Goal: Task Accomplishment & Management: Manage account settings

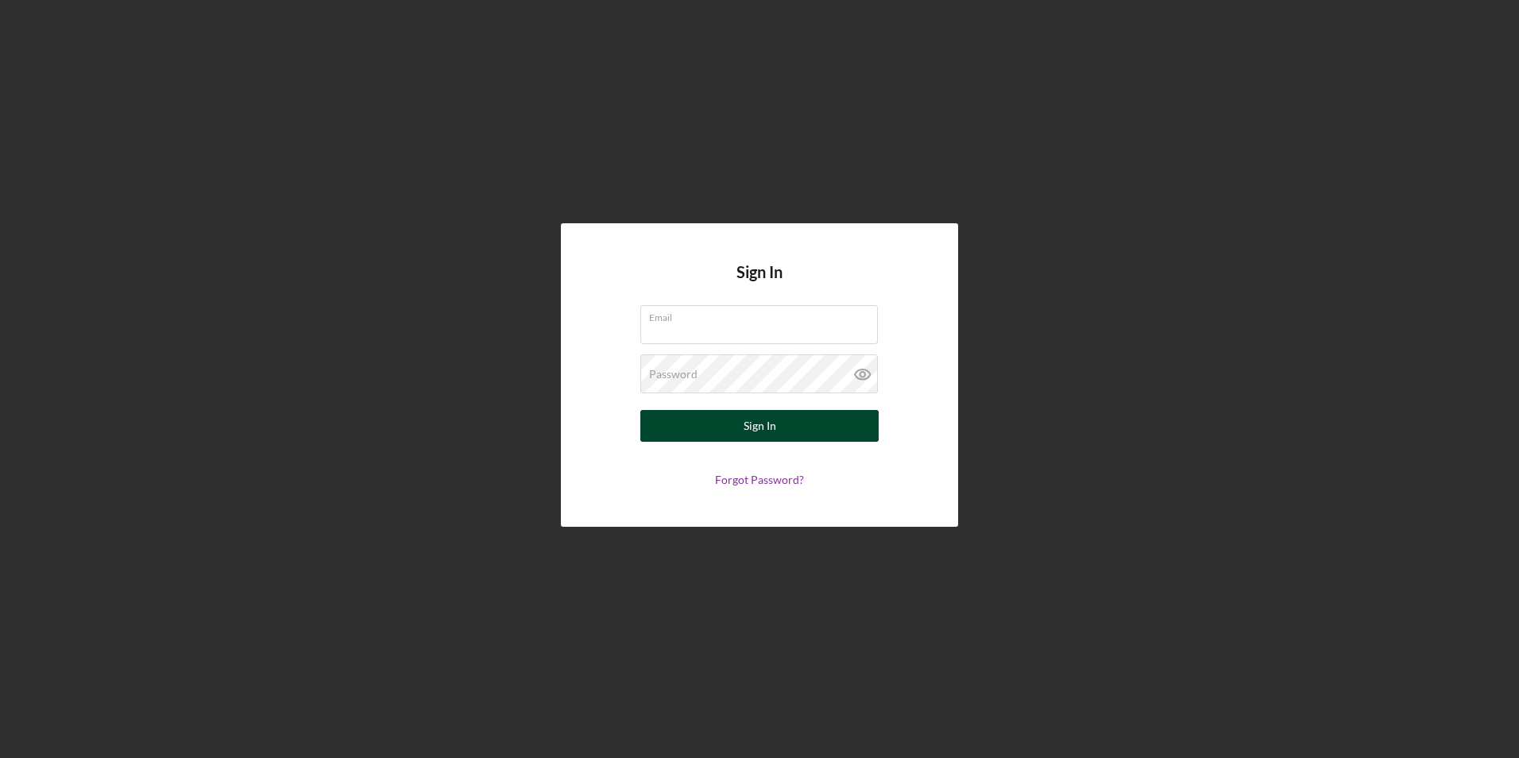
type input "[PERSON_NAME][EMAIL_ADDRESS][PERSON_NAME][DOMAIN_NAME]"
click at [763, 437] on div "Sign In" at bounding box center [760, 426] width 33 height 32
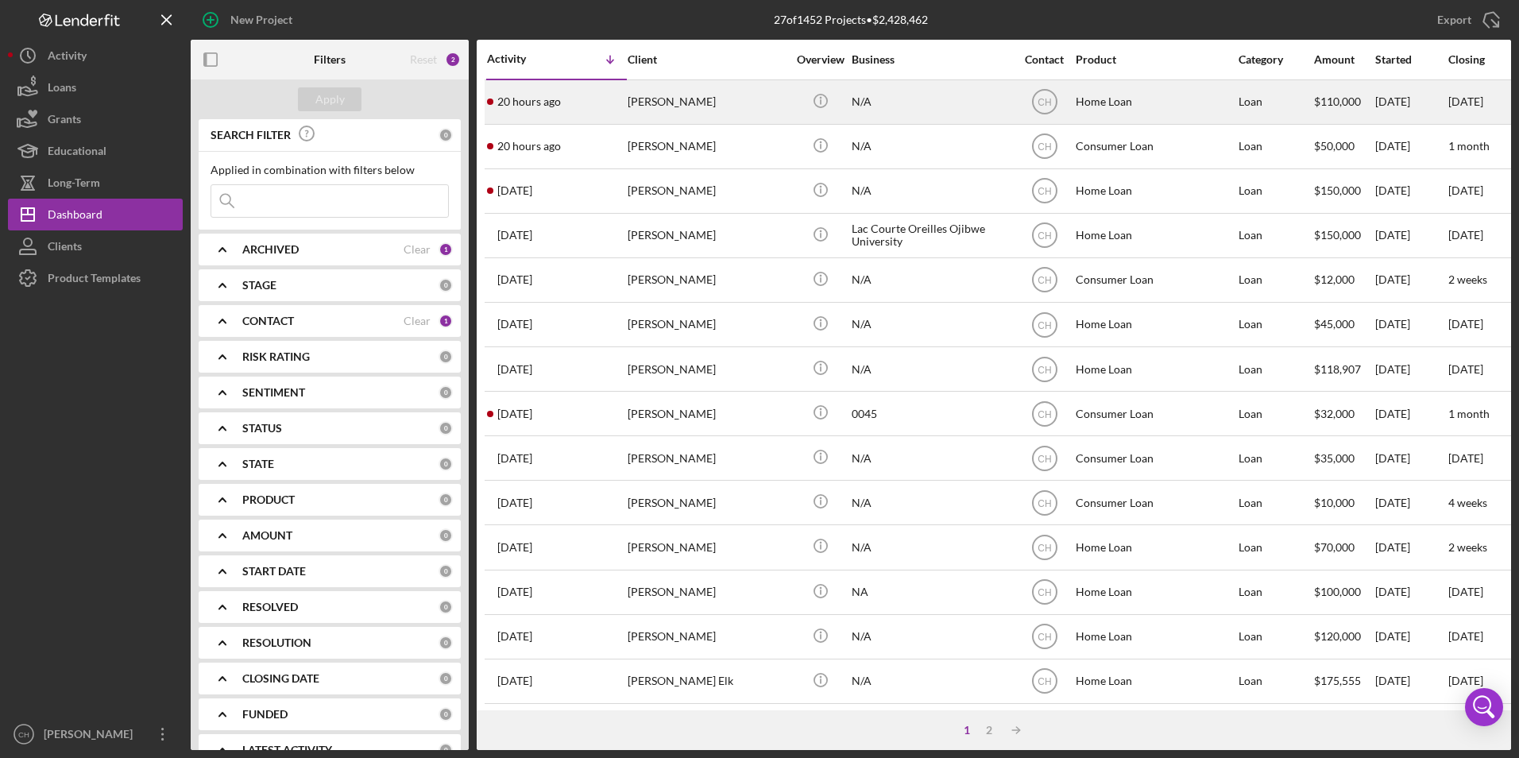
click at [662, 104] on div "[PERSON_NAME]" at bounding box center [707, 102] width 159 height 42
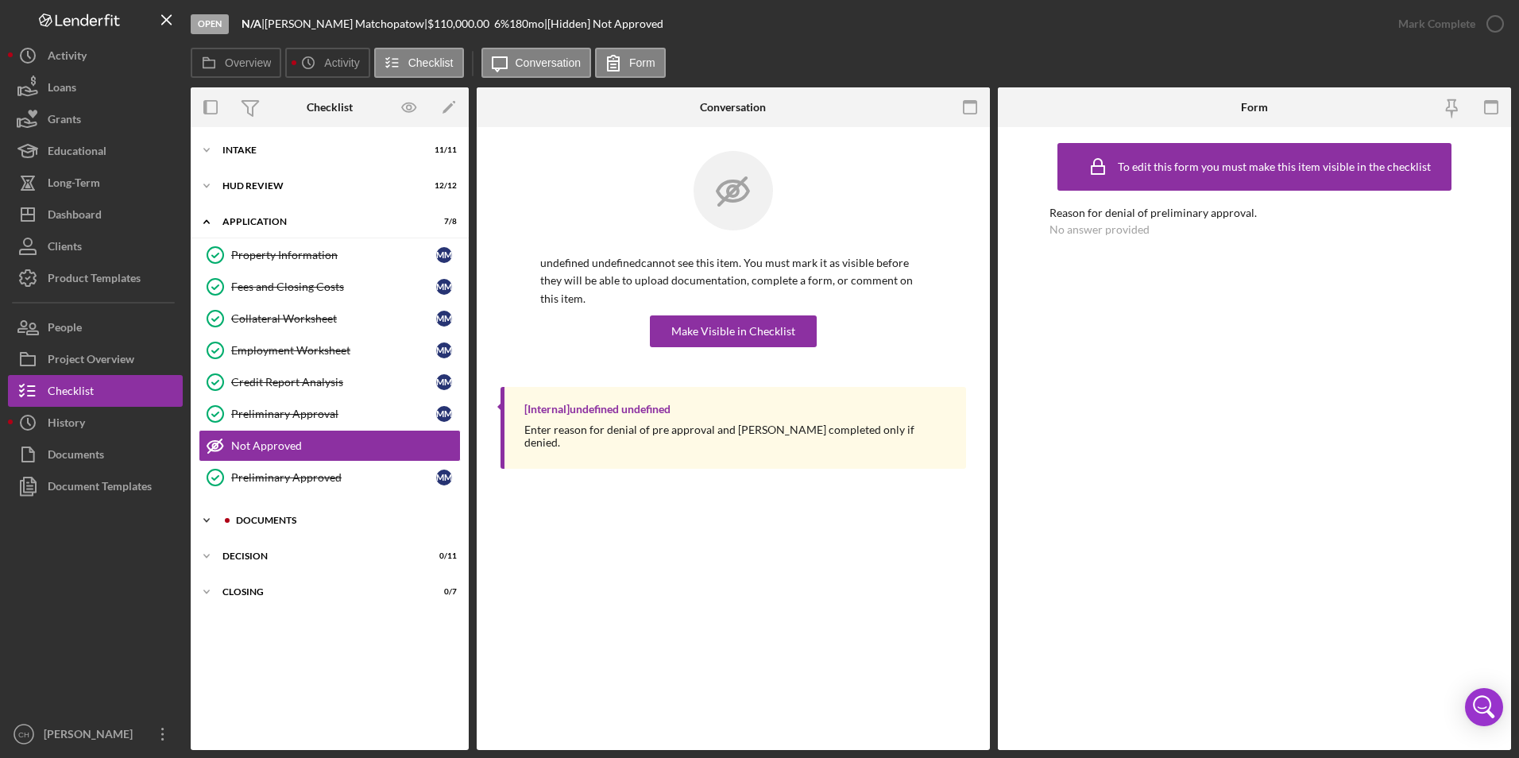
click at [244, 518] on div "Documents" at bounding box center [342, 521] width 213 height 10
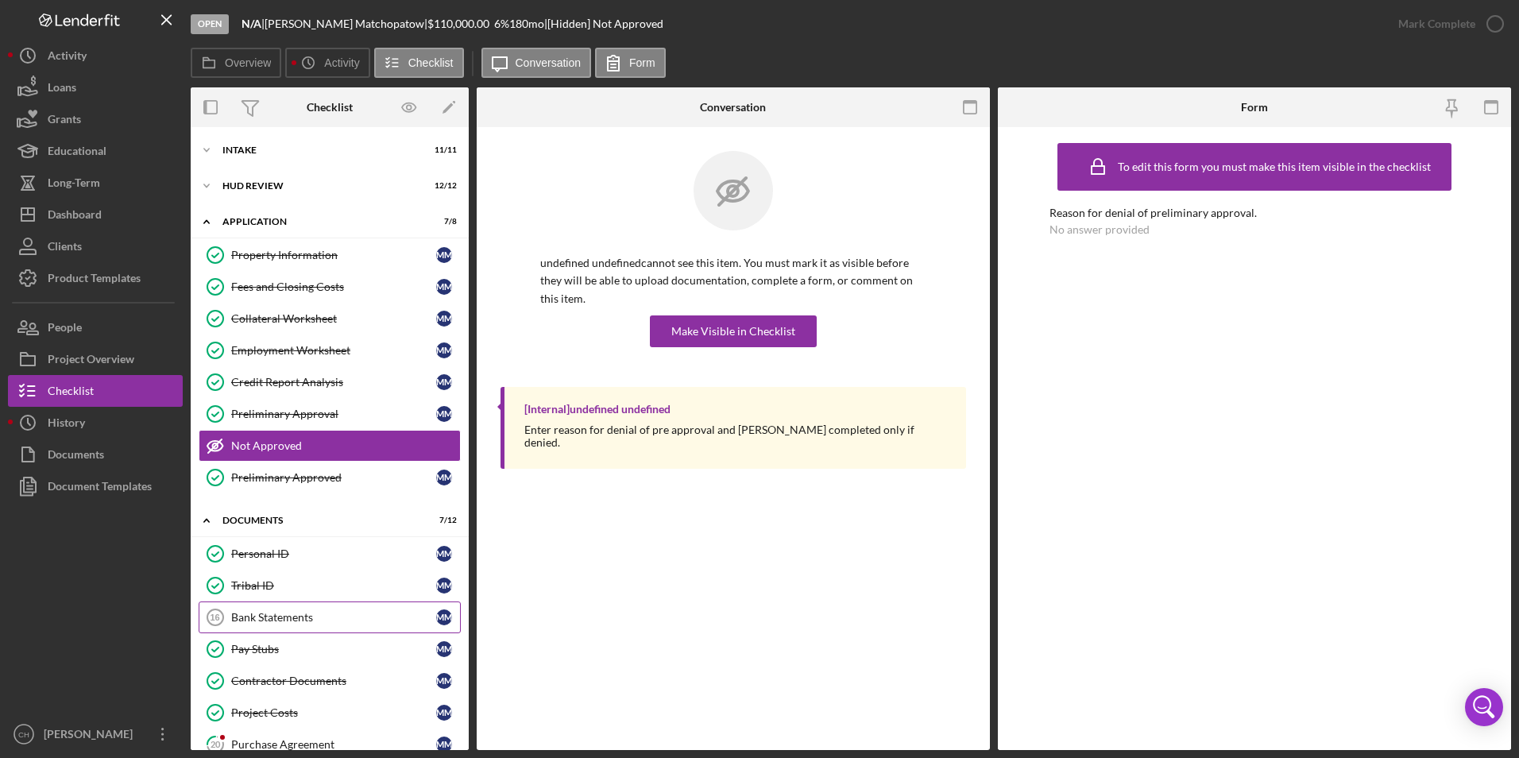
click at [293, 624] on link "Bank Statements 16 Bank Statements M M" at bounding box center [330, 617] width 262 height 32
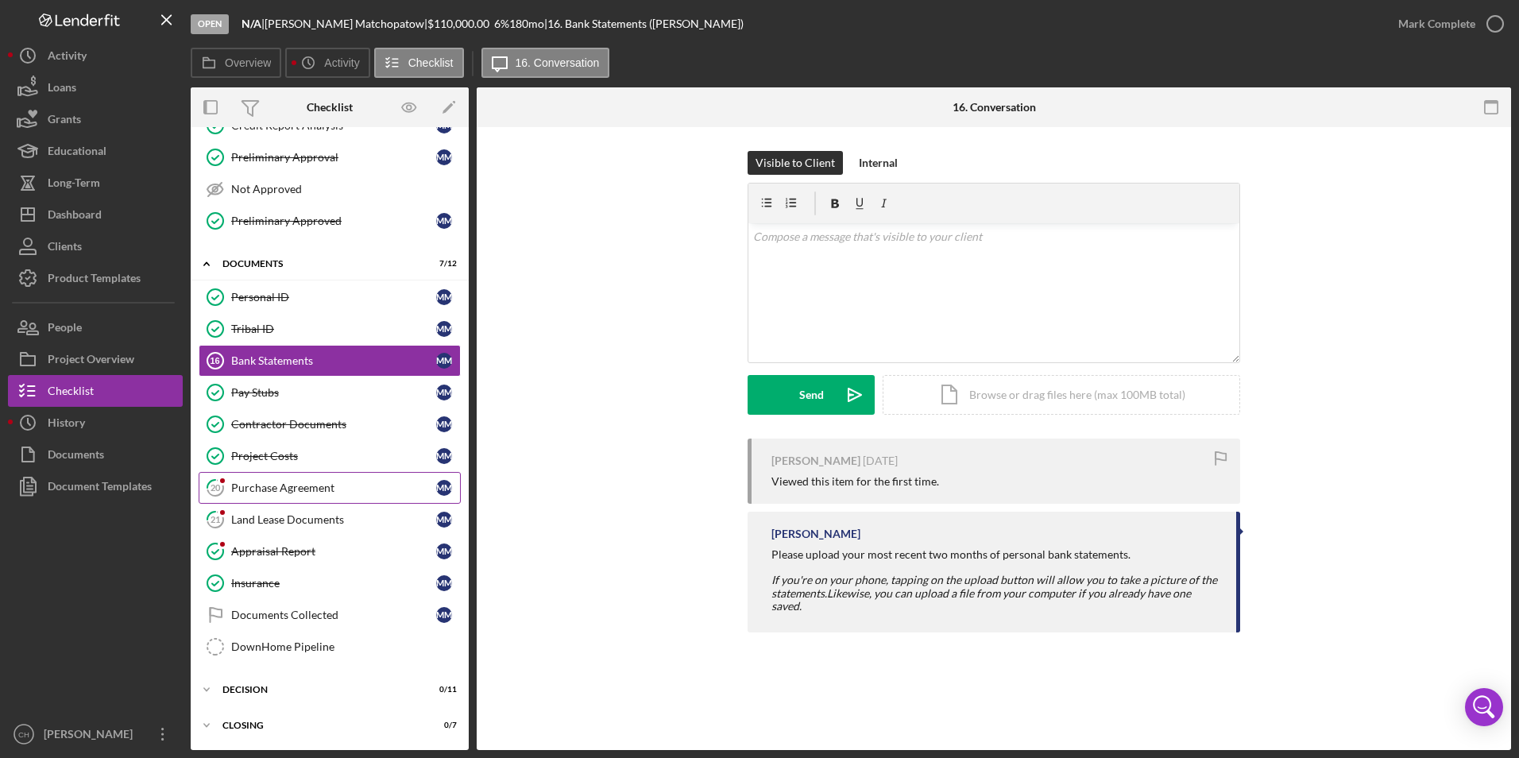
click at [298, 485] on div "Purchase Agreement" at bounding box center [333, 487] width 205 height 13
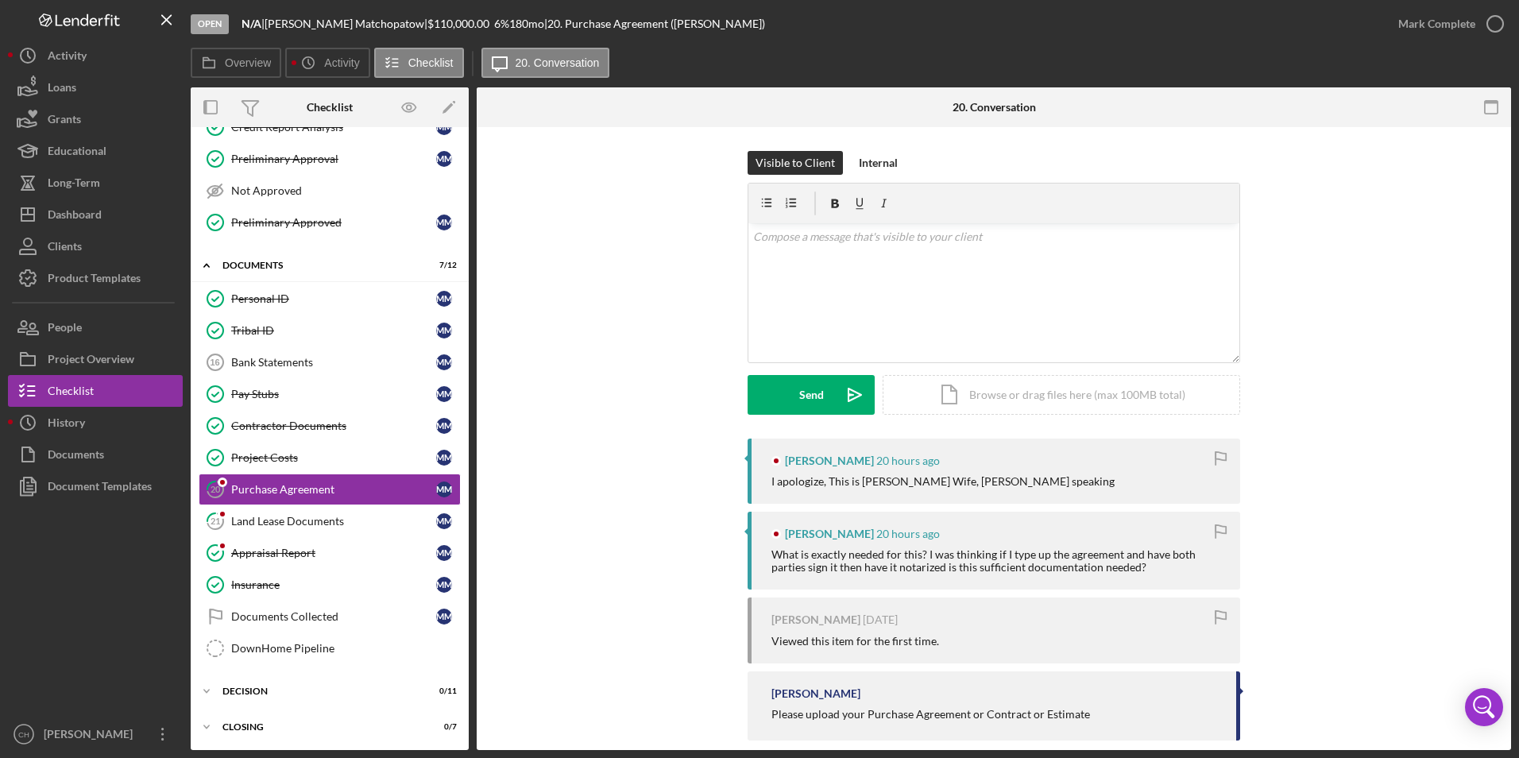
scroll to position [257, 0]
click at [765, 243] on p at bounding box center [994, 236] width 482 height 17
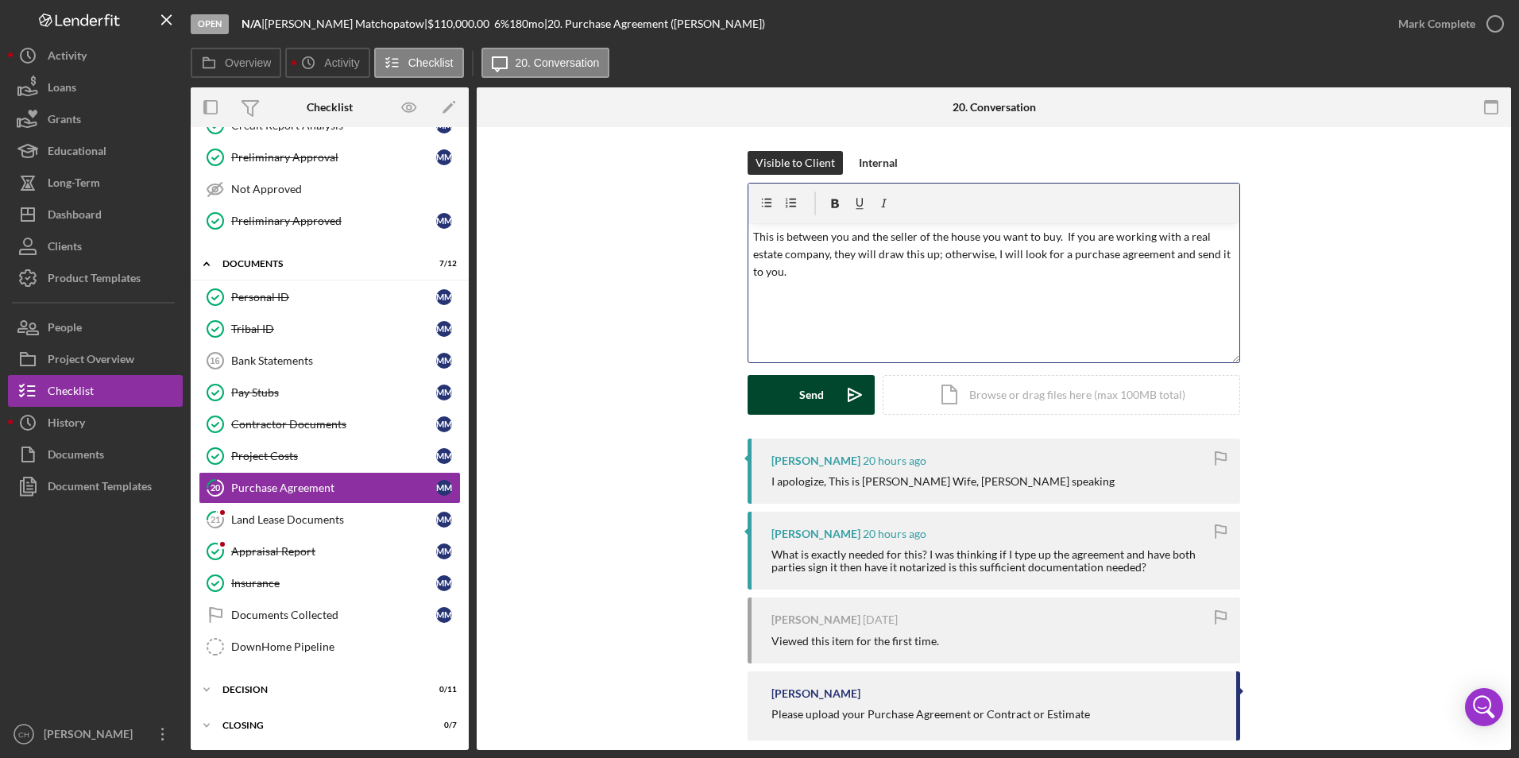
click at [820, 400] on div "Send" at bounding box center [811, 395] width 25 height 40
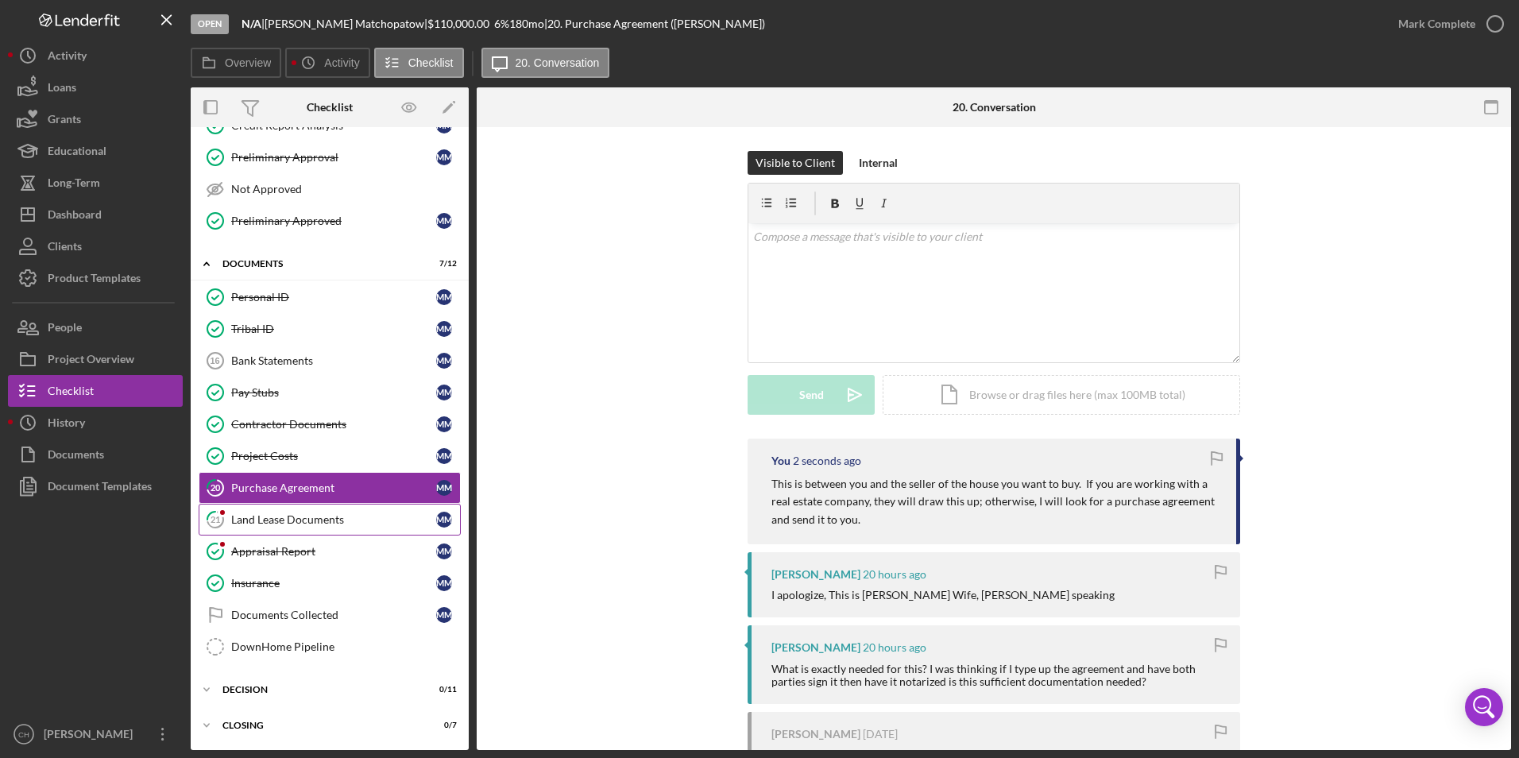
click at [317, 521] on div "Land Lease Documents" at bounding box center [333, 519] width 205 height 13
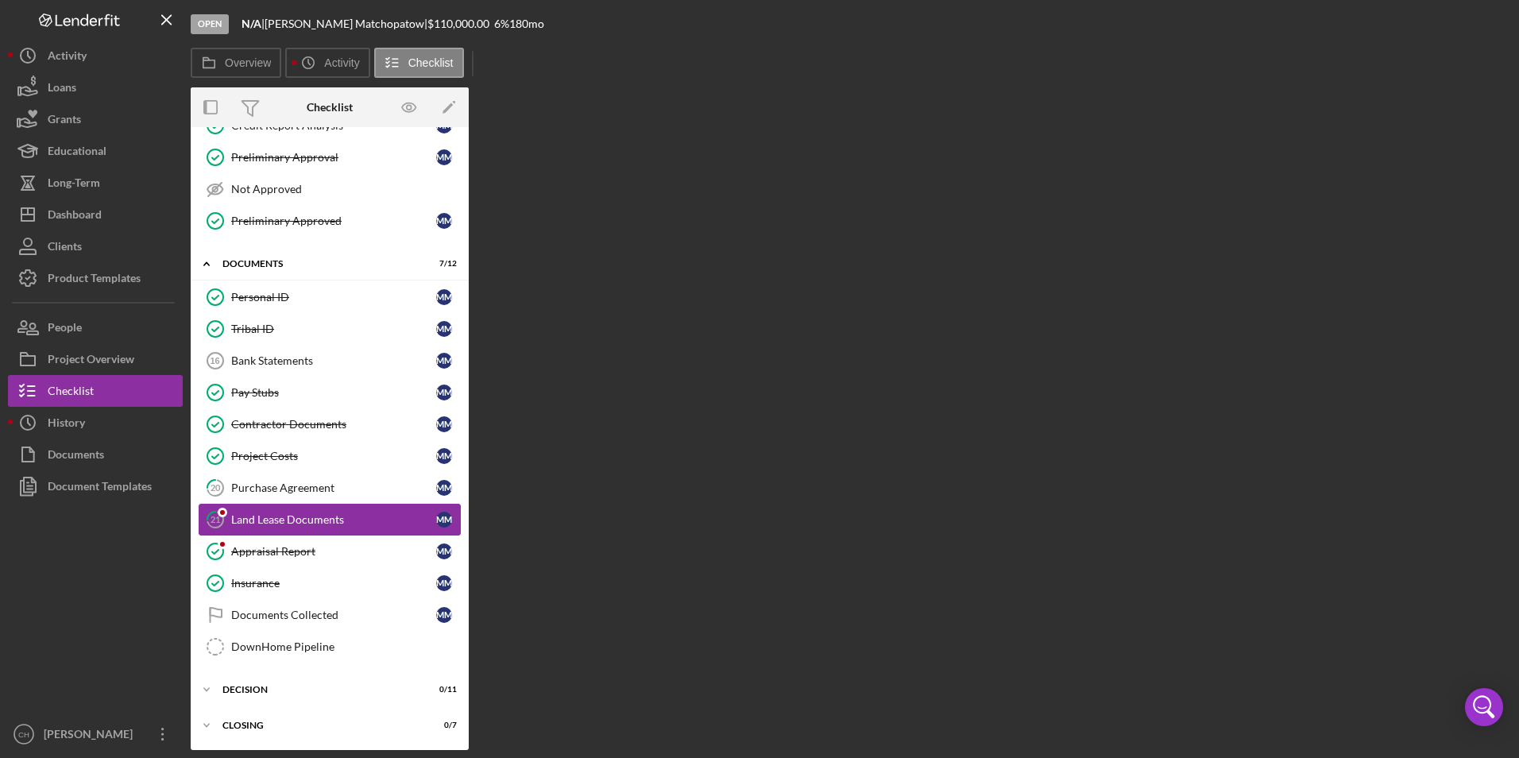
scroll to position [257, 0]
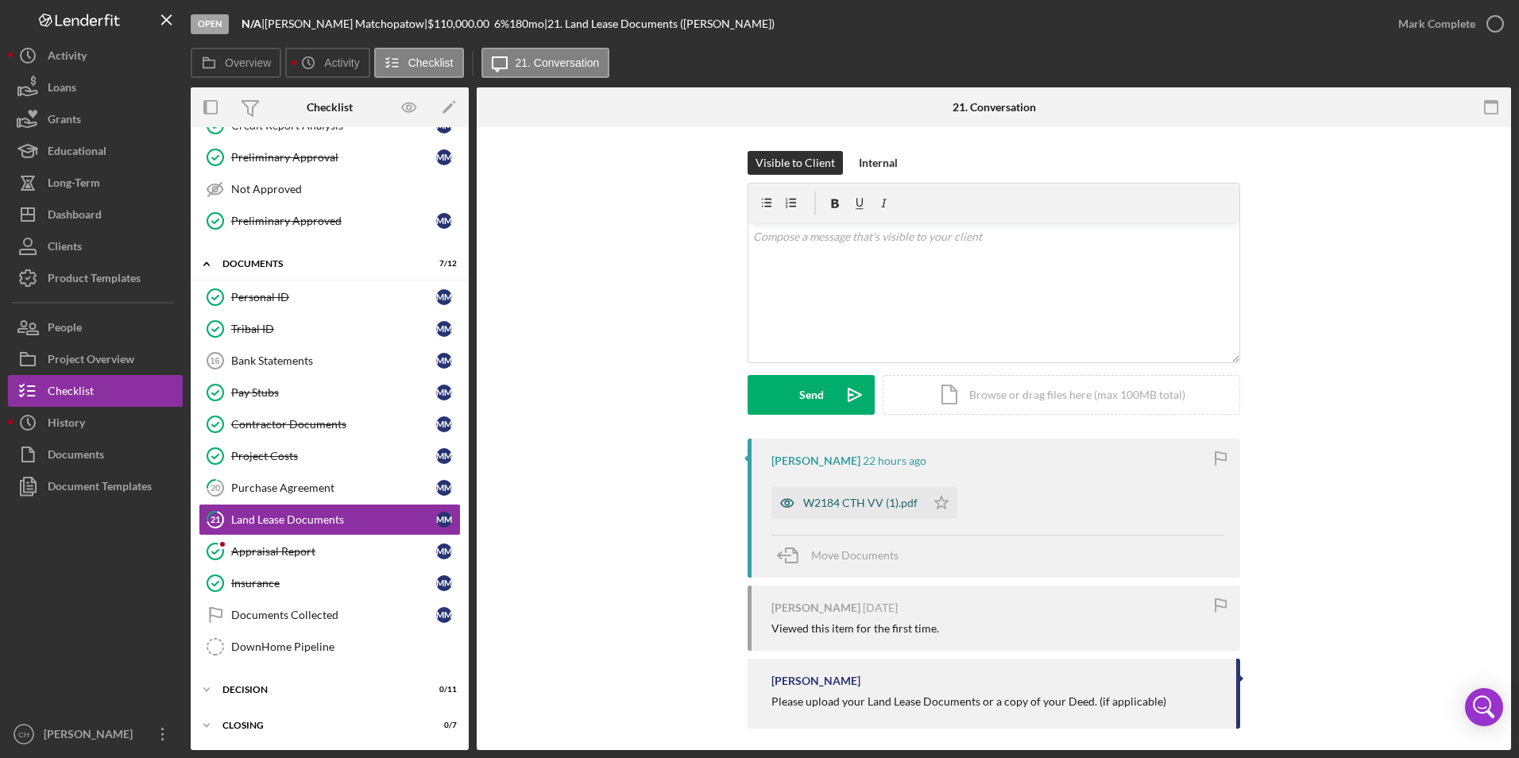
click at [810, 499] on div "W2184 CTH VV (1).pdf" at bounding box center [860, 503] width 114 height 13
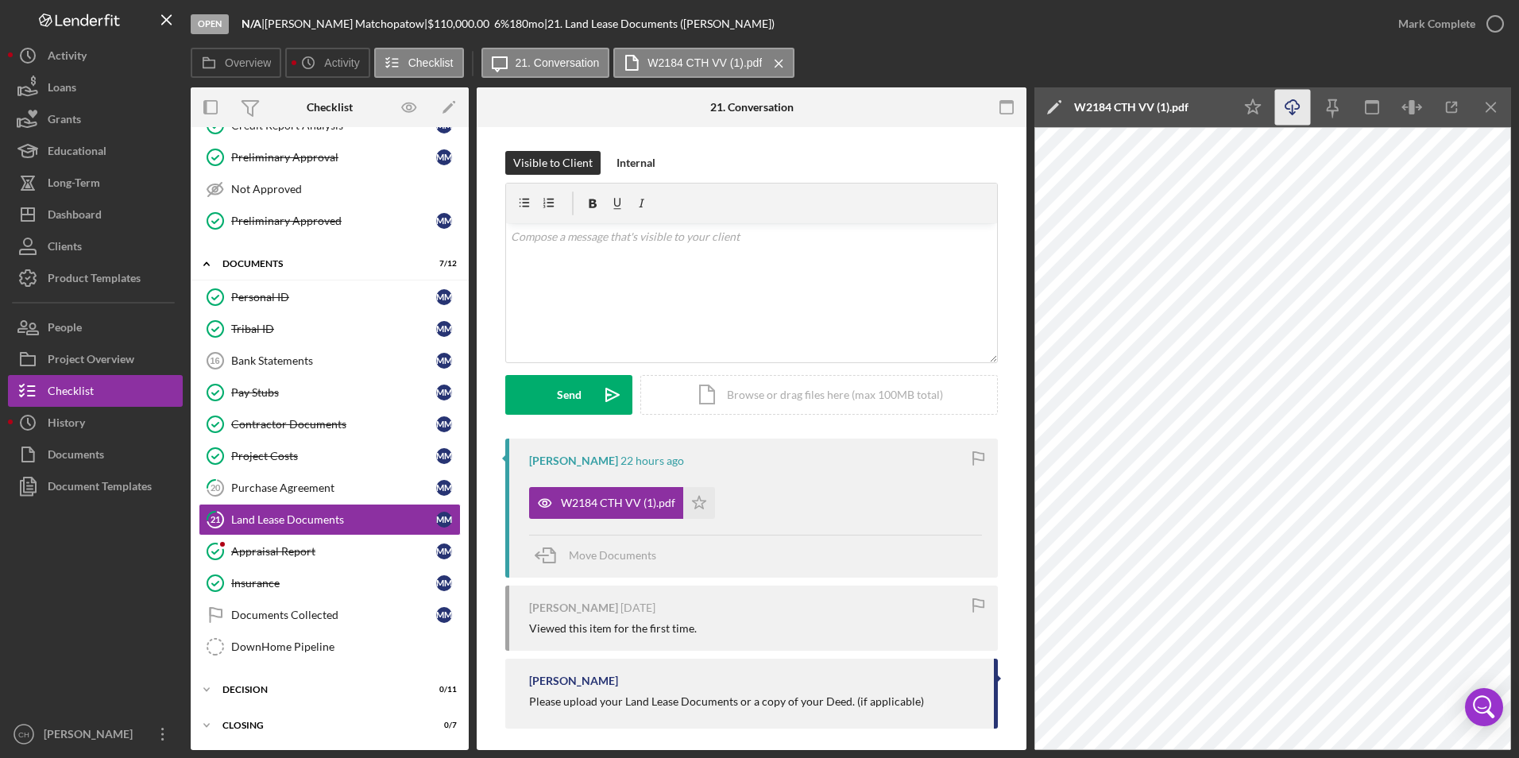
click at [1291, 106] on icon "Icon/Download" at bounding box center [1293, 108] width 36 height 36
click at [702, 502] on icon "Icon/Star" at bounding box center [699, 503] width 32 height 32
click at [1410, 21] on div "Mark Complete" at bounding box center [1436, 24] width 77 height 32
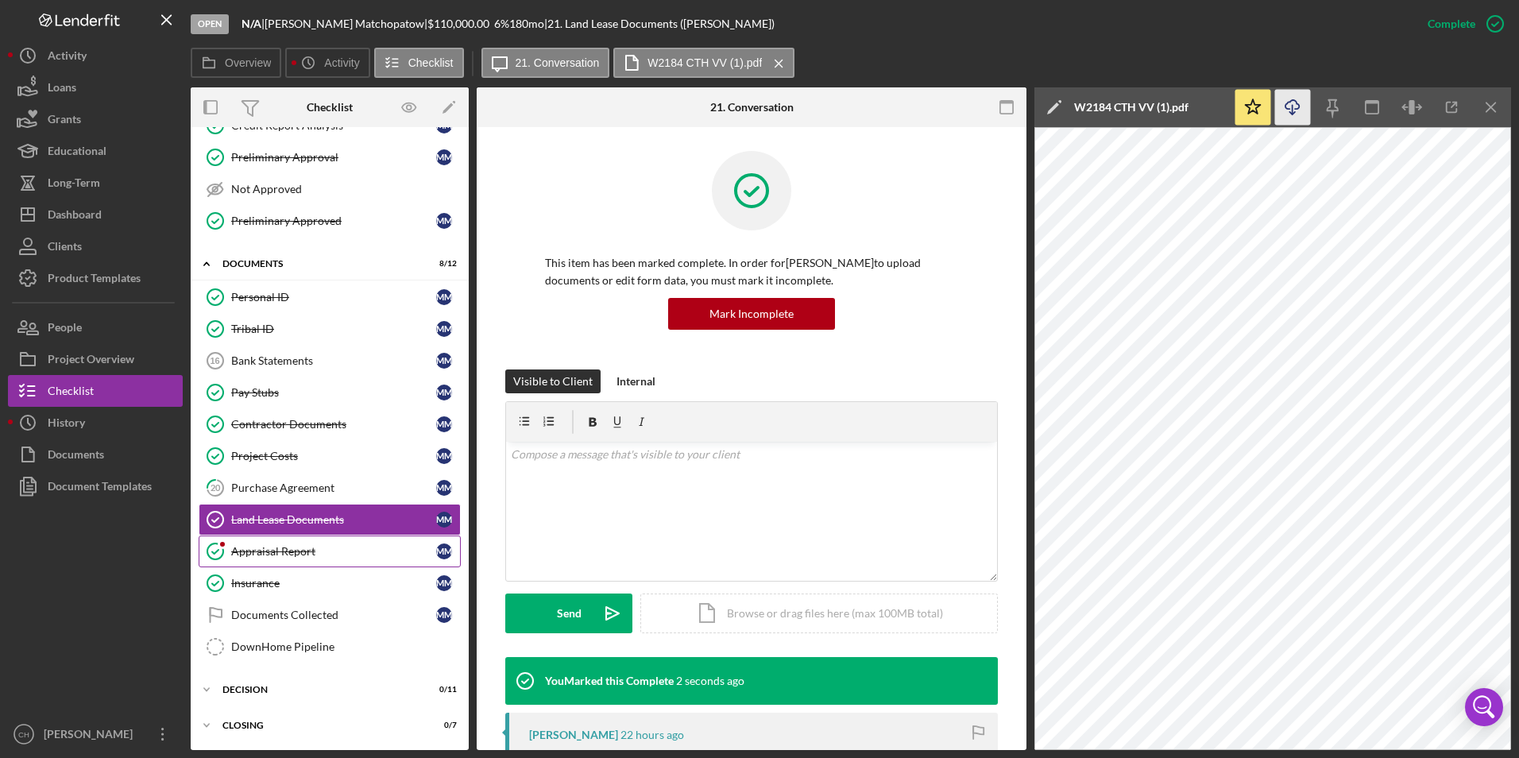
click at [293, 551] on div "Appraisal Report" at bounding box center [333, 551] width 205 height 13
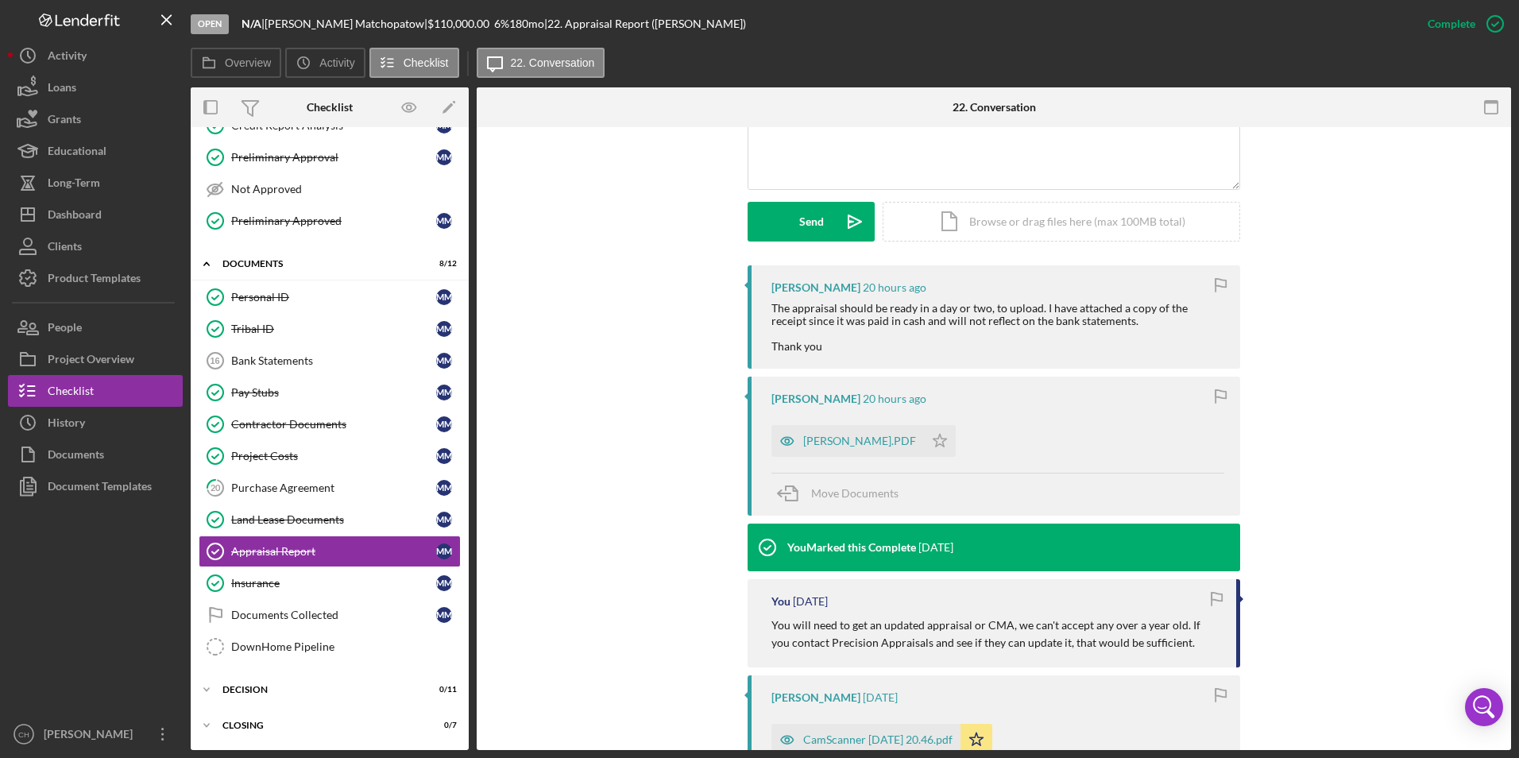
scroll to position [556, 0]
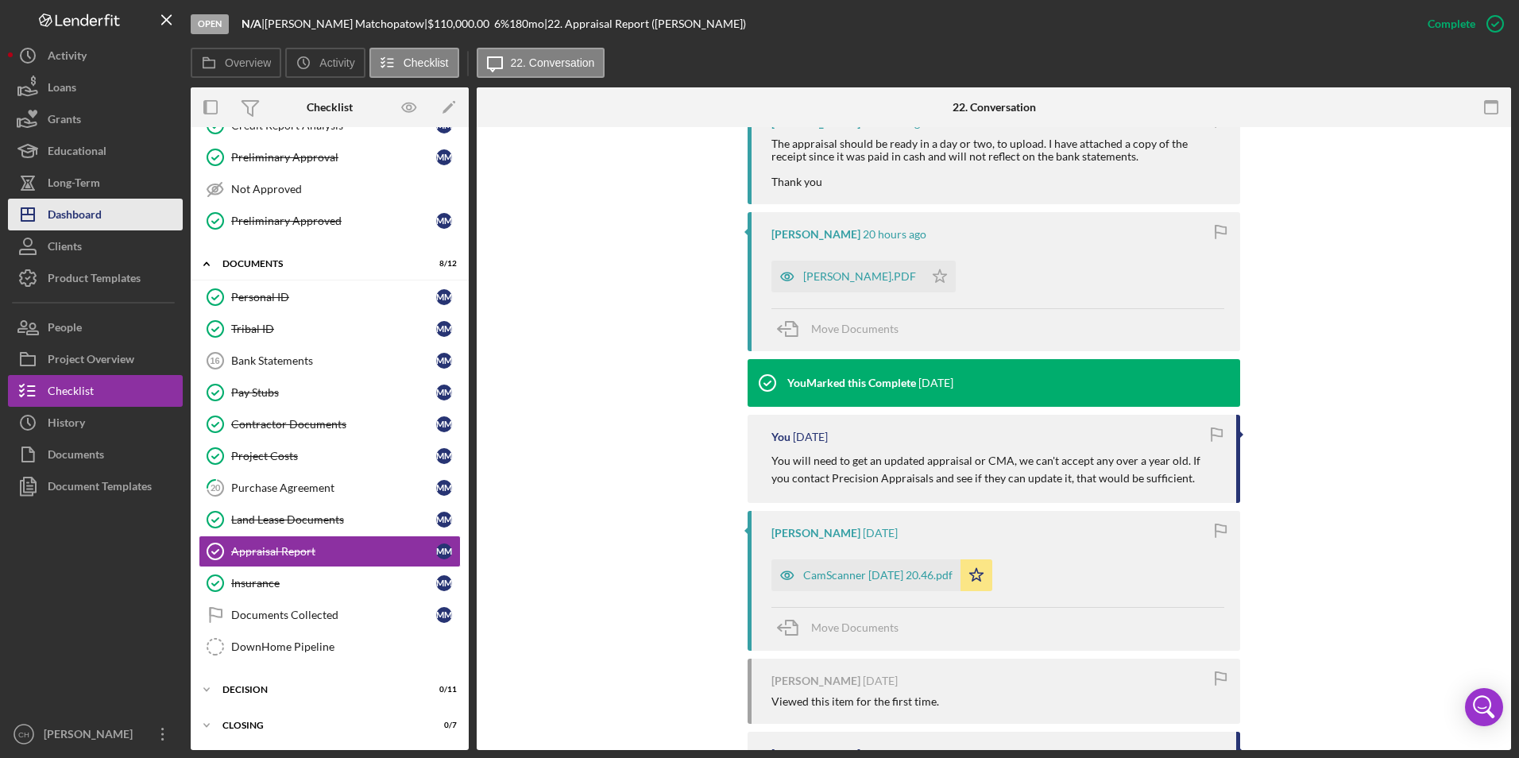
click at [75, 212] on div "Dashboard" at bounding box center [75, 217] width 54 height 36
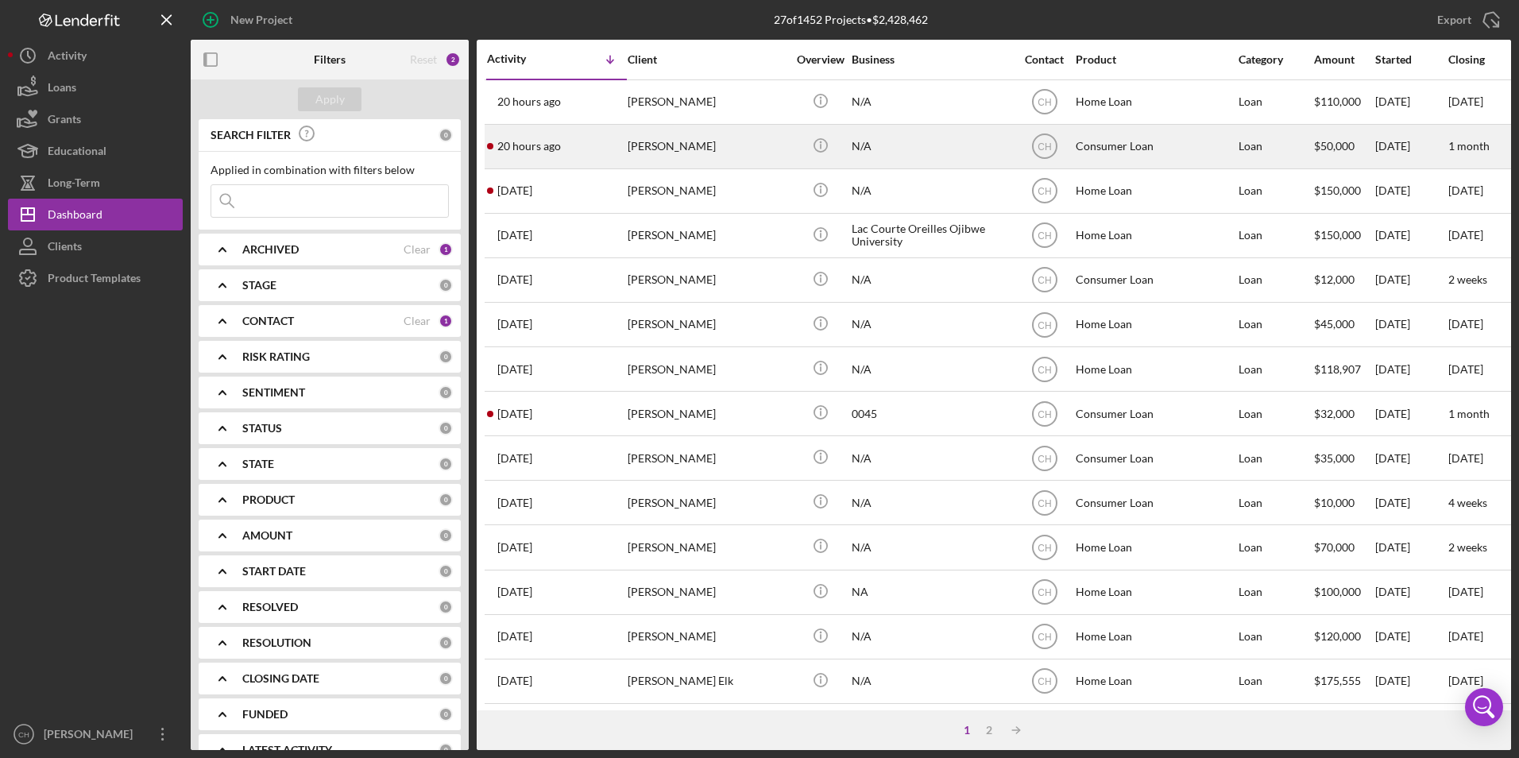
click at [664, 154] on div "[PERSON_NAME]" at bounding box center [707, 147] width 159 height 42
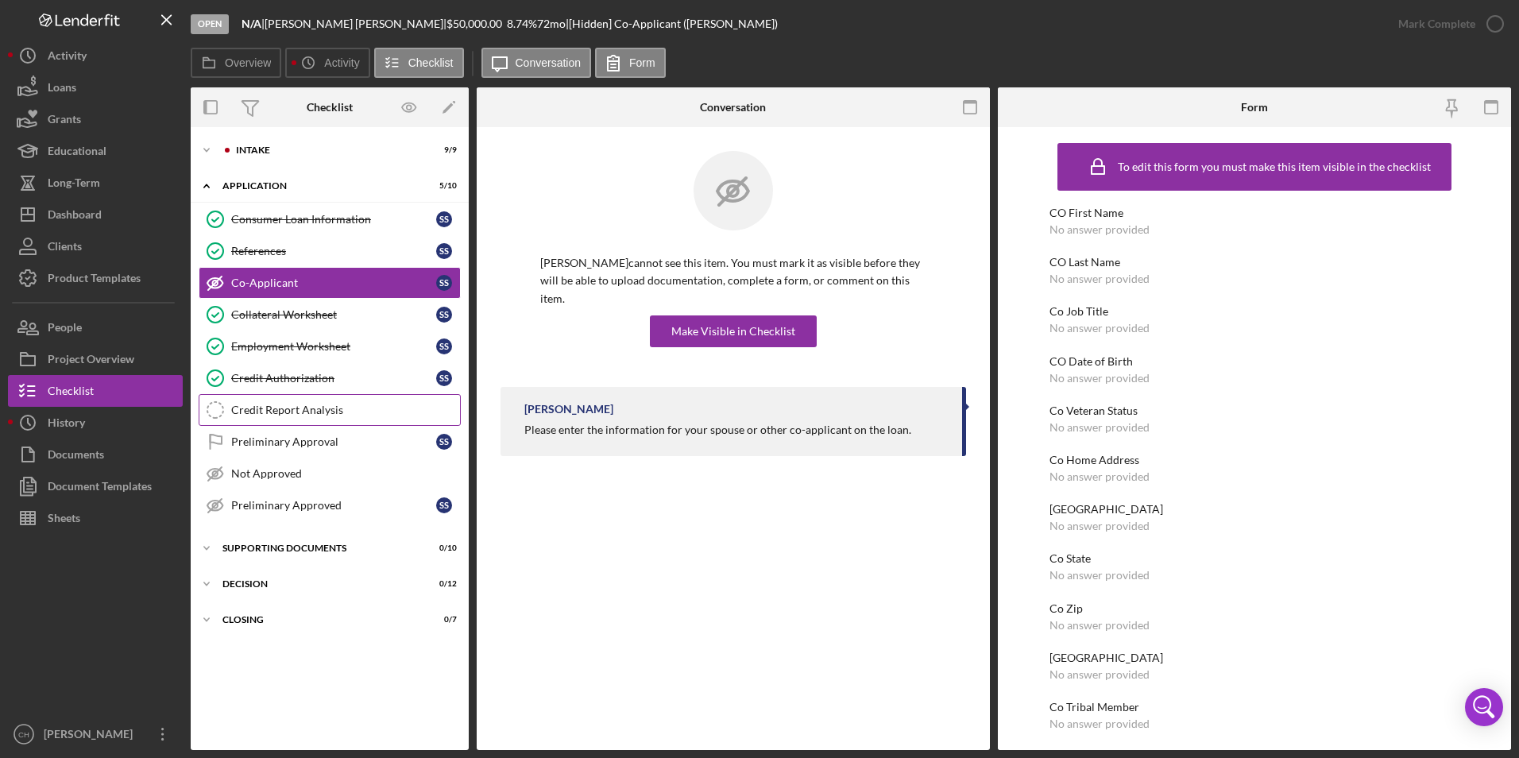
click at [292, 407] on div "Credit Report Analysis" at bounding box center [345, 410] width 229 height 13
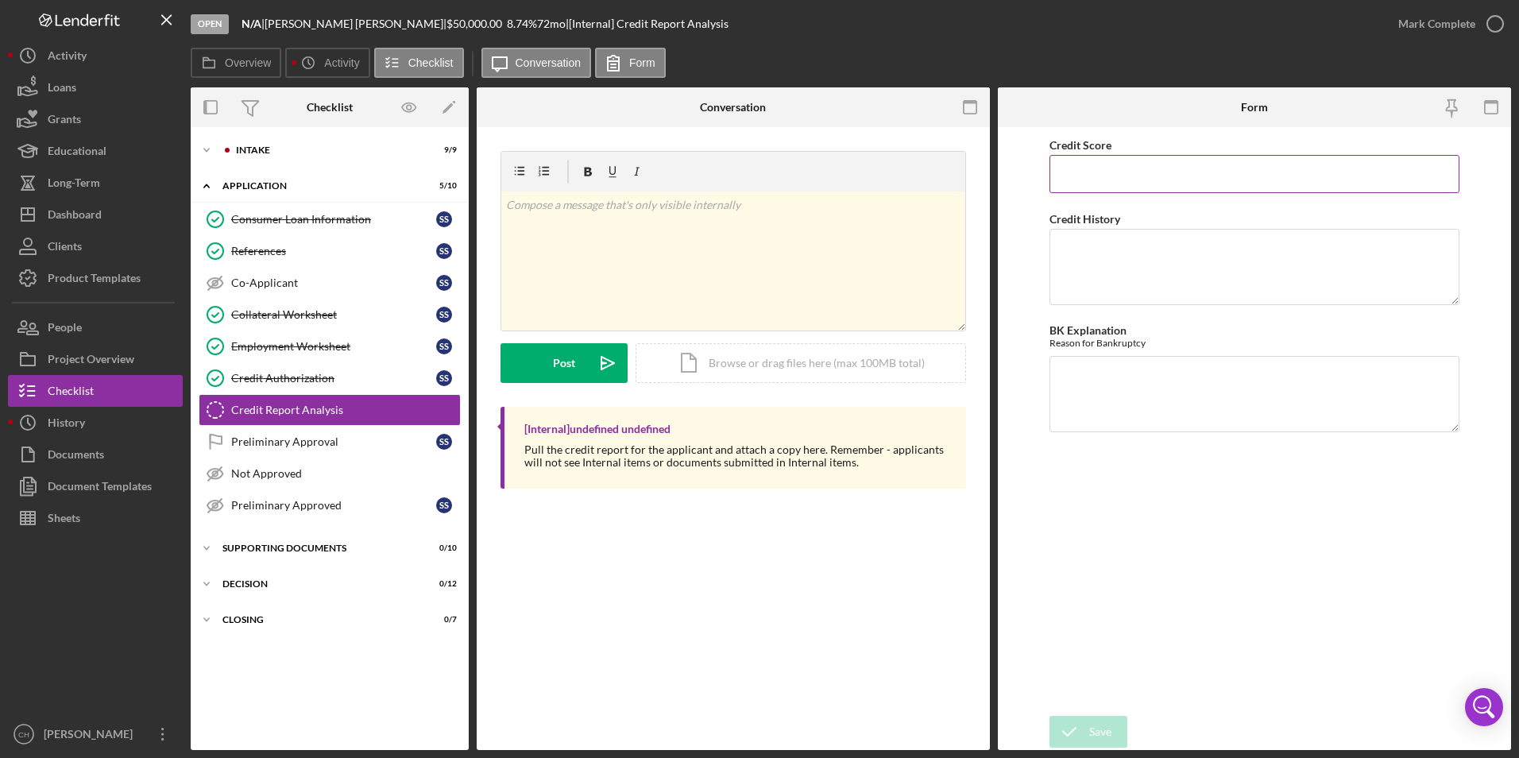
click at [1115, 172] on input "Credit Score" at bounding box center [1254, 174] width 411 height 38
type input "518"
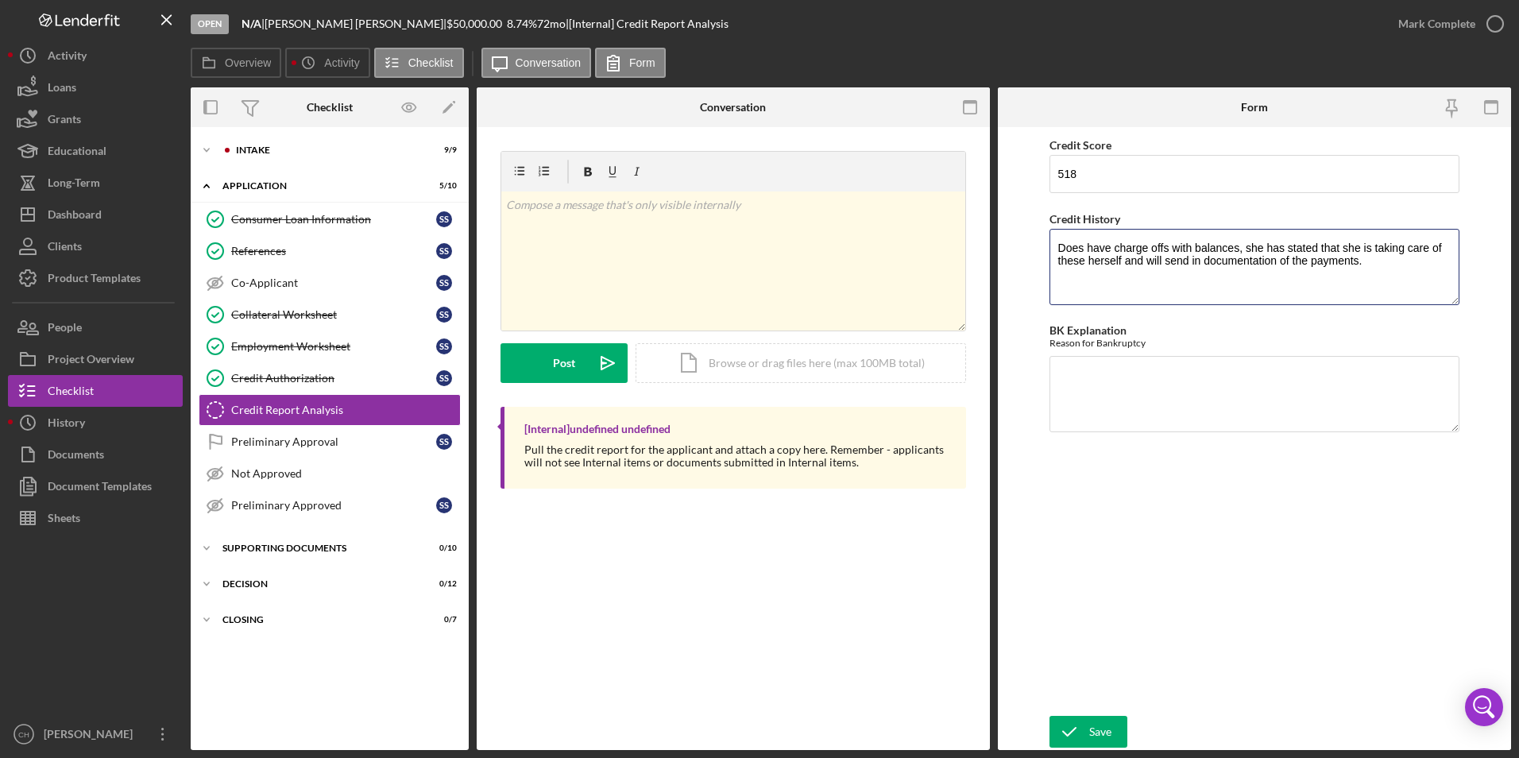
type textarea "Does have charge offs with balances, she has stated that she is taking care of …"
type textarea "NA"
click at [1382, 261] on textarea "Does have charge offs with balances, she has stated that she is taking care of …" at bounding box center [1254, 267] width 411 height 76
type textarea "Does have charge offs with balances, she has stated that she is taking care of …"
click at [1097, 722] on div "Save" at bounding box center [1100, 732] width 22 height 32
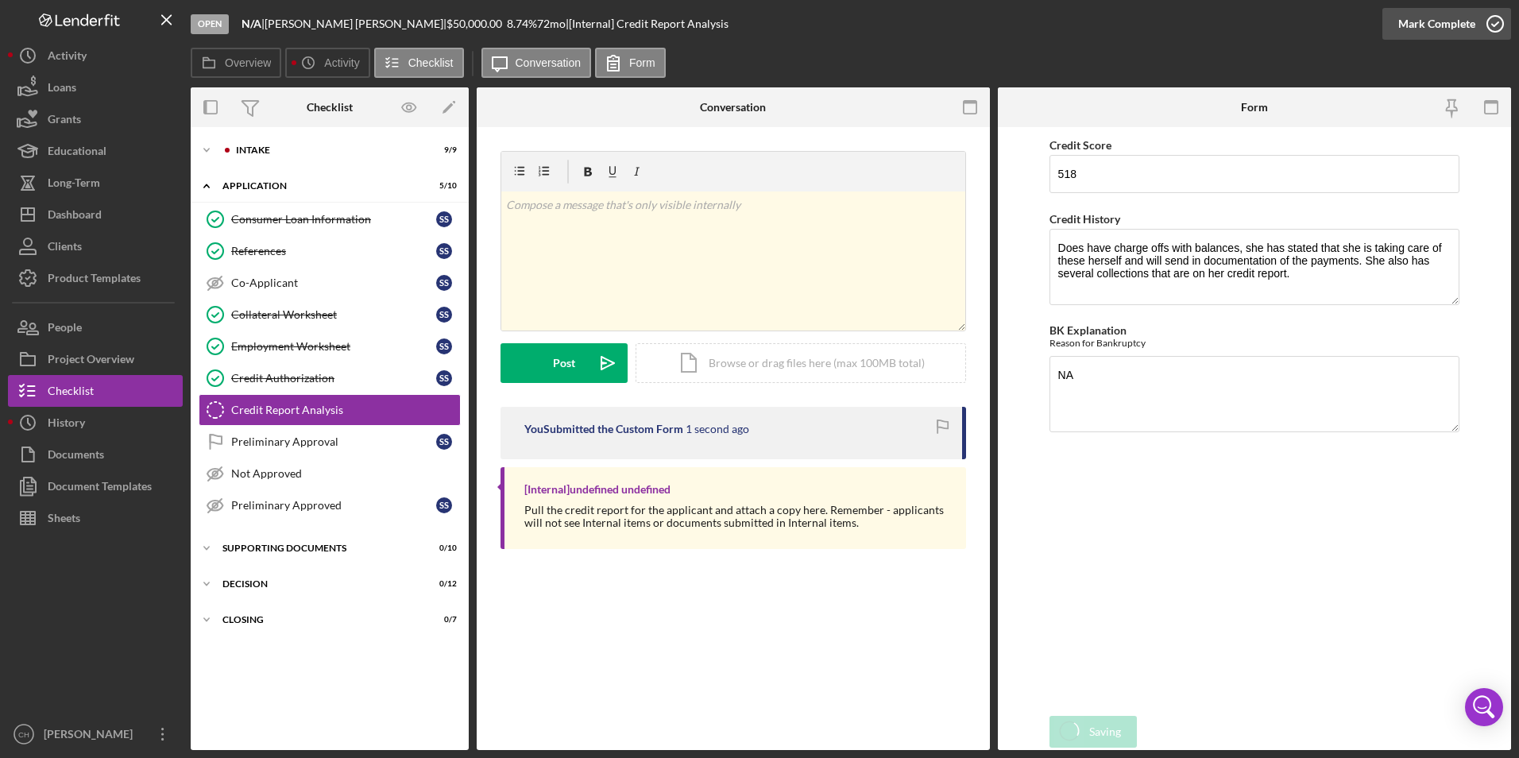
click at [1436, 26] on div "Mark Complete" at bounding box center [1436, 24] width 77 height 32
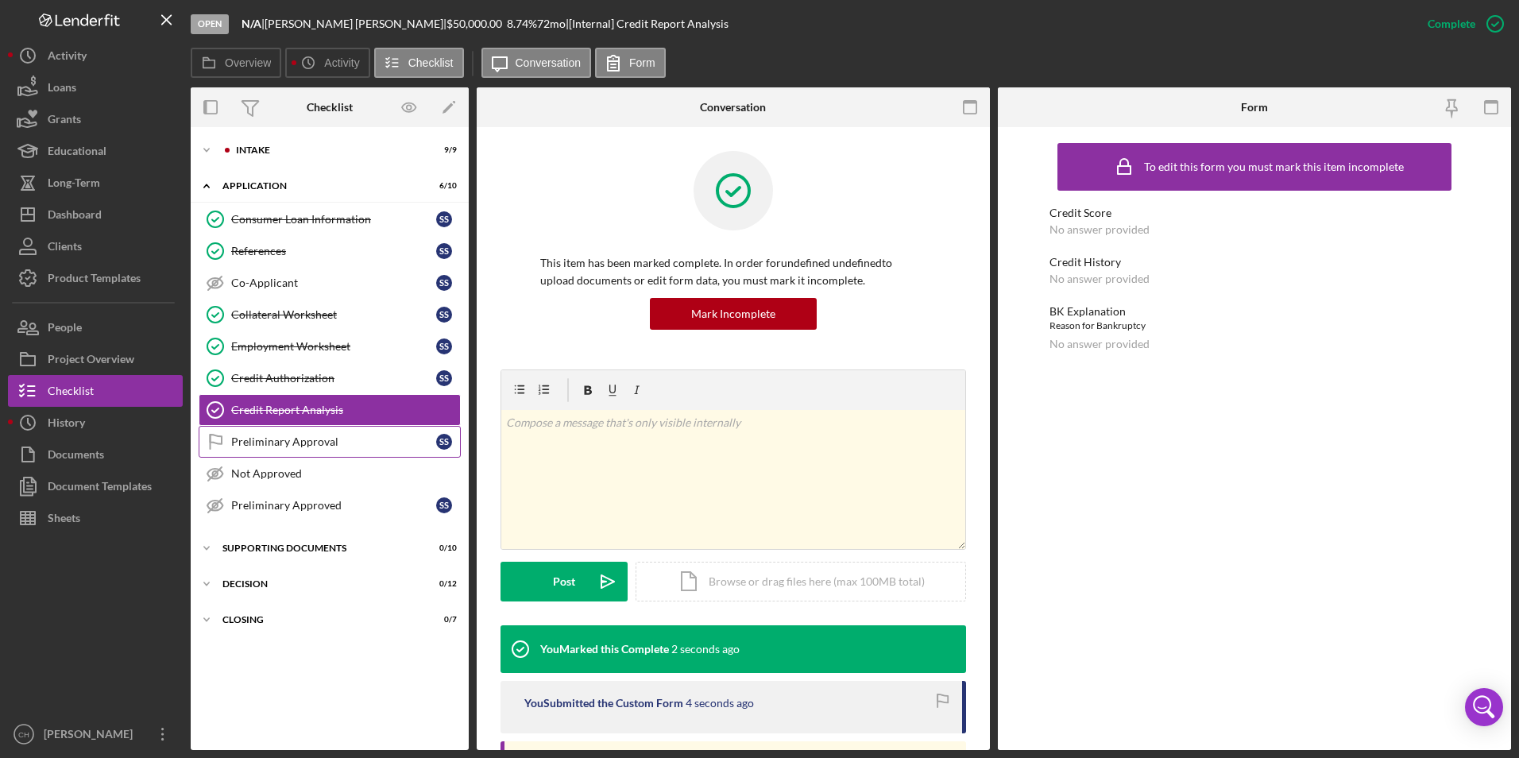
click at [276, 439] on div "Preliminary Approval" at bounding box center [333, 441] width 205 height 13
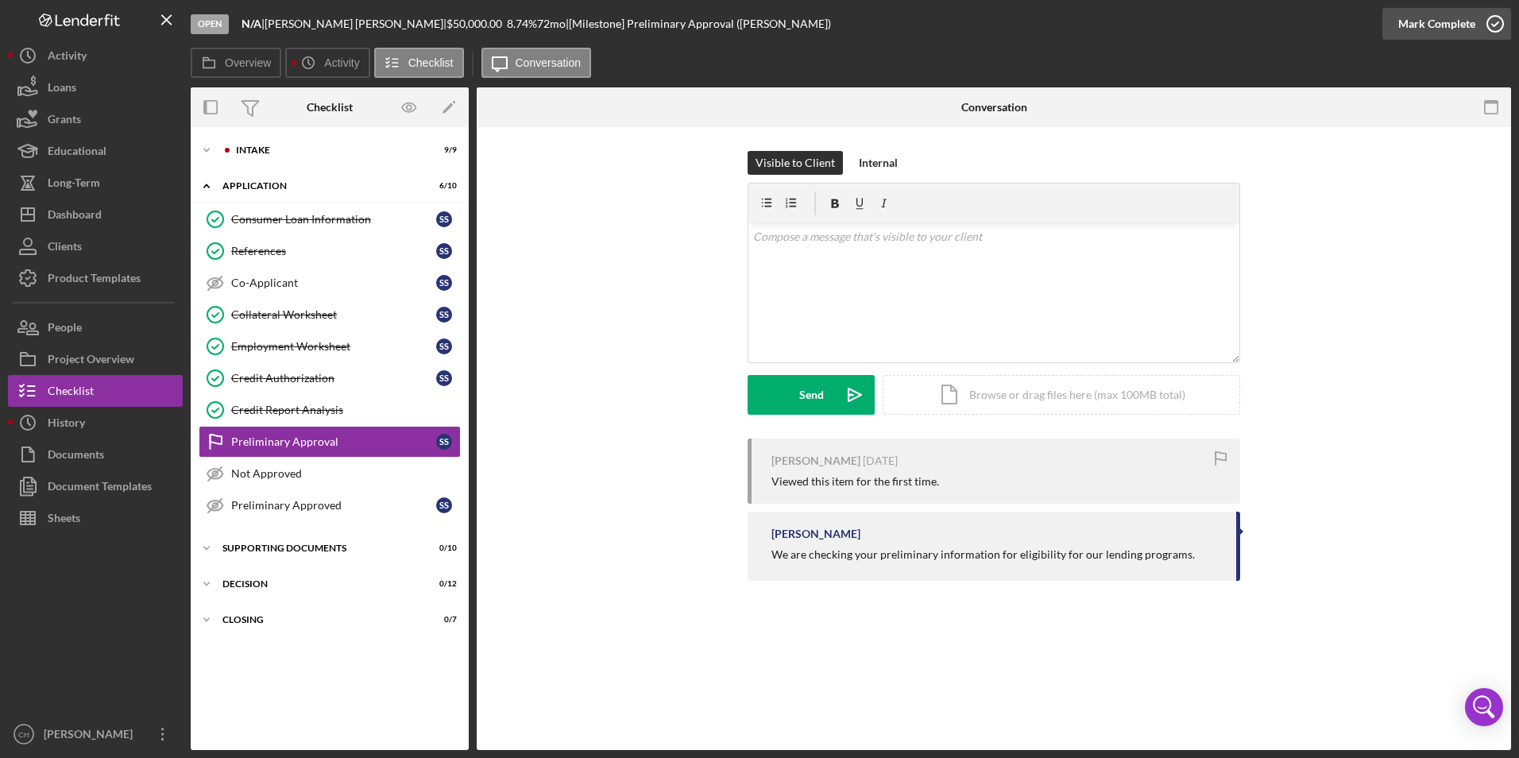
click at [1440, 22] on div "Mark Complete" at bounding box center [1436, 24] width 77 height 32
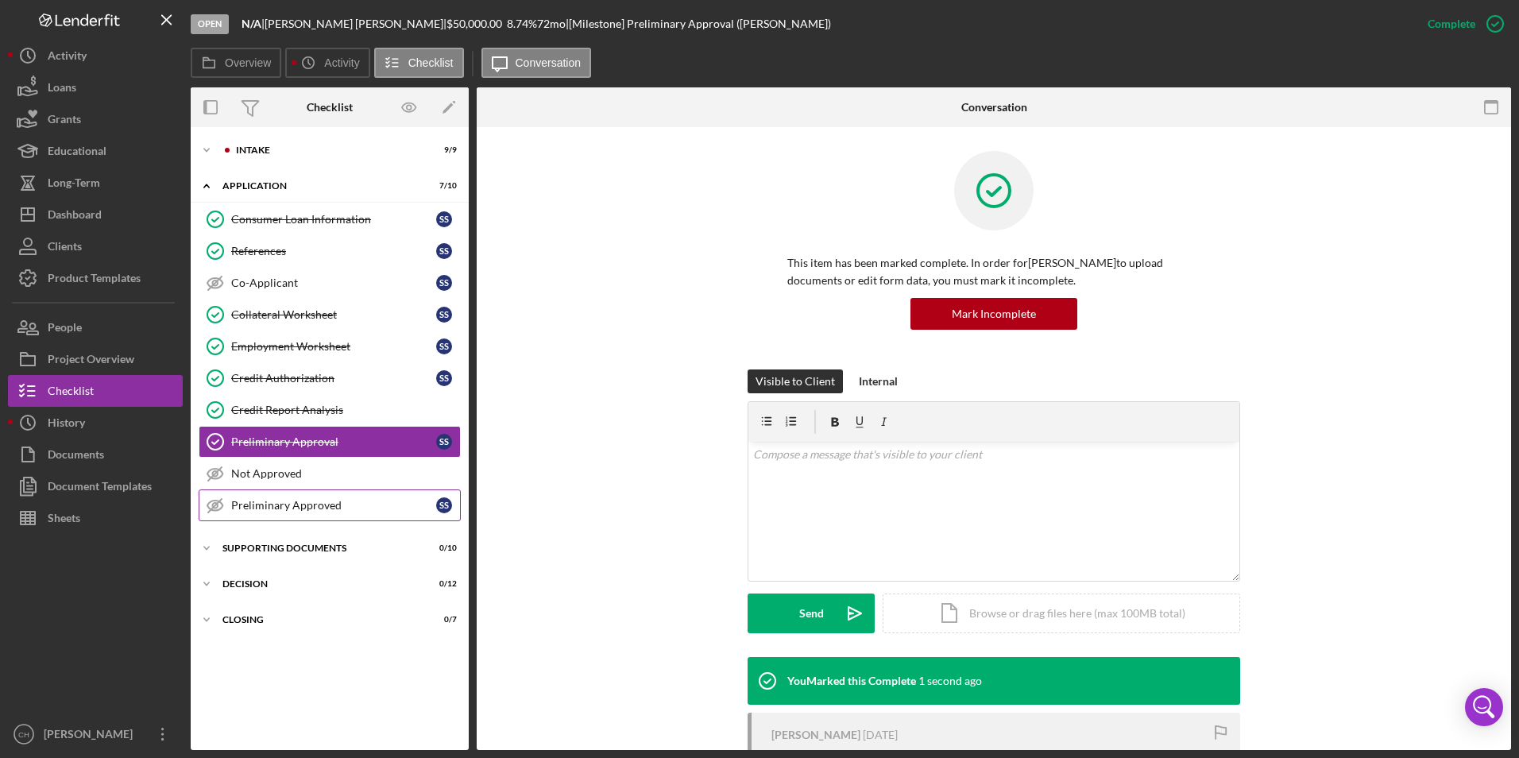
click at [278, 493] on link "Preliminary Approved Preliminary Approved S S" at bounding box center [330, 505] width 262 height 32
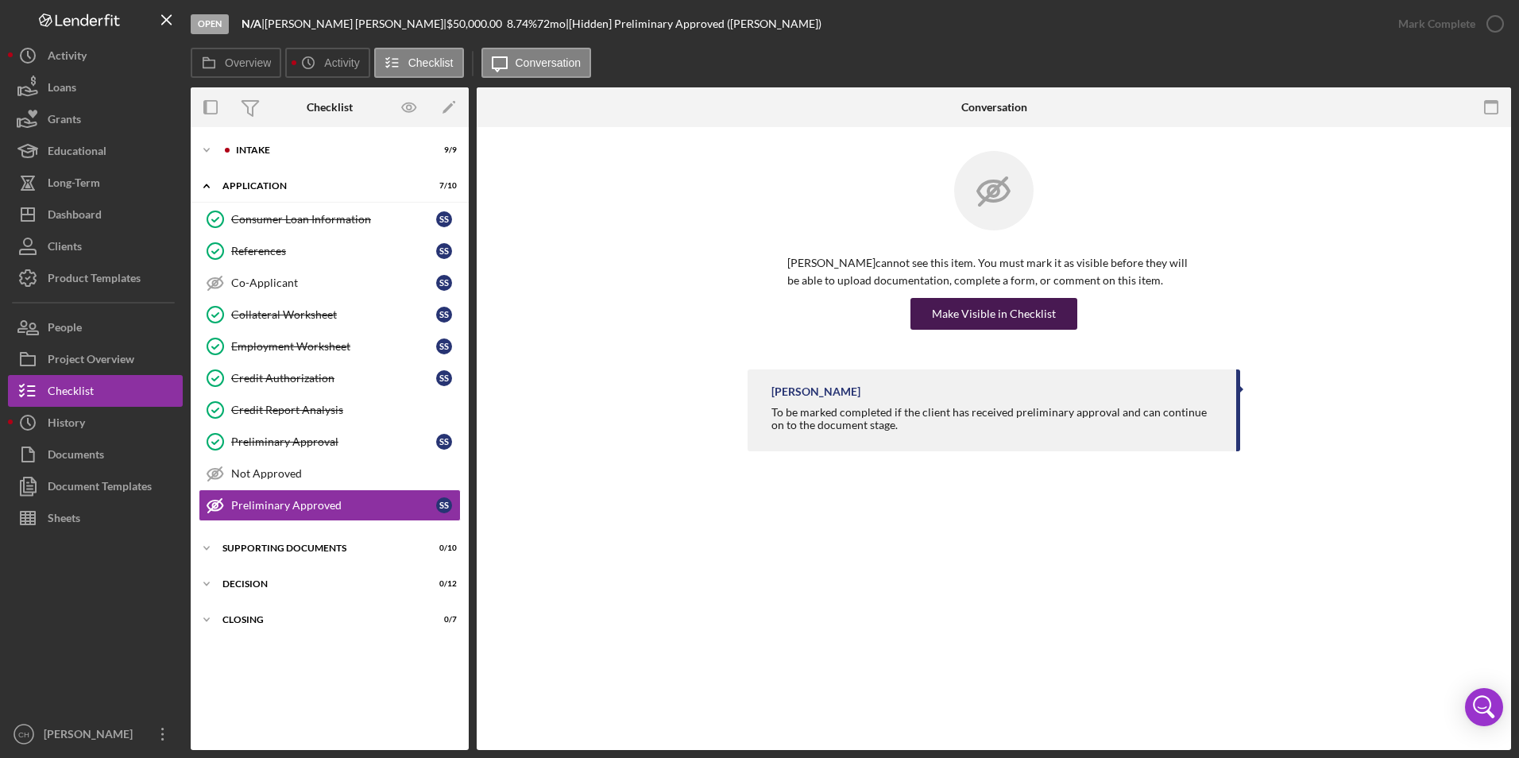
click at [960, 321] on div "Make Visible in Checklist" at bounding box center [994, 314] width 124 height 32
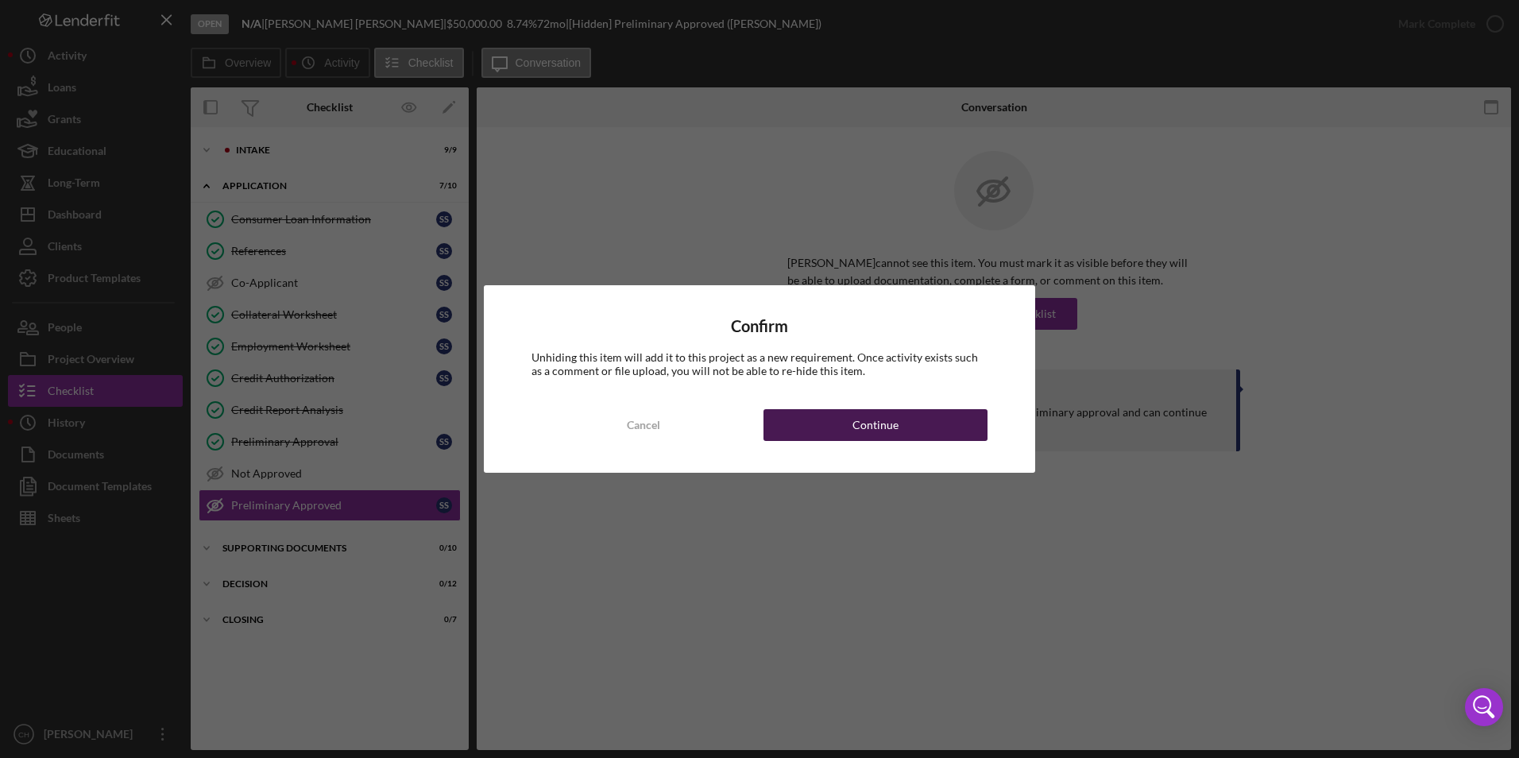
click at [852, 427] on button "Continue" at bounding box center [875, 425] width 224 height 32
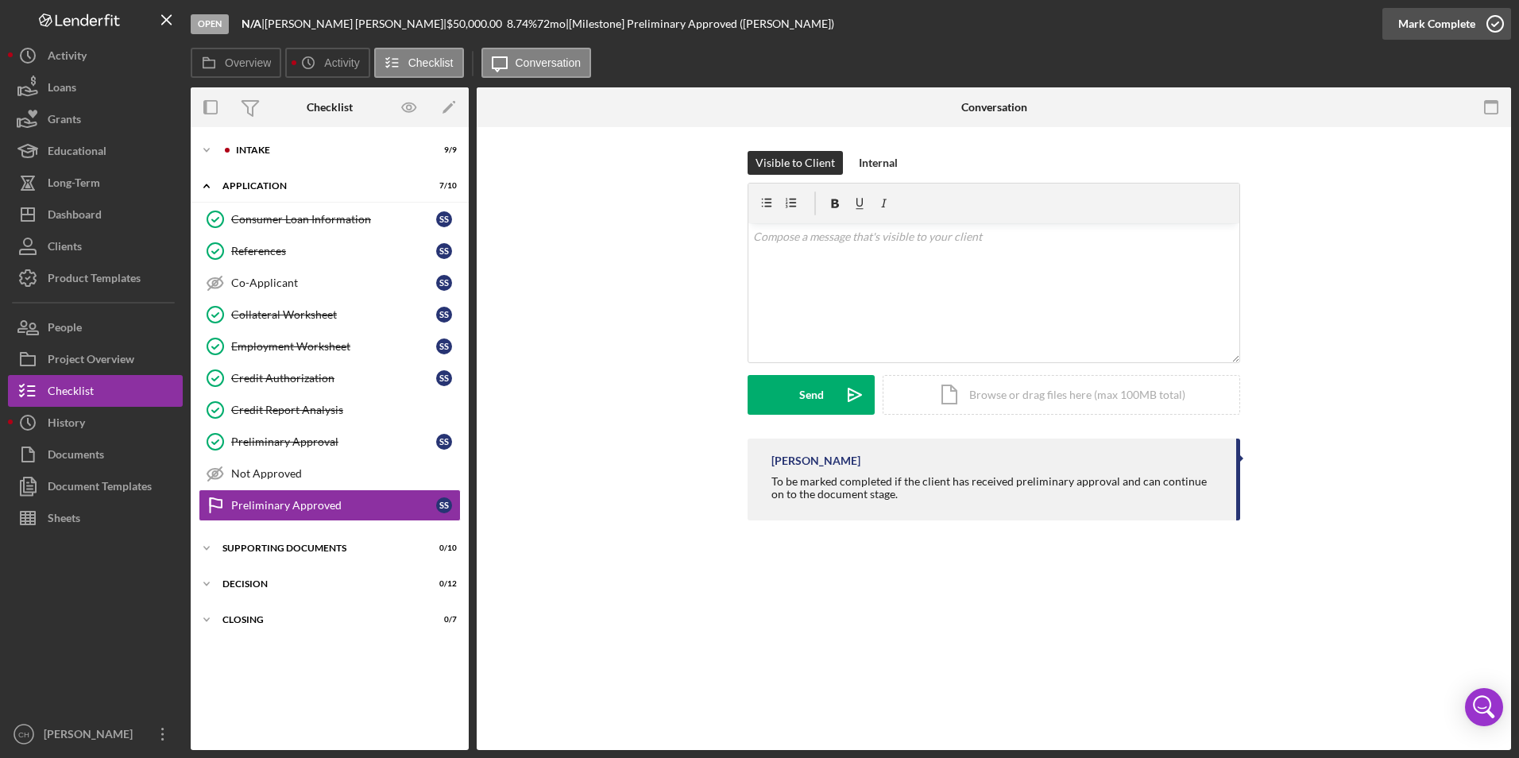
click at [1420, 24] on div "Mark Complete" at bounding box center [1436, 24] width 77 height 32
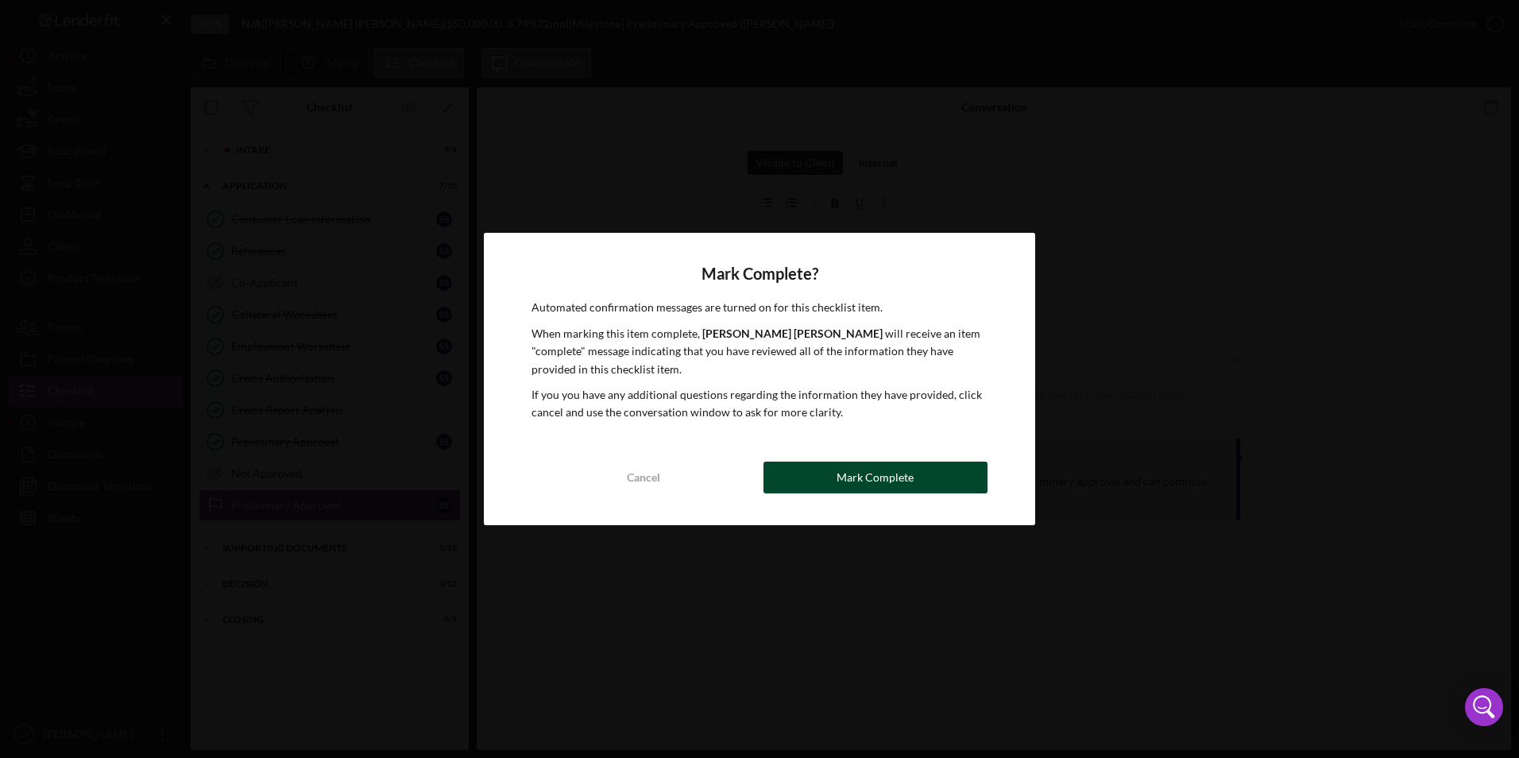
click at [826, 481] on button "Mark Complete" at bounding box center [875, 478] width 224 height 32
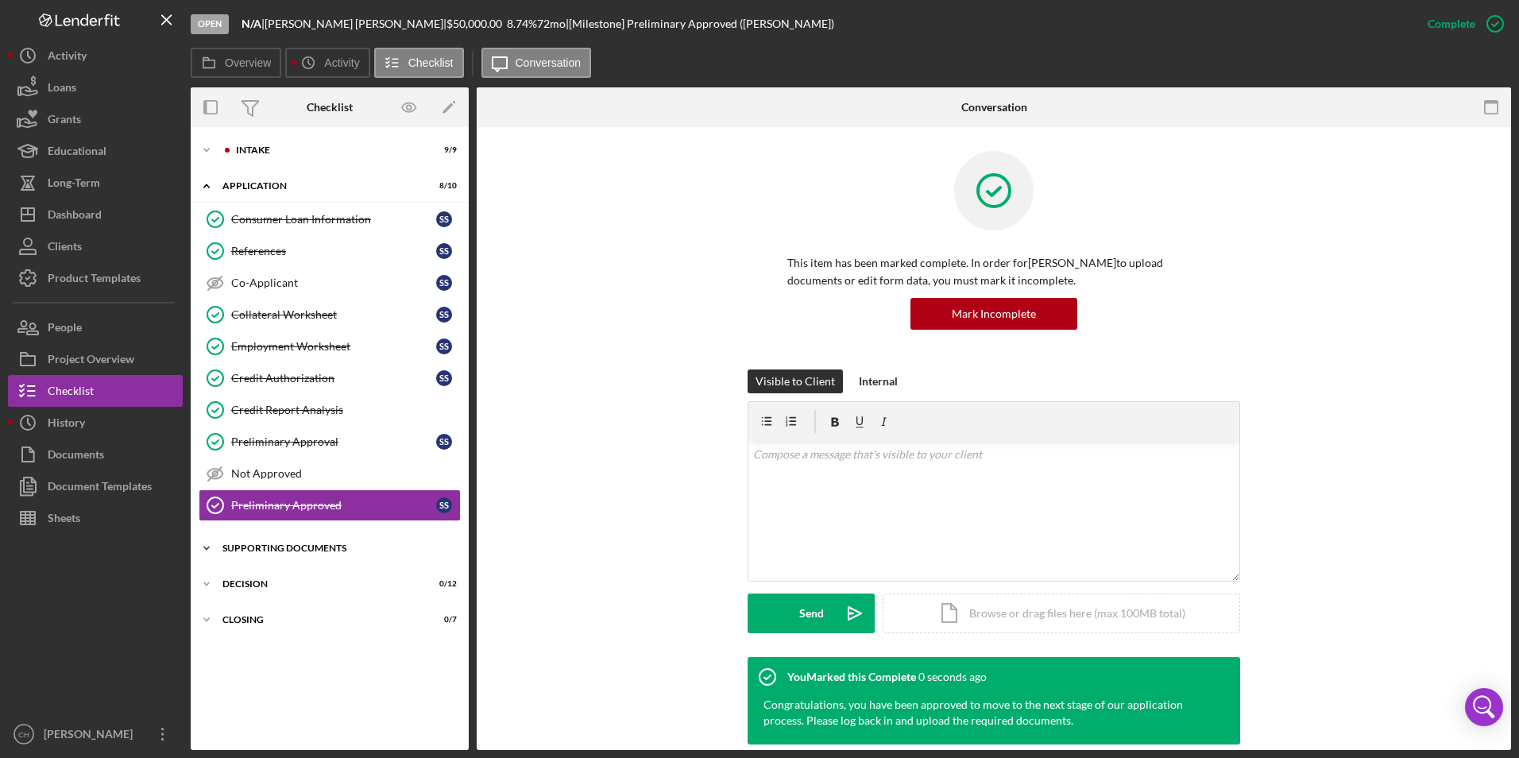
click at [272, 550] on div "Supporting Documents" at bounding box center [335, 548] width 226 height 10
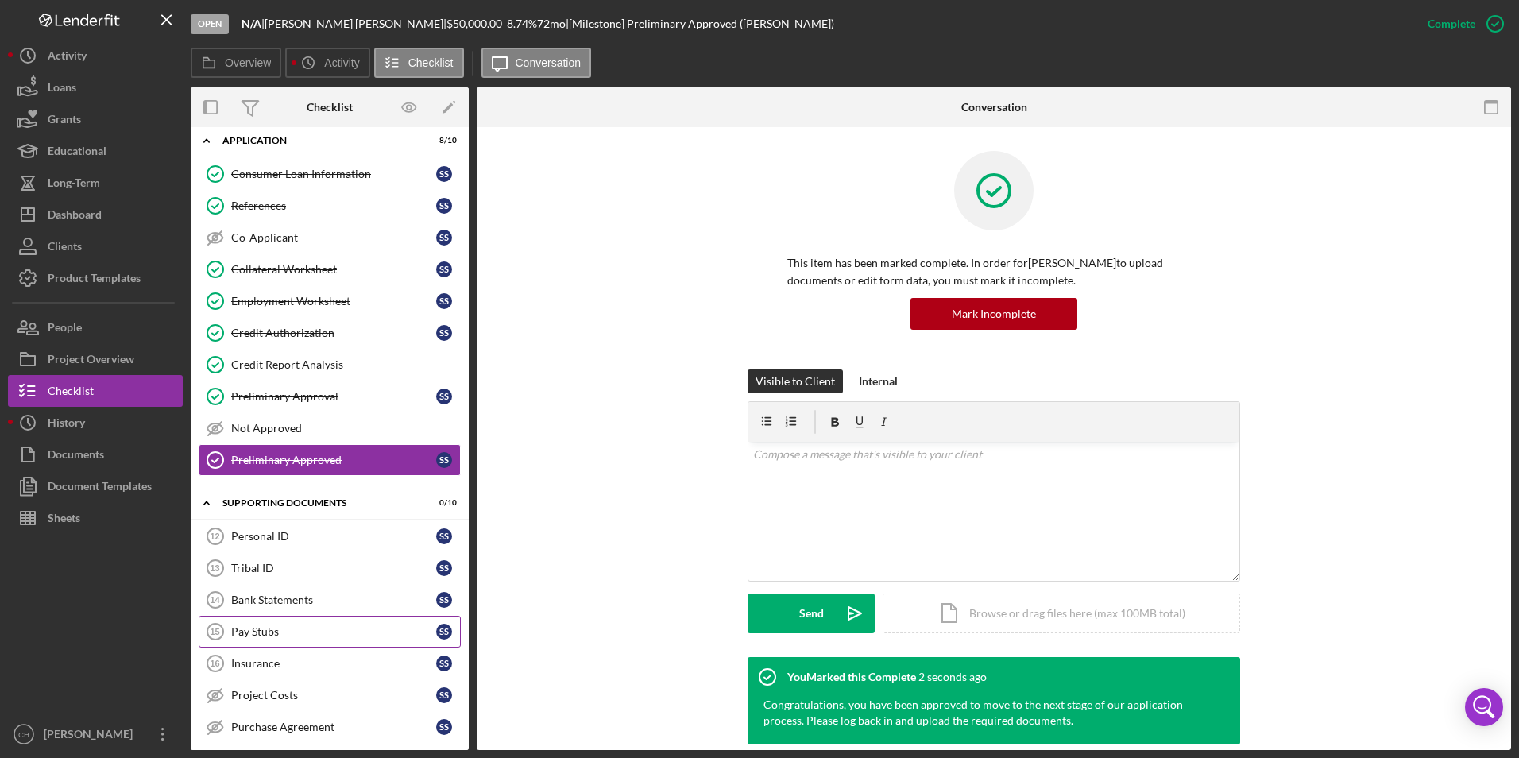
scroll to position [79, 0]
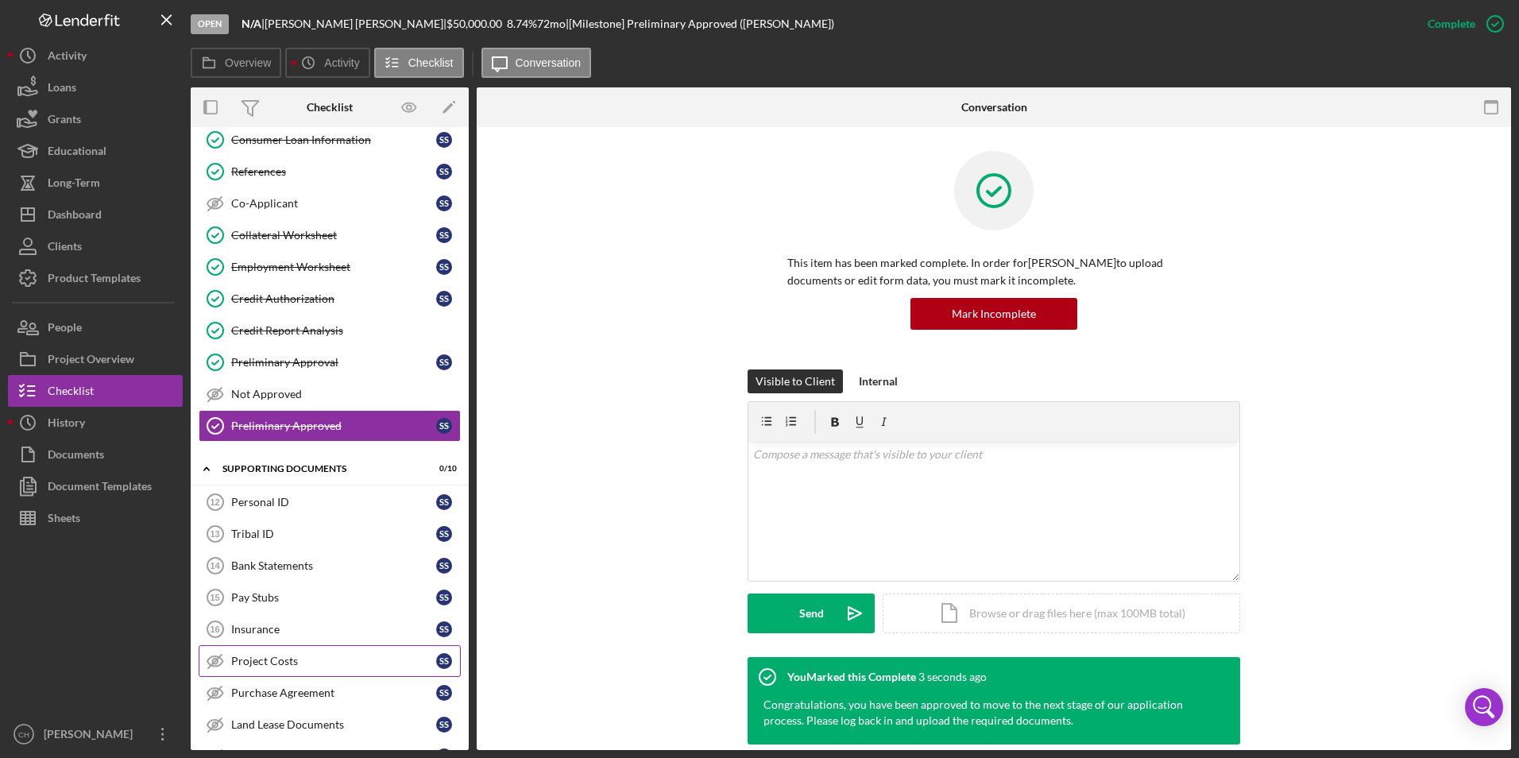
click at [282, 653] on link "Project Costs Project Costs S S" at bounding box center [330, 661] width 262 height 32
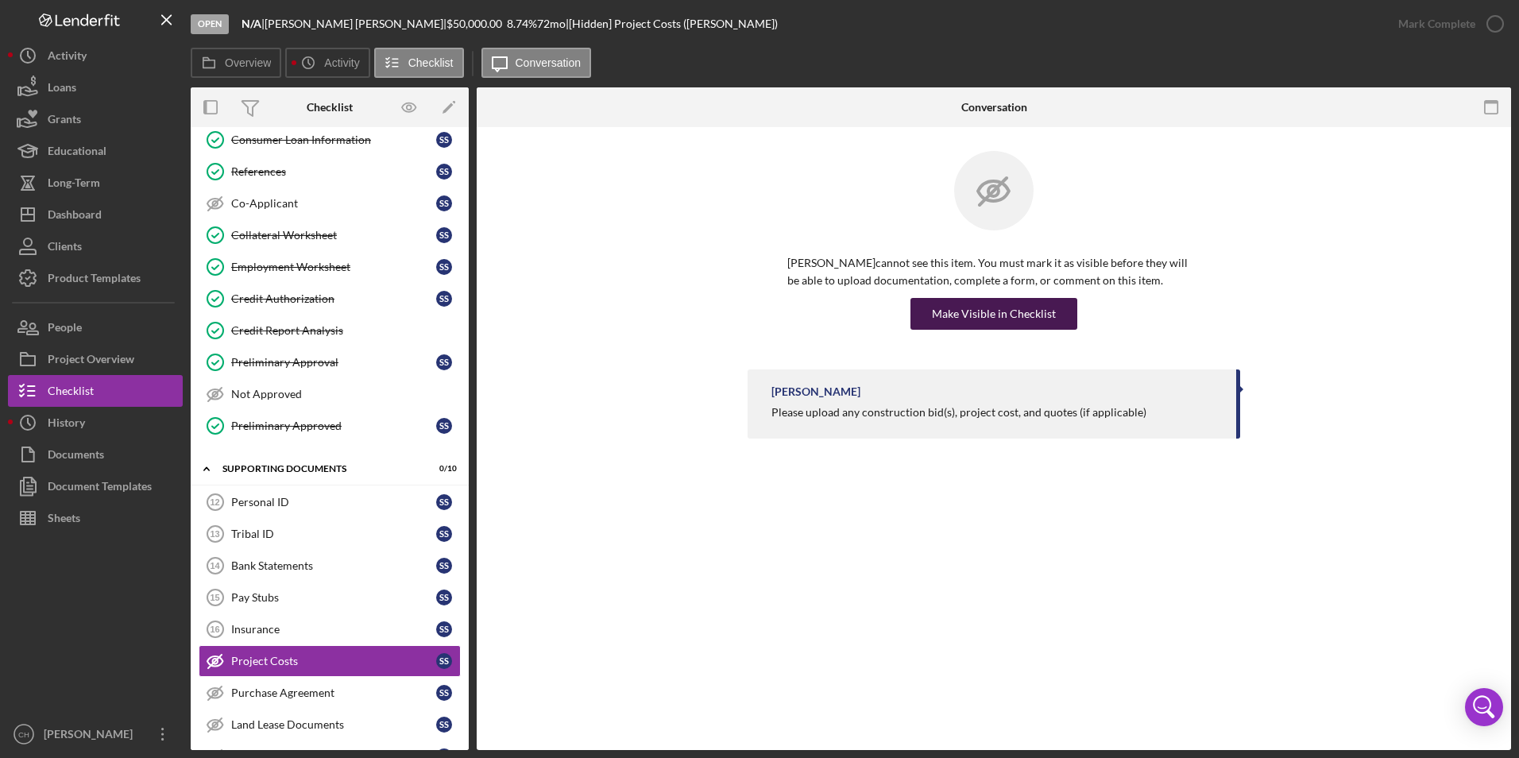
click at [990, 300] on div "Make Visible in Checklist" at bounding box center [994, 314] width 124 height 32
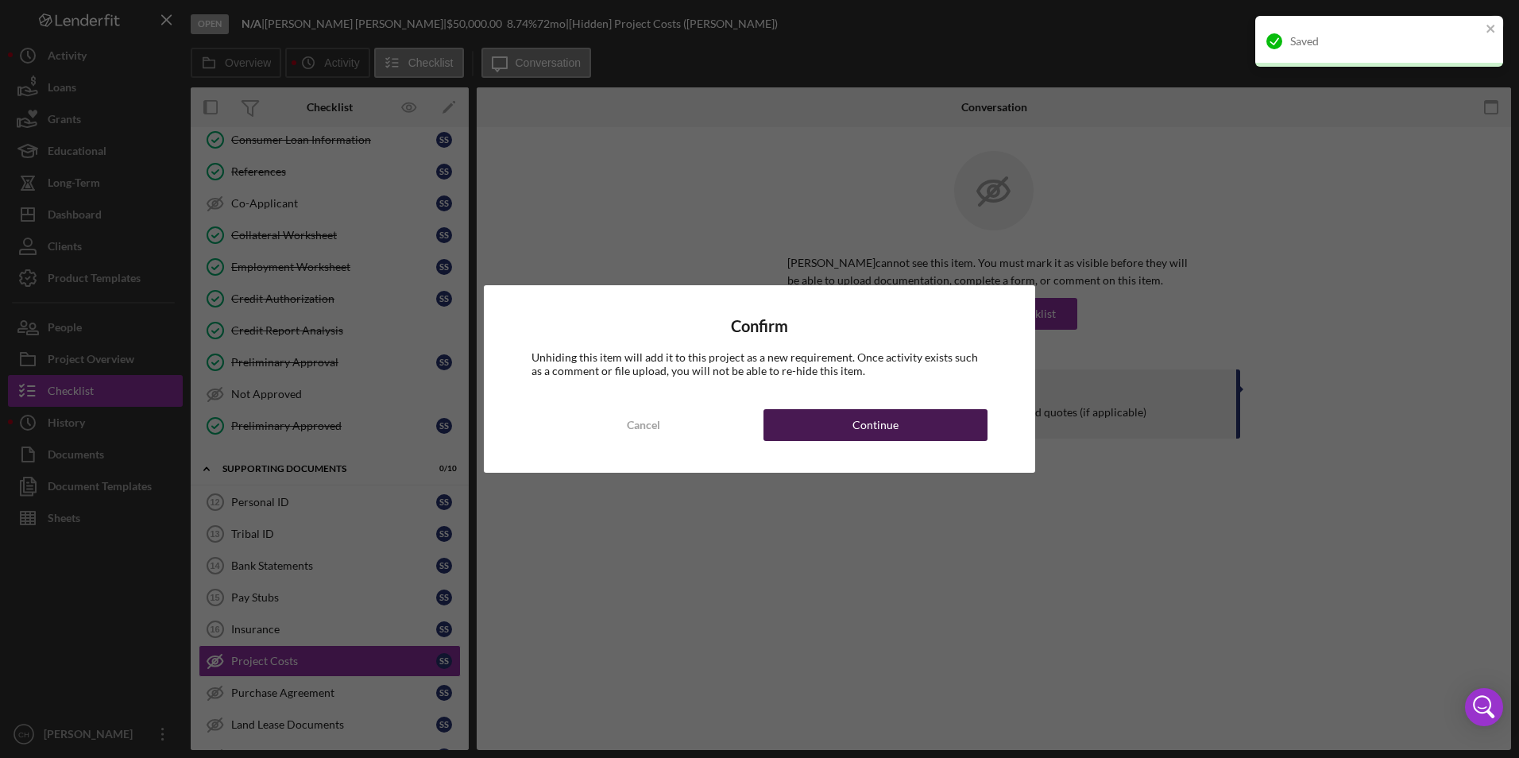
click at [875, 430] on div "Continue" at bounding box center [875, 425] width 46 height 32
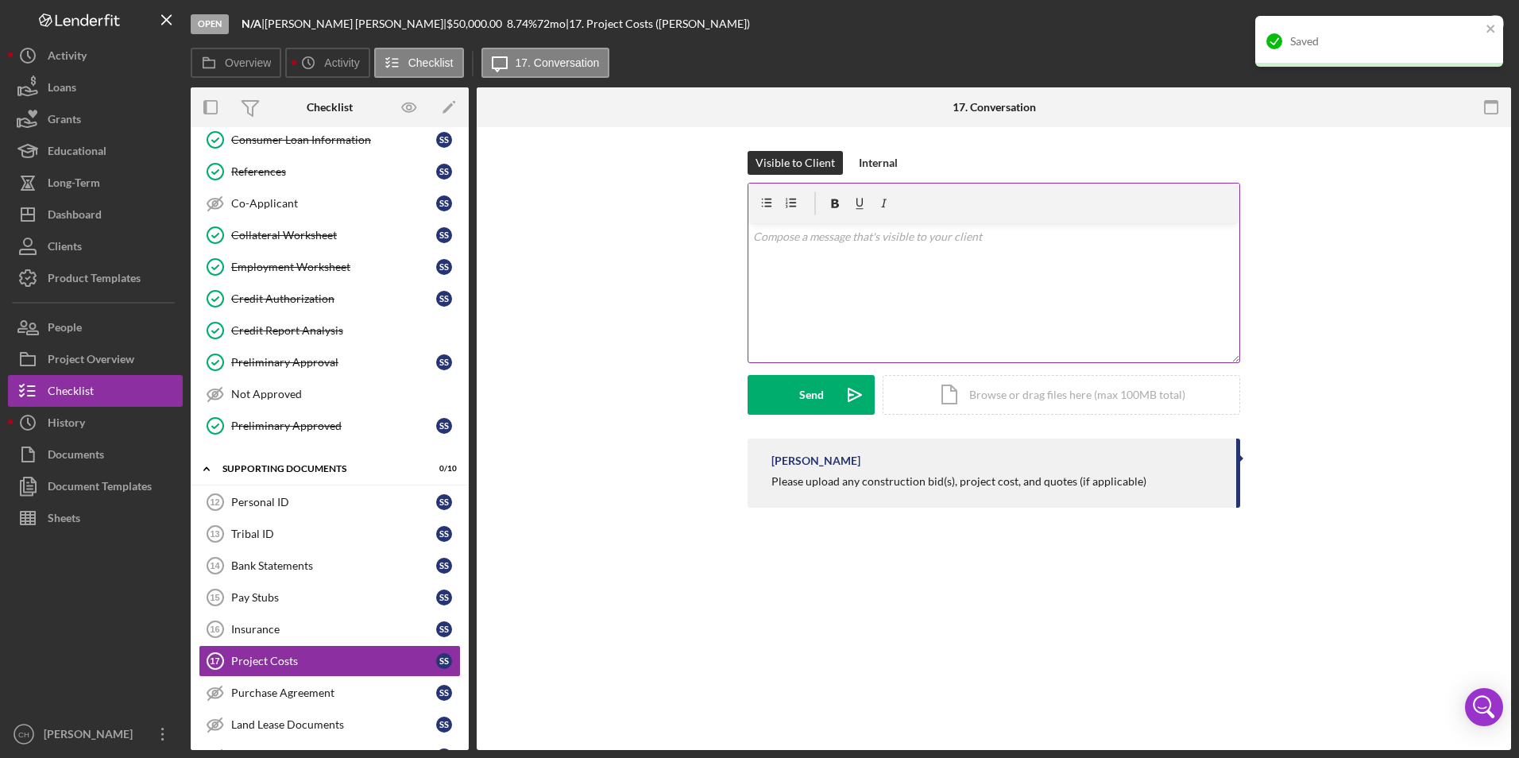
click at [872, 261] on div "v Color teal Color pink Remove color Add row above Add row below Add column bef…" at bounding box center [993, 292] width 491 height 139
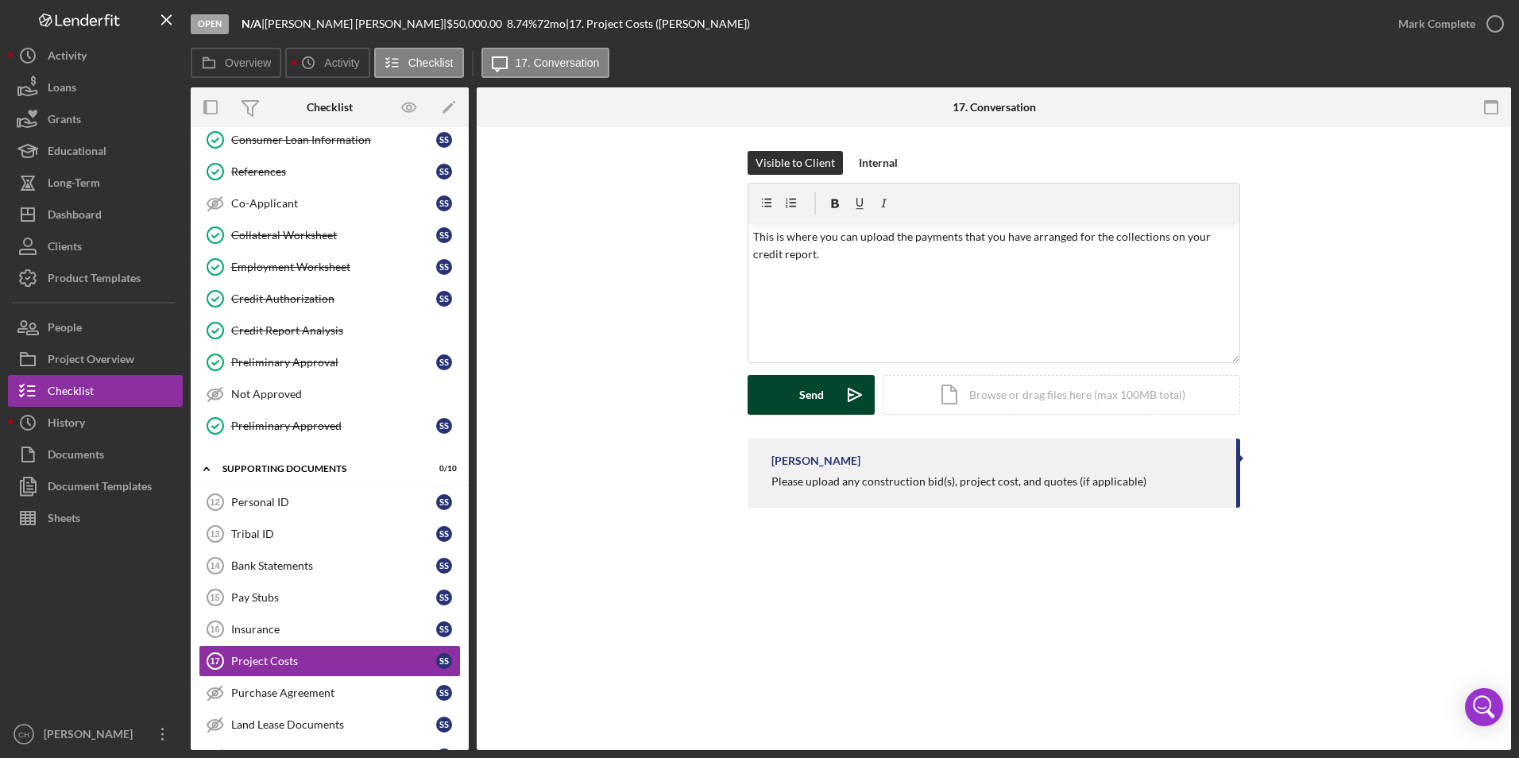
click at [797, 404] on button "Send Icon/icon-invite-send" at bounding box center [811, 395] width 127 height 40
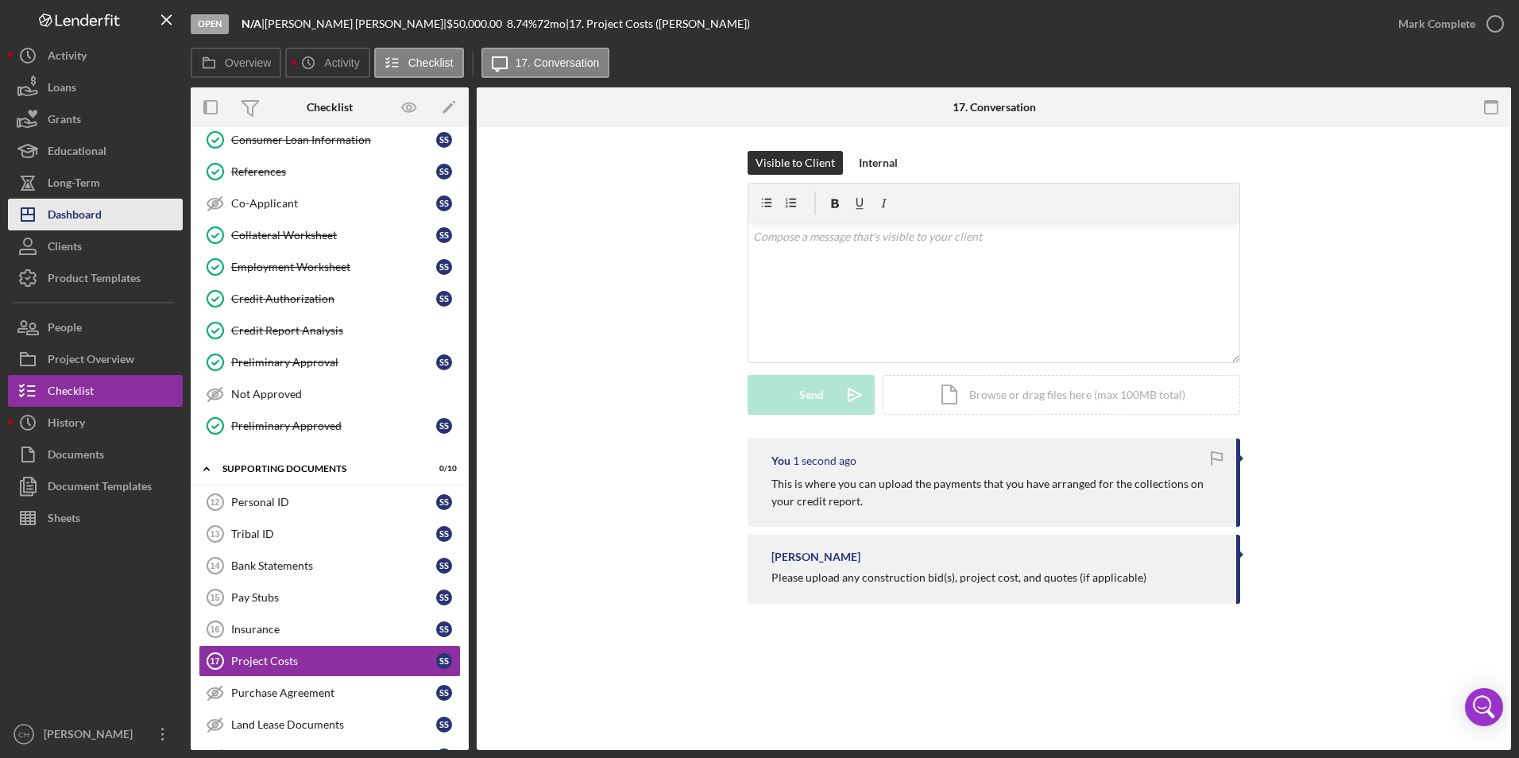
click at [60, 213] on div "Dashboard" at bounding box center [75, 217] width 54 height 36
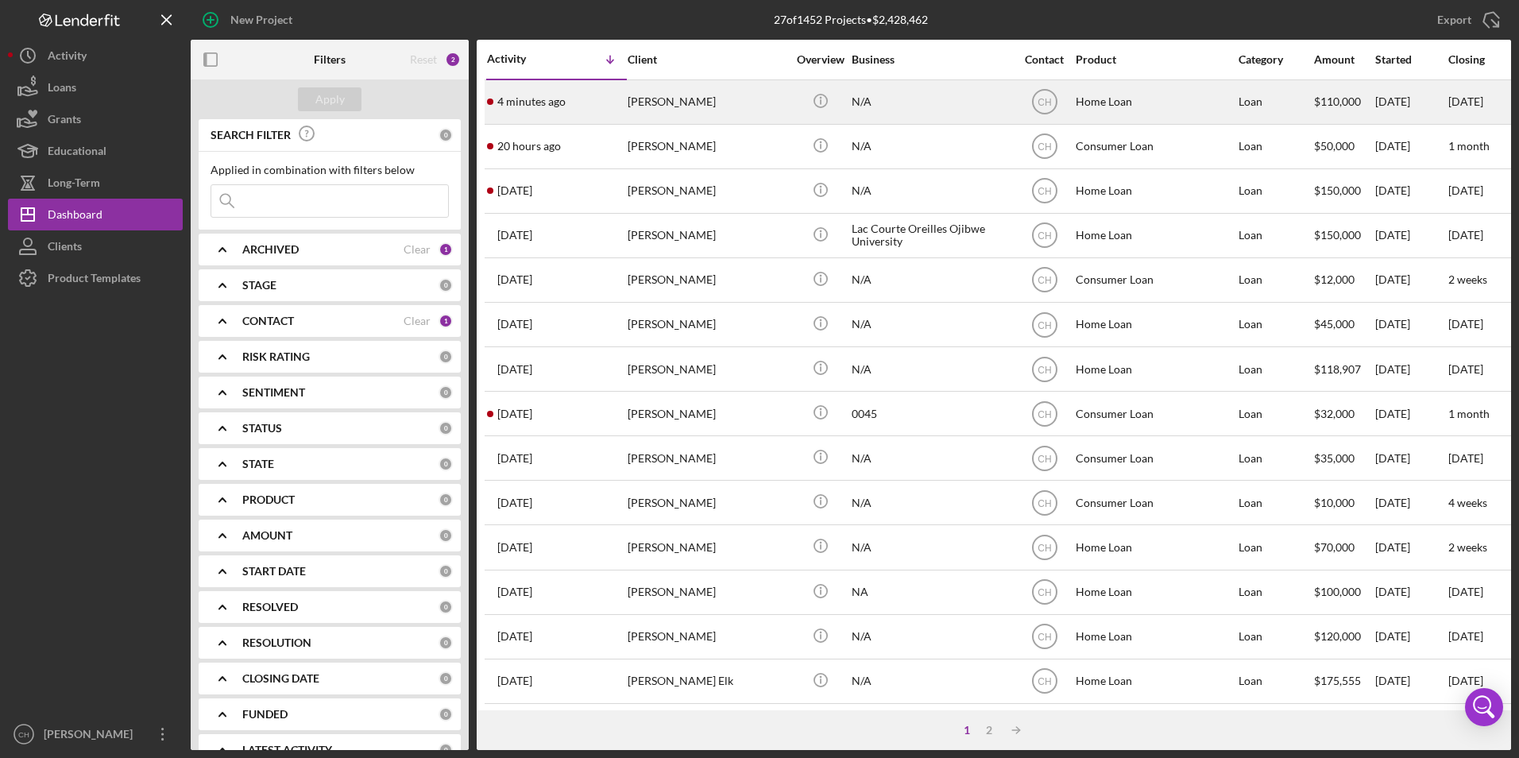
click at [693, 102] on div "[PERSON_NAME]" at bounding box center [707, 102] width 159 height 42
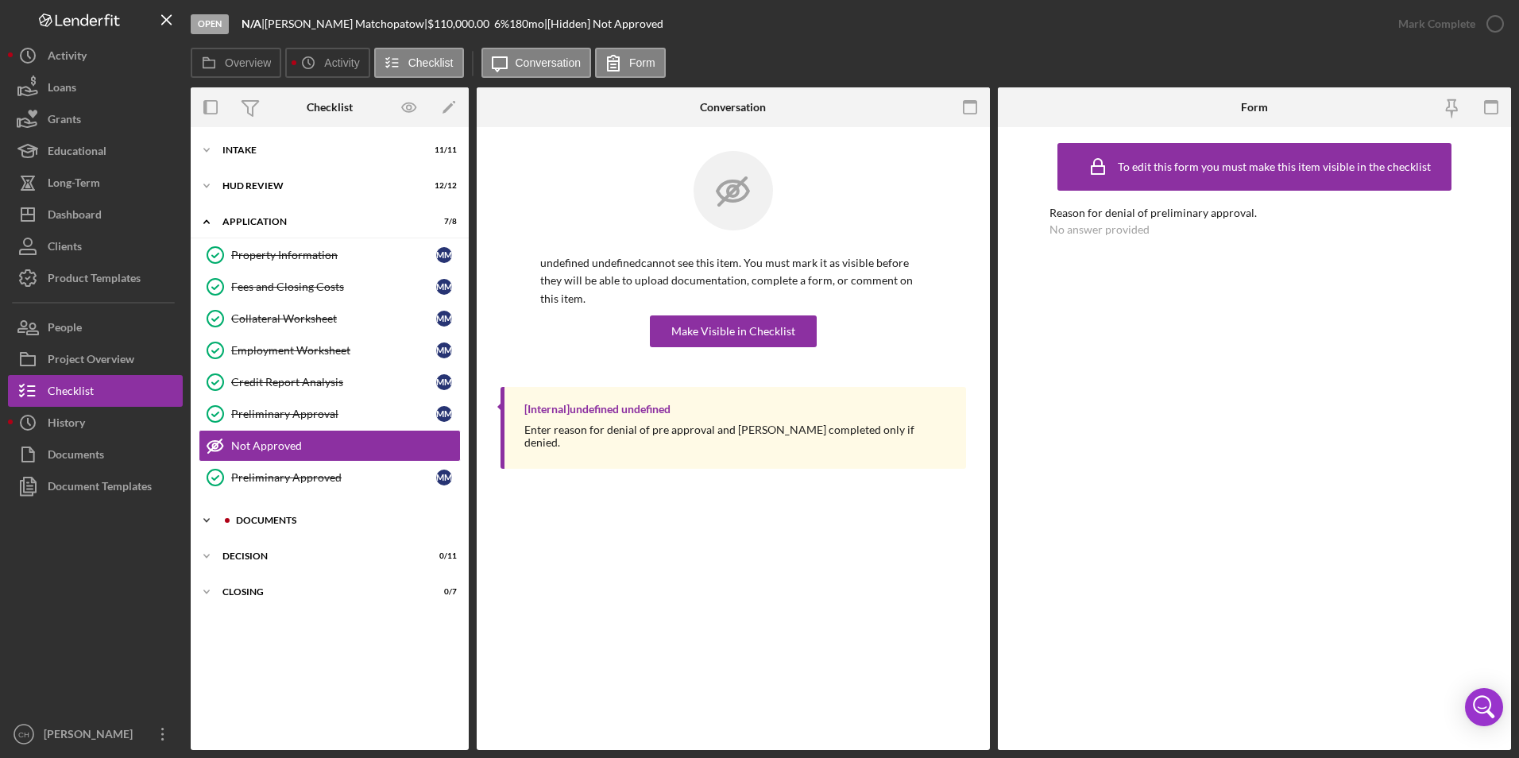
click at [258, 522] on div "Documents" at bounding box center [342, 521] width 213 height 10
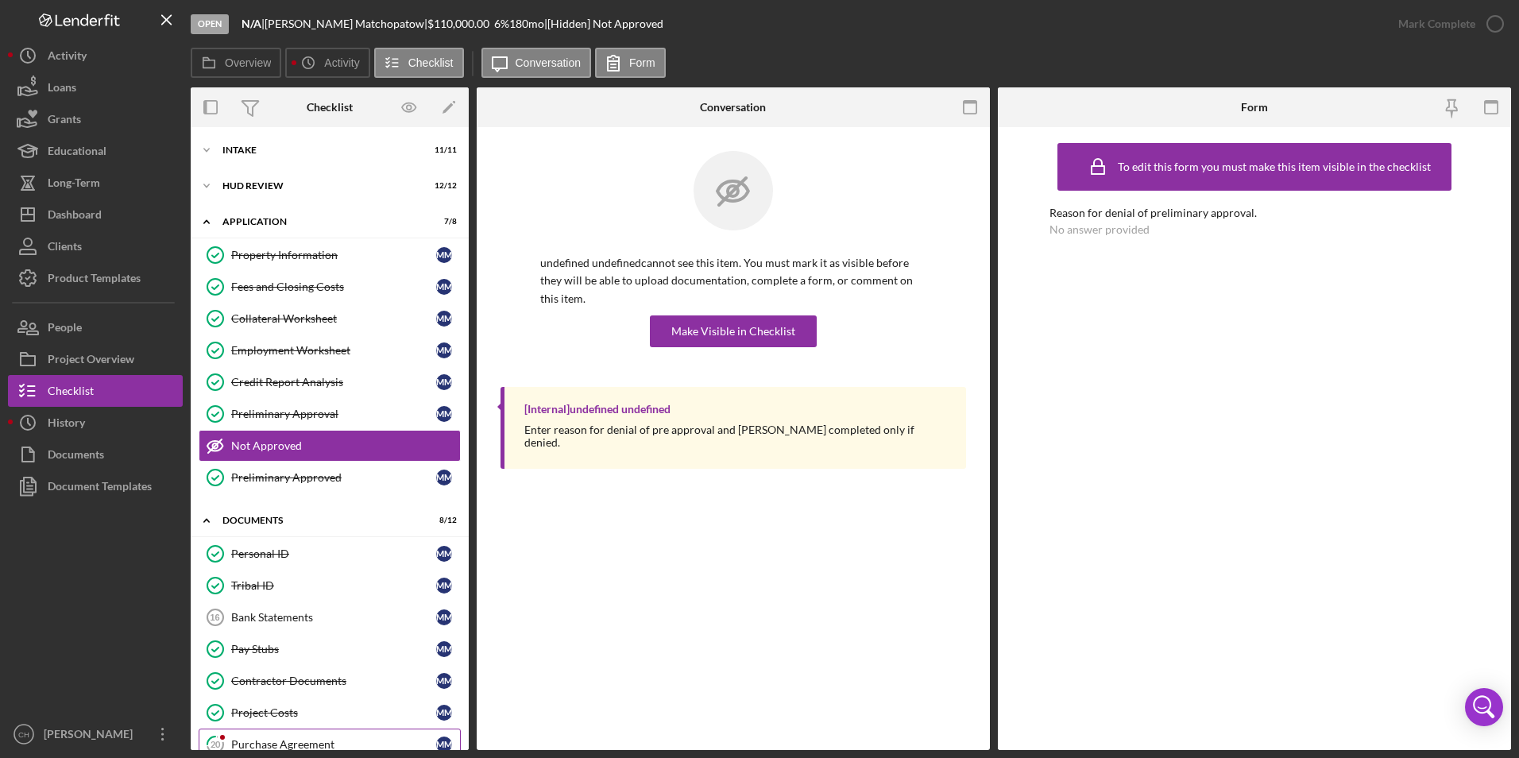
click at [260, 740] on div "Purchase Agreement" at bounding box center [333, 744] width 205 height 13
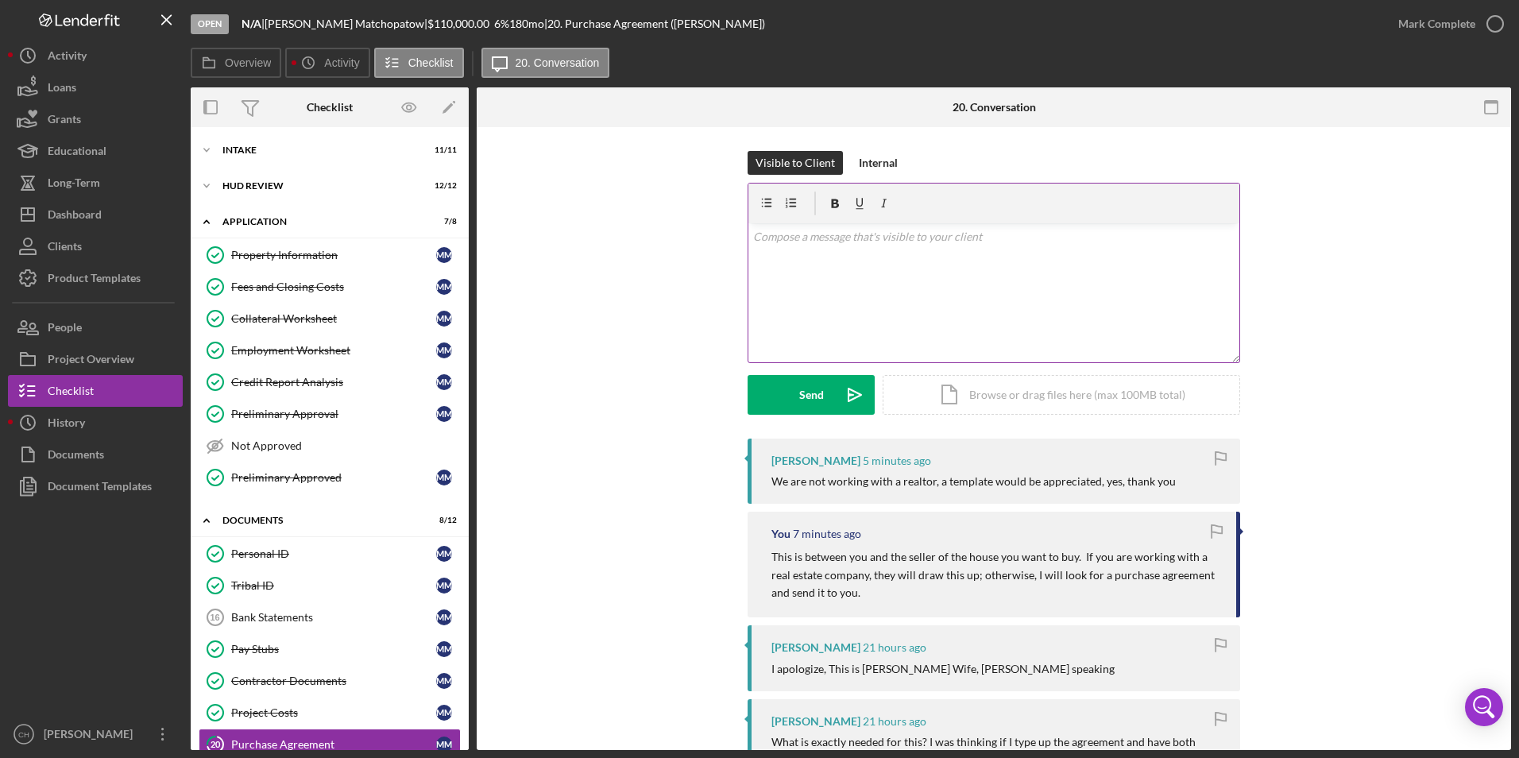
click at [818, 249] on div "v Color teal Color pink Remove color Add row above Add row below Add column bef…" at bounding box center [993, 292] width 491 height 139
click at [779, 402] on button "Send Icon/icon-invite-send" at bounding box center [811, 395] width 127 height 40
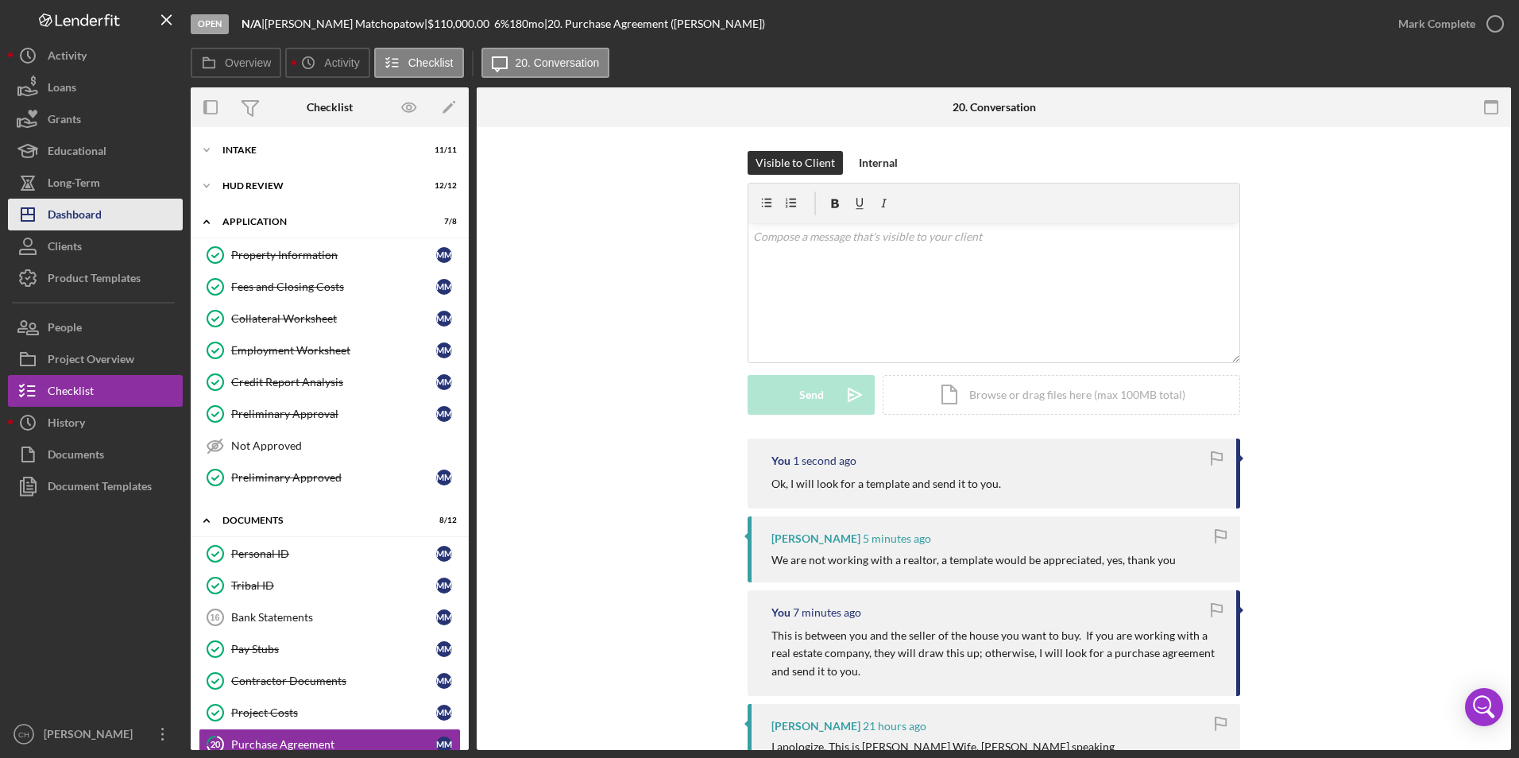
click at [99, 208] on div "Dashboard" at bounding box center [75, 217] width 54 height 36
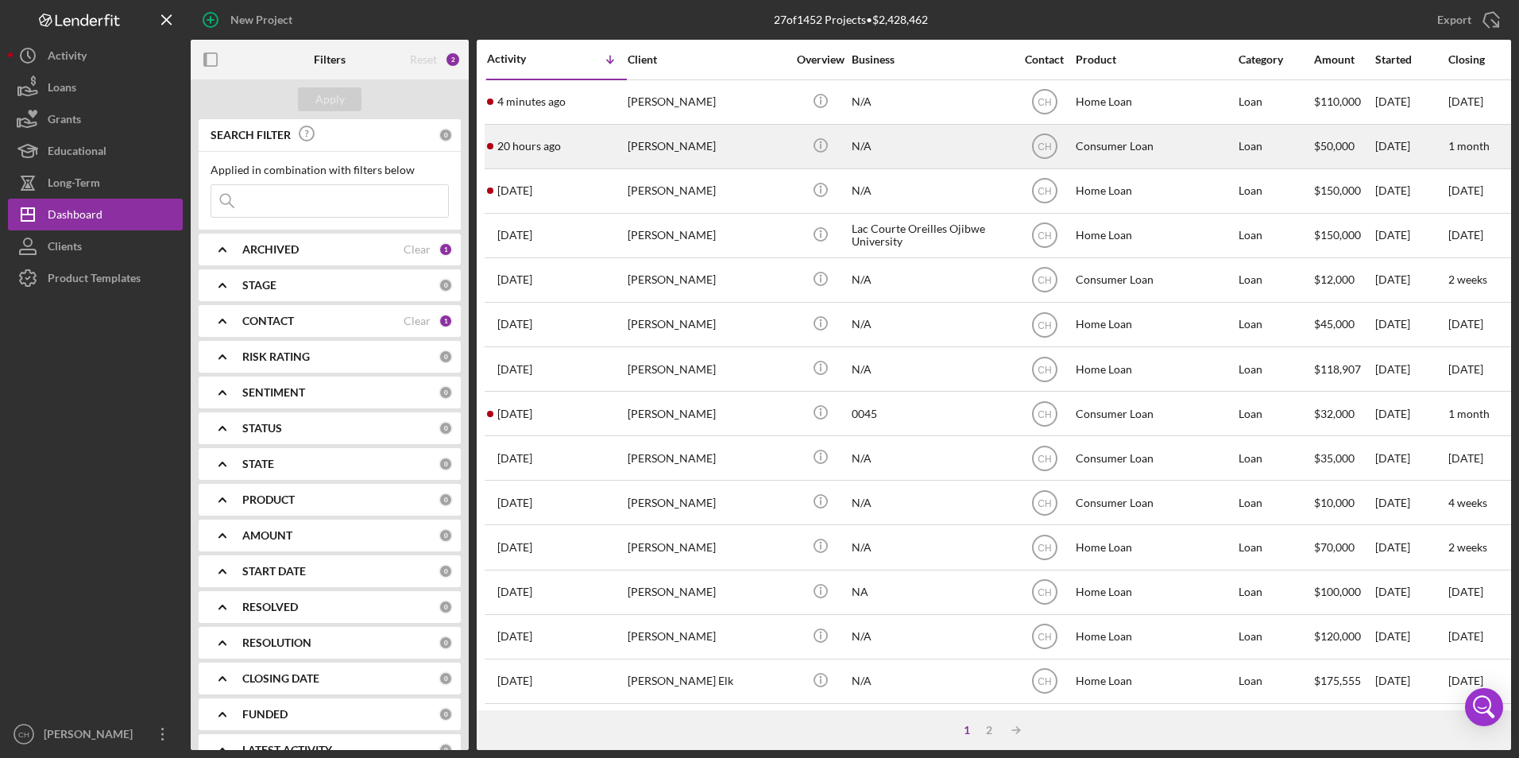
click at [694, 143] on div "[PERSON_NAME]" at bounding box center [707, 147] width 159 height 42
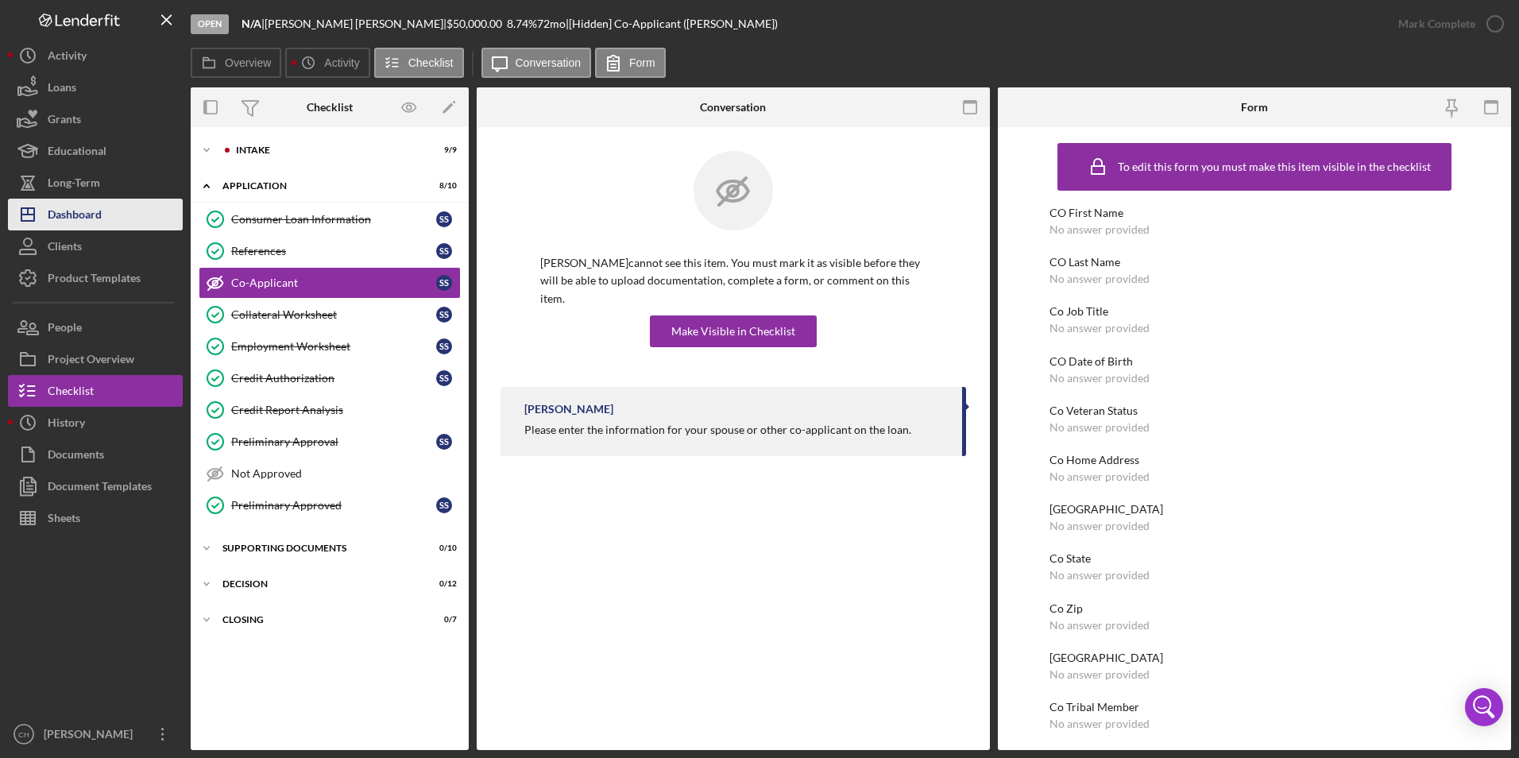
click at [78, 211] on div "Dashboard" at bounding box center [75, 217] width 54 height 36
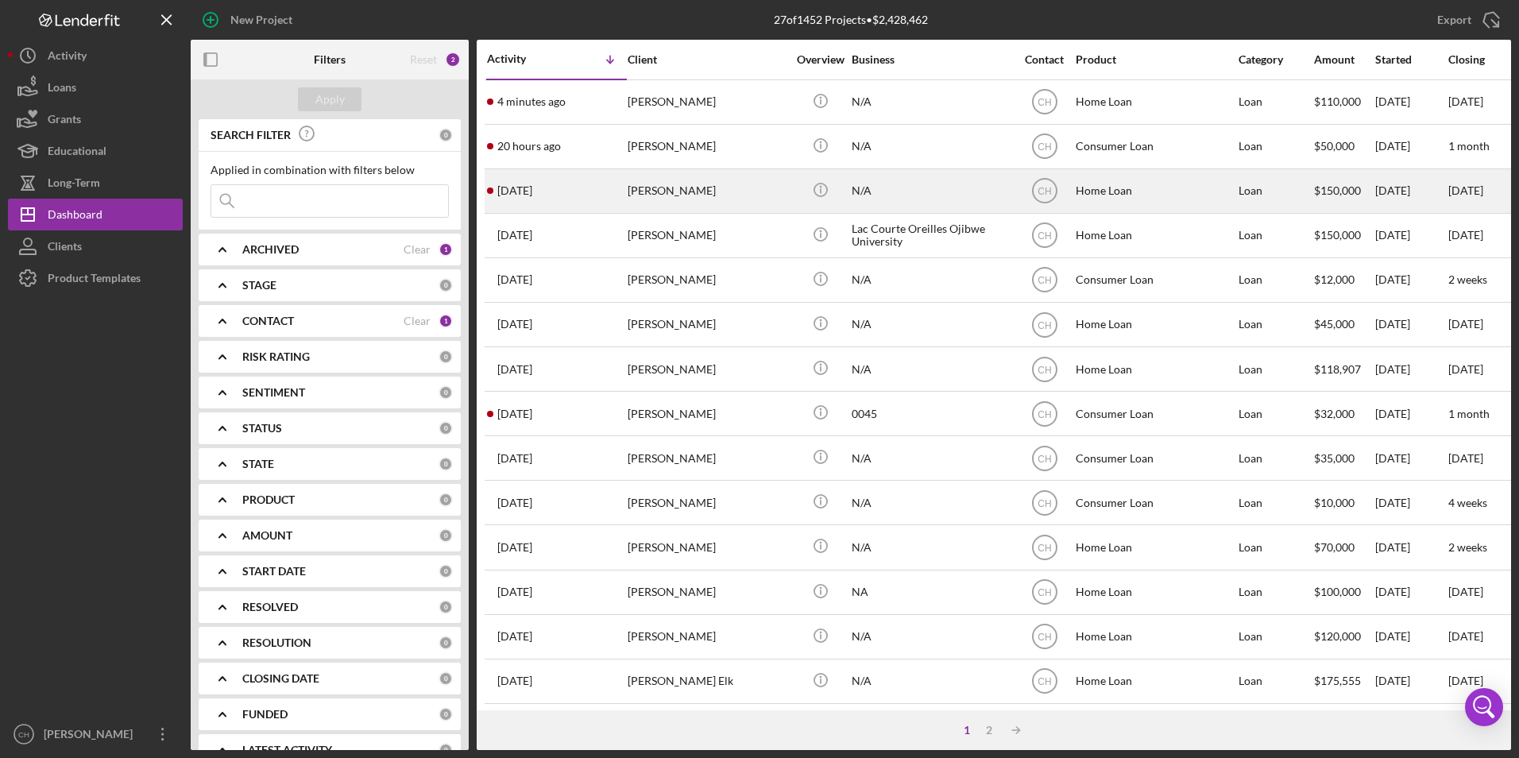
click at [651, 191] on div "[PERSON_NAME]" at bounding box center [707, 191] width 159 height 42
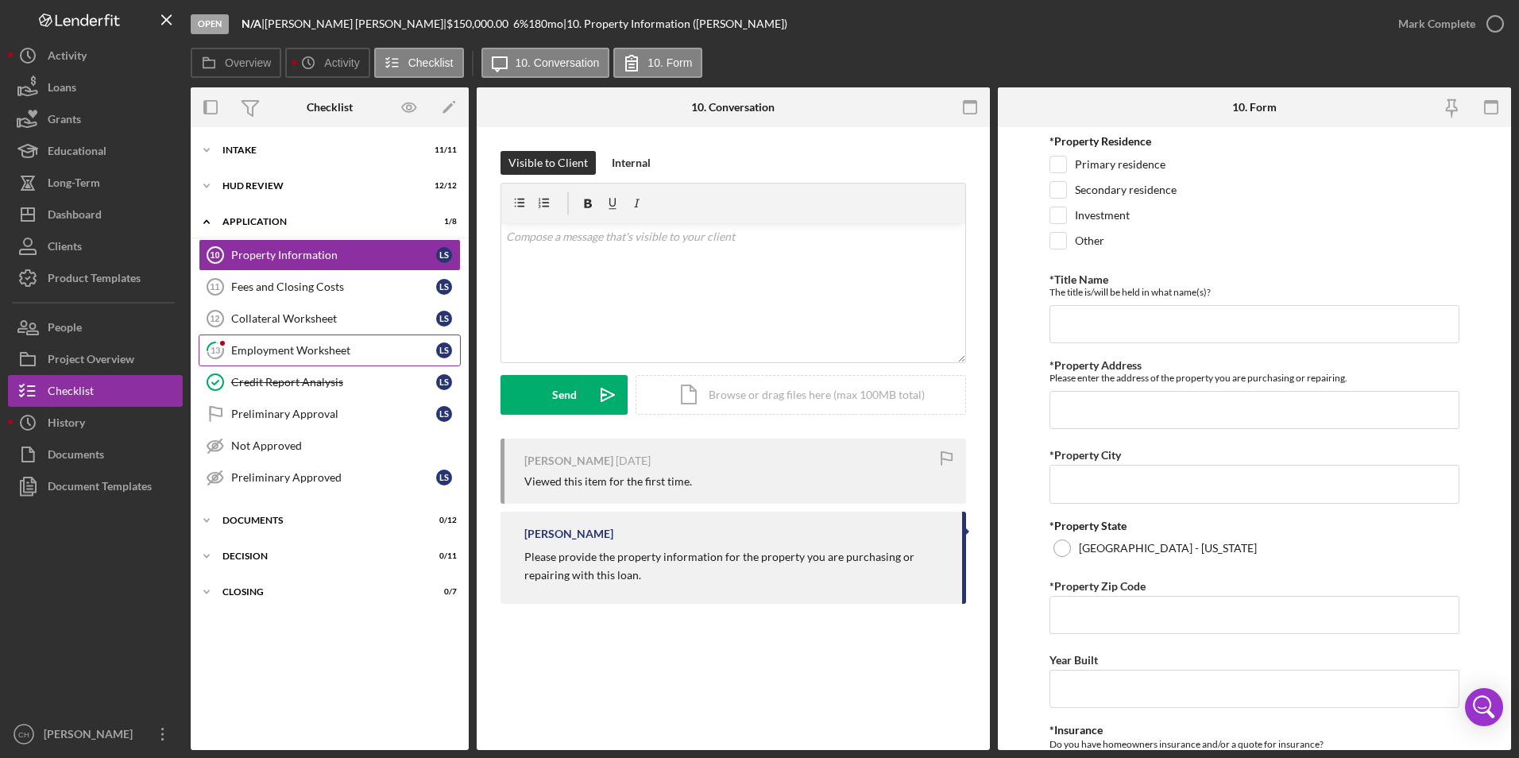
click at [323, 348] on div "Employment Worksheet" at bounding box center [333, 350] width 205 height 13
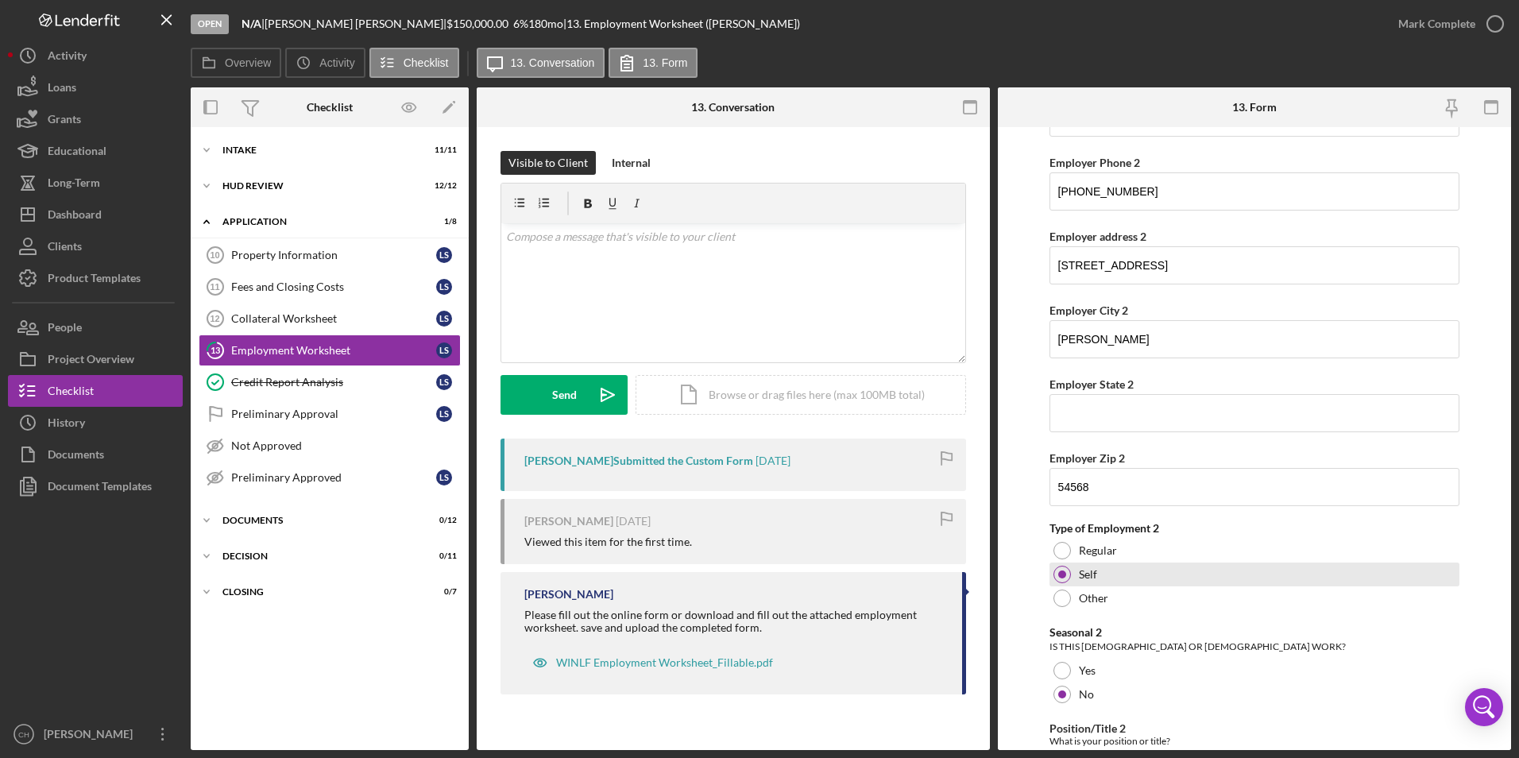
scroll to position [1351, 0]
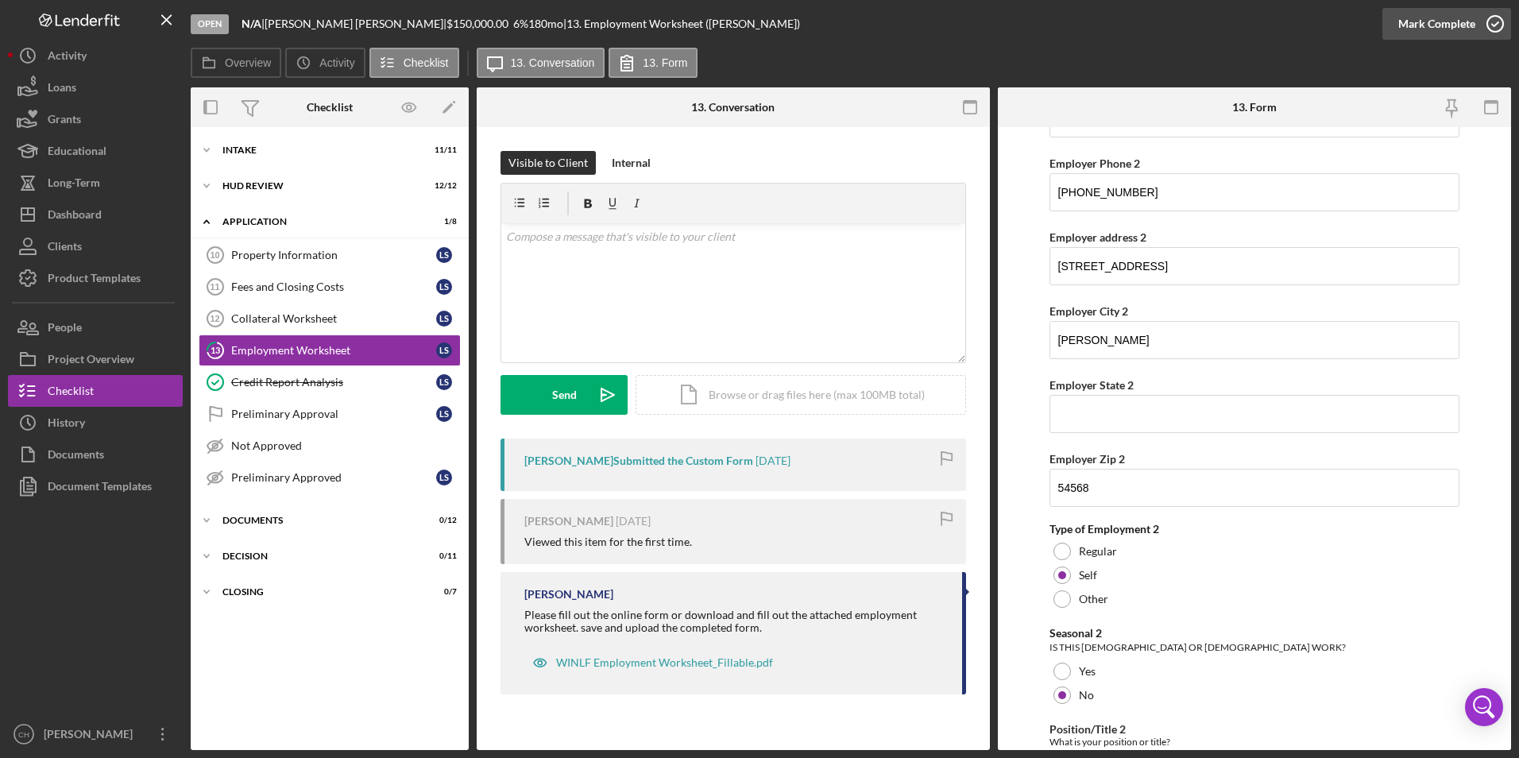
click at [1426, 25] on div "Mark Complete" at bounding box center [1436, 24] width 77 height 32
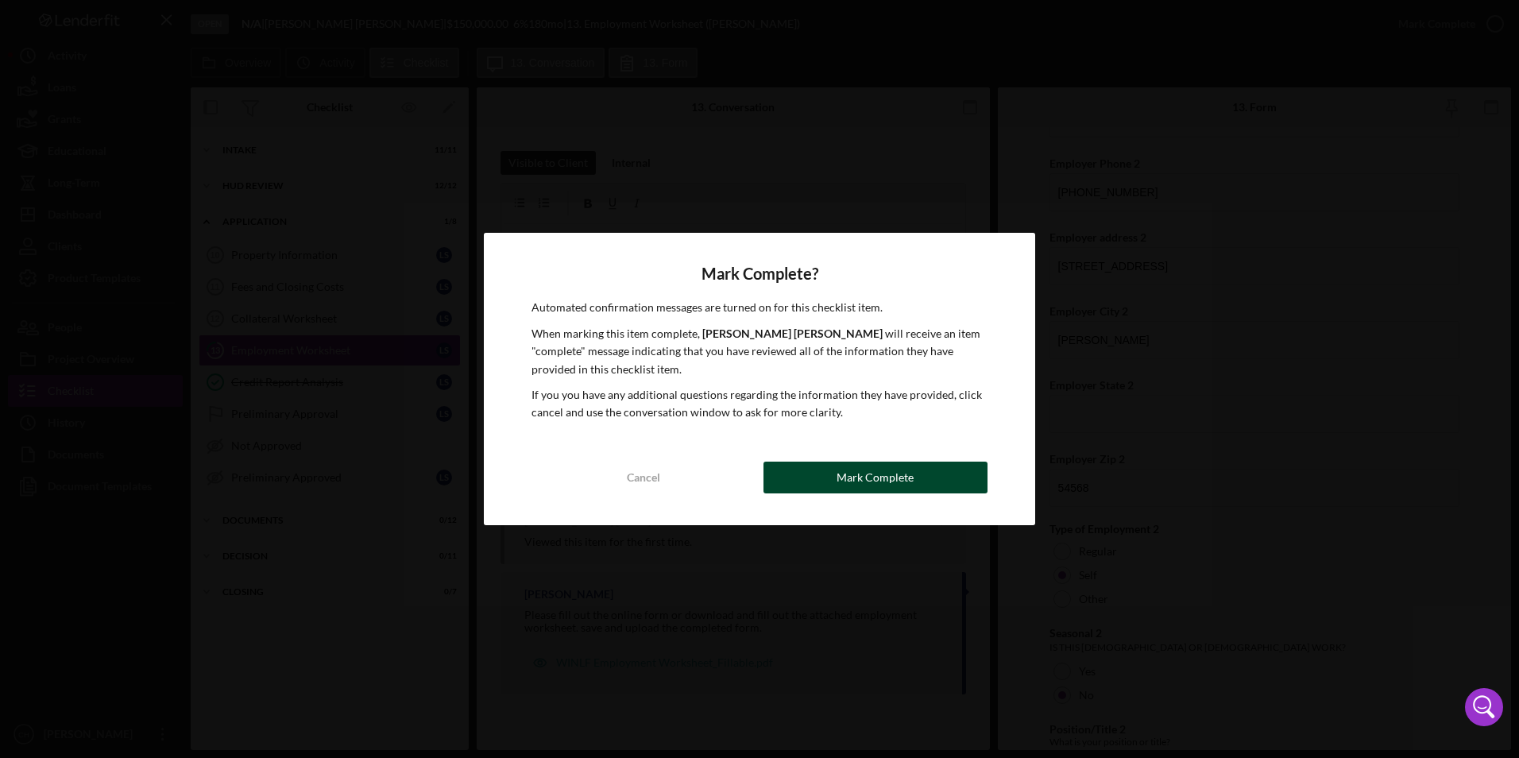
click at [881, 482] on div "Mark Complete" at bounding box center [875, 478] width 77 height 32
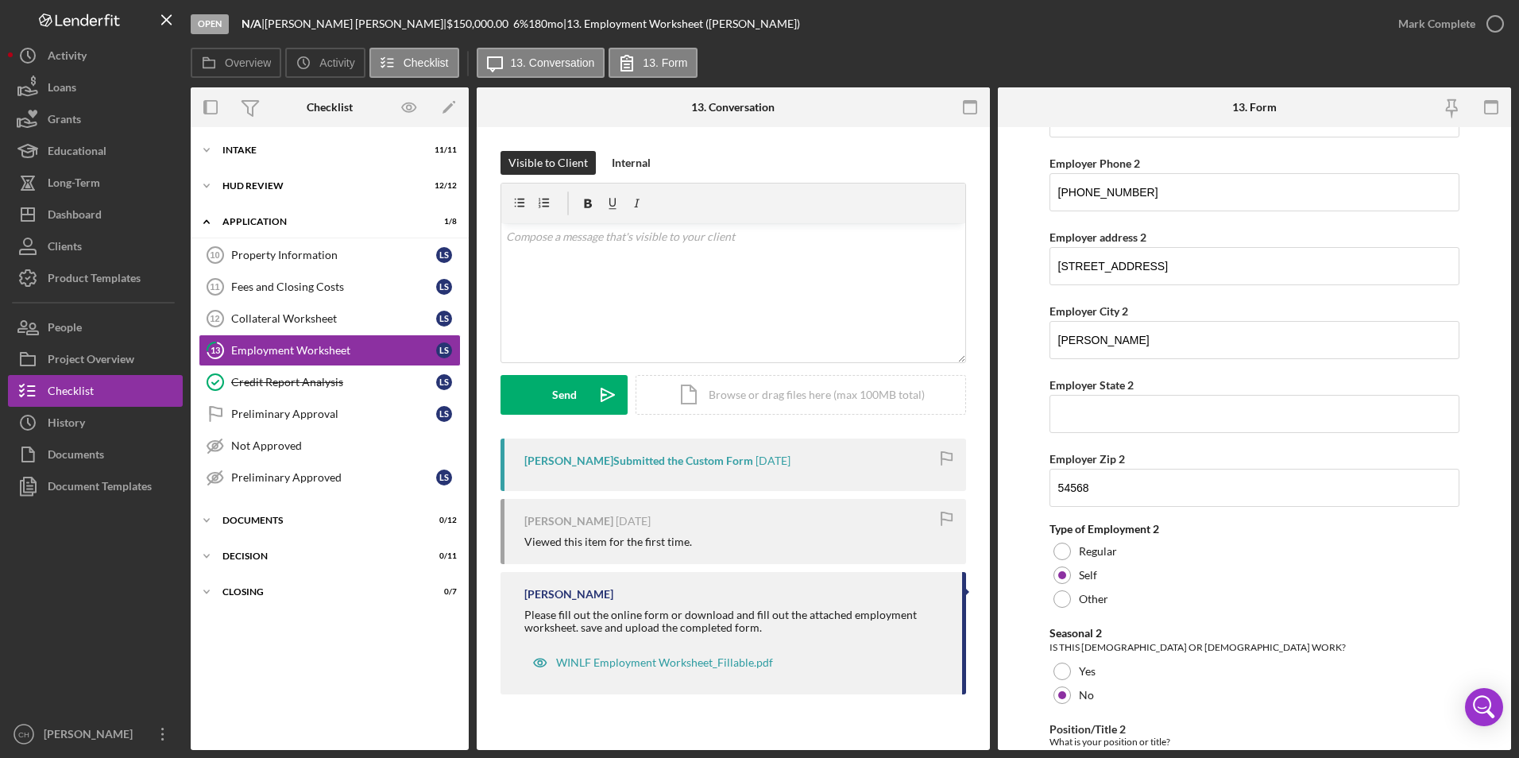
scroll to position [1414, 0]
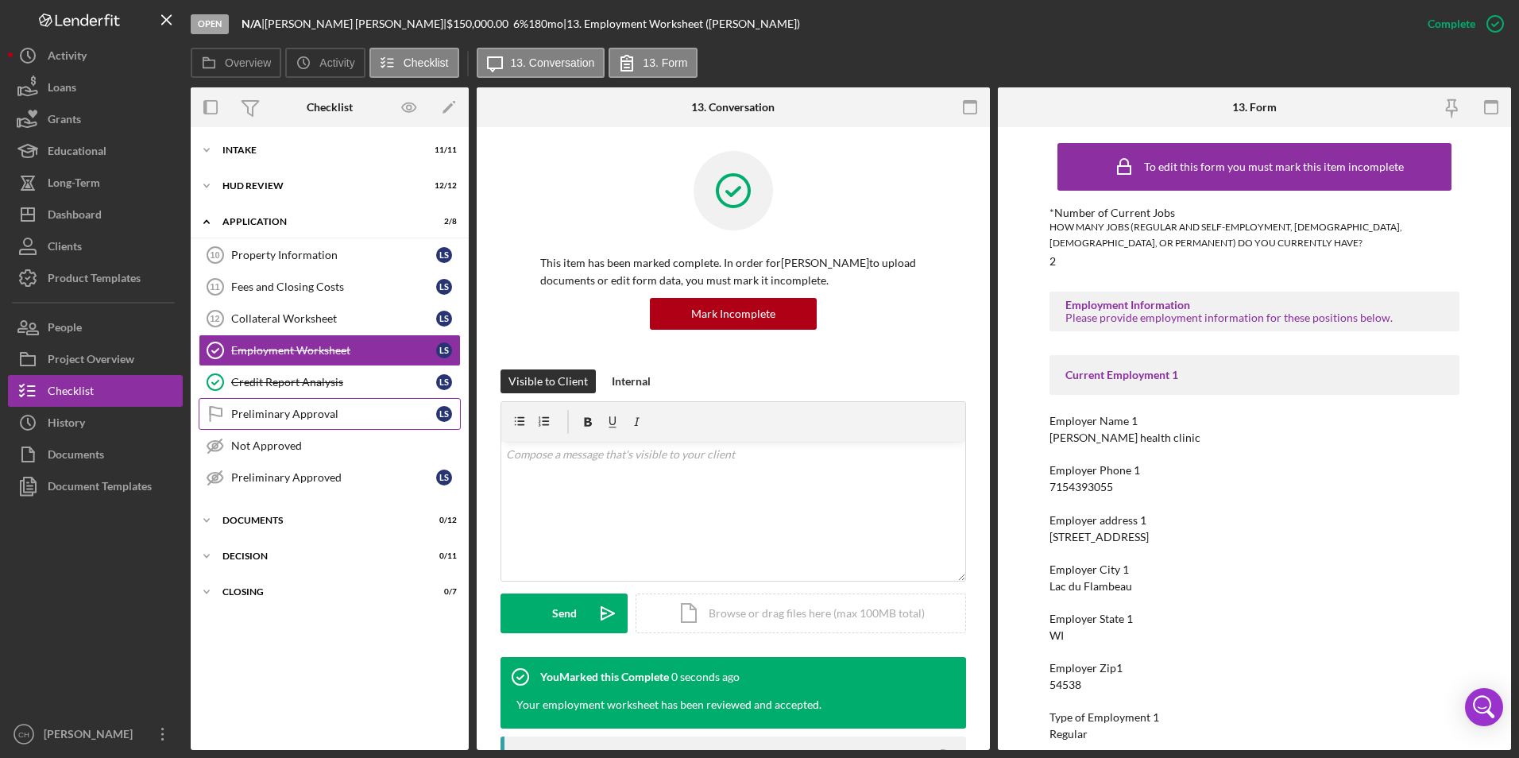
click at [243, 420] on div "Preliminary Approval" at bounding box center [333, 414] width 205 height 13
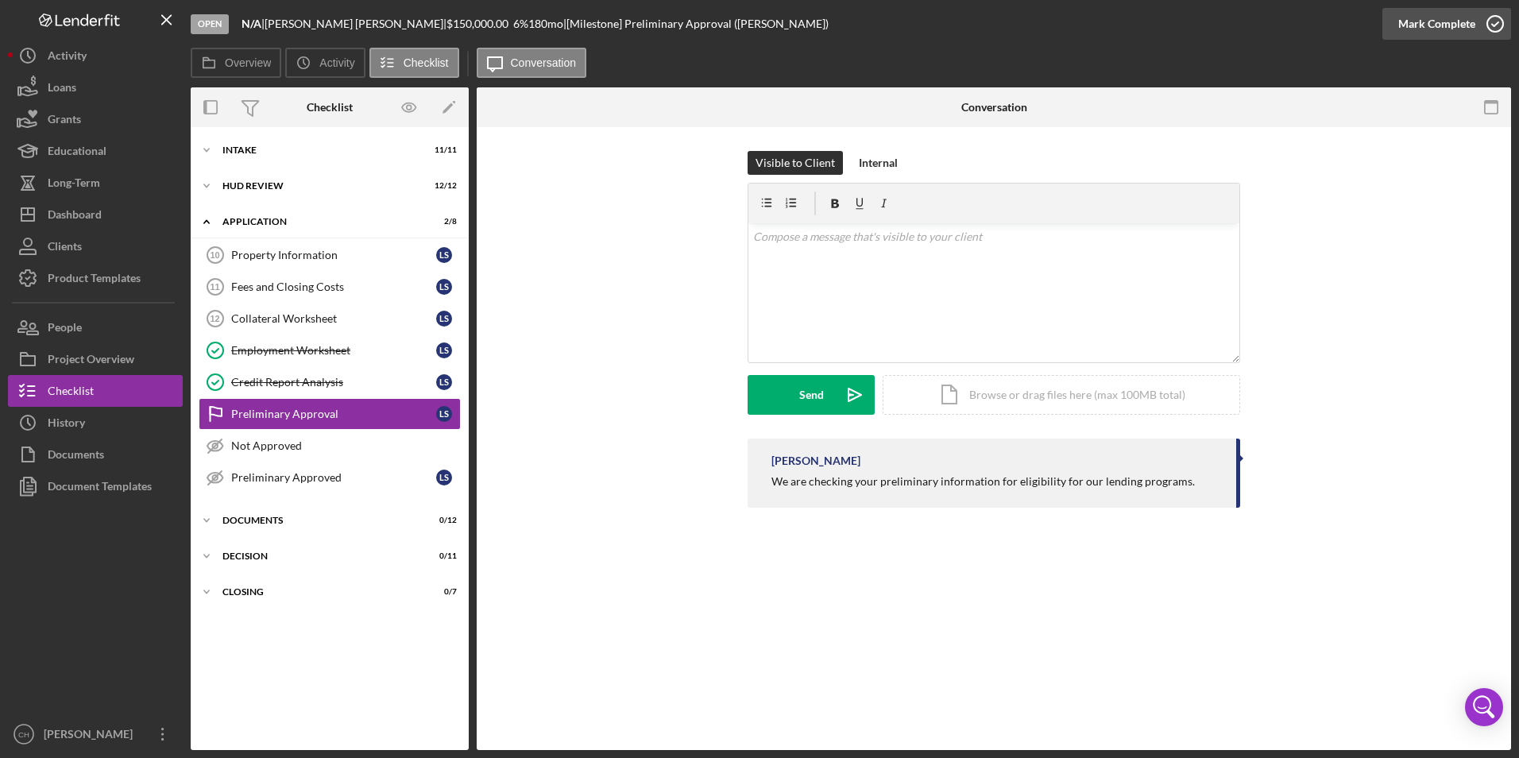
click at [1453, 25] on div "Mark Complete" at bounding box center [1436, 24] width 77 height 32
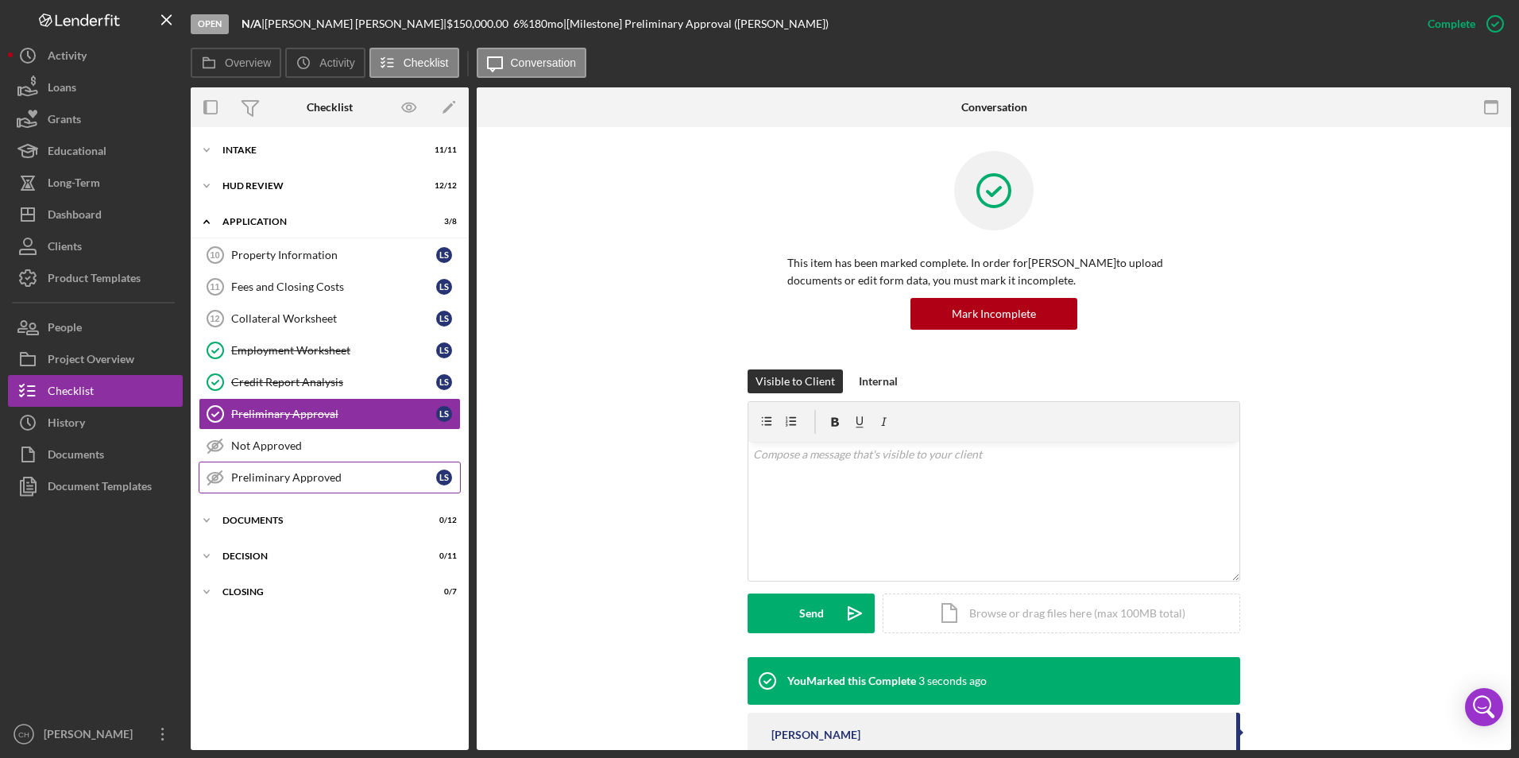
click at [280, 473] on div "Preliminary Approved" at bounding box center [333, 477] width 205 height 13
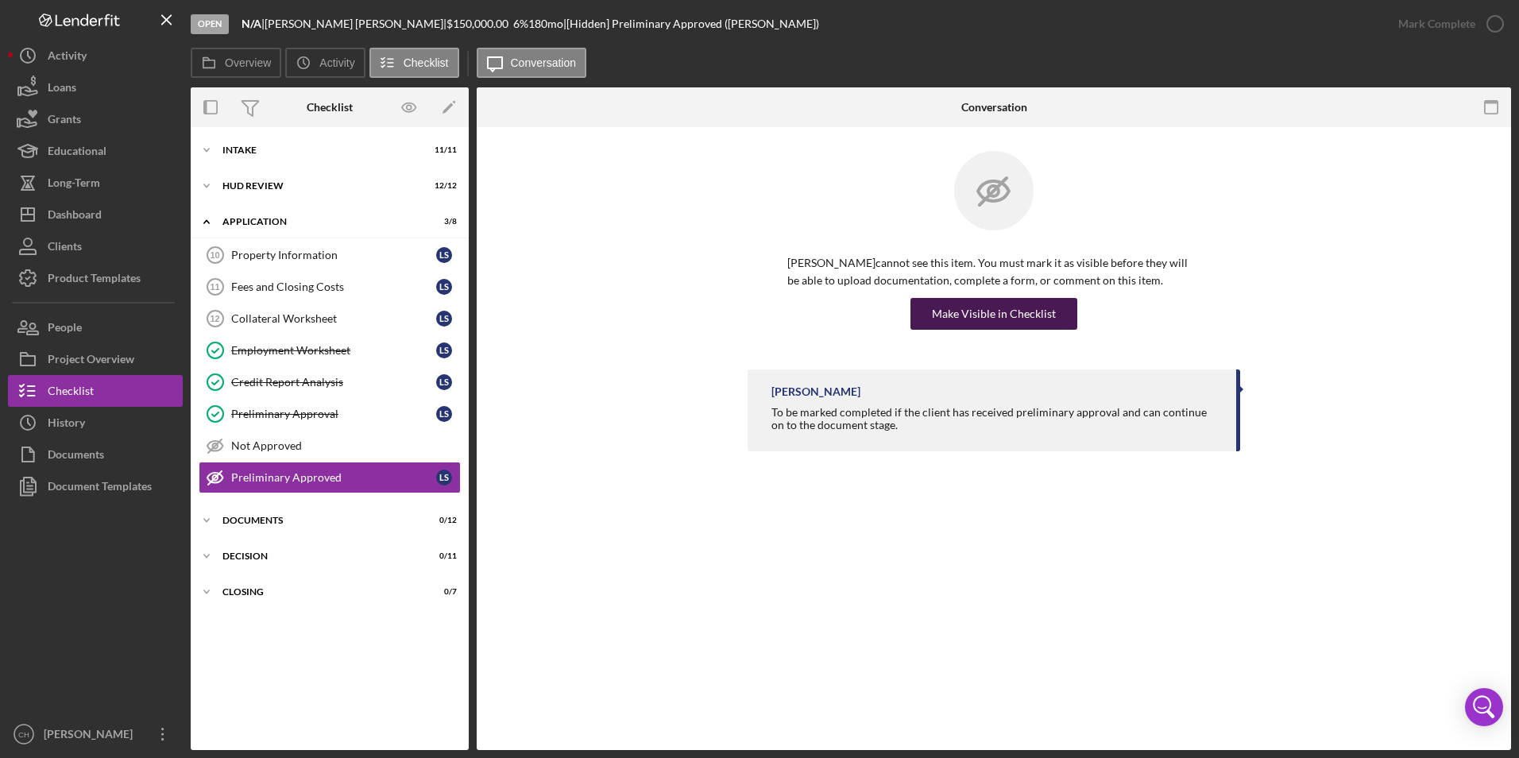
click at [1034, 319] on div "Make Visible in Checklist" at bounding box center [994, 314] width 124 height 32
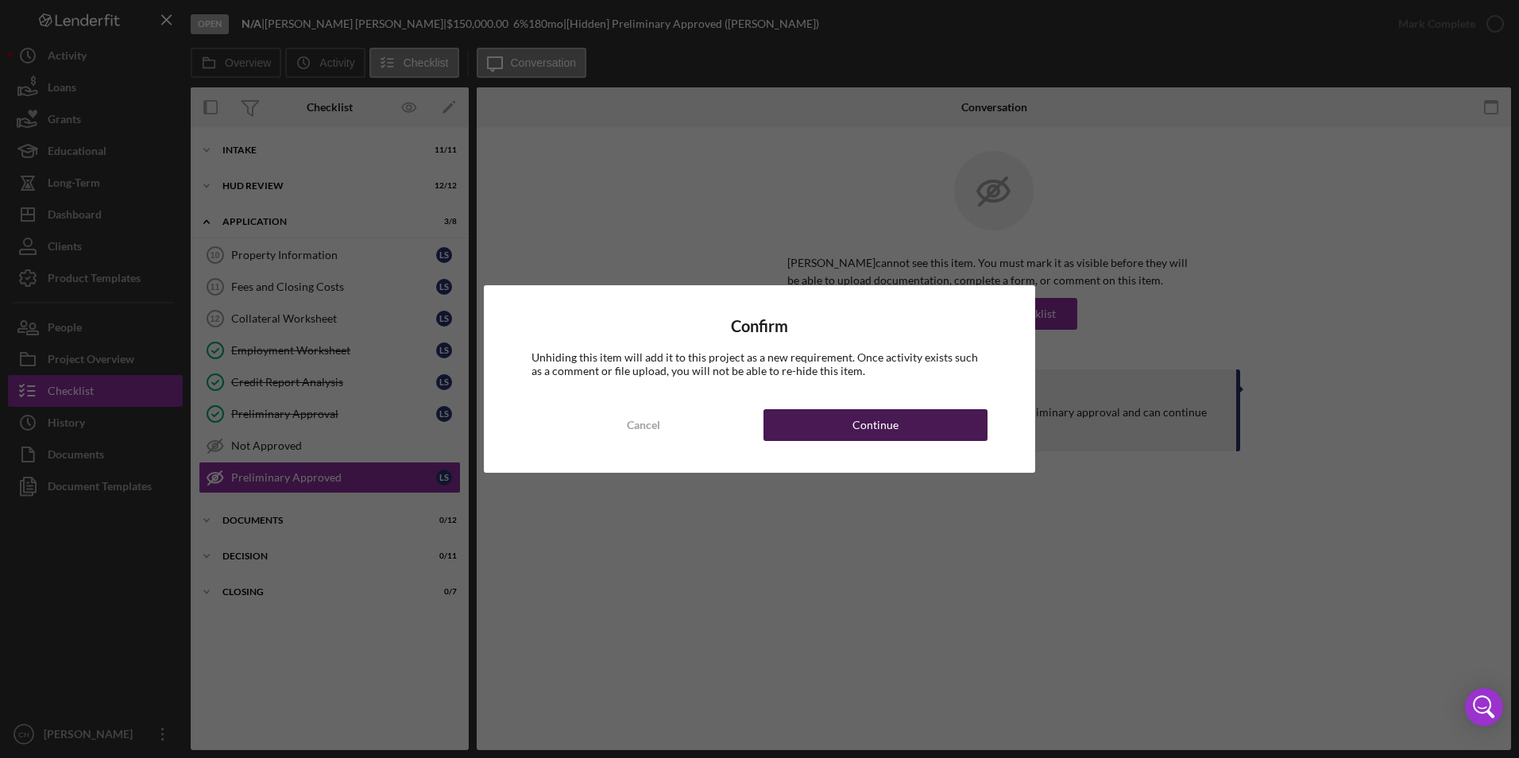
click at [894, 419] on div "Continue" at bounding box center [875, 425] width 46 height 32
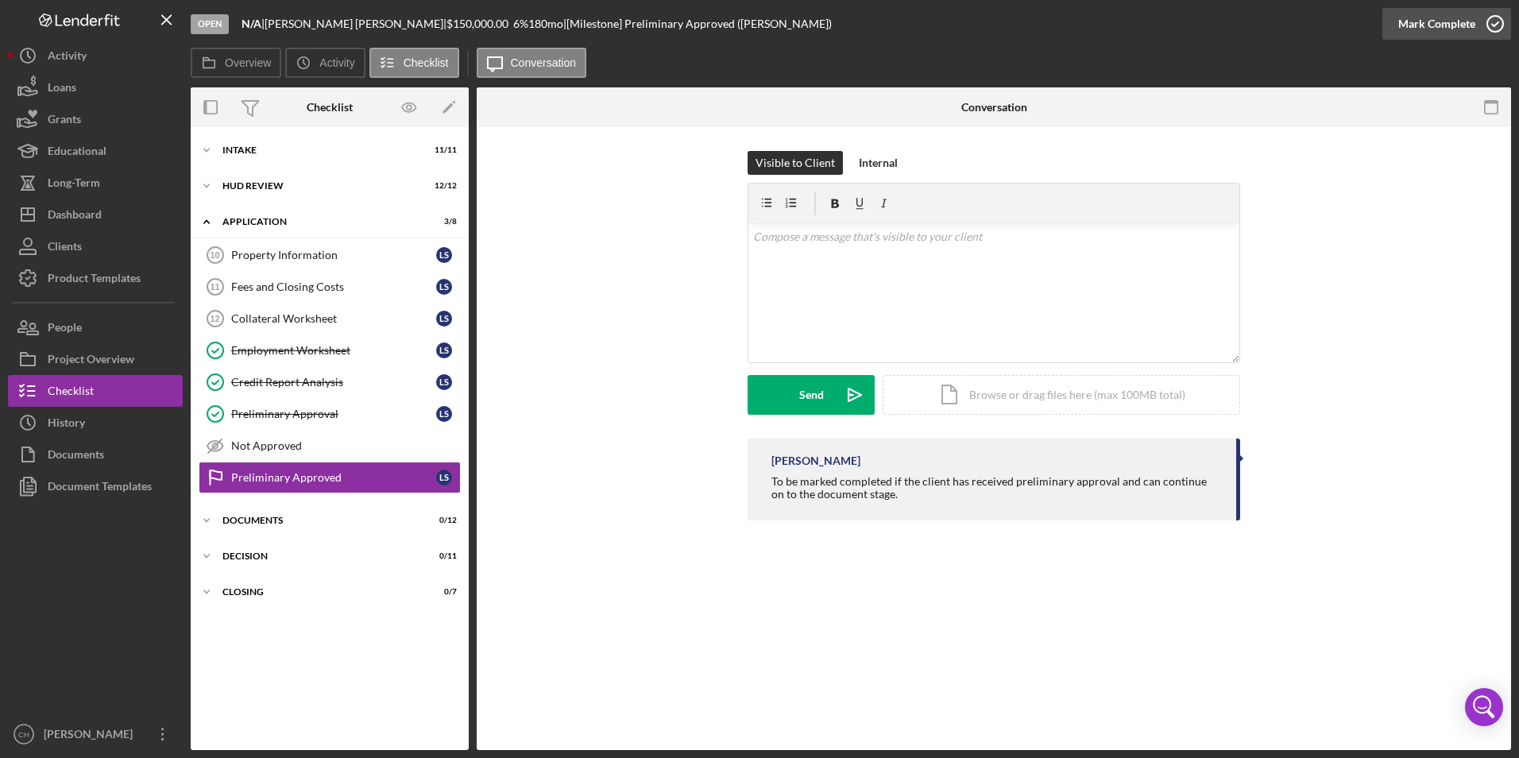
click at [1411, 25] on div "Mark Complete" at bounding box center [1436, 24] width 77 height 32
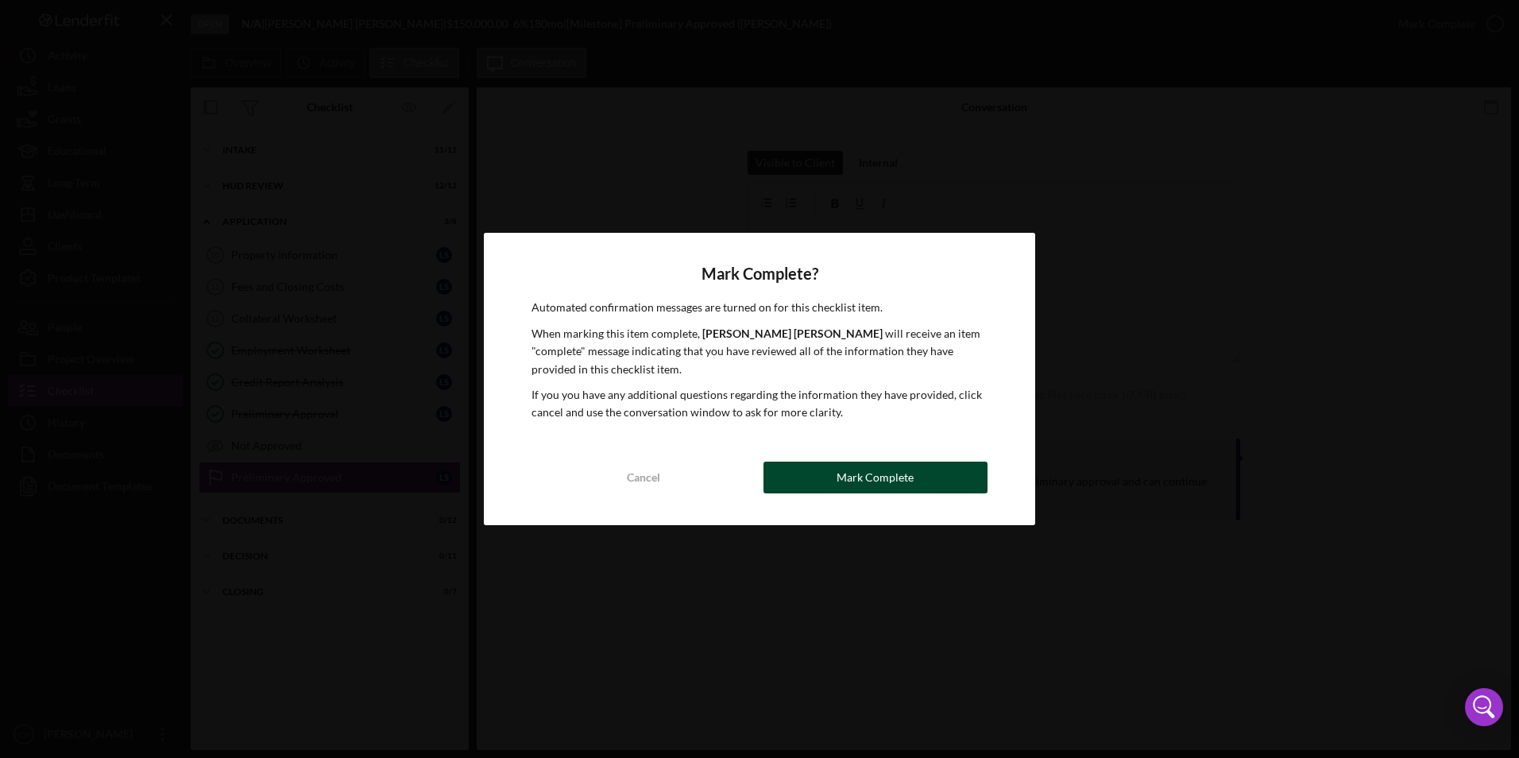
click at [931, 476] on button "Mark Complete" at bounding box center [875, 478] width 224 height 32
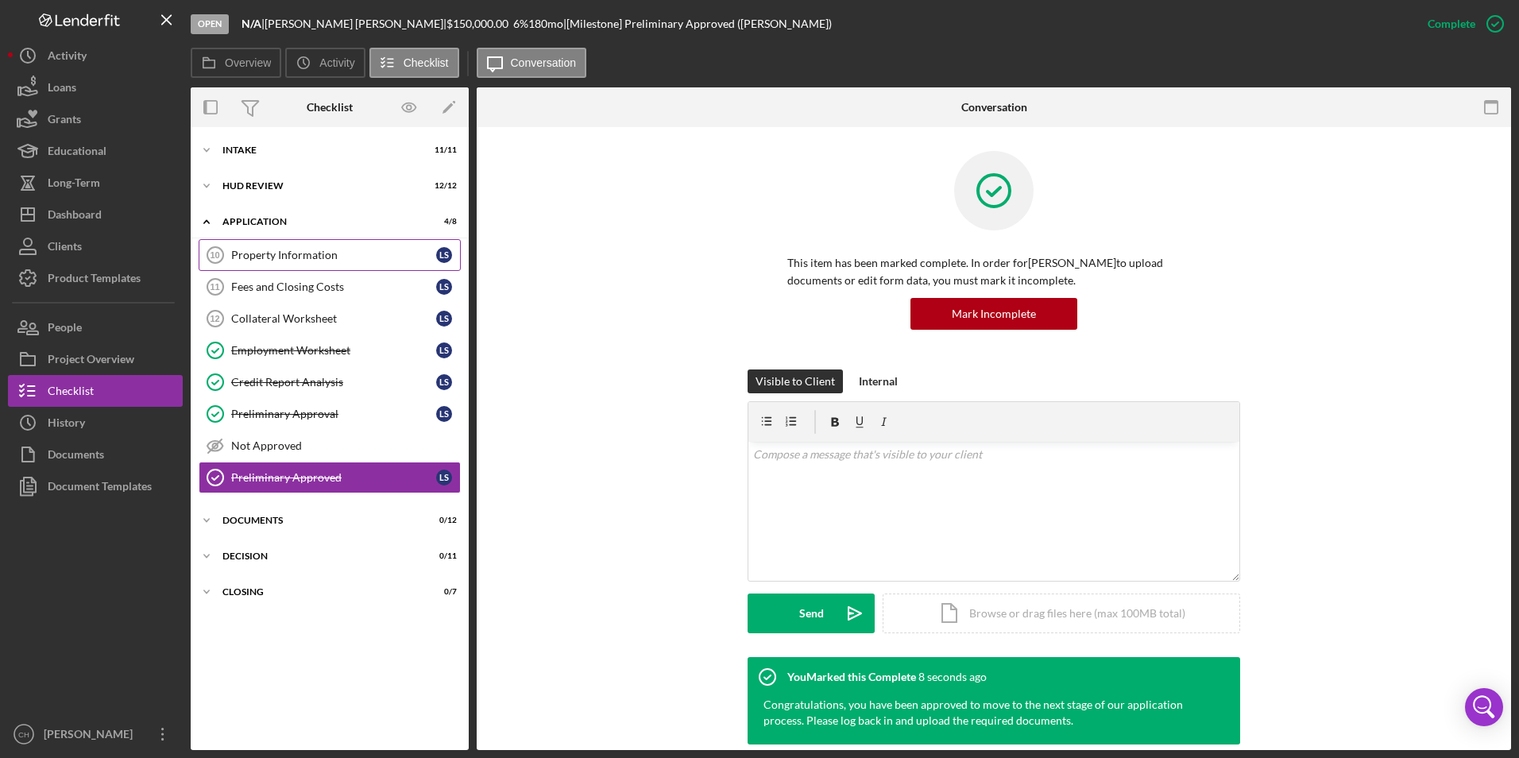
click at [280, 257] on div "Property Information" at bounding box center [333, 255] width 205 height 13
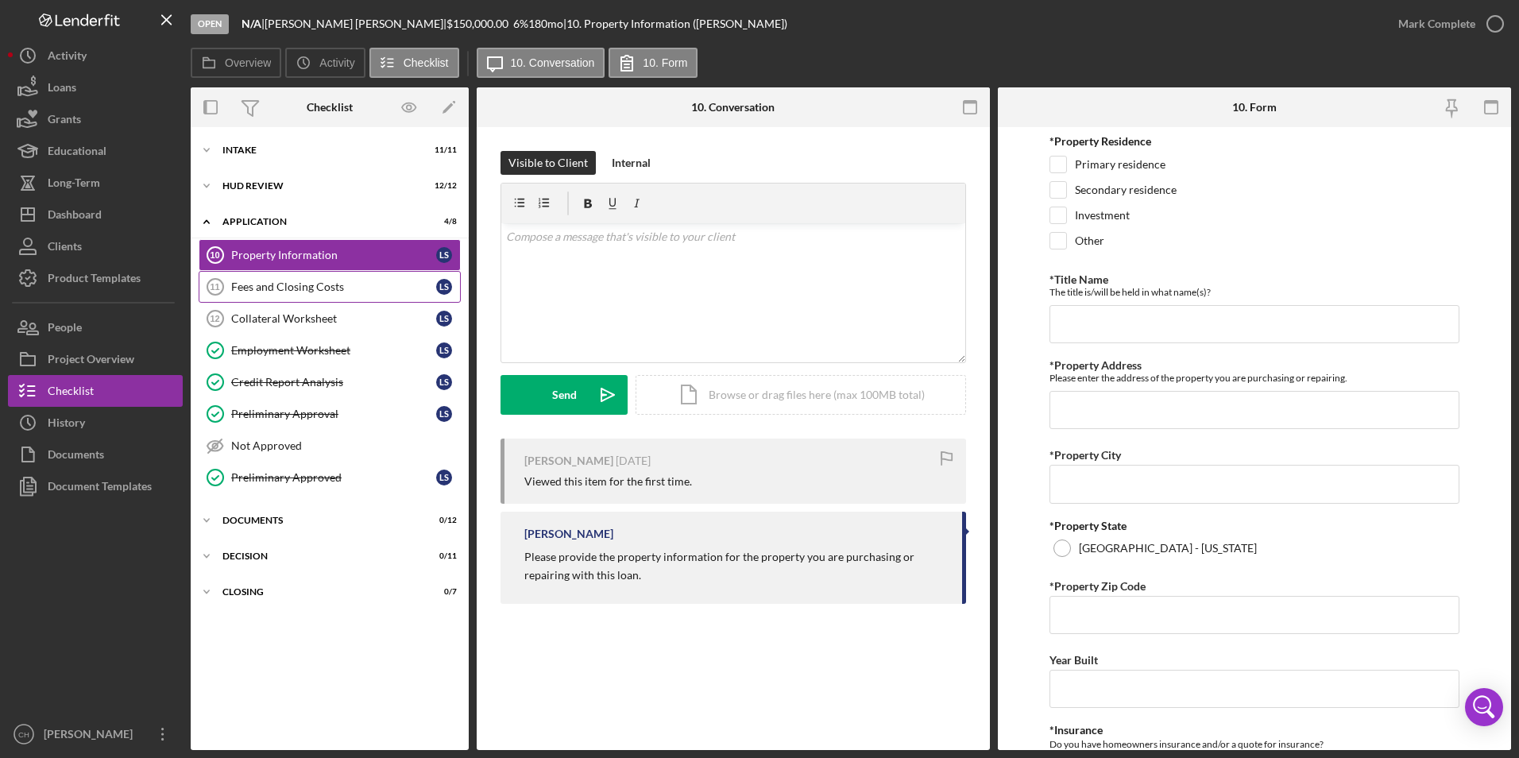
click at [284, 290] on div "Fees and Closing Costs" at bounding box center [333, 286] width 205 height 13
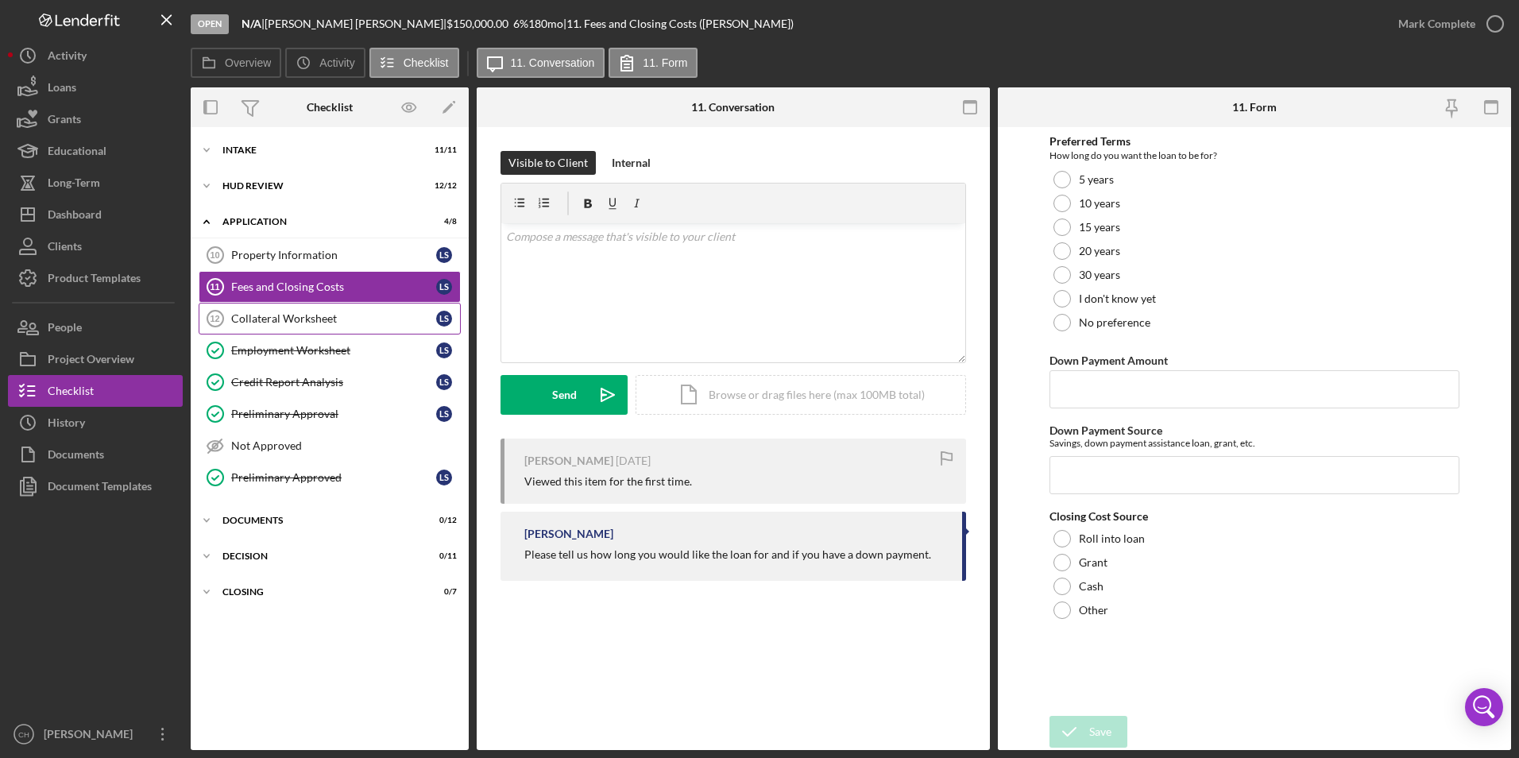
click at [284, 307] on link "Collateral Worksheet 12 Collateral Worksheet L S" at bounding box center [330, 319] width 262 height 32
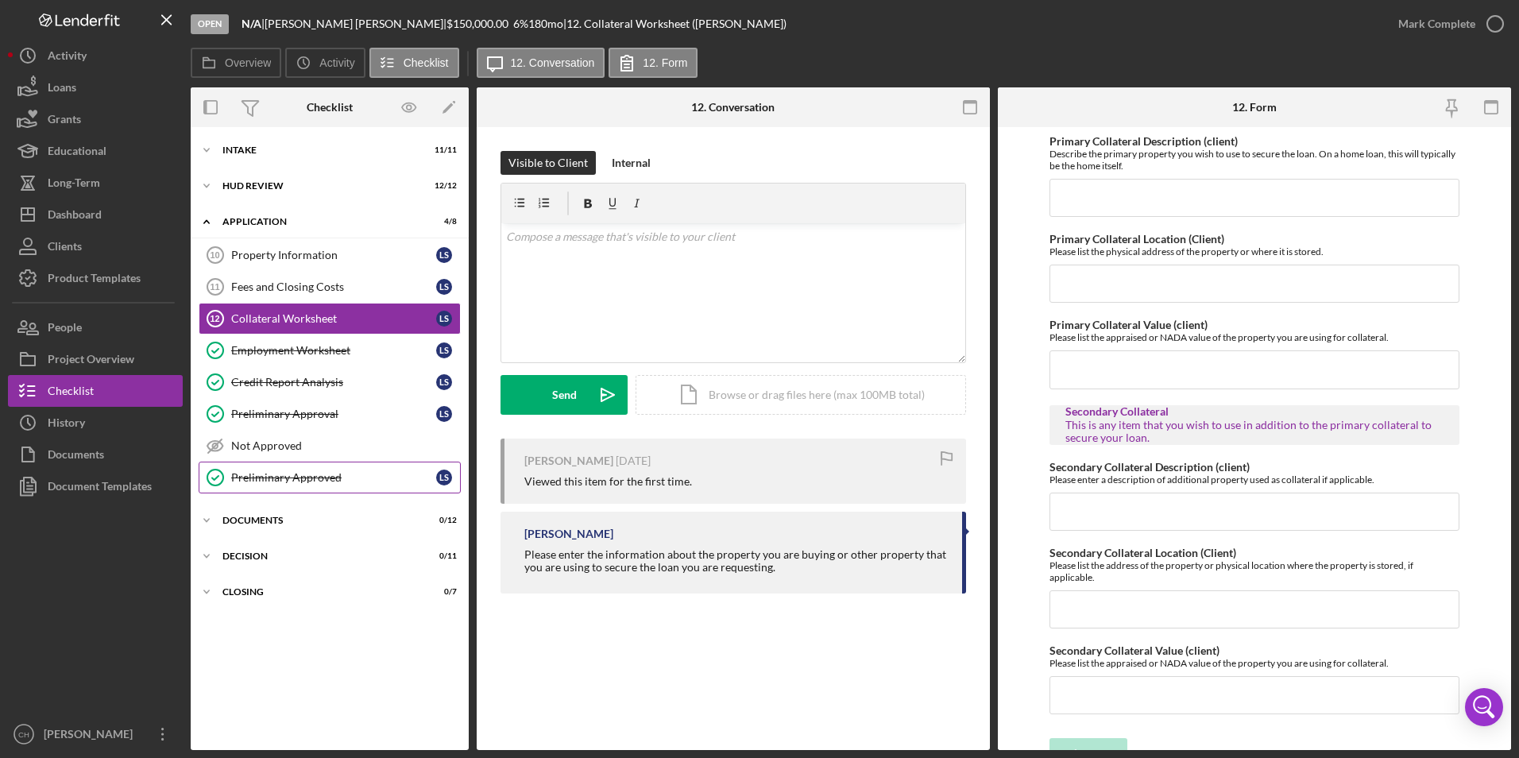
click at [261, 476] on div "Preliminary Approved" at bounding box center [333, 477] width 205 height 13
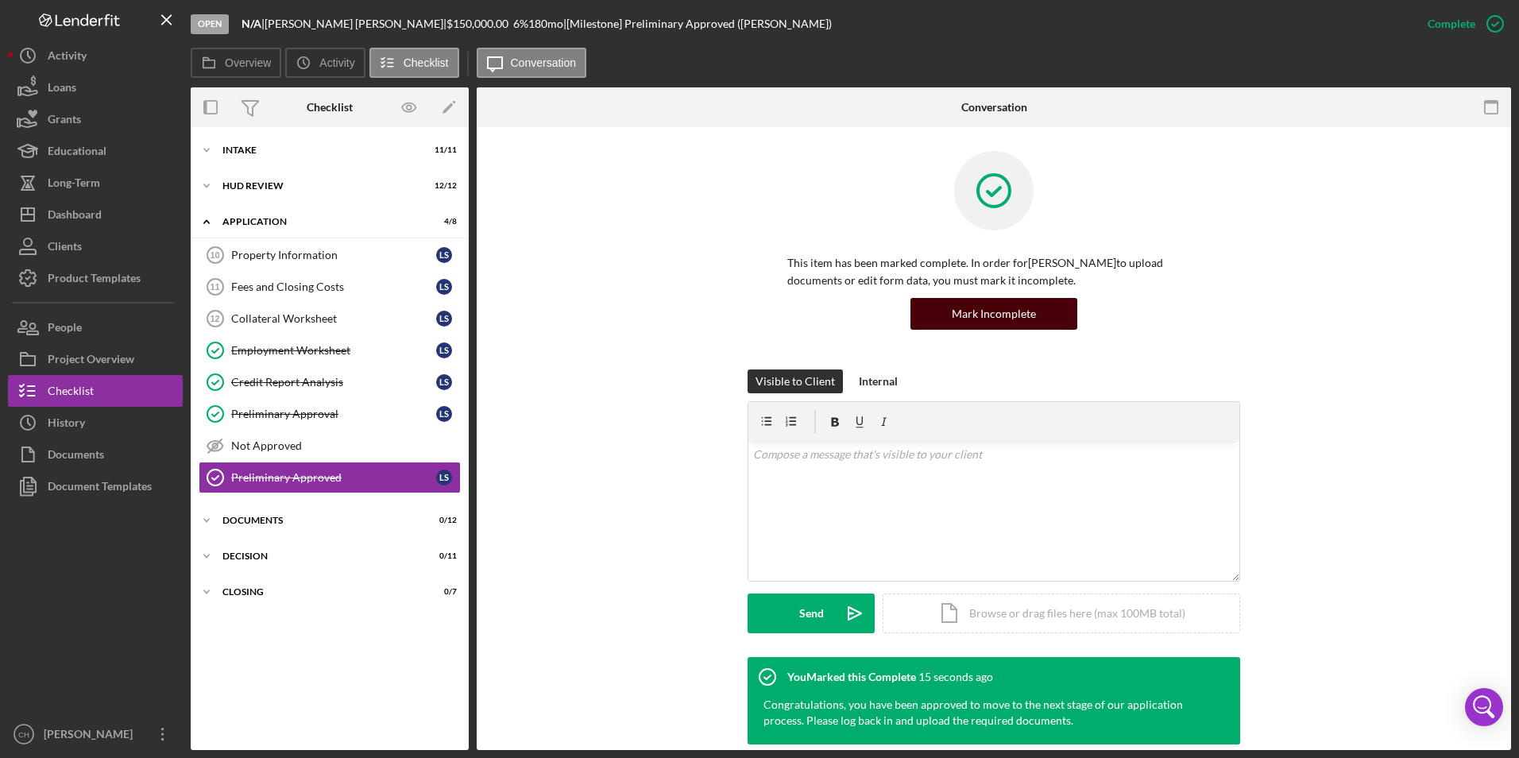
click at [1001, 308] on div "Mark Incomplete" at bounding box center [994, 314] width 84 height 32
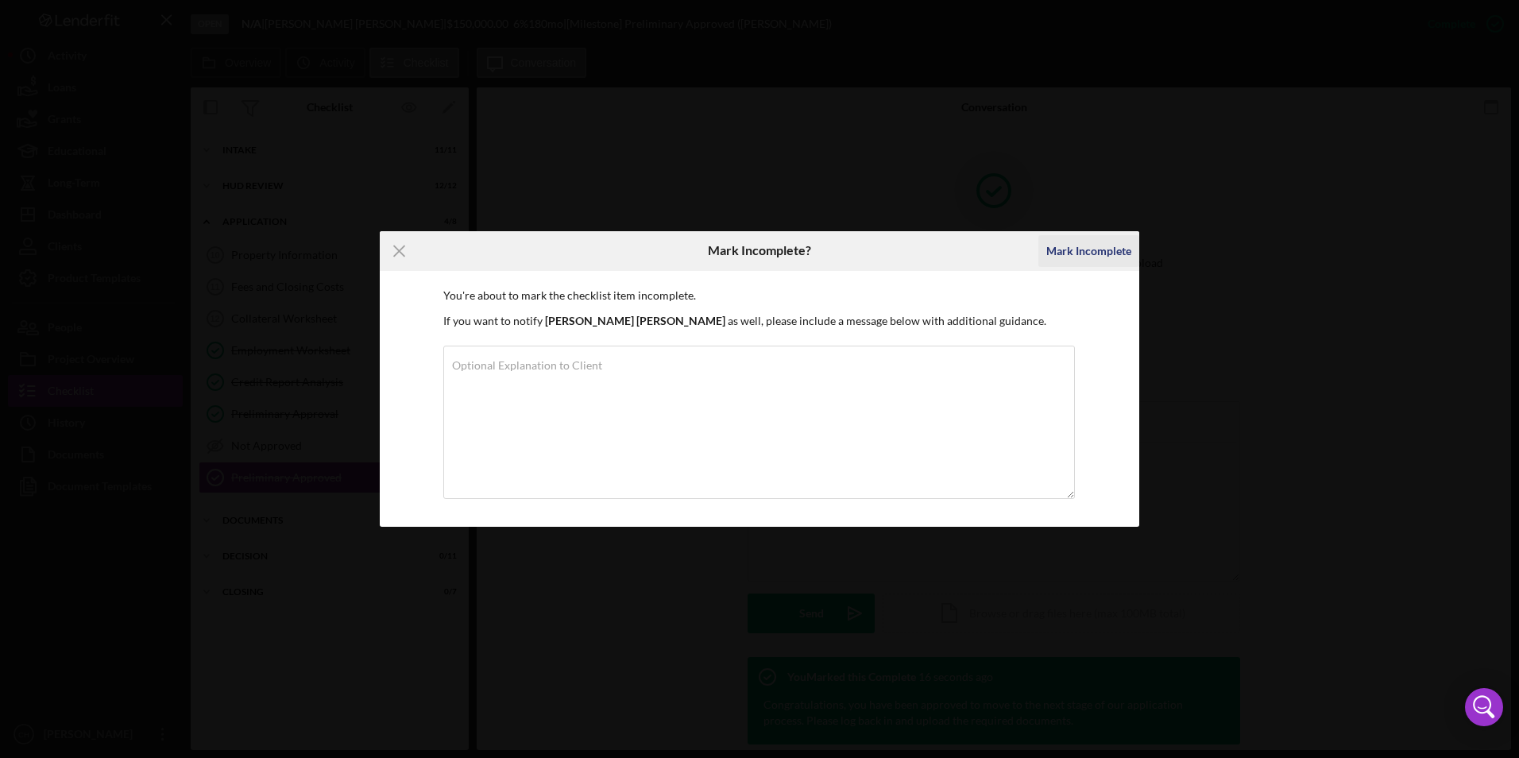
click at [1102, 248] on div "Mark Incomplete" at bounding box center [1088, 251] width 85 height 32
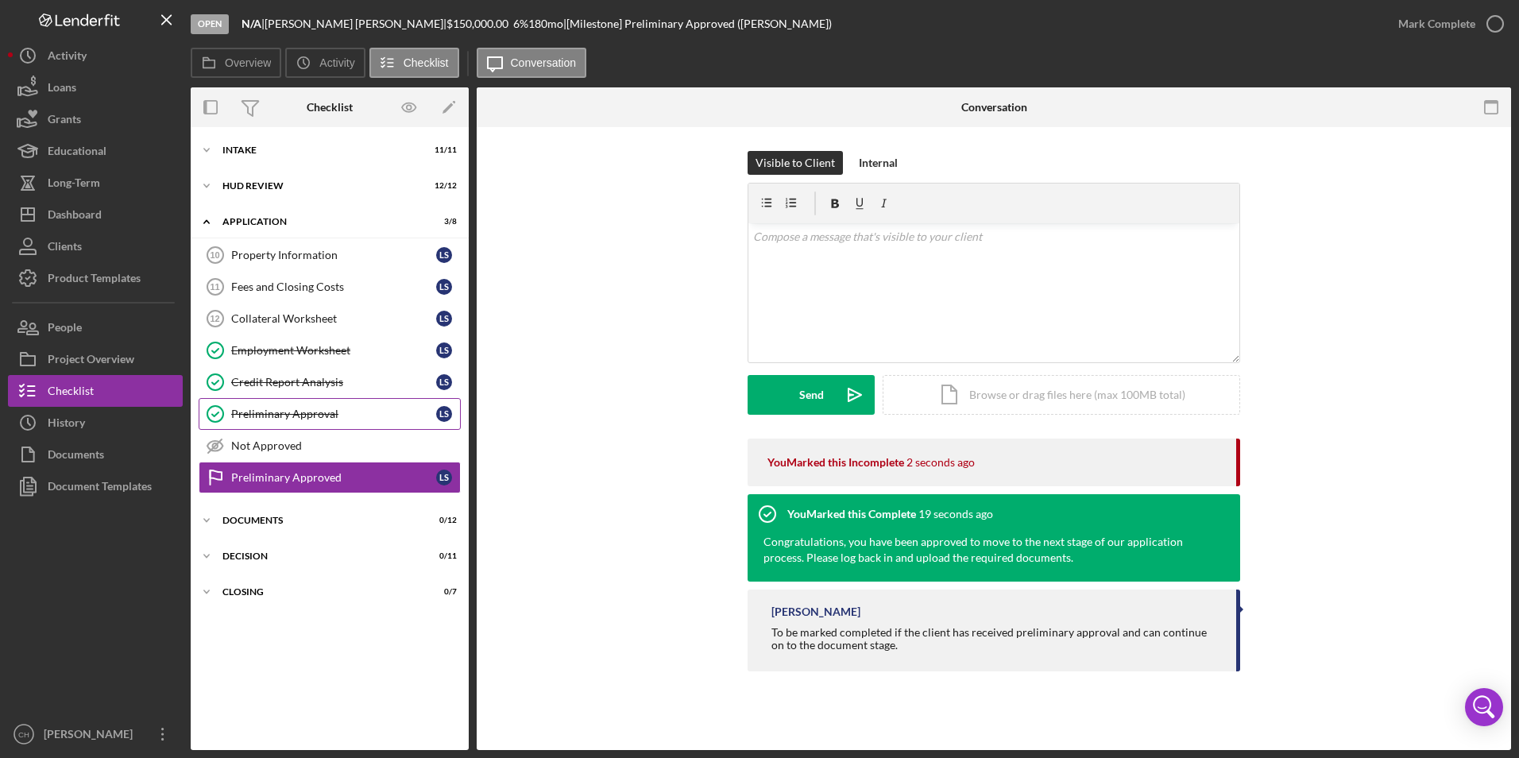
click at [311, 411] on div "Preliminary Approval" at bounding box center [333, 414] width 205 height 13
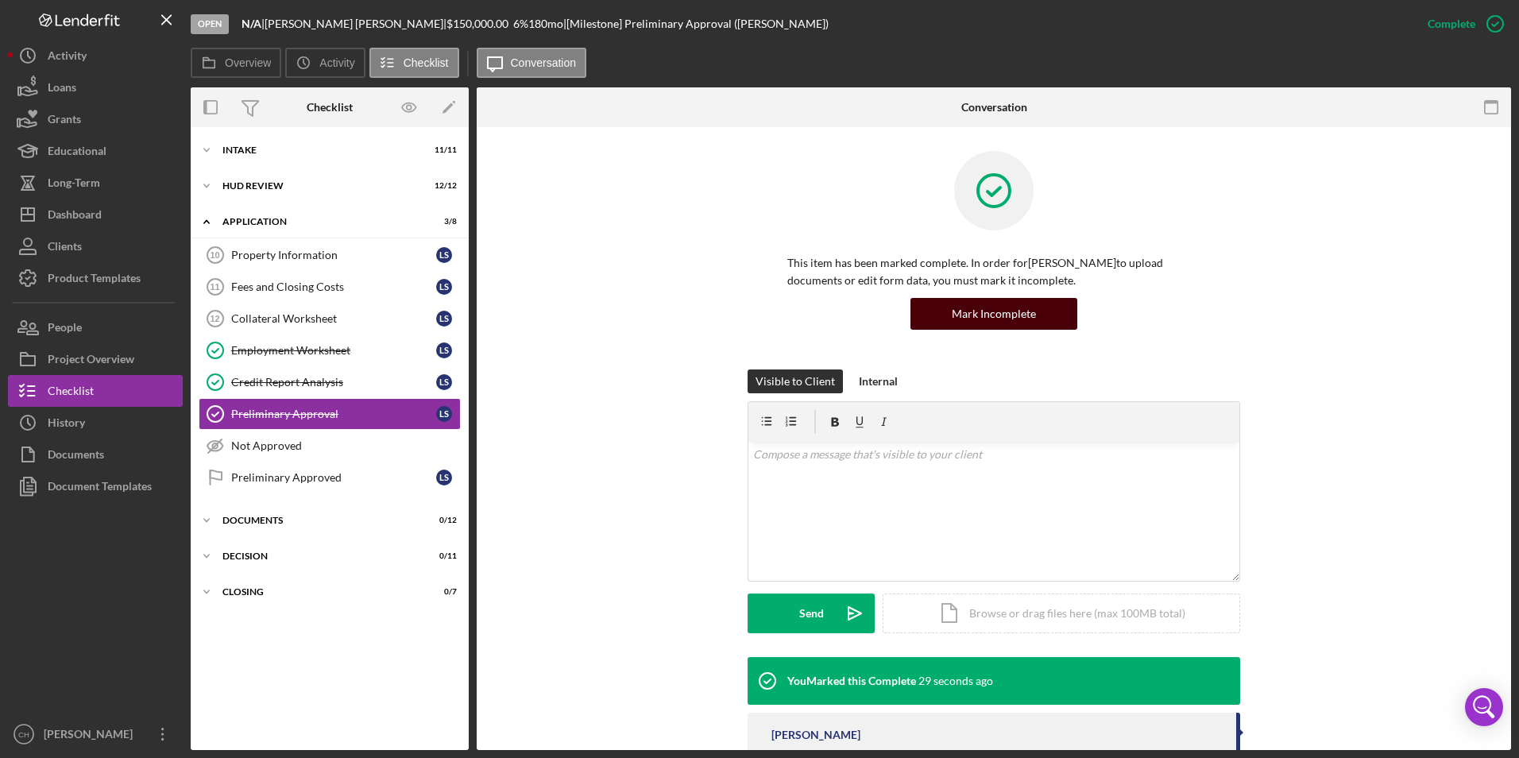
click at [1018, 308] on div "Mark Incomplete" at bounding box center [994, 314] width 84 height 32
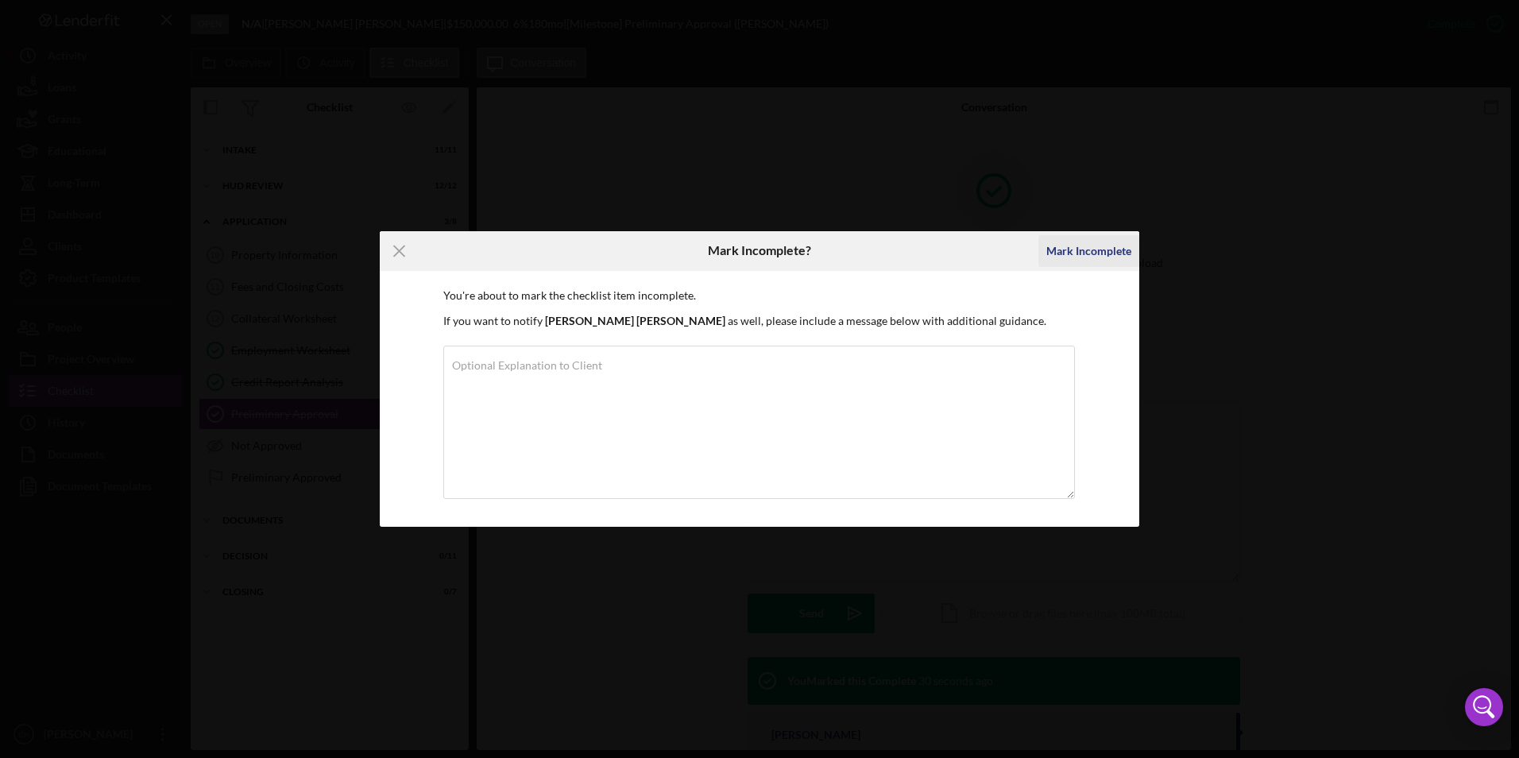
click at [1081, 245] on div "Mark Incomplete" at bounding box center [1088, 251] width 85 height 32
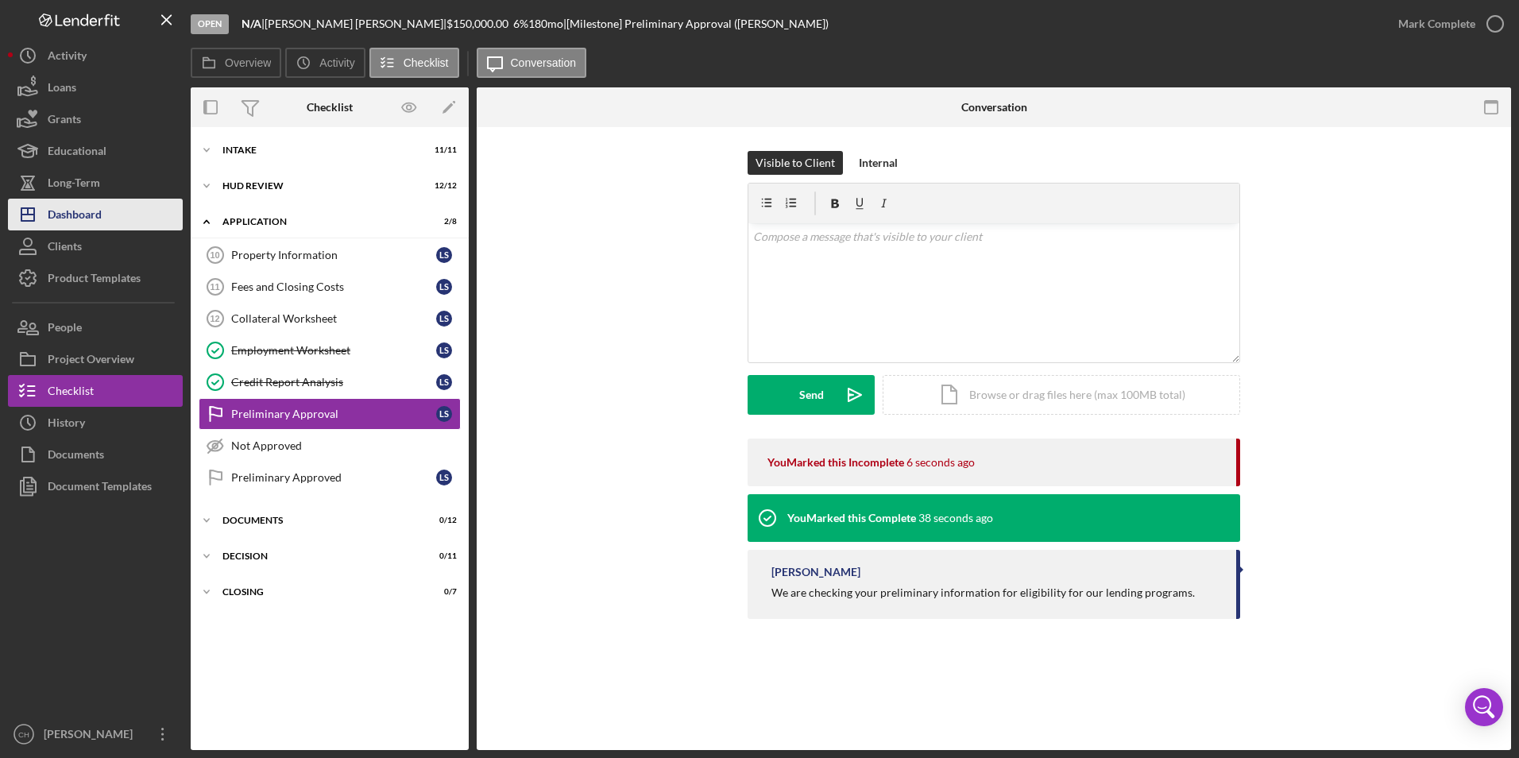
click at [80, 215] on div "Dashboard" at bounding box center [75, 217] width 54 height 36
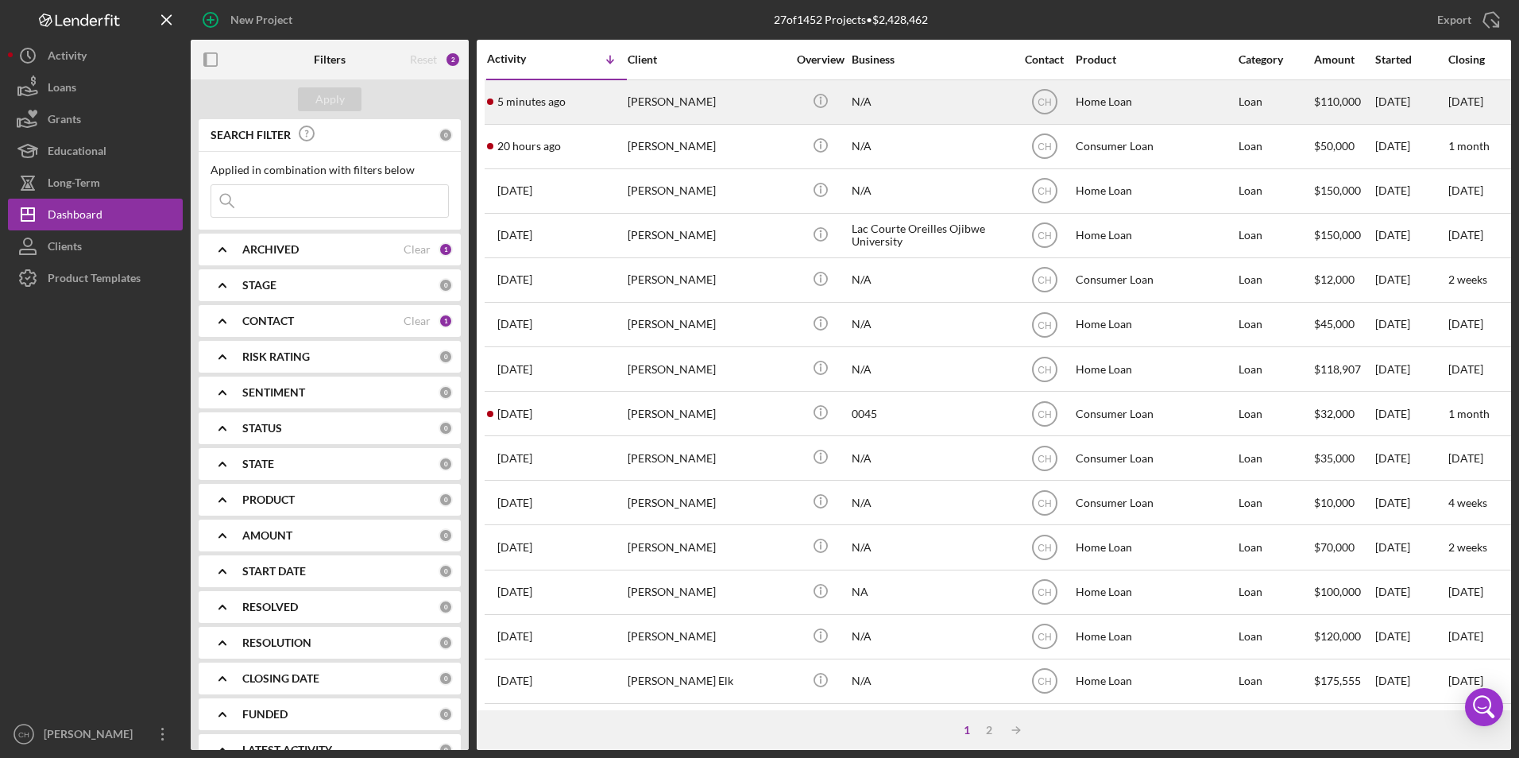
click at [670, 104] on div "[PERSON_NAME]" at bounding box center [707, 102] width 159 height 42
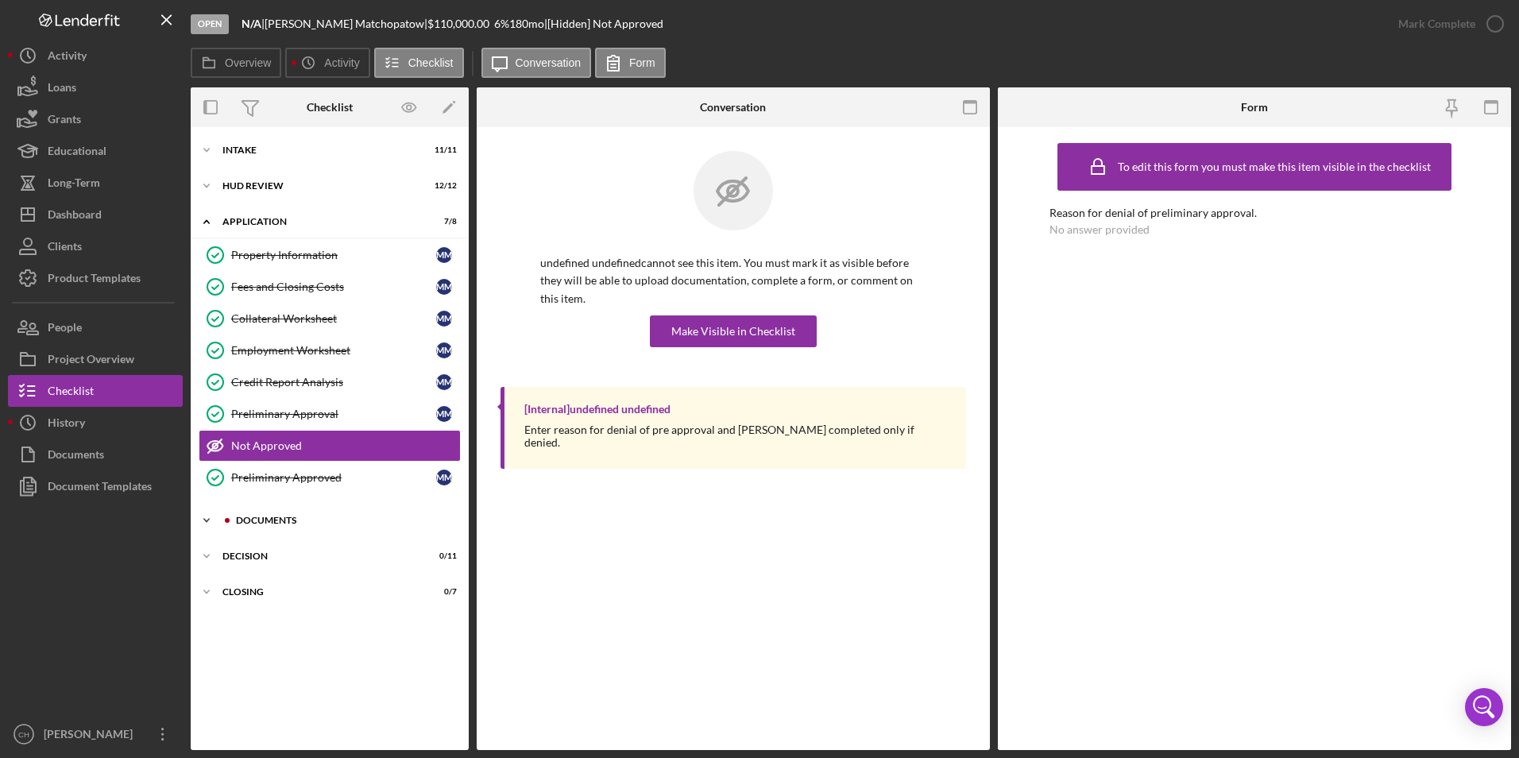
click at [307, 513] on div "Icon/Expander Documents 8 / 12" at bounding box center [330, 520] width 278 height 32
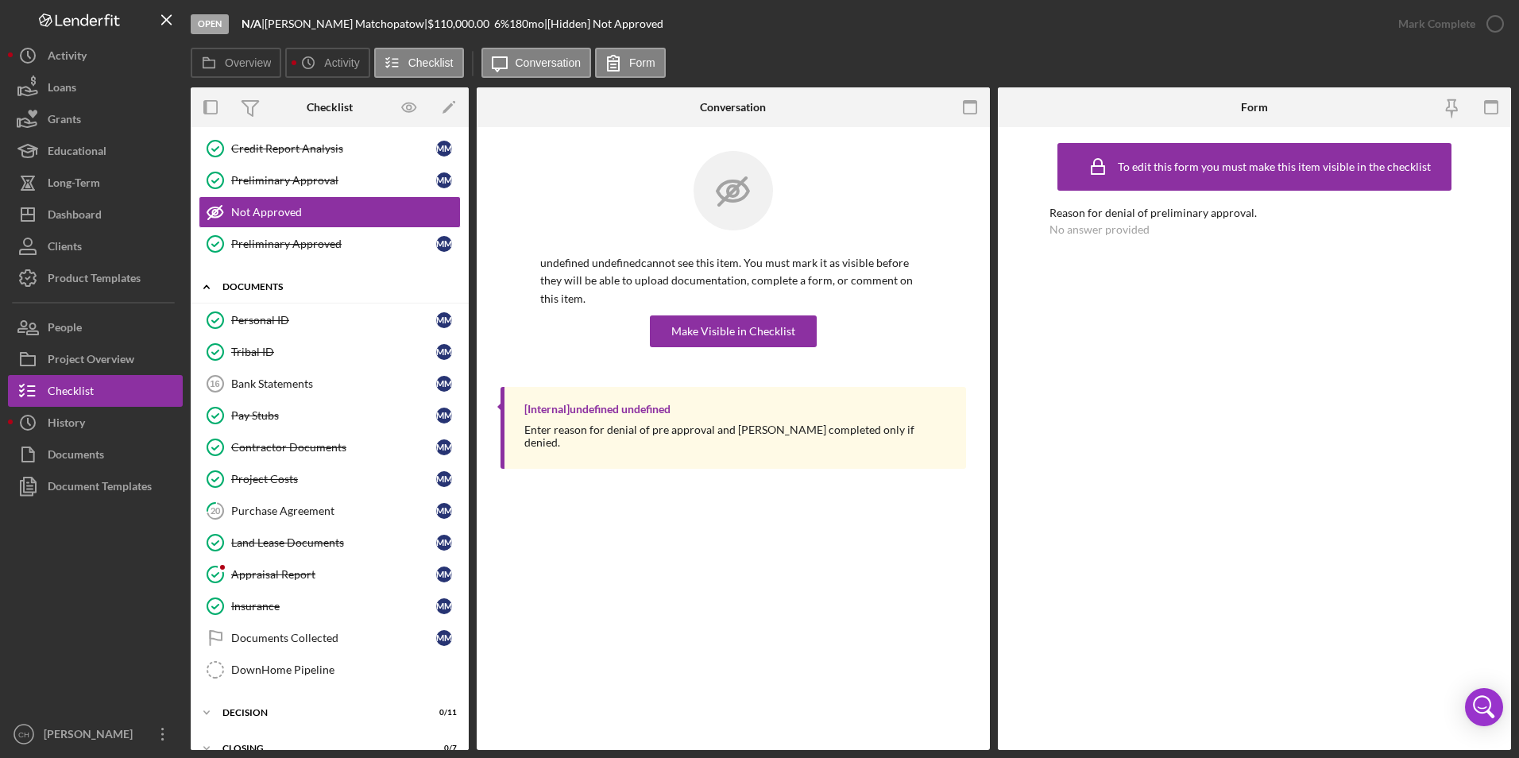
scroll to position [238, 0]
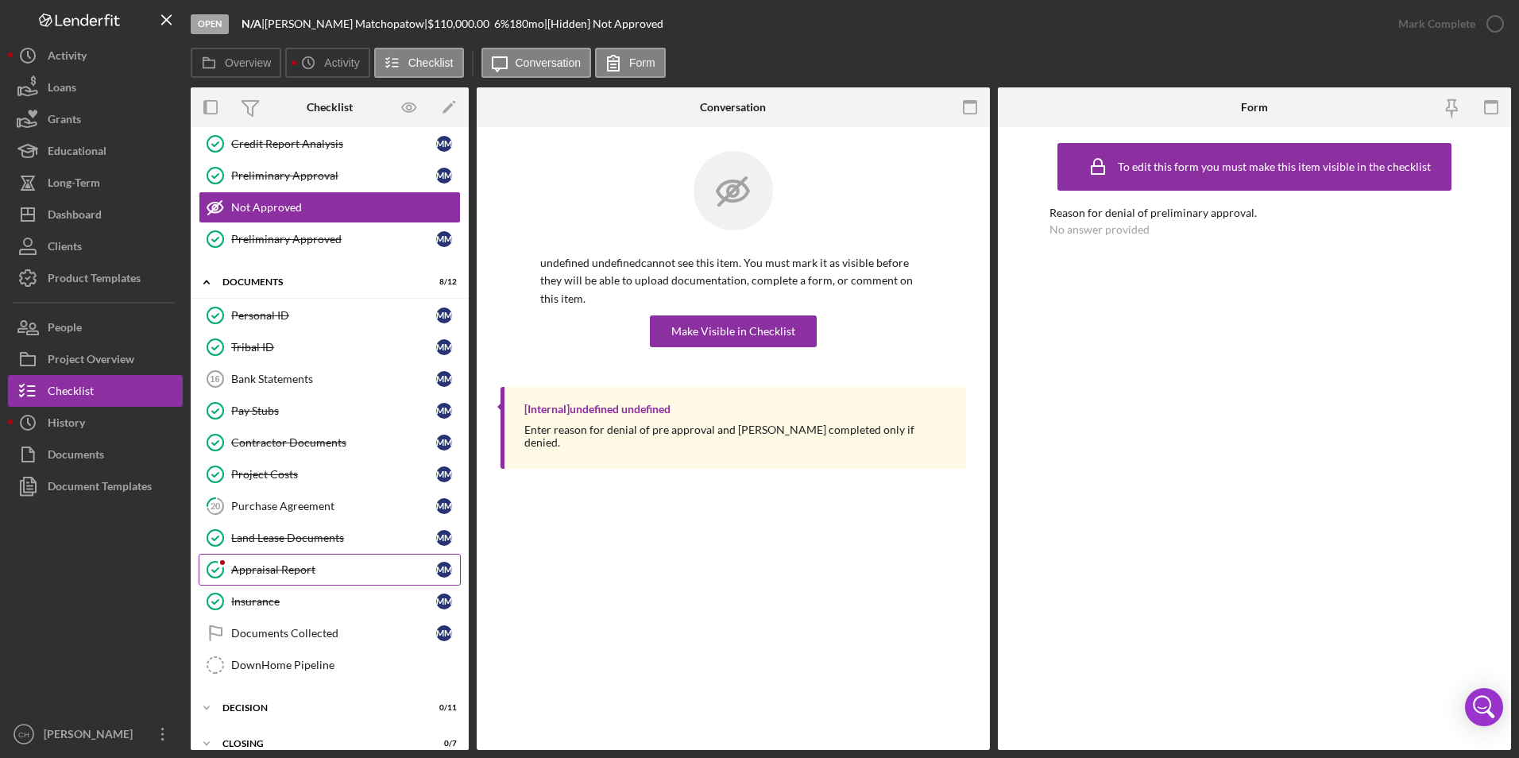
click at [279, 569] on div "Appraisal Report" at bounding box center [333, 569] width 205 height 13
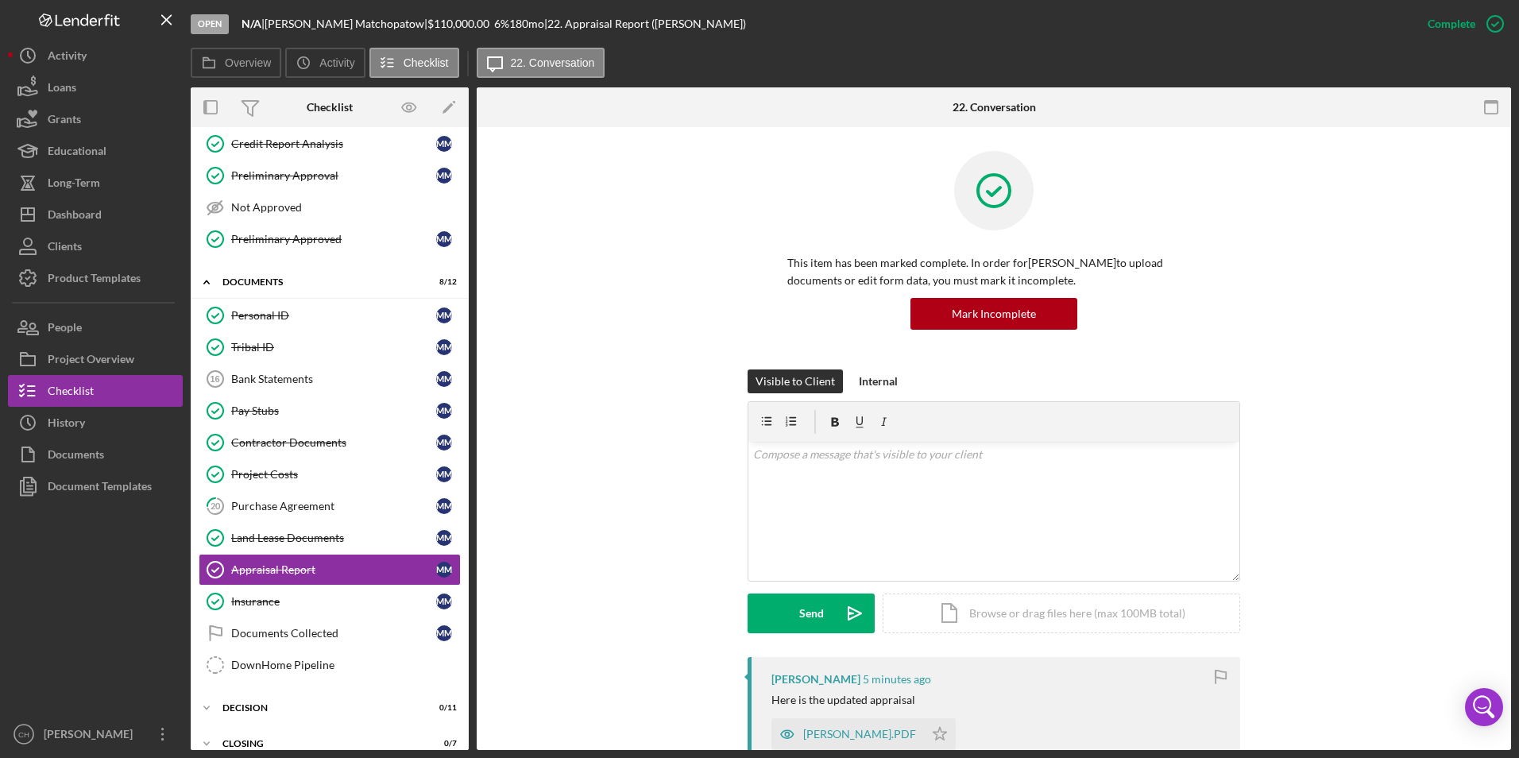
scroll to position [318, 0]
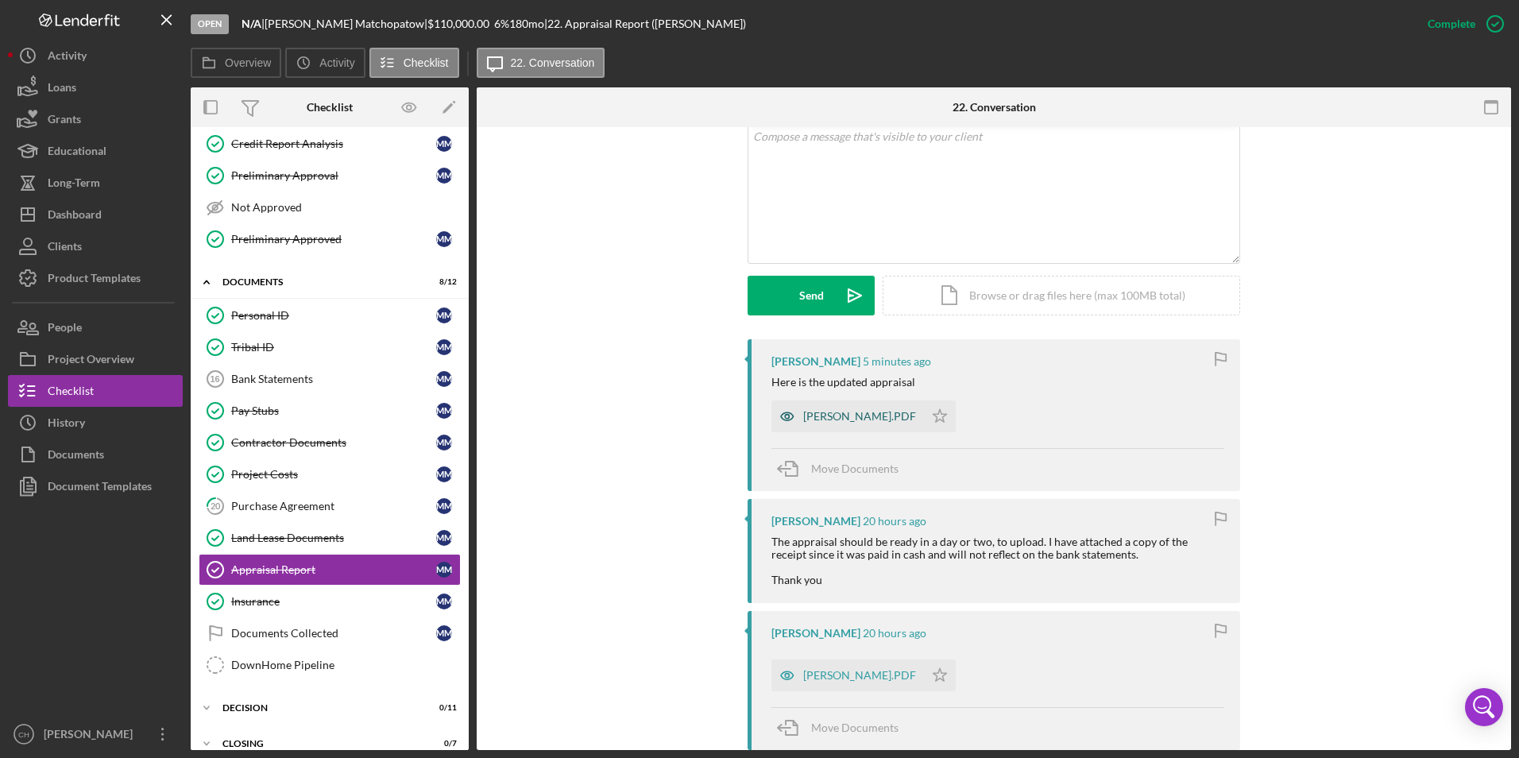
click at [886, 415] on div "[PERSON_NAME].PDF" at bounding box center [859, 416] width 113 height 13
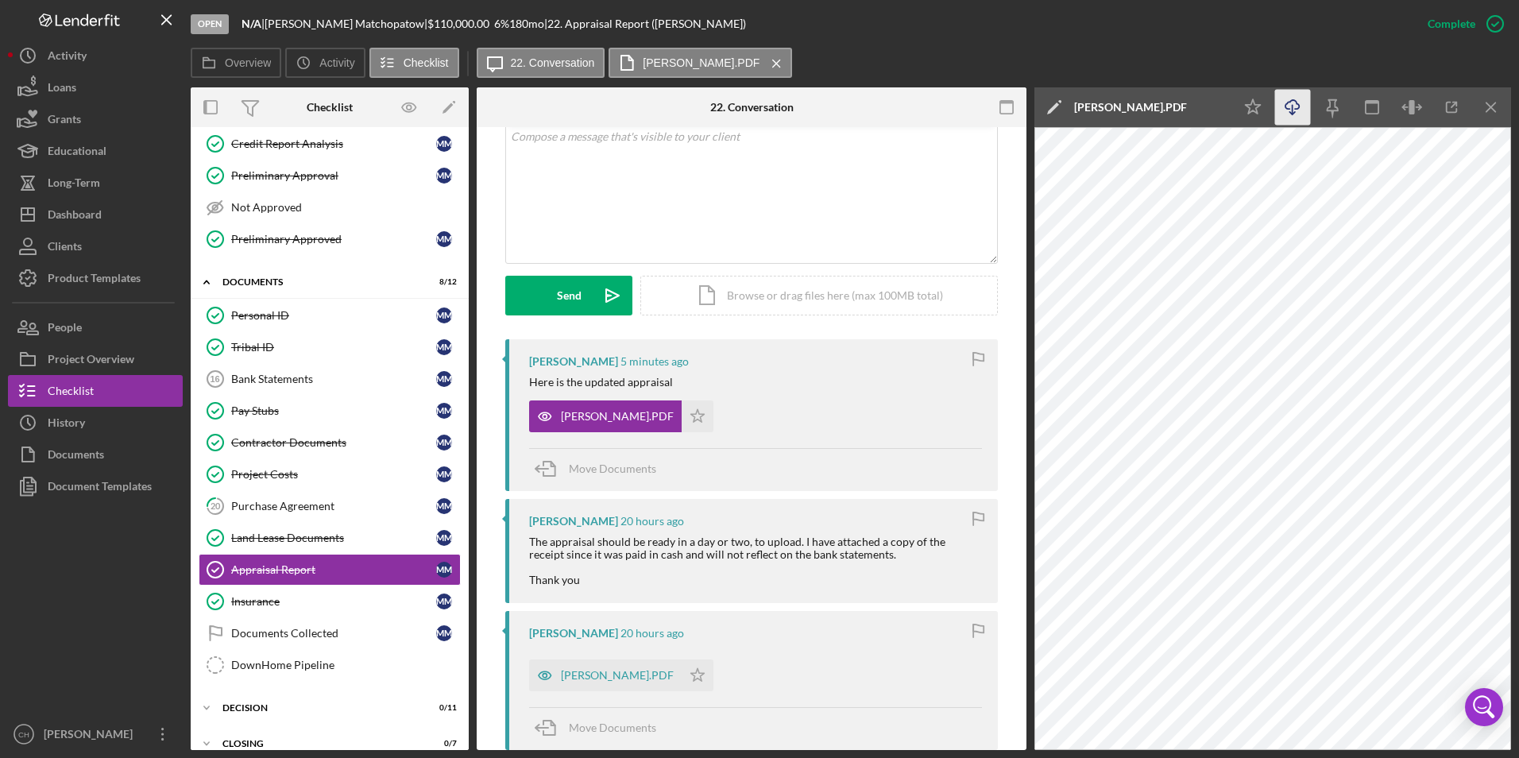
click at [1289, 108] on icon "Icon/Download" at bounding box center [1293, 108] width 36 height 36
click at [713, 429] on icon "Icon/Star" at bounding box center [698, 416] width 32 height 32
click at [682, 684] on div "[PERSON_NAME].PDF" at bounding box center [605, 675] width 153 height 32
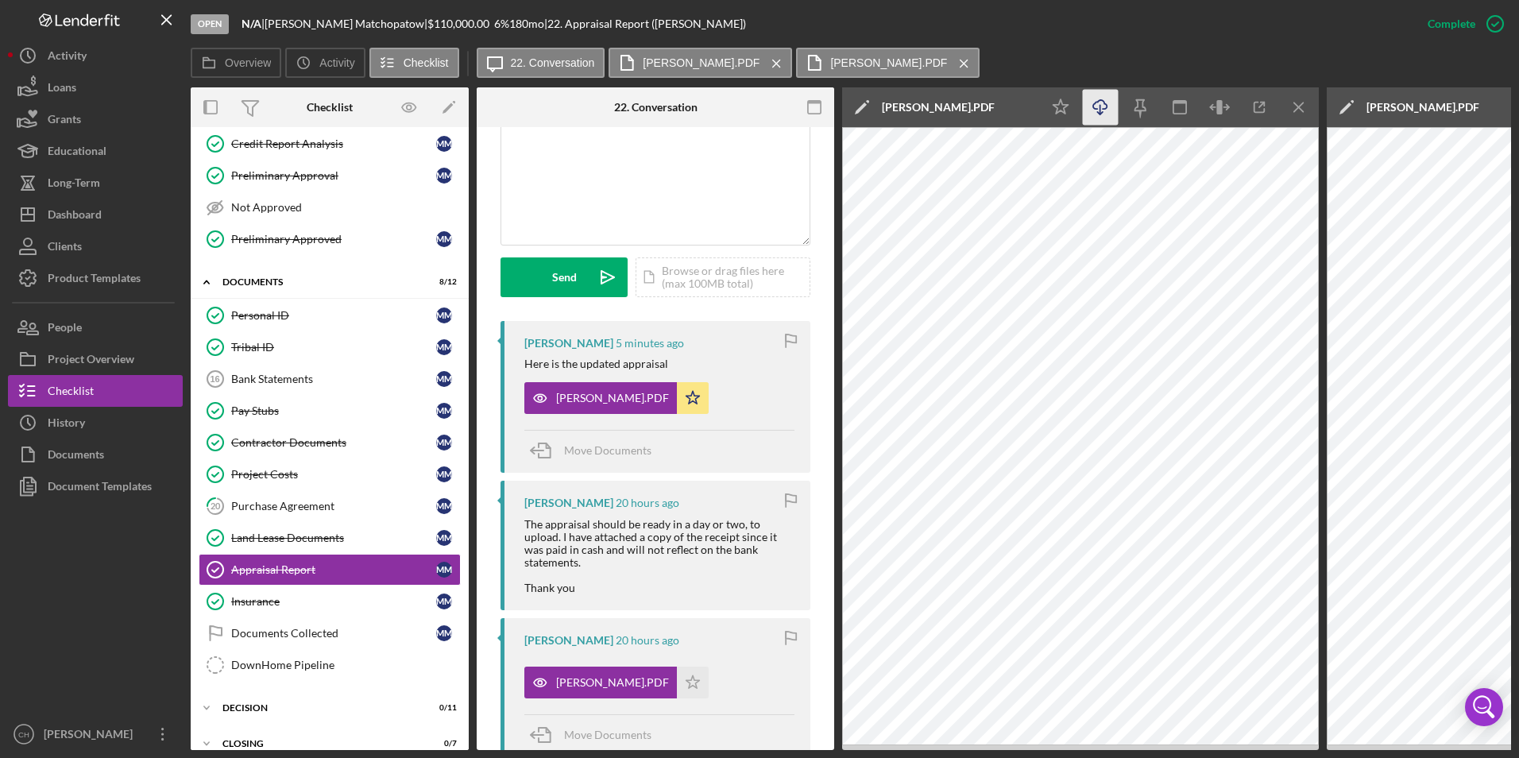
click at [1096, 110] on icon "Icon/Download" at bounding box center [1101, 108] width 36 height 36
click at [700, 688] on polygon "button" at bounding box center [693, 681] width 14 height 13
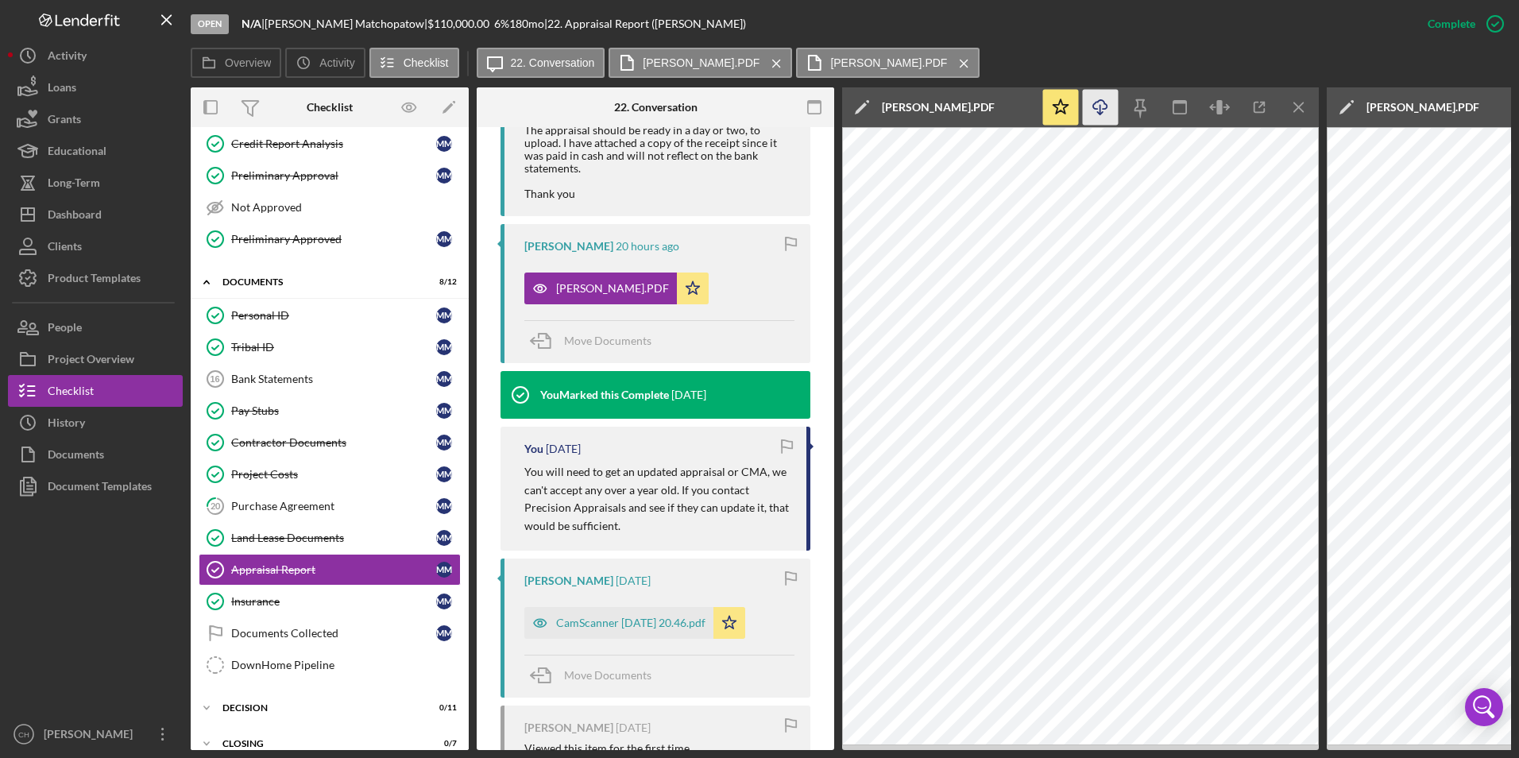
scroll to position [751, 0]
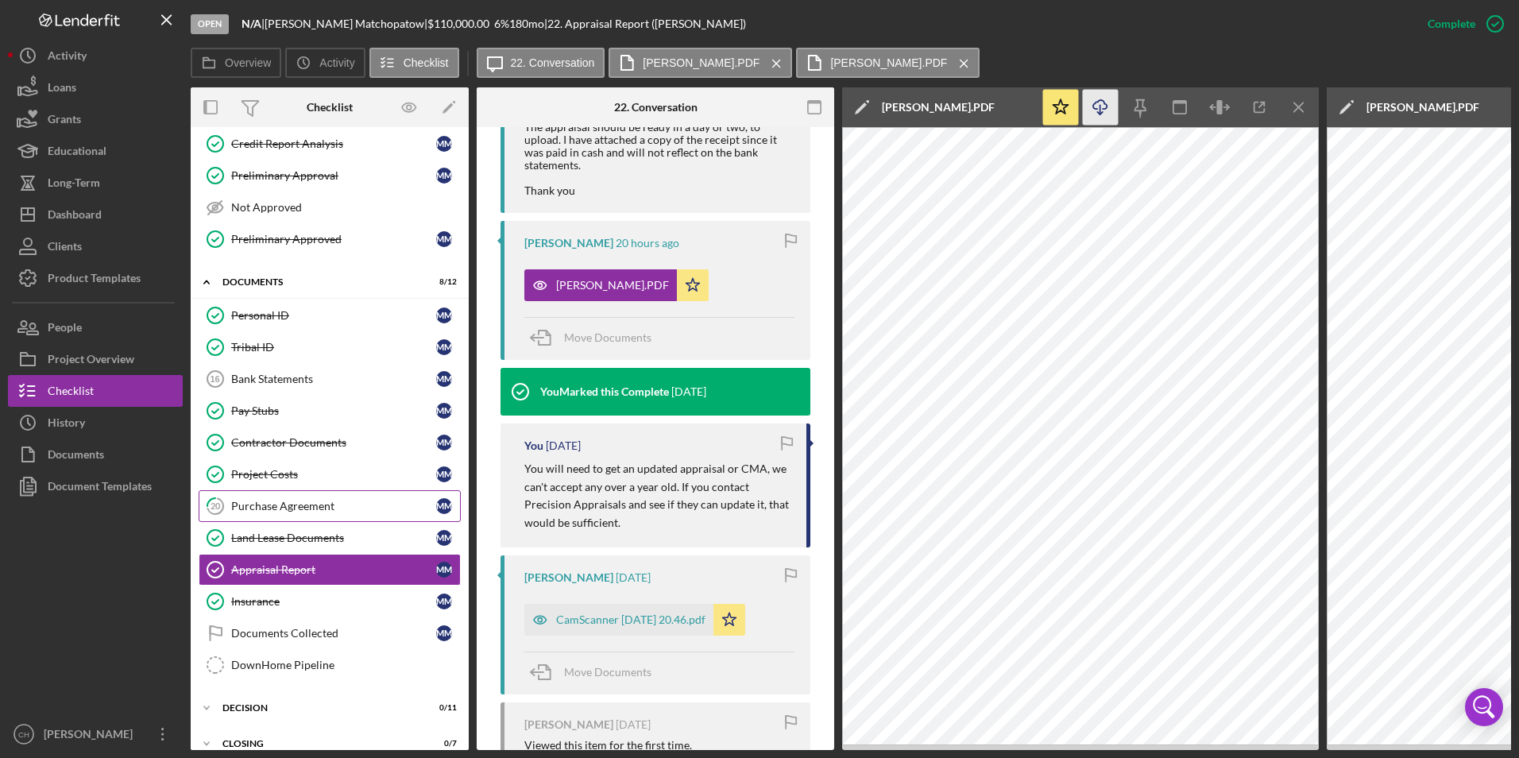
click at [279, 508] on div "Purchase Agreement" at bounding box center [333, 506] width 205 height 13
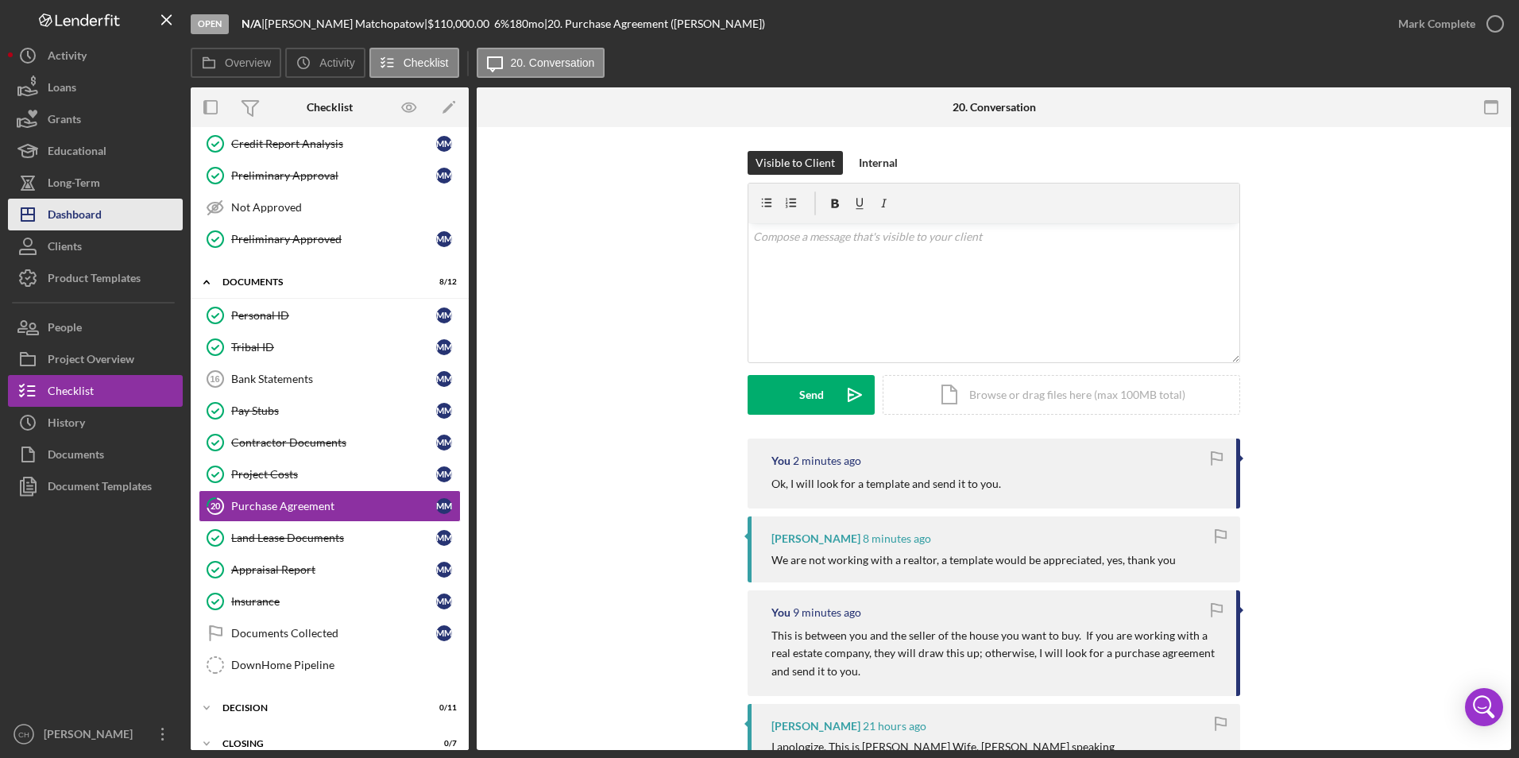
click at [87, 222] on div "Dashboard" at bounding box center [75, 217] width 54 height 36
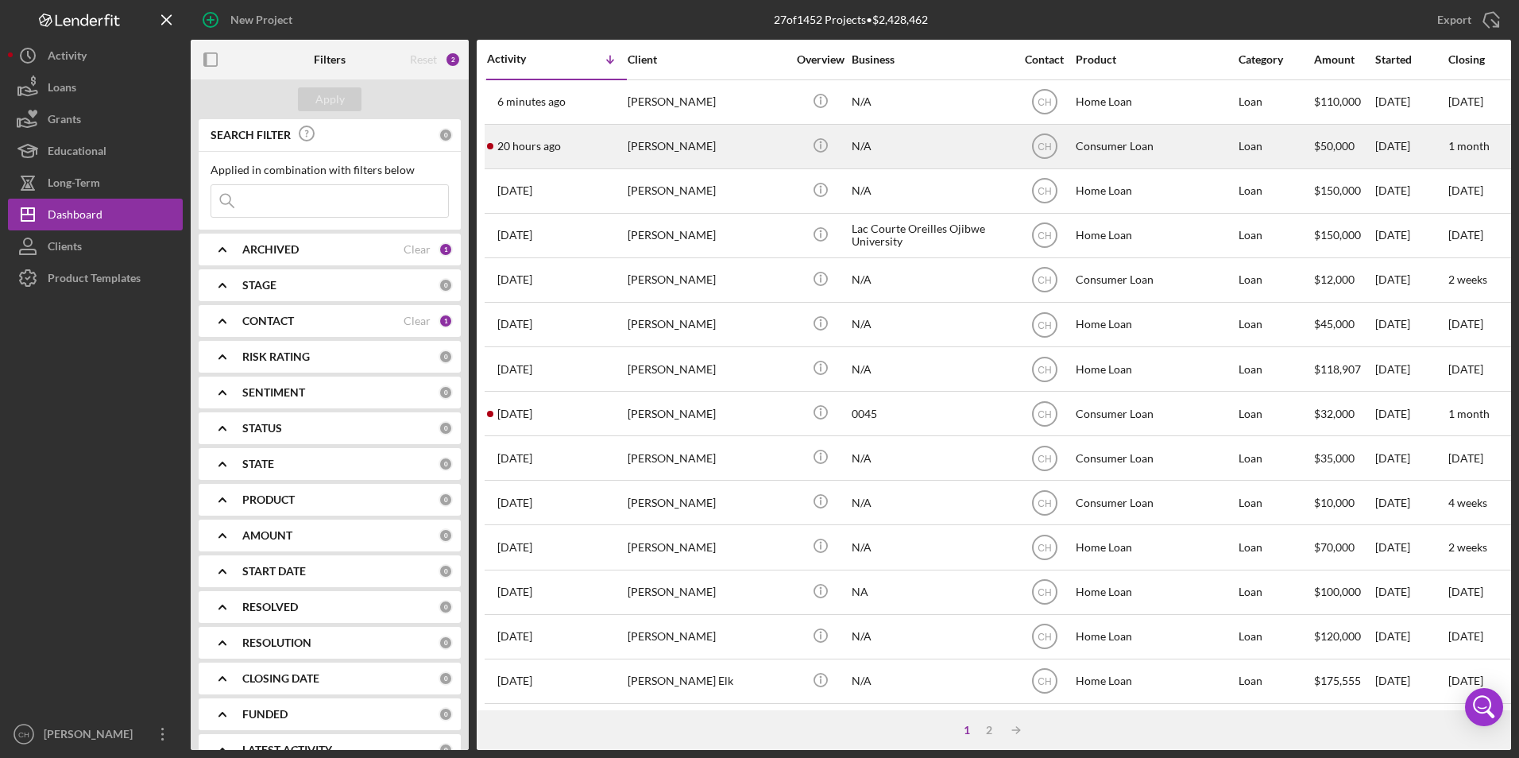
click at [639, 150] on div "[PERSON_NAME]" at bounding box center [707, 147] width 159 height 42
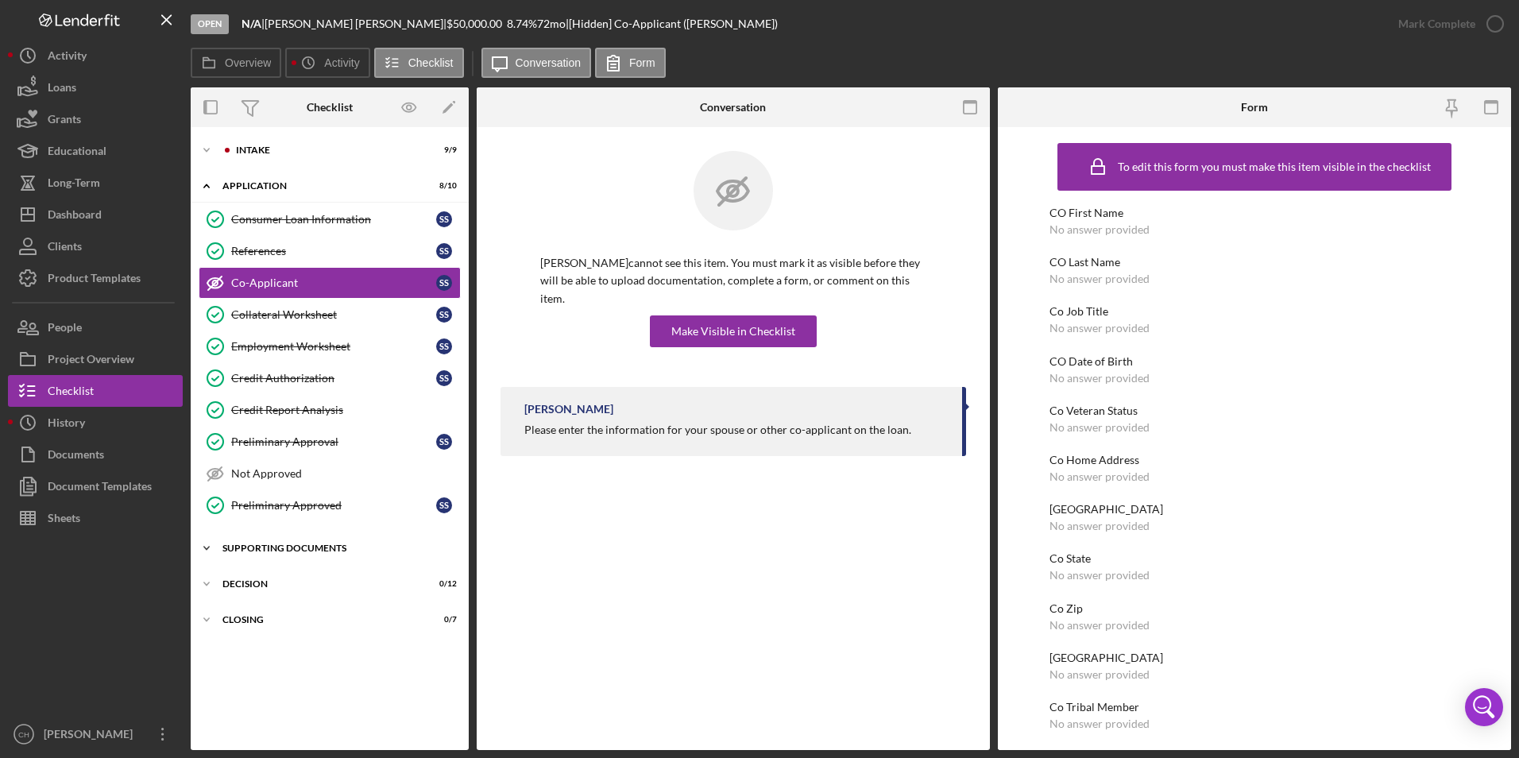
click at [311, 547] on div "Supporting Documents" at bounding box center [335, 548] width 226 height 10
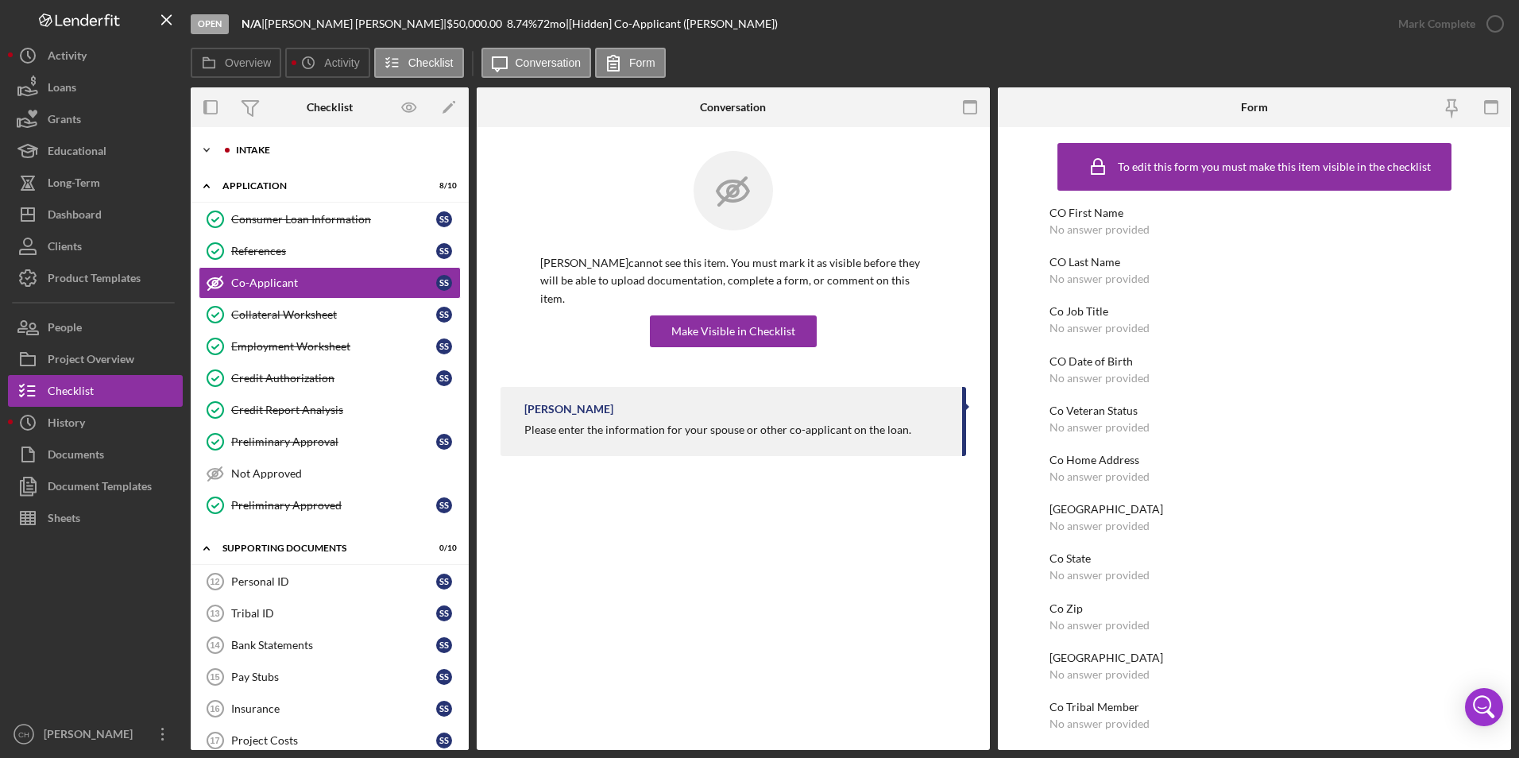
click at [276, 149] on div "Intake" at bounding box center [342, 150] width 213 height 10
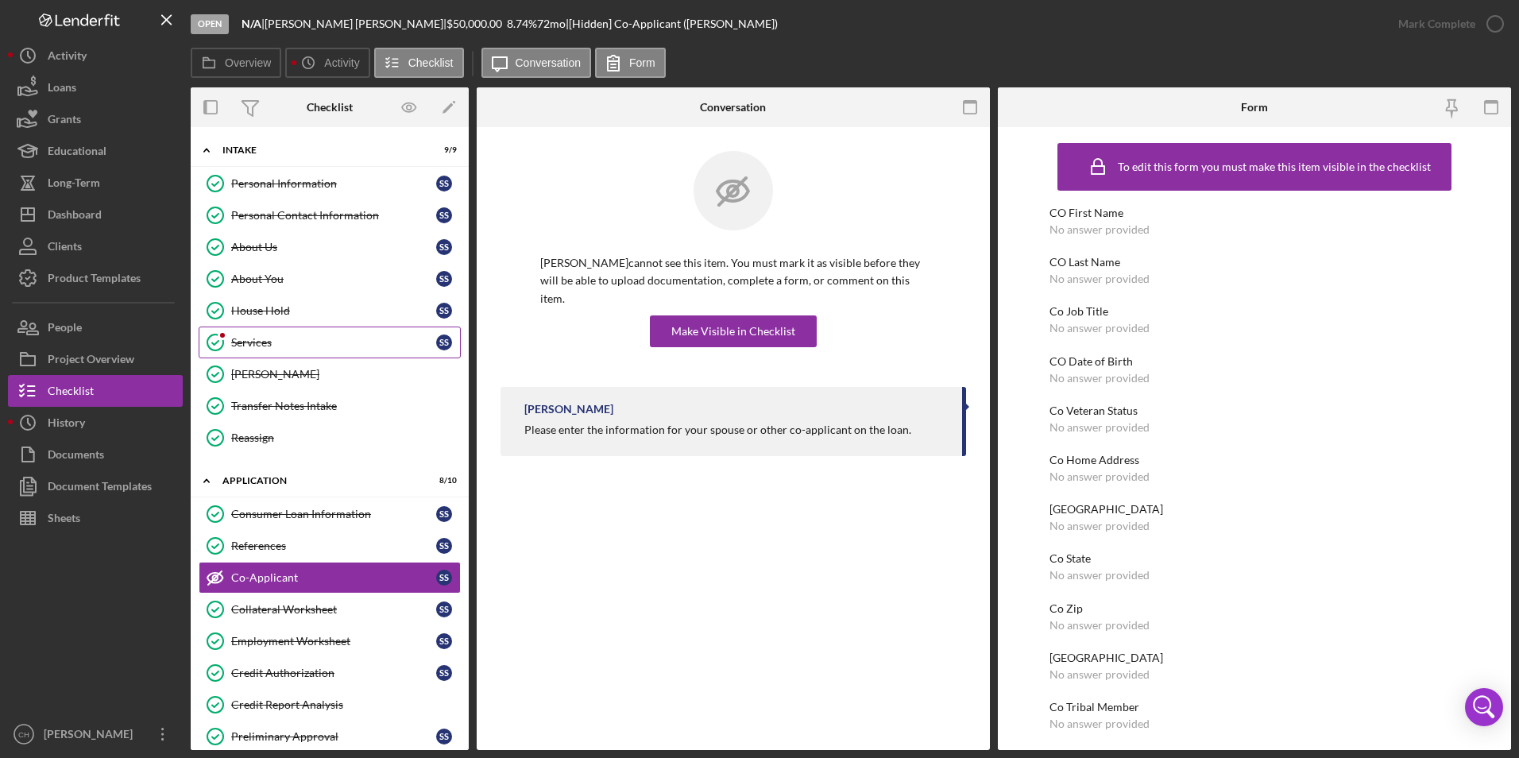
click at [246, 338] on div "Services" at bounding box center [333, 342] width 205 height 13
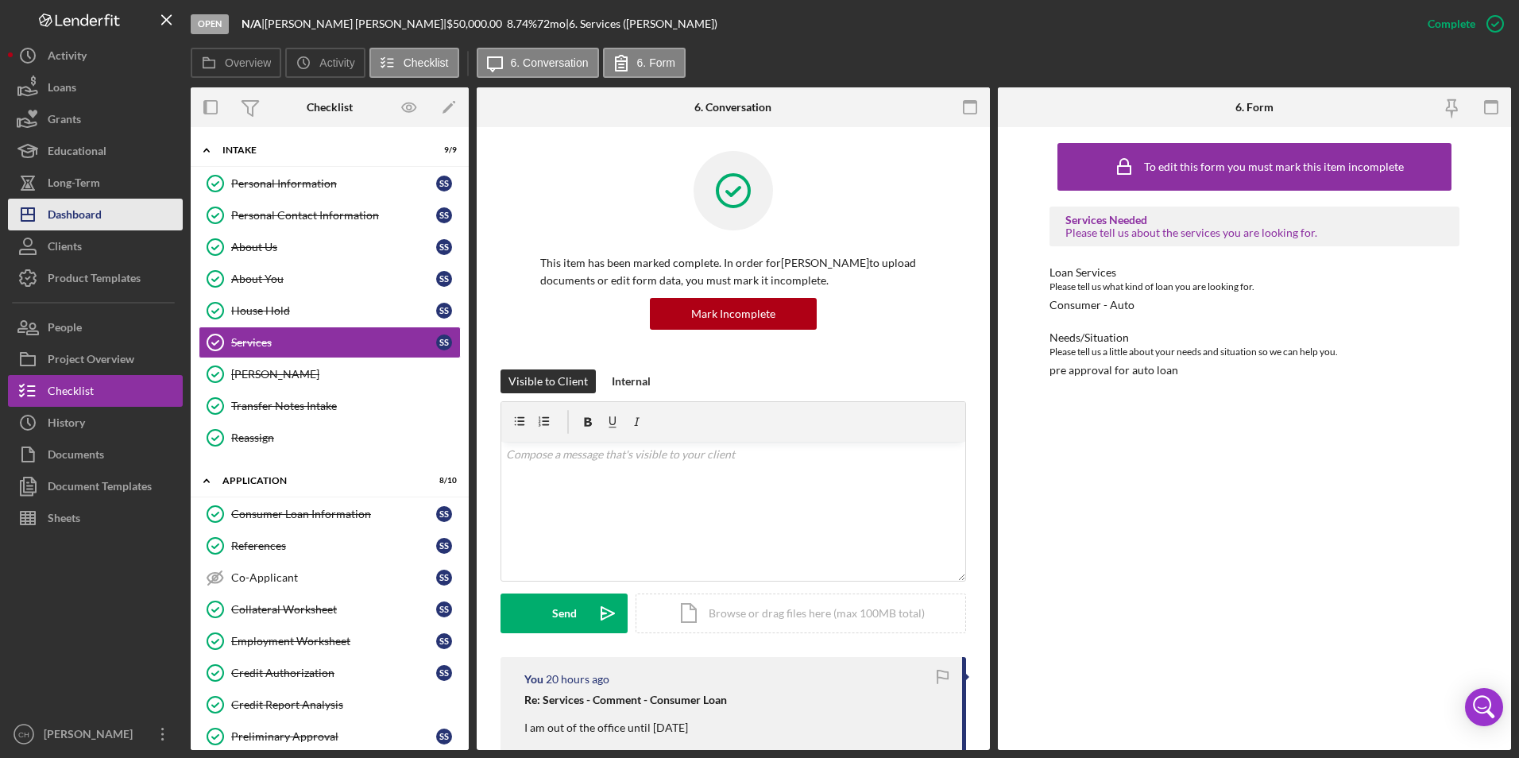
click at [71, 218] on div "Dashboard" at bounding box center [75, 217] width 54 height 36
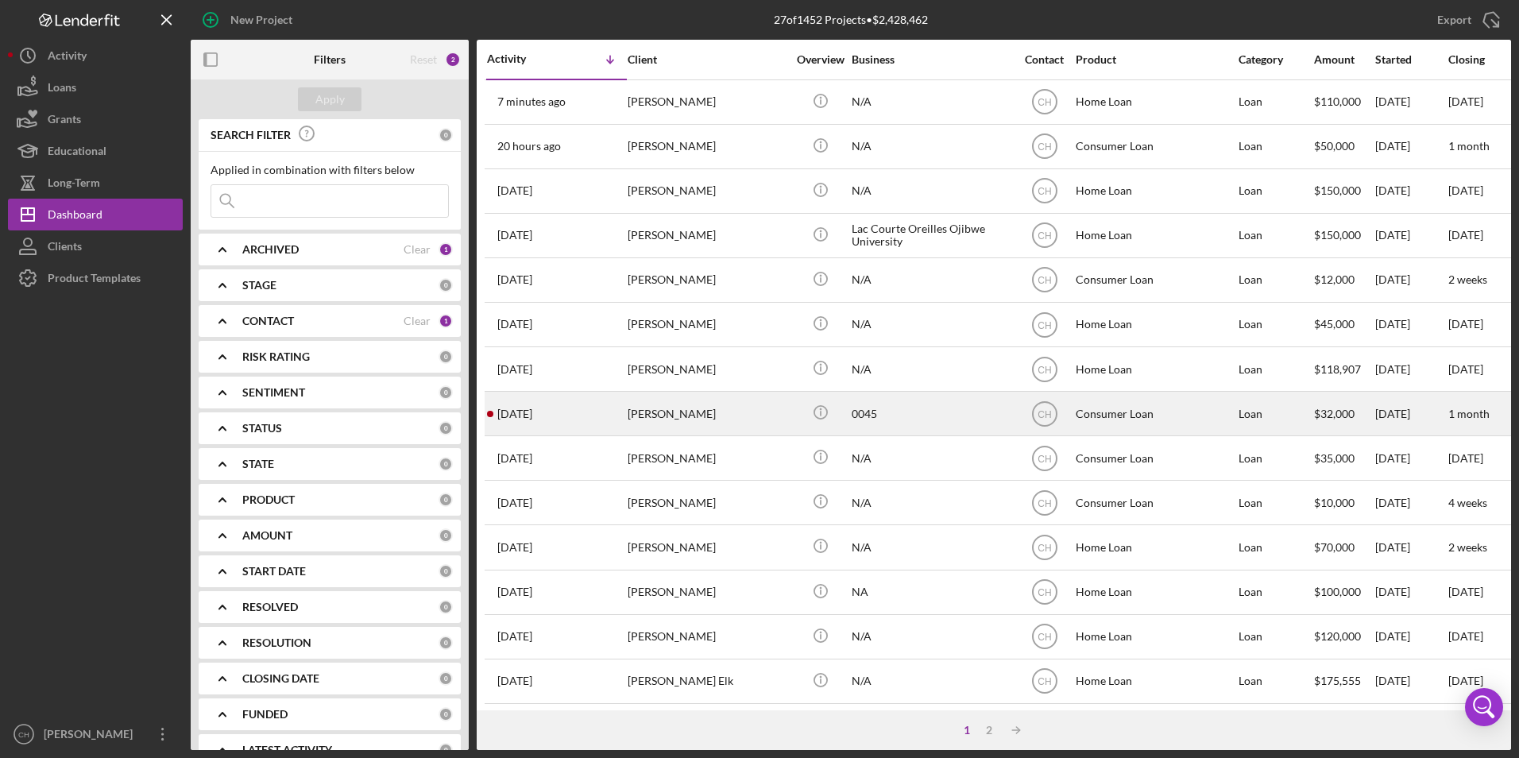
click at [659, 417] on div "[PERSON_NAME]" at bounding box center [707, 413] width 159 height 42
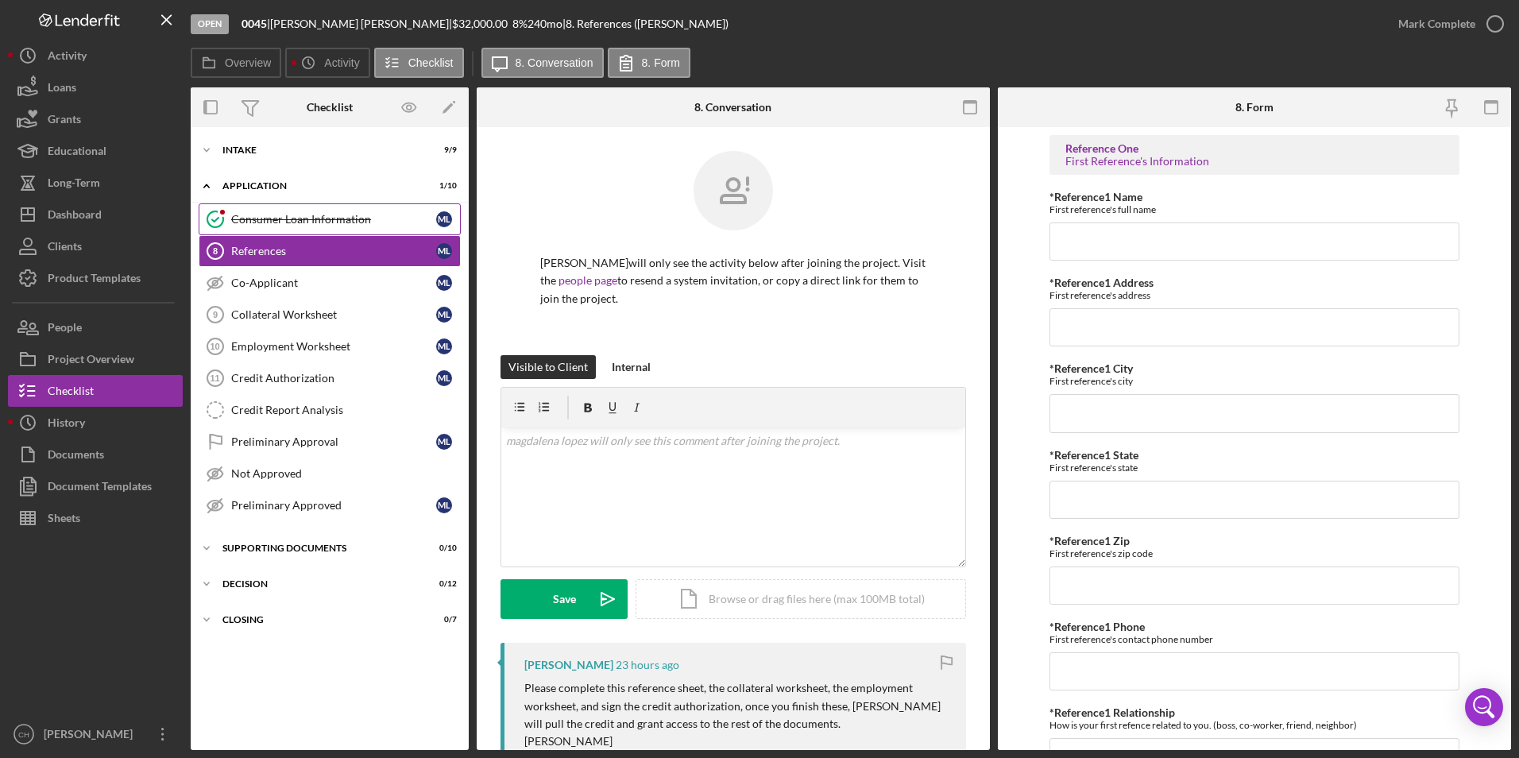
click at [319, 217] on div "Consumer Loan Information" at bounding box center [333, 219] width 205 height 13
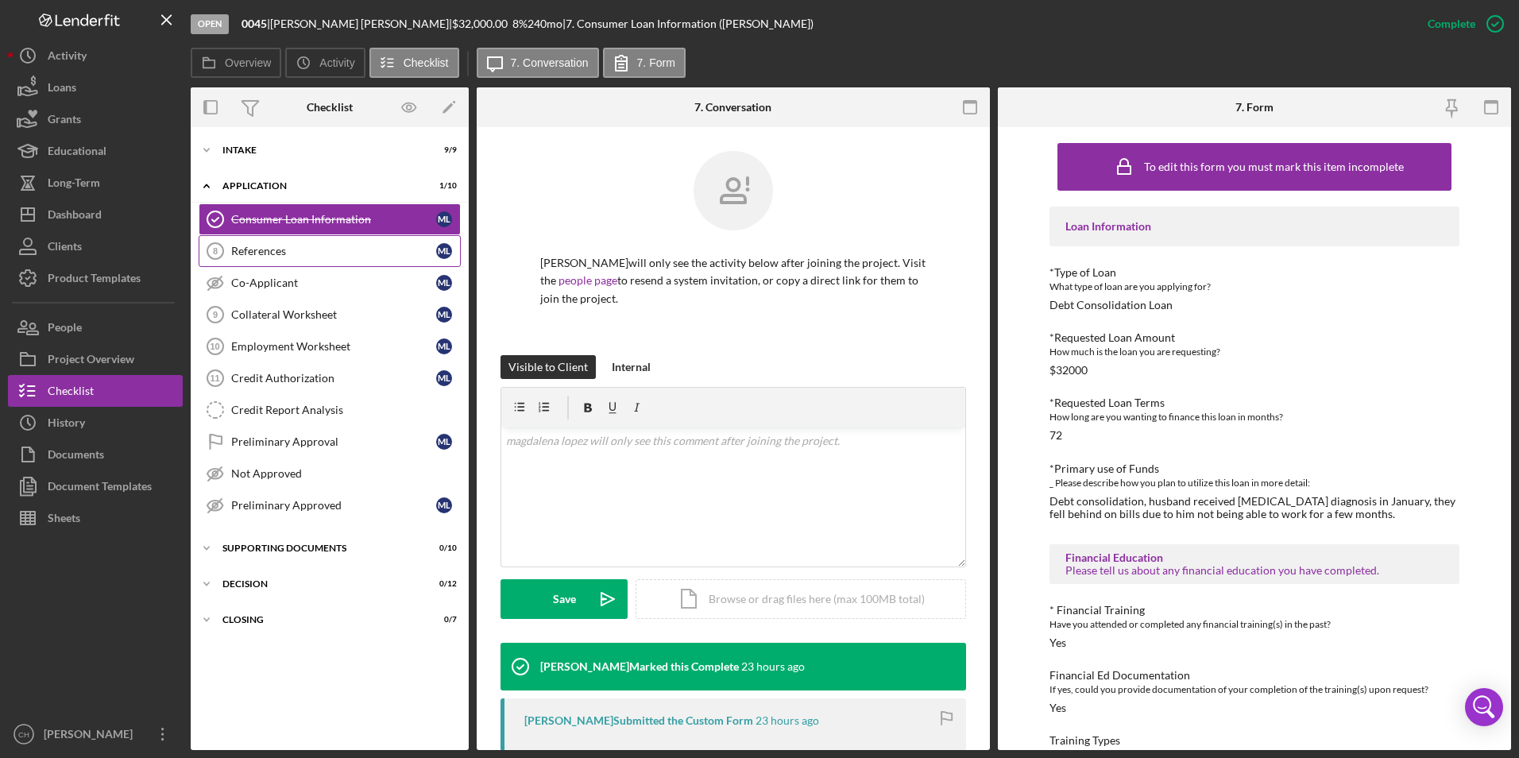
click at [303, 253] on div "References" at bounding box center [333, 251] width 205 height 13
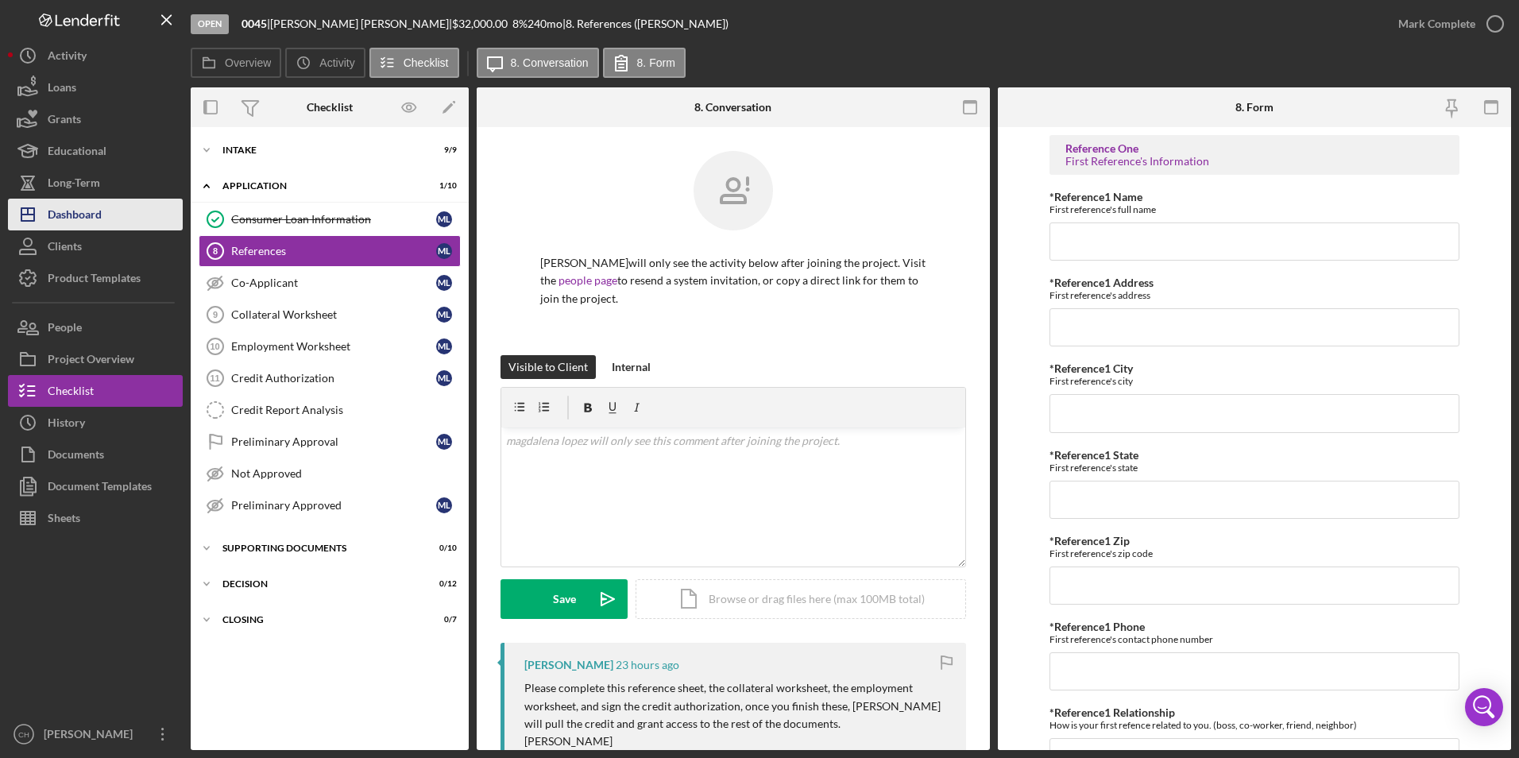
click at [106, 228] on button "Icon/Dashboard Dashboard" at bounding box center [95, 215] width 175 height 32
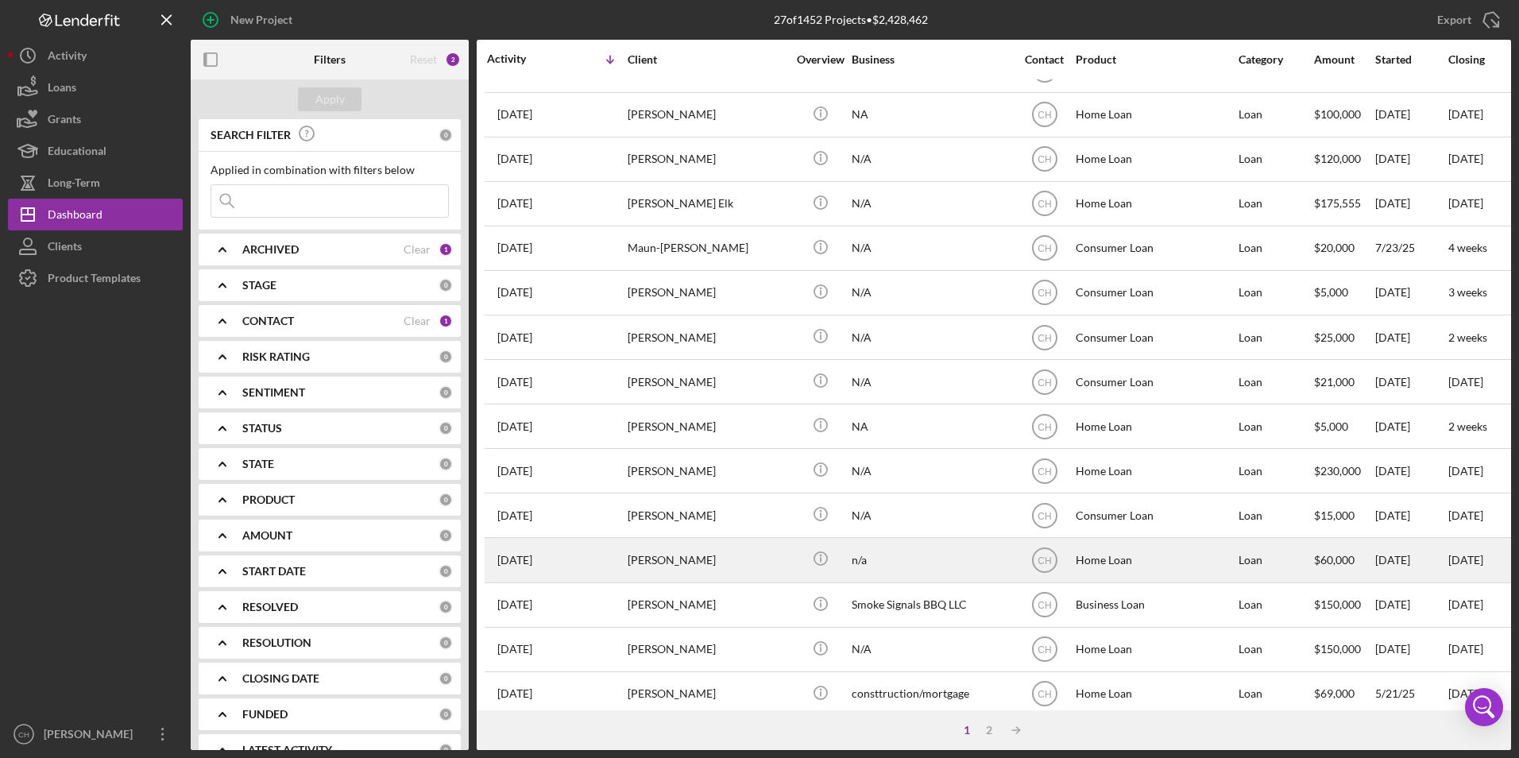
scroll to position [504, 0]
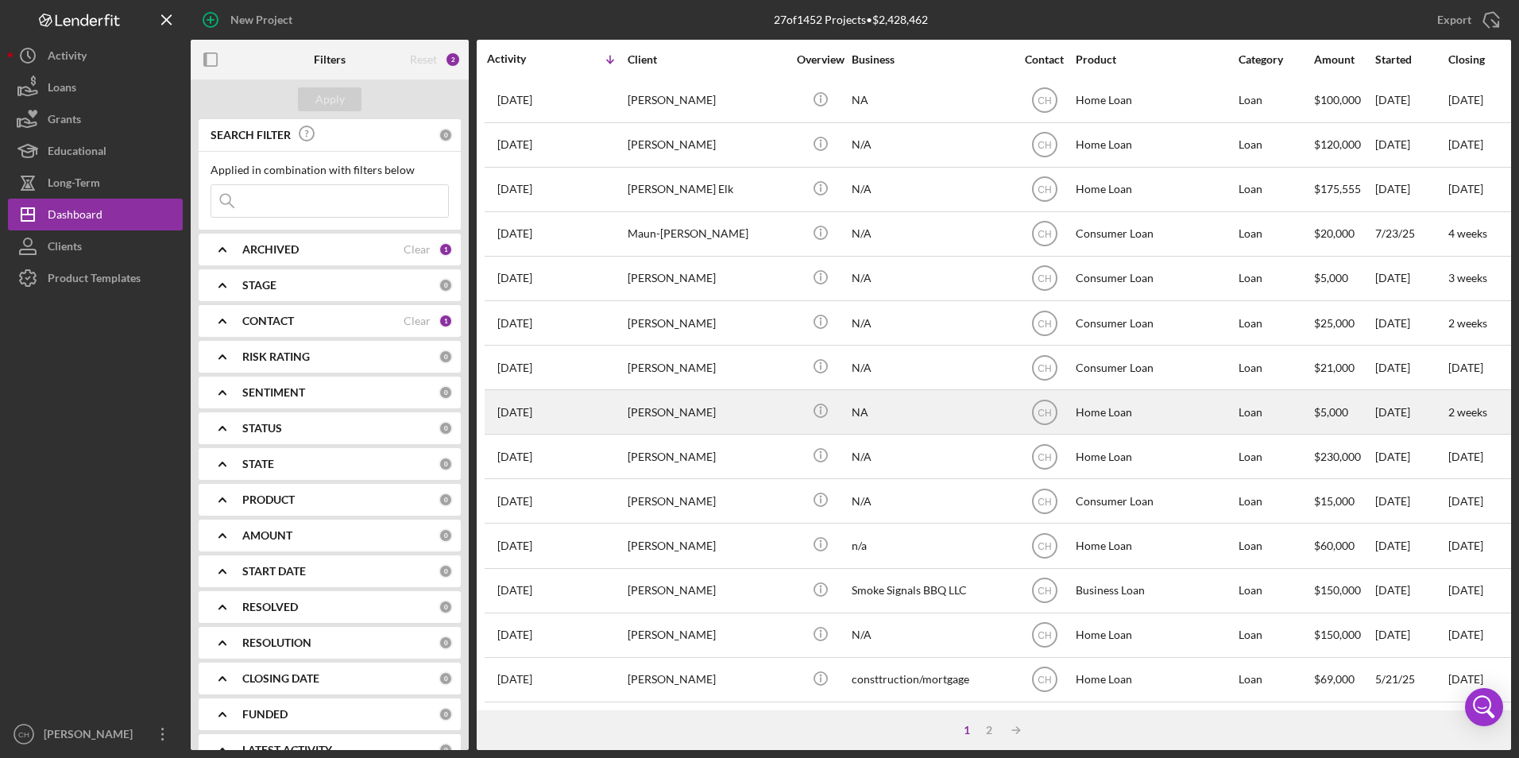
click at [771, 400] on div "[PERSON_NAME]" at bounding box center [707, 412] width 159 height 42
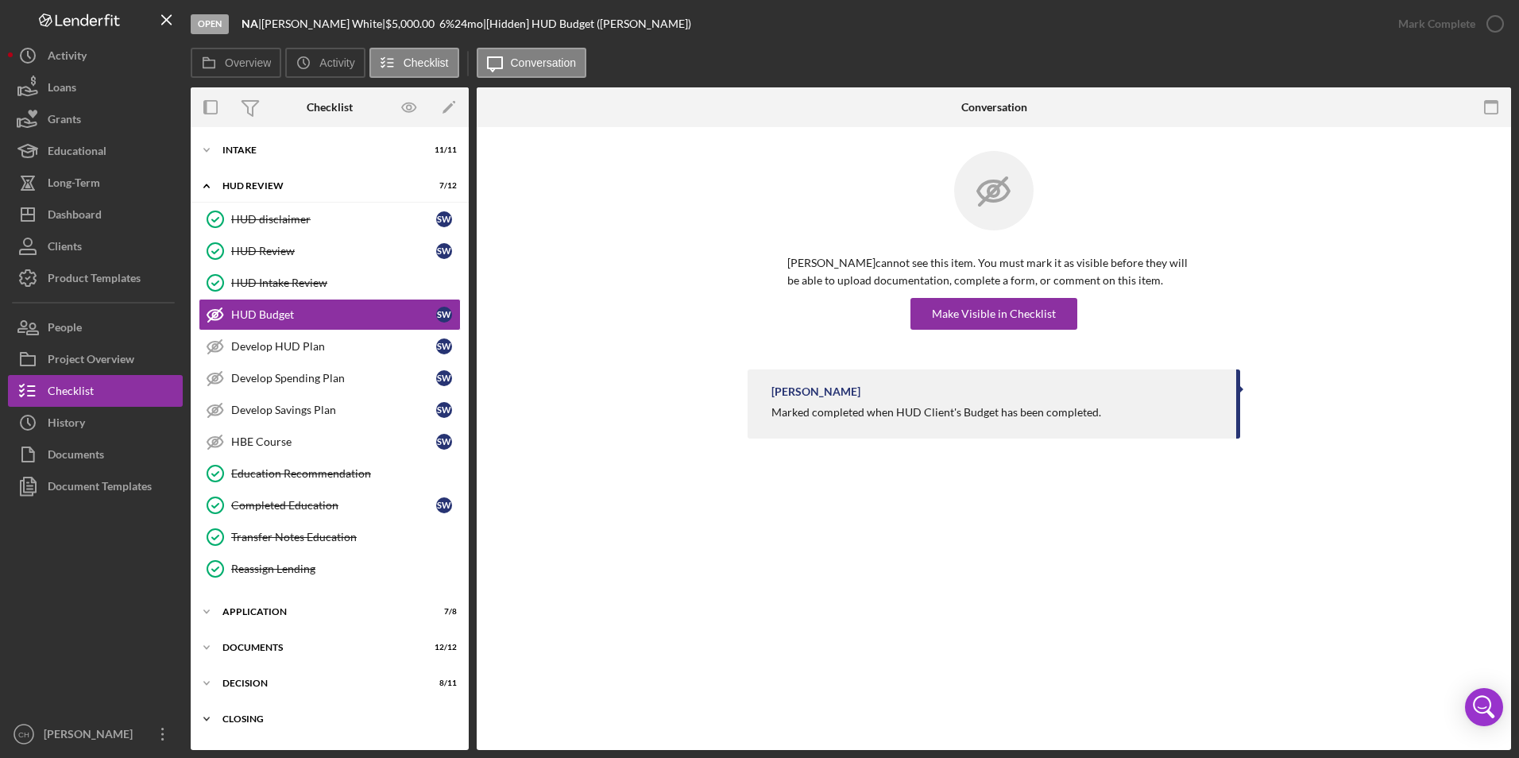
click at [233, 716] on div "Closing" at bounding box center [335, 719] width 226 height 10
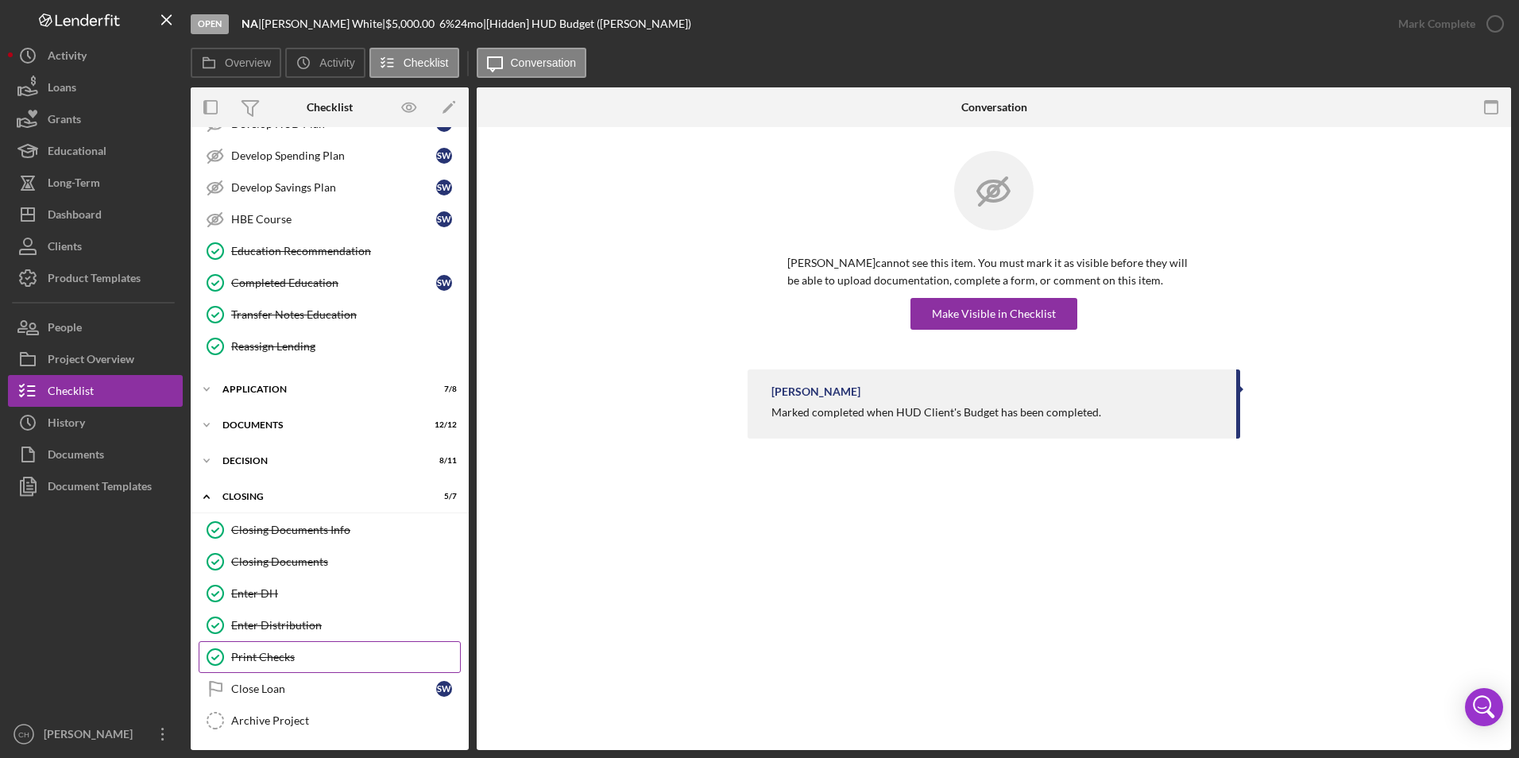
scroll to position [225, 0]
click at [274, 685] on div "Close Loan" at bounding box center [333, 686] width 205 height 13
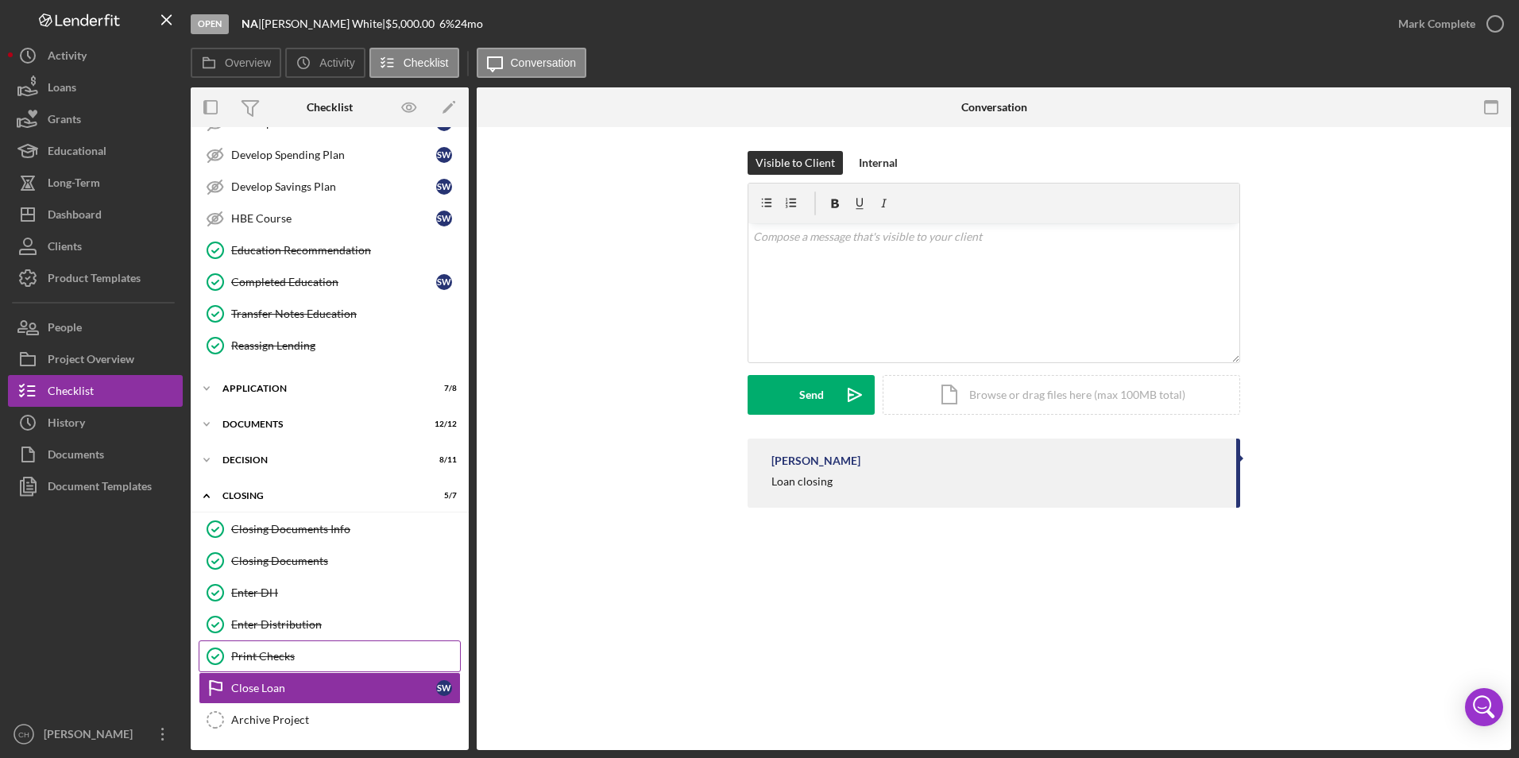
scroll to position [225, 0]
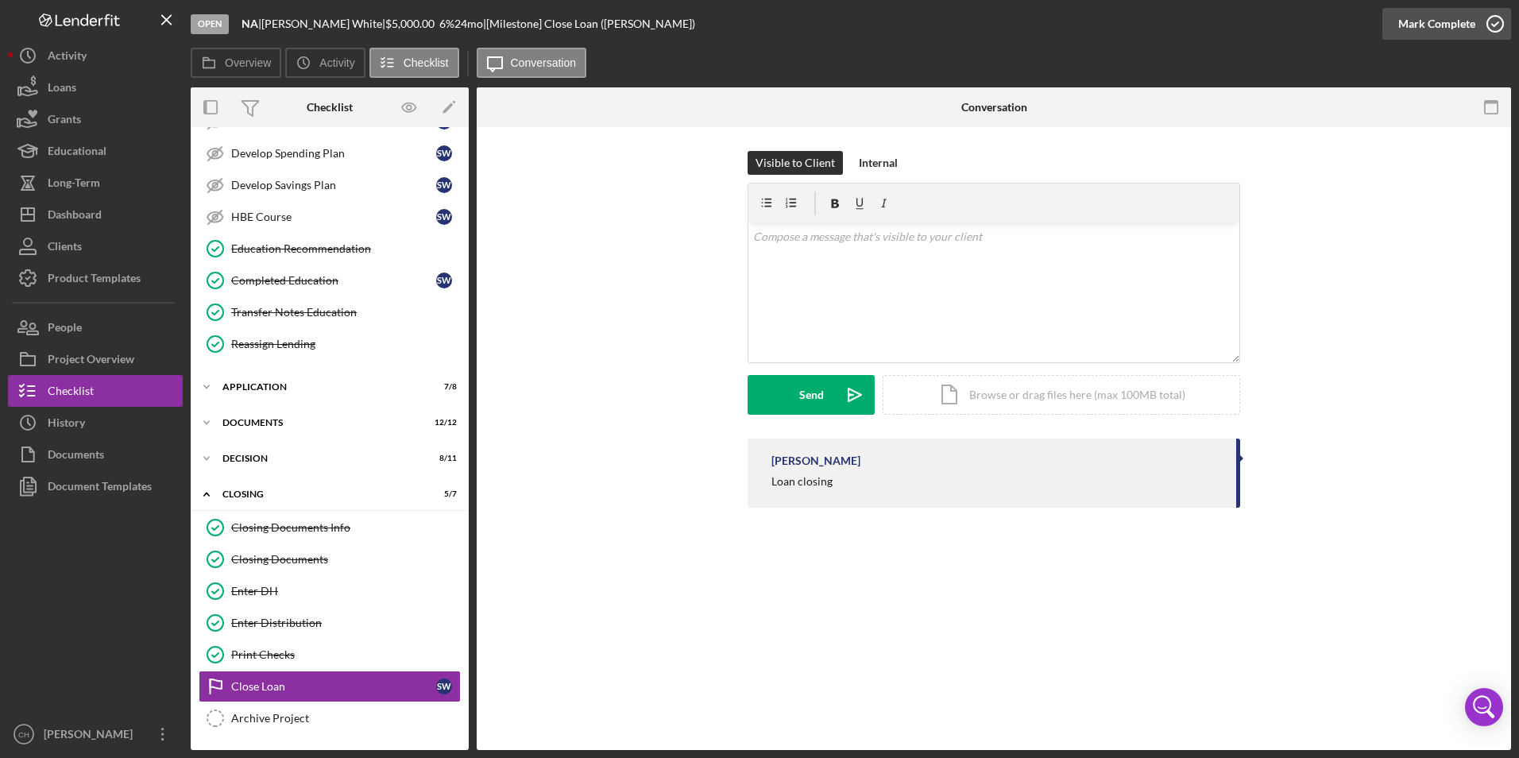
click at [1429, 18] on div "Mark Complete" at bounding box center [1436, 24] width 77 height 32
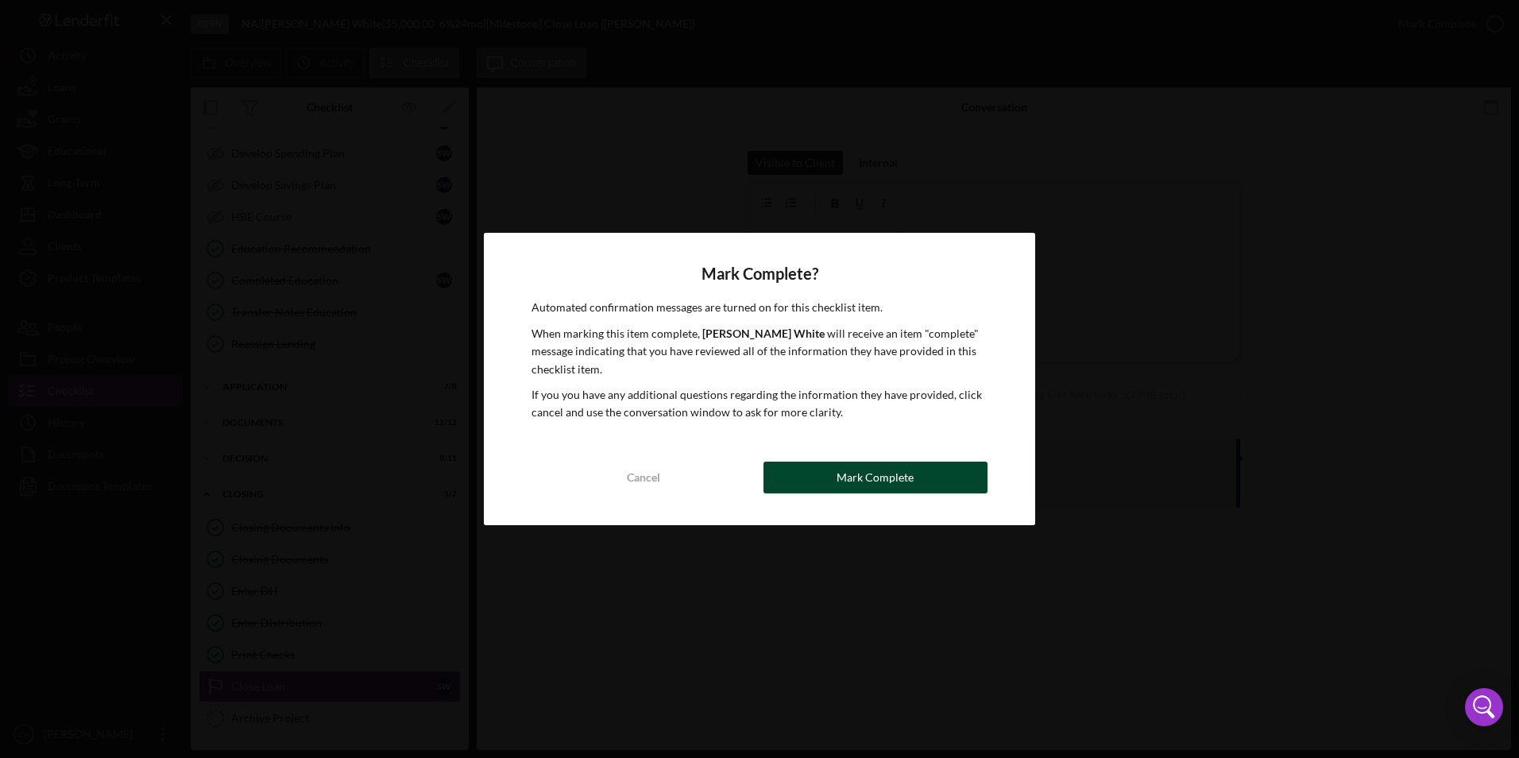
click at [829, 479] on button "Mark Complete" at bounding box center [875, 478] width 224 height 32
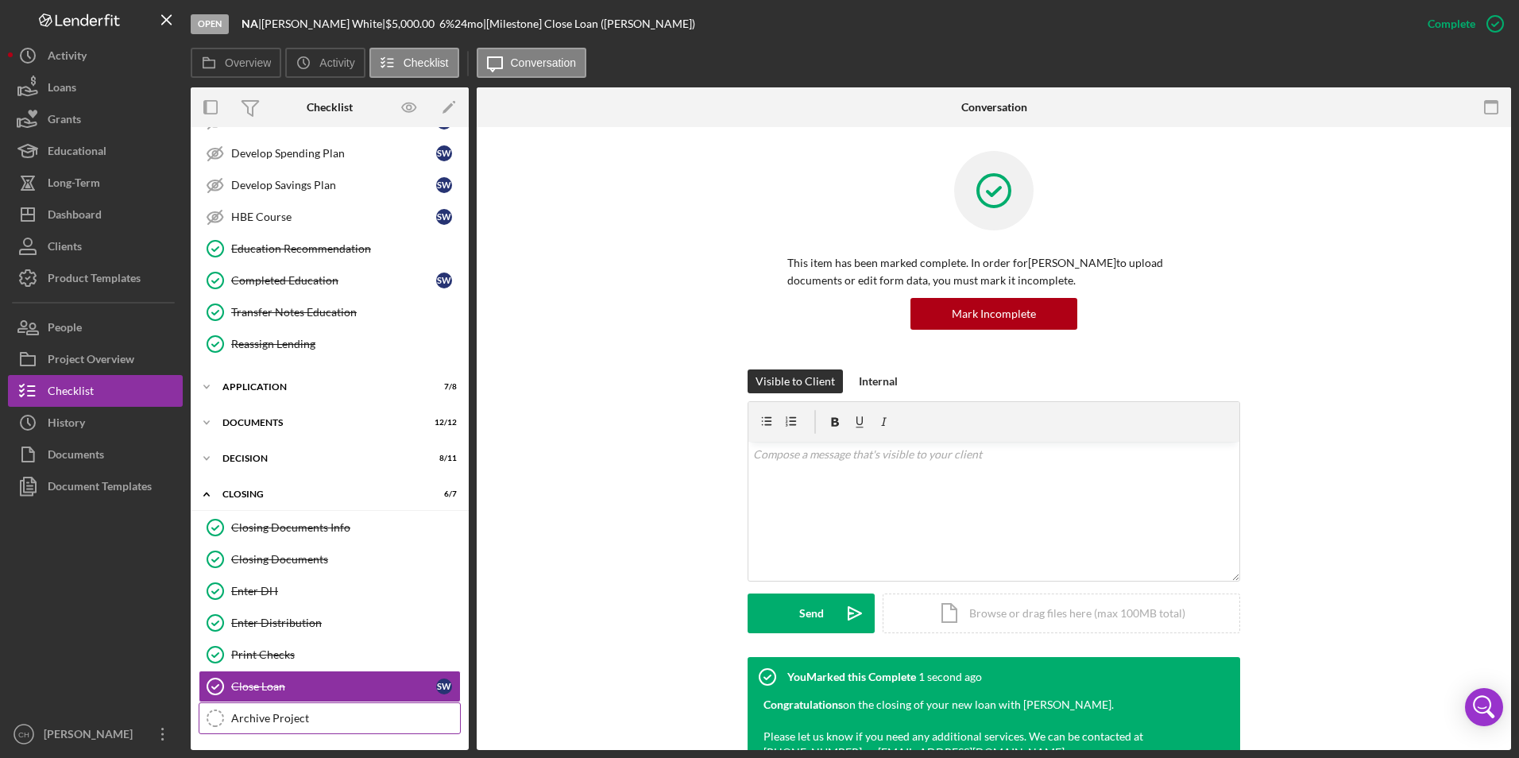
click at [234, 726] on icon "Archive Project" at bounding box center [215, 718] width 40 height 40
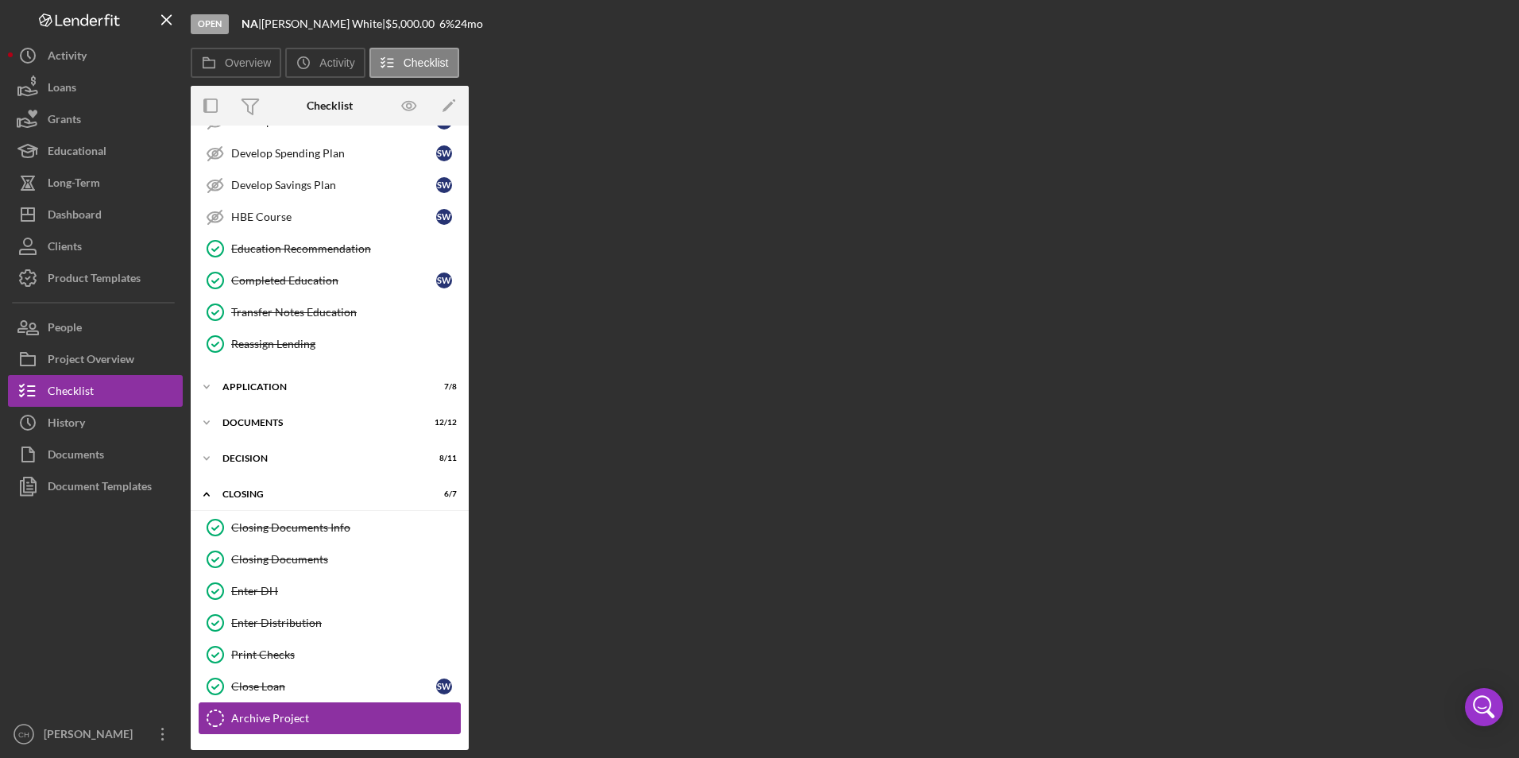
scroll to position [225, 0]
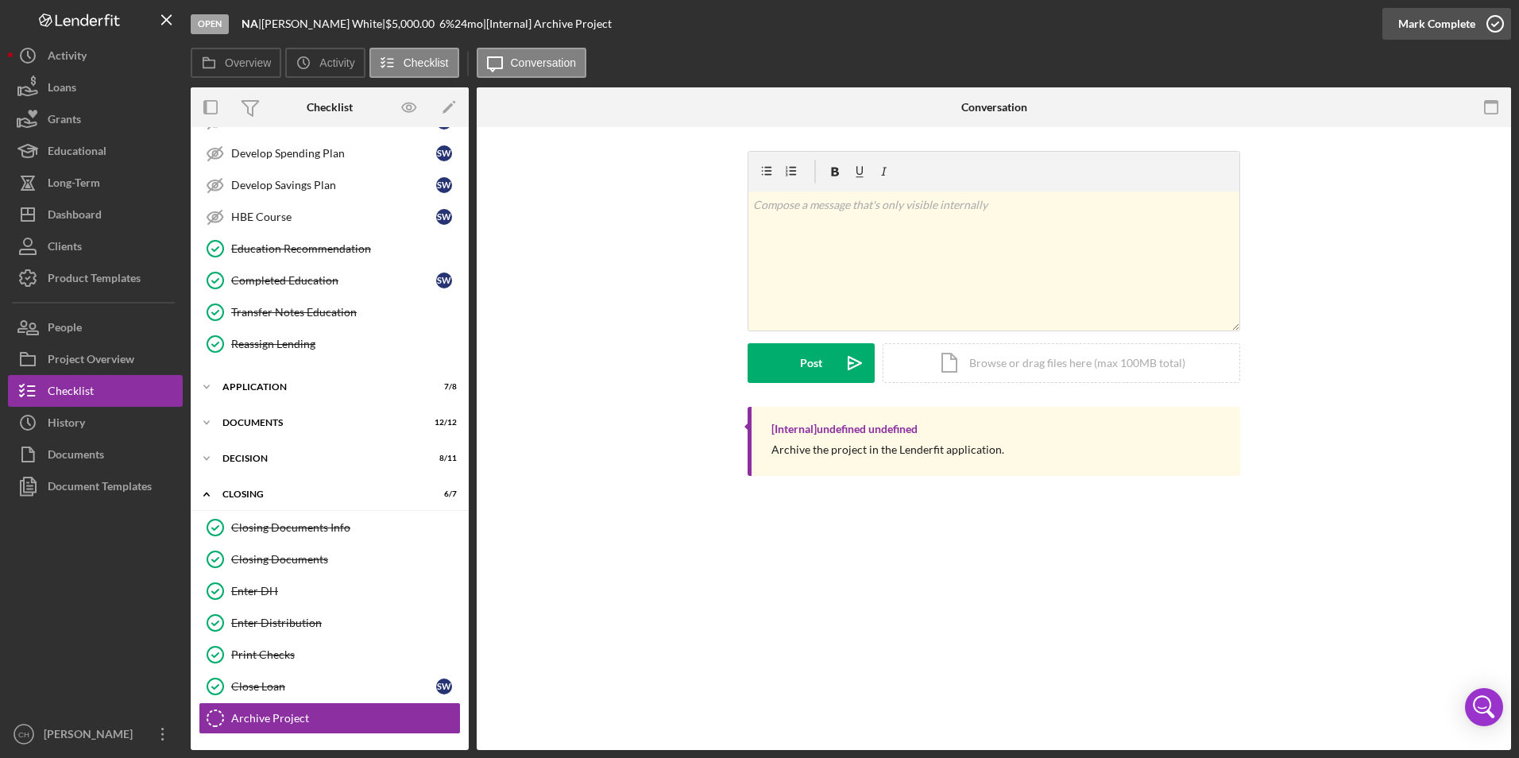
click at [1463, 23] on div "Mark Complete" at bounding box center [1436, 24] width 77 height 32
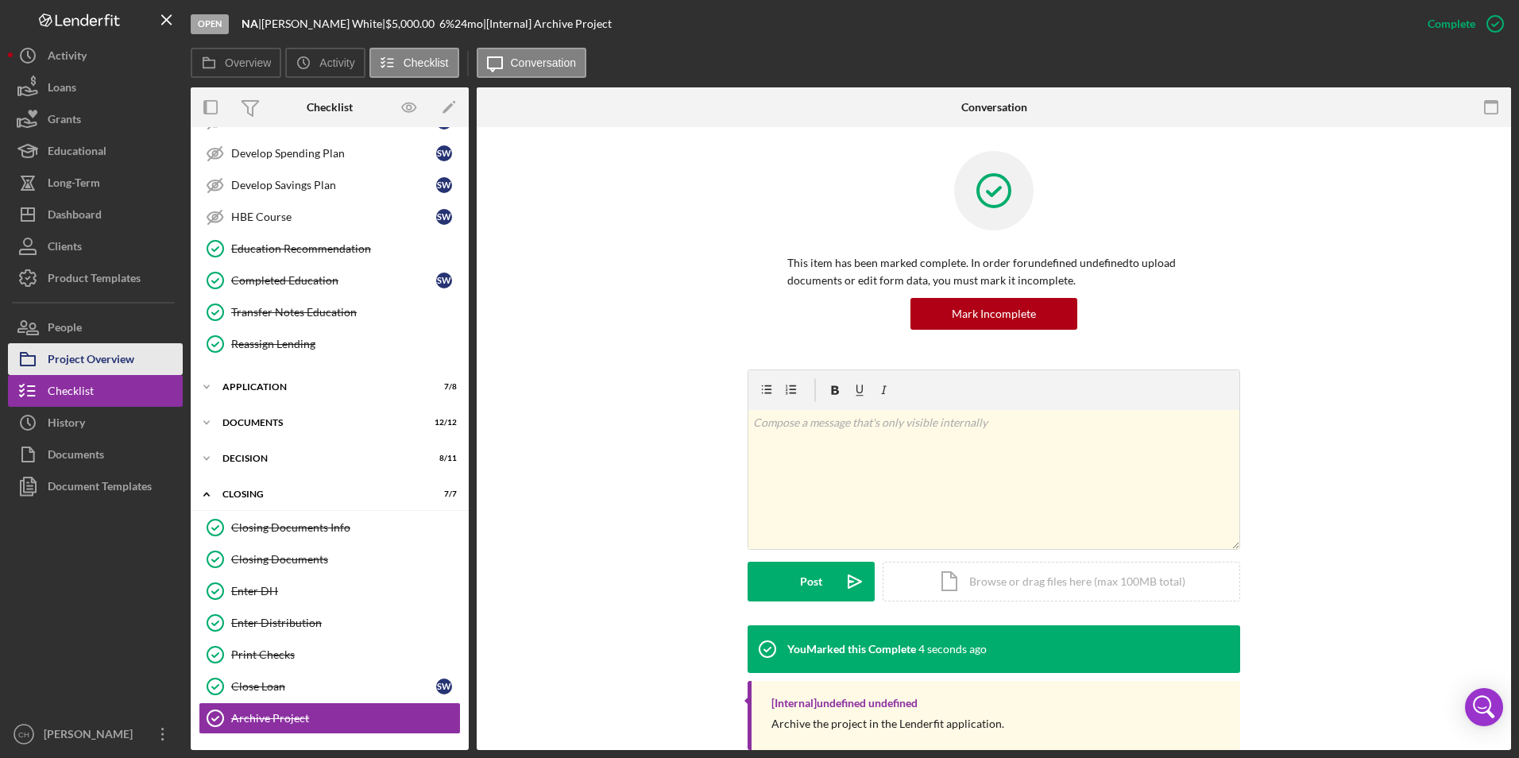
click at [123, 374] on div "Project Overview" at bounding box center [91, 361] width 87 height 36
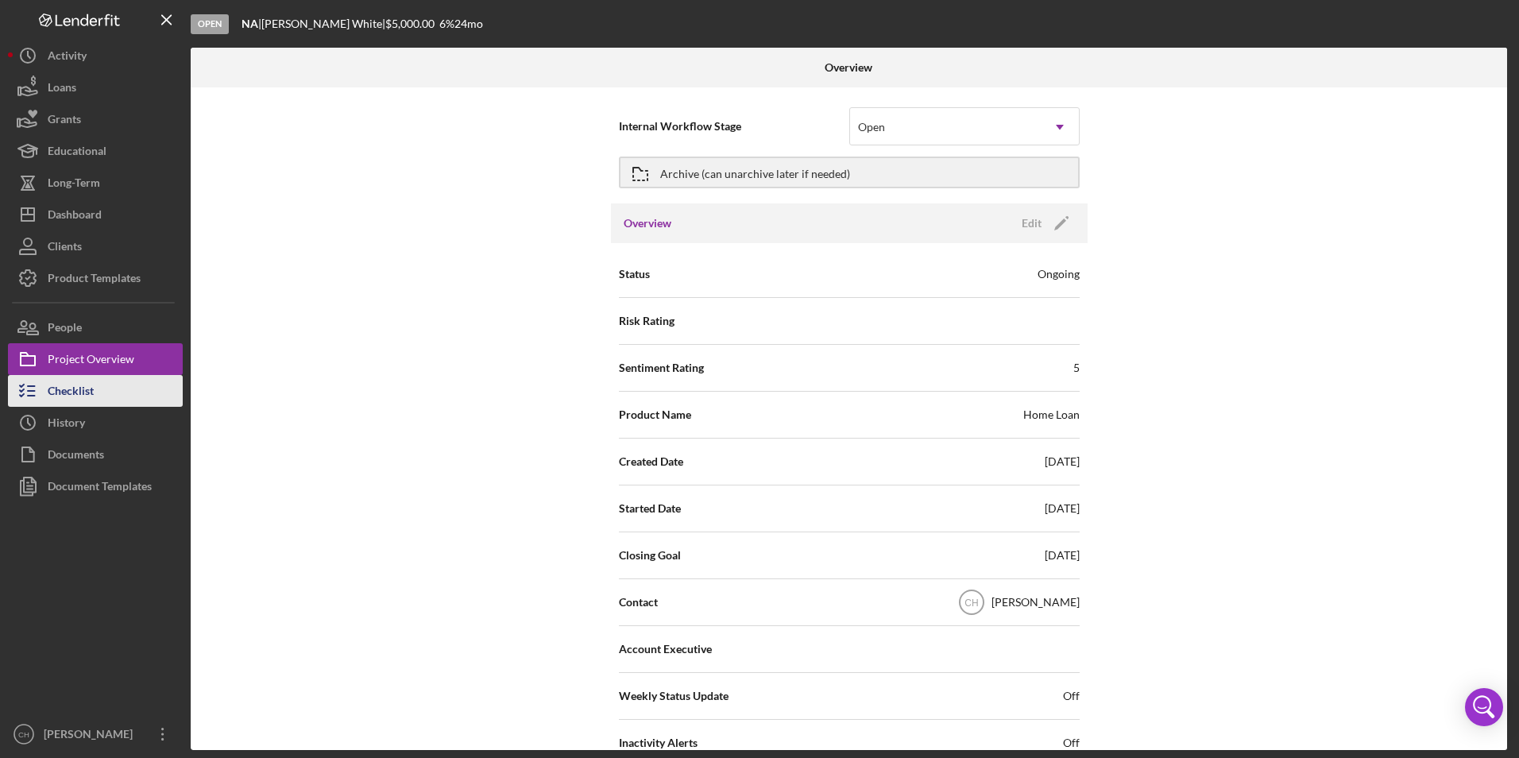
click at [109, 398] on button "Checklist" at bounding box center [95, 391] width 175 height 32
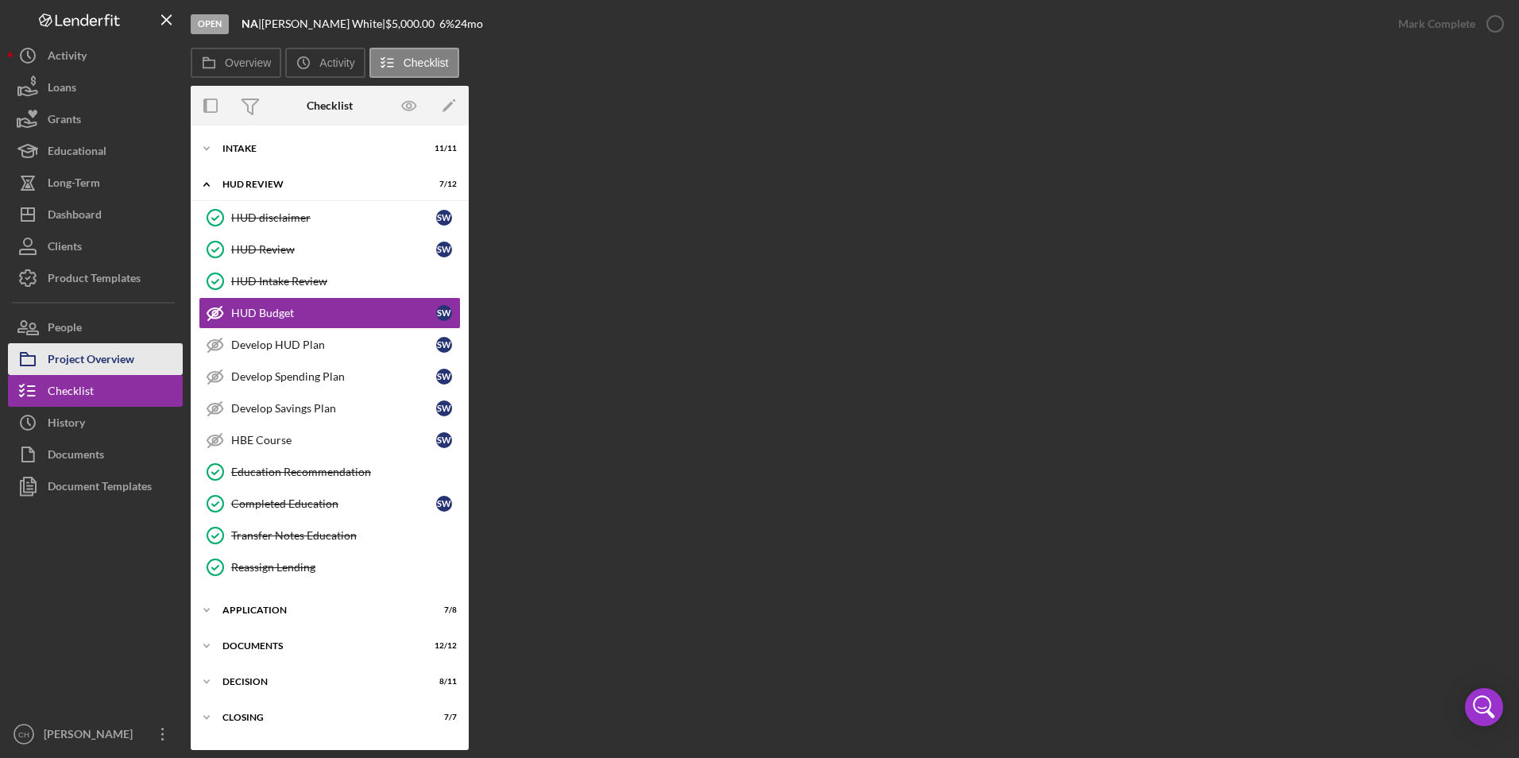
click at [99, 358] on div "Project Overview" at bounding box center [91, 361] width 87 height 36
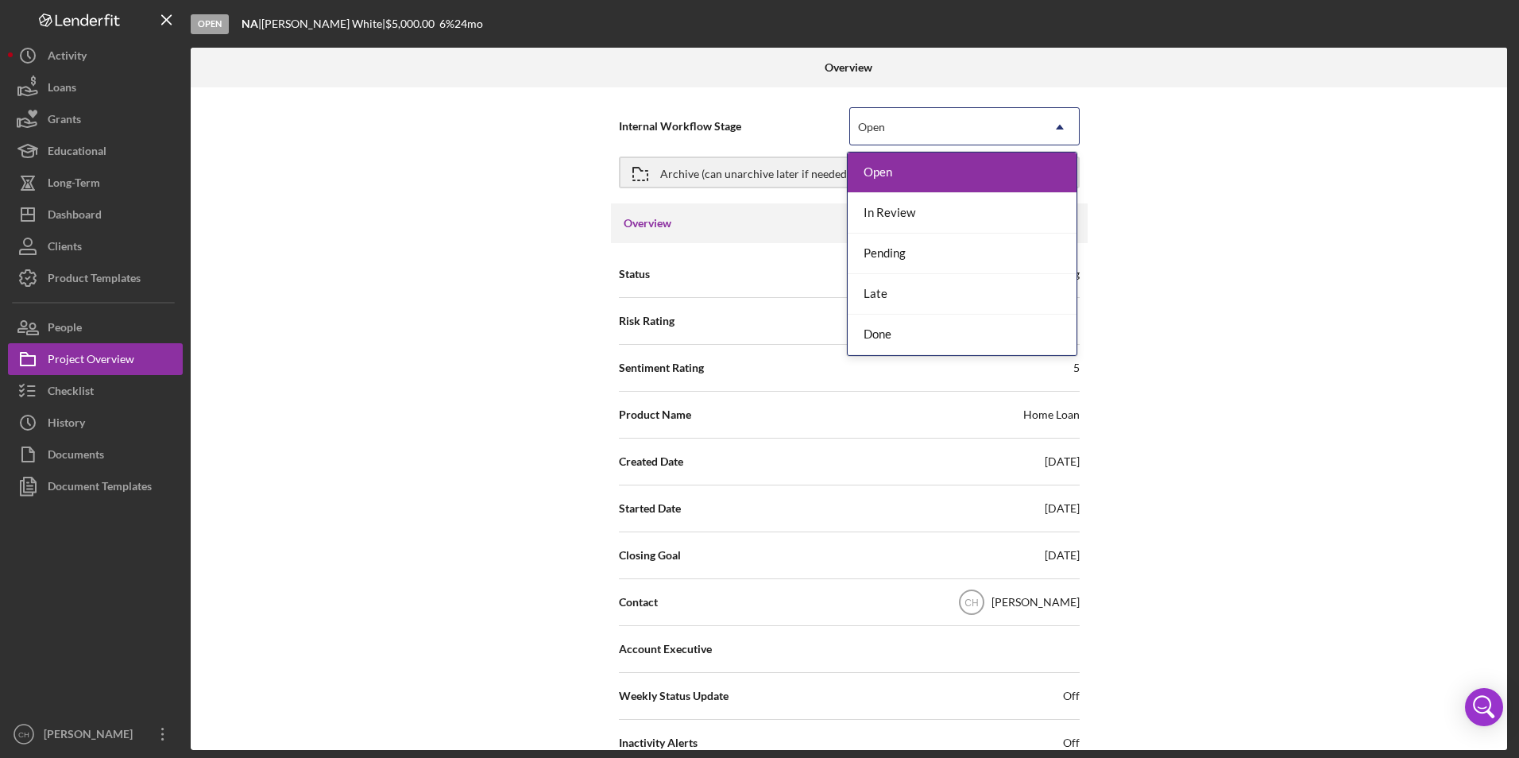
click at [1056, 120] on icon "Icon/Dropdown Arrow" at bounding box center [1060, 127] width 38 height 38
click at [925, 334] on div "Done" at bounding box center [962, 335] width 229 height 41
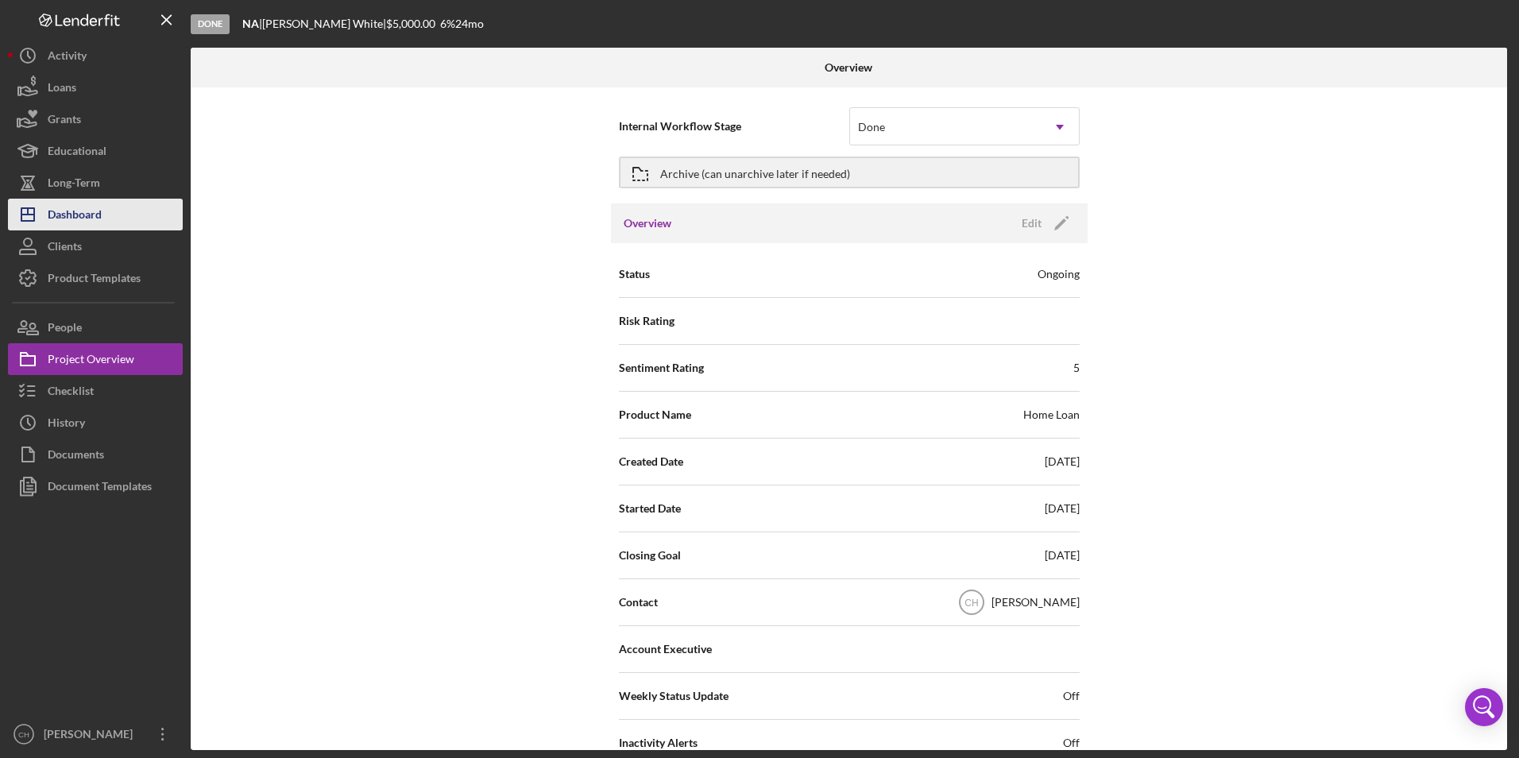
click at [79, 216] on div "Dashboard" at bounding box center [75, 217] width 54 height 36
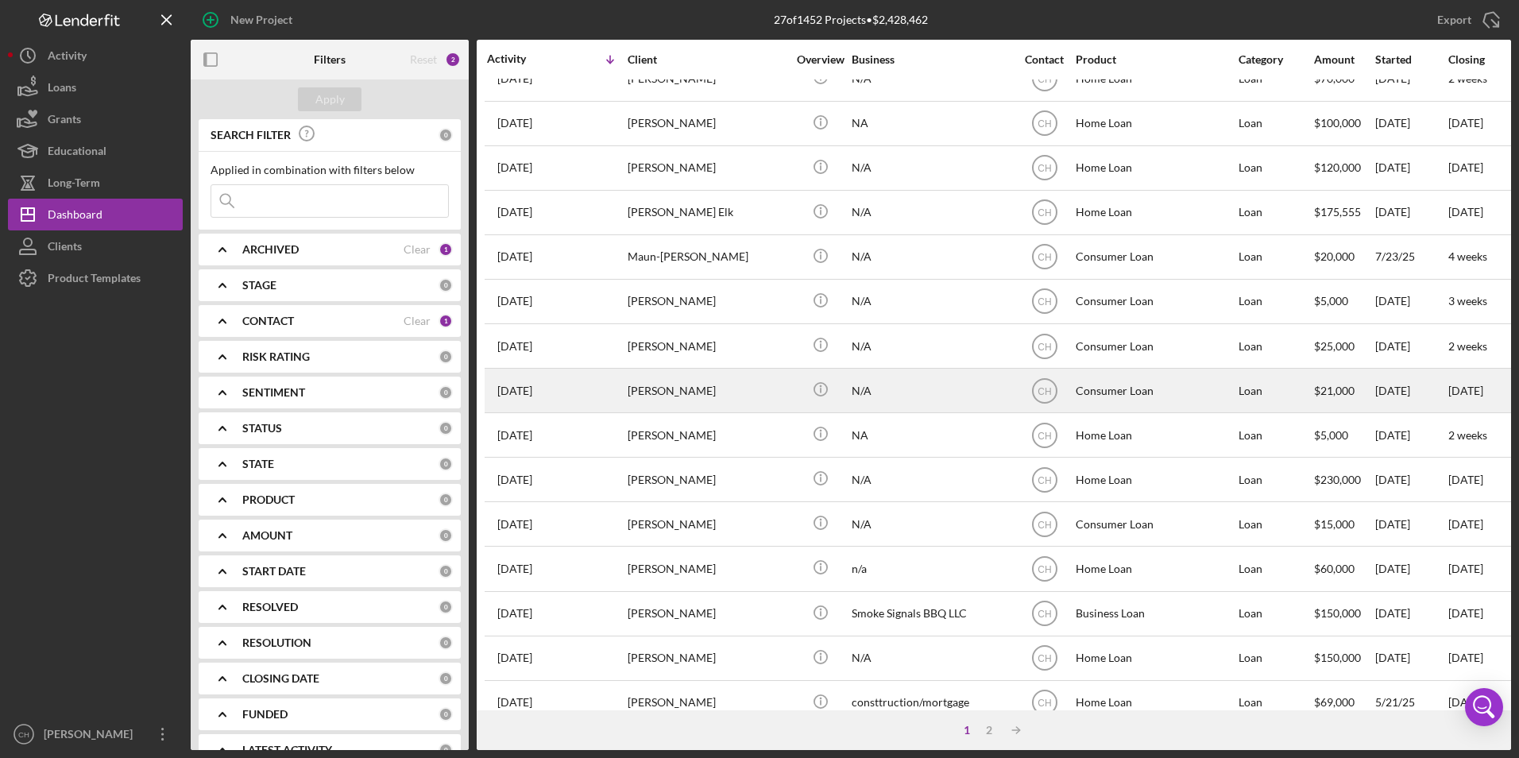
scroll to position [504, 0]
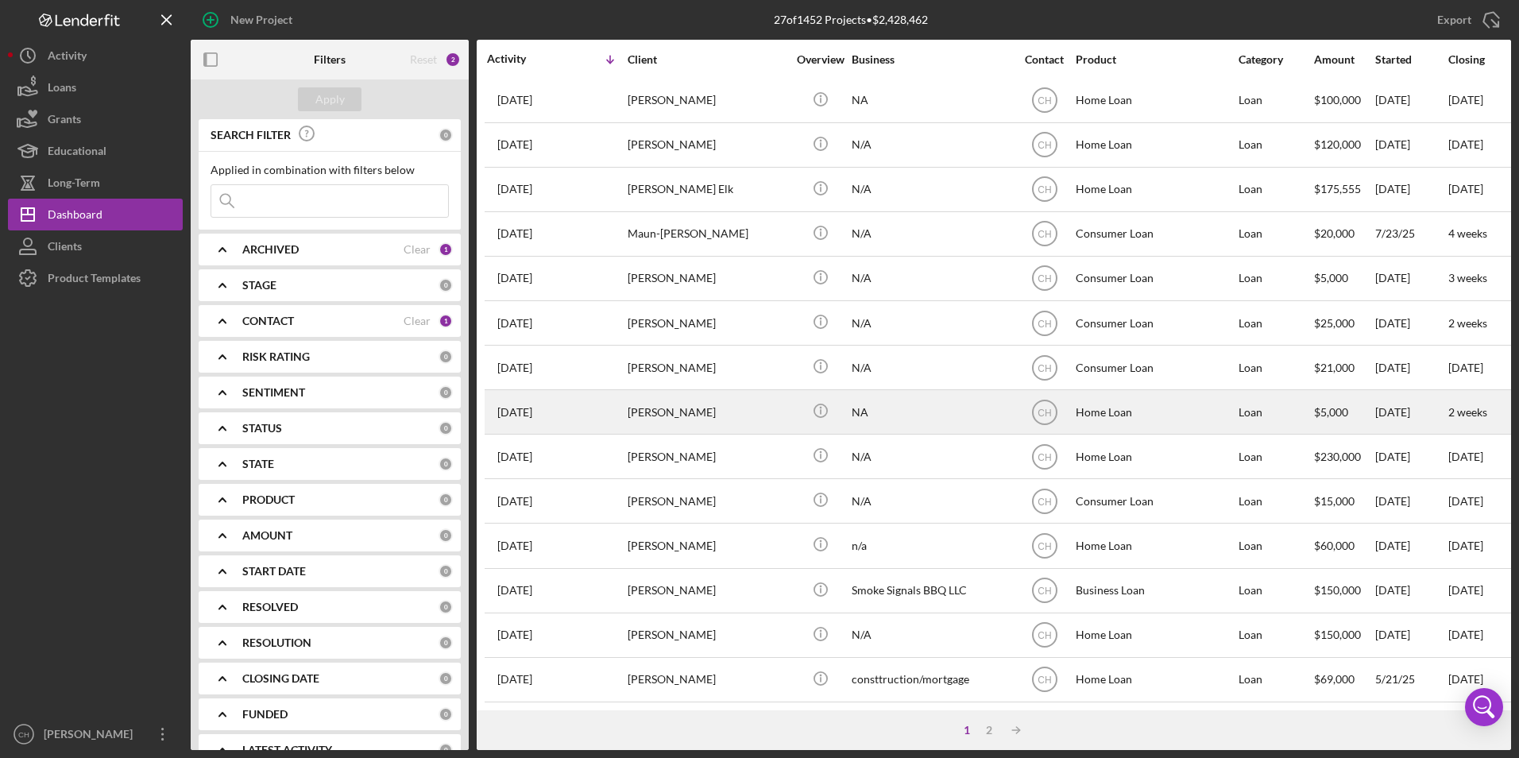
click at [665, 392] on div "[PERSON_NAME]" at bounding box center [707, 412] width 159 height 42
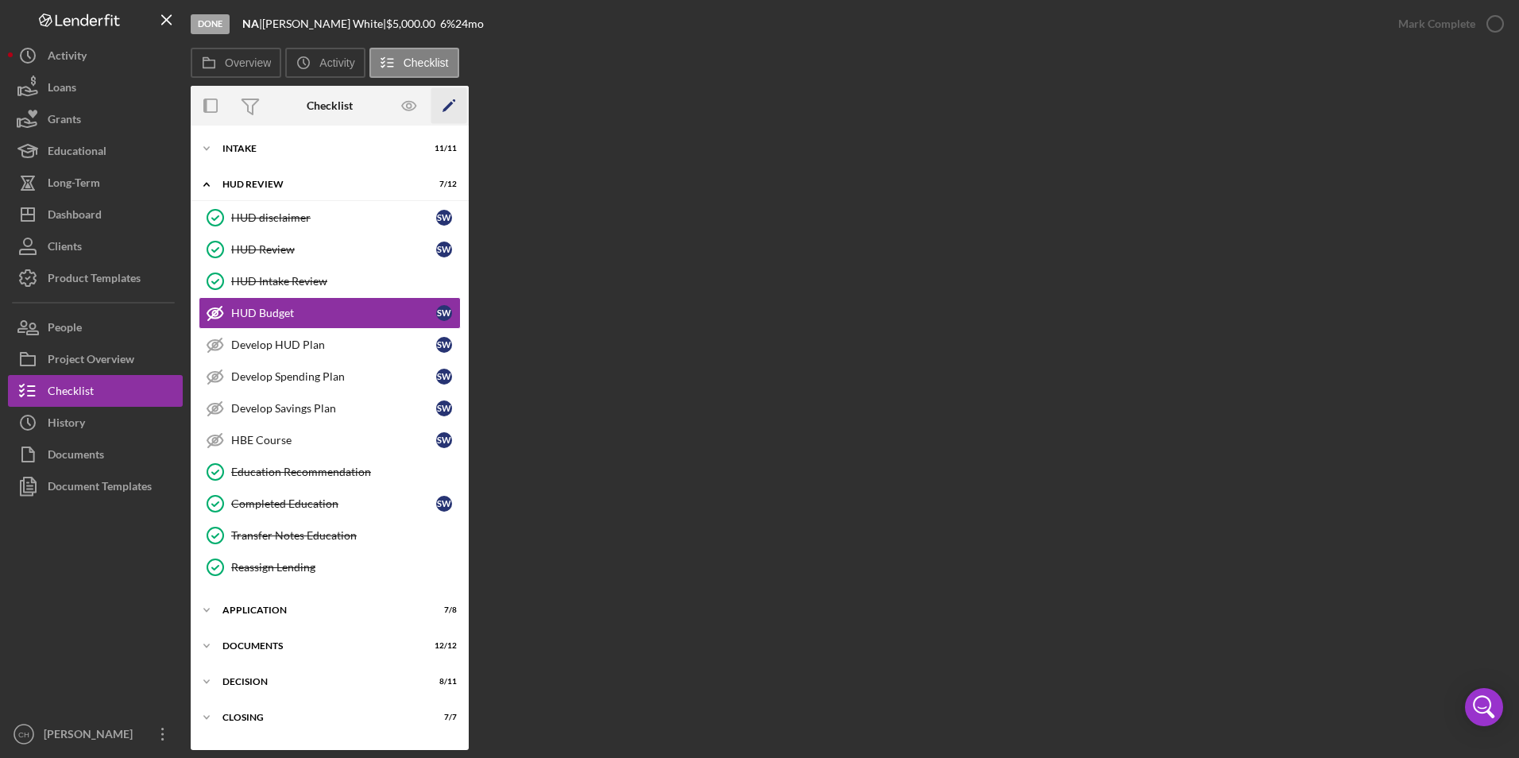
click at [447, 106] on polygon "button" at bounding box center [448, 107] width 11 height 11
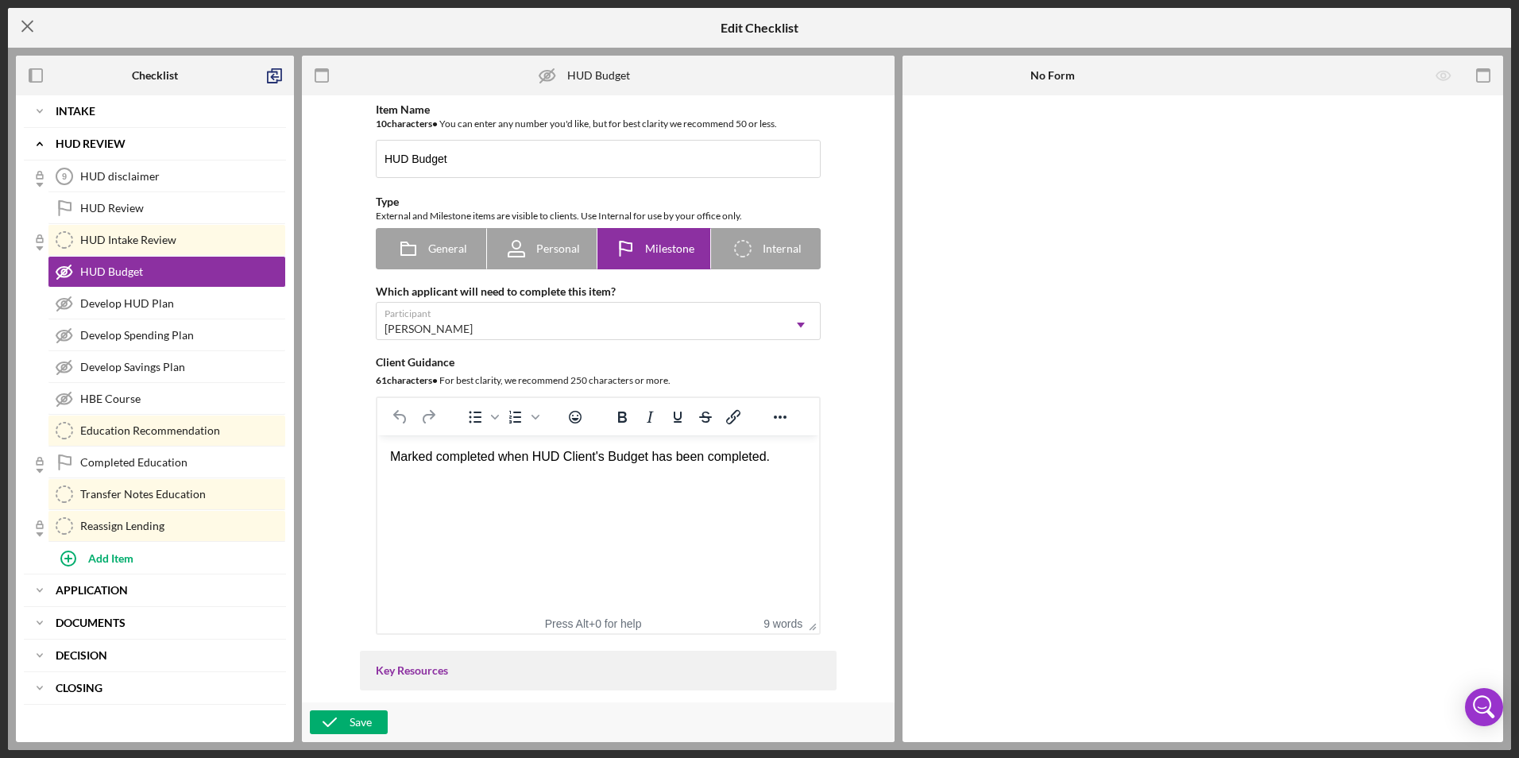
click at [22, 19] on icon "Icon/Menu Close" at bounding box center [28, 26] width 40 height 40
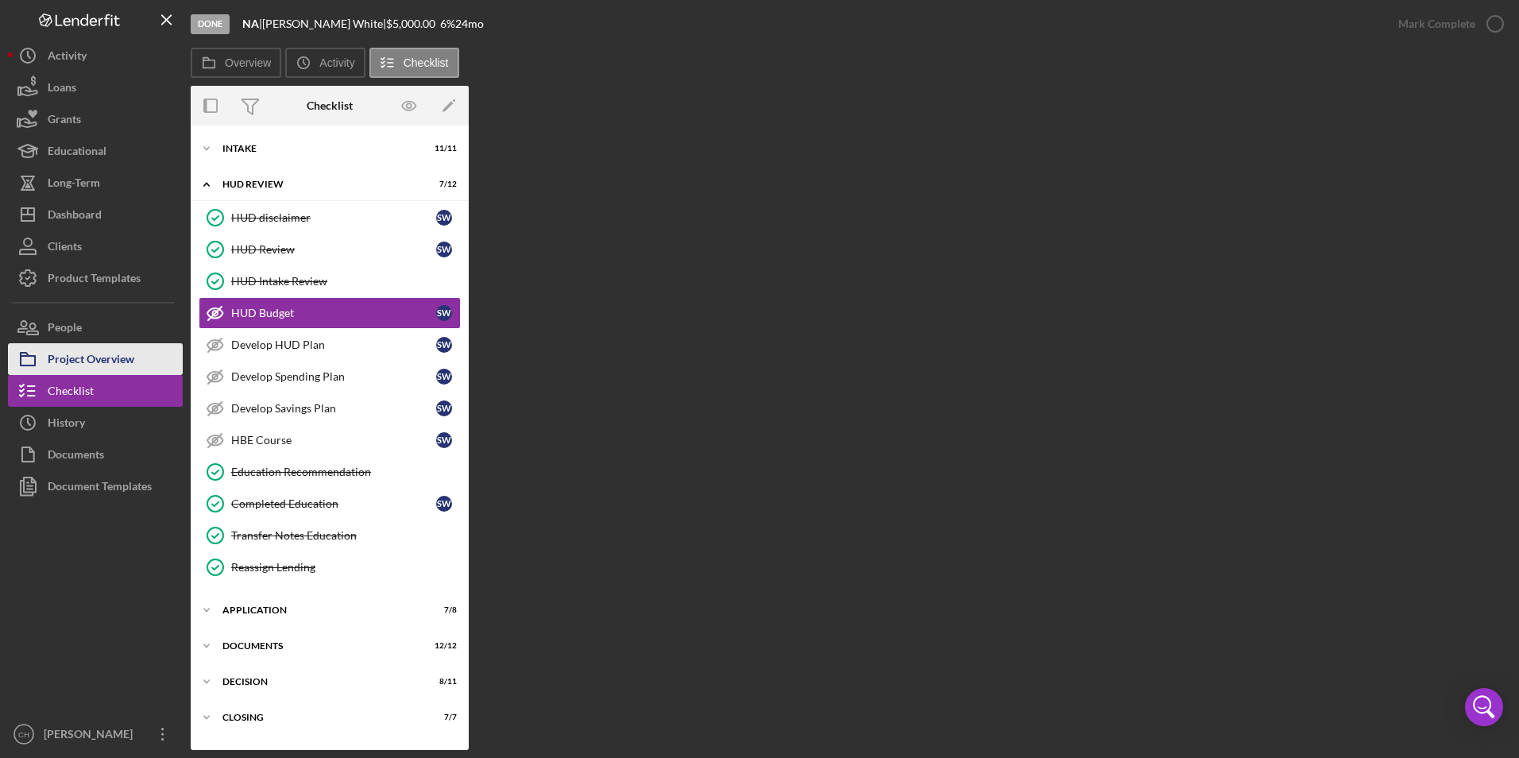
click at [121, 361] on div "Project Overview" at bounding box center [91, 361] width 87 height 36
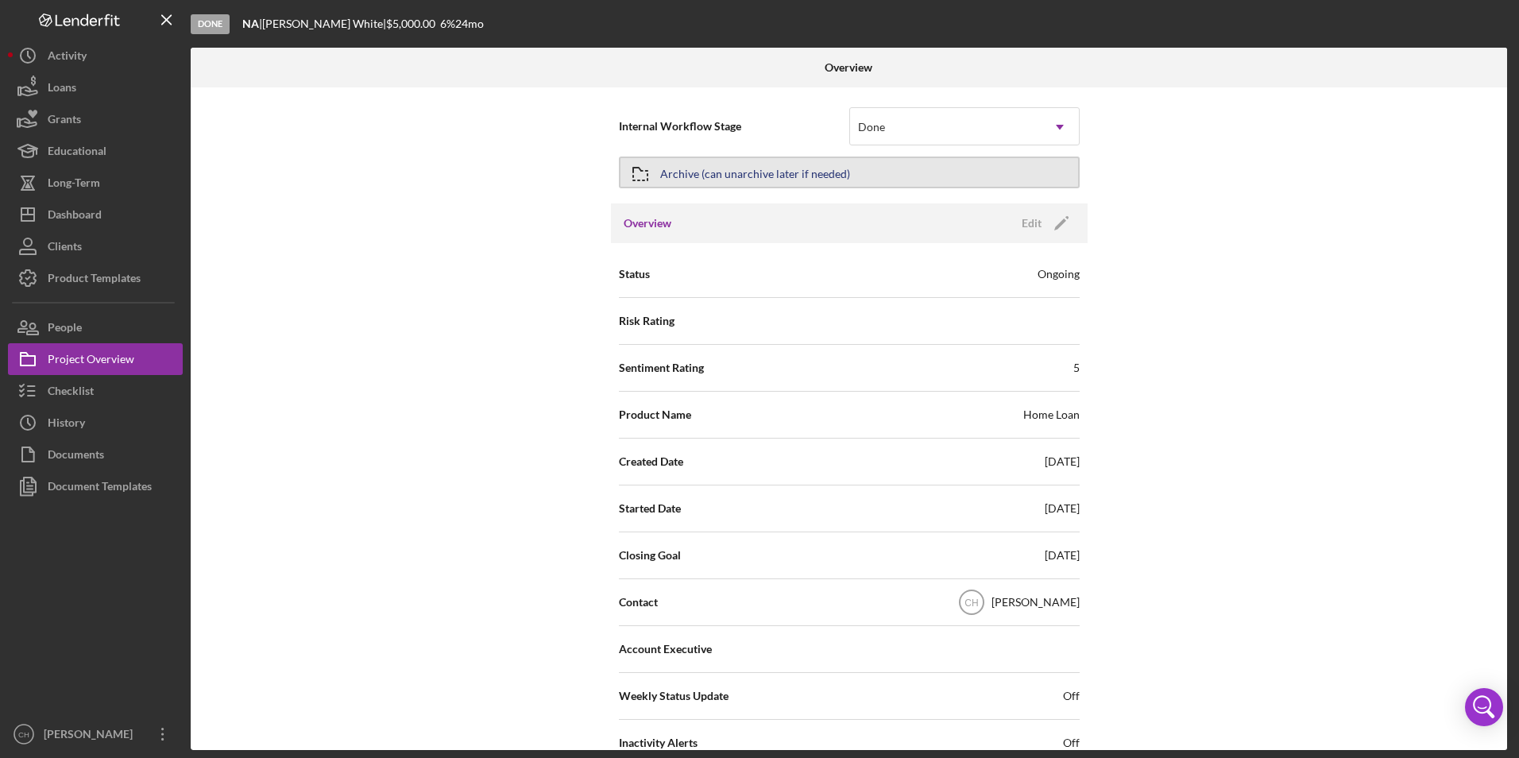
click at [783, 170] on div "Archive (can unarchive later if needed)" at bounding box center [755, 172] width 190 height 29
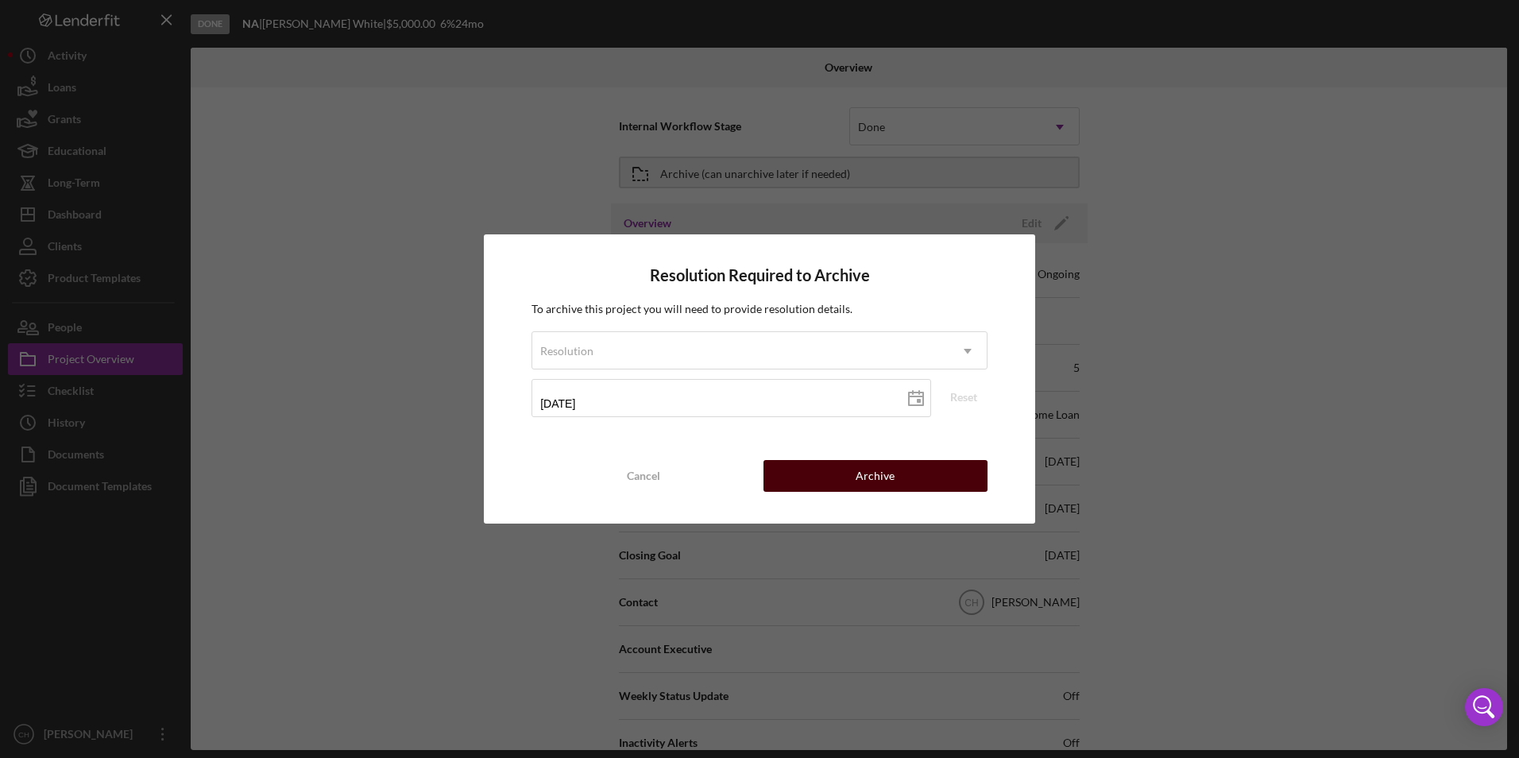
click at [900, 481] on button "Archive" at bounding box center [875, 476] width 224 height 32
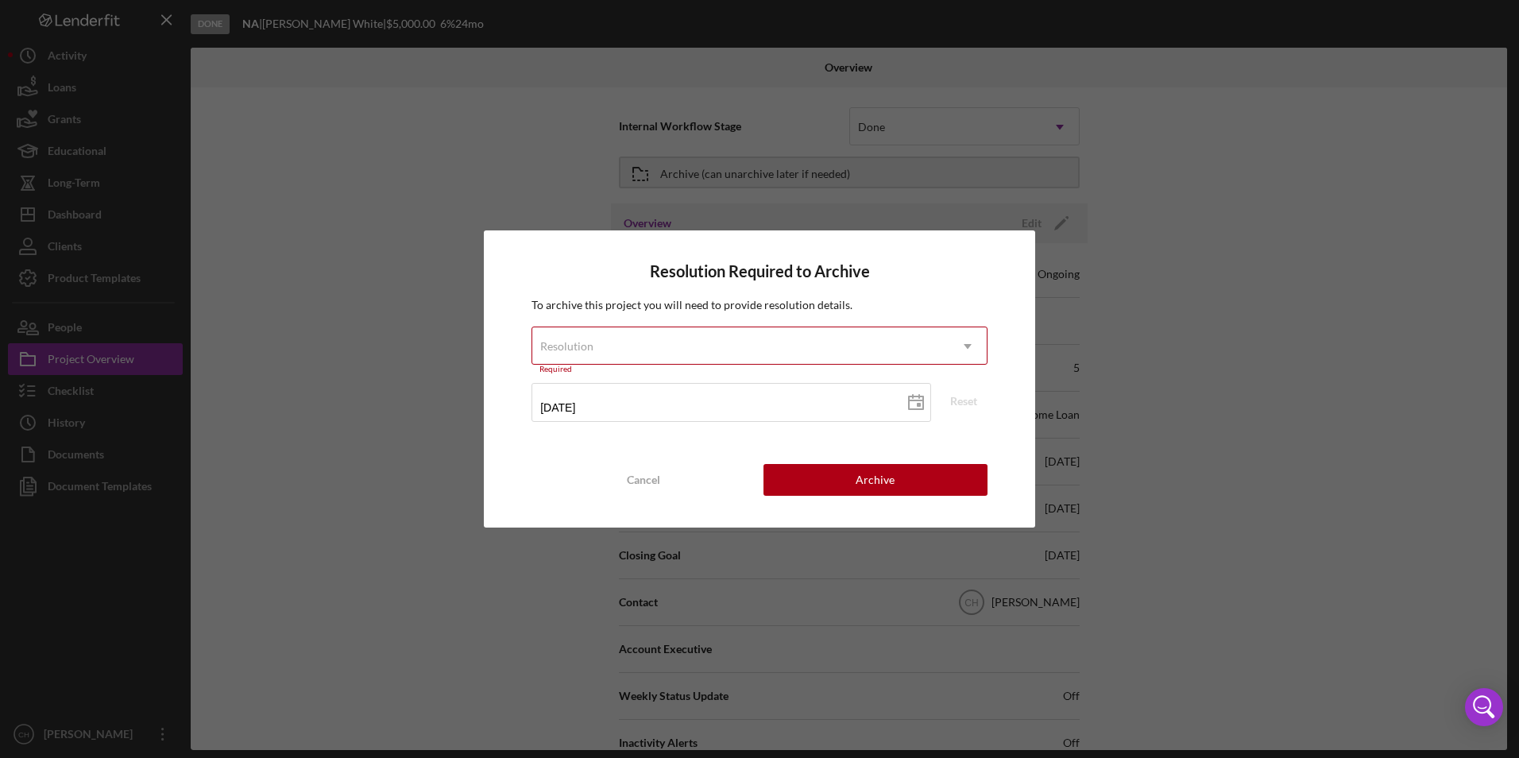
click at [694, 328] on div "Resolution" at bounding box center [740, 346] width 416 height 37
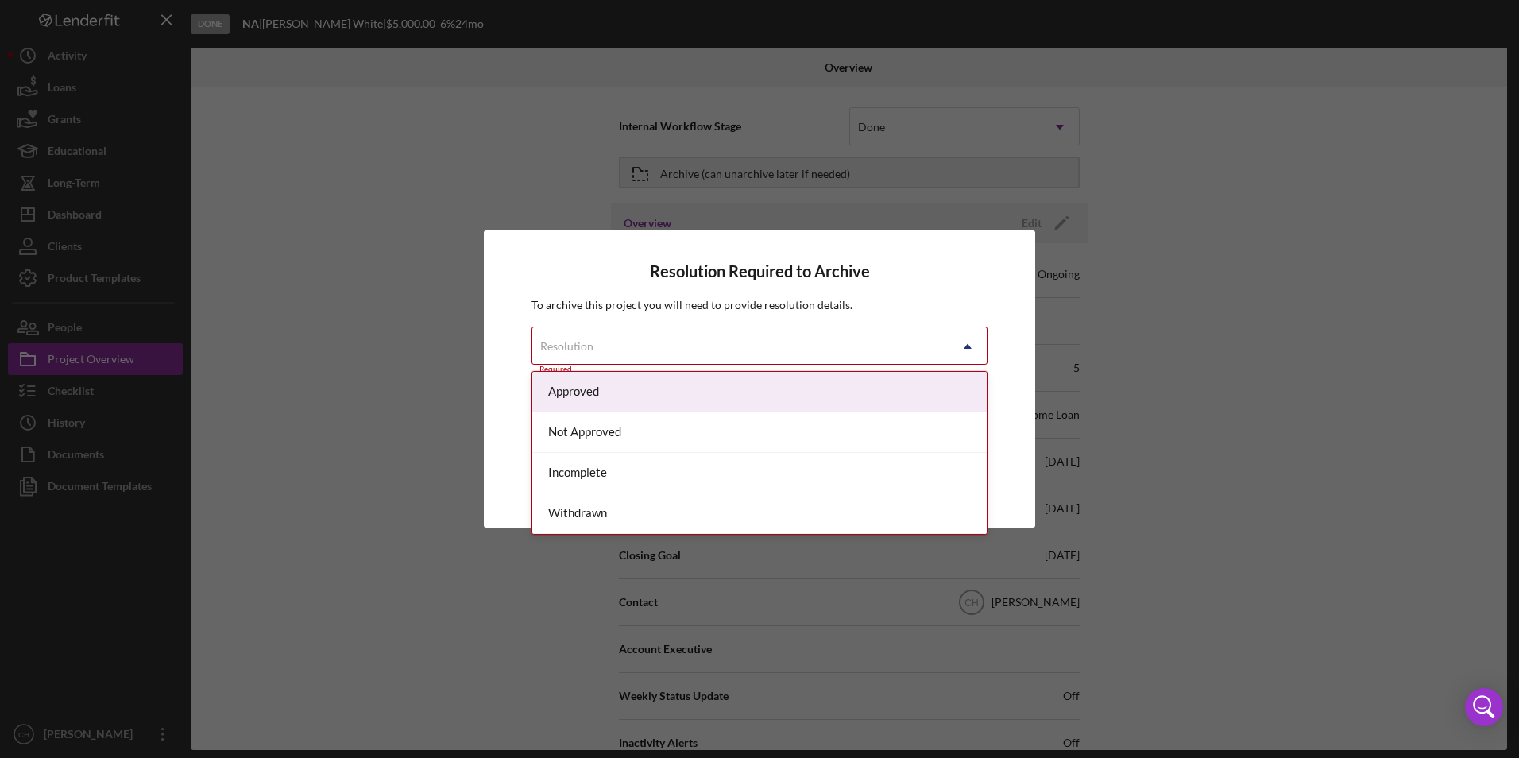
click at [594, 392] on div "Approved" at bounding box center [759, 392] width 454 height 41
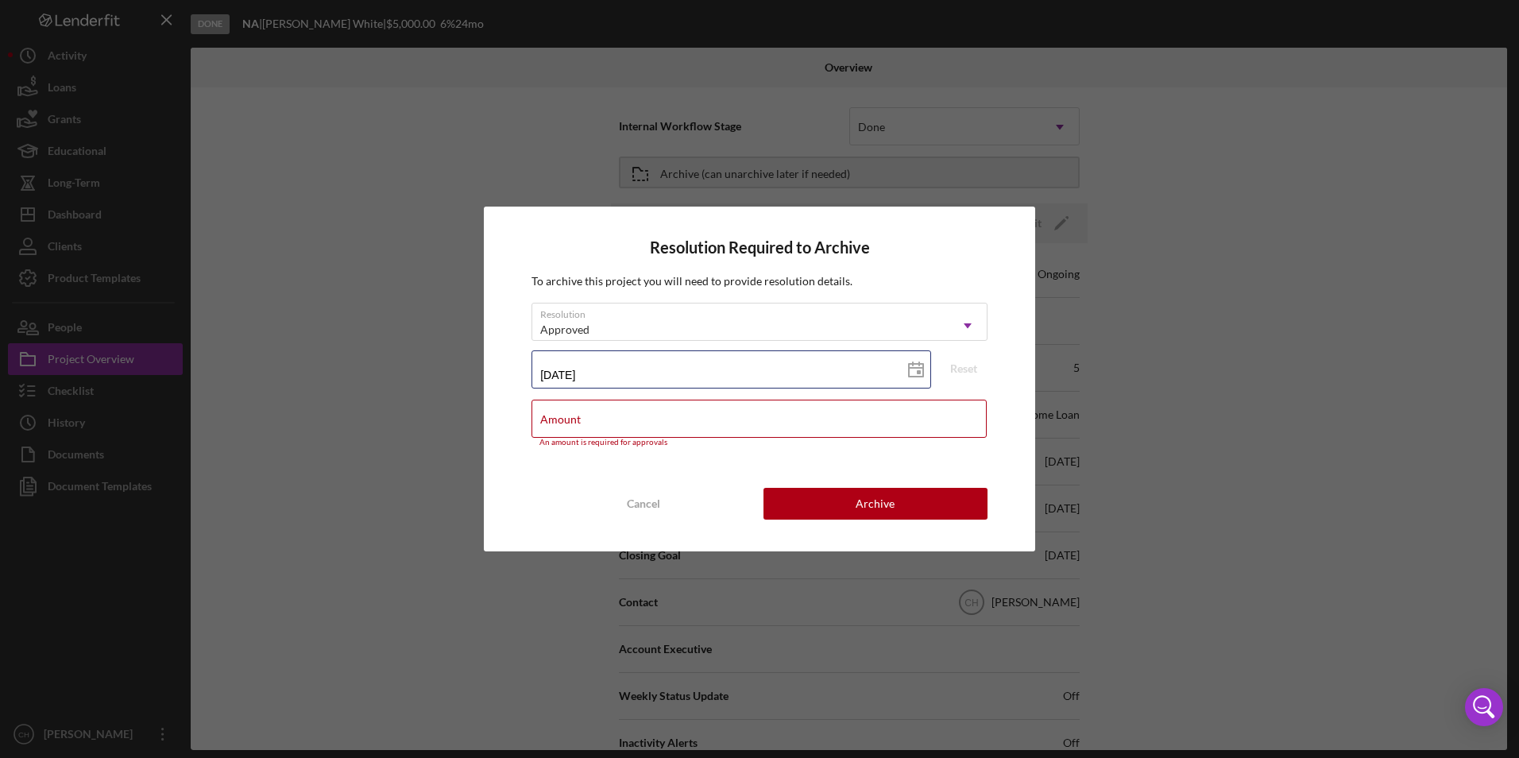
drag, startPoint x: 636, startPoint y: 369, endPoint x: 498, endPoint y: 369, distance: 138.2
click at [498, 369] on div "Resolution Required to Archive To archive this project you will need to provide…" at bounding box center [759, 380] width 551 height 346
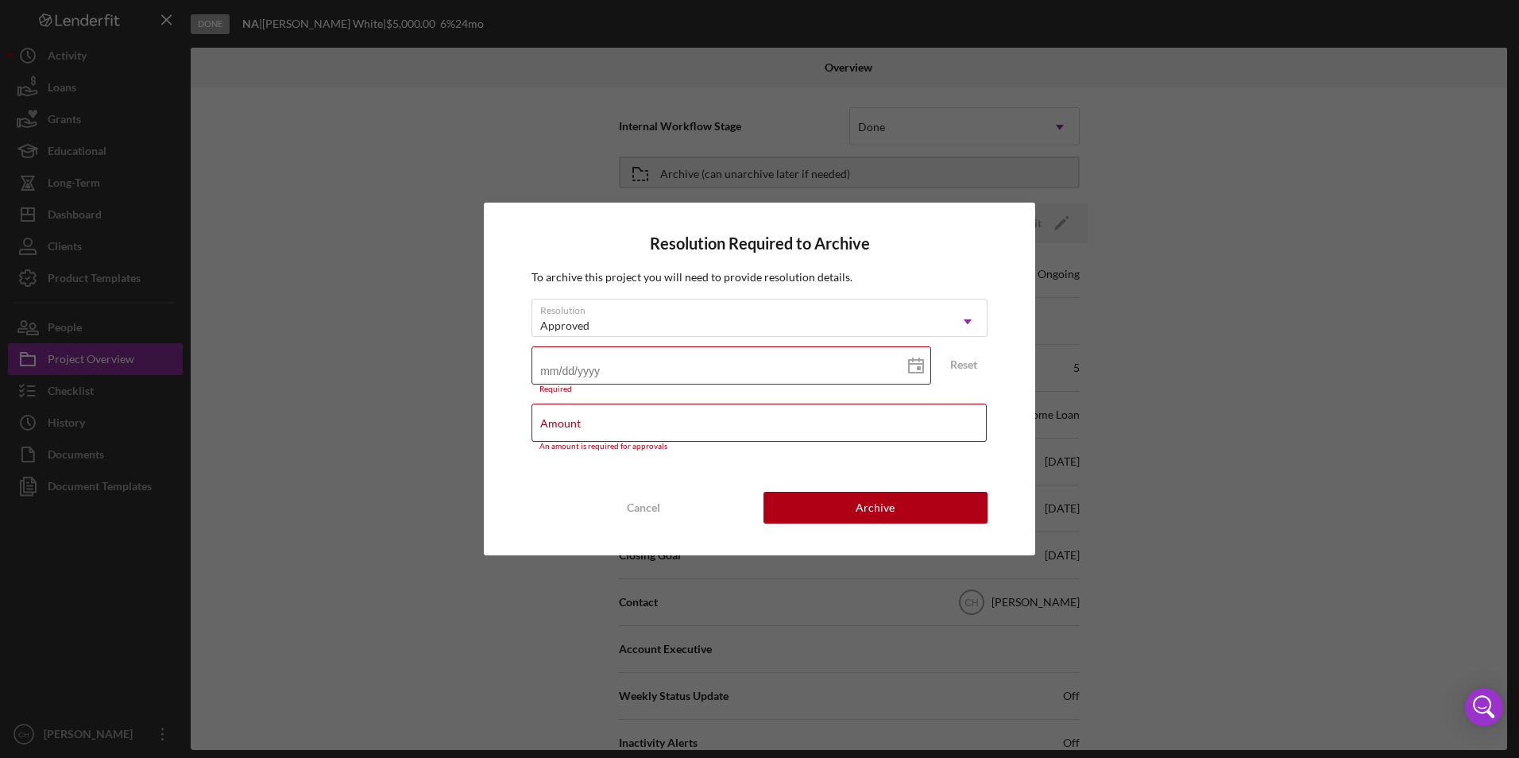
type input "0m/dd/yyyy"
type input "07/dd/yyyy"
type input "07/3d/yyyy"
type input "07/30/yyyy"
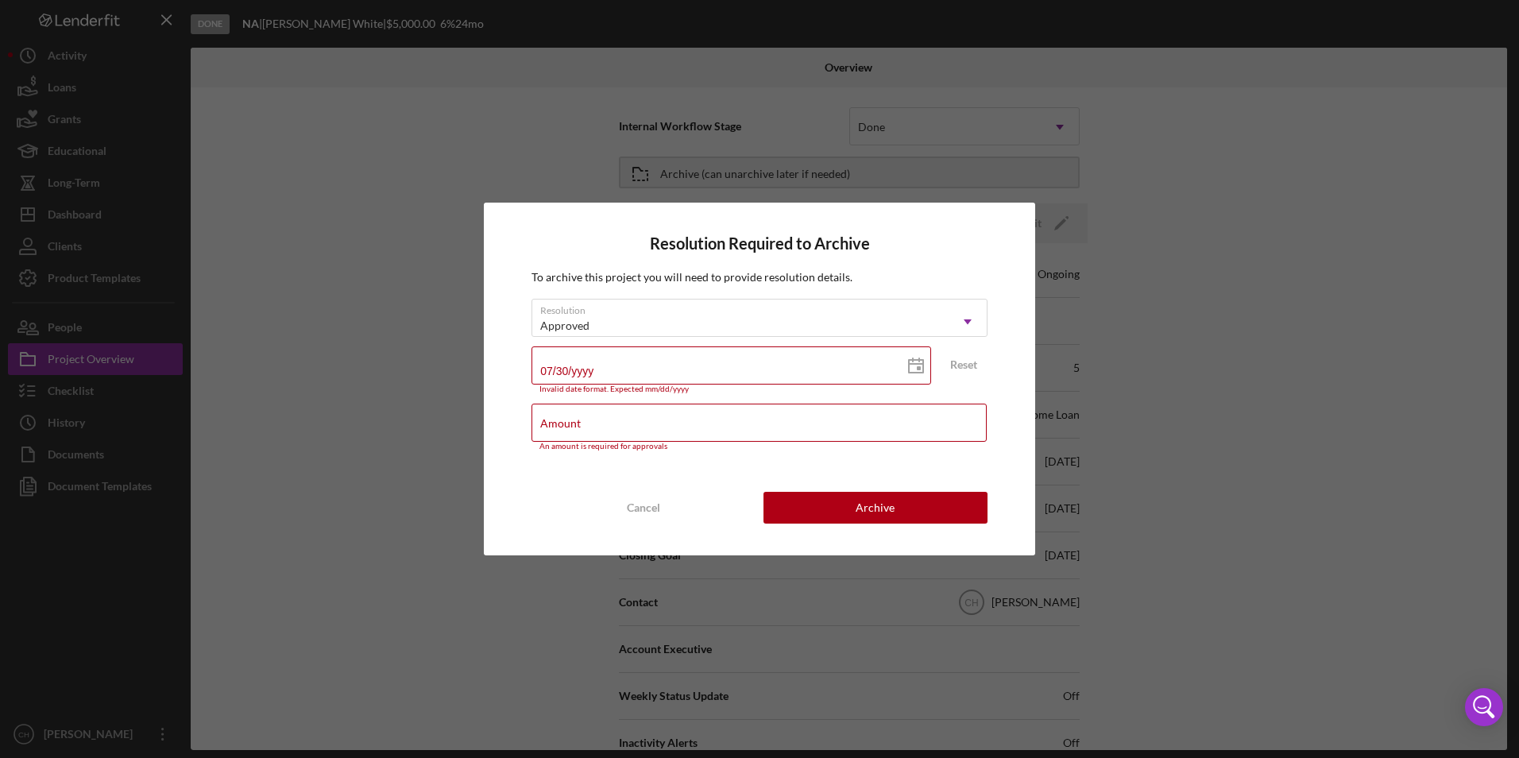
type input "07/30/yyyy"
type input "07/30/2yyy"
type input "07/30/20yy"
type input "07/30/202y"
type input "[DATE]"
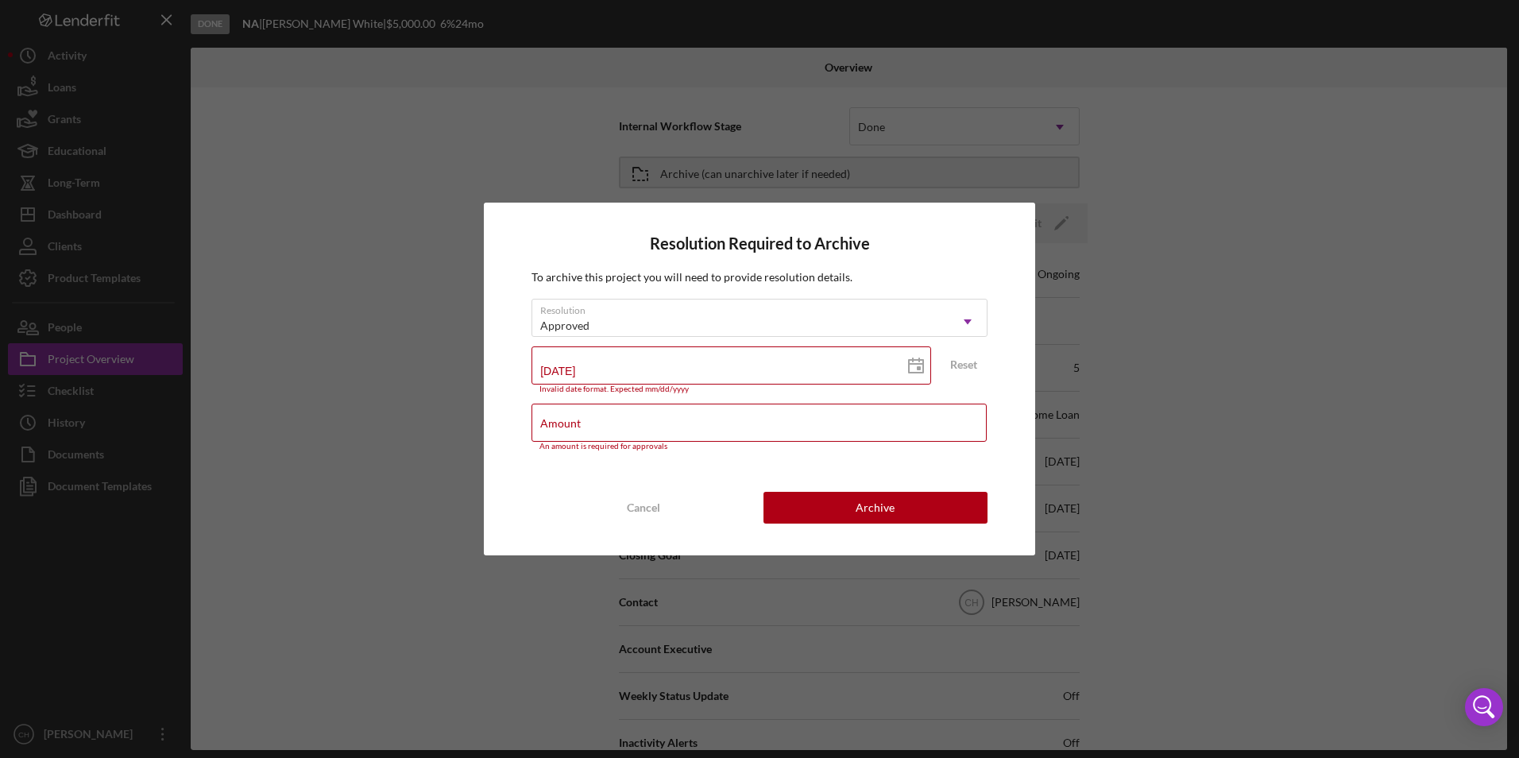
type input "[DATE]"
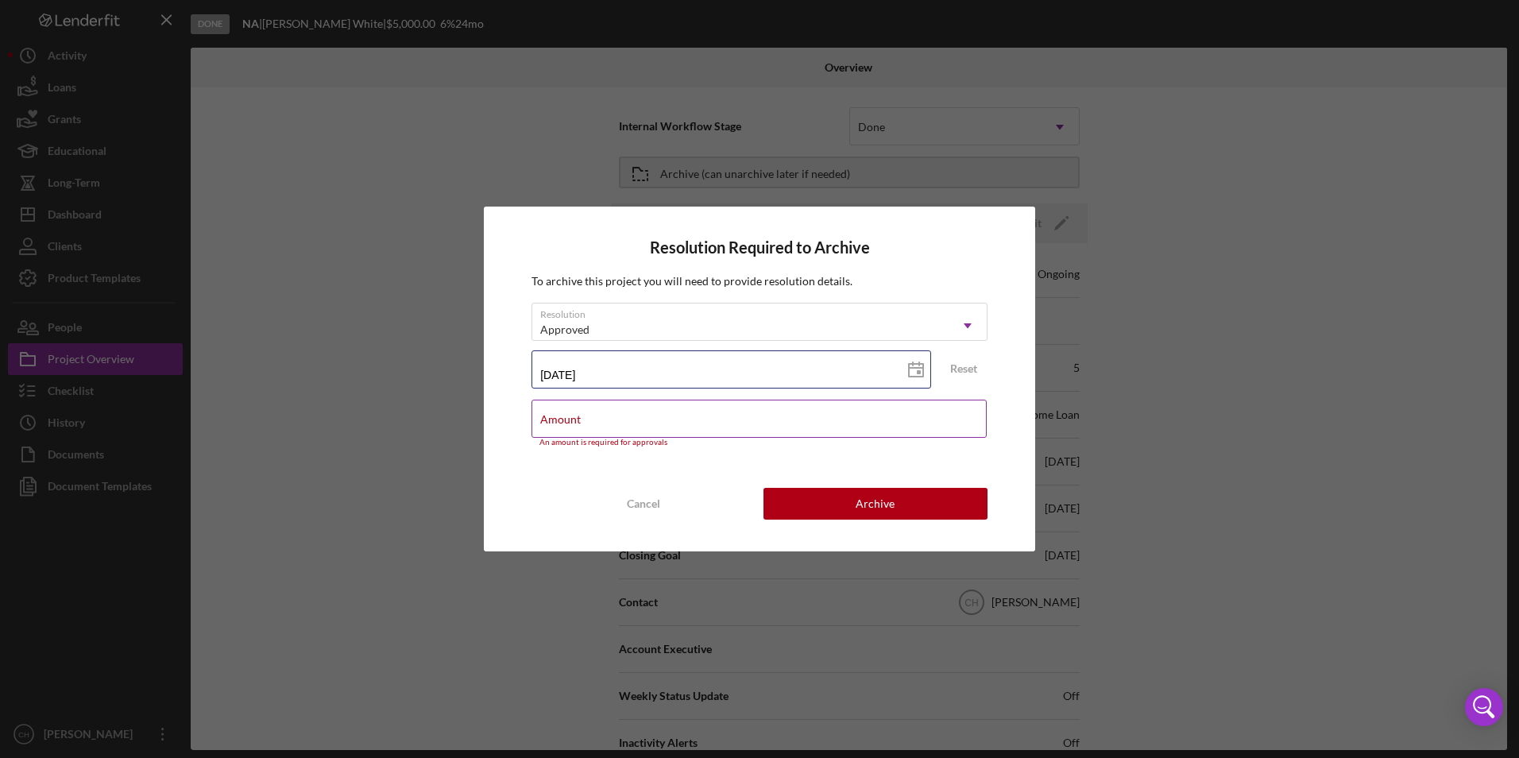
type input "[DATE]"
click at [613, 416] on div "Amount An amount is required for approvals" at bounding box center [759, 424] width 456 height 48
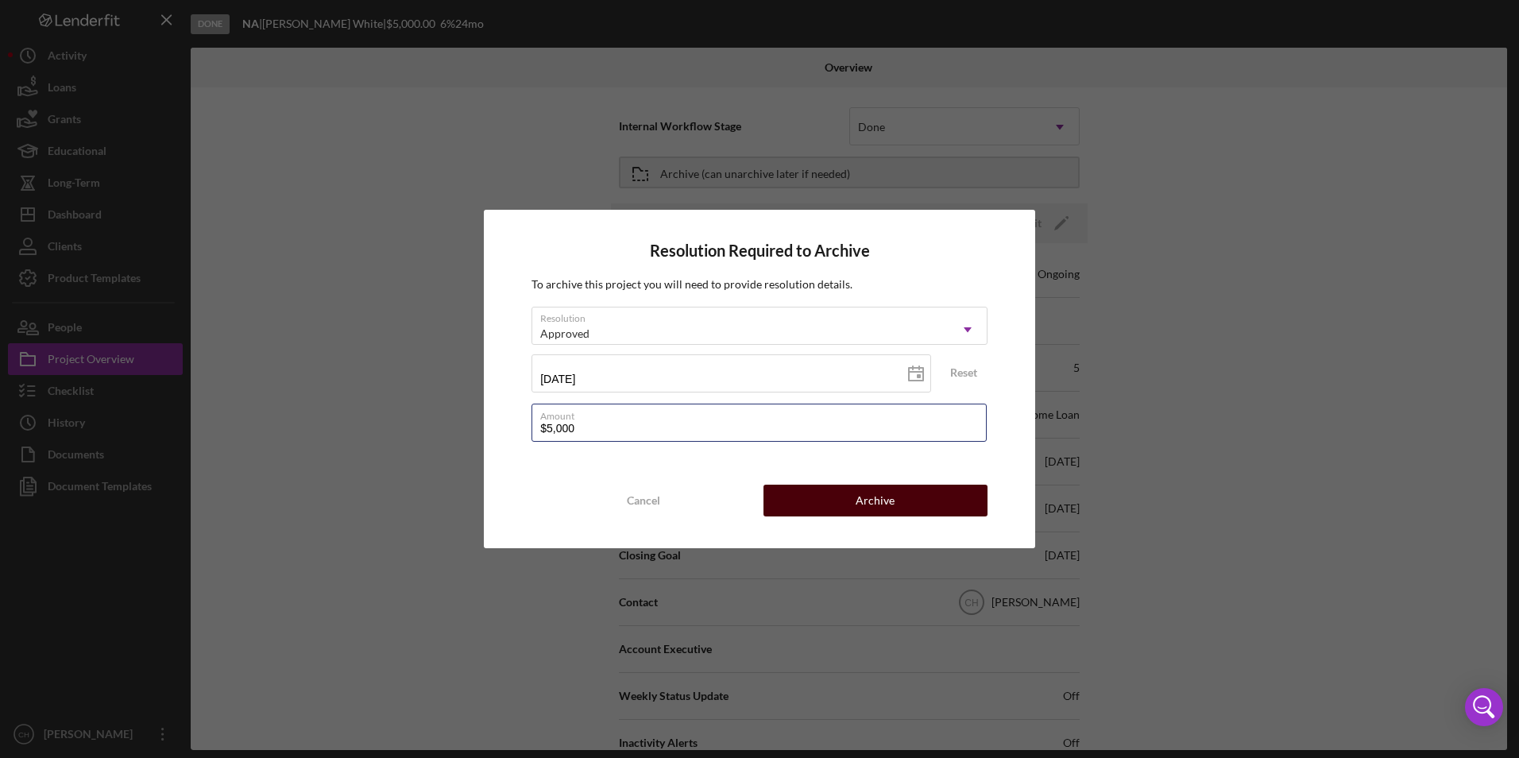
type input "$5,000"
click at [902, 503] on button "Archive" at bounding box center [875, 501] width 224 height 32
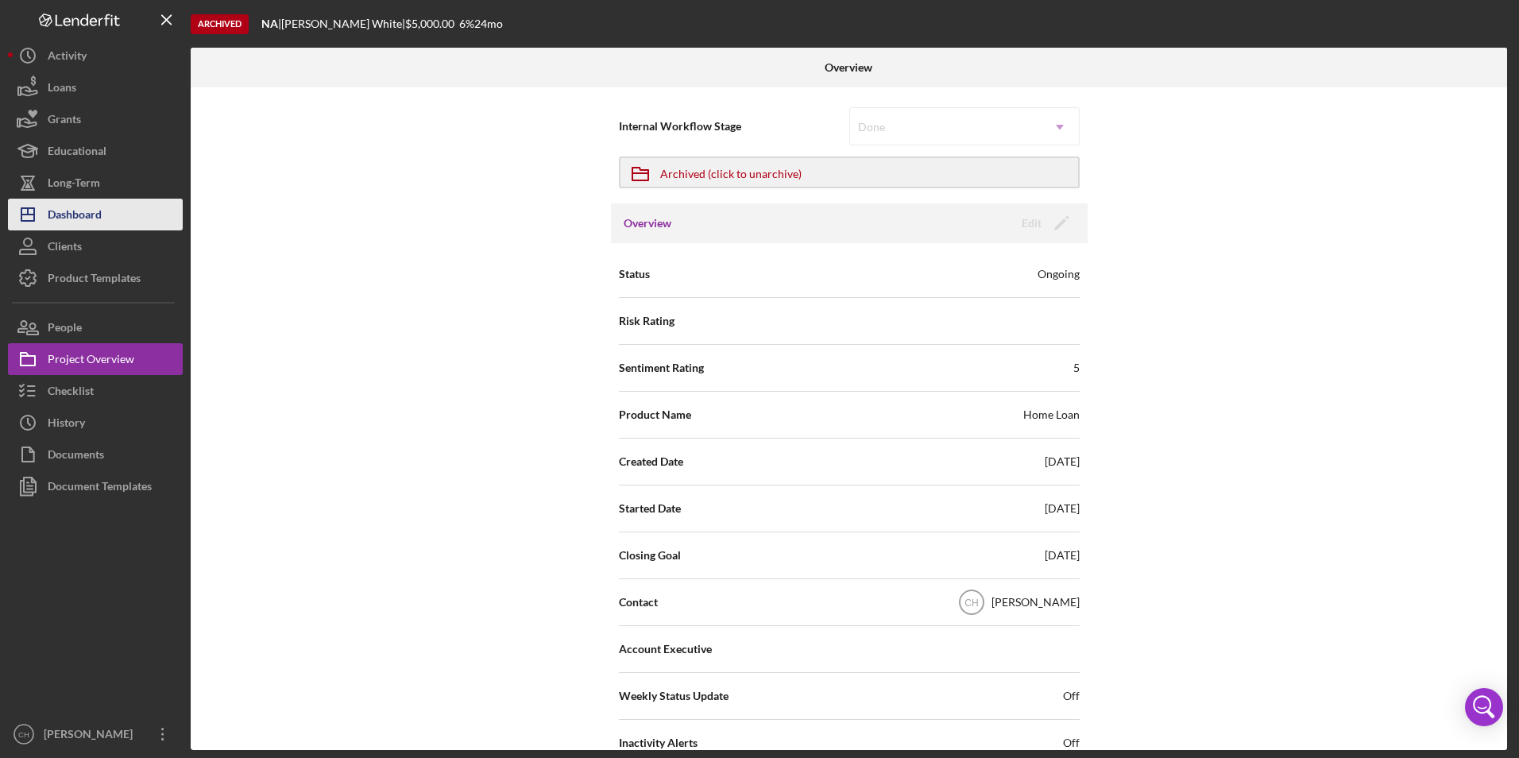
click at [137, 218] on button "Icon/Dashboard Dashboard" at bounding box center [95, 215] width 175 height 32
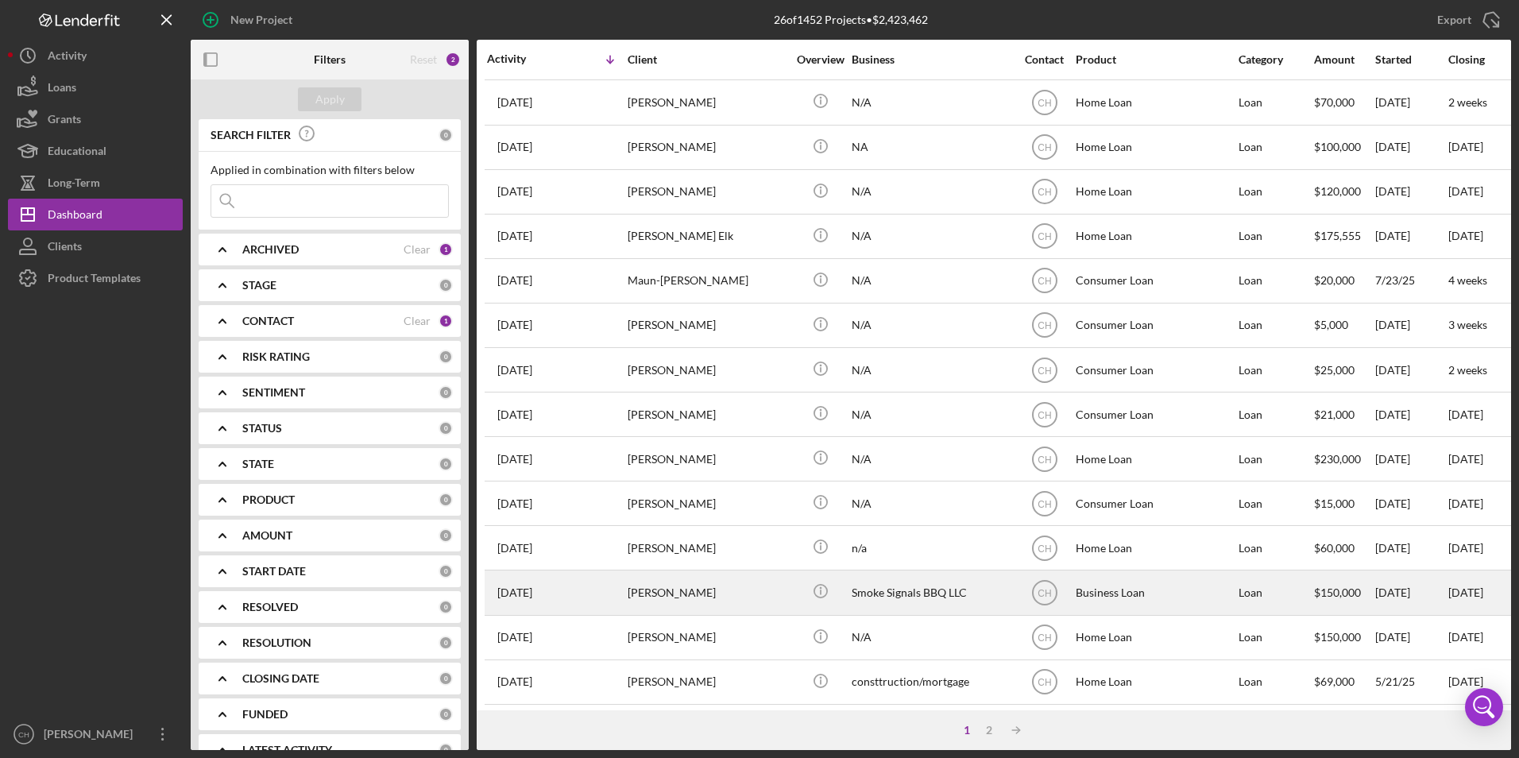
scroll to position [424, 0]
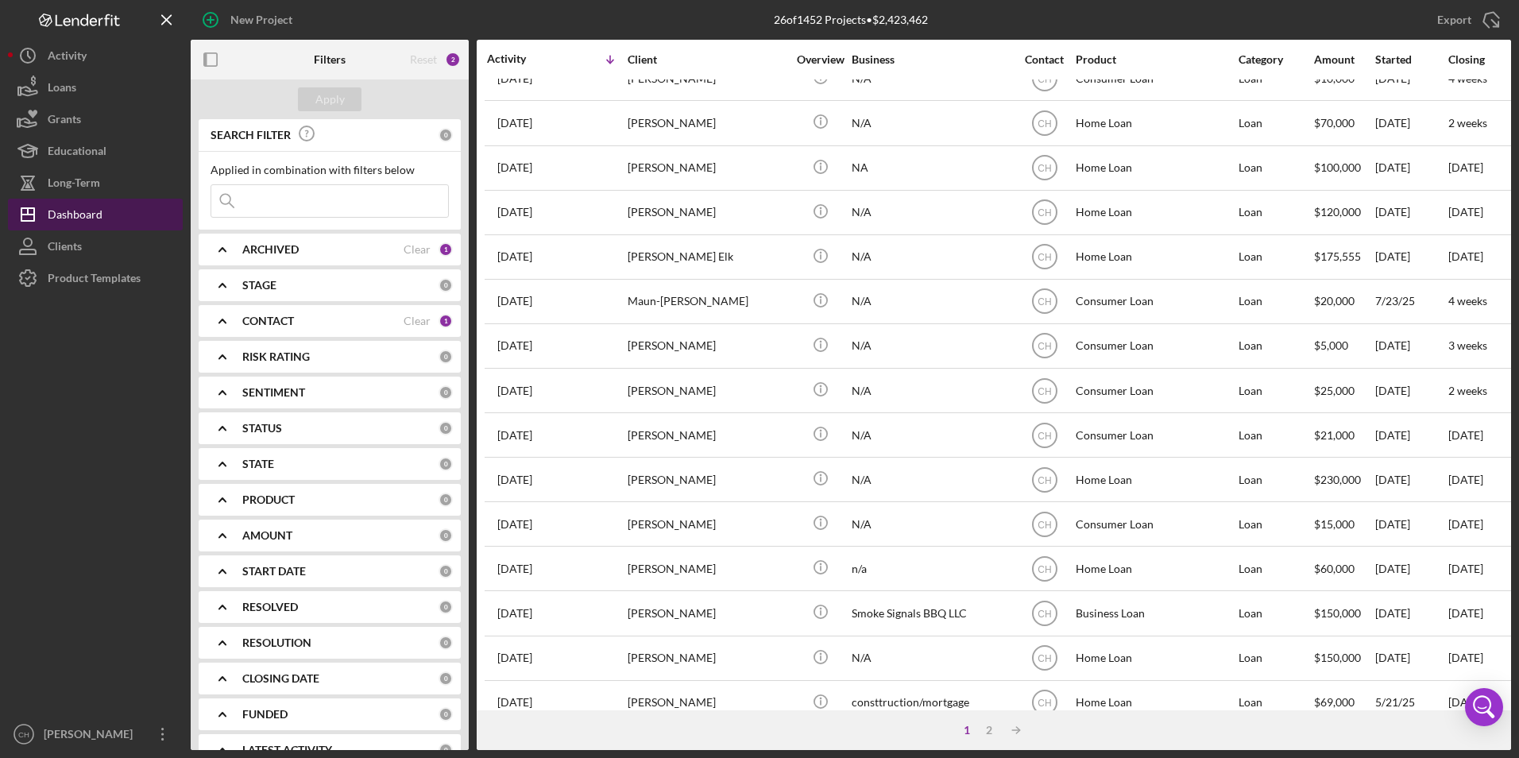
click at [126, 210] on button "Icon/Dashboard Dashboard" at bounding box center [95, 215] width 175 height 32
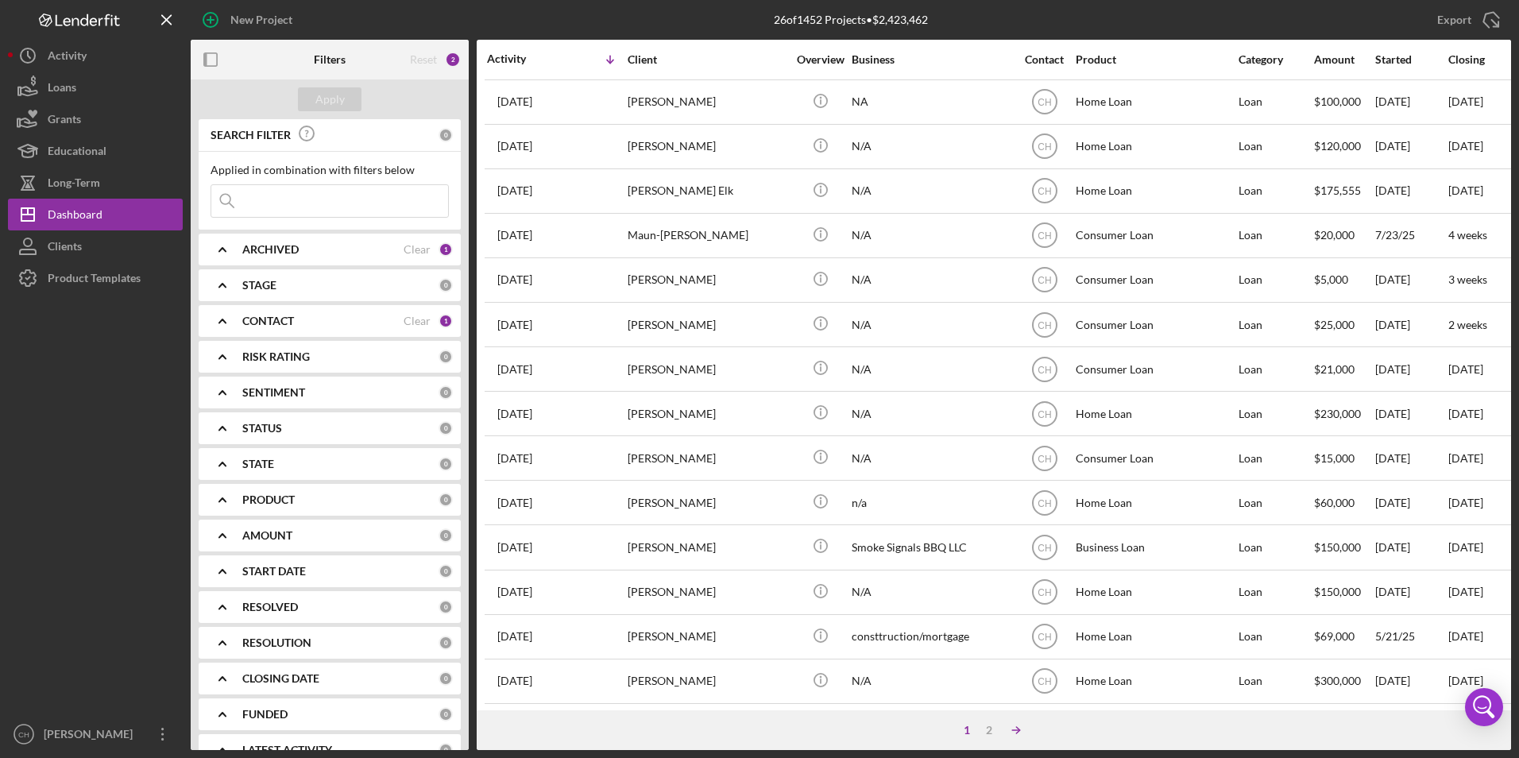
scroll to position [504, 0]
click at [985, 728] on div "2" at bounding box center [989, 730] width 22 height 13
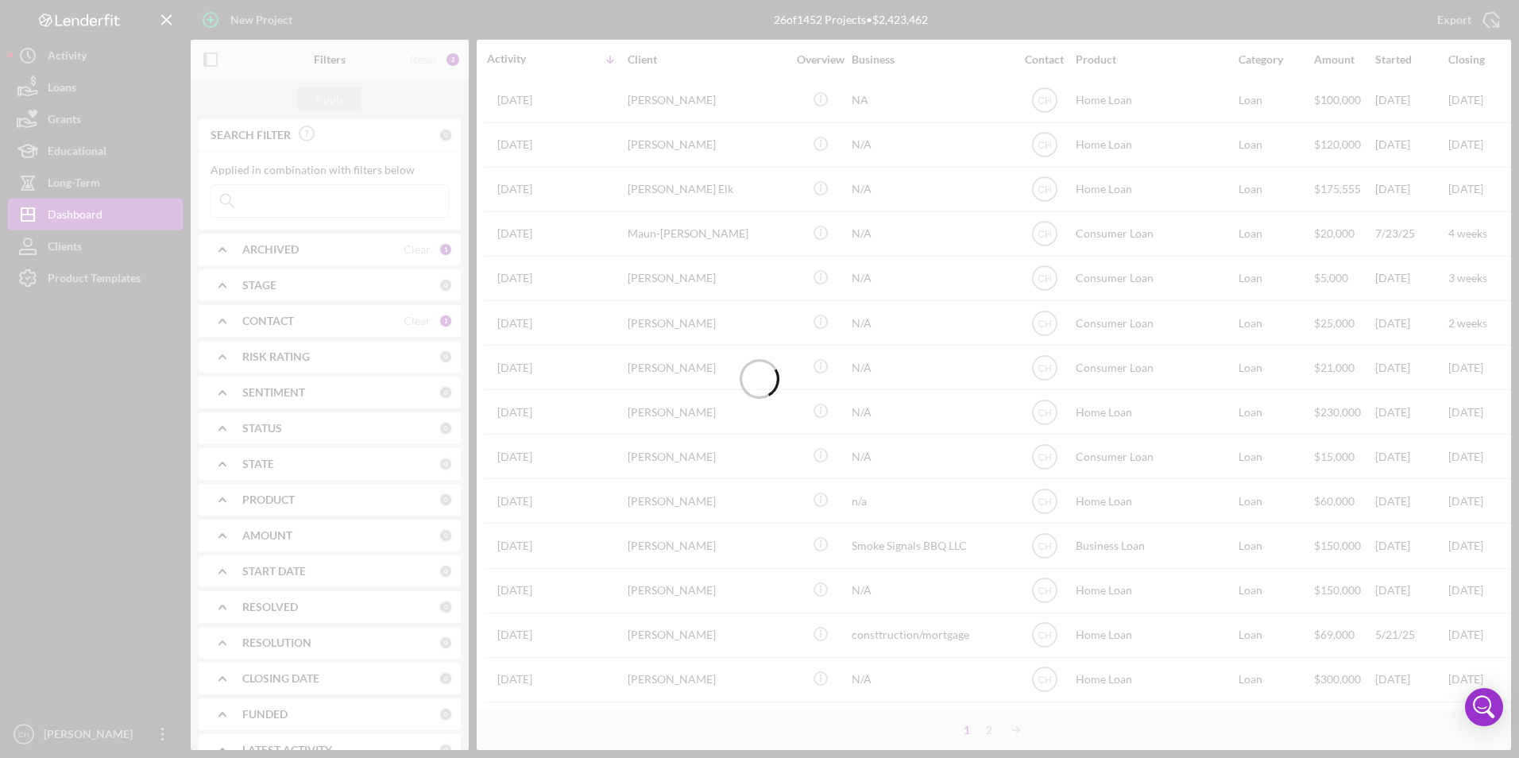
scroll to position [0, 0]
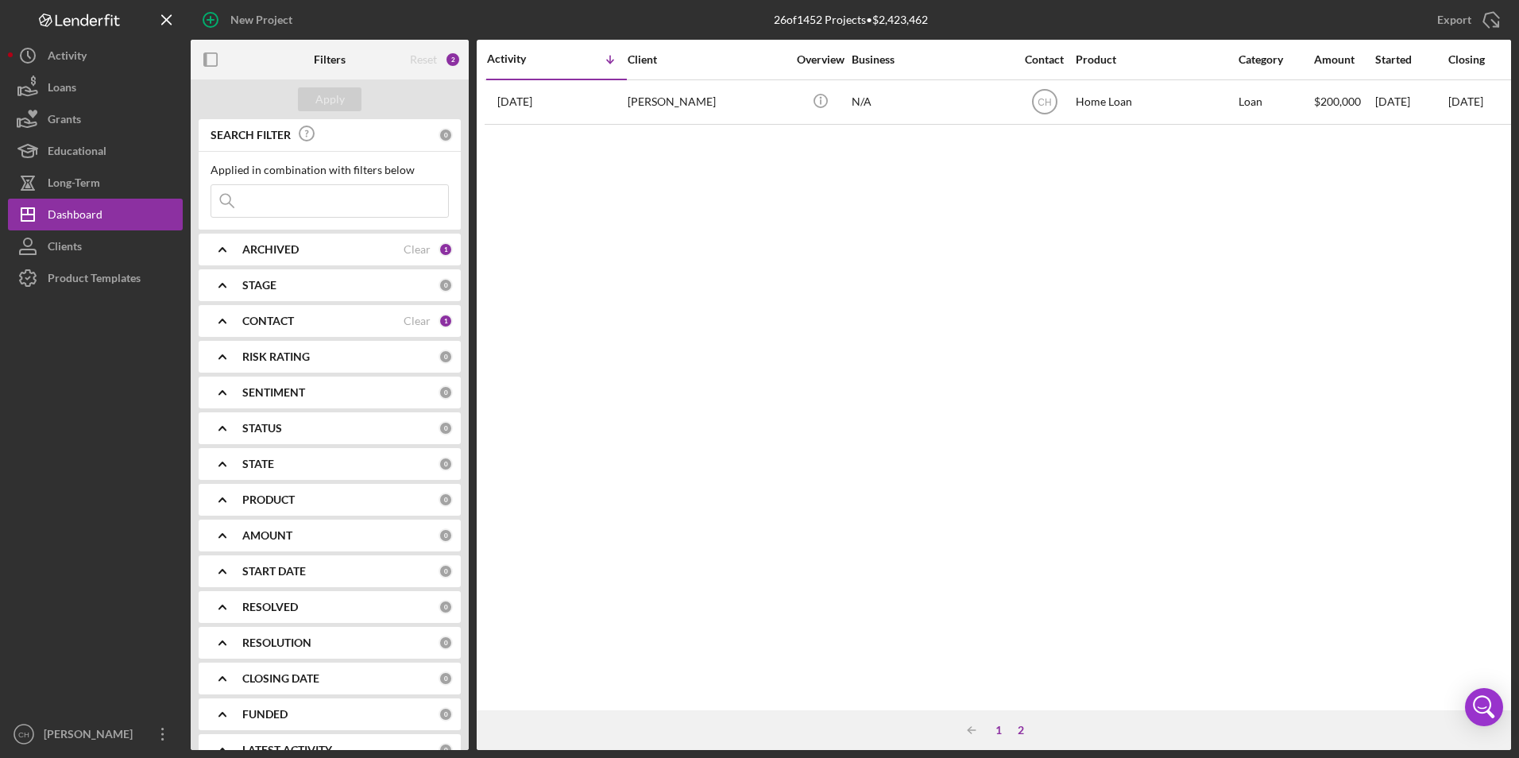
click at [997, 728] on div "1" at bounding box center [998, 730] width 22 height 13
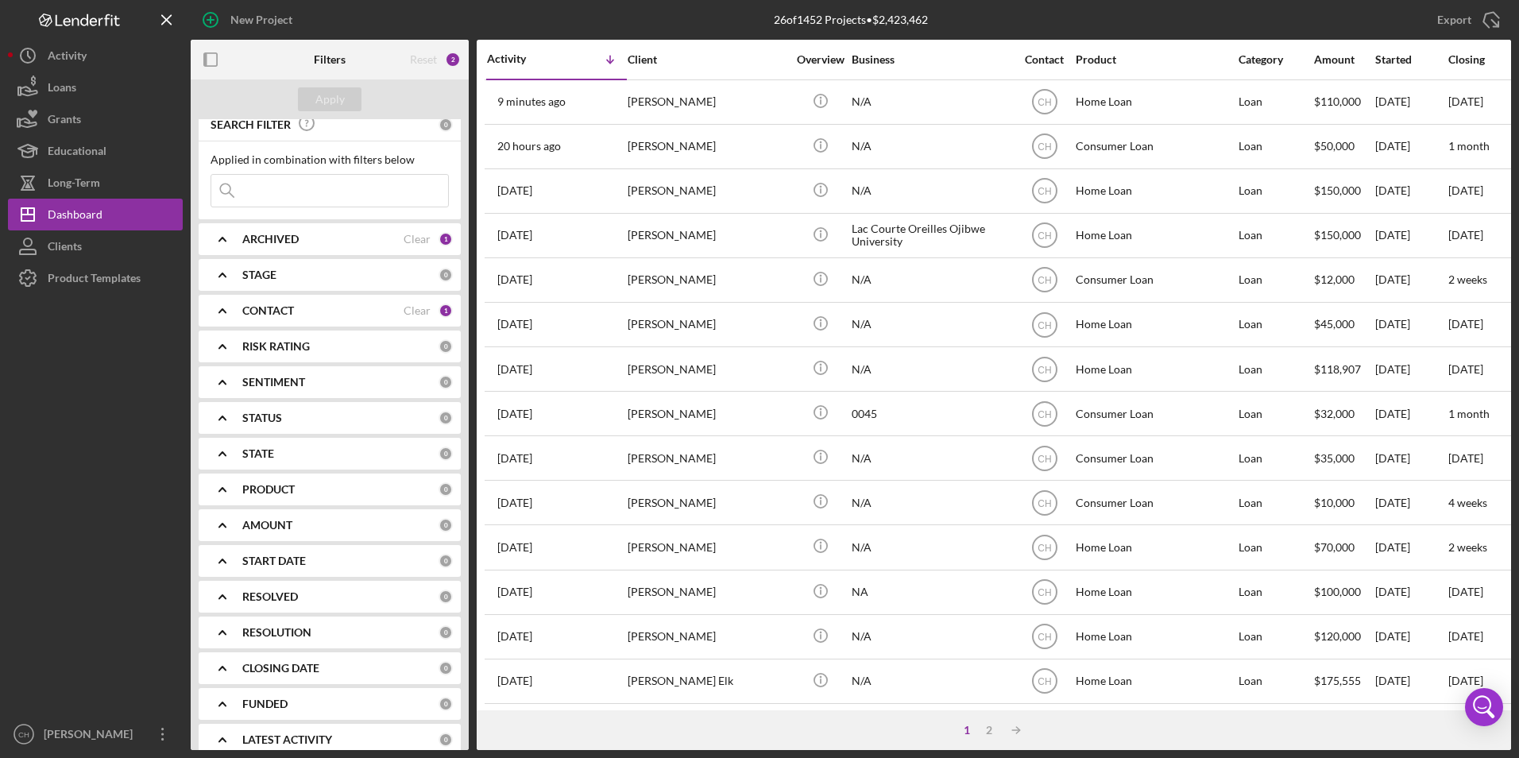
scroll to position [28, 0]
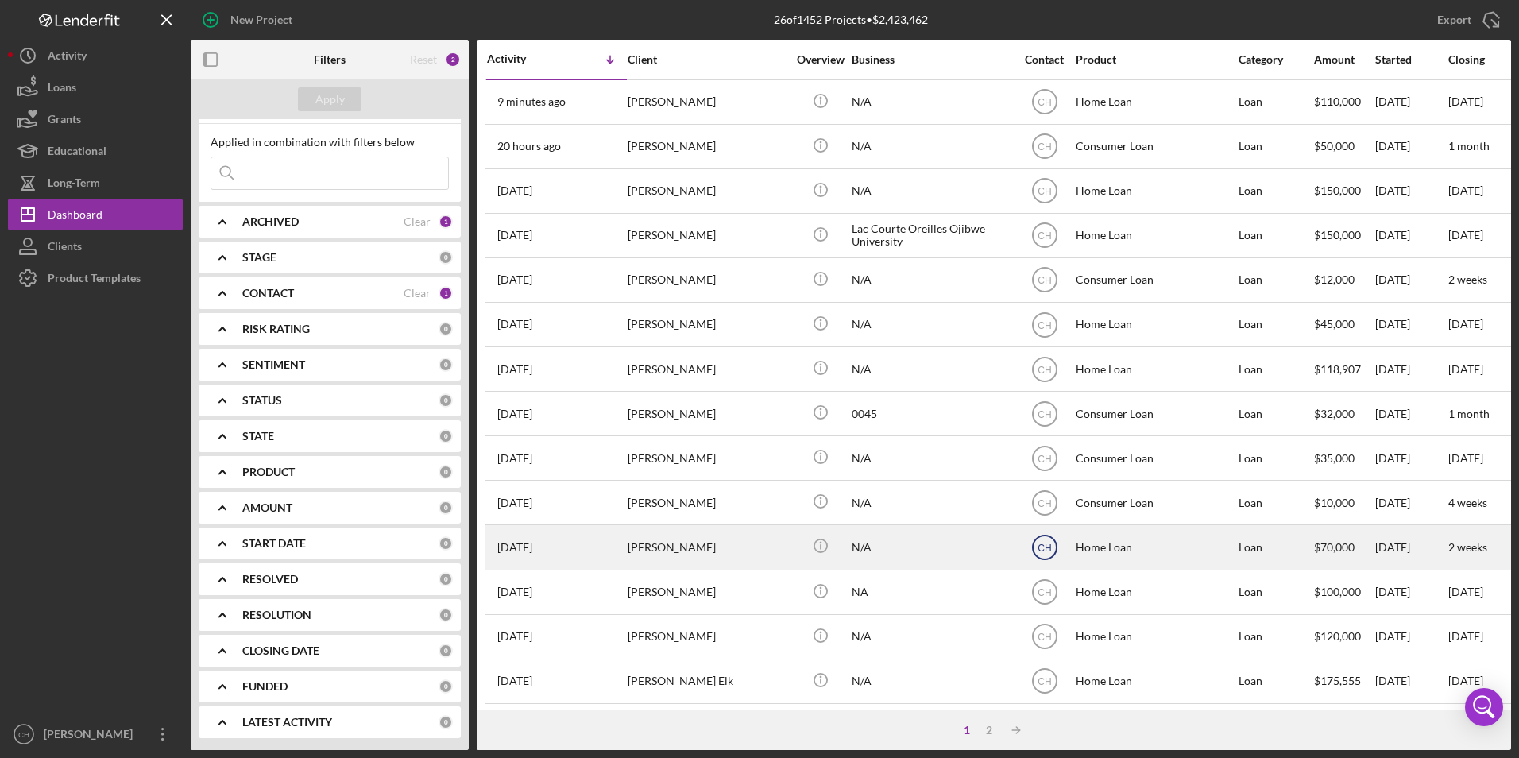
click at [1049, 108] on text "CH" at bounding box center [1045, 102] width 14 height 11
click at [817, 554] on icon "Icon/Info" at bounding box center [820, 546] width 36 height 36
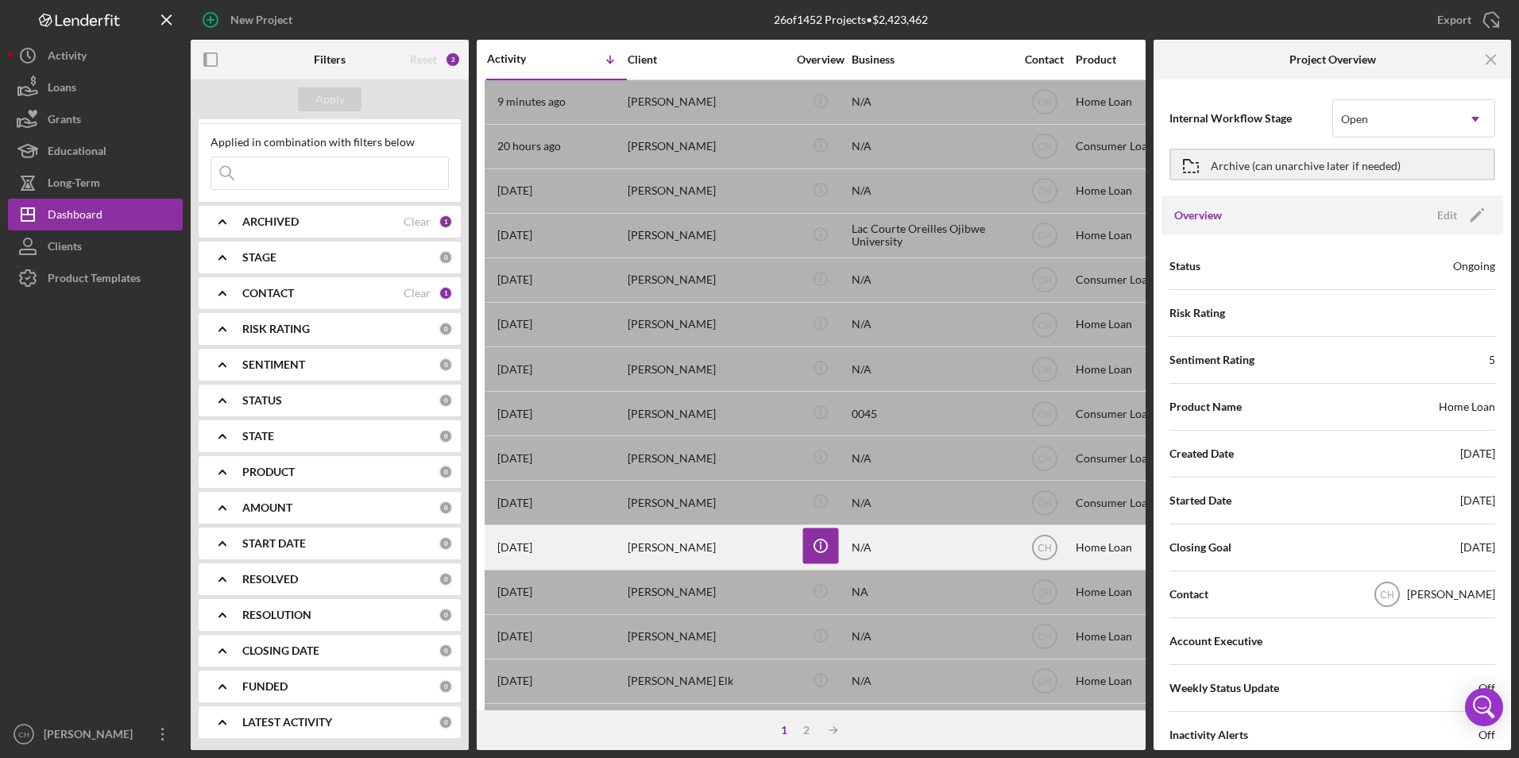
click at [683, 557] on div "[PERSON_NAME]" at bounding box center [707, 547] width 159 height 42
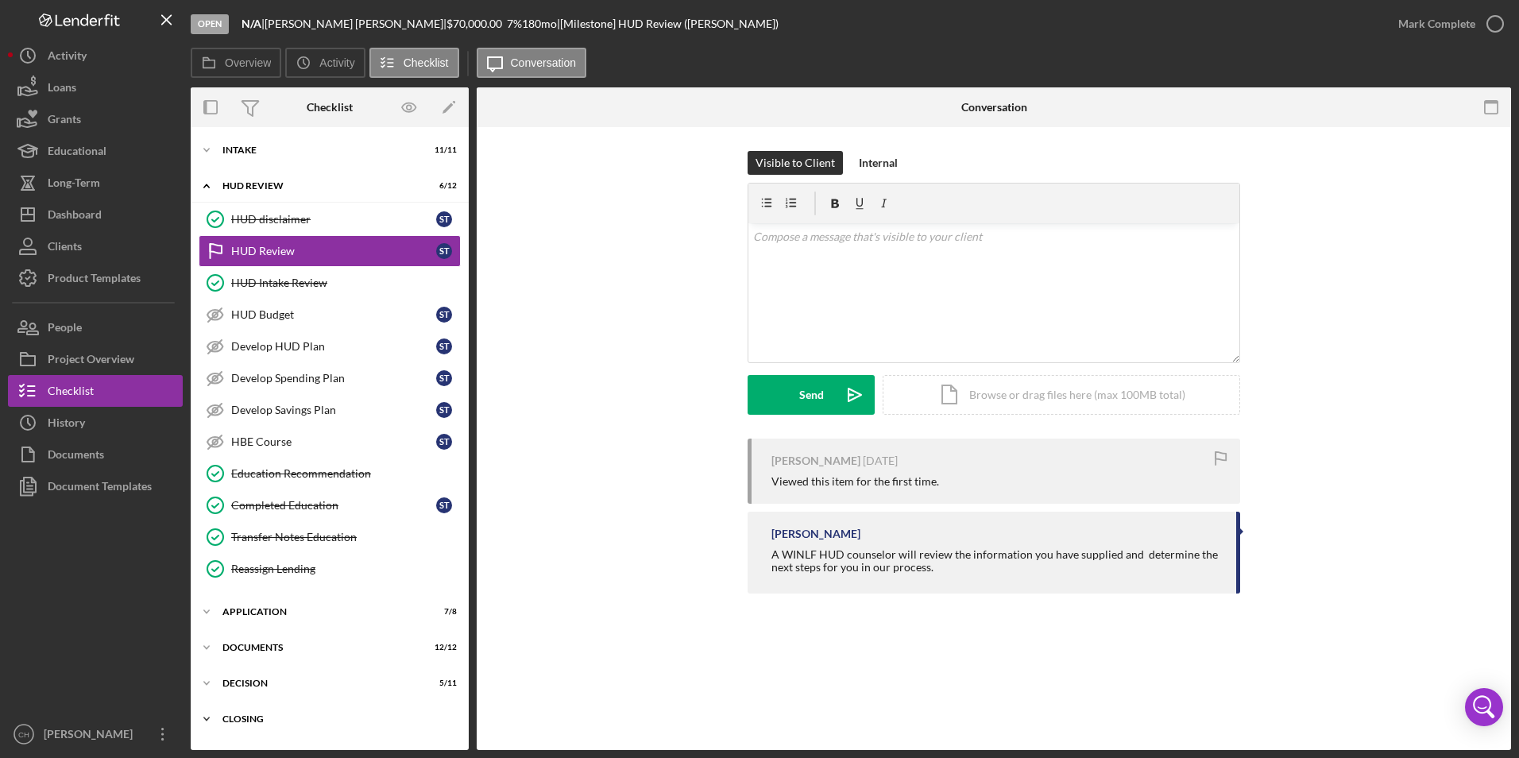
click at [253, 705] on div "Icon/Expander Closing 0 / 7" at bounding box center [330, 719] width 278 height 32
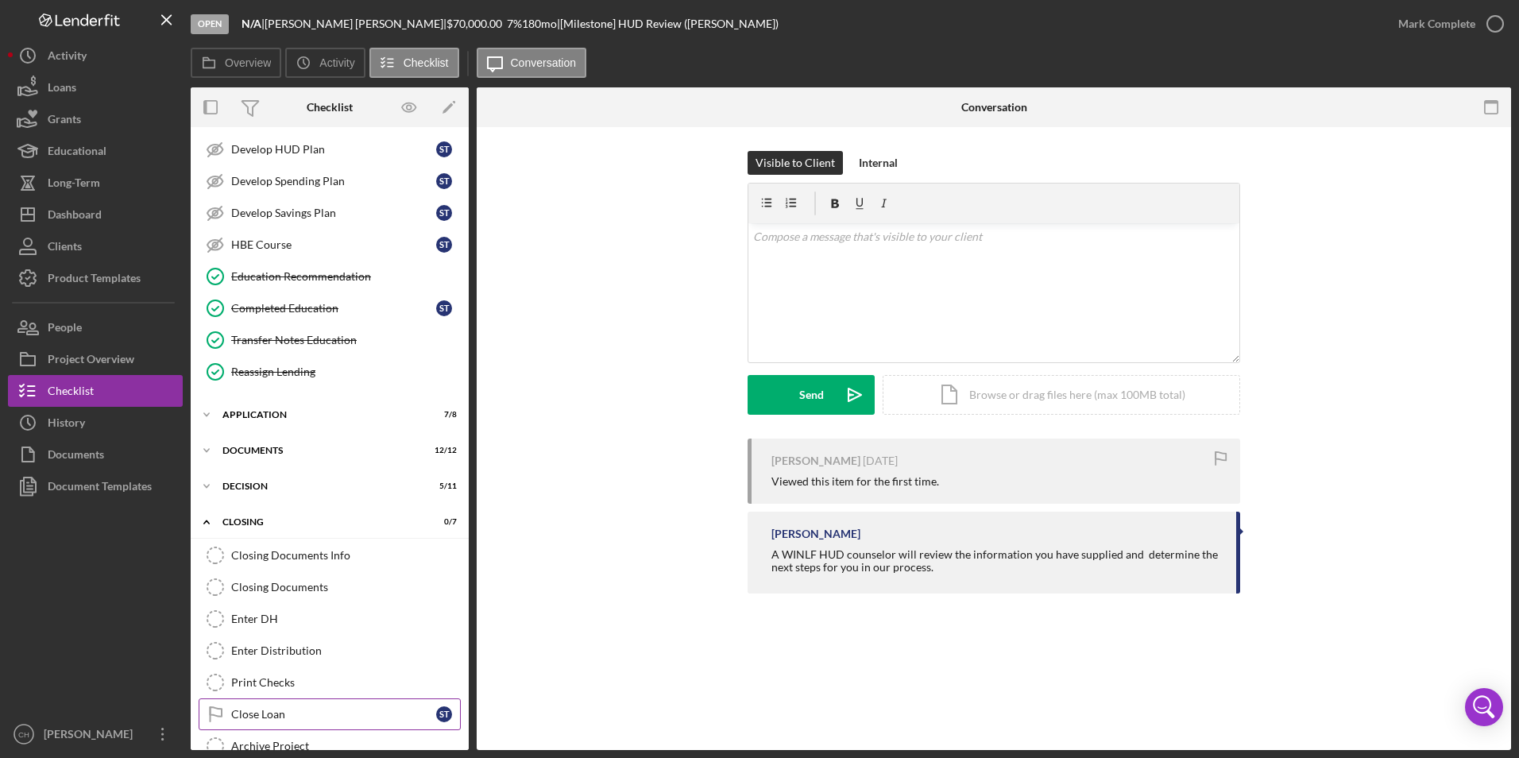
scroll to position [225, 0]
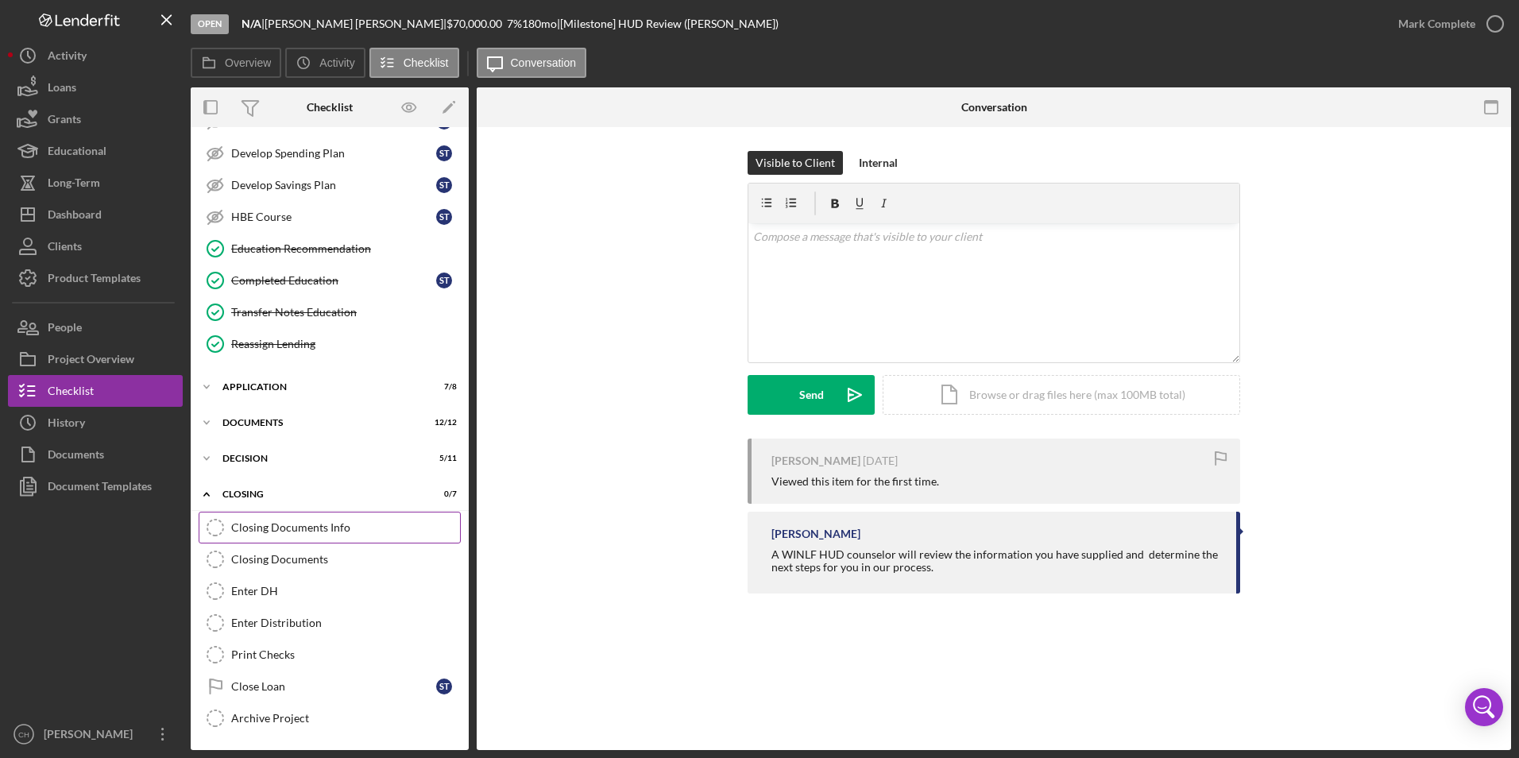
click at [303, 528] on div "Closing Documents Info" at bounding box center [345, 527] width 229 height 13
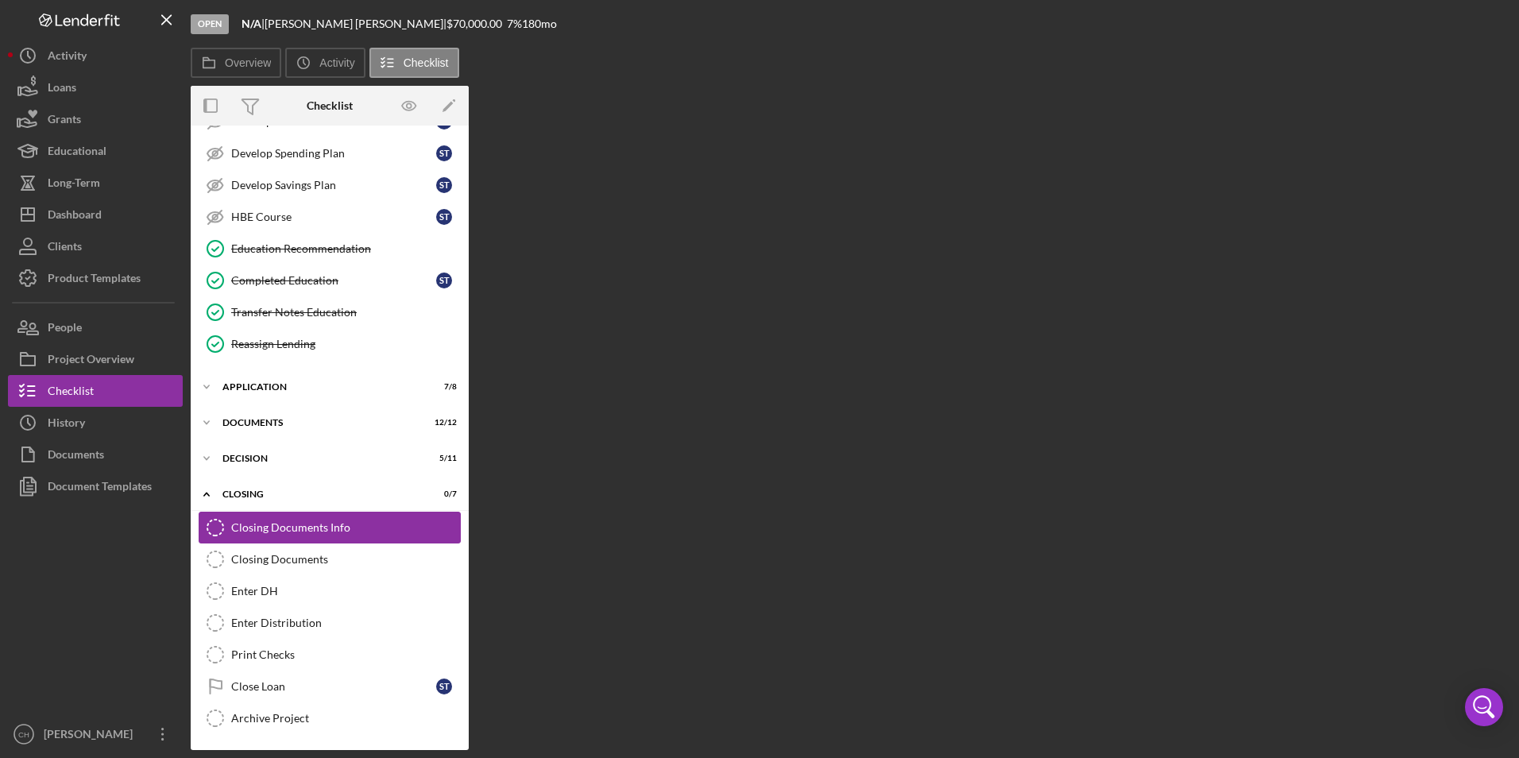
scroll to position [225, 0]
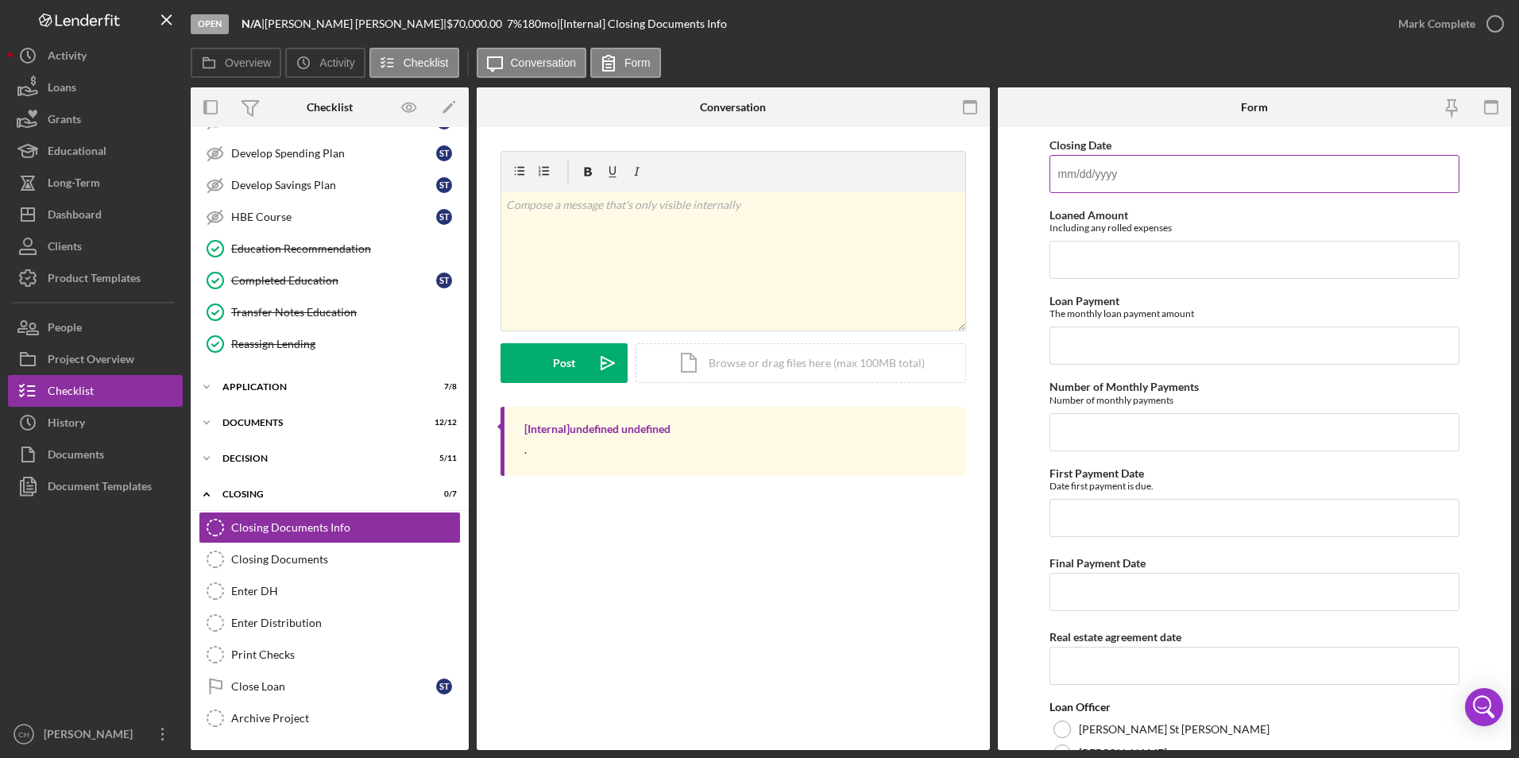
click at [1181, 174] on input "Closing Date" at bounding box center [1254, 174] width 411 height 38
type input "[DATE]"
click at [1116, 269] on input "Loaned Amount" at bounding box center [1254, 260] width 411 height 38
type input "$85,694.73"
click at [1134, 343] on input "Loan Payment" at bounding box center [1254, 346] width 411 height 38
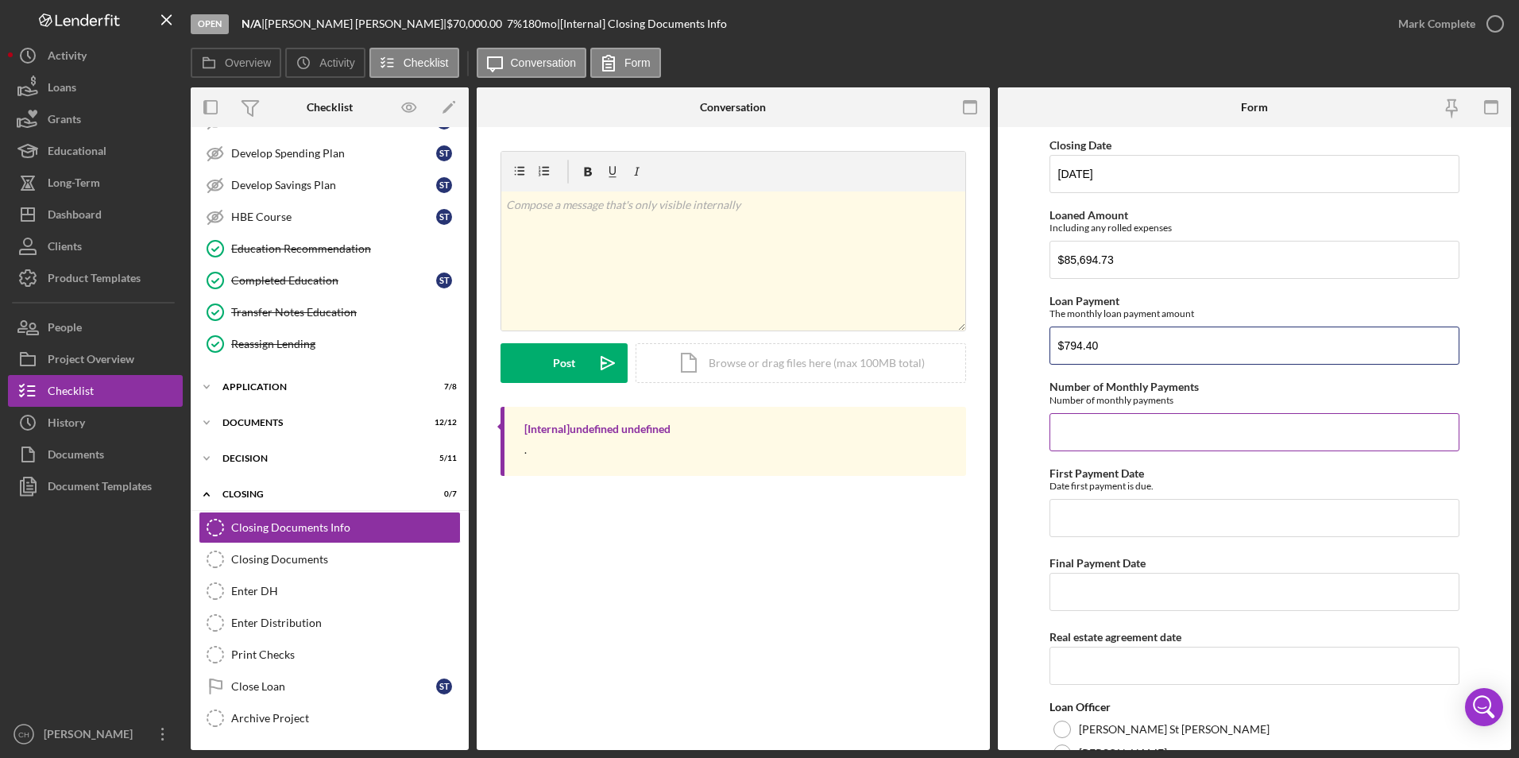
type input "$794.40"
click at [1089, 444] on input "Number of Monthly Payments" at bounding box center [1254, 432] width 411 height 38
type input "180"
click at [1076, 506] on input "First Payment Date" at bounding box center [1254, 518] width 411 height 38
click at [1089, 591] on input "Final Payment Date" at bounding box center [1254, 592] width 411 height 38
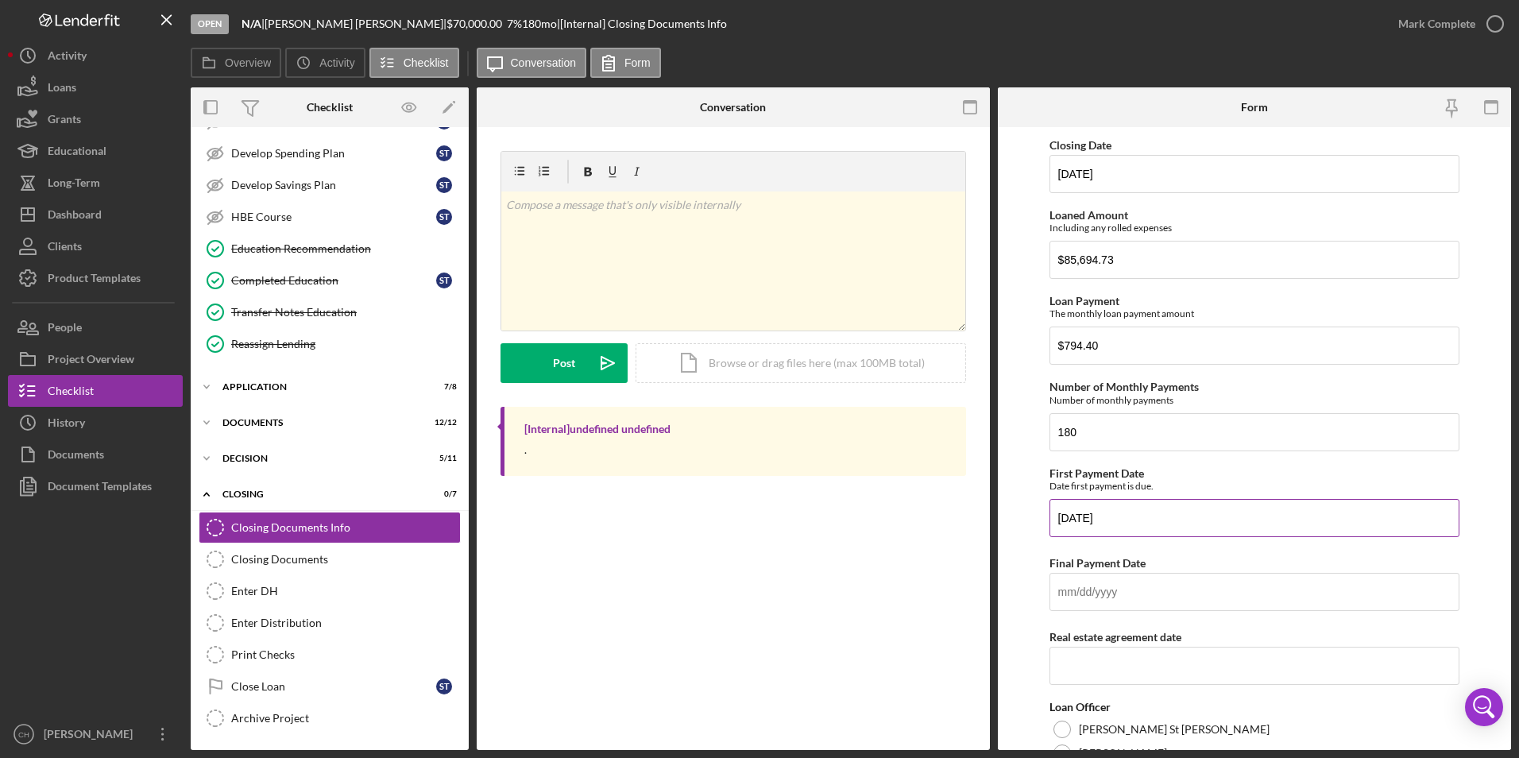
click at [1083, 517] on input "[DATE]" at bounding box center [1254, 518] width 411 height 38
type input "[DATE]"
click at [1073, 600] on input "Final Payment Date" at bounding box center [1254, 592] width 411 height 38
type input "[DATE]"
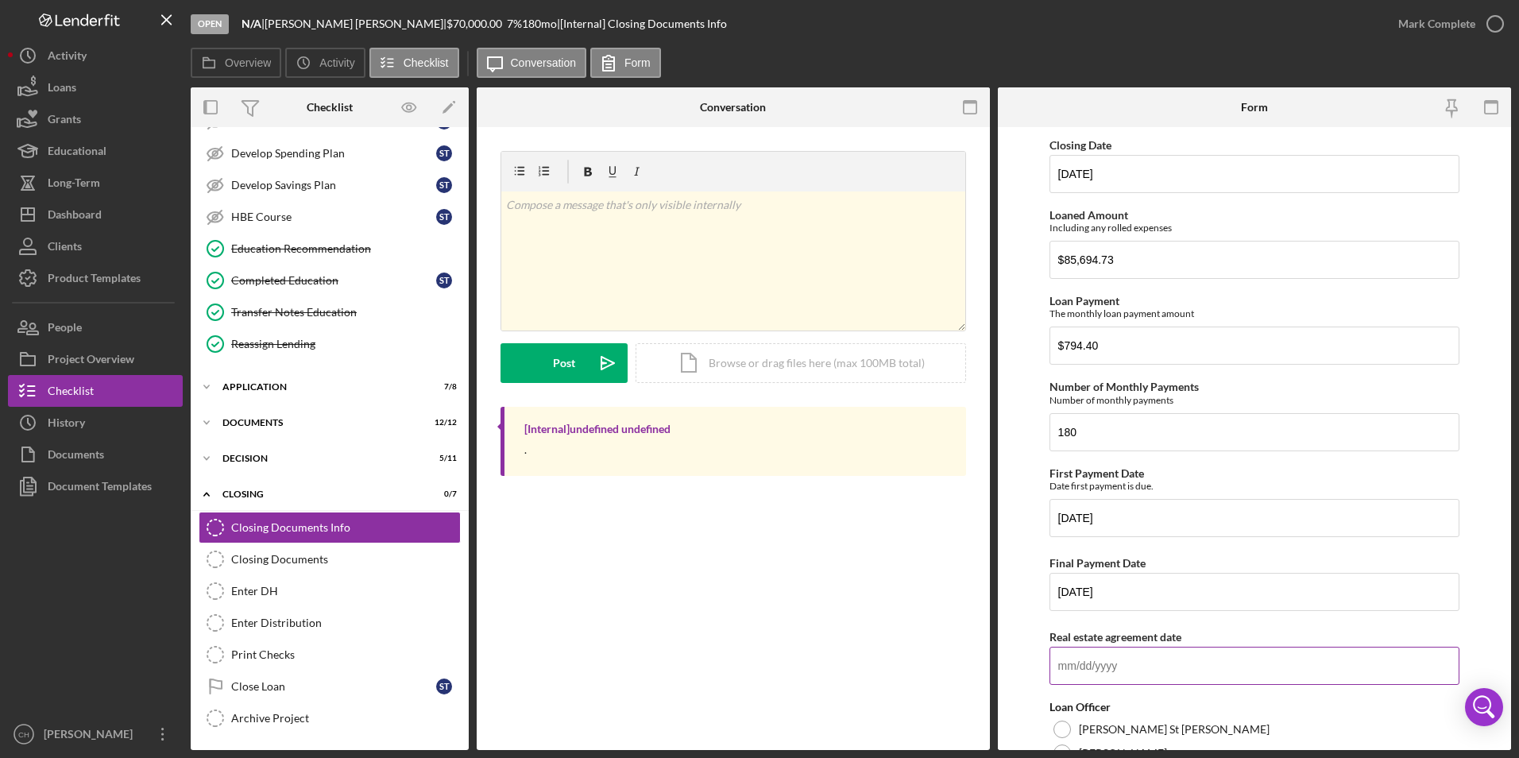
click at [1073, 663] on input "Real estate agreement date" at bounding box center [1254, 666] width 411 height 38
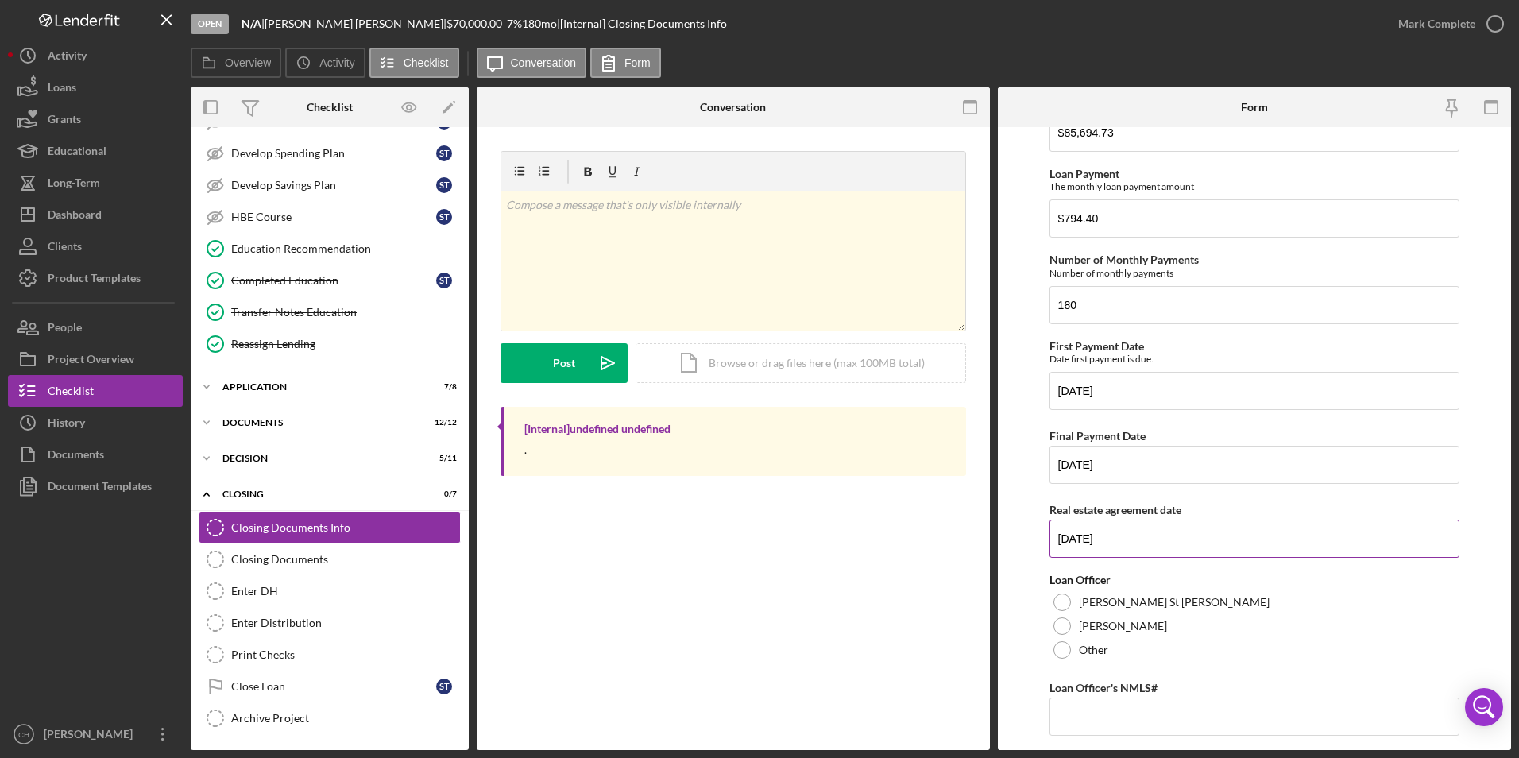
scroll to position [238, 0]
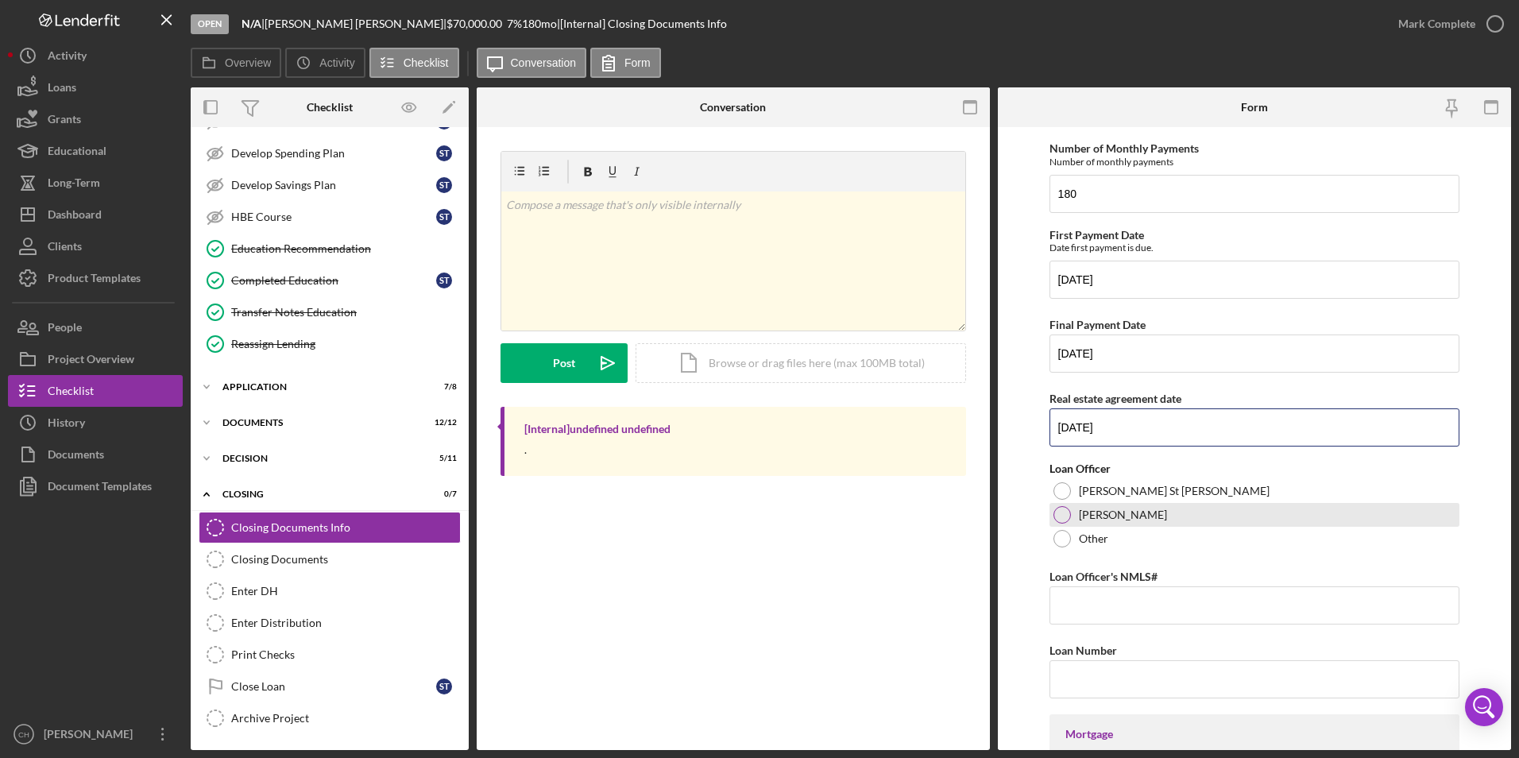
type input "[DATE]"
click at [1058, 511] on div at bounding box center [1061, 514] width 17 height 17
click at [1100, 673] on input "Loan Number" at bounding box center [1254, 679] width 411 height 38
type input "903"
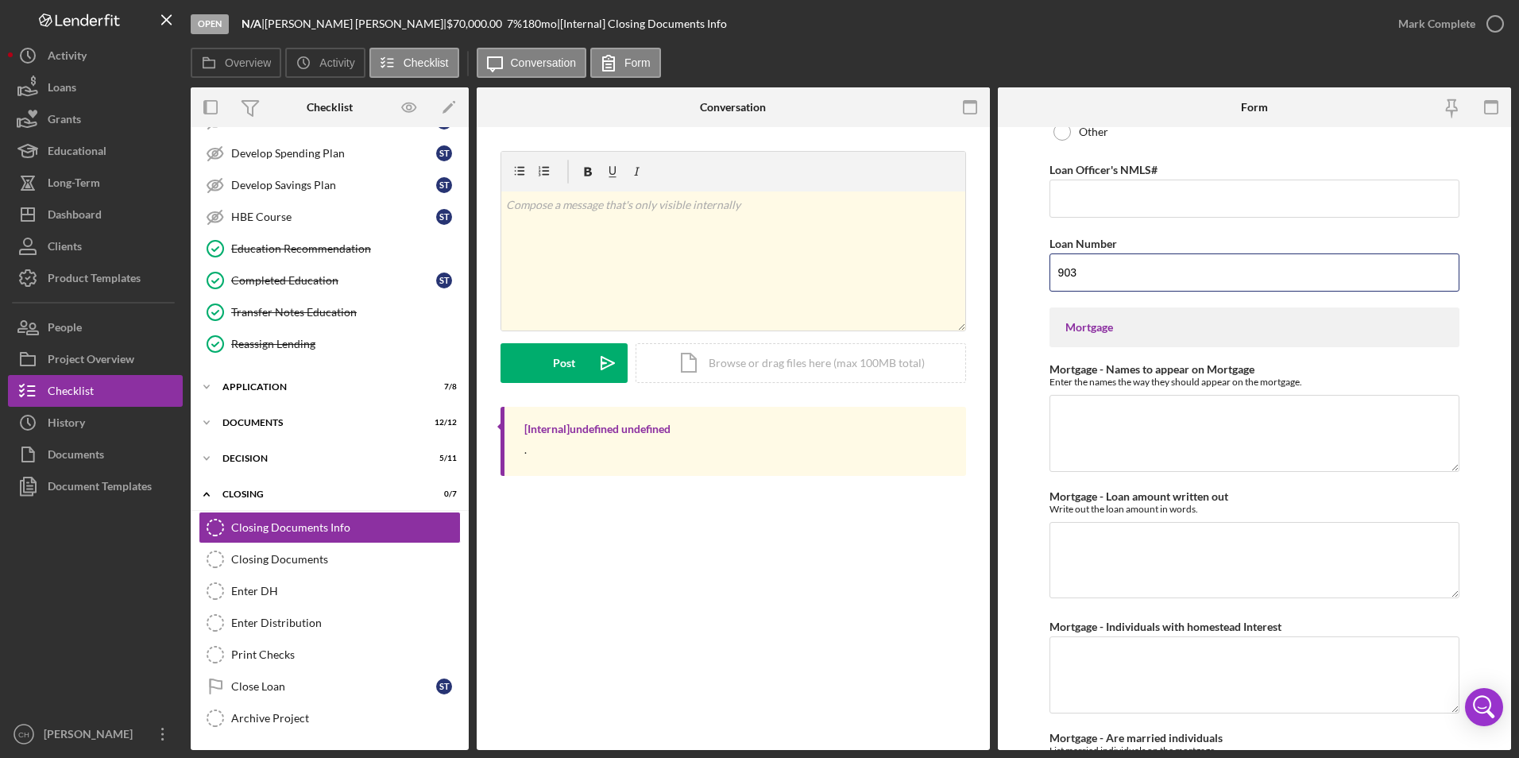
scroll to position [715, 0]
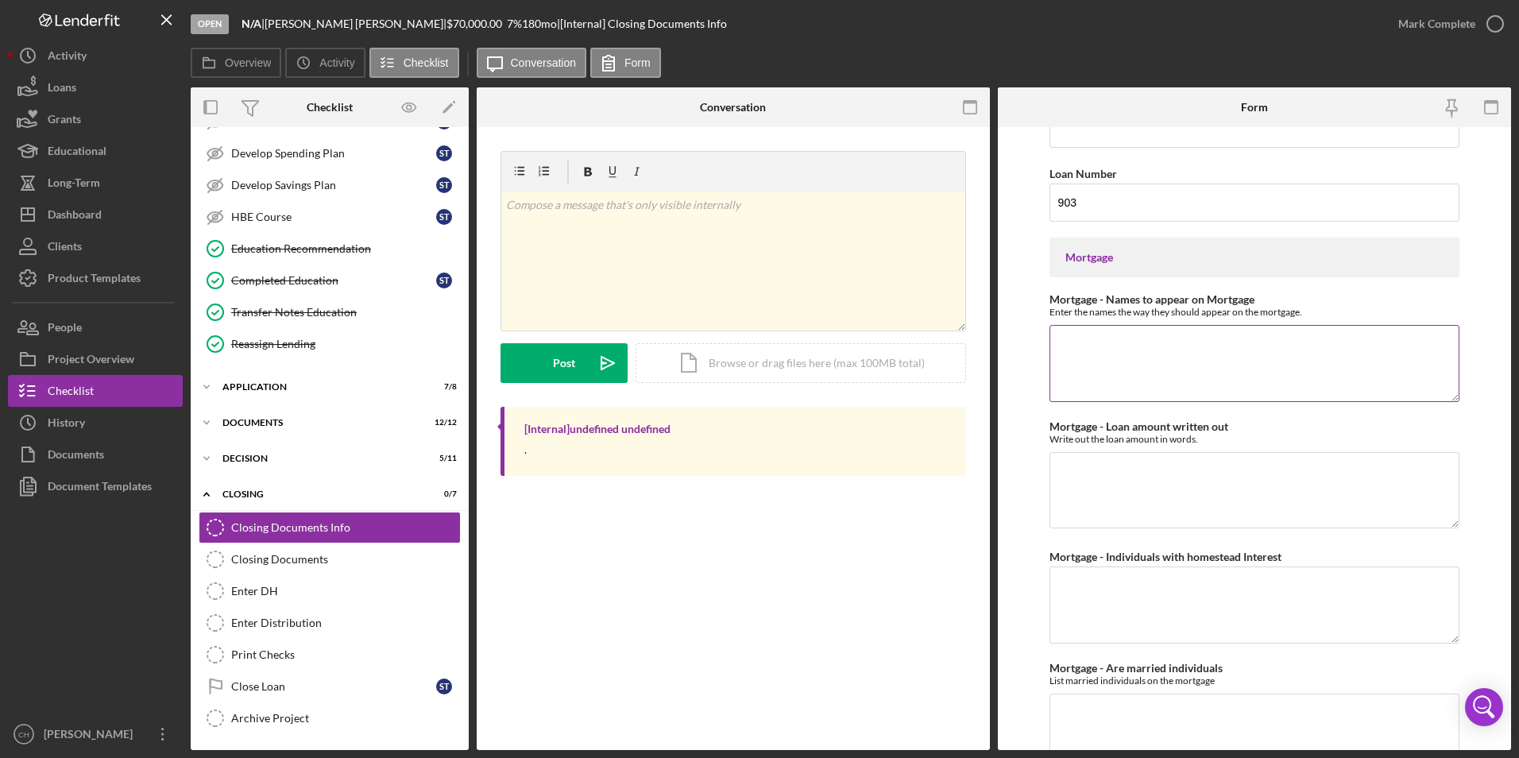
click at [1102, 334] on textarea "Mortgage - Names to appear on Mortgage" at bounding box center [1254, 363] width 411 height 76
type textarea "[PERSON_NAME]"
click at [1095, 476] on textarea "Mortgage - Loan amount written out" at bounding box center [1254, 490] width 411 height 76
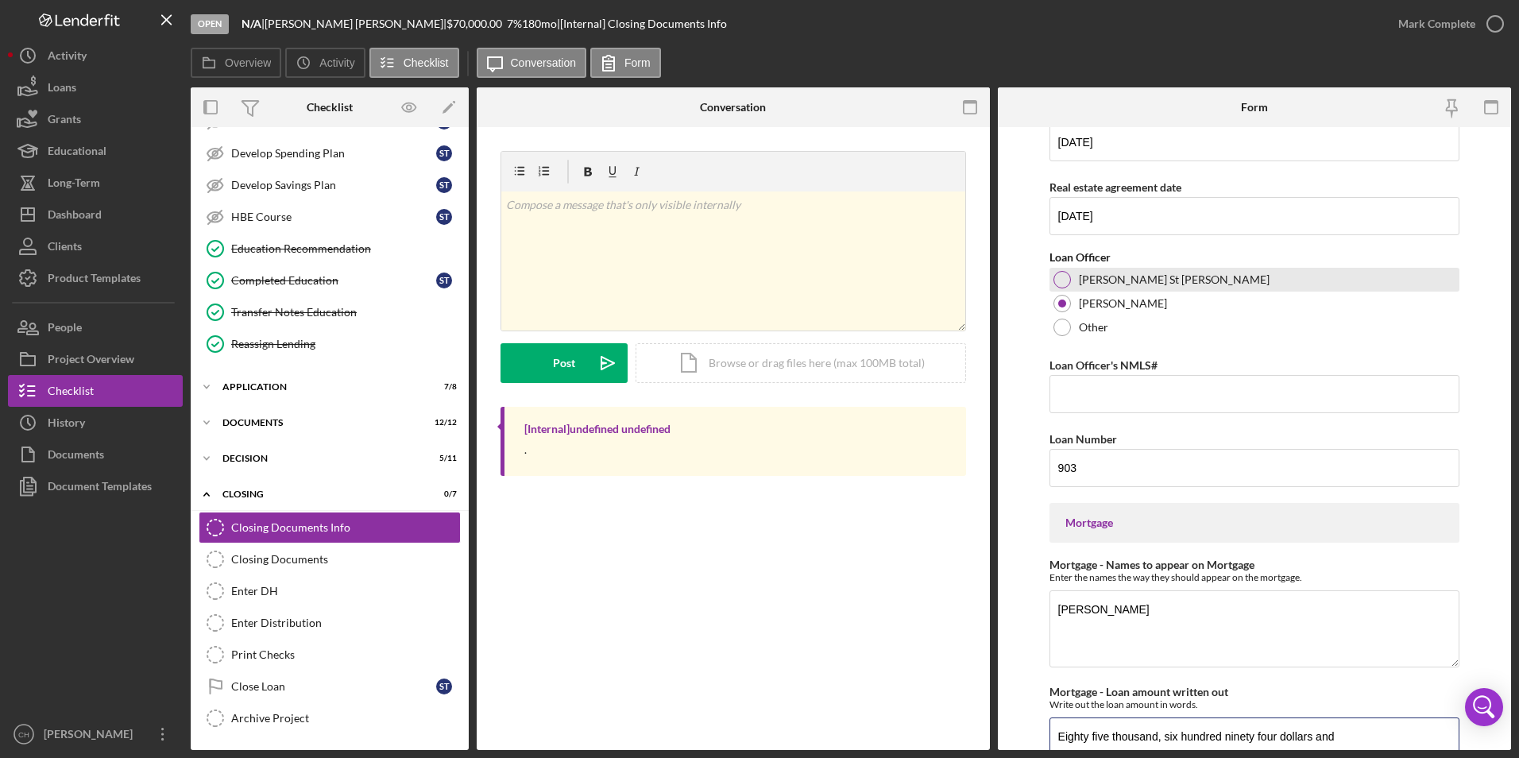
scroll to position [556, 0]
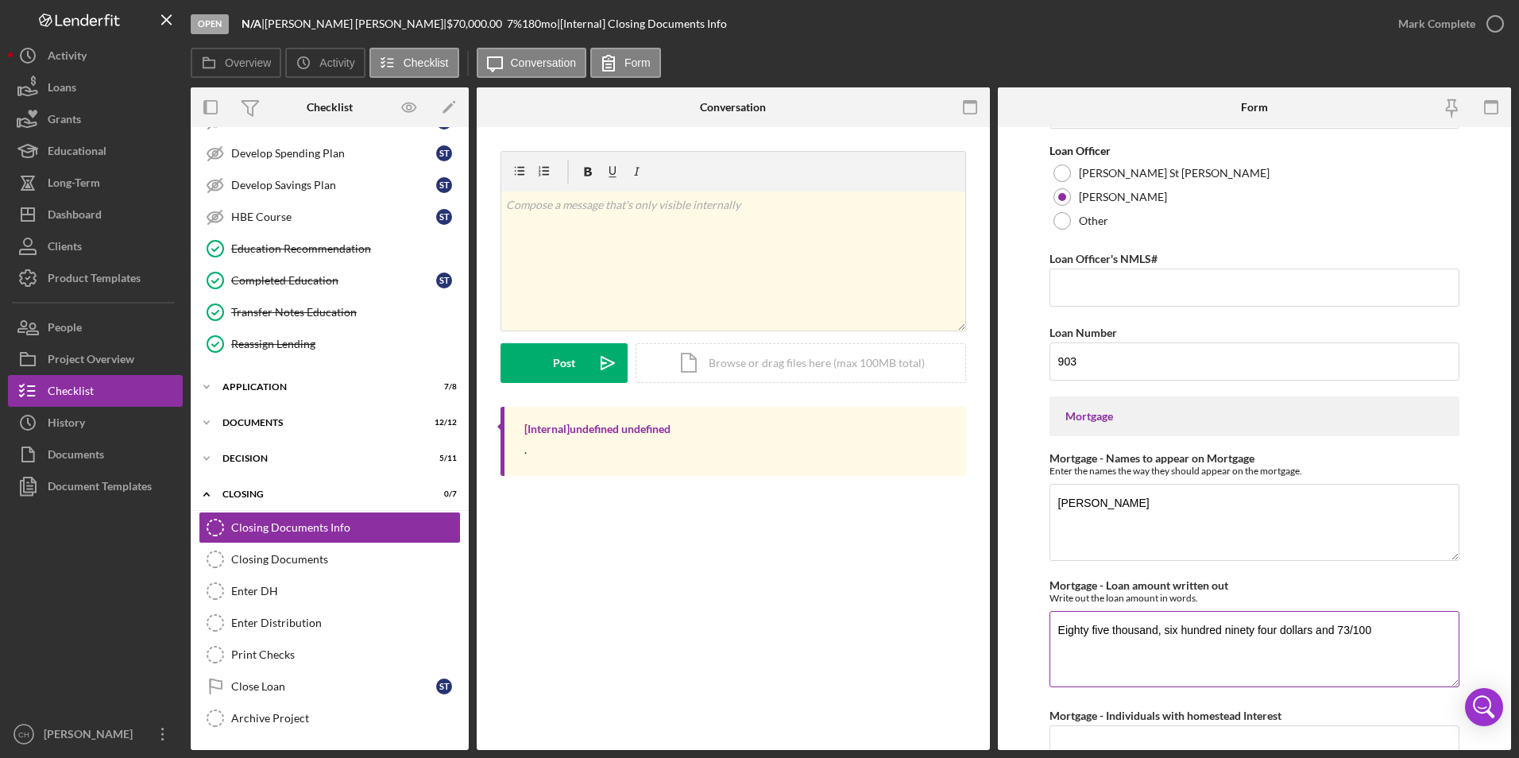
click at [1091, 671] on textarea "Eighty five thousand, six hundred ninety four dollars and 73/100" at bounding box center [1254, 649] width 411 height 76
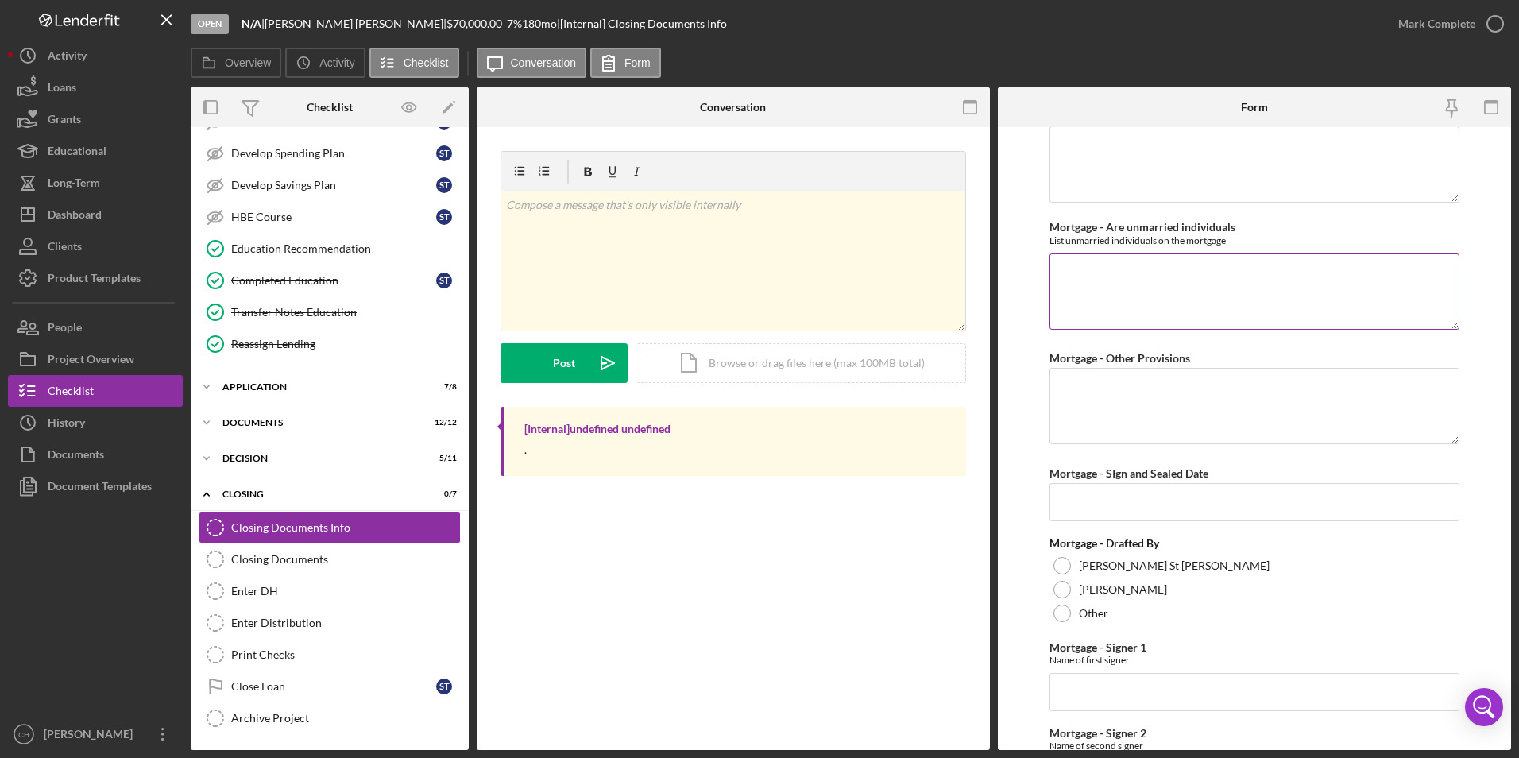
scroll to position [1351, 0]
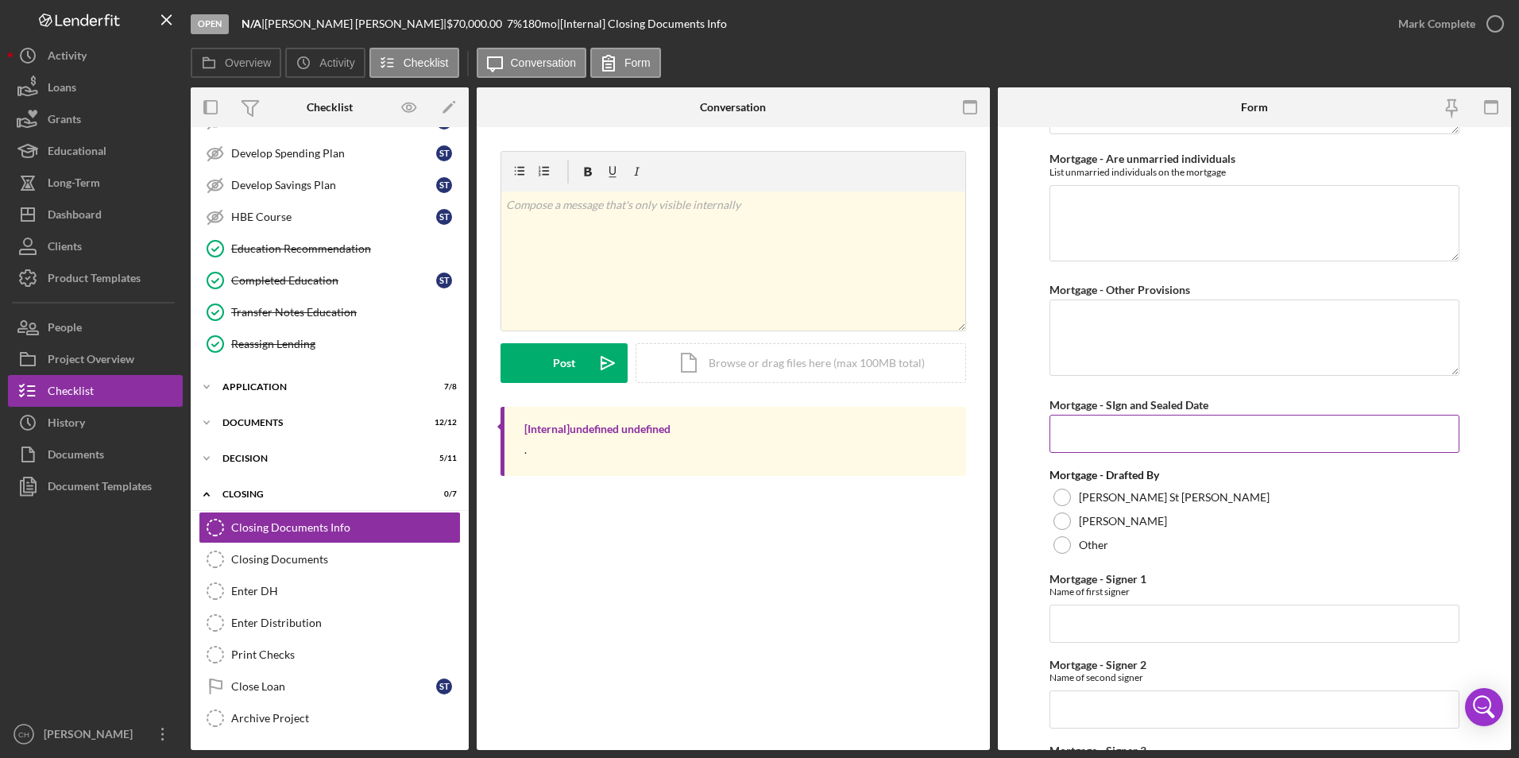
type textarea "Eighty-five thousand, six hundred ninety-four dollars and 73/100"
click at [1104, 436] on input "Mortgage - SIgn and Sealed Date" at bounding box center [1254, 434] width 411 height 38
type input "[DATE]"
click at [1061, 515] on div at bounding box center [1061, 520] width 17 height 17
click at [1086, 625] on input "Mortgage - Signer 1" at bounding box center [1254, 624] width 411 height 38
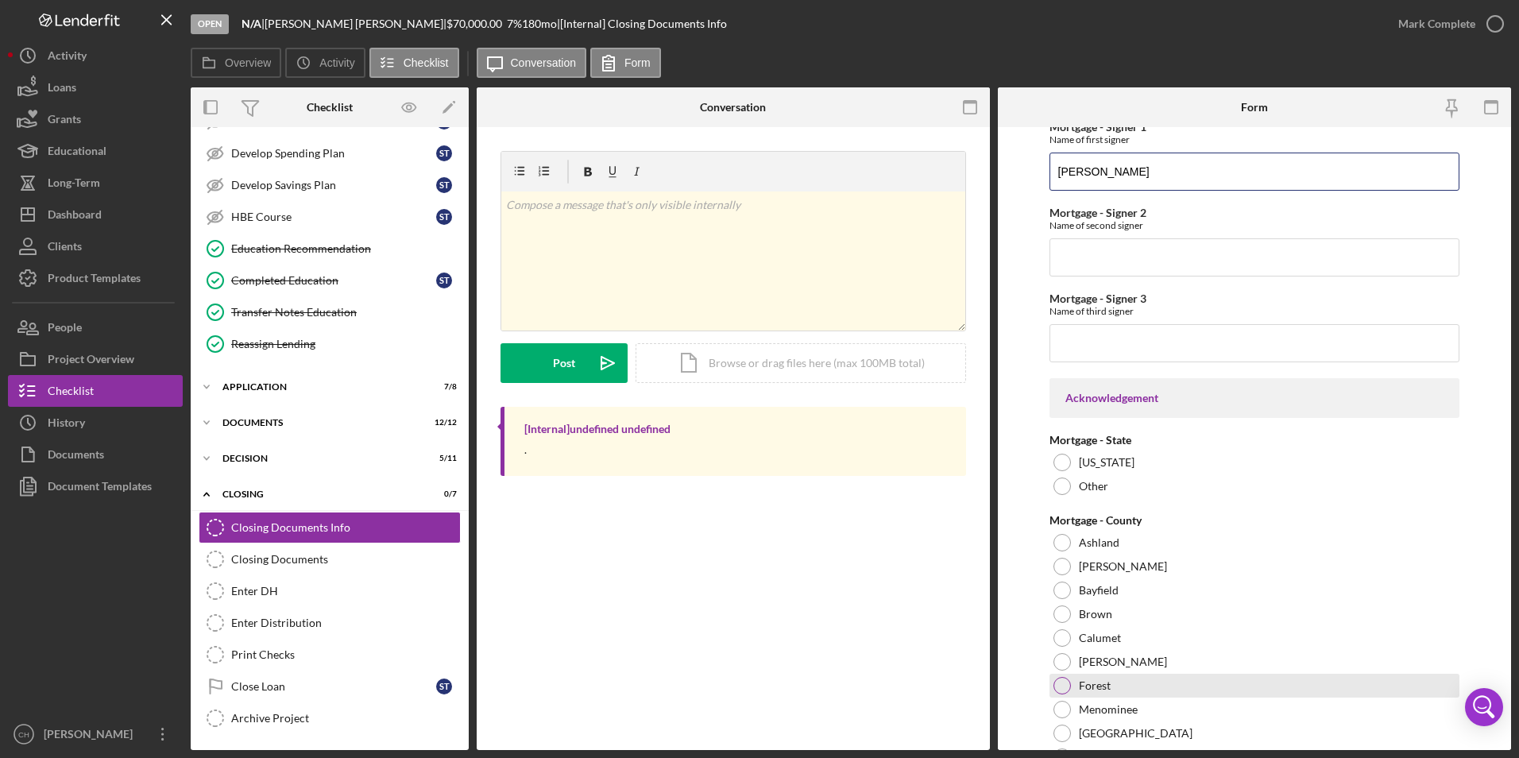
scroll to position [1827, 0]
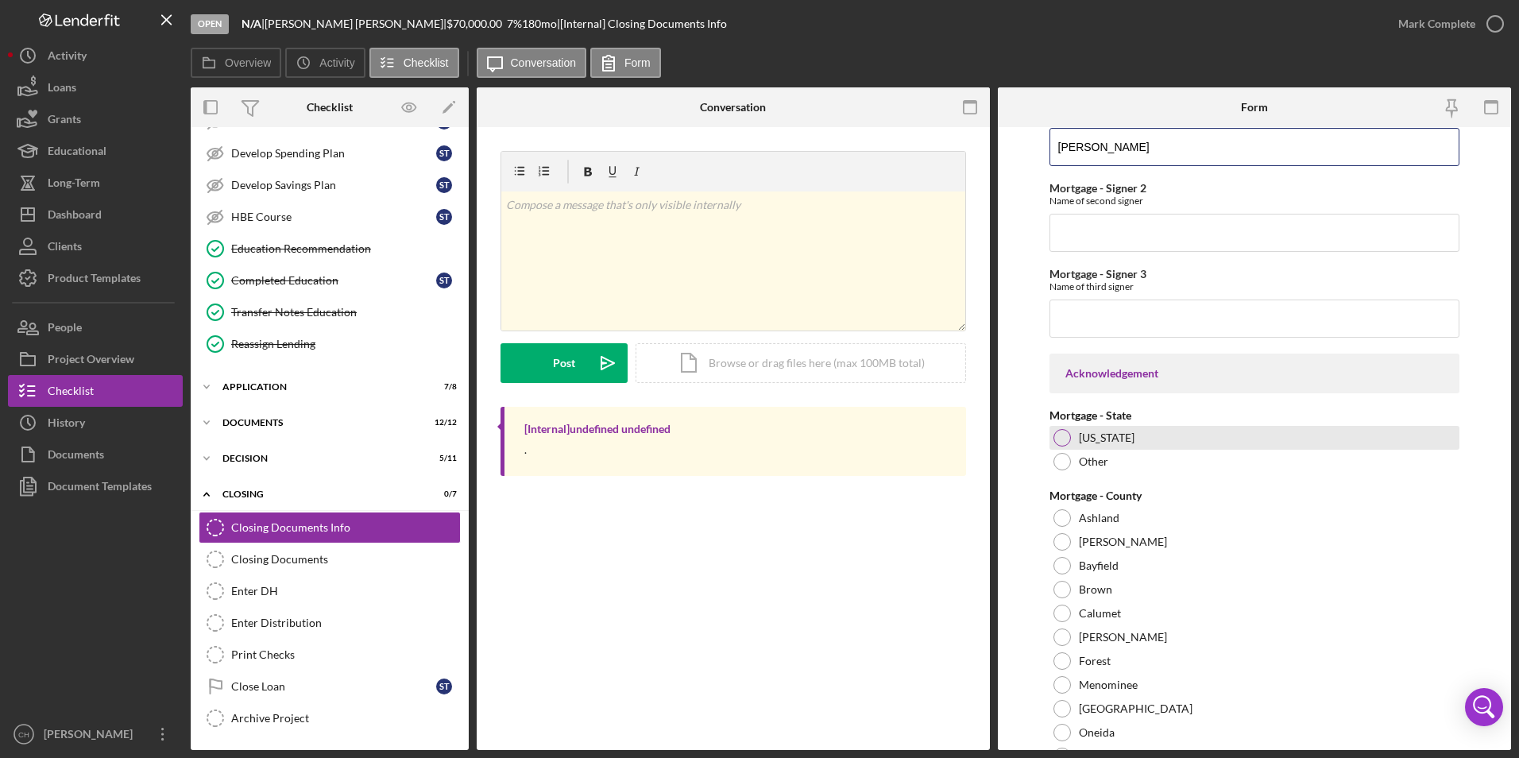
type input "[PERSON_NAME]"
click at [1061, 439] on div at bounding box center [1061, 437] width 17 height 17
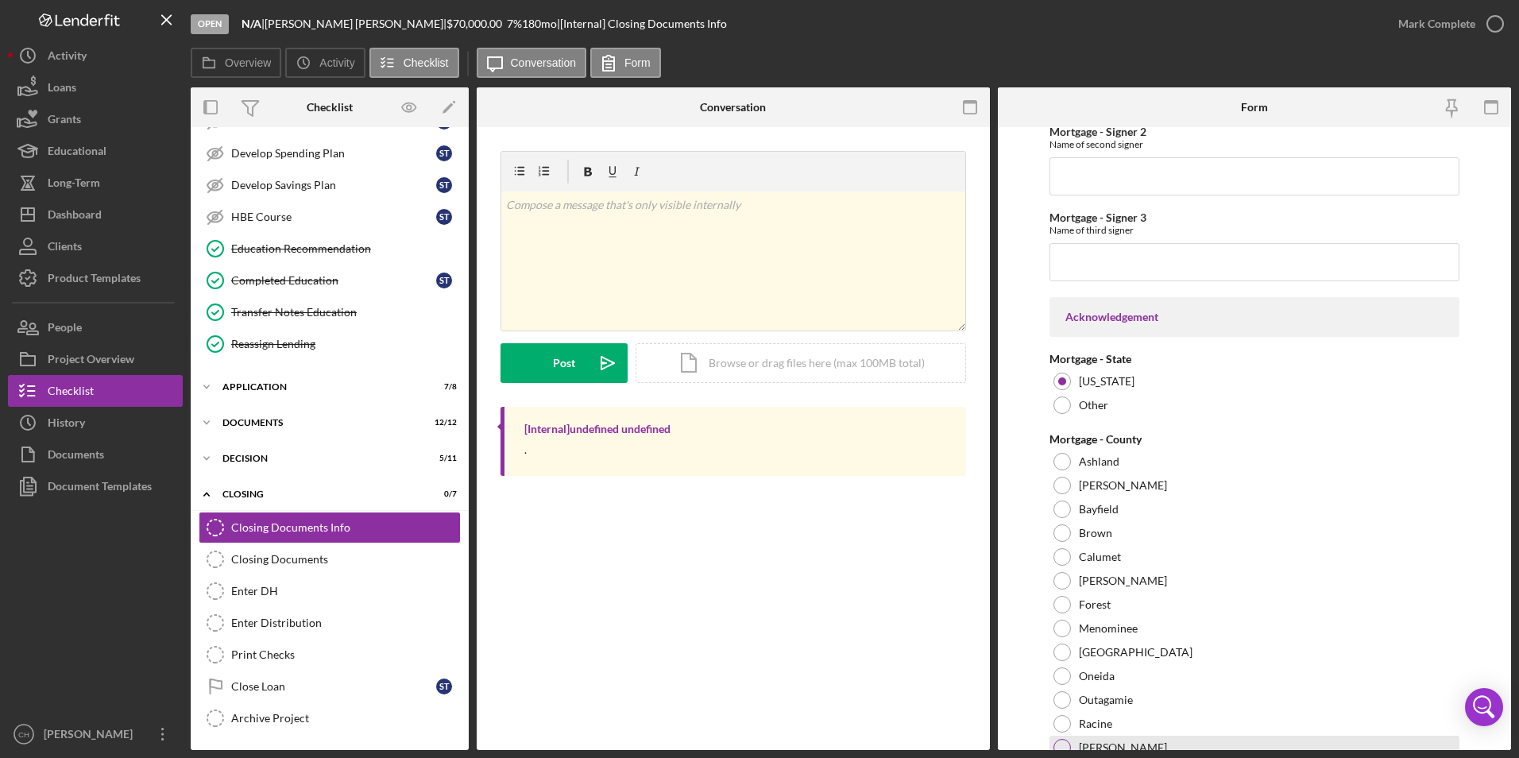
scroll to position [2095, 0]
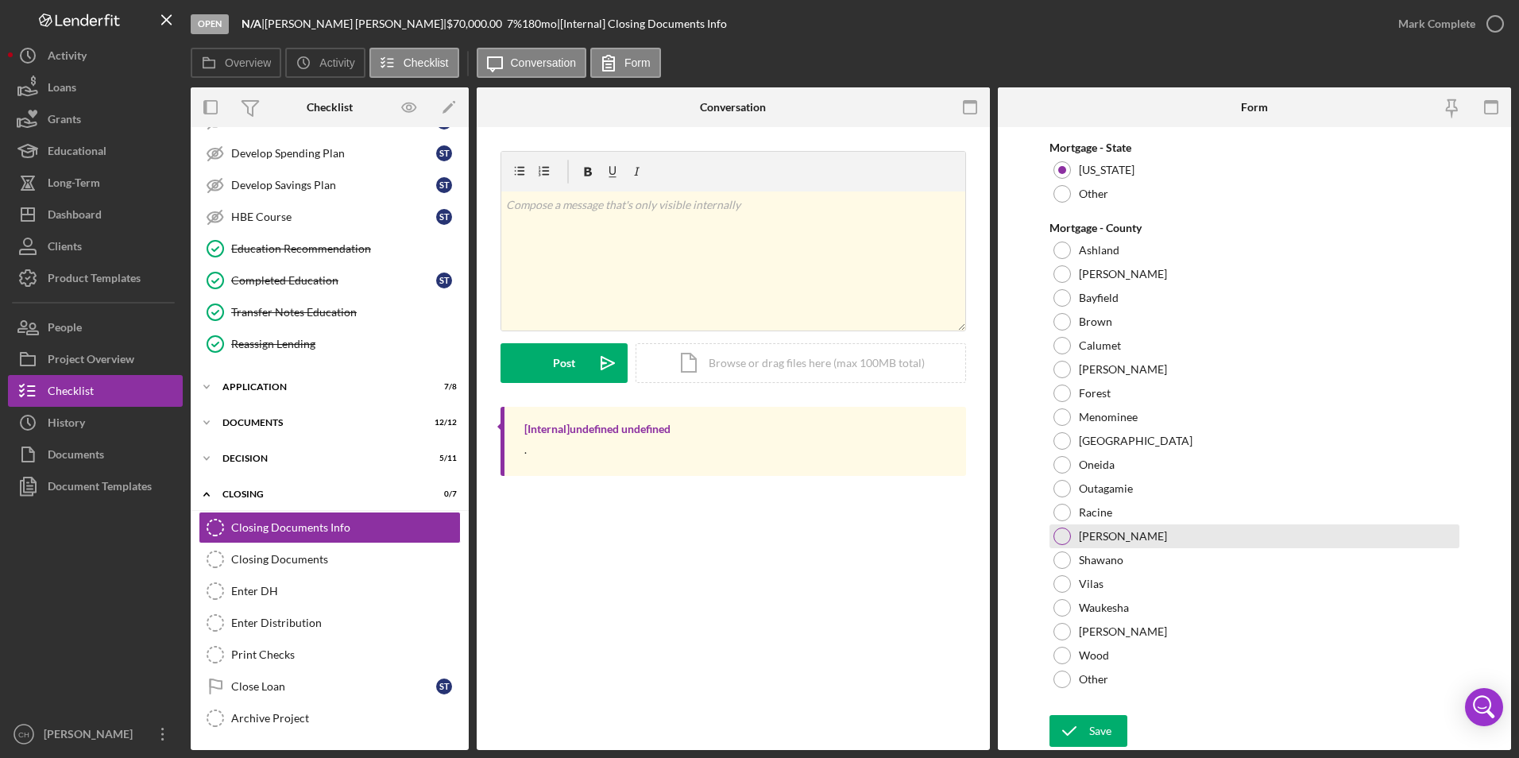
click at [1066, 535] on div at bounding box center [1061, 536] width 17 height 17
click at [1107, 725] on div "Save" at bounding box center [1100, 731] width 22 height 32
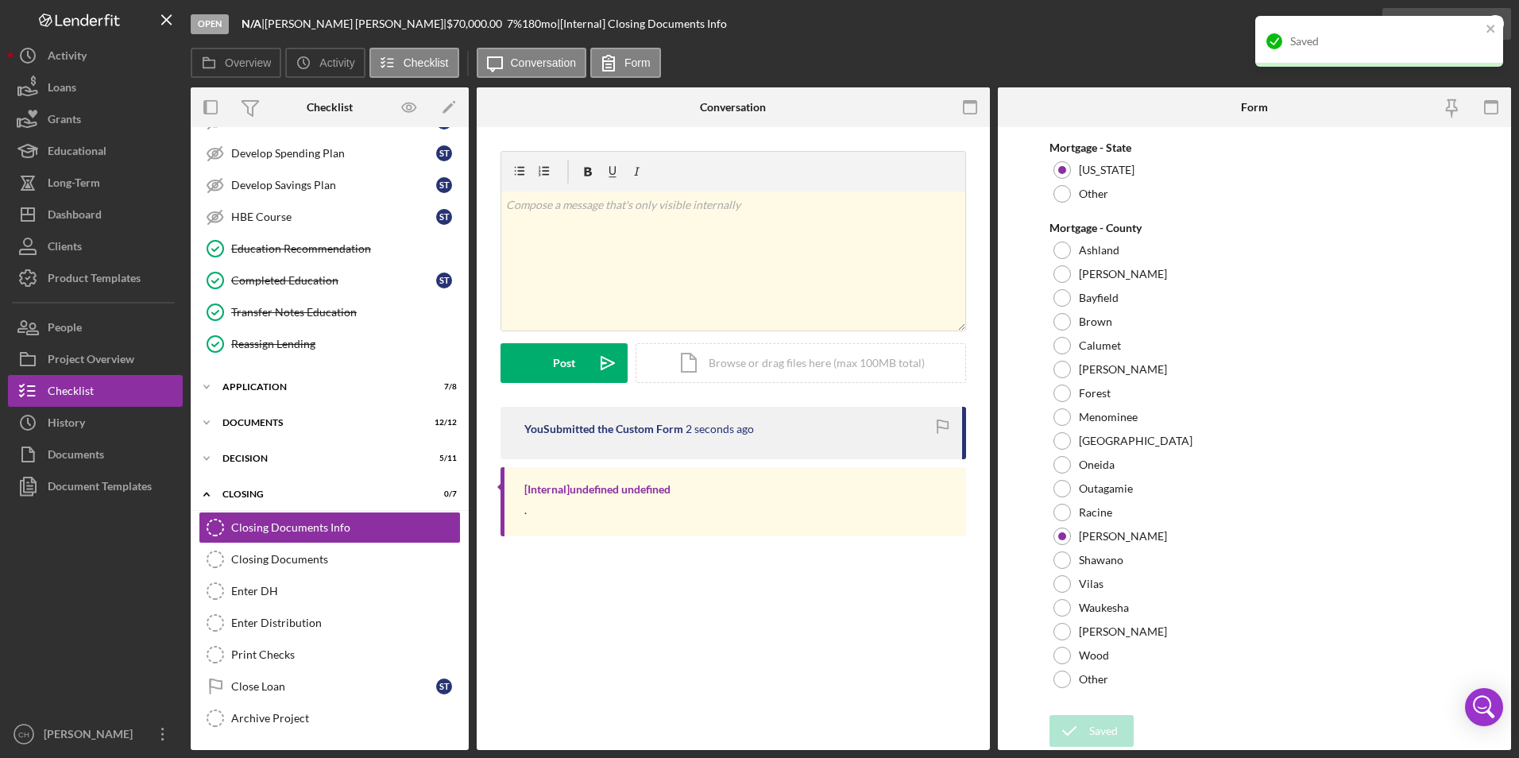
click at [1438, 19] on div "Saved" at bounding box center [1379, 48] width 254 height 70
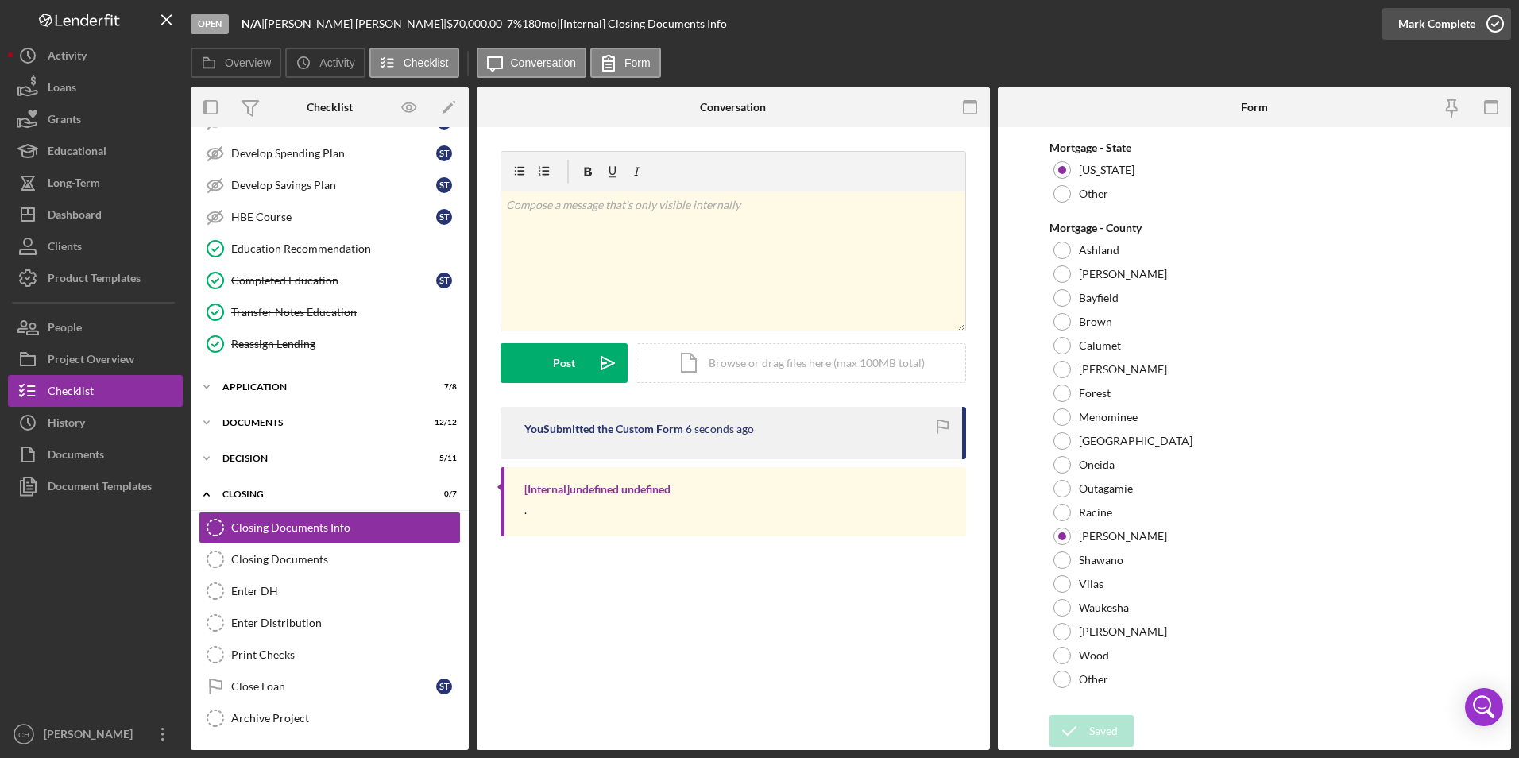
click at [1434, 28] on div "Mark Complete" at bounding box center [1436, 24] width 77 height 32
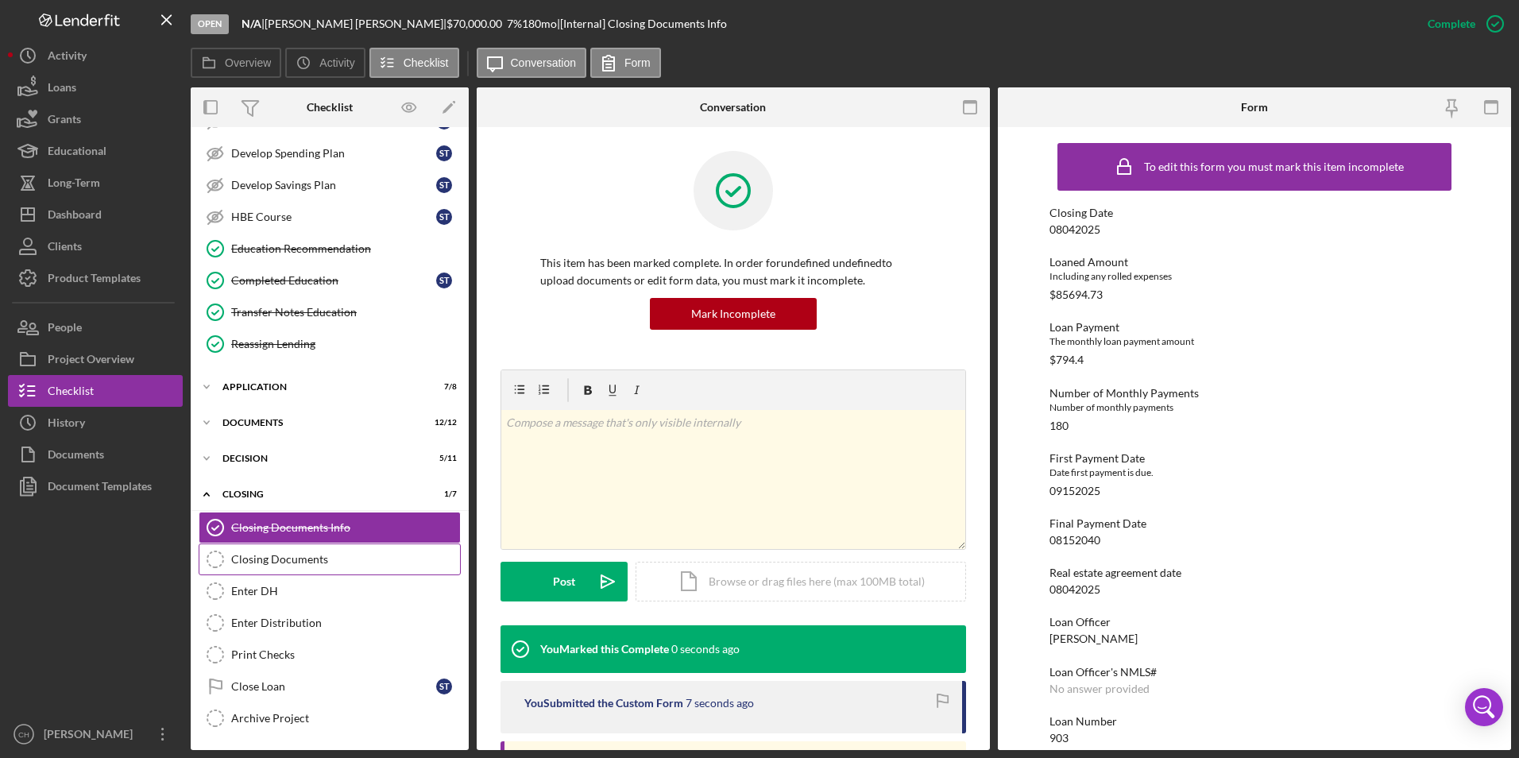
click at [257, 562] on div "Closing Documents" at bounding box center [345, 559] width 229 height 13
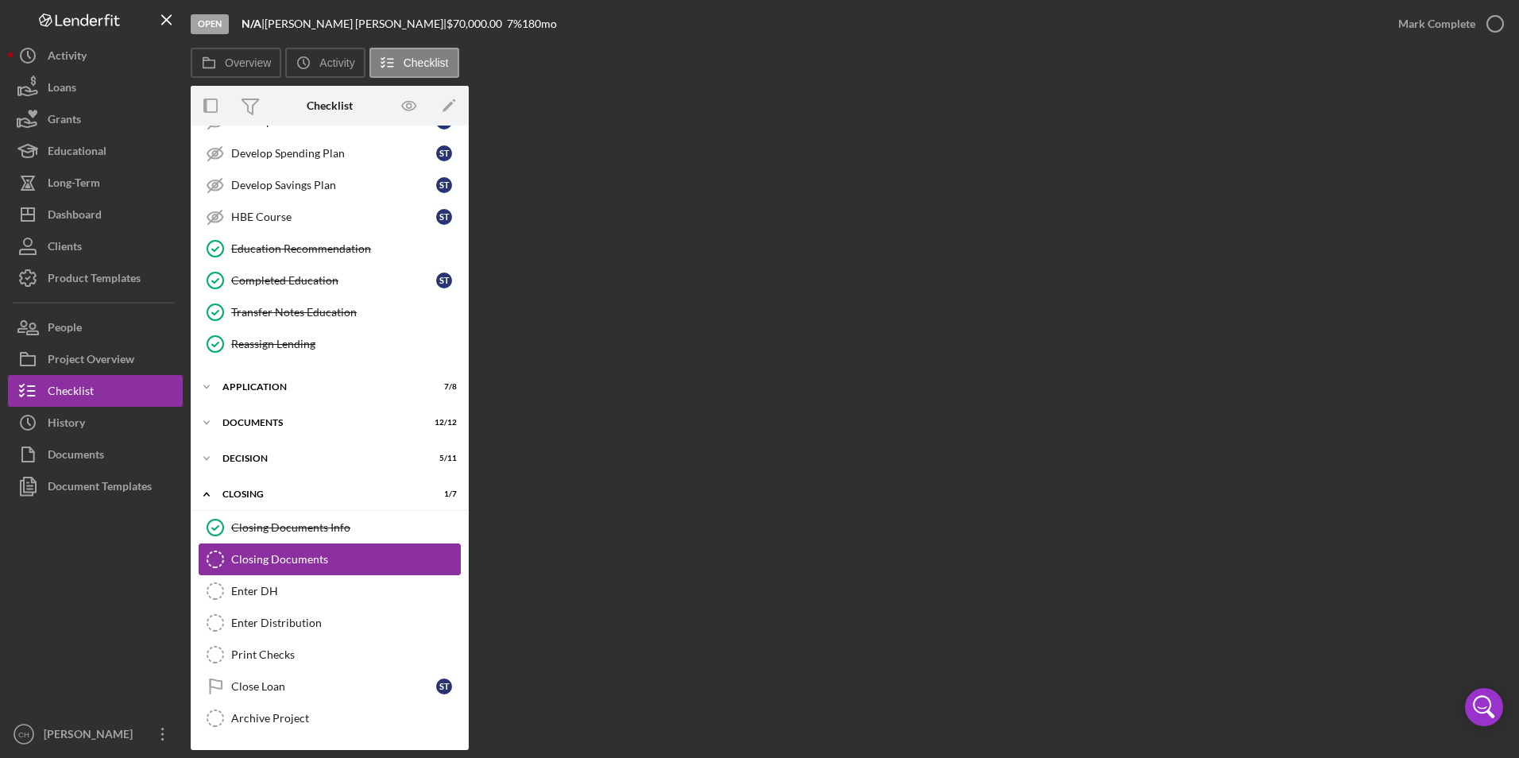
scroll to position [225, 0]
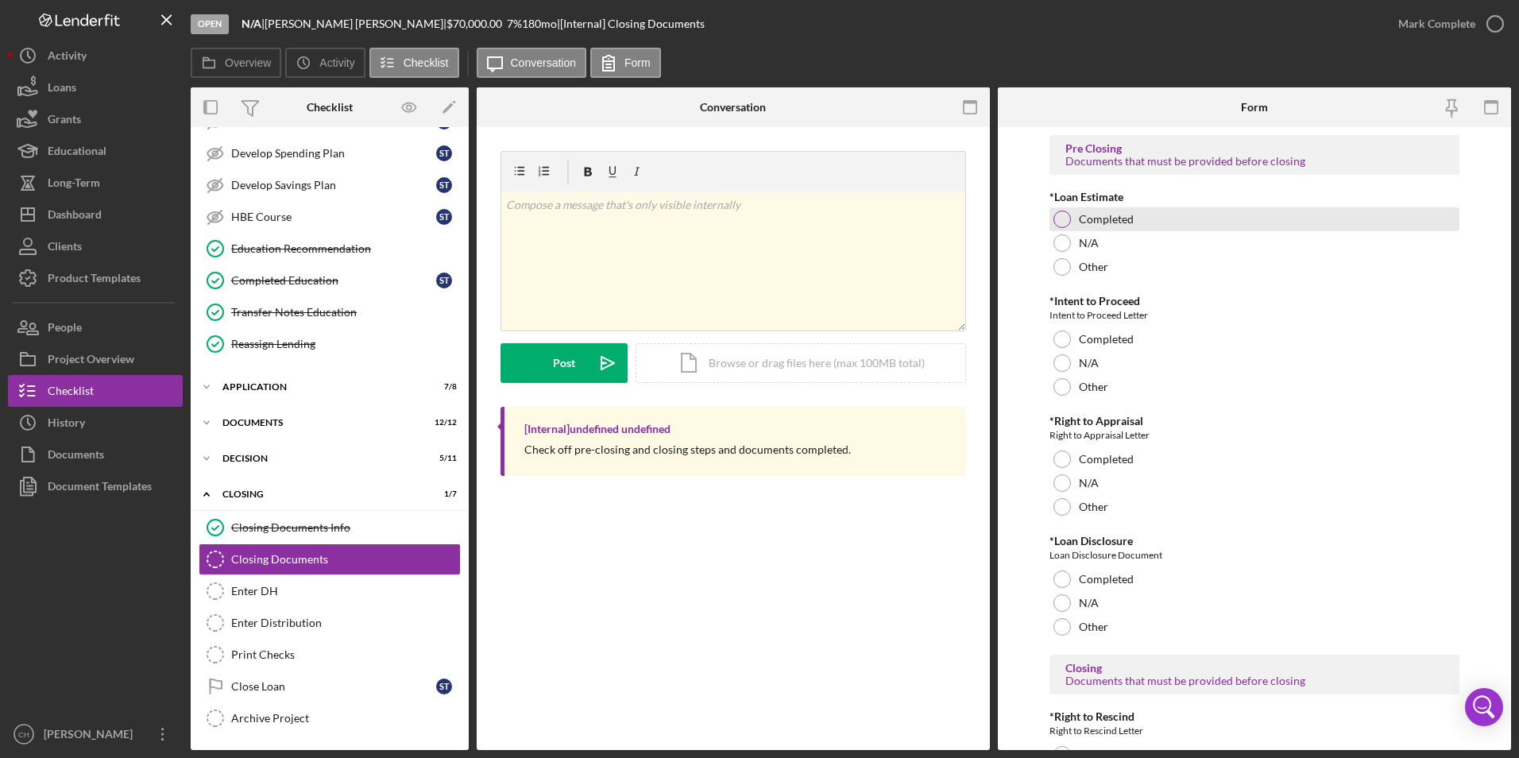
click at [1061, 218] on div at bounding box center [1061, 219] width 17 height 17
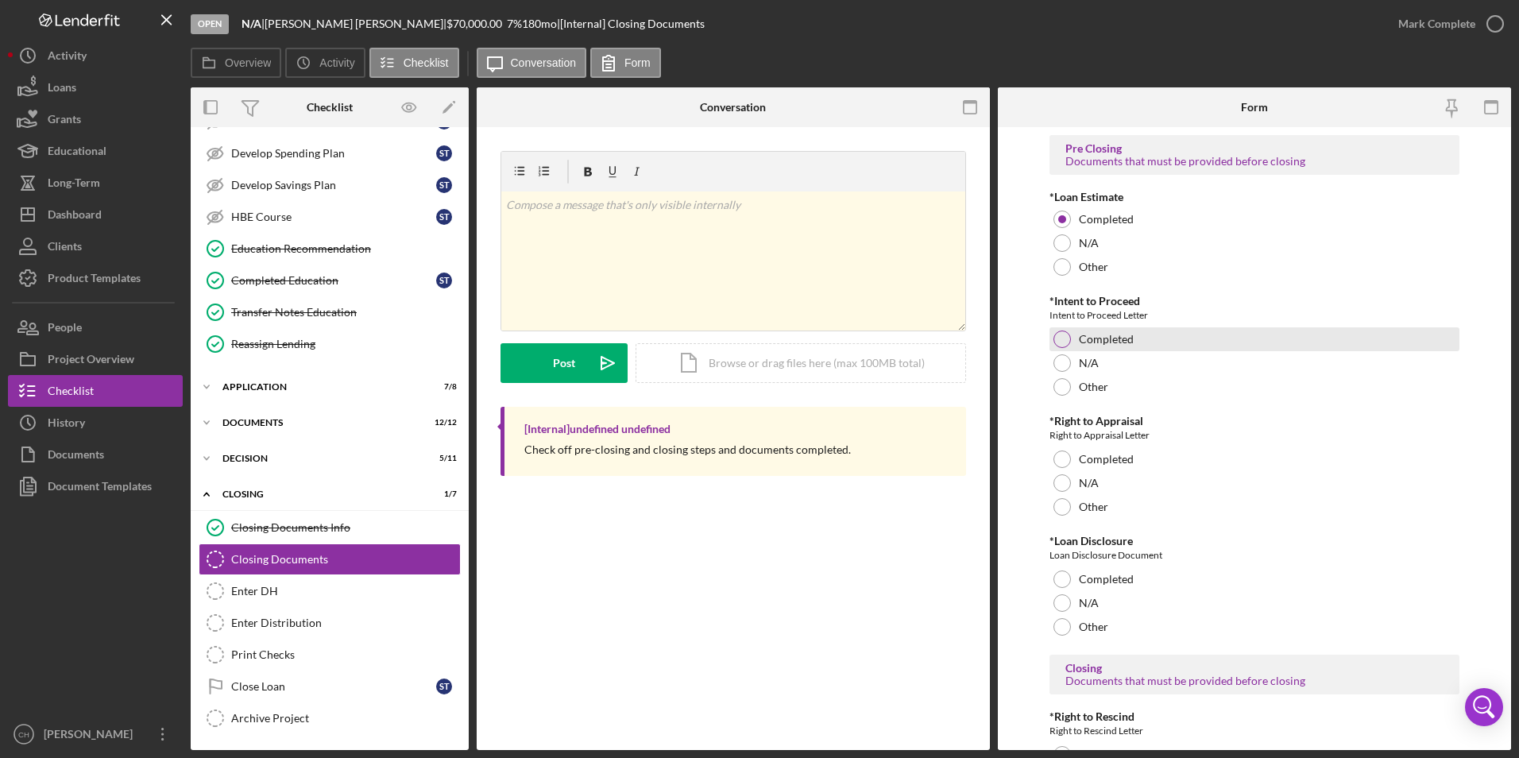
click at [1061, 339] on div at bounding box center [1061, 338] width 17 height 17
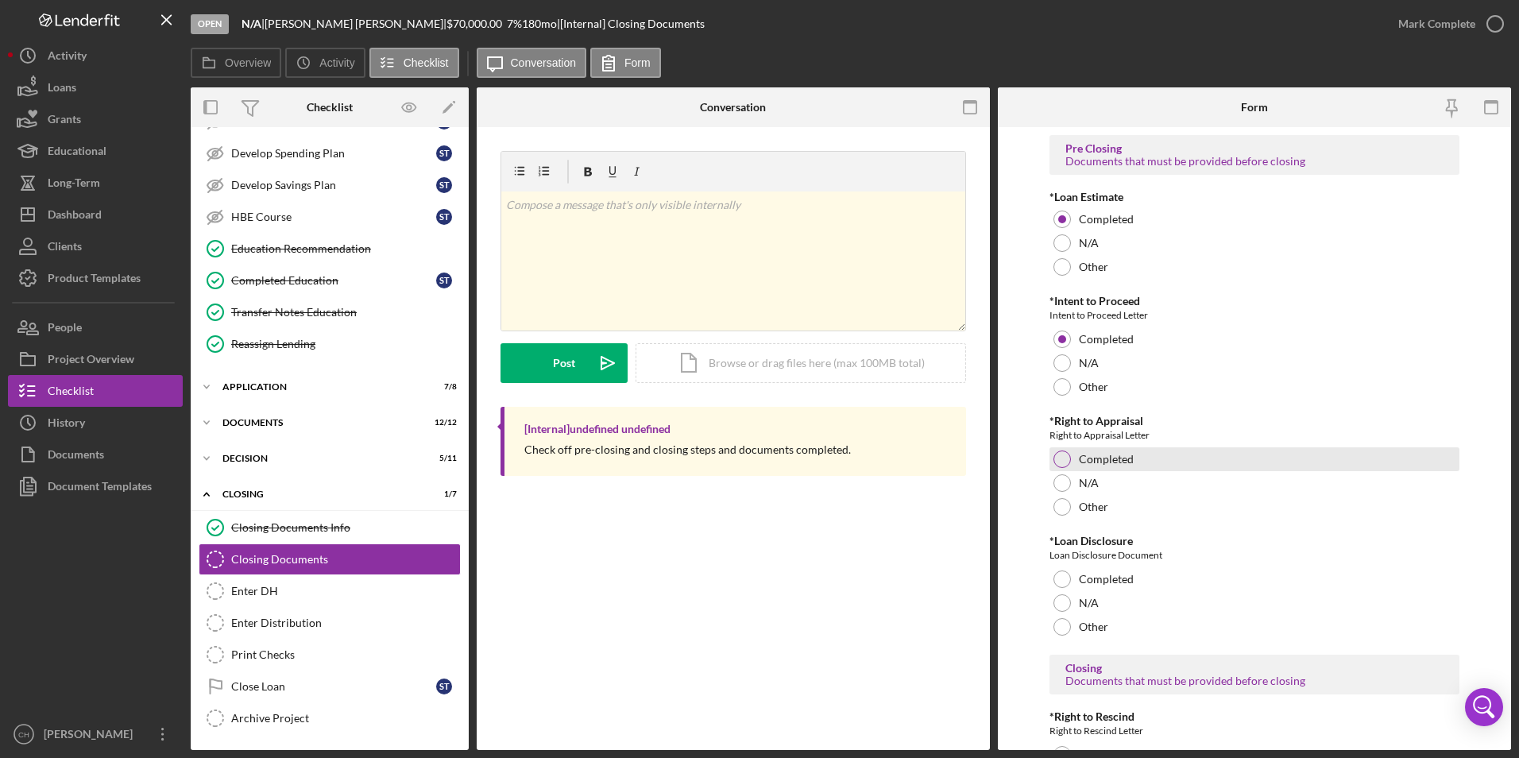
click at [1061, 464] on div at bounding box center [1061, 458] width 17 height 17
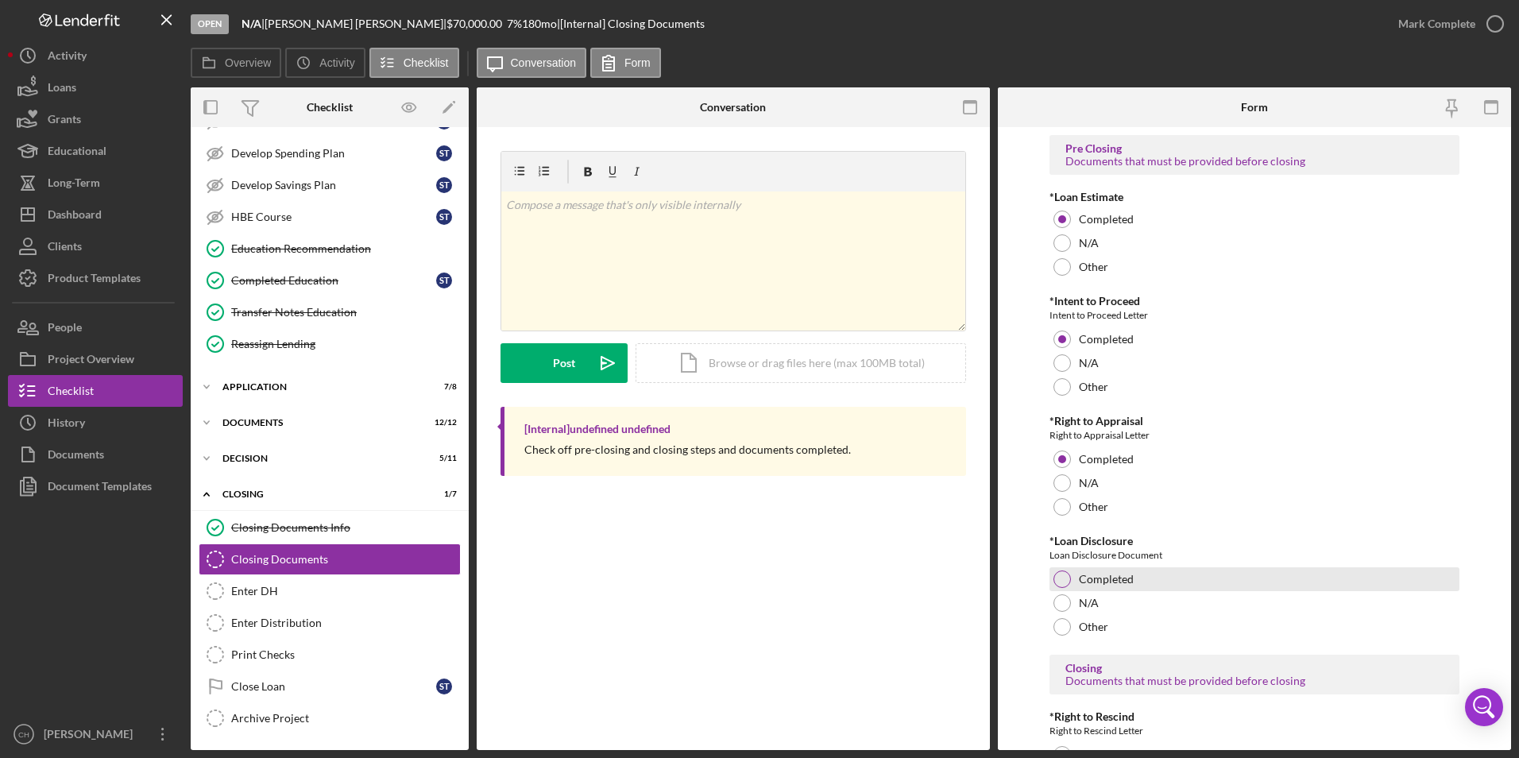
click at [1065, 568] on div "Completed" at bounding box center [1254, 579] width 411 height 24
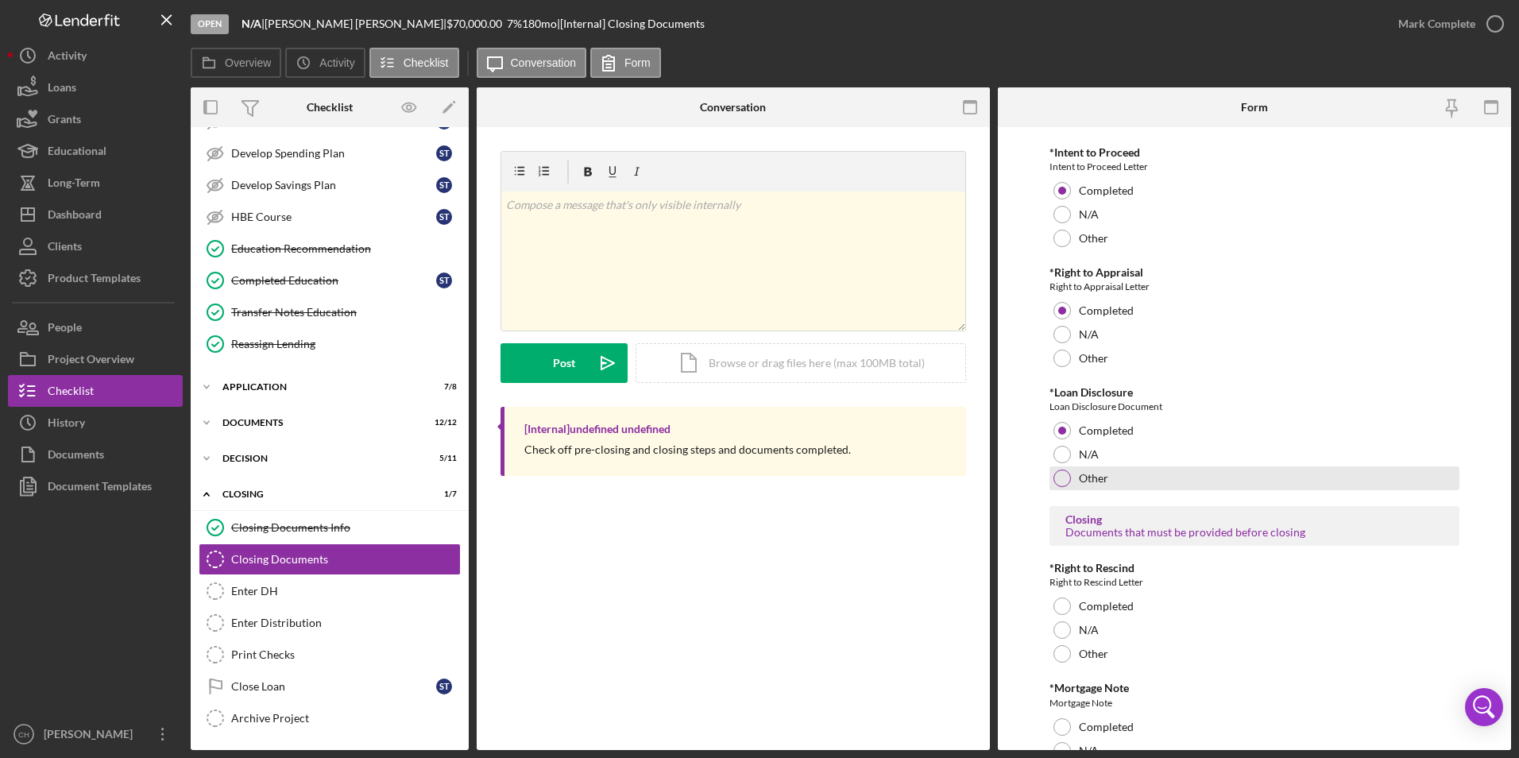
scroll to position [318, 0]
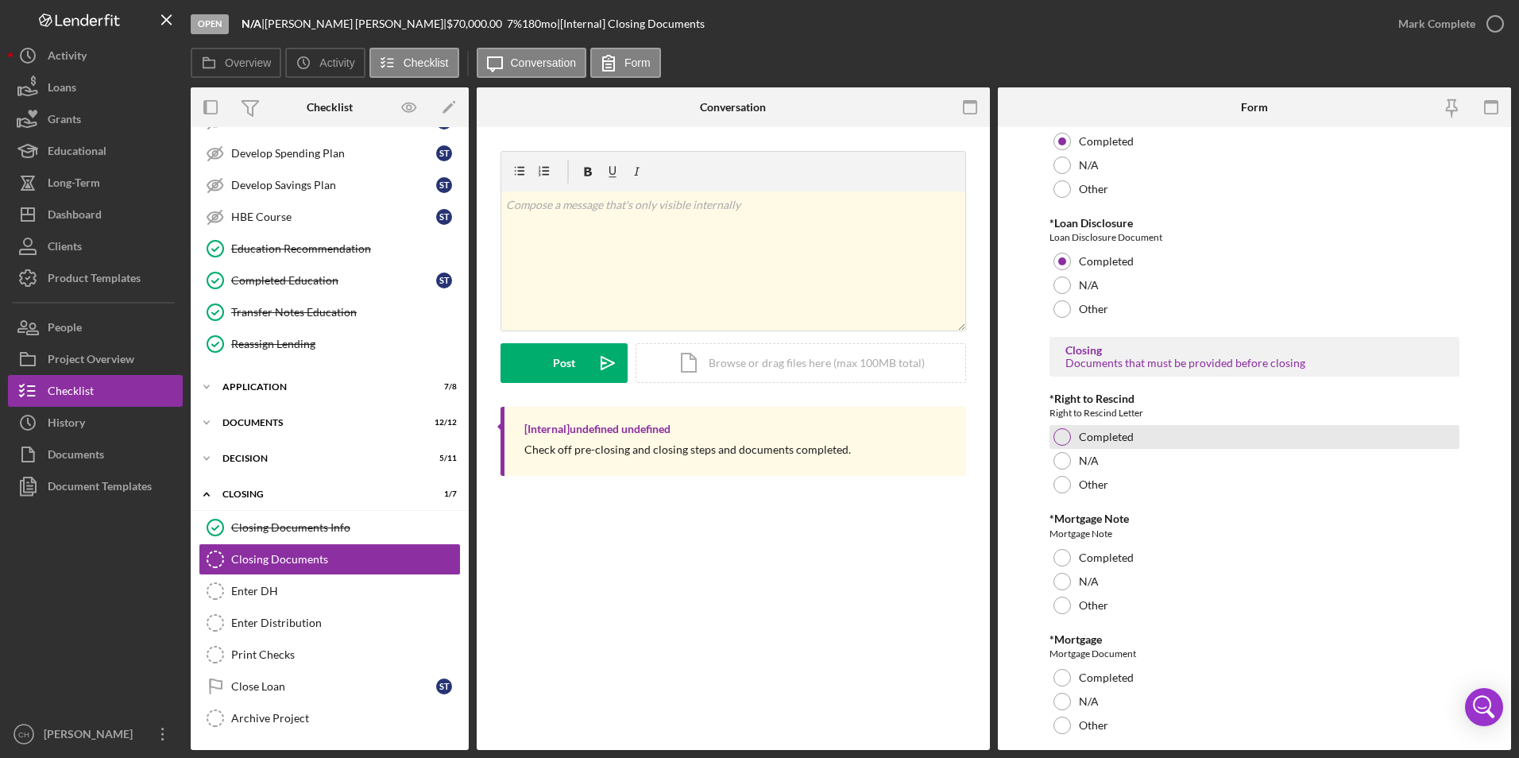
click at [1060, 435] on div at bounding box center [1061, 436] width 17 height 17
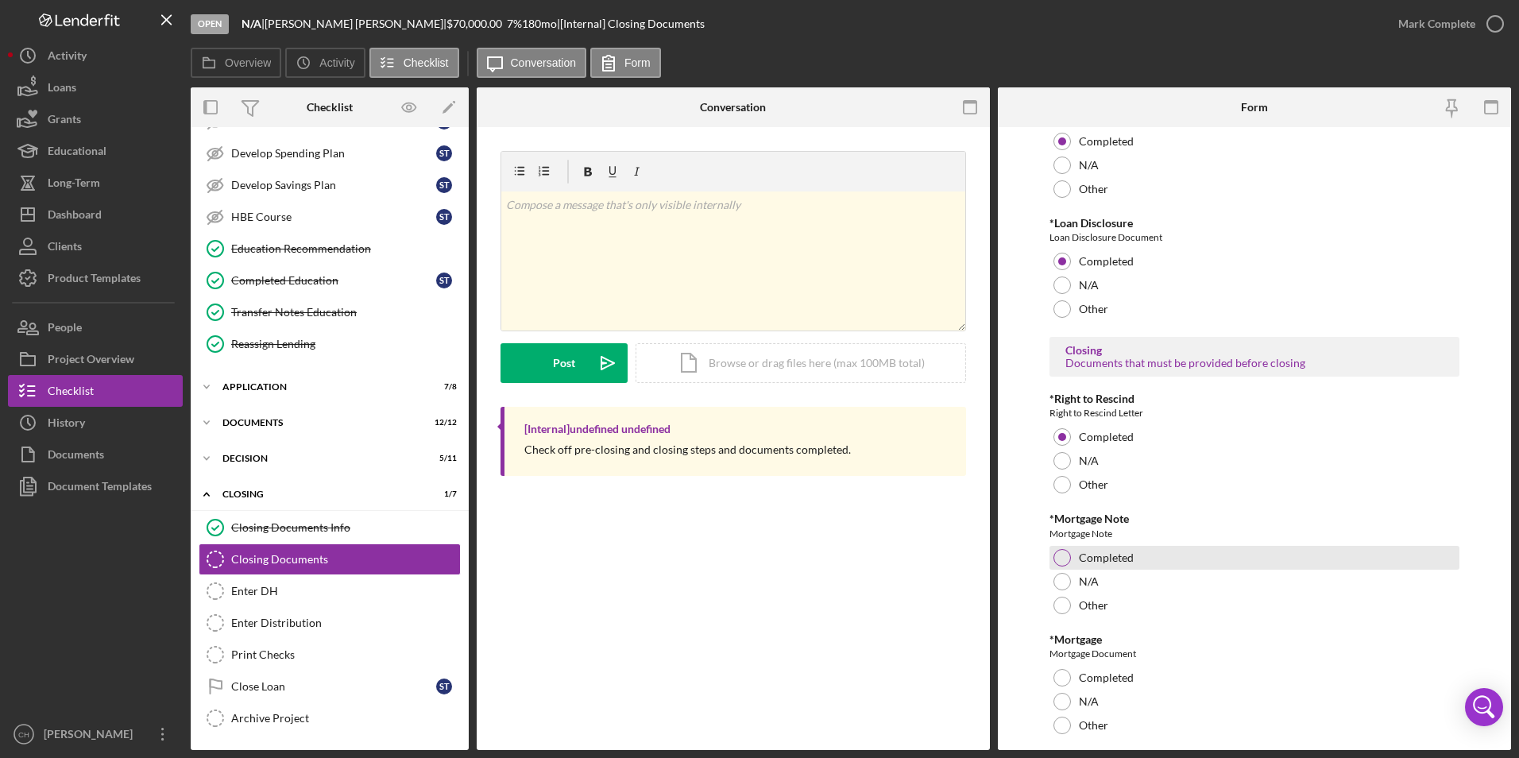
click at [1061, 556] on div at bounding box center [1061, 557] width 17 height 17
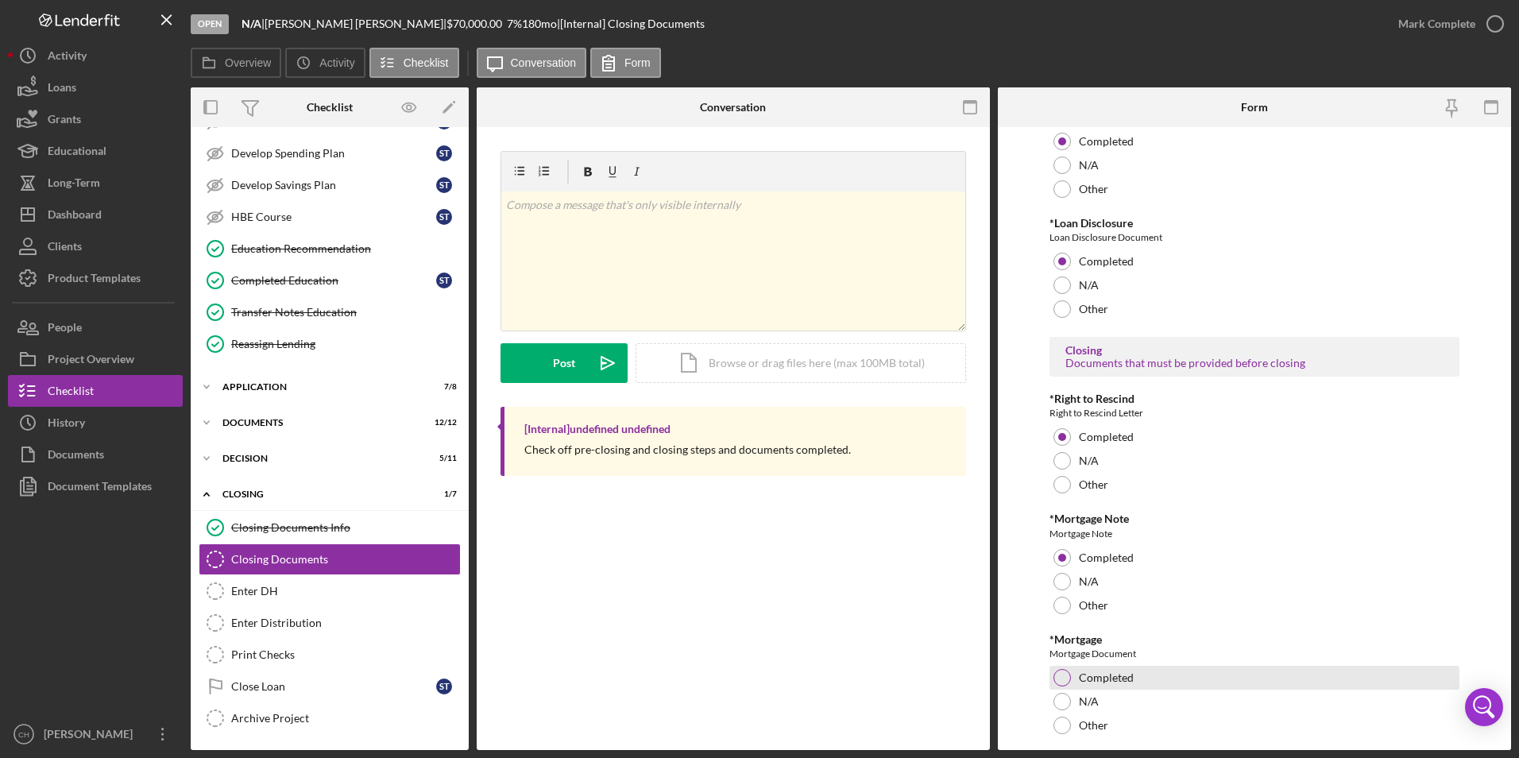
click at [1061, 674] on div at bounding box center [1061, 677] width 17 height 17
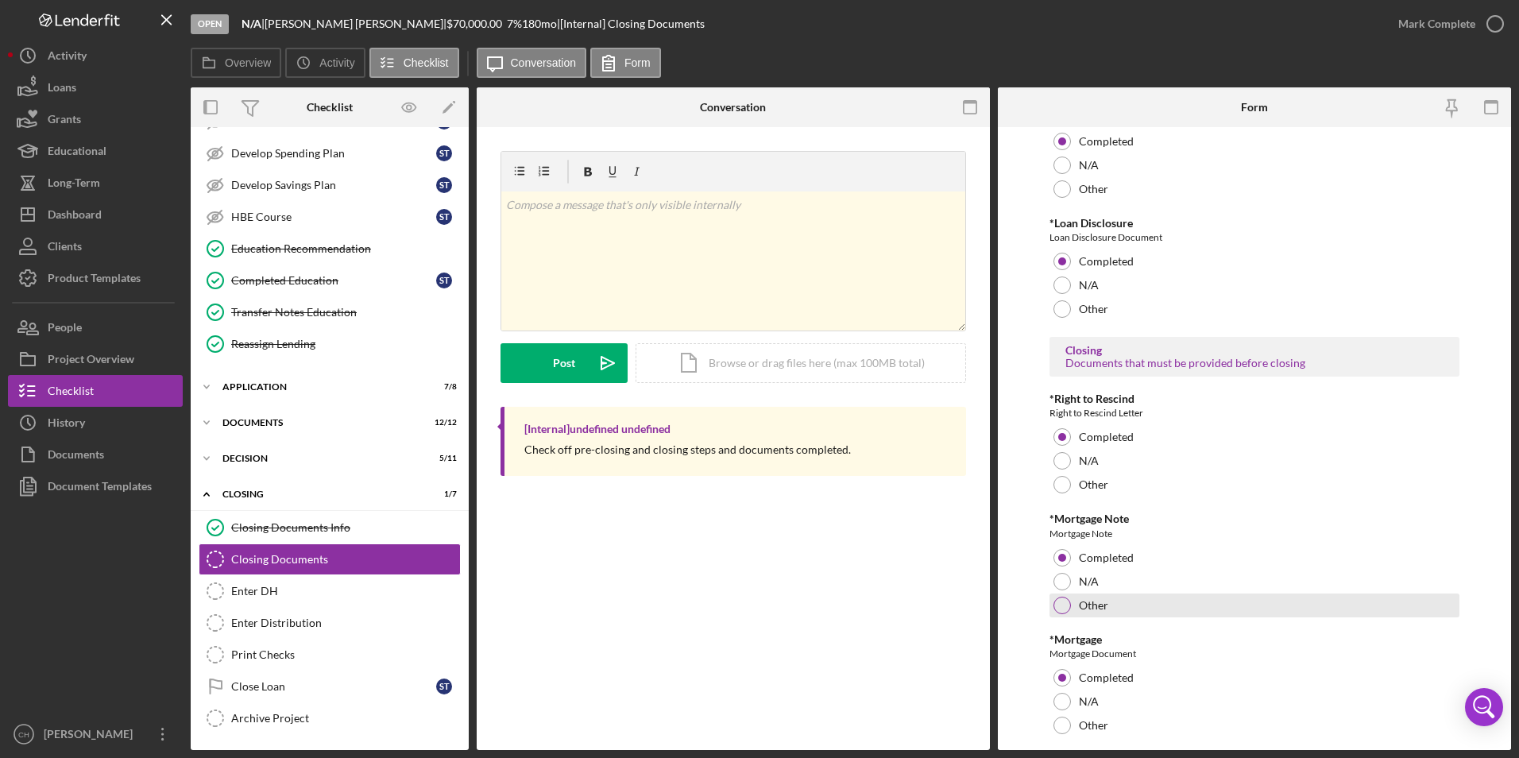
scroll to position [363, 0]
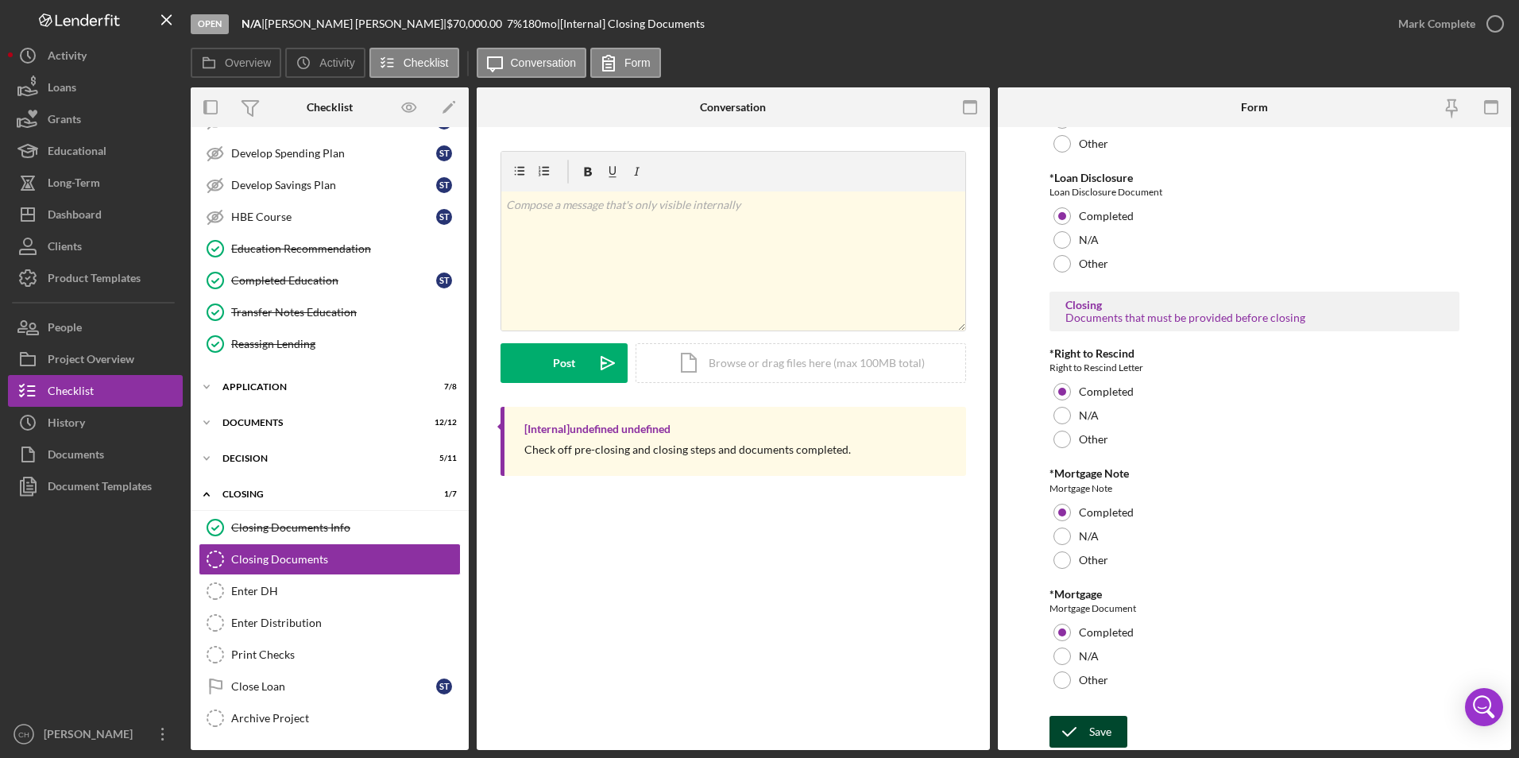
click at [1106, 723] on div "Save" at bounding box center [1100, 732] width 22 height 32
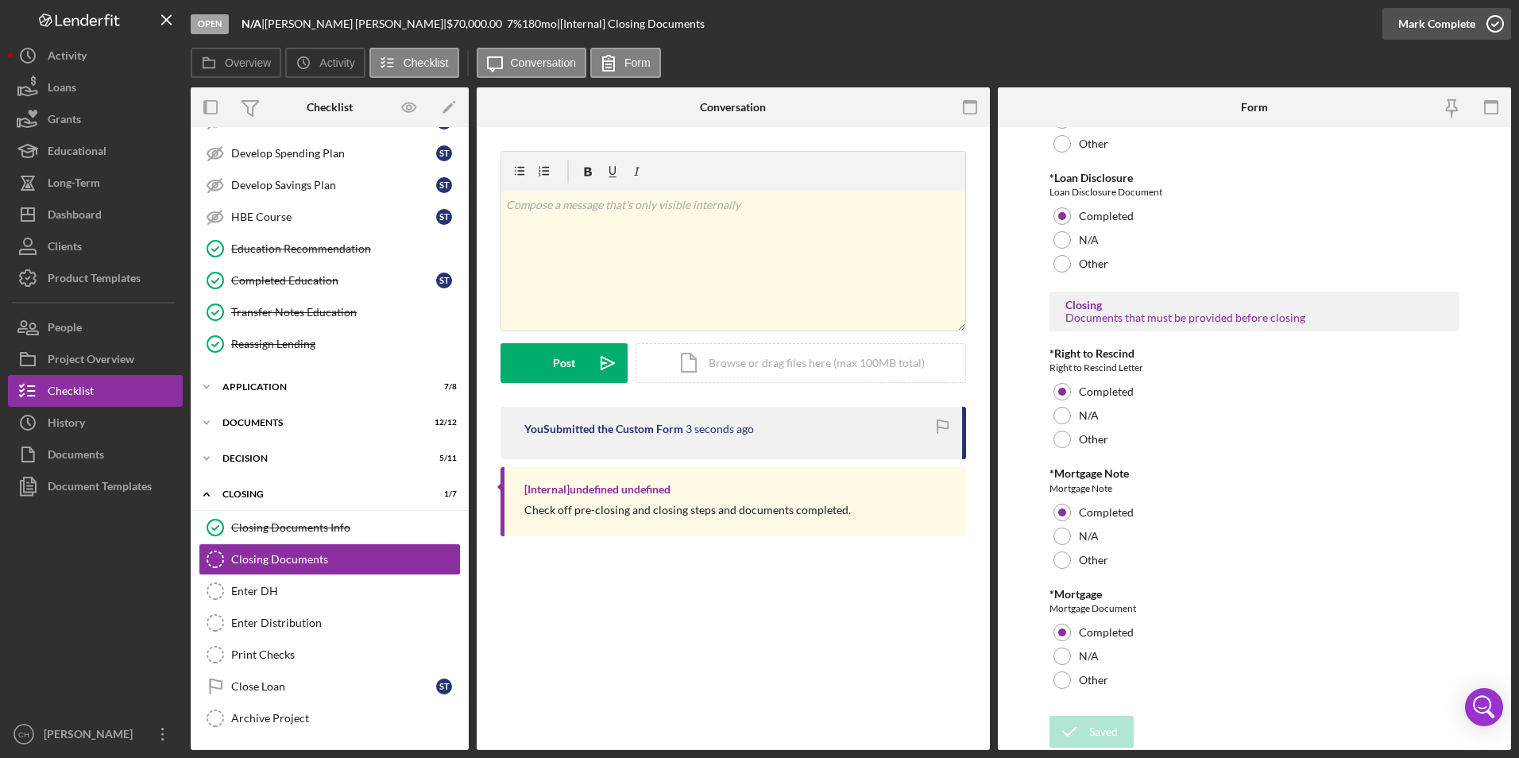
click at [1434, 21] on div "Mark Complete" at bounding box center [1436, 24] width 77 height 32
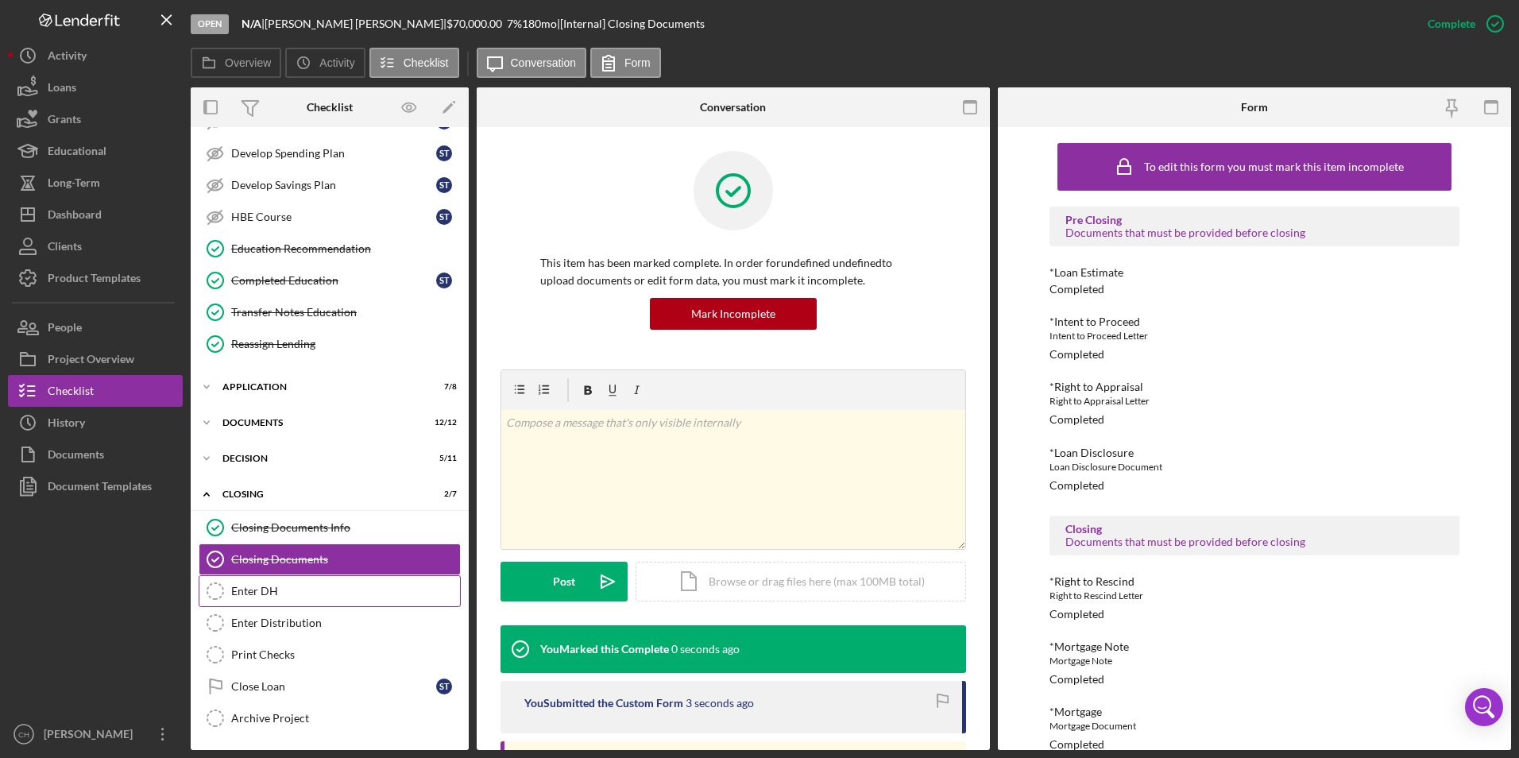
click at [277, 601] on link "Enter DH Enter DH" at bounding box center [330, 591] width 262 height 32
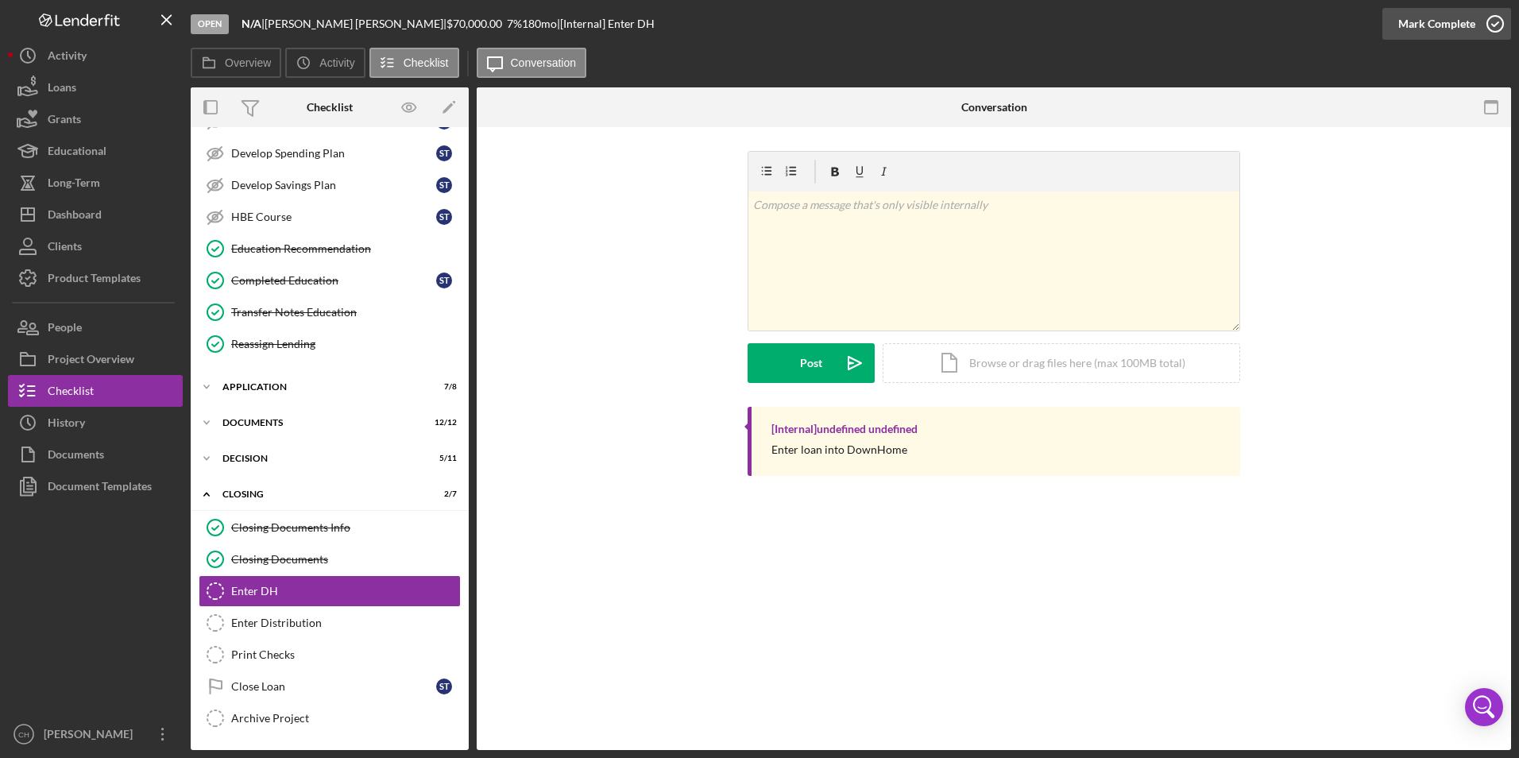
click at [1432, 20] on div "Mark Complete" at bounding box center [1436, 24] width 77 height 32
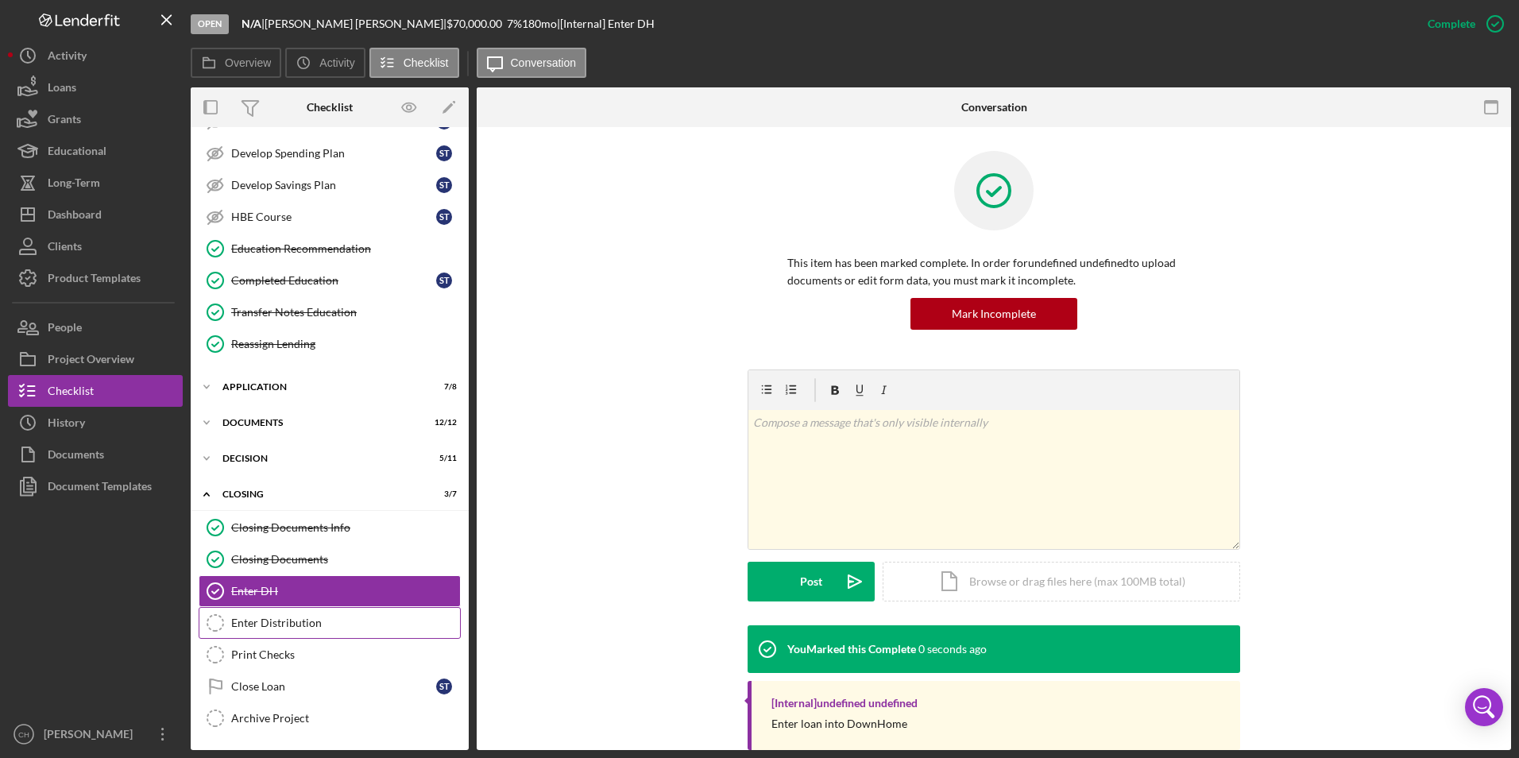
click at [233, 633] on icon "Enter Distribution" at bounding box center [215, 623] width 40 height 40
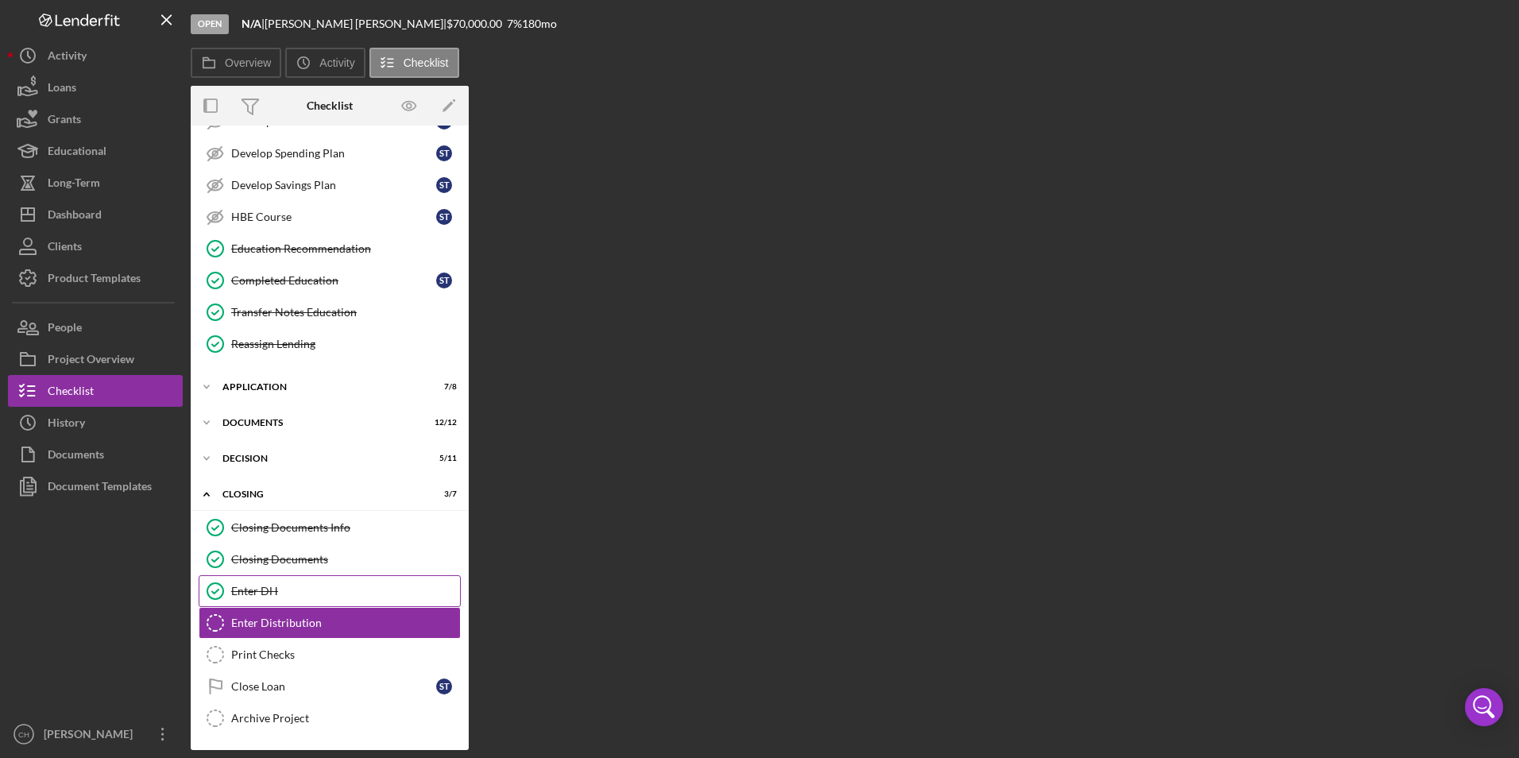
scroll to position [225, 0]
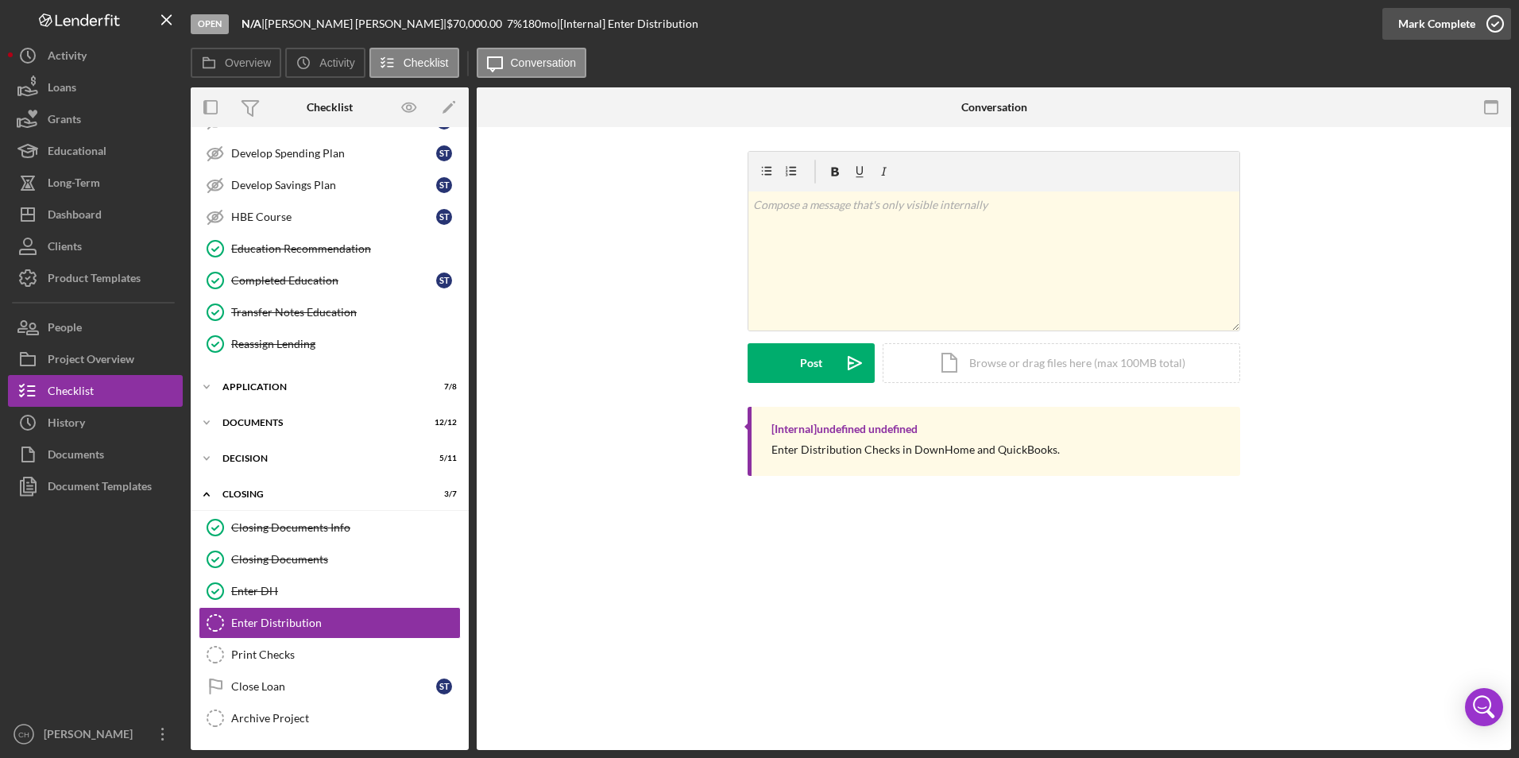
click at [1440, 17] on div "Mark Complete" at bounding box center [1436, 24] width 77 height 32
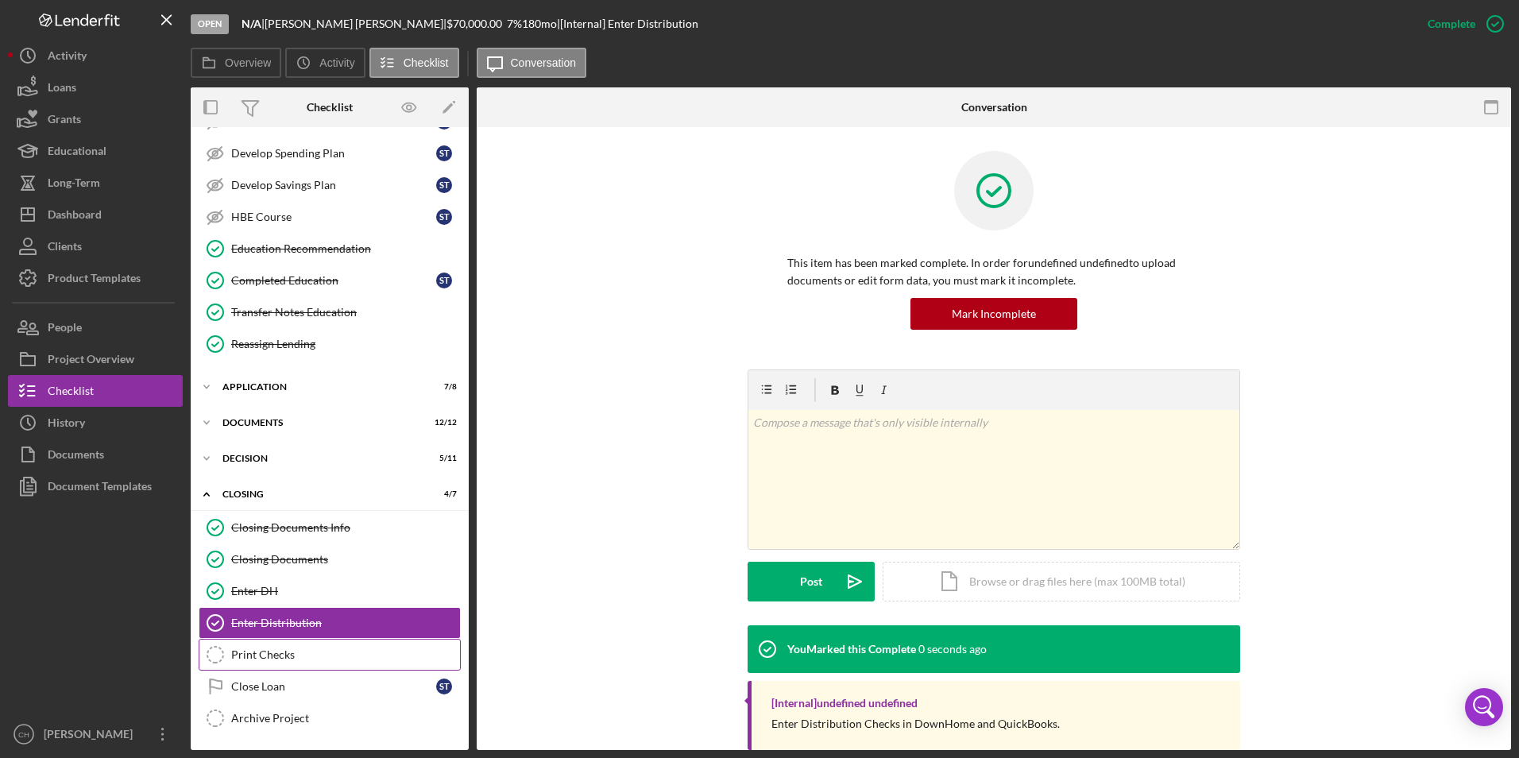
click at [261, 652] on div "Print Checks" at bounding box center [345, 654] width 229 height 13
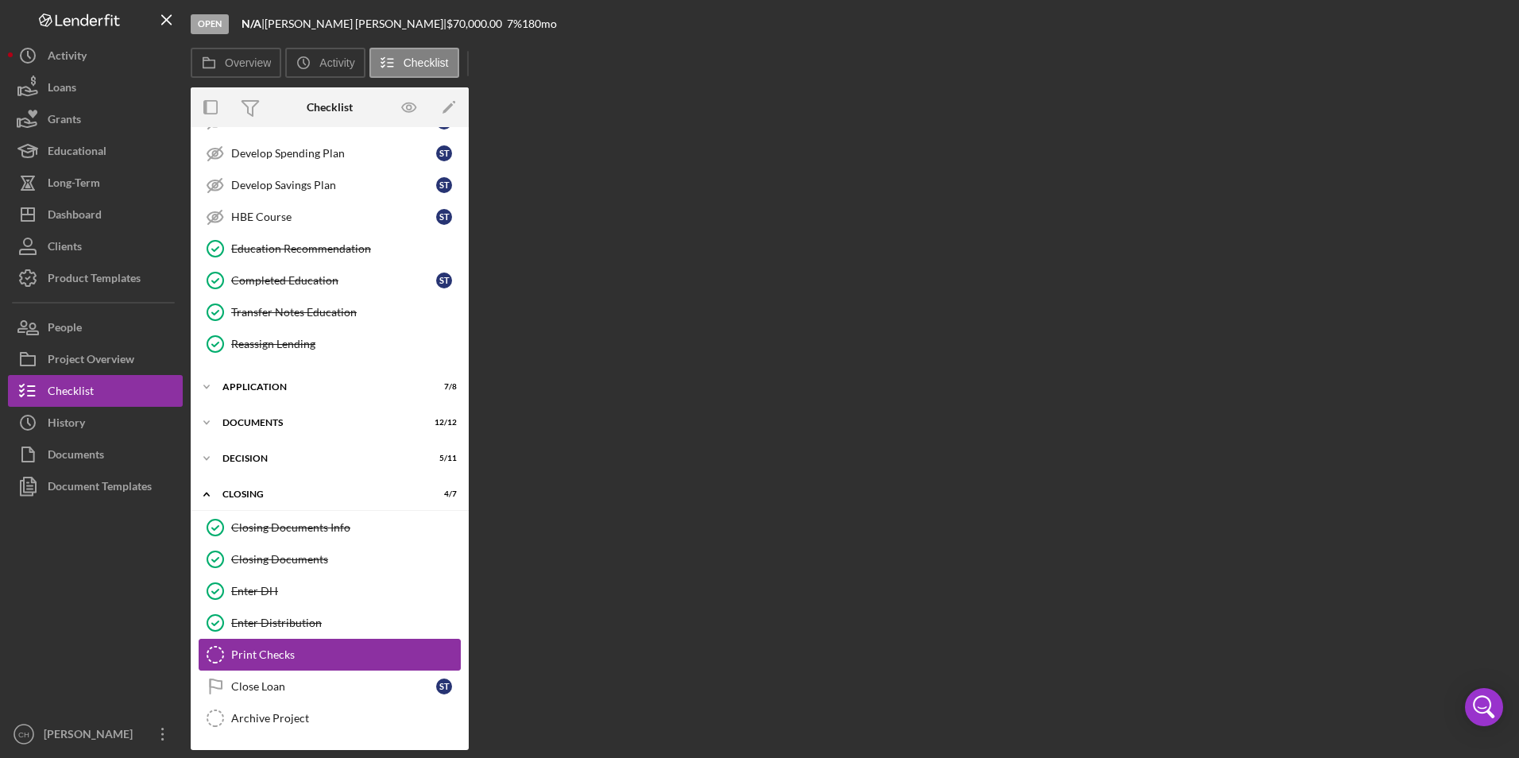
click at [261, 652] on div "Print Checks" at bounding box center [345, 654] width 229 height 13
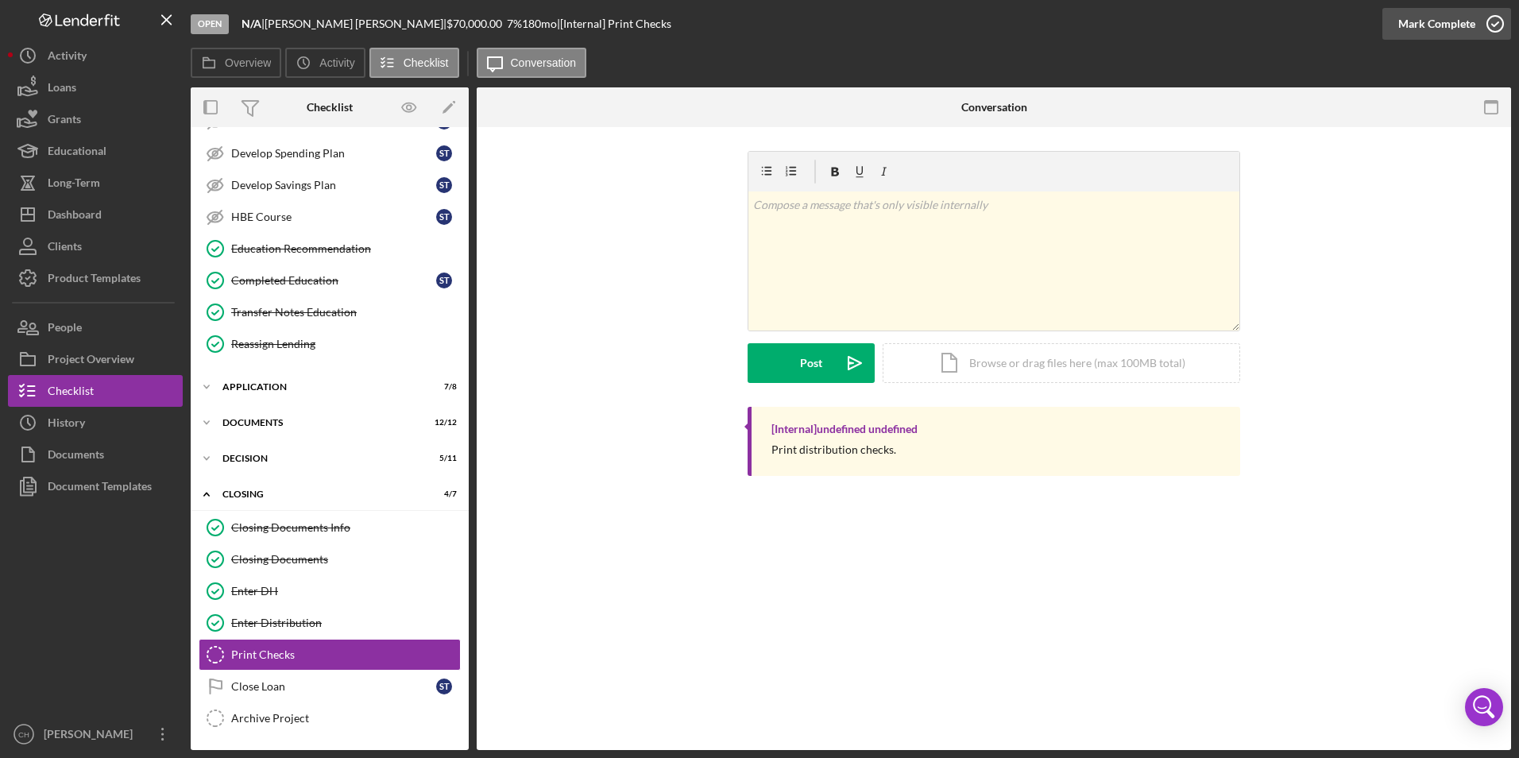
click at [1420, 21] on div "Mark Complete" at bounding box center [1436, 24] width 77 height 32
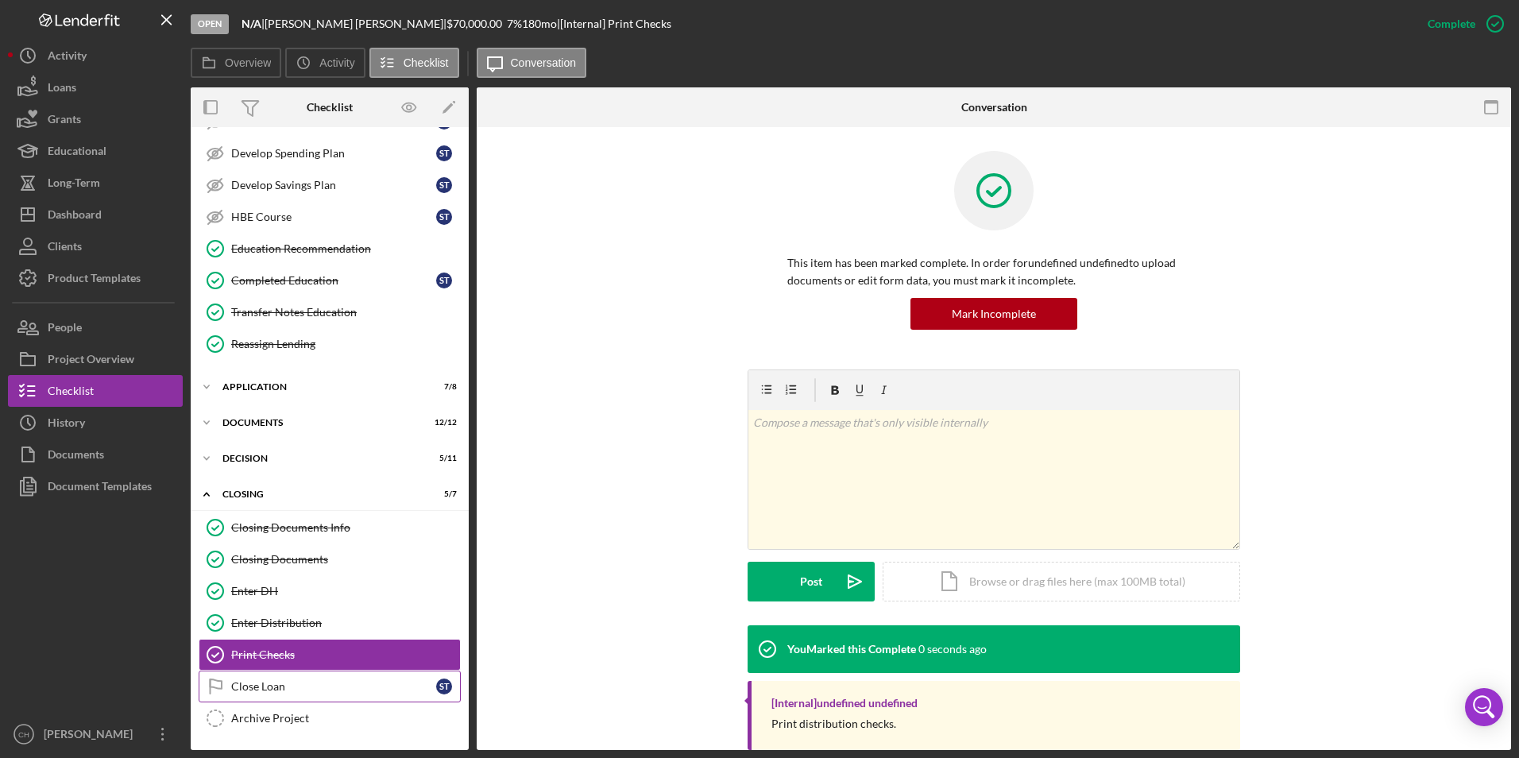
click at [270, 684] on div "Close Loan" at bounding box center [333, 686] width 205 height 13
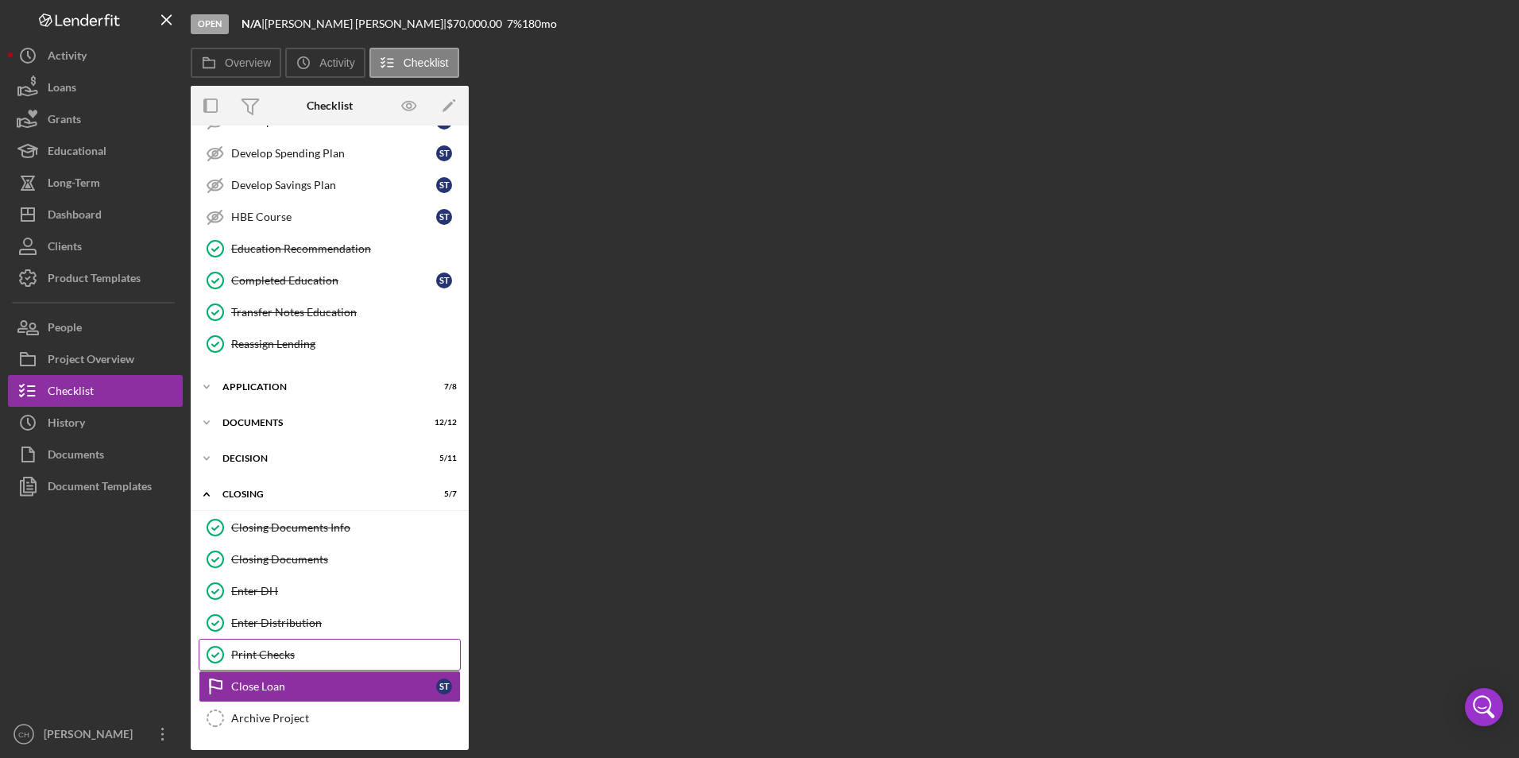
scroll to position [225, 0]
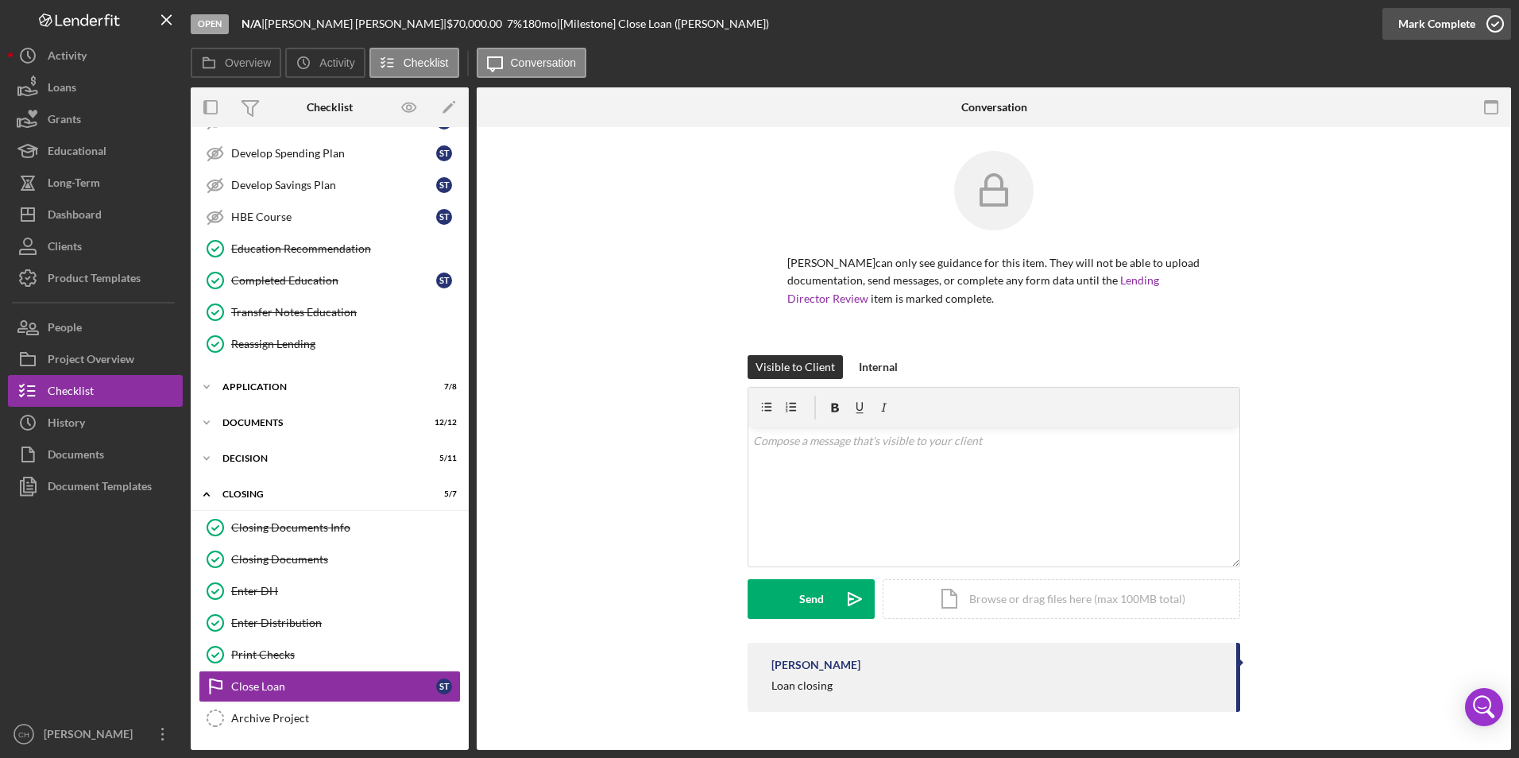
click at [1448, 24] on div "Mark Complete" at bounding box center [1436, 24] width 77 height 32
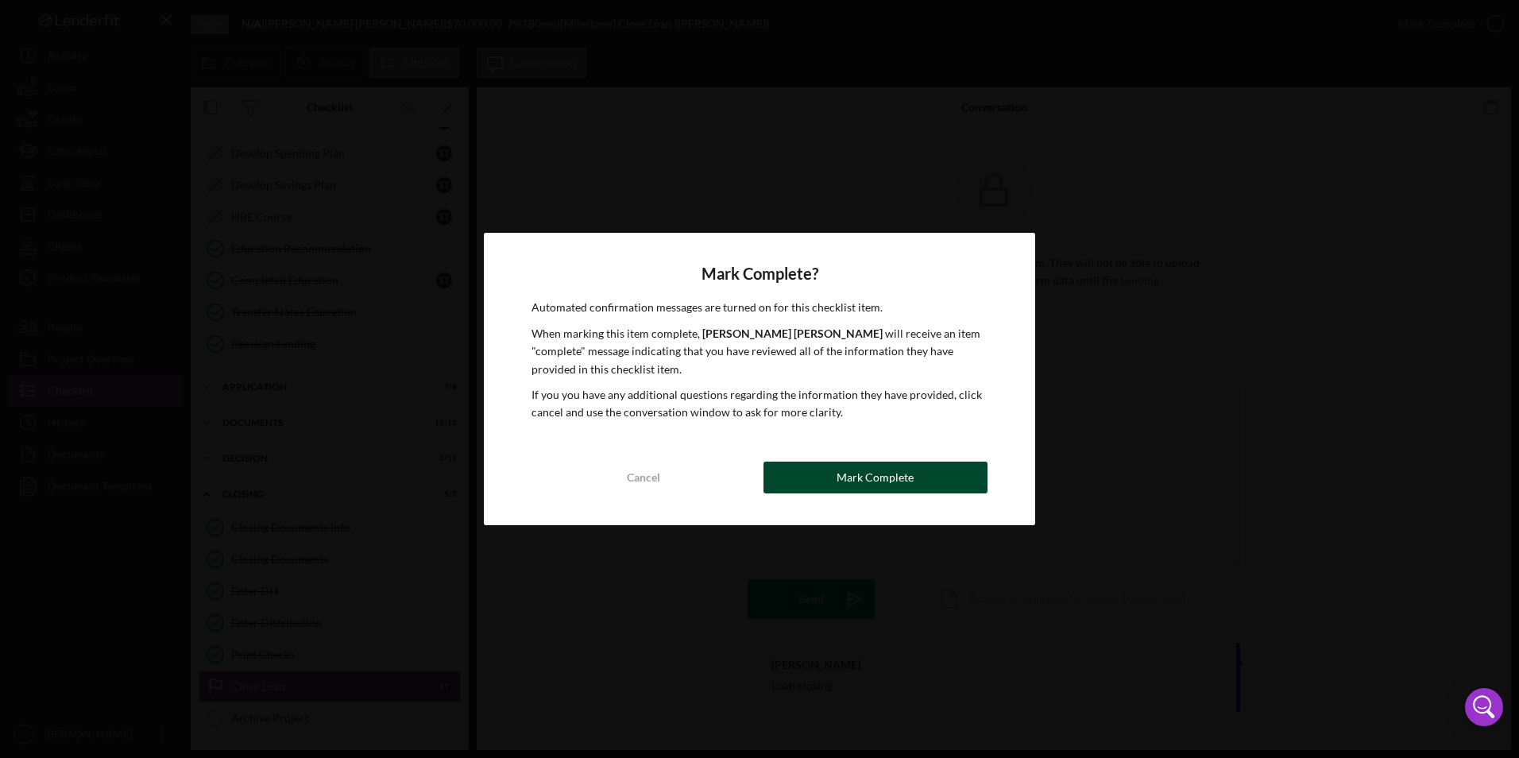
click at [827, 471] on button "Mark Complete" at bounding box center [875, 478] width 224 height 32
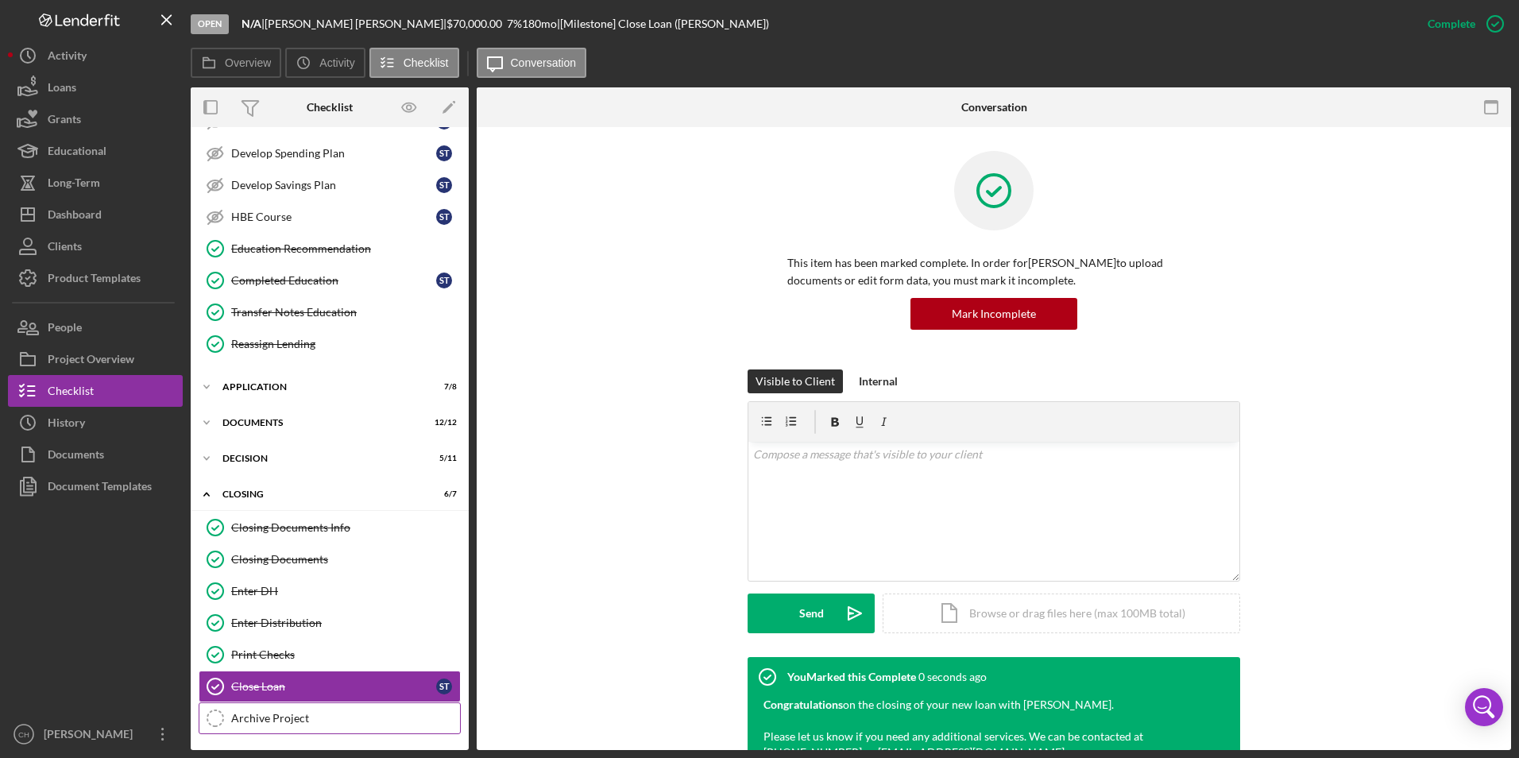
click at [265, 723] on div "Archive Project" at bounding box center [345, 718] width 229 height 13
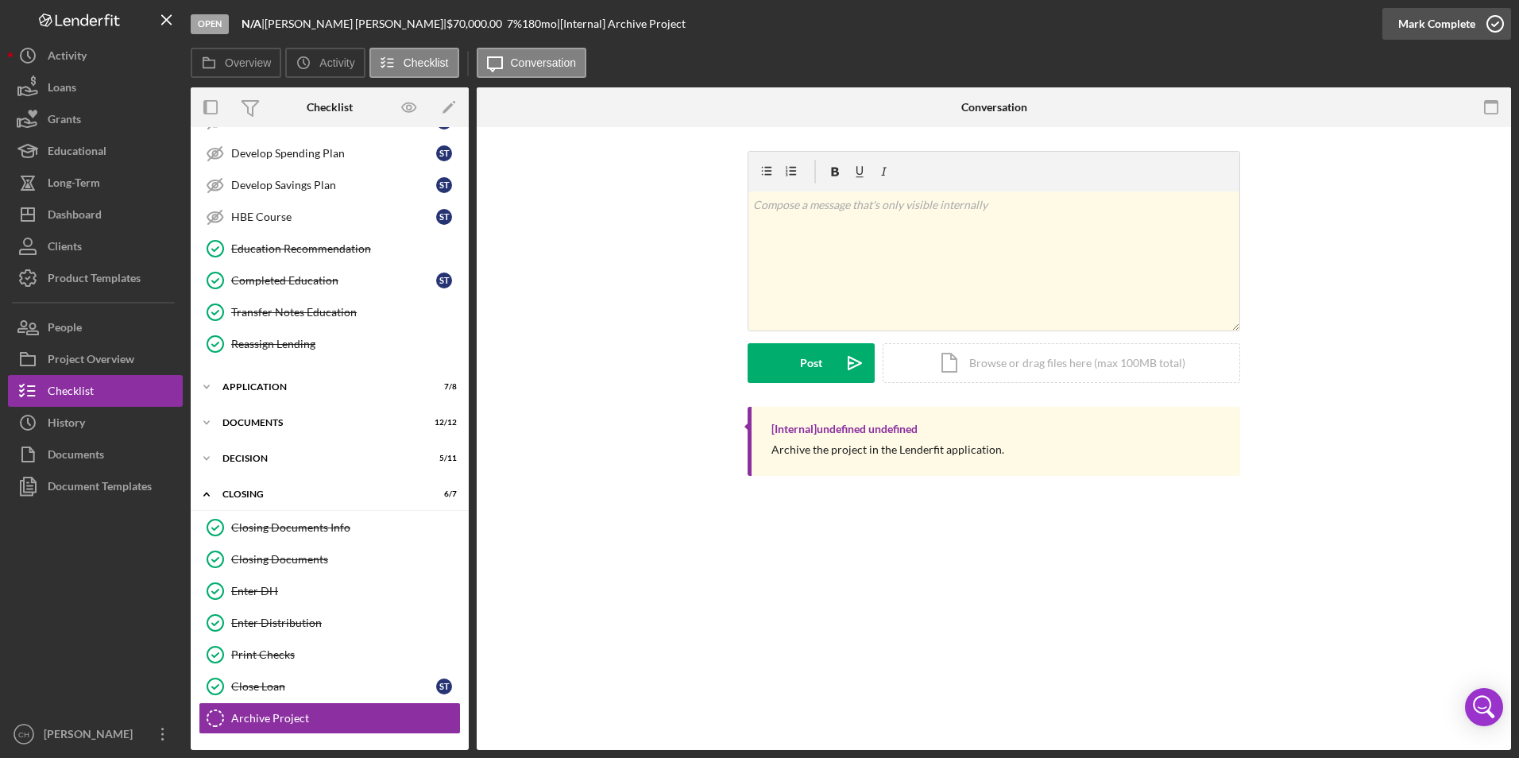
click at [1420, 20] on div "Mark Complete" at bounding box center [1436, 24] width 77 height 32
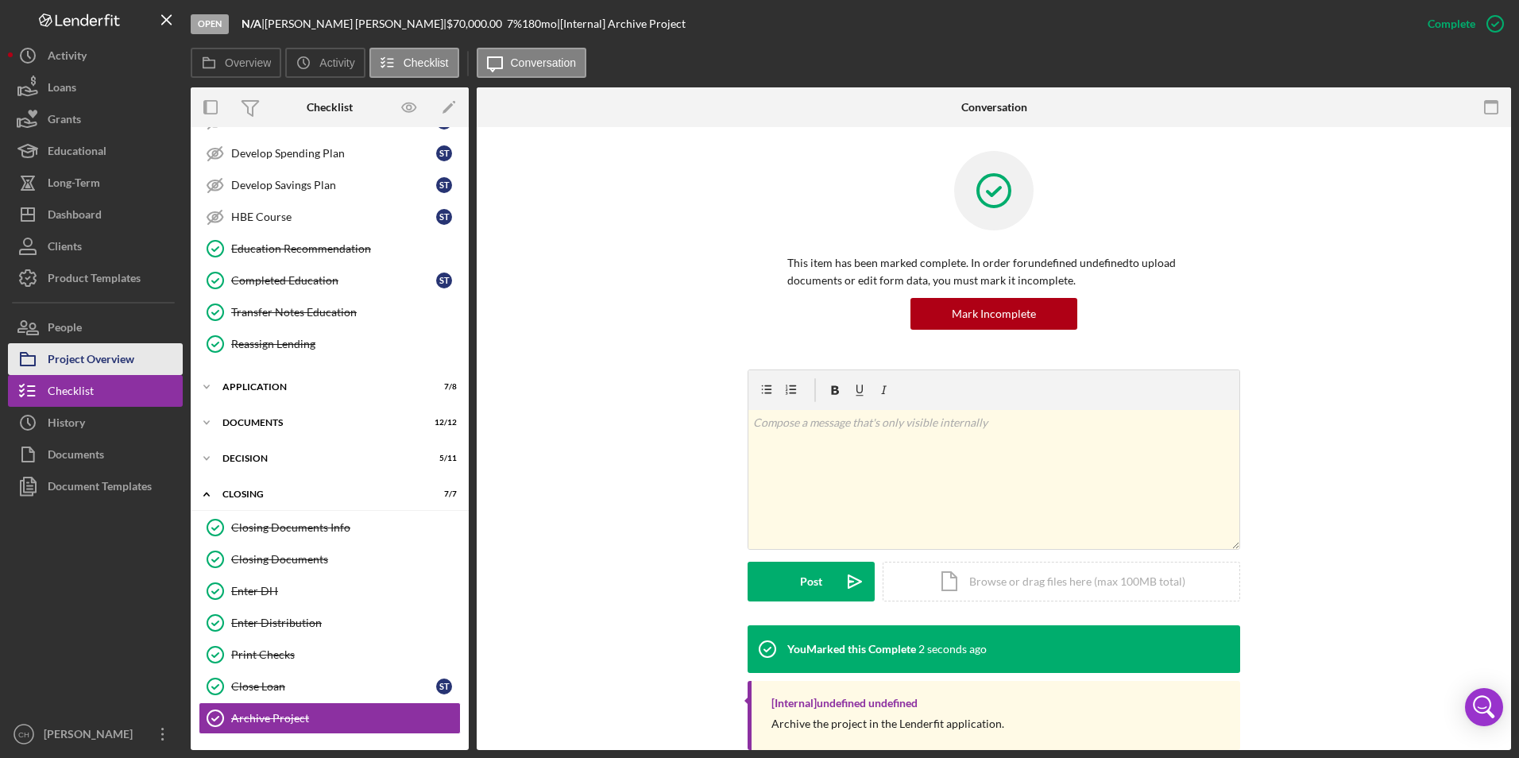
click at [127, 362] on div "Project Overview" at bounding box center [91, 361] width 87 height 36
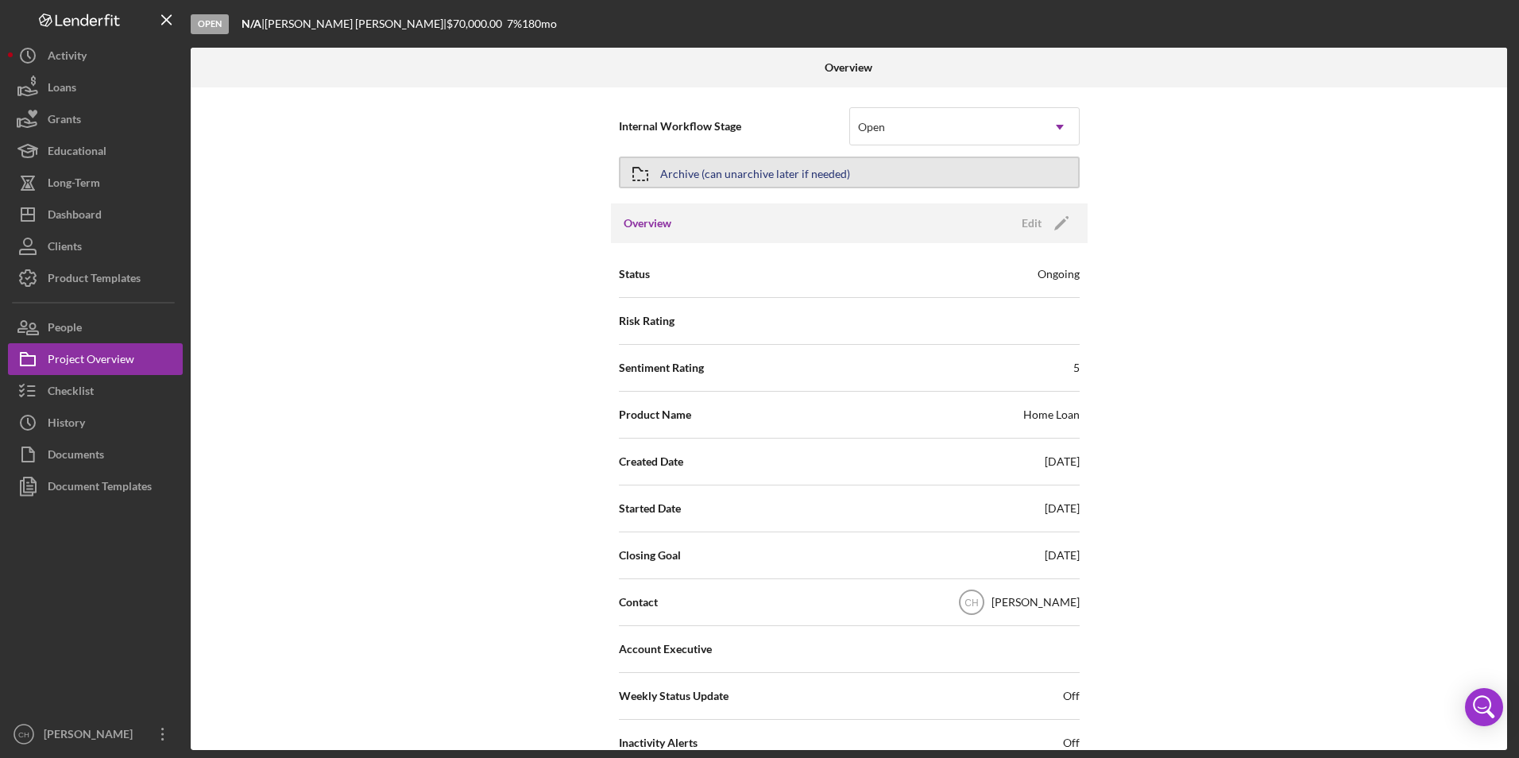
click at [822, 164] on div "Archive (can unarchive later if needed)" at bounding box center [755, 172] width 190 height 29
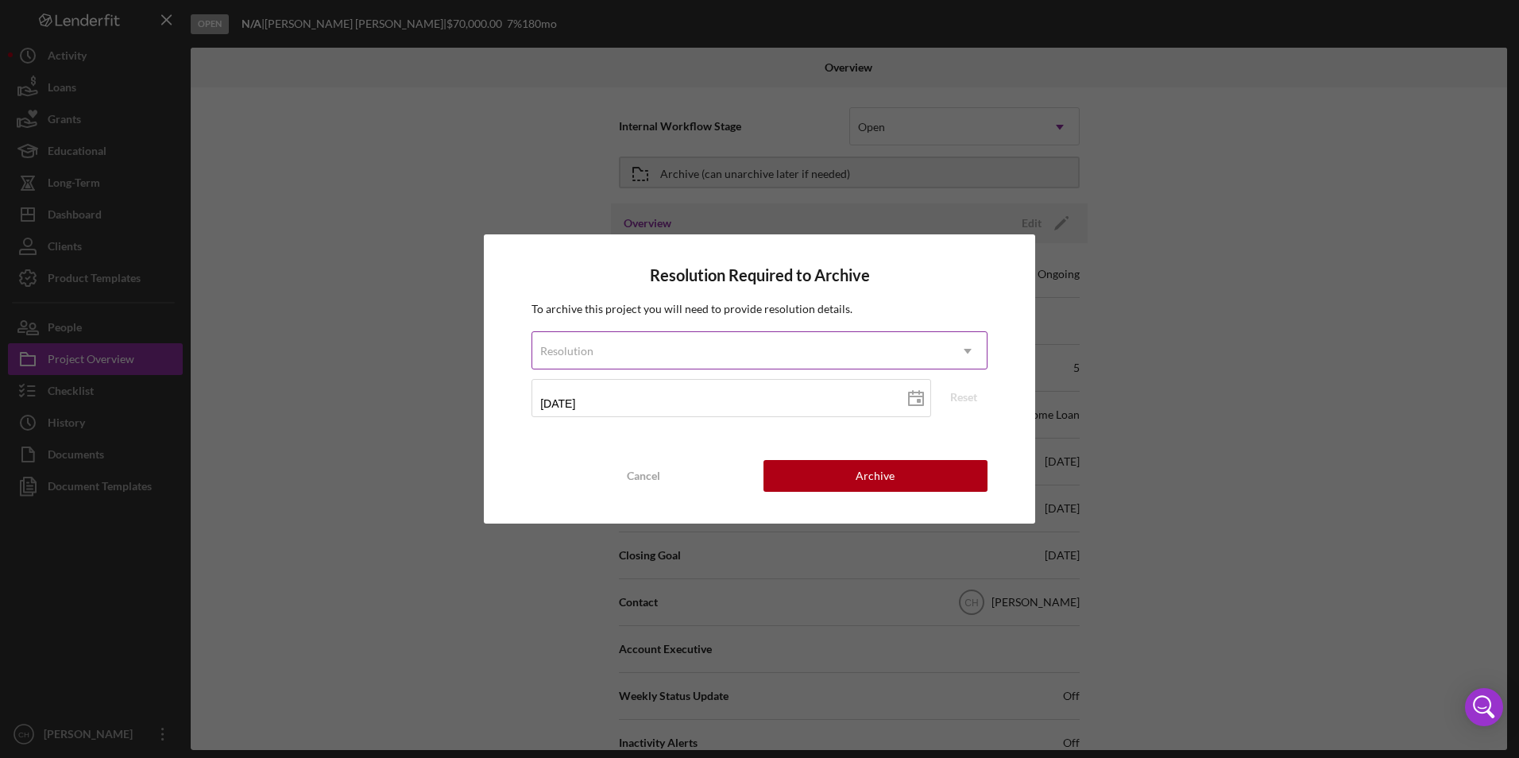
click at [605, 348] on div "Resolution" at bounding box center [740, 351] width 416 height 37
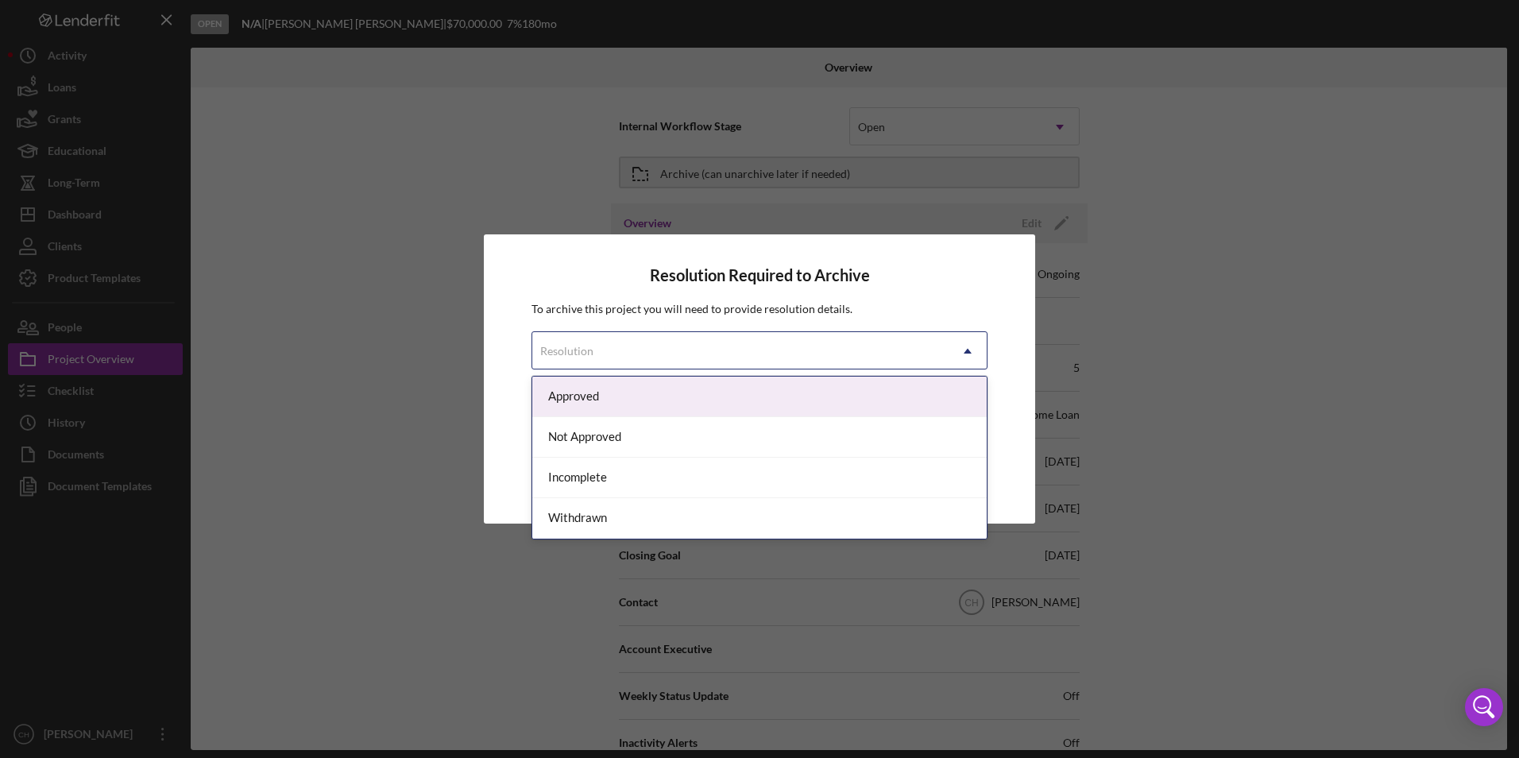
click at [597, 395] on div "Approved" at bounding box center [759, 397] width 454 height 41
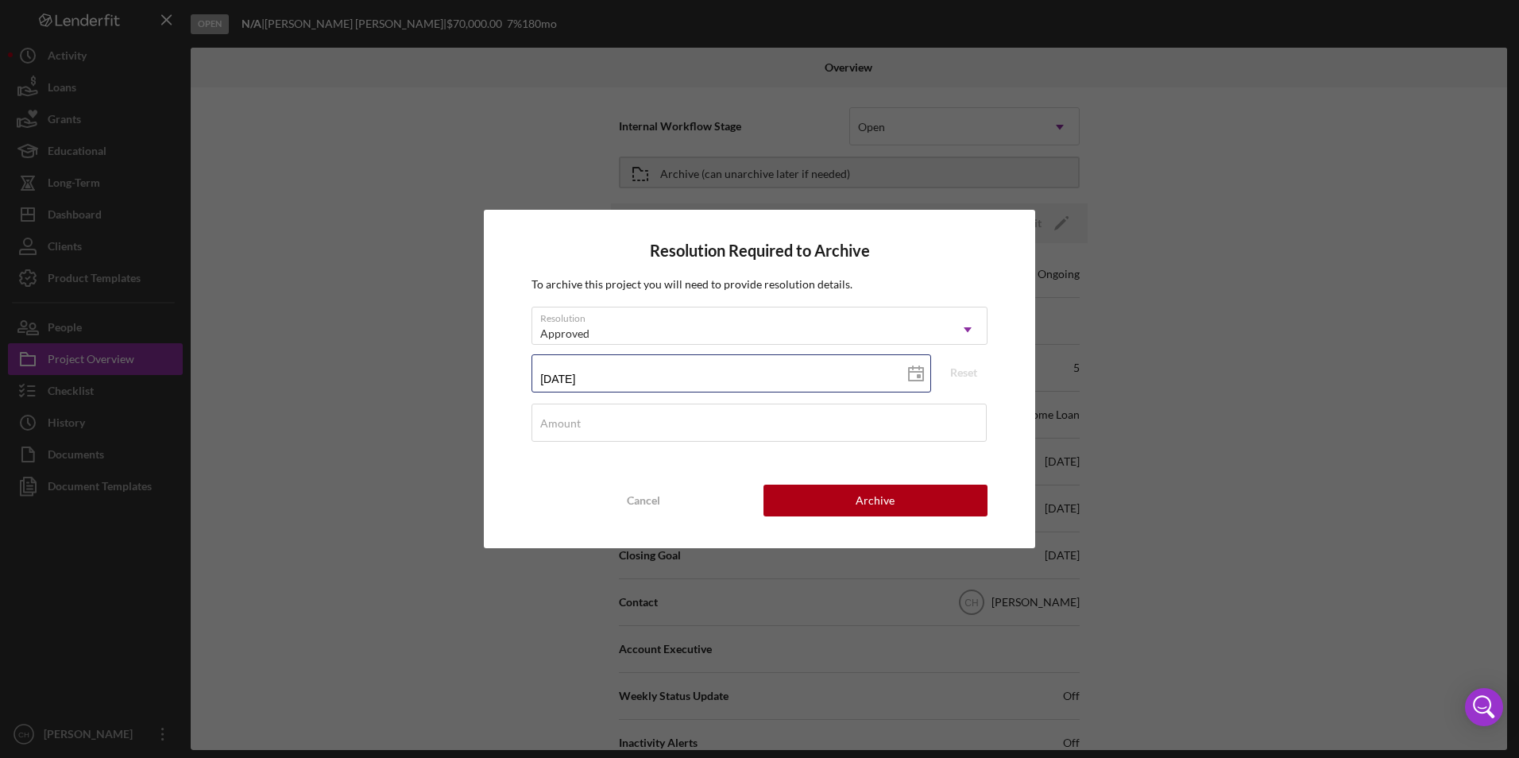
drag, startPoint x: 604, startPoint y: 380, endPoint x: 528, endPoint y: 378, distance: 75.5
click at [531, 378] on div "Resolution Required to Archive To archive this project you will need to provide…" at bounding box center [759, 379] width 551 height 338
type input "0m/dd/yyyy"
type input "08/dd/yyyy"
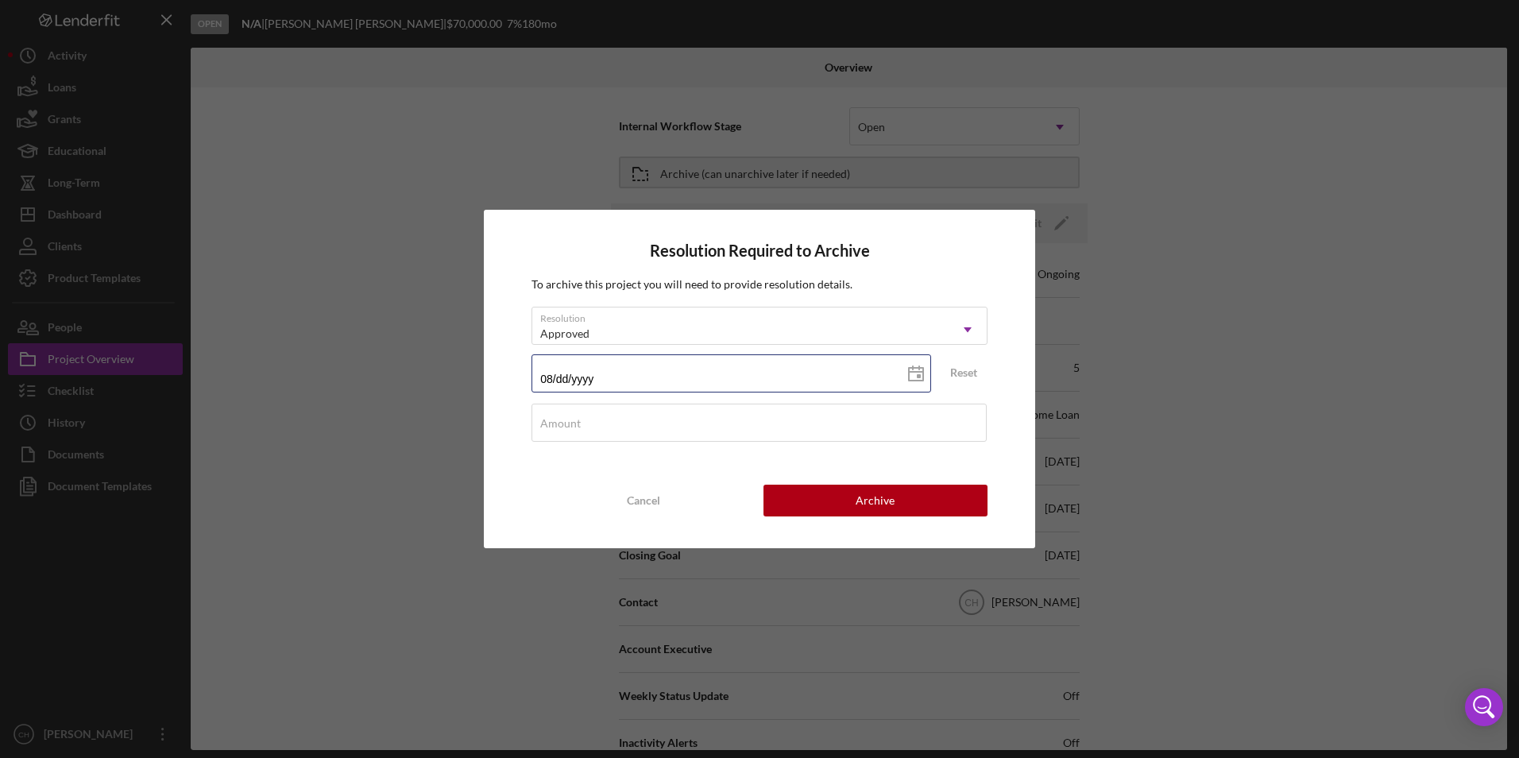
type input "08/0d/yyyy"
type input "08/04/yyyy"
type input "08/04/2yyy"
type input "08/04/20yy"
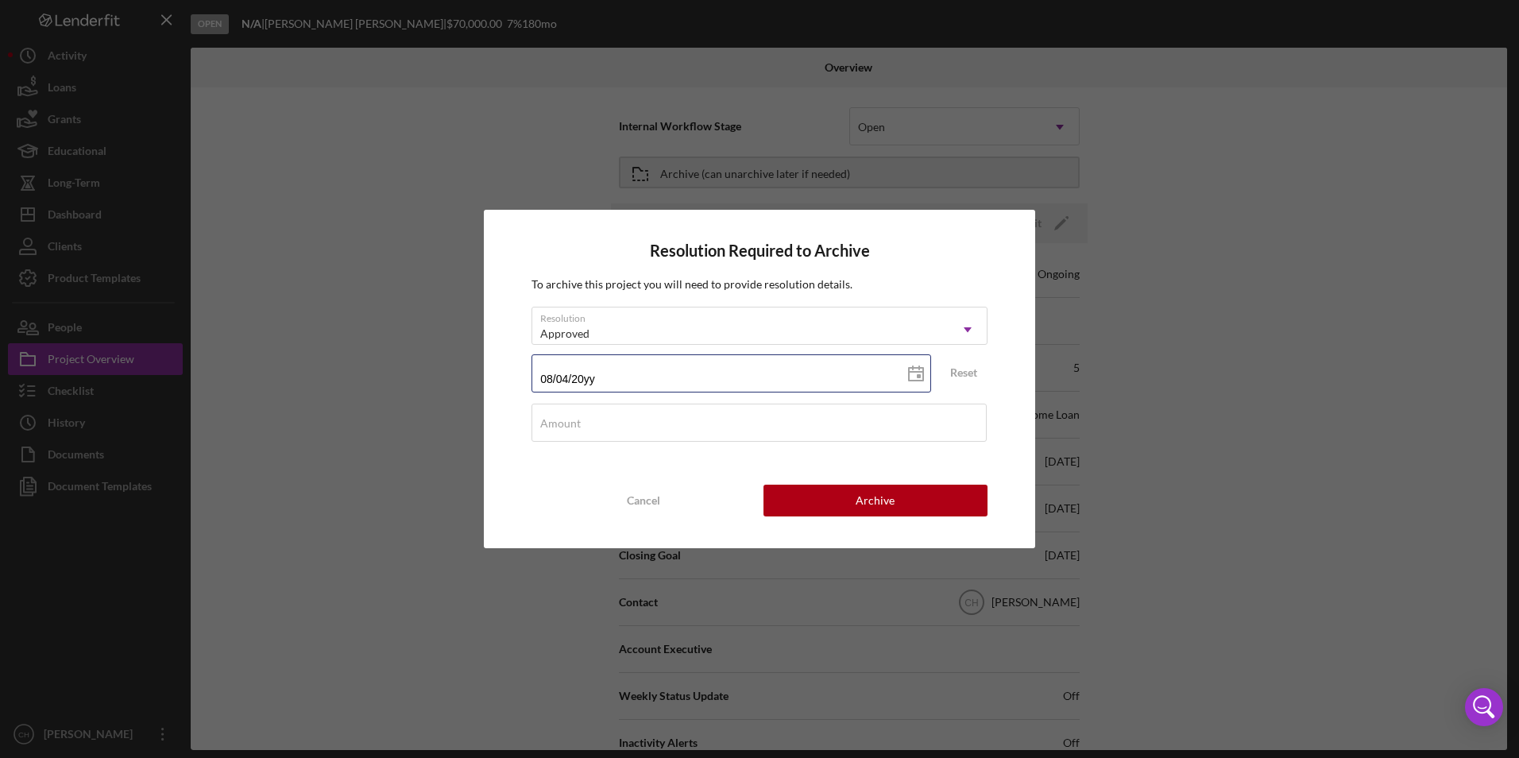
type input "08/04/202y"
type input "[DATE]"
click at [547, 425] on label "Amount" at bounding box center [560, 423] width 41 height 13
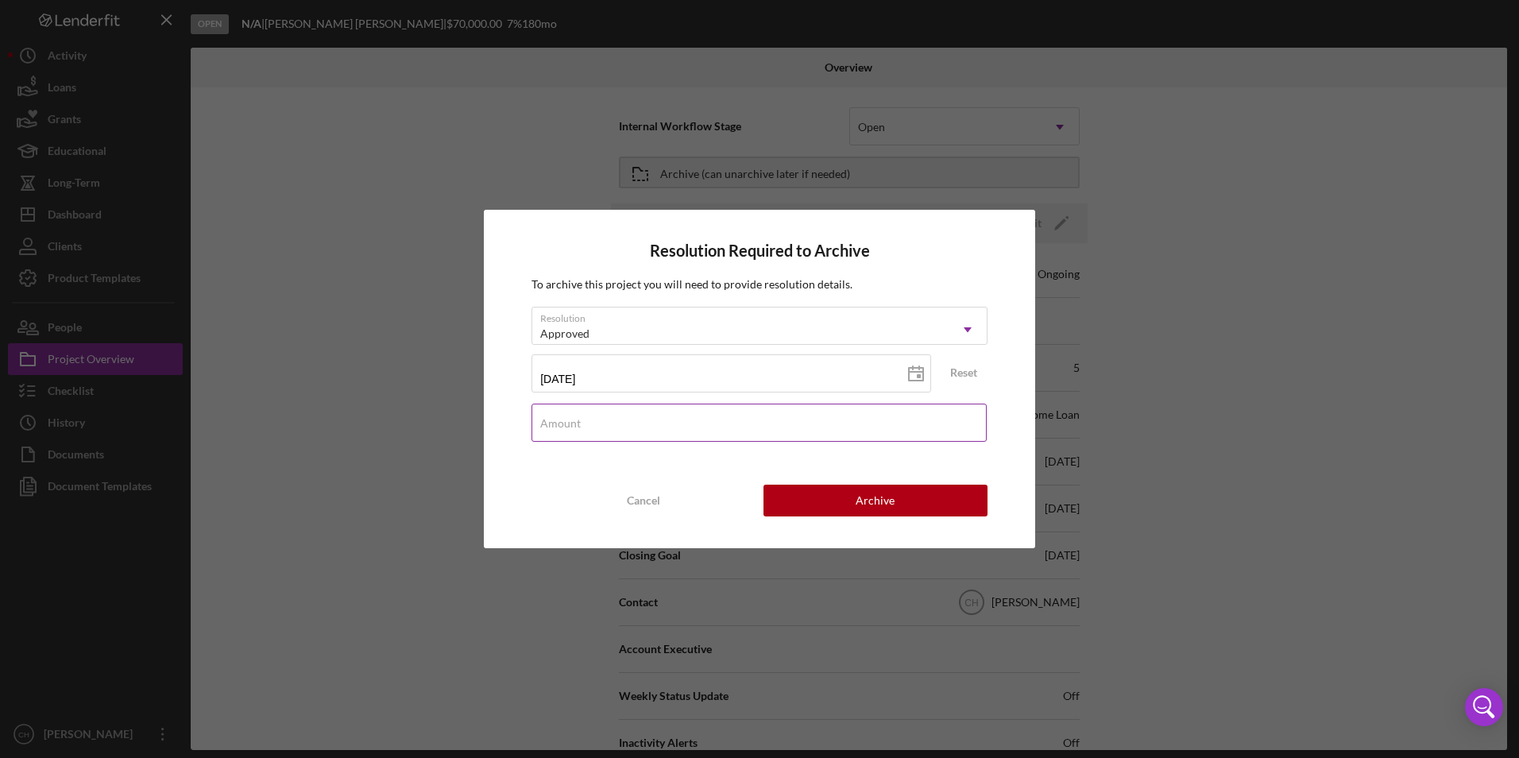
click at [547, 425] on input "Amount" at bounding box center [758, 423] width 455 height 38
type input "$8"
type input "$85,695"
click at [816, 494] on button "Archive" at bounding box center [875, 501] width 224 height 32
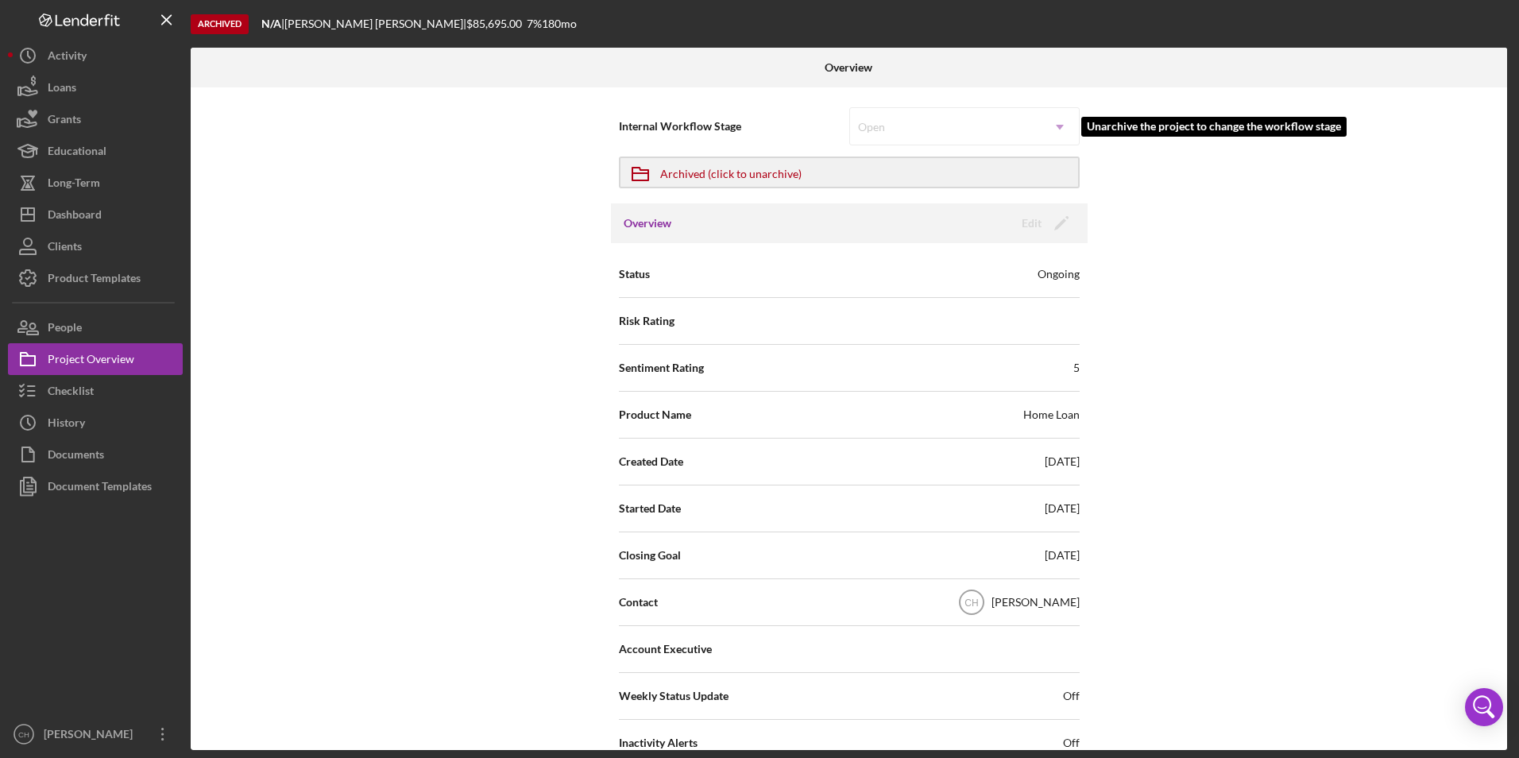
click at [1059, 122] on div "Open Icon/Dropdown Arrow" at bounding box center [964, 126] width 230 height 38
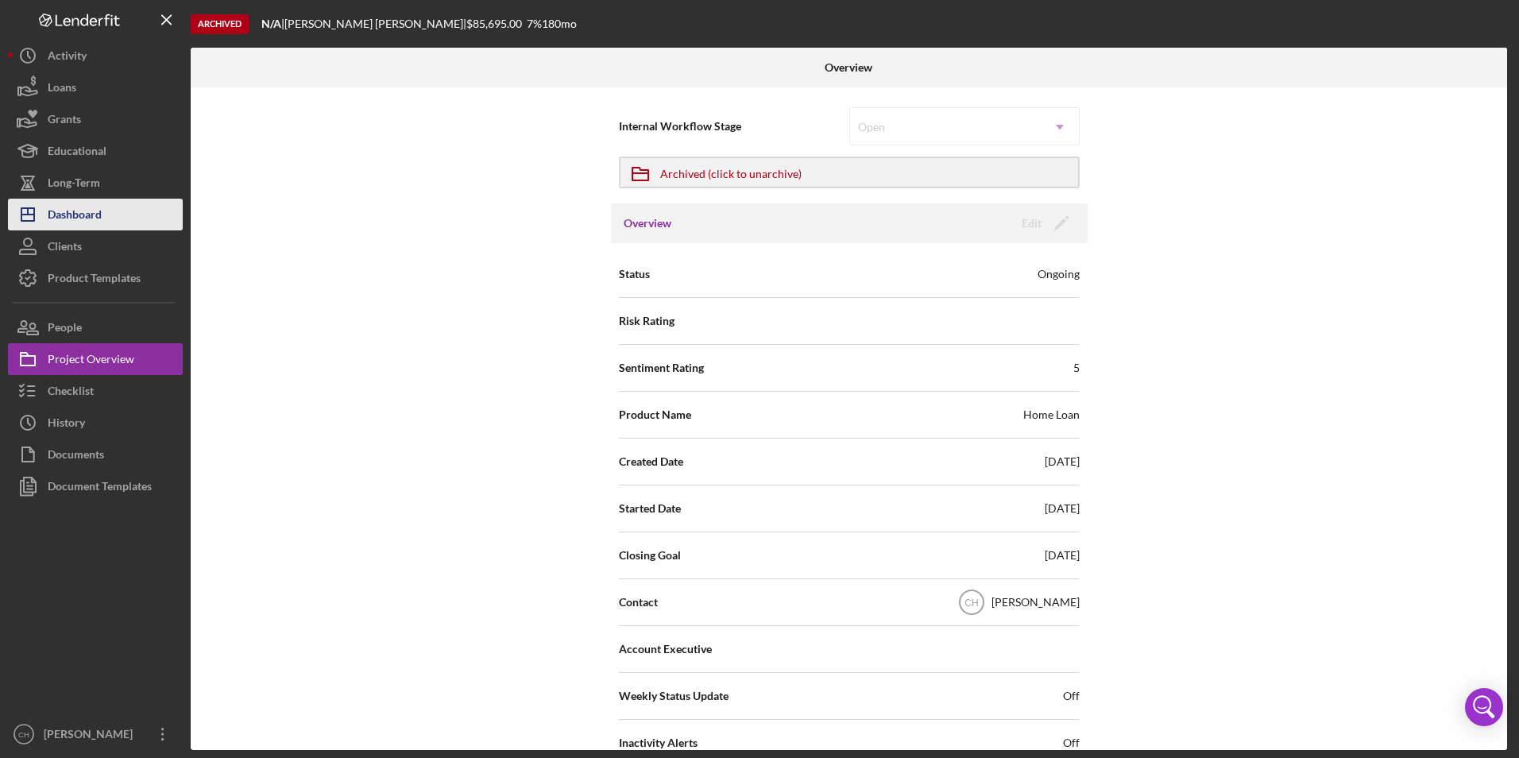
click at [115, 216] on button "Icon/Dashboard Dashboard" at bounding box center [95, 215] width 175 height 32
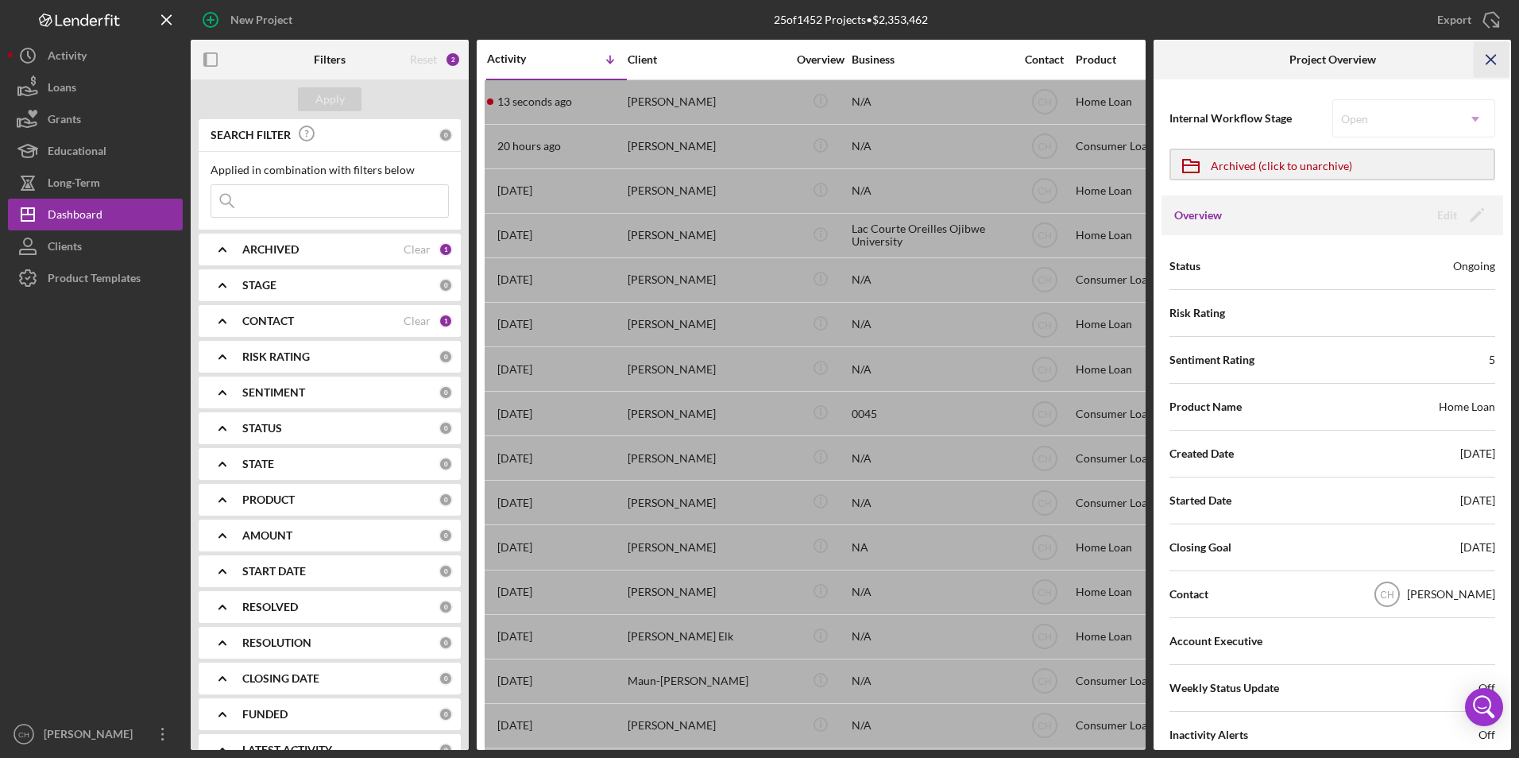
click at [1485, 56] on icon "Icon/Menu Close" at bounding box center [1492, 60] width 36 height 36
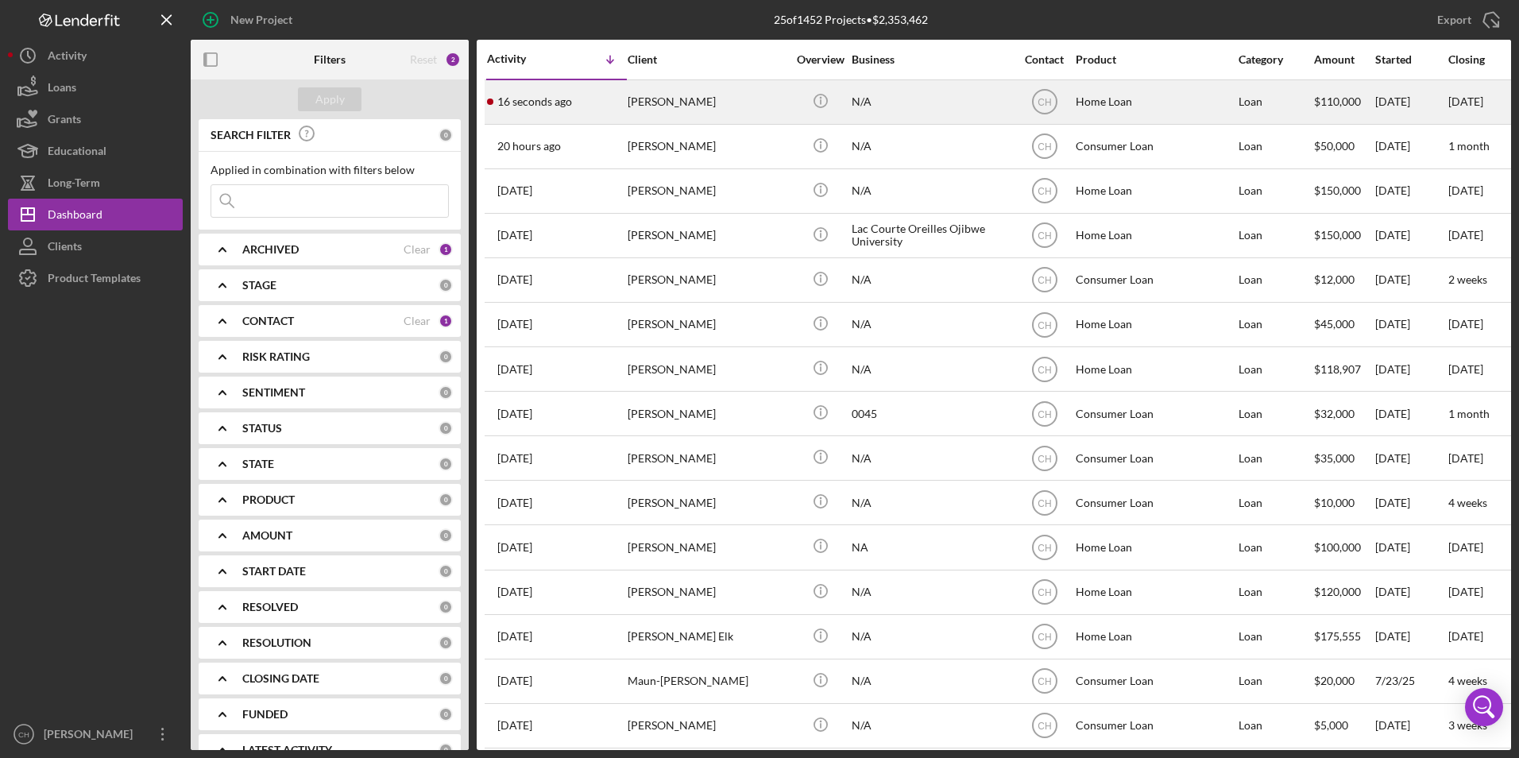
click at [699, 100] on div "[PERSON_NAME]" at bounding box center [707, 102] width 159 height 42
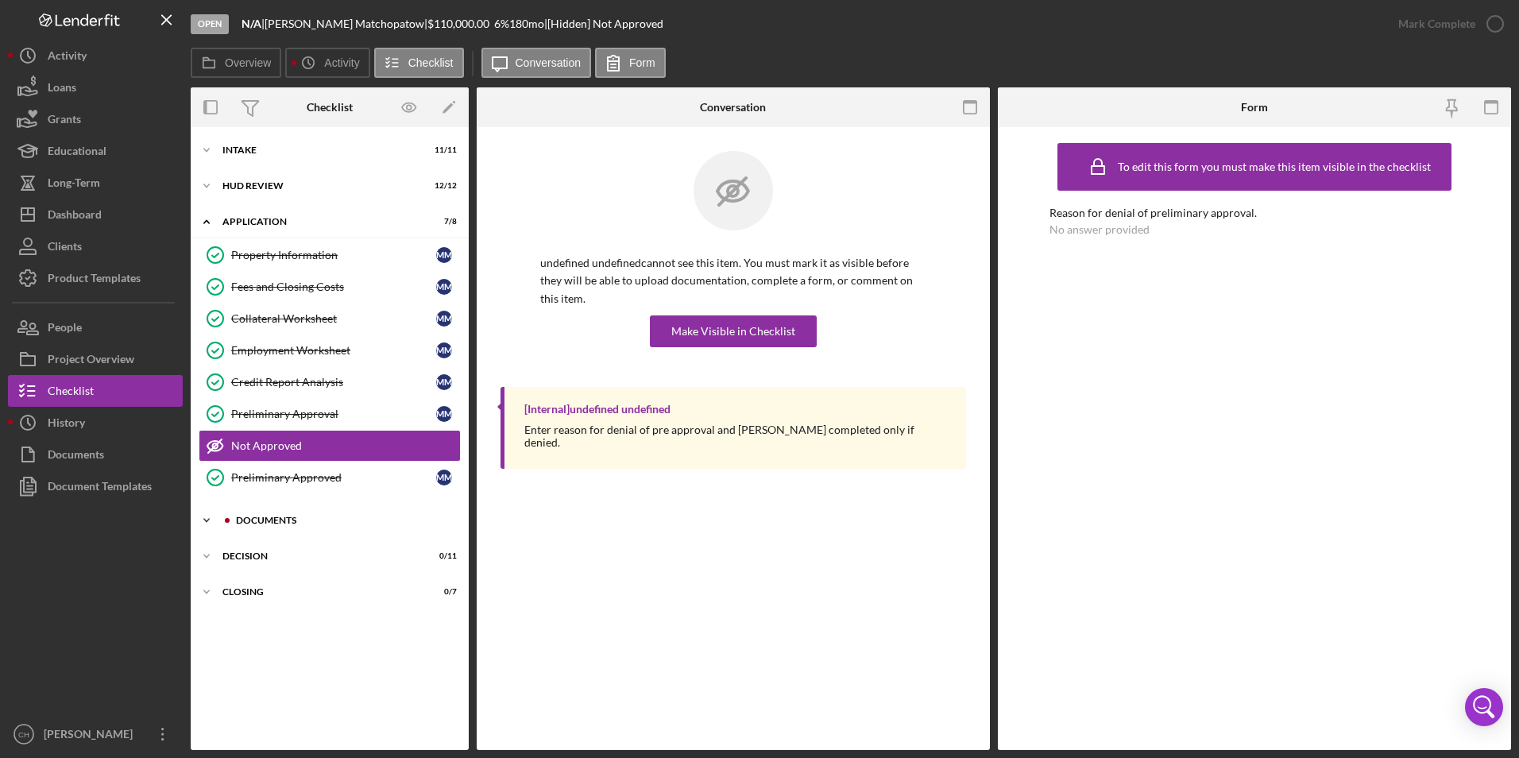
click at [303, 524] on div "Documents" at bounding box center [342, 521] width 213 height 10
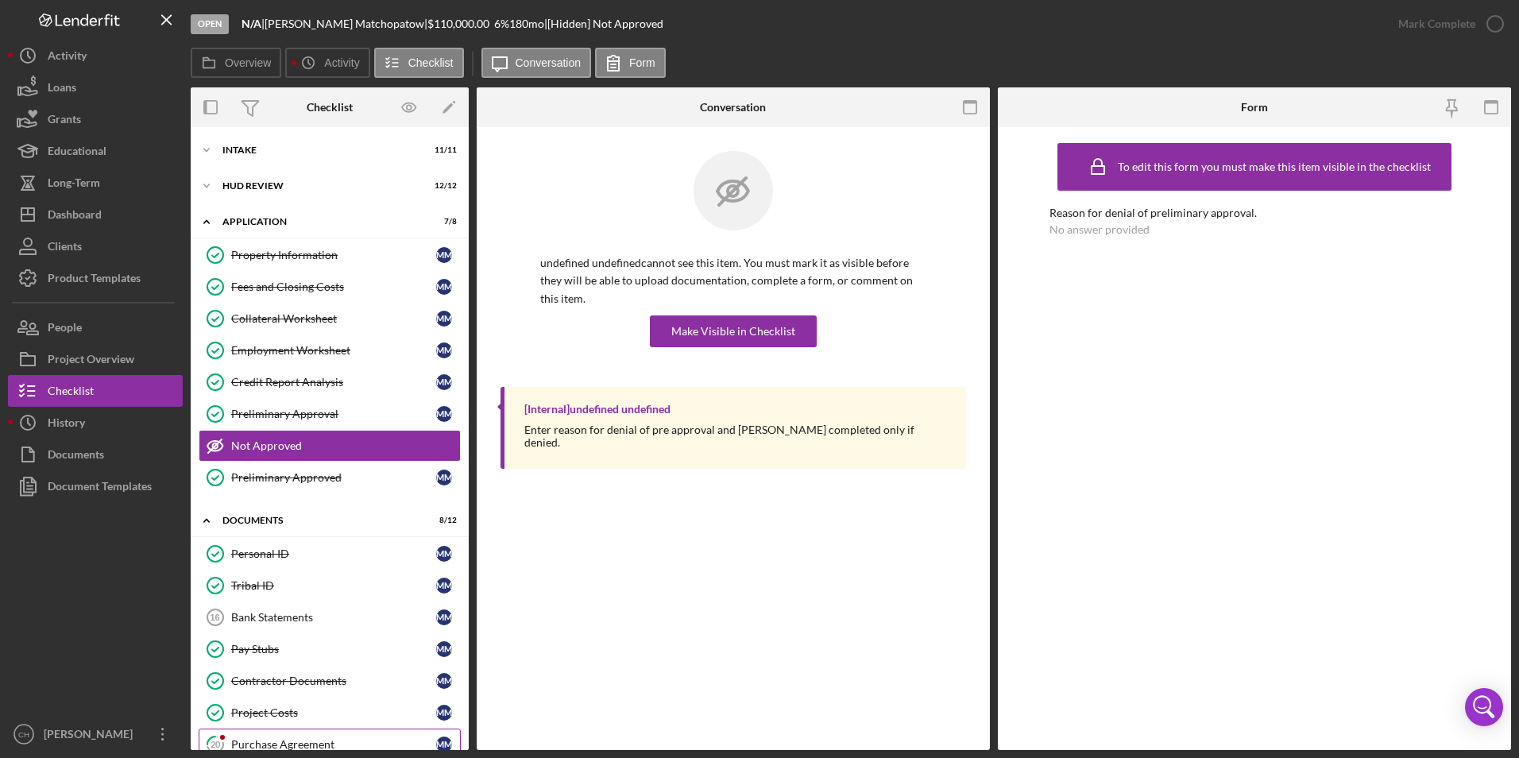
click at [280, 733] on link "20 Purchase Agreement M M" at bounding box center [330, 745] width 262 height 32
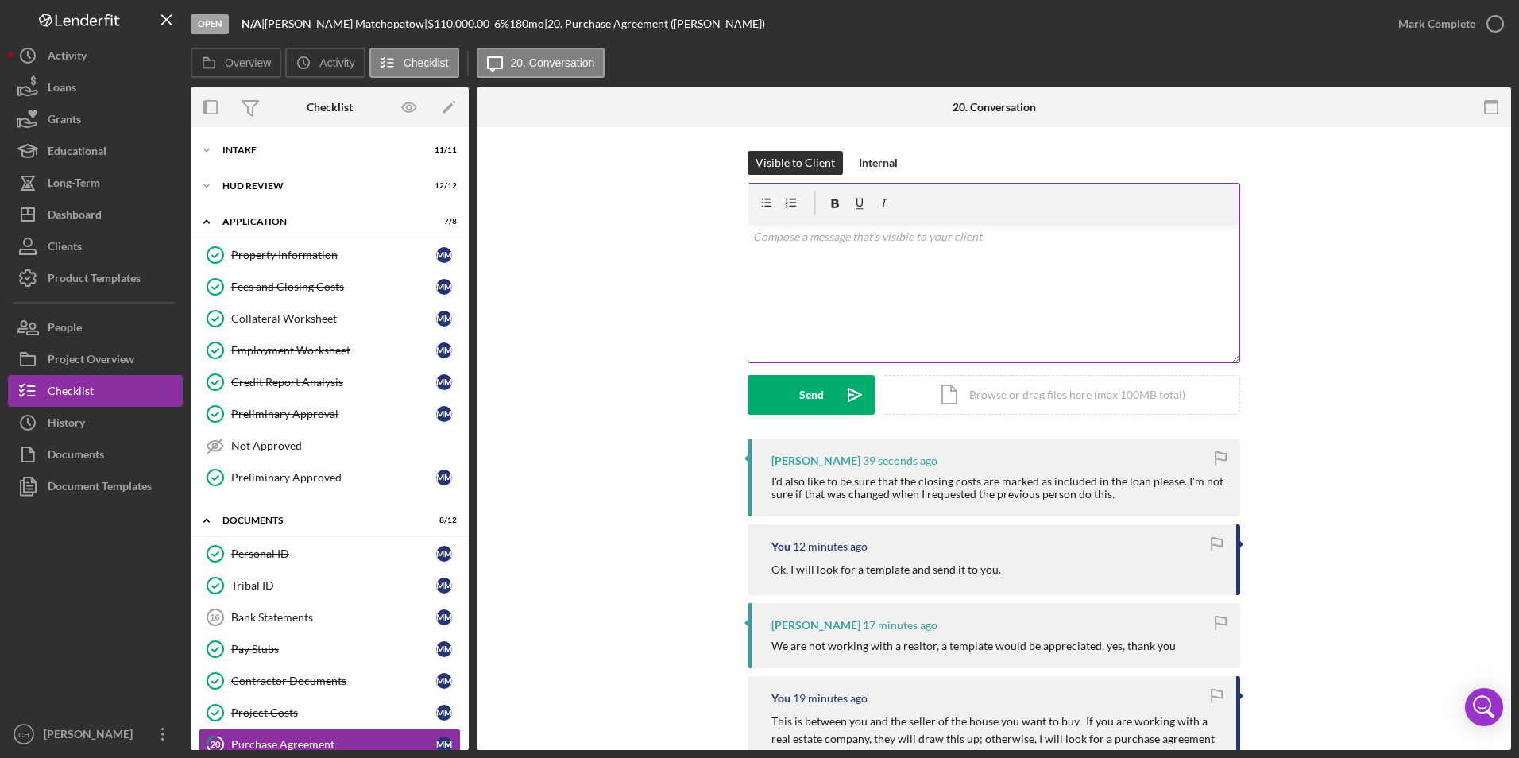
click at [798, 247] on div "v Color teal Color pink Remove color Add row above Add row below Add column bef…" at bounding box center [993, 292] width 491 height 139
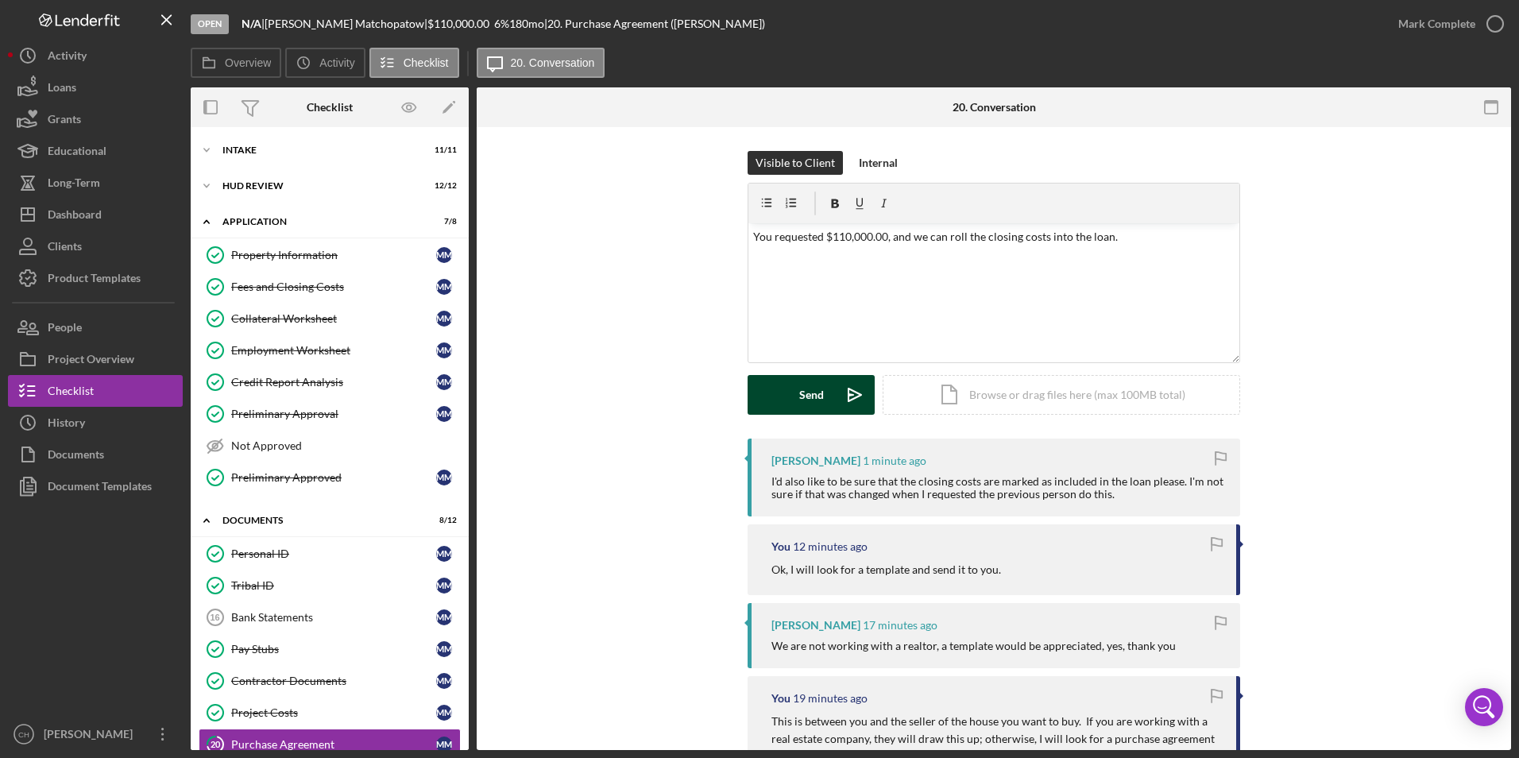
click at [792, 403] on button "Send Icon/icon-invite-send" at bounding box center [811, 395] width 127 height 40
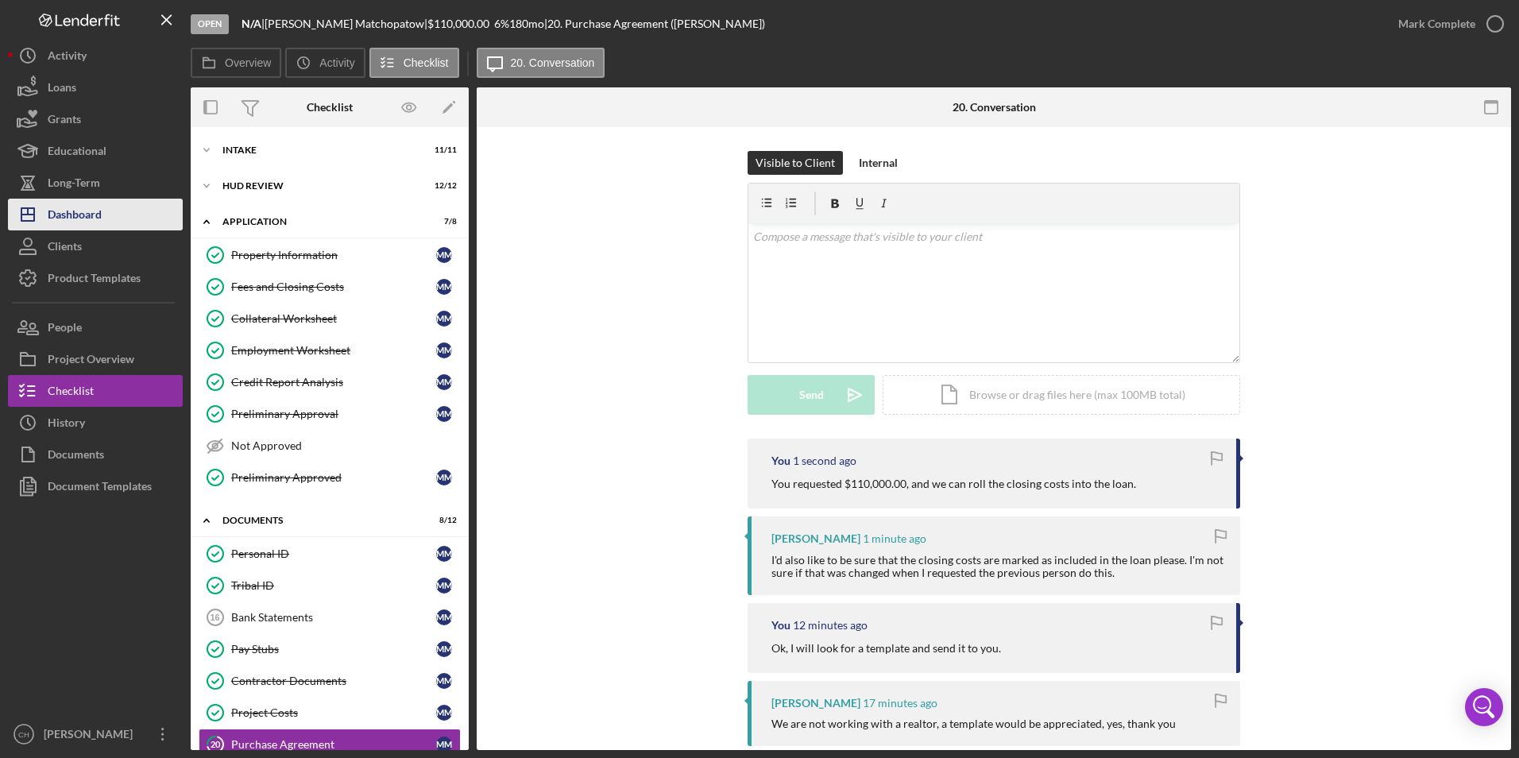
click at [106, 207] on button "Icon/Dashboard Dashboard" at bounding box center [95, 215] width 175 height 32
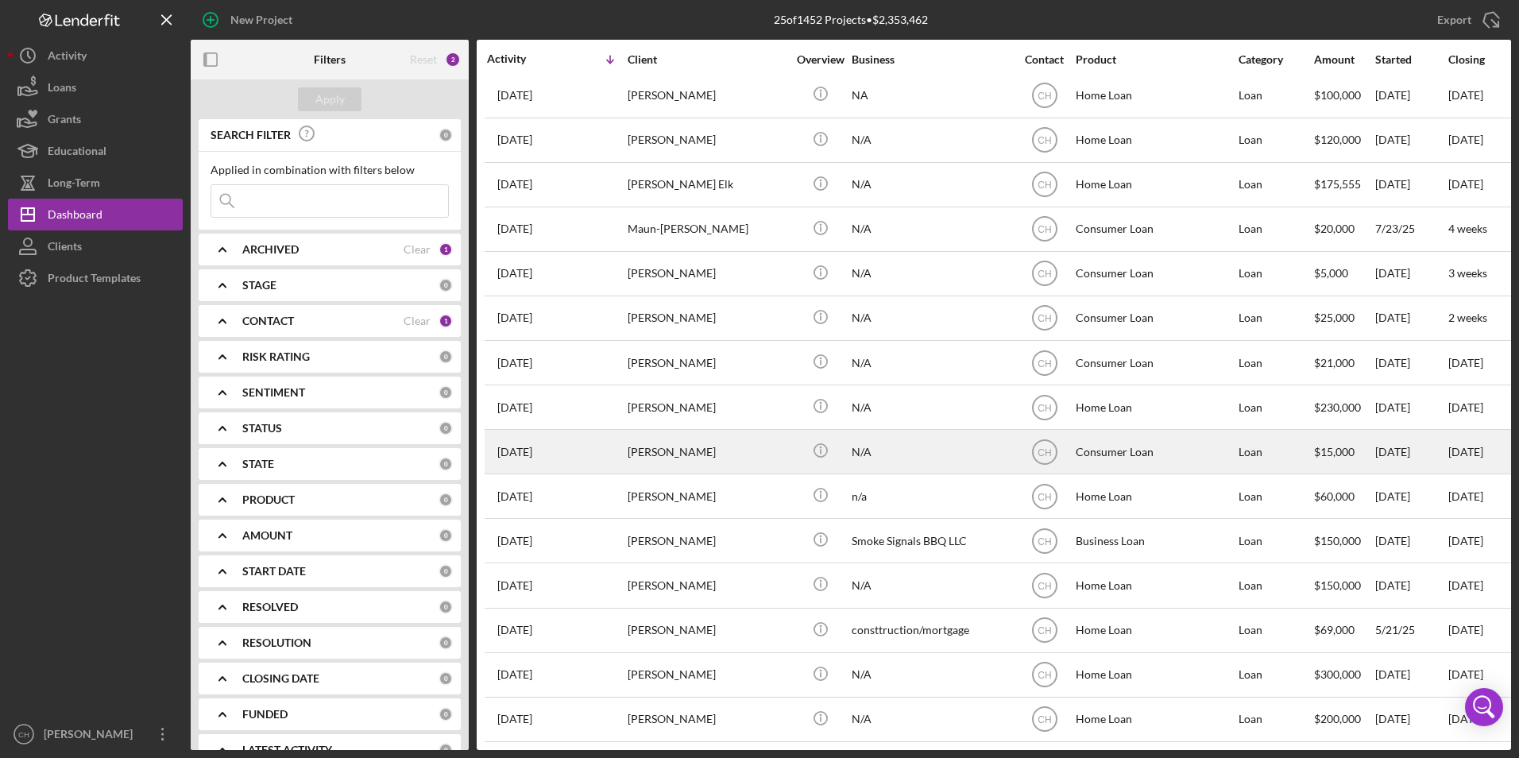
scroll to position [464, 0]
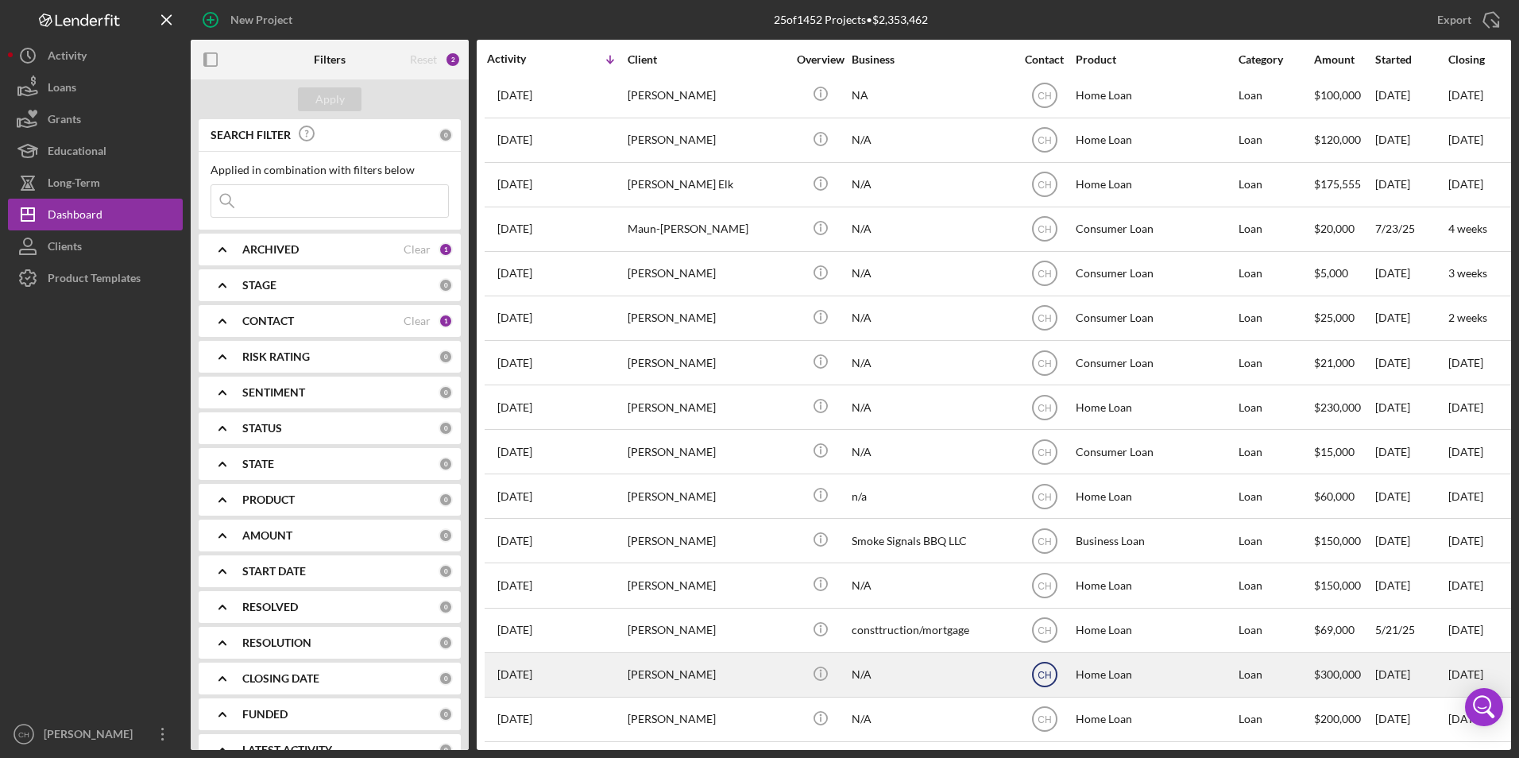
click at [1039, 655] on icon "CH" at bounding box center [1045, 675] width 40 height 40
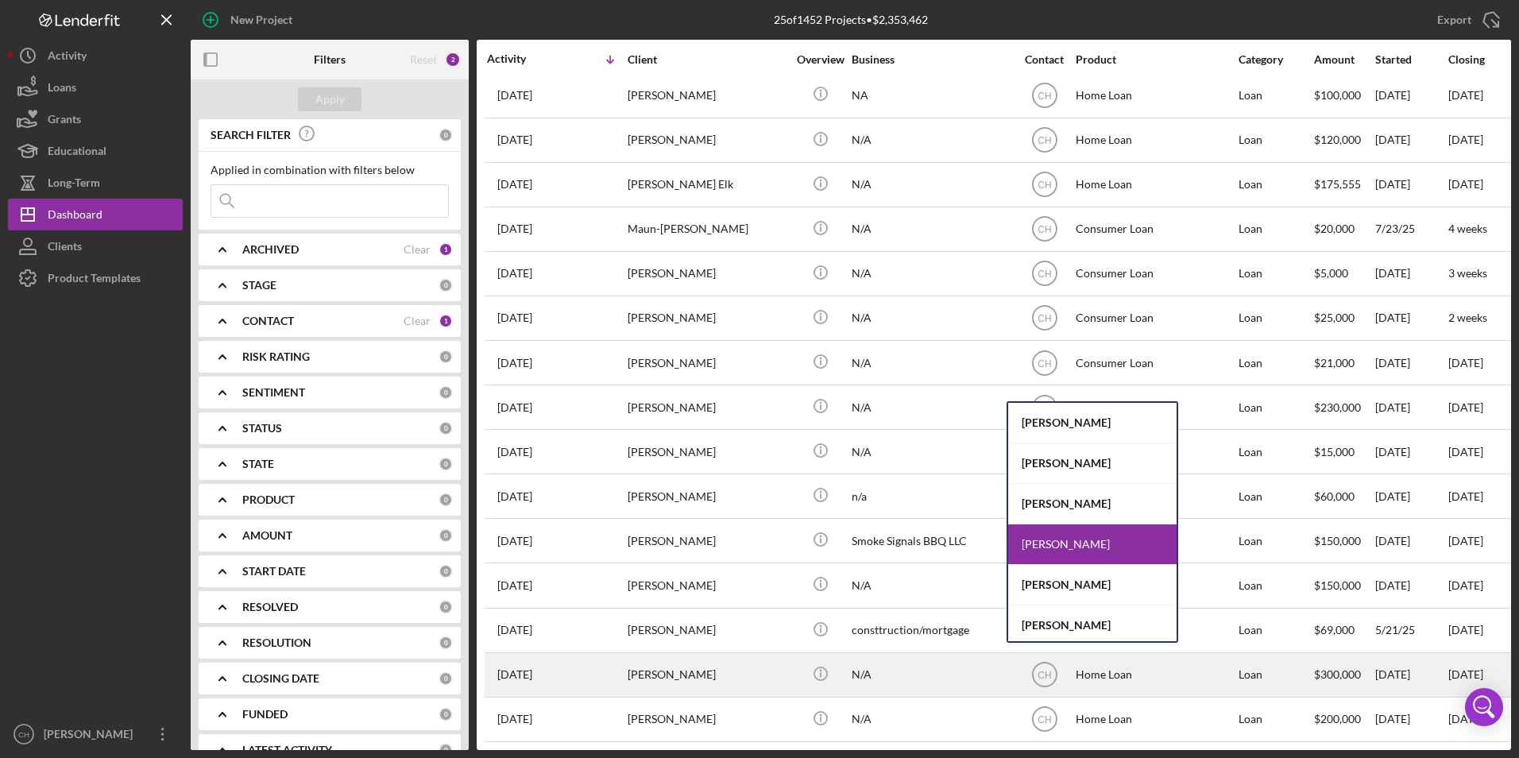
click at [672, 666] on div "[PERSON_NAME]" at bounding box center [707, 675] width 159 height 42
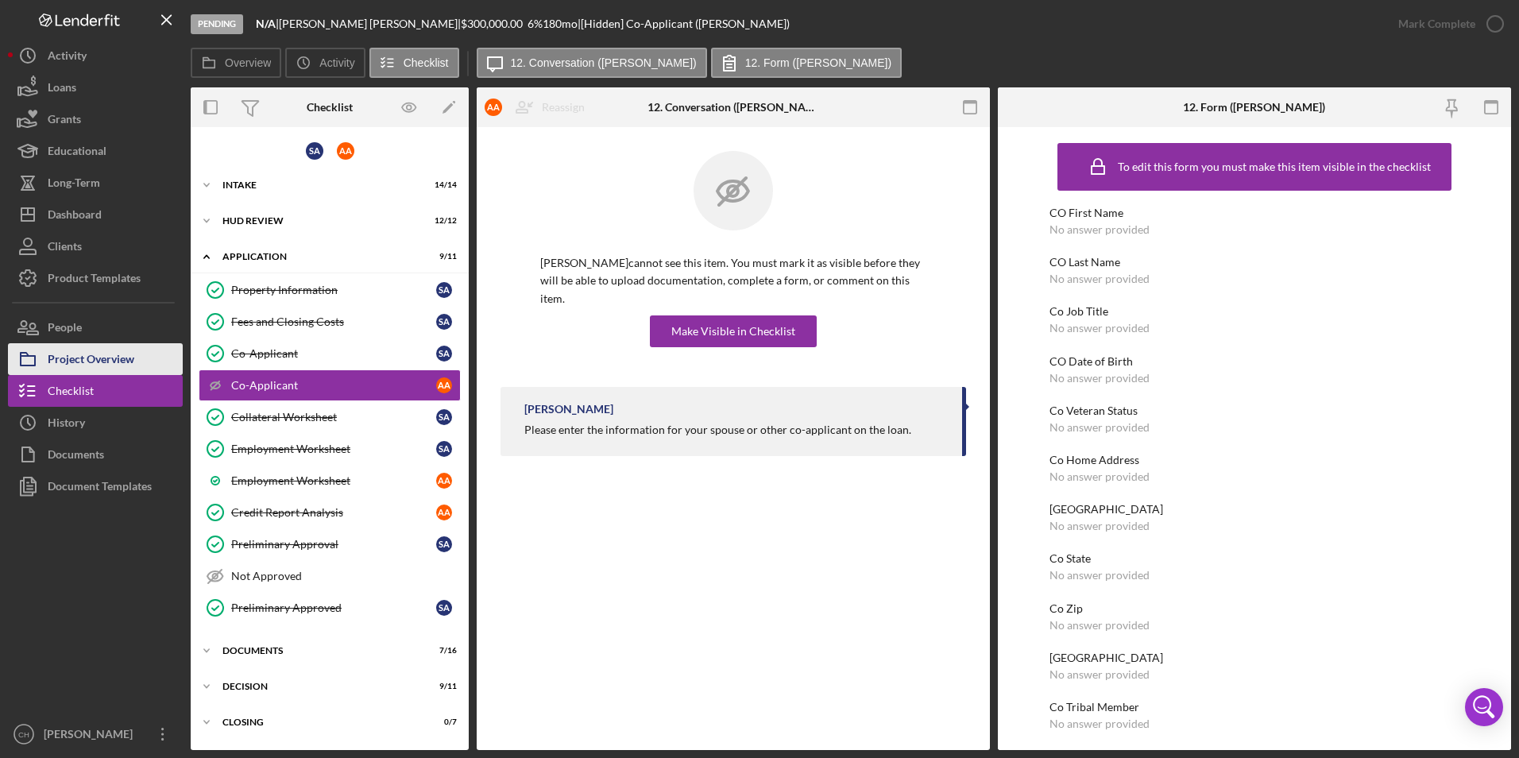
click at [74, 363] on div "Project Overview" at bounding box center [91, 361] width 87 height 36
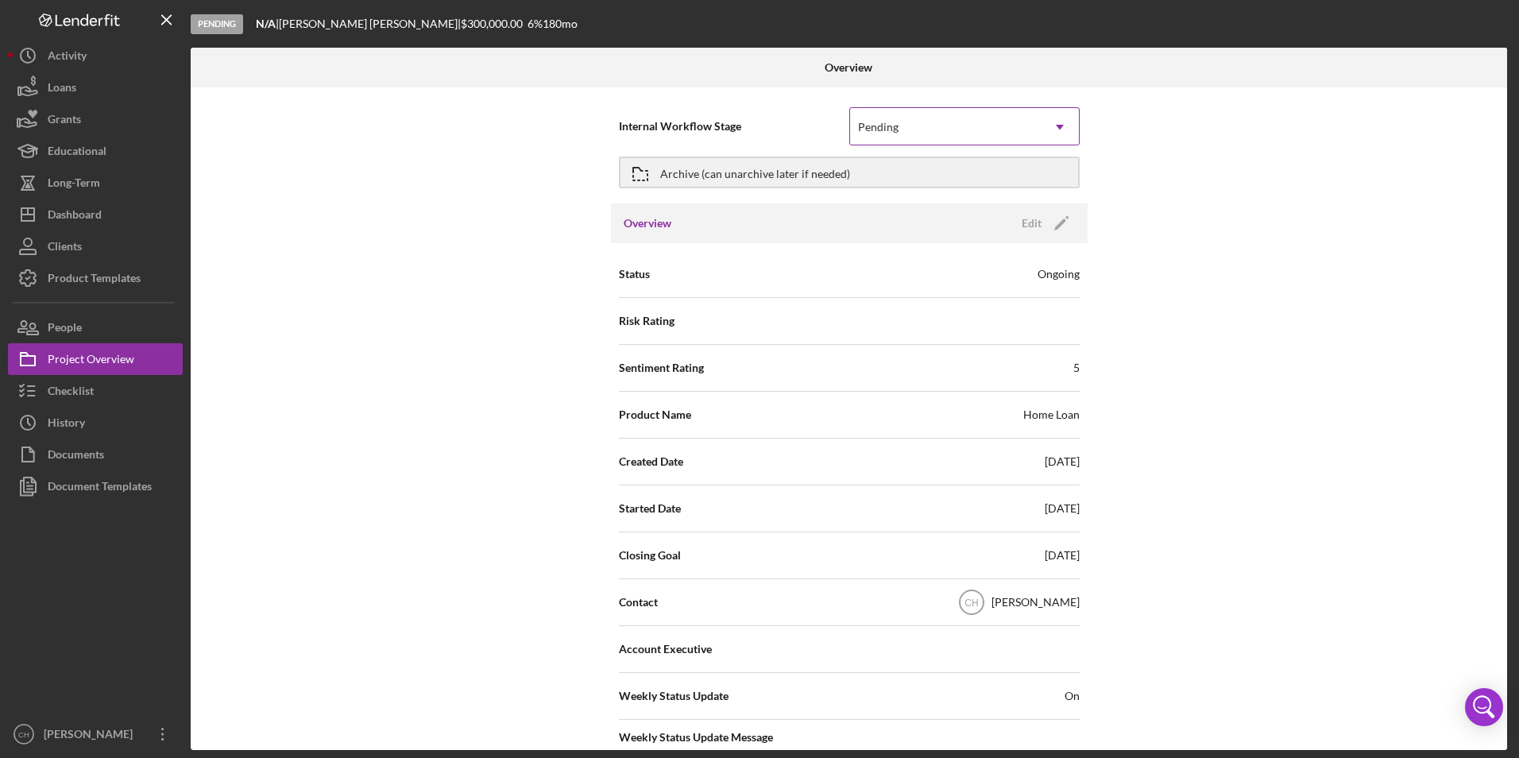
click at [906, 120] on div "Pending" at bounding box center [945, 127] width 191 height 37
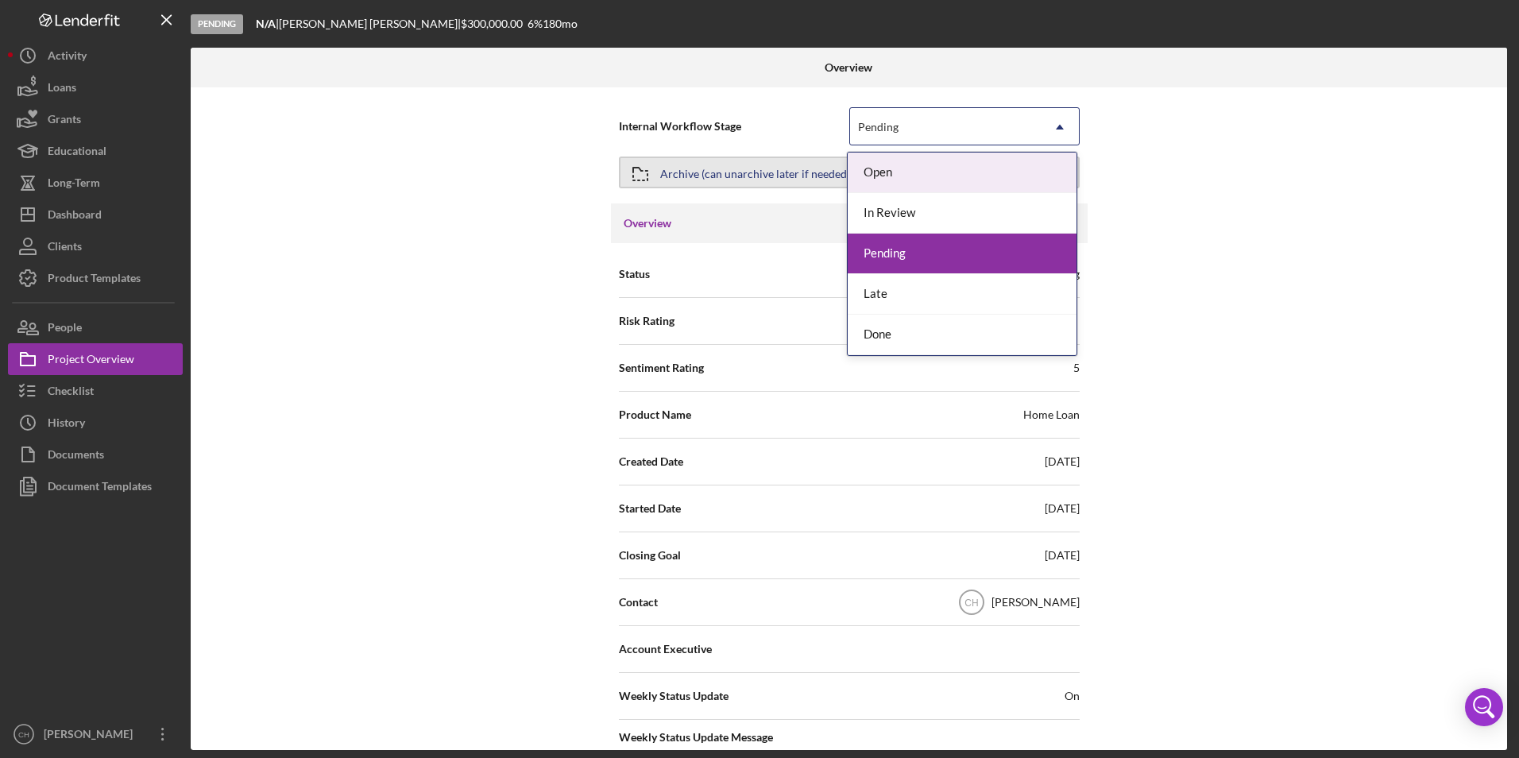
click at [765, 172] on div "Archive (can unarchive later if needed)" at bounding box center [755, 172] width 190 height 29
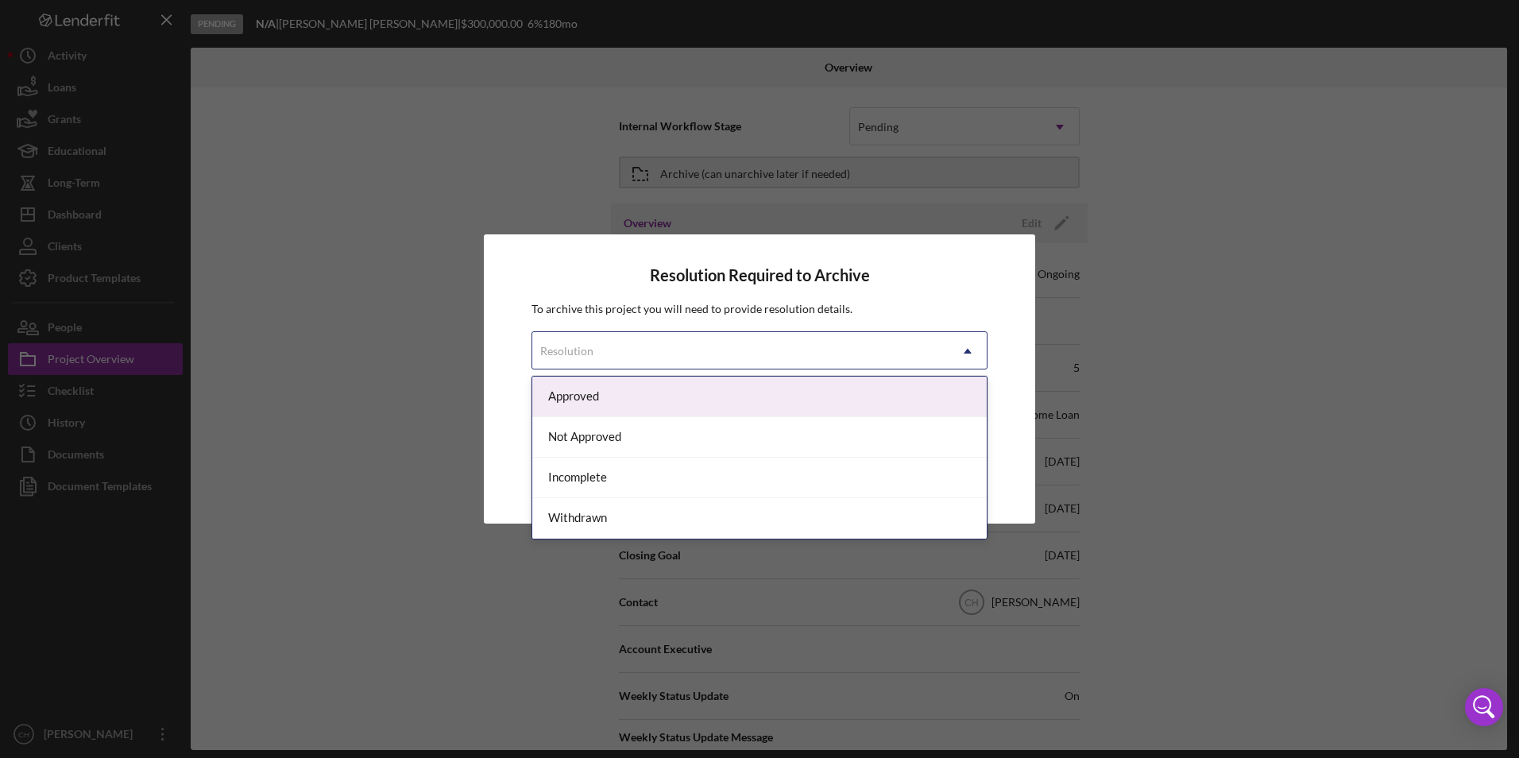
click at [629, 351] on div "Resolution" at bounding box center [740, 351] width 416 height 37
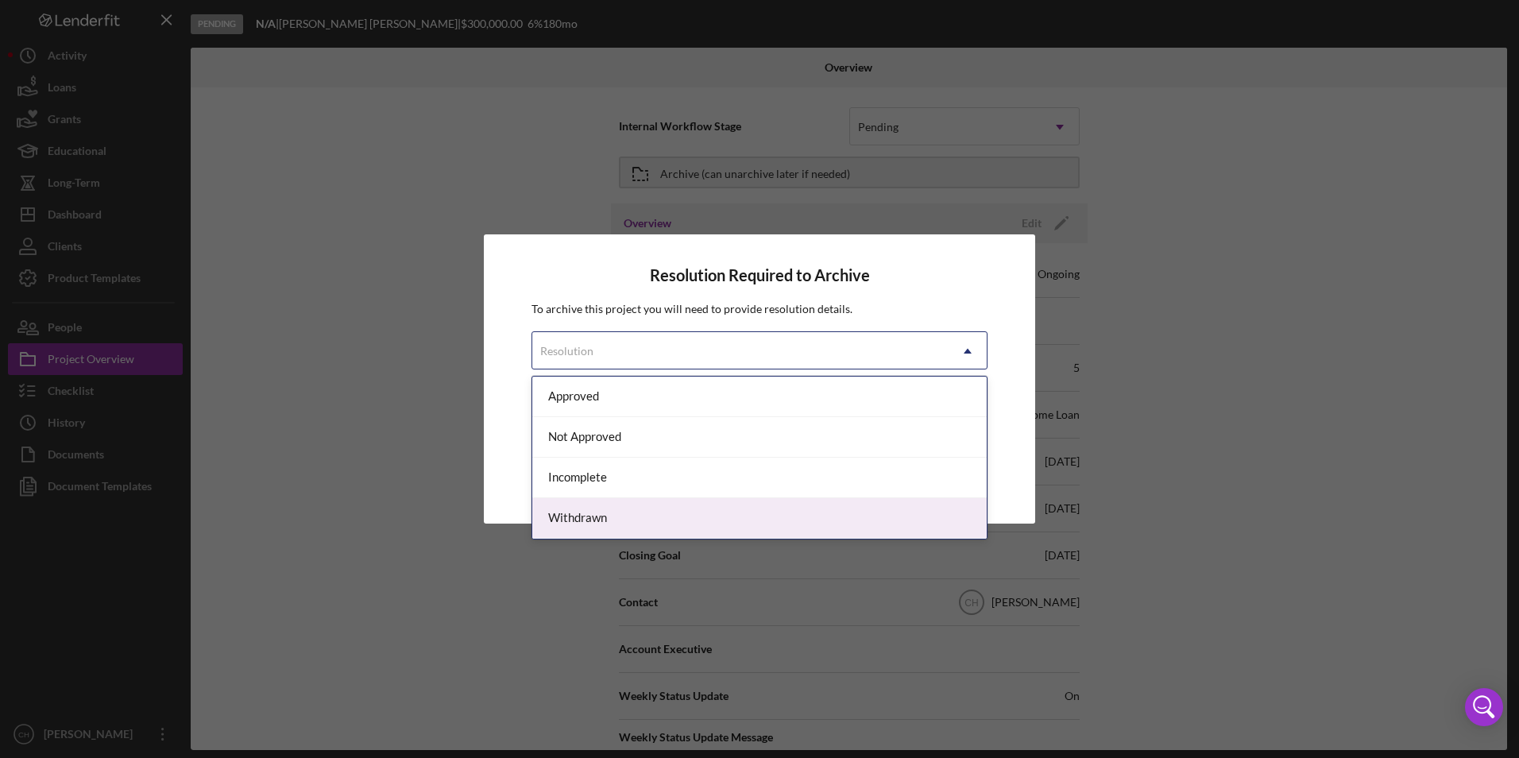
click at [602, 512] on div "Withdrawn" at bounding box center [759, 518] width 454 height 41
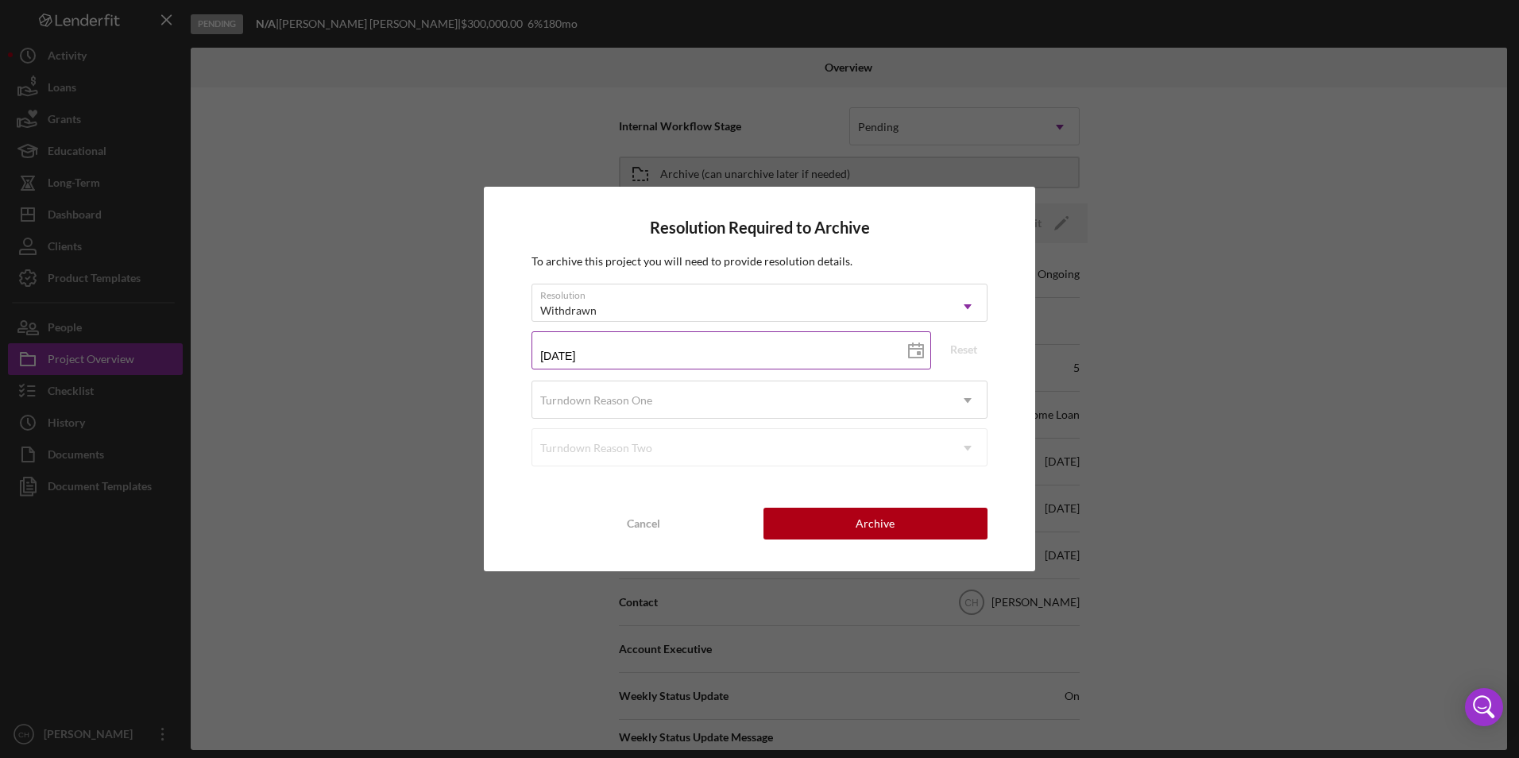
click at [601, 354] on input "[DATE]" at bounding box center [731, 350] width 400 height 38
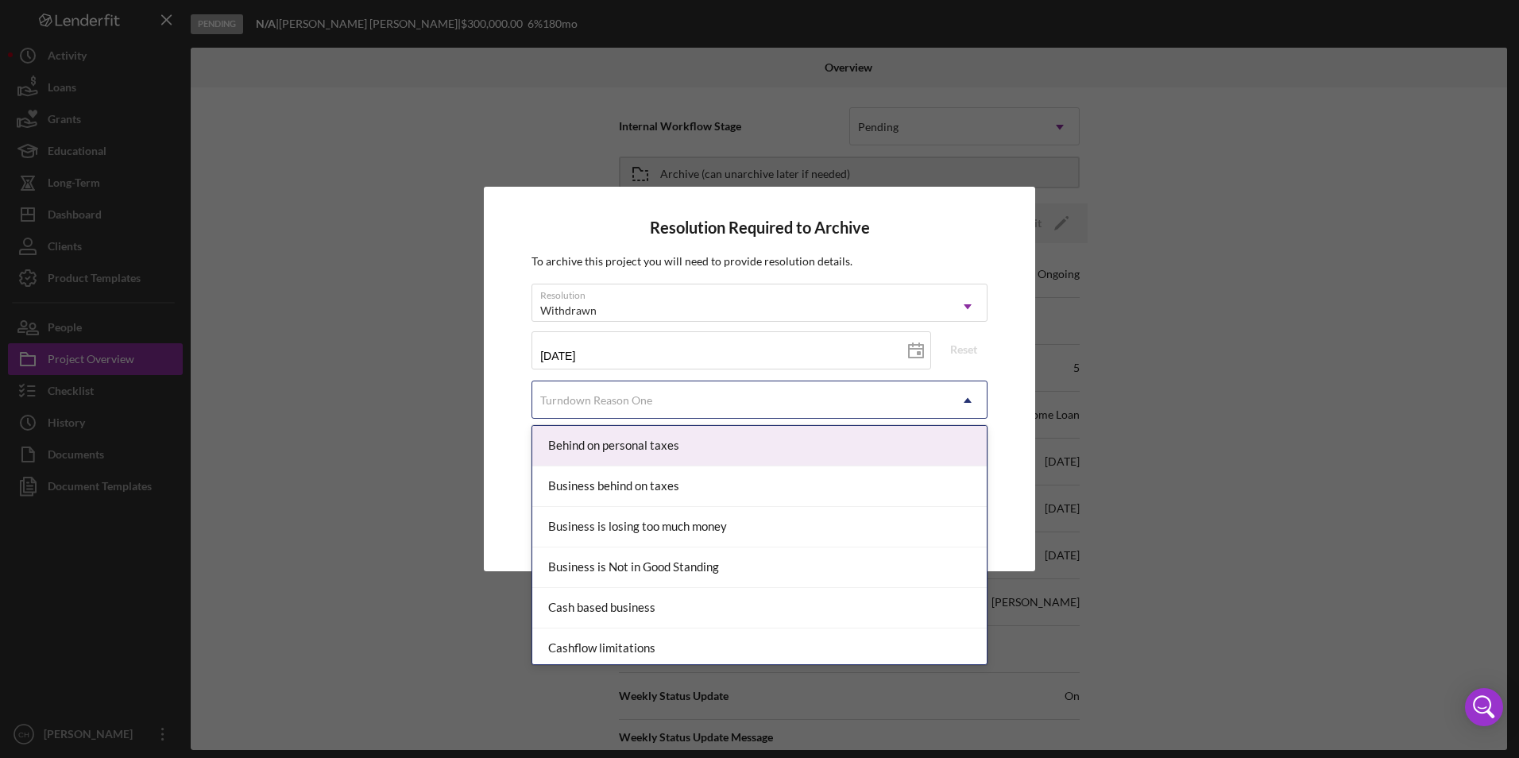
click at [606, 404] on div "Turndown Reason One" at bounding box center [596, 400] width 112 height 13
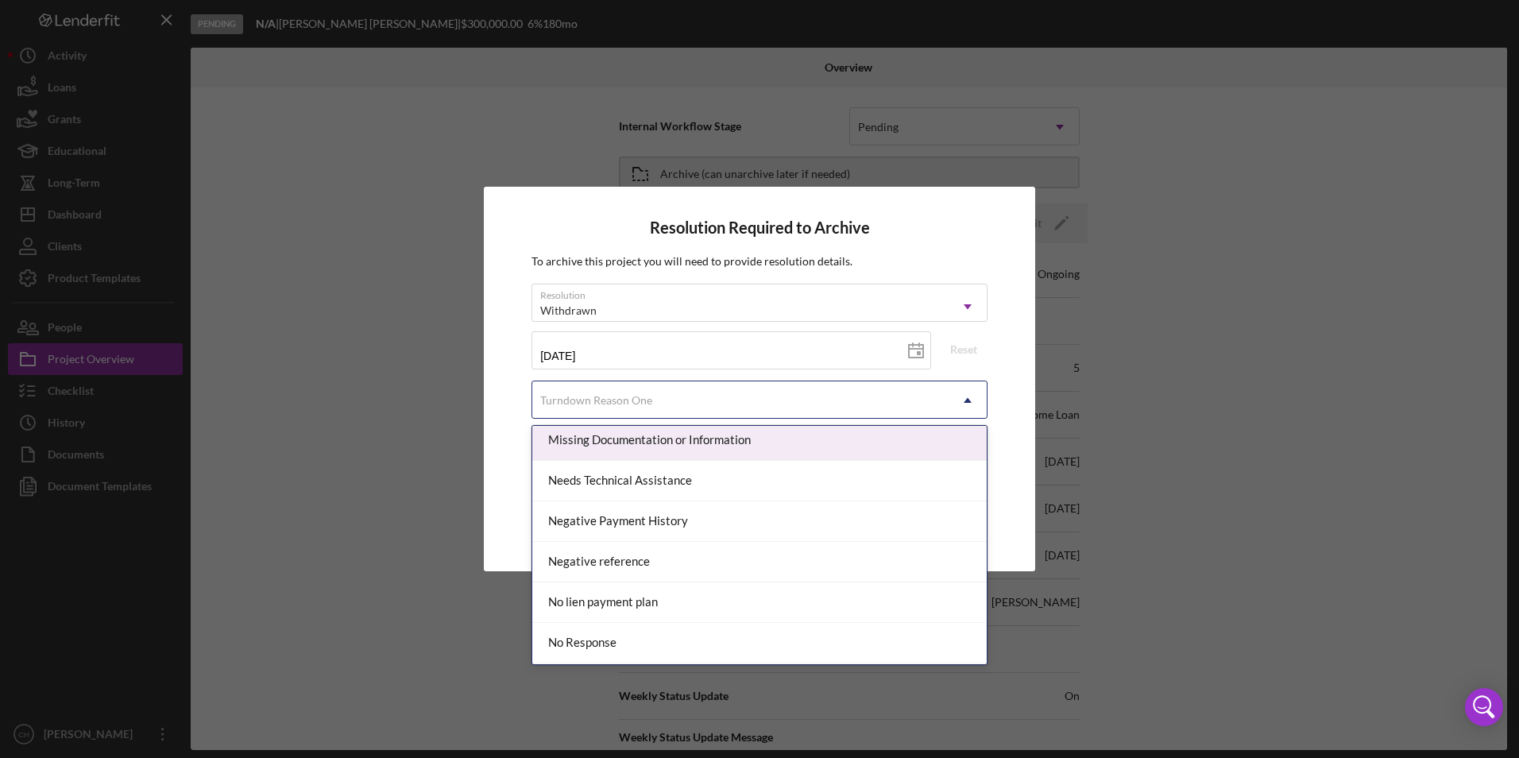
scroll to position [1033, 0]
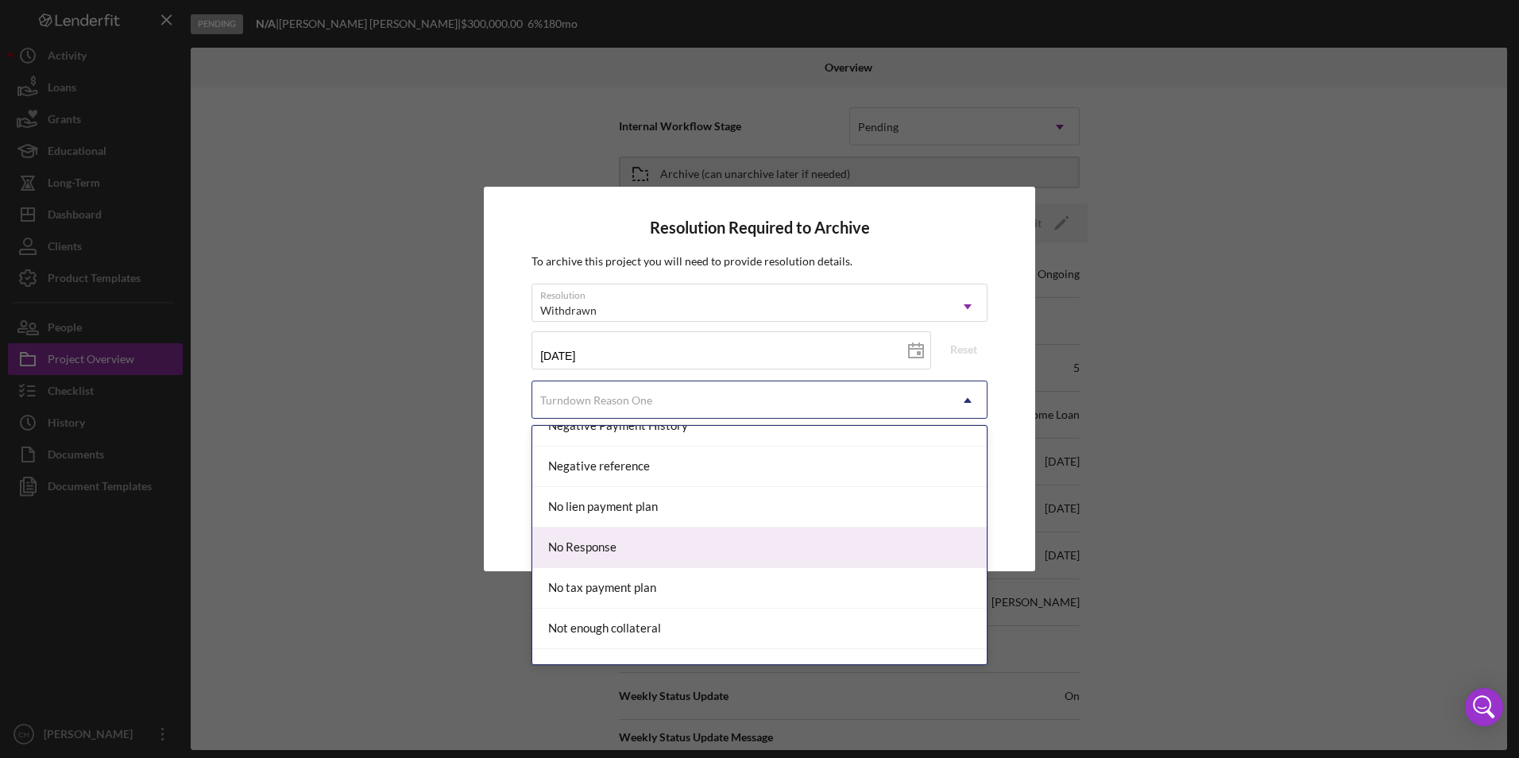
click at [631, 540] on div "No Response" at bounding box center [759, 548] width 454 height 41
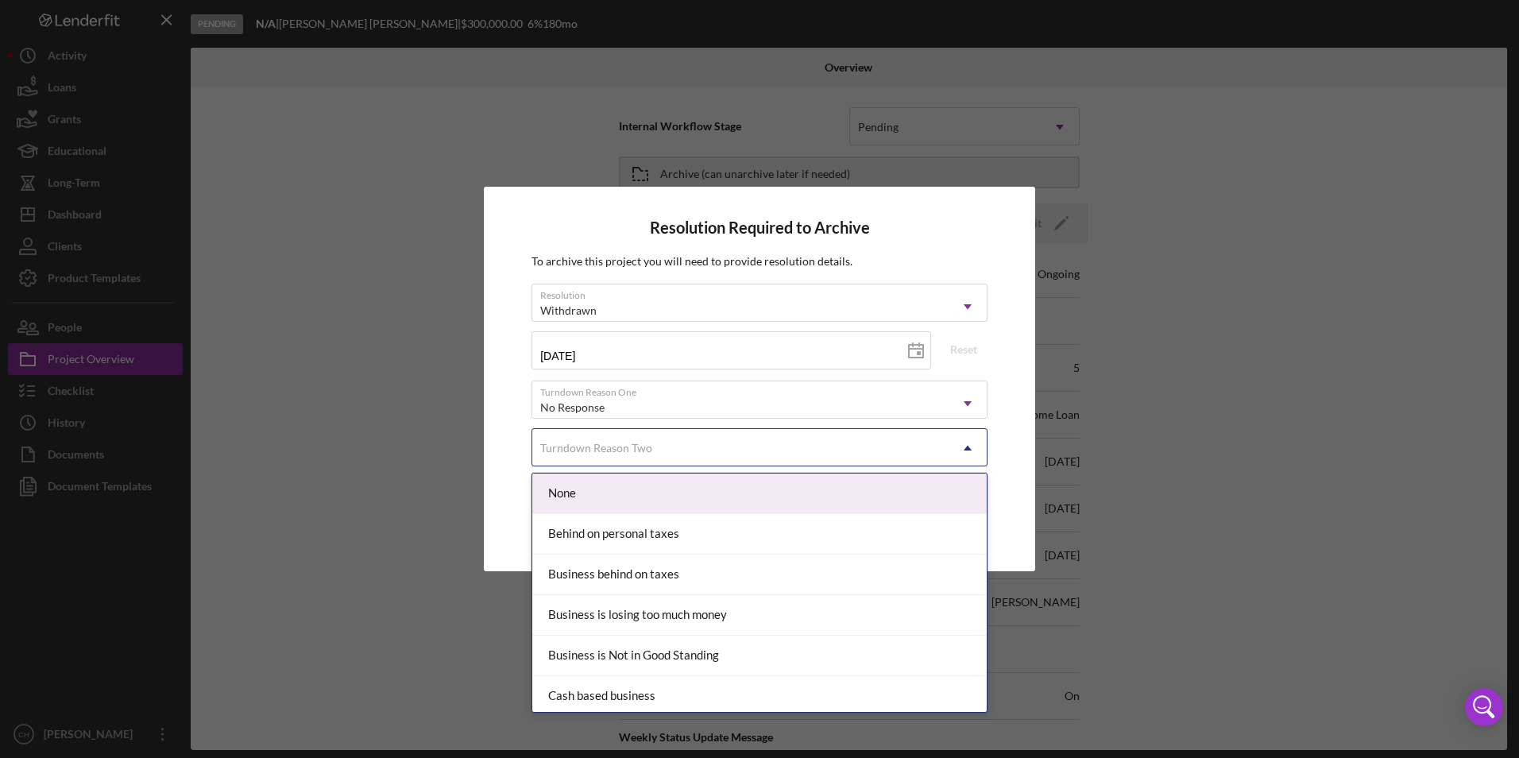
click at [613, 457] on div "Turndown Reason Two" at bounding box center [740, 448] width 416 height 37
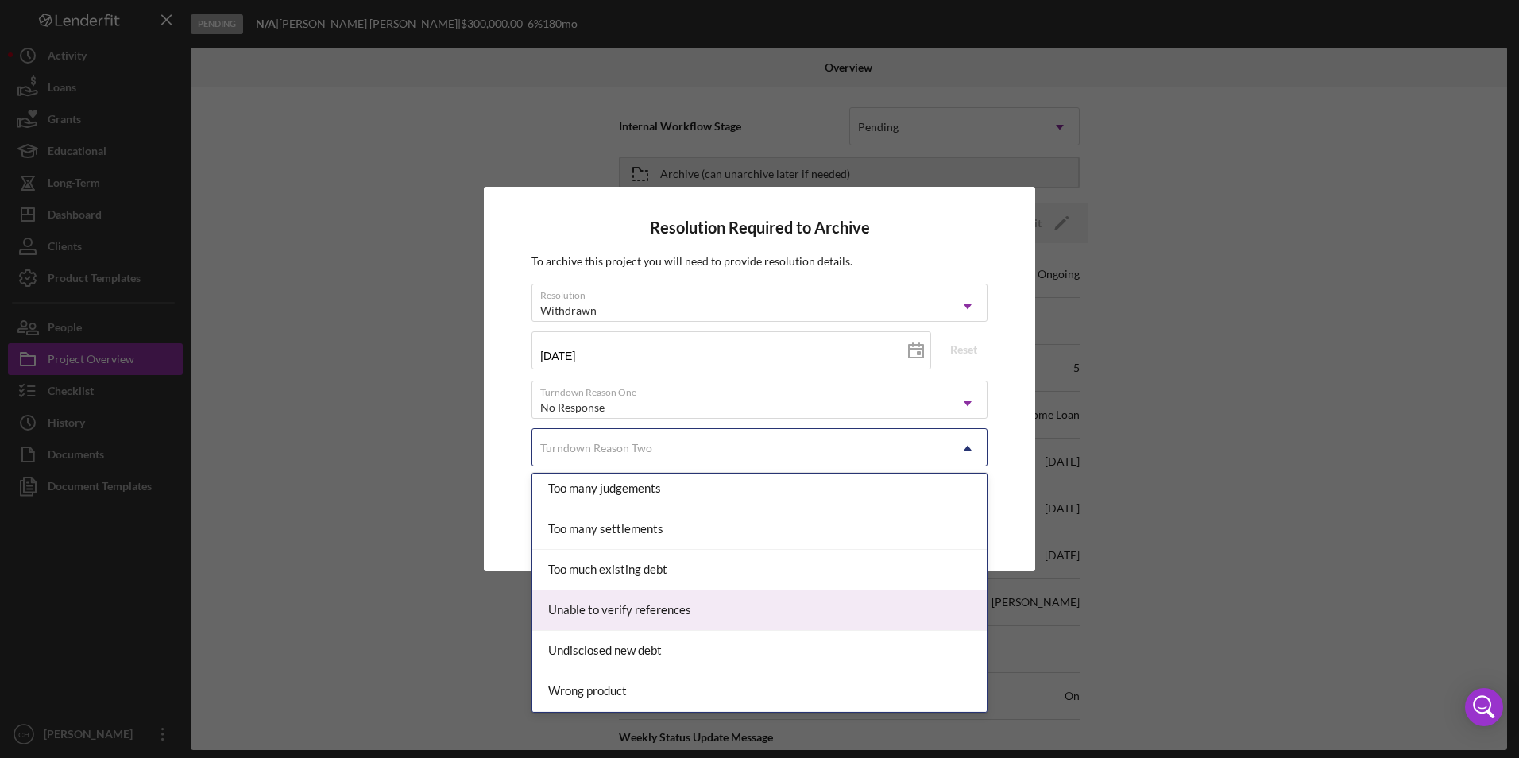
scroll to position [1588, 0]
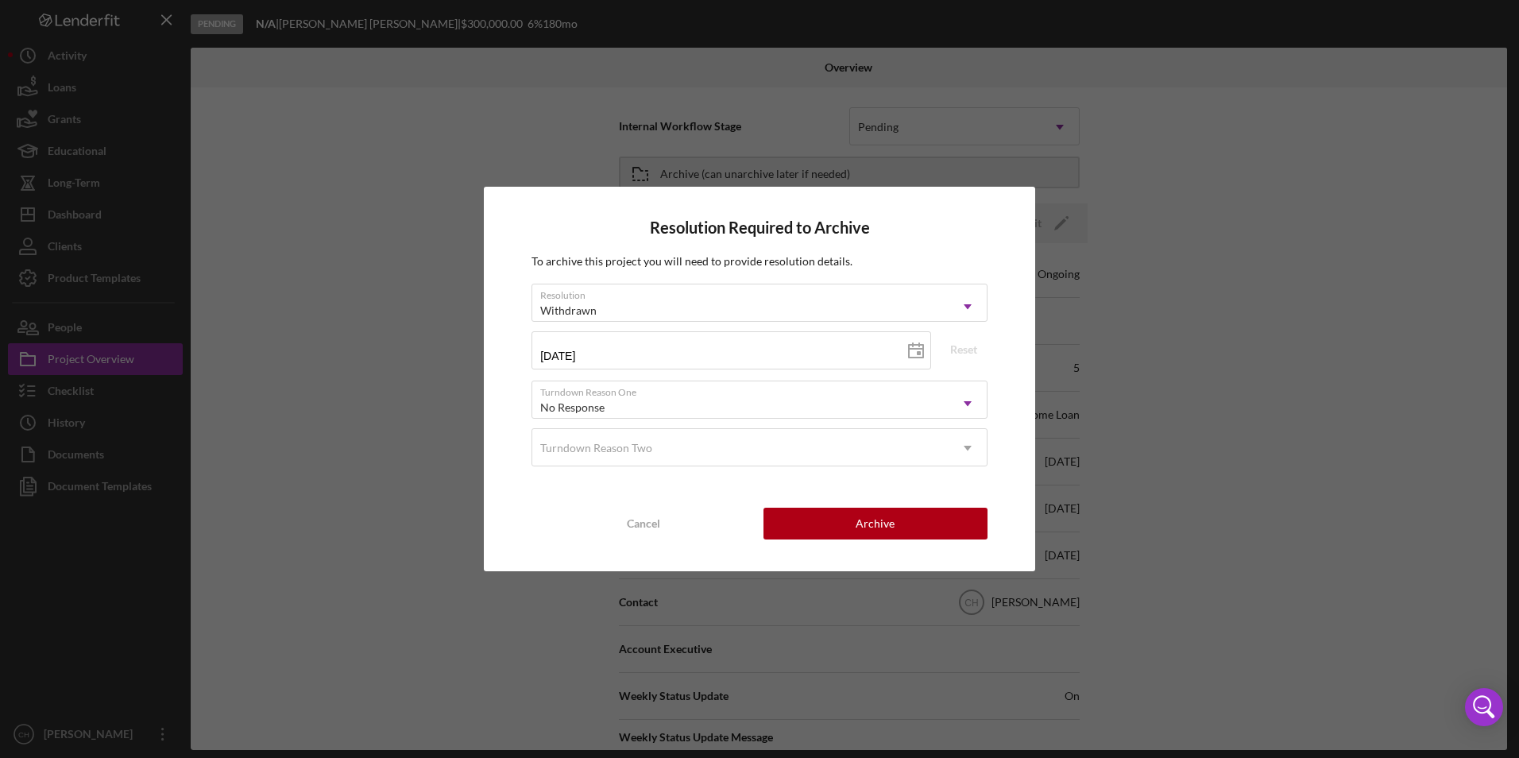
click at [409, 615] on div "Resolution Required to Archive To archive this project you will need to provide…" at bounding box center [759, 379] width 1519 height 758
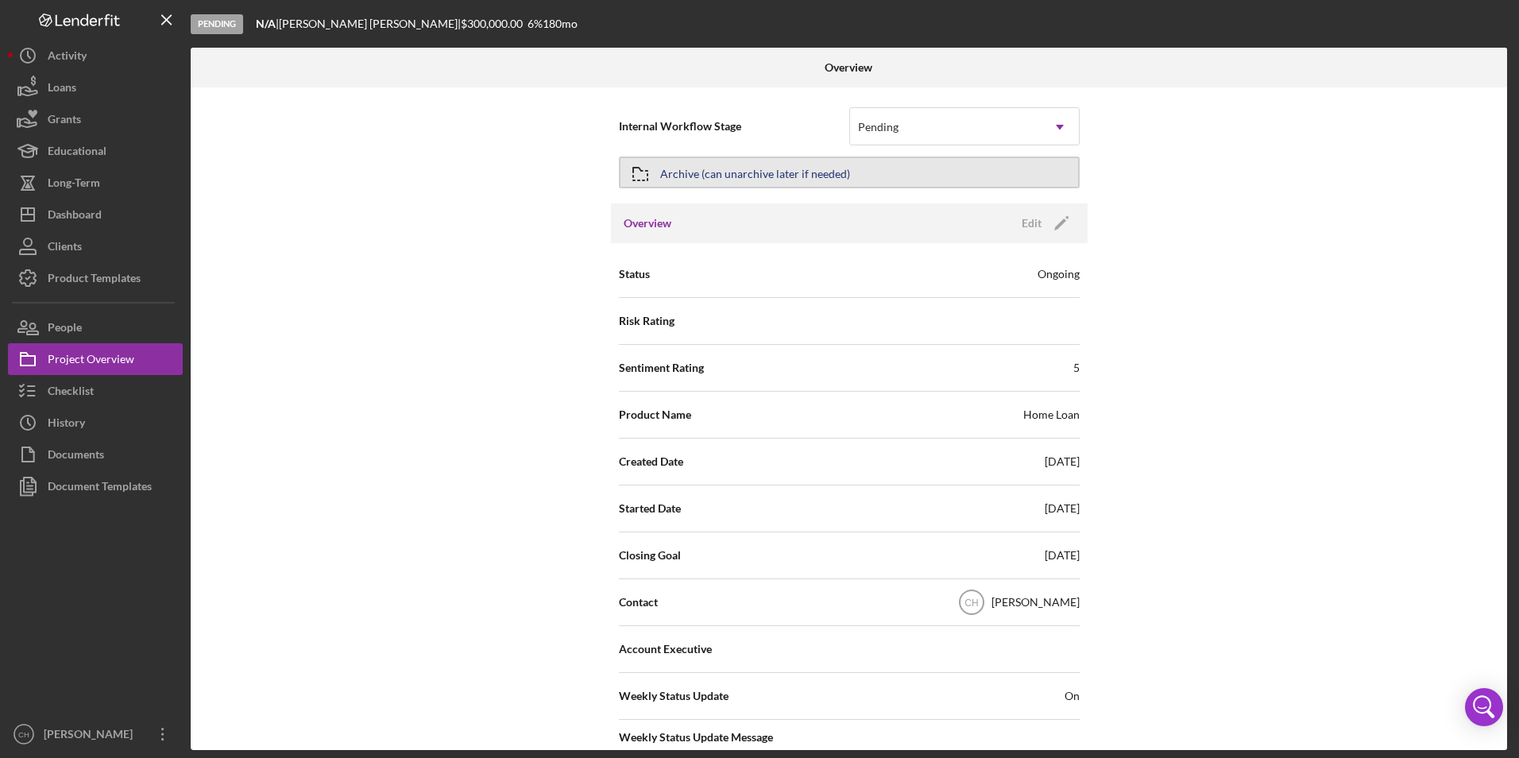
click at [841, 170] on div "Archive (can unarchive later if needed)" at bounding box center [755, 172] width 190 height 29
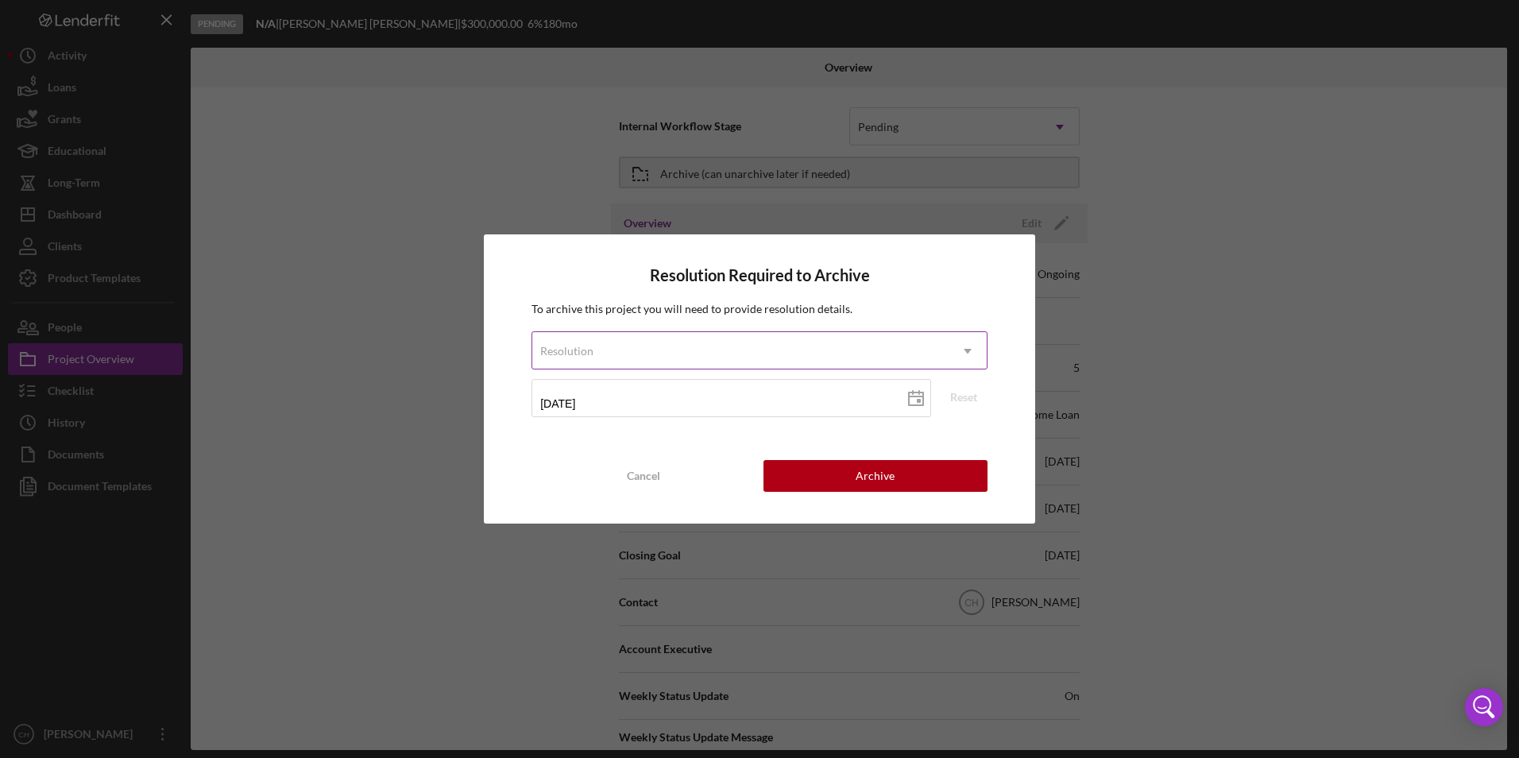
click at [762, 347] on div "Resolution" at bounding box center [740, 351] width 416 height 37
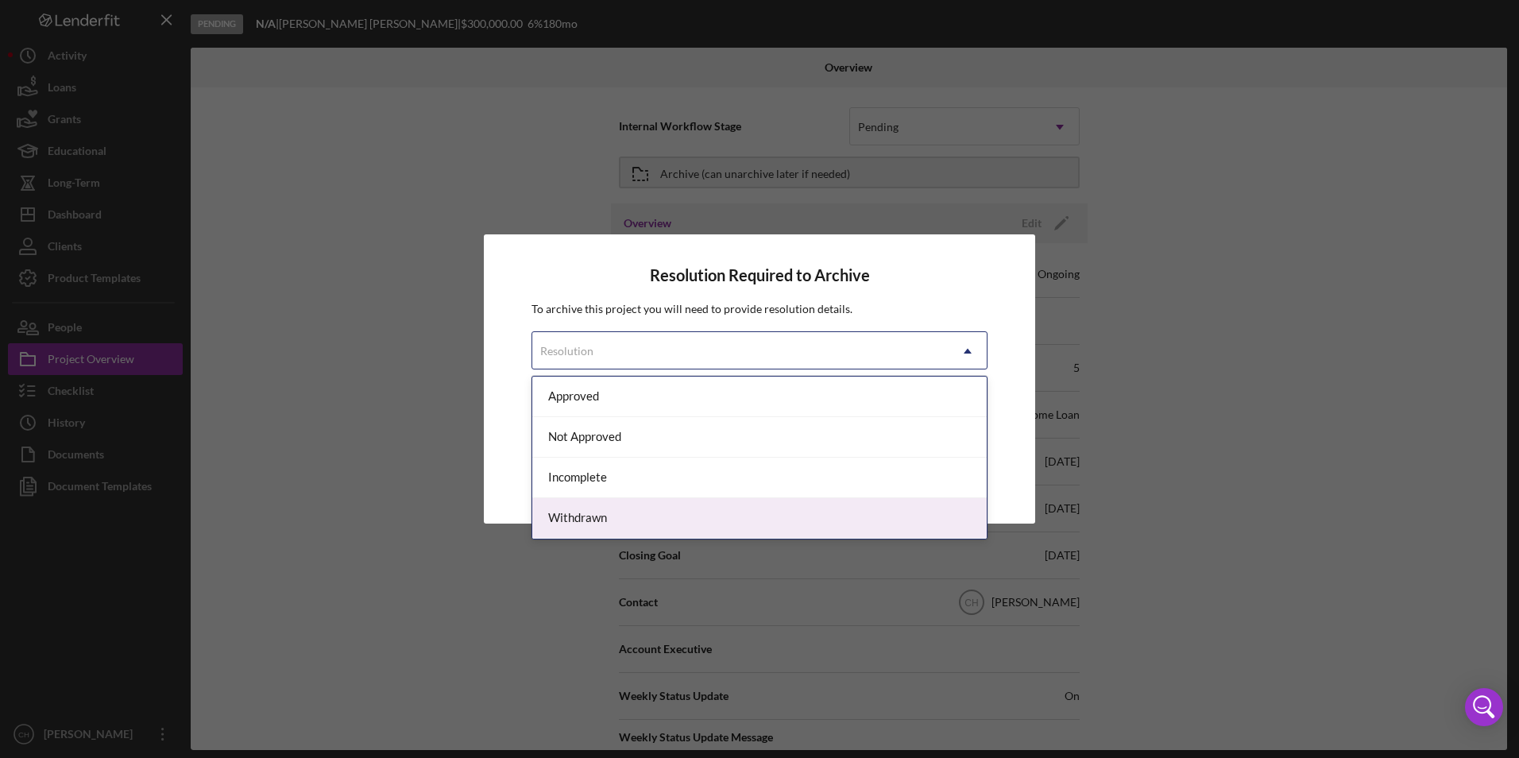
click at [678, 504] on div "Withdrawn" at bounding box center [759, 518] width 454 height 41
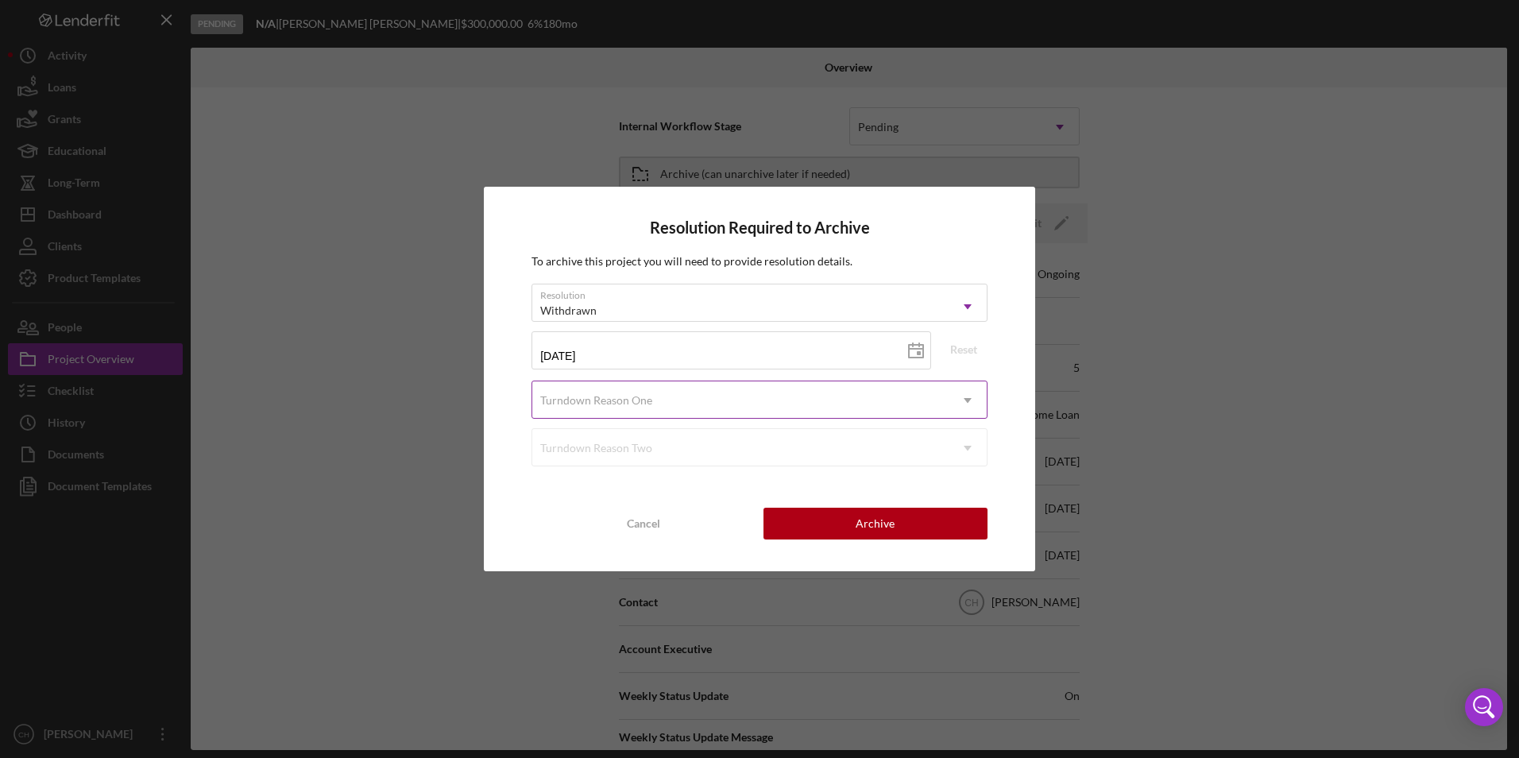
click at [687, 395] on div "Turndown Reason One" at bounding box center [740, 400] width 416 height 37
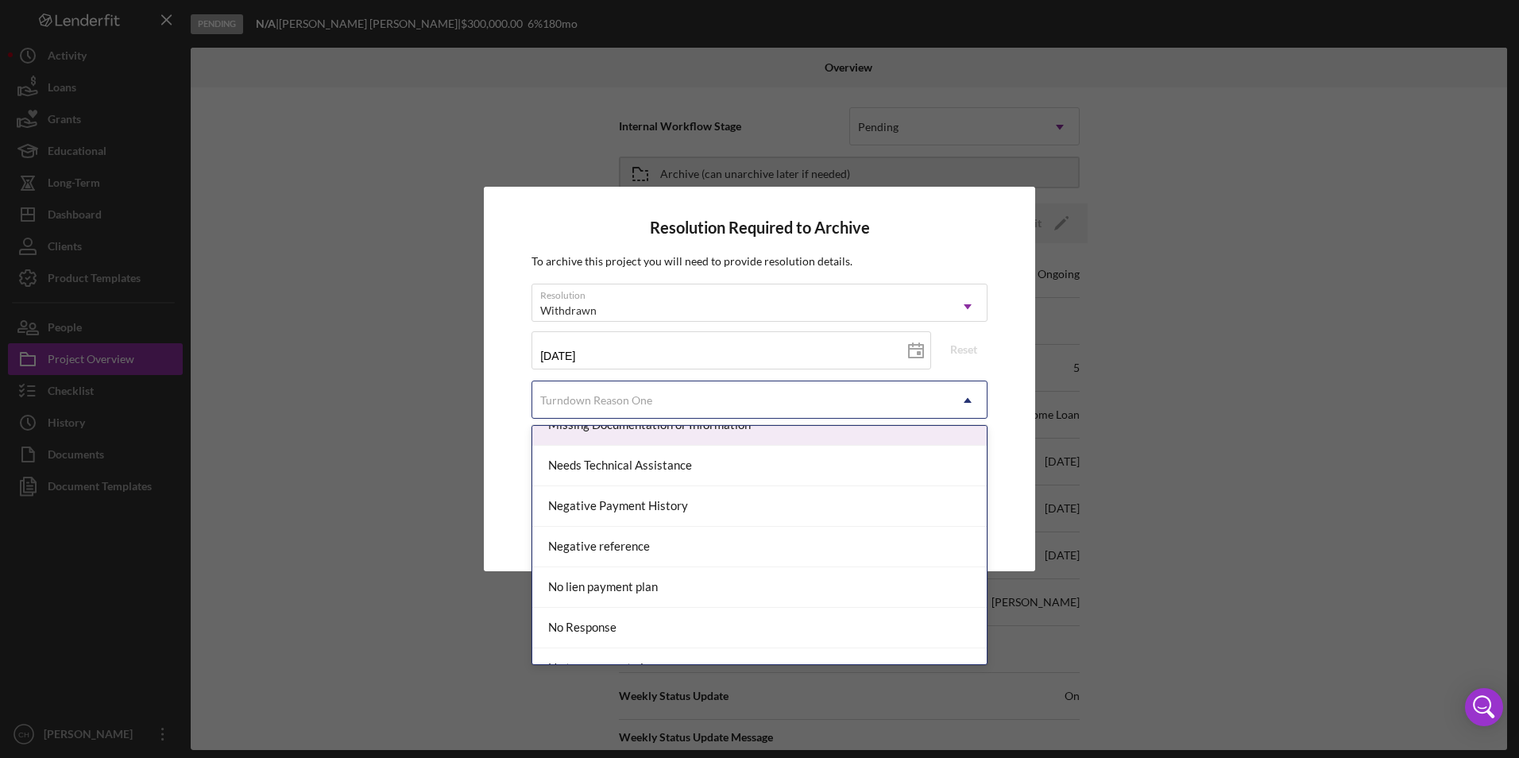
scroll to position [953, 0]
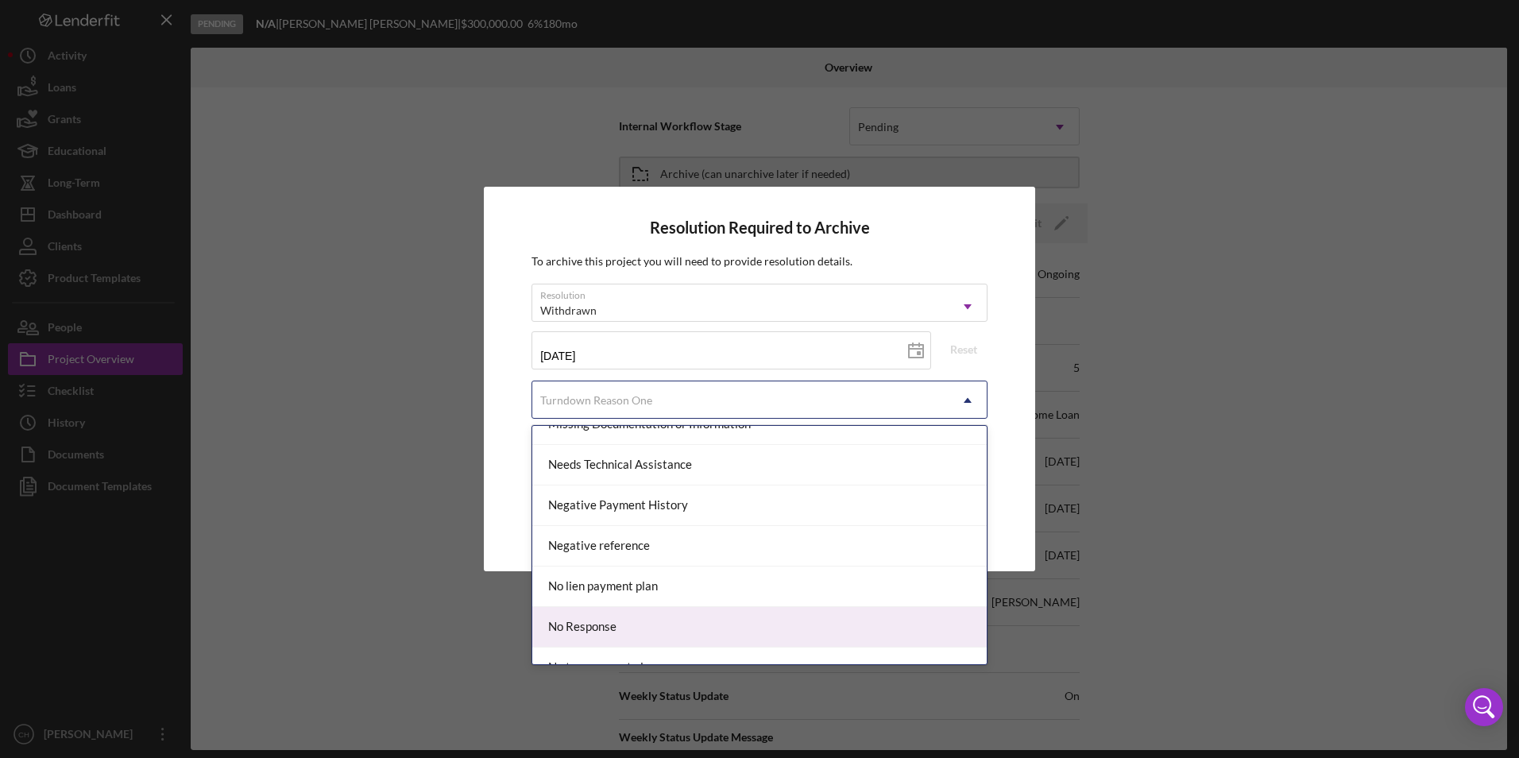
click at [659, 626] on div "No Response" at bounding box center [759, 627] width 454 height 41
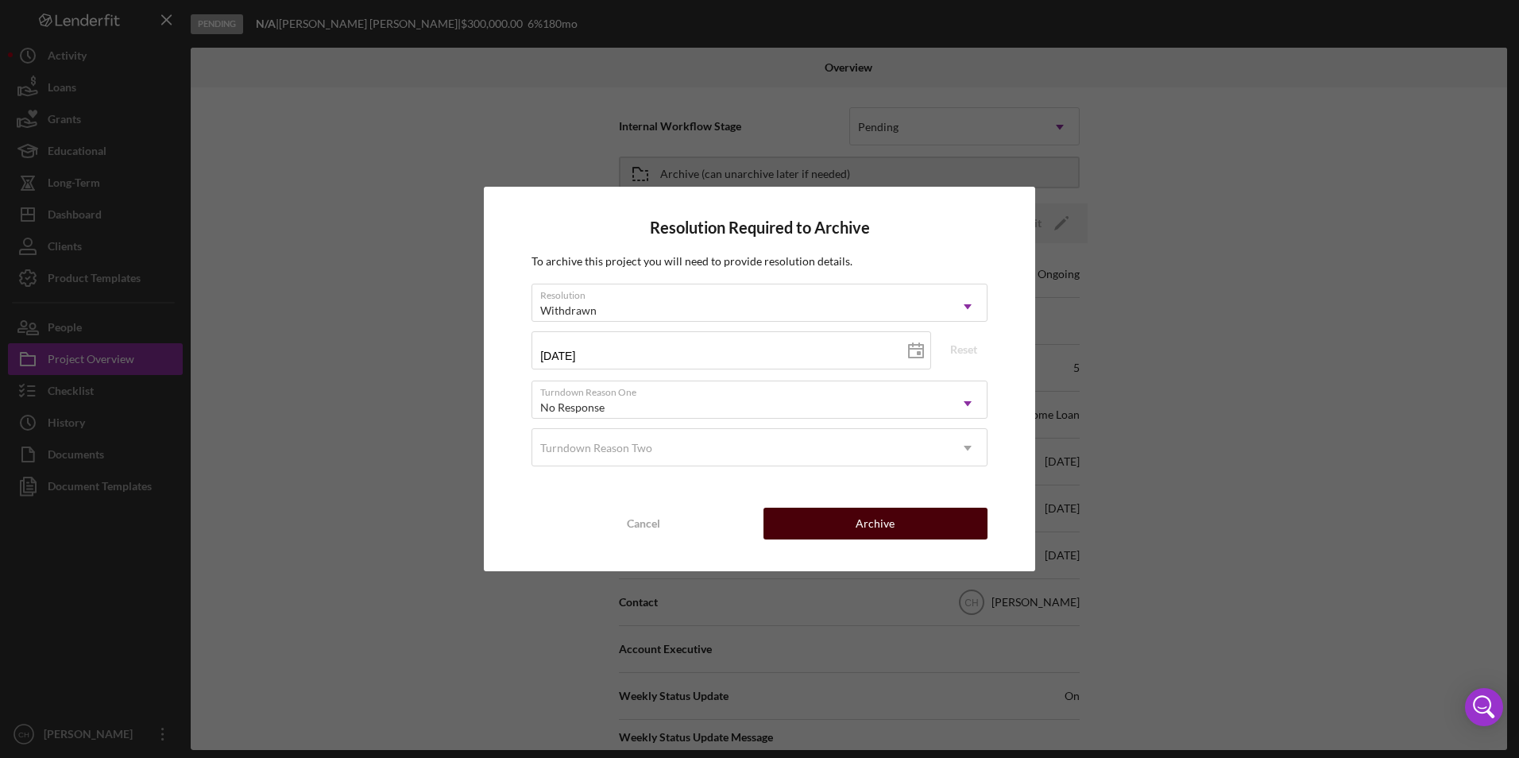
click at [832, 522] on button "Archive" at bounding box center [875, 524] width 224 height 32
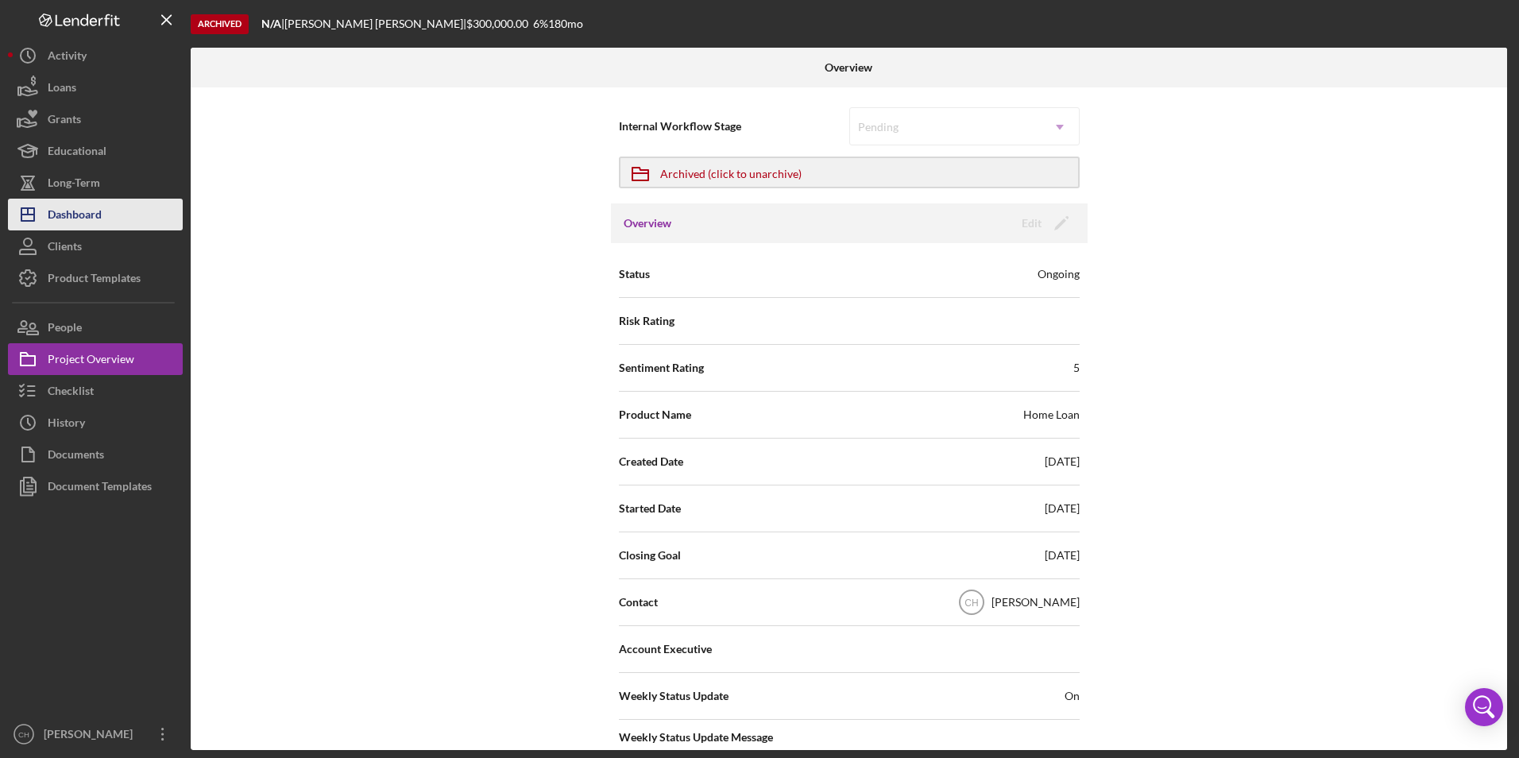
click at [77, 211] on div "Dashboard" at bounding box center [75, 217] width 54 height 36
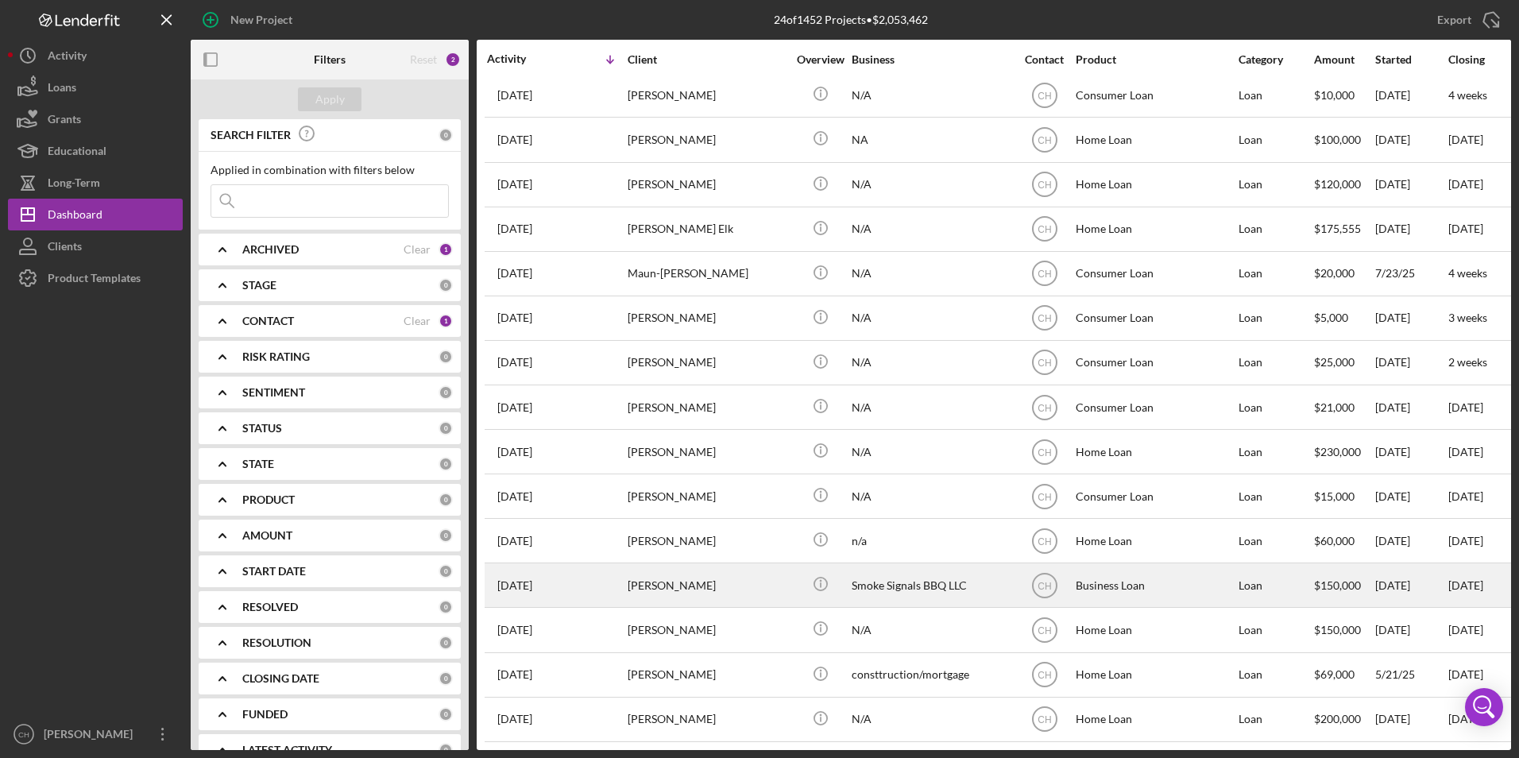
scroll to position [419, 0]
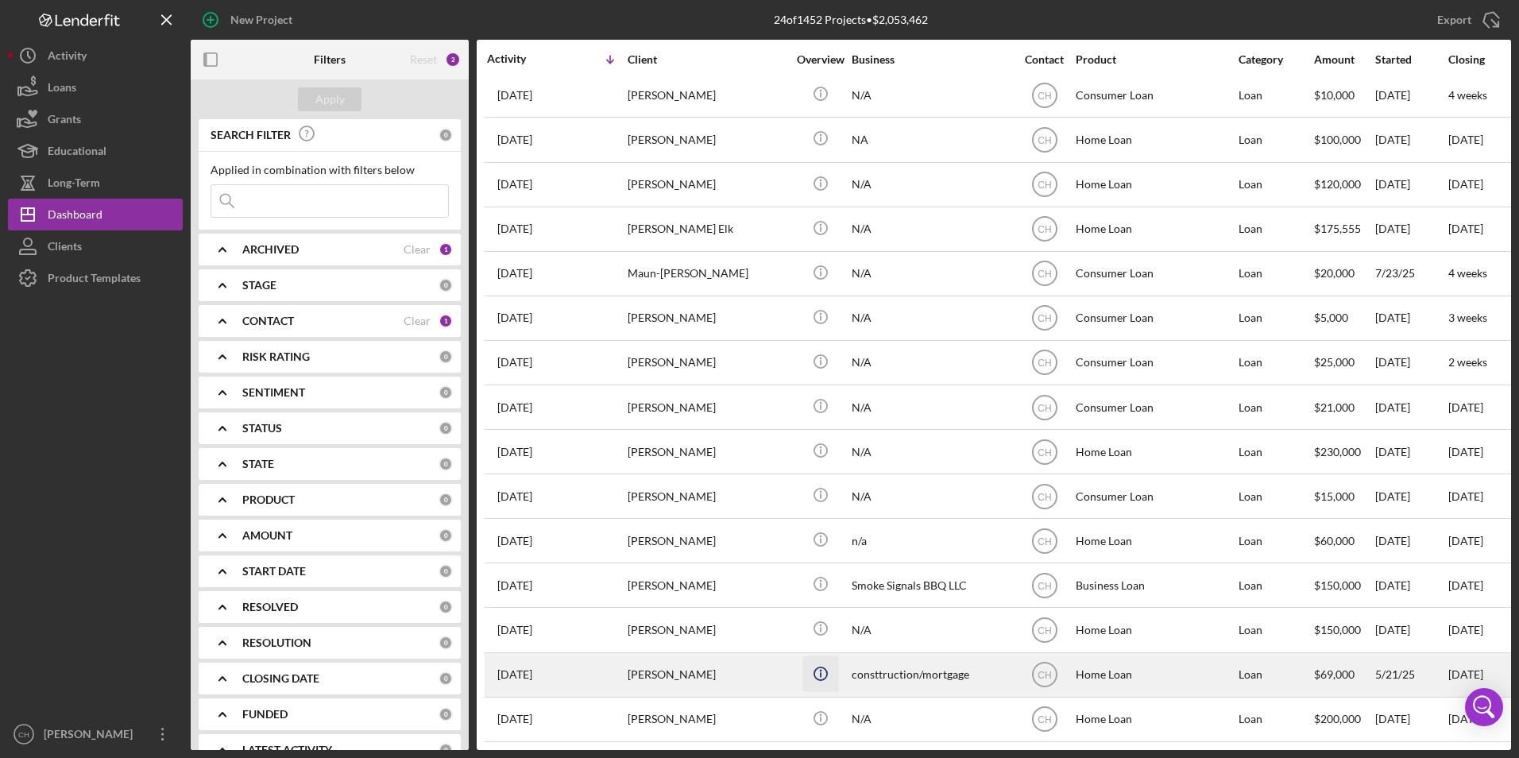
click at [833, 657] on icon "Icon/Info" at bounding box center [820, 673] width 36 height 36
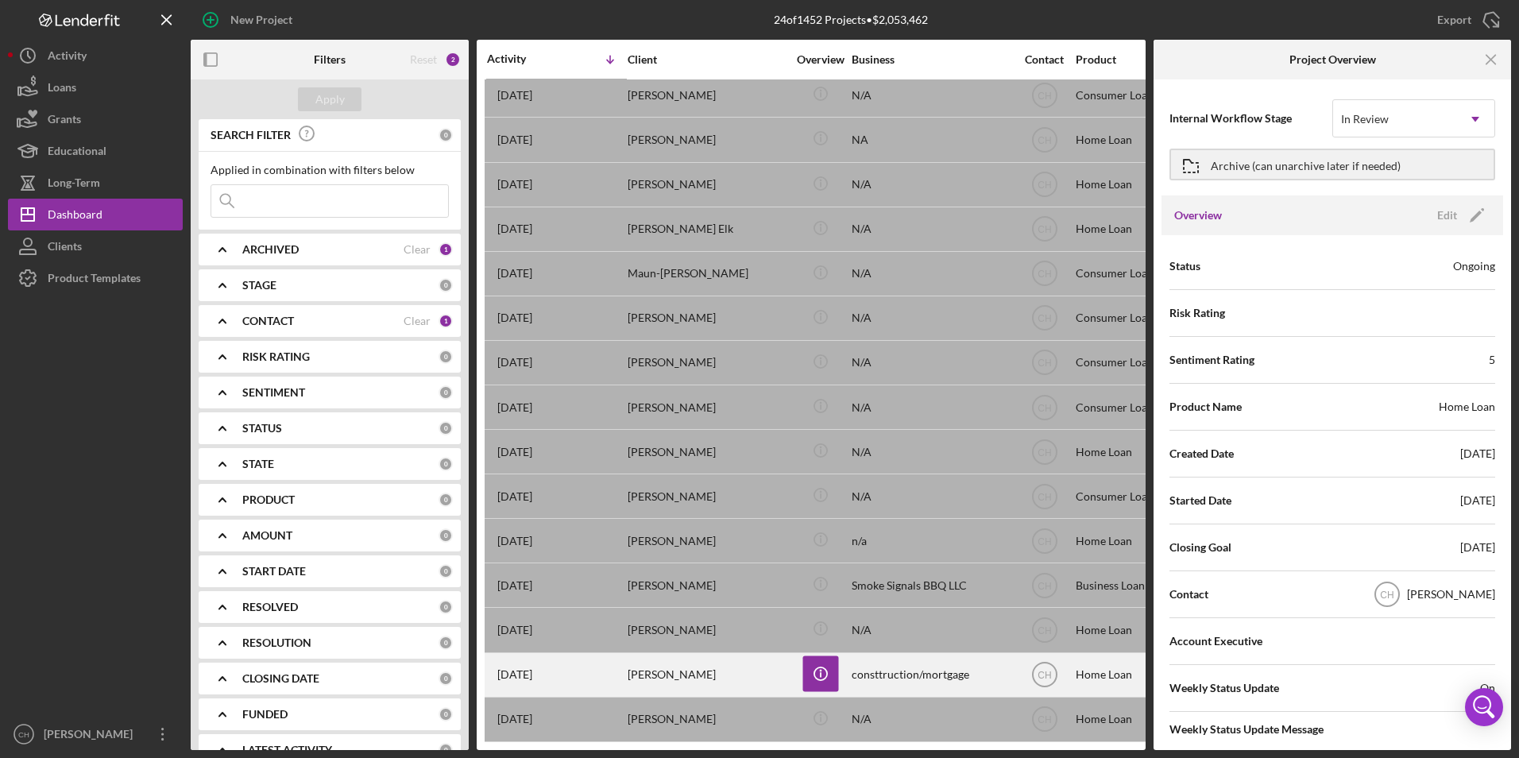
click at [701, 667] on div "[PERSON_NAME]" at bounding box center [707, 675] width 159 height 42
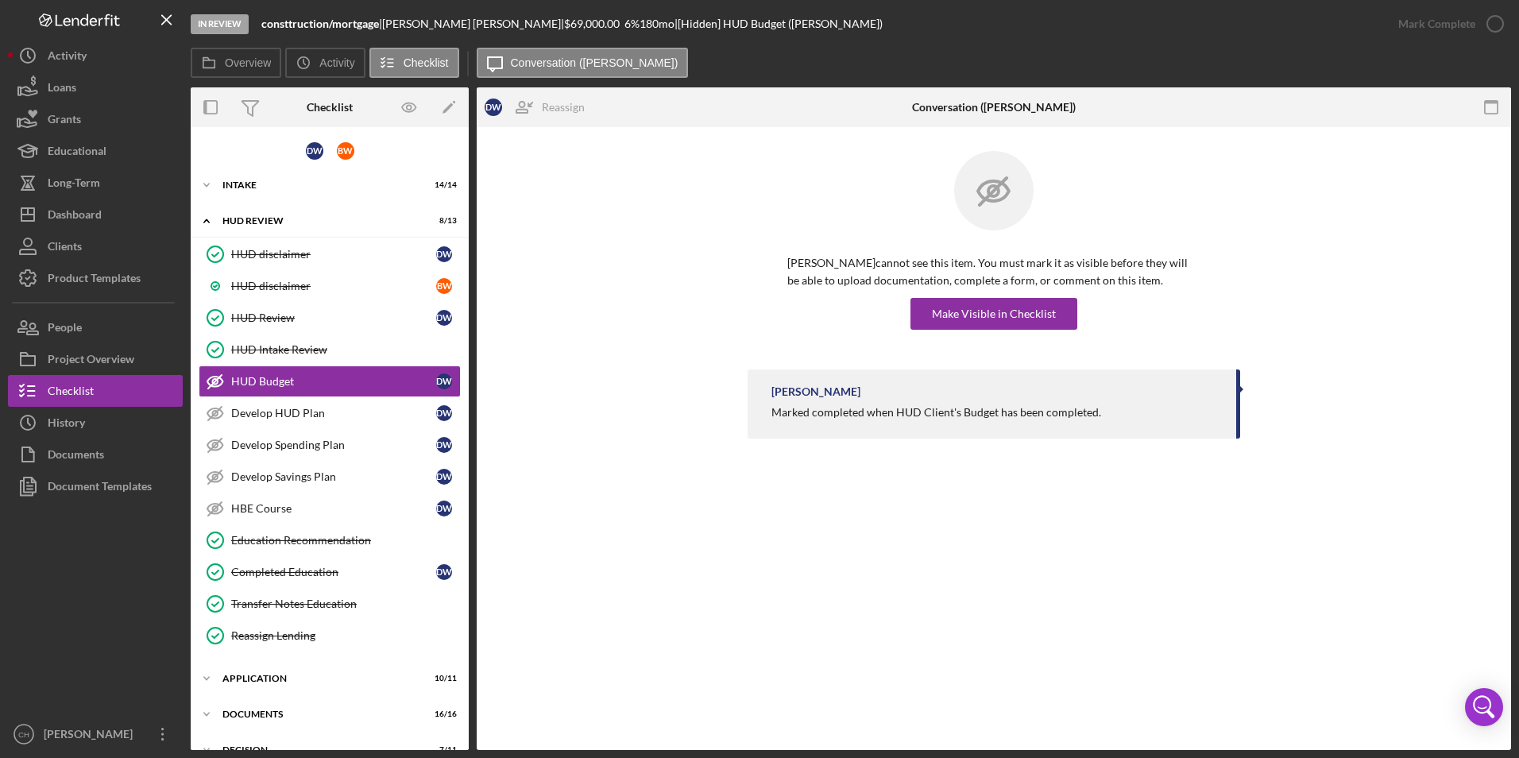
scroll to position [60, 0]
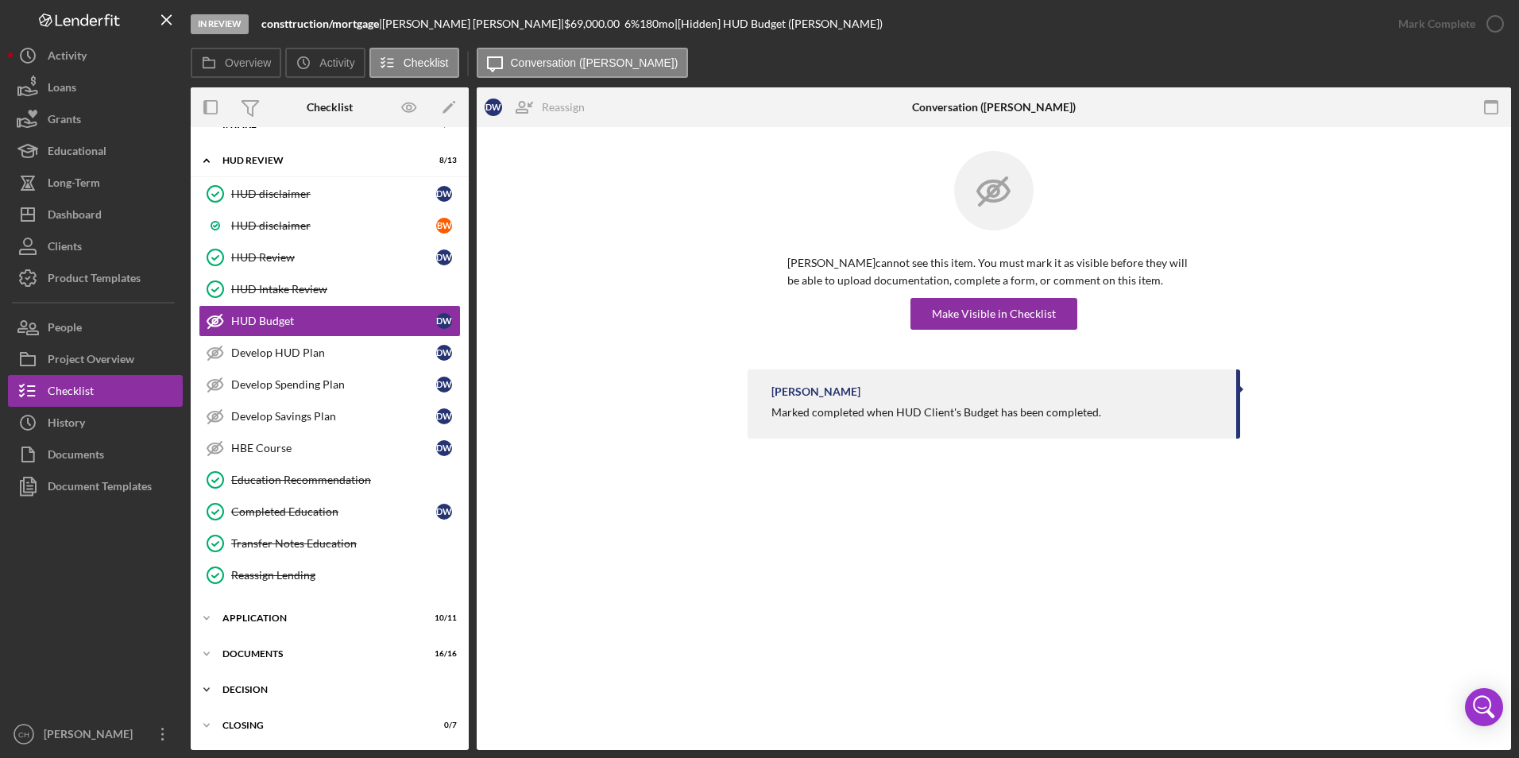
click at [269, 689] on div "Decision" at bounding box center [335, 690] width 226 height 10
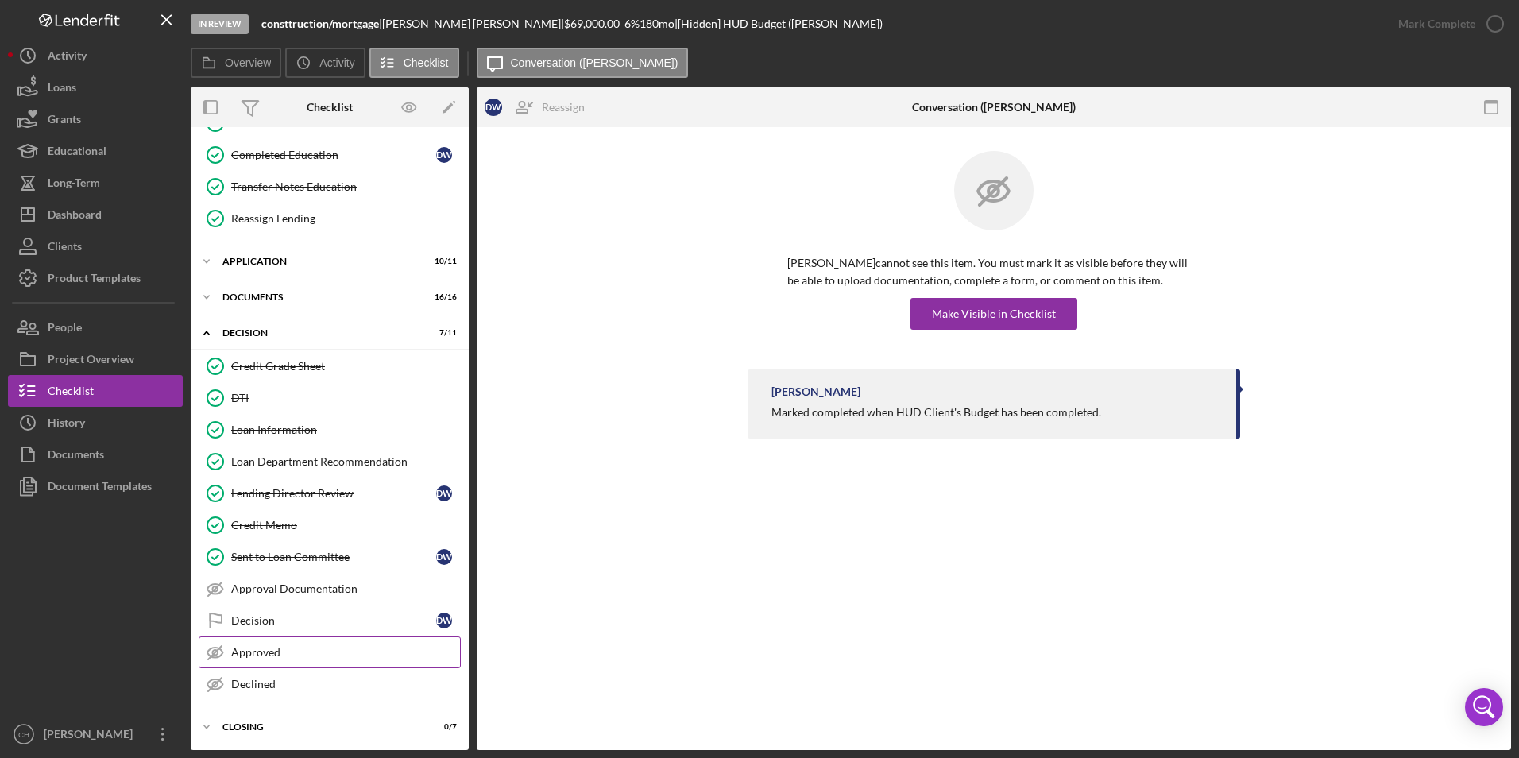
scroll to position [419, 0]
click at [276, 651] on div "Approved" at bounding box center [345, 650] width 229 height 13
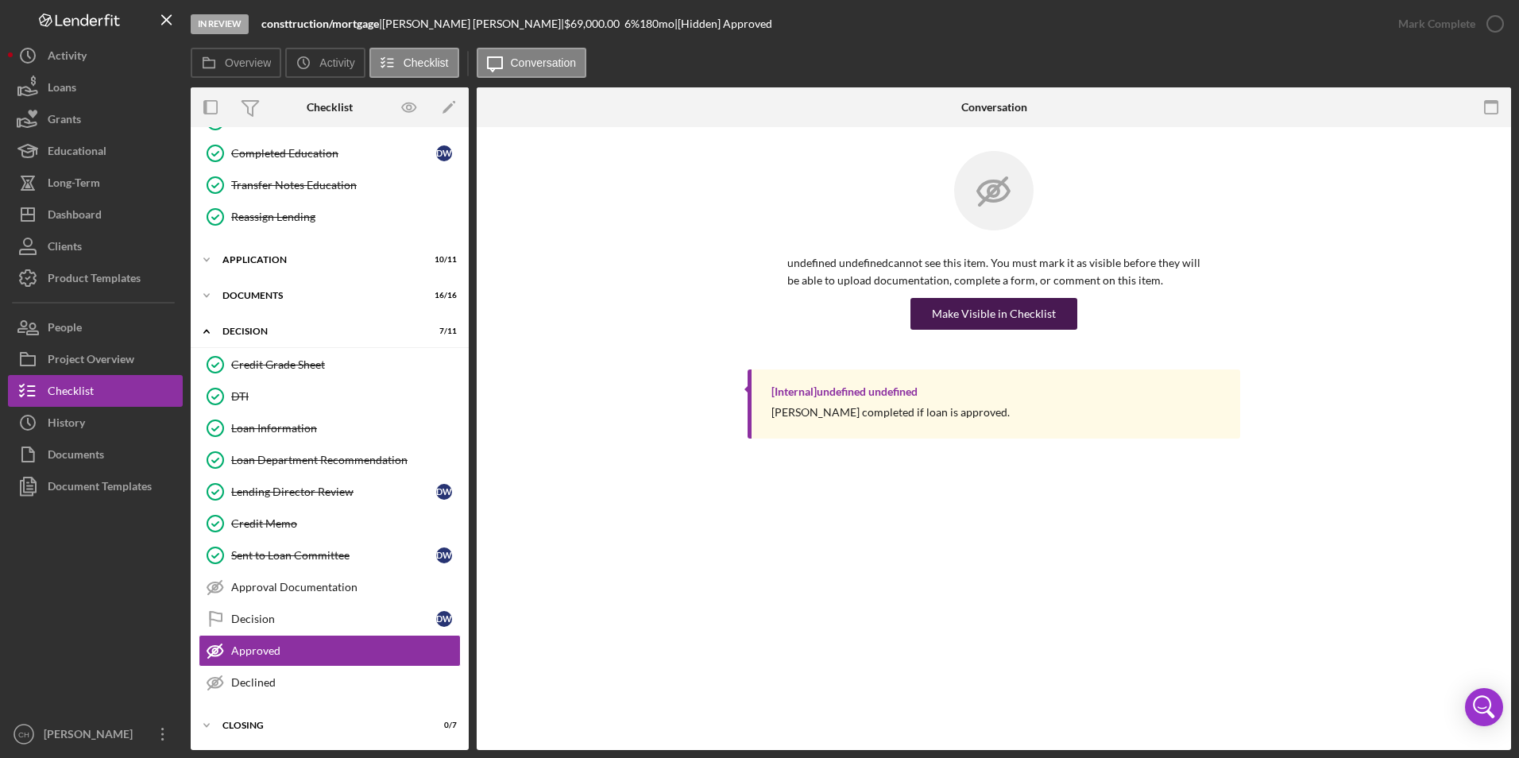
click at [1016, 321] on div "Make Visible in Checklist" at bounding box center [994, 314] width 124 height 32
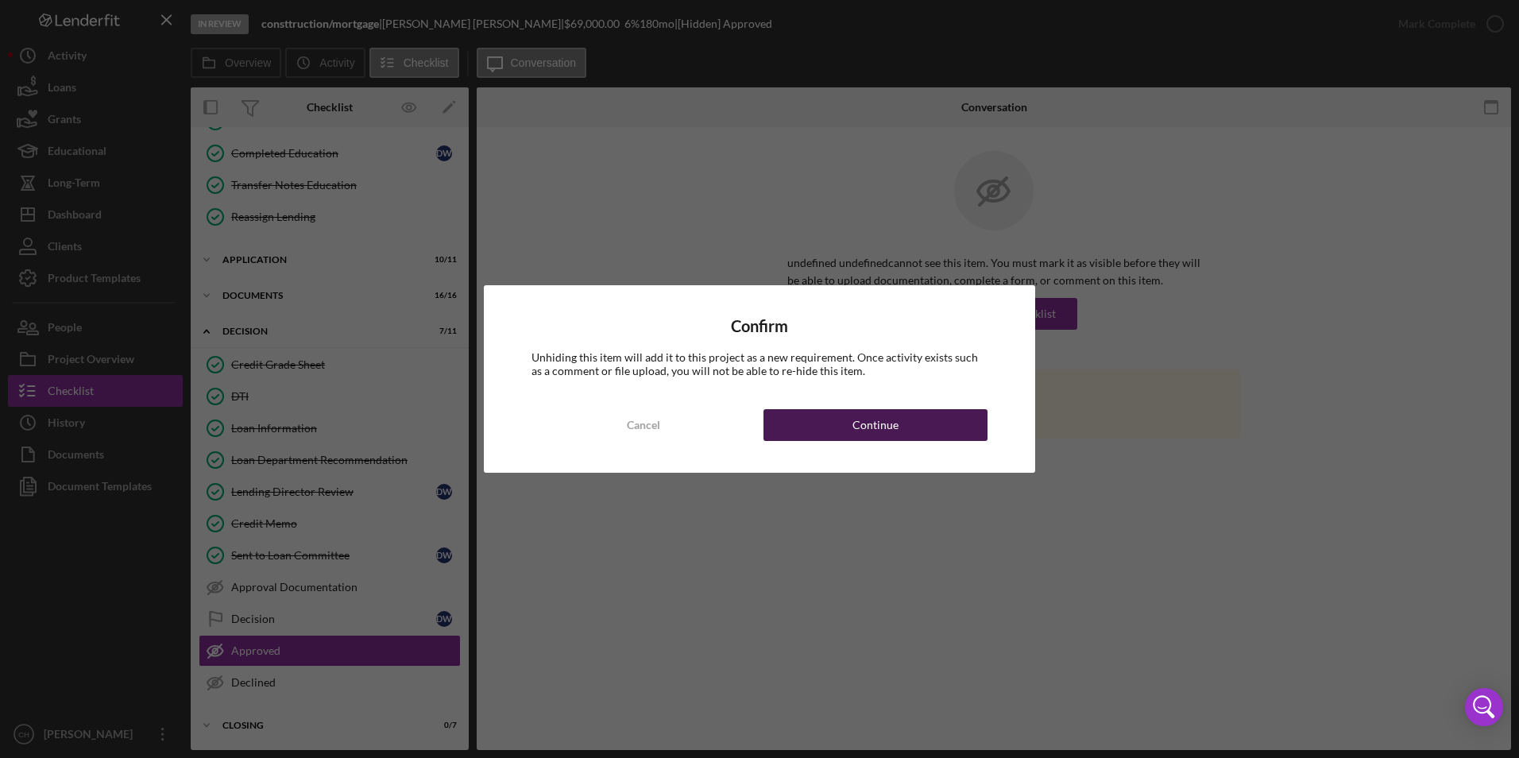
click at [937, 436] on button "Continue" at bounding box center [875, 425] width 224 height 32
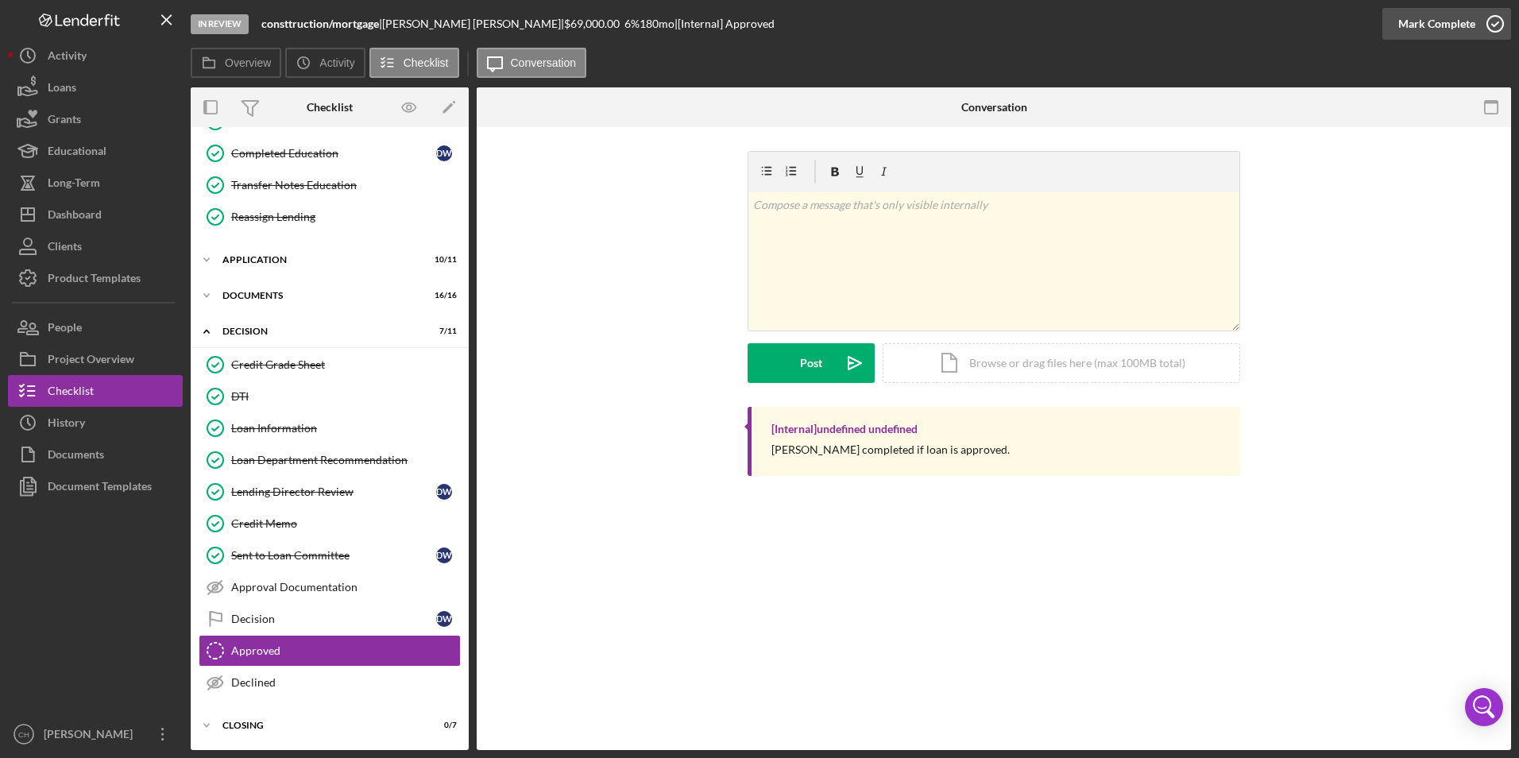
click at [1425, 21] on div "Mark Complete" at bounding box center [1436, 24] width 77 height 32
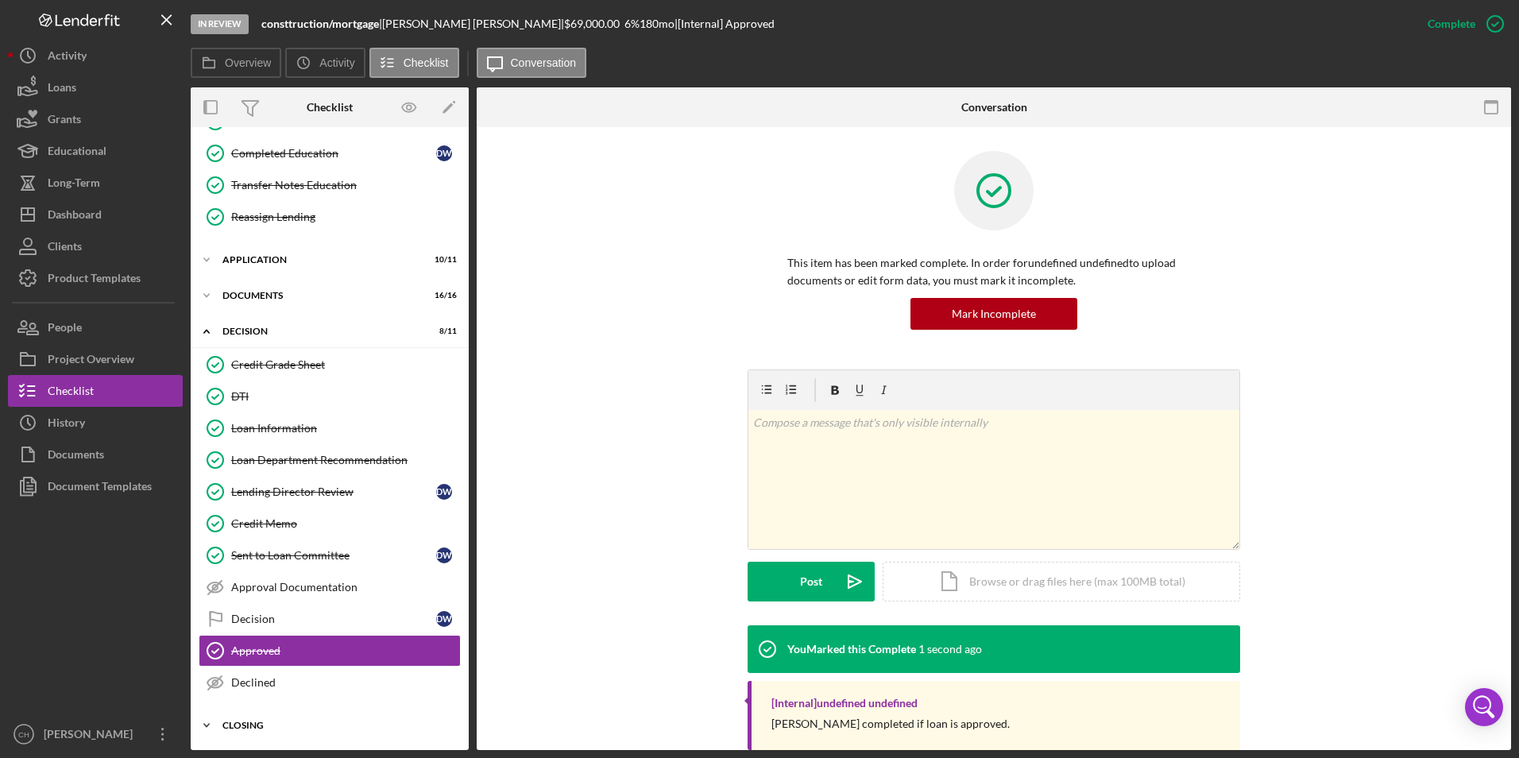
click at [265, 722] on div "Closing" at bounding box center [335, 726] width 226 height 10
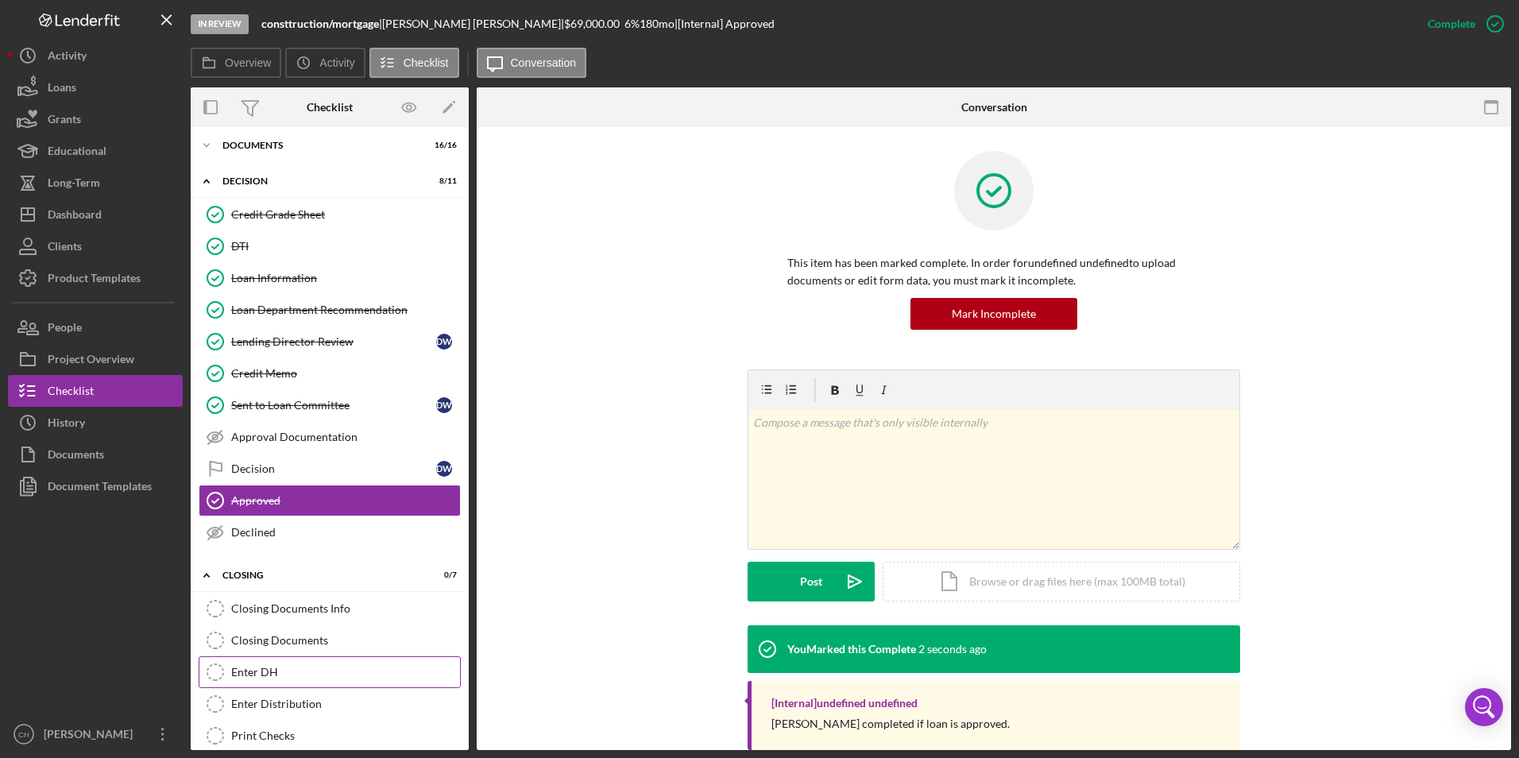
scroll to position [578, 0]
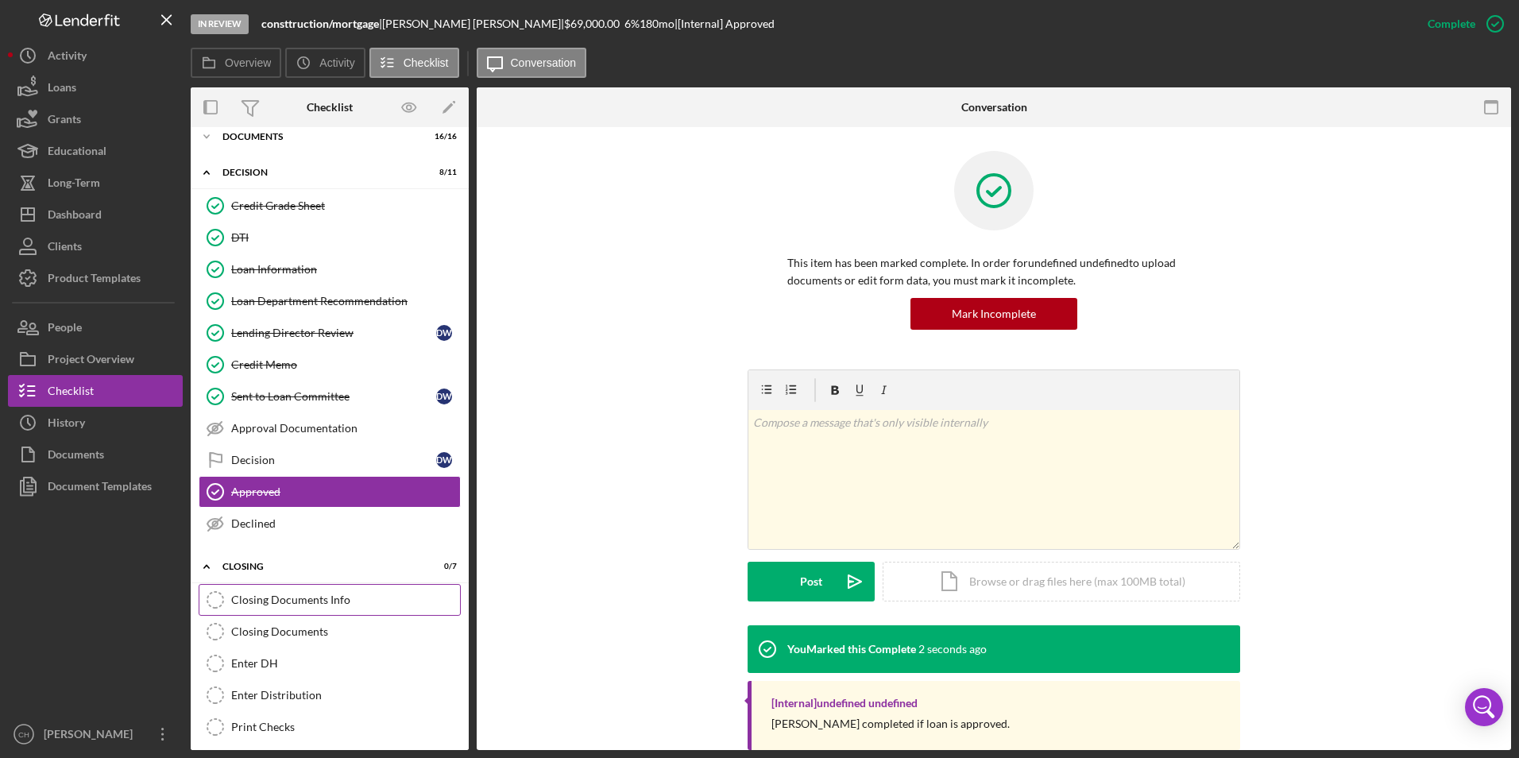
click at [303, 601] on div "Closing Documents Info" at bounding box center [345, 599] width 229 height 13
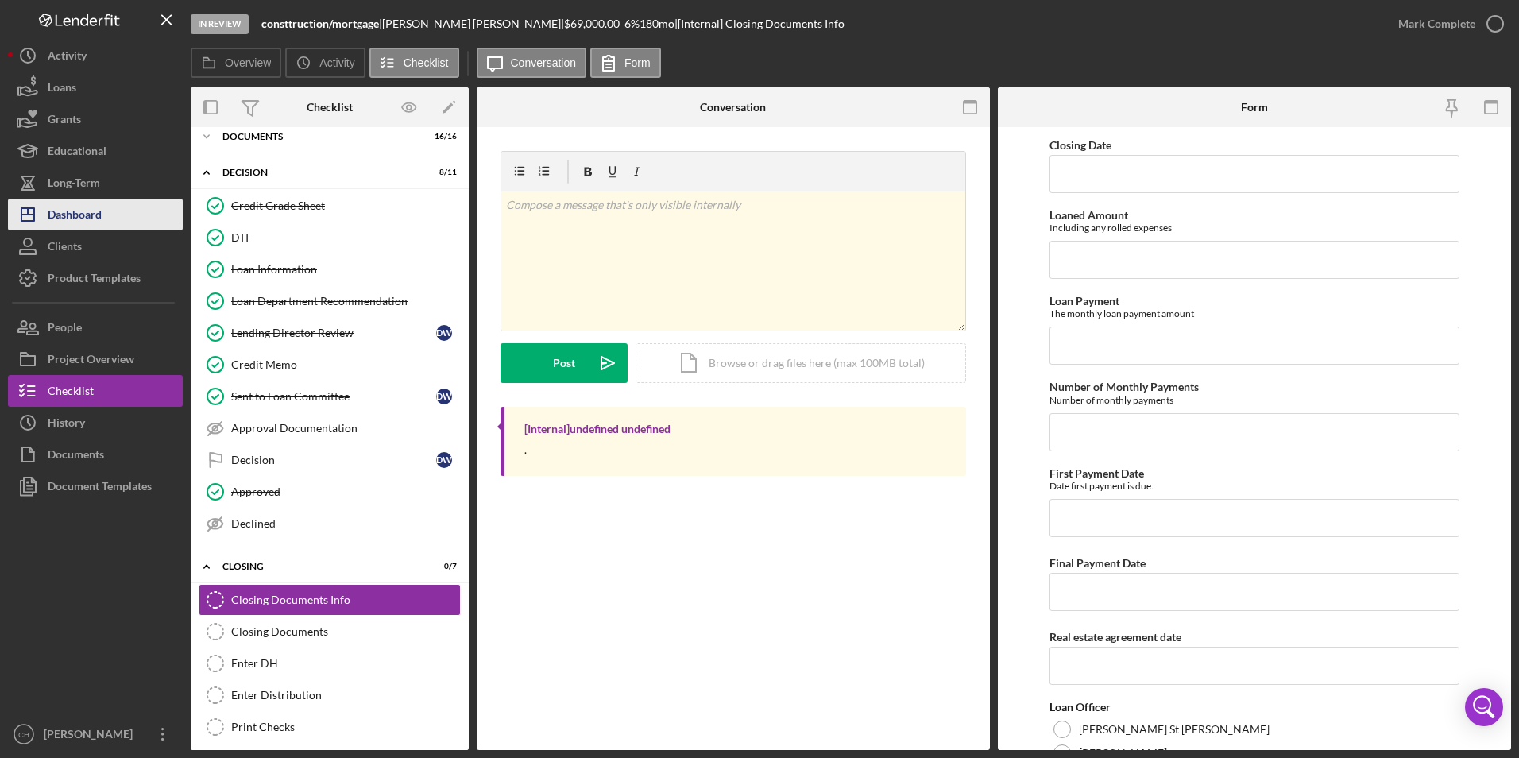
click at [99, 217] on div "Dashboard" at bounding box center [75, 217] width 54 height 36
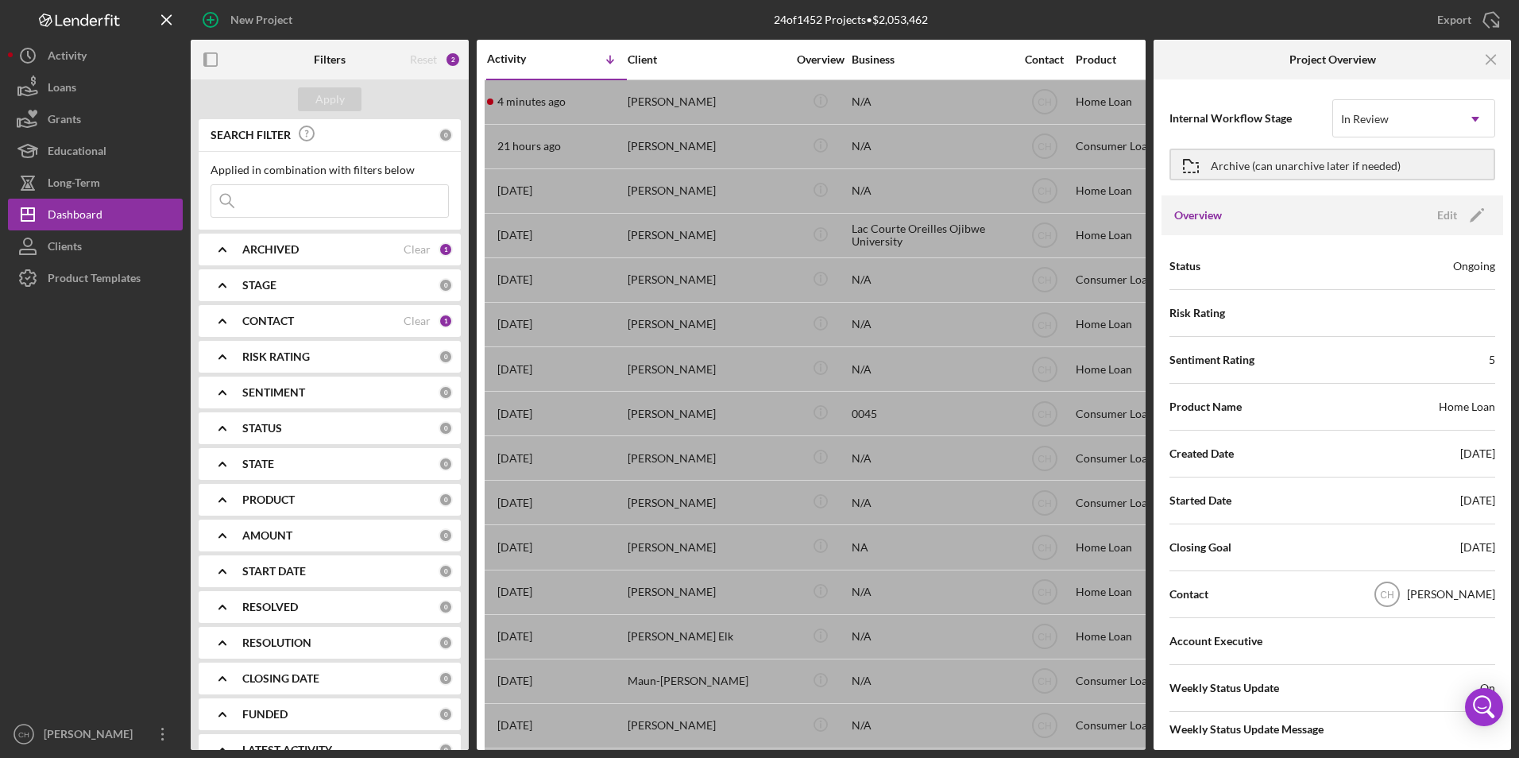
click at [271, 320] on b "CONTACT" at bounding box center [268, 321] width 52 height 13
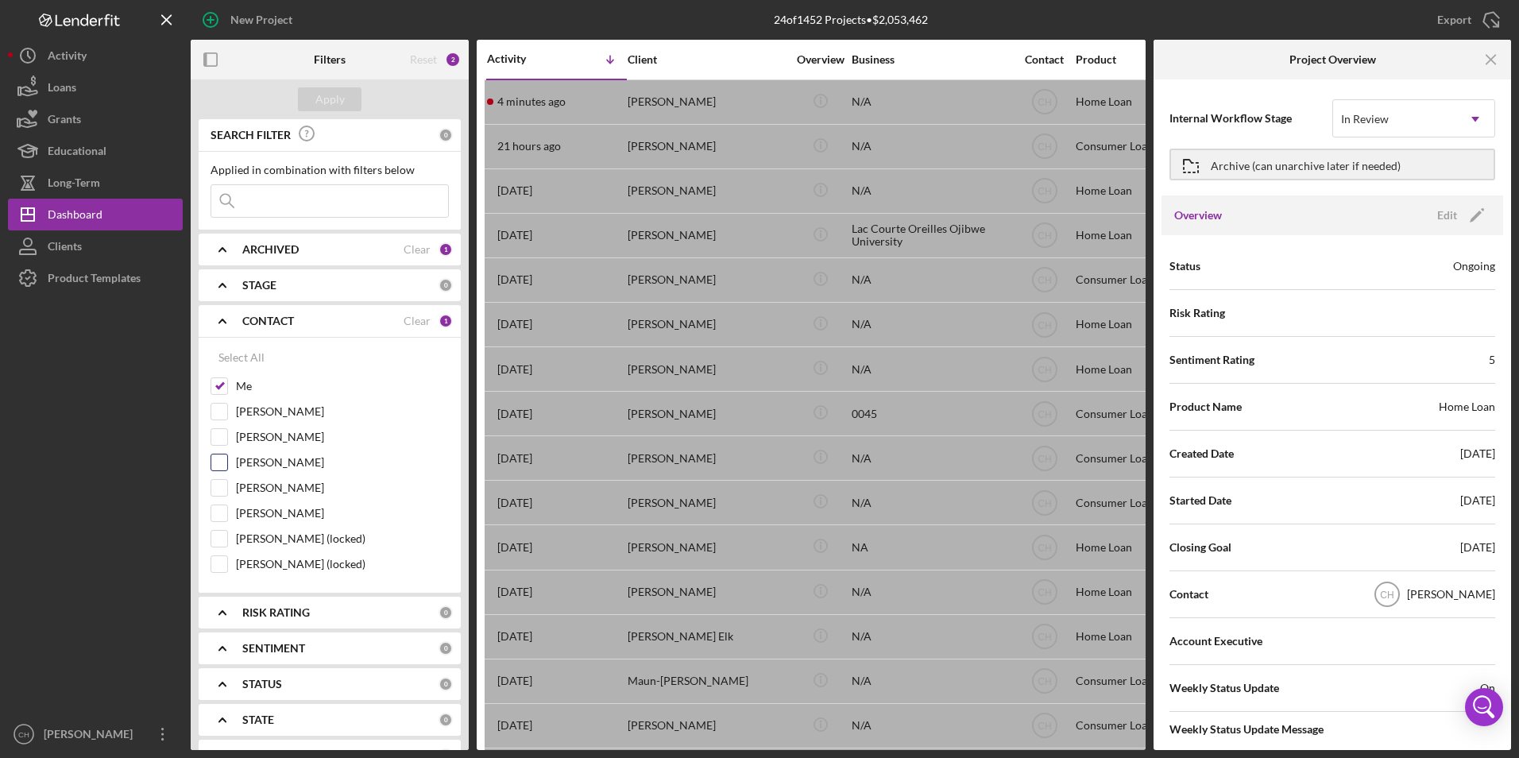
click at [216, 462] on input "[PERSON_NAME]" at bounding box center [219, 462] width 16 height 16
checkbox input "true"
click at [336, 101] on div "Apply" at bounding box center [329, 99] width 29 height 24
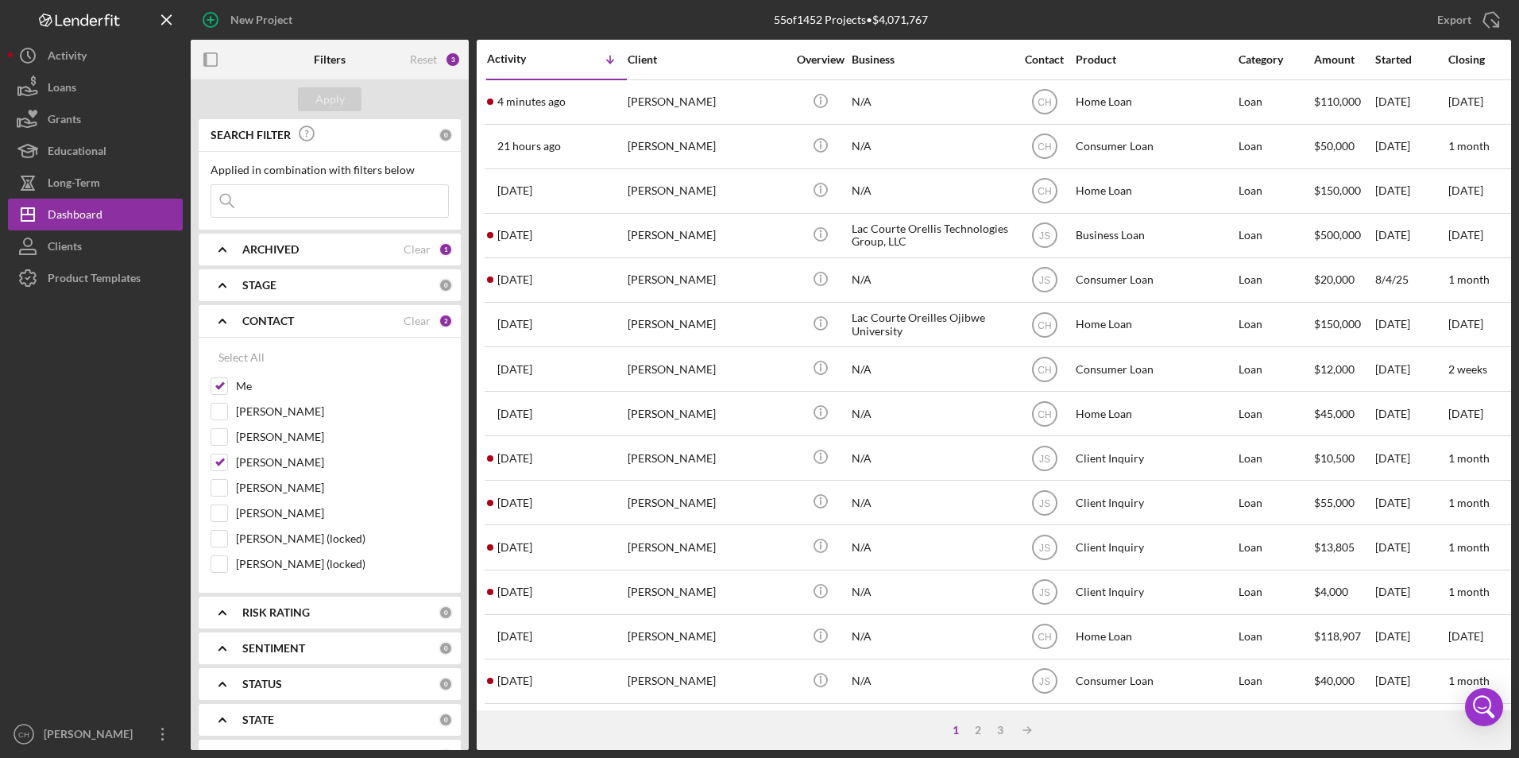
click at [310, 199] on input at bounding box center [329, 201] width 237 height 32
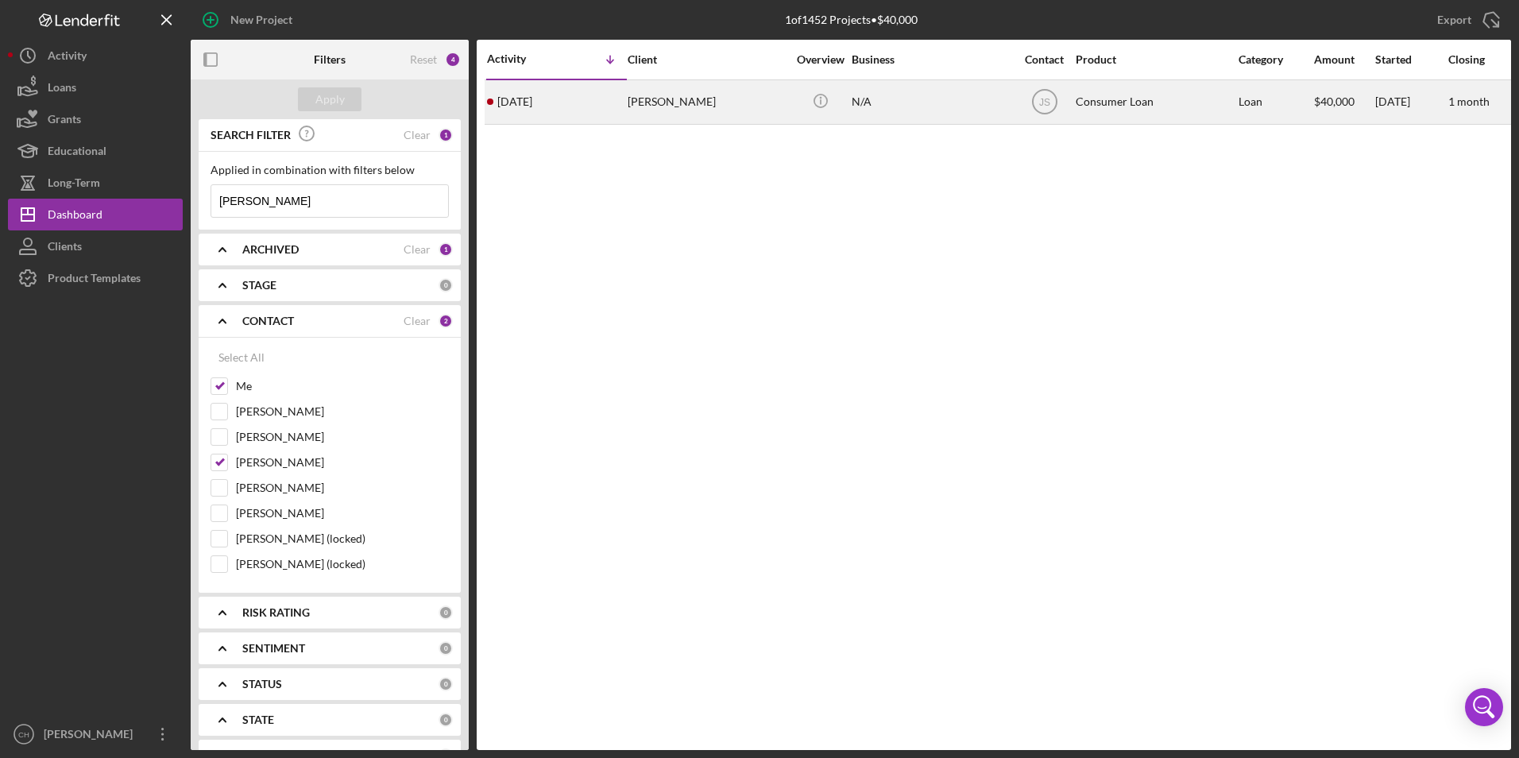
type input "[PERSON_NAME]"
click at [635, 102] on div "[PERSON_NAME]" at bounding box center [707, 102] width 159 height 42
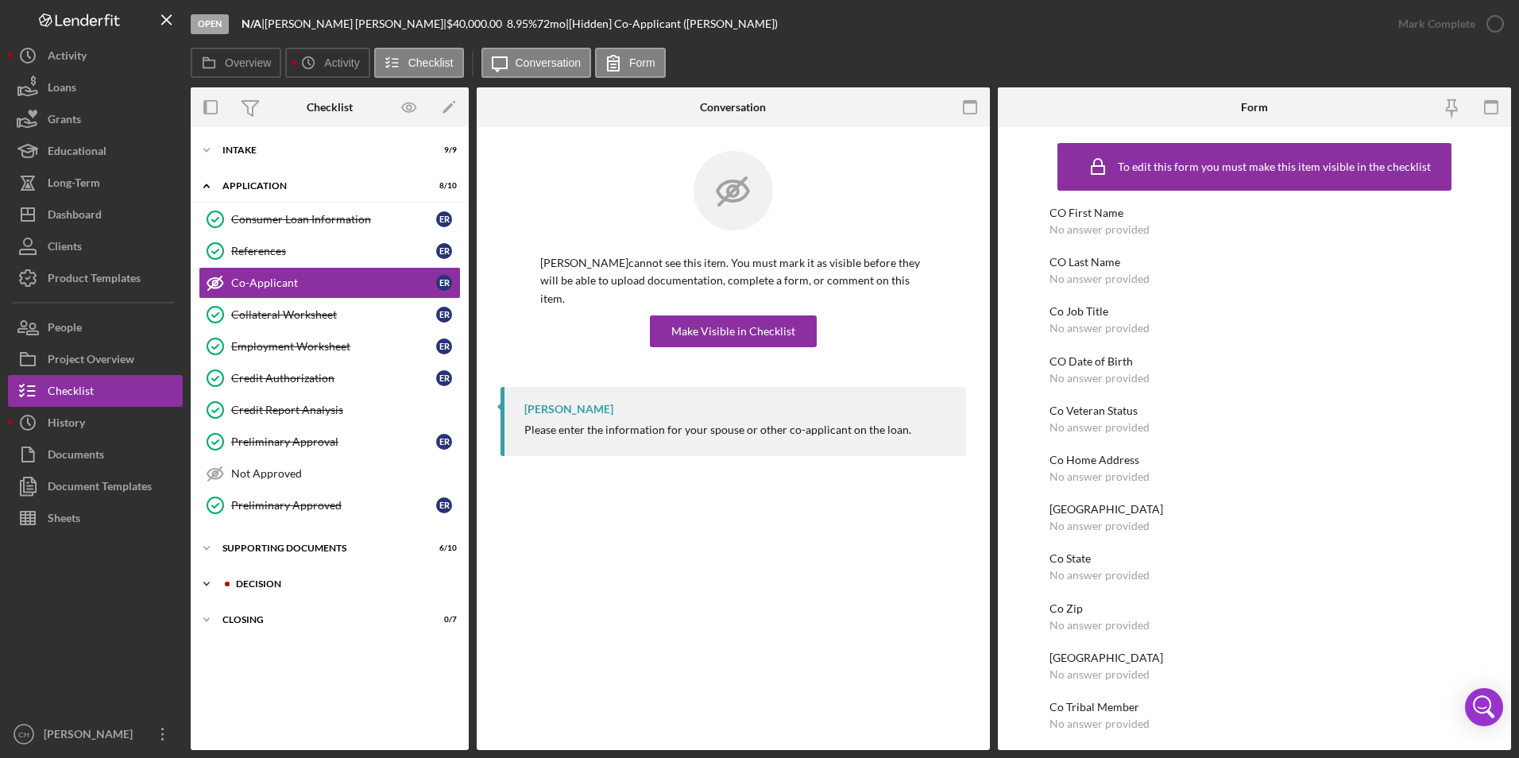
click at [249, 581] on div "Decision" at bounding box center [342, 584] width 213 height 10
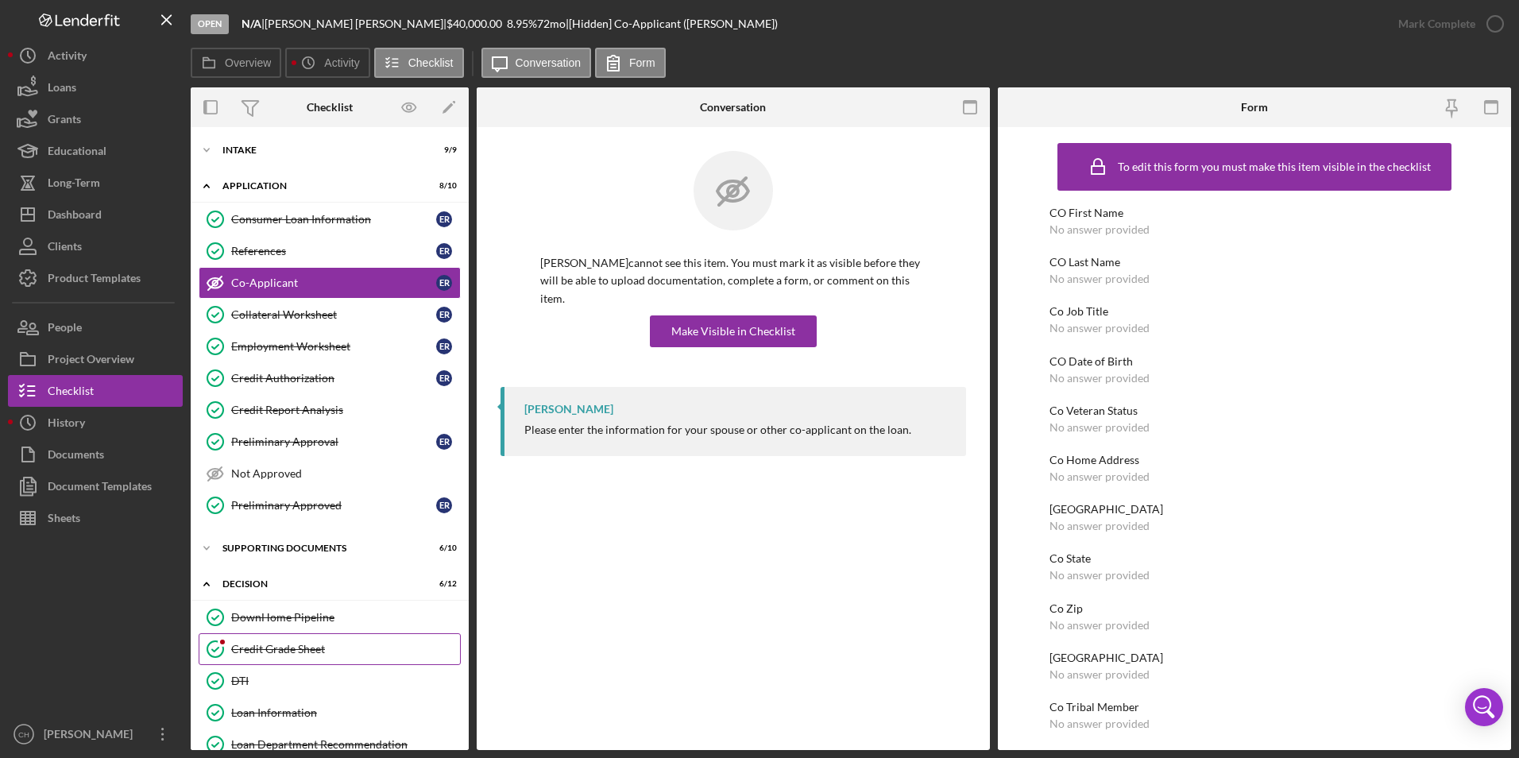
click at [258, 649] on div "Credit Grade Sheet" at bounding box center [345, 649] width 229 height 13
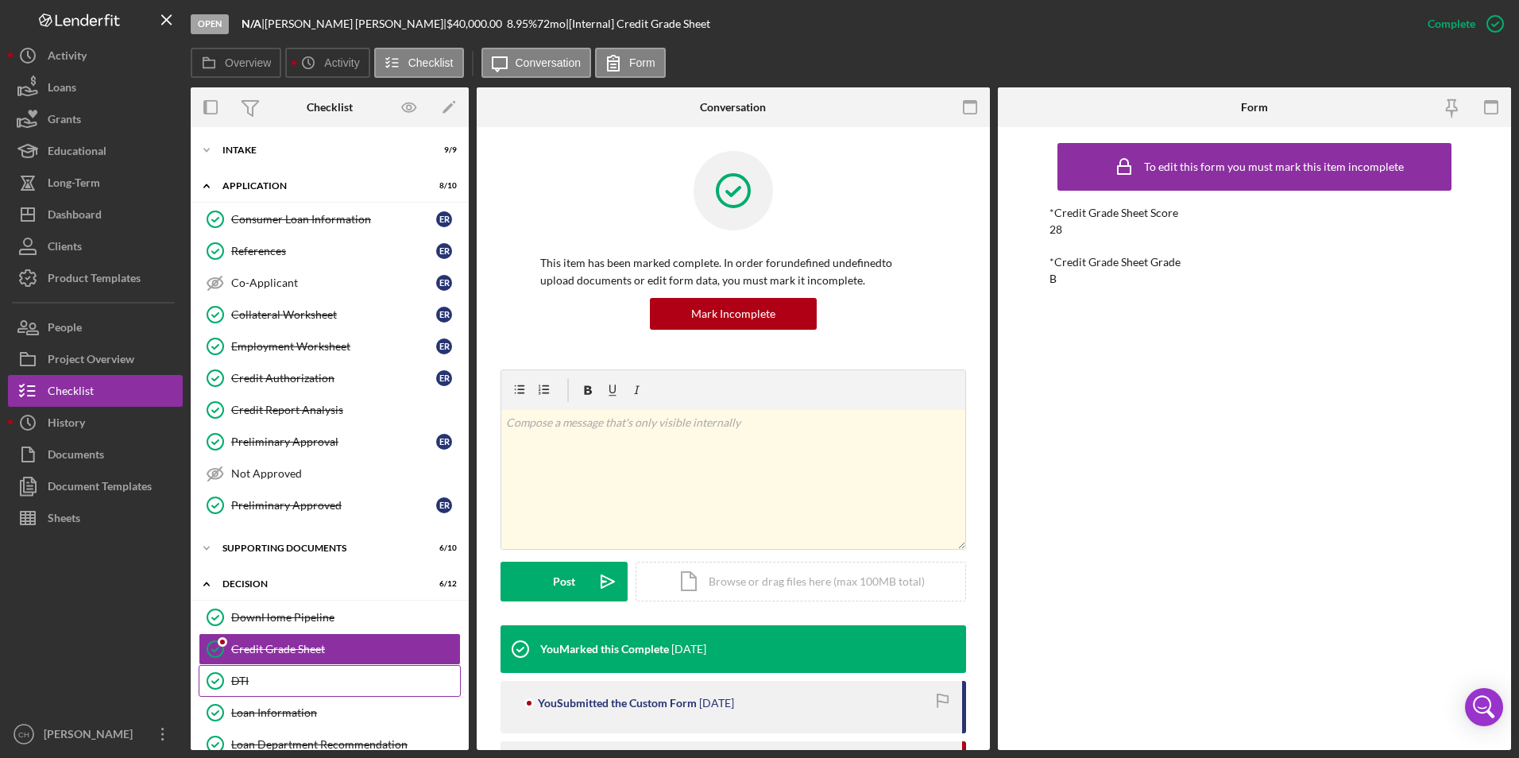
click at [263, 678] on div "DTI" at bounding box center [345, 680] width 229 height 13
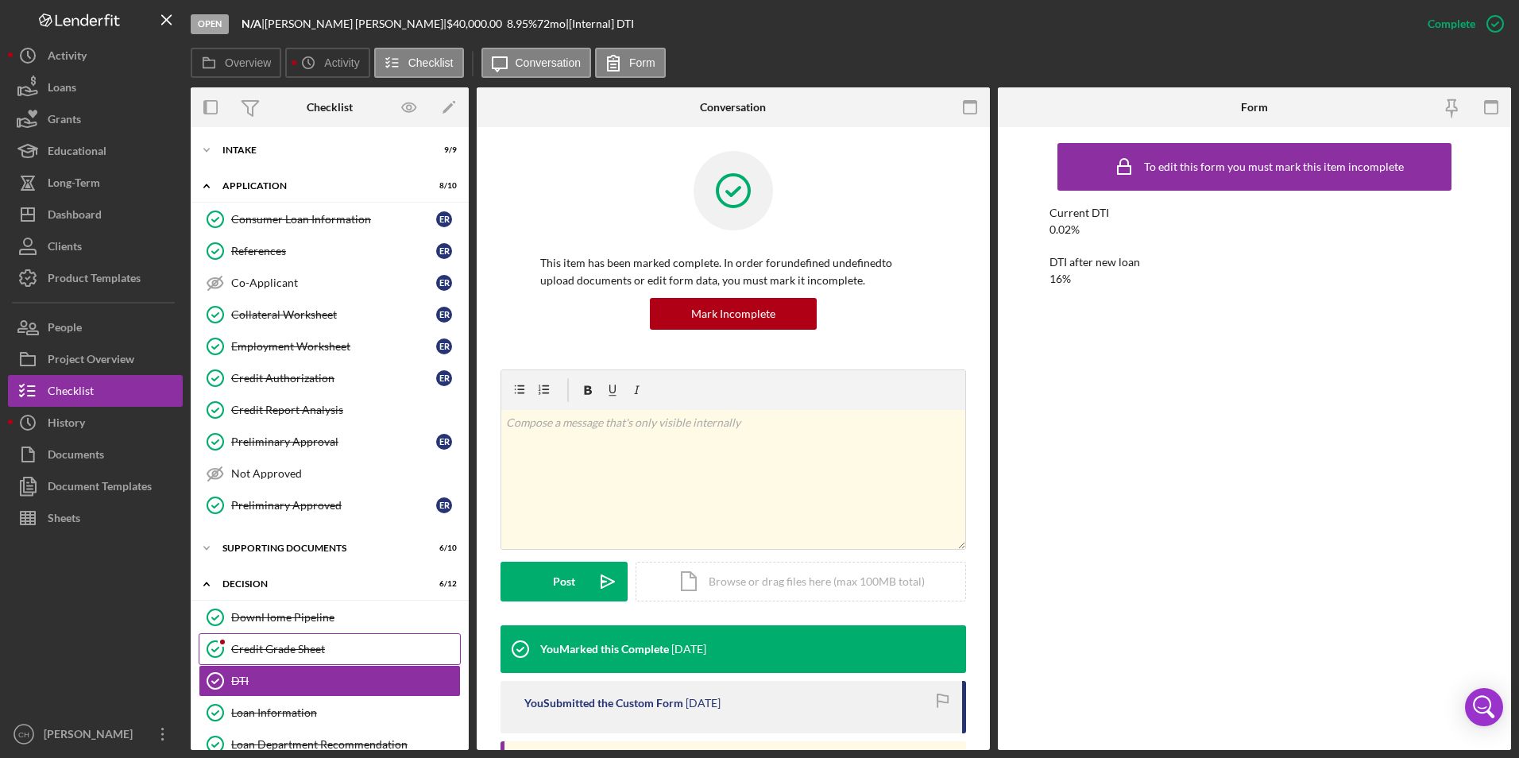
click at [263, 650] on div "Credit Grade Sheet" at bounding box center [345, 649] width 229 height 13
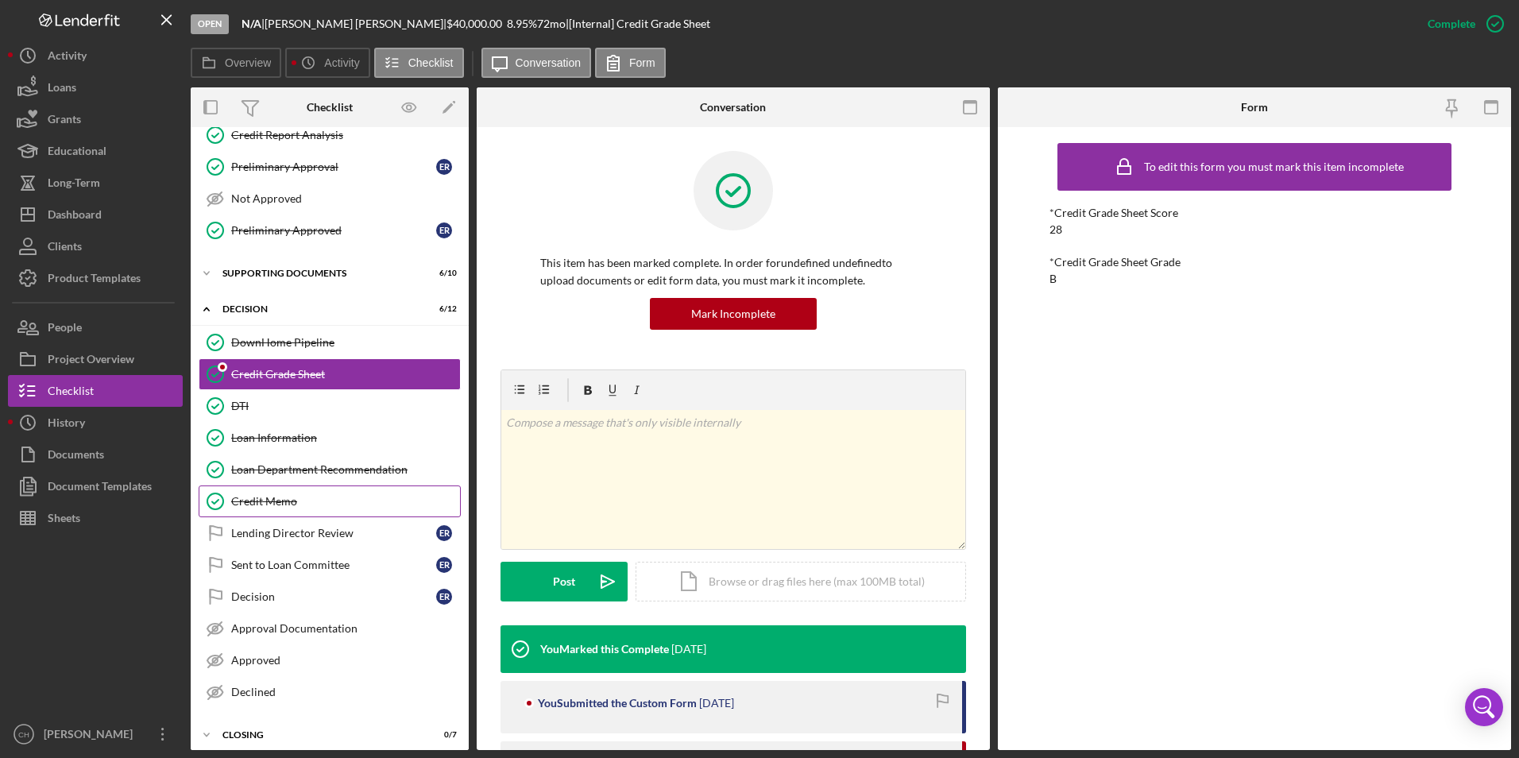
scroll to position [284, 0]
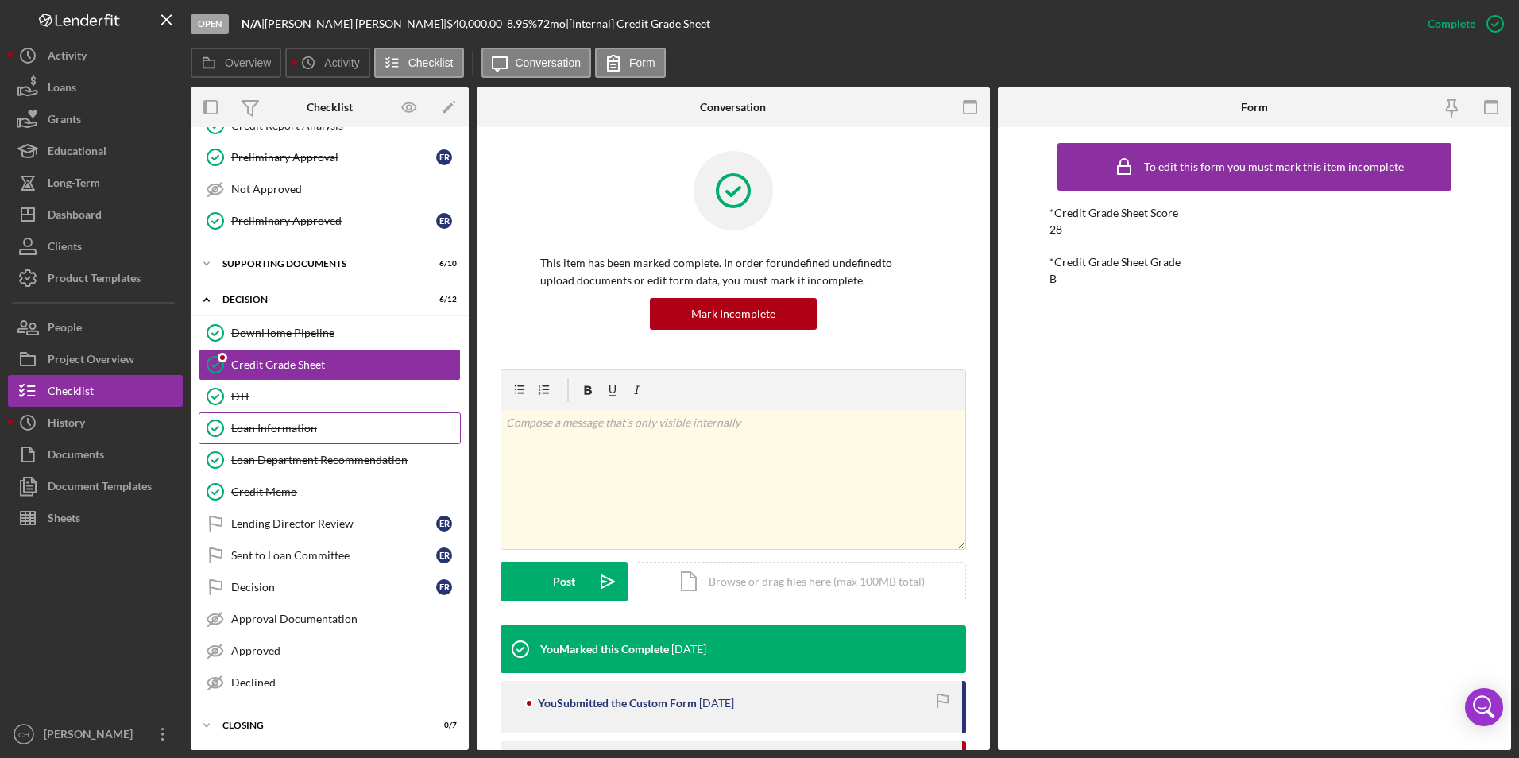
click at [303, 424] on div "Loan Information" at bounding box center [345, 428] width 229 height 13
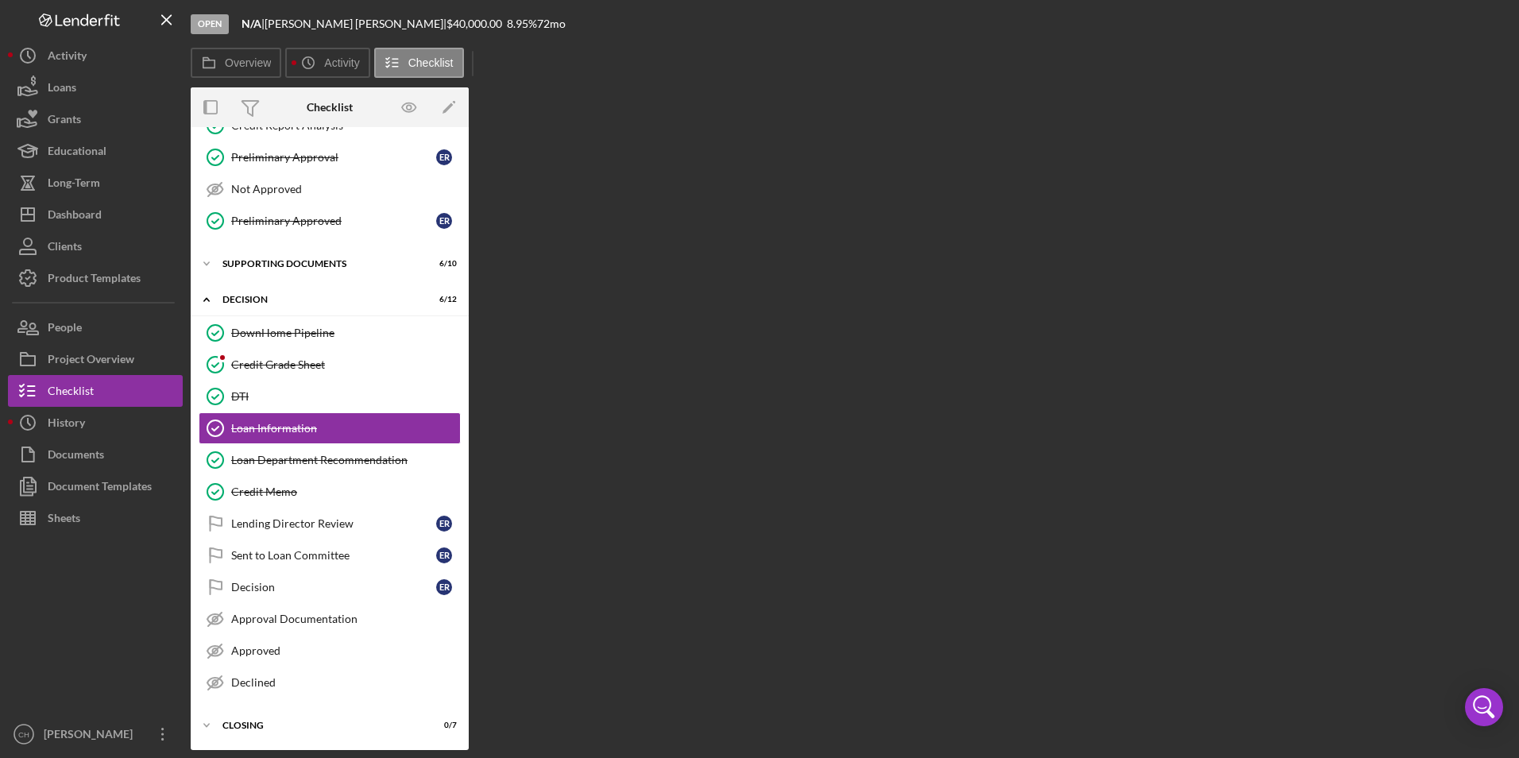
scroll to position [284, 0]
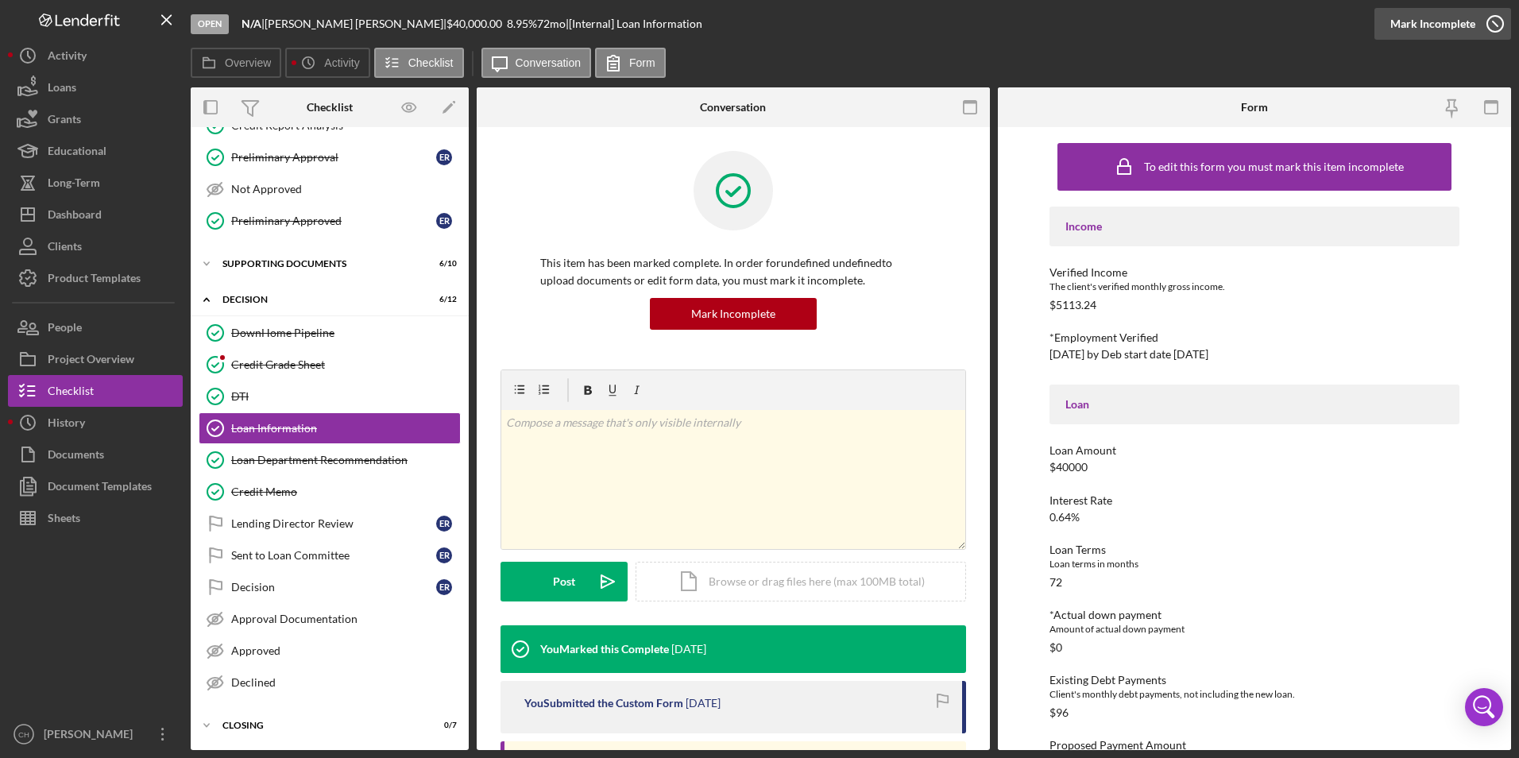
click at [1447, 23] on div "Mark Incomplete" at bounding box center [1432, 24] width 85 height 32
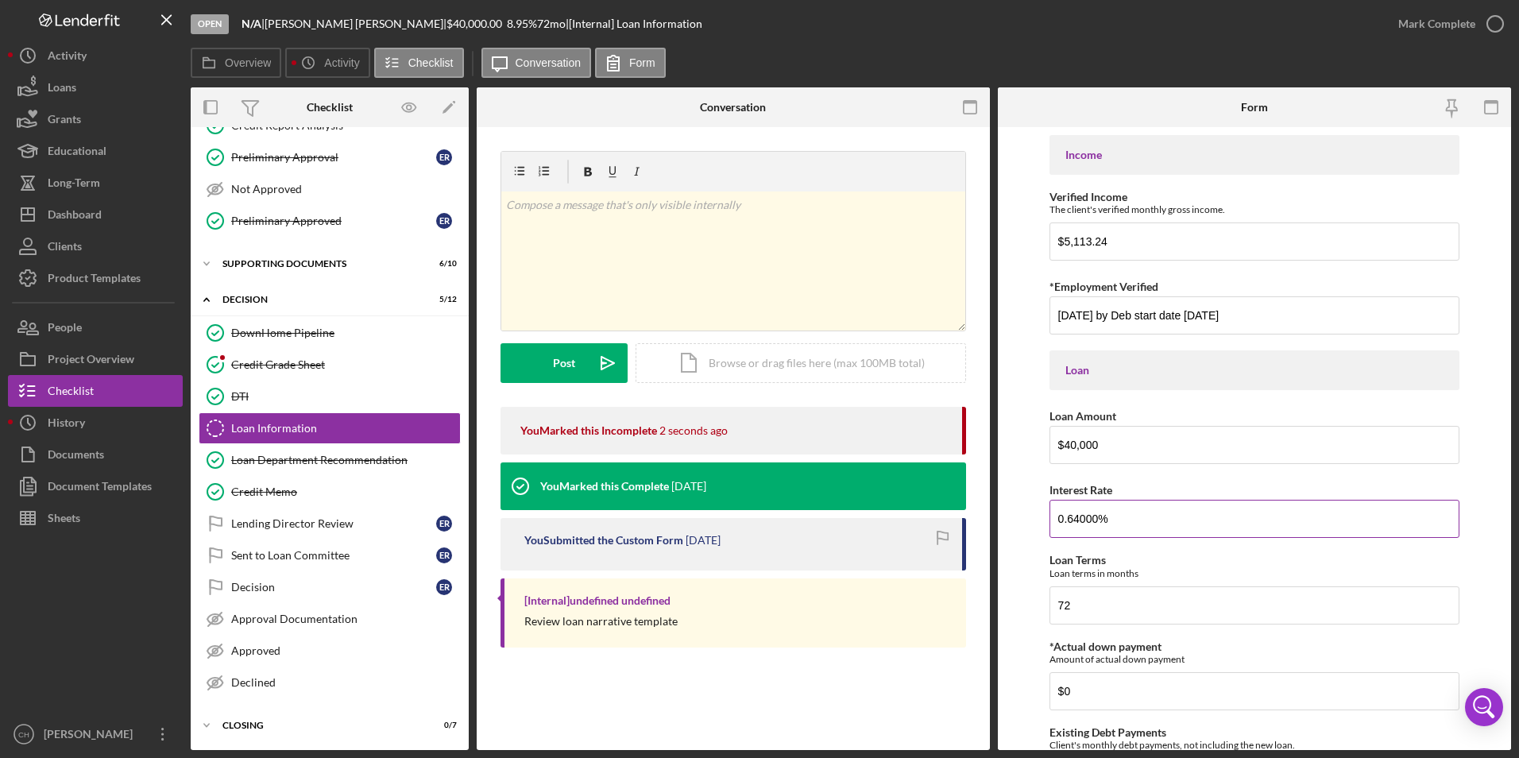
click at [1061, 520] on input "0.64000%" at bounding box center [1254, 519] width 411 height 38
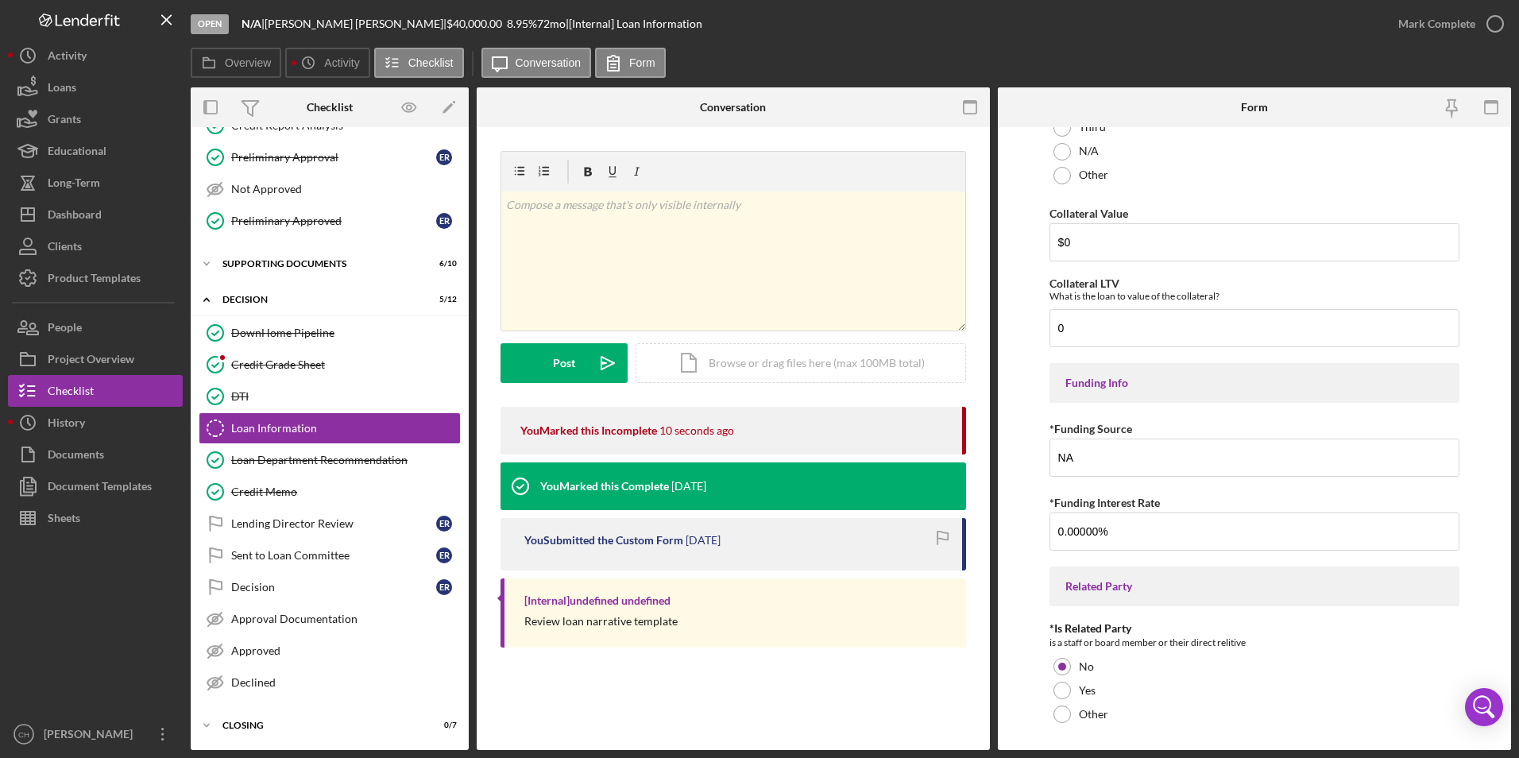
scroll to position [1907, 0]
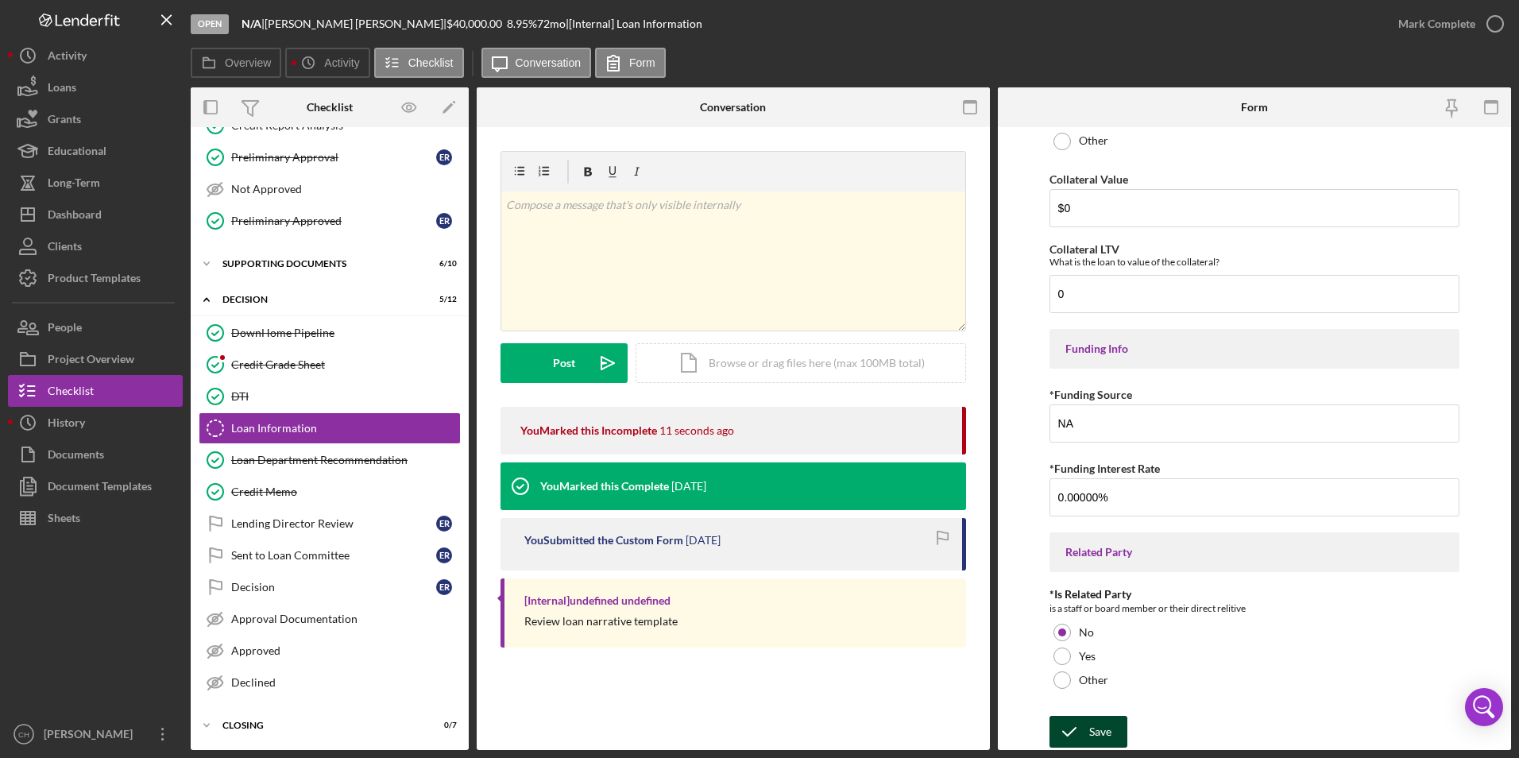
type input "6.64000%"
click at [1100, 727] on div "Save" at bounding box center [1100, 732] width 22 height 32
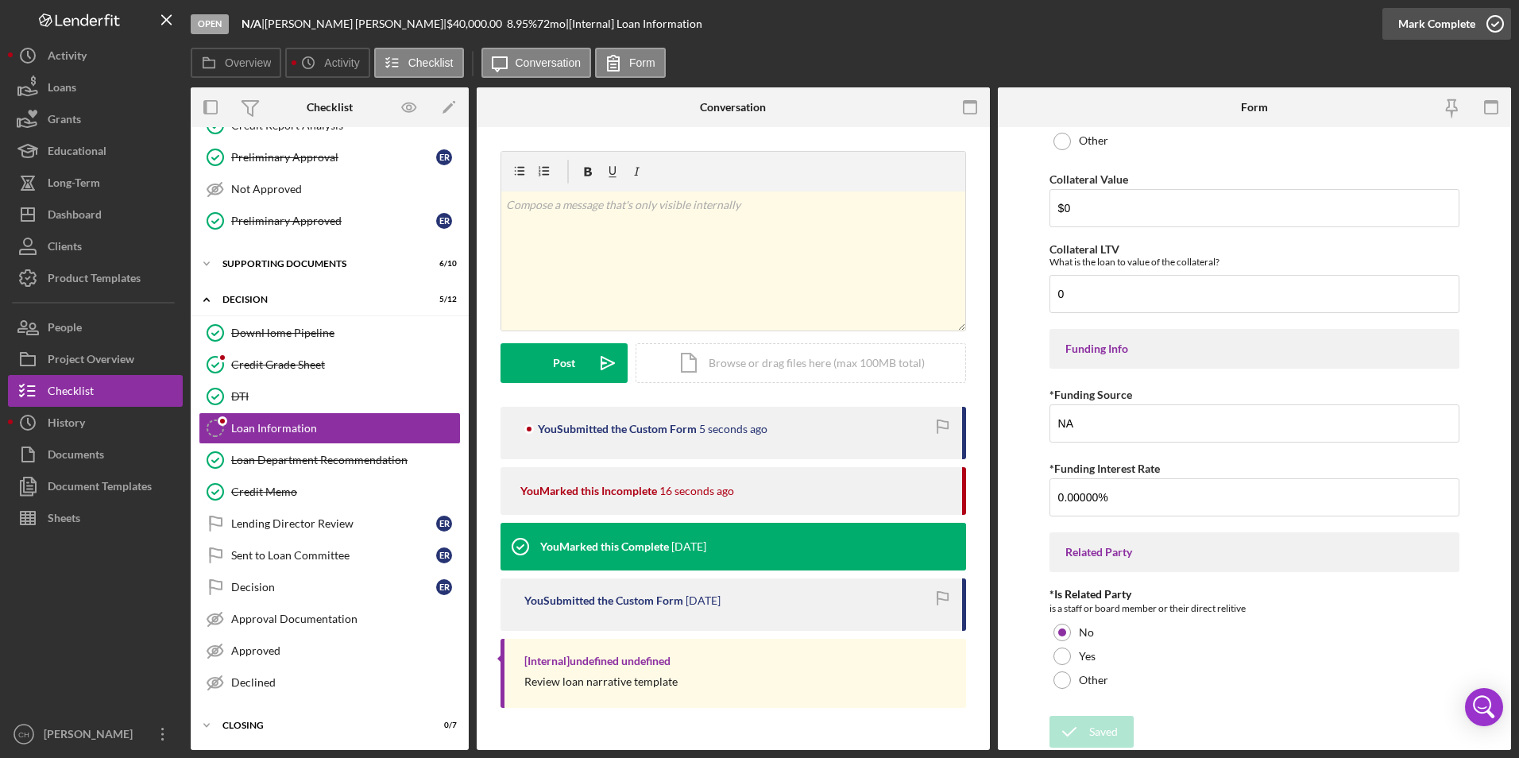
click at [1428, 23] on div "Mark Complete" at bounding box center [1436, 24] width 77 height 32
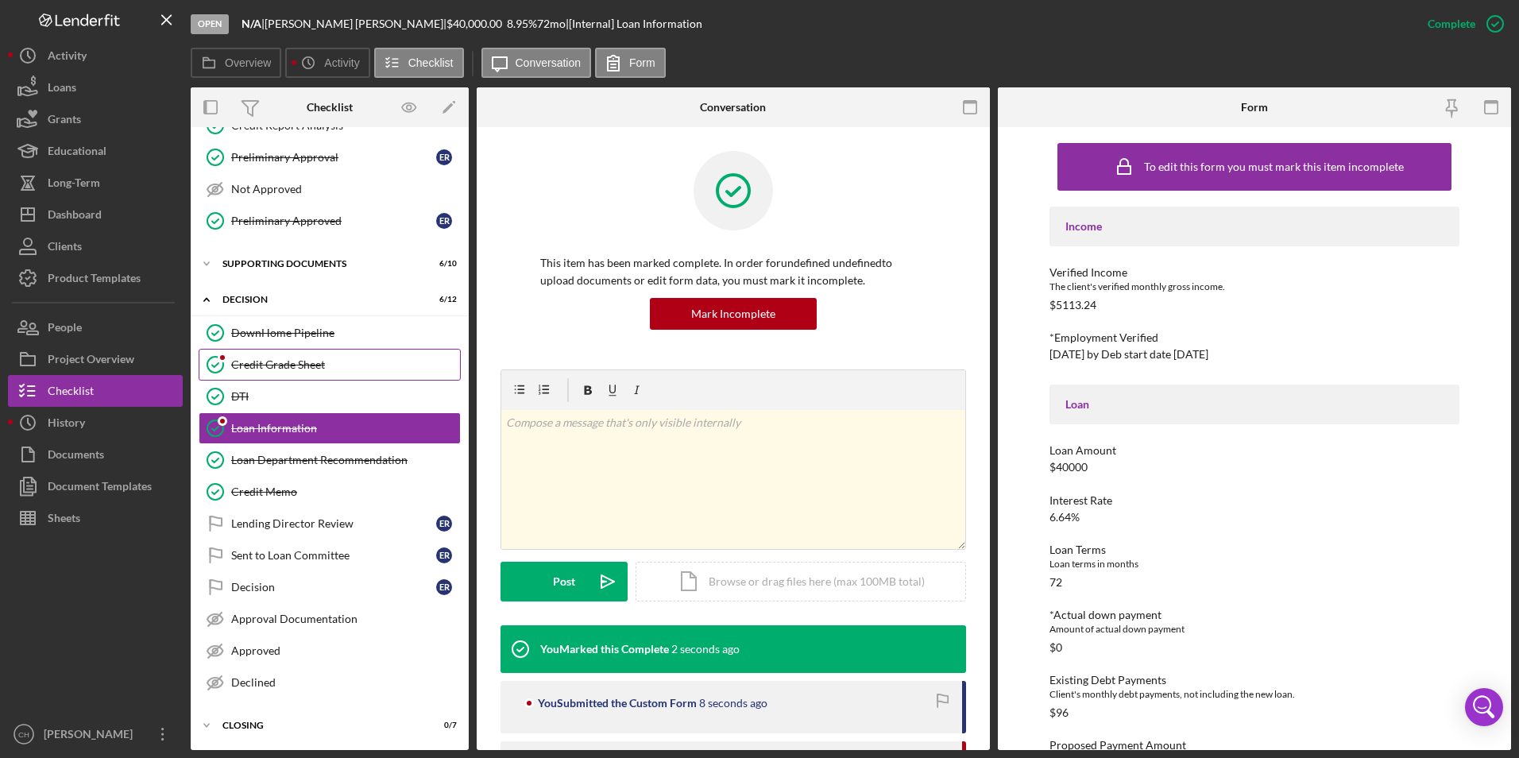
click at [245, 358] on div "Credit Grade Sheet" at bounding box center [345, 364] width 229 height 13
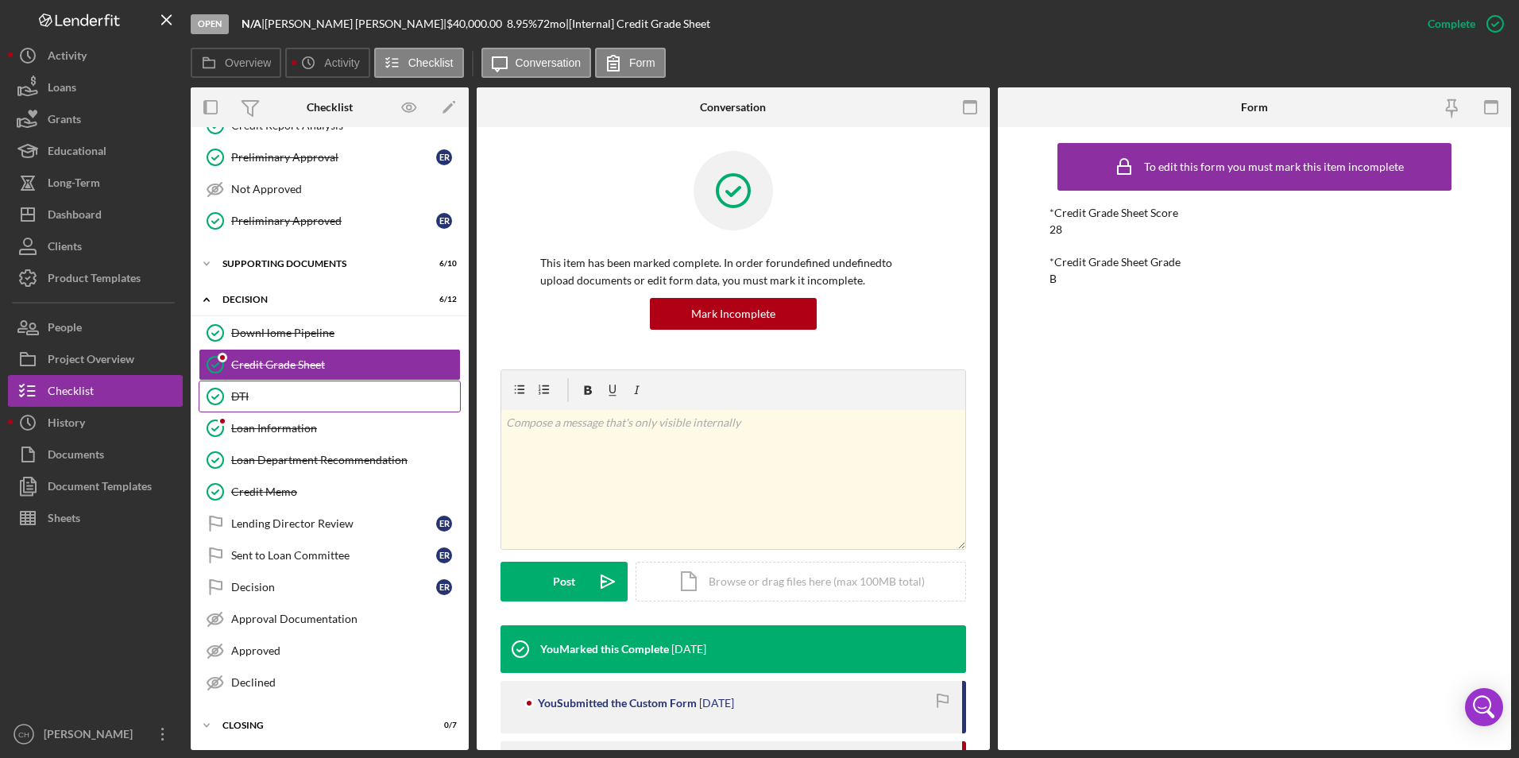
click at [251, 396] on div "DTI" at bounding box center [345, 396] width 229 height 13
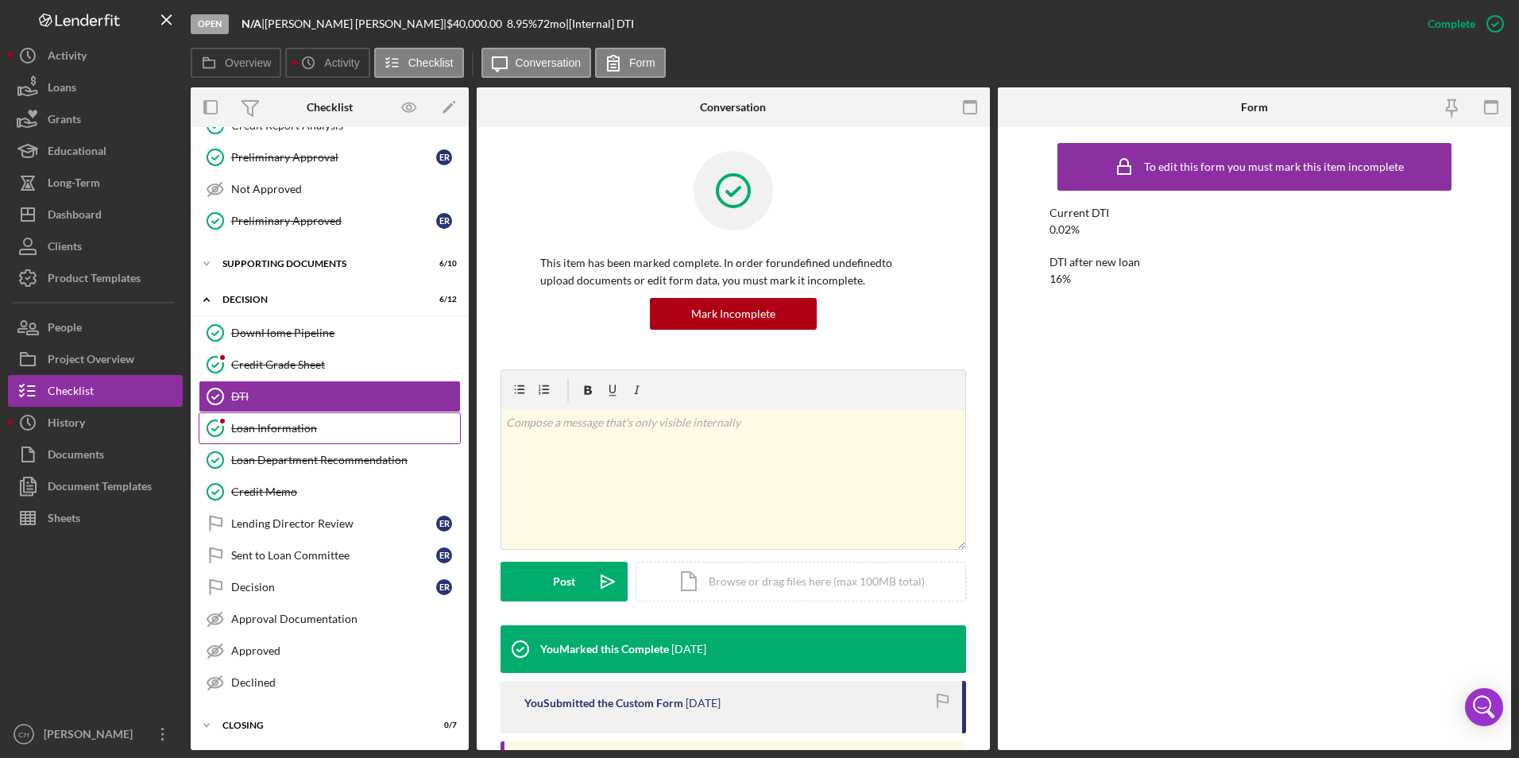
click at [262, 429] on div "Loan Information" at bounding box center [345, 428] width 229 height 13
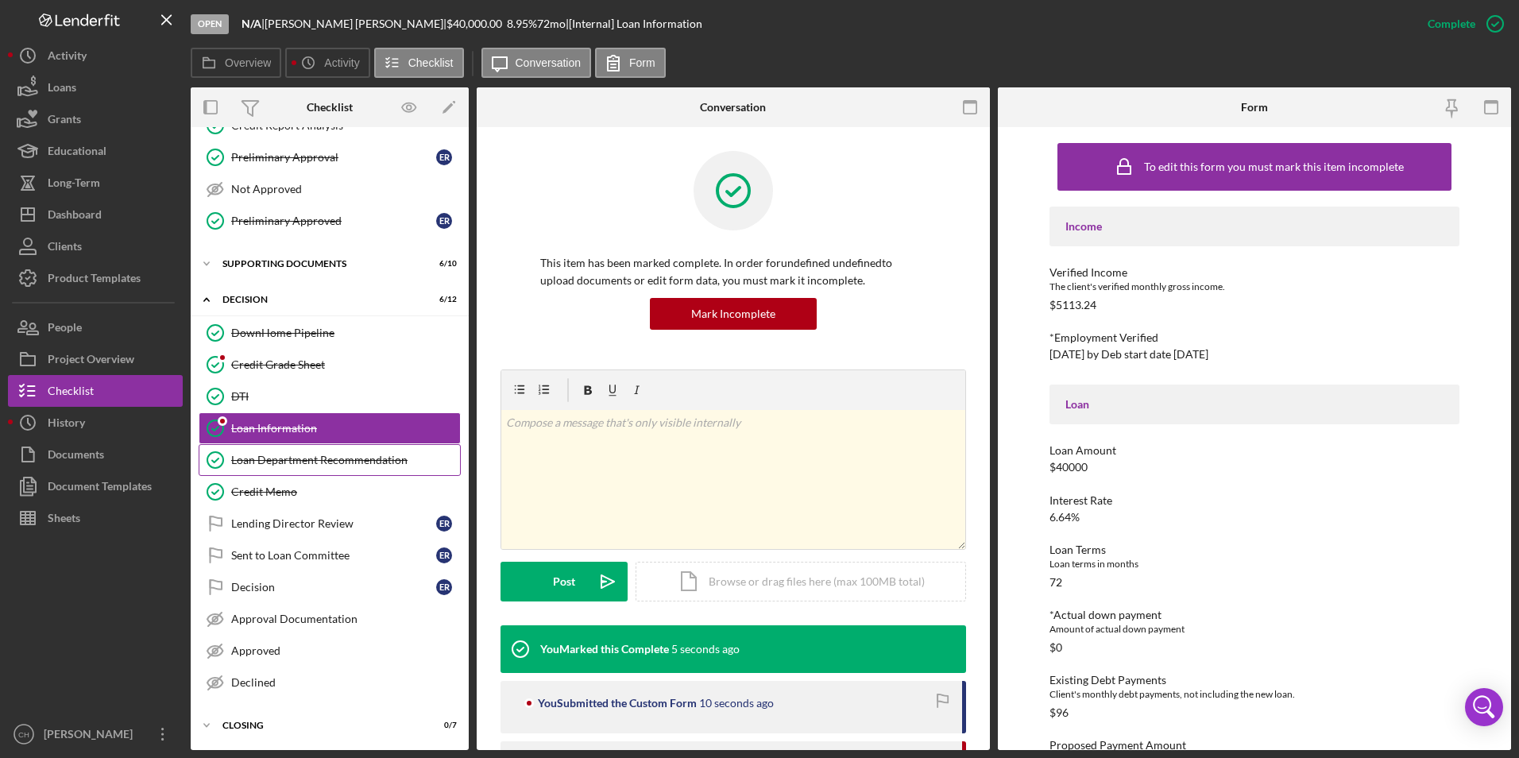
click at [263, 456] on div "Loan Department Recommendation" at bounding box center [345, 460] width 229 height 13
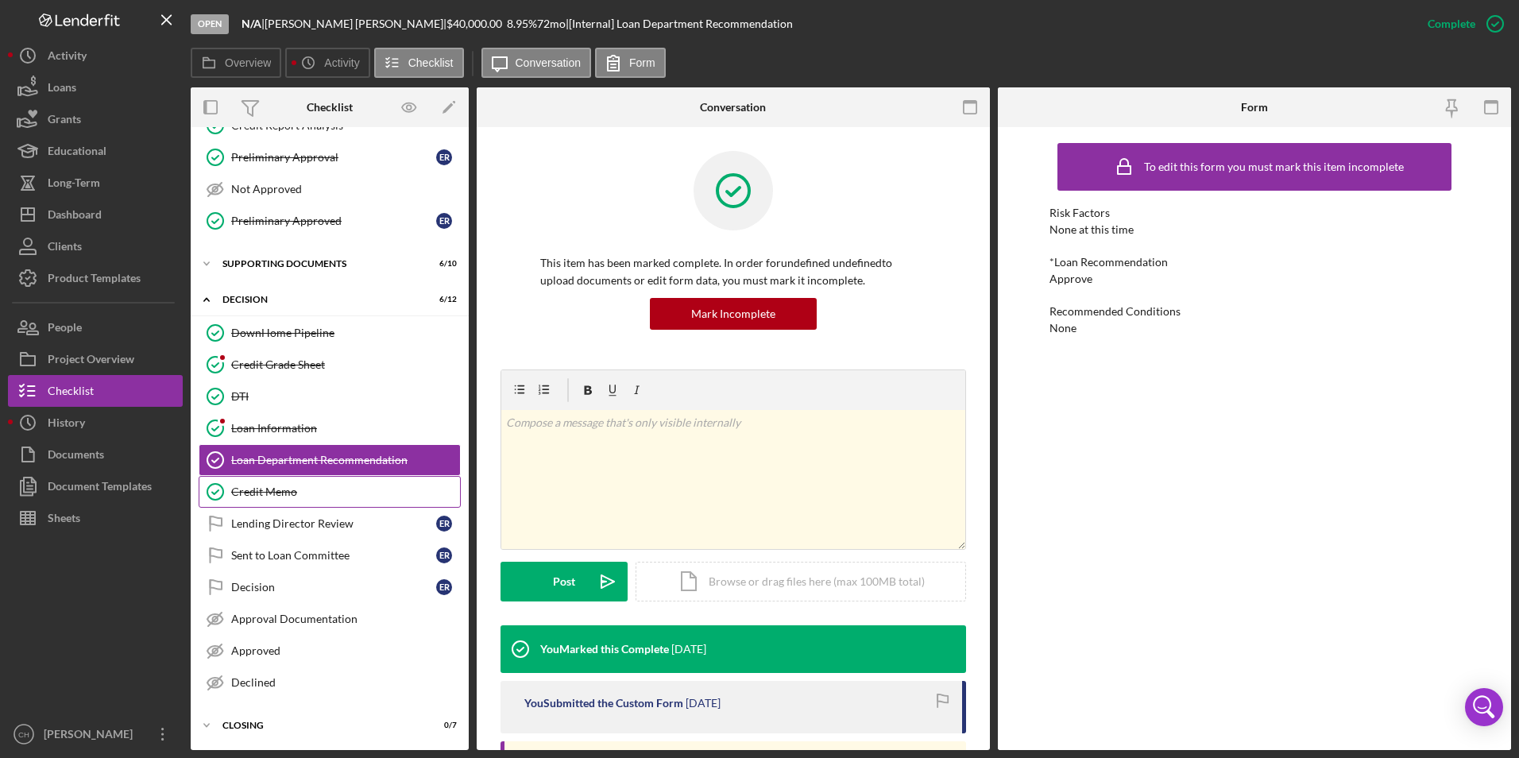
click at [257, 488] on div "Credit Memo" at bounding box center [345, 491] width 229 height 13
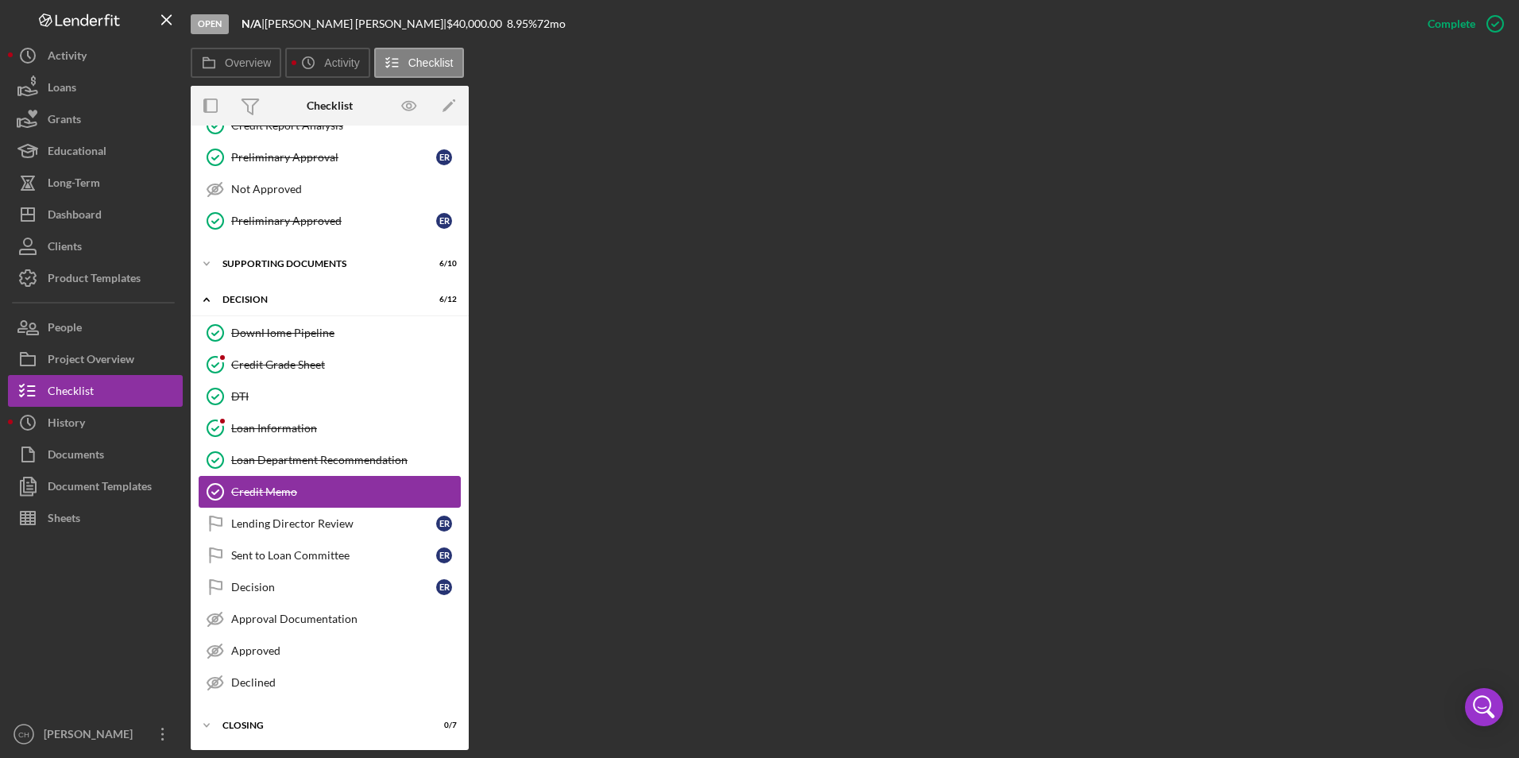
scroll to position [284, 0]
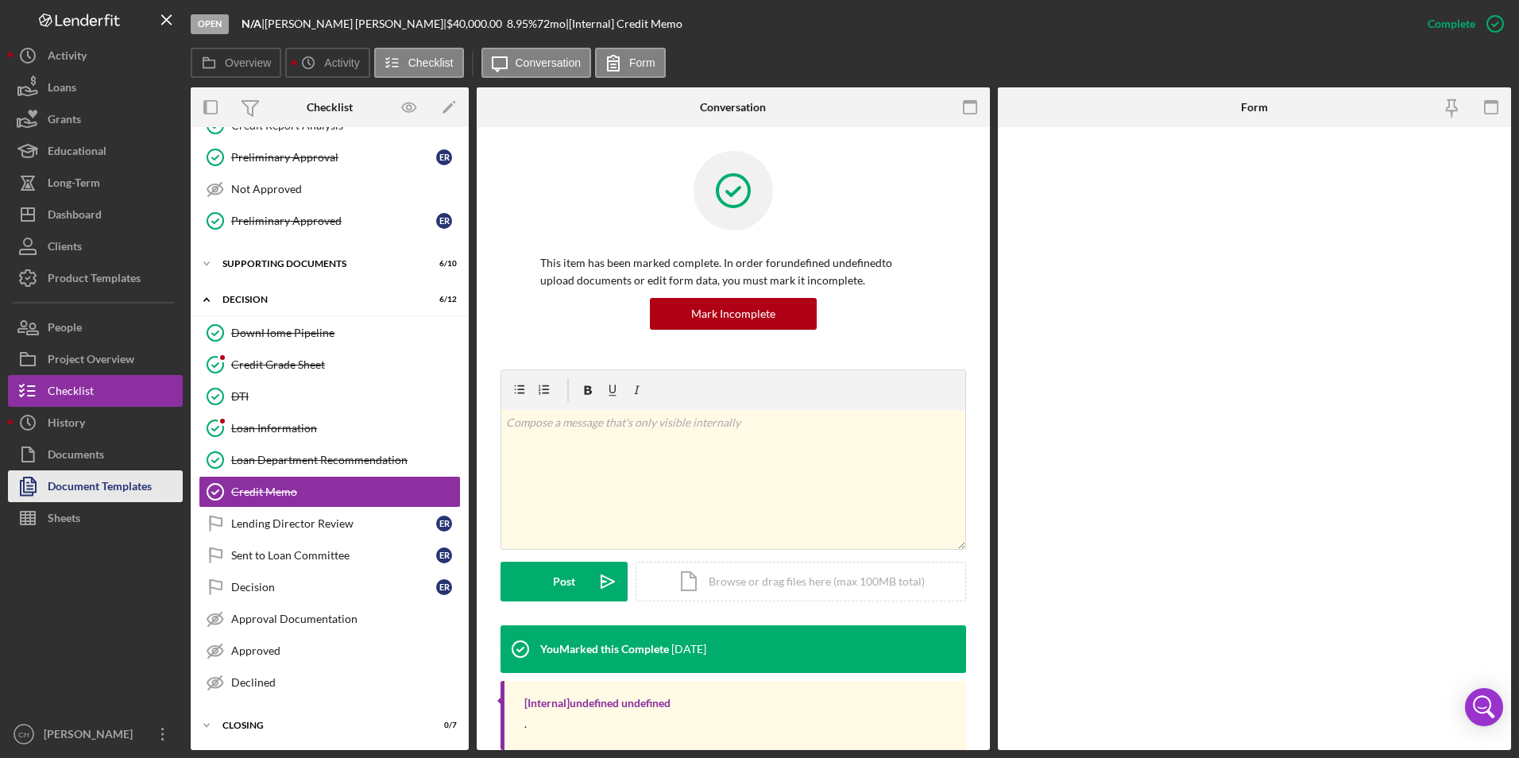
click at [82, 489] on div "Document Templates" at bounding box center [100, 488] width 104 height 36
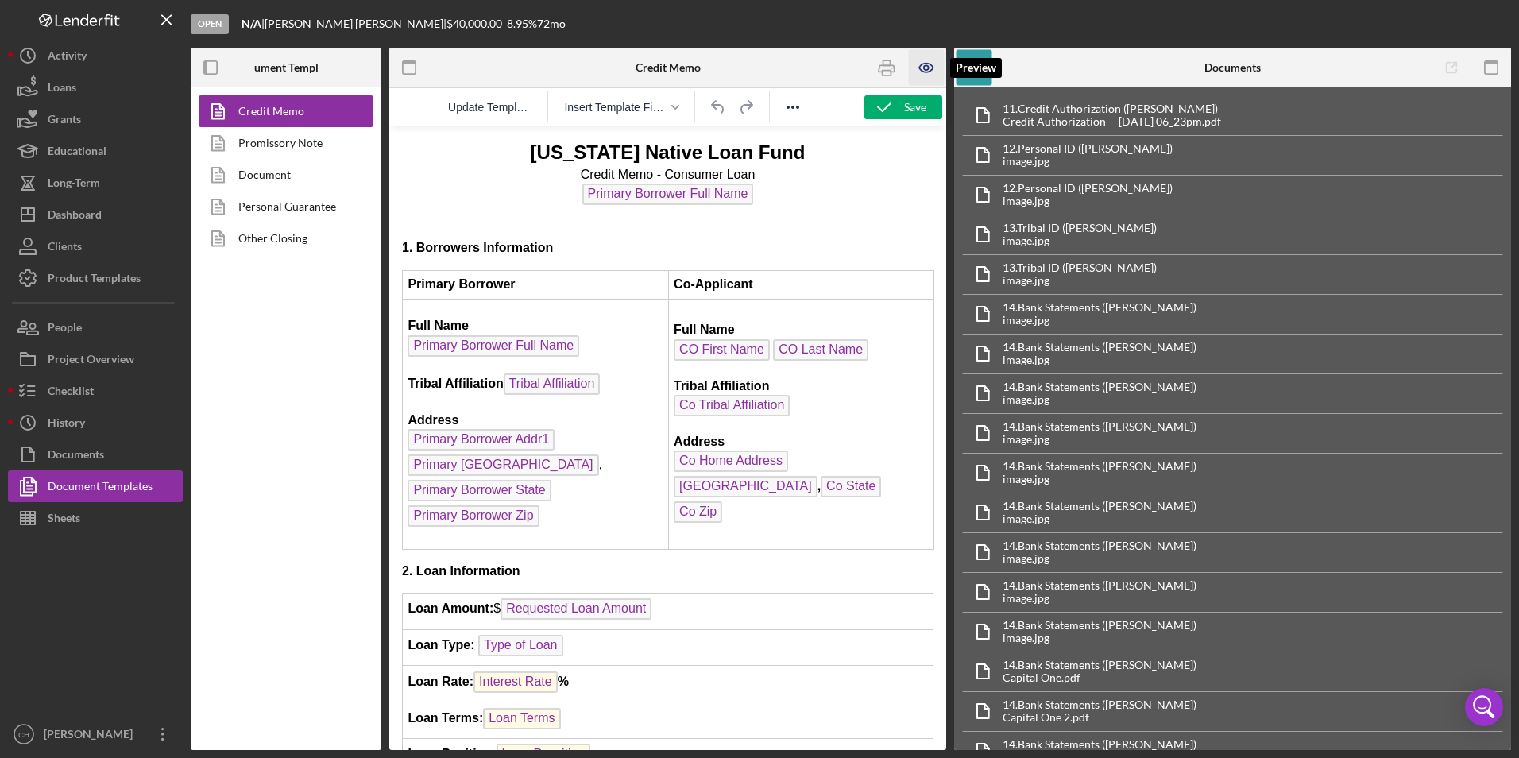
click at [922, 67] on icon "button" at bounding box center [927, 68] width 36 height 36
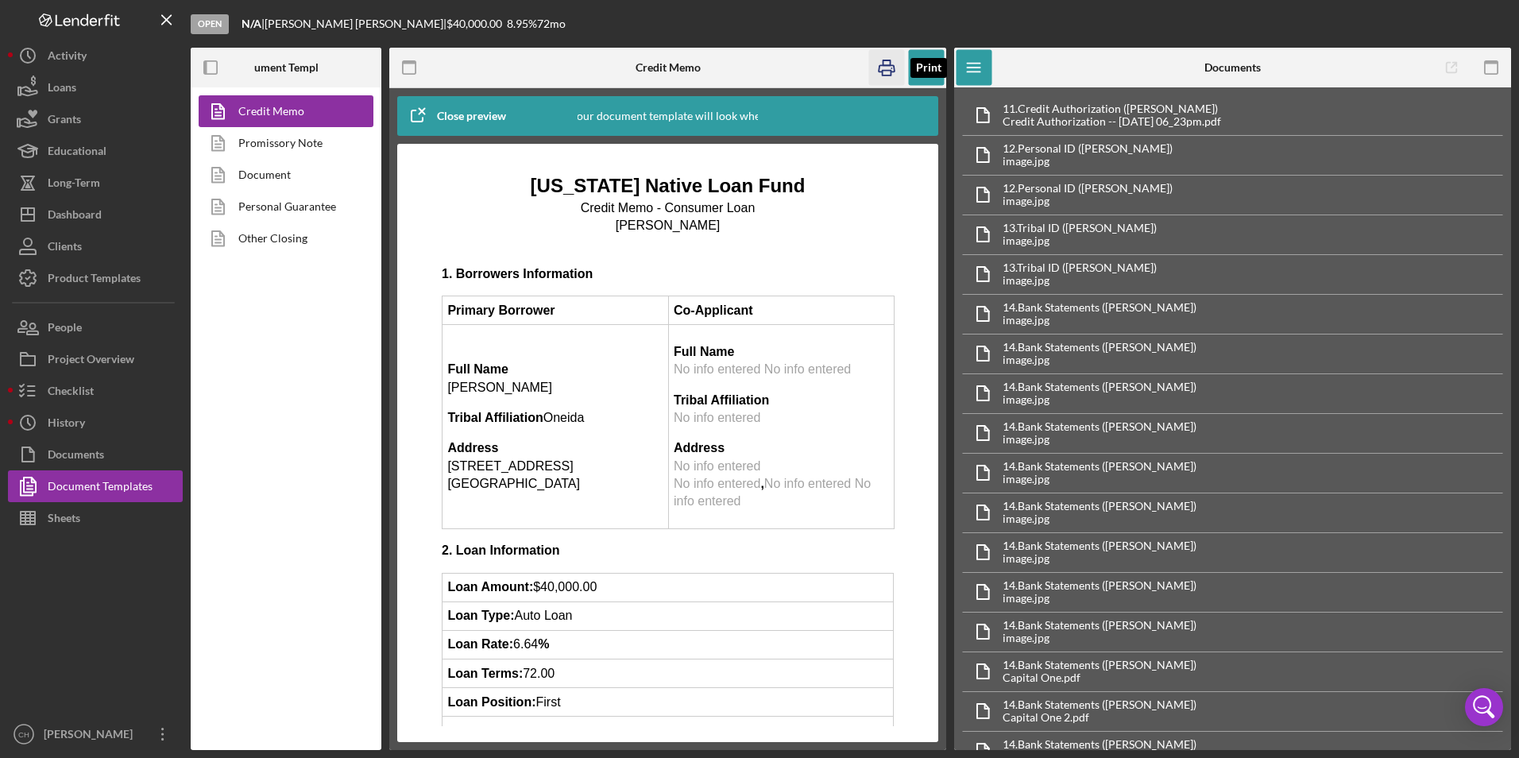
click at [886, 56] on icon "button" at bounding box center [887, 68] width 36 height 36
click at [920, 63] on icon "button" at bounding box center [927, 68] width 36 height 36
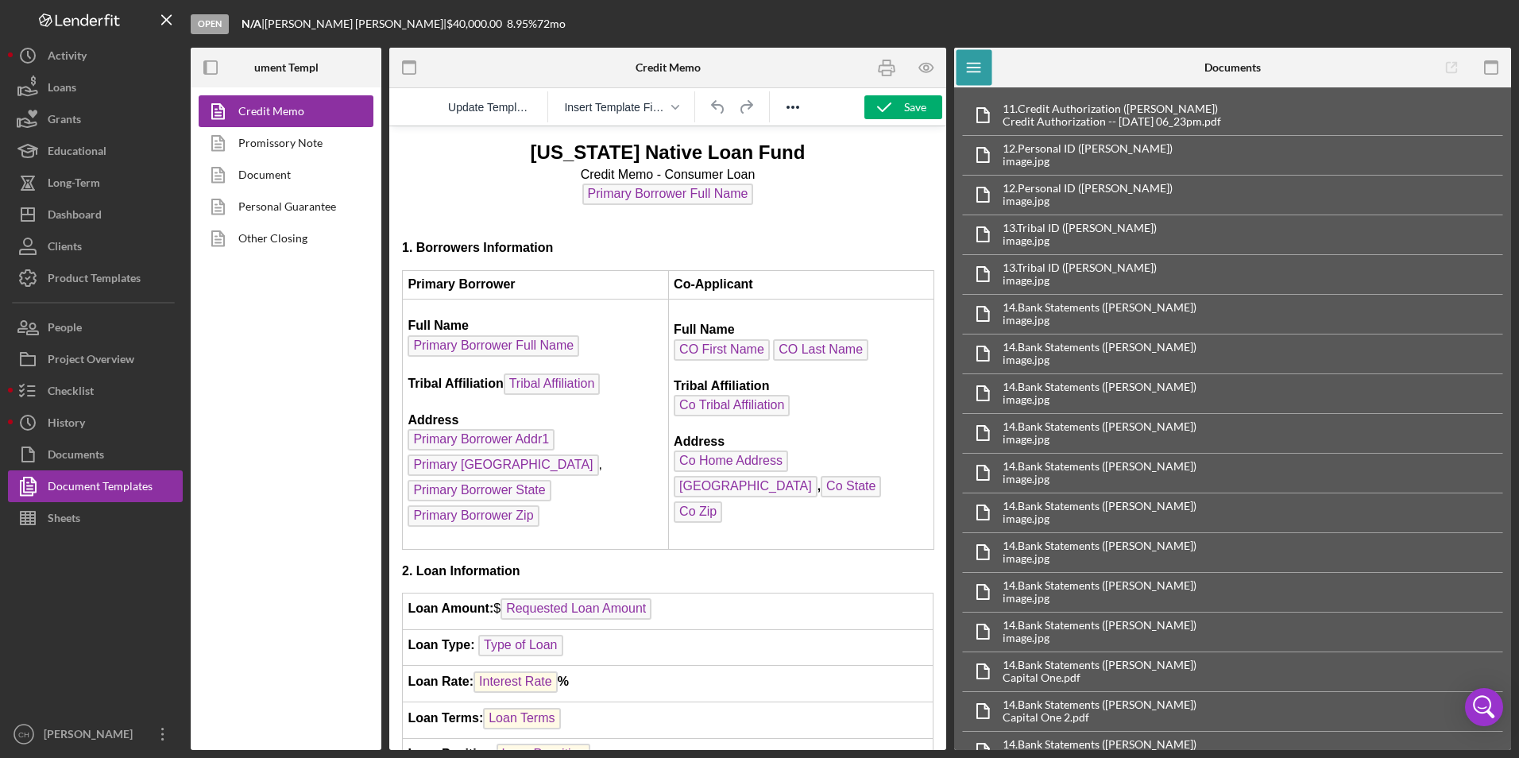
click at [910, 94] on div "Update Template Insert Template Field" at bounding box center [667, 106] width 557 height 37
click at [908, 104] on div "Save" at bounding box center [915, 107] width 22 height 24
click at [57, 422] on div "History" at bounding box center [66, 425] width 37 height 36
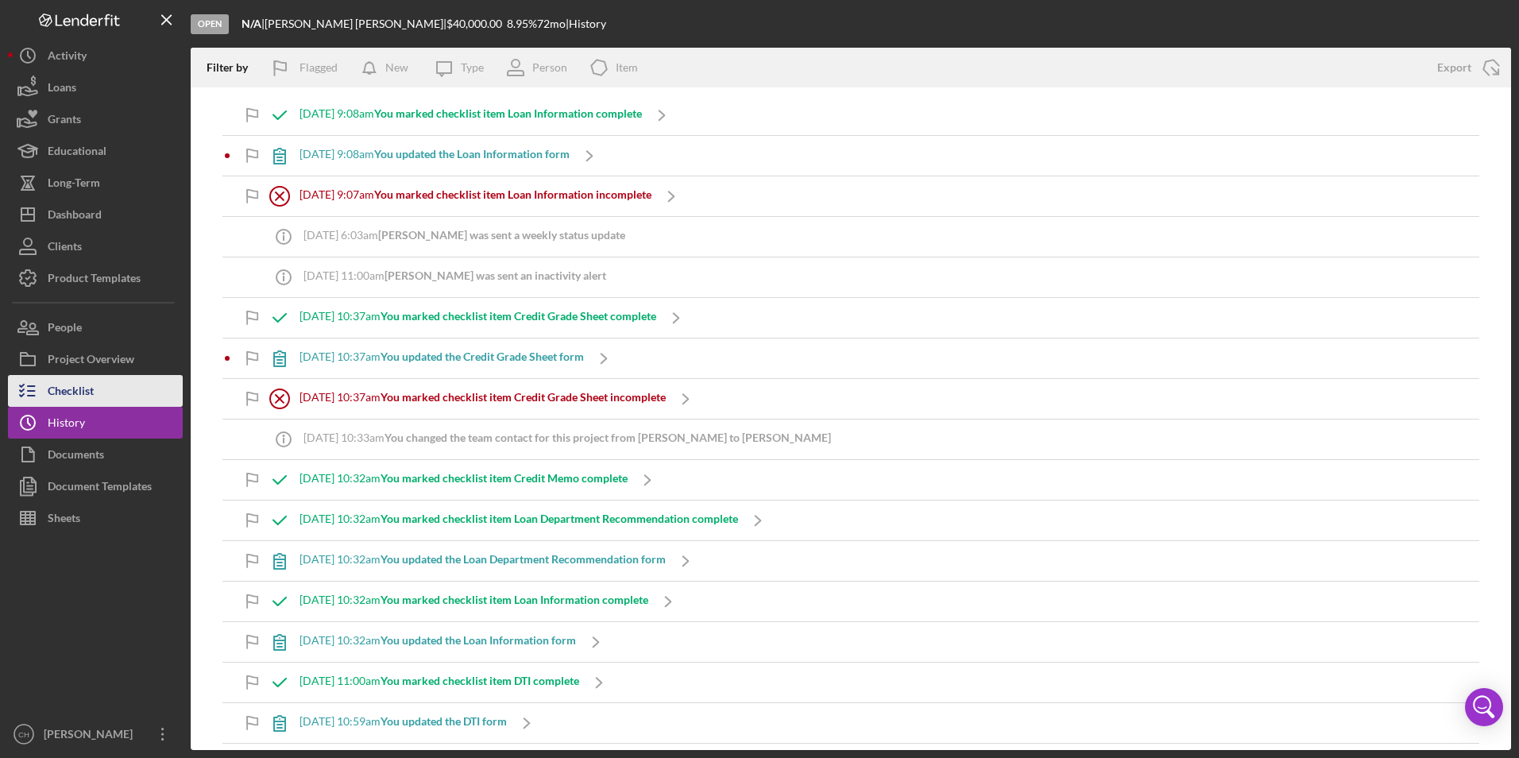
click at [68, 395] on div "Checklist" at bounding box center [71, 393] width 46 height 36
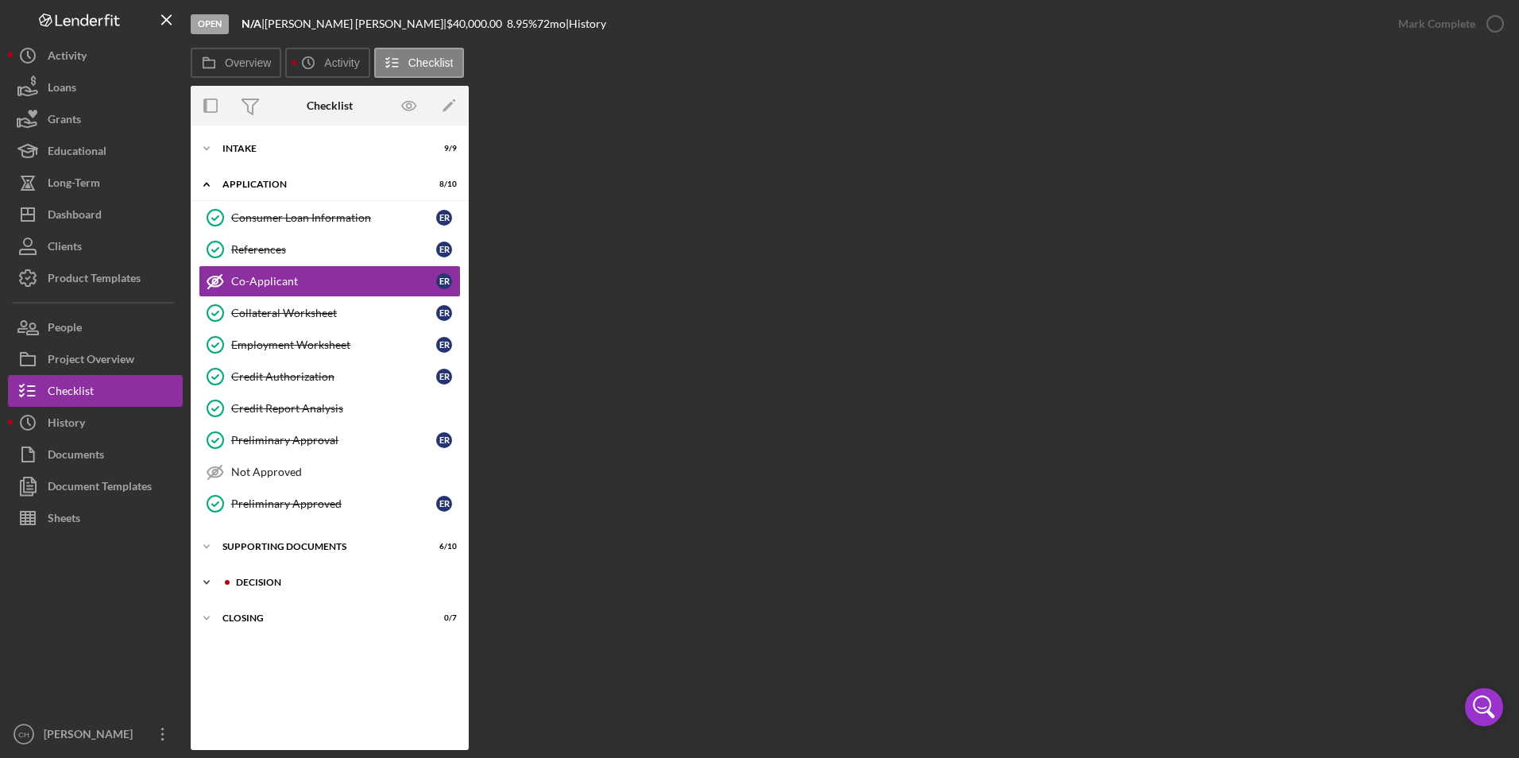
click at [258, 571] on div "Icon/Expander Decision 6 / 12" at bounding box center [330, 582] width 278 height 32
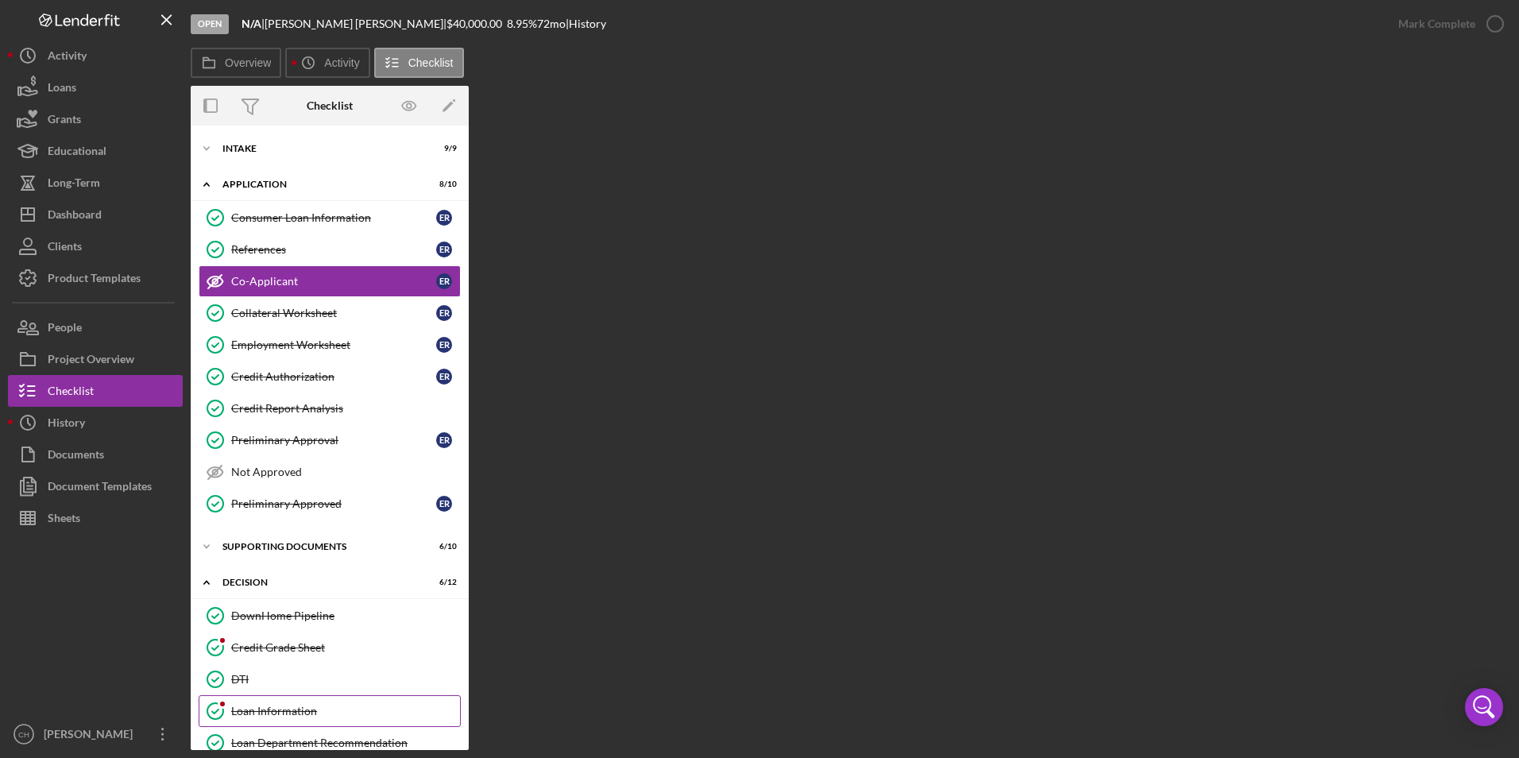
click at [254, 709] on div "Loan Information" at bounding box center [345, 711] width 229 height 13
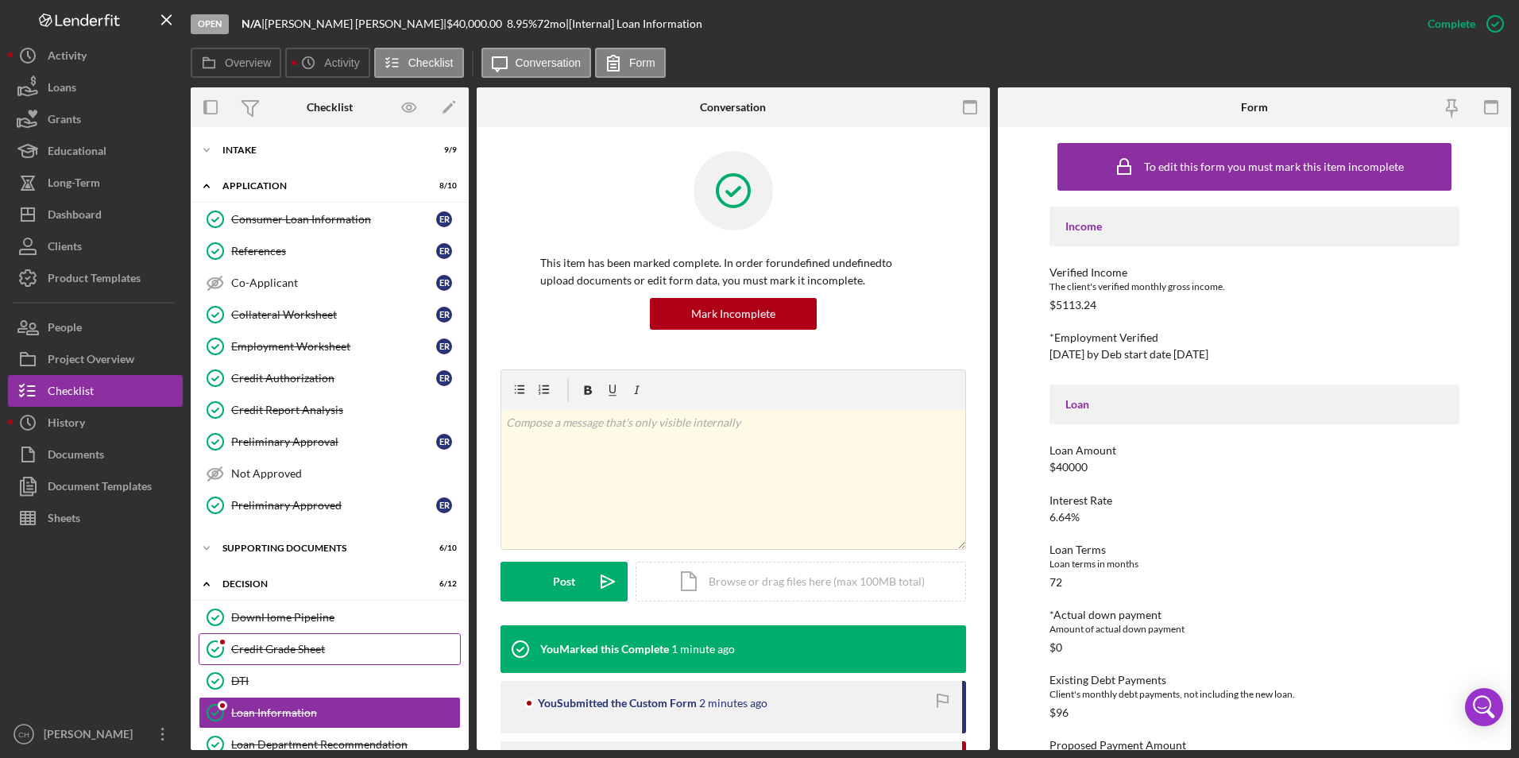
click at [267, 650] on div "Credit Grade Sheet" at bounding box center [345, 649] width 229 height 13
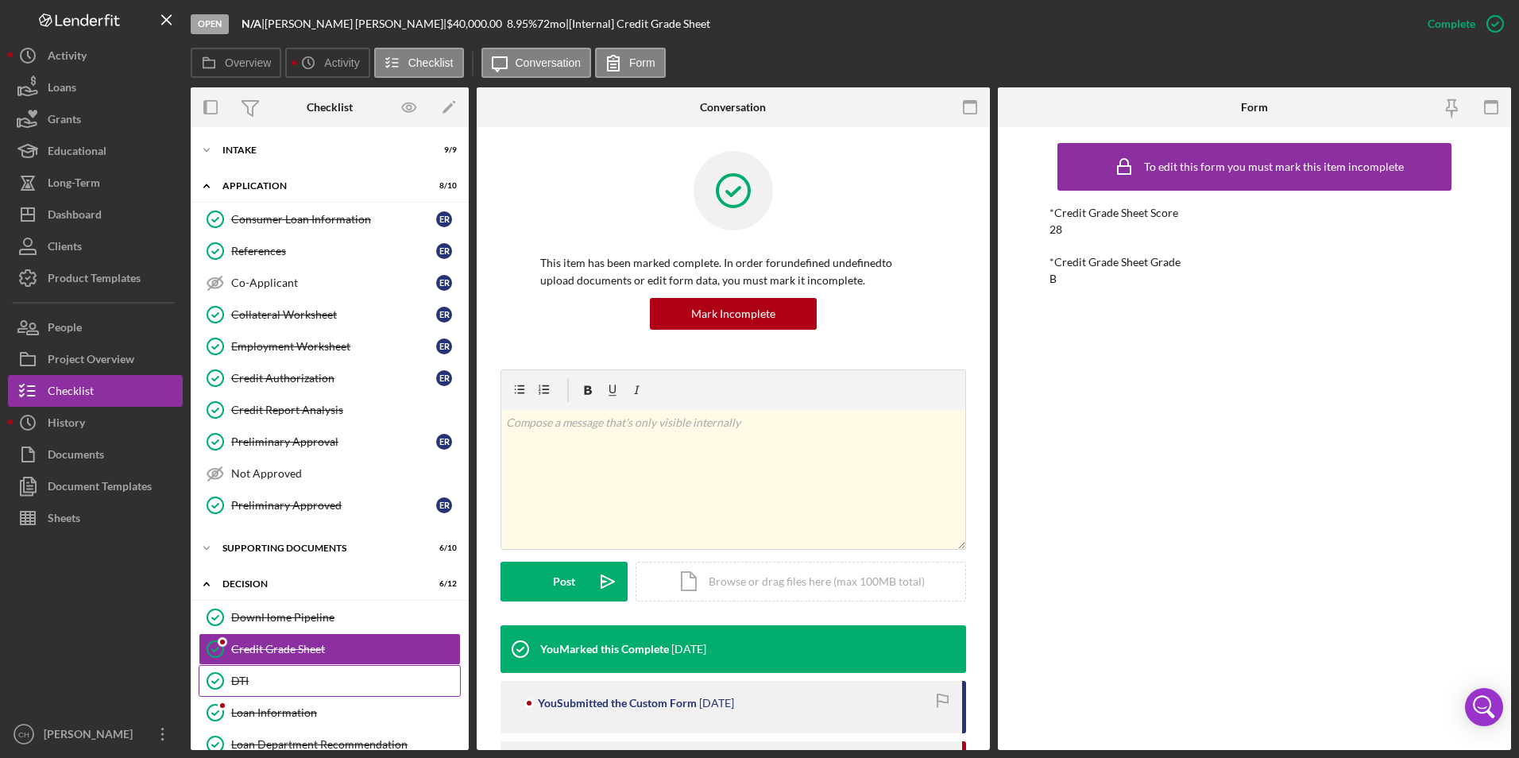
click at [267, 673] on link "DTI DTI" at bounding box center [330, 681] width 262 height 32
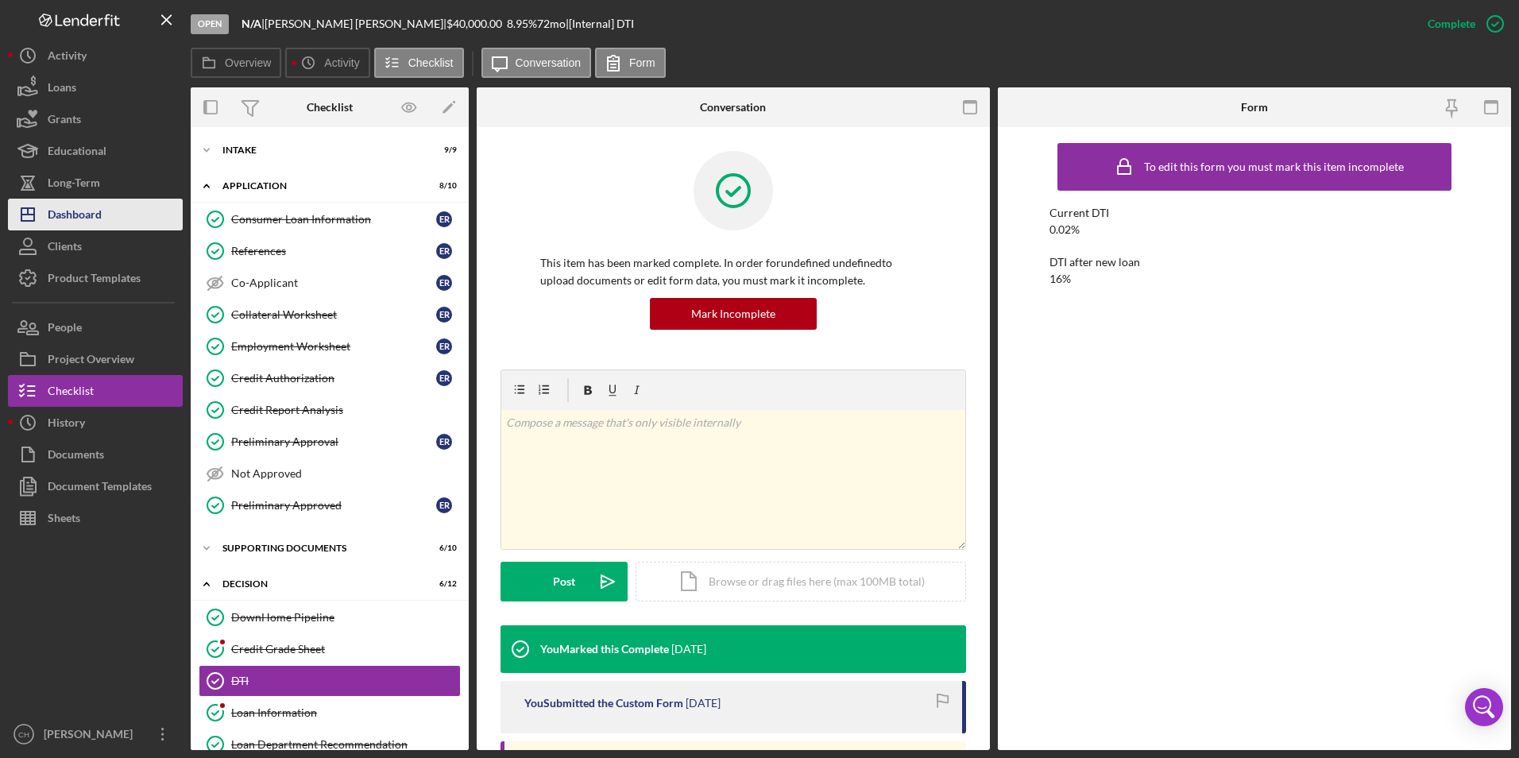
click at [87, 204] on div "Dashboard" at bounding box center [75, 217] width 54 height 36
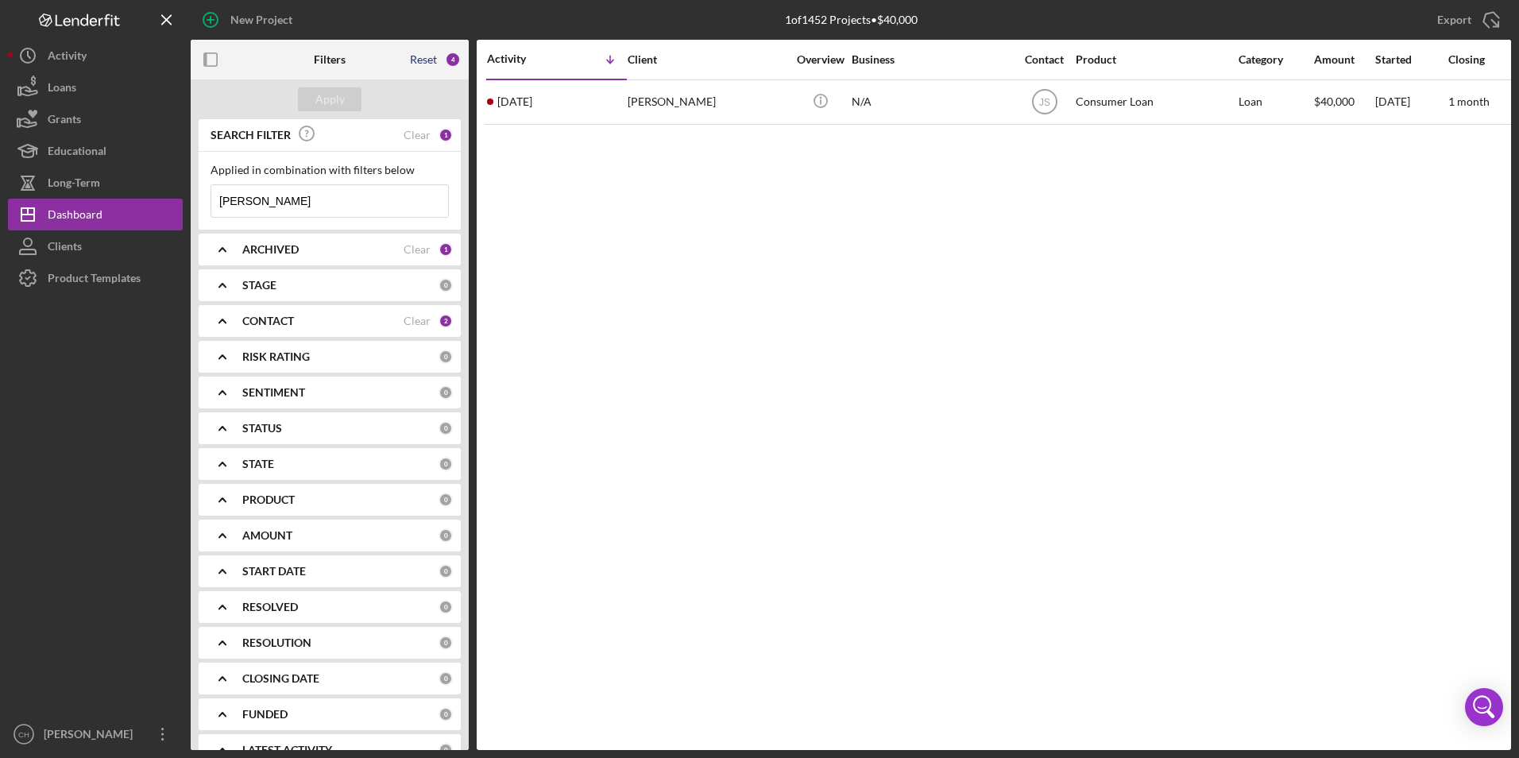
click at [429, 59] on div "Reset" at bounding box center [423, 59] width 27 height 13
click at [339, 99] on div "Apply" at bounding box center [329, 99] width 29 height 24
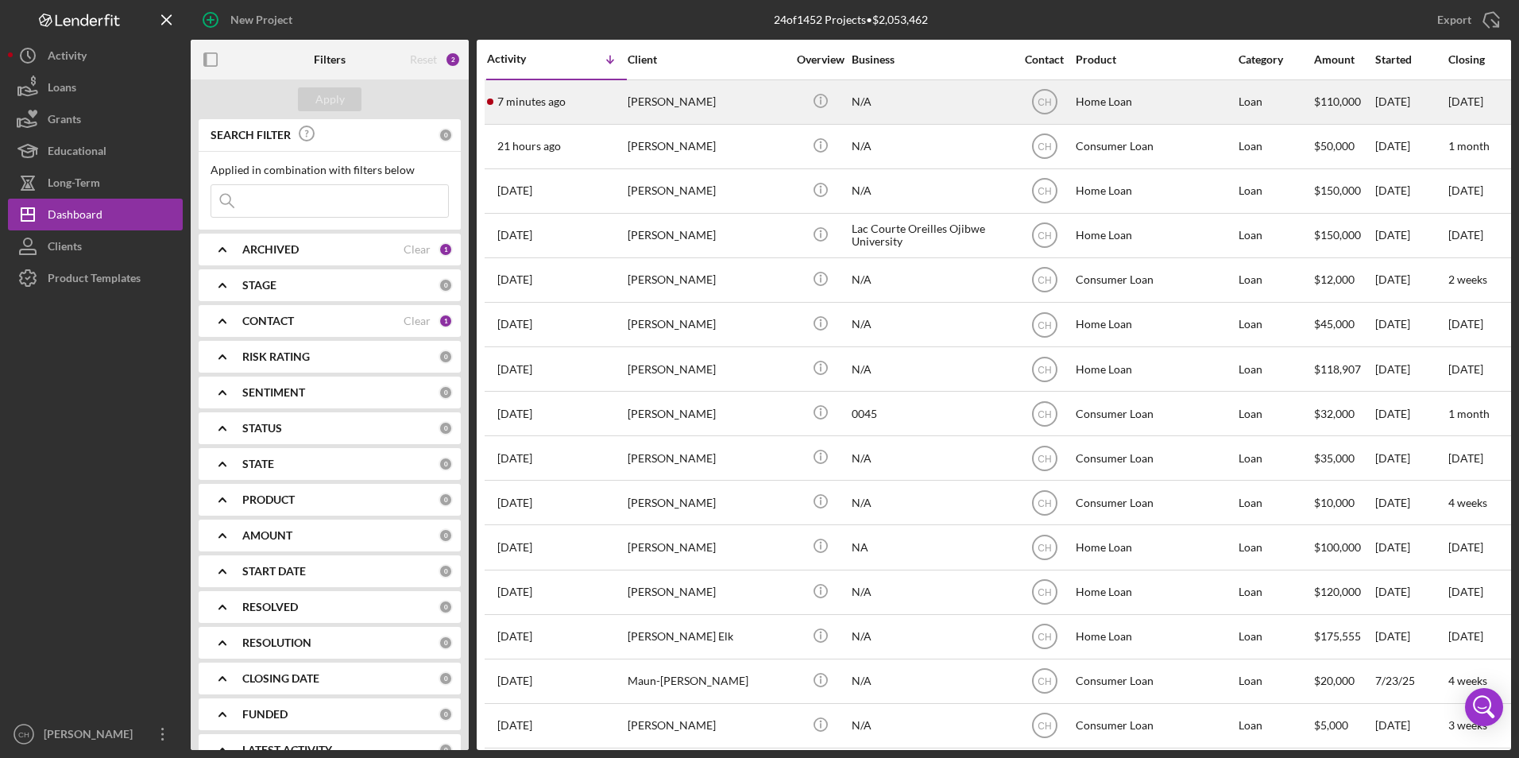
click at [614, 92] on div "7 minutes ago [PERSON_NAME]" at bounding box center [556, 102] width 139 height 42
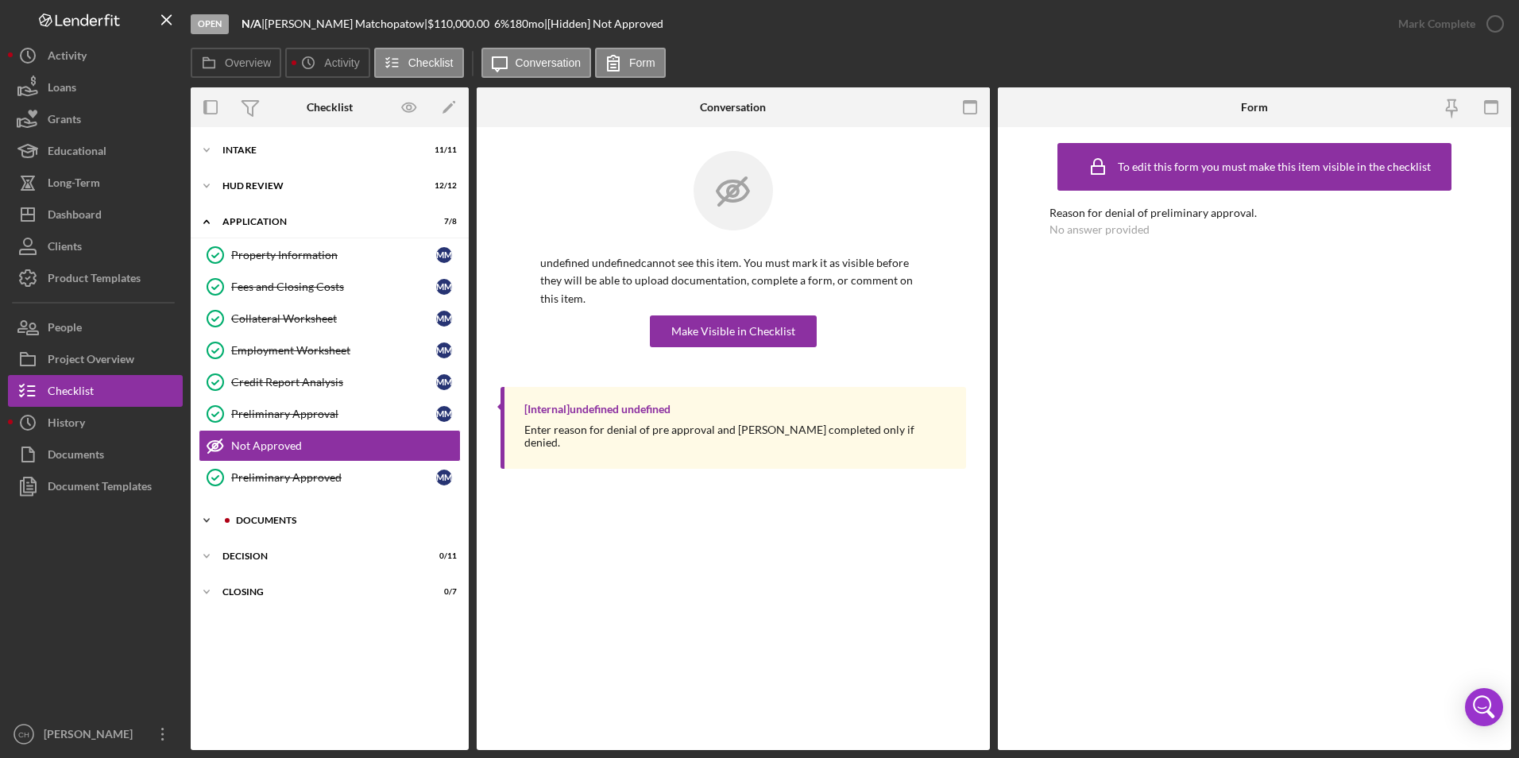
click at [271, 525] on div "Icon/Expander Documents 8 / 12" at bounding box center [330, 520] width 278 height 32
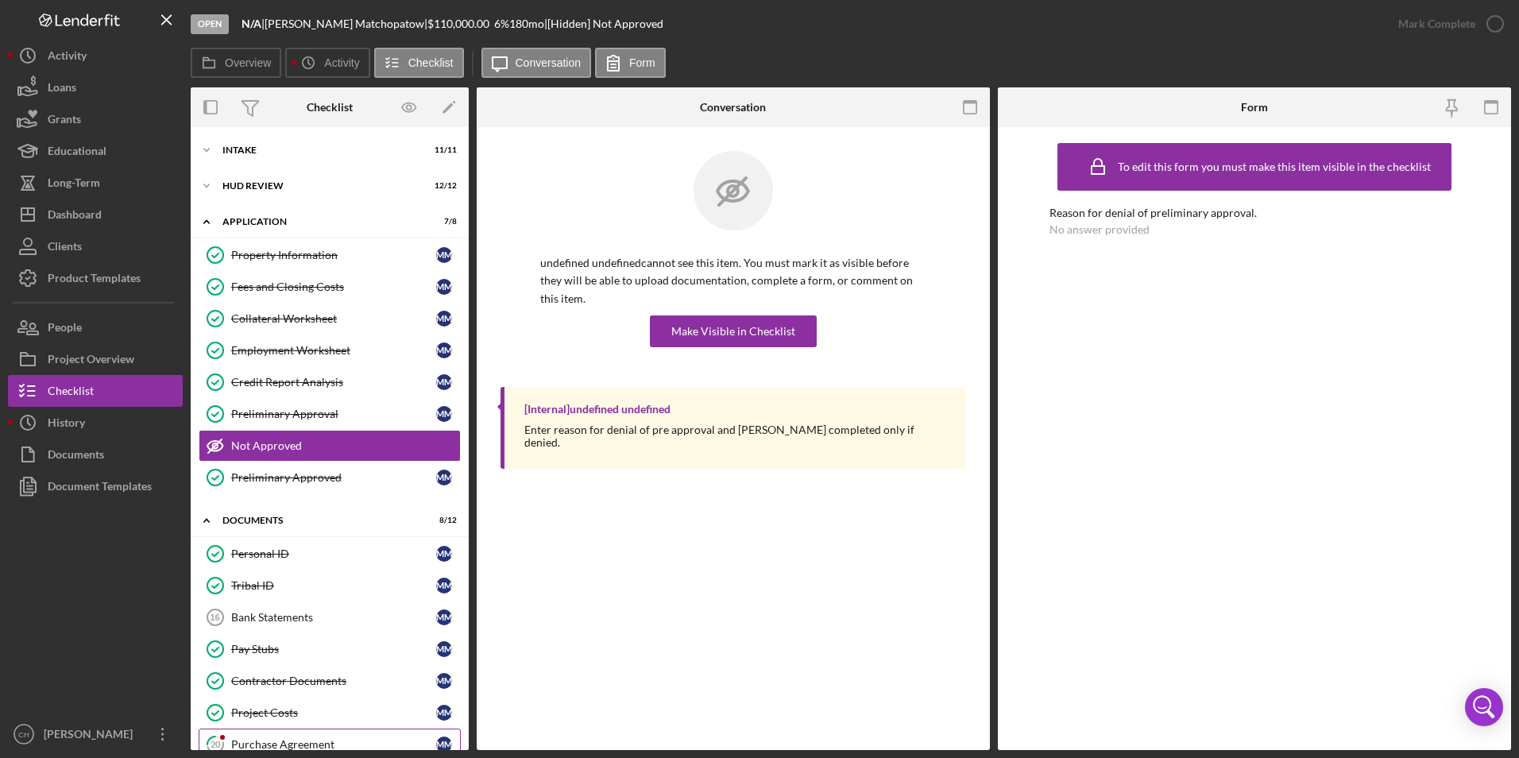
click at [273, 740] on div "Purchase Agreement" at bounding box center [333, 744] width 205 height 13
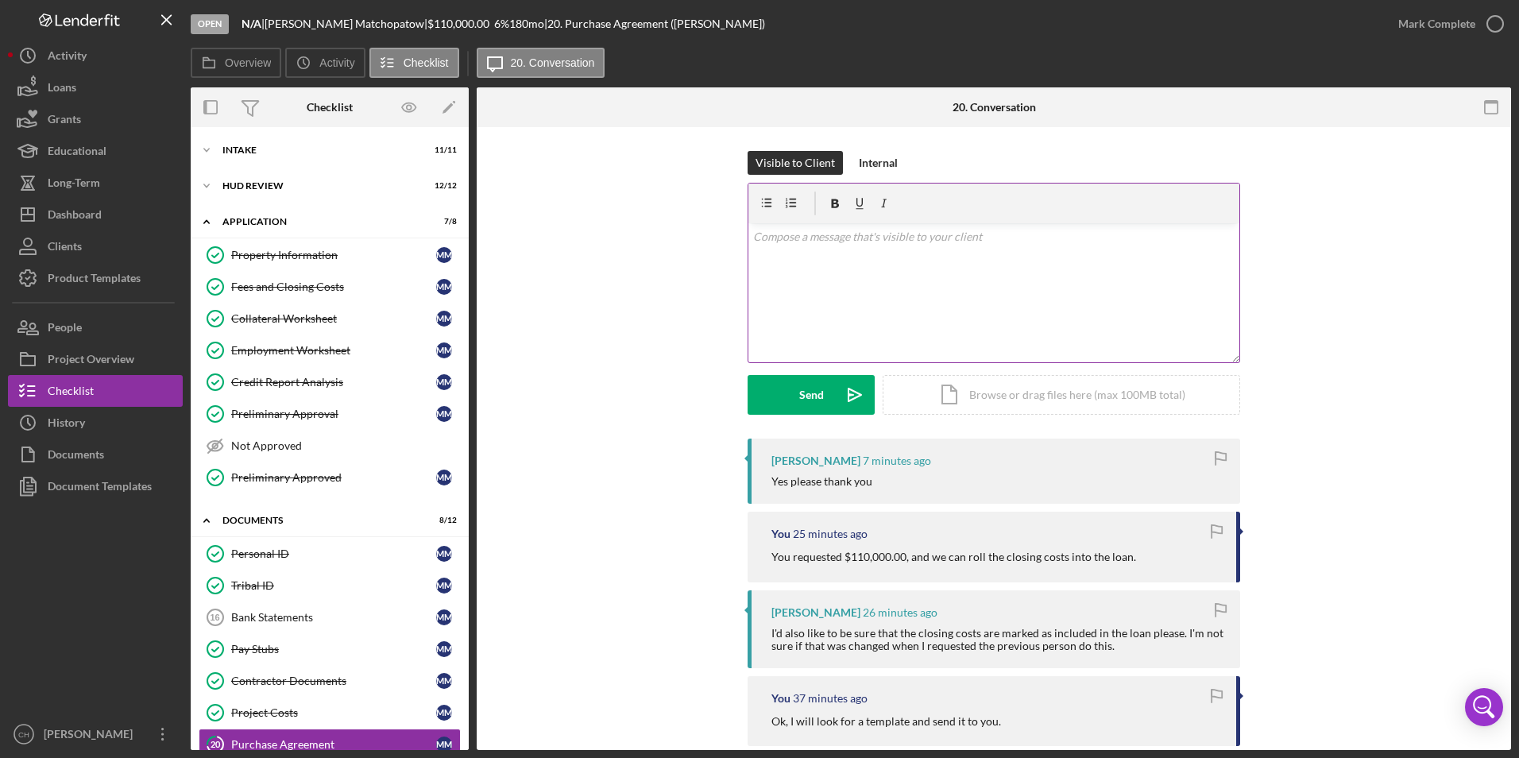
click at [813, 238] on p at bounding box center [994, 236] width 482 height 17
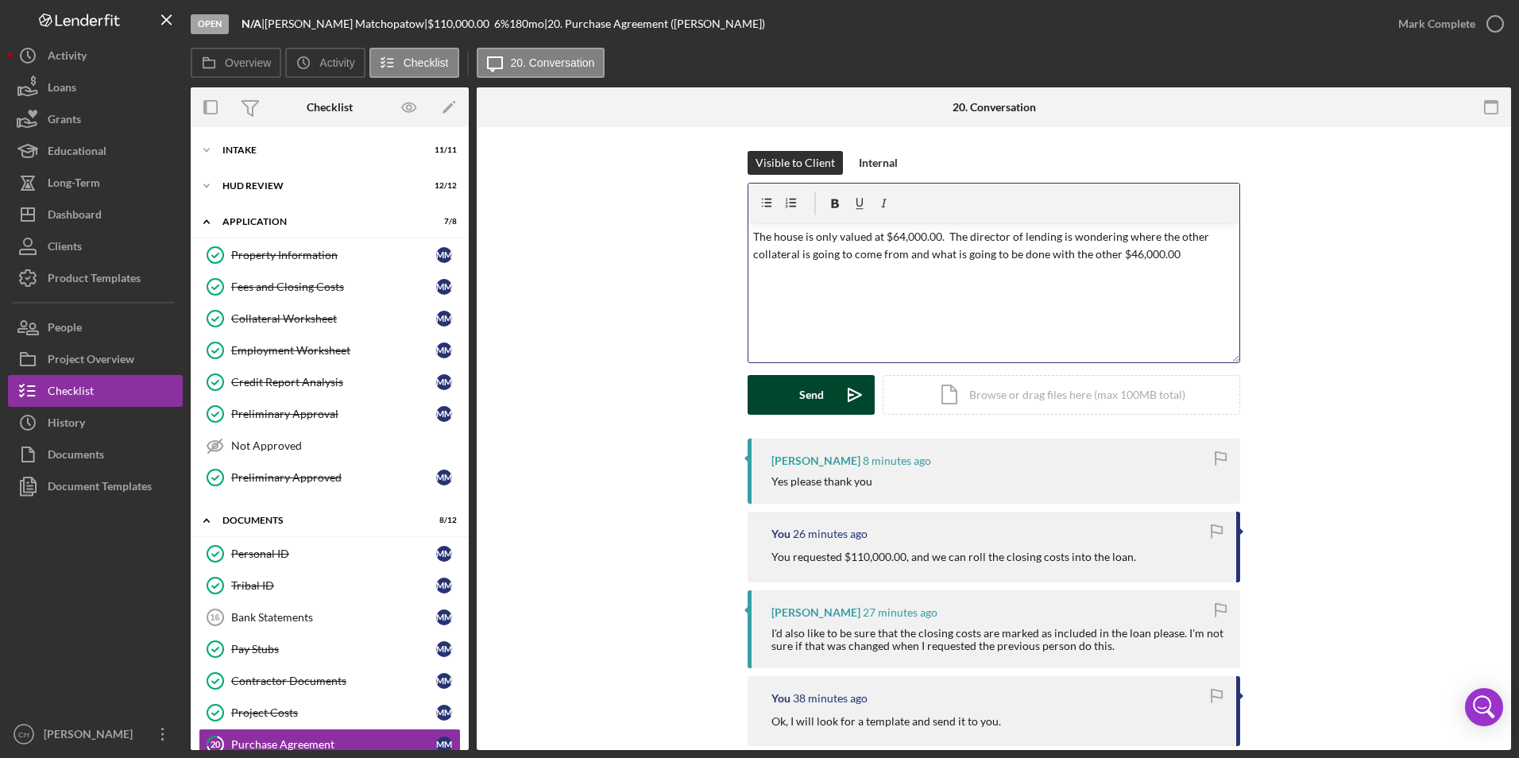
click at [813, 399] on div "Send" at bounding box center [811, 395] width 25 height 40
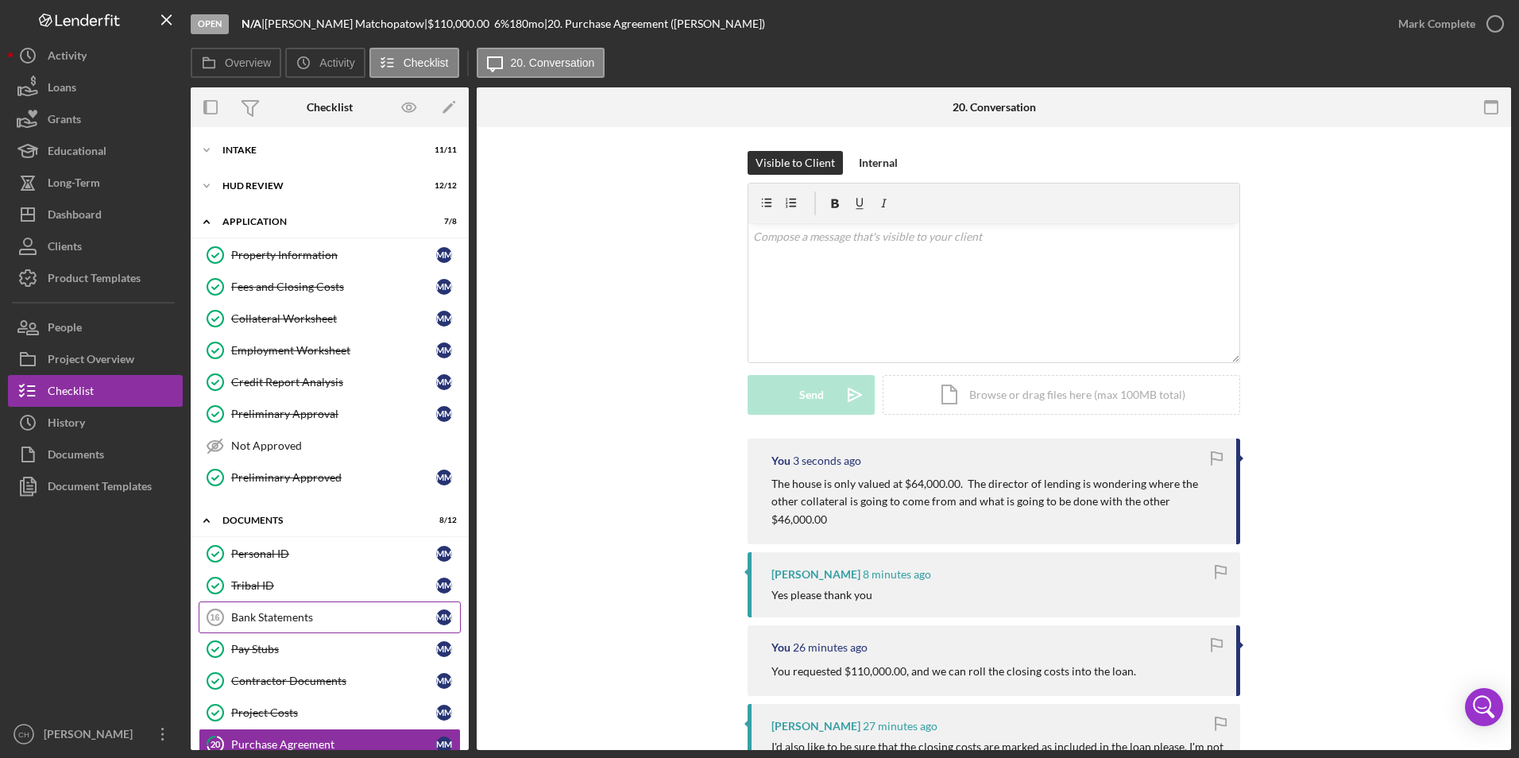
click at [315, 605] on link "Bank Statements 16 Bank Statements M M" at bounding box center [330, 617] width 262 height 32
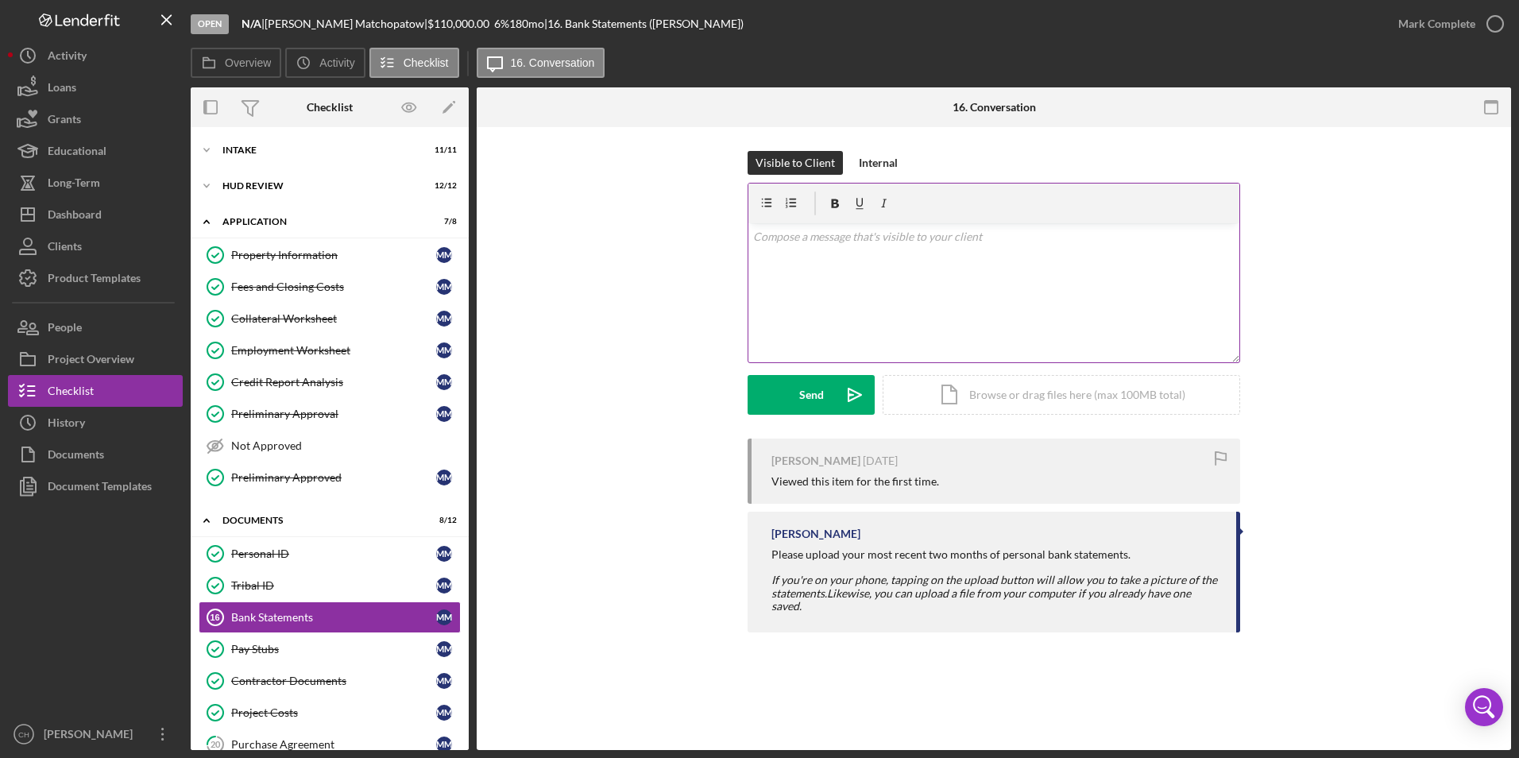
click at [797, 267] on div "v Color teal Color pink Remove color Add row above Add row below Add column bef…" at bounding box center [993, 292] width 491 height 139
click at [779, 391] on button "Send Icon/icon-invite-send" at bounding box center [811, 395] width 127 height 40
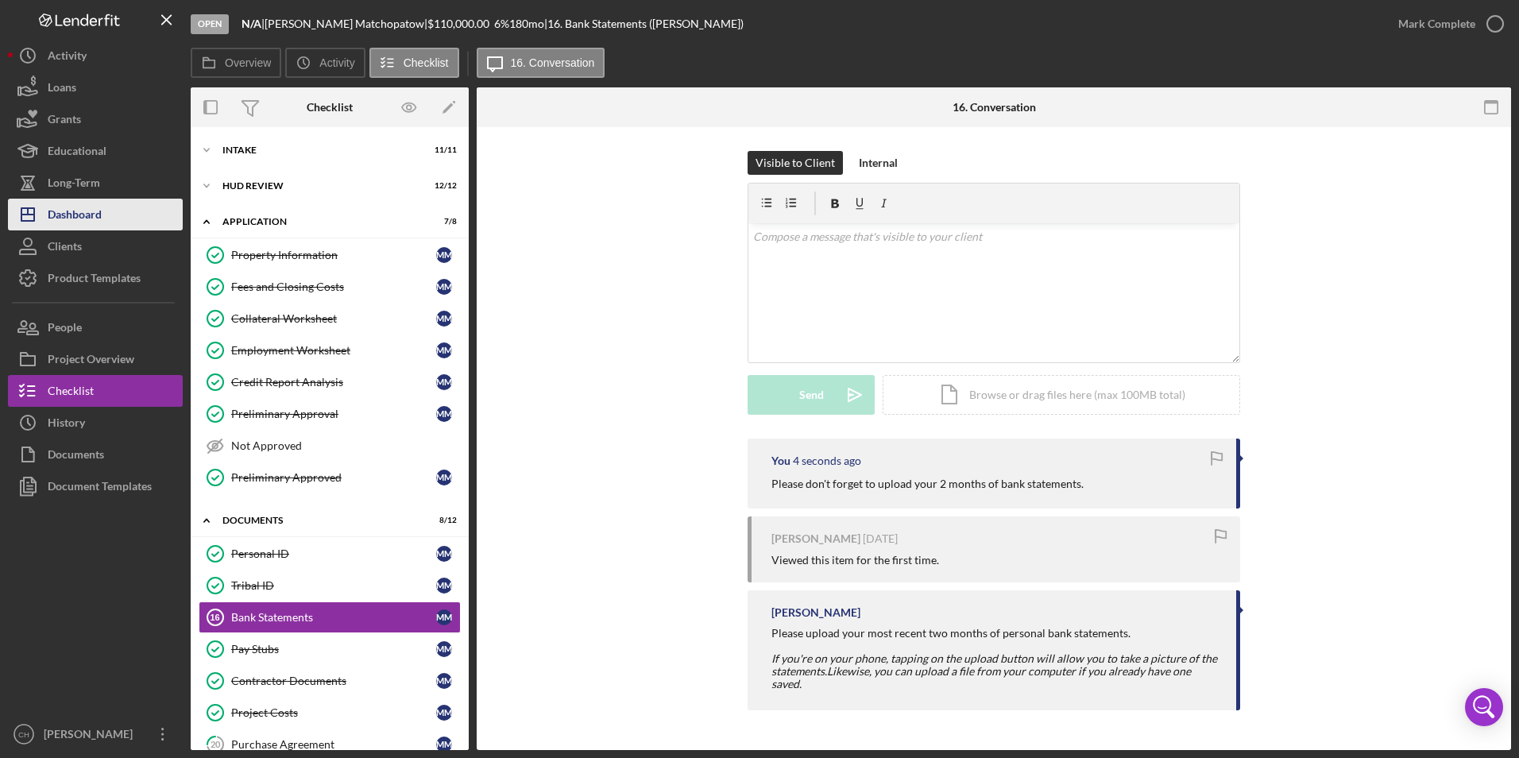
click at [87, 218] on div "Dashboard" at bounding box center [75, 217] width 54 height 36
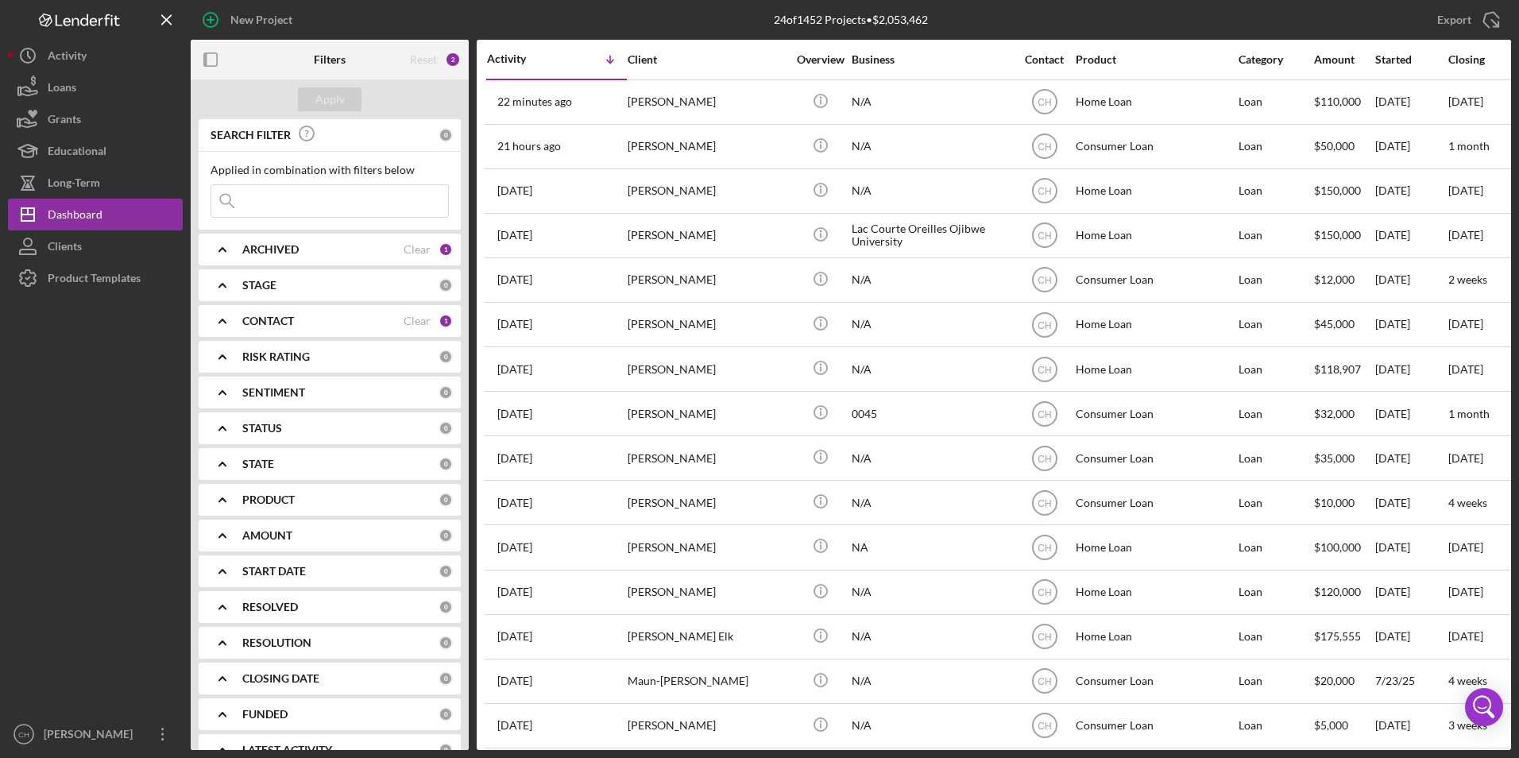
click at [270, 326] on b "CONTACT" at bounding box center [268, 321] width 52 height 13
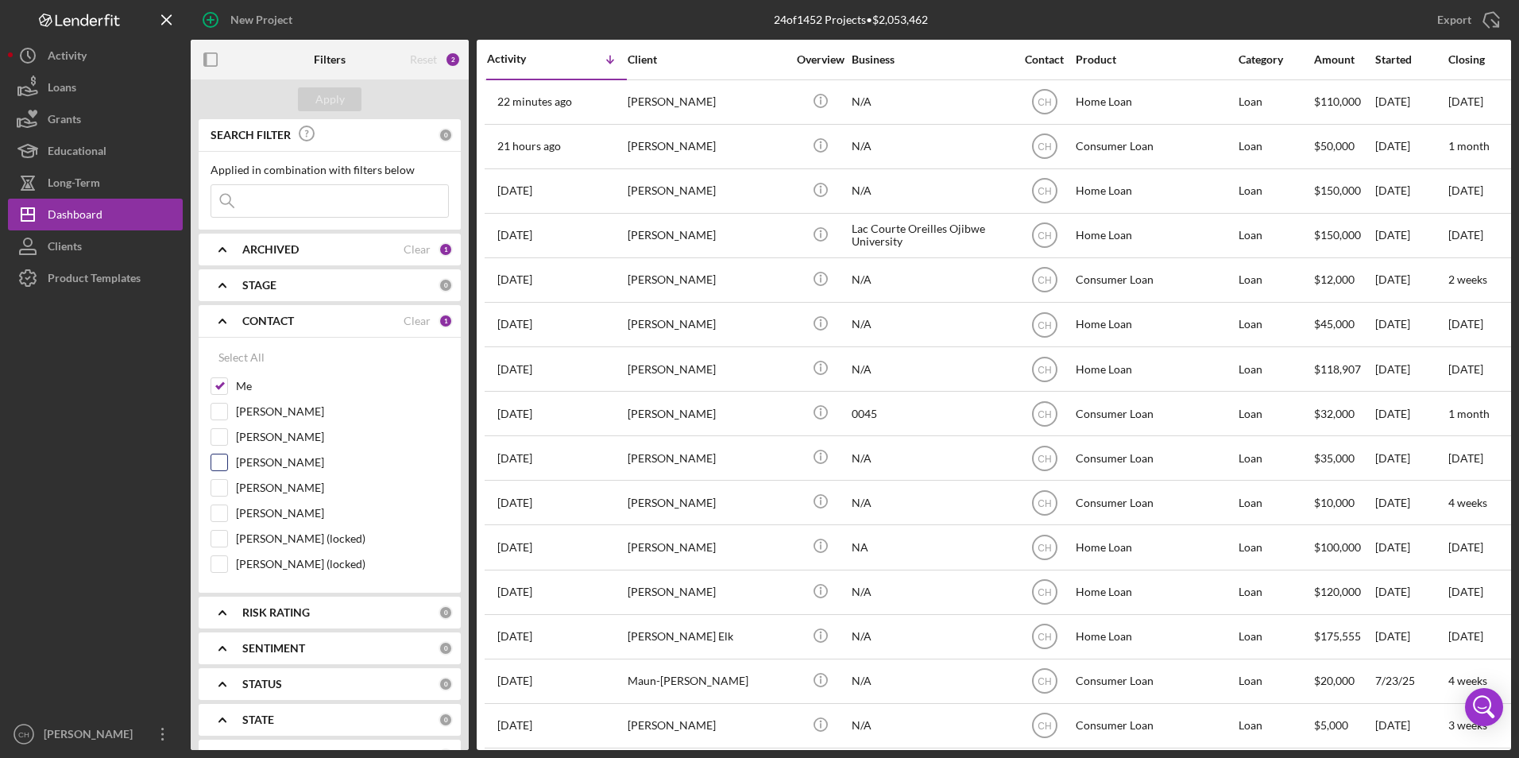
click at [218, 462] on input "[PERSON_NAME]" at bounding box center [219, 462] width 16 height 16
checkbox input "true"
click at [341, 92] on div "Apply" at bounding box center [329, 99] width 29 height 24
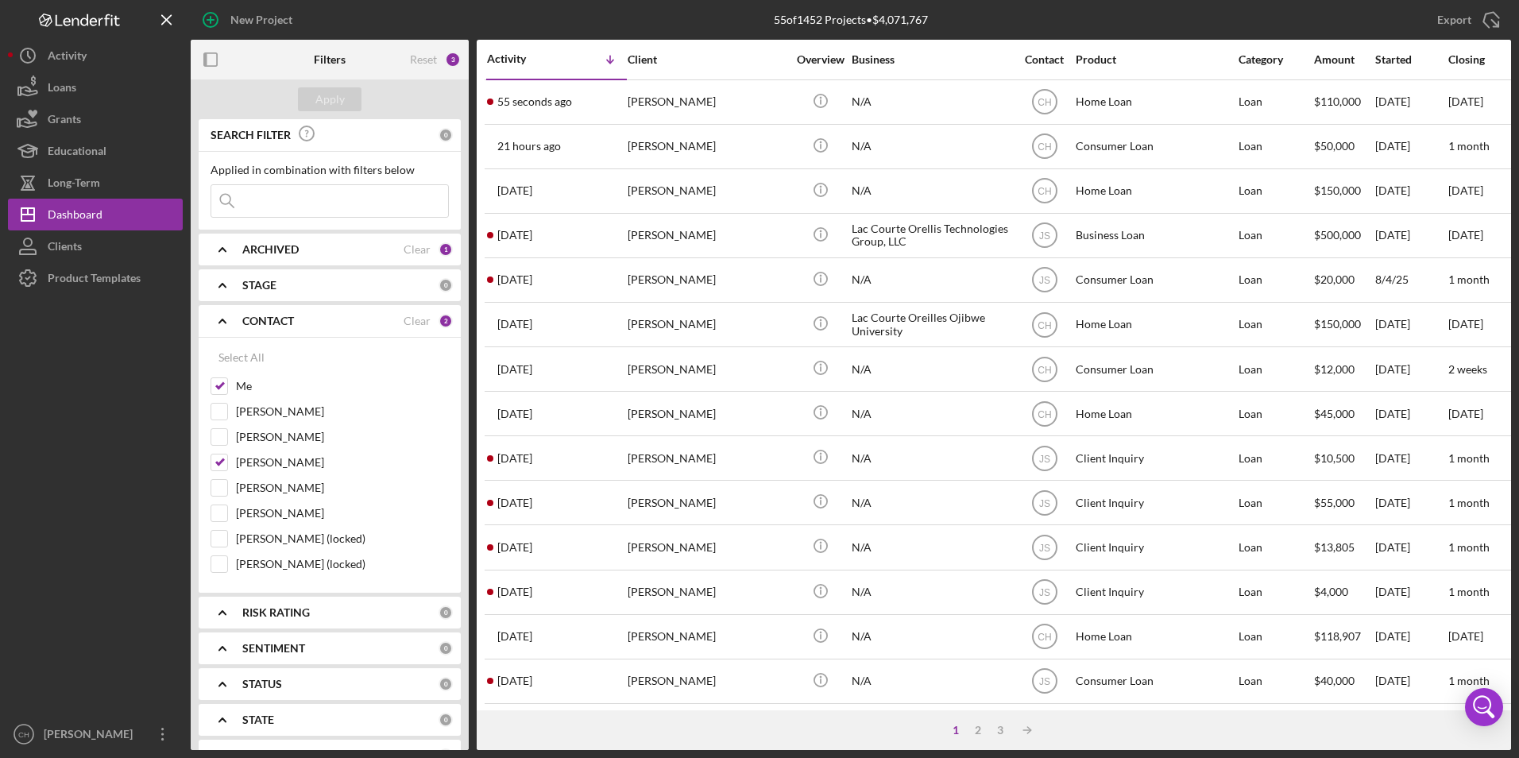
click at [321, 197] on input at bounding box center [329, 201] width 237 height 32
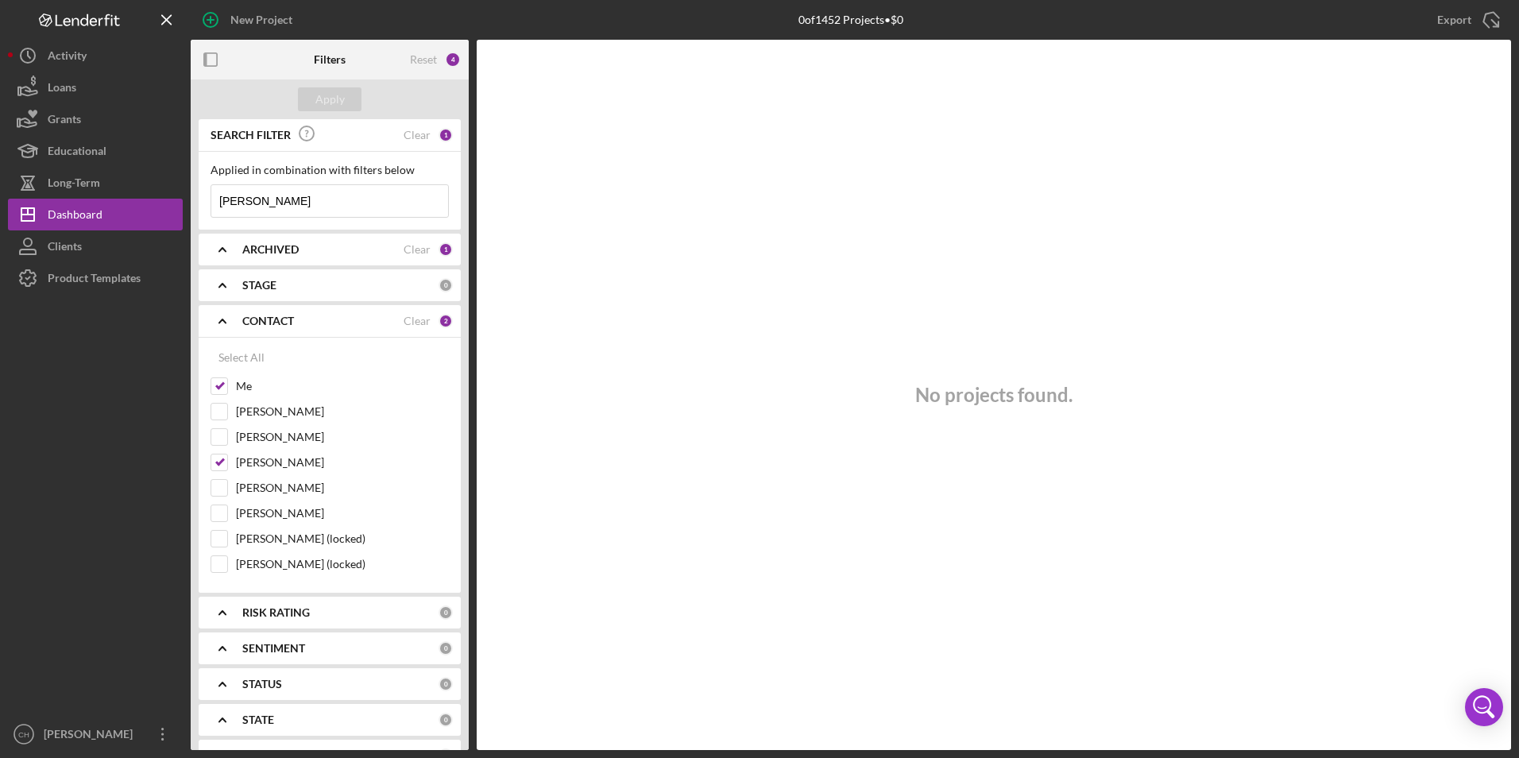
drag, startPoint x: 280, startPoint y: 200, endPoint x: 201, endPoint y: 206, distance: 79.6
click at [201, 206] on div "Applied in combination with filters below [PERSON_NAME] Icon/Menu Close" at bounding box center [330, 191] width 262 height 78
type input "[PERSON_NAME]"
drag, startPoint x: 276, startPoint y: 203, endPoint x: 198, endPoint y: 202, distance: 77.9
click at [198, 202] on div "SEARCH FILTER Clear 1 Applied in combination with filters below [PERSON_NAME] I…" at bounding box center [330, 434] width 278 height 631
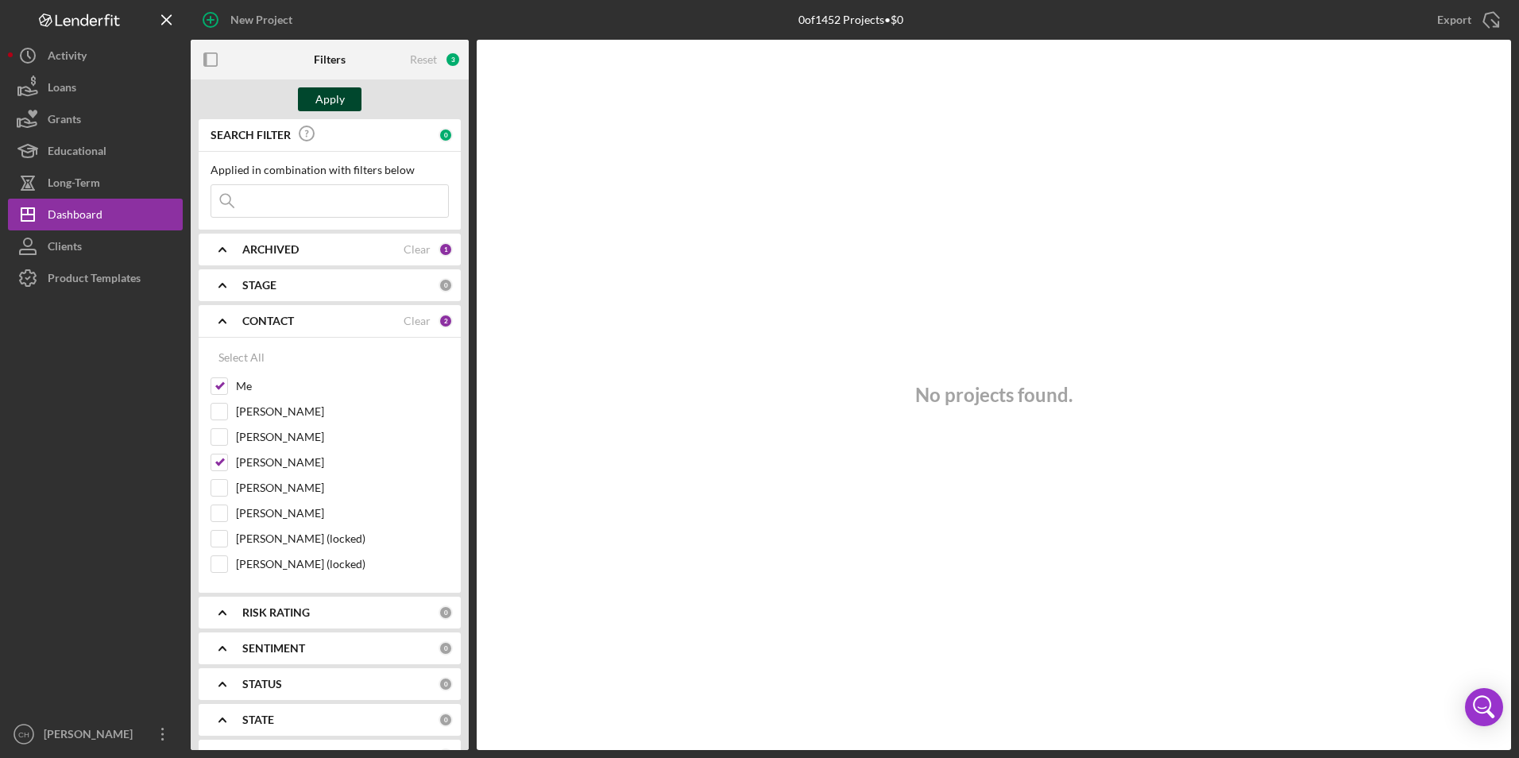
click at [342, 101] on div "Apply" at bounding box center [329, 99] width 29 height 24
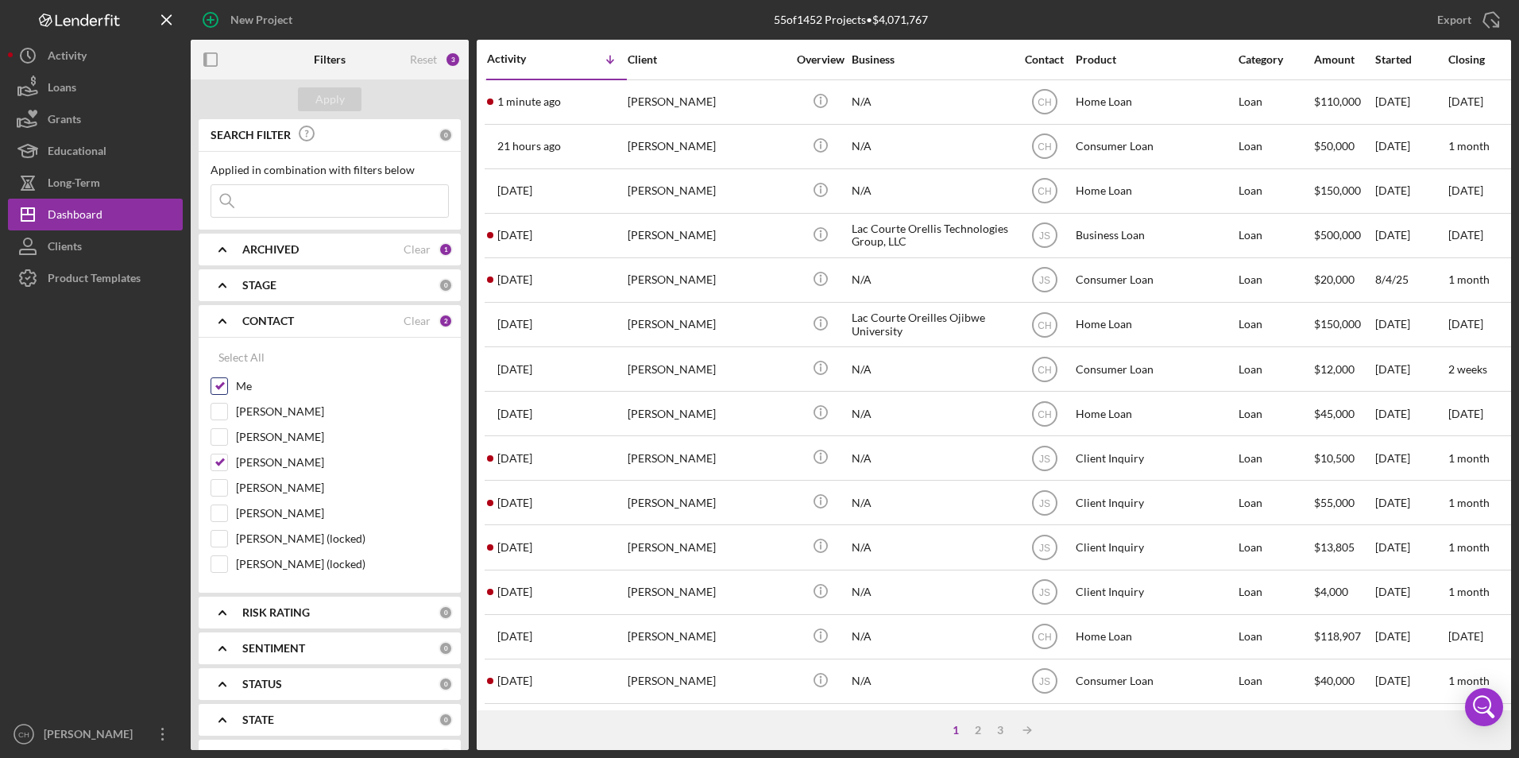
click at [223, 385] on input "Me" at bounding box center [219, 386] width 16 height 16
checkbox input "false"
click at [336, 96] on div "Apply" at bounding box center [329, 99] width 29 height 24
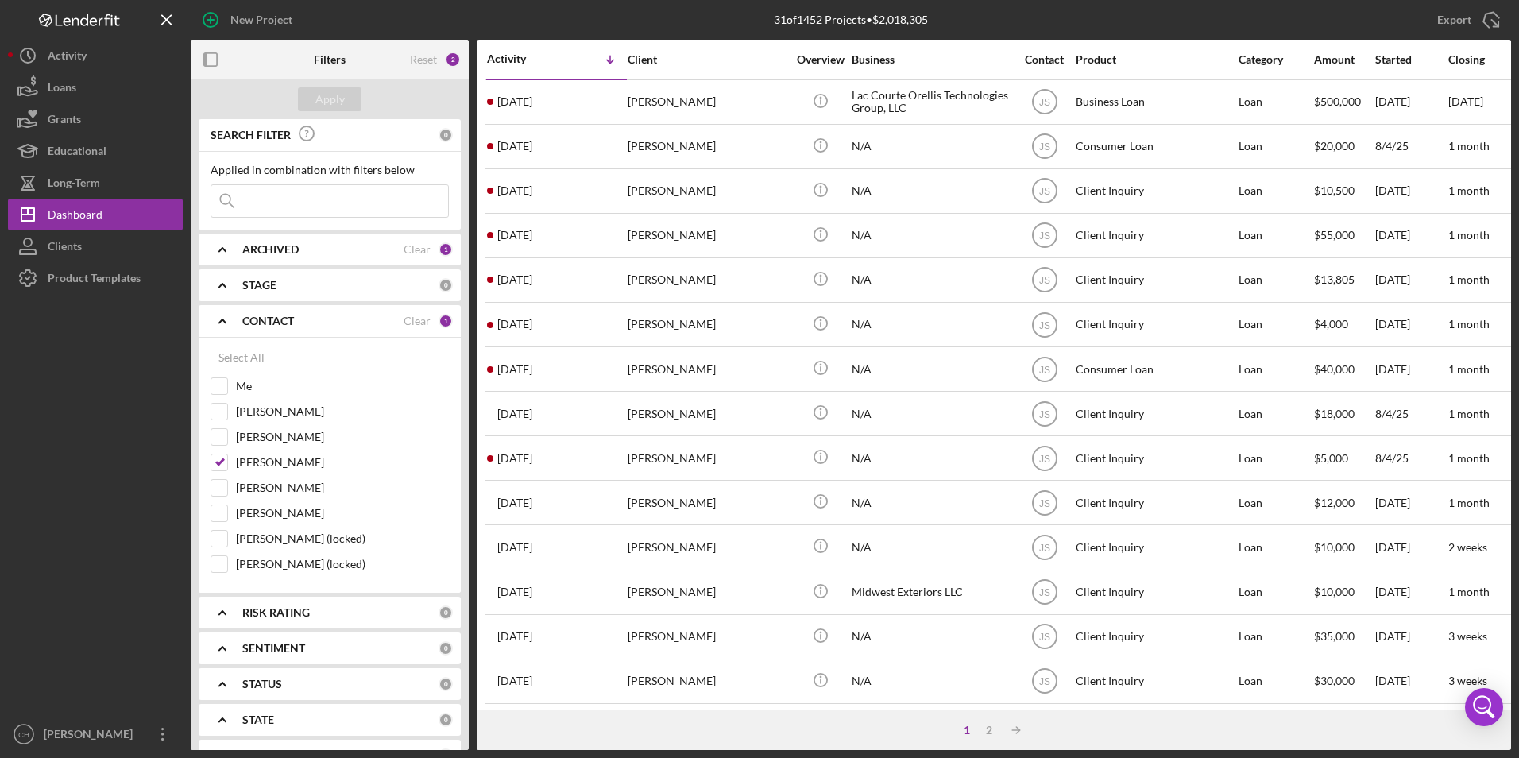
click at [296, 207] on input at bounding box center [329, 201] width 237 height 32
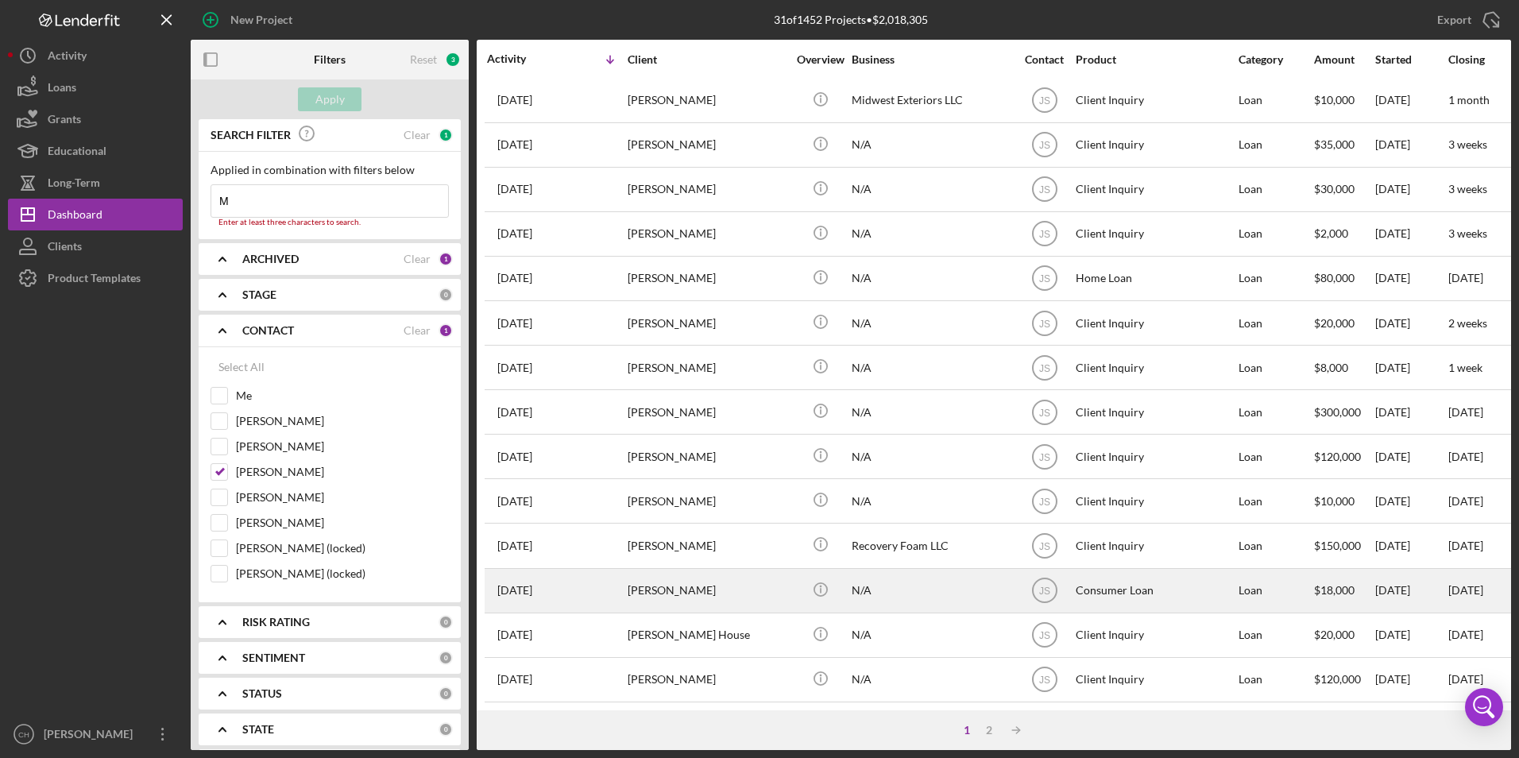
scroll to position [504, 0]
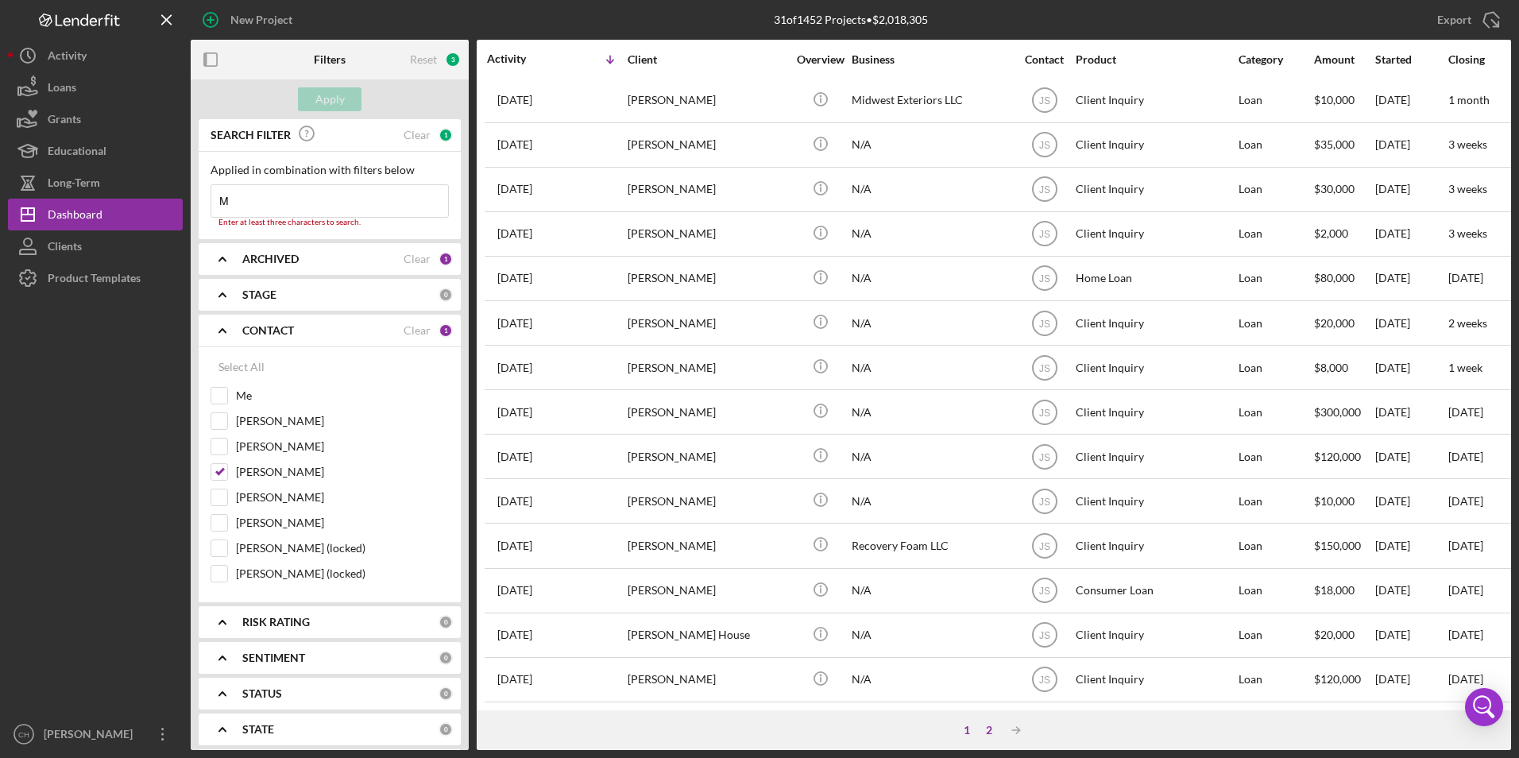
type input "M"
click at [988, 729] on div "2" at bounding box center [989, 730] width 22 height 13
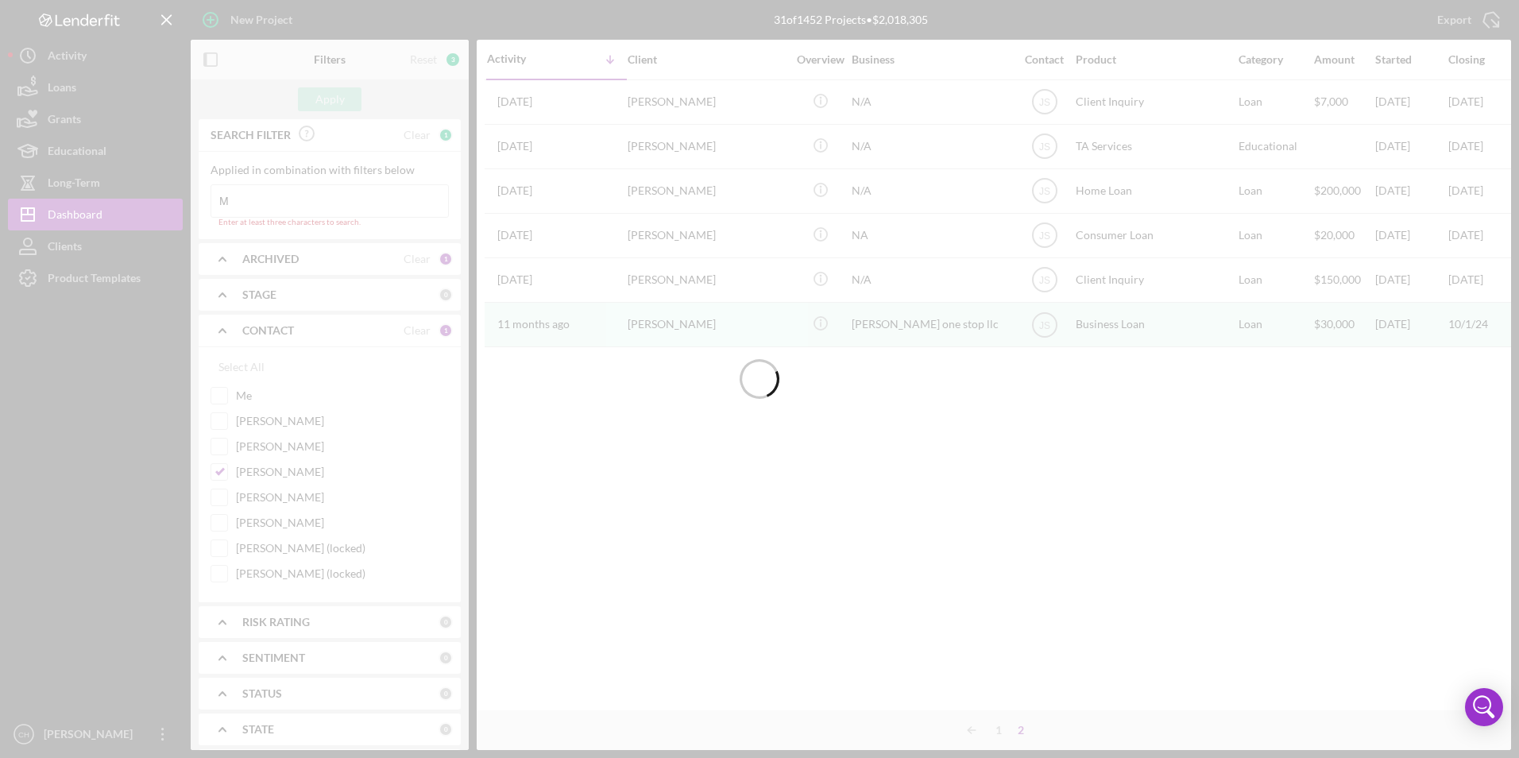
scroll to position [0, 0]
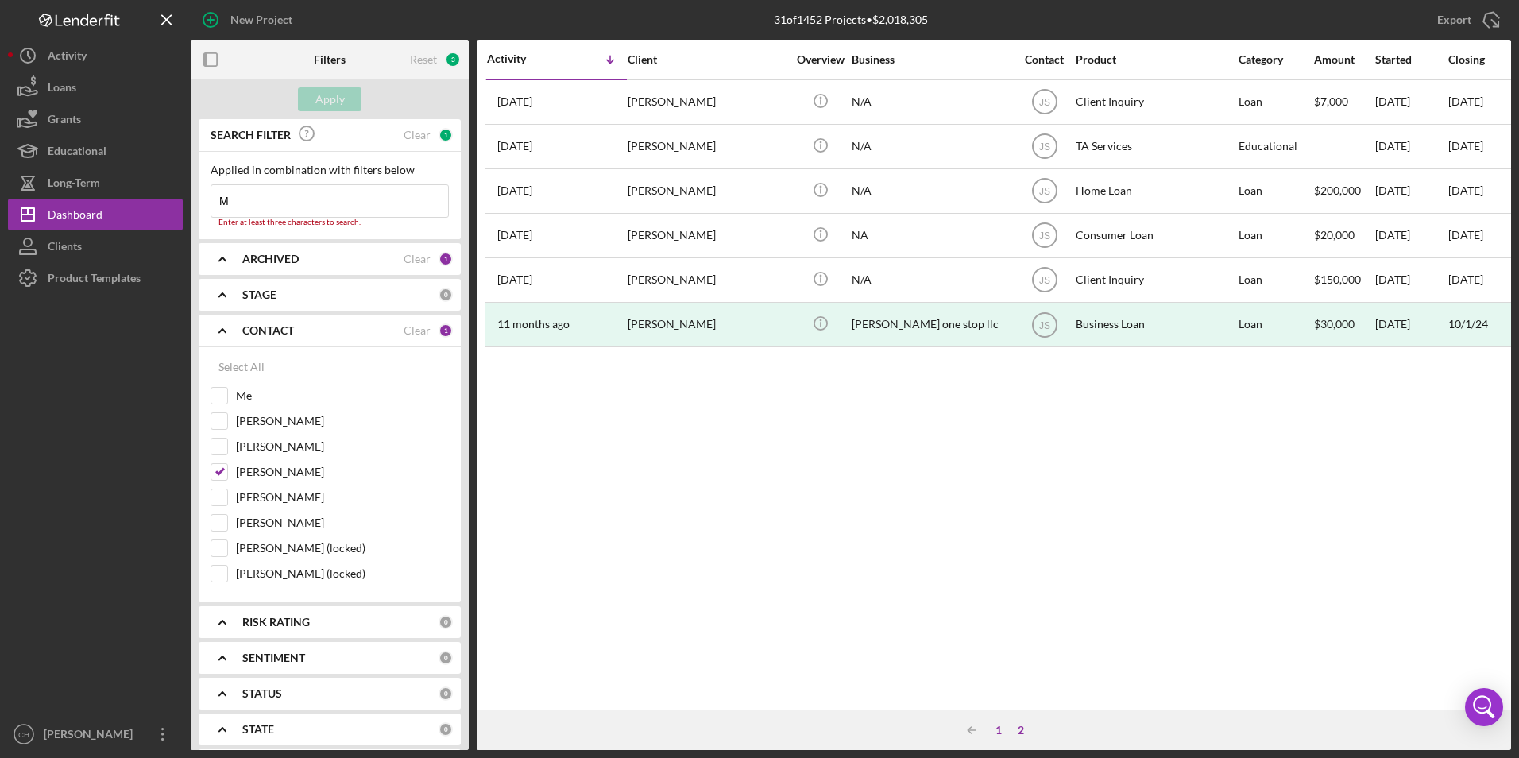
click at [994, 730] on div "1" at bounding box center [998, 730] width 22 height 13
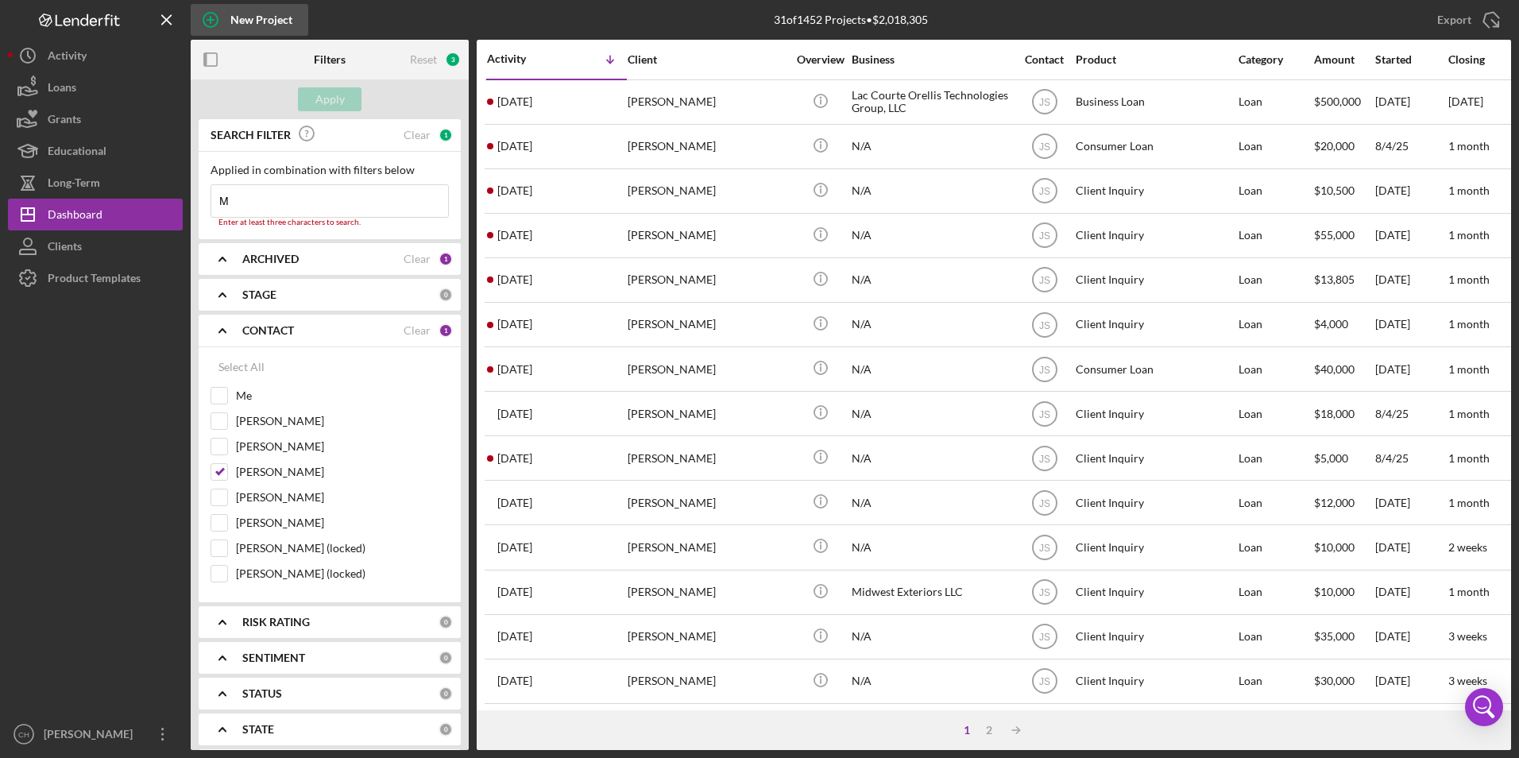
click at [212, 21] on icon "button" at bounding box center [211, 20] width 8 height 8
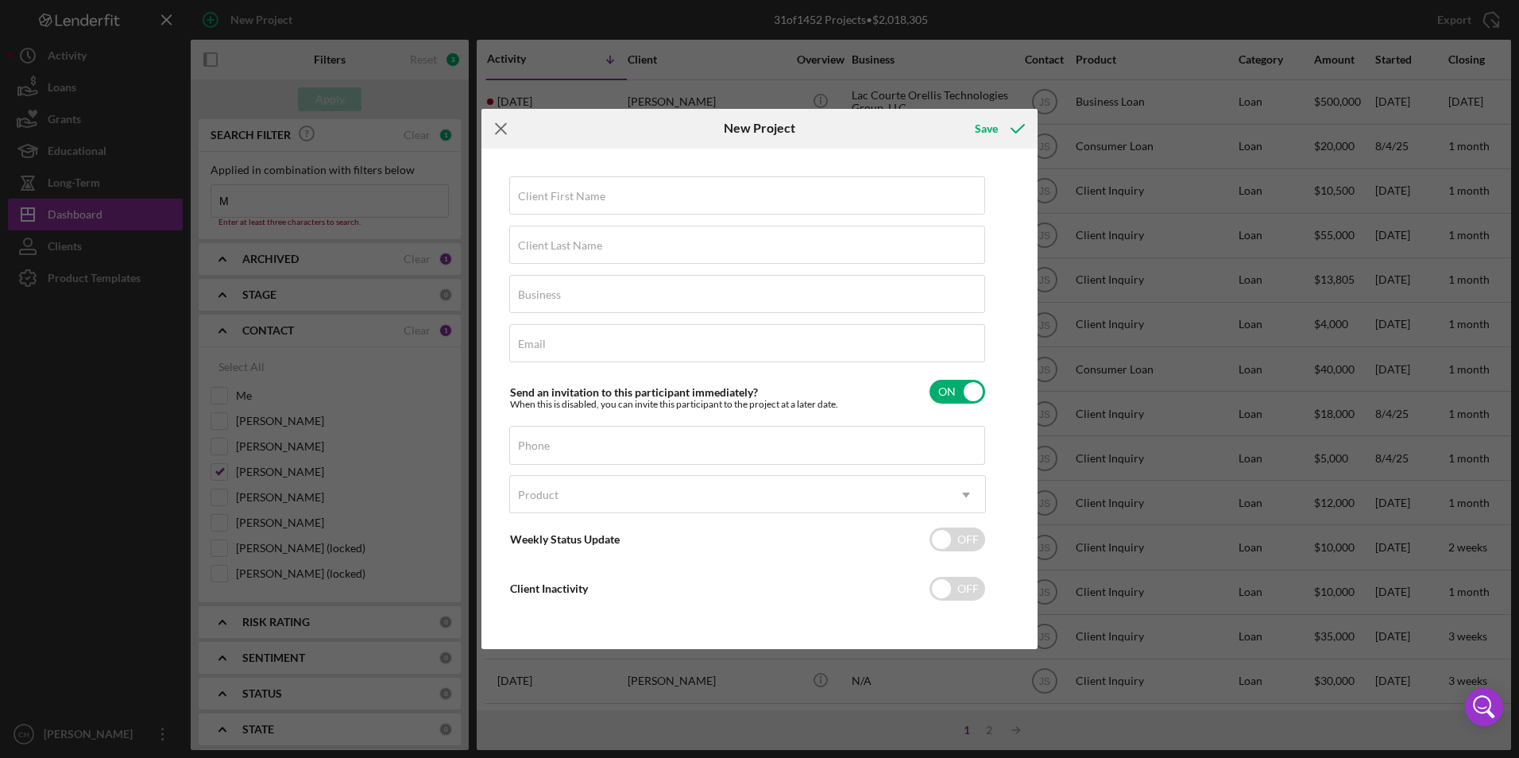
click at [497, 129] on icon "Icon/Menu Close" at bounding box center [501, 129] width 40 height 40
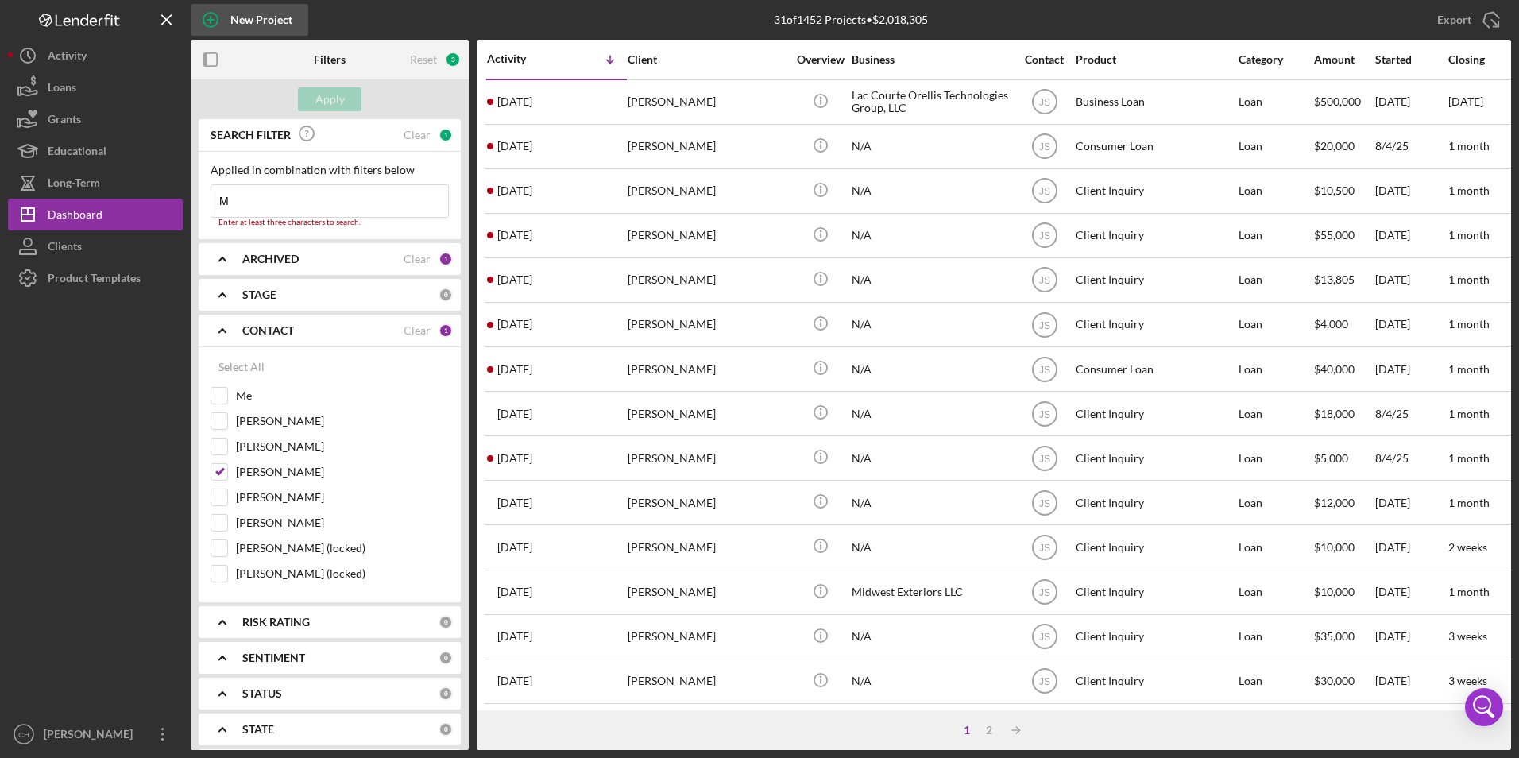
click at [261, 21] on div "New Project" at bounding box center [261, 20] width 62 height 32
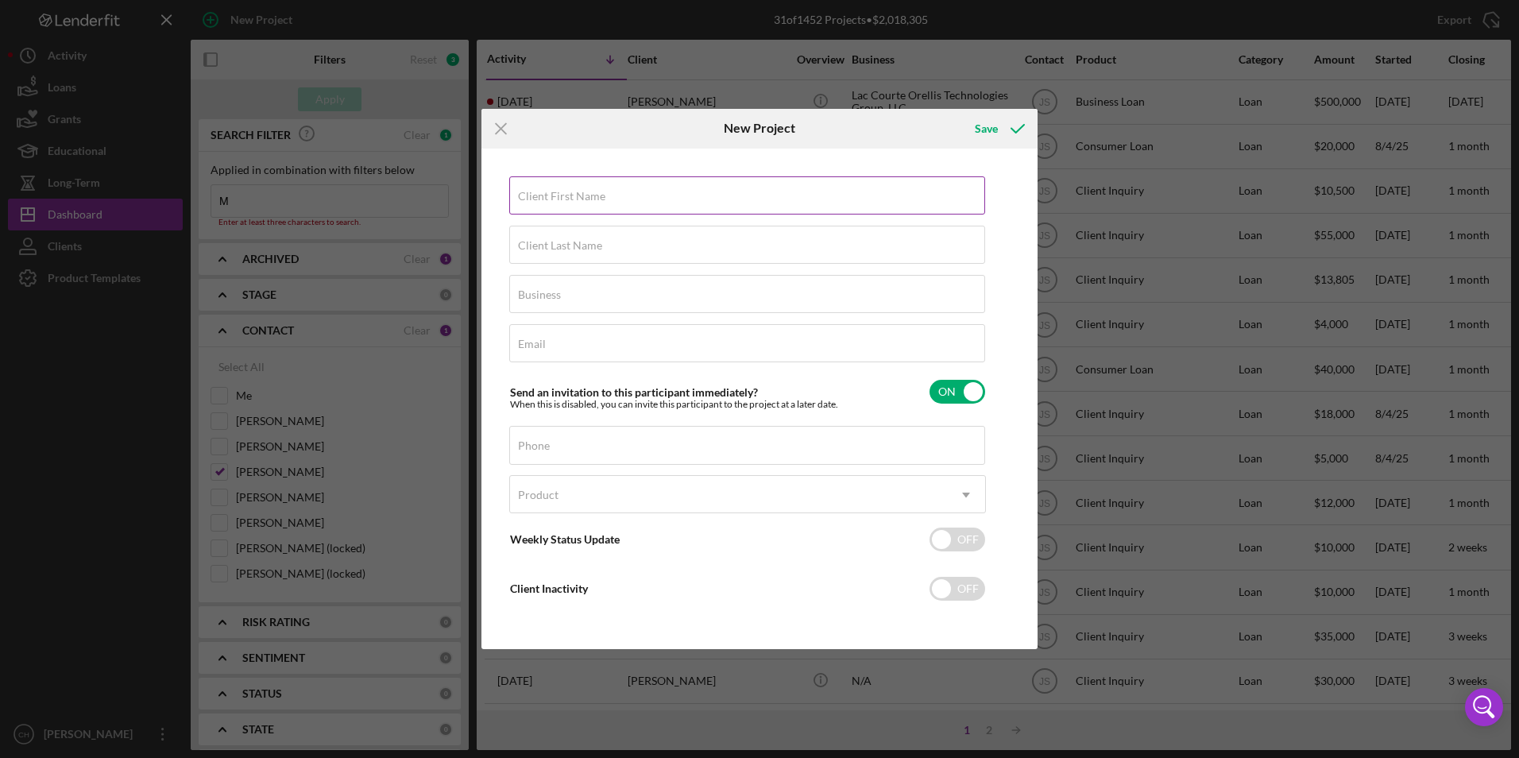
click at [592, 195] on label "Client First Name" at bounding box center [561, 196] width 87 height 13
click at [592, 195] on input "Client First Name" at bounding box center [747, 195] width 476 height 38
type input "[PERSON_NAME]"
type input "NA"
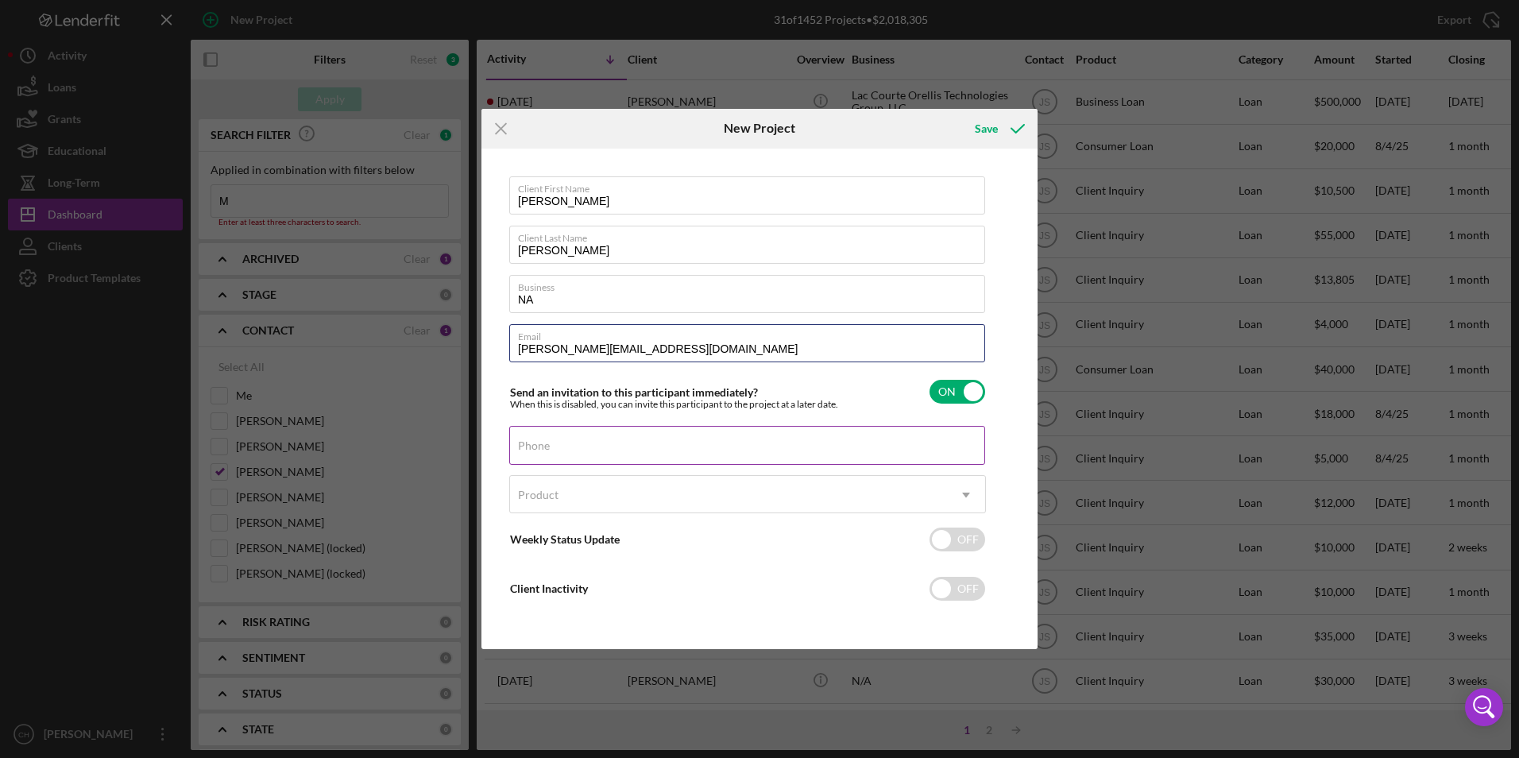
type input "[PERSON_NAME][EMAIL_ADDRESS][DOMAIN_NAME]"
click at [552, 439] on div "Phone" at bounding box center [747, 446] width 477 height 40
type input "[PHONE_NUMBER]"
click at [589, 492] on div "Product" at bounding box center [728, 495] width 437 height 37
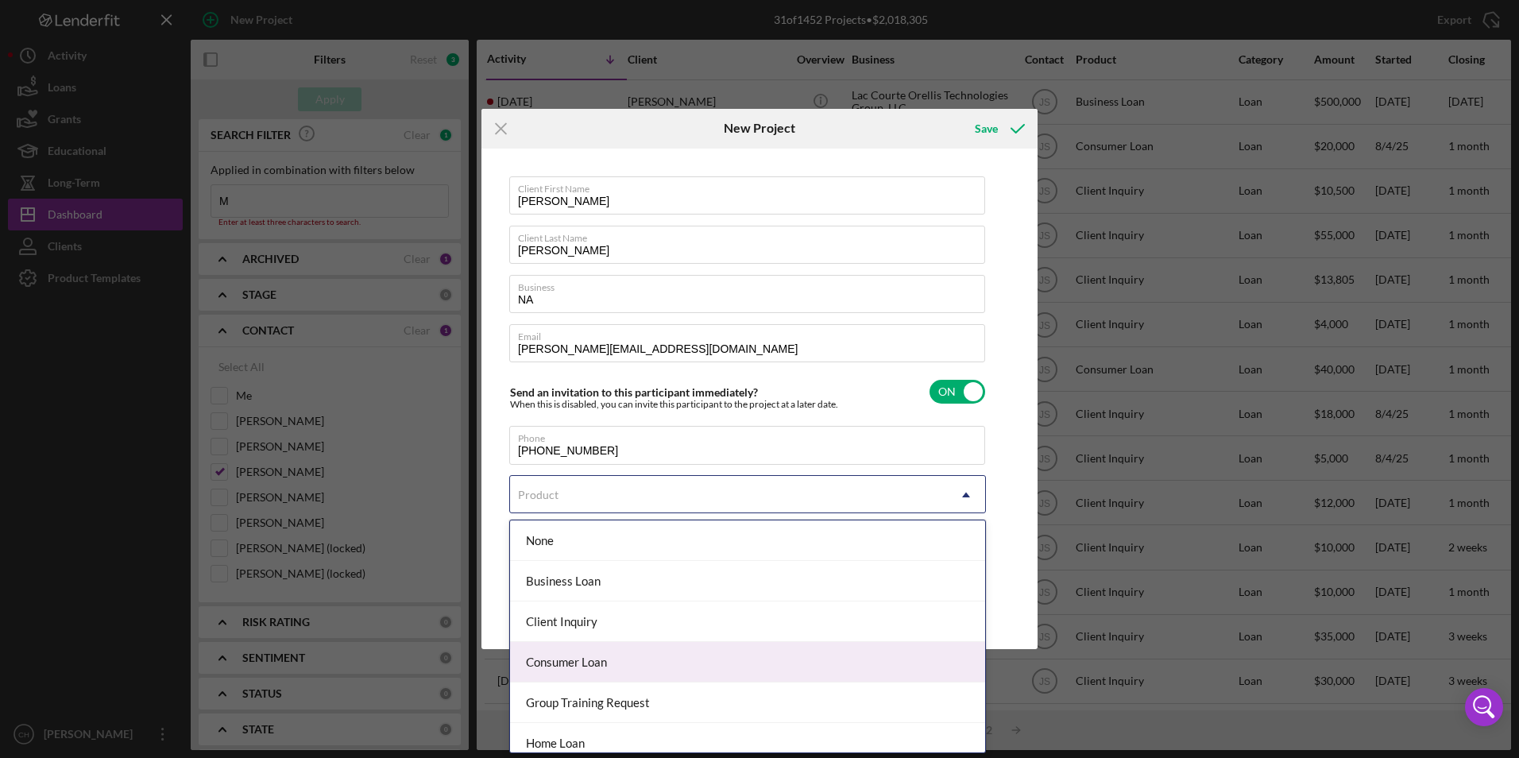
click at [569, 661] on div "Consumer Loan" at bounding box center [747, 662] width 475 height 41
checkbox input "true"
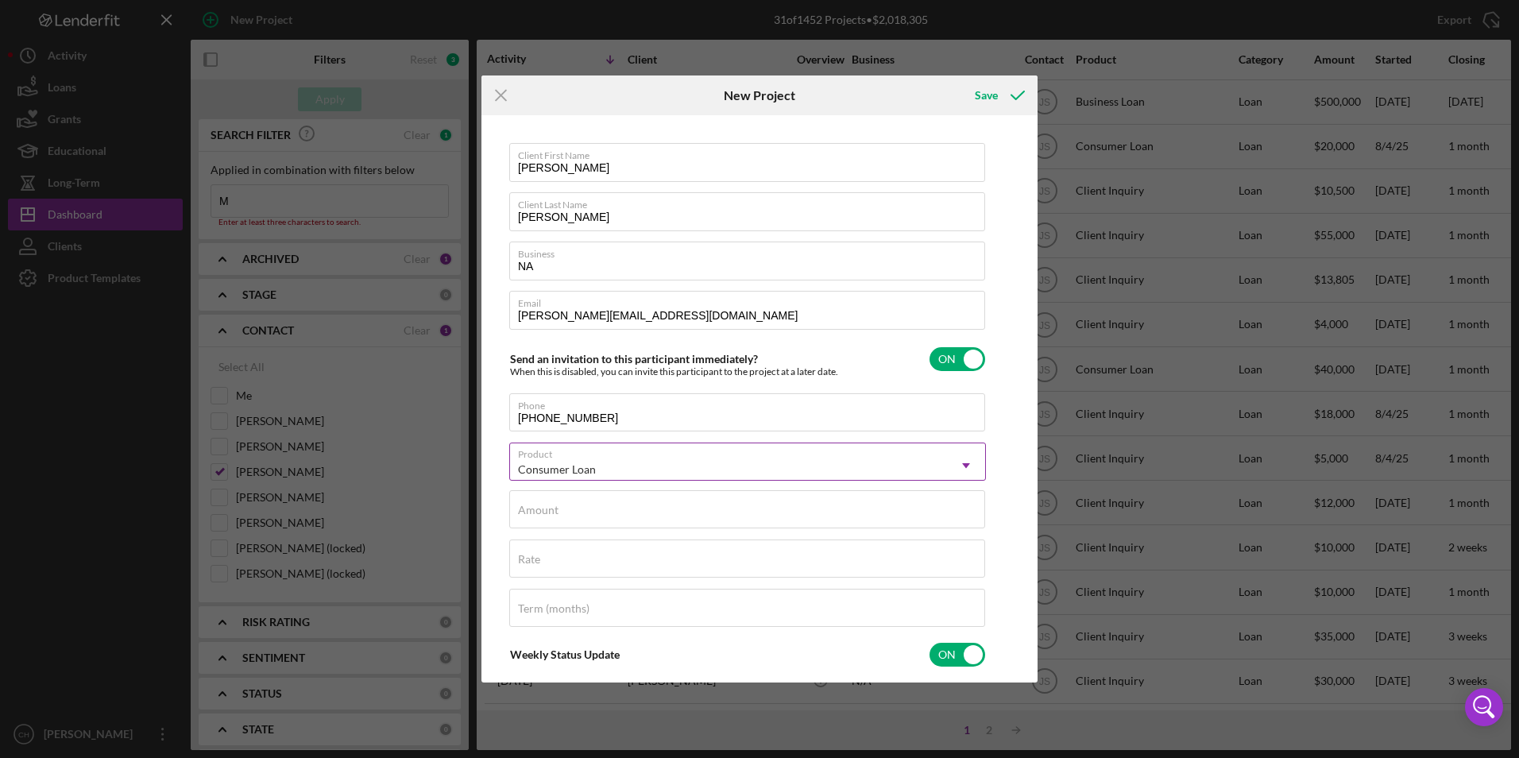
click at [562, 464] on div "Consumer Loan" at bounding box center [557, 469] width 78 height 13
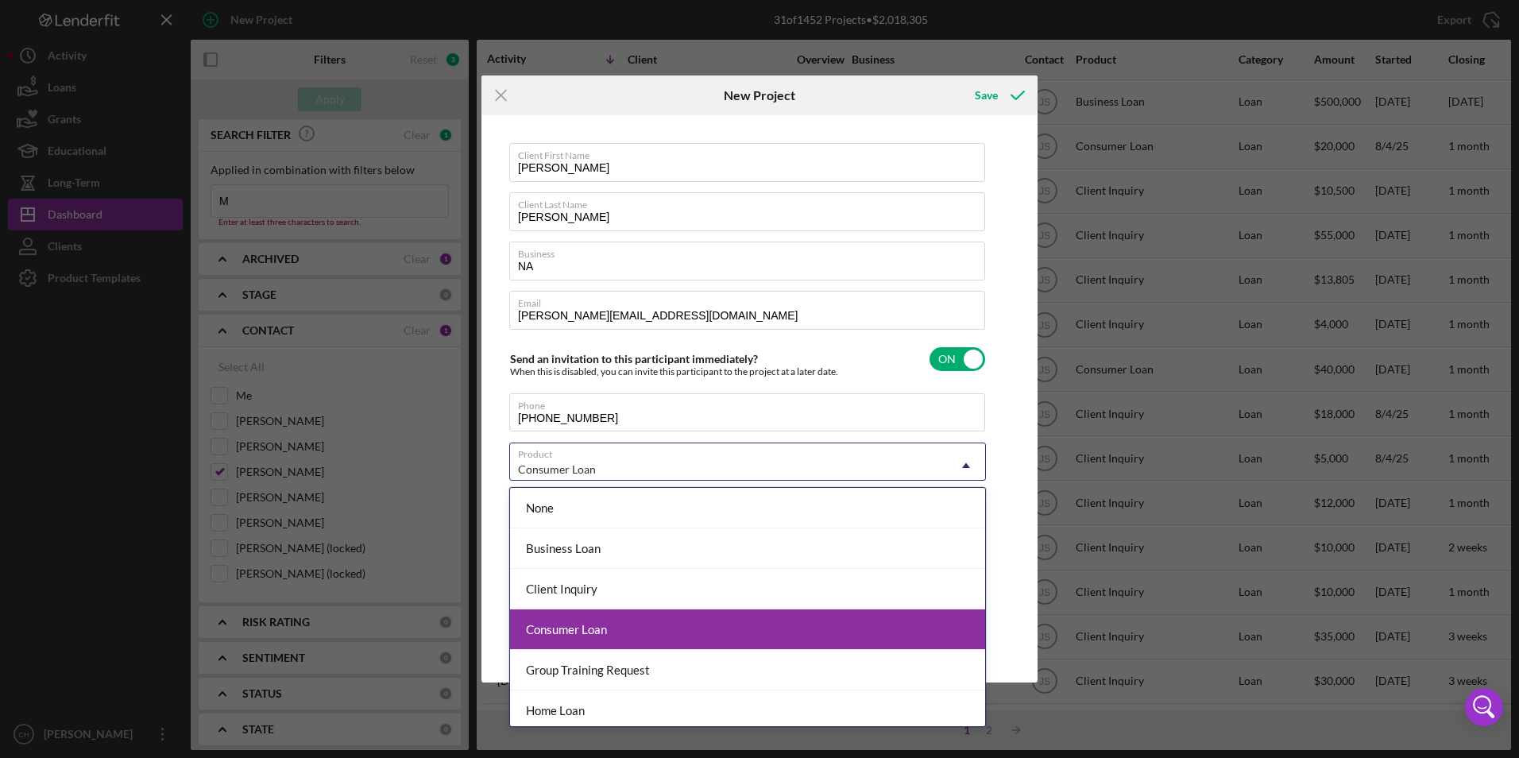
click at [565, 629] on div "Consumer Loan" at bounding box center [747, 629] width 475 height 41
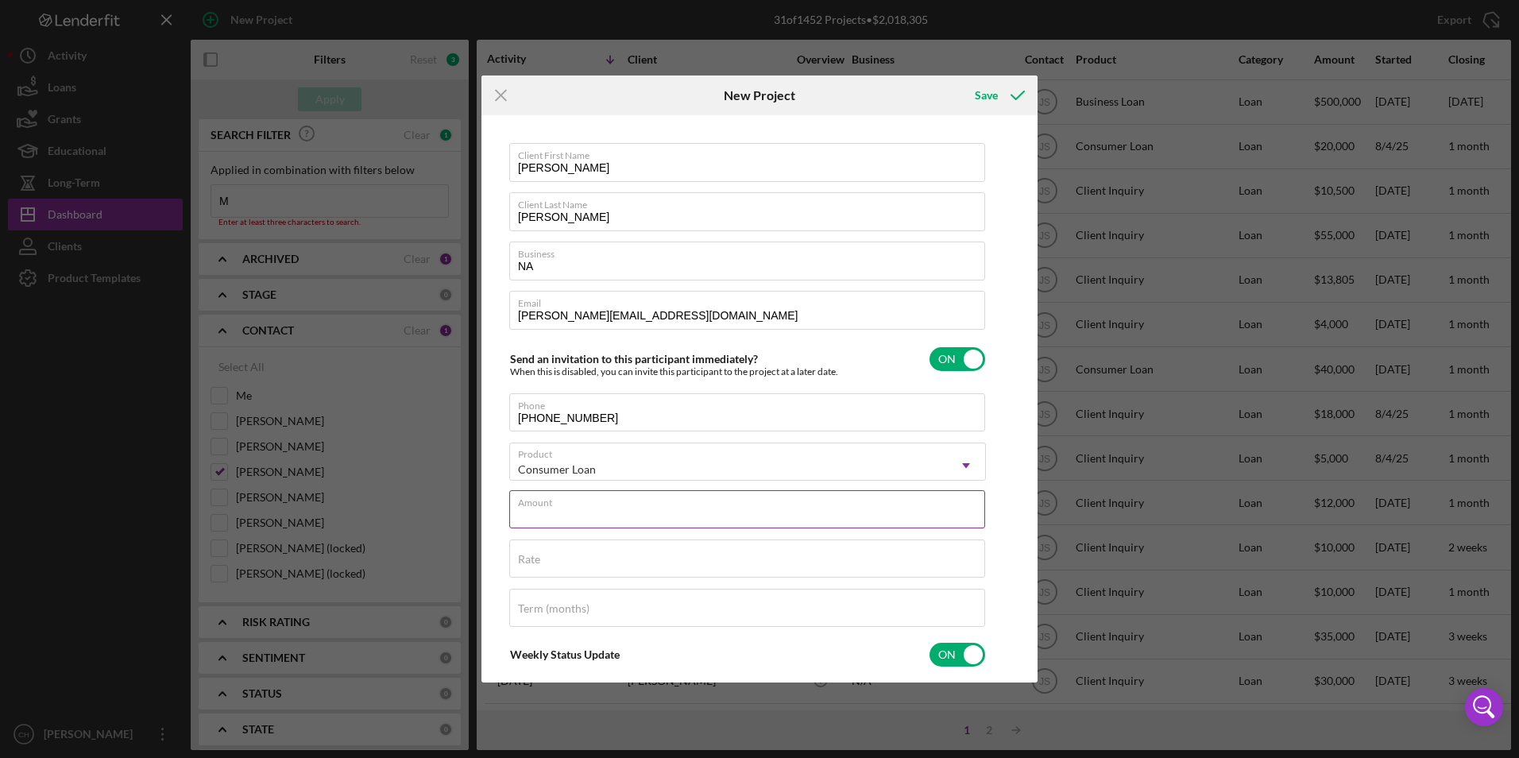
click at [566, 503] on div "Amount" at bounding box center [747, 510] width 477 height 40
type input "$10,000"
click at [544, 576] on input "Rate" at bounding box center [747, 558] width 476 height 38
type input "8.000%"
click at [574, 614] on label "Term (months)" at bounding box center [554, 608] width 72 height 13
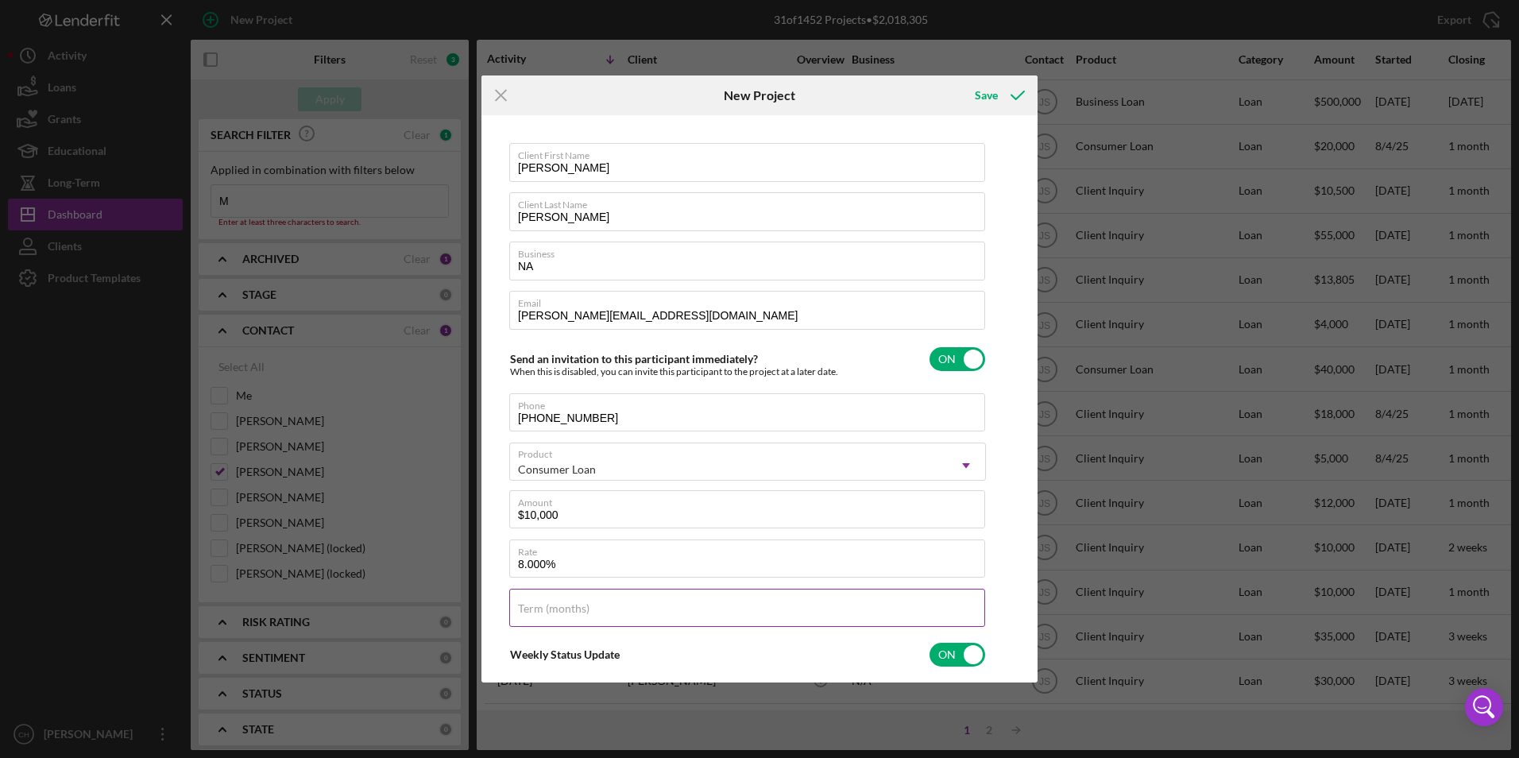
click at [574, 614] on input "Term (months)" at bounding box center [747, 608] width 476 height 38
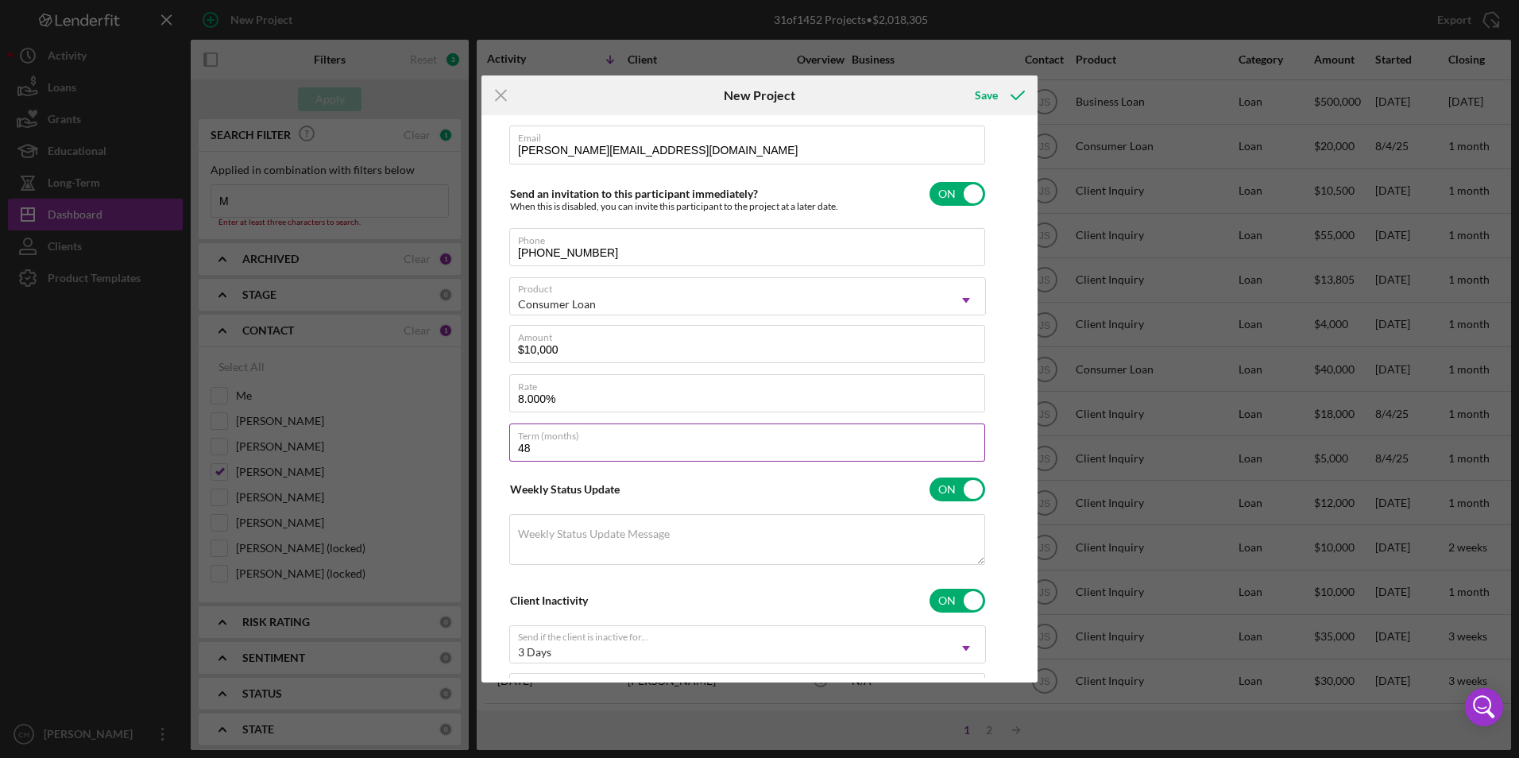
scroll to position [253, 0]
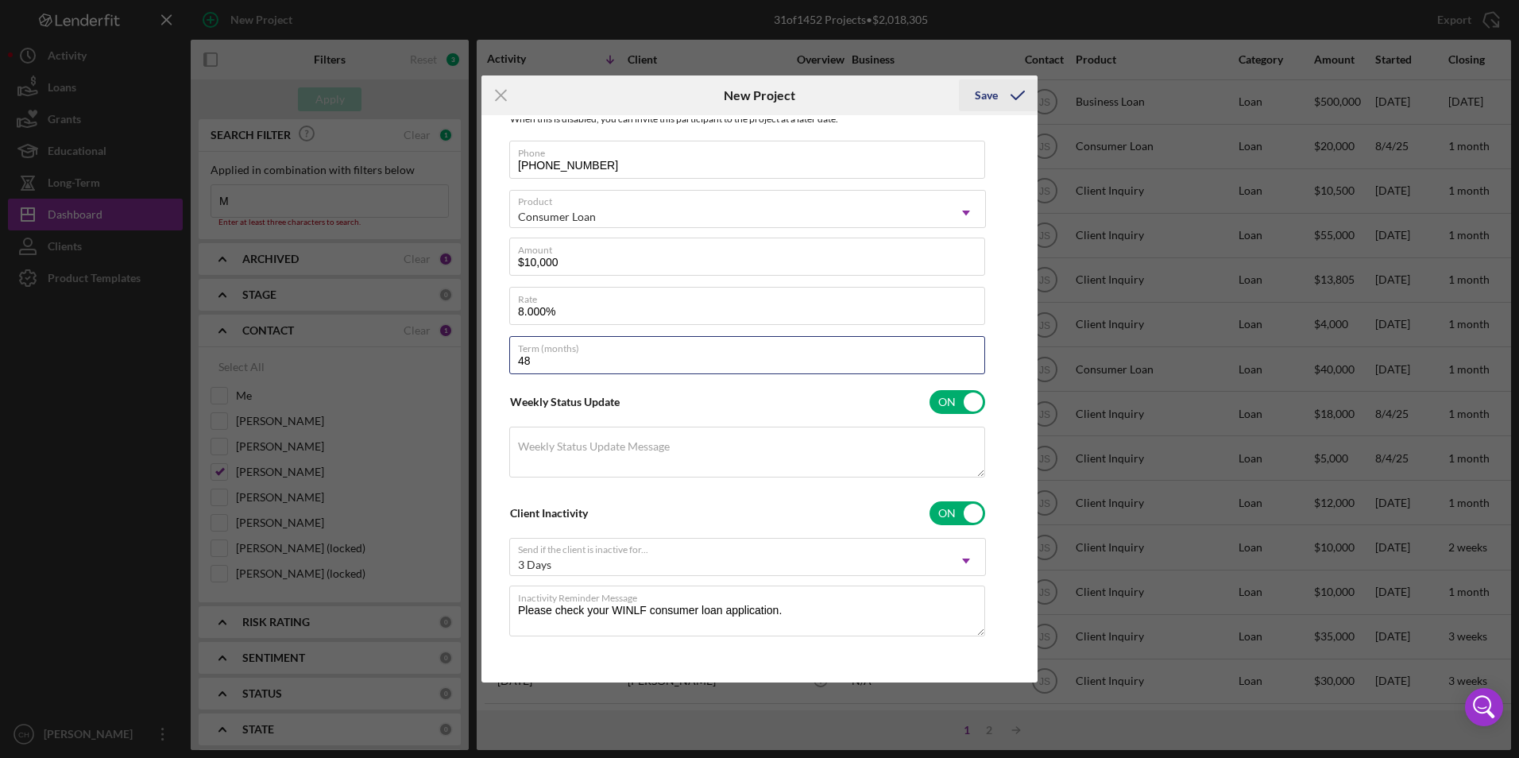
type input "48"
click at [985, 93] on div "Save" at bounding box center [986, 95] width 23 height 32
checkbox input "false"
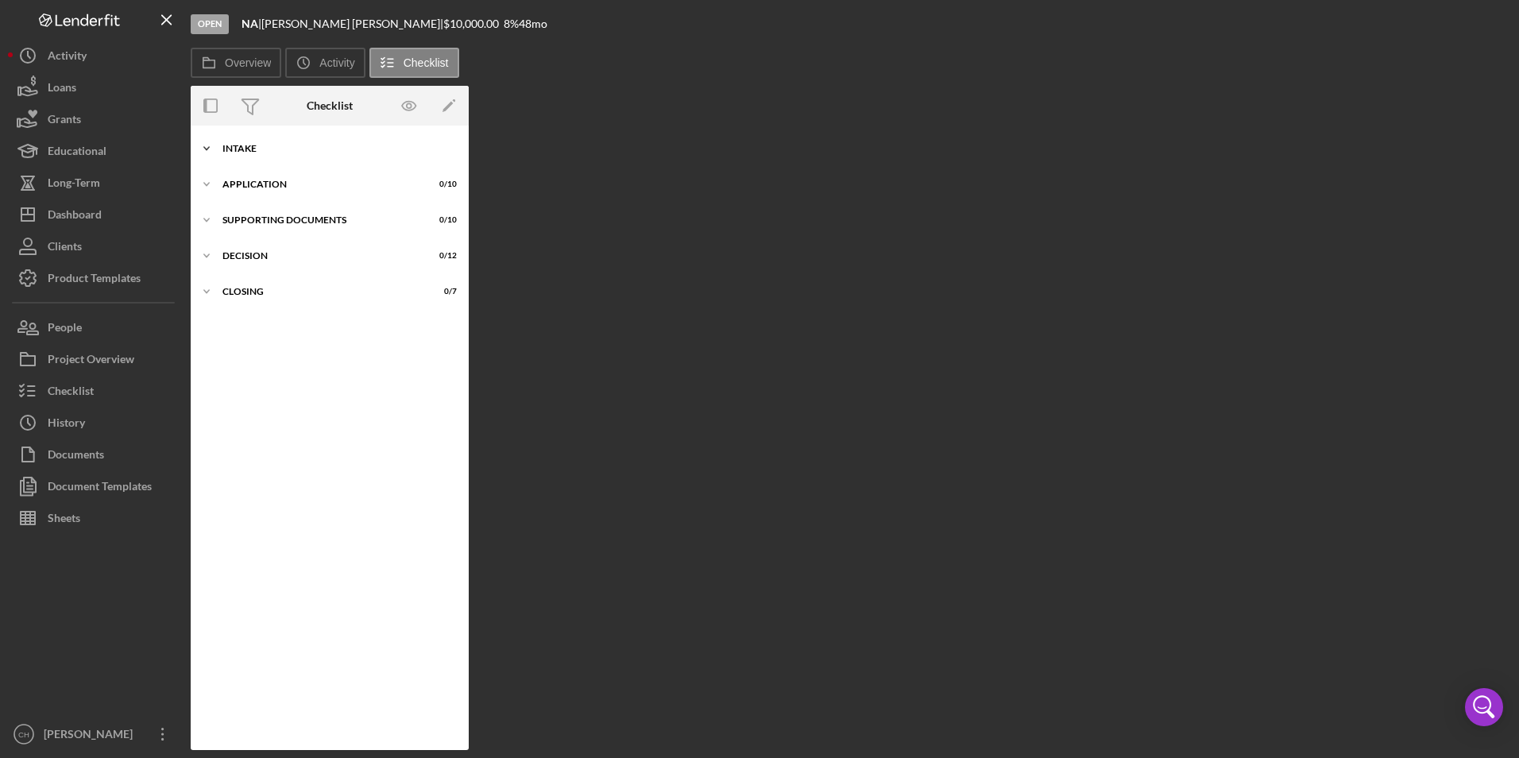
click at [249, 146] on div "Intake" at bounding box center [335, 149] width 226 height 10
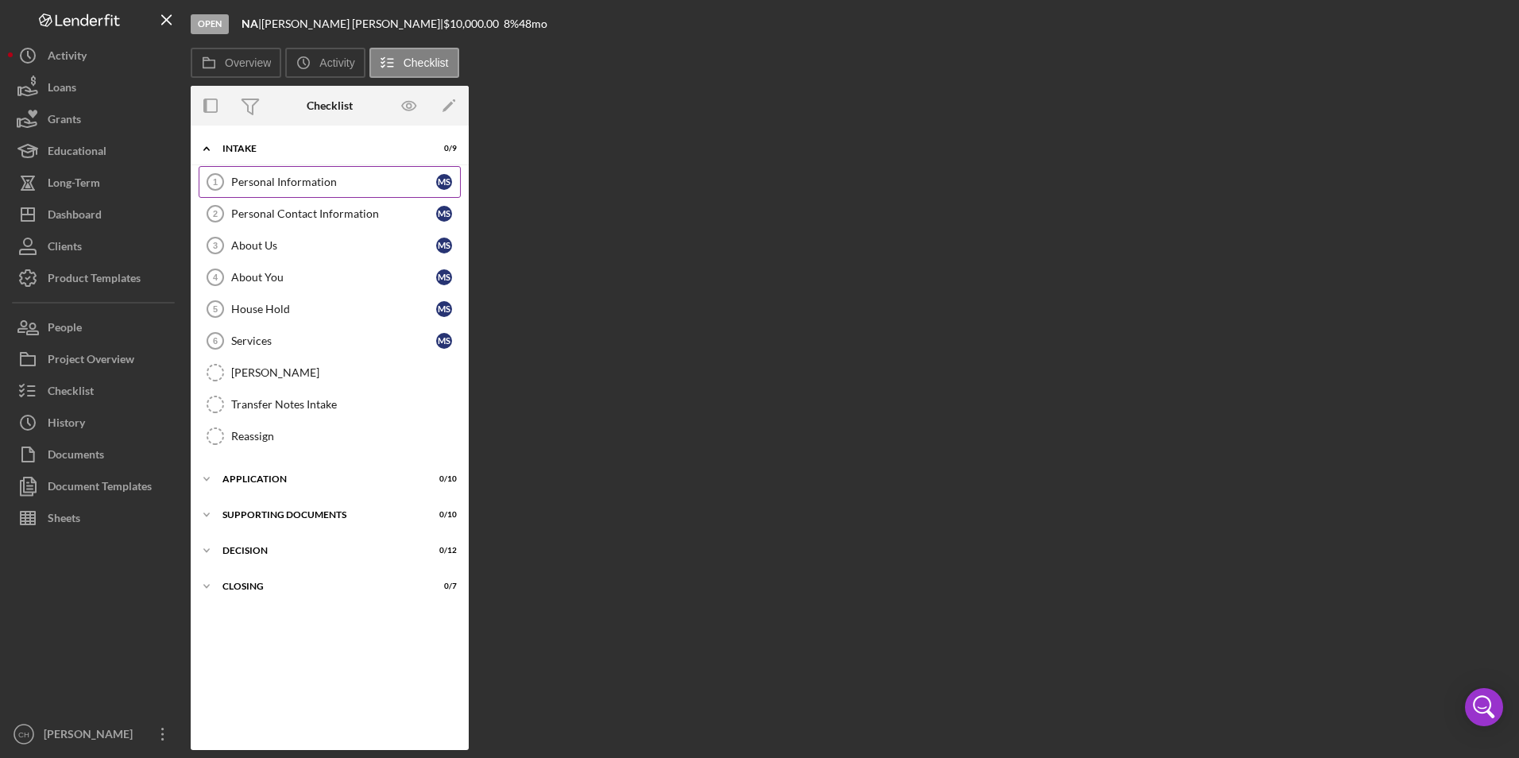
click at [269, 184] on div "Personal Information" at bounding box center [333, 182] width 205 height 13
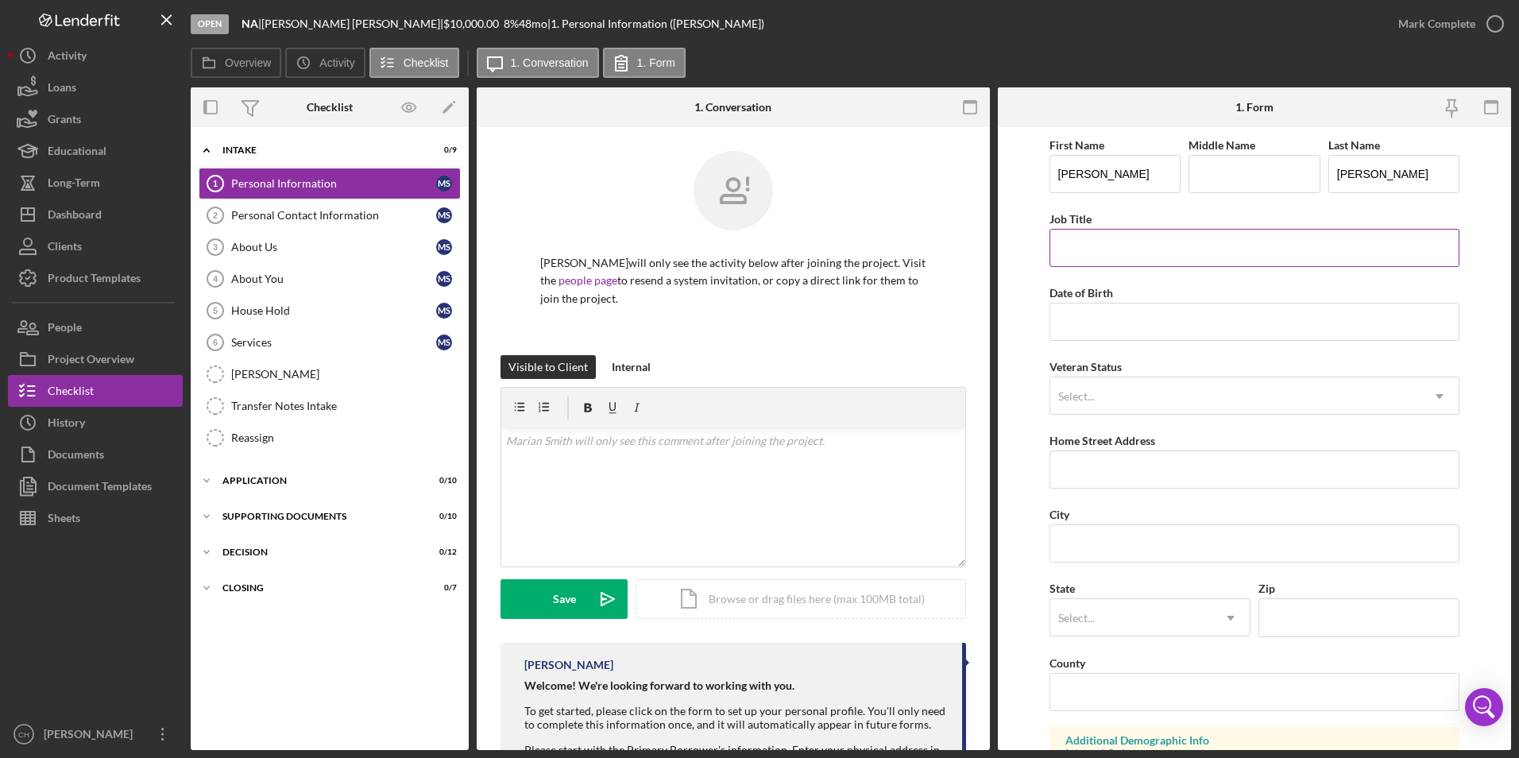
click at [1103, 239] on input "Job Title" at bounding box center [1254, 248] width 411 height 38
type input "Disability"
type input "[DATE]"
click at [1086, 388] on div "Select..." at bounding box center [1235, 396] width 371 height 37
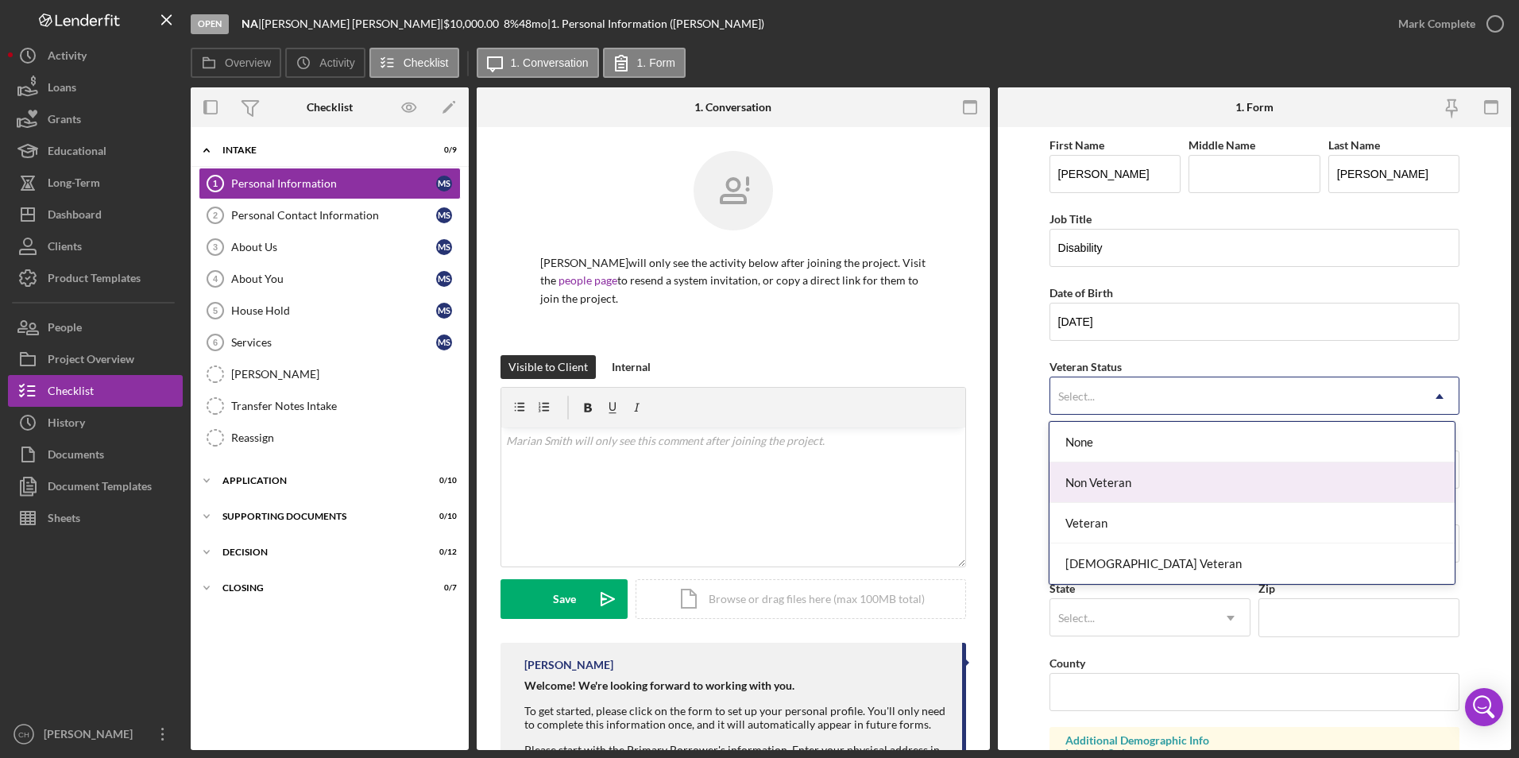
click at [1094, 482] on div "Non Veteran" at bounding box center [1251, 482] width 405 height 41
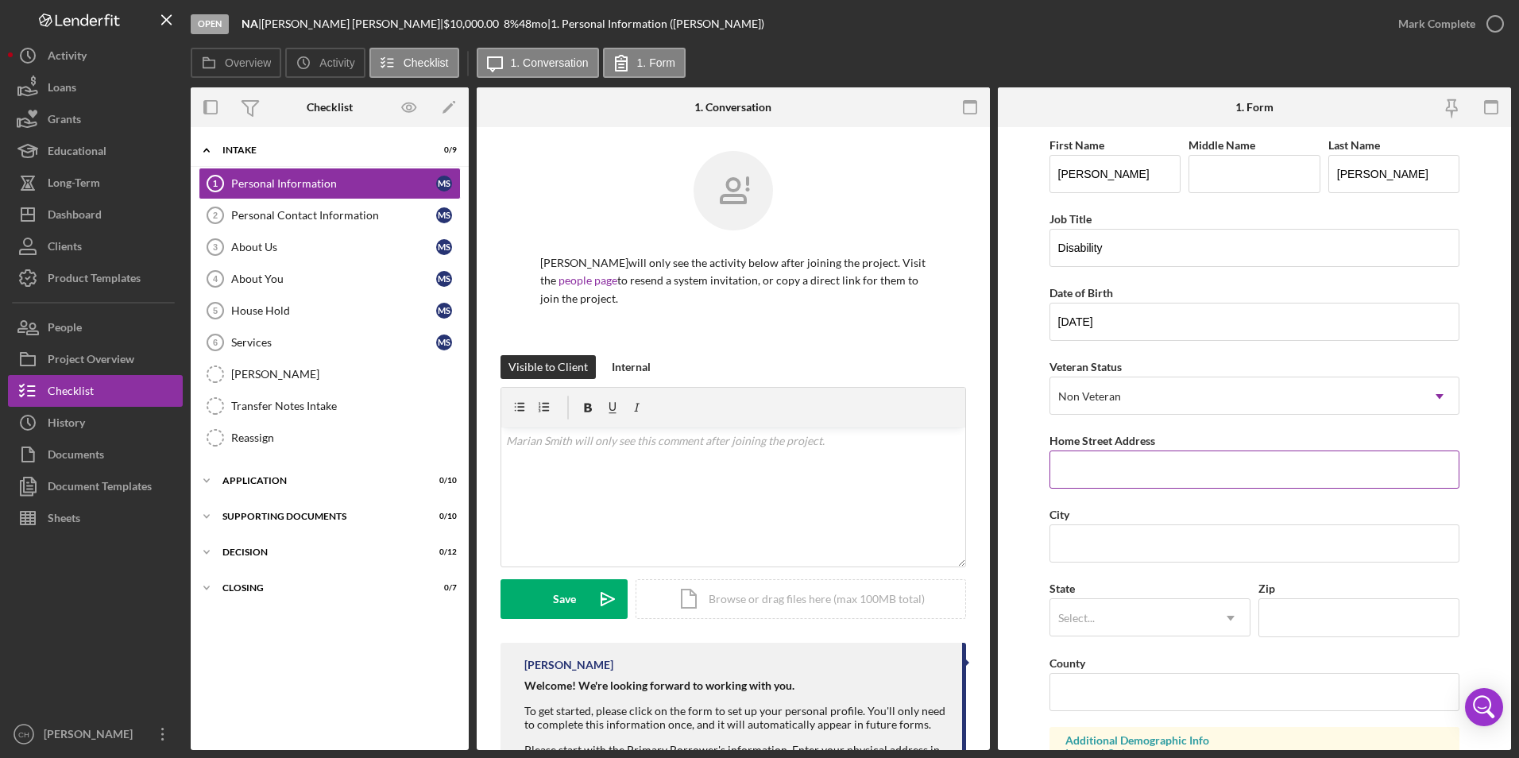
click at [1092, 466] on input "Home Street Address" at bounding box center [1254, 469] width 411 height 38
type input "[STREET_ADDRESS]"
type input "Lac du Flambeau"
type input "WI"
click at [1319, 617] on input "Zip" at bounding box center [1358, 617] width 201 height 38
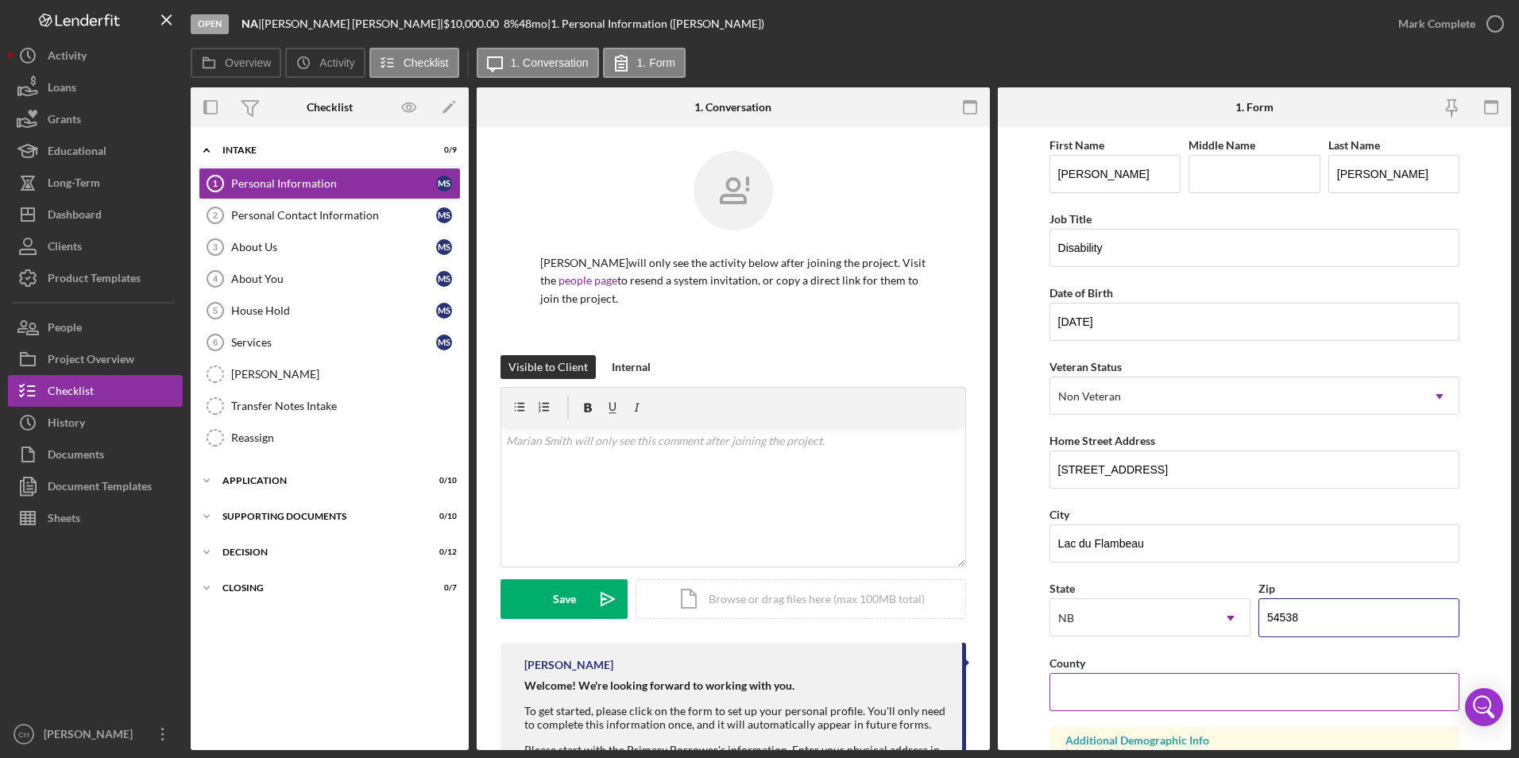
type input "54538"
click at [1083, 694] on input "County" at bounding box center [1254, 692] width 411 height 38
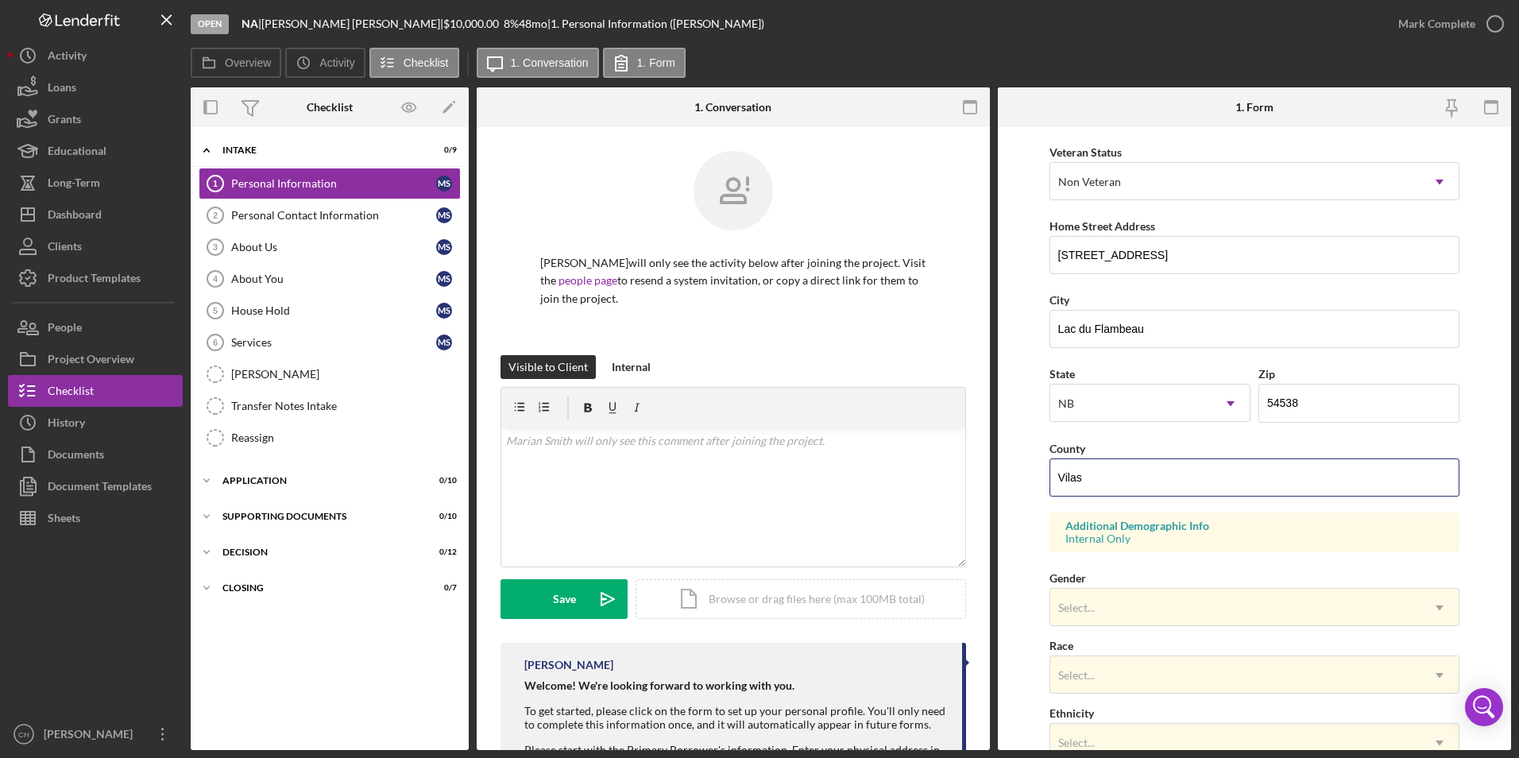
scroll to position [238, 0]
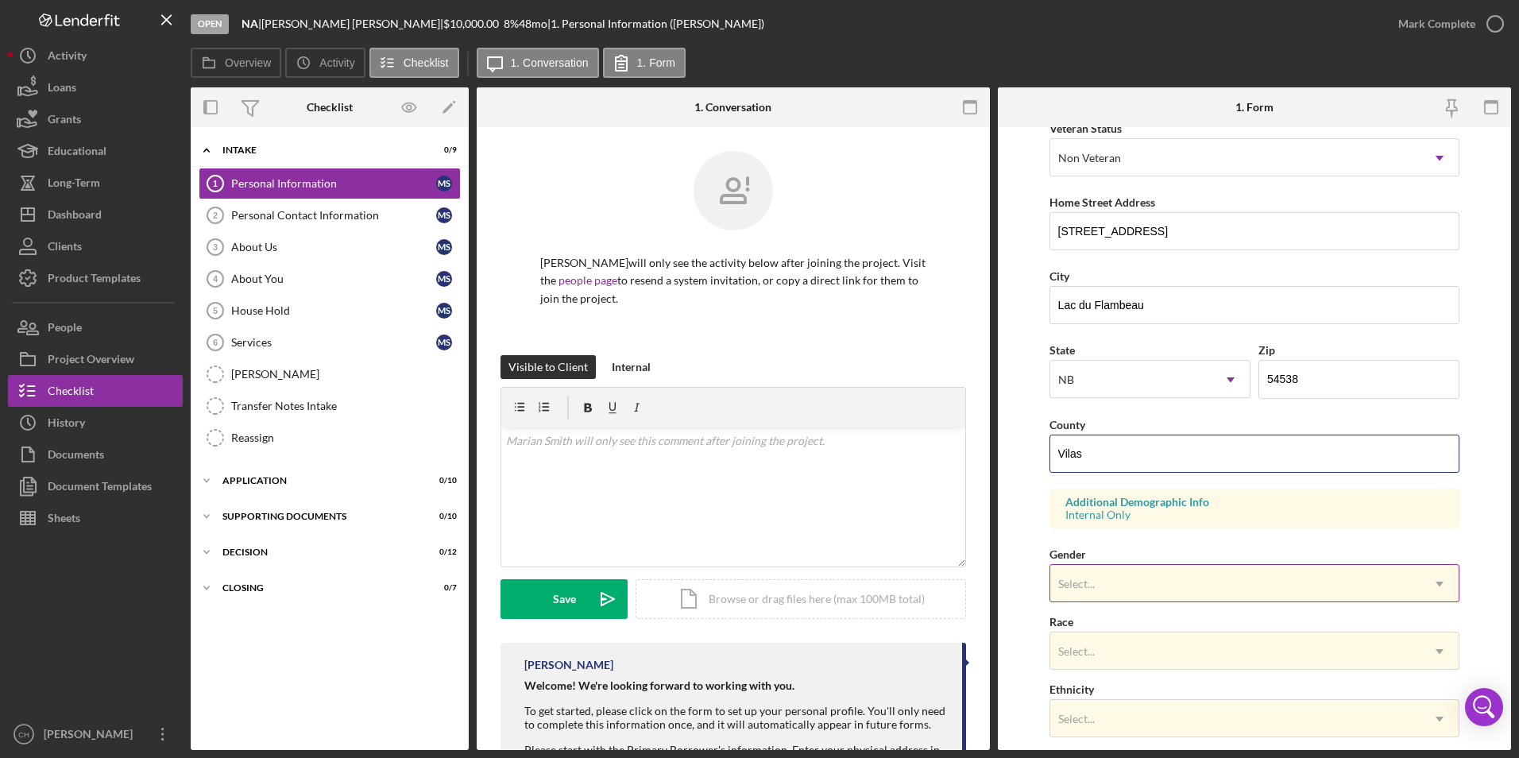
type input "Vilas"
click at [1095, 582] on div "Select..." at bounding box center [1077, 584] width 41 height 13
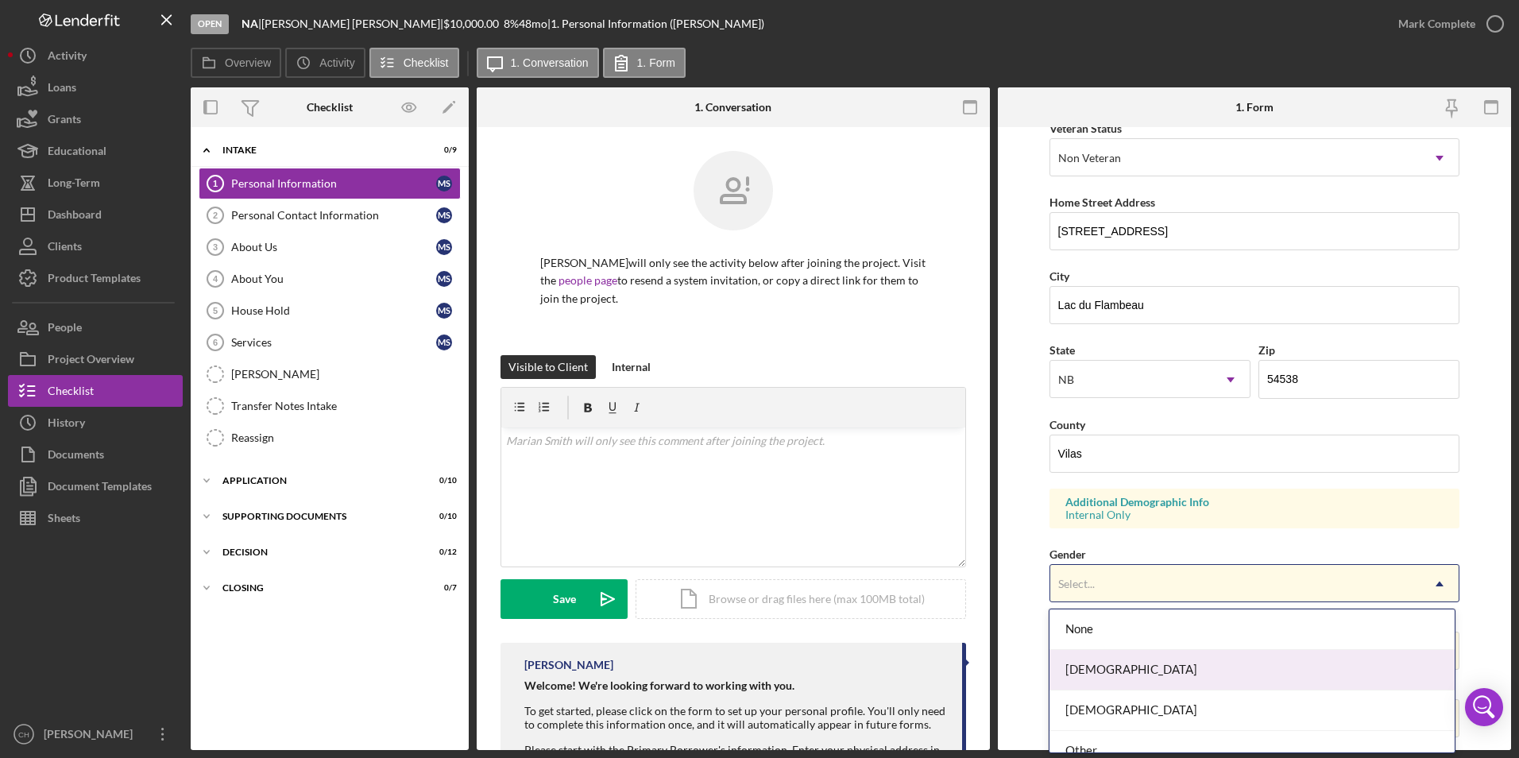
click at [1095, 673] on div "[DEMOGRAPHIC_DATA]" at bounding box center [1251, 670] width 405 height 41
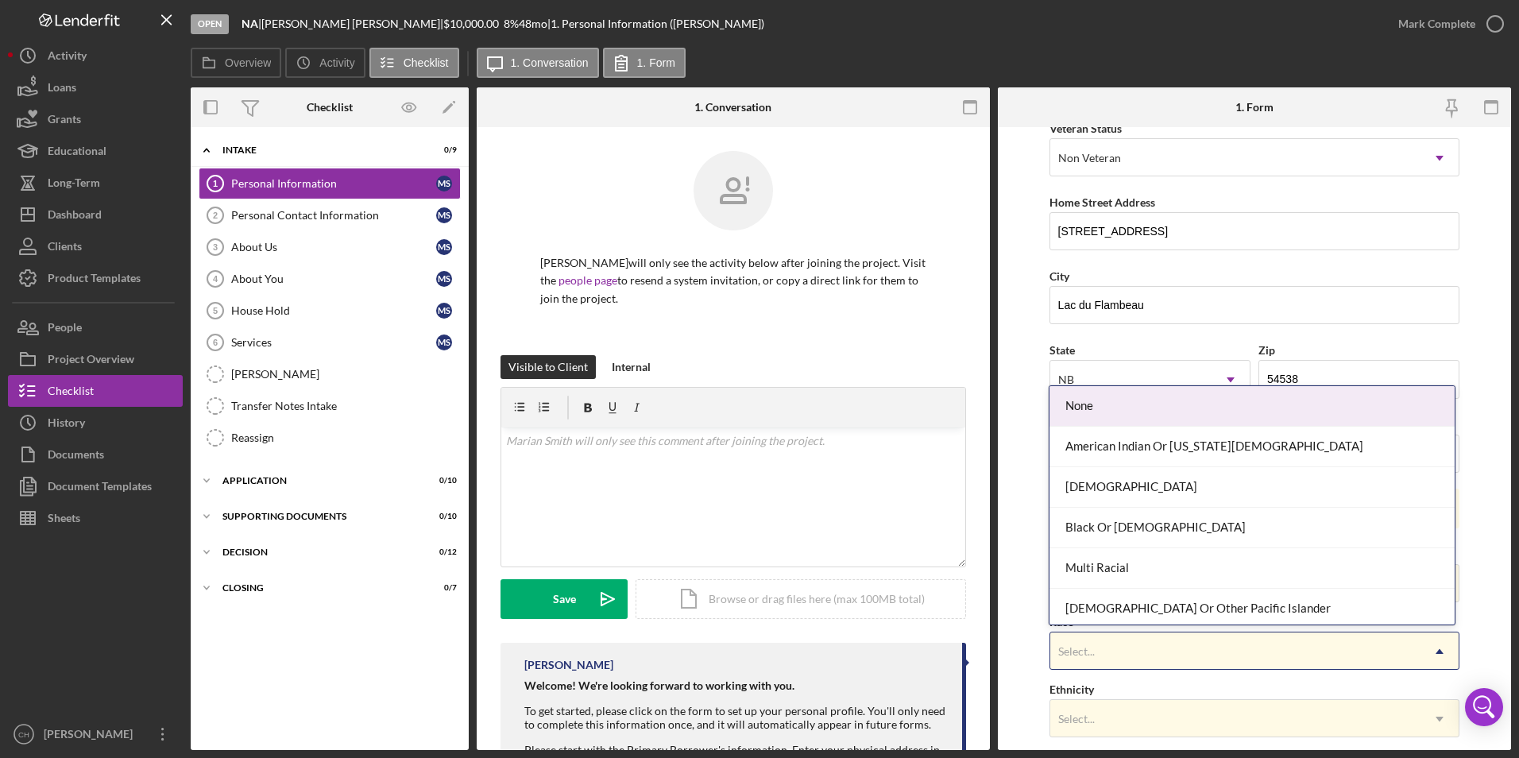
click at [1098, 652] on div "Select..." at bounding box center [1235, 651] width 371 height 37
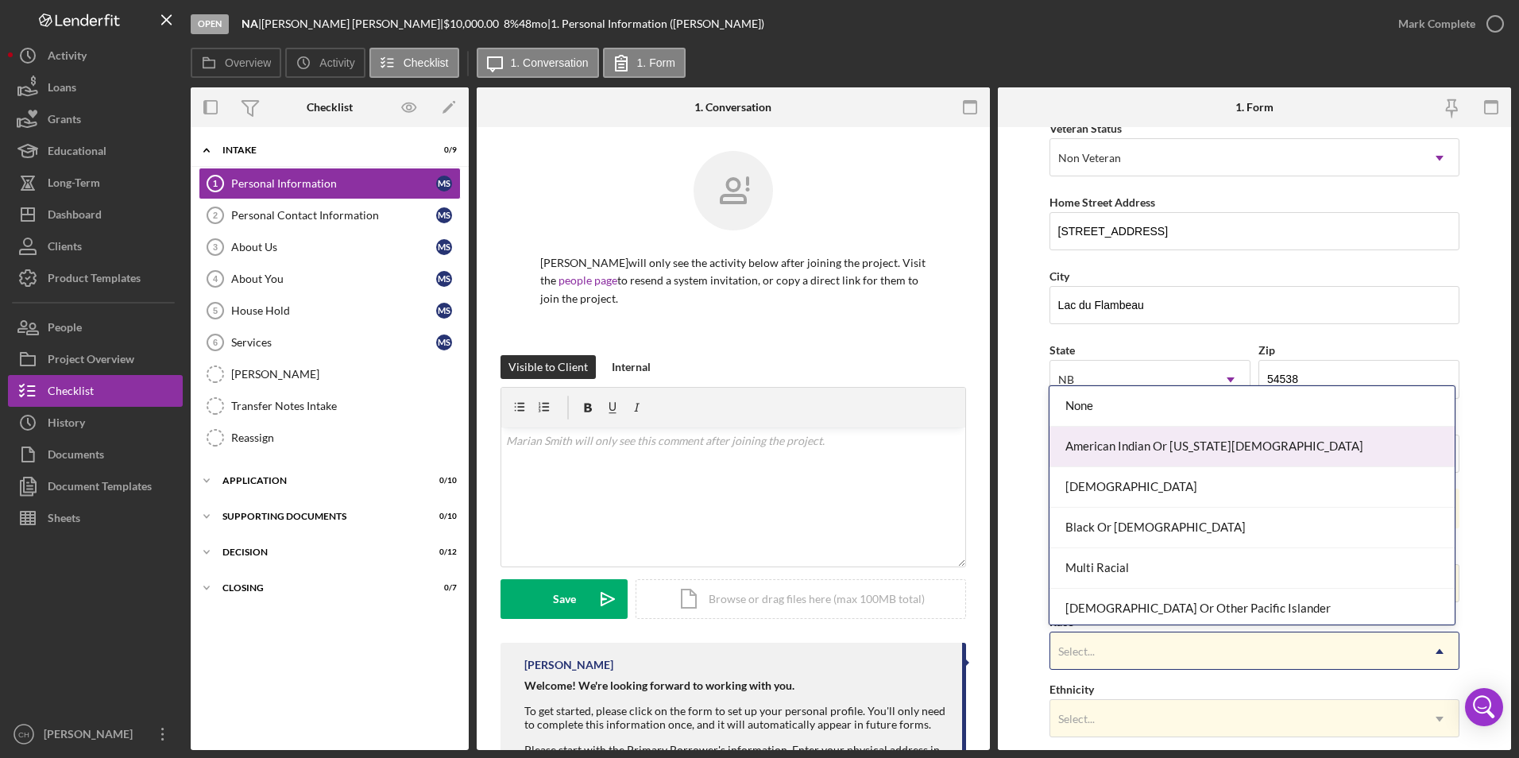
click at [1131, 445] on div "American Indian Or [US_STATE][DEMOGRAPHIC_DATA]" at bounding box center [1251, 447] width 405 height 41
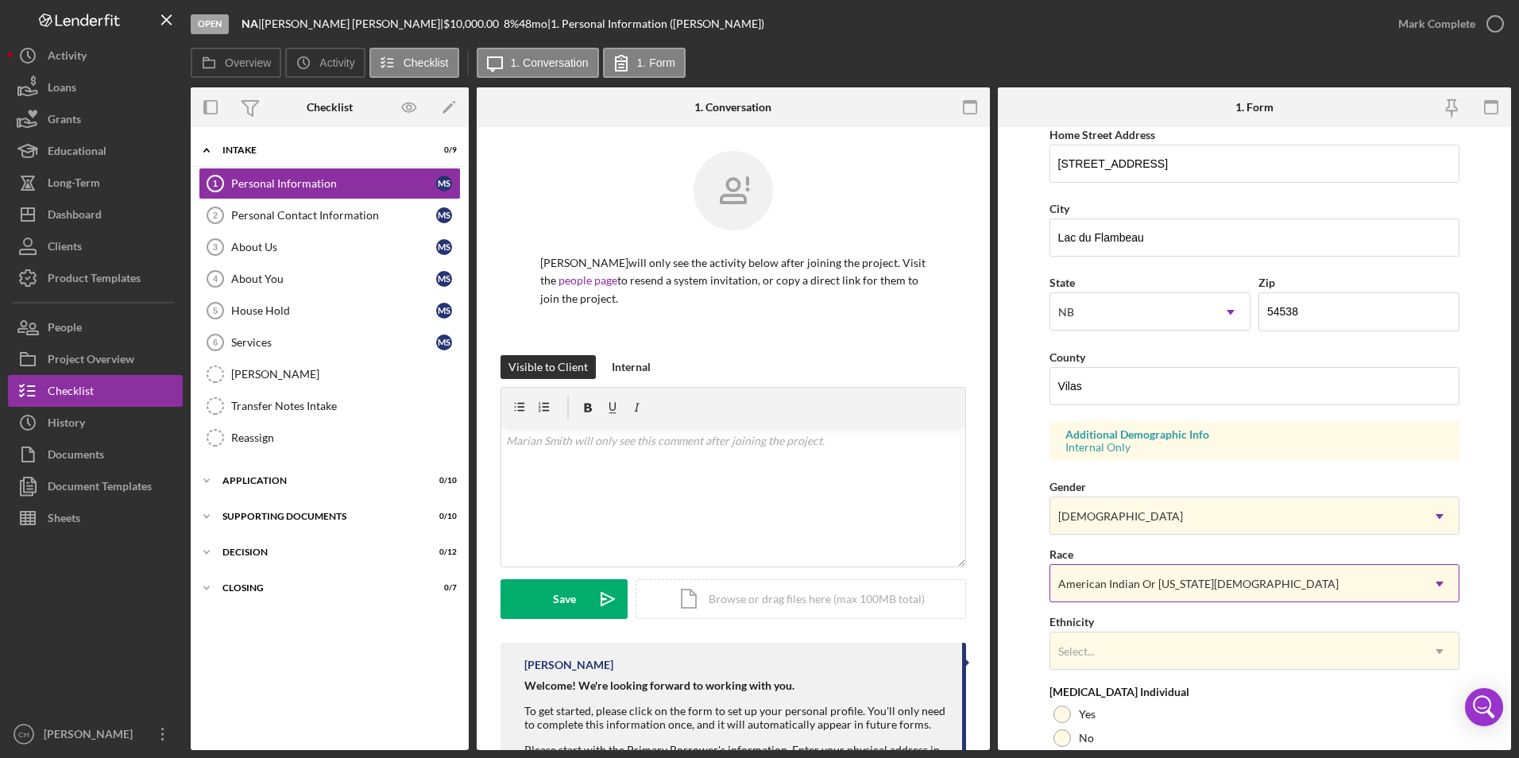
scroll to position [438, 0]
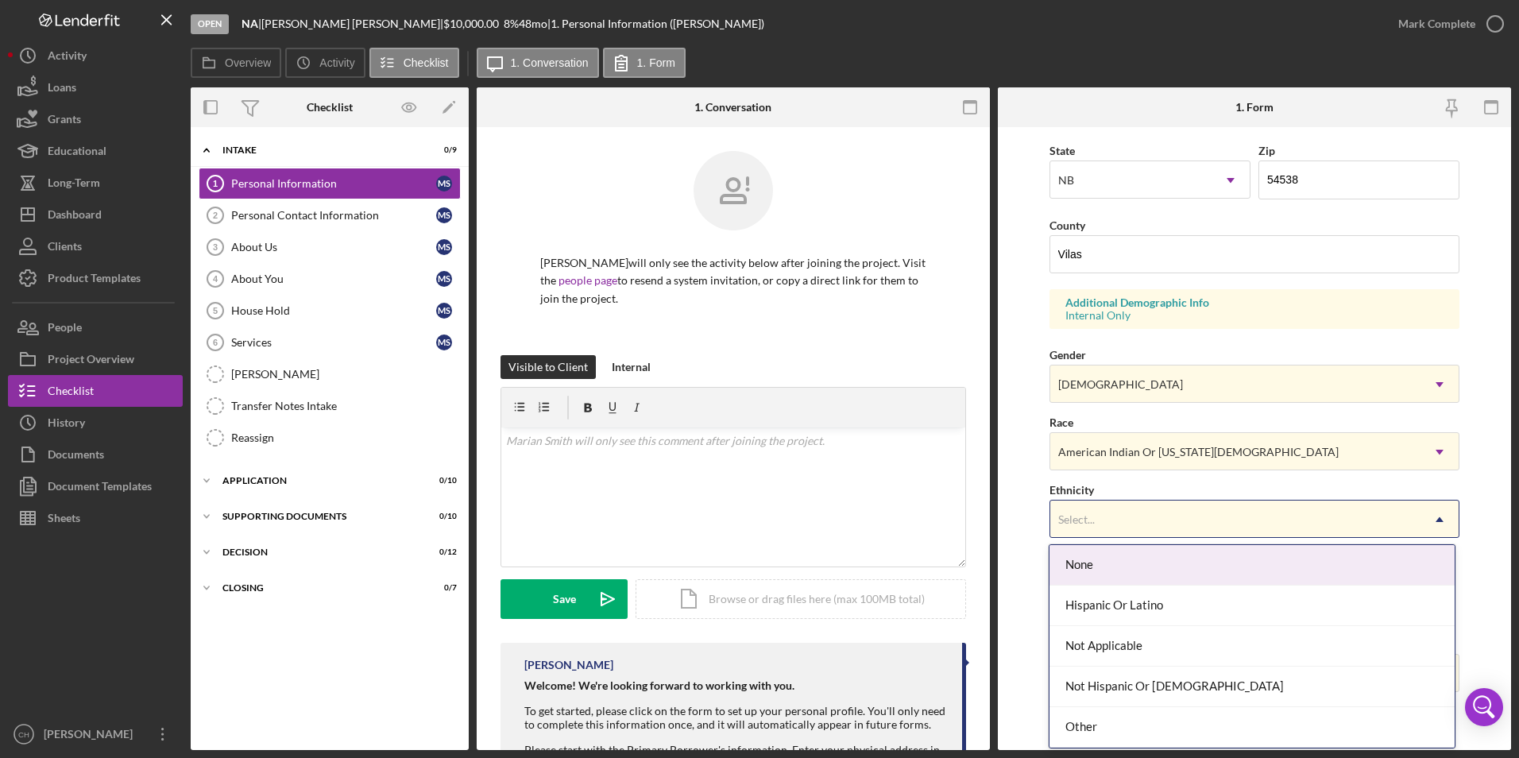
click at [1112, 512] on div "Select..." at bounding box center [1235, 519] width 371 height 37
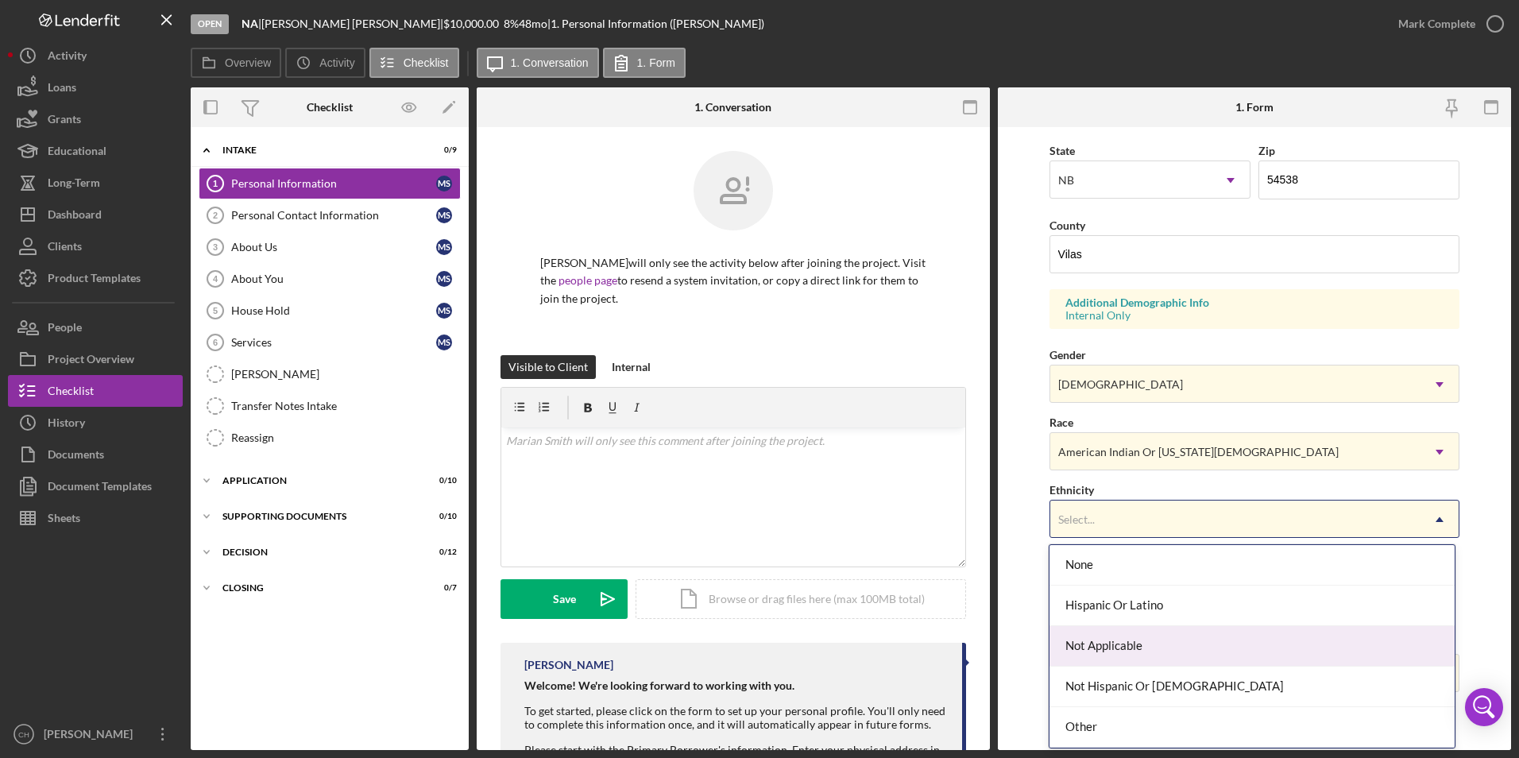
click at [1114, 636] on div "Not Applicable" at bounding box center [1251, 646] width 405 height 41
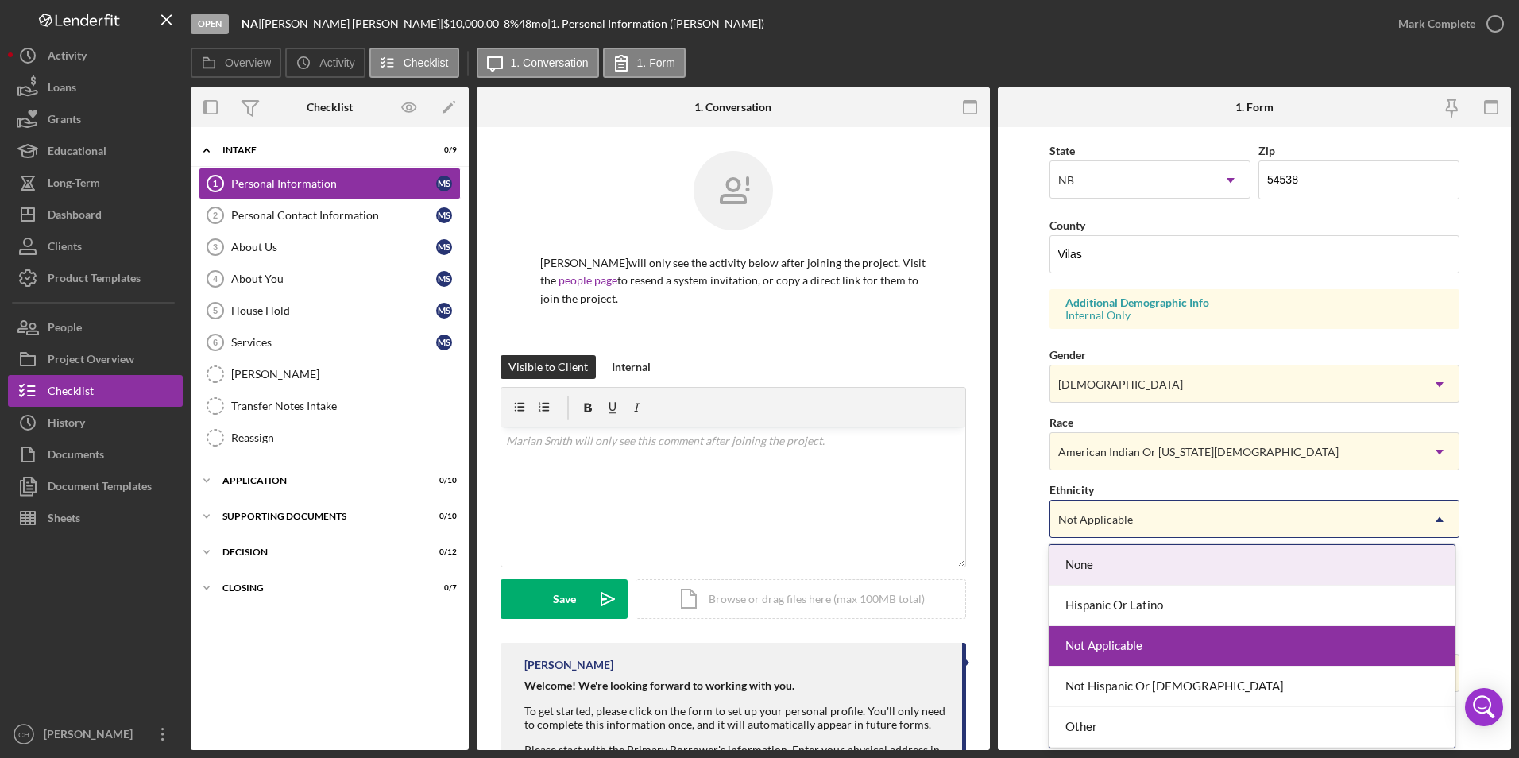
click at [1117, 518] on div "Not Applicable" at bounding box center [1095, 519] width 75 height 13
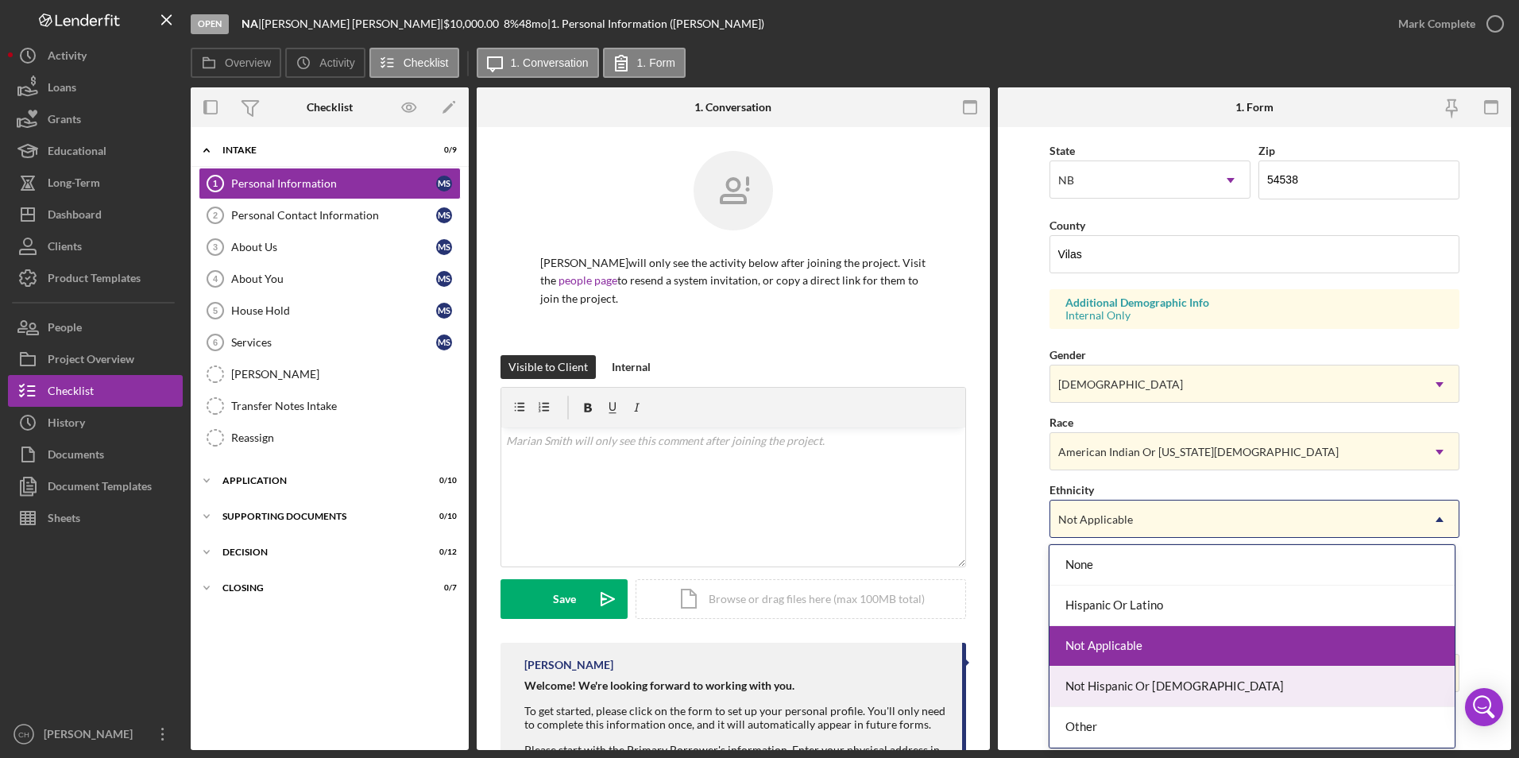
click at [1117, 689] on div "Not Hispanic Or [DEMOGRAPHIC_DATA]" at bounding box center [1251, 687] width 405 height 41
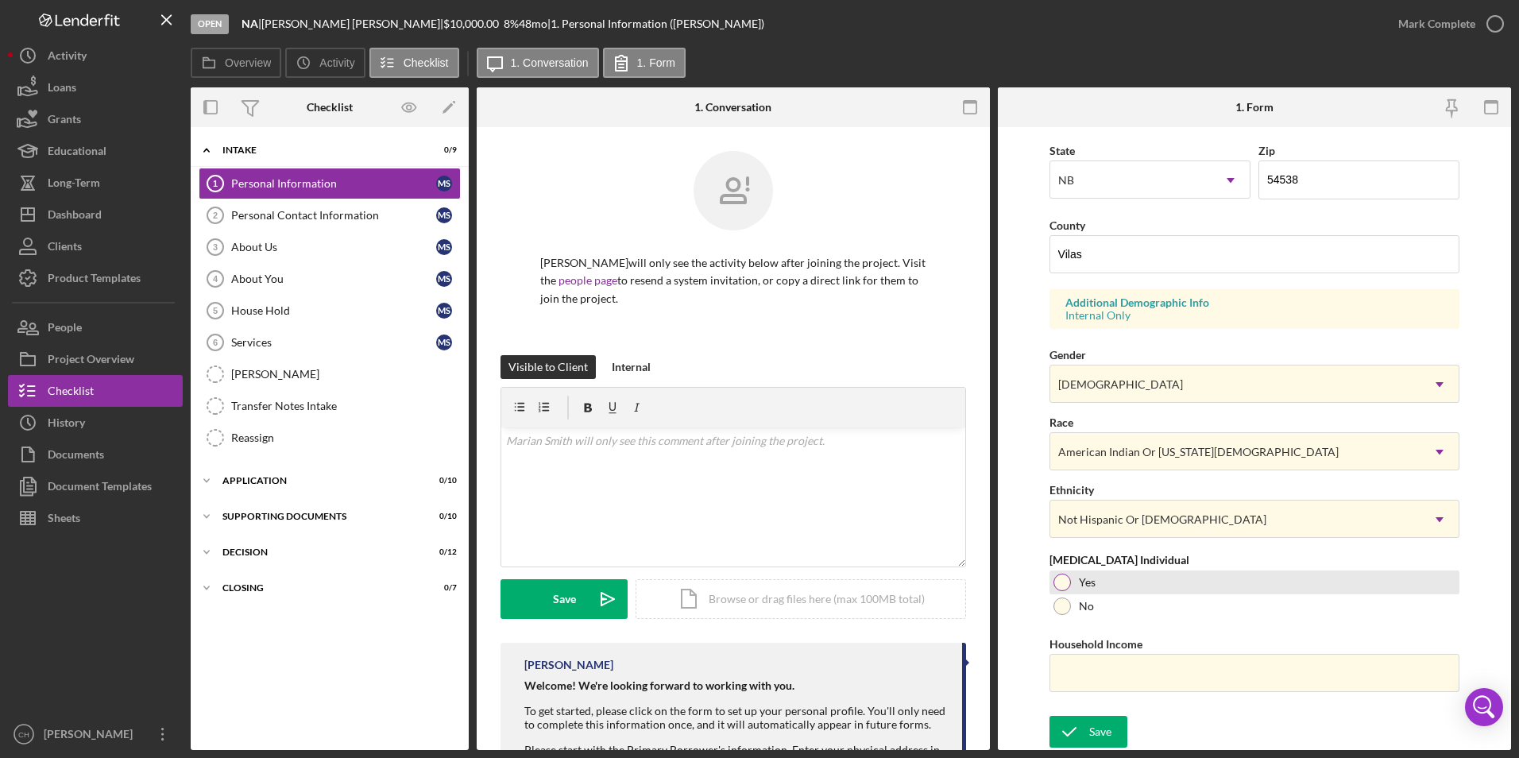
click at [1061, 582] on div at bounding box center [1061, 582] width 17 height 17
click at [1085, 663] on input "Household Income" at bounding box center [1254, 673] width 411 height 38
click at [1023, 622] on form "First Name [PERSON_NAME] Middle Name Last Name [PERSON_NAME] Job Title Disabili…" at bounding box center [1254, 438] width 513 height 623
click at [1084, 679] on input "Household Income" at bounding box center [1254, 673] width 411 height 38
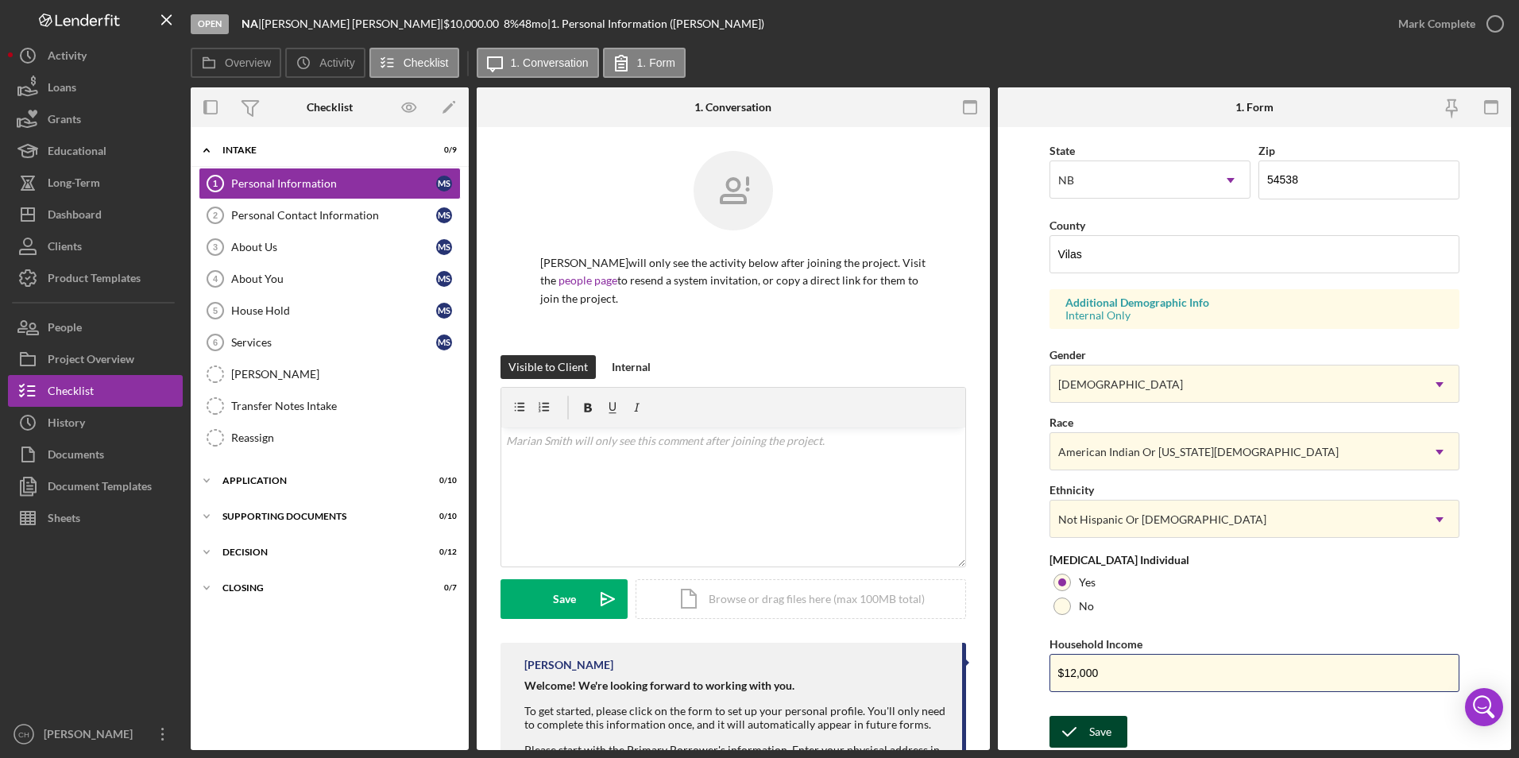
type input "$12,000"
click at [1084, 736] on icon "submit" at bounding box center [1069, 732] width 40 height 40
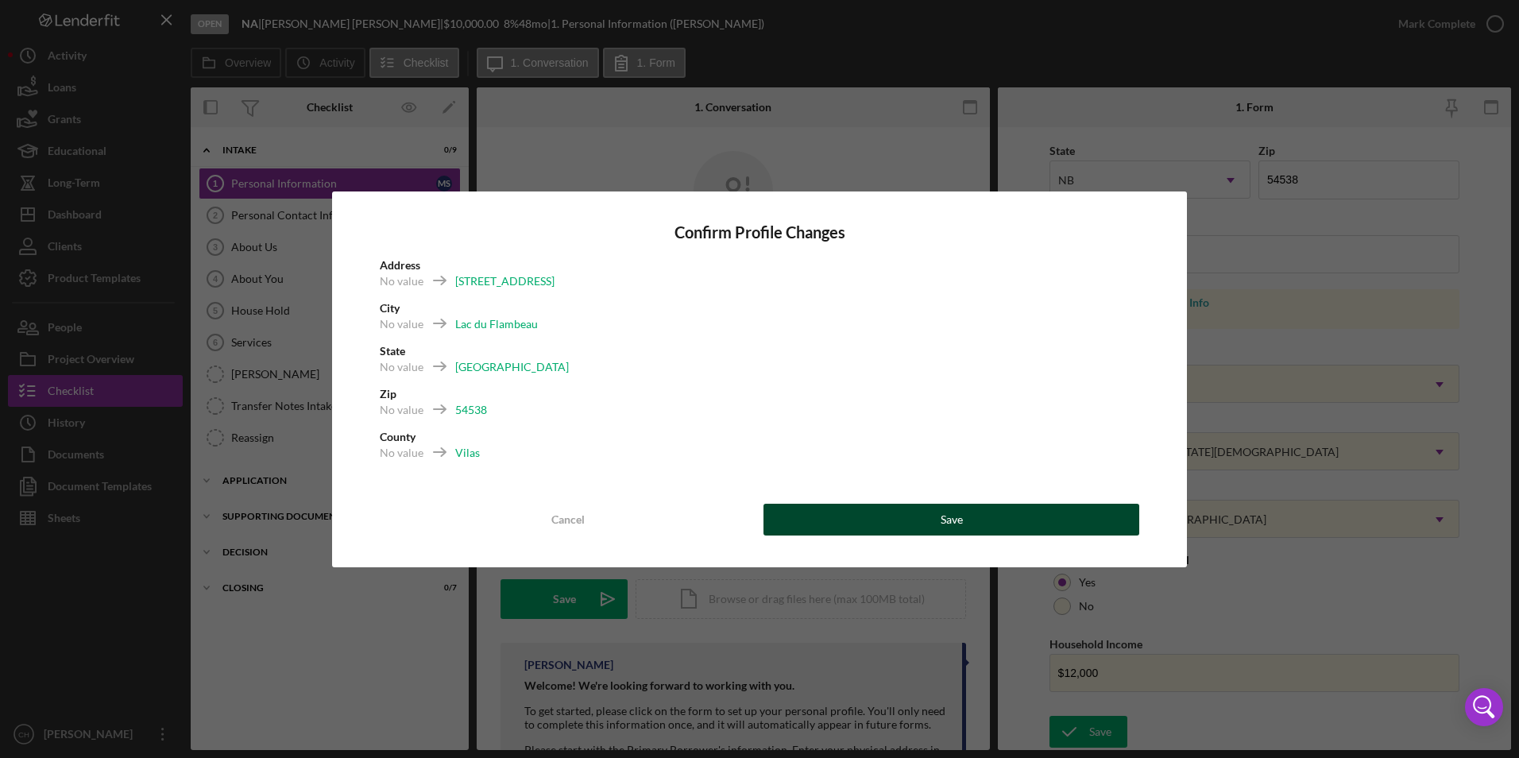
click at [953, 505] on div "Save" at bounding box center [952, 520] width 22 height 32
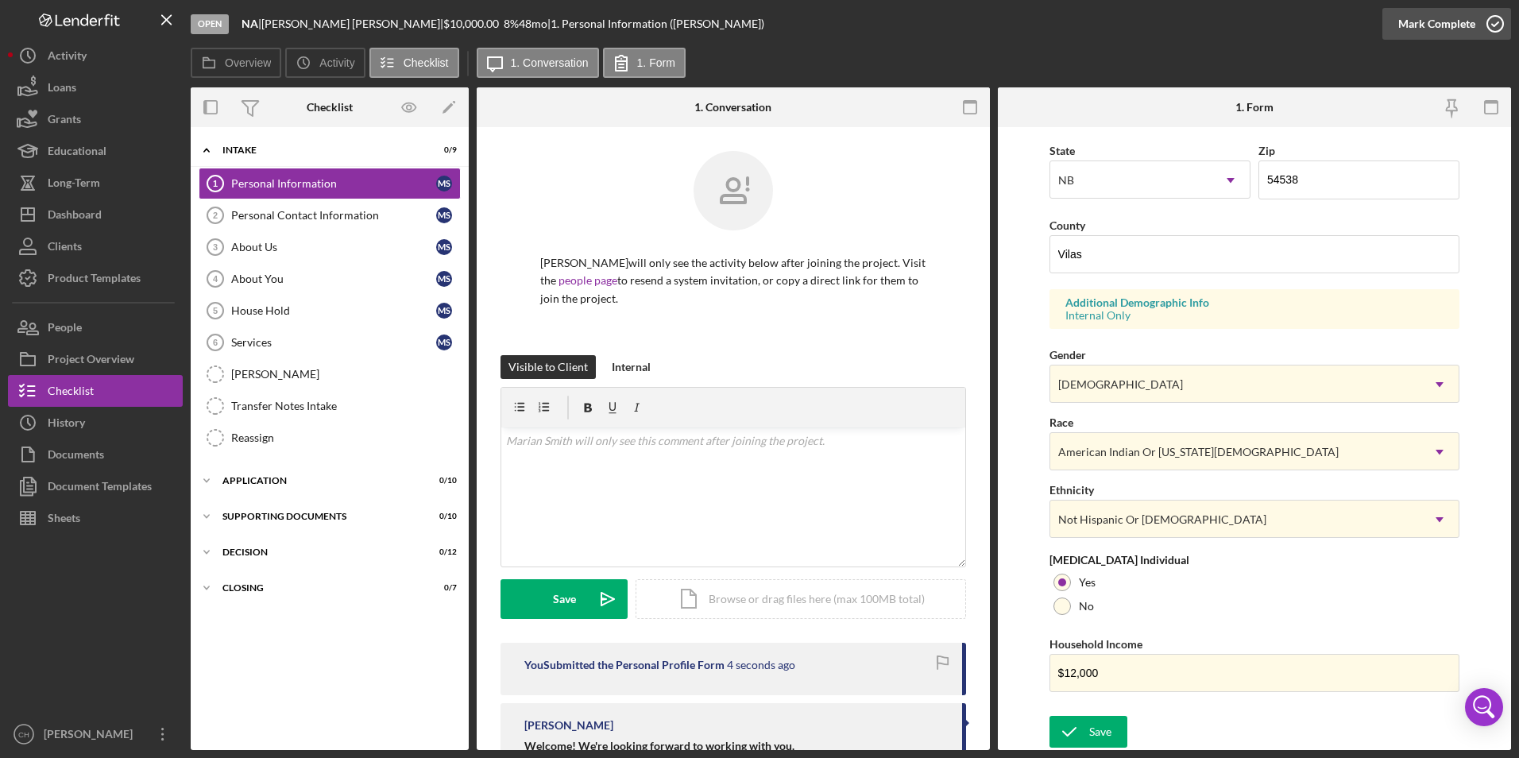
click at [1438, 11] on div "Mark Complete" at bounding box center [1436, 24] width 77 height 32
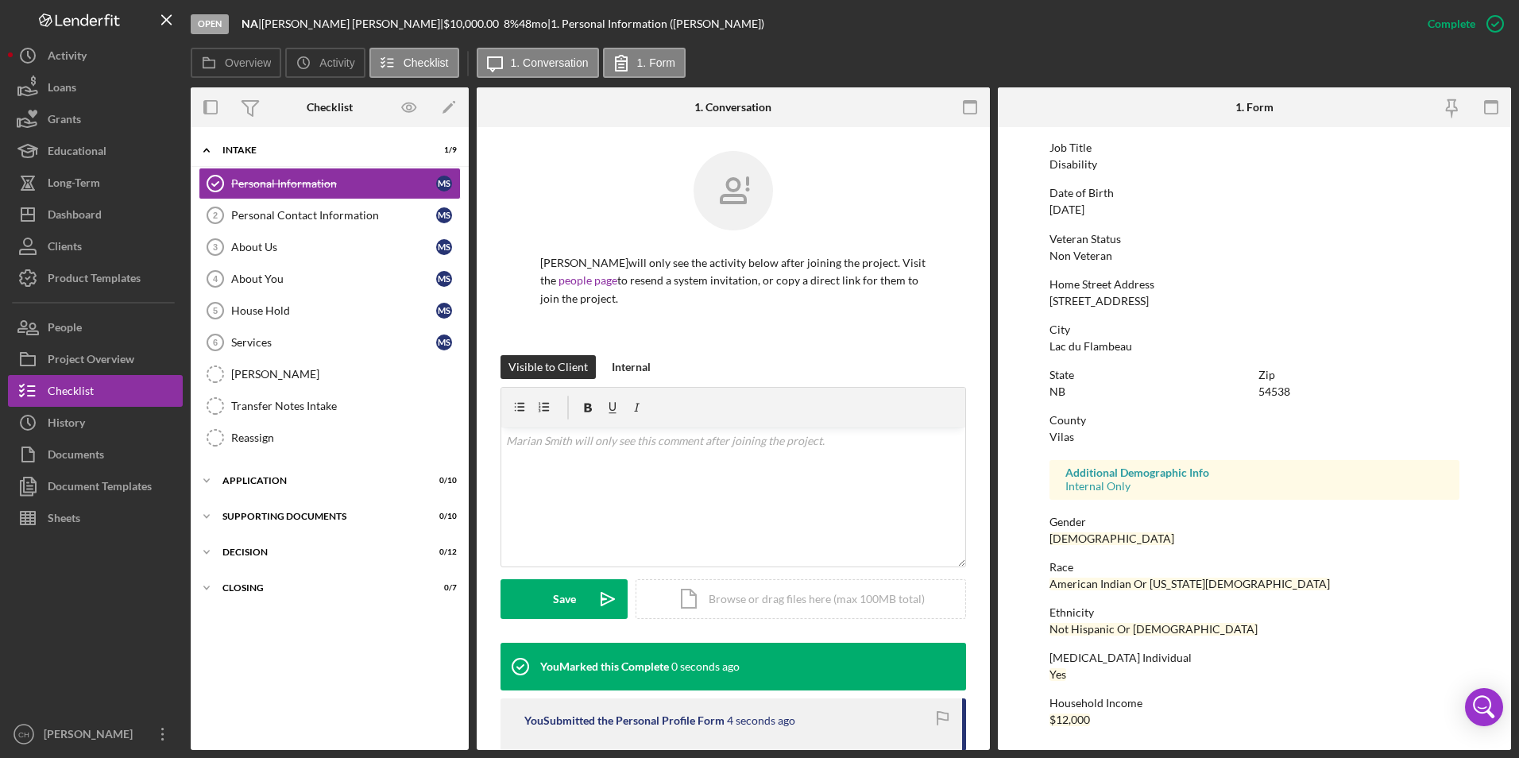
scroll to position [118, 0]
click at [323, 218] on div "Personal Contact Information" at bounding box center [333, 215] width 205 height 13
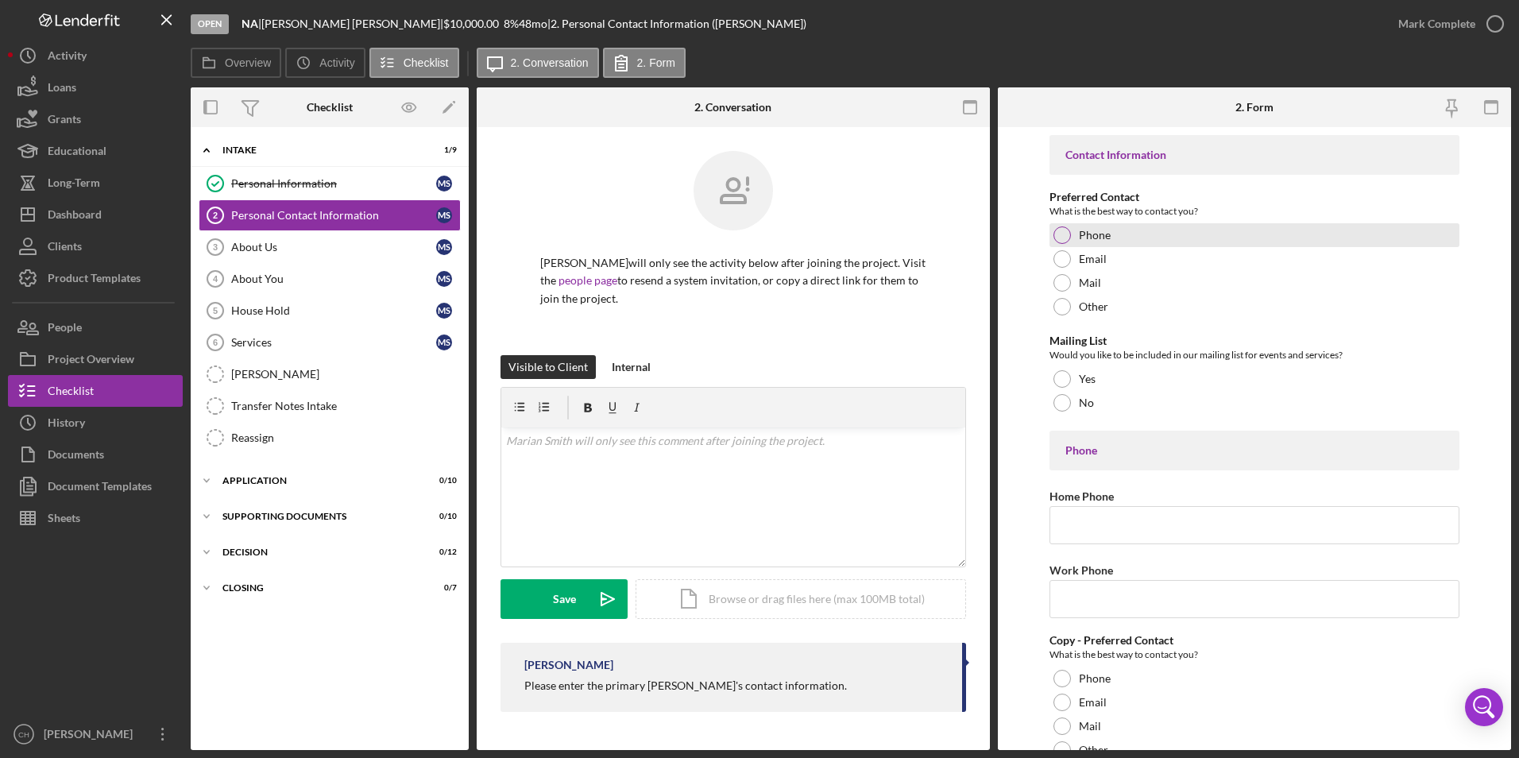
click at [1053, 229] on div "Phone" at bounding box center [1254, 235] width 411 height 24
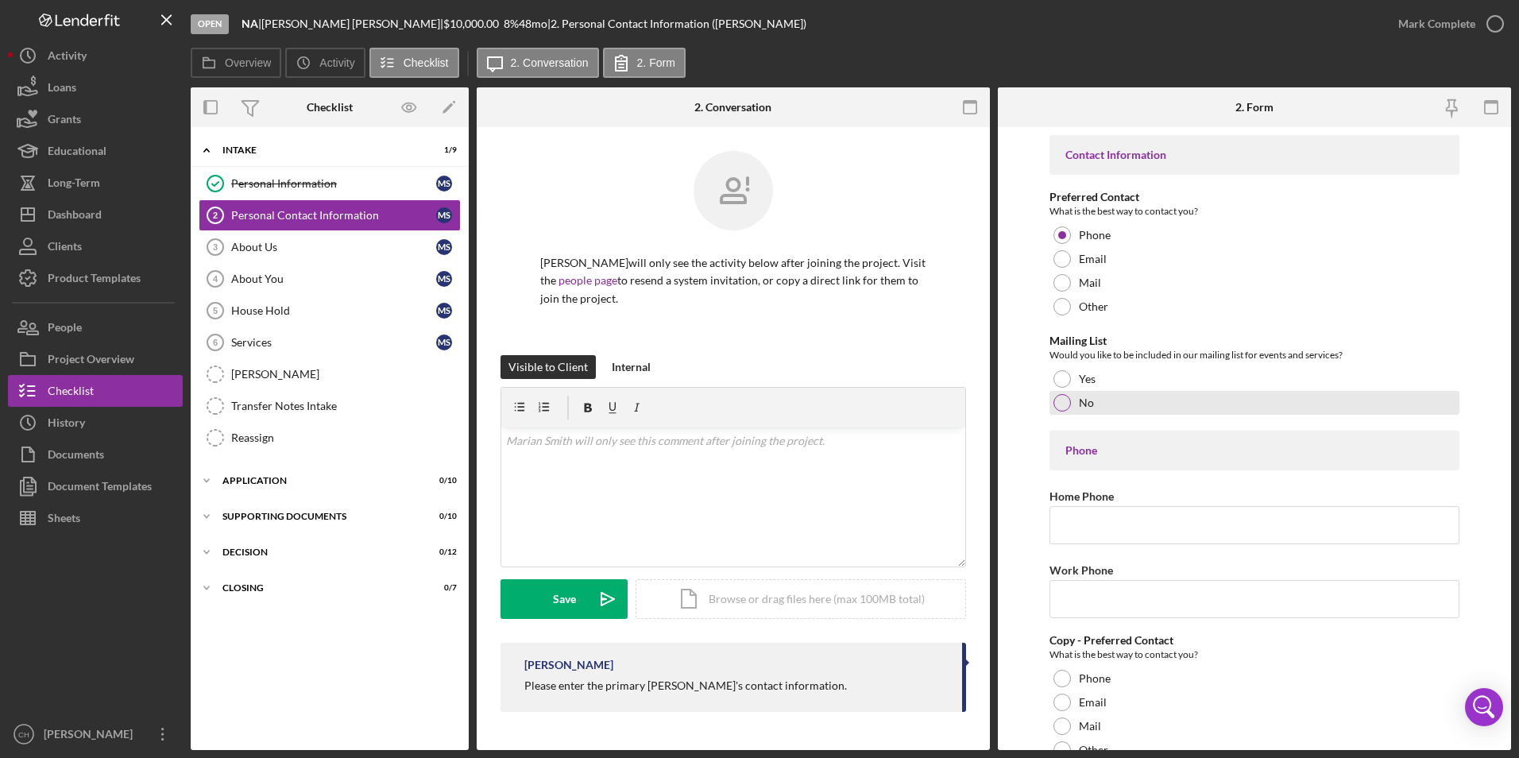
click at [1058, 400] on div at bounding box center [1061, 402] width 17 height 17
drag, startPoint x: 1082, startPoint y: 524, endPoint x: 1100, endPoint y: 524, distance: 18.3
click at [1084, 524] on input "Home Phone" at bounding box center [1254, 525] width 411 height 38
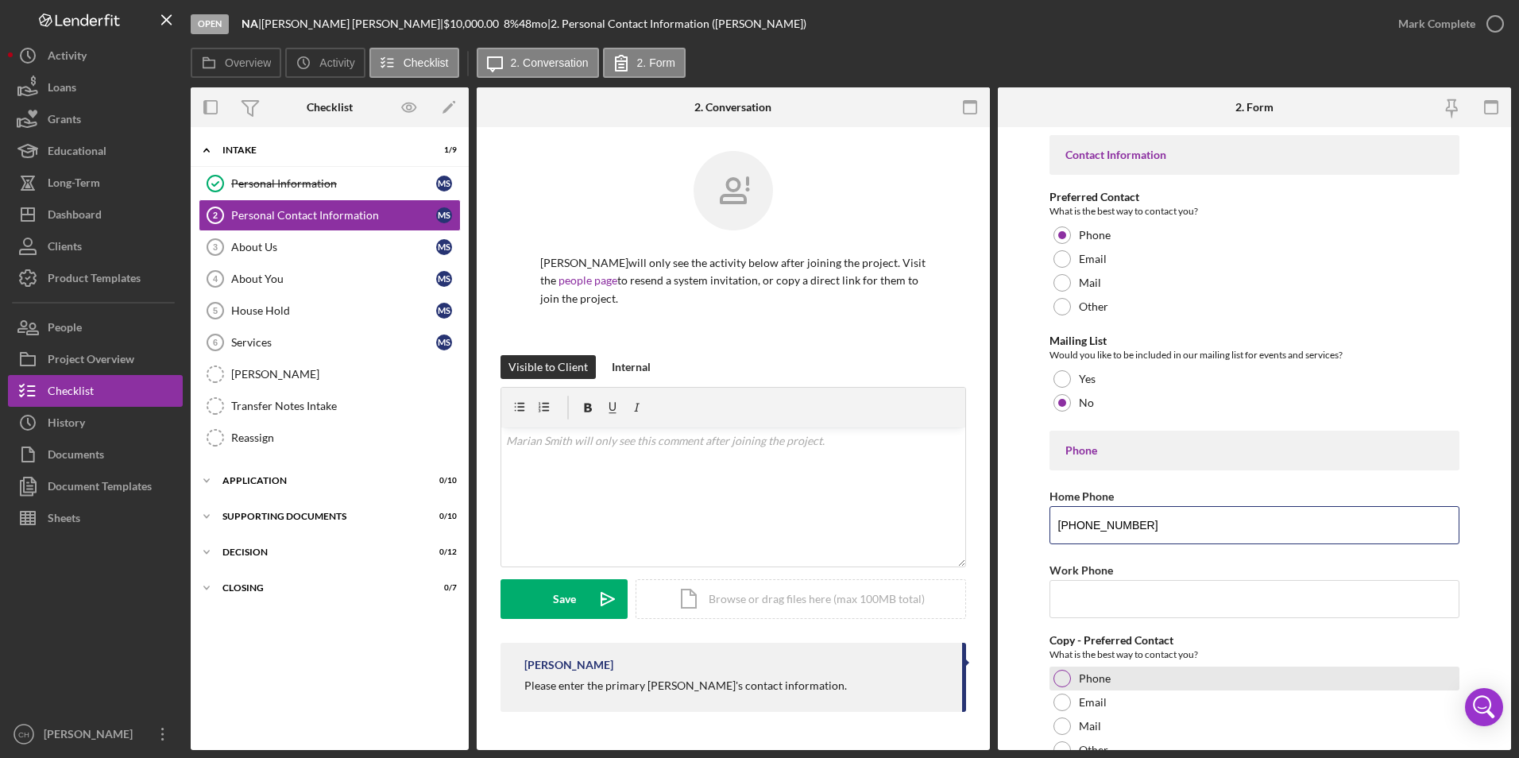
type input "[PHONE_NUMBER]"
click at [1061, 674] on div at bounding box center [1061, 678] width 17 height 17
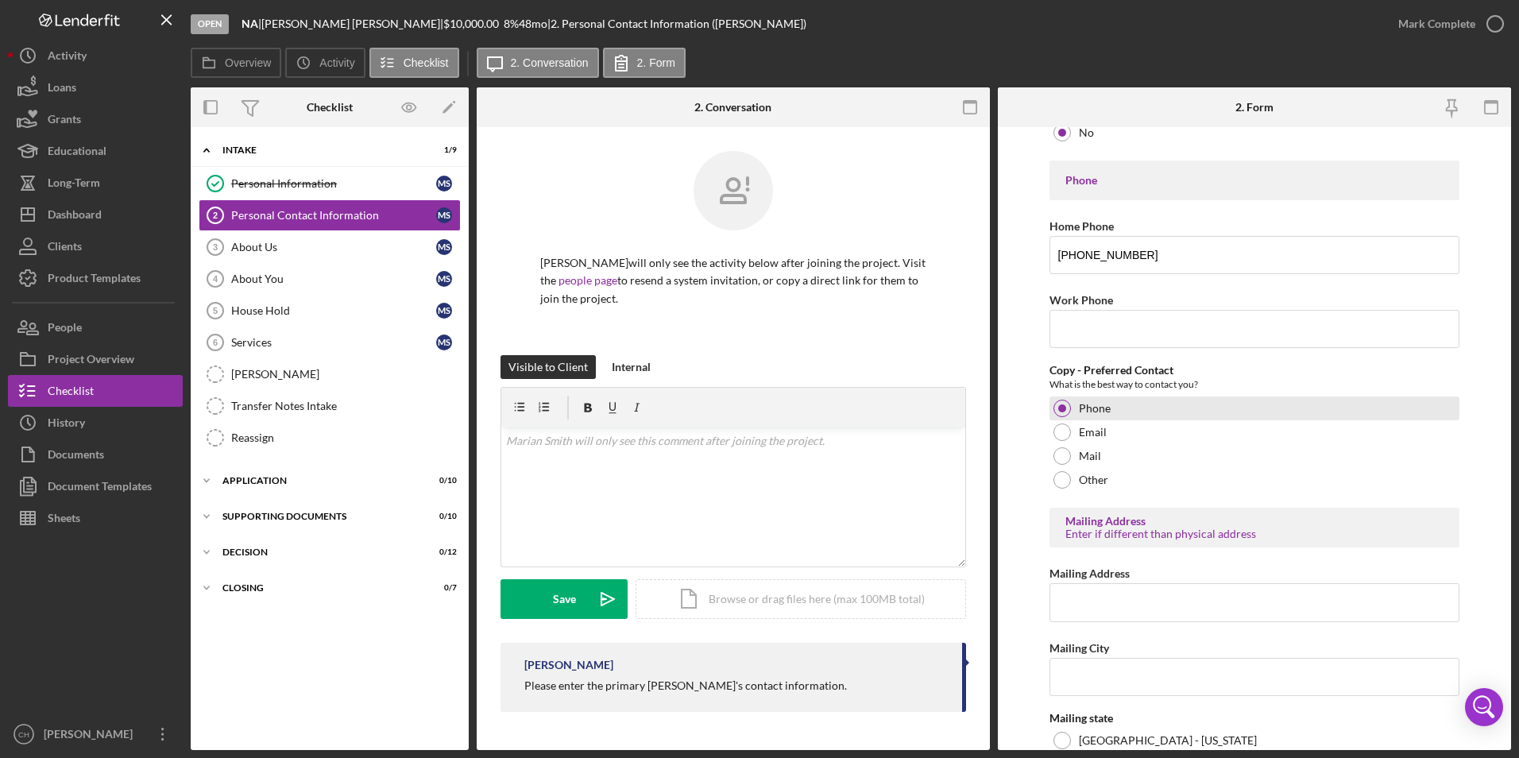
scroll to position [318, 0]
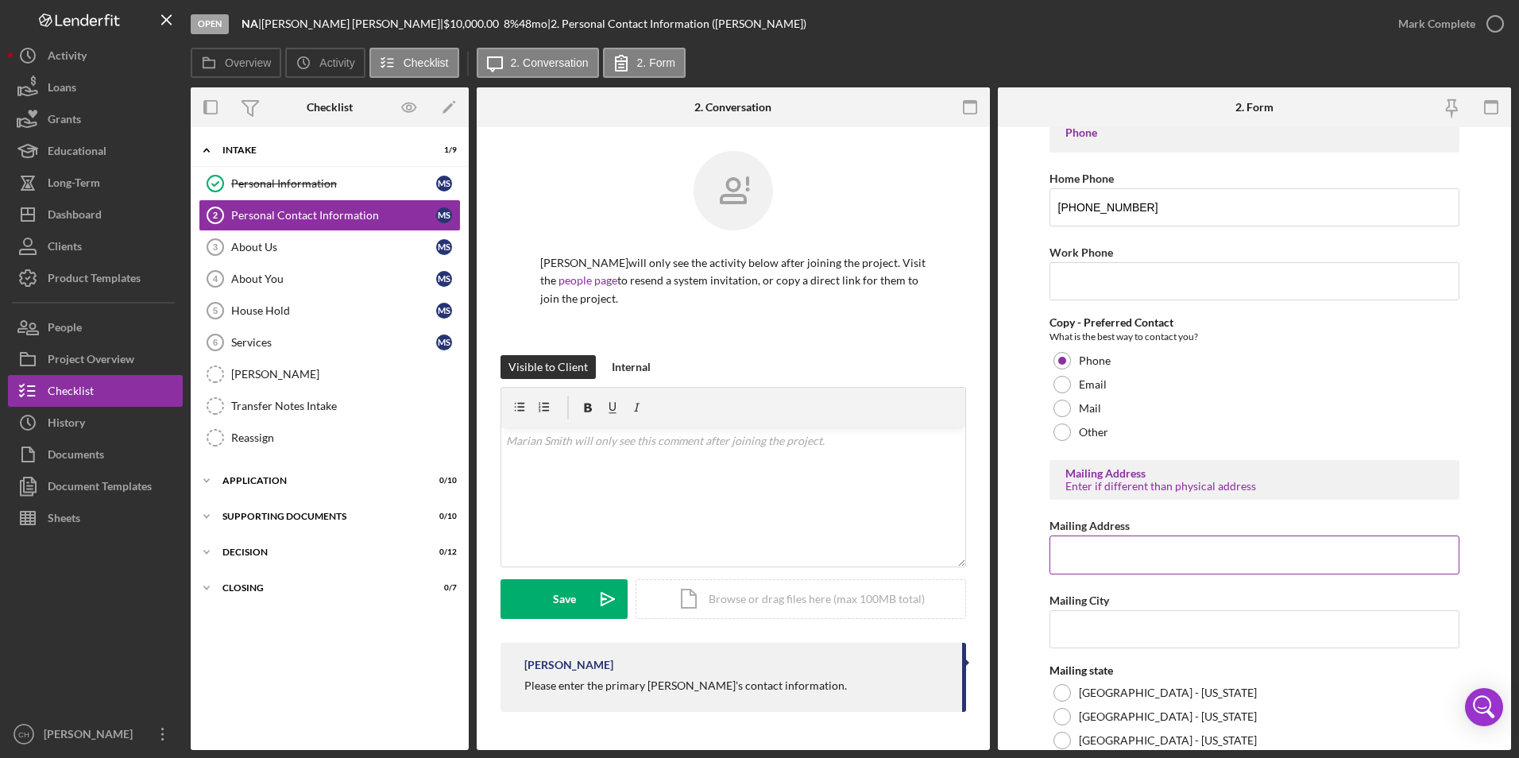
click at [1101, 554] on input "Mailing Address" at bounding box center [1254, 554] width 411 height 38
type input "PO Box 326"
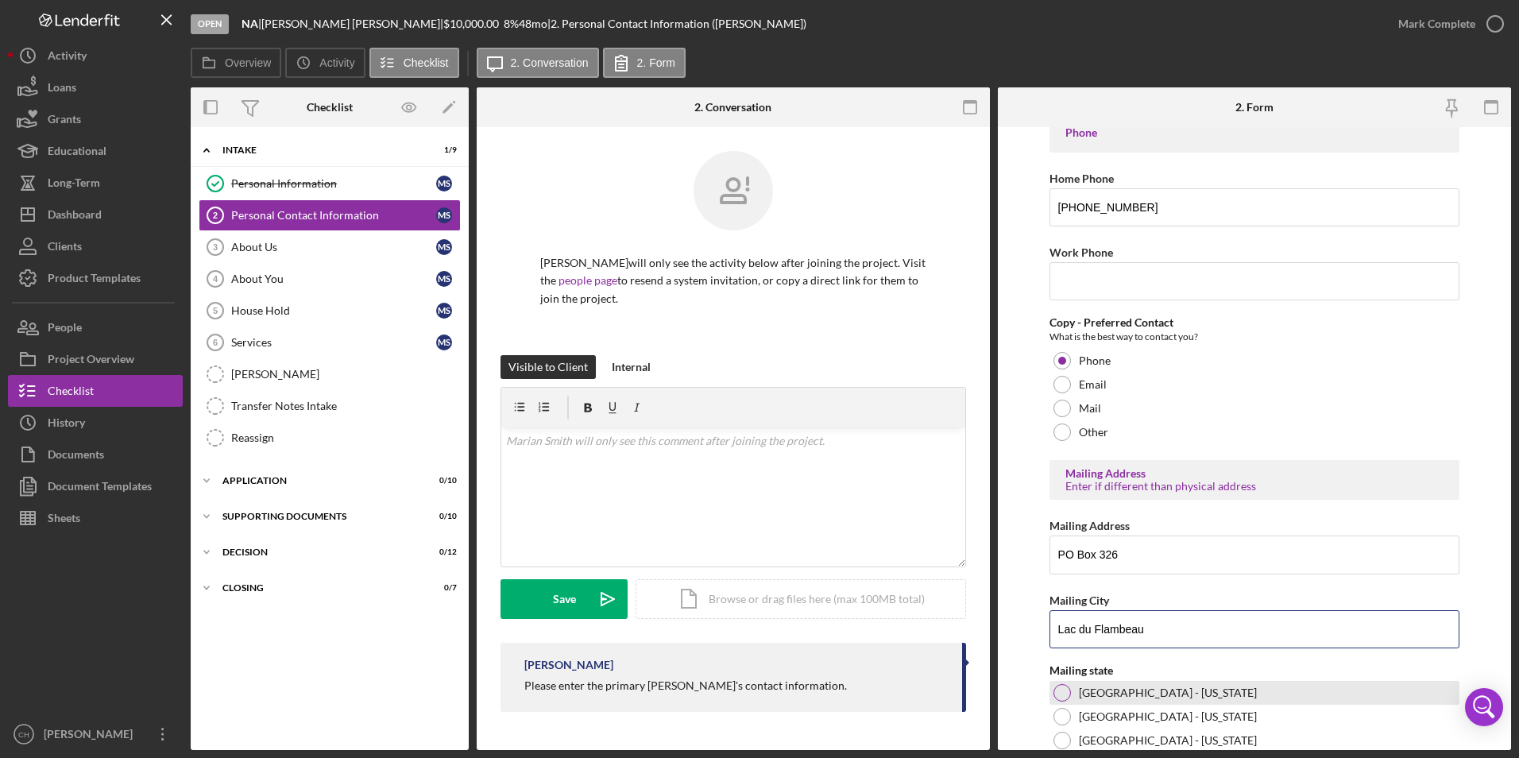
type input "Lac du Flambeau"
click at [1063, 696] on div at bounding box center [1061, 692] width 17 height 17
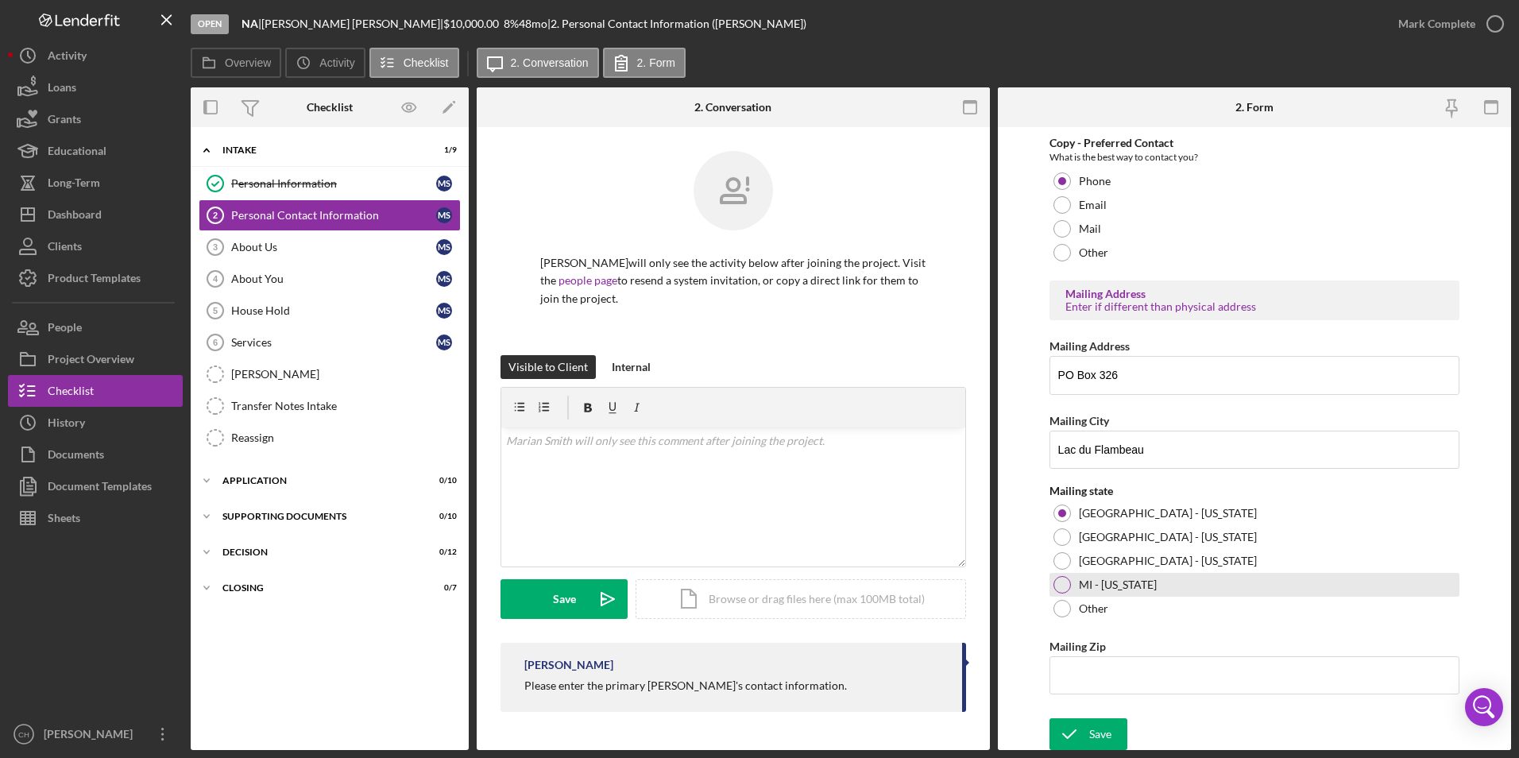
scroll to position [500, 0]
click at [1085, 664] on input "Mailing Zip" at bounding box center [1254, 673] width 411 height 38
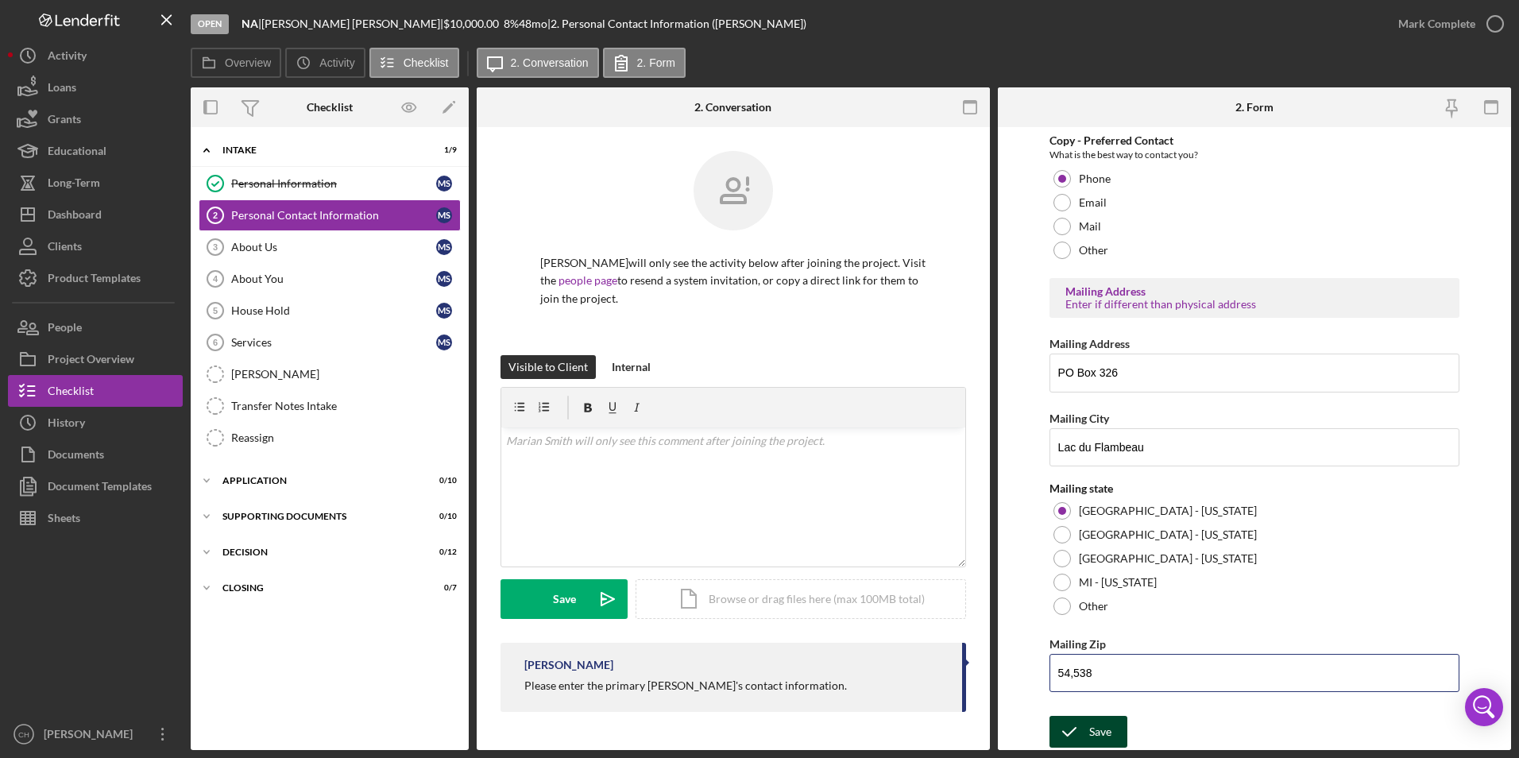
type input "54,538"
click at [1065, 736] on icon "submit" at bounding box center [1069, 732] width 40 height 40
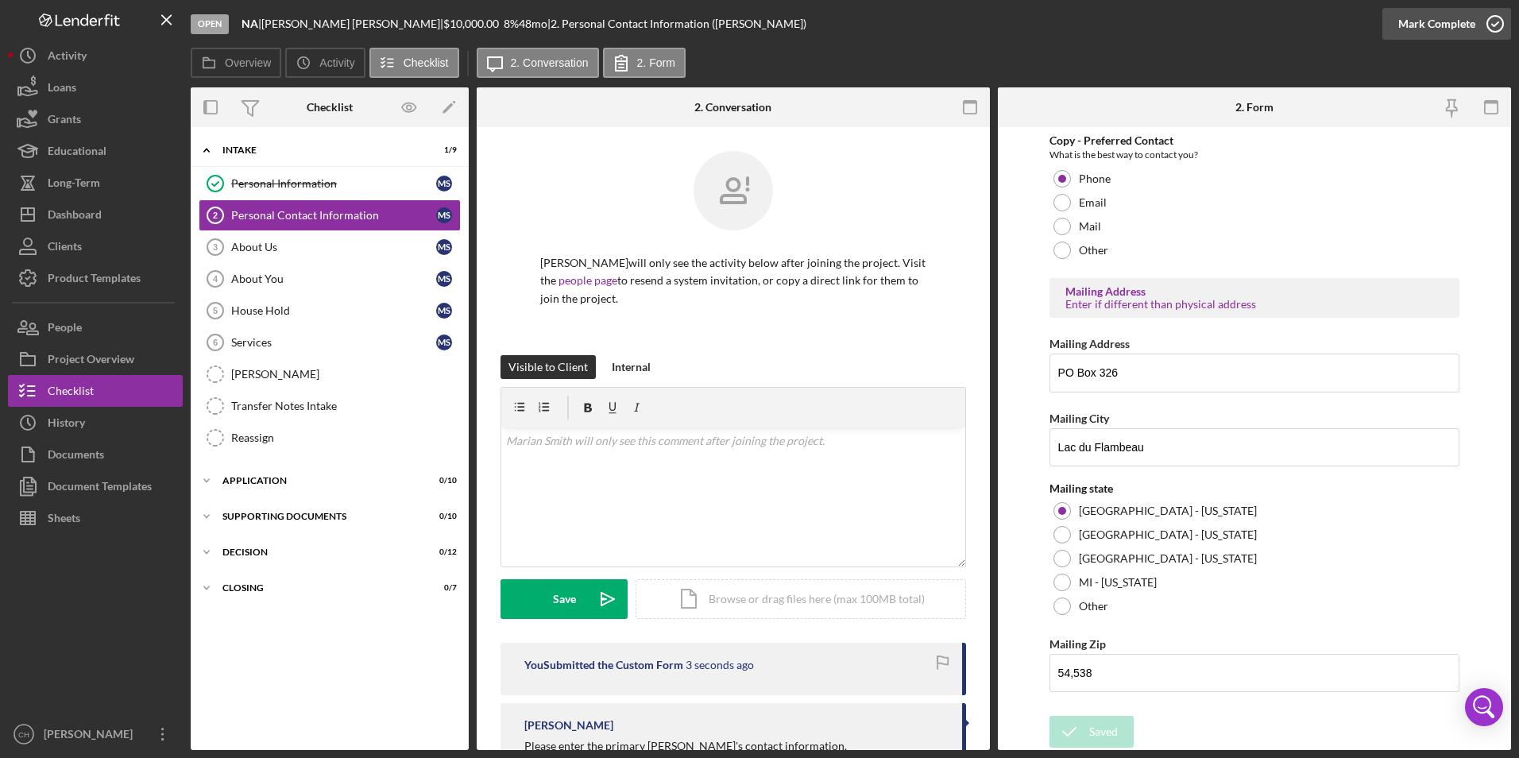
click at [1420, 30] on div "Mark Complete" at bounding box center [1436, 24] width 77 height 32
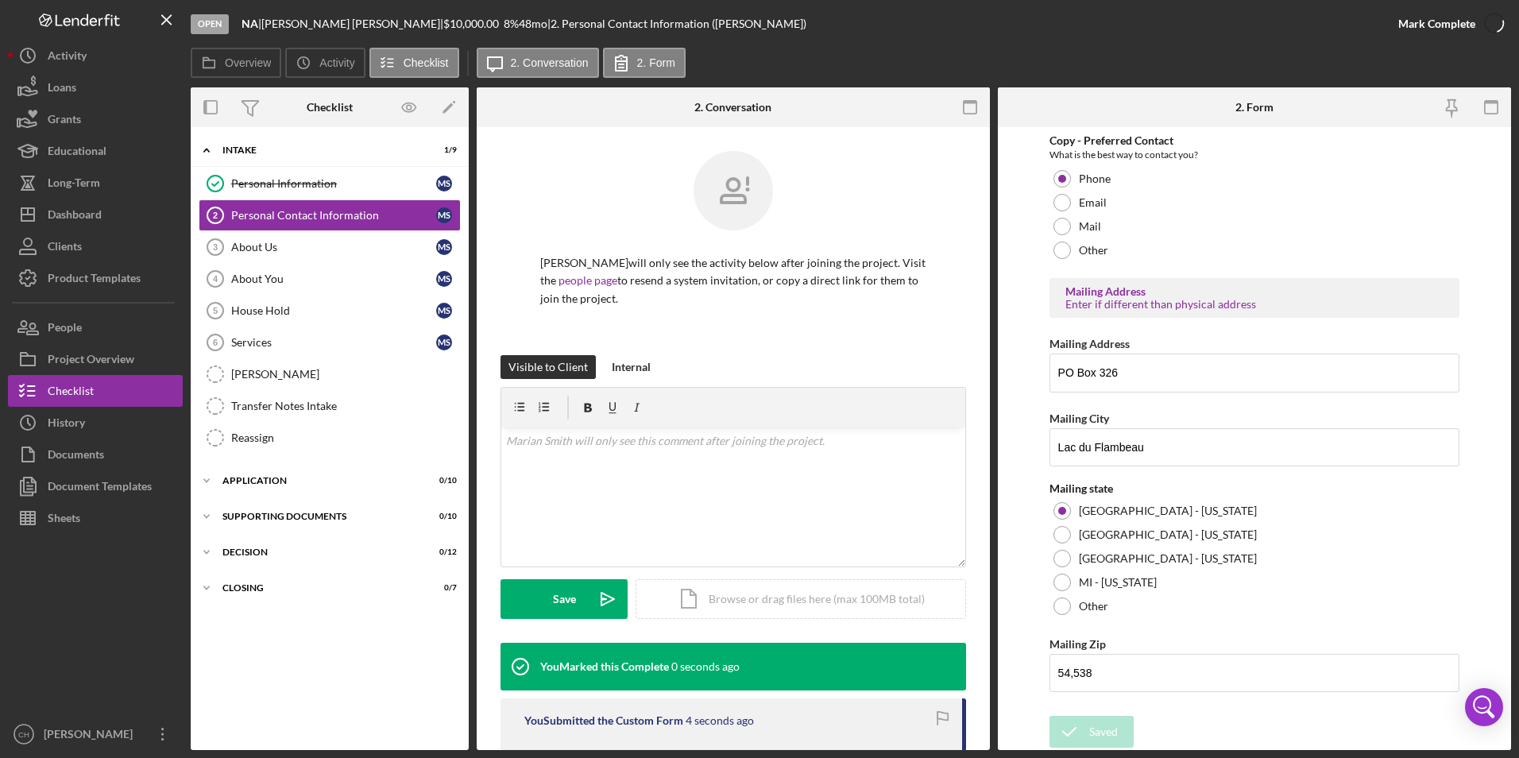
scroll to position [563, 0]
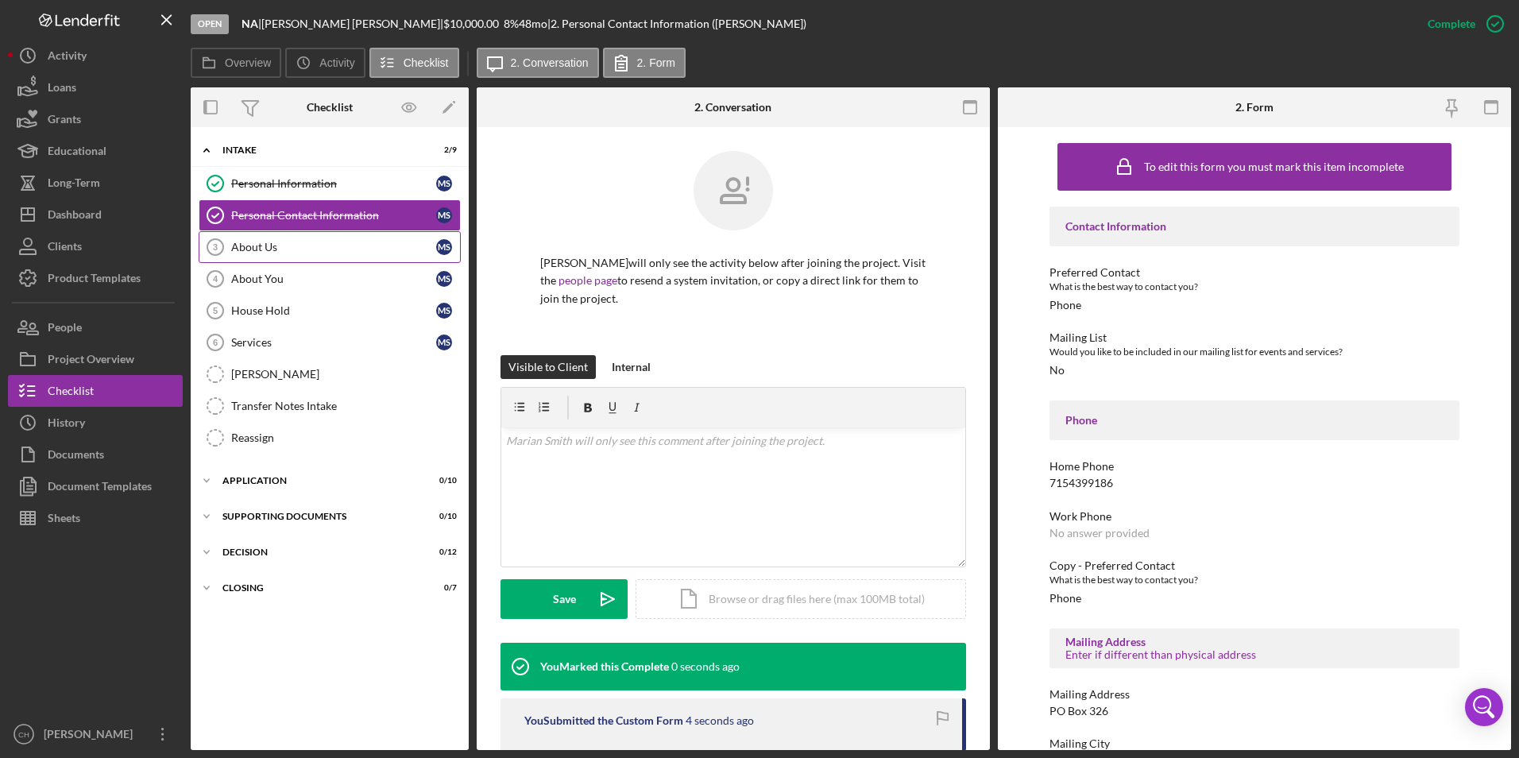
click at [312, 245] on div "About Us" at bounding box center [333, 247] width 205 height 13
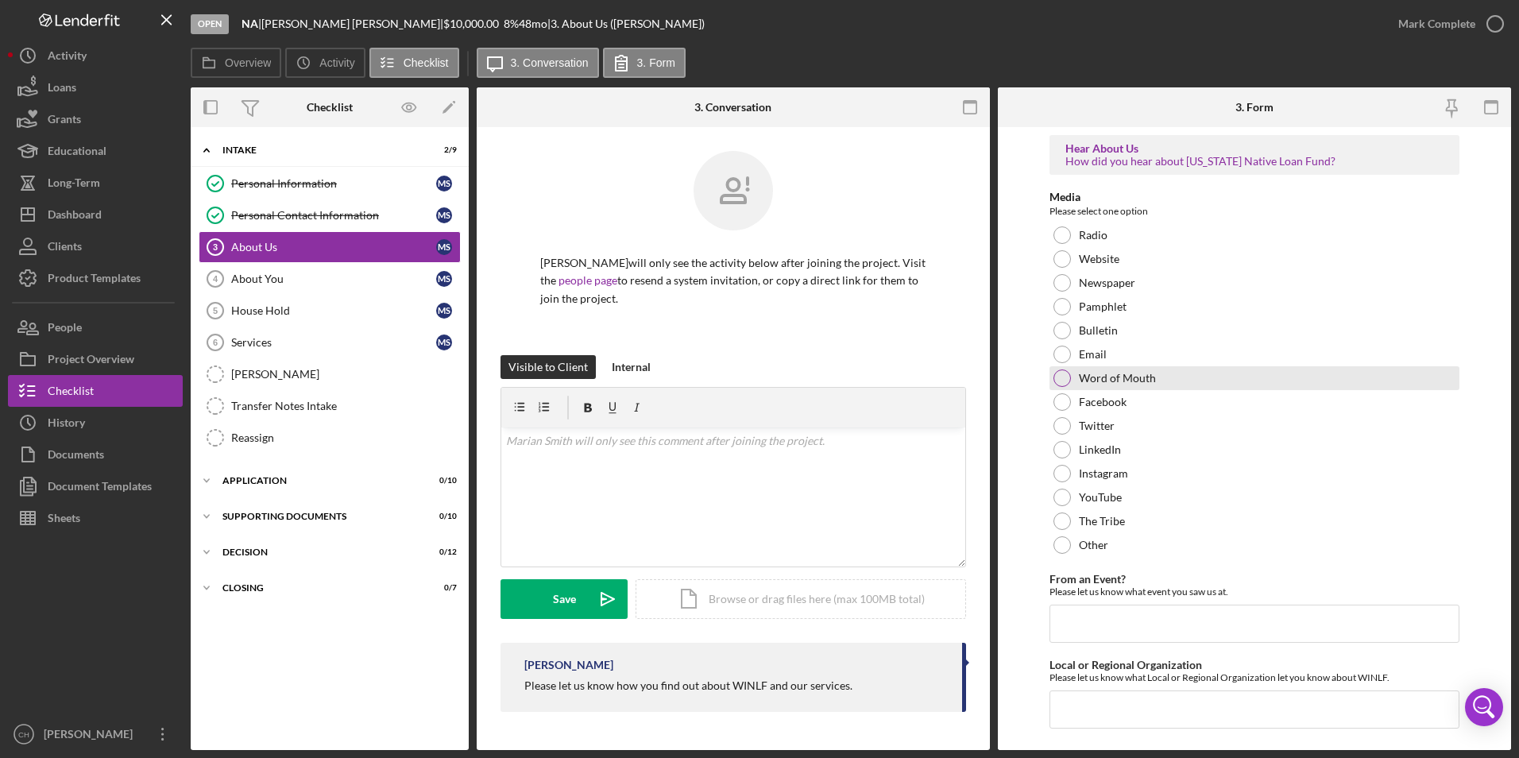
click at [1142, 376] on label "Word of Mouth" at bounding box center [1117, 378] width 77 height 13
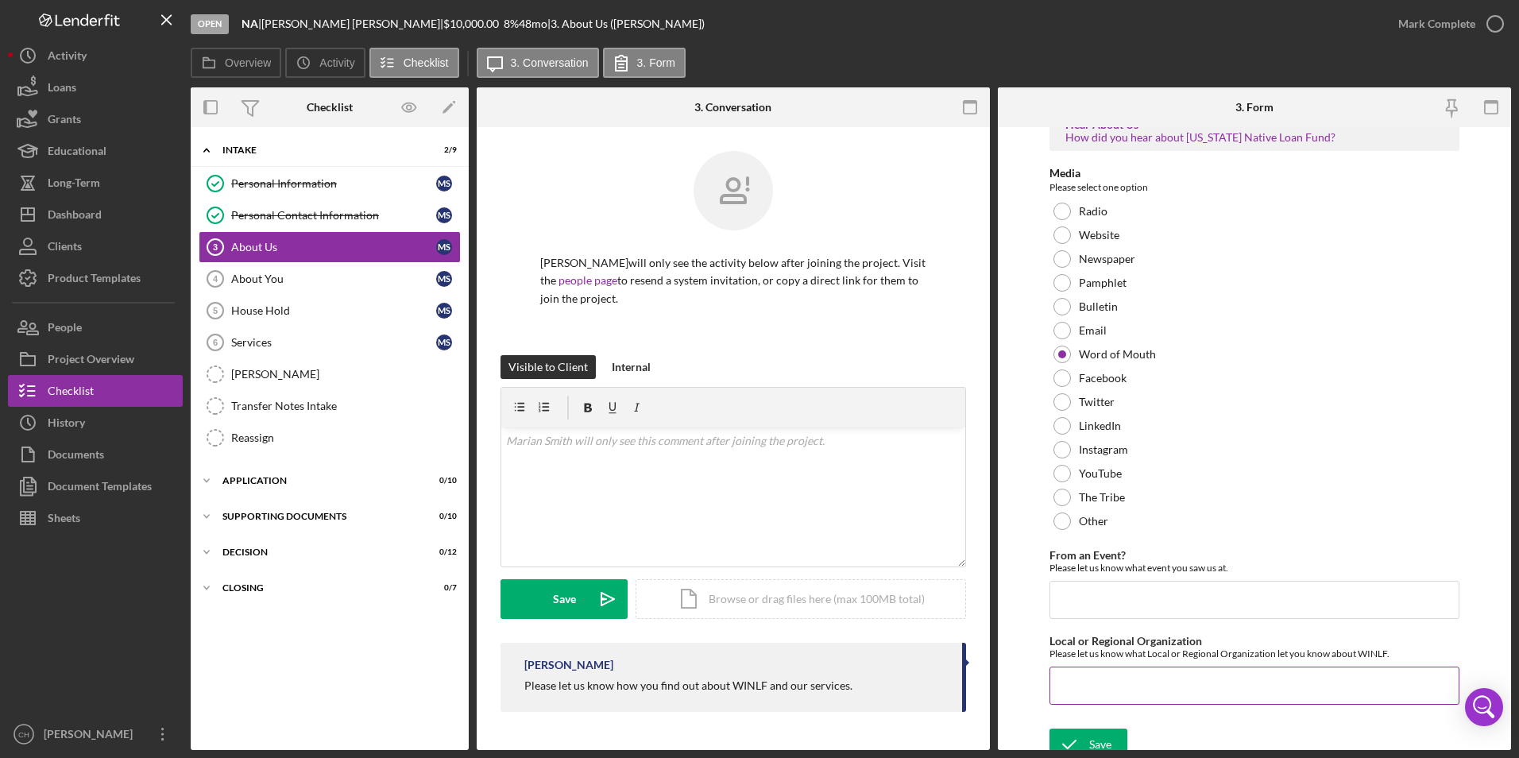
scroll to position [37, 0]
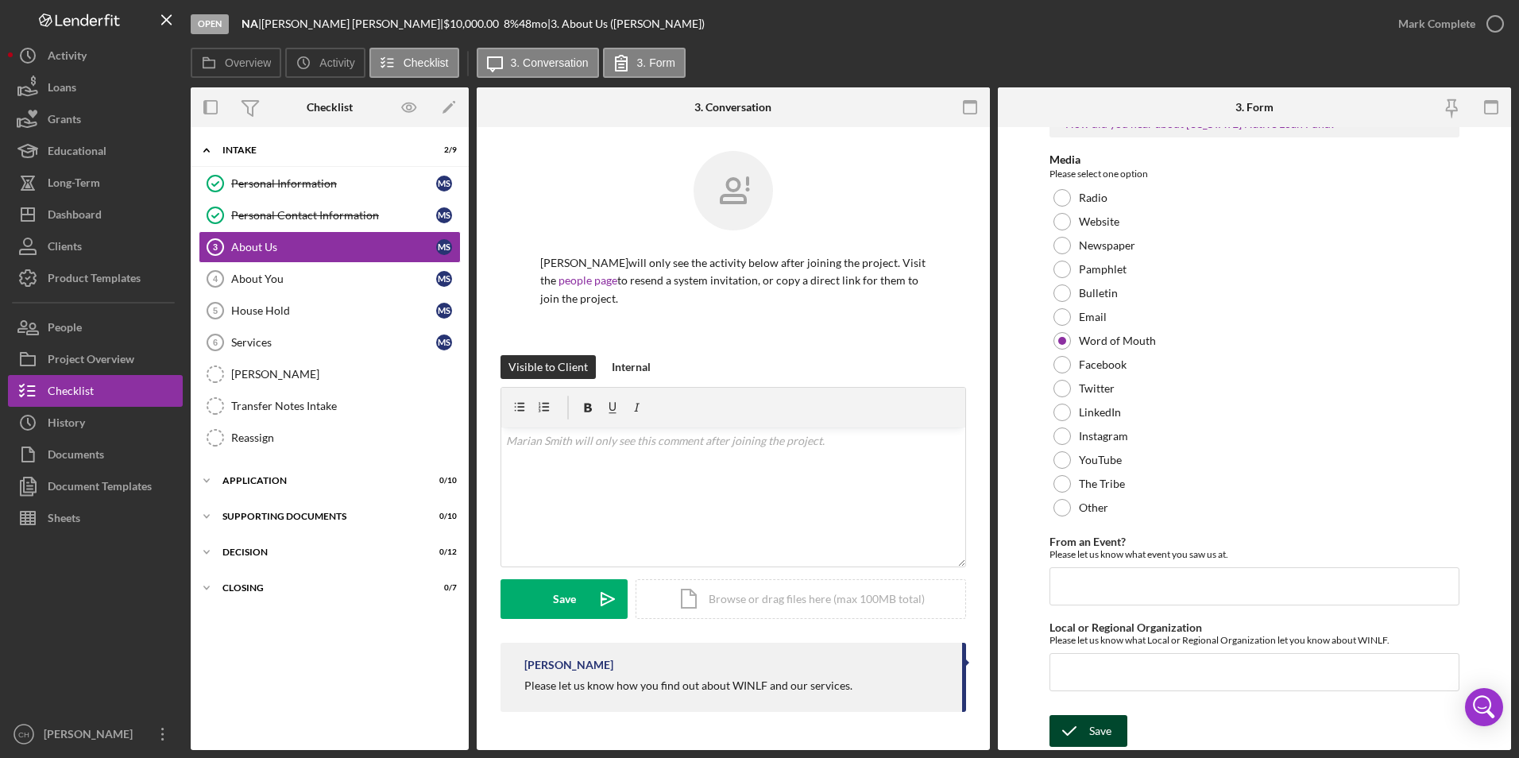
click at [1114, 735] on button "Save" at bounding box center [1088, 731] width 78 height 32
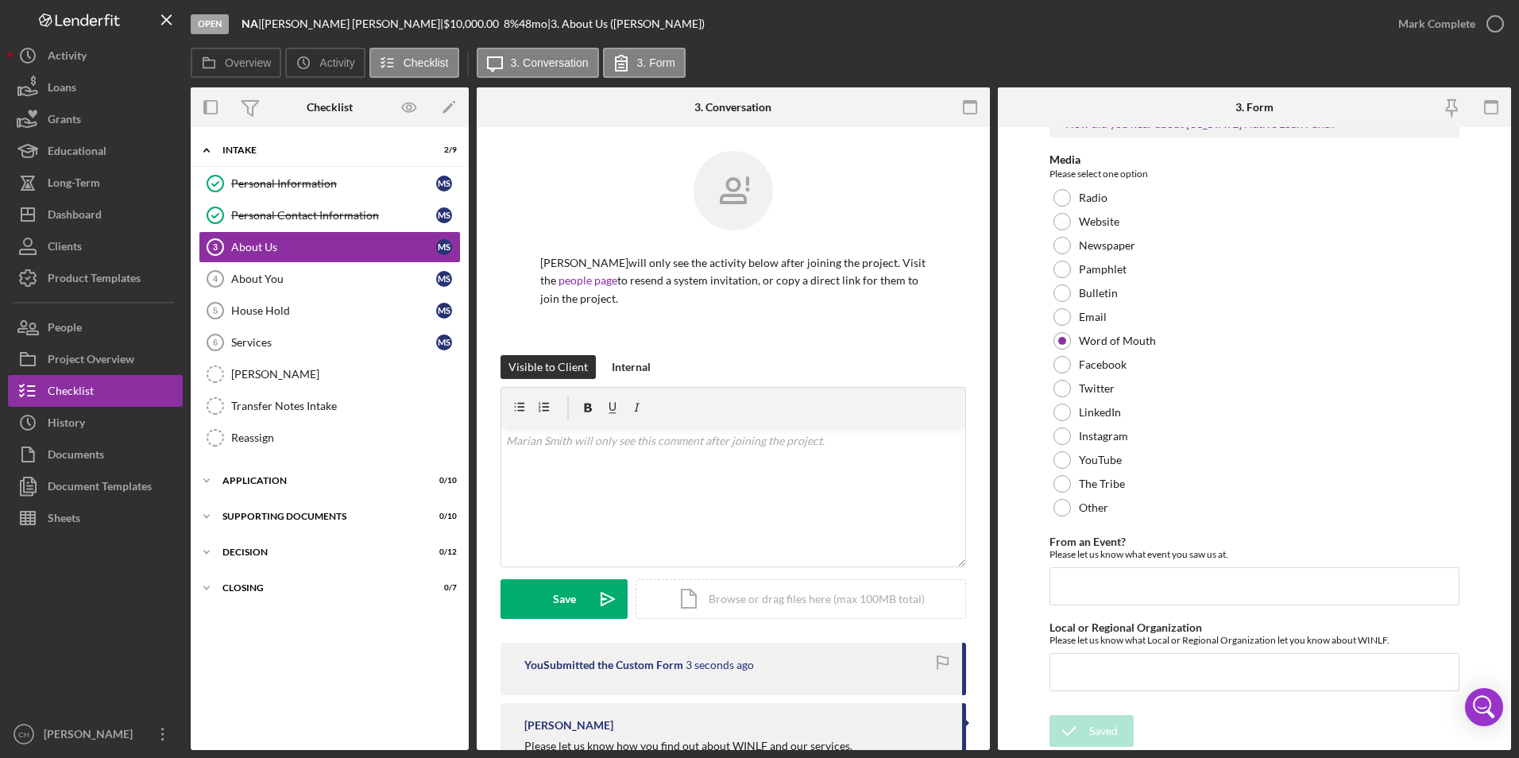
click at [1413, 22] on div "Open NA | [PERSON_NAME] | $10,000.00 8 % 48 mo | 3. About Us ([PERSON_NAME]) Ma…" at bounding box center [759, 379] width 1519 height 758
click at [1407, 25] on div "Mark Complete" at bounding box center [1436, 24] width 77 height 32
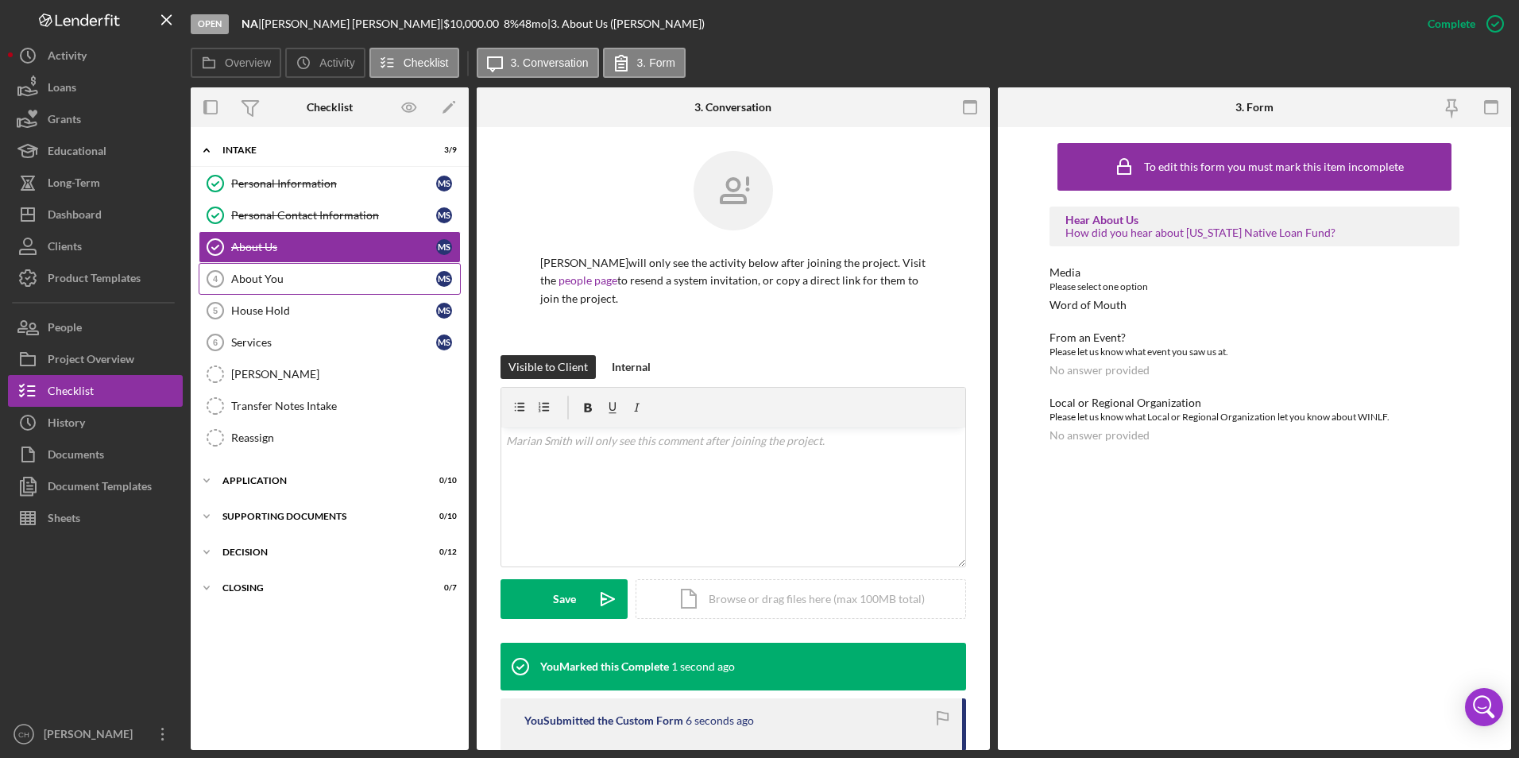
click at [270, 272] on div "About You" at bounding box center [333, 278] width 205 height 13
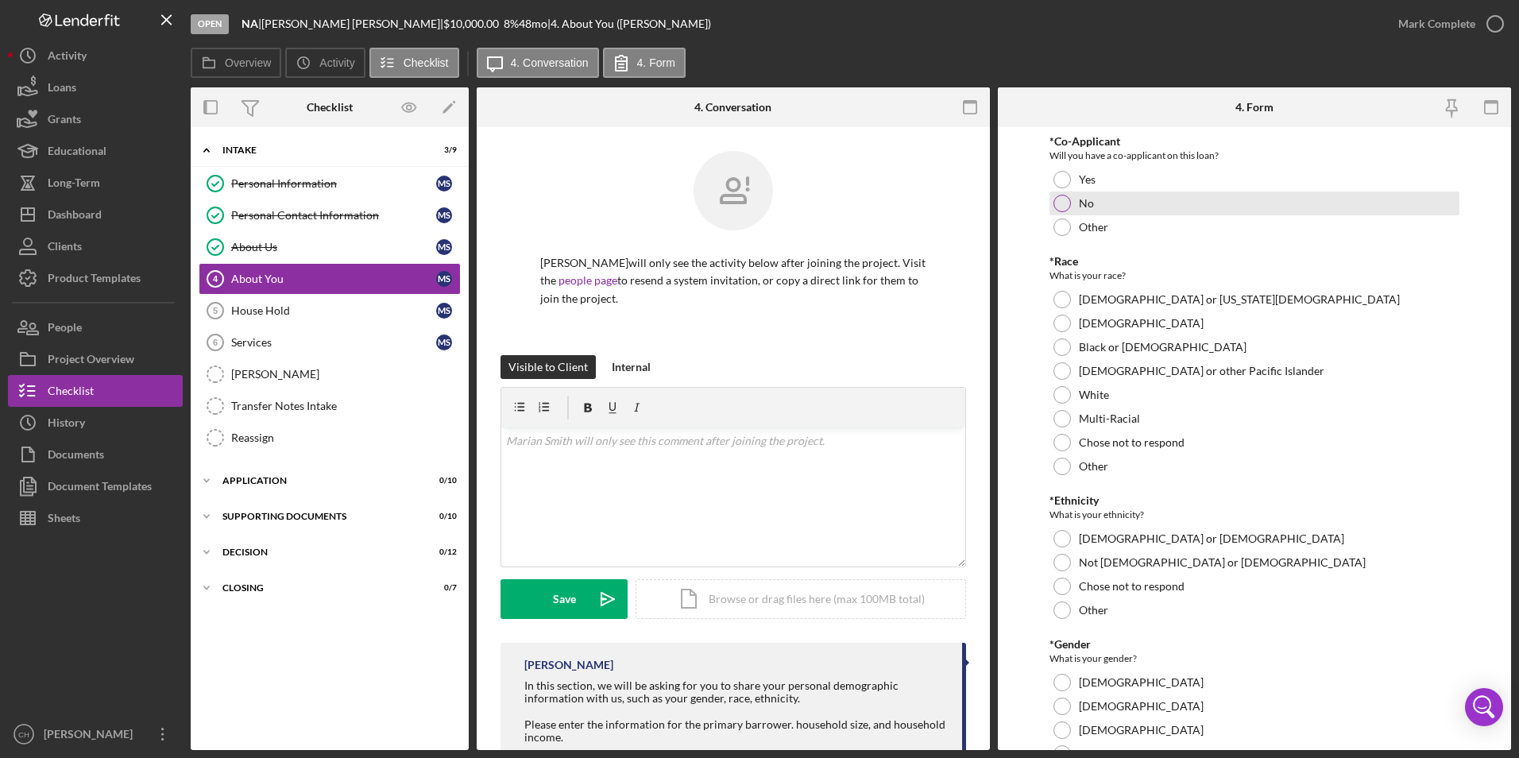
click at [1065, 202] on div at bounding box center [1061, 203] width 17 height 17
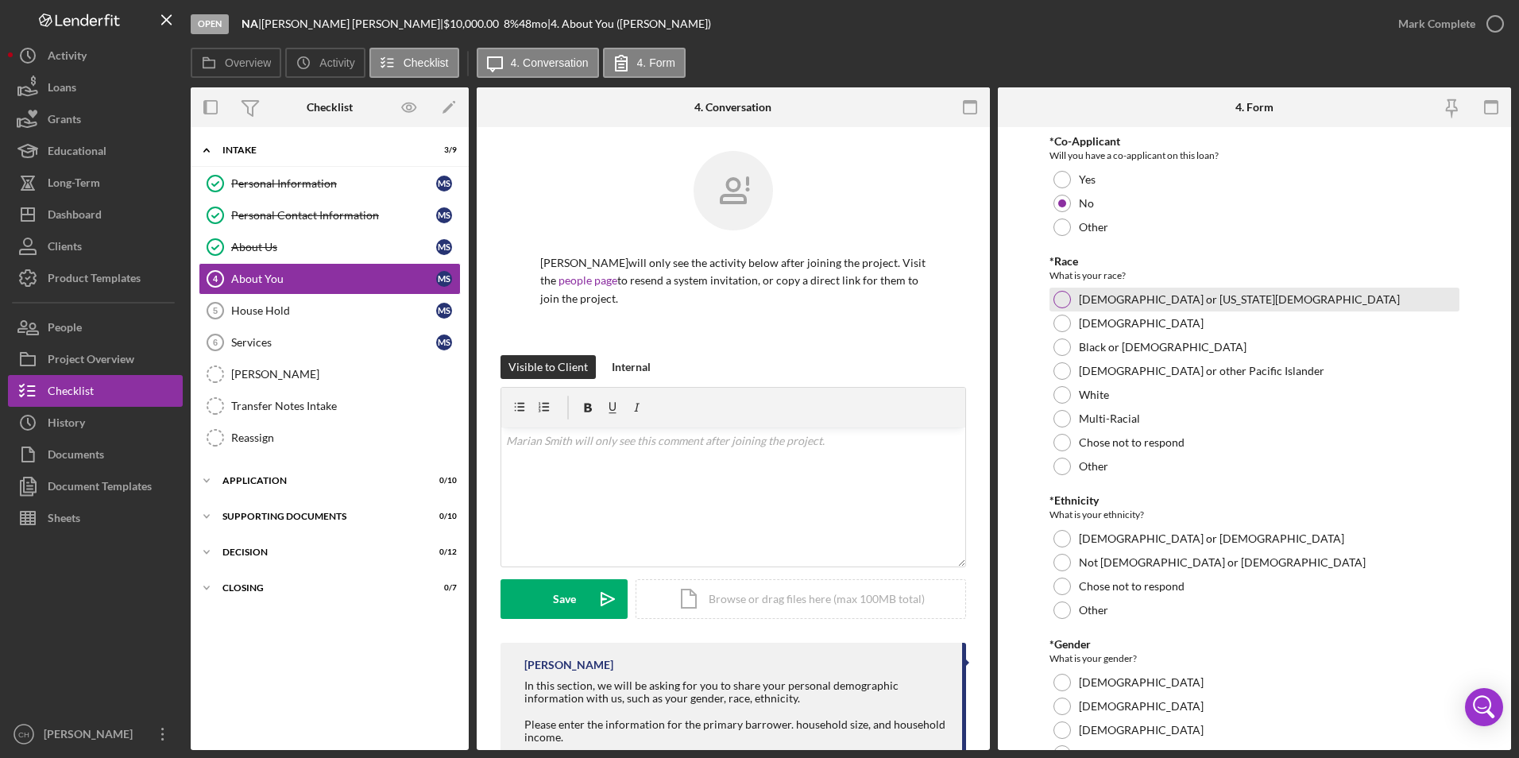
click at [1060, 298] on div at bounding box center [1061, 299] width 17 height 17
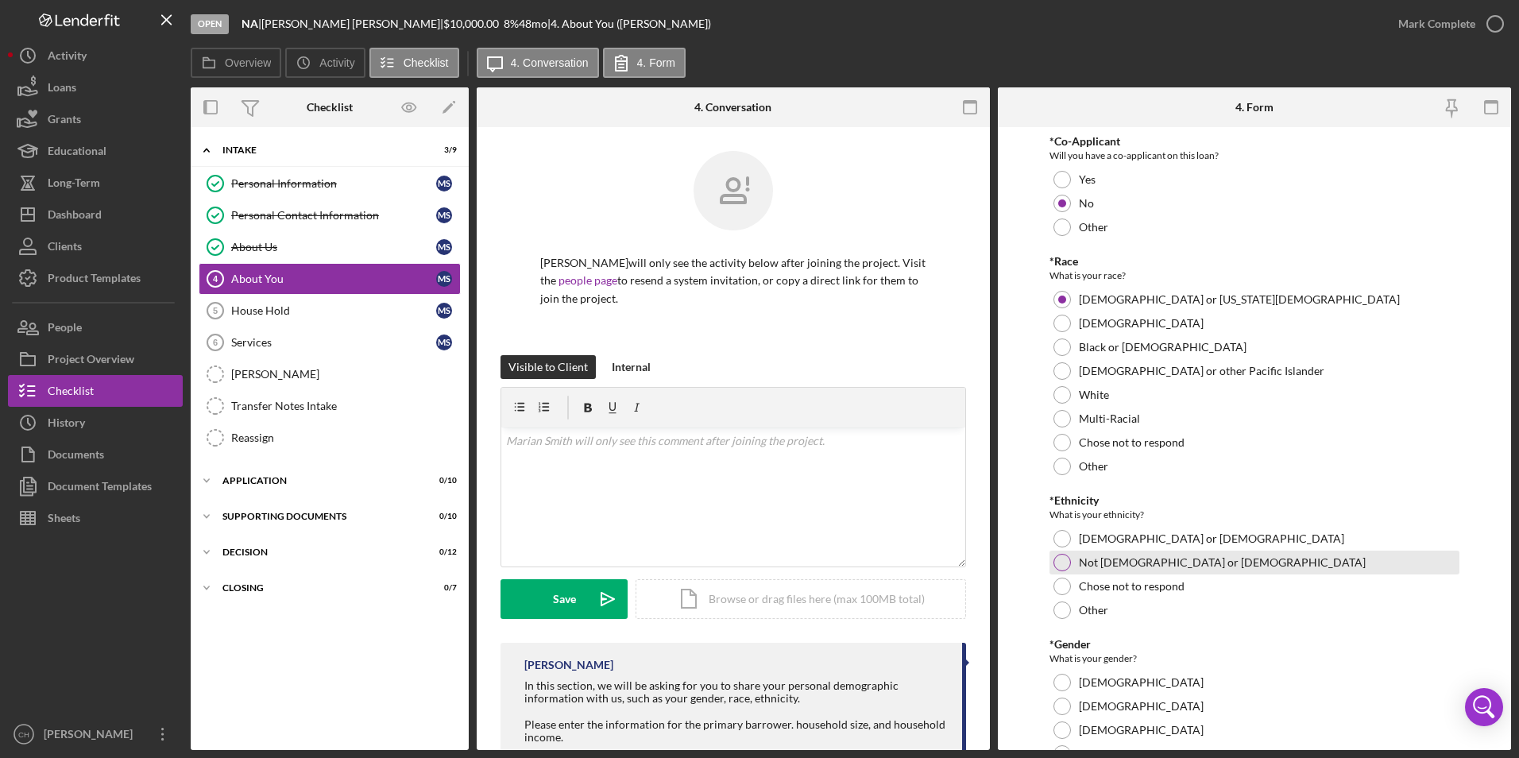
click at [1057, 559] on div at bounding box center [1061, 562] width 17 height 17
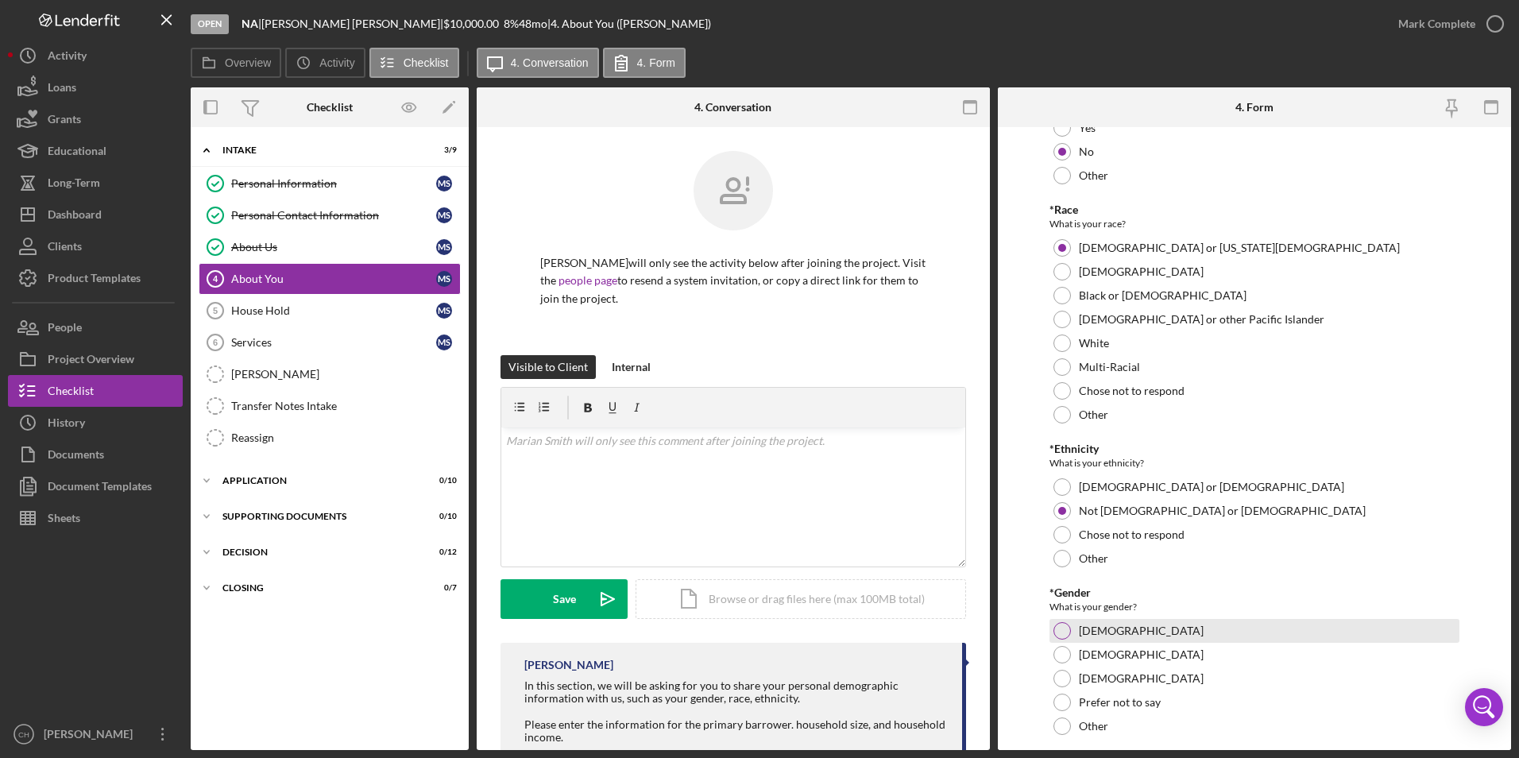
scroll to position [79, 0]
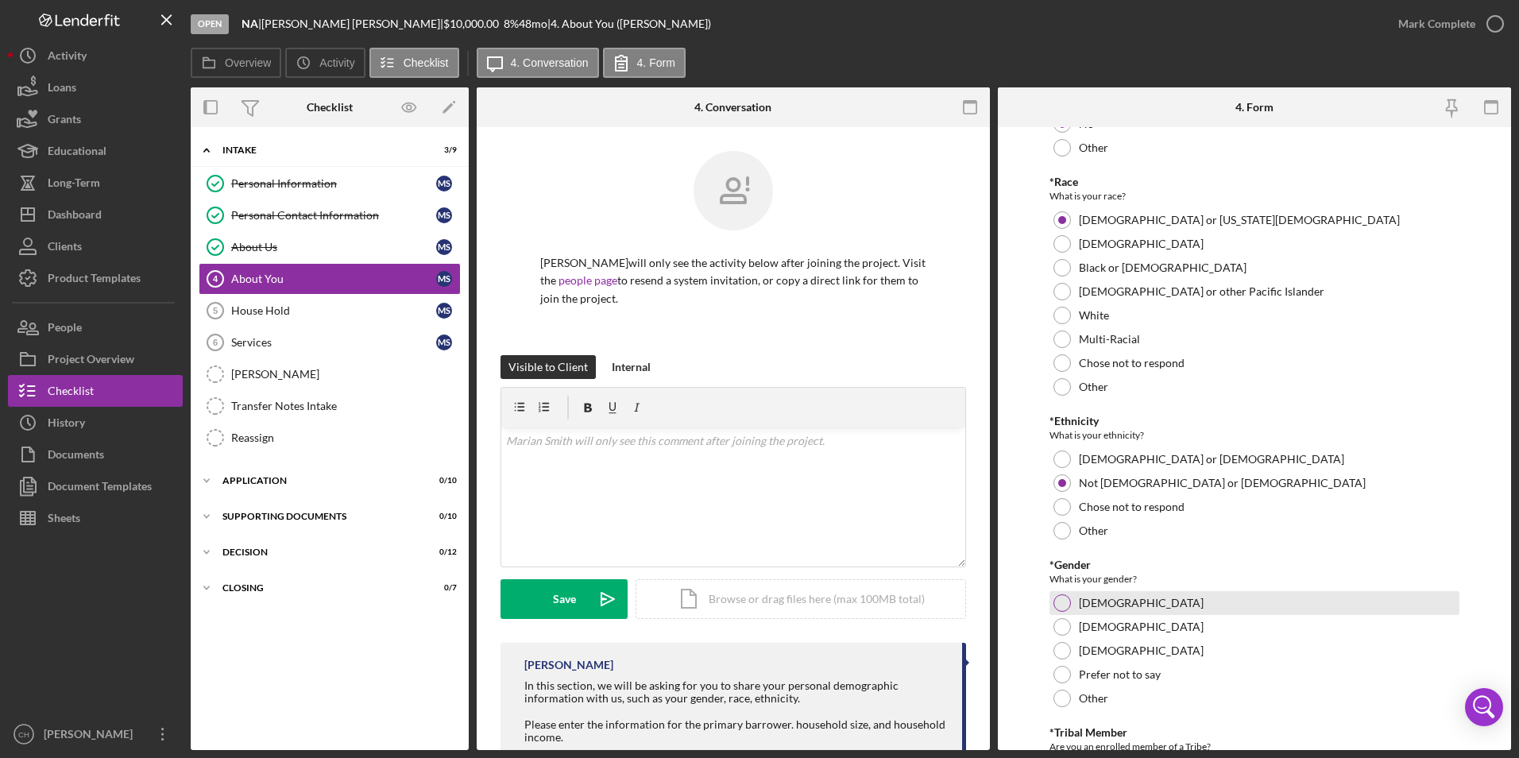
click at [1055, 609] on div at bounding box center [1061, 602] width 17 height 17
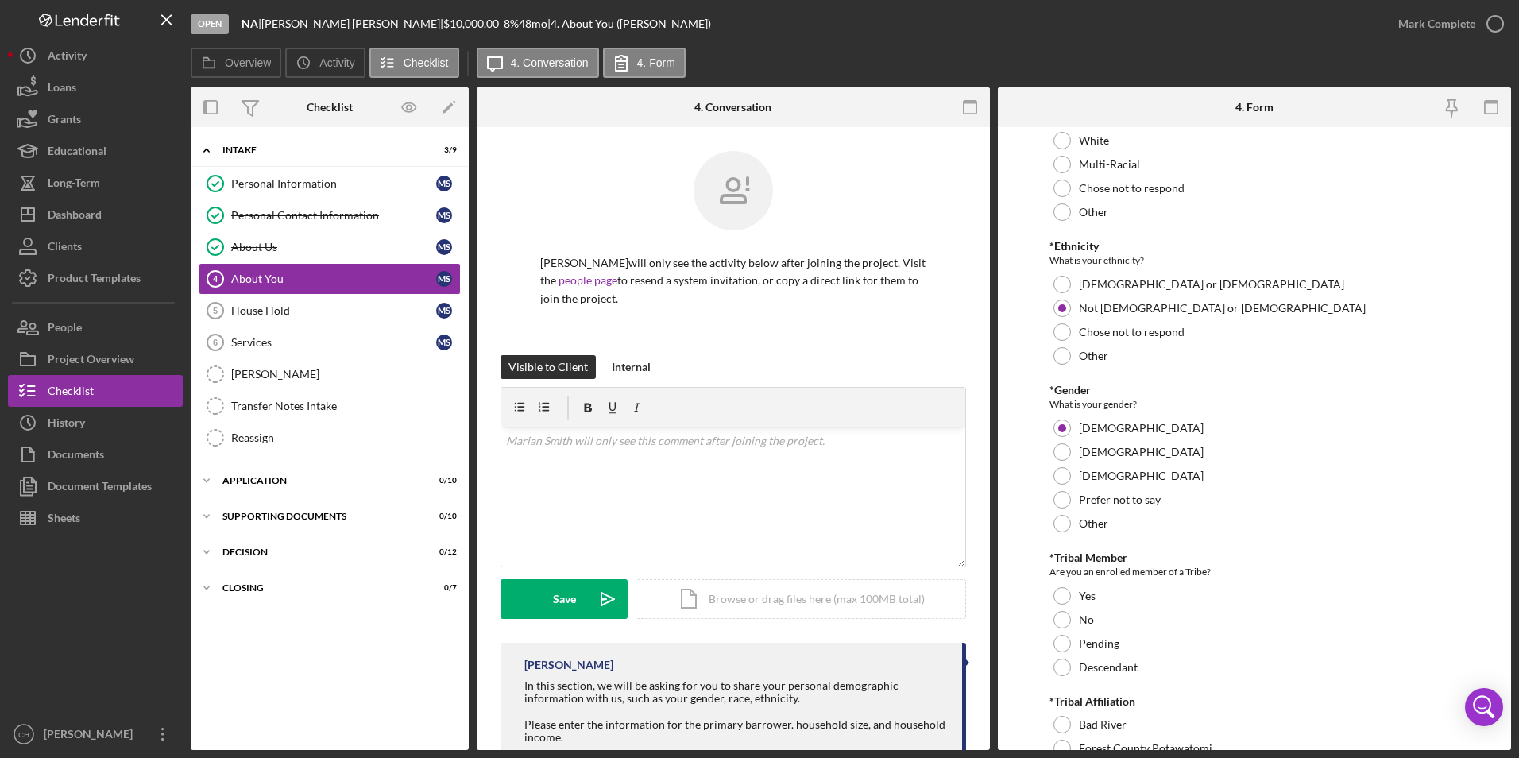
scroll to position [397, 0]
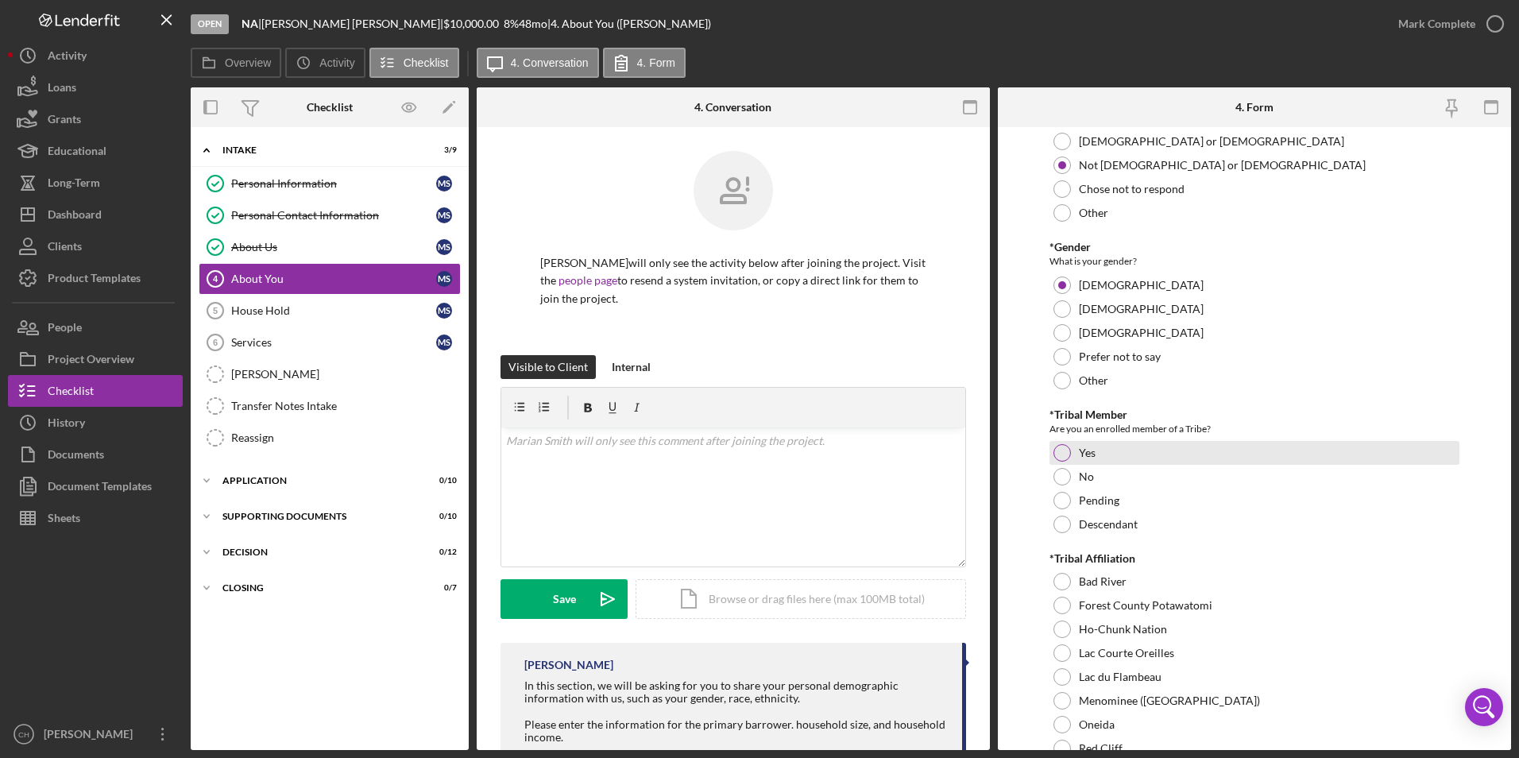
click at [1060, 455] on div at bounding box center [1061, 452] width 17 height 17
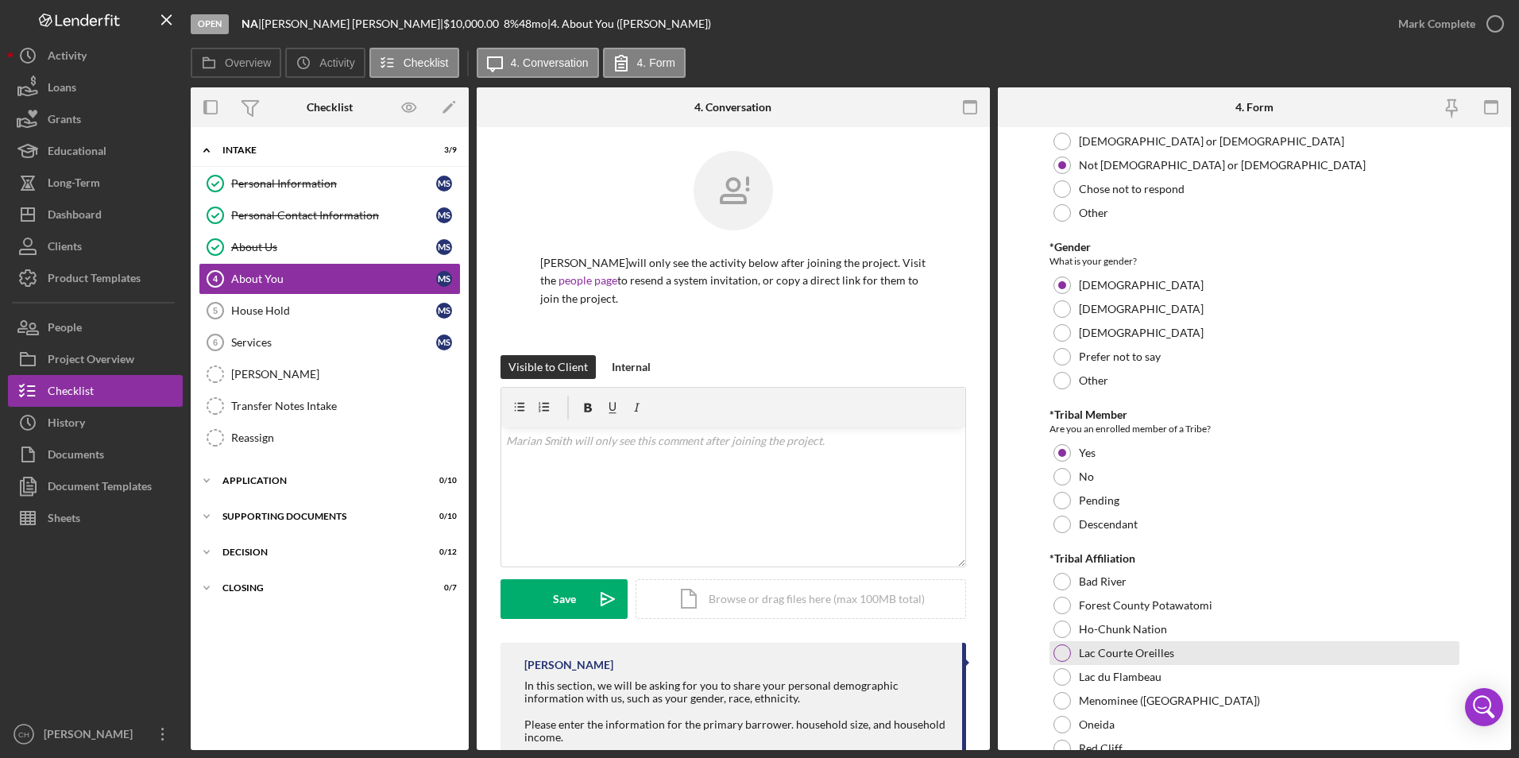
drag, startPoint x: 1061, startPoint y: 673, endPoint x: 1069, endPoint y: 663, distance: 13.0
click at [1061, 673] on div at bounding box center [1061, 676] width 17 height 17
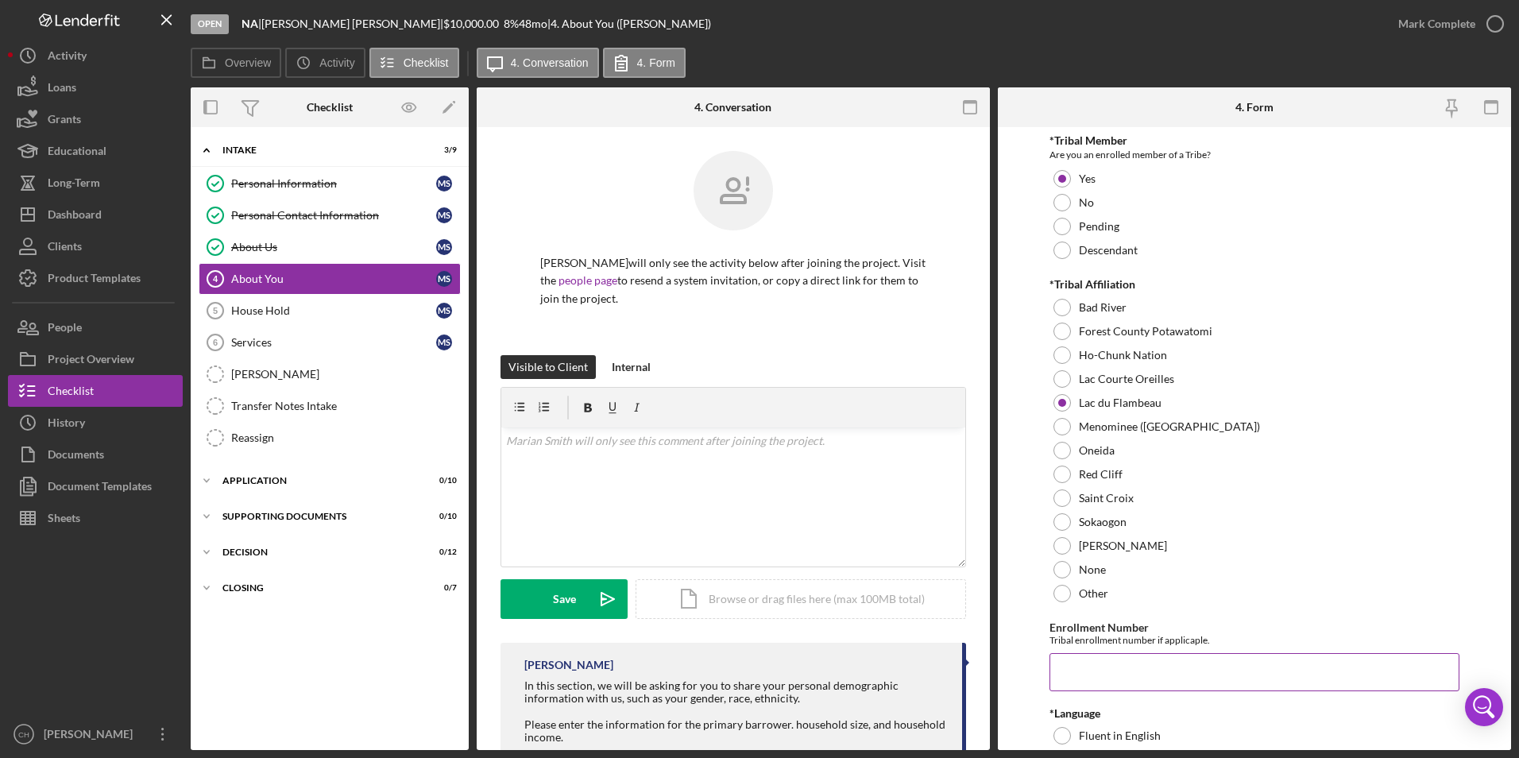
scroll to position [715, 0]
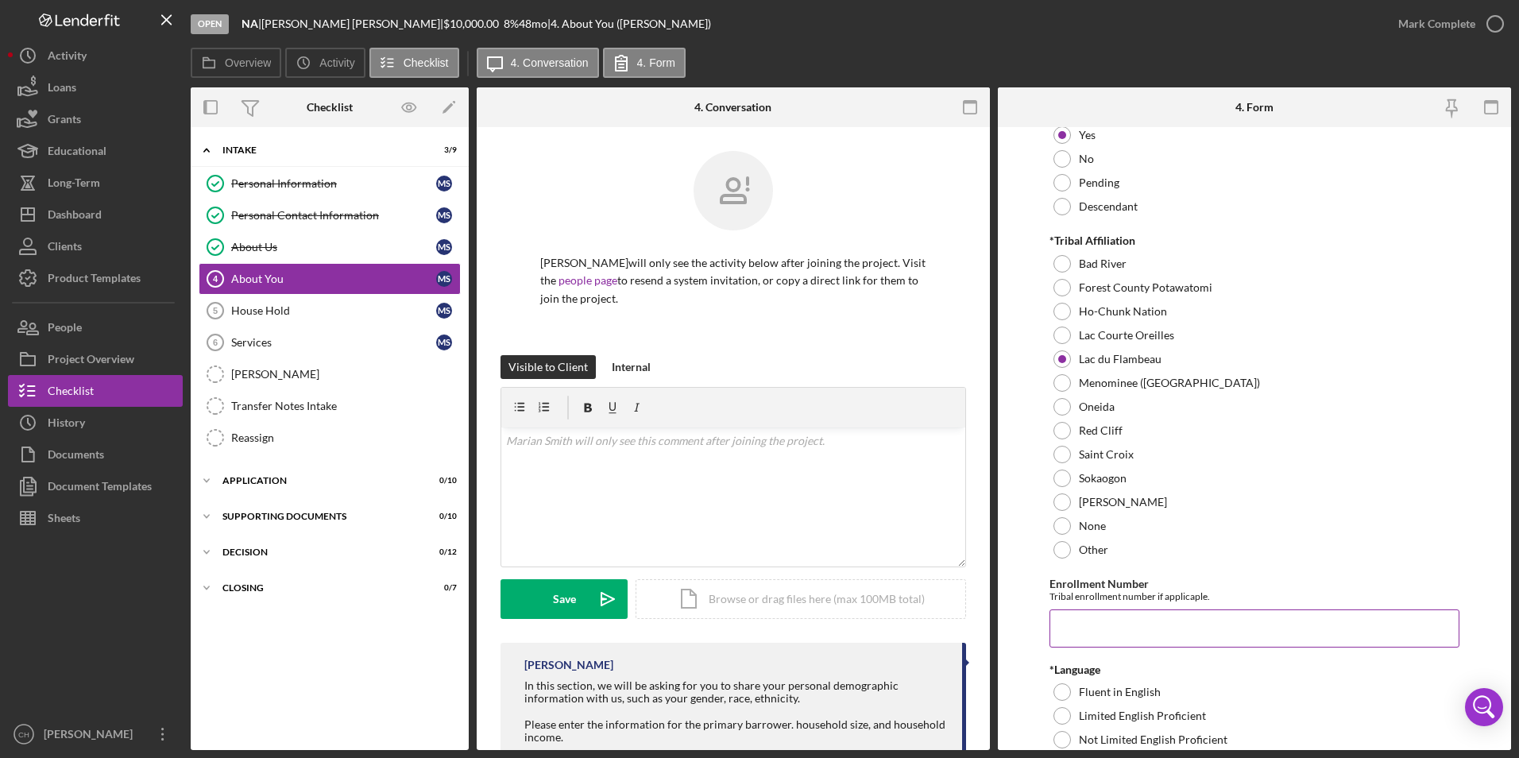
click at [1088, 631] on input "Enrollment Number" at bounding box center [1254, 628] width 411 height 38
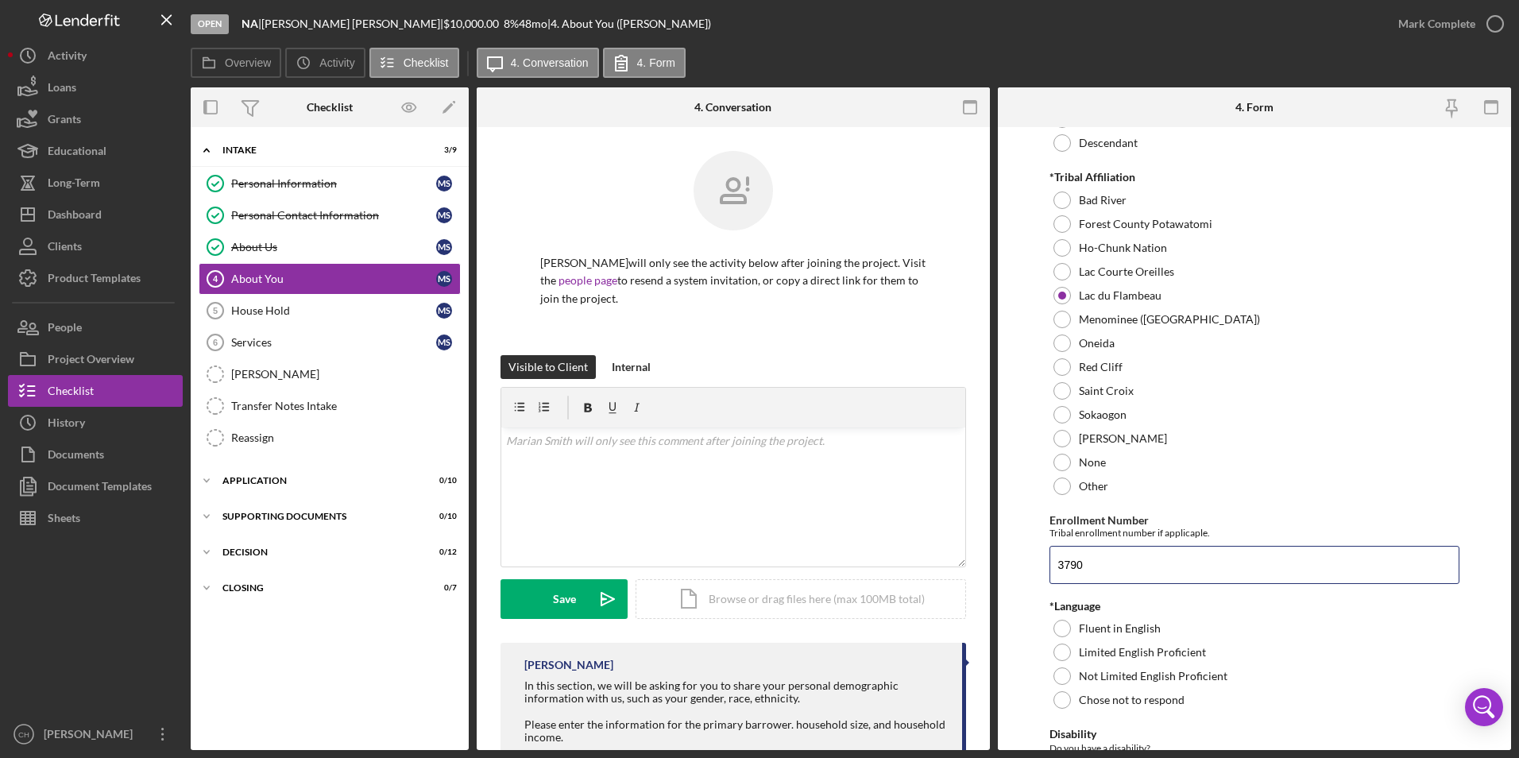
scroll to position [874, 0]
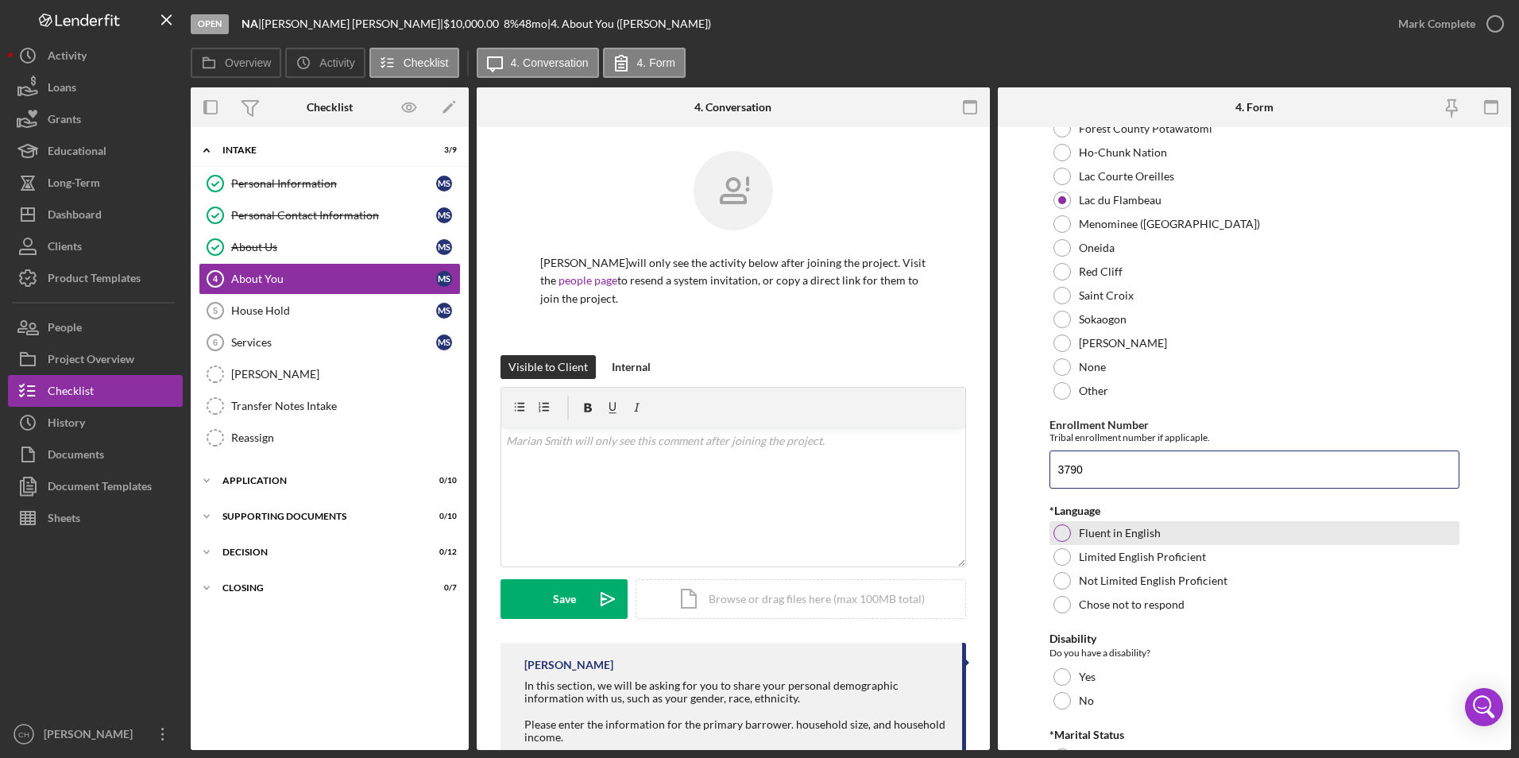
type input "3790"
click at [1063, 535] on div at bounding box center [1061, 532] width 17 height 17
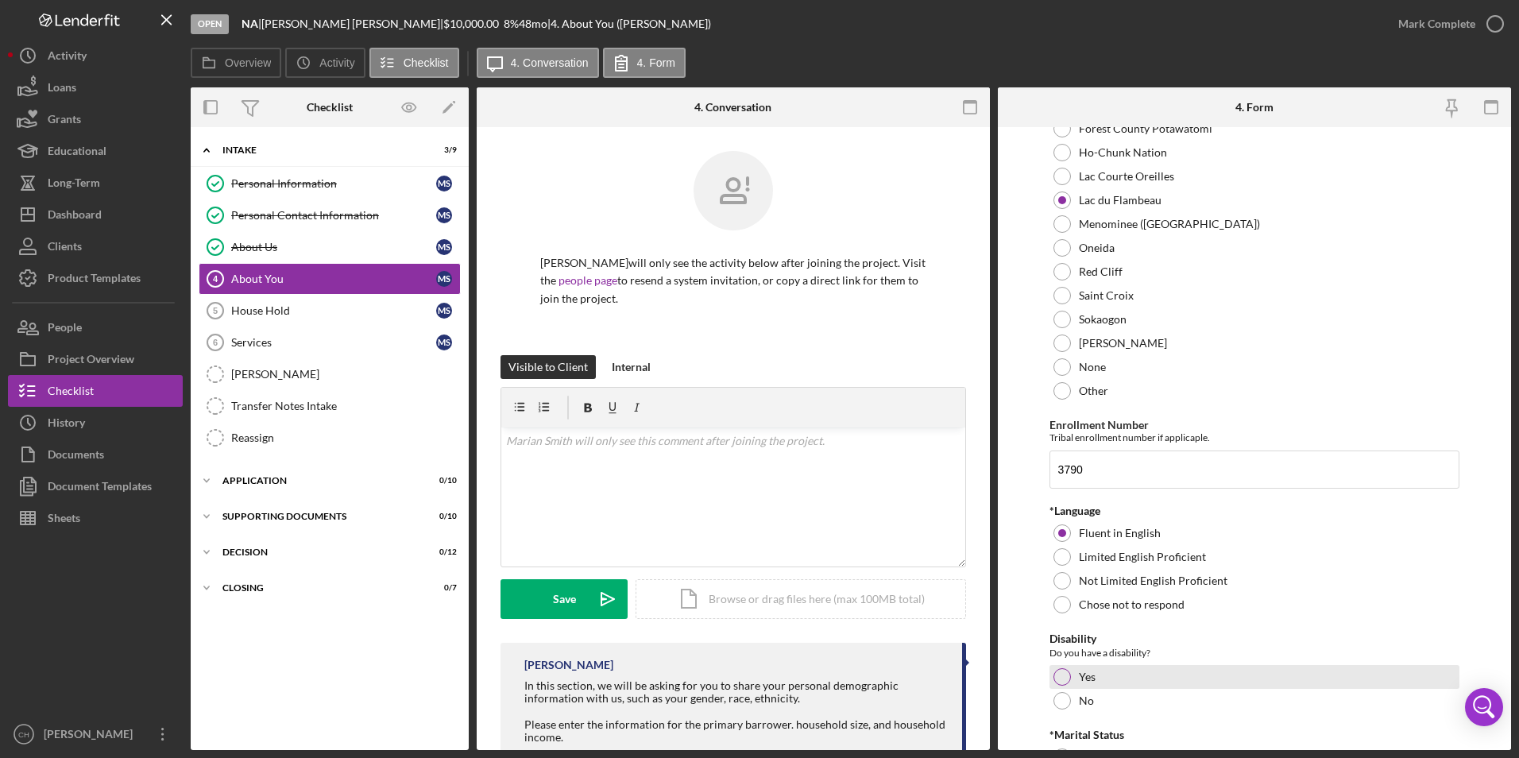
click at [1057, 674] on div at bounding box center [1061, 676] width 17 height 17
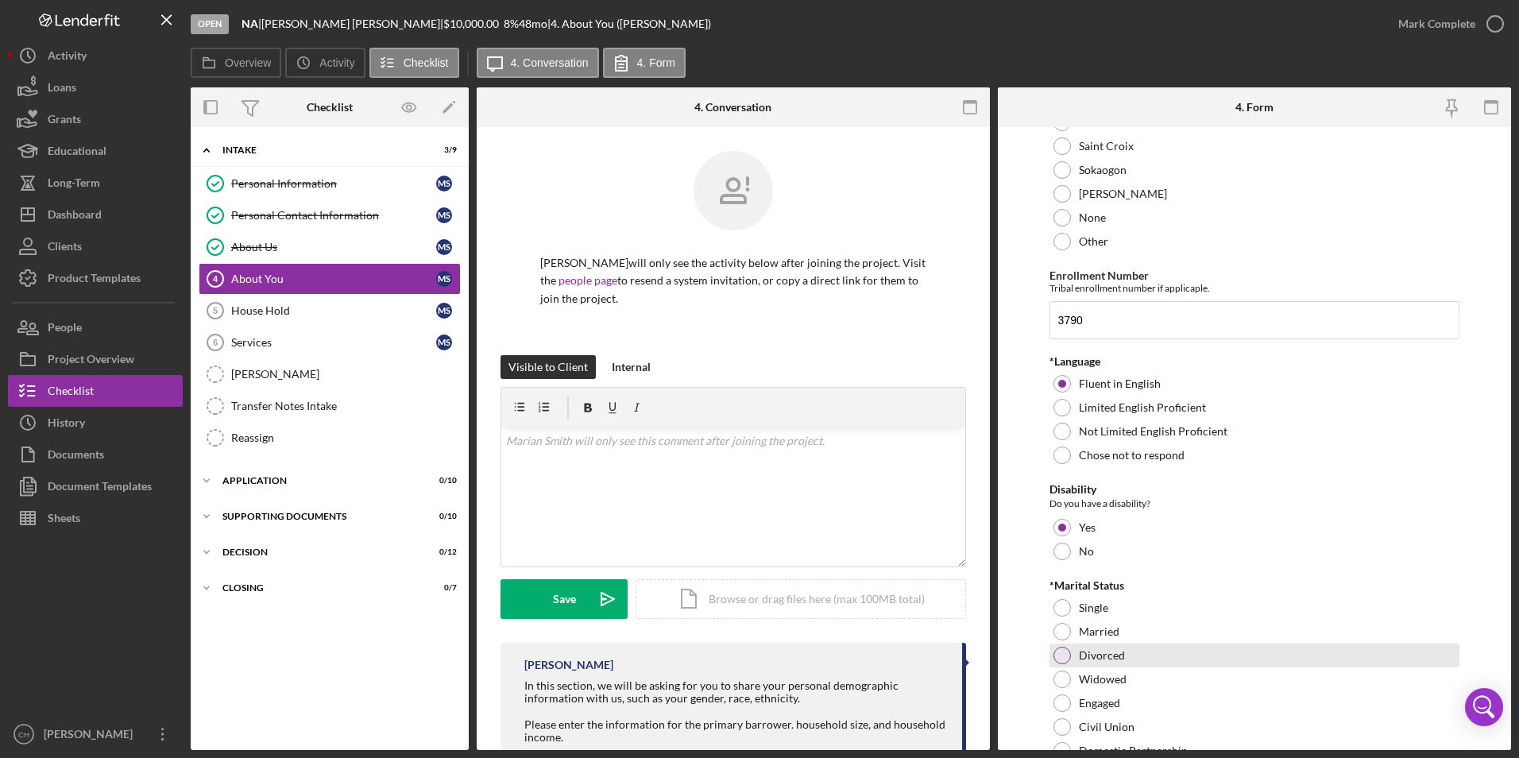
scroll to position [1033, 0]
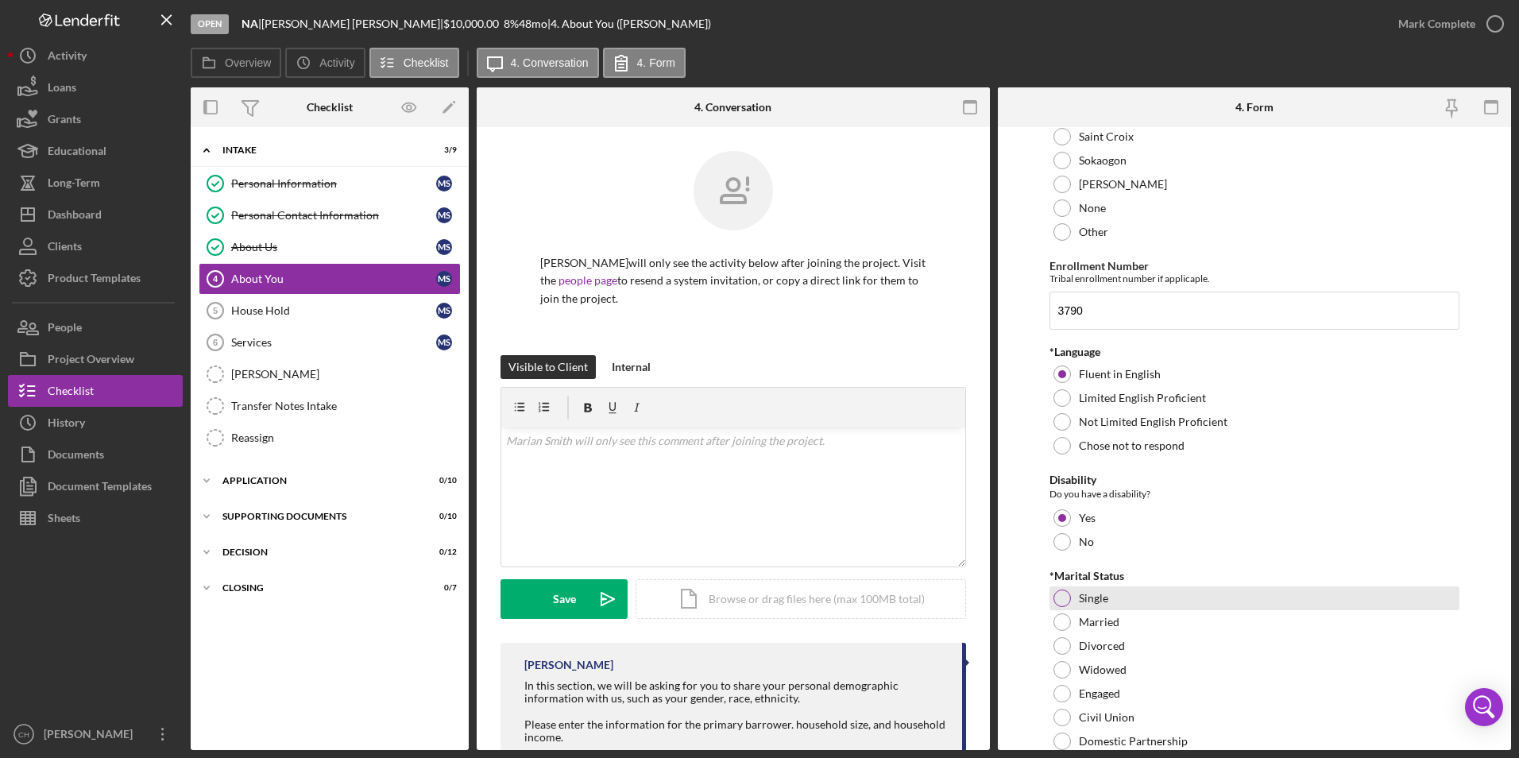
click at [1066, 600] on div at bounding box center [1061, 597] width 17 height 17
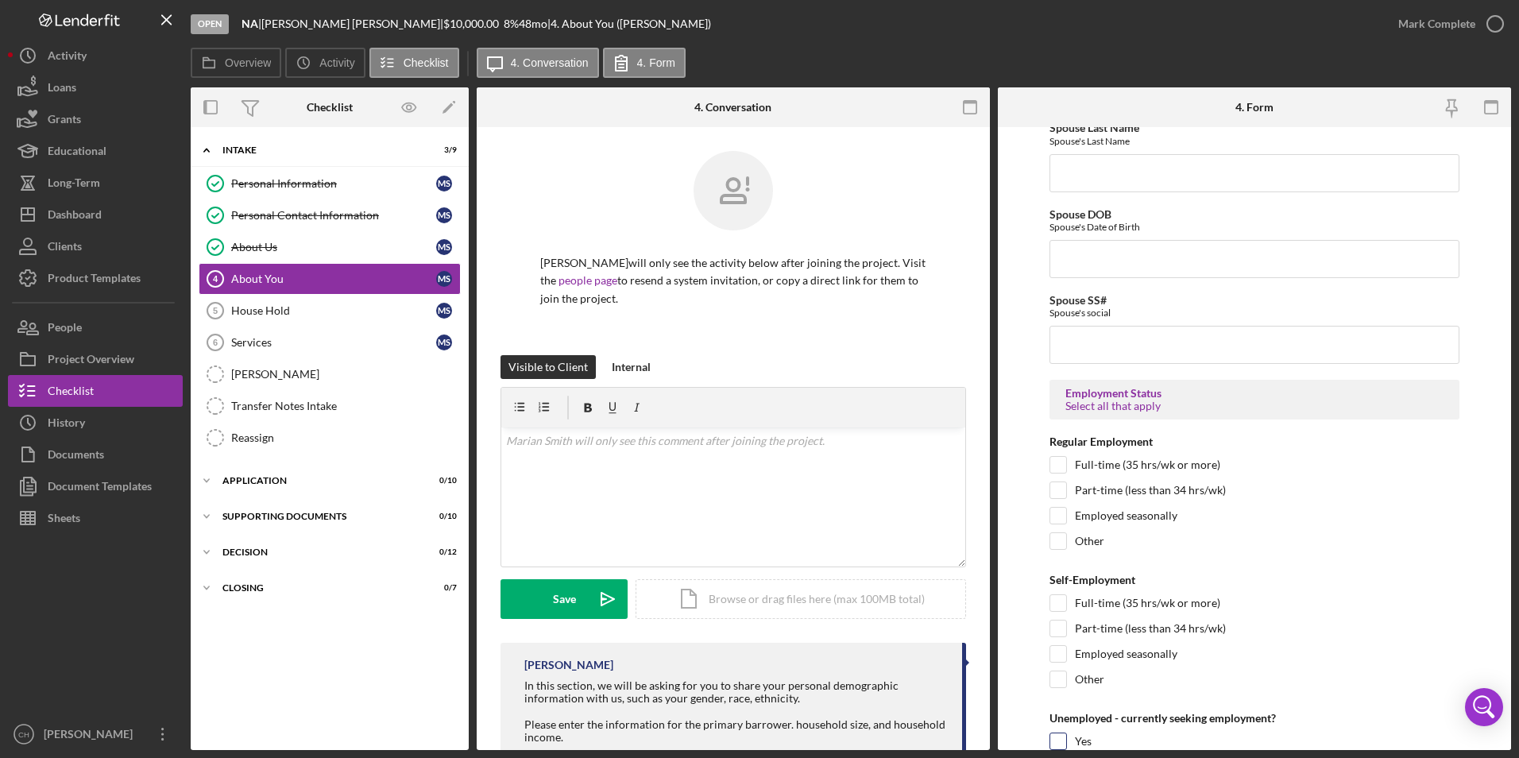
scroll to position [2066, 0]
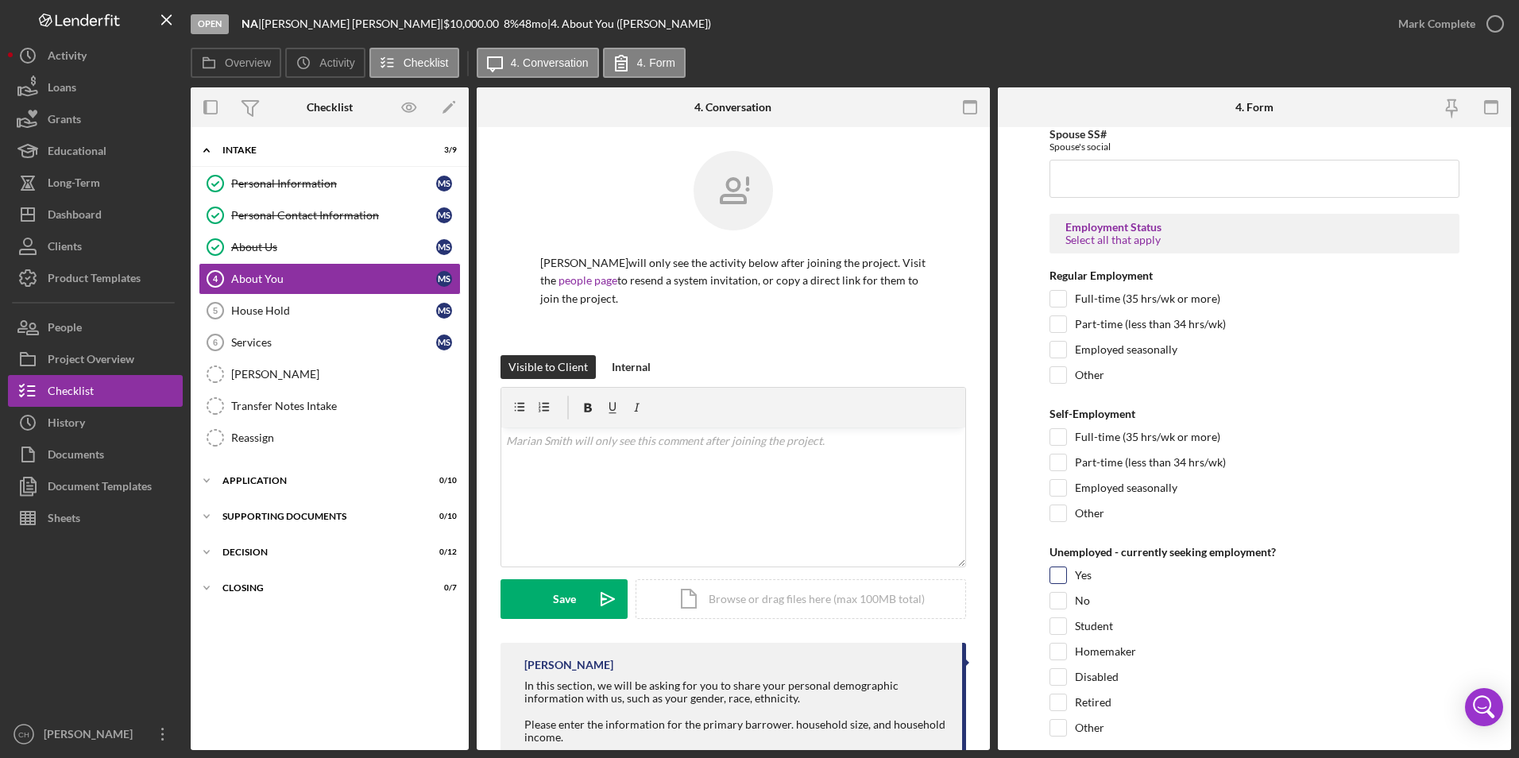
click at [1059, 574] on input "Yes" at bounding box center [1058, 575] width 16 height 16
checkbox input "true"
click at [1058, 676] on input "Disabled" at bounding box center [1058, 677] width 16 height 16
checkbox input "true"
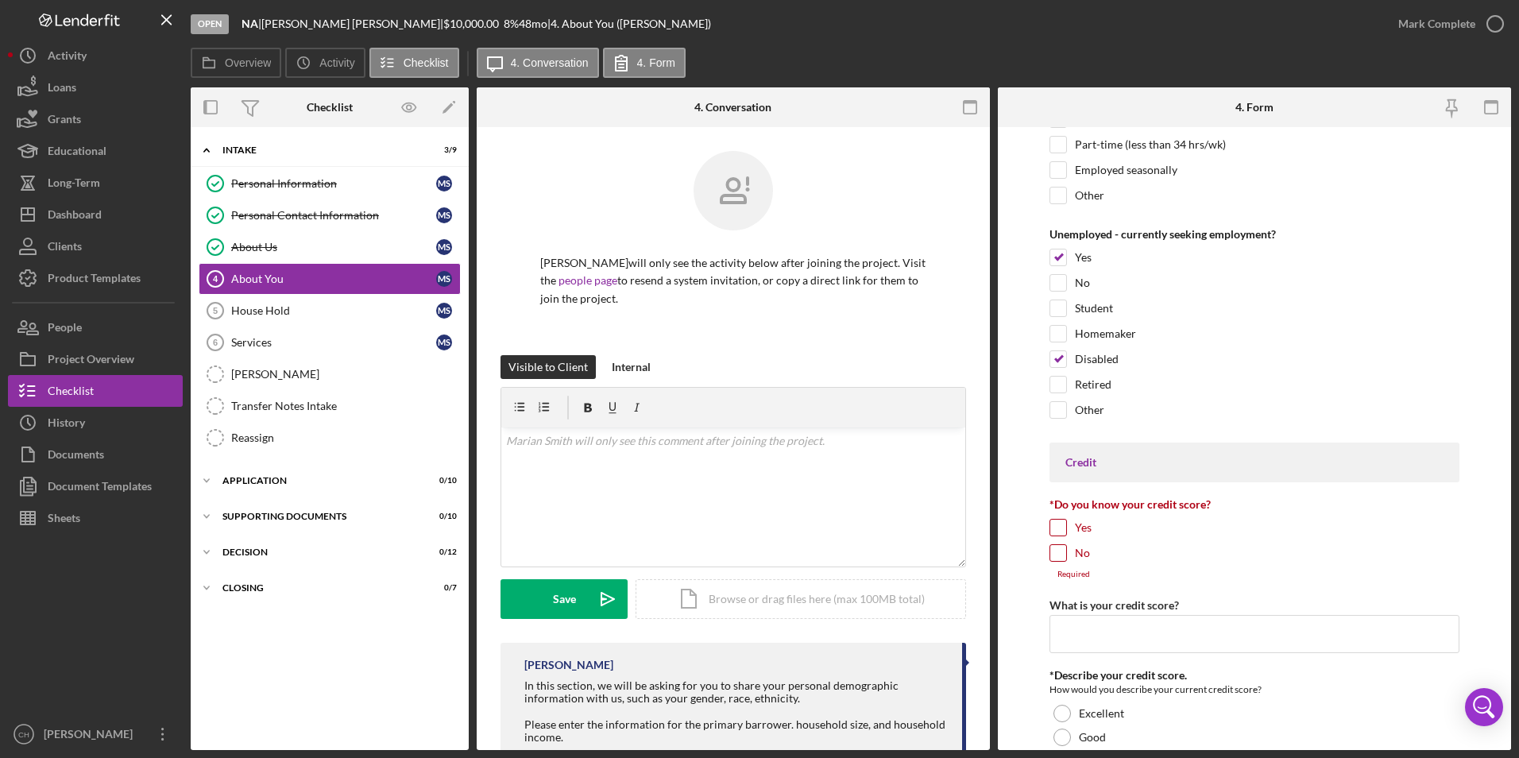
scroll to position [2622, 0]
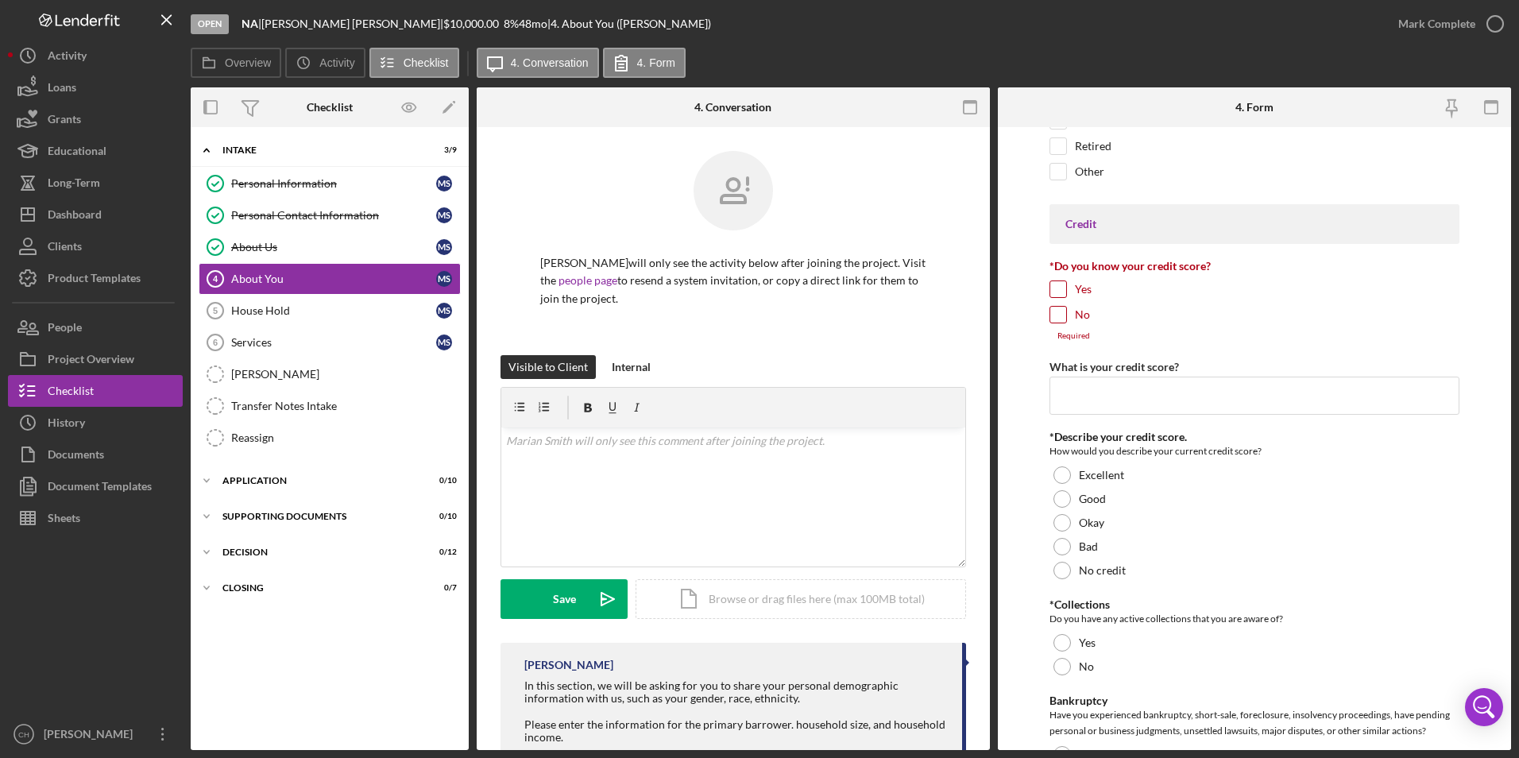
click at [1062, 288] on input "Yes" at bounding box center [1058, 289] width 16 height 16
checkbox input "true"
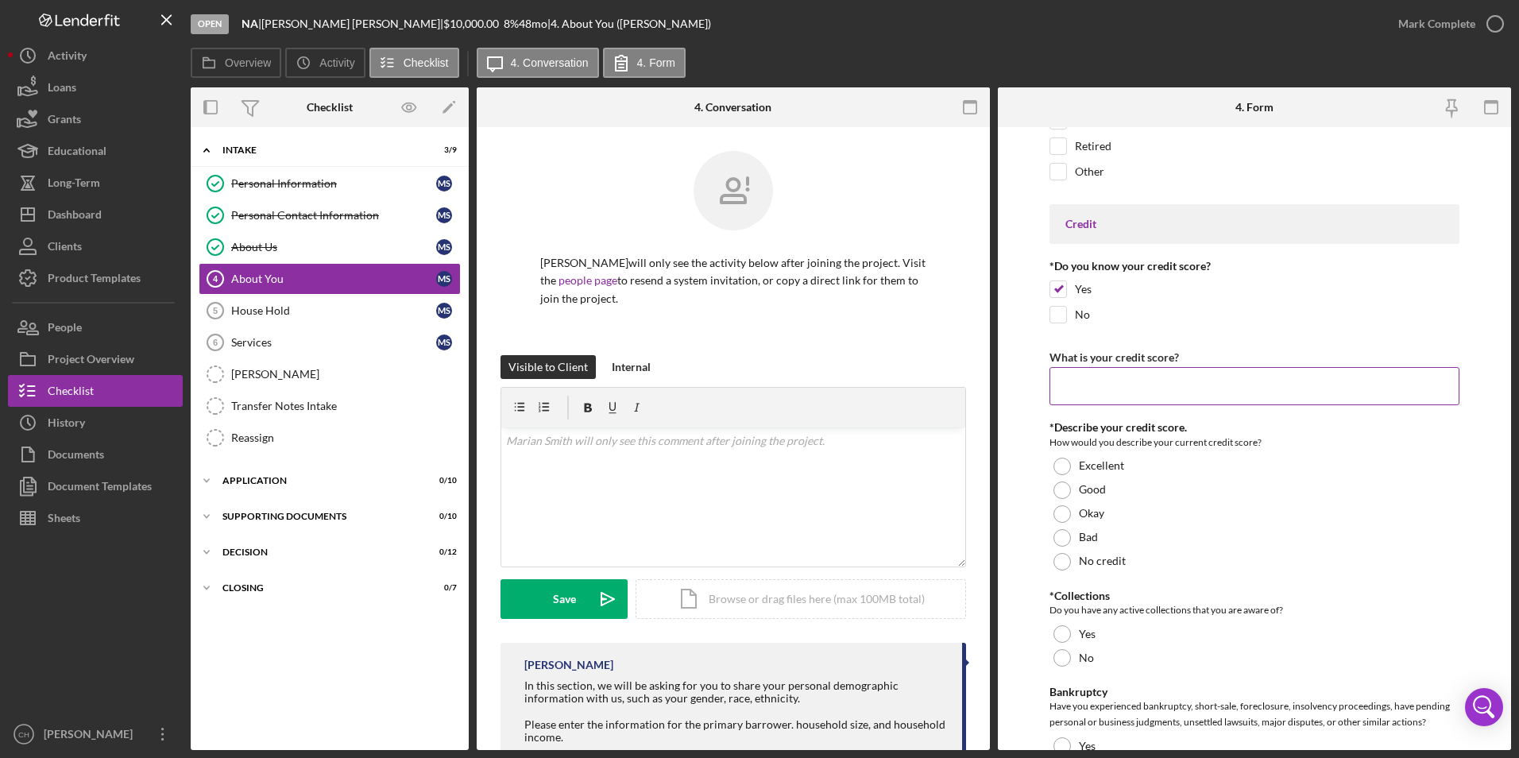
click at [1100, 388] on input "What is your credit score?" at bounding box center [1254, 386] width 411 height 38
type input "644"
click at [1050, 517] on div "Okay" at bounding box center [1254, 514] width 411 height 24
drag, startPoint x: 1062, startPoint y: 655, endPoint x: 1082, endPoint y: 633, distance: 29.8
click at [1062, 656] on div at bounding box center [1061, 657] width 17 height 17
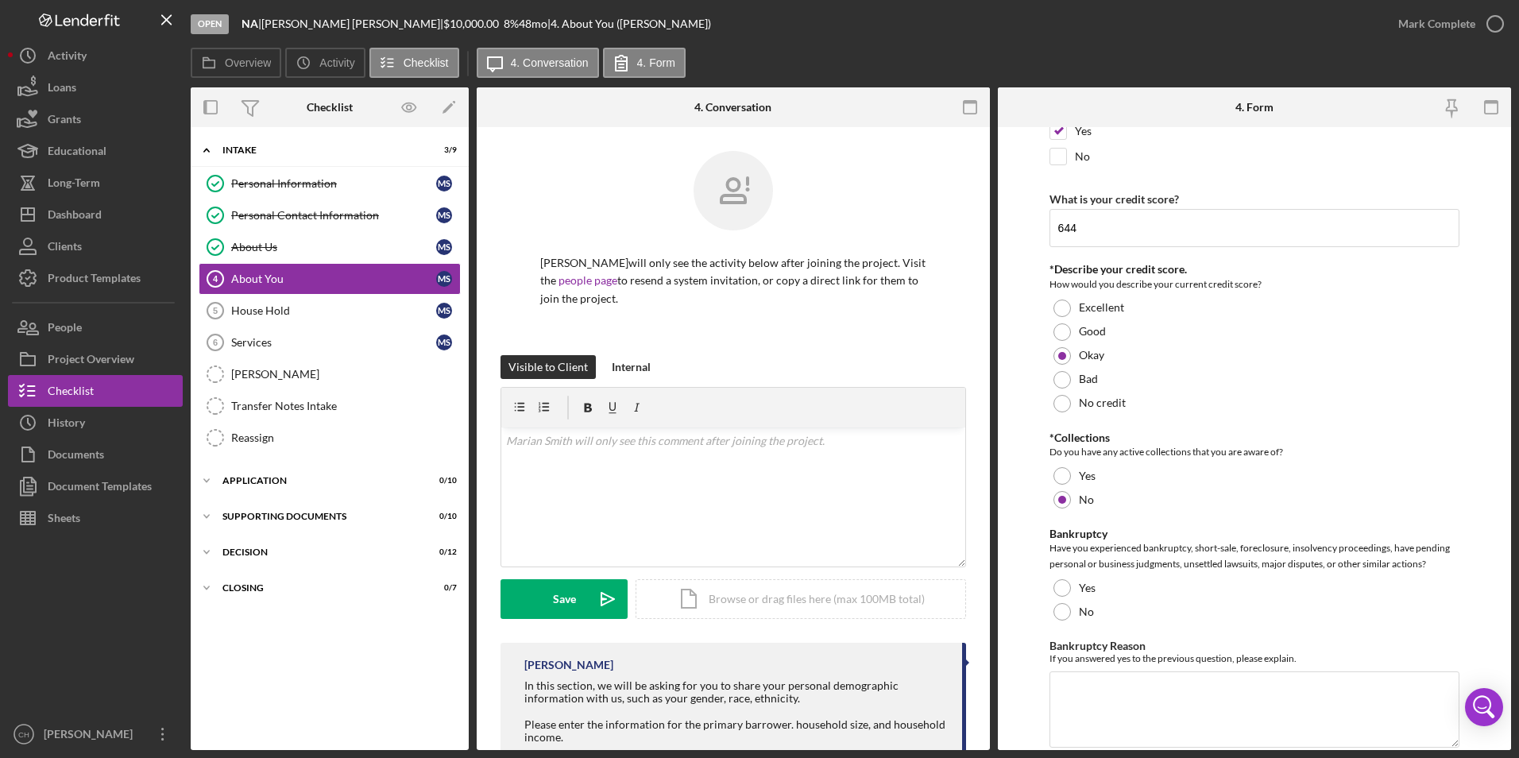
scroll to position [2781, 0]
click at [1064, 607] on div at bounding box center [1061, 610] width 17 height 17
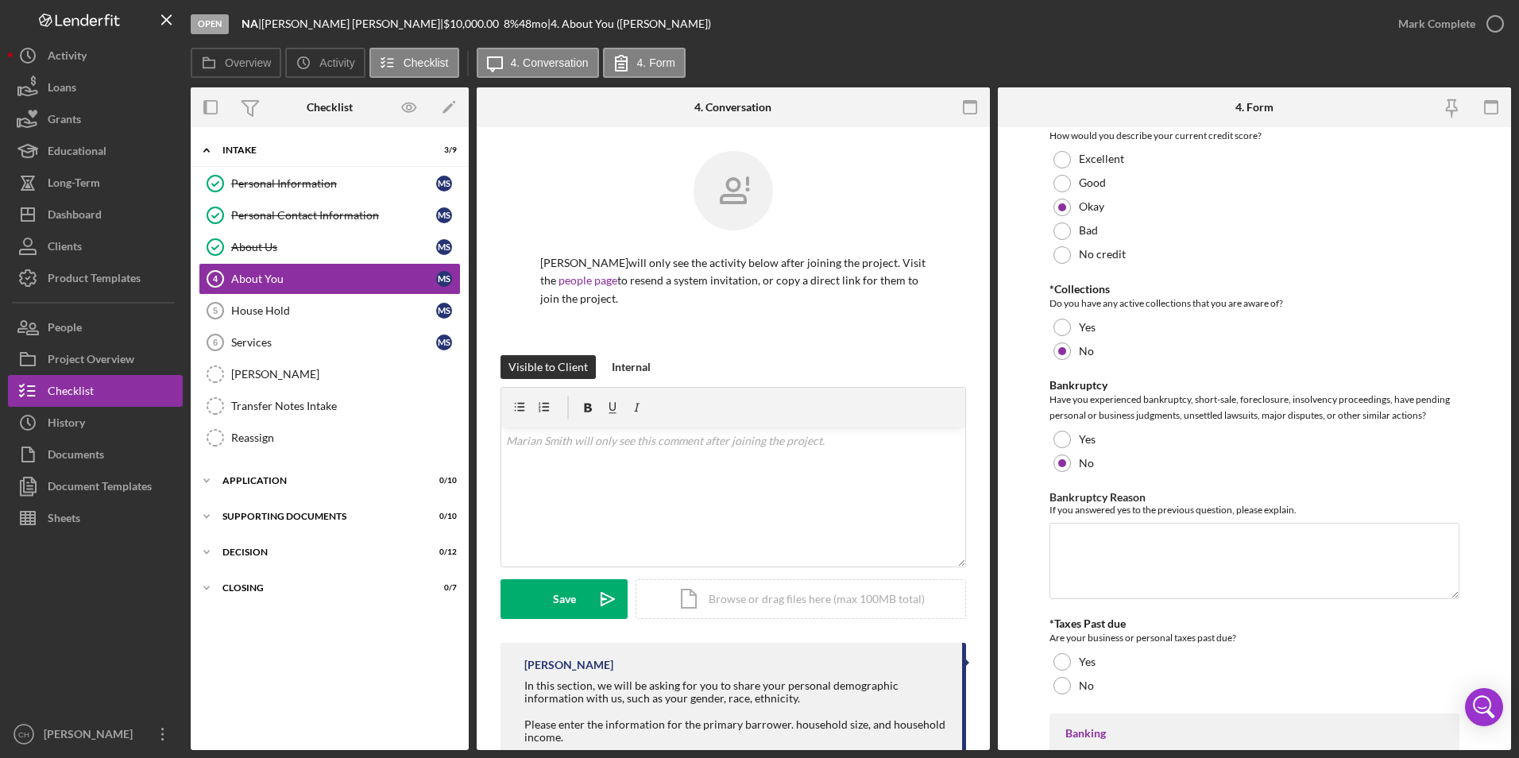
scroll to position [3019, 0]
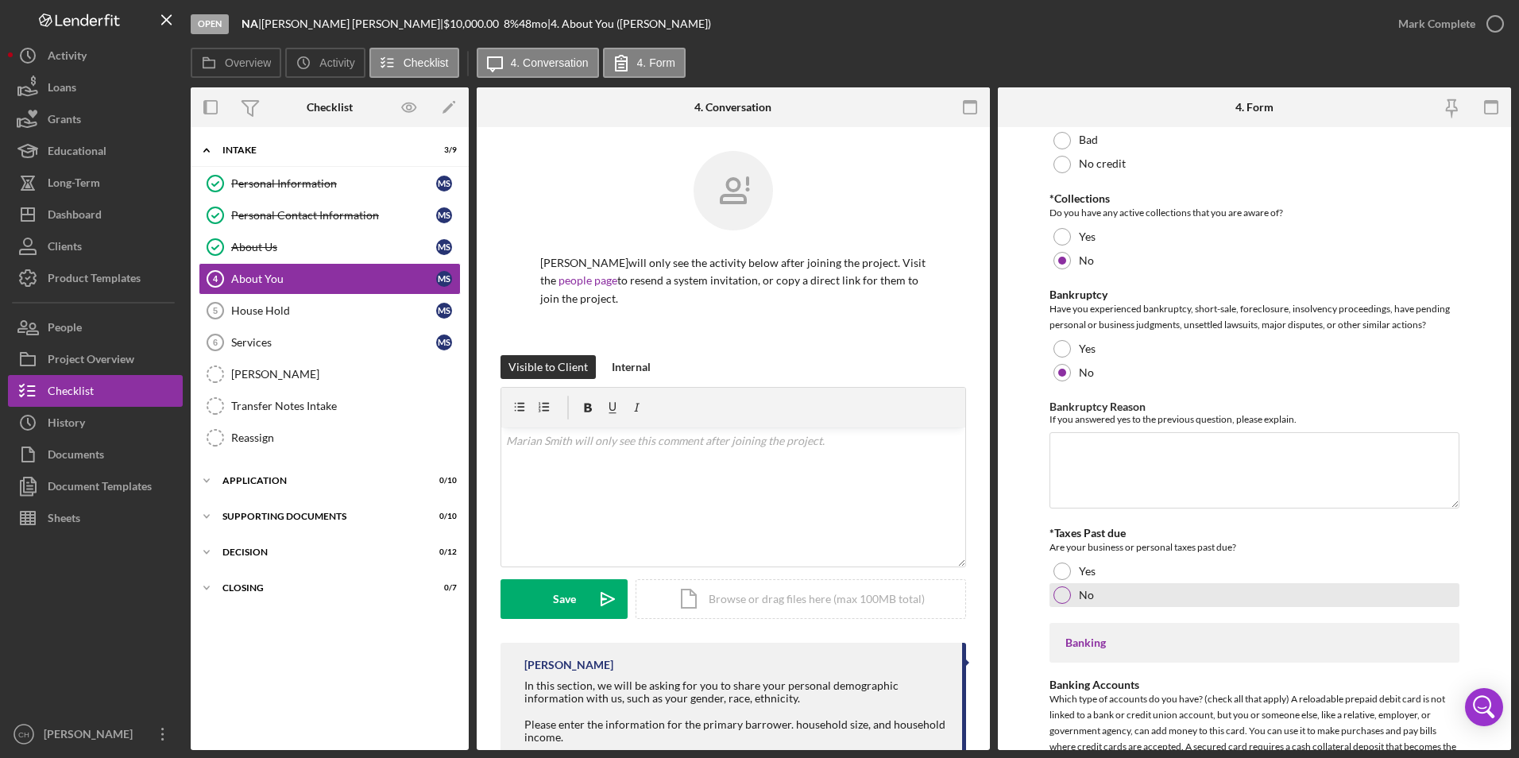
click at [1062, 597] on div at bounding box center [1061, 594] width 17 height 17
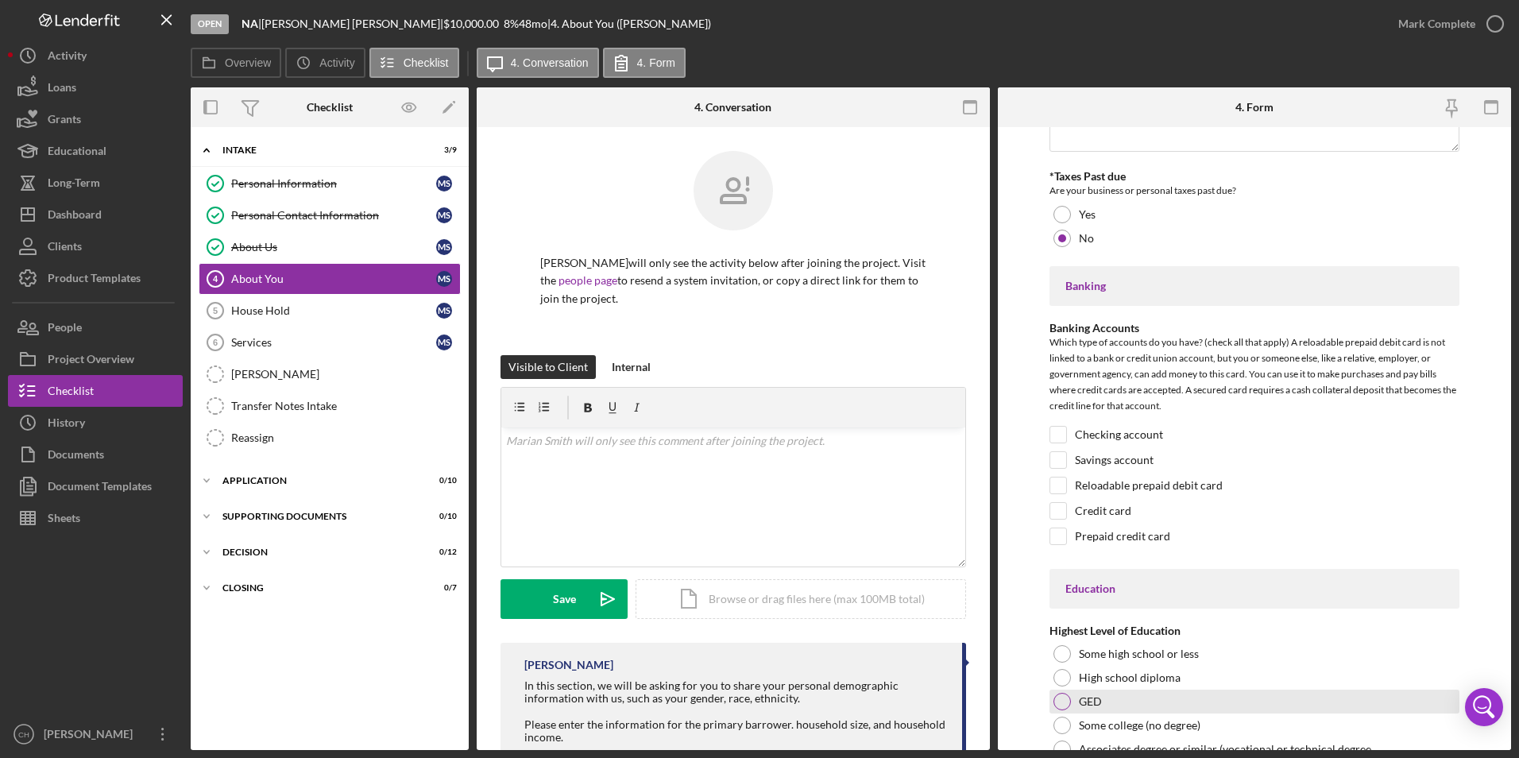
scroll to position [3492, 0]
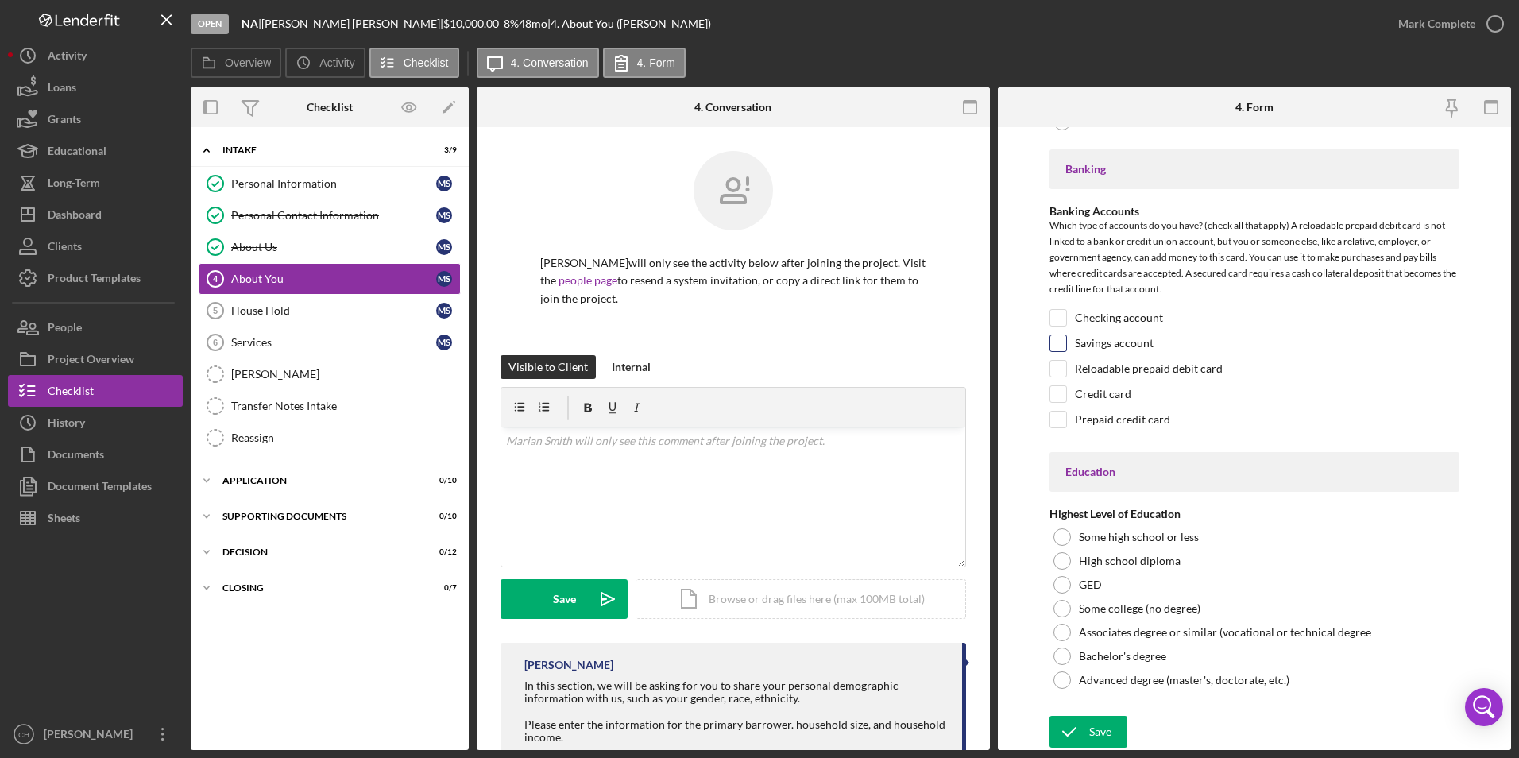
click at [1058, 334] on div "Banking Accounts Which type of accounts do you have? (check all that apply) A r…" at bounding box center [1254, 320] width 411 height 231
click at [1056, 337] on input "Savings account" at bounding box center [1058, 343] width 16 height 16
checkbox input "true"
click at [1056, 320] on input "Checking account" at bounding box center [1058, 318] width 16 height 16
checkbox input "true"
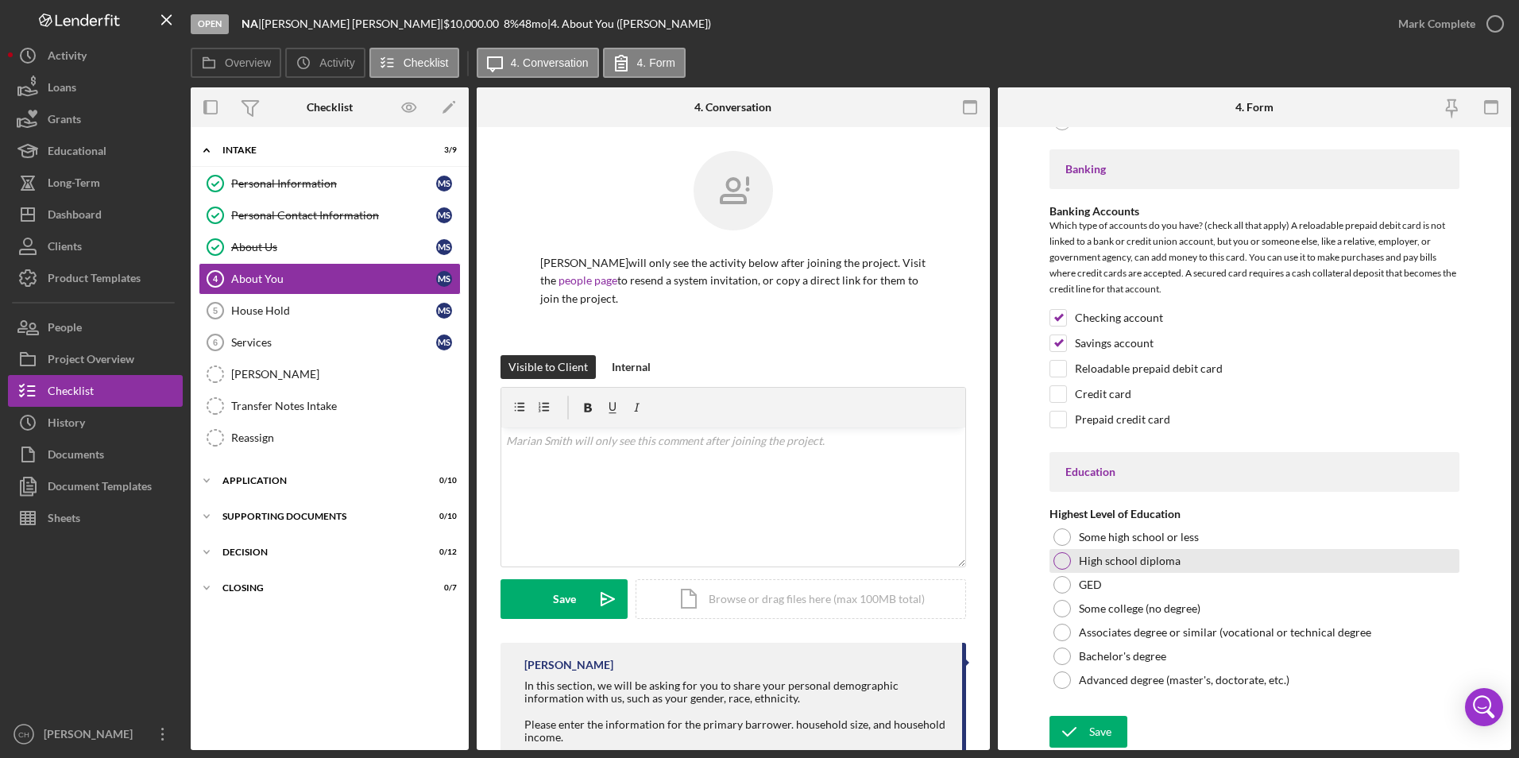
click at [1063, 564] on div at bounding box center [1061, 560] width 17 height 17
click at [1084, 723] on icon "submit" at bounding box center [1069, 732] width 40 height 40
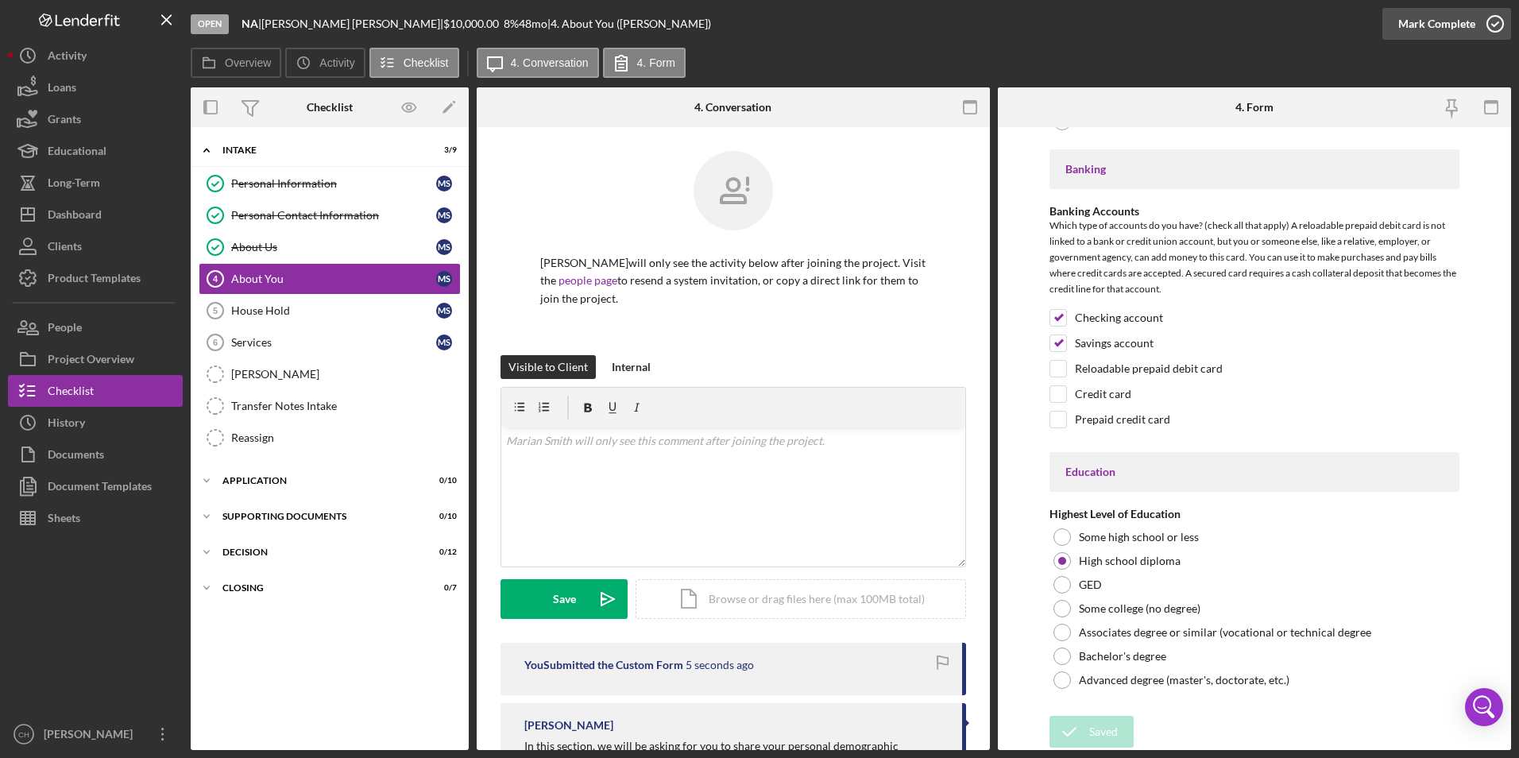
click at [1420, 25] on div "Mark Complete" at bounding box center [1436, 24] width 77 height 32
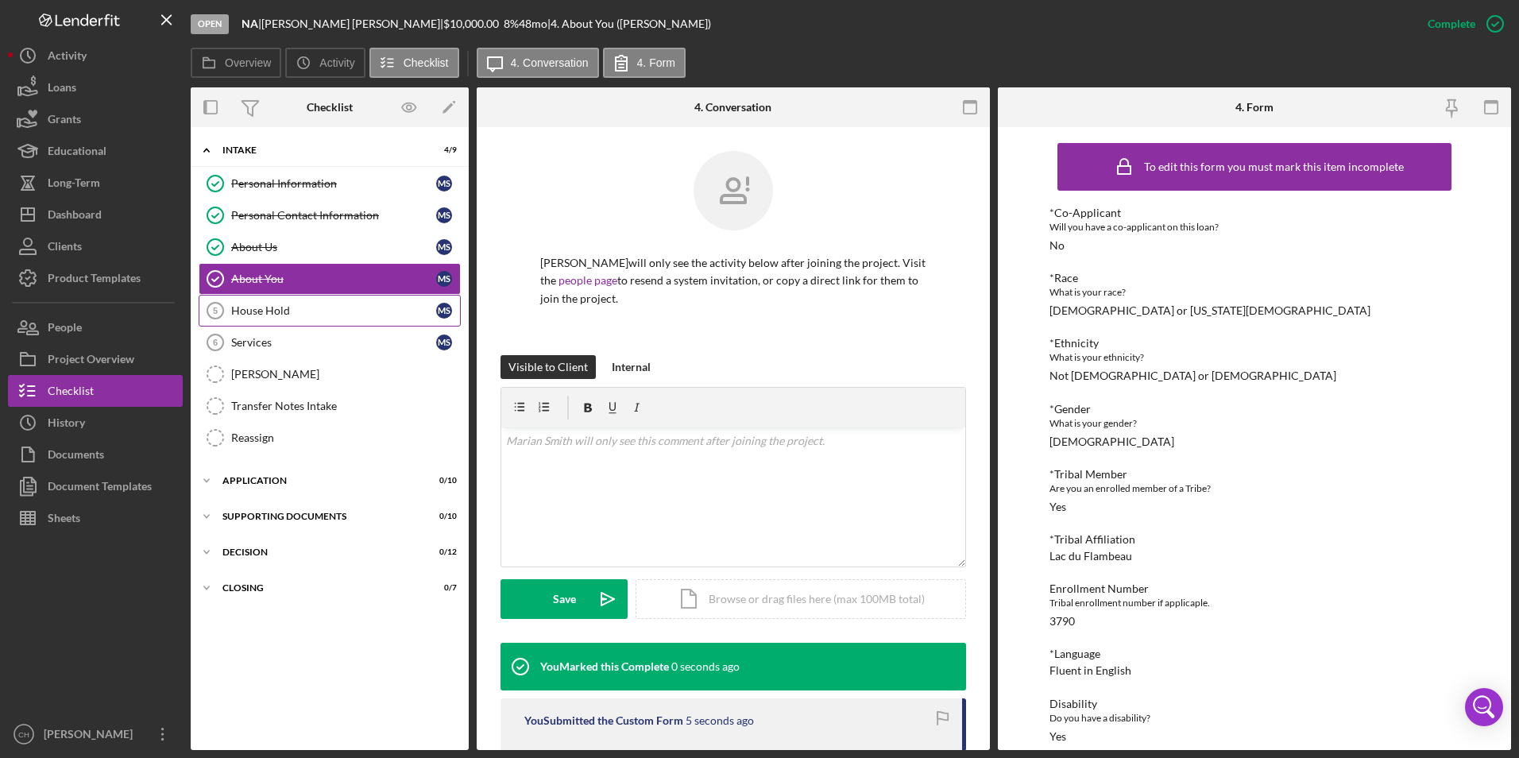
click at [290, 313] on div "House Hold" at bounding box center [333, 310] width 205 height 13
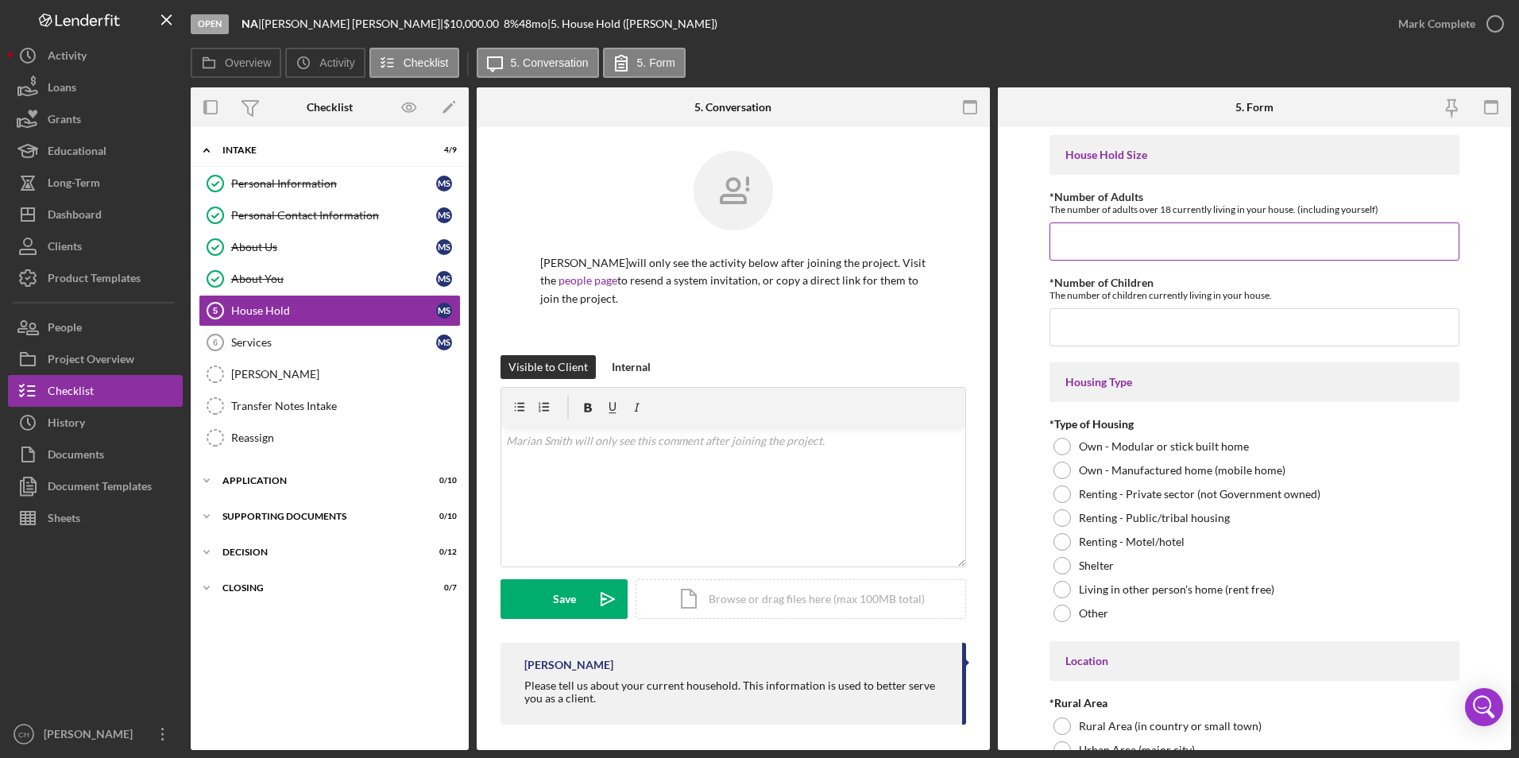
click at [1109, 229] on input "*Number of Adults" at bounding box center [1254, 241] width 411 height 38
type input "1"
click at [1084, 326] on input "*Number of Children" at bounding box center [1254, 327] width 411 height 38
type input "2"
click at [1107, 520] on label "Renting - Public/tribal housing" at bounding box center [1154, 518] width 151 height 13
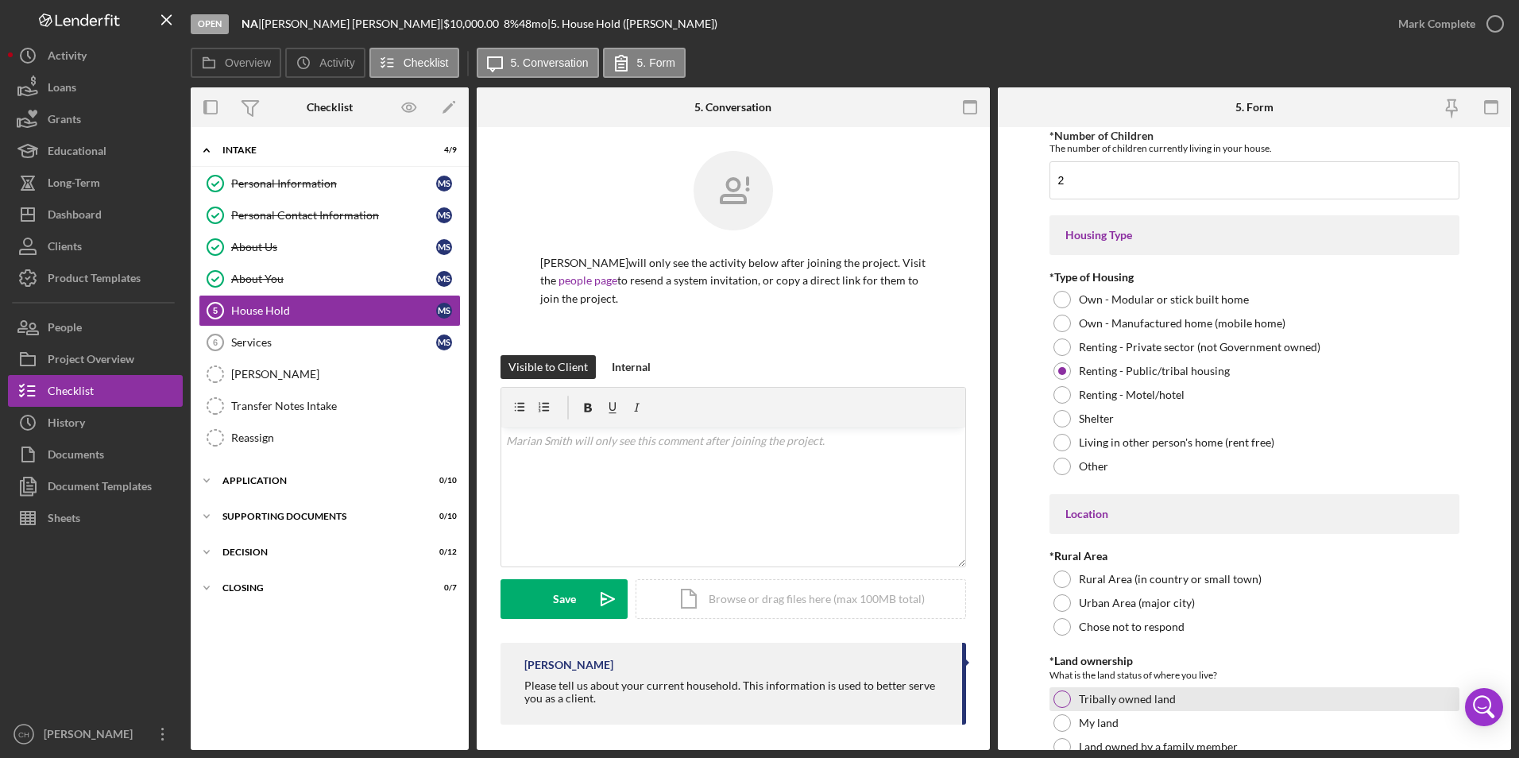
scroll to position [238, 0]
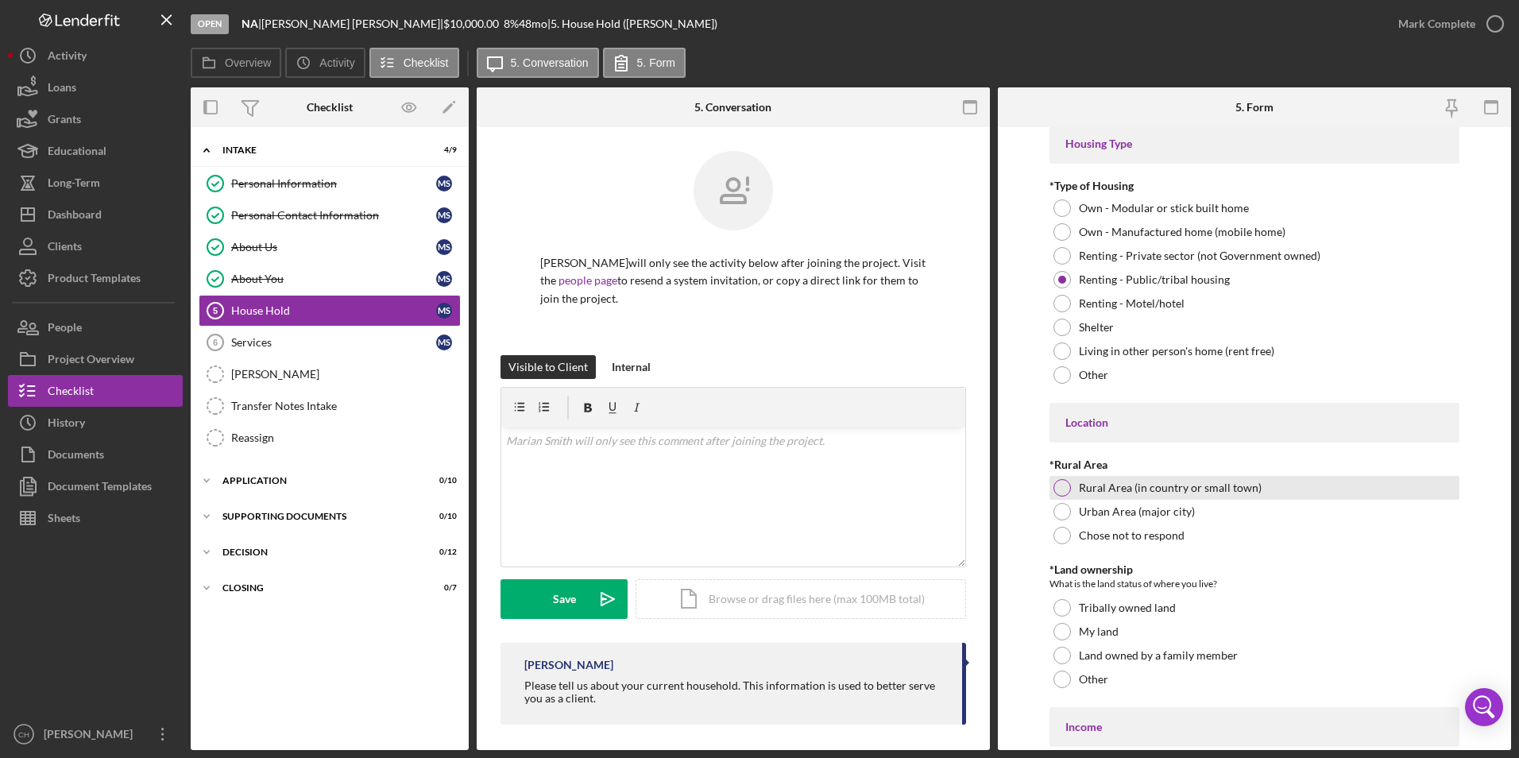
click at [1060, 485] on div at bounding box center [1061, 487] width 17 height 17
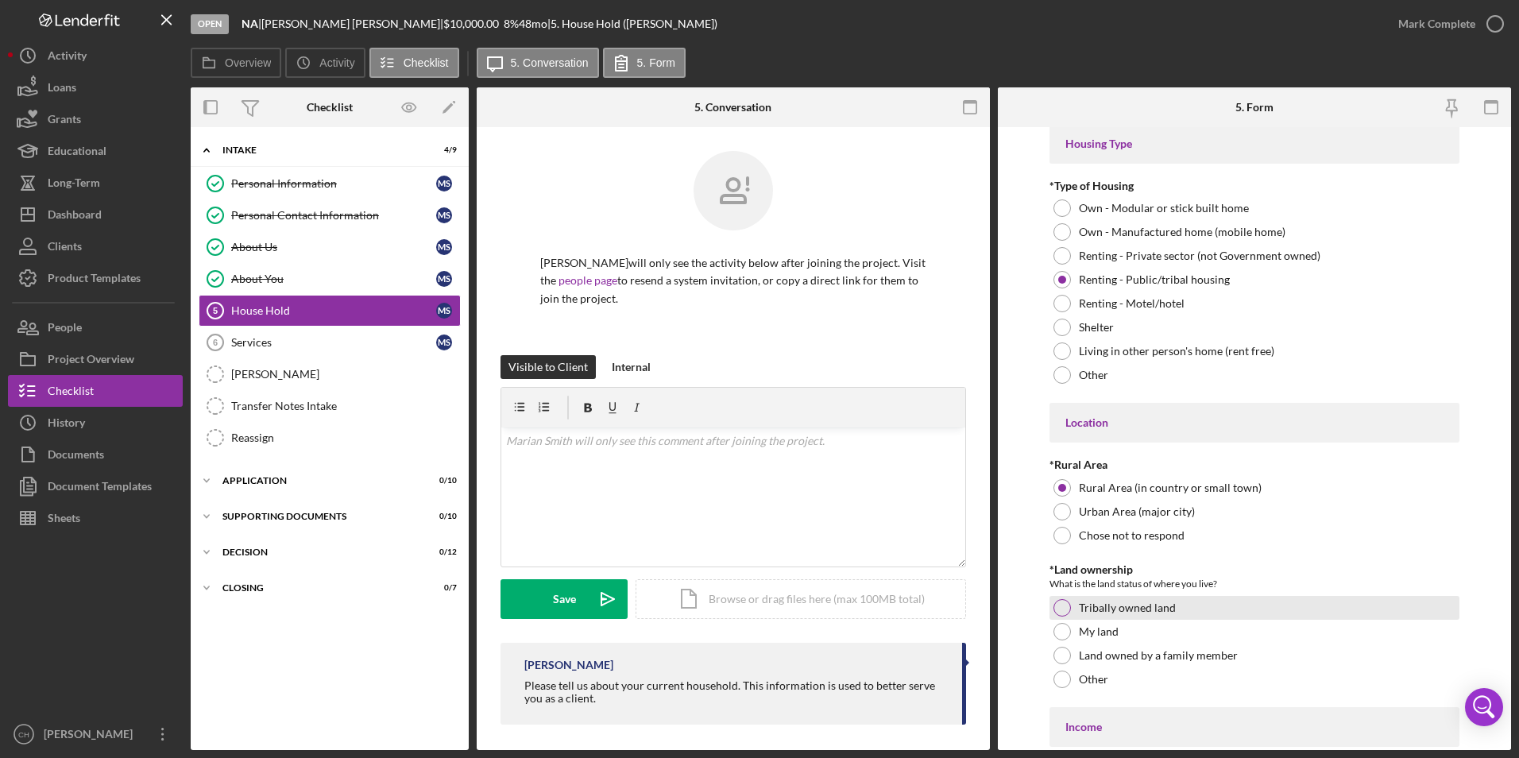
click at [1054, 607] on div at bounding box center [1061, 607] width 17 height 17
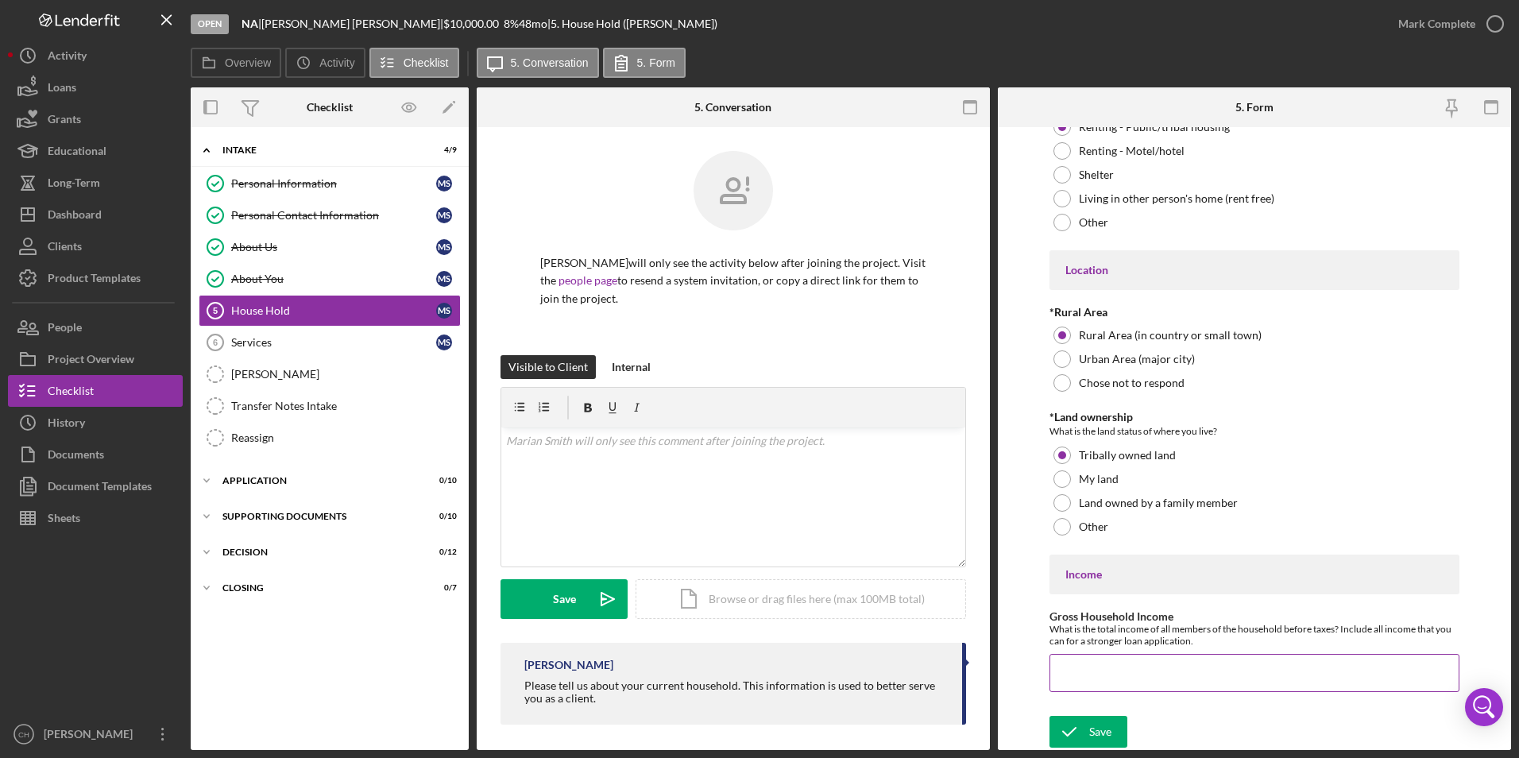
click at [1100, 669] on input "Gross Household Income" at bounding box center [1254, 673] width 411 height 38
type input "$918"
click at [1092, 727] on div "Save" at bounding box center [1100, 732] width 22 height 32
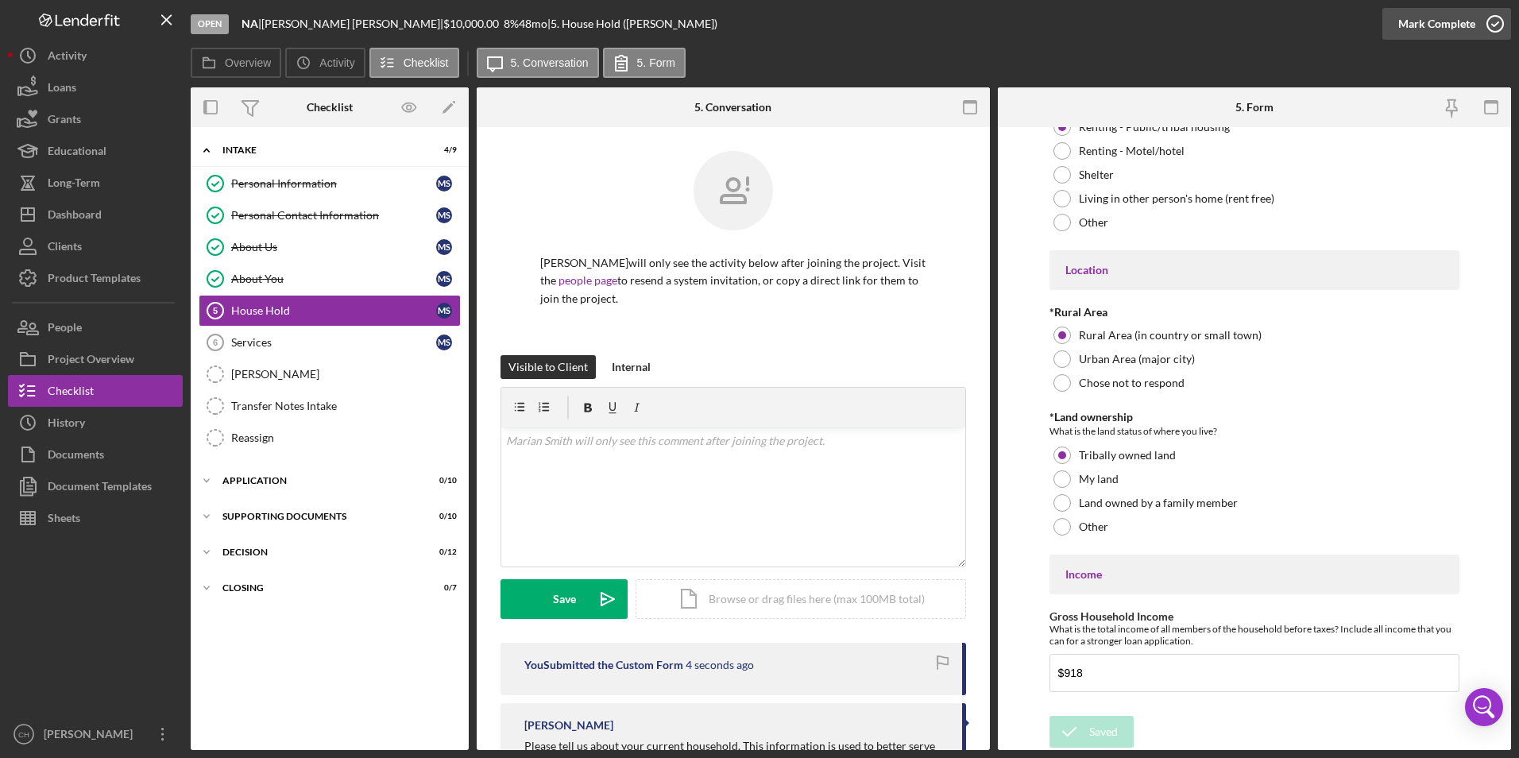
click at [1439, 29] on div "Mark Complete" at bounding box center [1436, 24] width 77 height 32
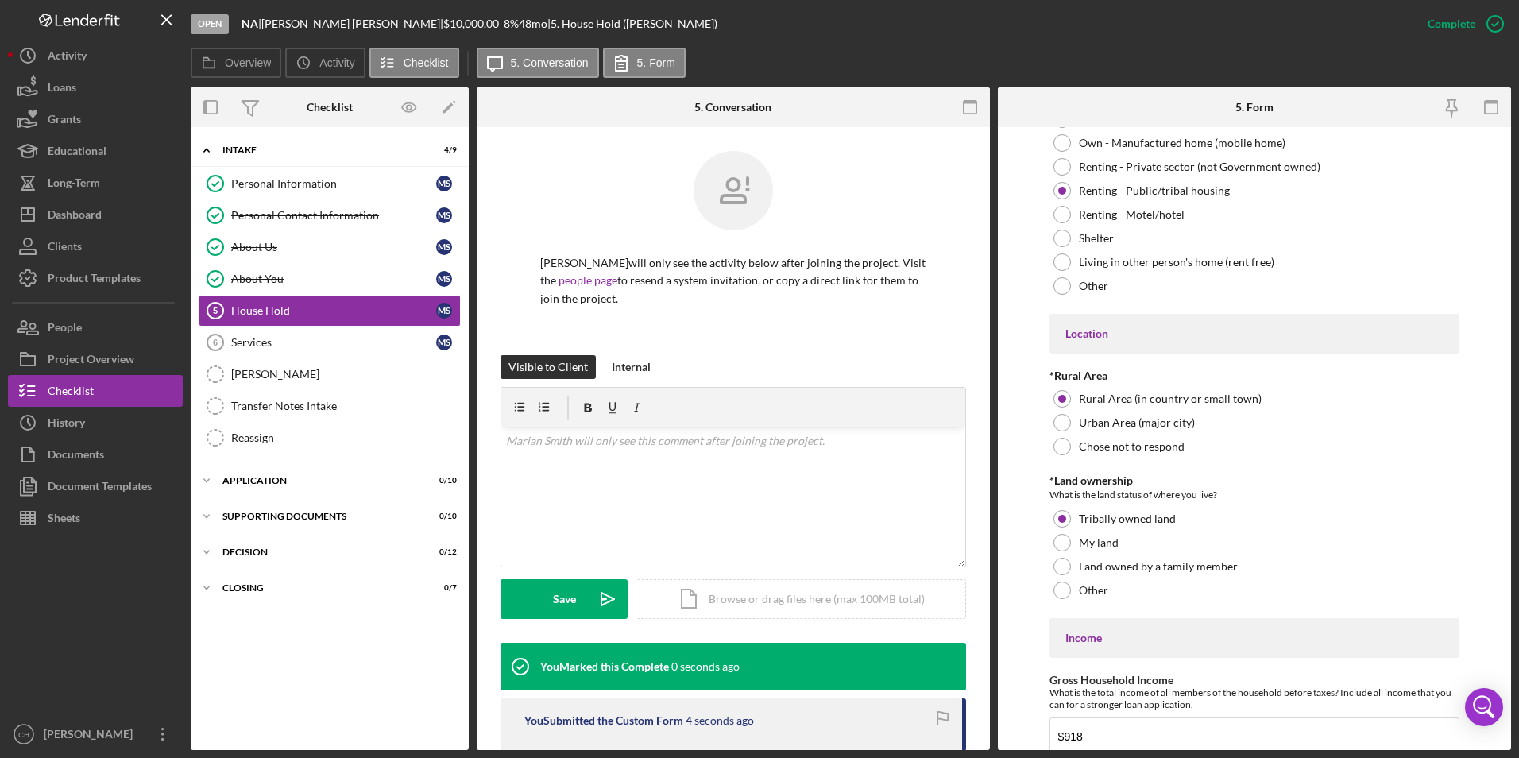
scroll to position [454, 0]
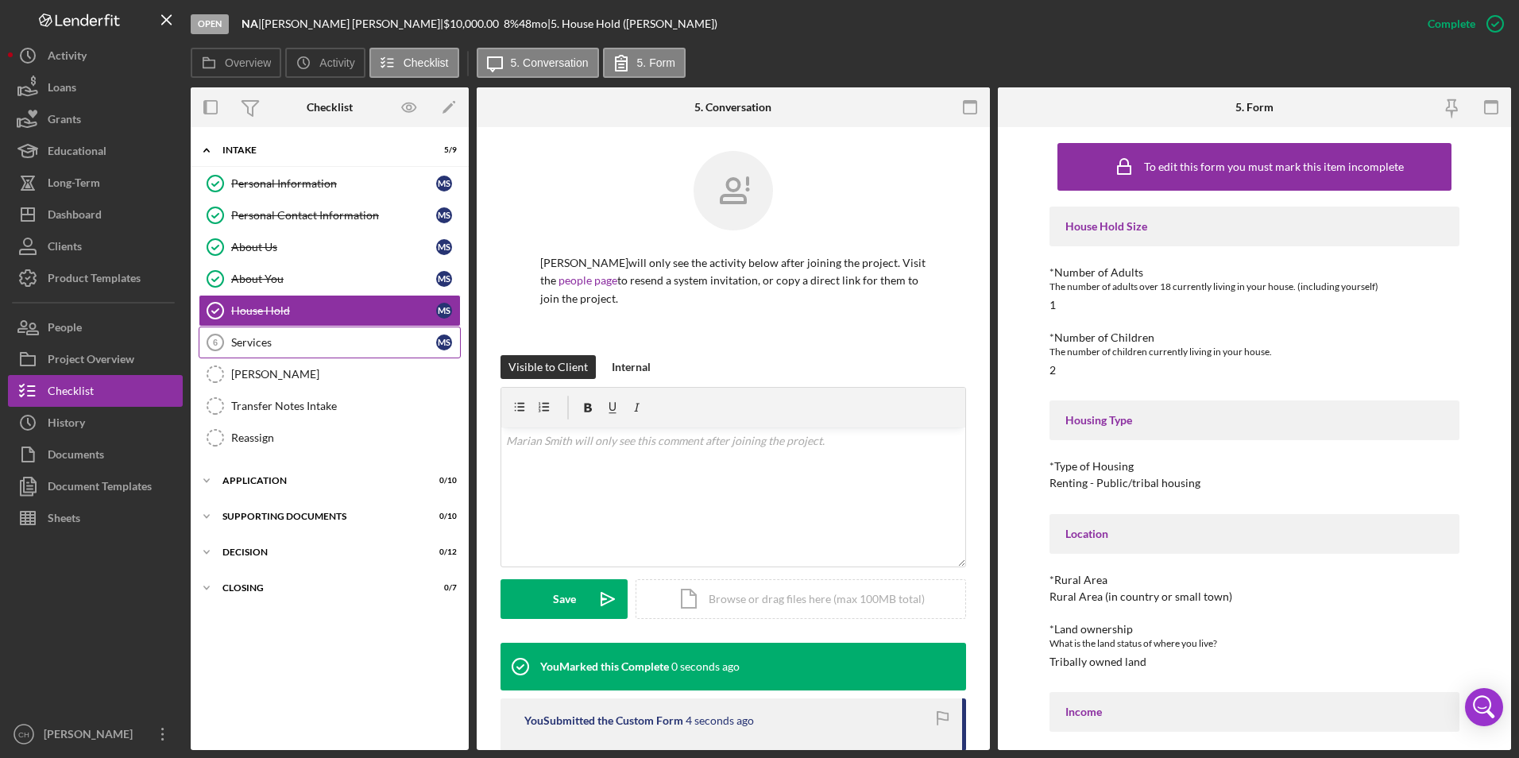
click at [242, 342] on div "Services" at bounding box center [333, 342] width 205 height 13
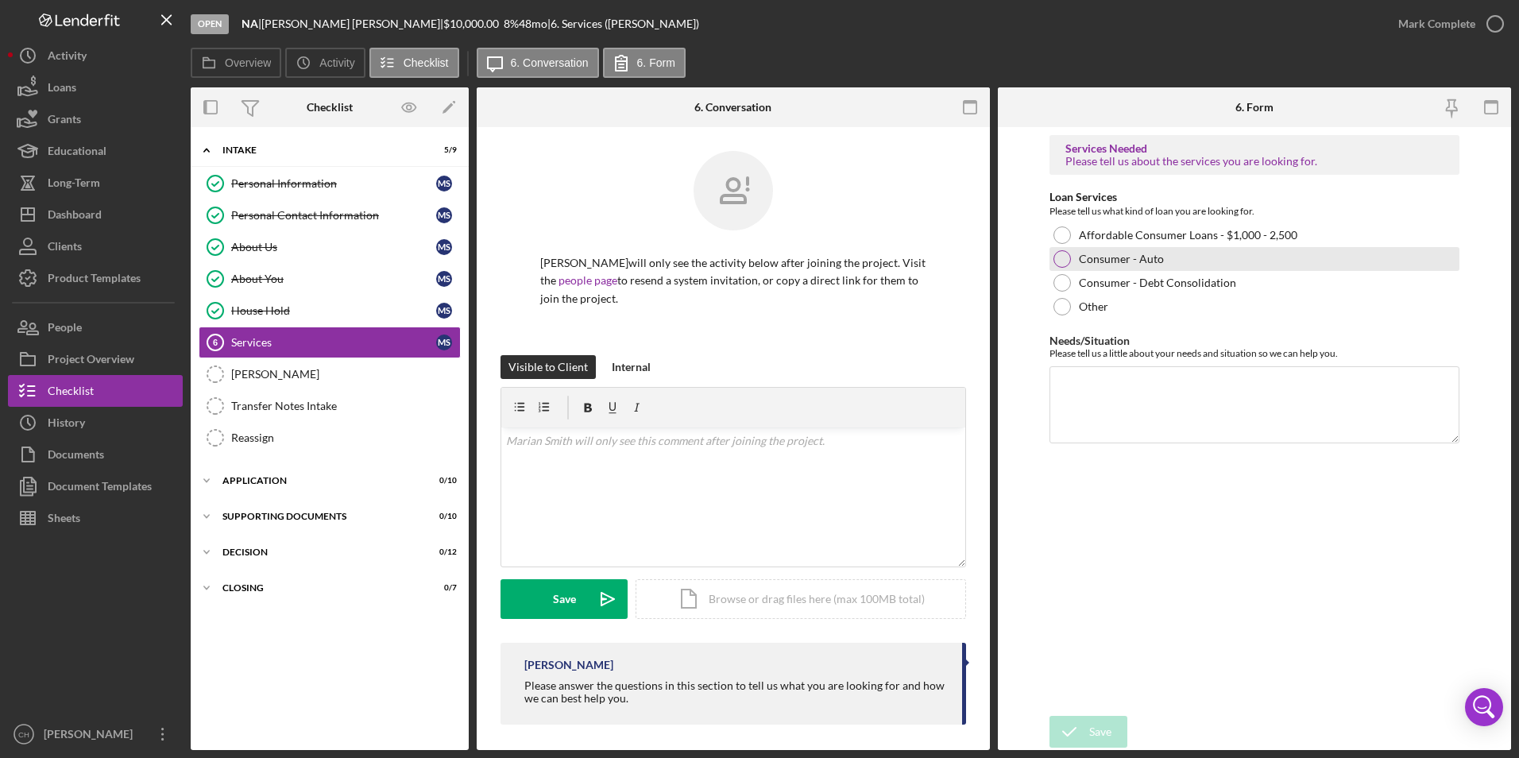
click at [1056, 257] on div at bounding box center [1061, 258] width 17 height 17
click at [1074, 381] on textarea "Needs/Situation" at bounding box center [1254, 404] width 411 height 76
type textarea "N"
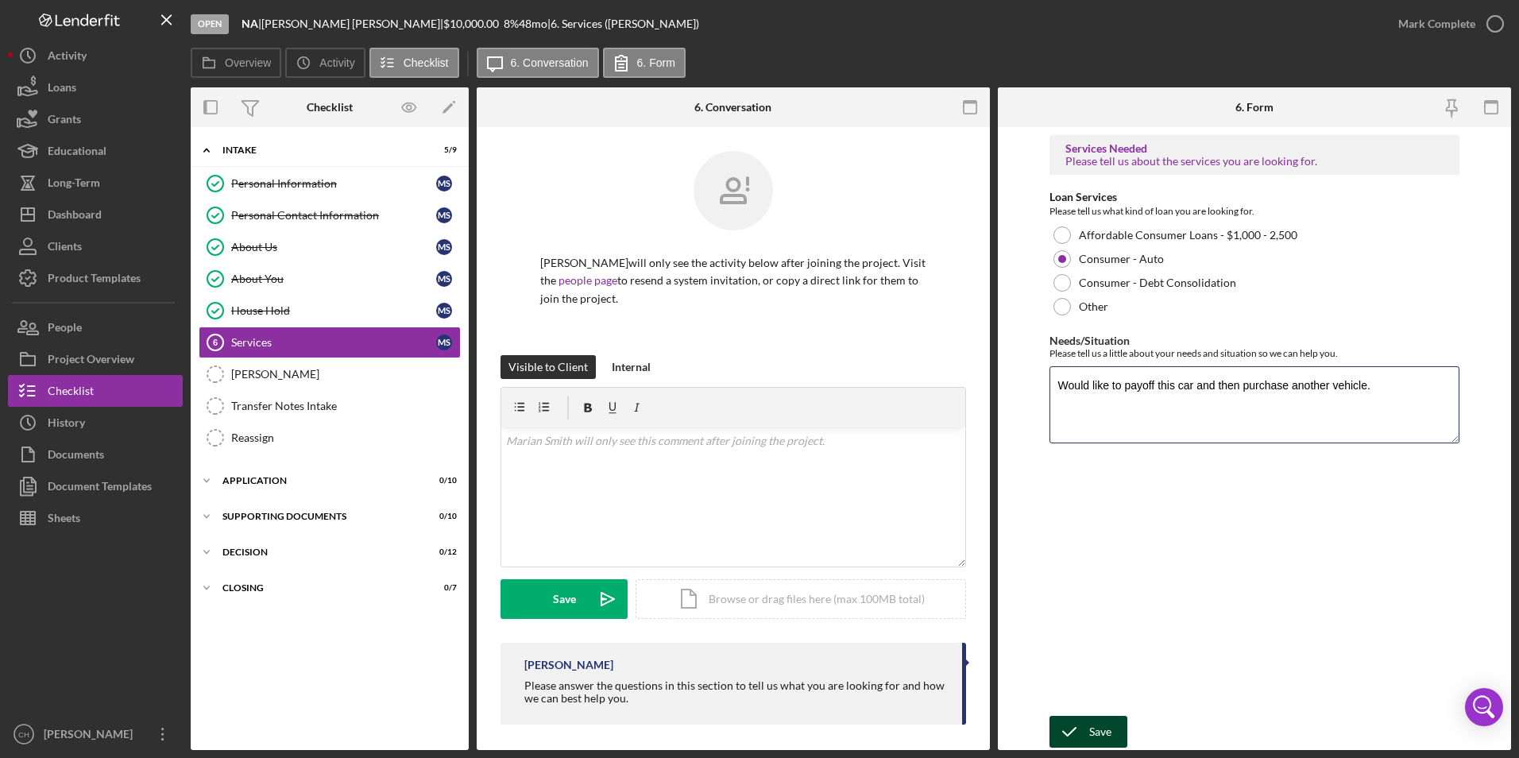
type textarea "Would like to payoff this car and then purchase another vehicle."
click at [1098, 734] on div "Save" at bounding box center [1100, 732] width 22 height 32
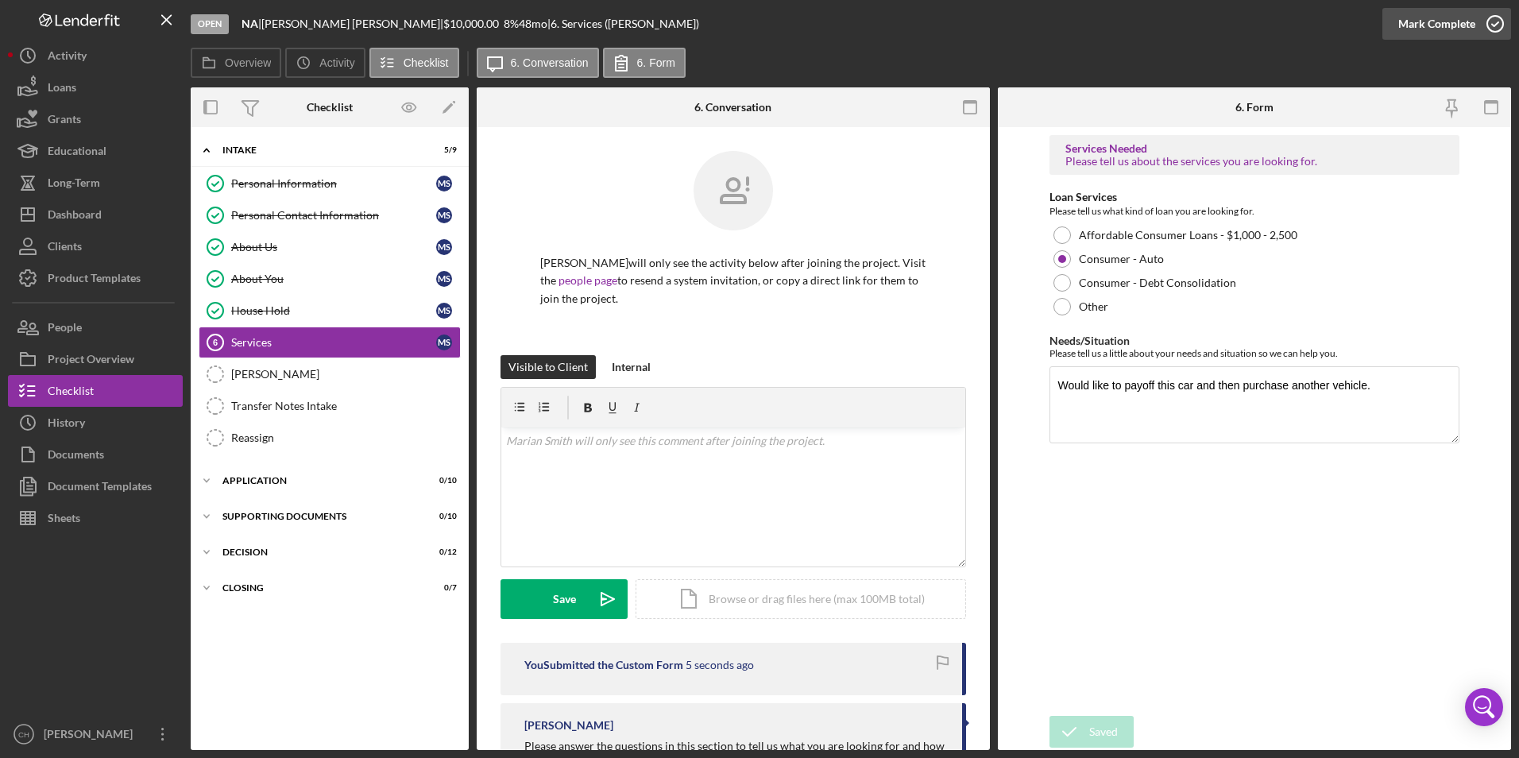
click at [1421, 24] on div "Mark Complete" at bounding box center [1436, 24] width 77 height 32
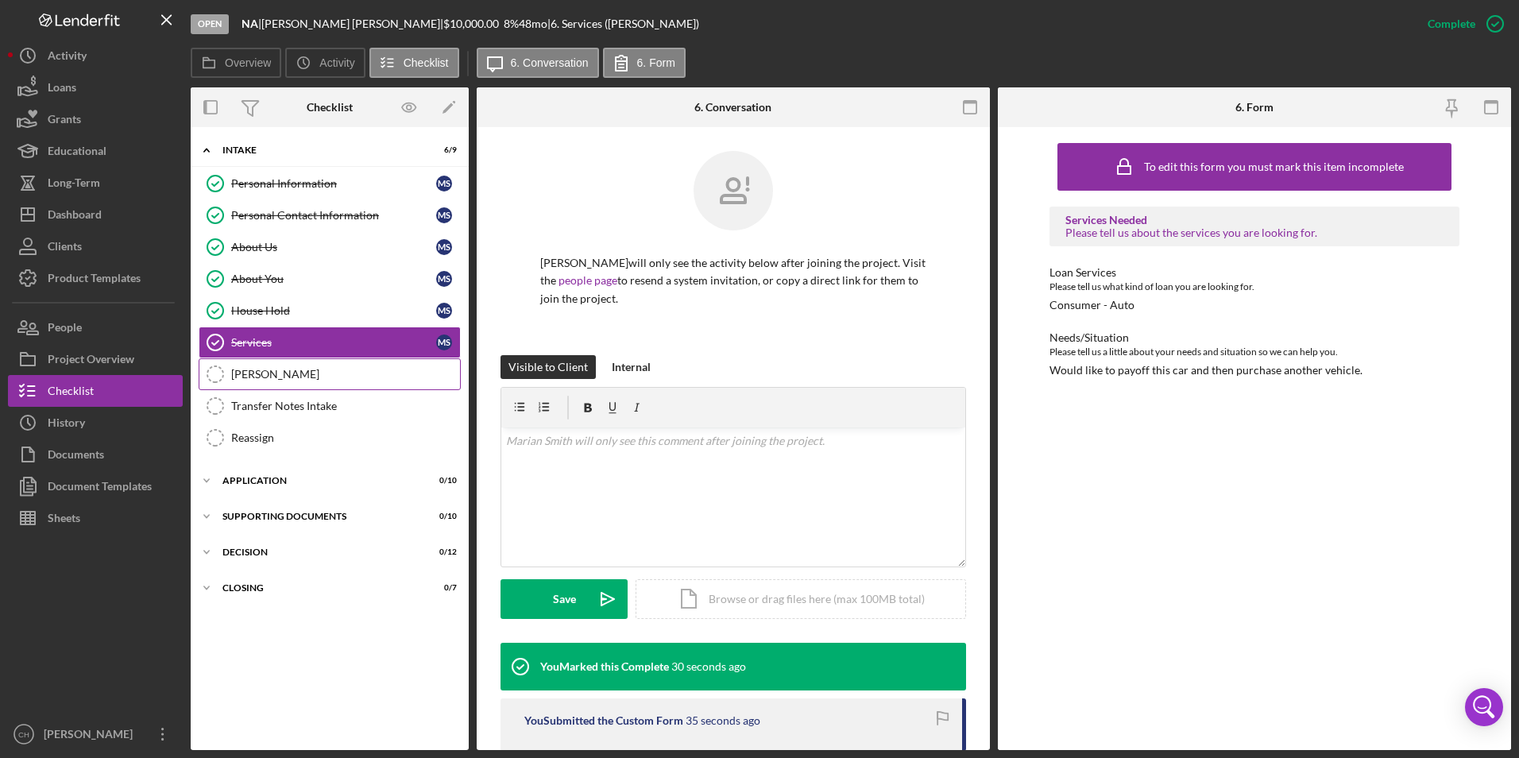
click at [259, 381] on link "[PERSON_NAME]" at bounding box center [330, 374] width 262 height 32
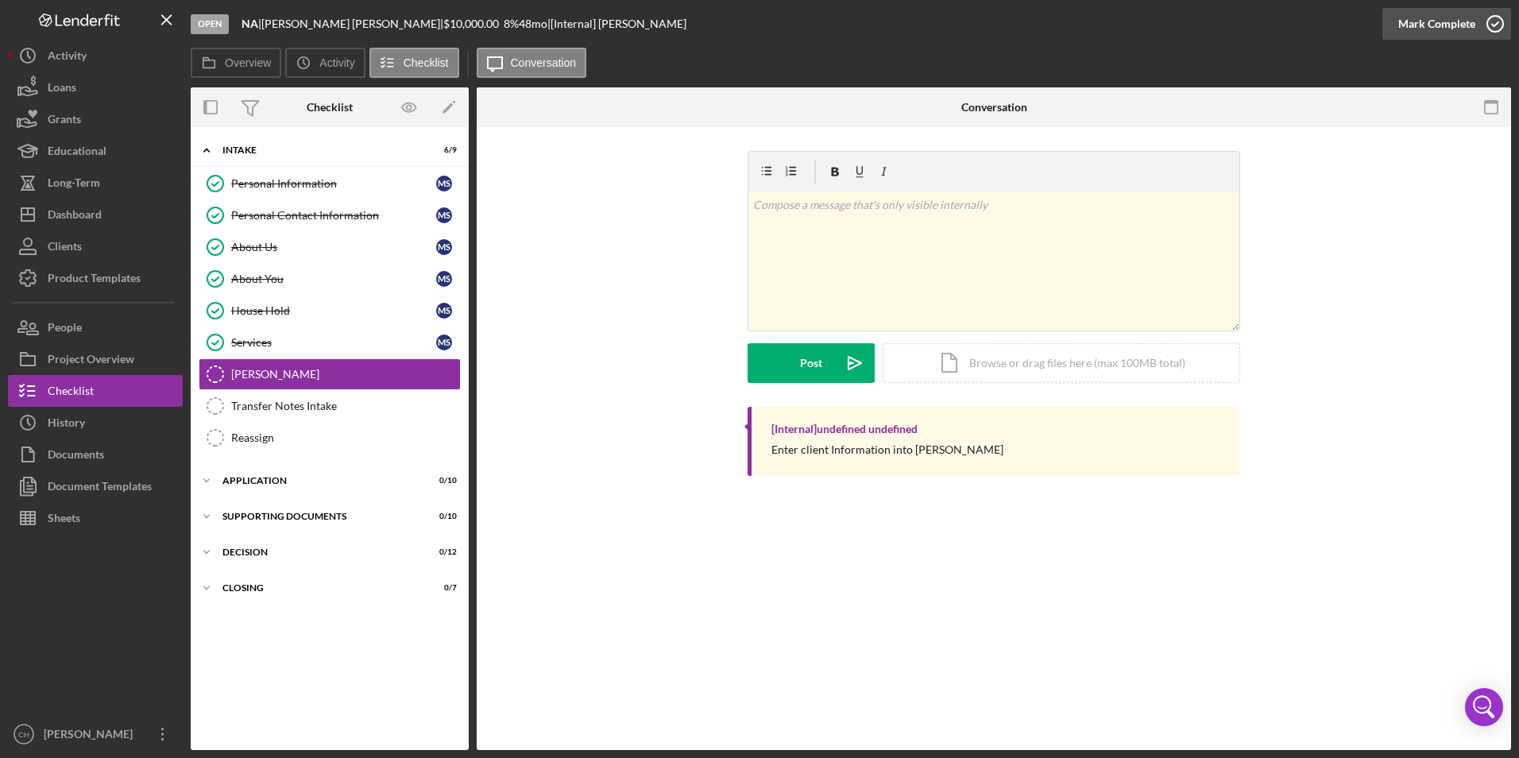
click at [1413, 25] on div "Mark Complete" at bounding box center [1436, 24] width 77 height 32
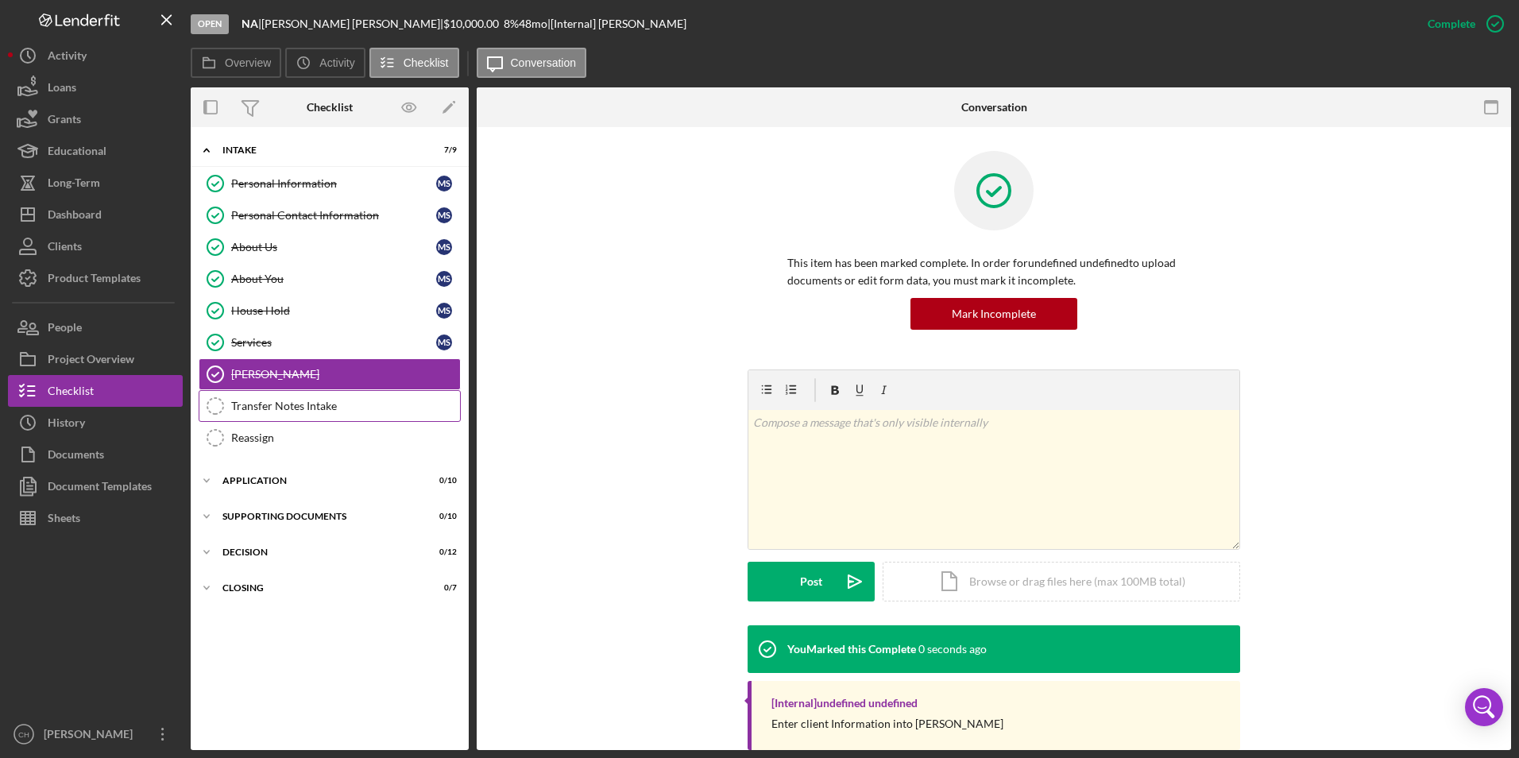
click at [328, 404] on div "Transfer Notes Intake" at bounding box center [345, 406] width 229 height 13
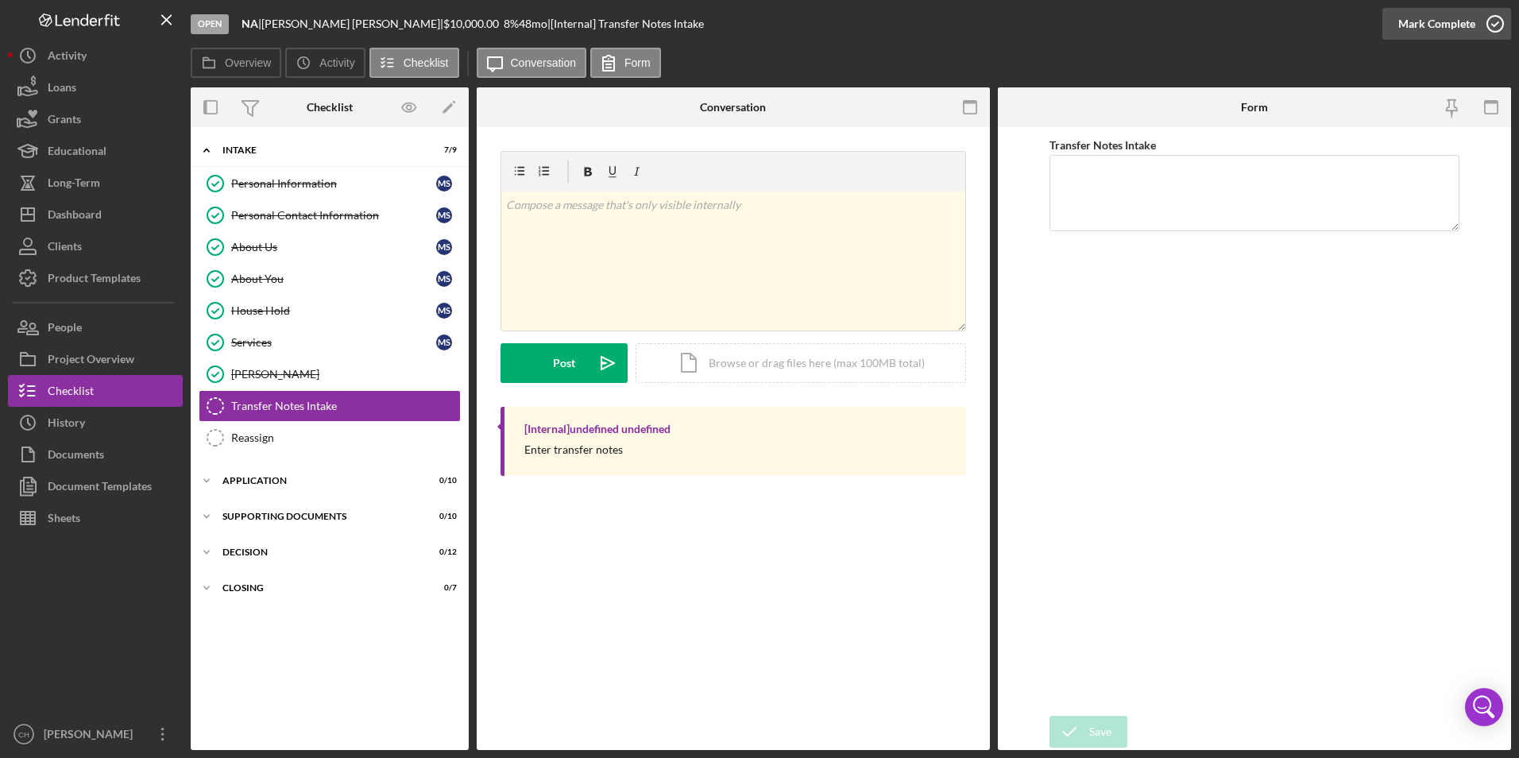
click at [1432, 16] on div "Mark Complete" at bounding box center [1436, 24] width 77 height 32
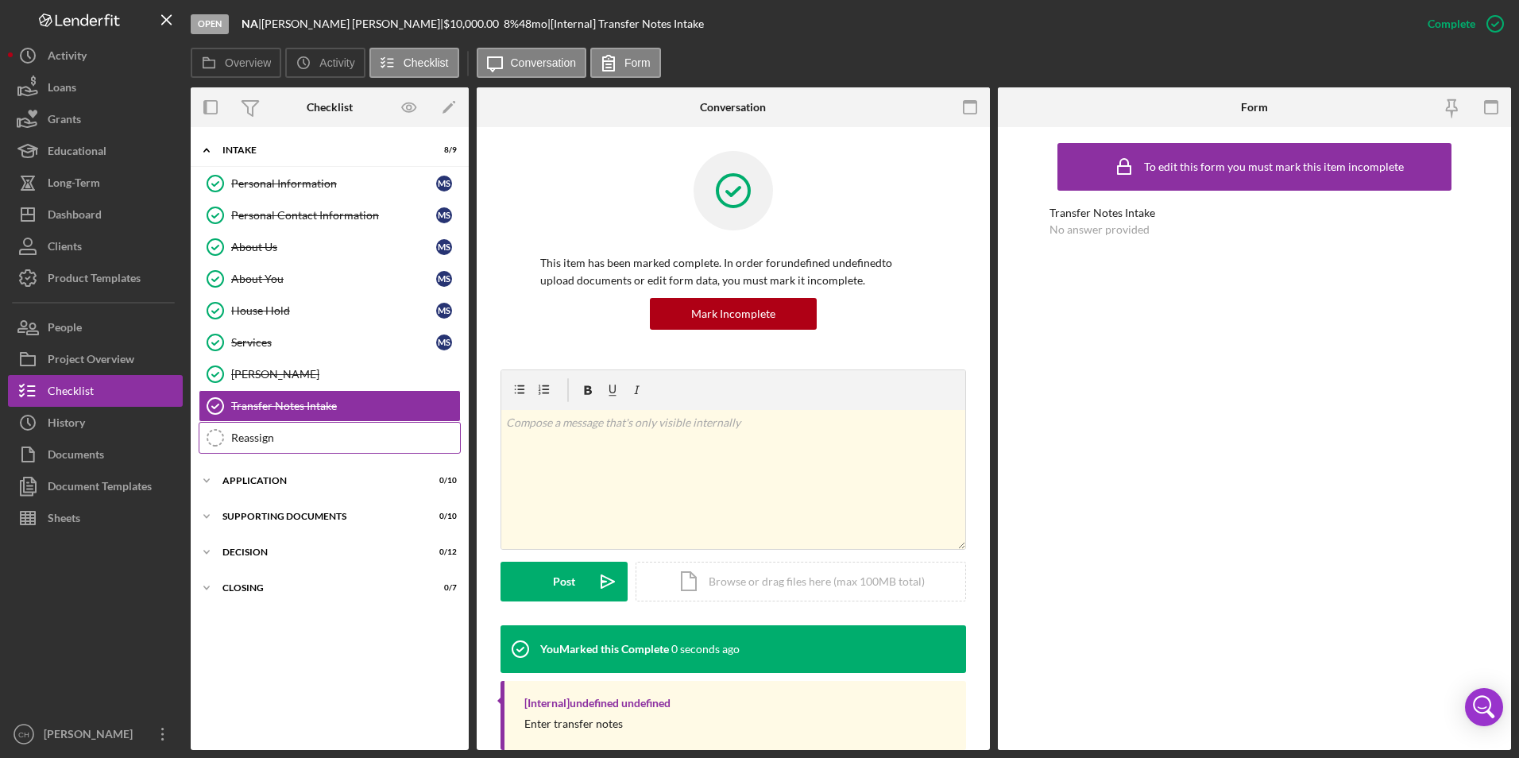
click at [238, 442] on div "Reassign" at bounding box center [345, 437] width 229 height 13
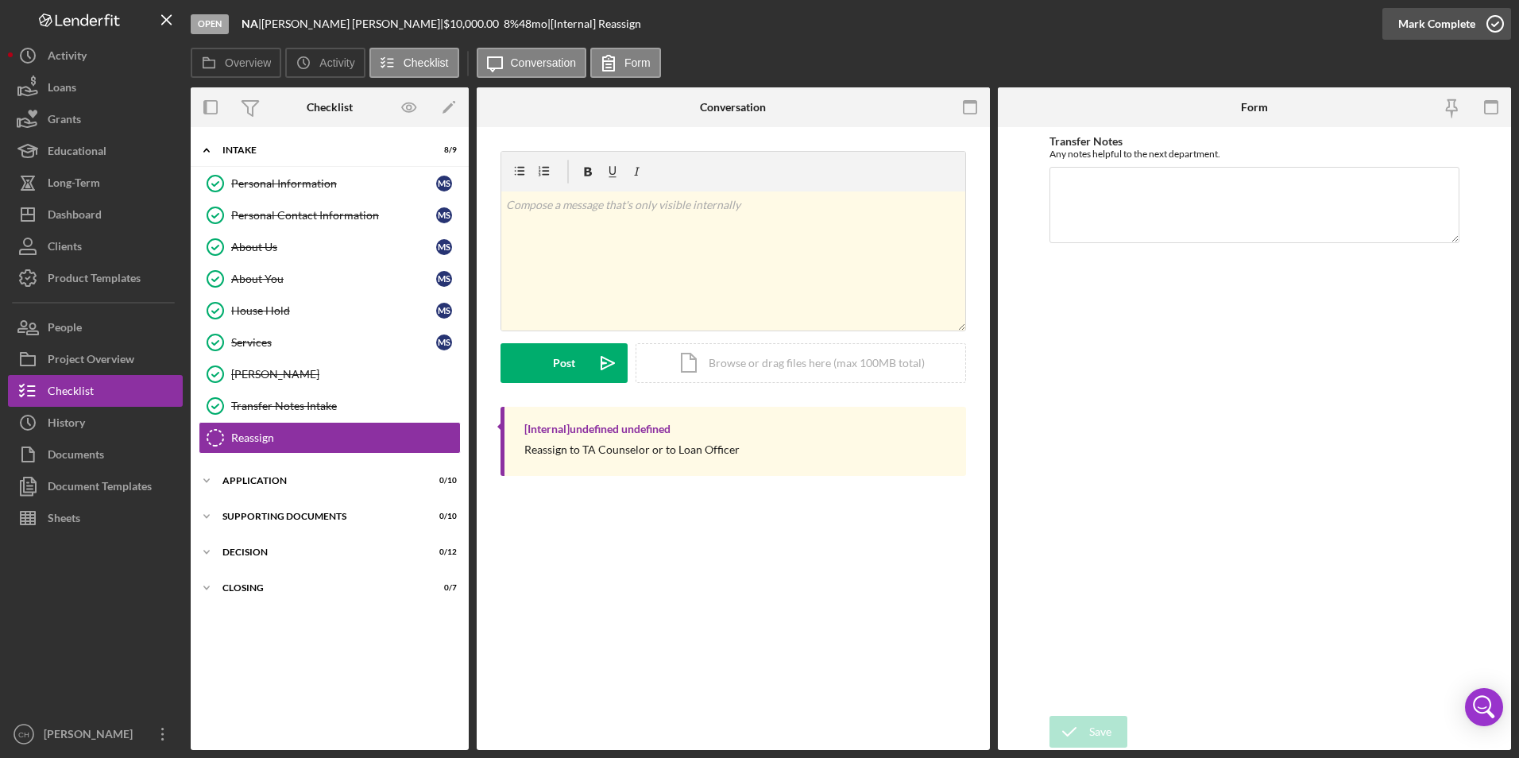
click at [1402, 14] on div "Mark Complete" at bounding box center [1436, 24] width 77 height 32
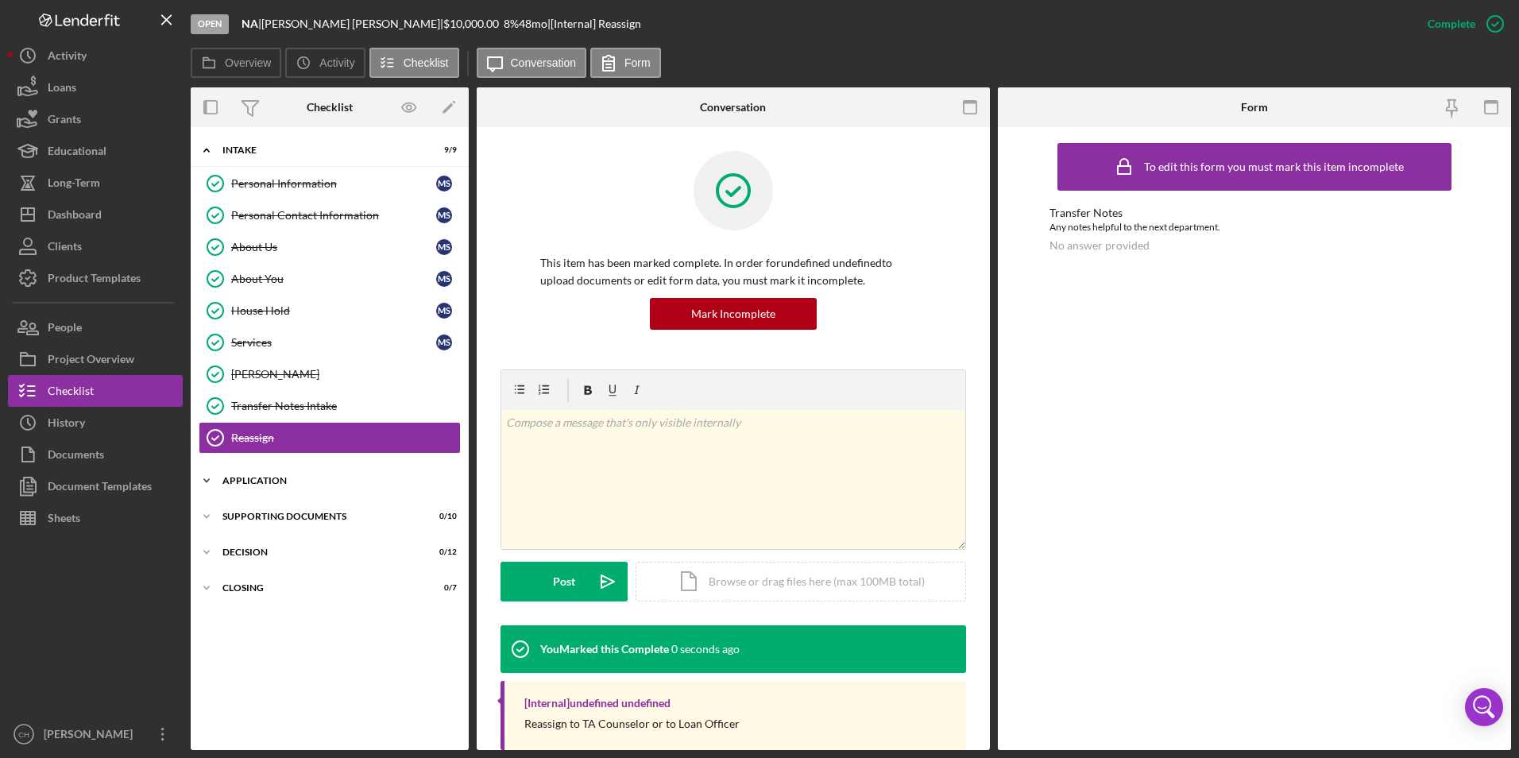
click at [237, 480] on div "Application" at bounding box center [335, 481] width 226 height 10
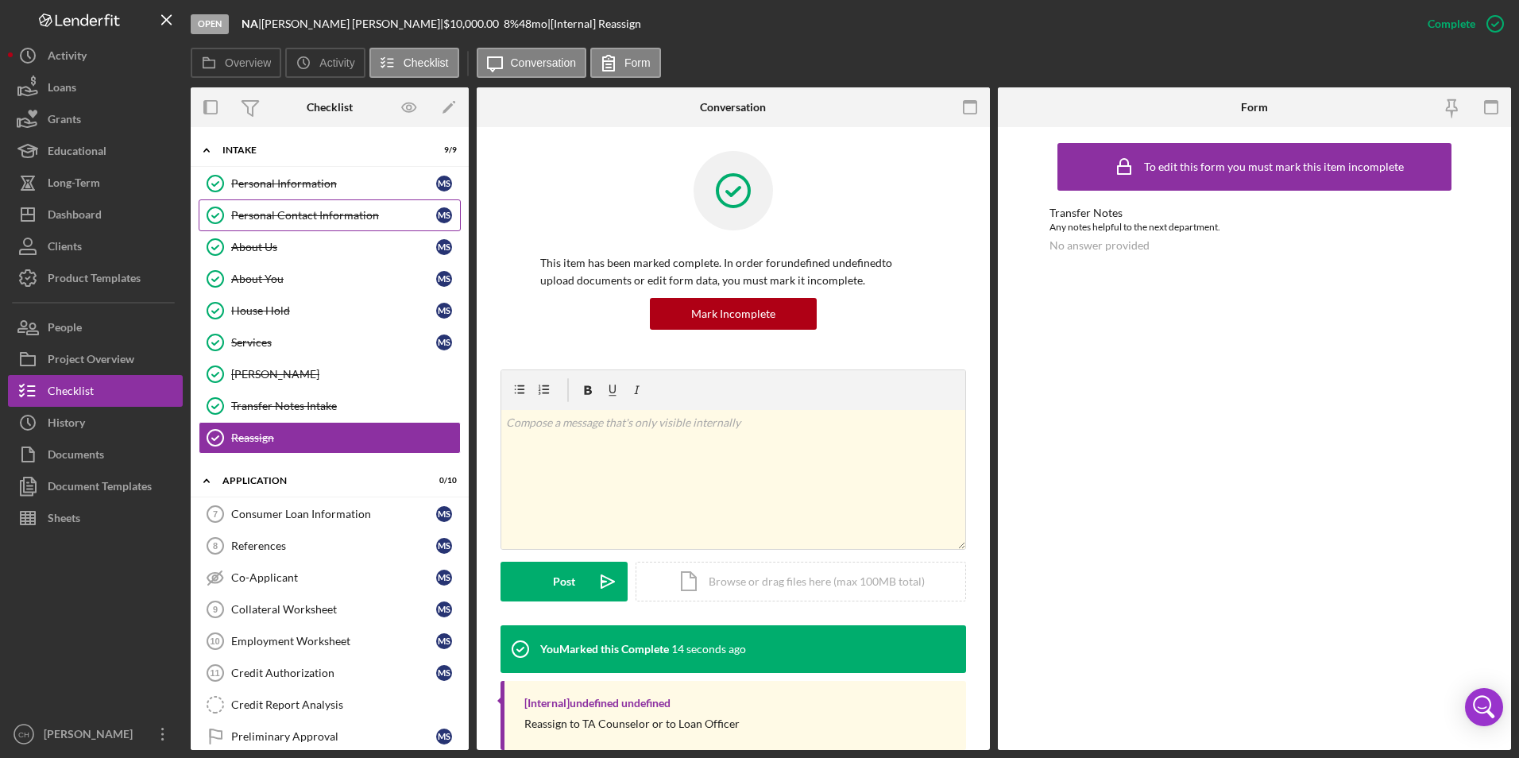
click at [284, 222] on div "Personal Contact Information" at bounding box center [333, 215] width 205 height 13
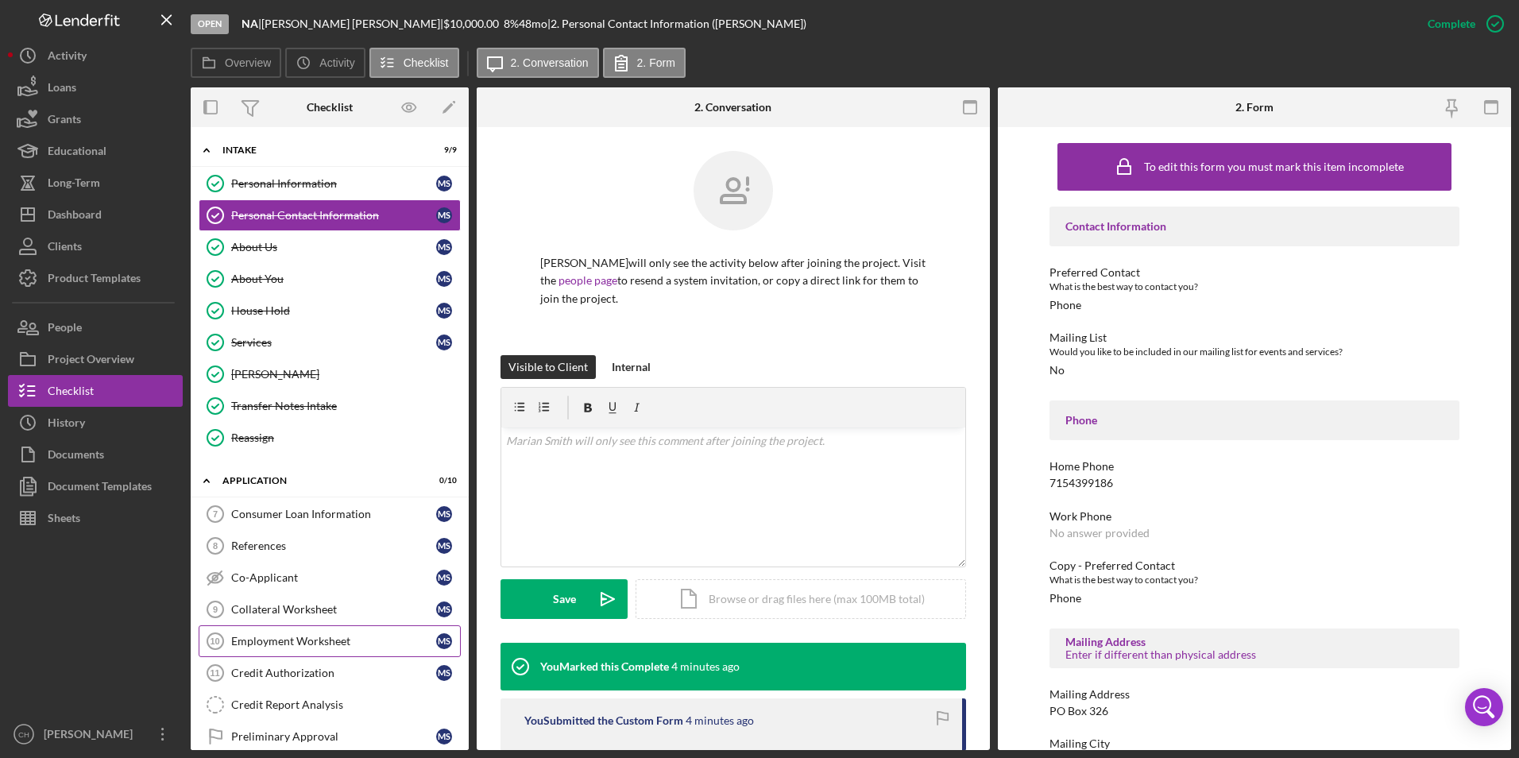
click at [290, 641] on div "Employment Worksheet" at bounding box center [333, 641] width 205 height 13
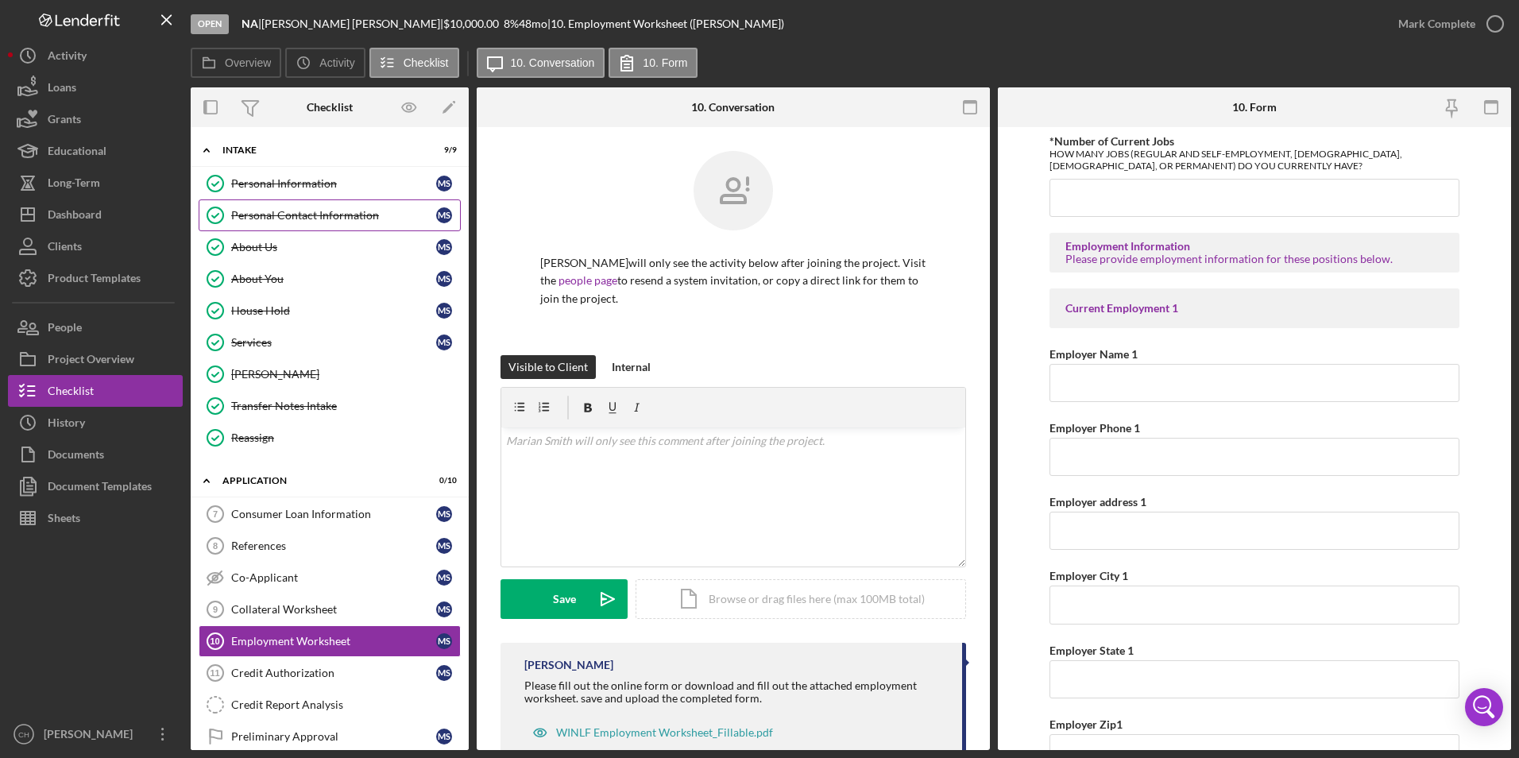
click at [296, 214] on div "Personal Contact Information" at bounding box center [333, 215] width 205 height 13
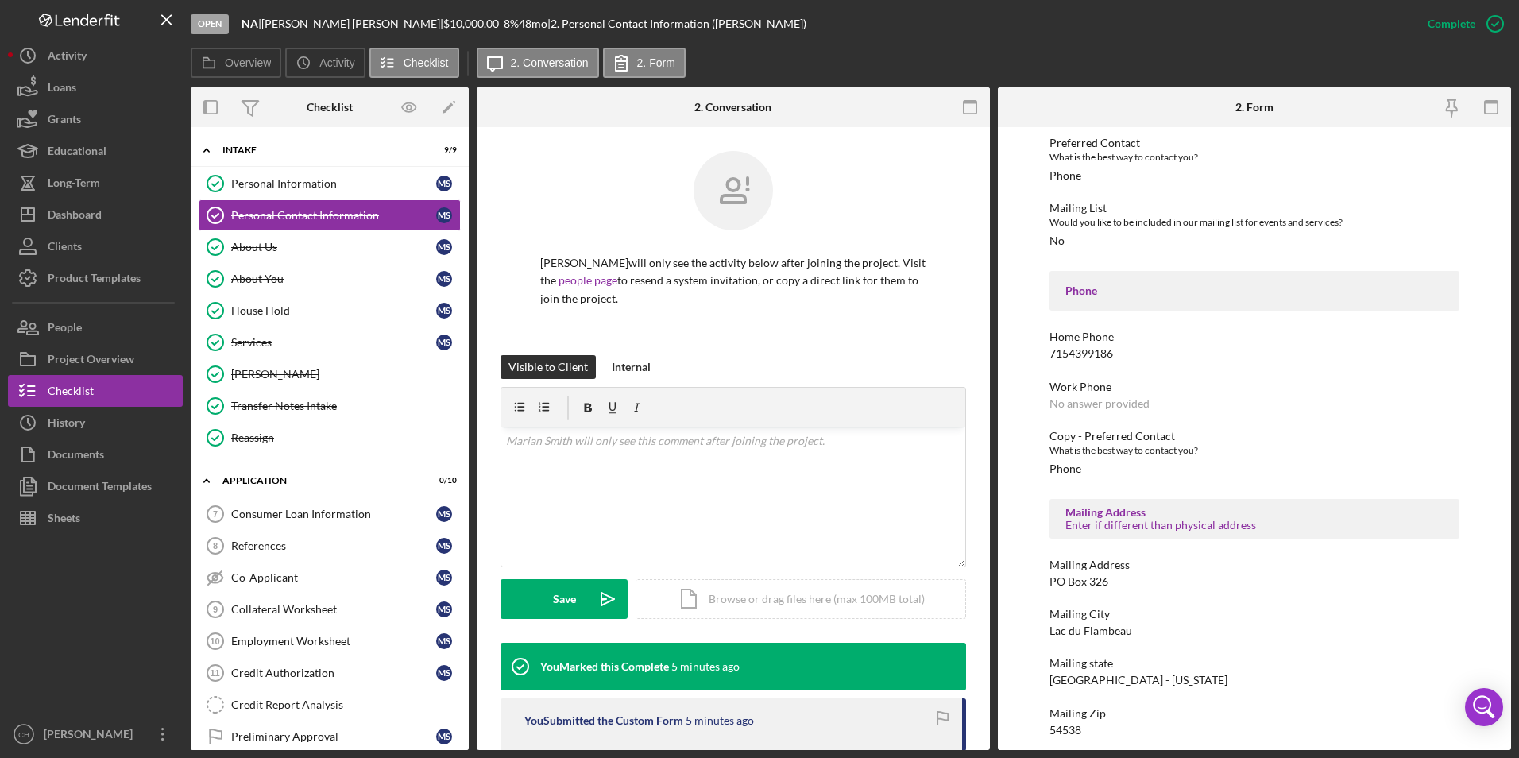
scroll to position [140, 0]
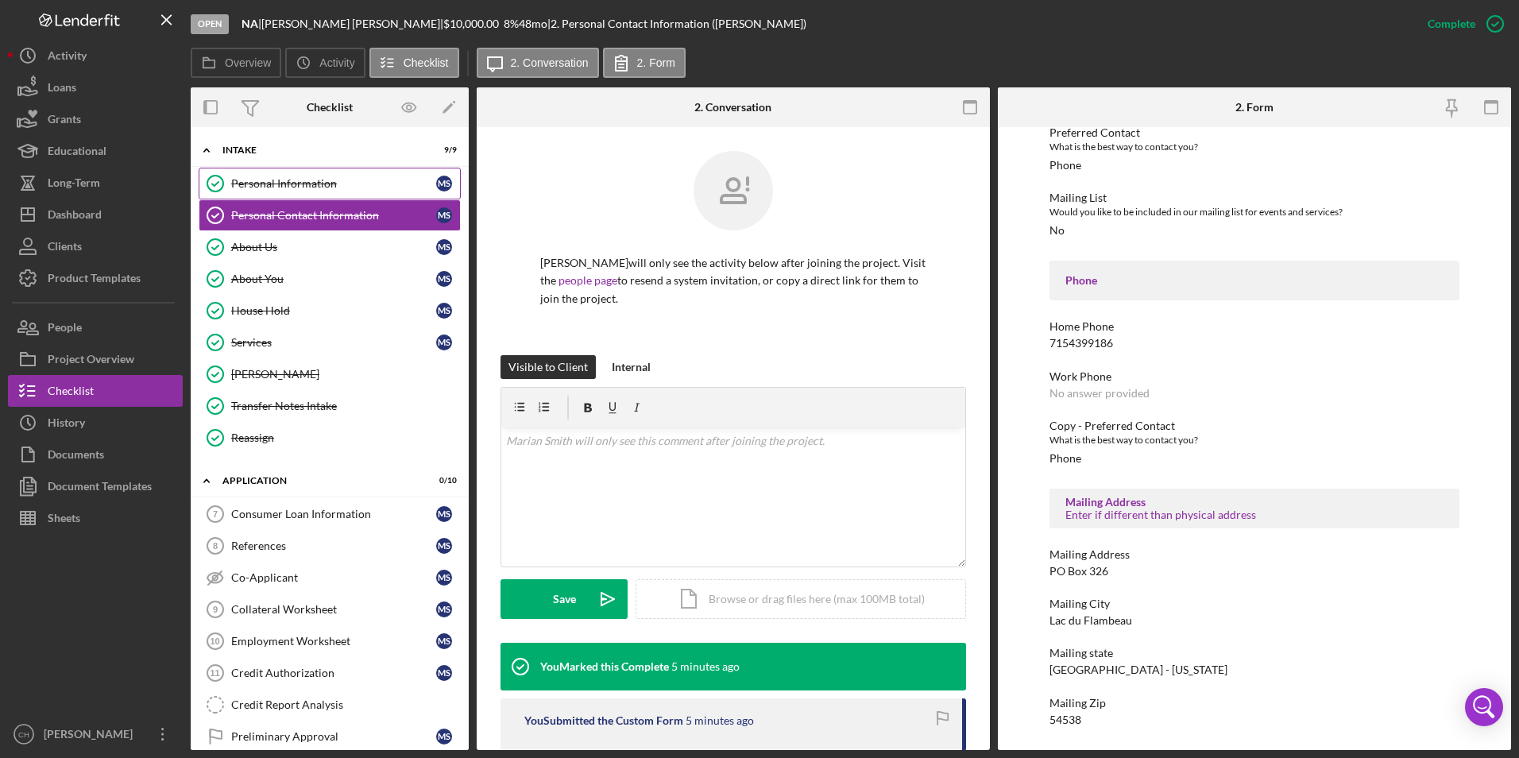
click at [317, 181] on div "Personal Information" at bounding box center [333, 183] width 205 height 13
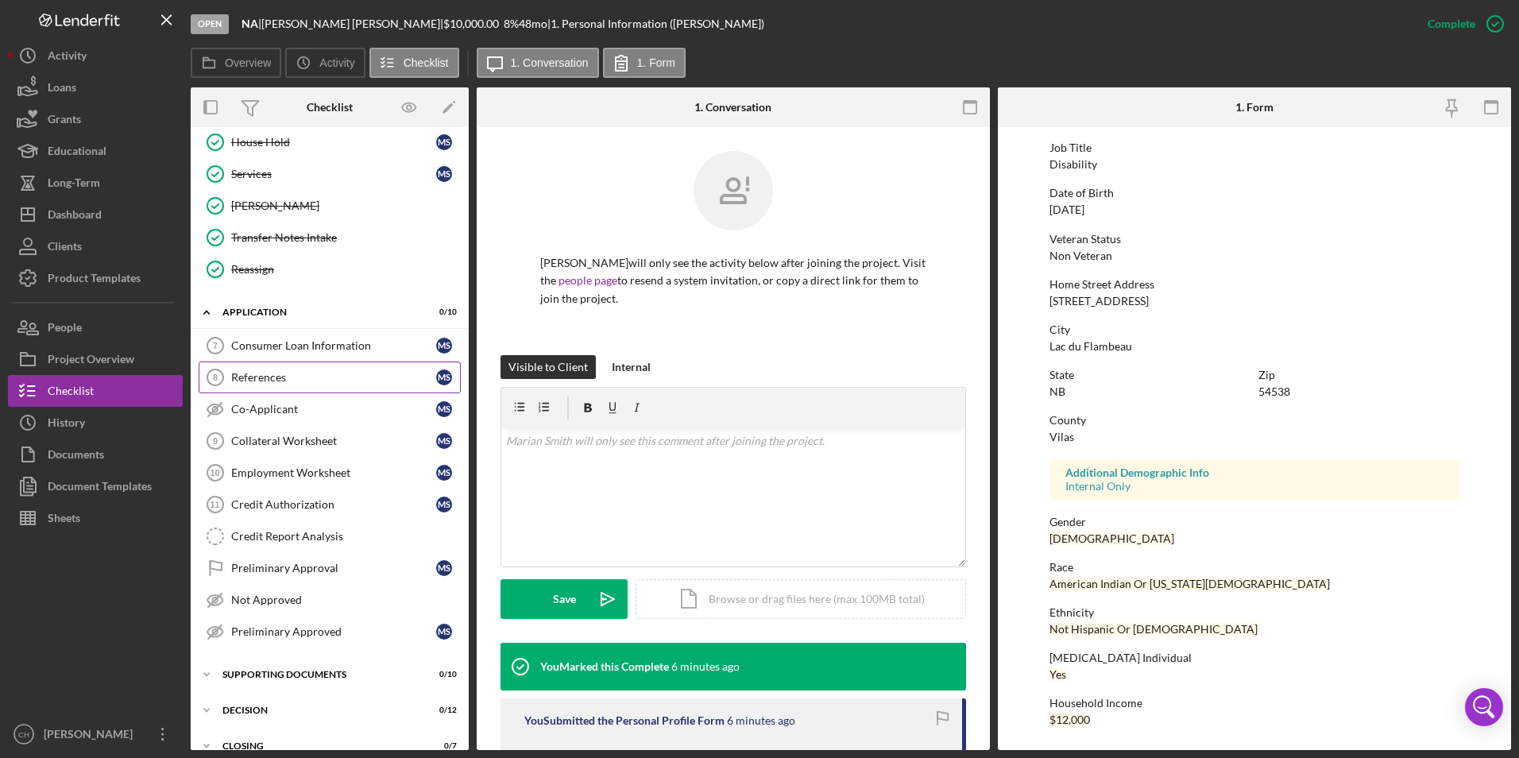
scroll to position [189, 0]
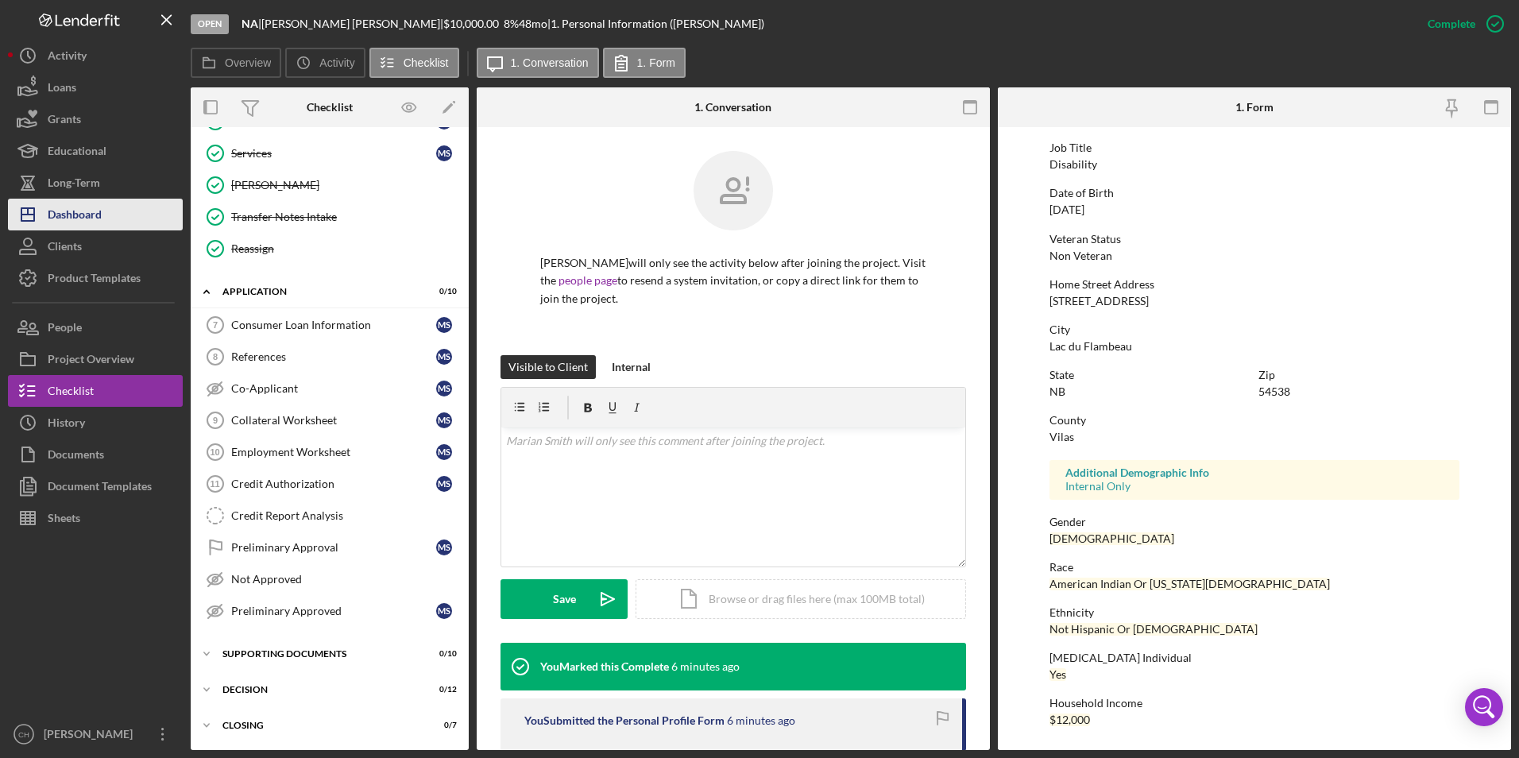
click at [98, 216] on div "Dashboard" at bounding box center [75, 217] width 54 height 36
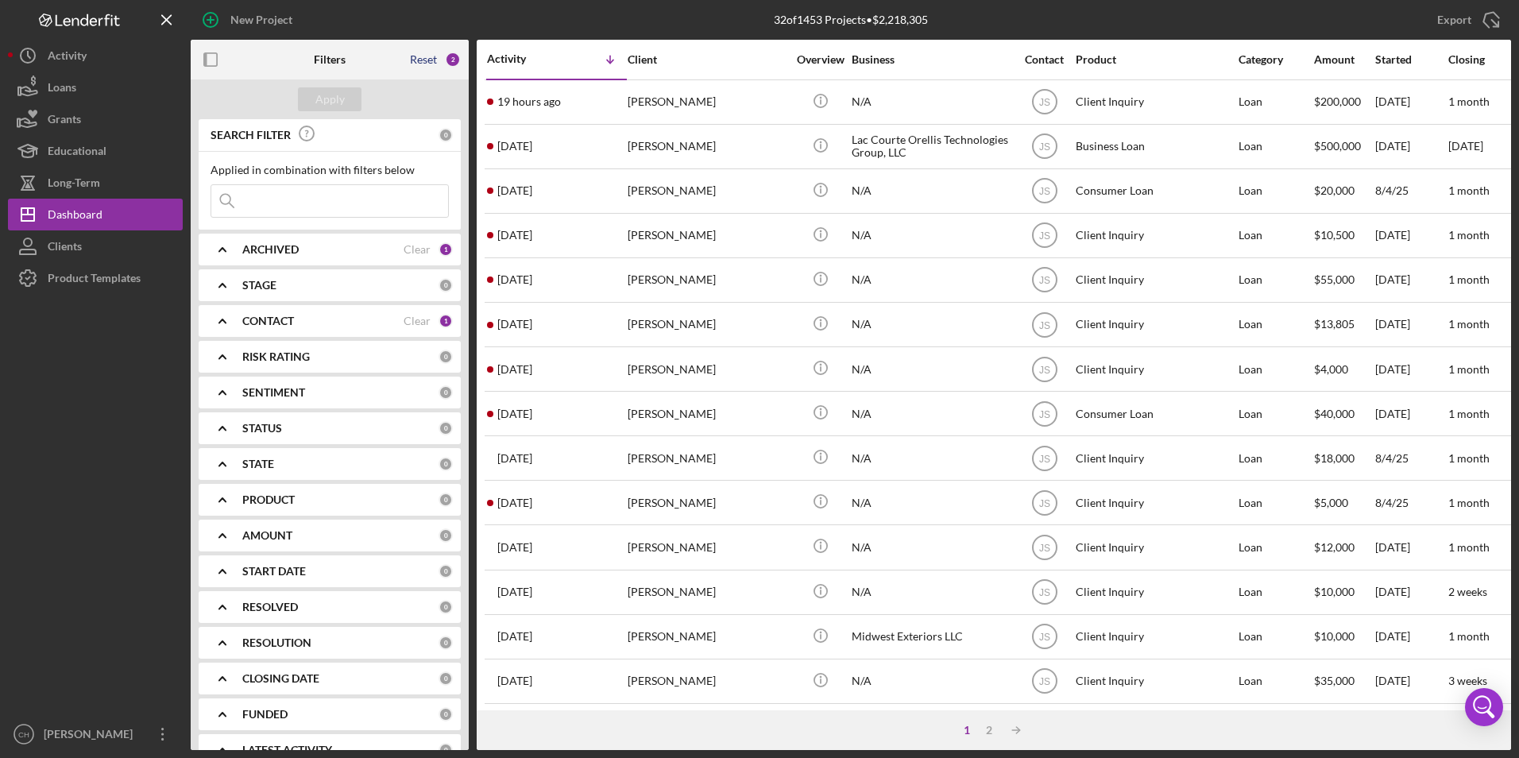
click at [428, 53] on div "Reset" at bounding box center [423, 59] width 27 height 13
click at [340, 94] on div "Apply" at bounding box center [329, 99] width 29 height 24
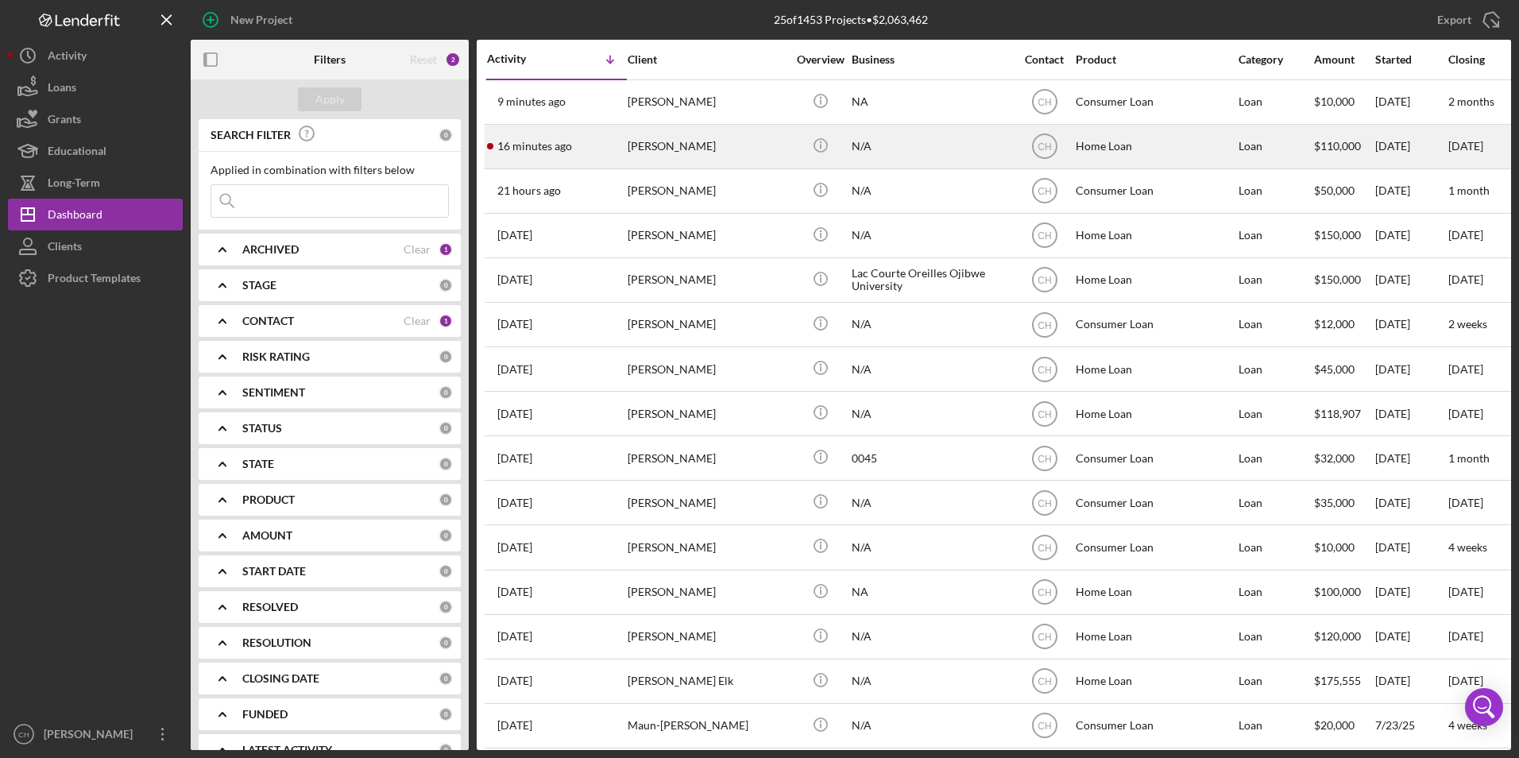
click at [629, 144] on div "[PERSON_NAME]" at bounding box center [707, 147] width 159 height 42
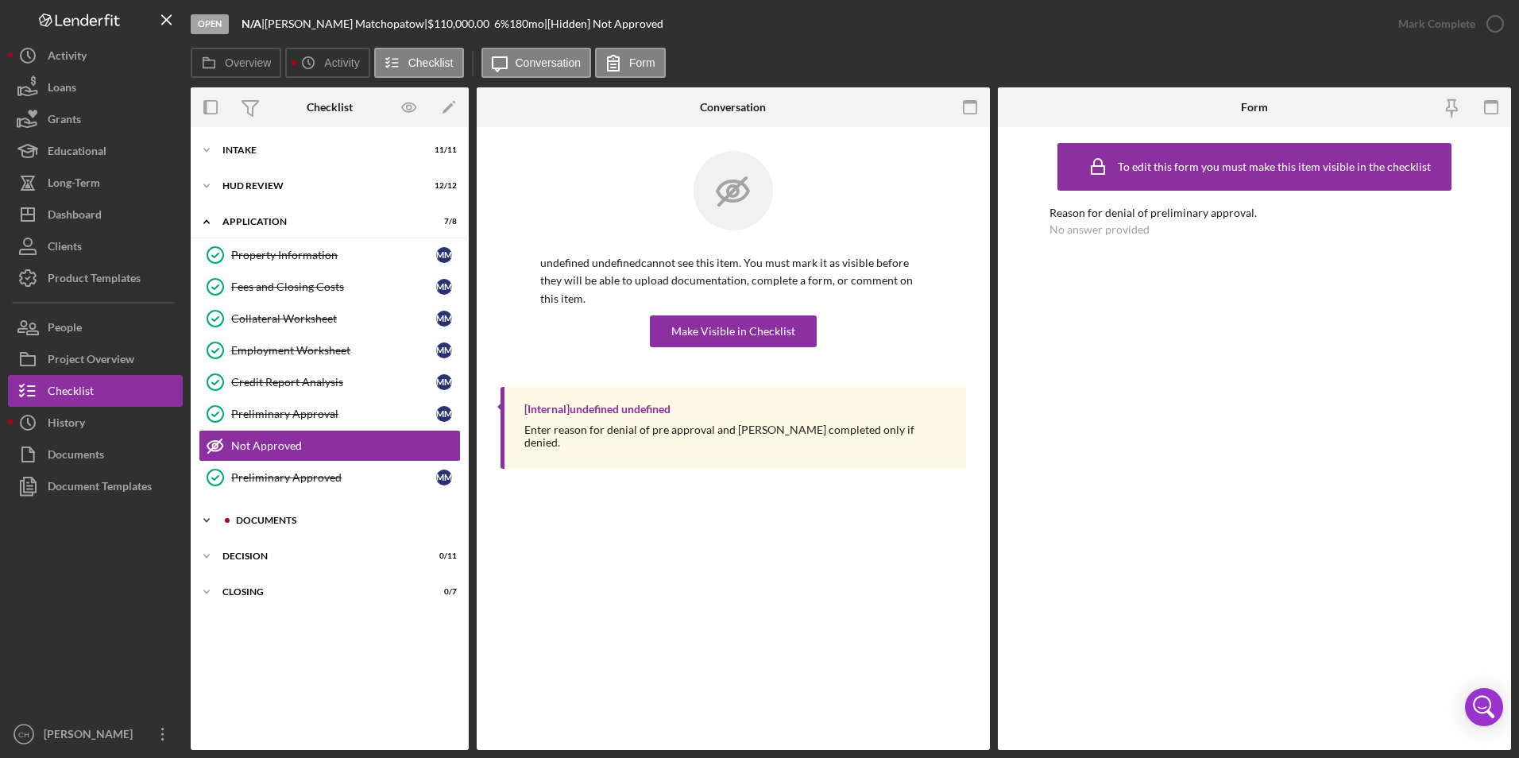
click at [287, 519] on div "Documents" at bounding box center [342, 521] width 213 height 10
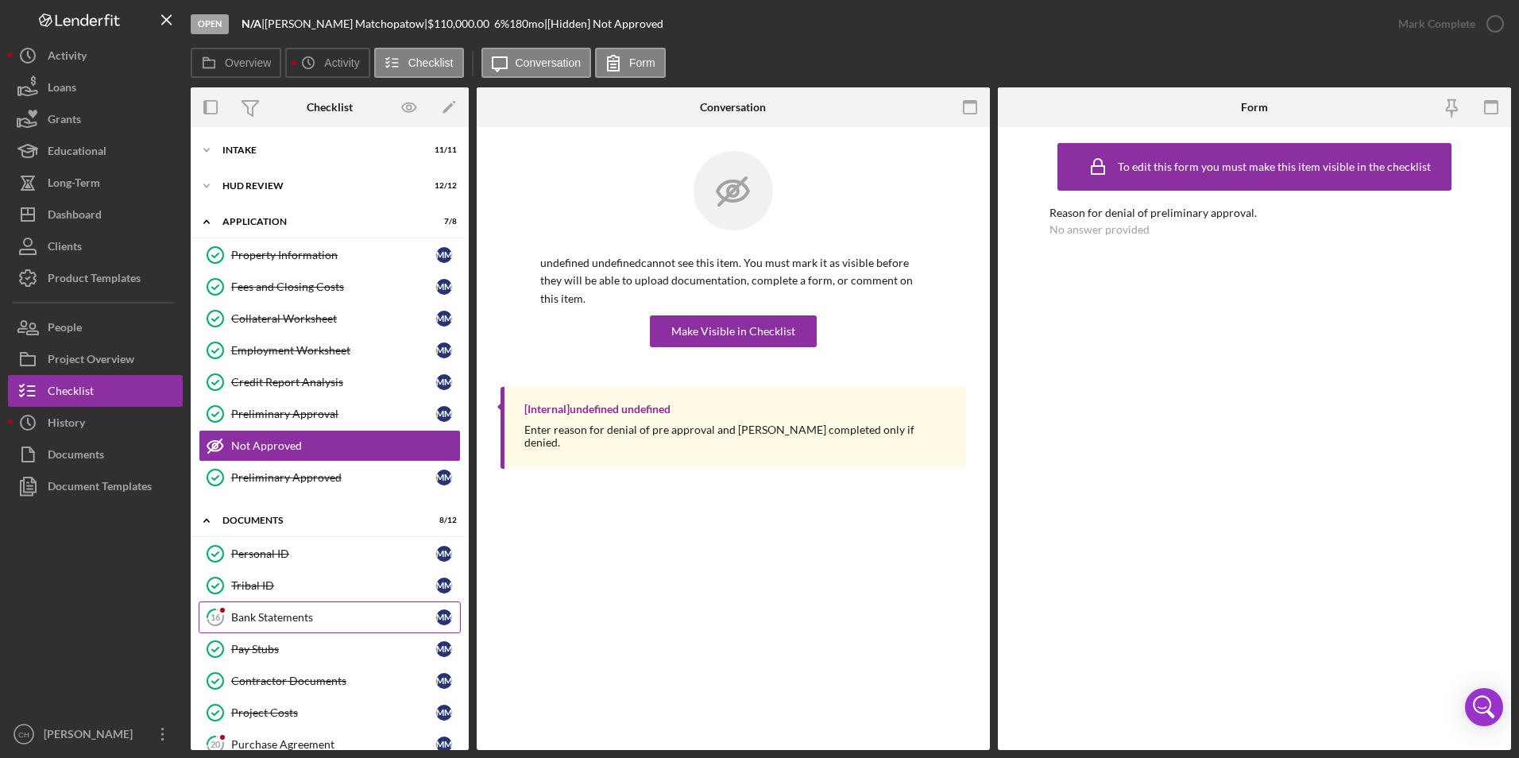
click at [246, 623] on div "Bank Statements" at bounding box center [333, 617] width 205 height 13
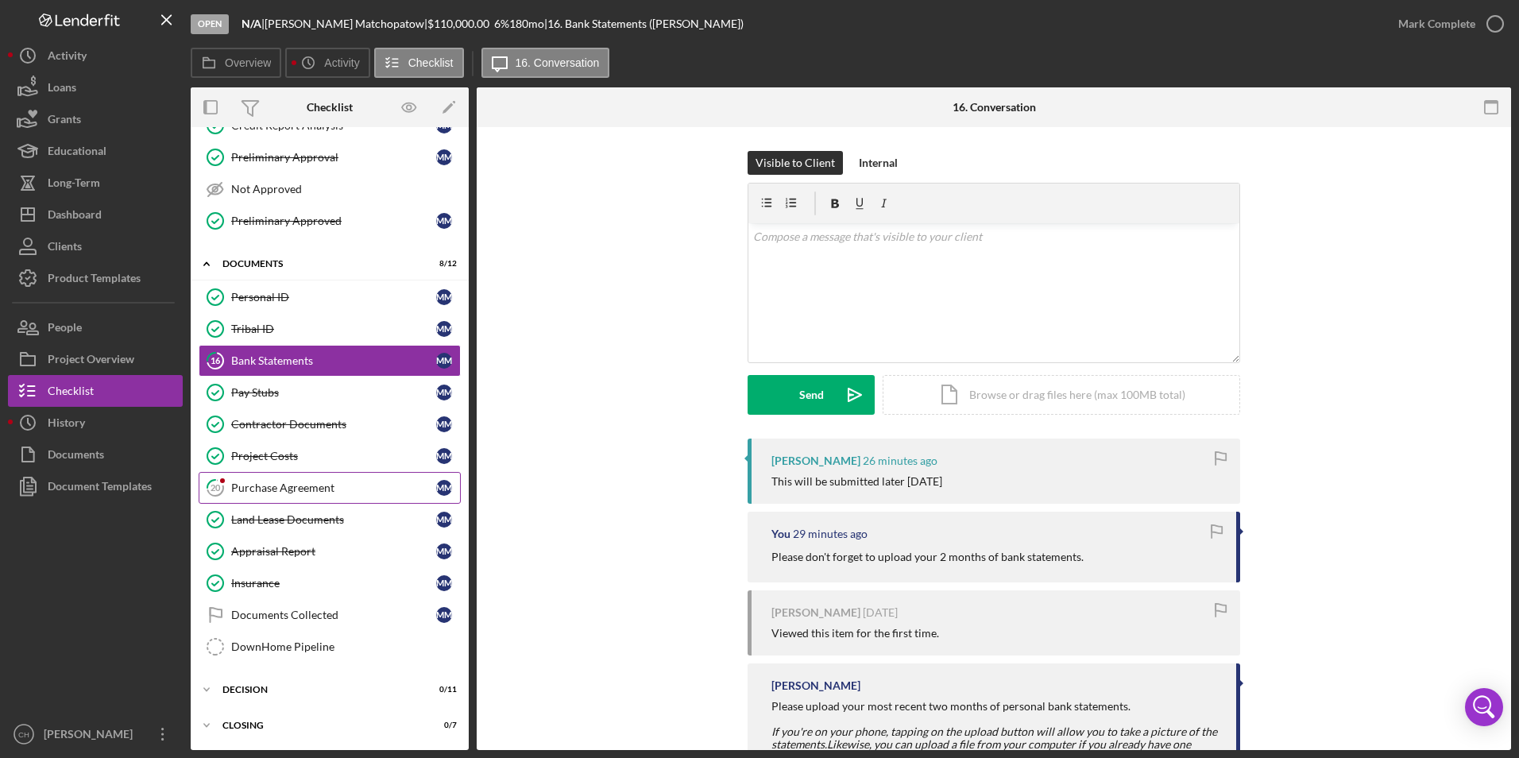
click at [329, 477] on link "20 Purchase Agreement M M" at bounding box center [330, 488] width 262 height 32
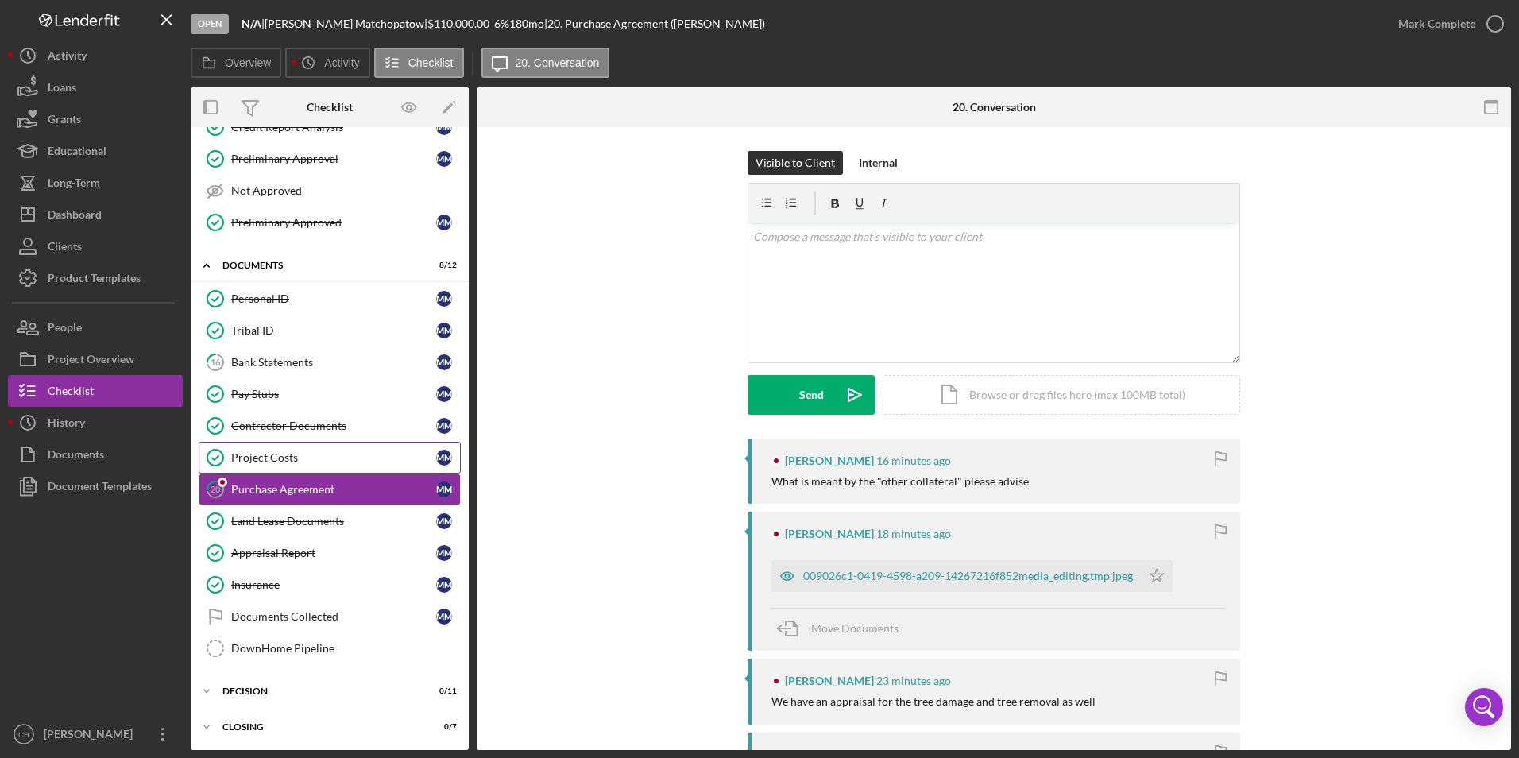
scroll to position [257, 0]
click at [905, 569] on div "009026c1-0419-4598-a209-14267216f852media_editing.tmp.jpeg" at bounding box center [955, 576] width 369 height 32
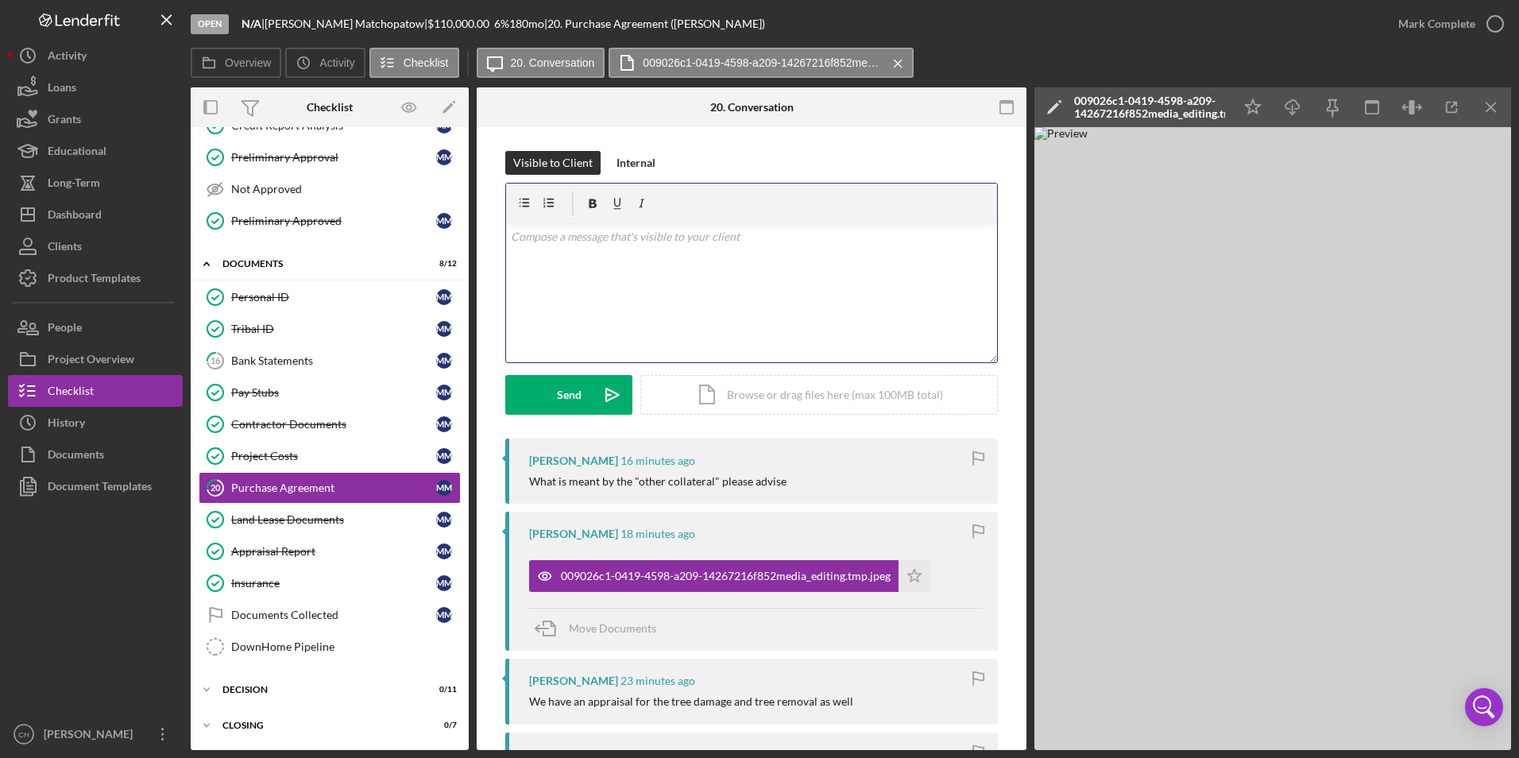
click at [676, 242] on p at bounding box center [752, 236] width 482 height 17
click at [573, 270] on div "v Color teal Color pink Remove color Add row above Add row below Add column bef…" at bounding box center [751, 292] width 491 height 139
click at [622, 314] on div "v Color teal Color pink Remove color Add row above Add row below Add column bef…" at bounding box center [751, 292] width 491 height 139
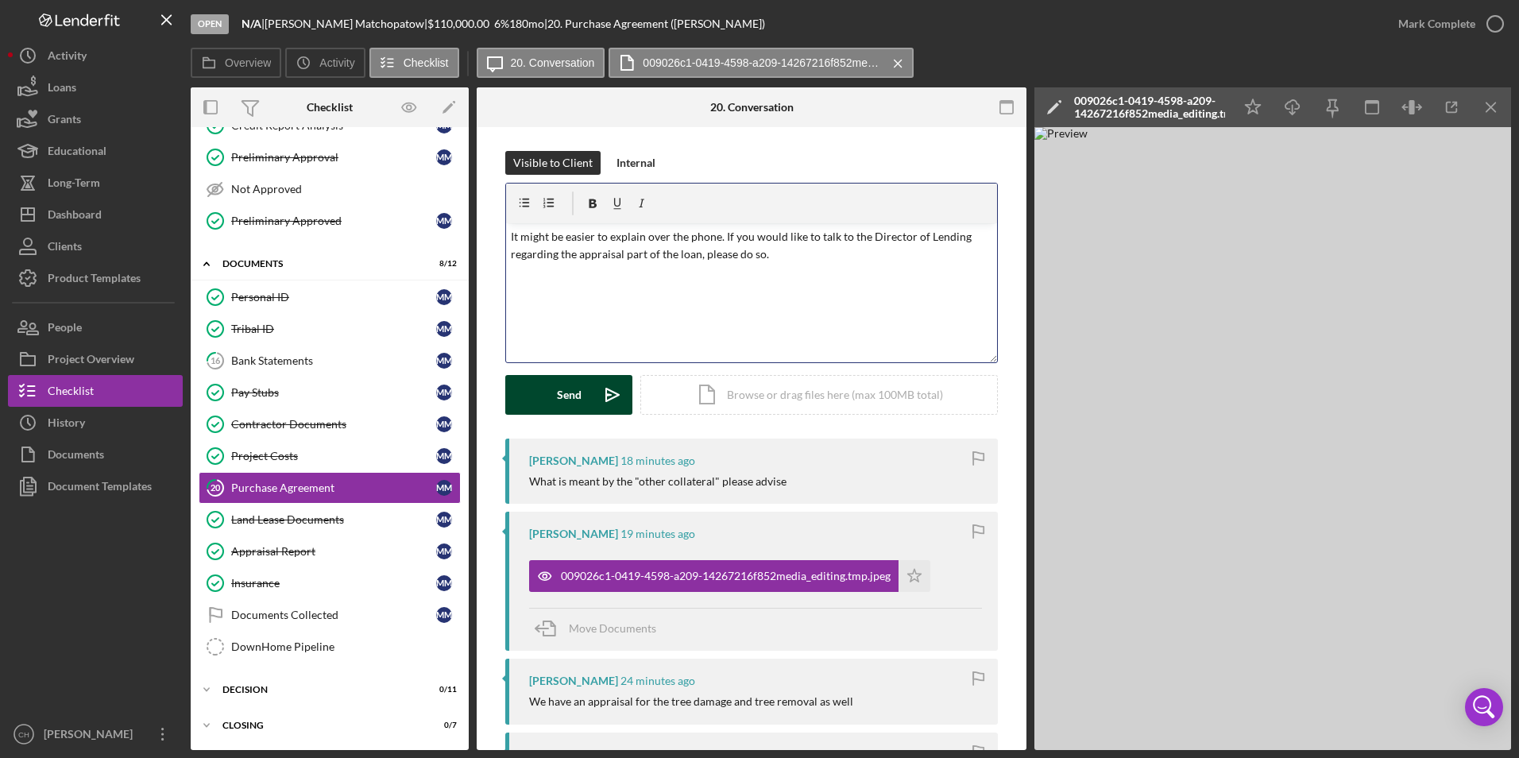
click at [572, 387] on div "Send" at bounding box center [569, 395] width 25 height 40
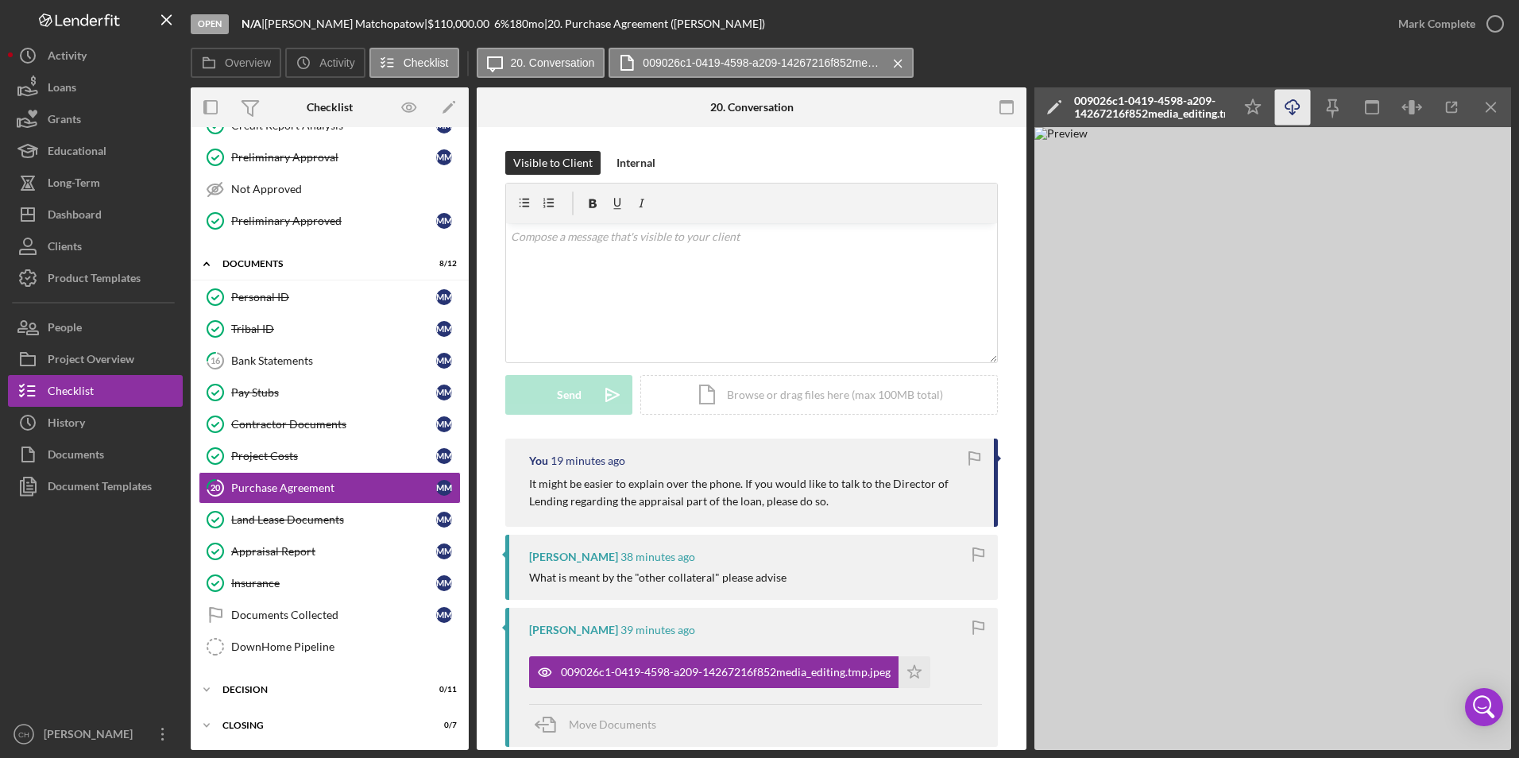
click at [1294, 112] on polyline "button" at bounding box center [1292, 113] width 6 height 2
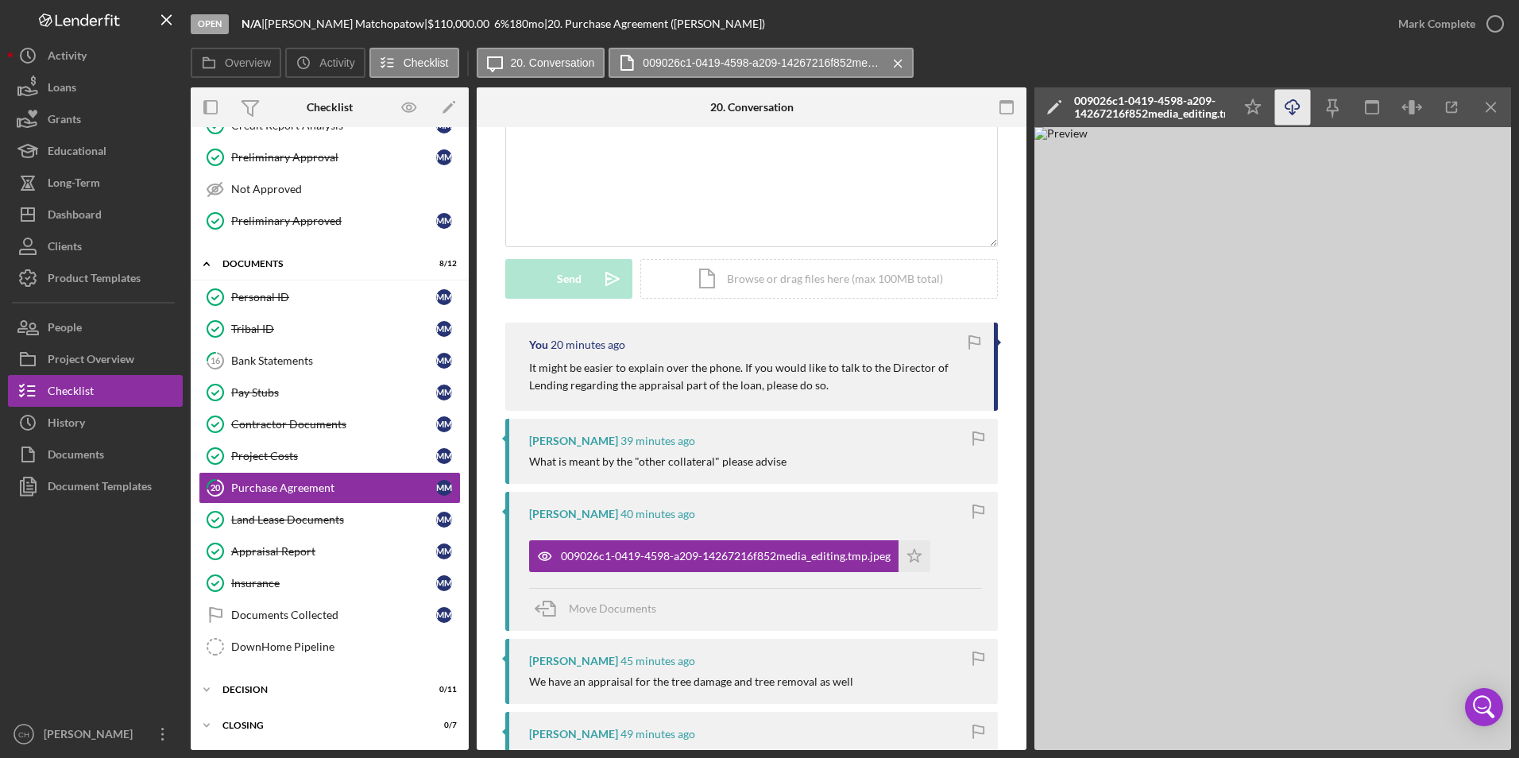
scroll to position [0, 0]
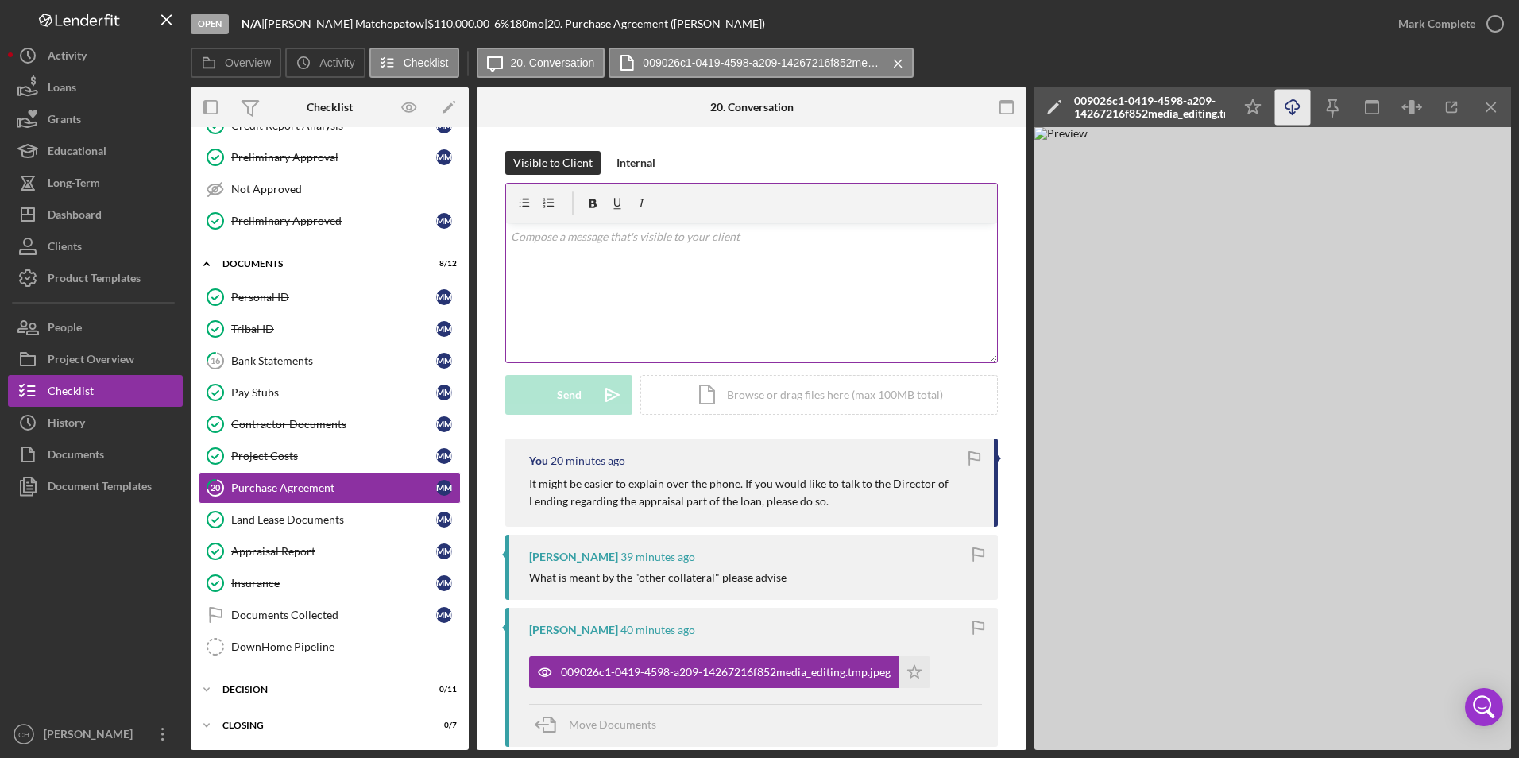
click at [586, 238] on p at bounding box center [752, 236] width 482 height 17
click at [551, 386] on button "Send Icon/icon-invite-send" at bounding box center [568, 395] width 127 height 40
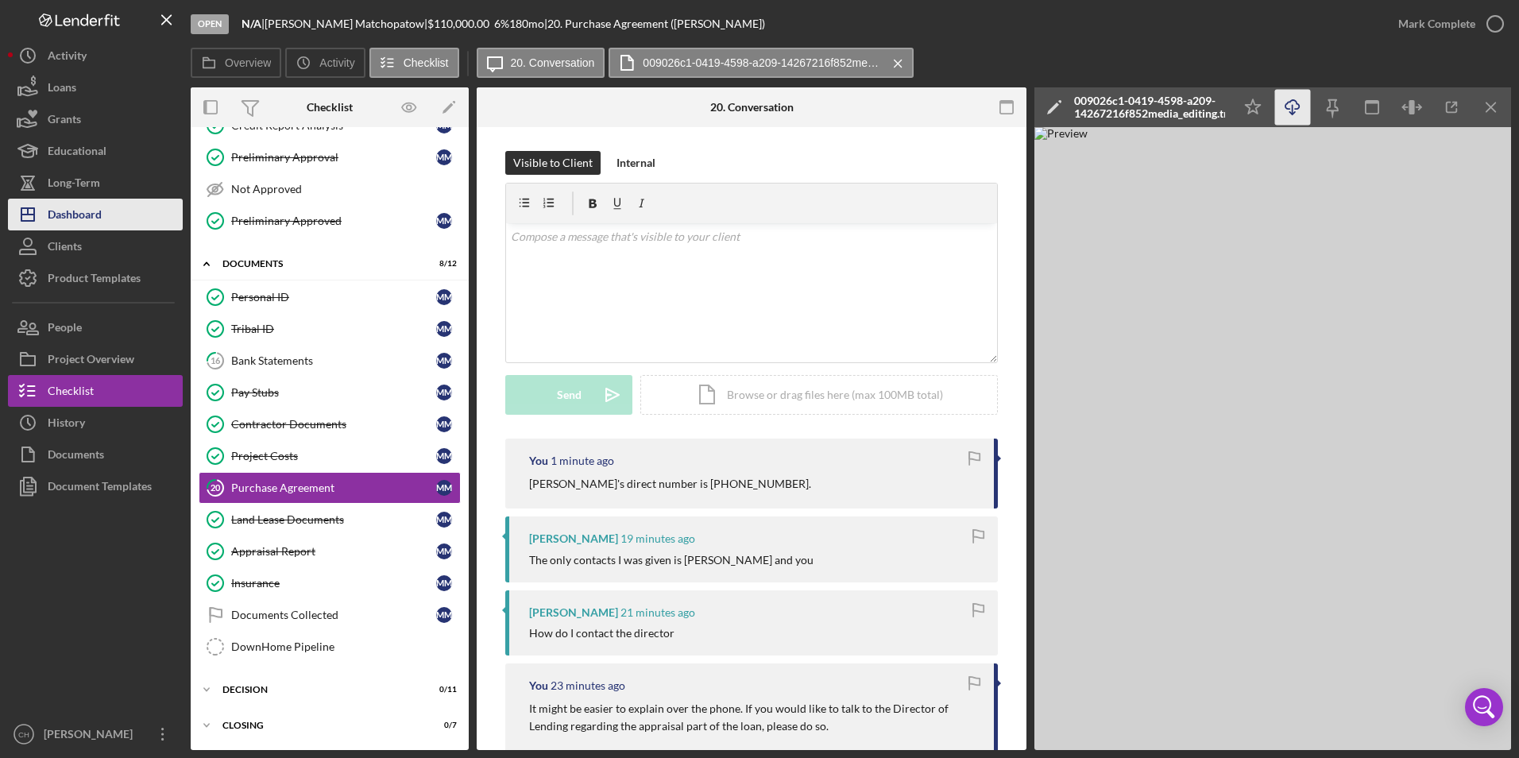
click at [89, 206] on div "Dashboard" at bounding box center [75, 217] width 54 height 36
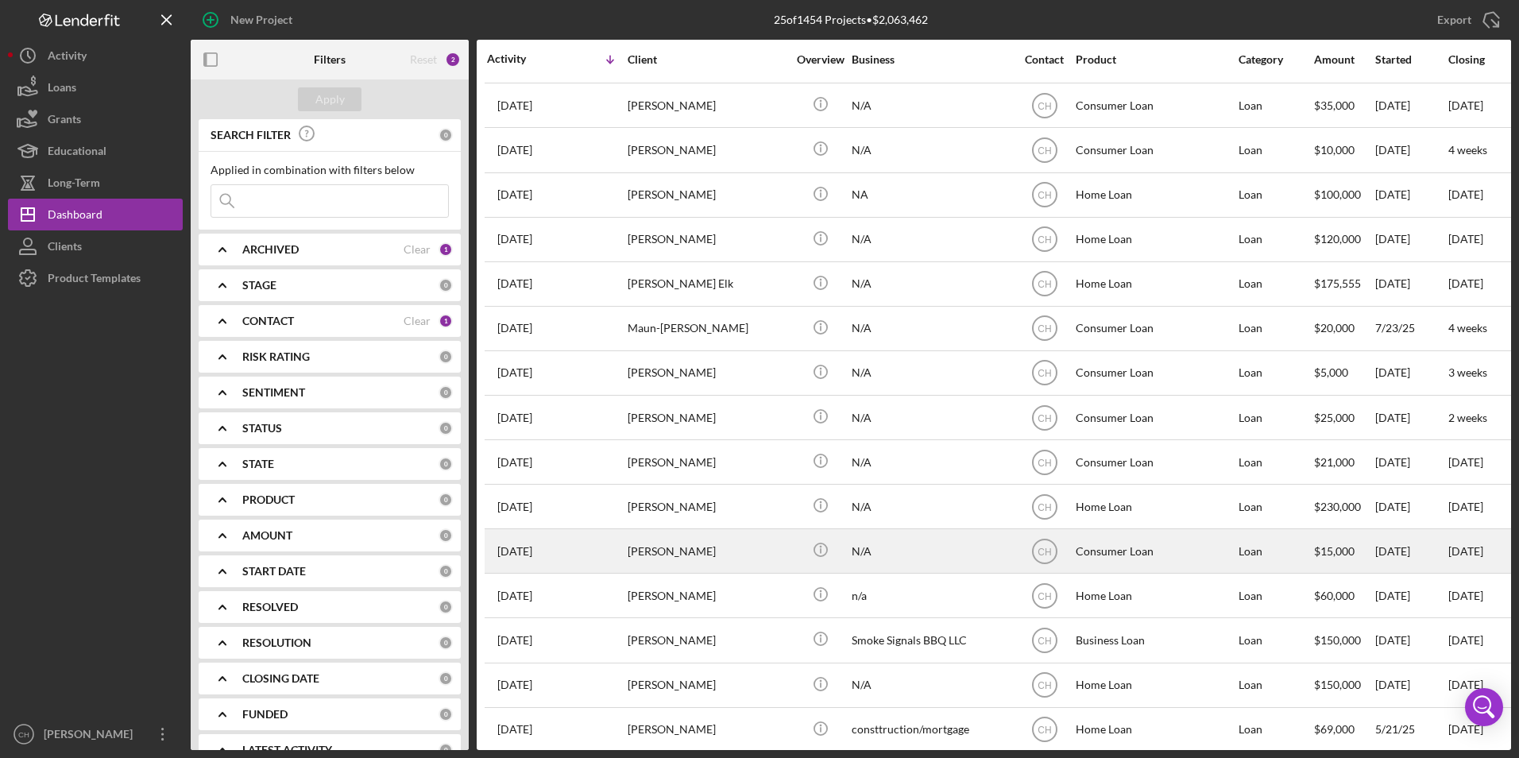
scroll to position [464, 0]
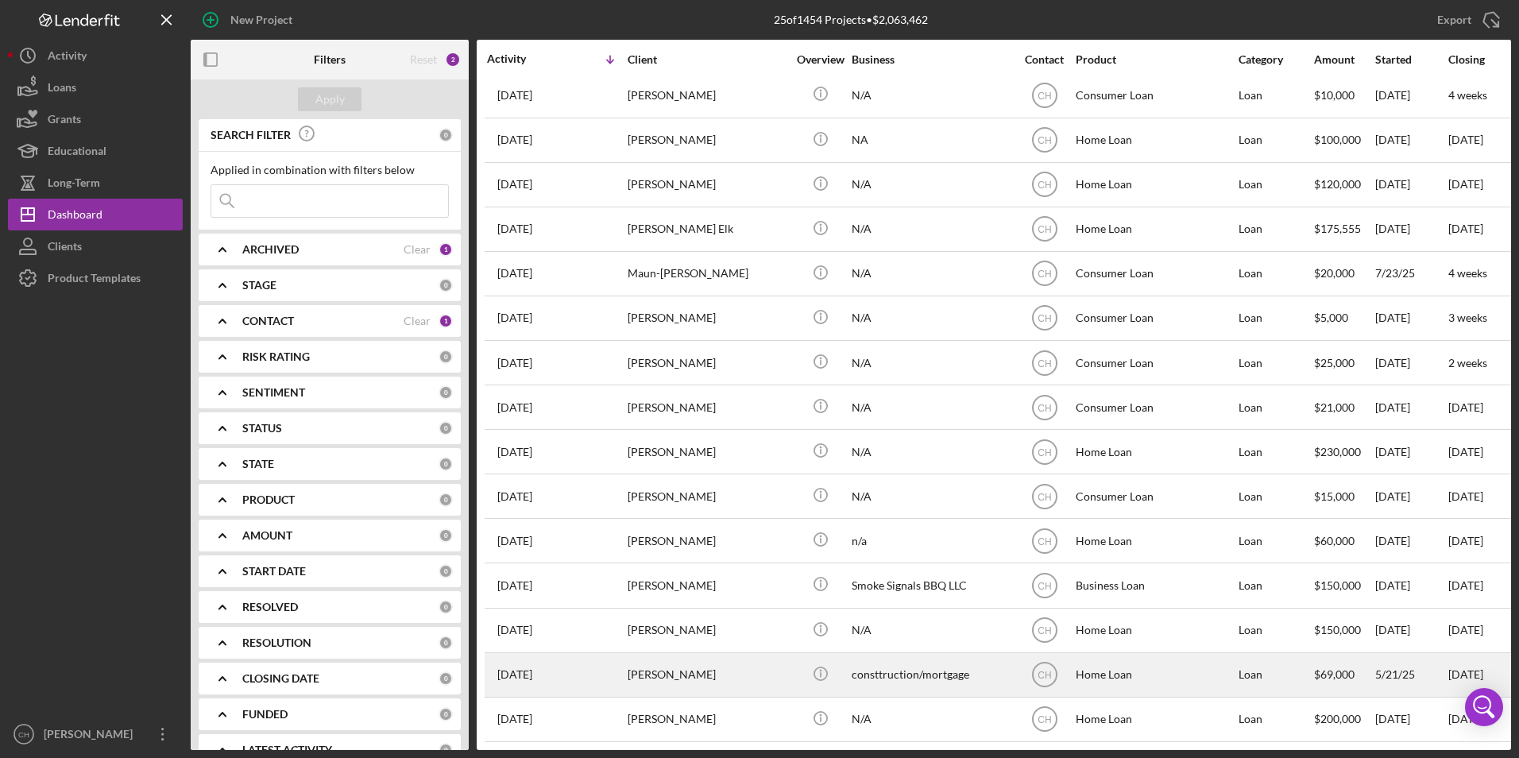
click at [689, 669] on div "[PERSON_NAME]" at bounding box center [707, 675] width 159 height 42
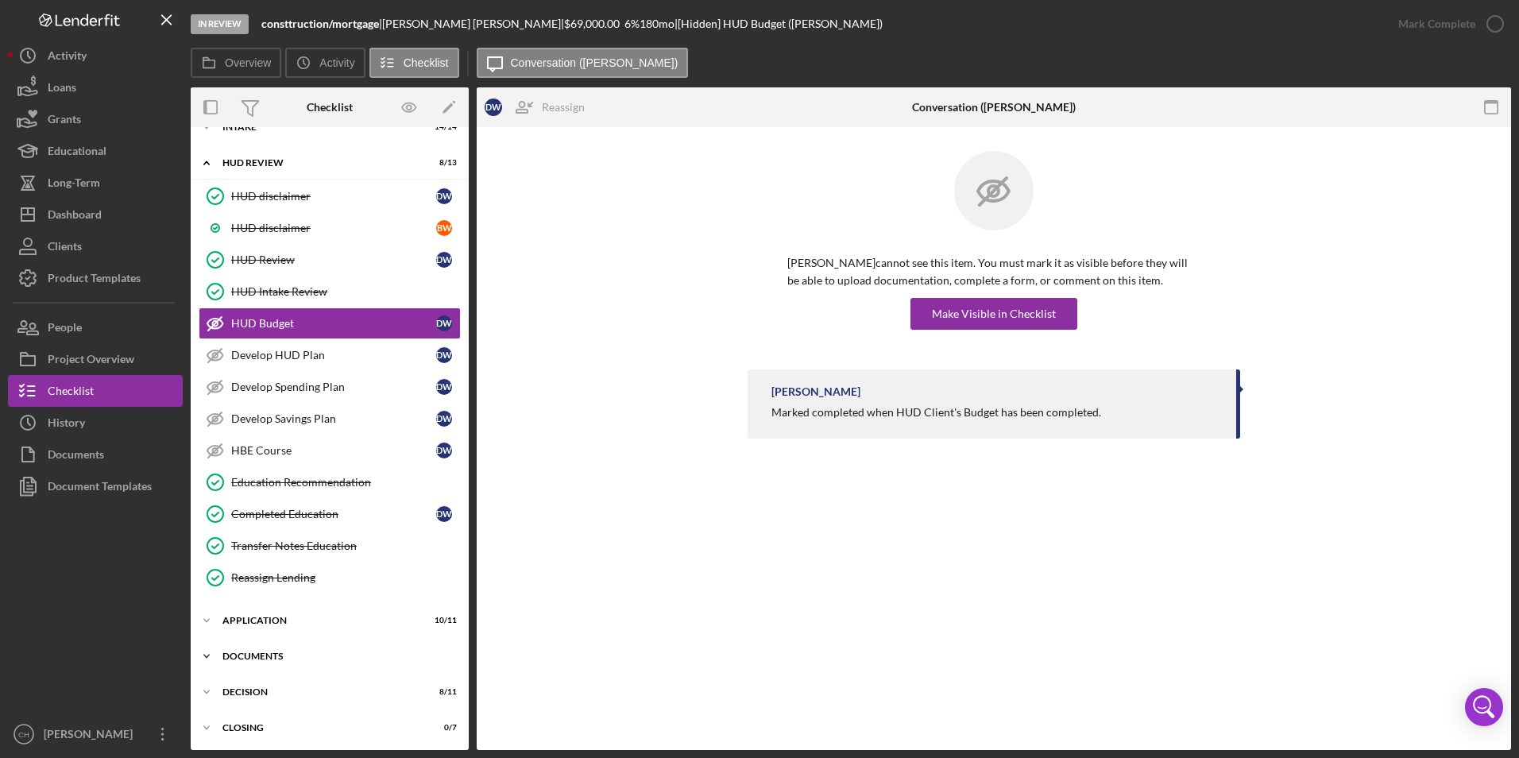
scroll to position [60, 0]
click at [246, 720] on div "Icon/Expander Closing 0 / 7" at bounding box center [330, 725] width 278 height 32
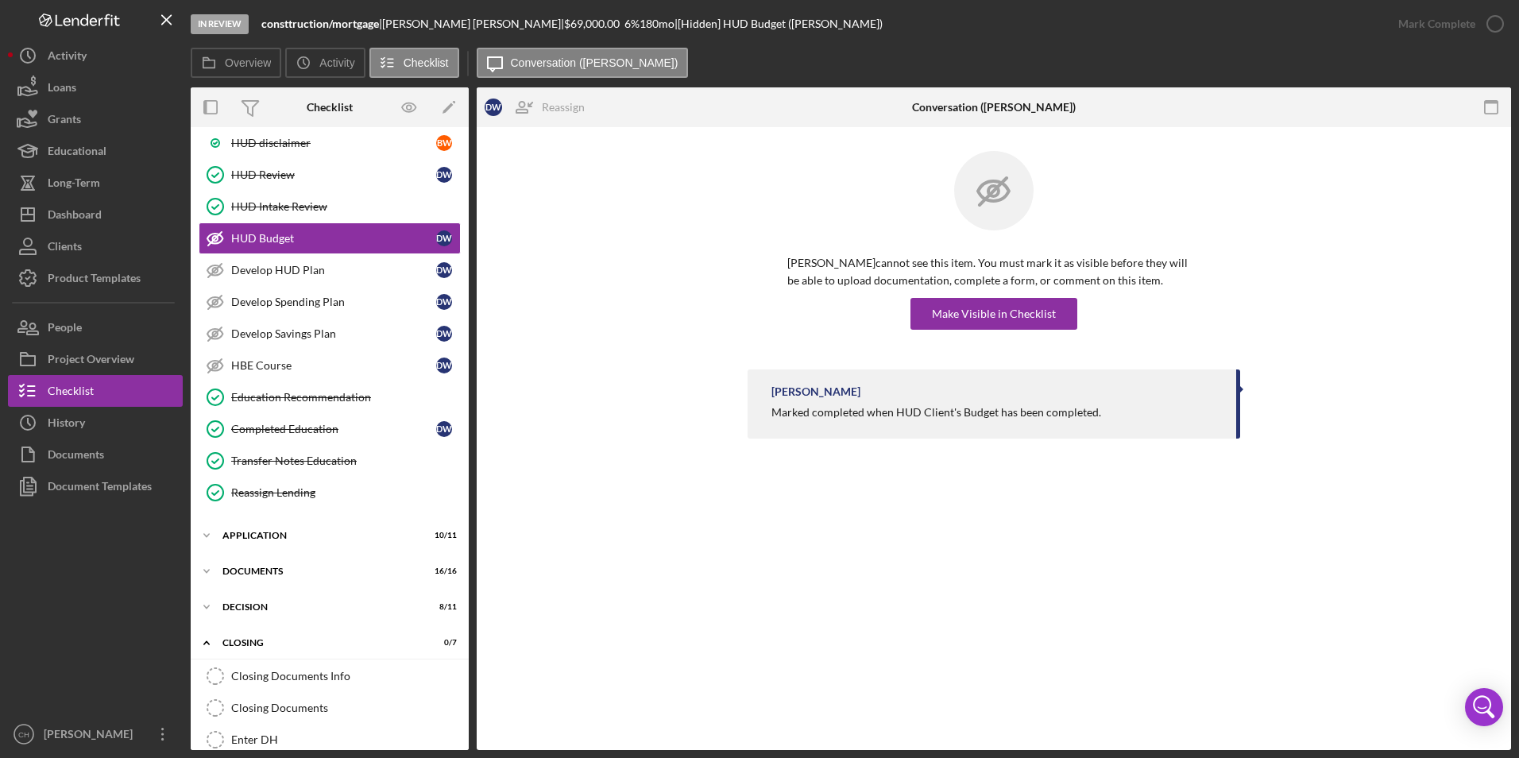
scroll to position [292, 0]
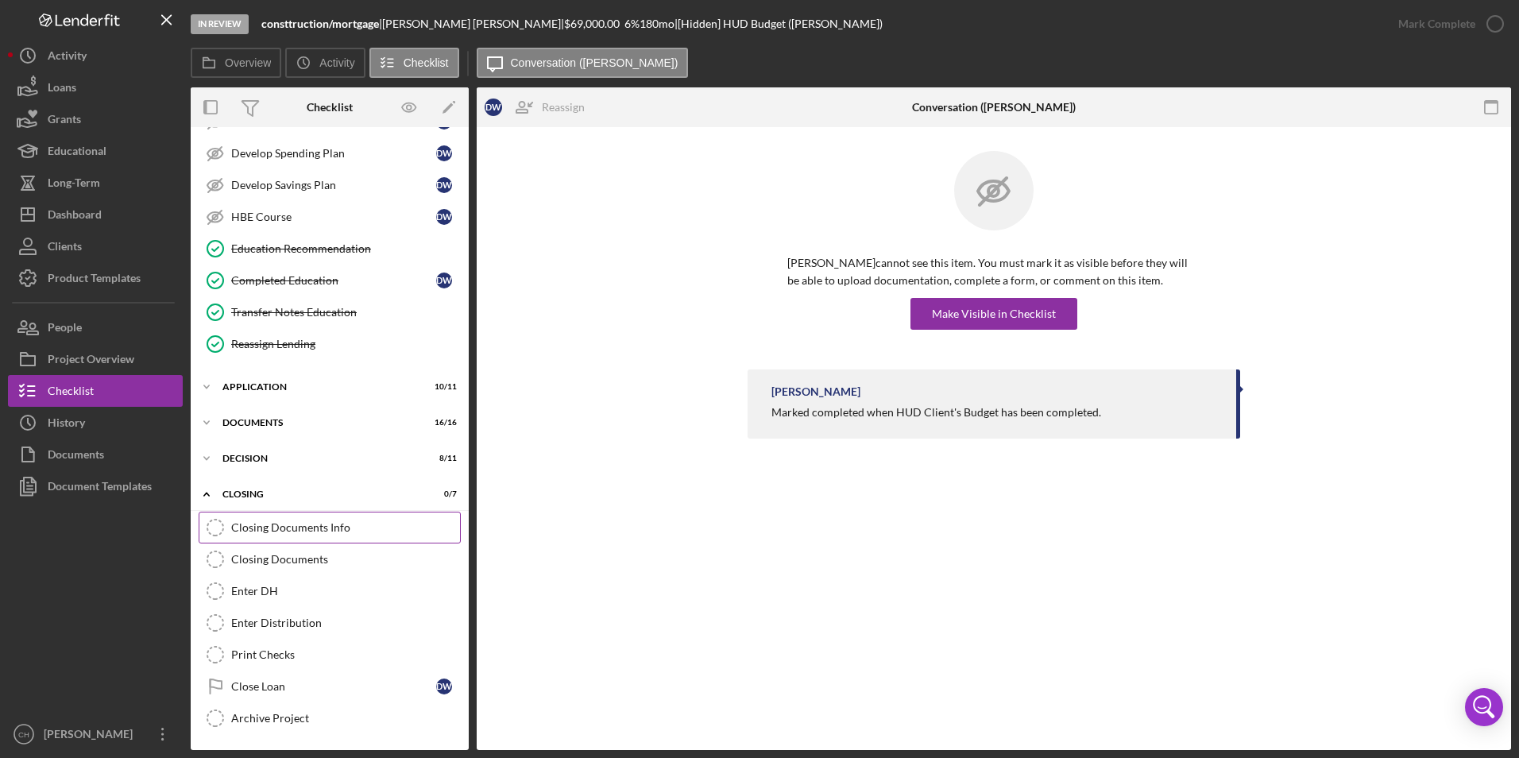
click at [325, 524] on div "Closing Documents Info" at bounding box center [345, 527] width 229 height 13
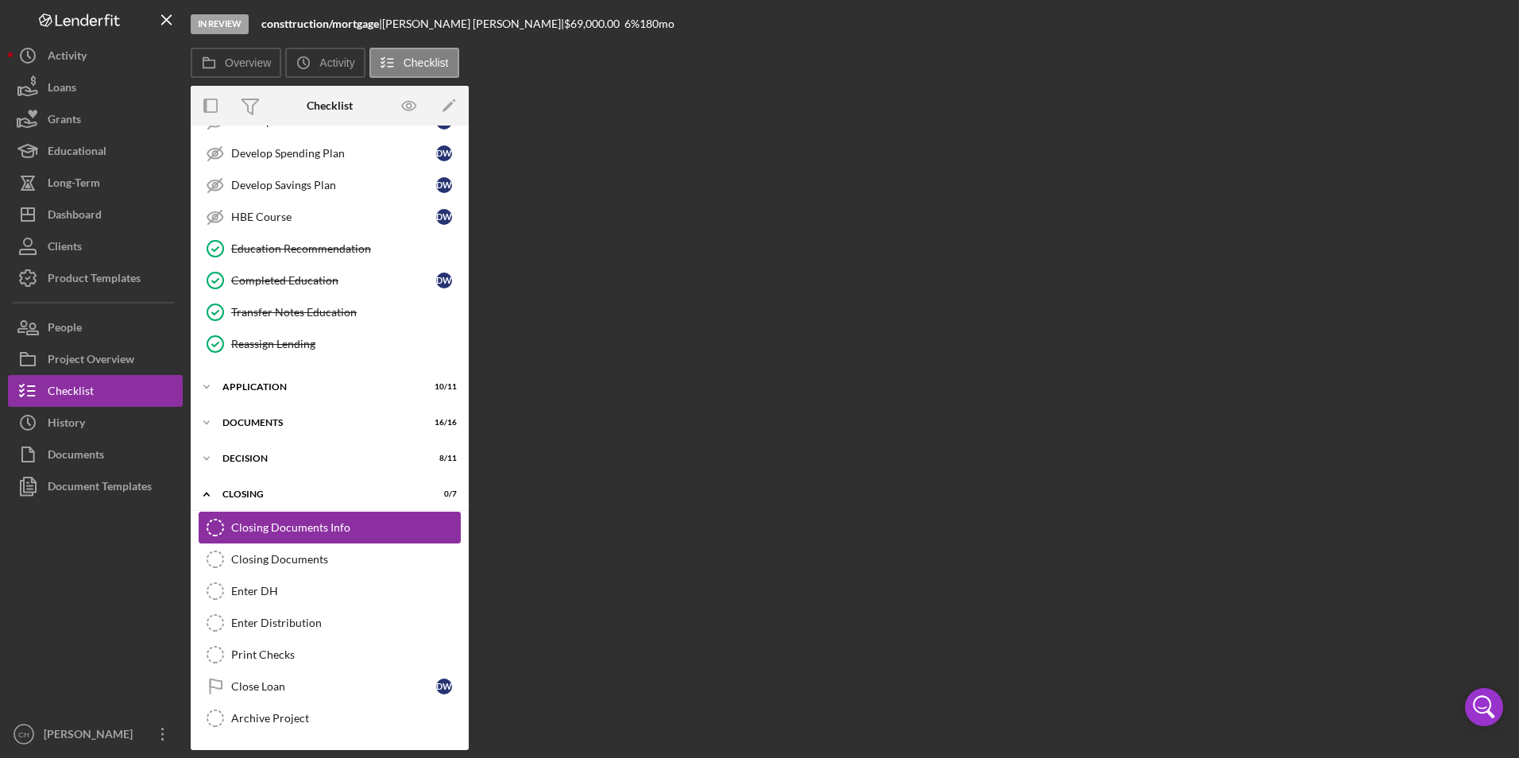
scroll to position [292, 0]
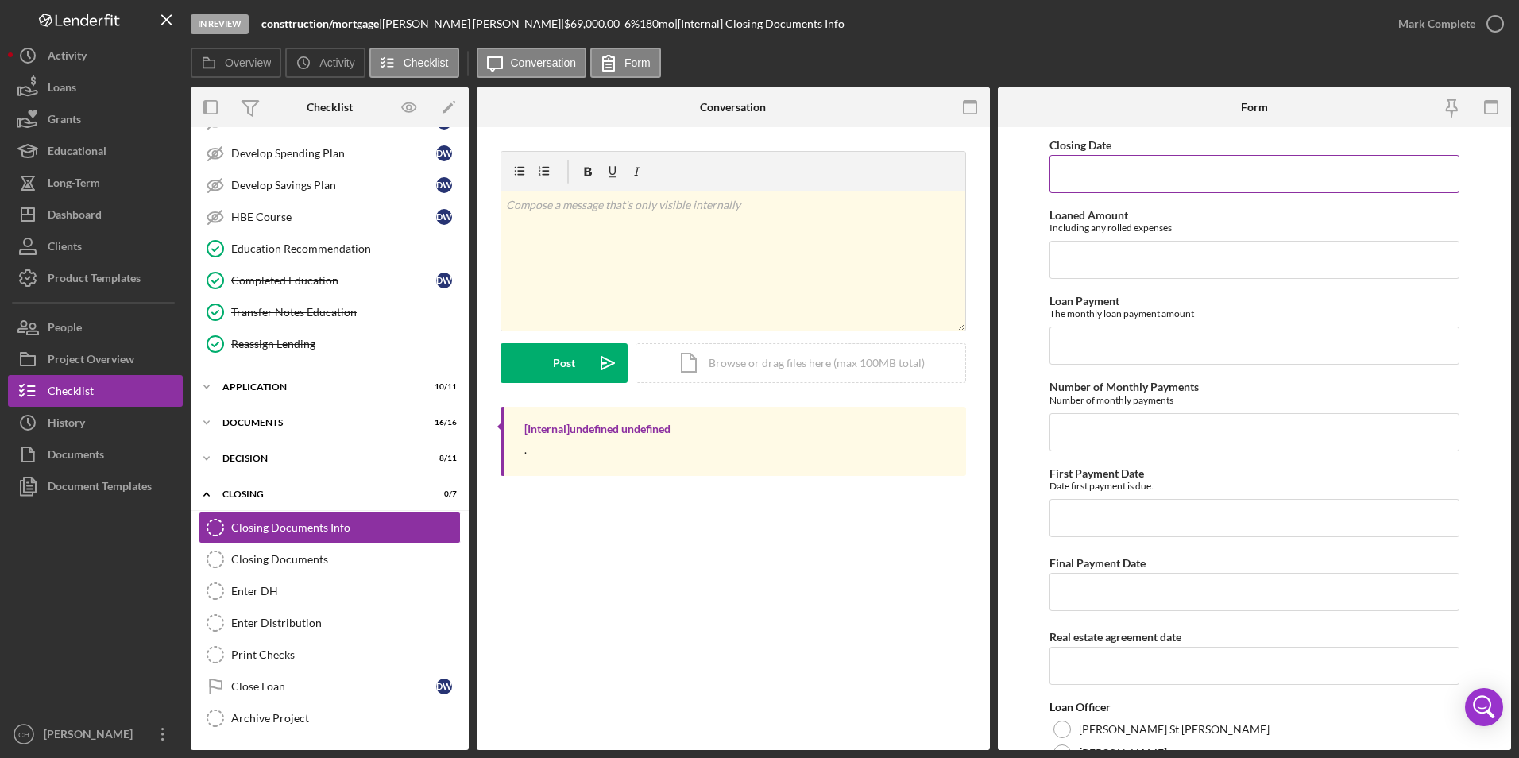
click at [1092, 178] on input "Closing Date" at bounding box center [1254, 174] width 411 height 38
type input "[DATE]"
click at [1101, 261] on input "Loaned Amount" at bounding box center [1254, 260] width 411 height 38
click at [1079, 263] on input "$70,070.00" at bounding box center [1254, 260] width 411 height 38
type input "$71,070.00"
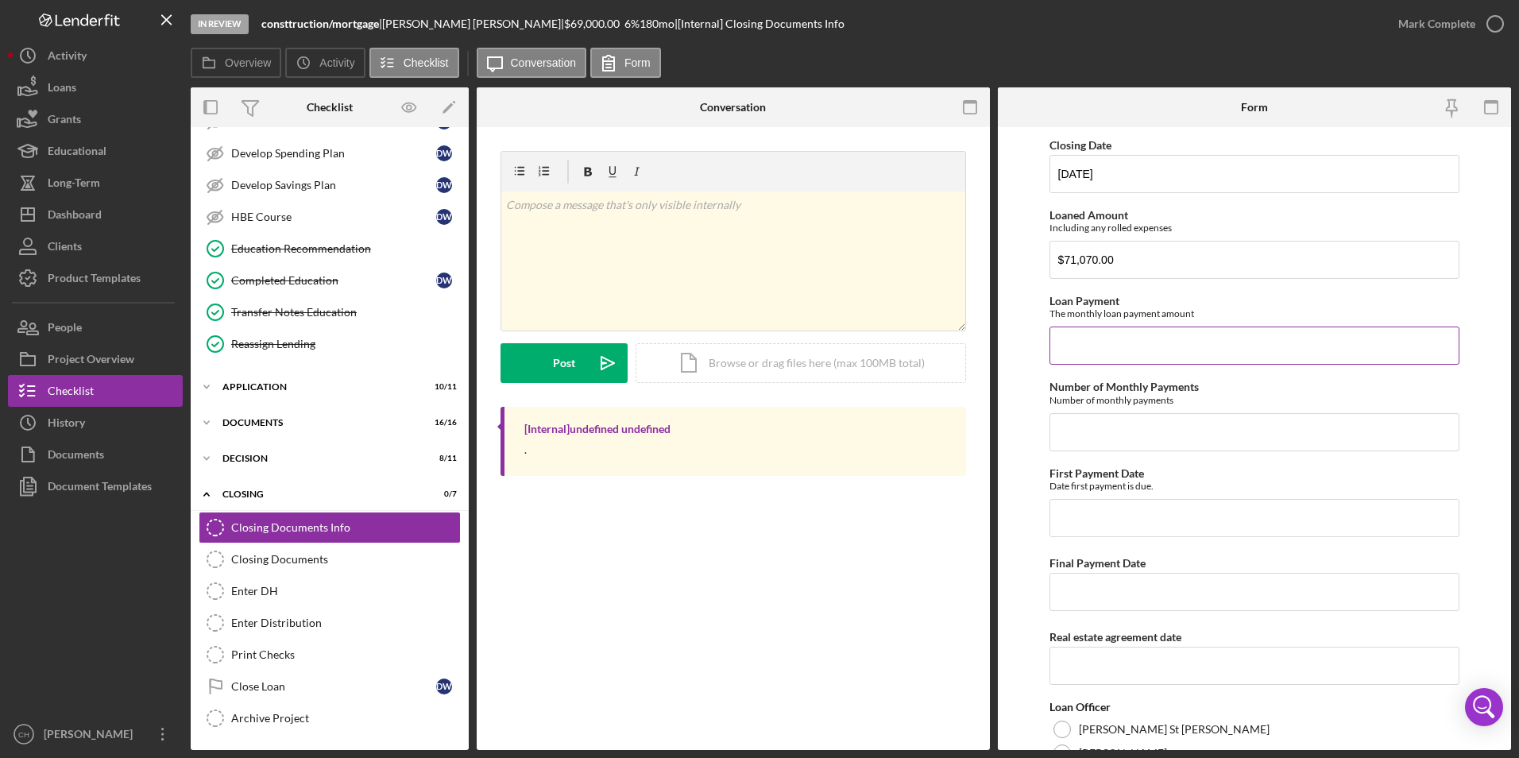
click at [1112, 341] on input "Loan Payment" at bounding box center [1254, 346] width 411 height 38
type input "$638.80"
click at [1093, 434] on input "Number of Monthly Payments" at bounding box center [1254, 432] width 411 height 38
type input "180"
click at [1111, 516] on input "First Payment Date" at bounding box center [1254, 518] width 411 height 38
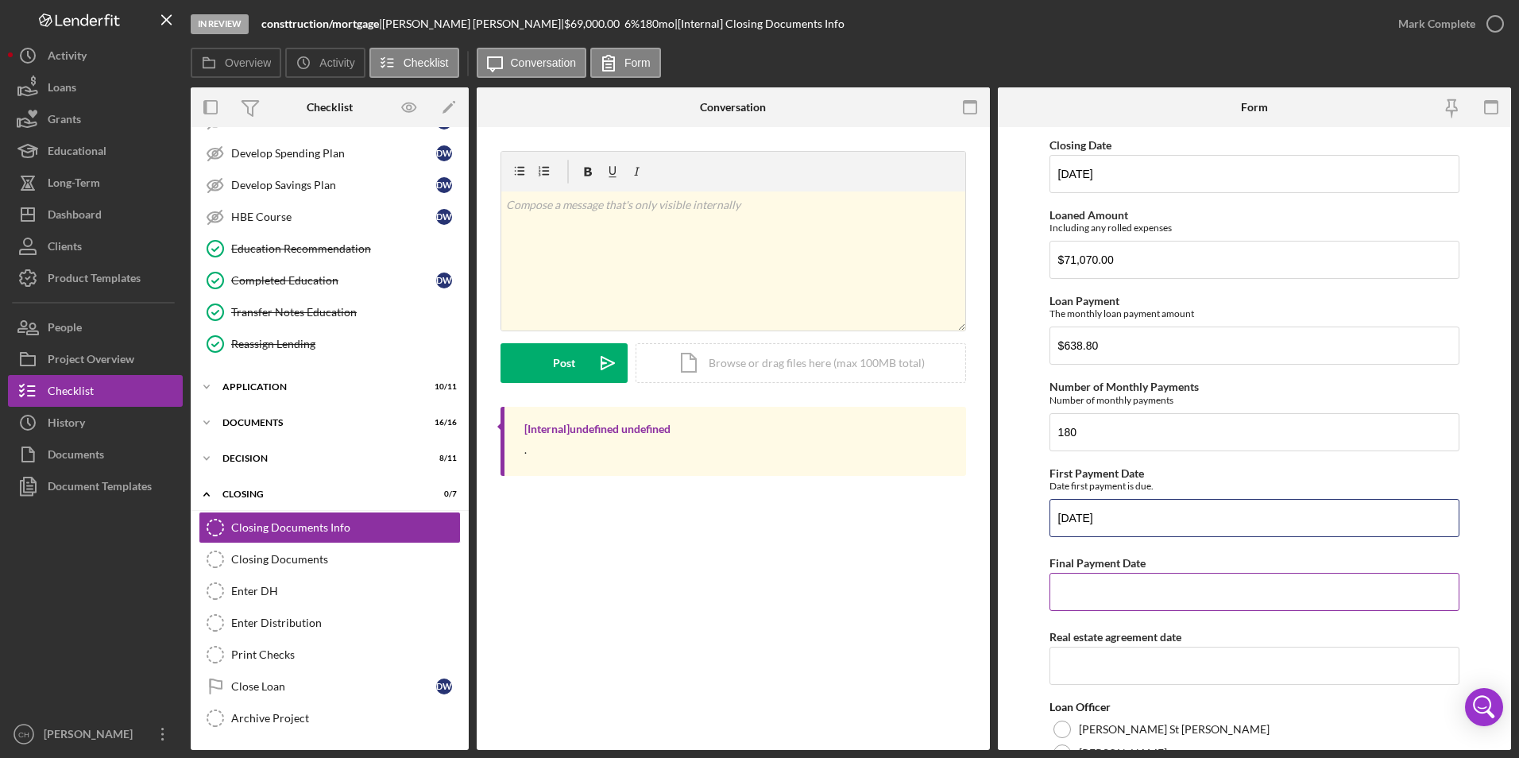
type input "[DATE]"
click at [1147, 586] on input "Final Payment Date" at bounding box center [1254, 592] width 411 height 38
type input "[DATE]"
click at [1134, 659] on input "Real estate agreement date" at bounding box center [1254, 666] width 411 height 38
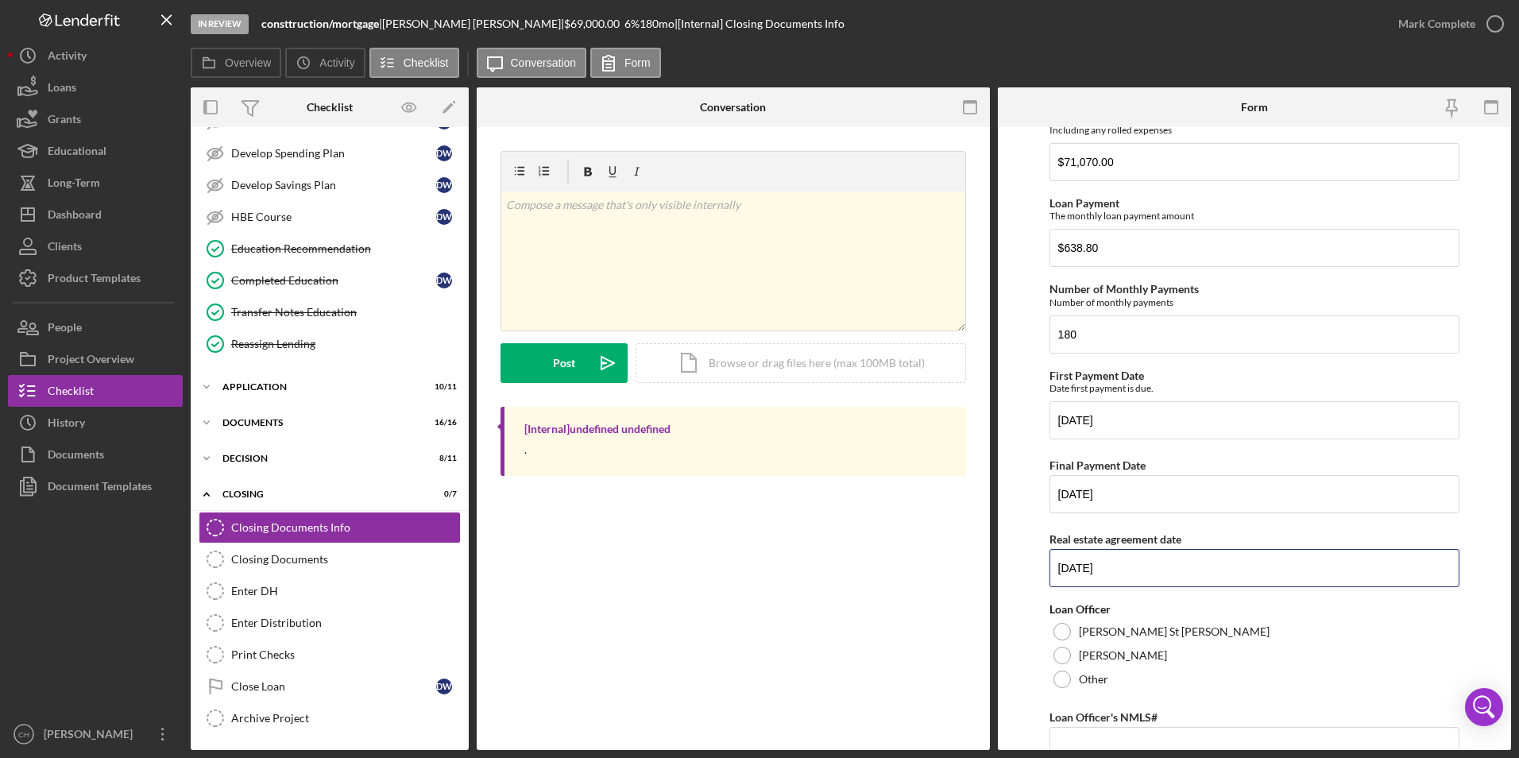
scroll to position [159, 0]
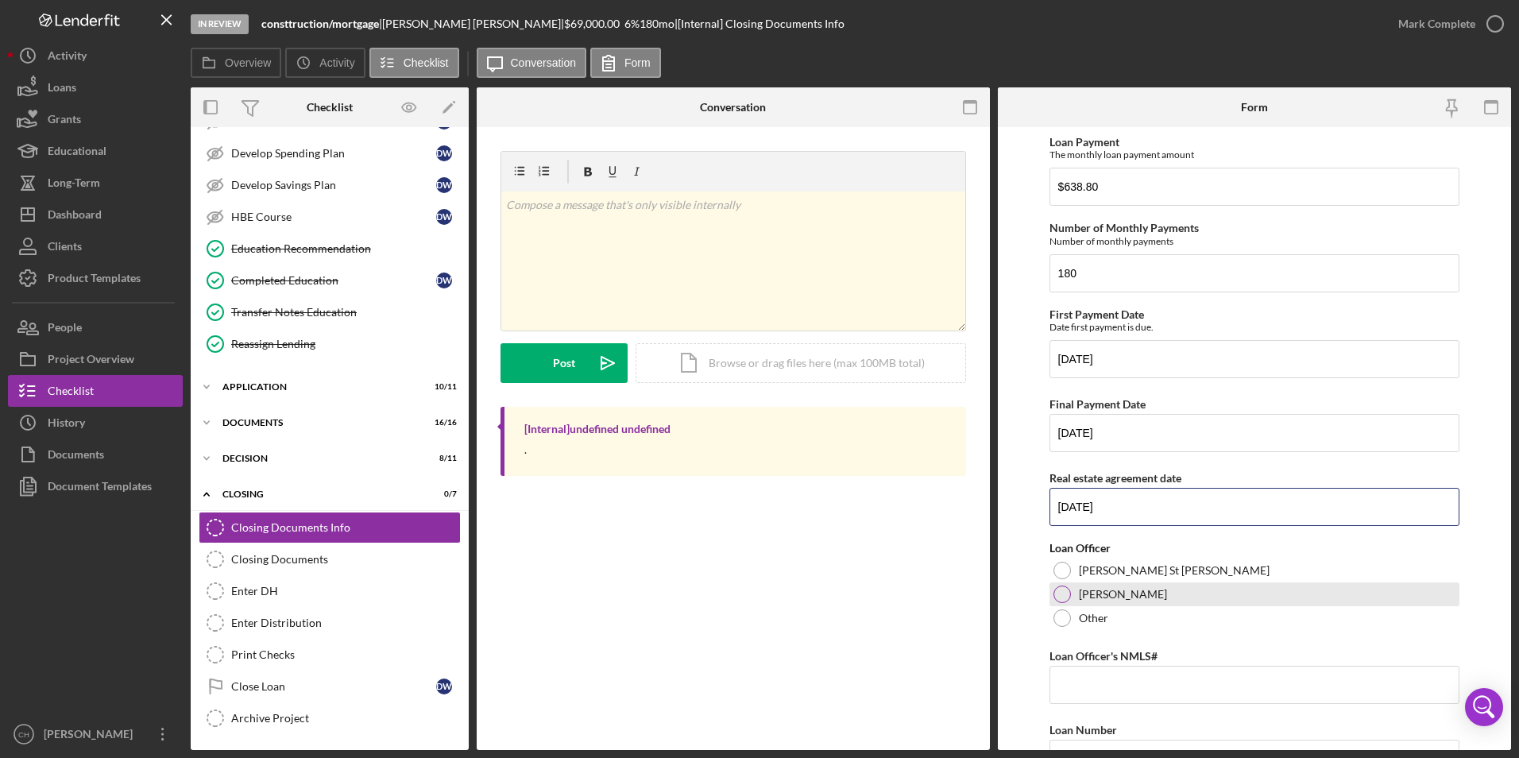
type input "[DATE]"
click at [1067, 591] on div at bounding box center [1061, 594] width 17 height 17
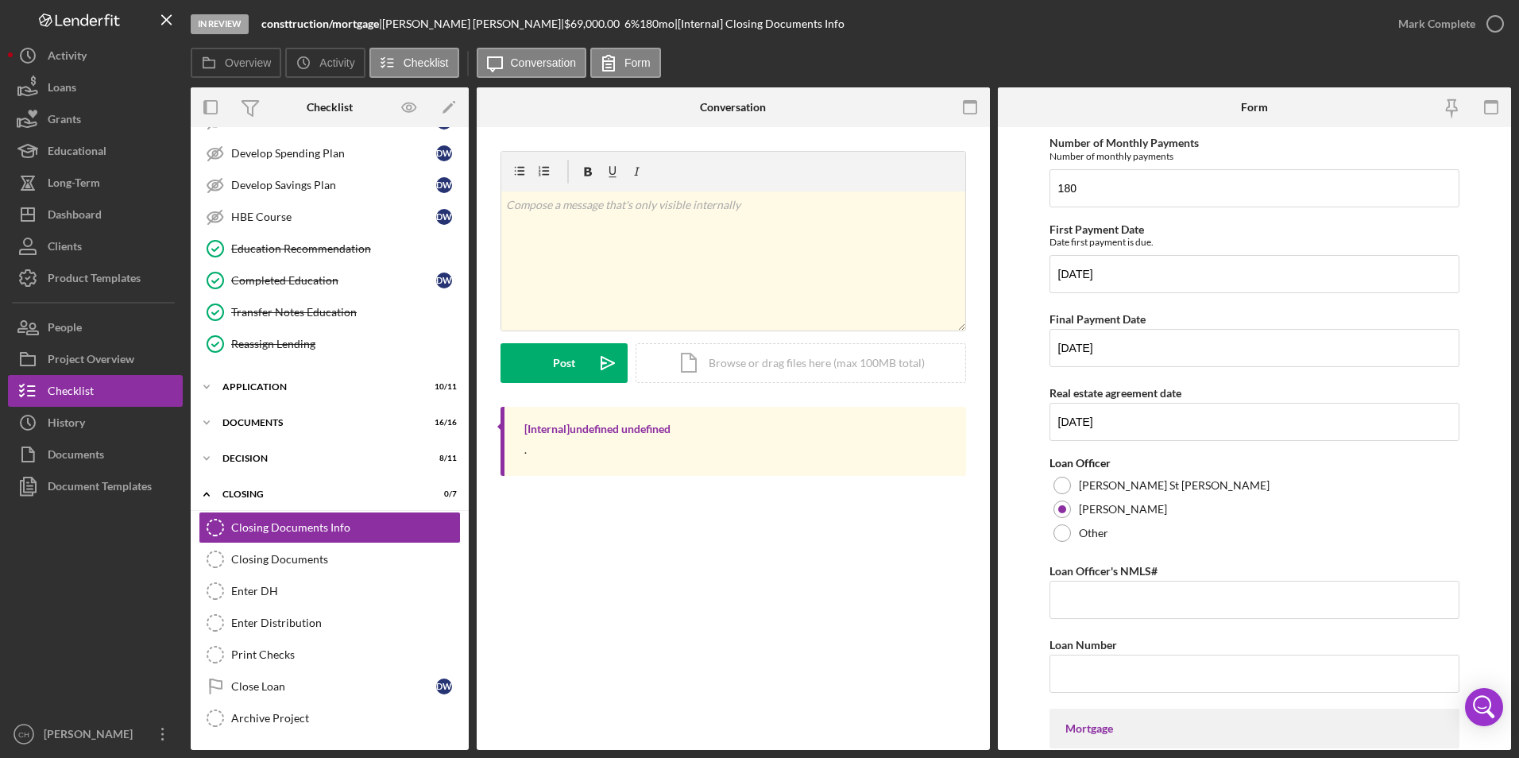
scroll to position [397, 0]
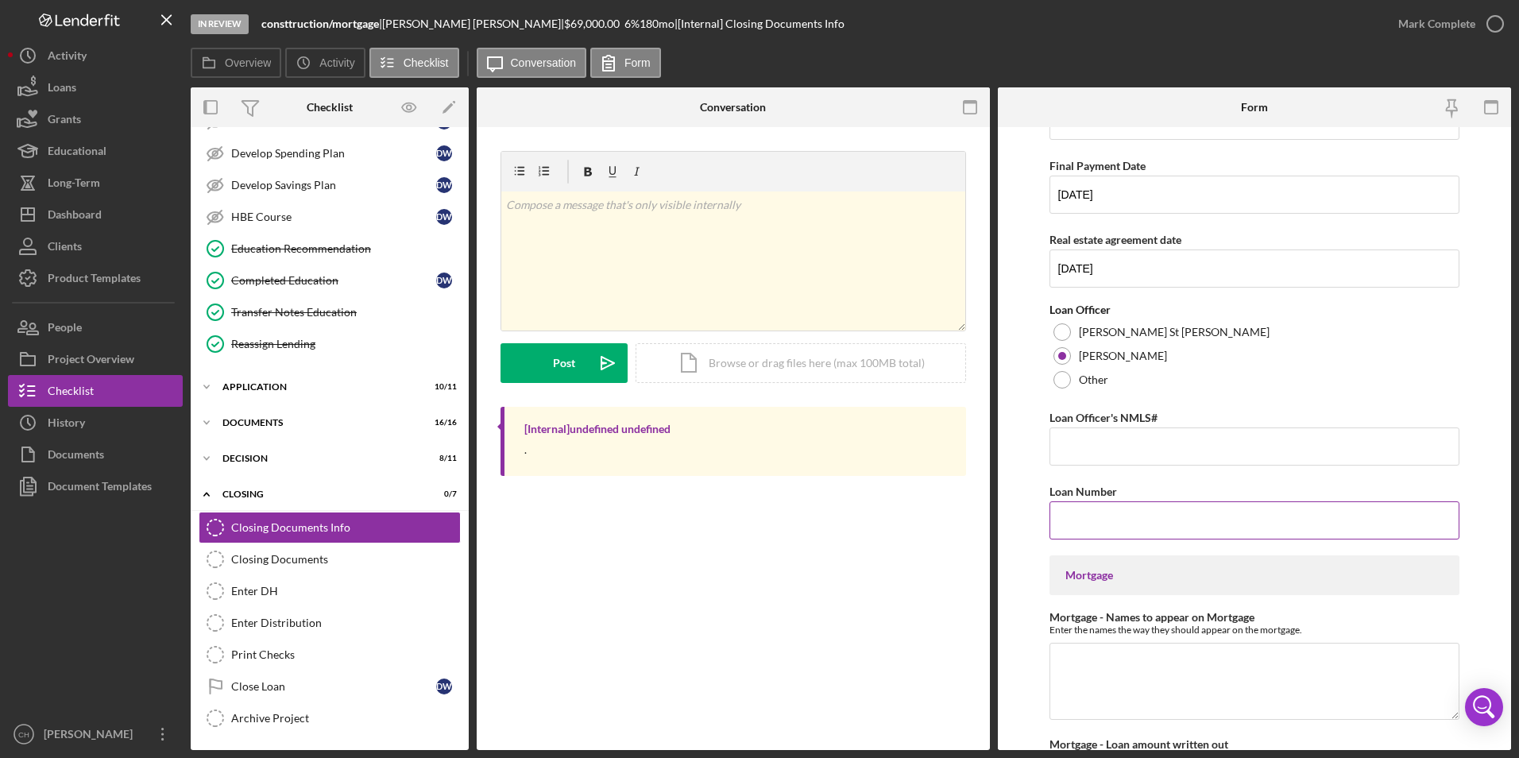
click at [1115, 516] on input "Loan Number" at bounding box center [1254, 520] width 411 height 38
type input "899"
click at [1089, 661] on textarea "Mortgage - Names to appear on Mortgage" at bounding box center [1254, 681] width 411 height 76
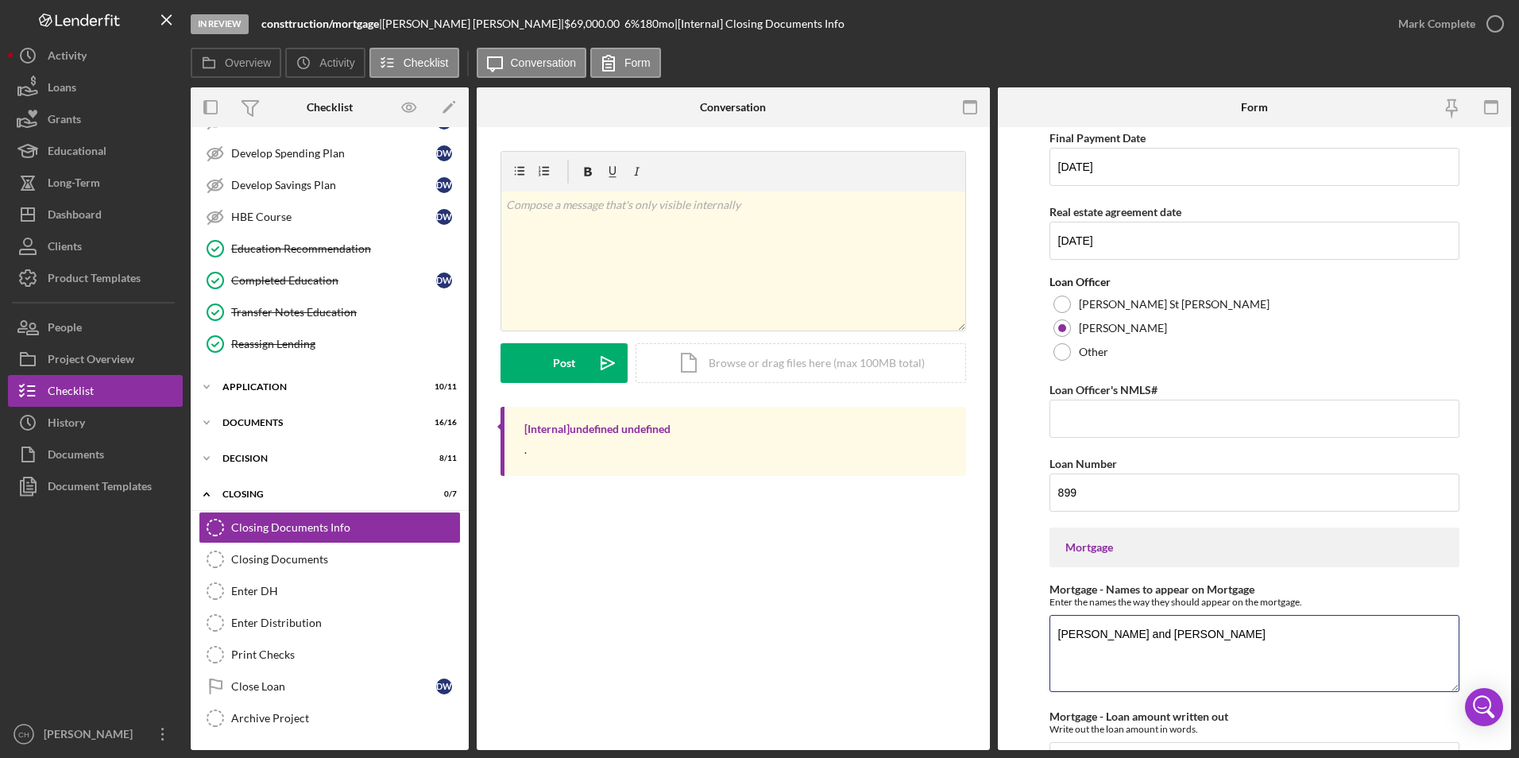
scroll to position [477, 0]
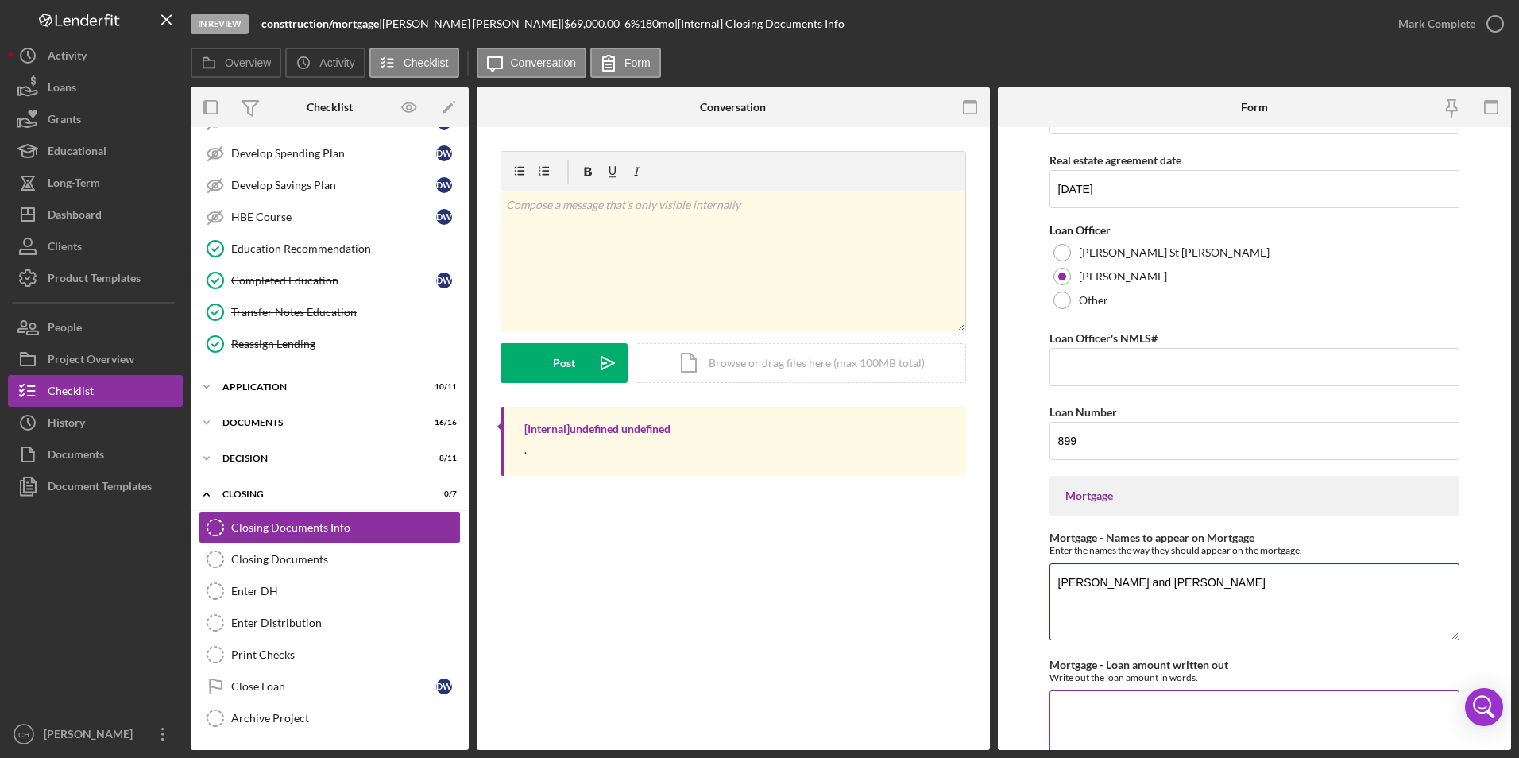
type textarea "[PERSON_NAME] and [PERSON_NAME]"
click at [1086, 701] on textarea "Mortgage - Loan amount written out" at bounding box center [1254, 728] width 411 height 76
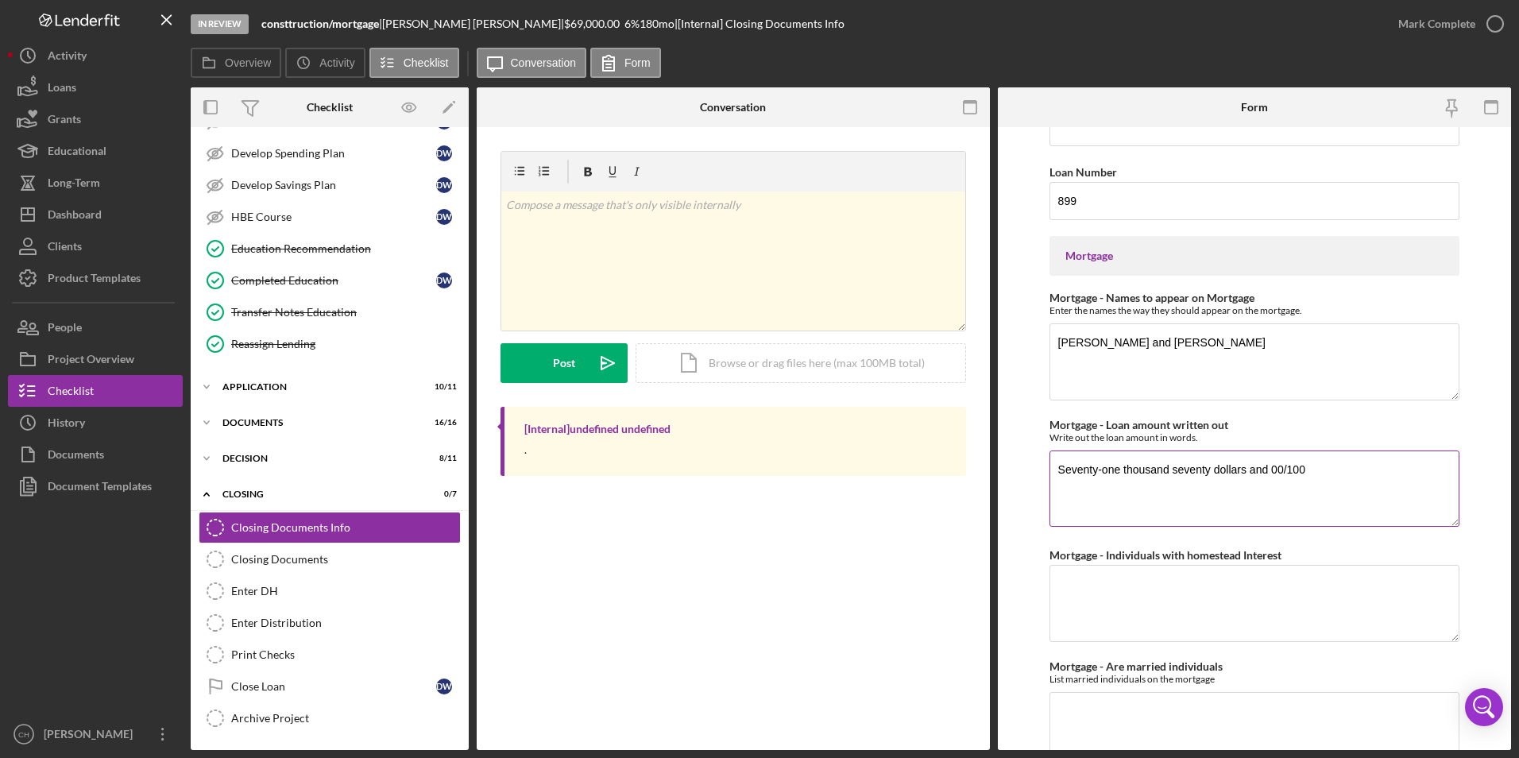
scroll to position [794, 0]
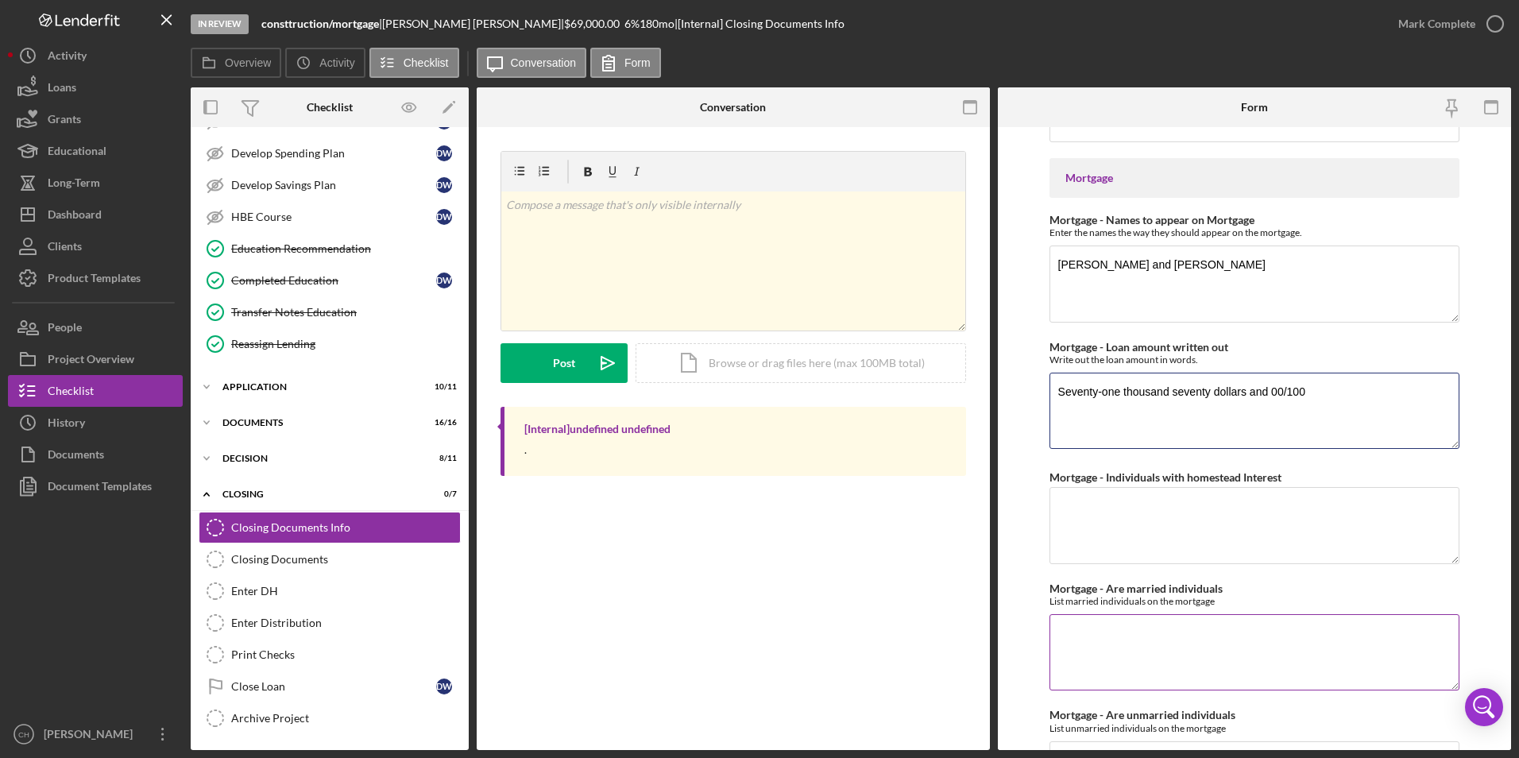
type textarea "Seventy-one thousand seventy dollars and 00/100"
click at [1097, 622] on textarea "Mortgage - Are married individuals" at bounding box center [1254, 652] width 411 height 76
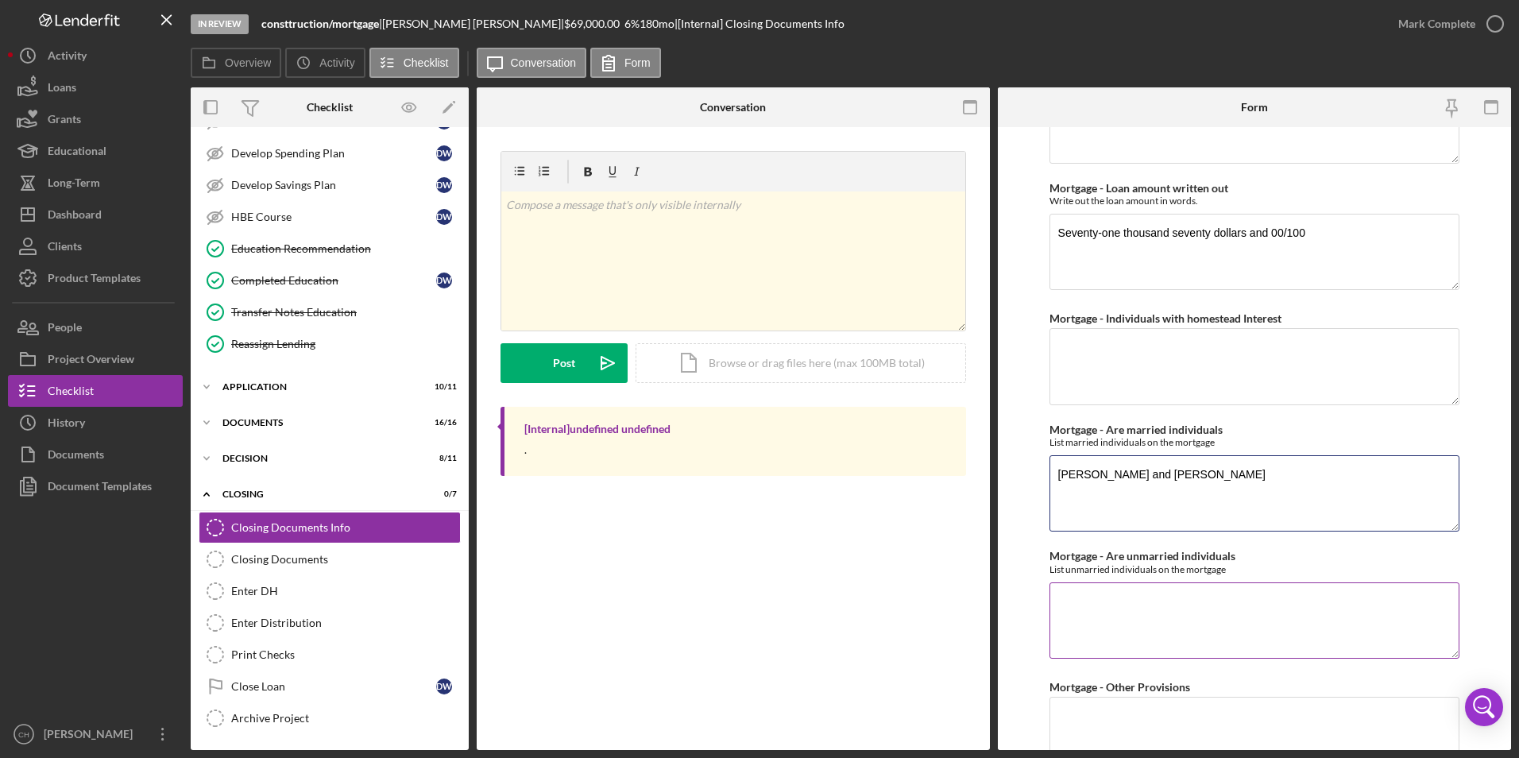
scroll to position [1192, 0]
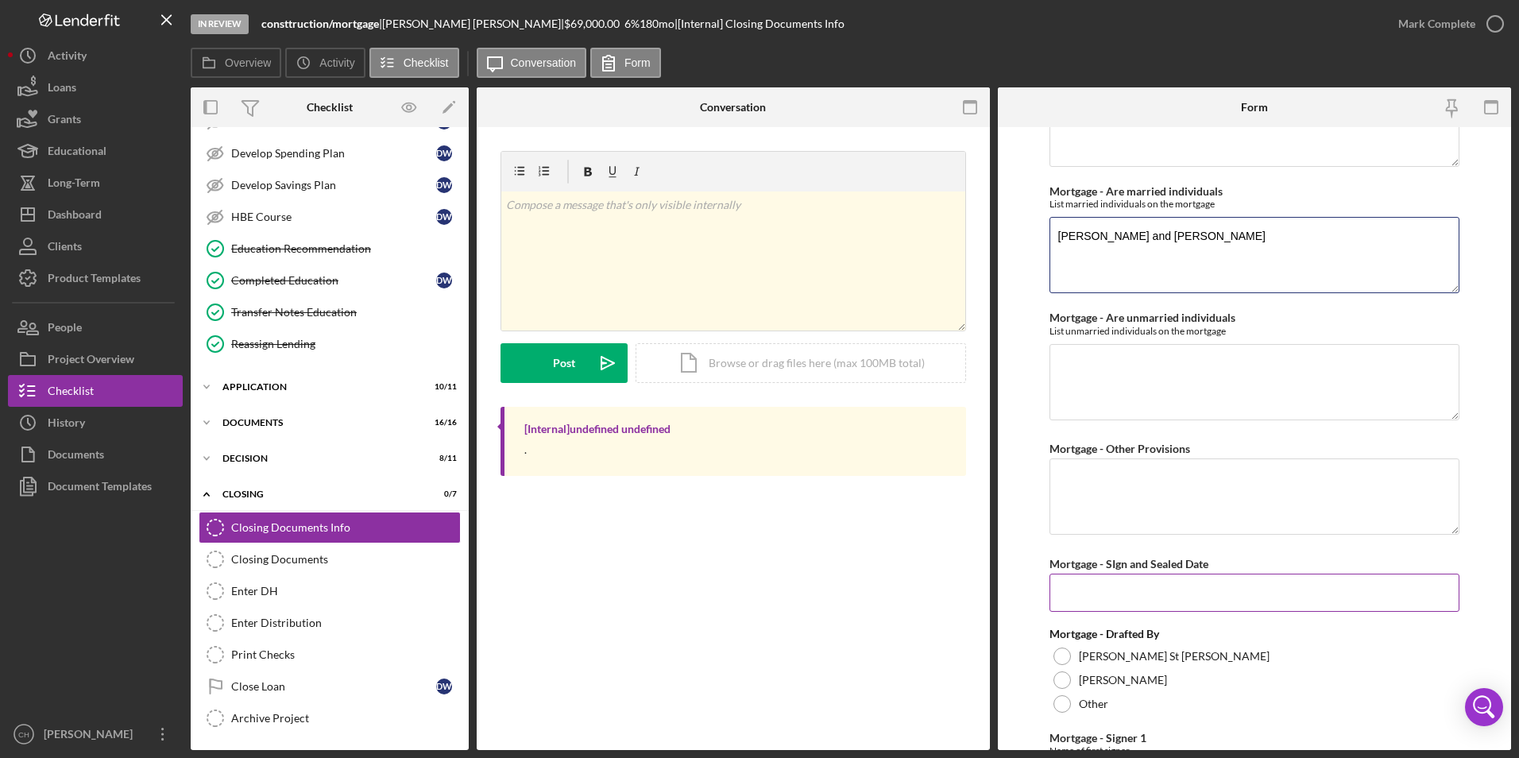
type textarea "[PERSON_NAME] and [PERSON_NAME]"
click at [1097, 596] on input "Mortgage - SIgn and Sealed Date" at bounding box center [1254, 593] width 411 height 38
type input "[DATE]"
click at [1061, 674] on div at bounding box center [1061, 679] width 17 height 17
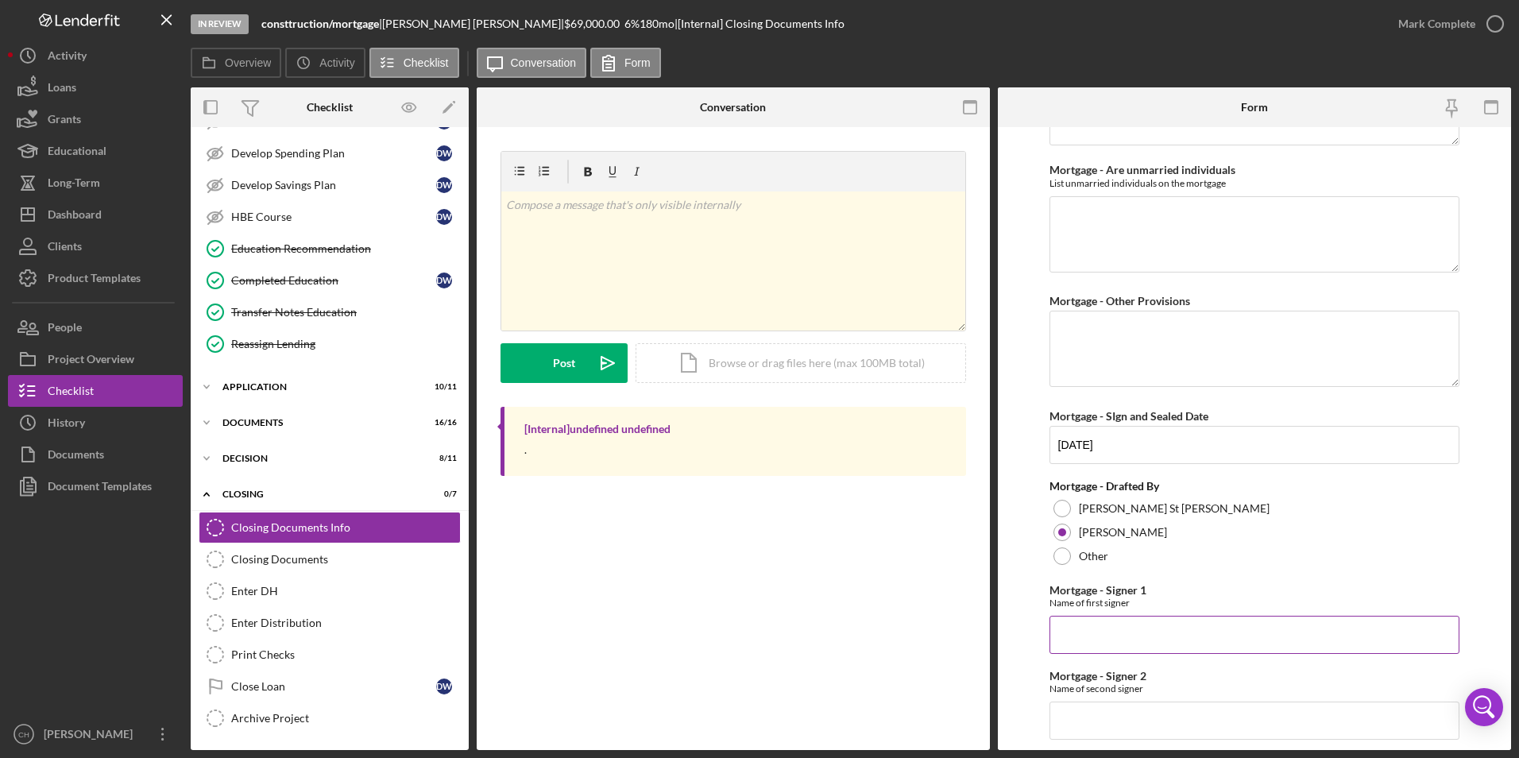
scroll to position [1351, 0]
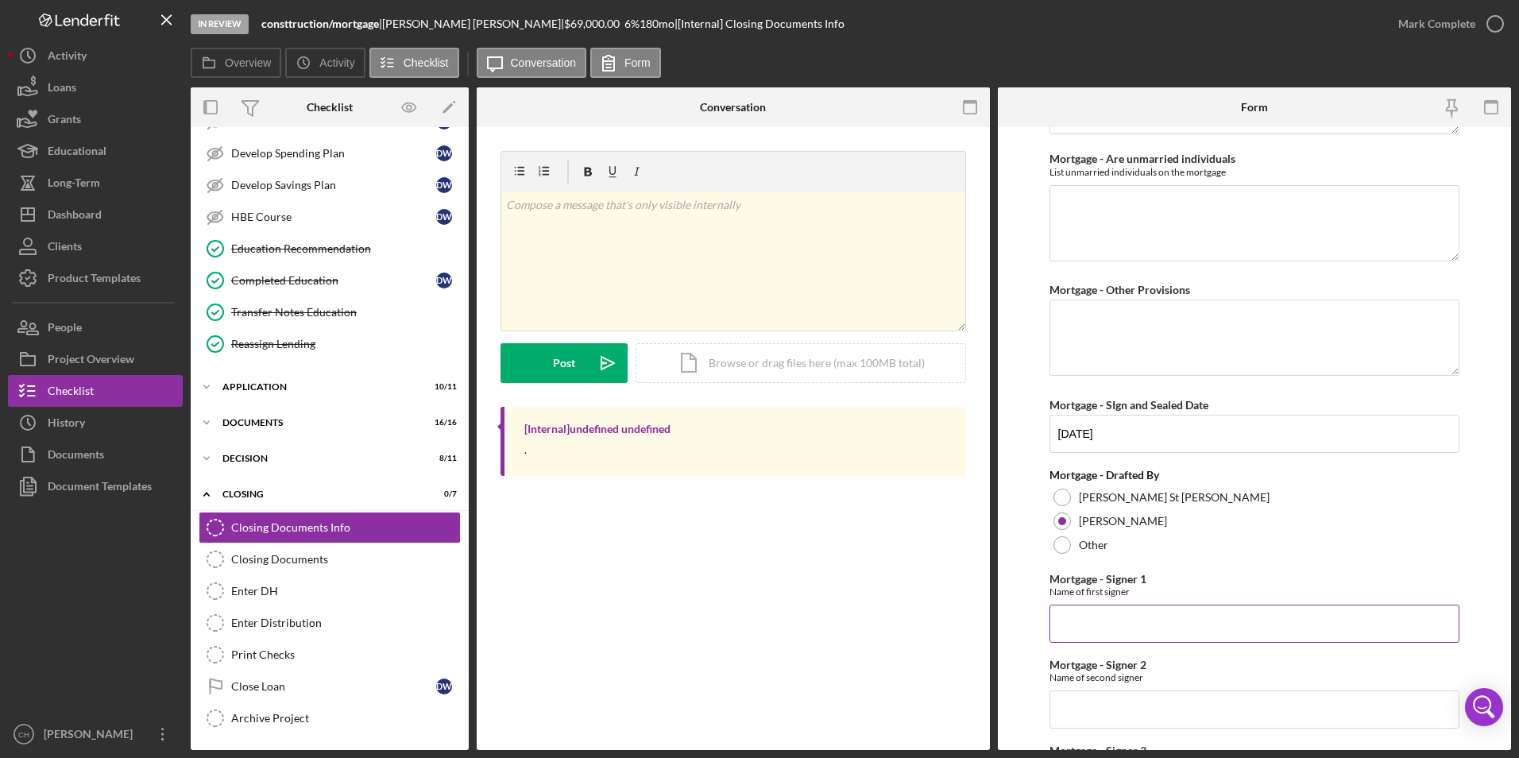
click at [1086, 606] on input "Mortgage - Signer 1" at bounding box center [1254, 624] width 411 height 38
type input "[PERSON_NAME]"
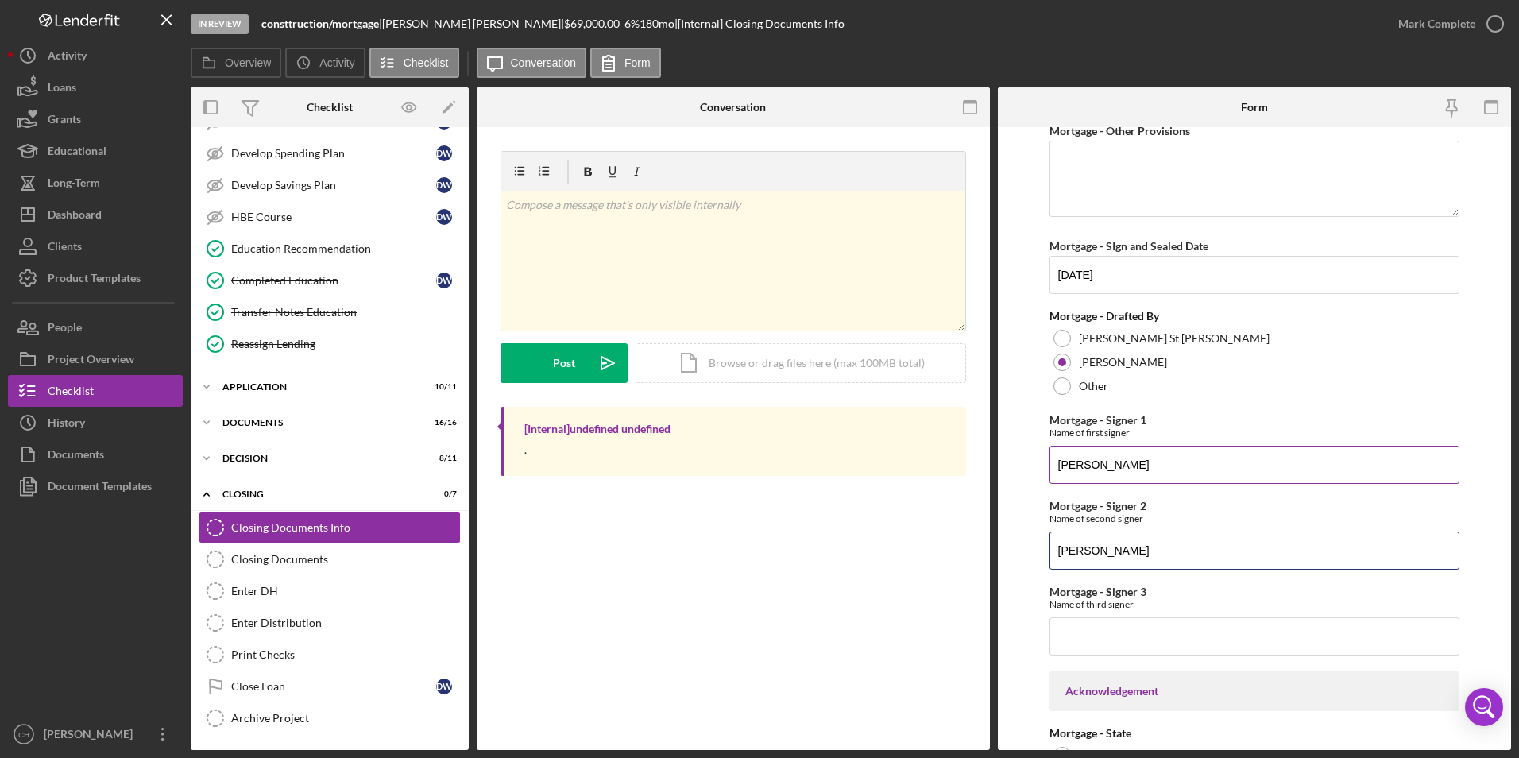
scroll to position [1668, 0]
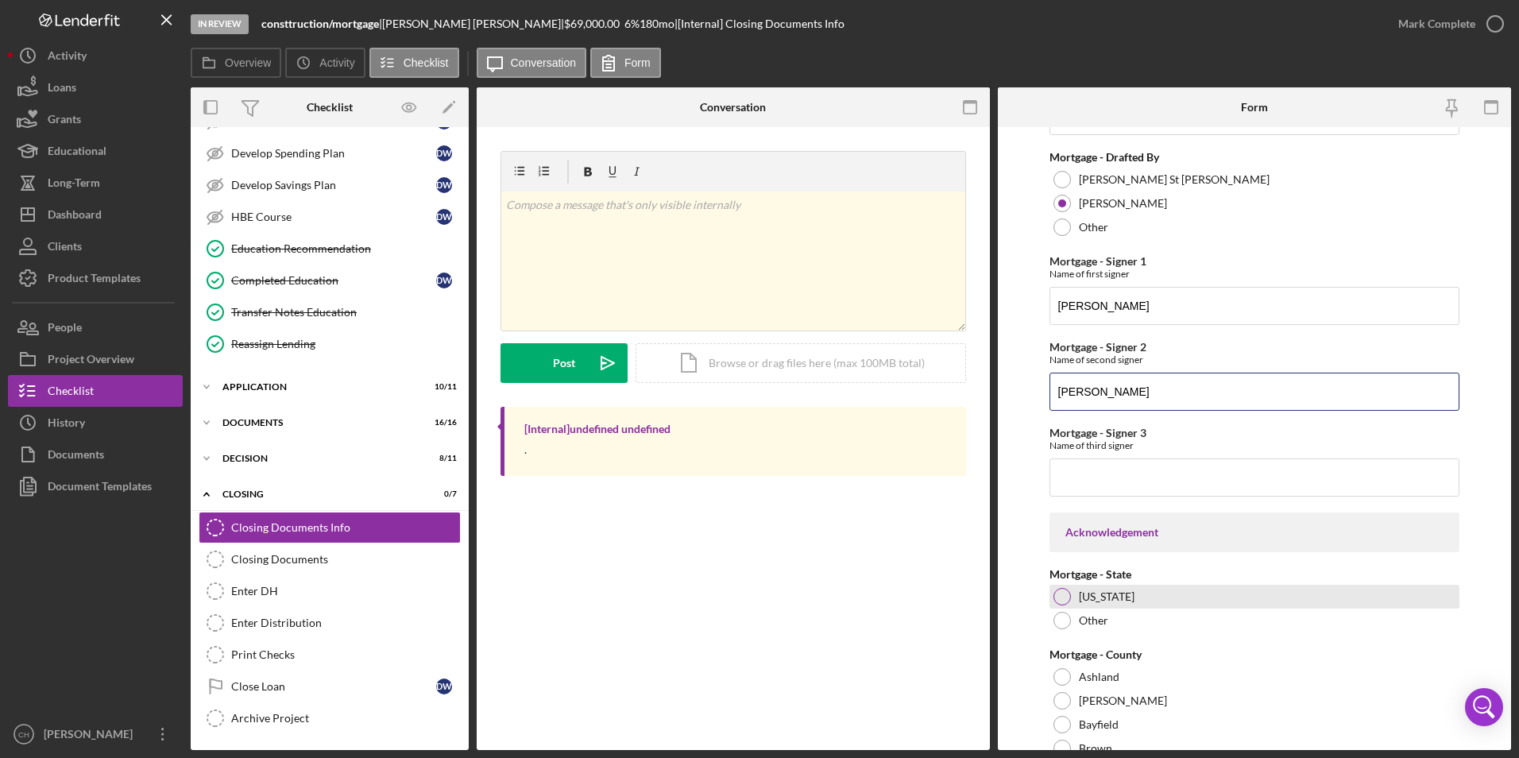
type input "[PERSON_NAME]"
click at [1060, 599] on div at bounding box center [1061, 596] width 17 height 17
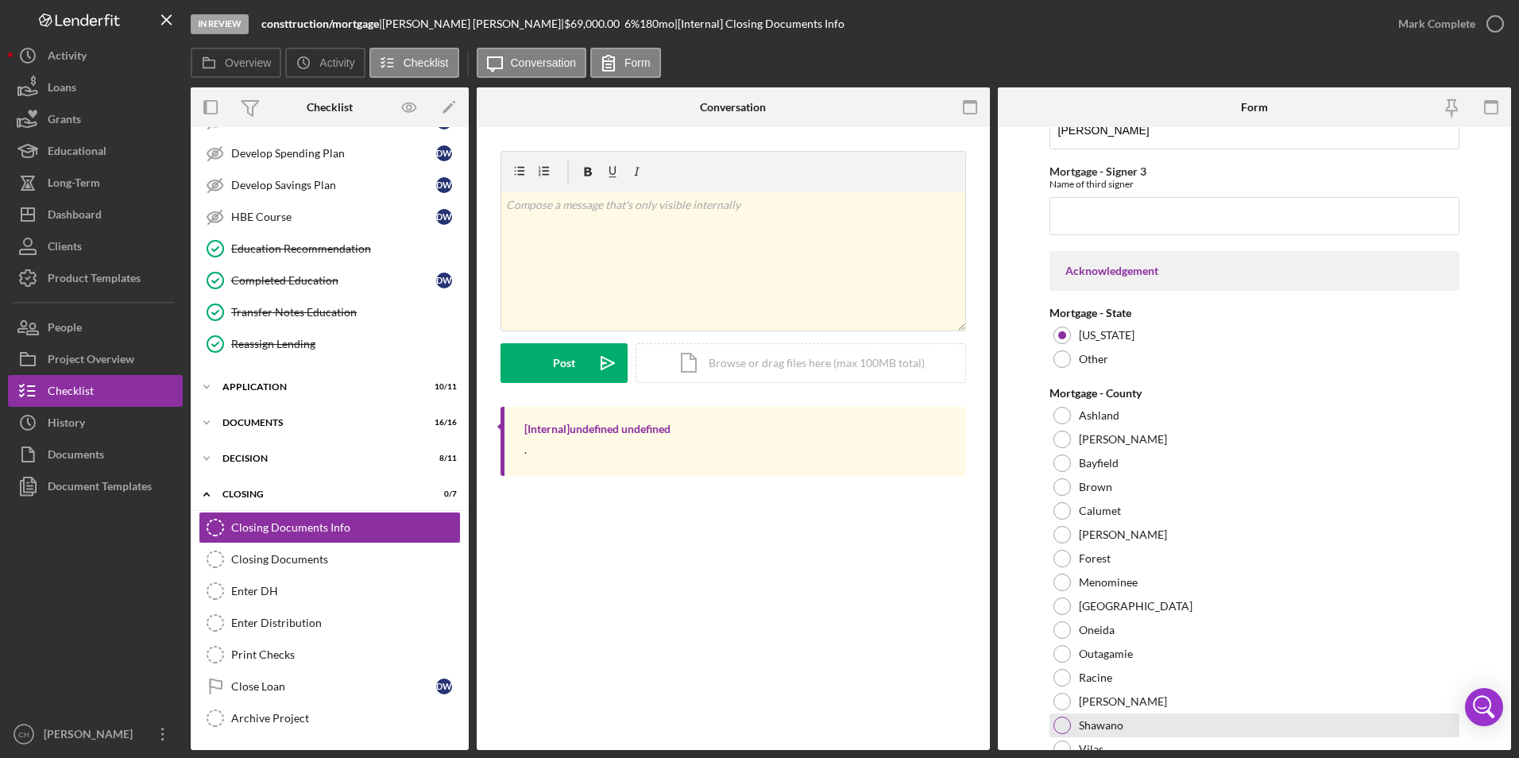
scroll to position [2095, 0]
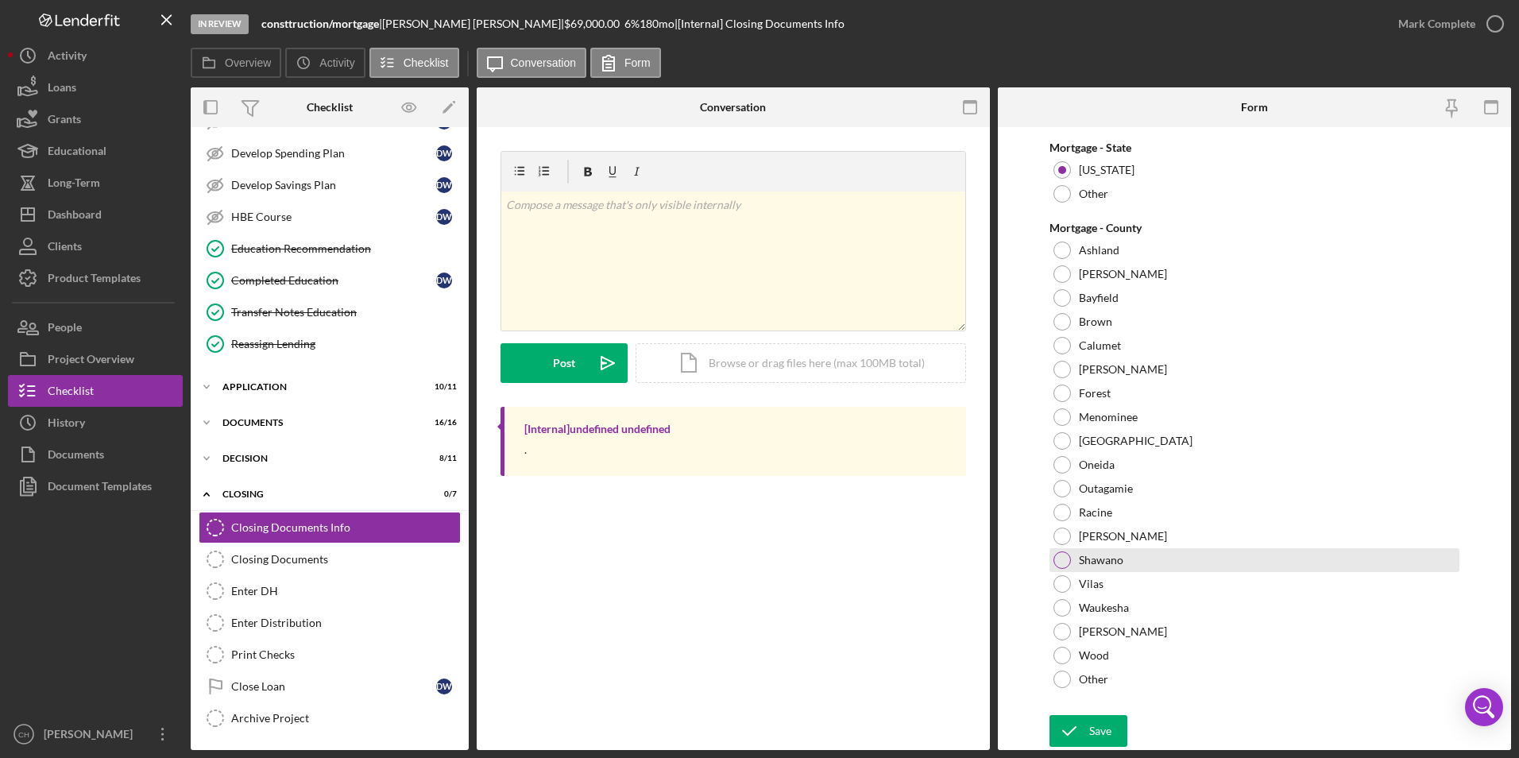
click at [1059, 562] on div at bounding box center [1061, 559] width 17 height 17
click at [1100, 721] on div "Save" at bounding box center [1100, 731] width 22 height 32
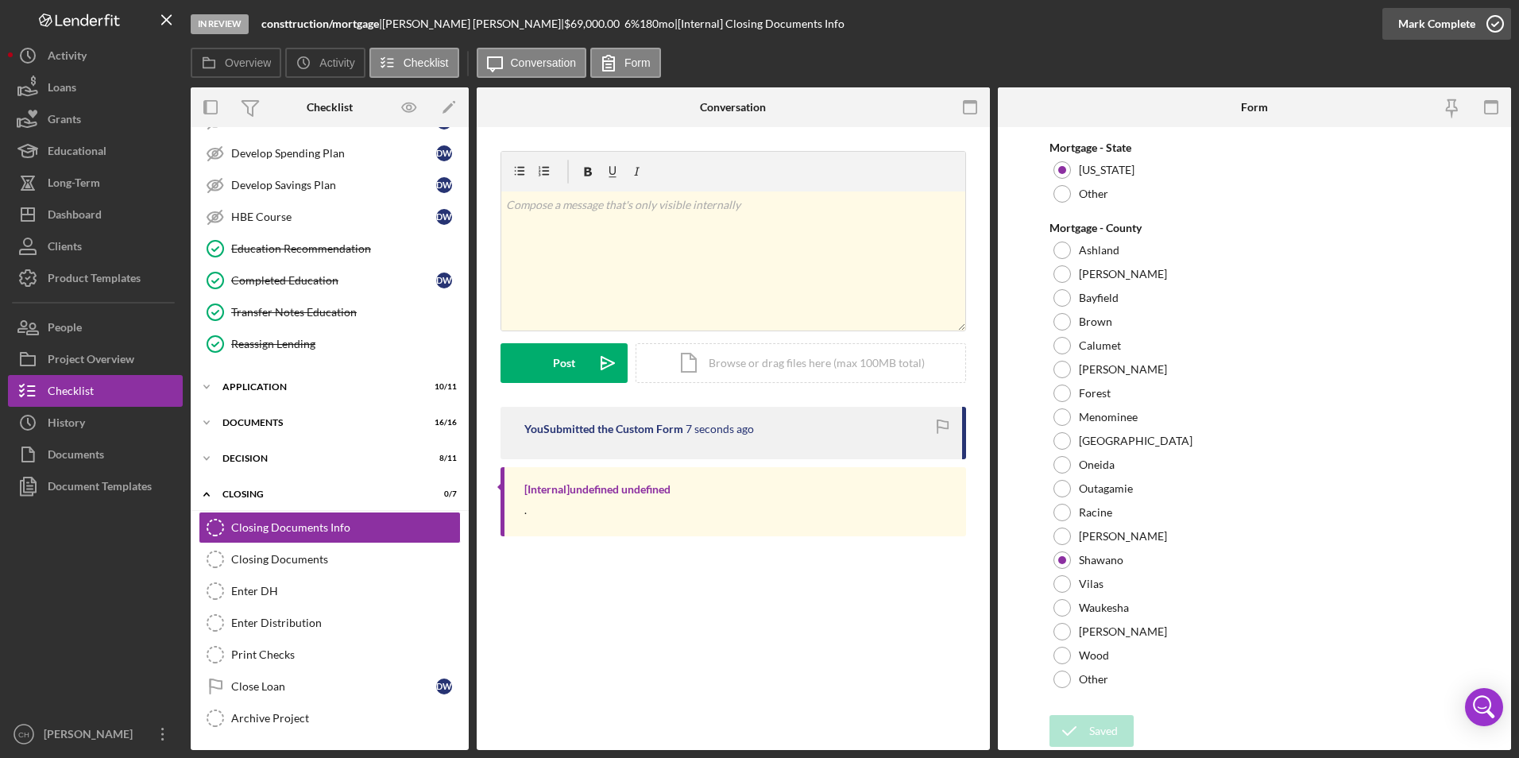
click at [1428, 21] on div "Mark Complete" at bounding box center [1436, 24] width 77 height 32
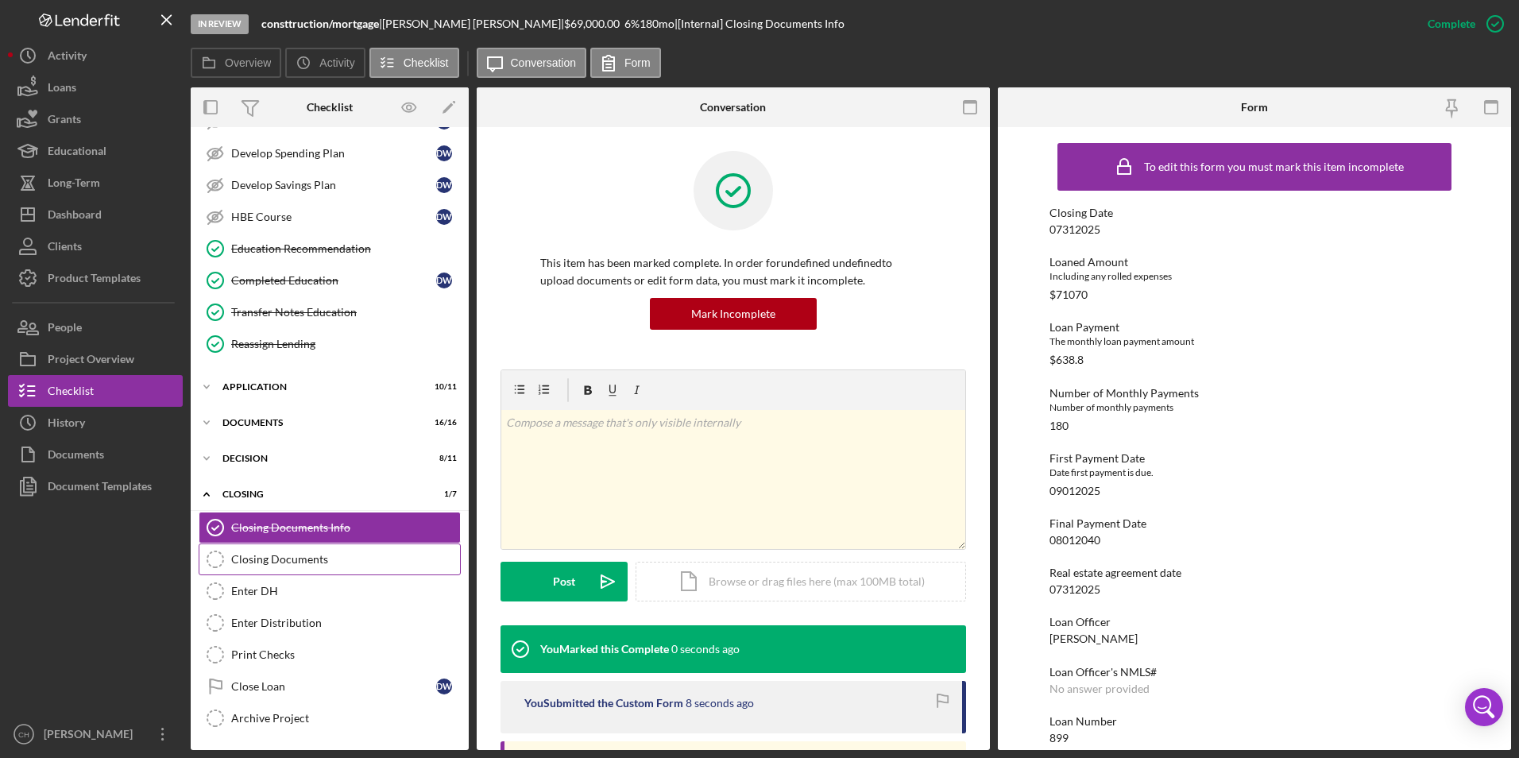
click at [295, 554] on div "Closing Documents" at bounding box center [345, 559] width 229 height 13
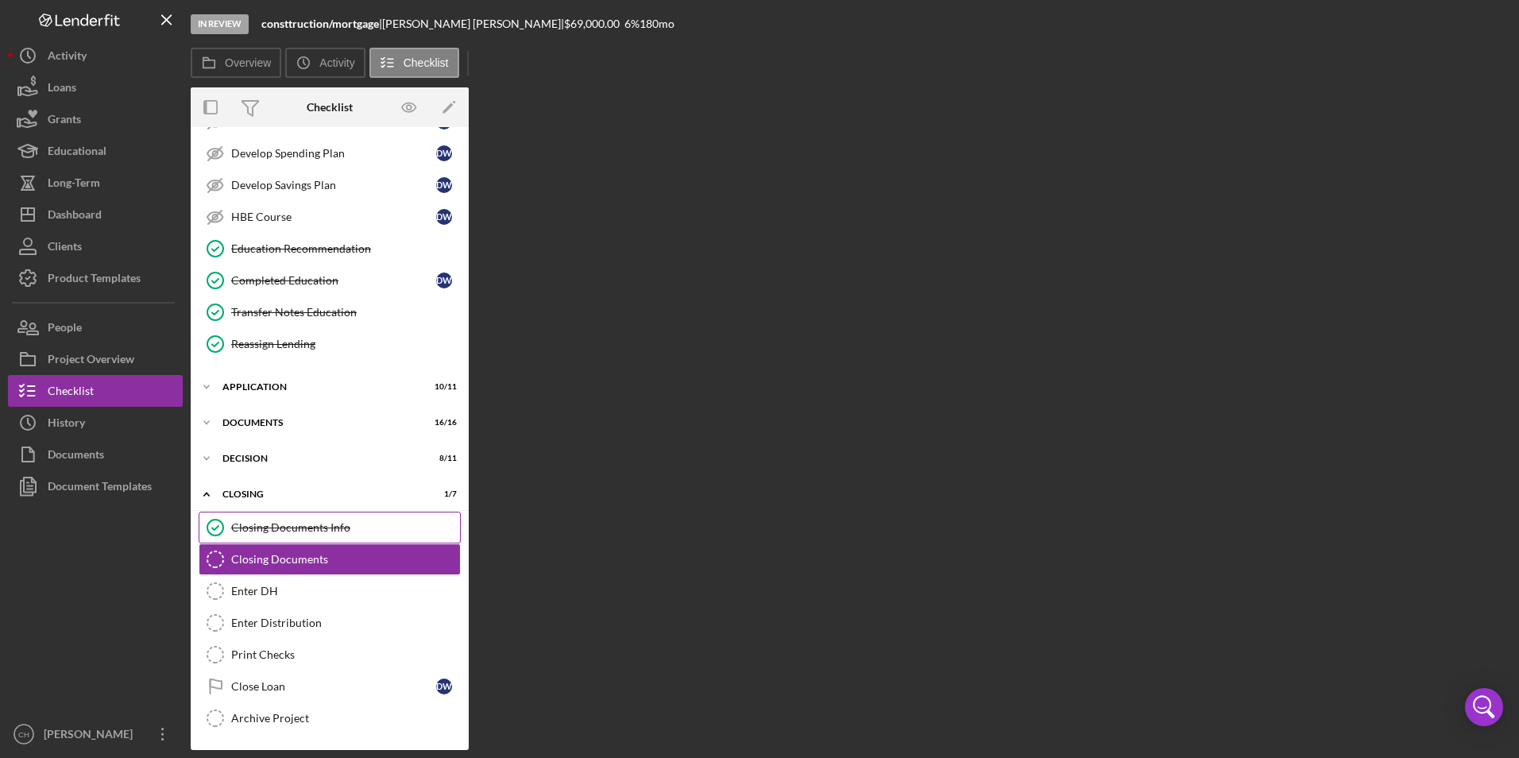
scroll to position [292, 0]
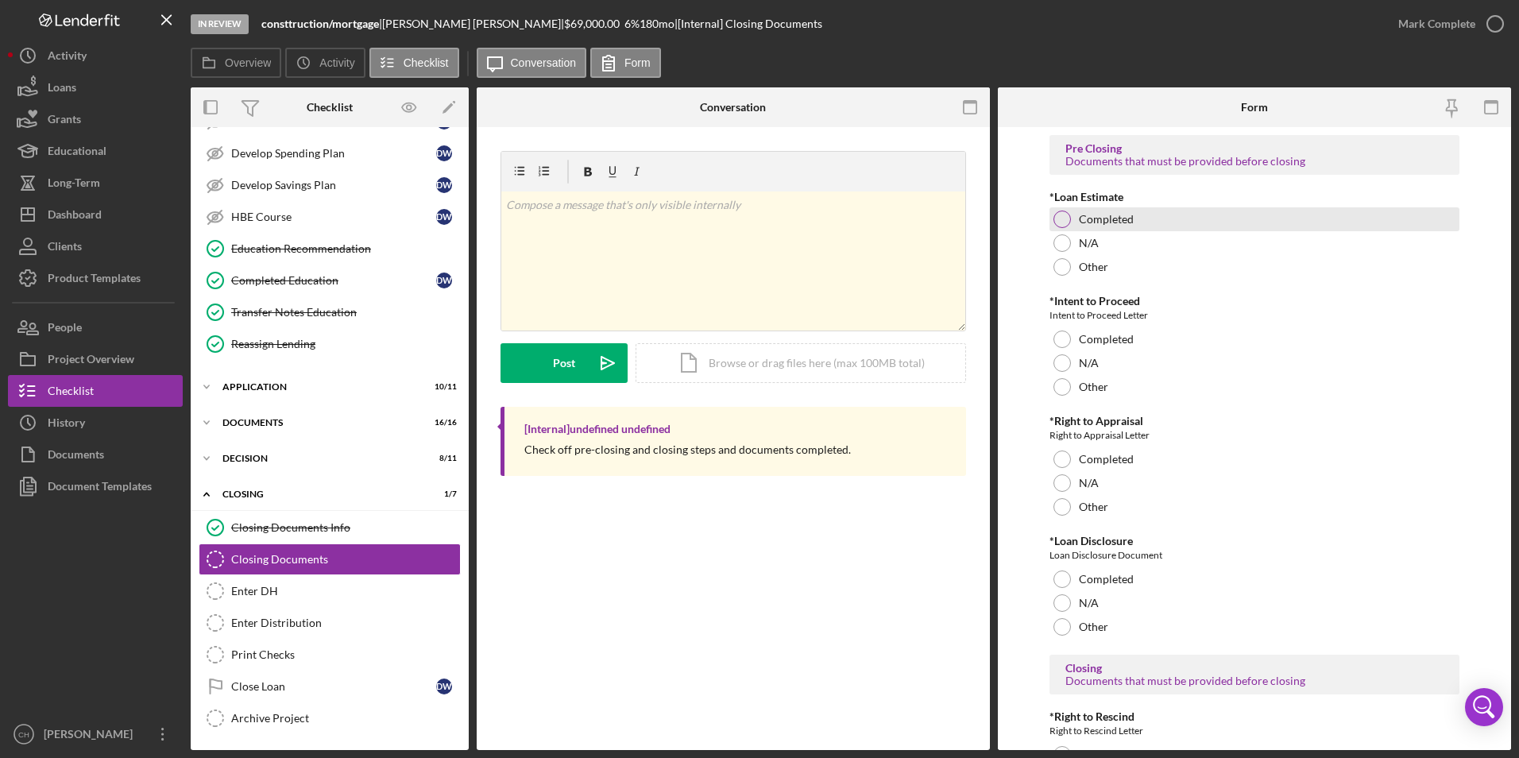
click at [1058, 218] on div at bounding box center [1061, 219] width 17 height 17
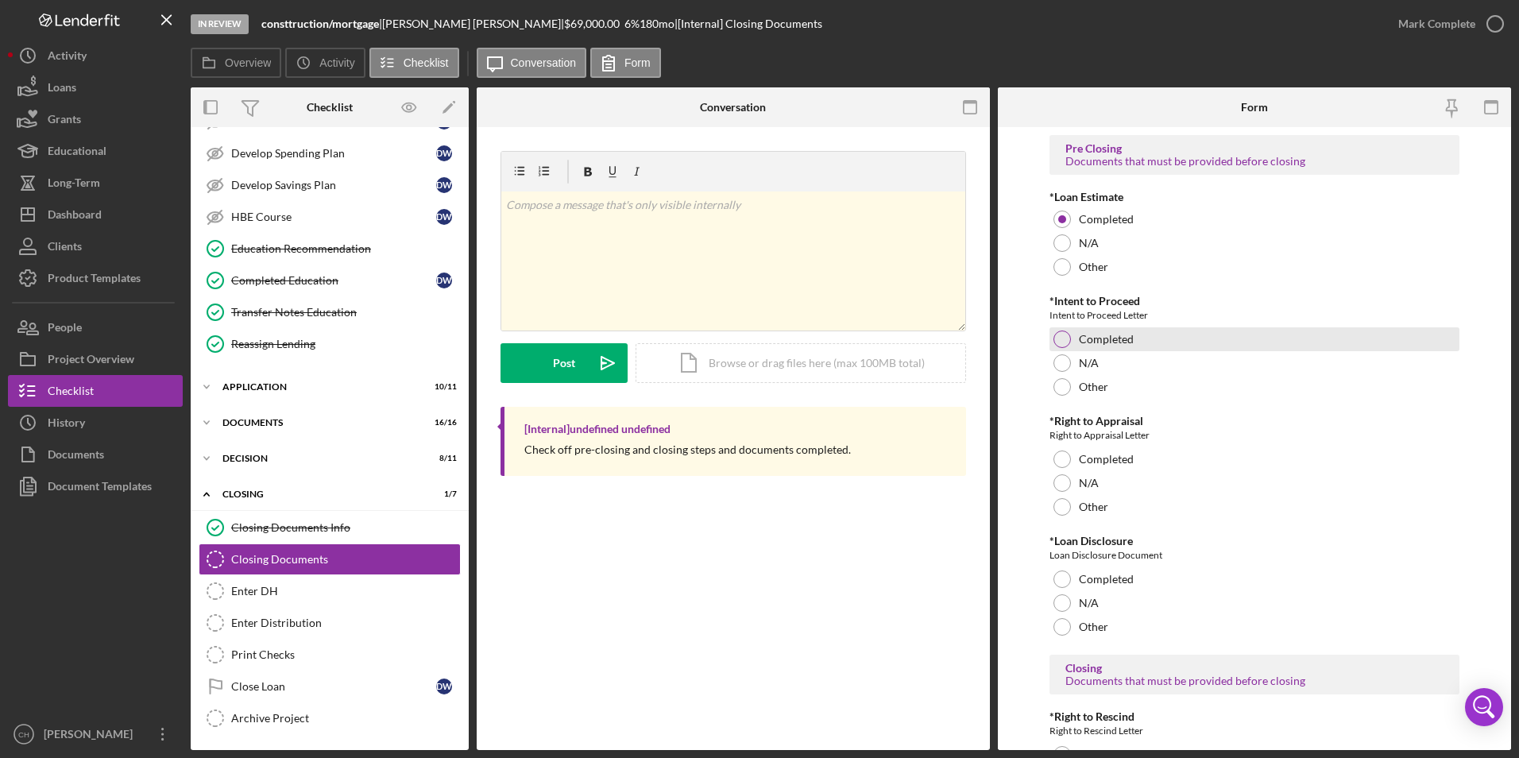
click at [1066, 339] on div at bounding box center [1061, 338] width 17 height 17
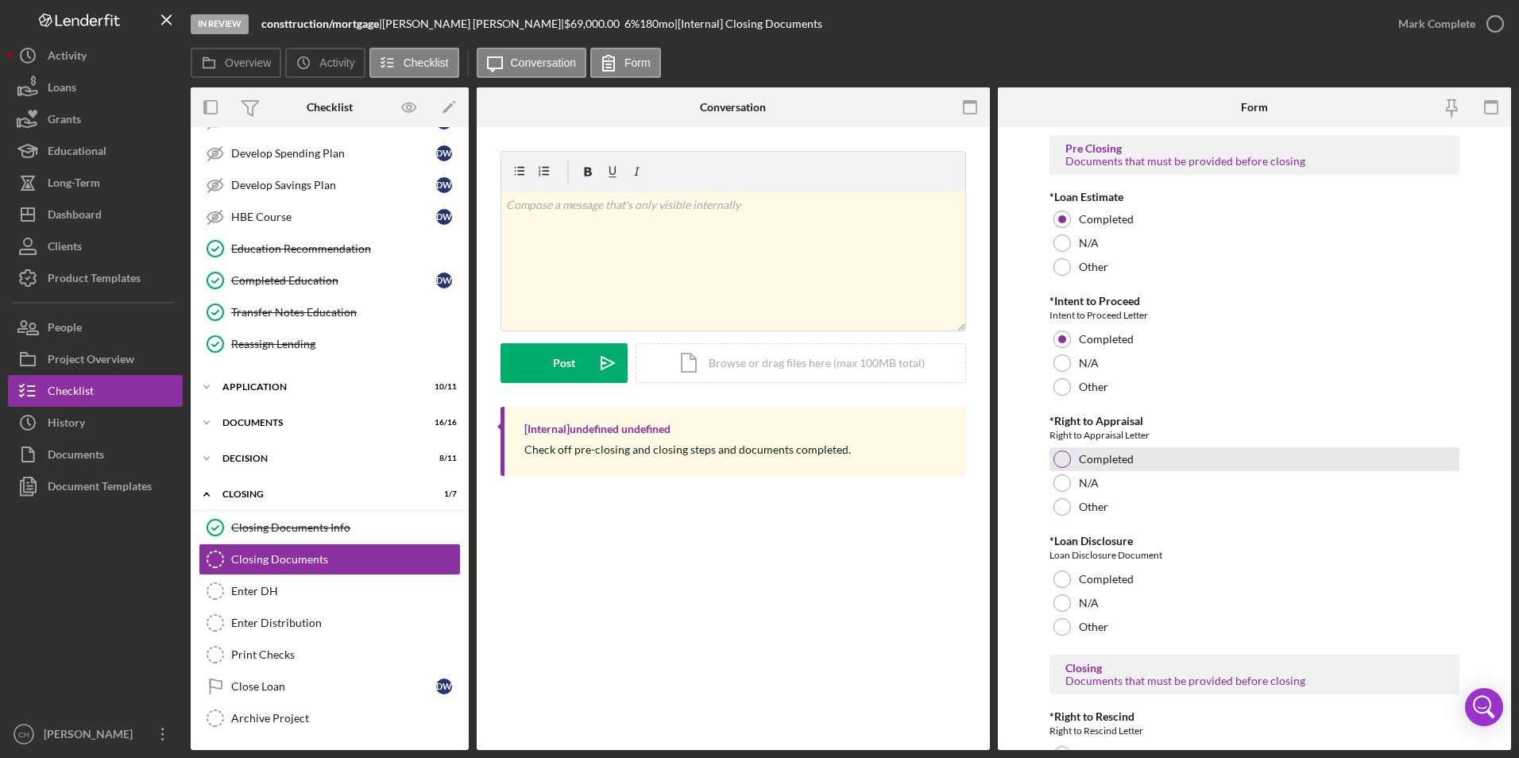
click at [1061, 462] on div at bounding box center [1061, 458] width 17 height 17
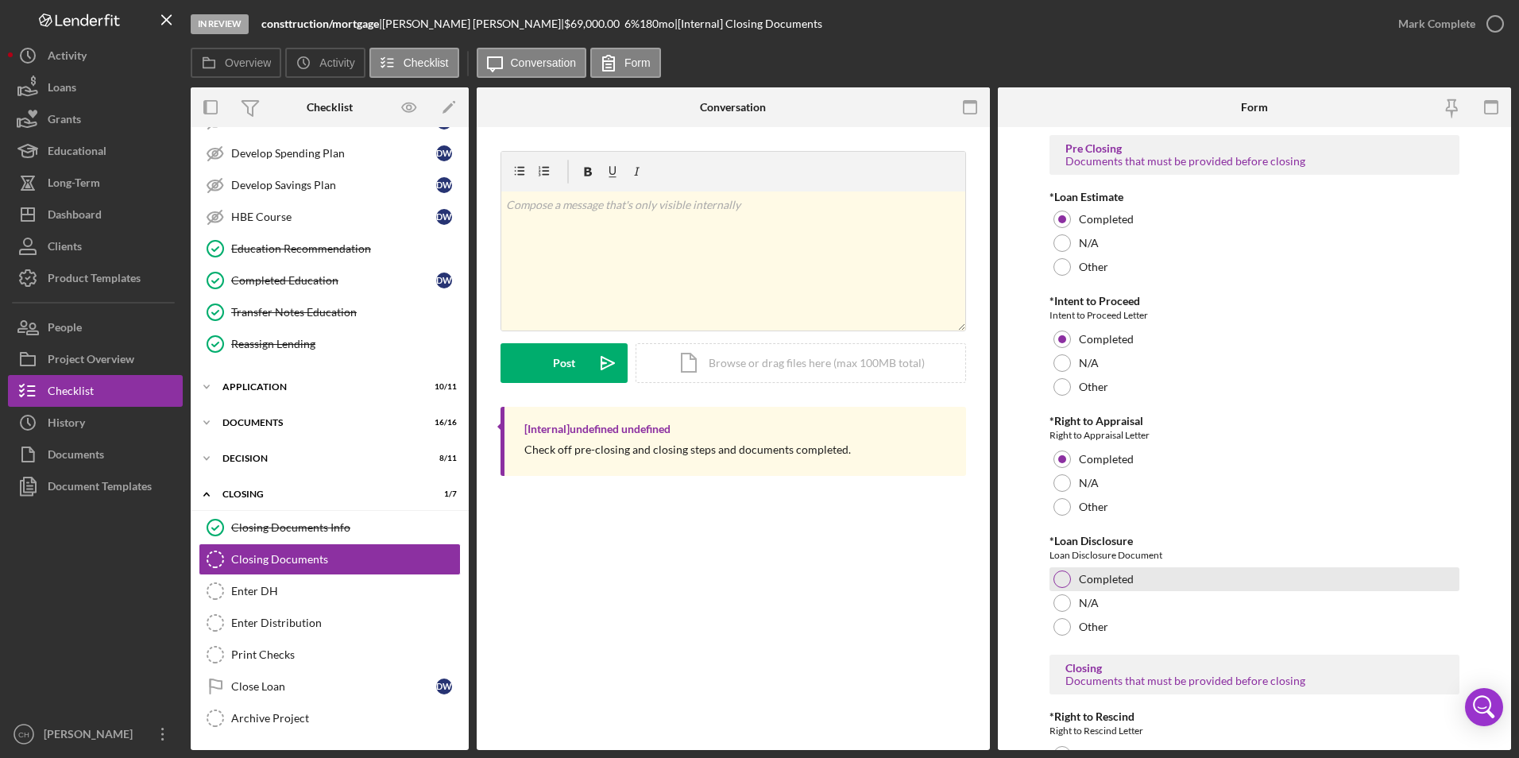
click at [1059, 582] on div at bounding box center [1061, 578] width 17 height 17
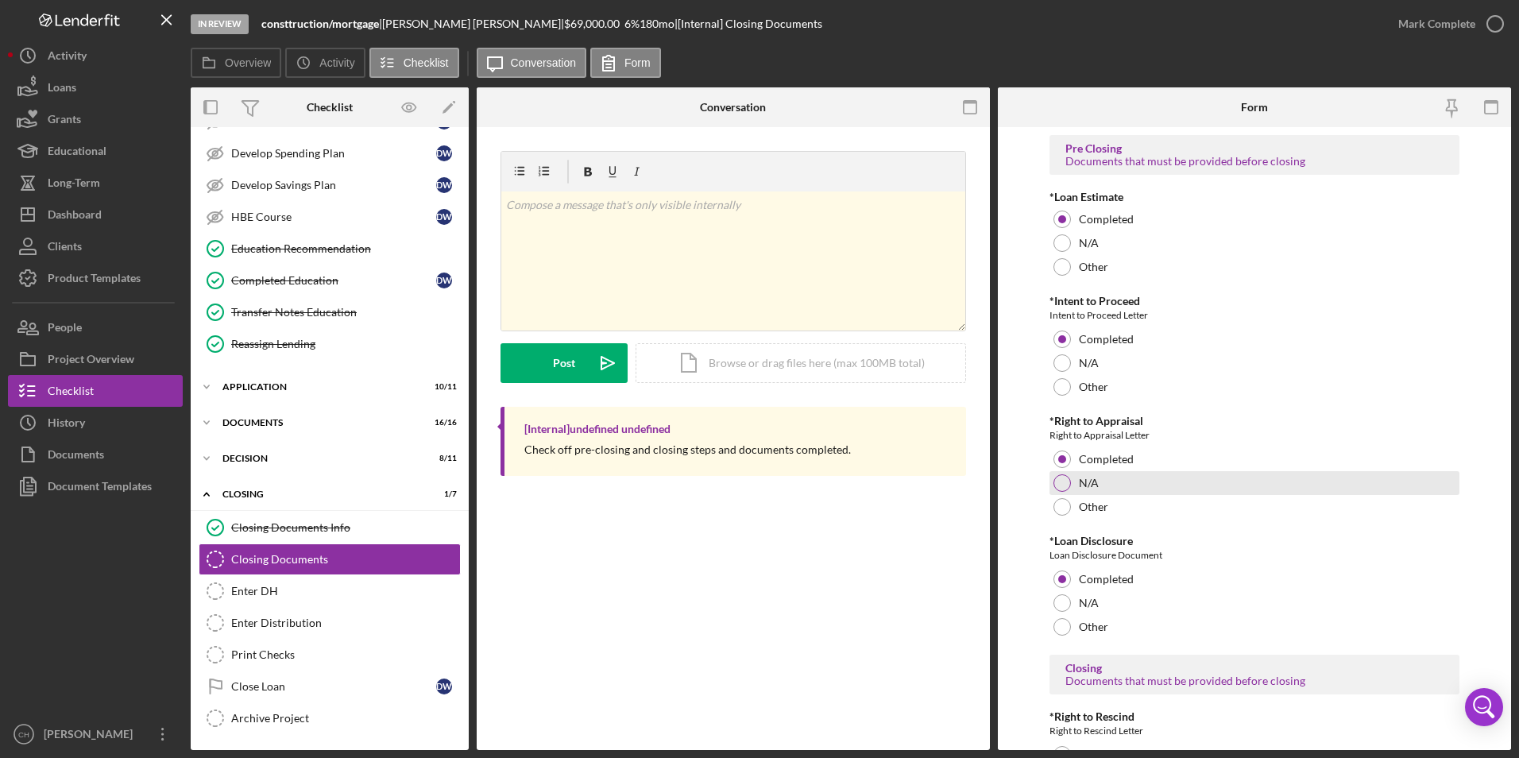
click at [1062, 487] on div at bounding box center [1061, 482] width 17 height 17
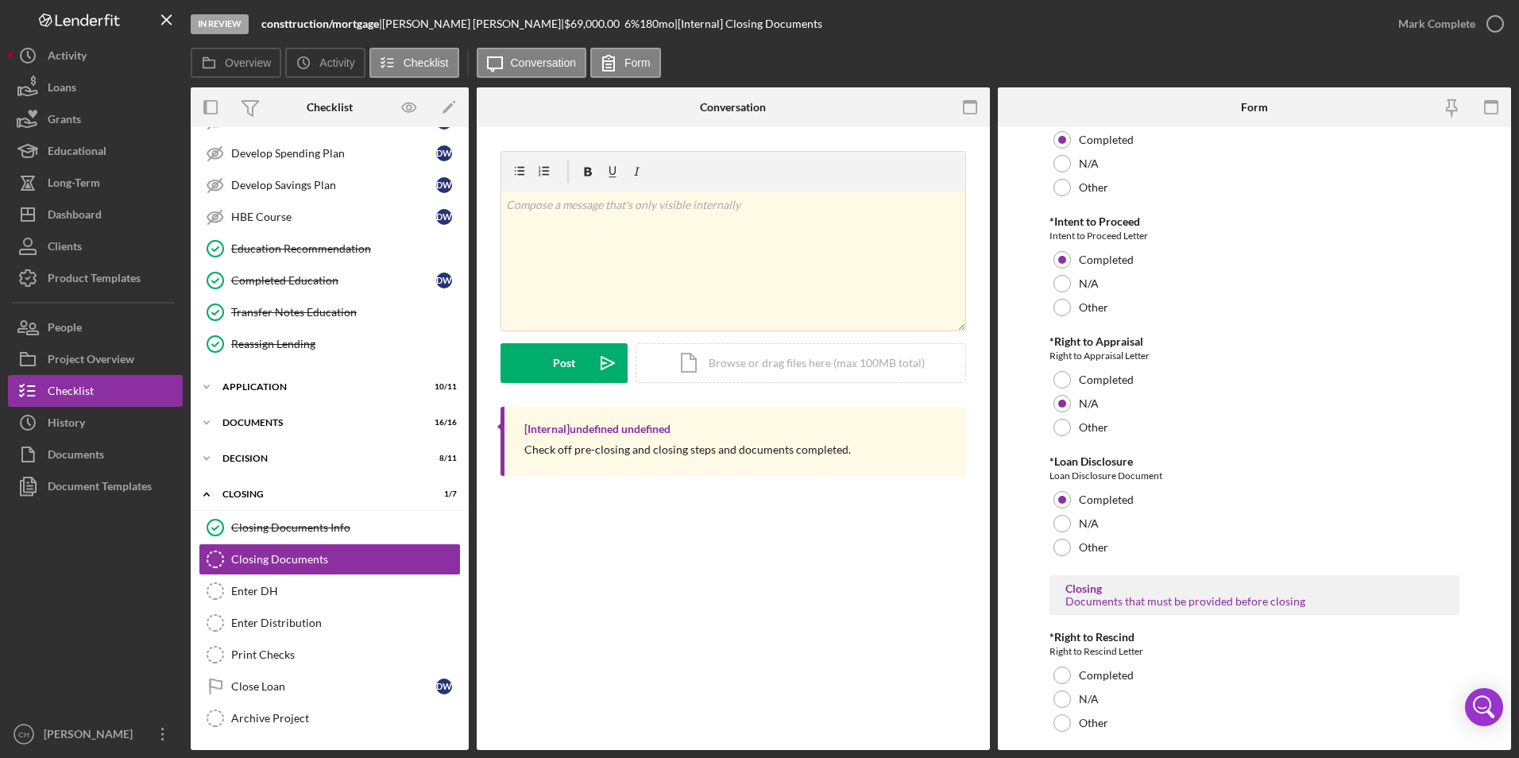
scroll to position [238, 0]
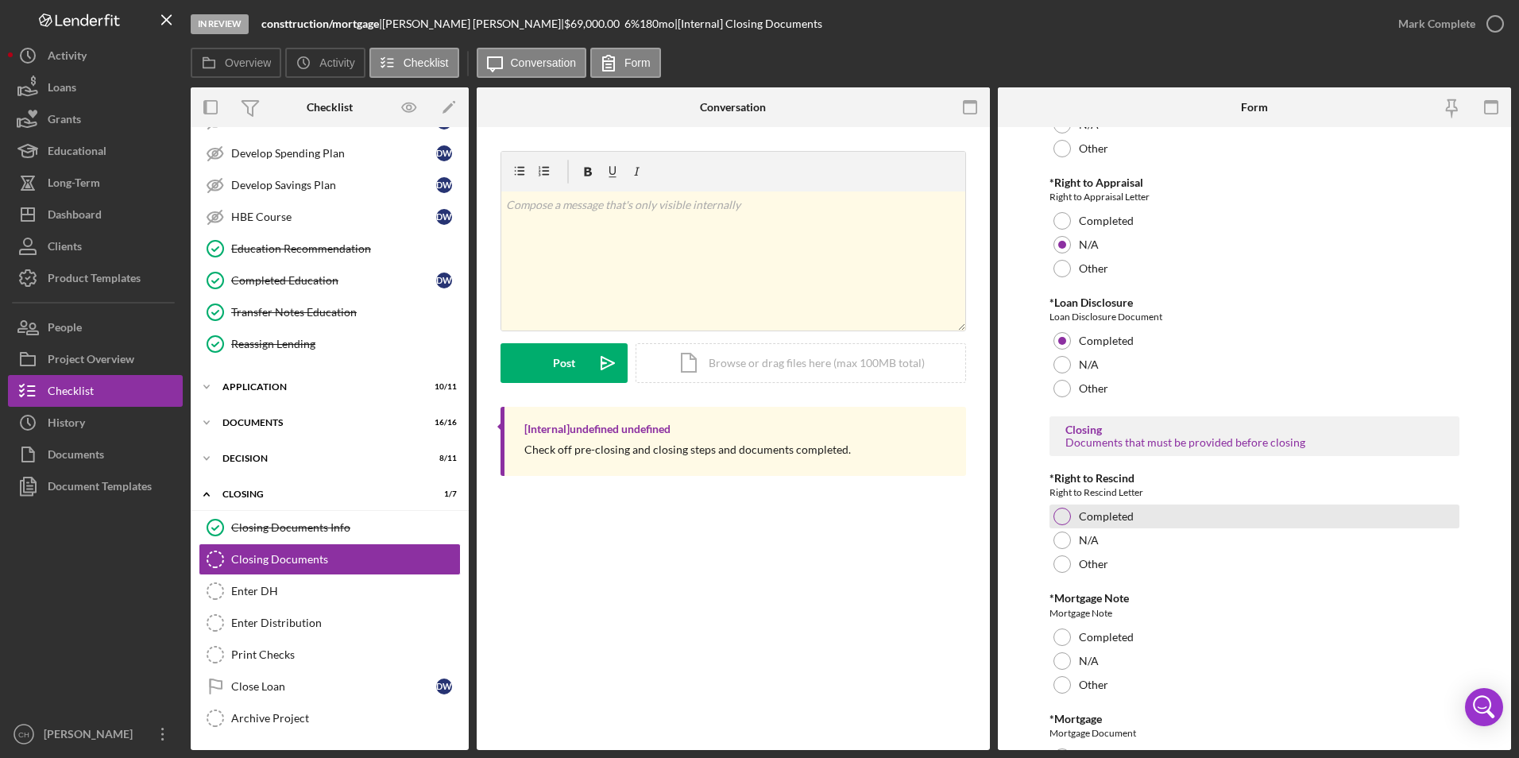
click at [1062, 513] on div at bounding box center [1061, 516] width 17 height 17
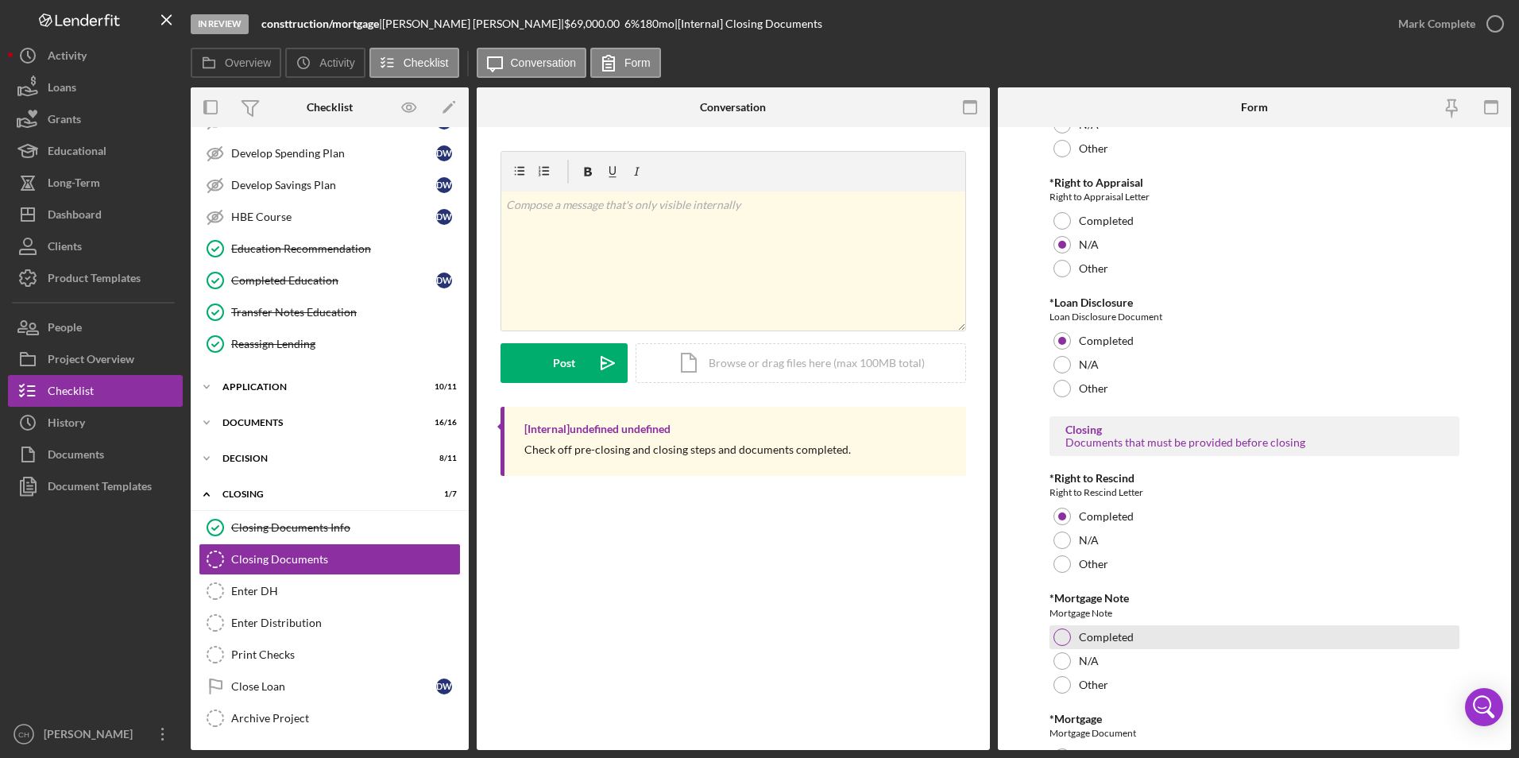
click at [1062, 640] on div at bounding box center [1061, 636] width 17 height 17
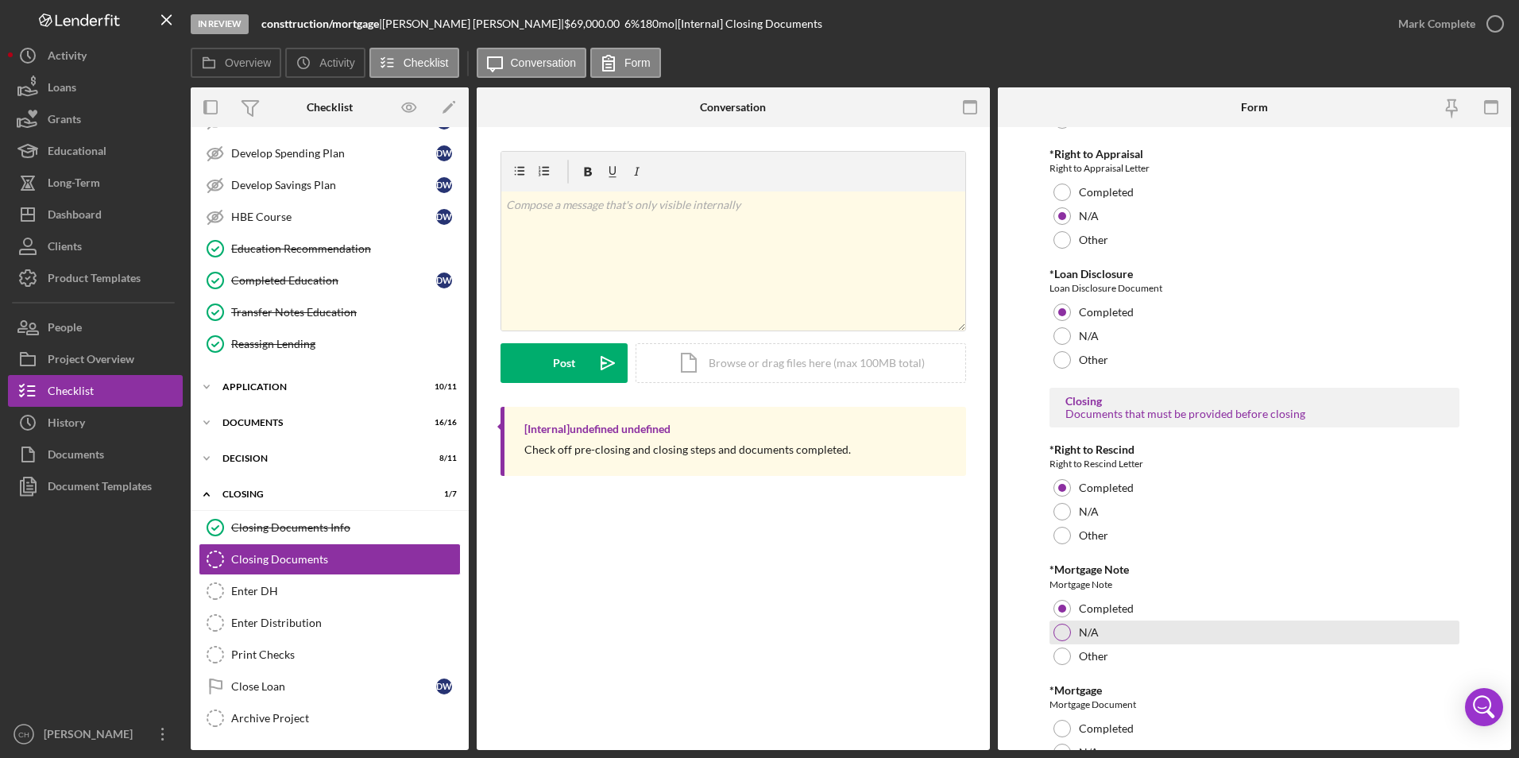
scroll to position [284, 0]
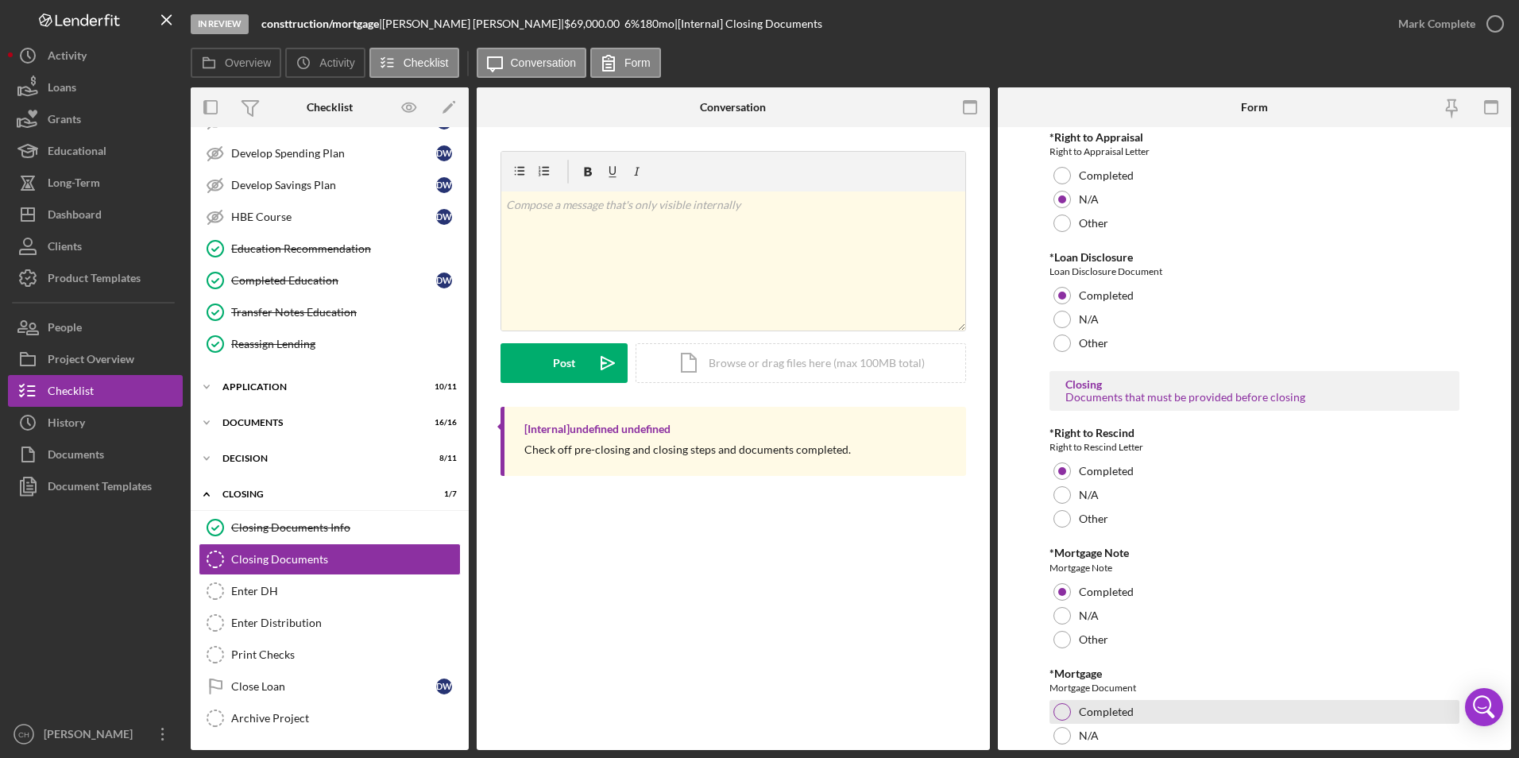
click at [1060, 709] on div at bounding box center [1061, 711] width 17 height 17
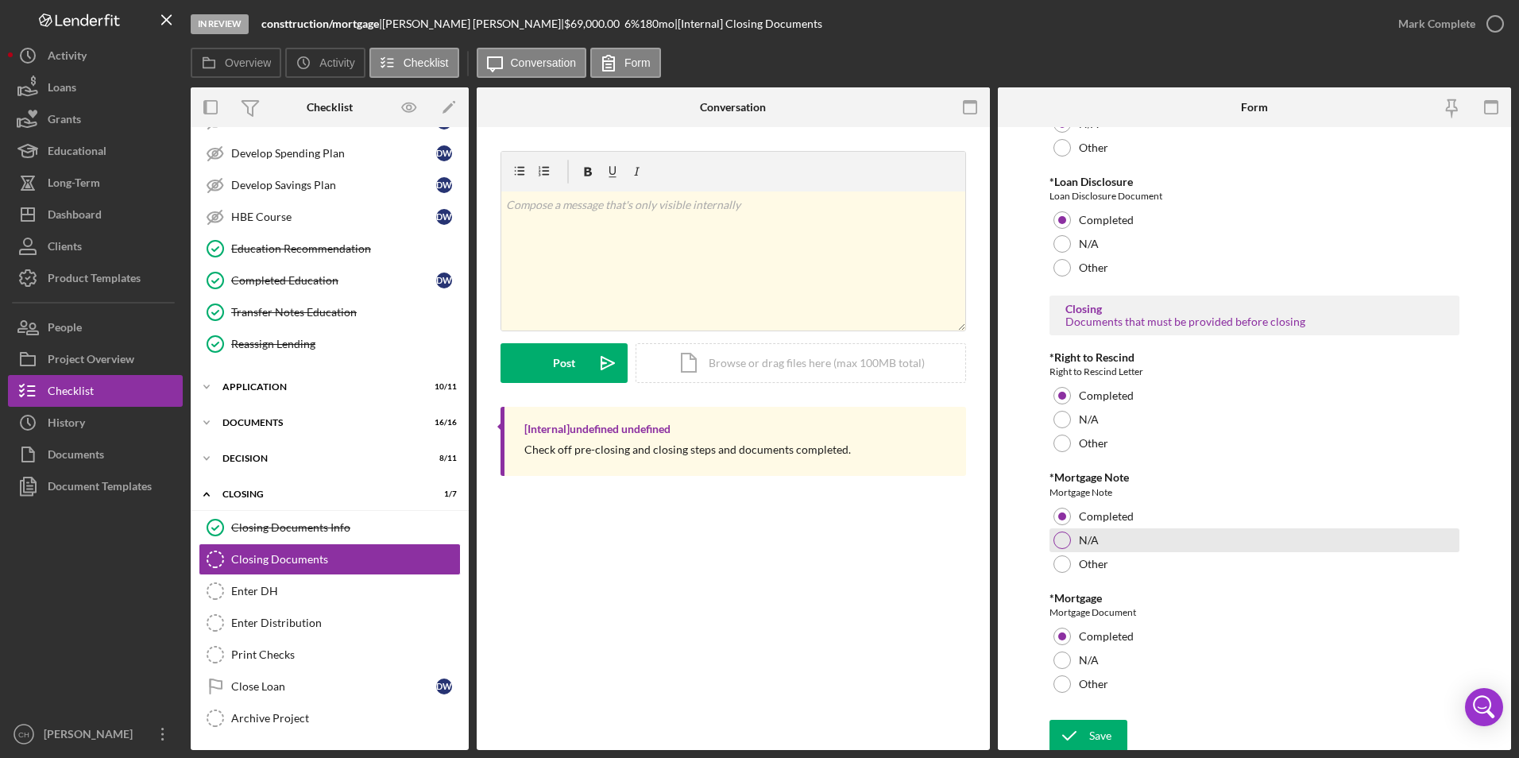
scroll to position [363, 0]
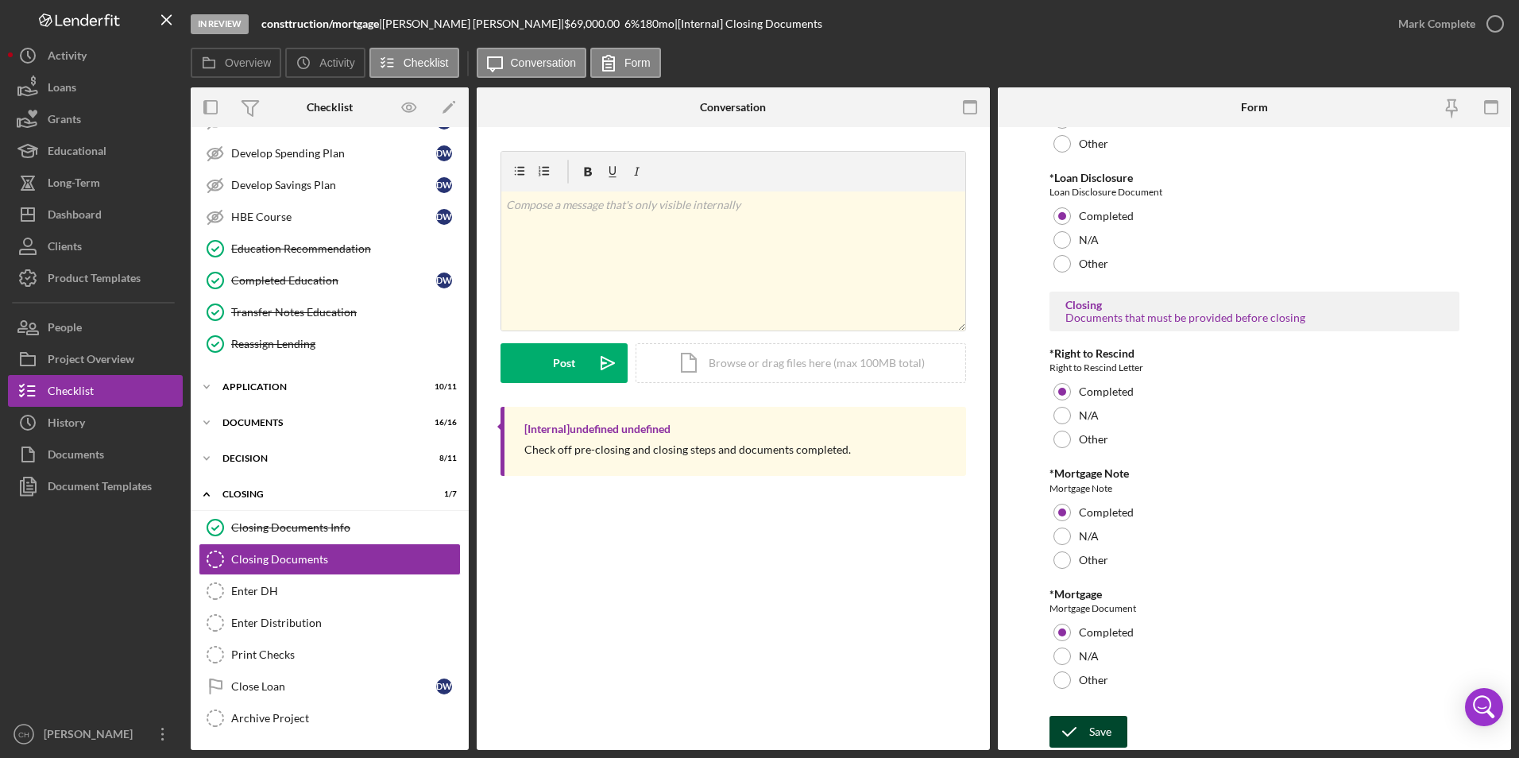
click at [1109, 729] on div "Save" at bounding box center [1100, 732] width 22 height 32
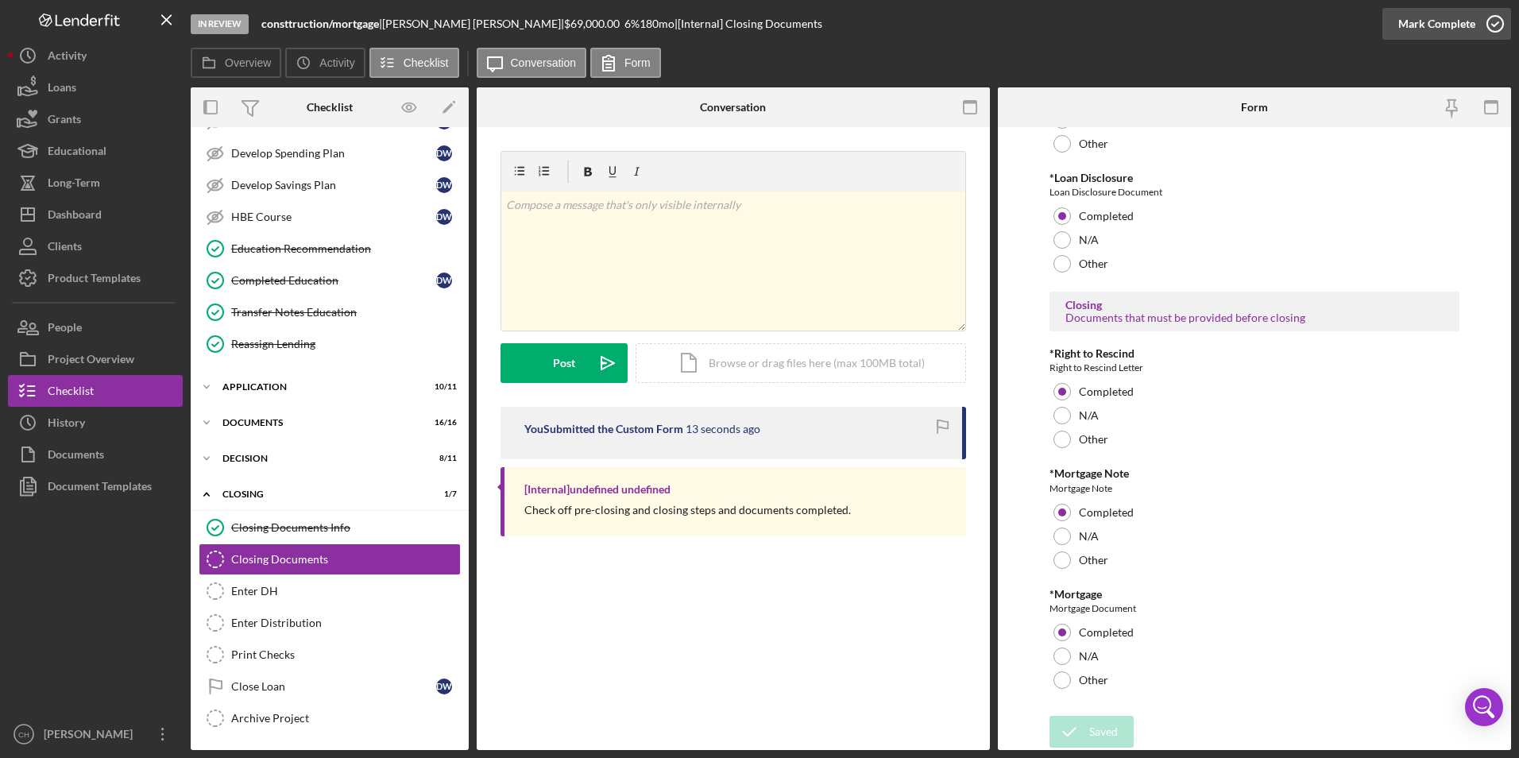
click at [1420, 29] on div "Mark Complete" at bounding box center [1436, 24] width 77 height 32
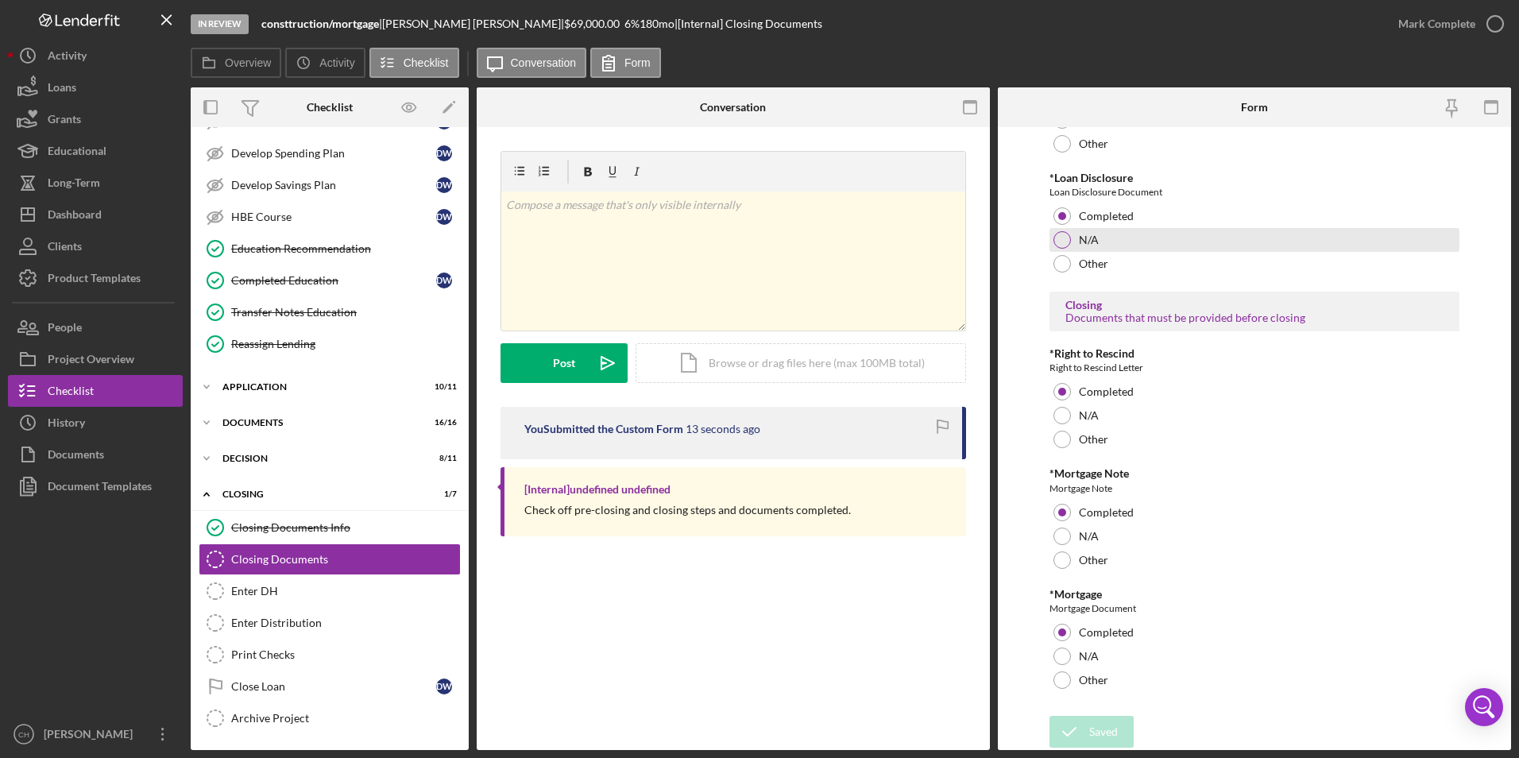
scroll to position [427, 0]
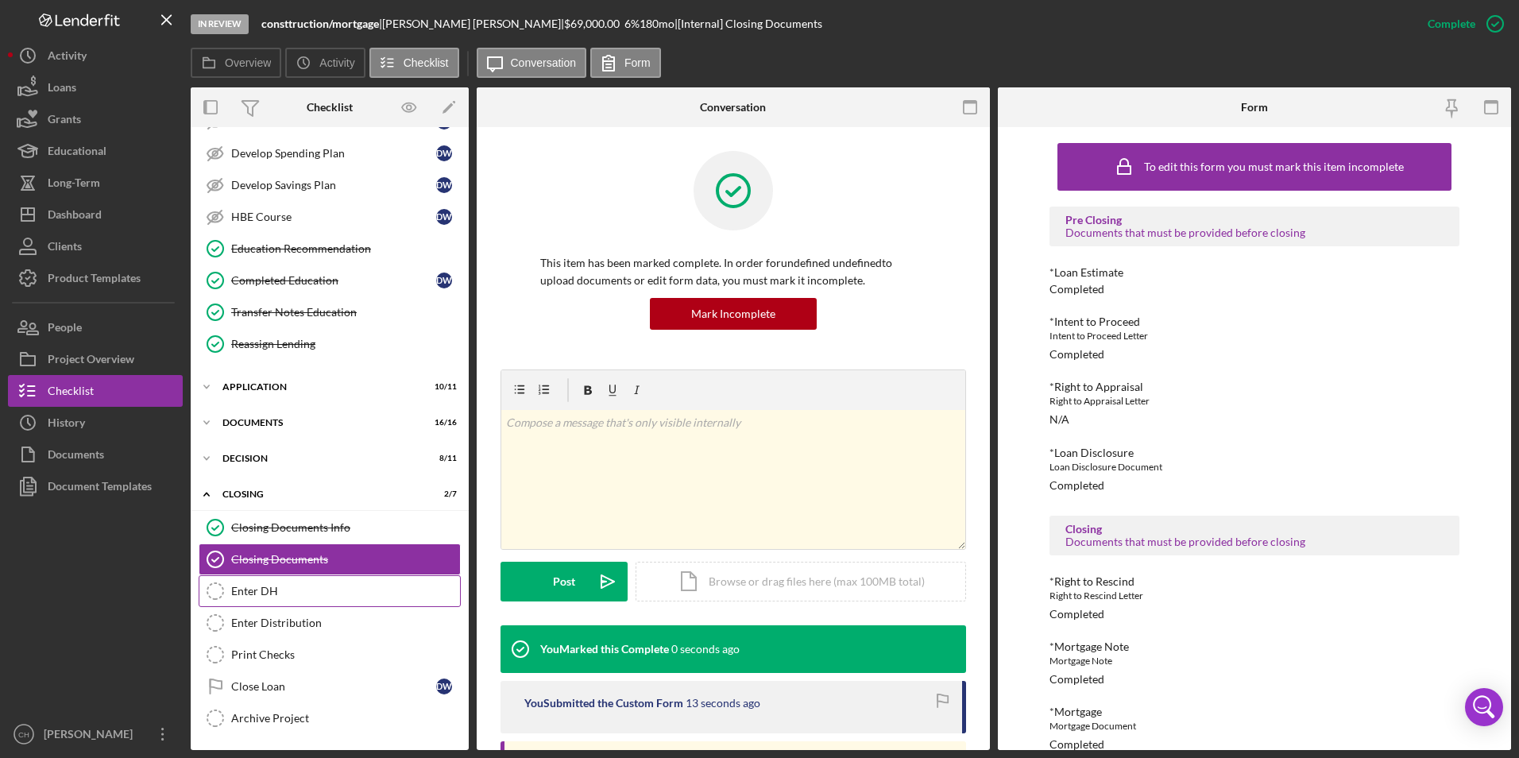
click at [272, 585] on div "Enter DH" at bounding box center [345, 591] width 229 height 13
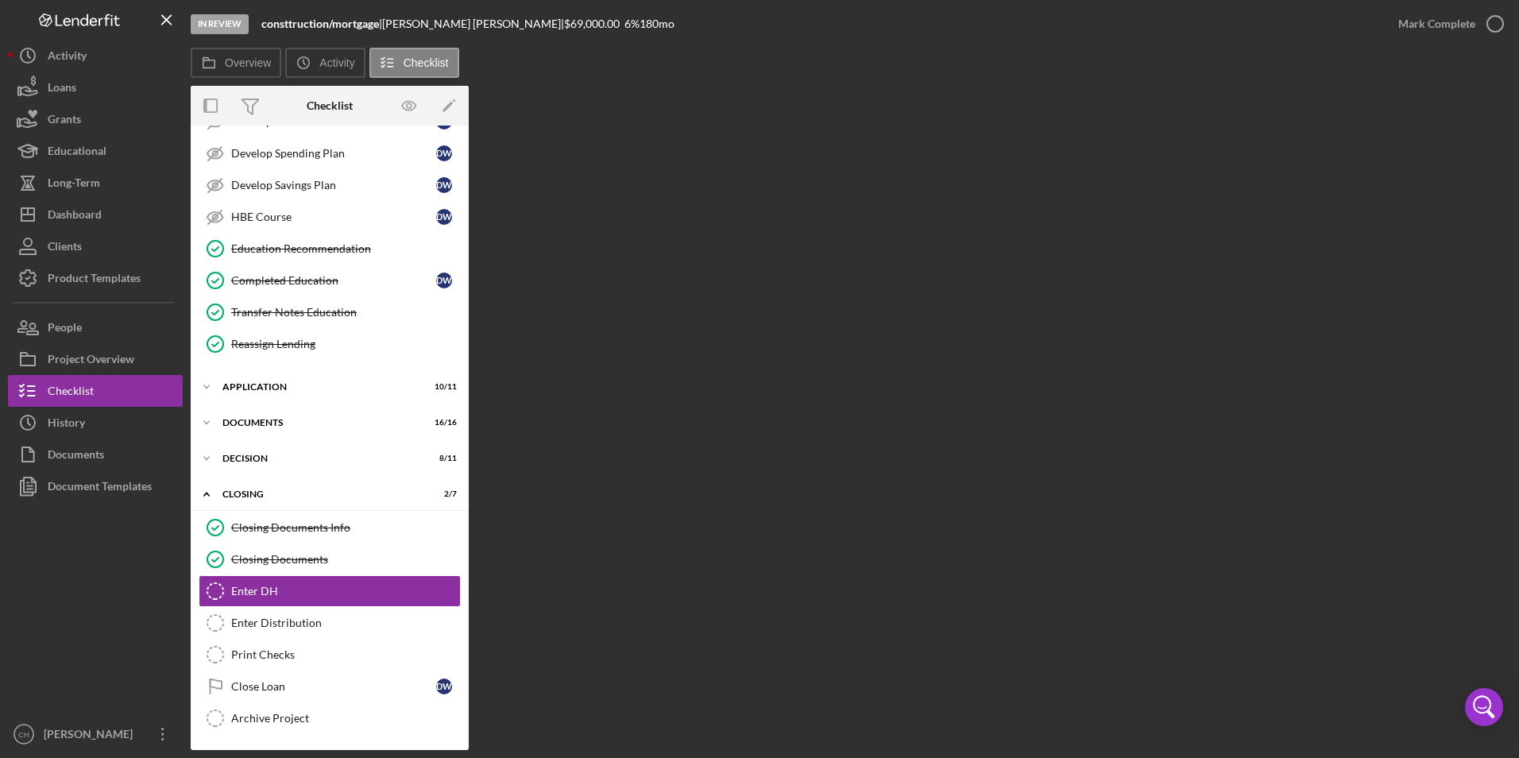
scroll to position [292, 0]
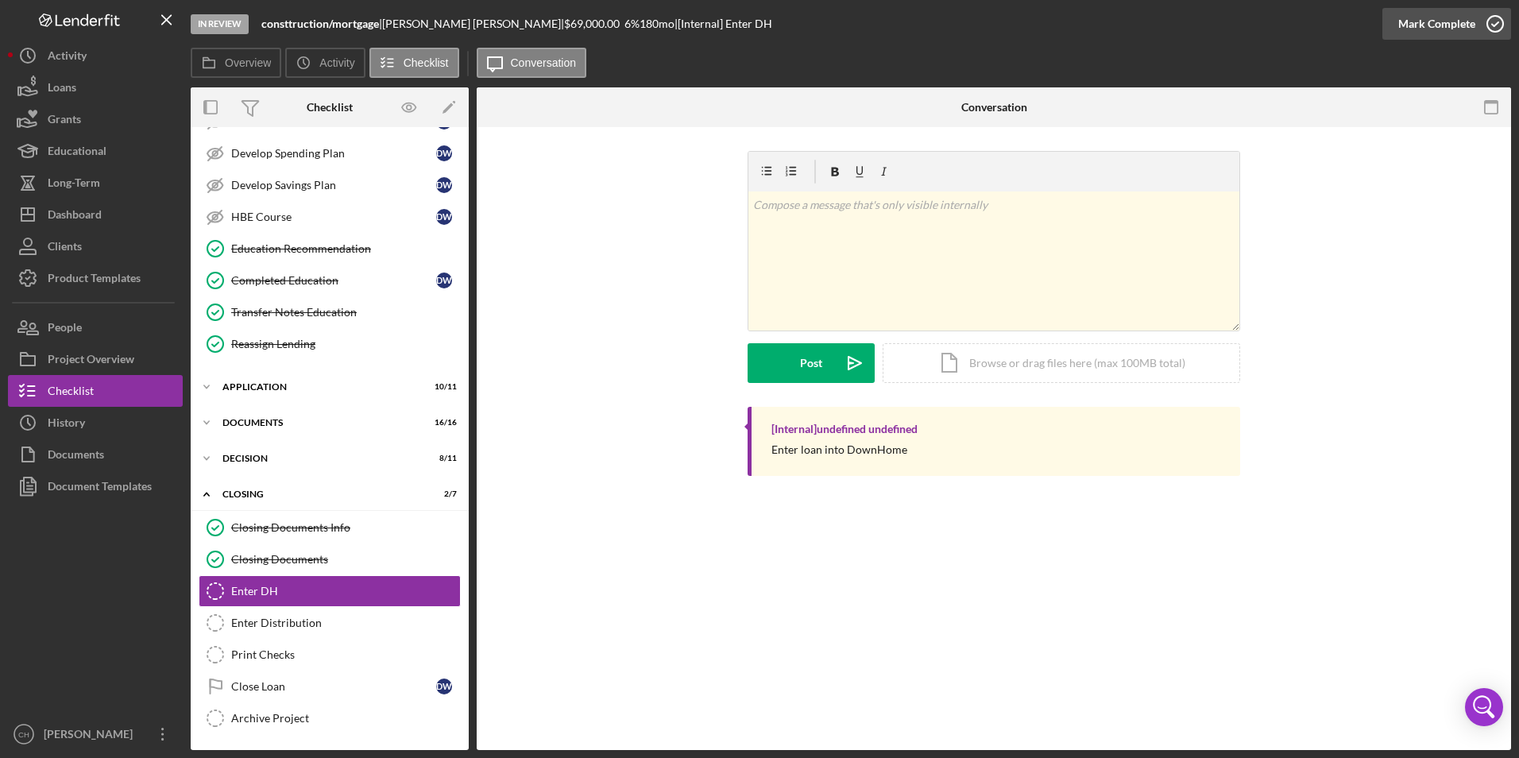
drag, startPoint x: 1398, startPoint y: 36, endPoint x: 1405, endPoint y: 29, distance: 9.6
click at [1400, 35] on div "Mark Complete" at bounding box center [1436, 24] width 77 height 32
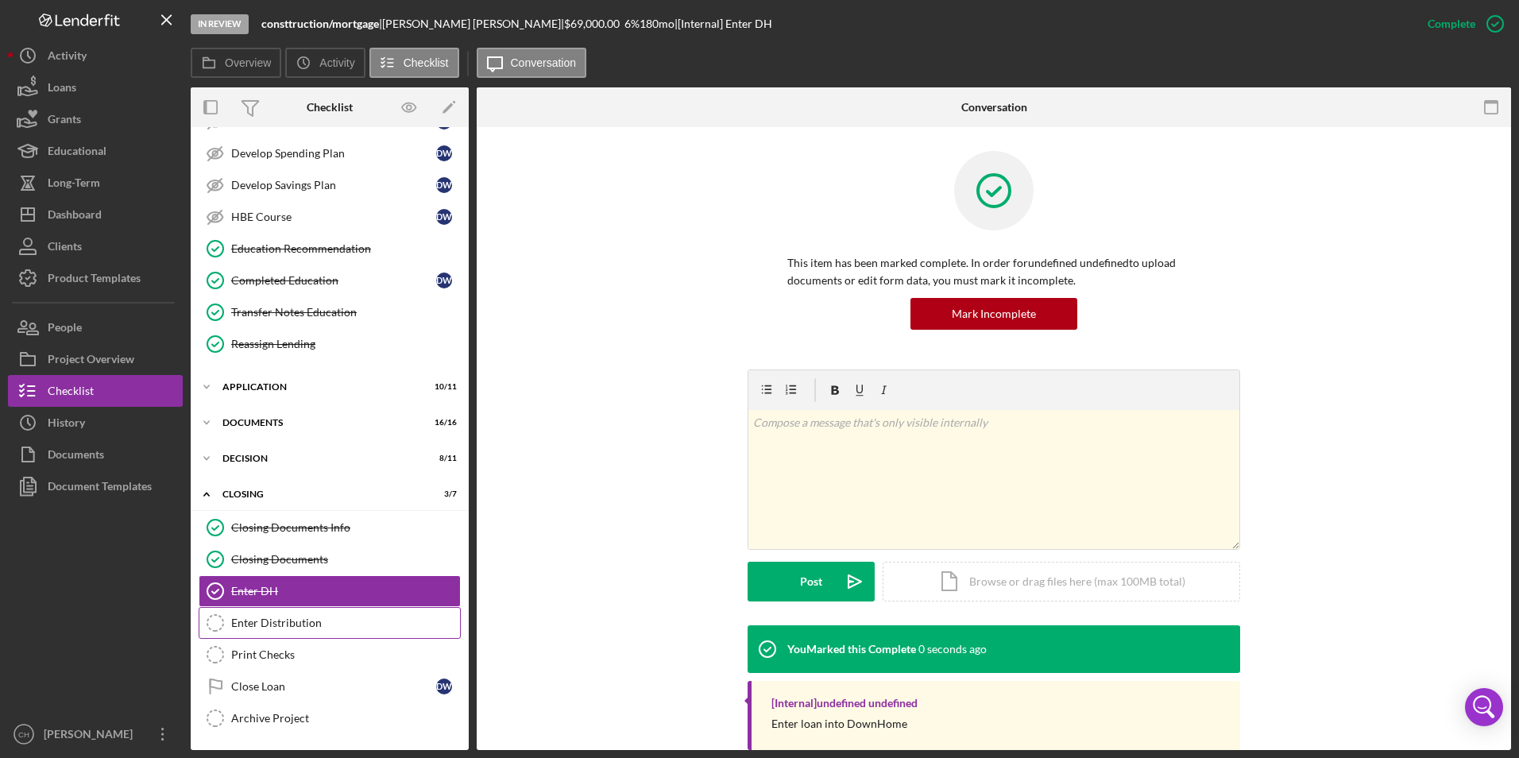
click at [288, 615] on link "Enter Distribution Enter Distribution" at bounding box center [330, 623] width 262 height 32
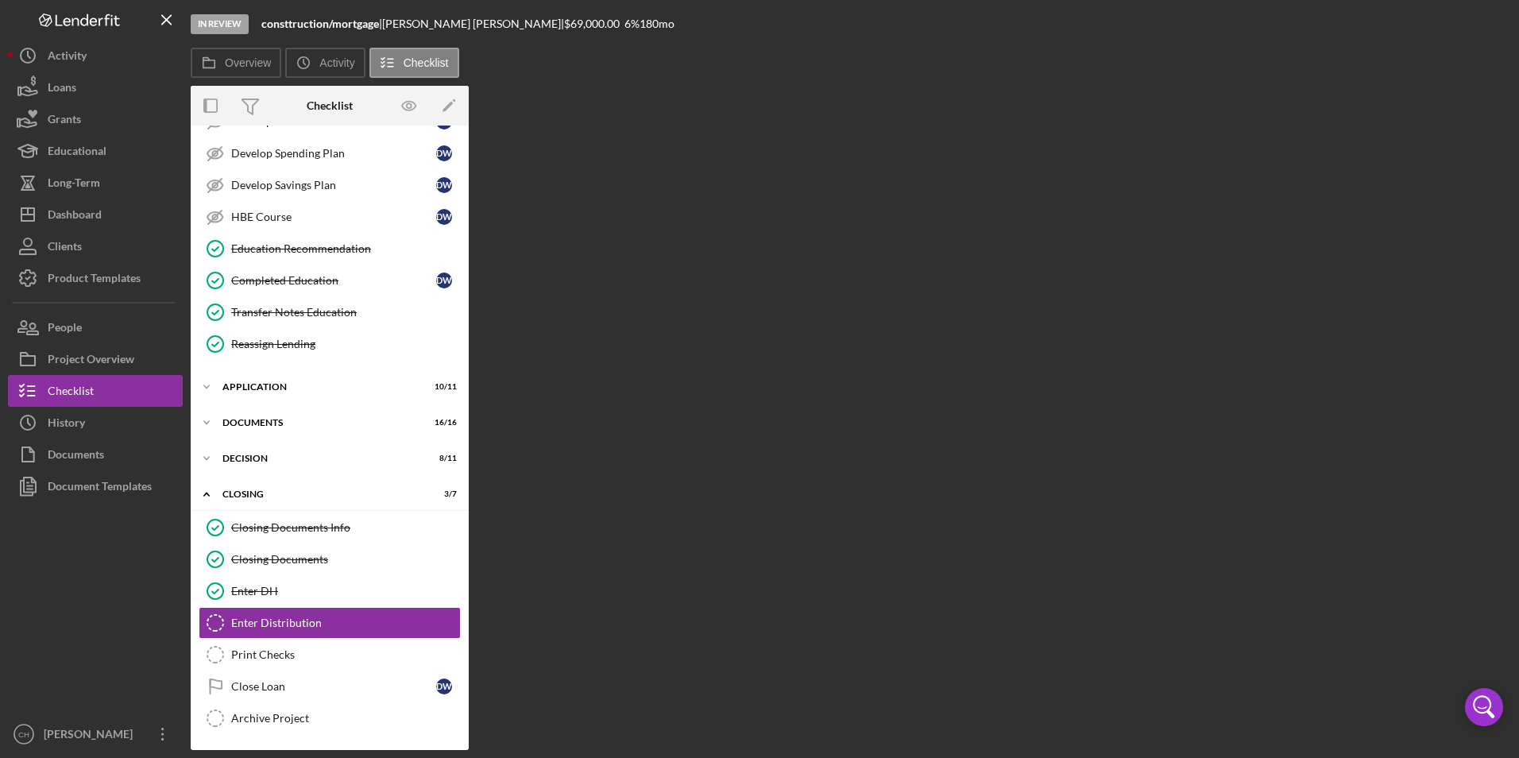
scroll to position [292, 0]
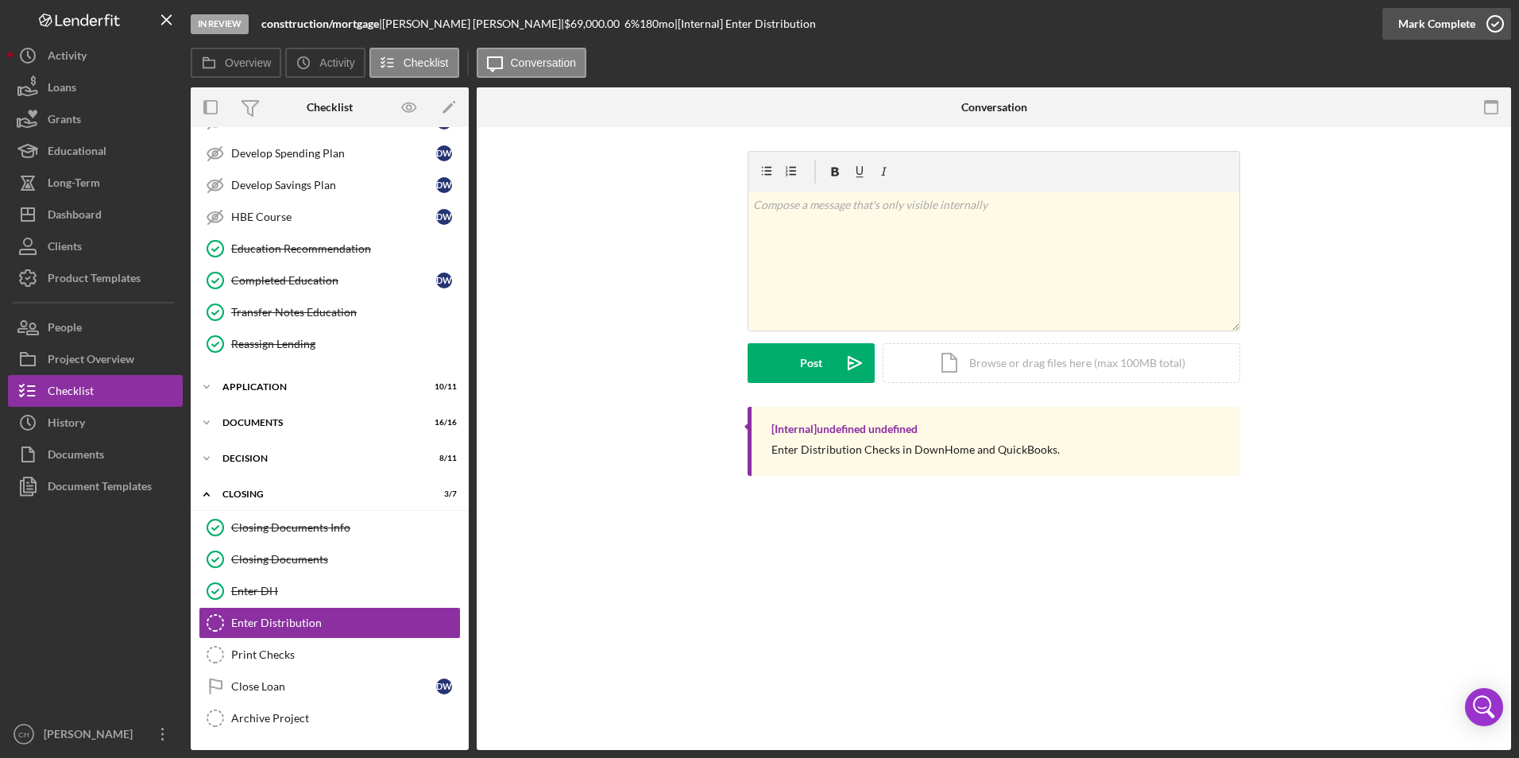
click at [1424, 34] on div "Mark Complete" at bounding box center [1436, 24] width 77 height 32
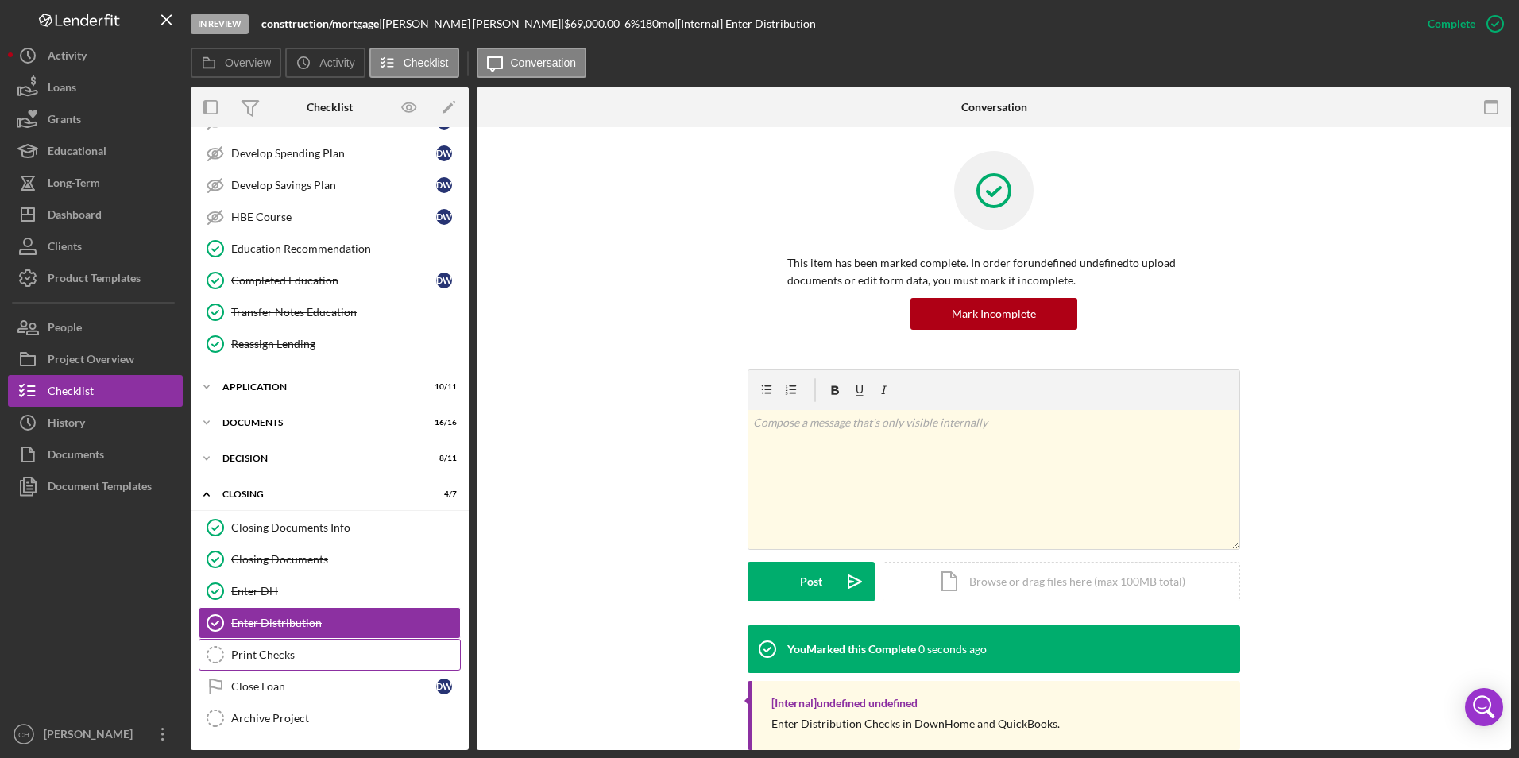
click at [263, 648] on div "Print Checks" at bounding box center [345, 654] width 229 height 13
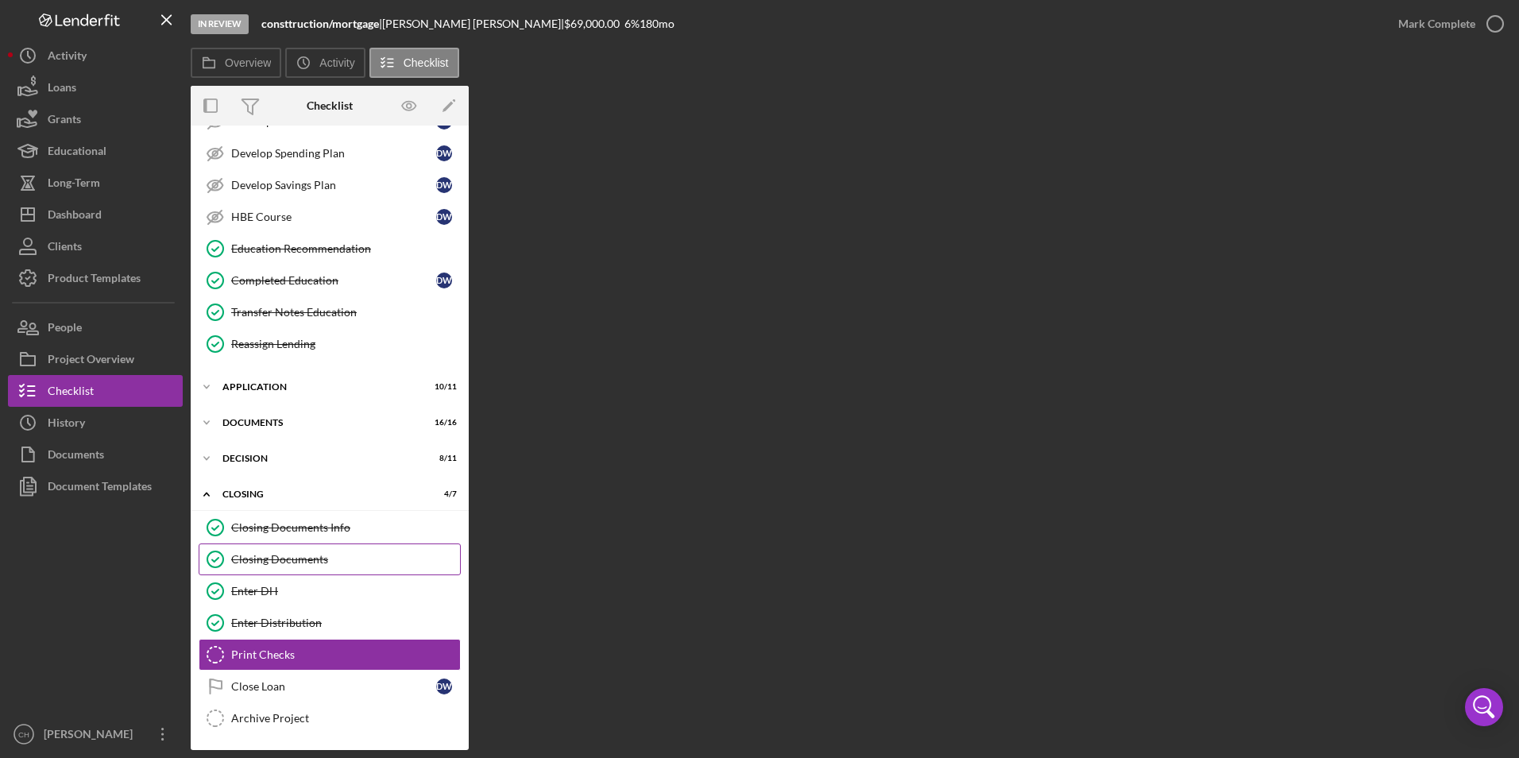
scroll to position [292, 0]
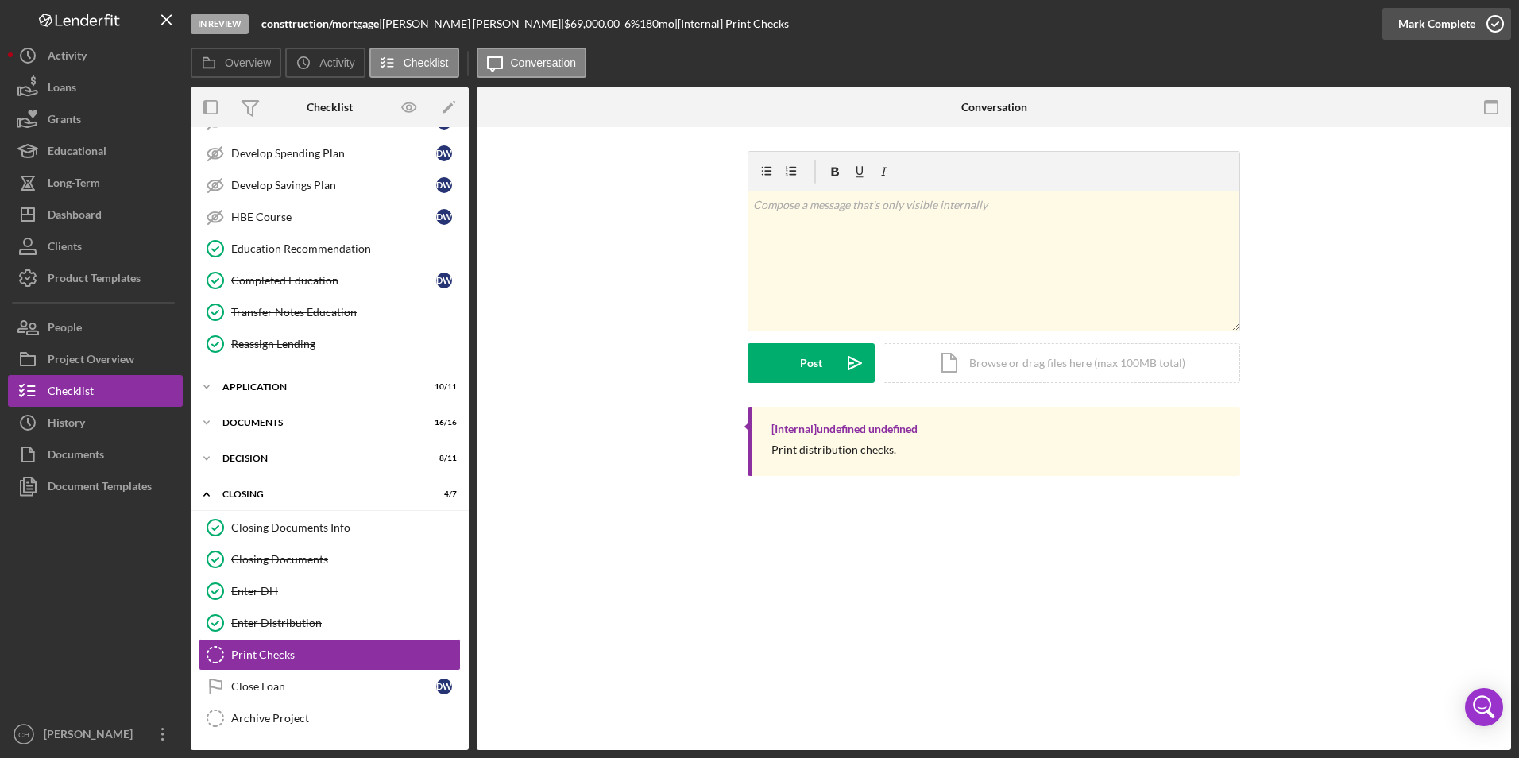
click at [1436, 14] on div "Mark Complete" at bounding box center [1436, 24] width 77 height 32
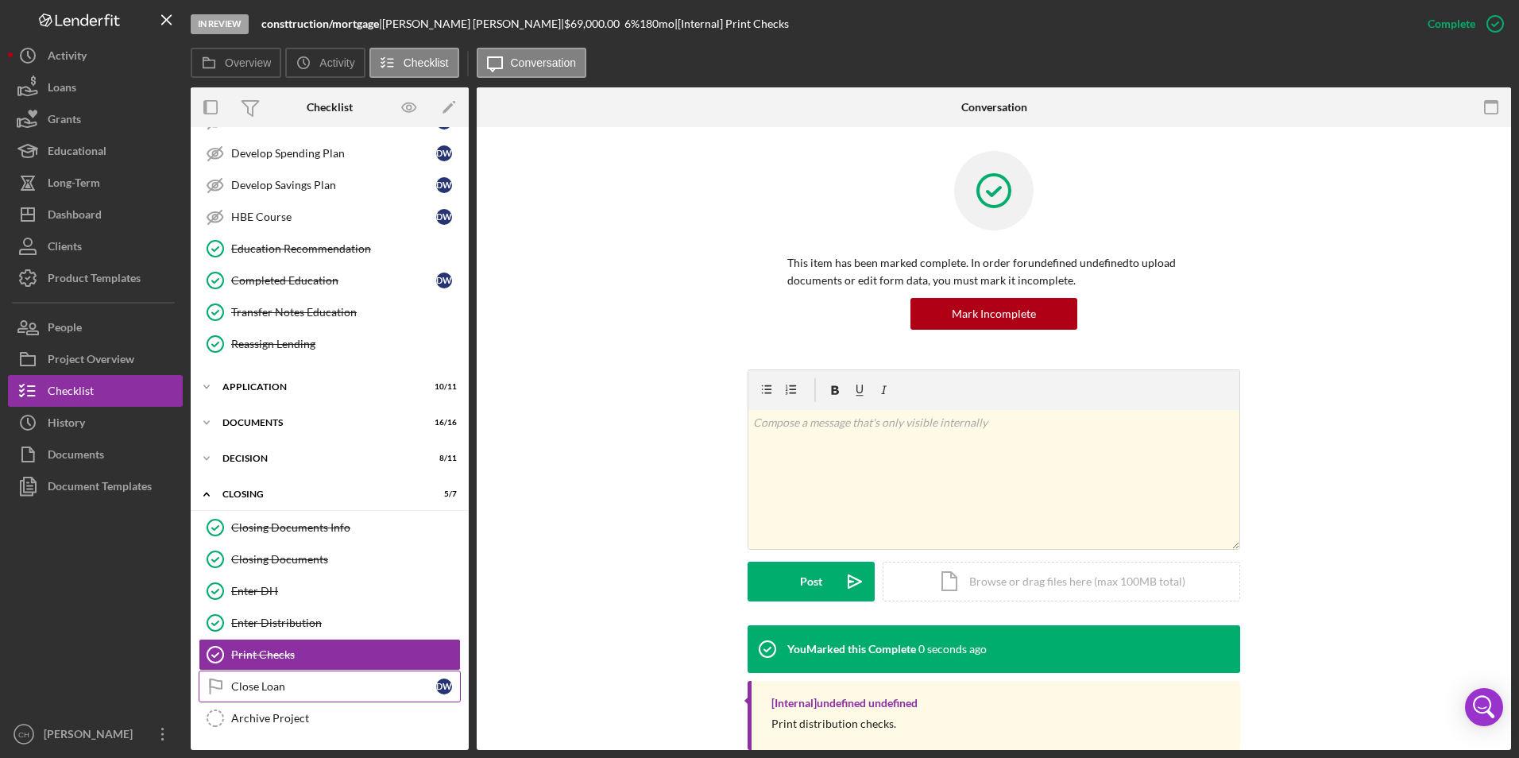
click at [245, 671] on link "Close Loan Close Loan D W" at bounding box center [330, 687] width 262 height 32
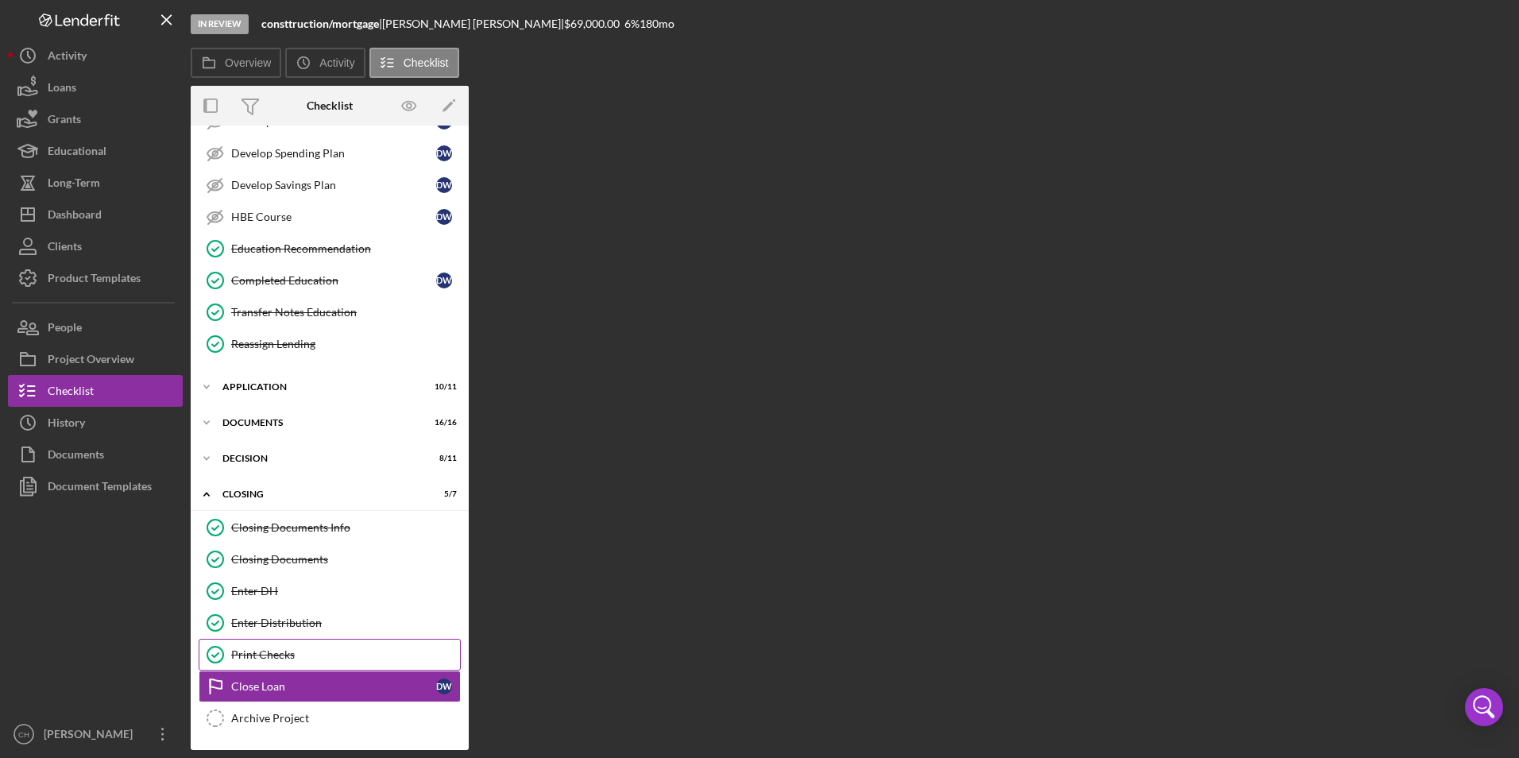
scroll to position [292, 0]
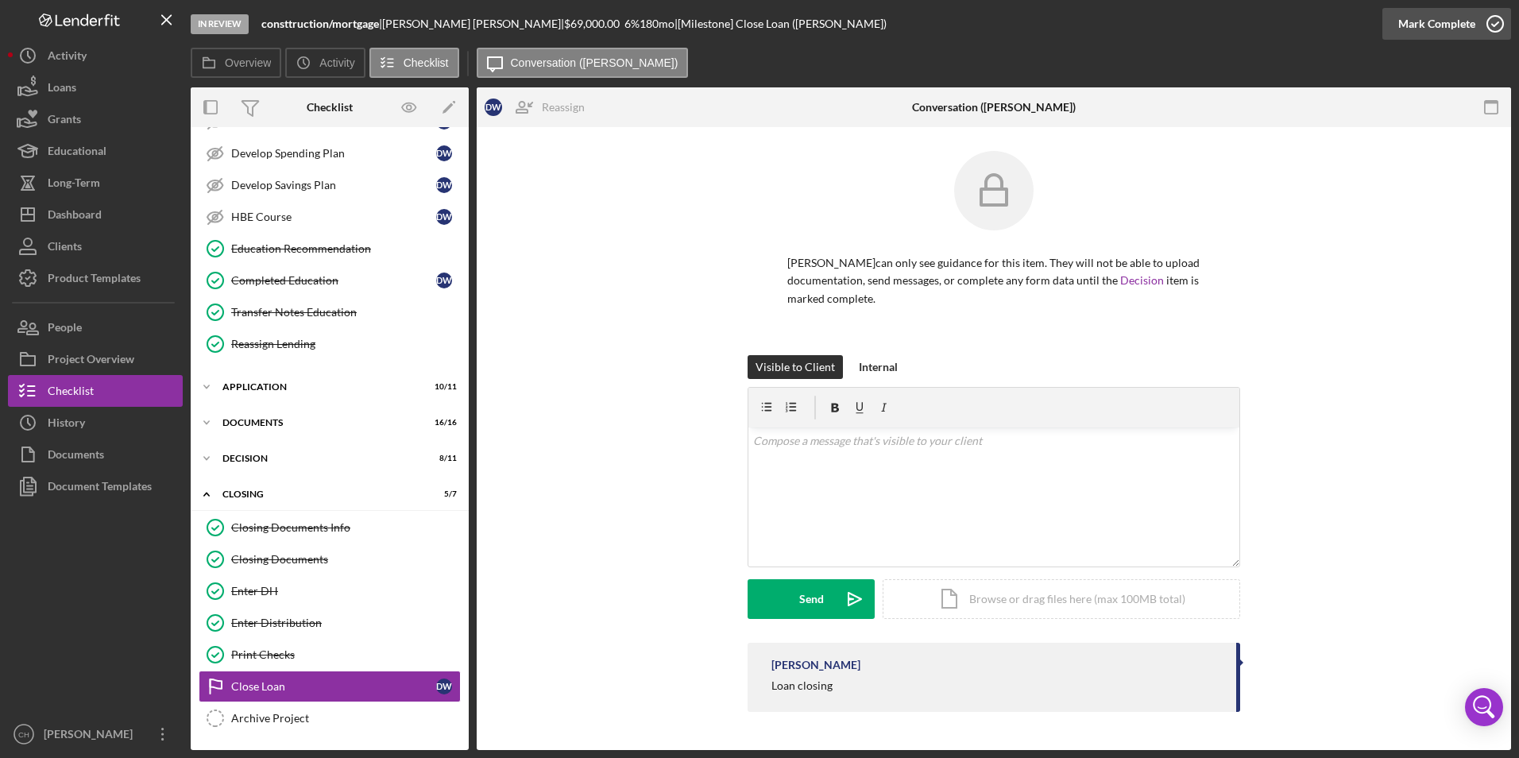
click at [1457, 17] on div "Mark Complete" at bounding box center [1436, 24] width 77 height 32
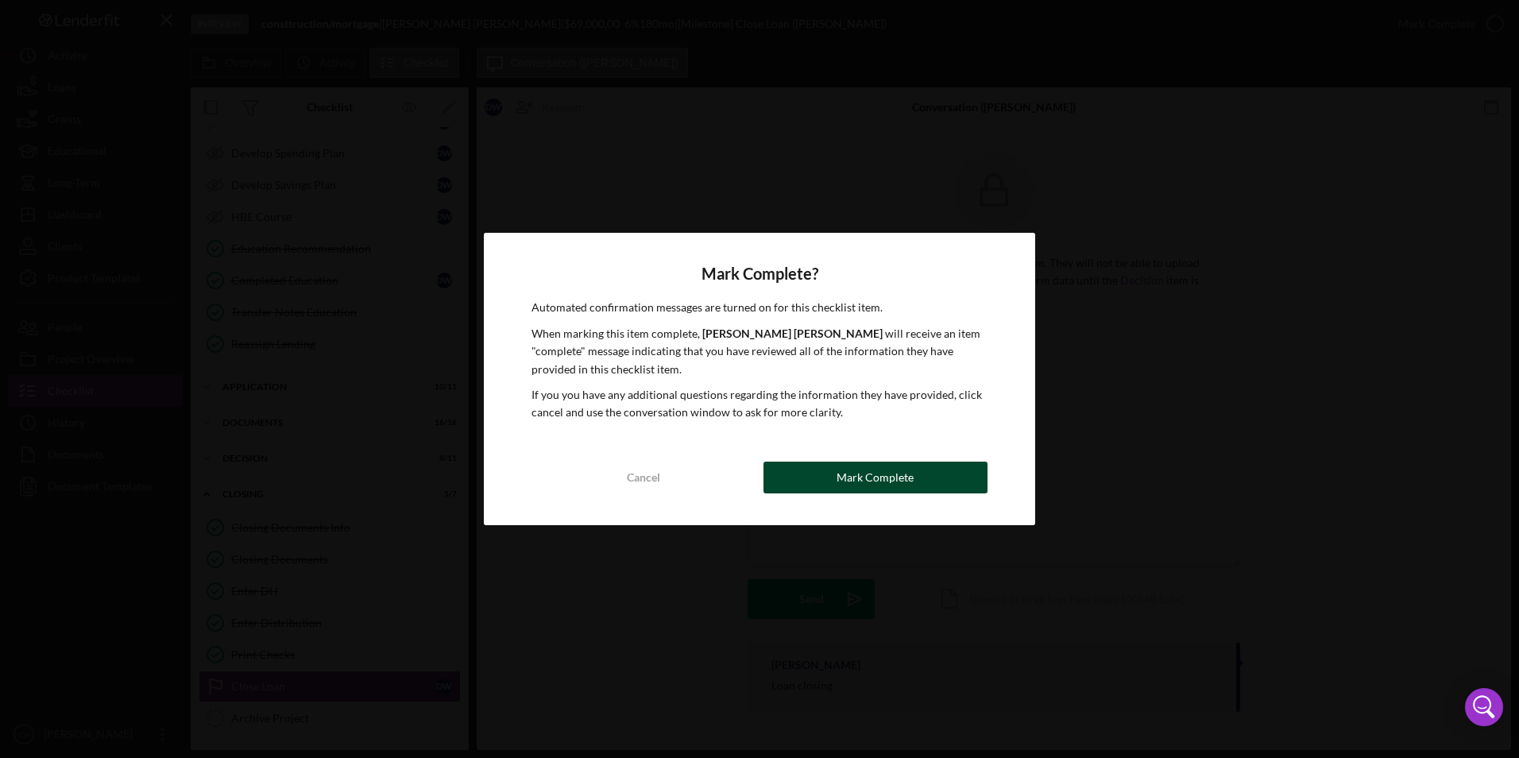
click at [908, 473] on div "Mark Complete" at bounding box center [875, 478] width 77 height 32
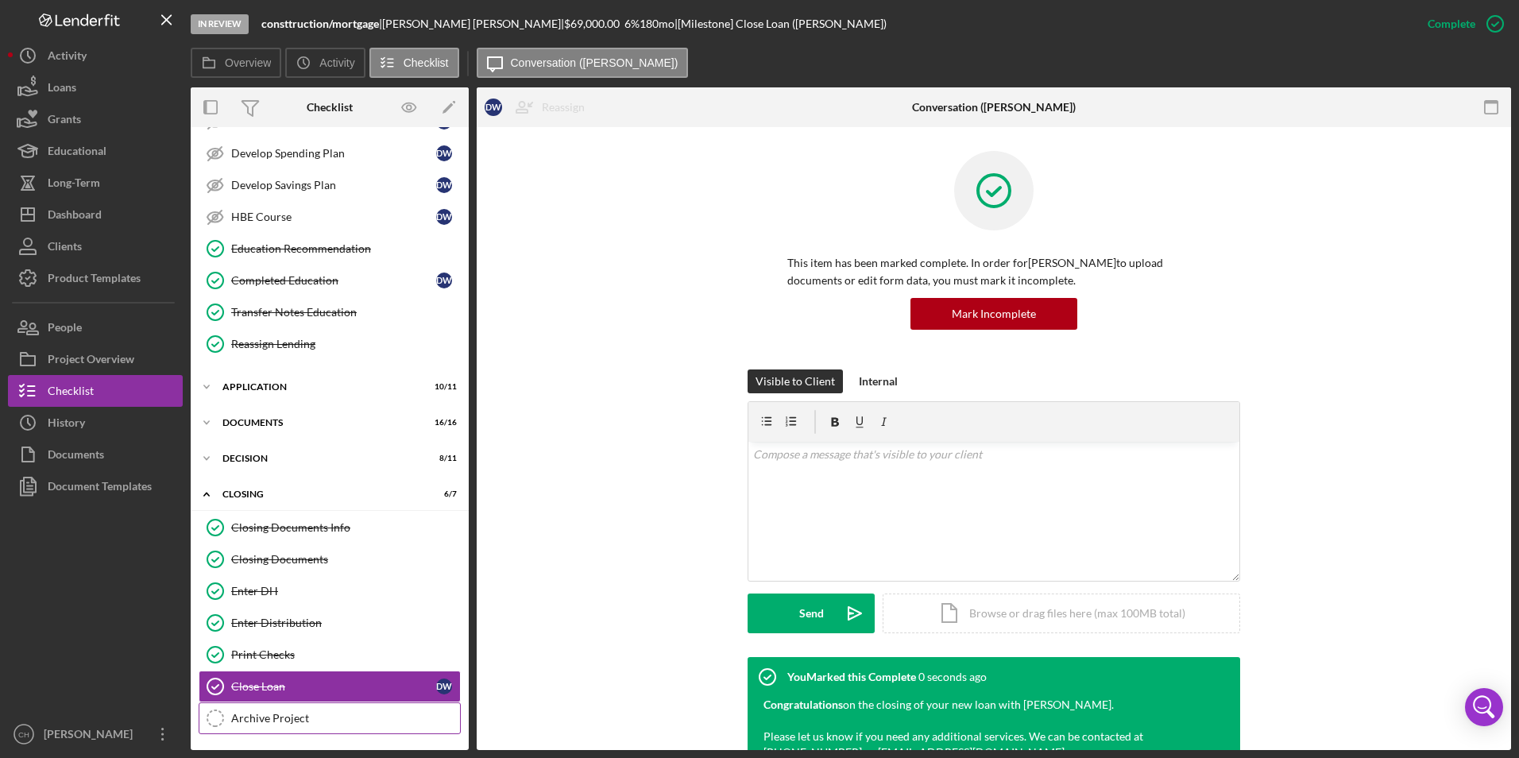
click at [217, 719] on icon "Archive Project" at bounding box center [215, 718] width 40 height 40
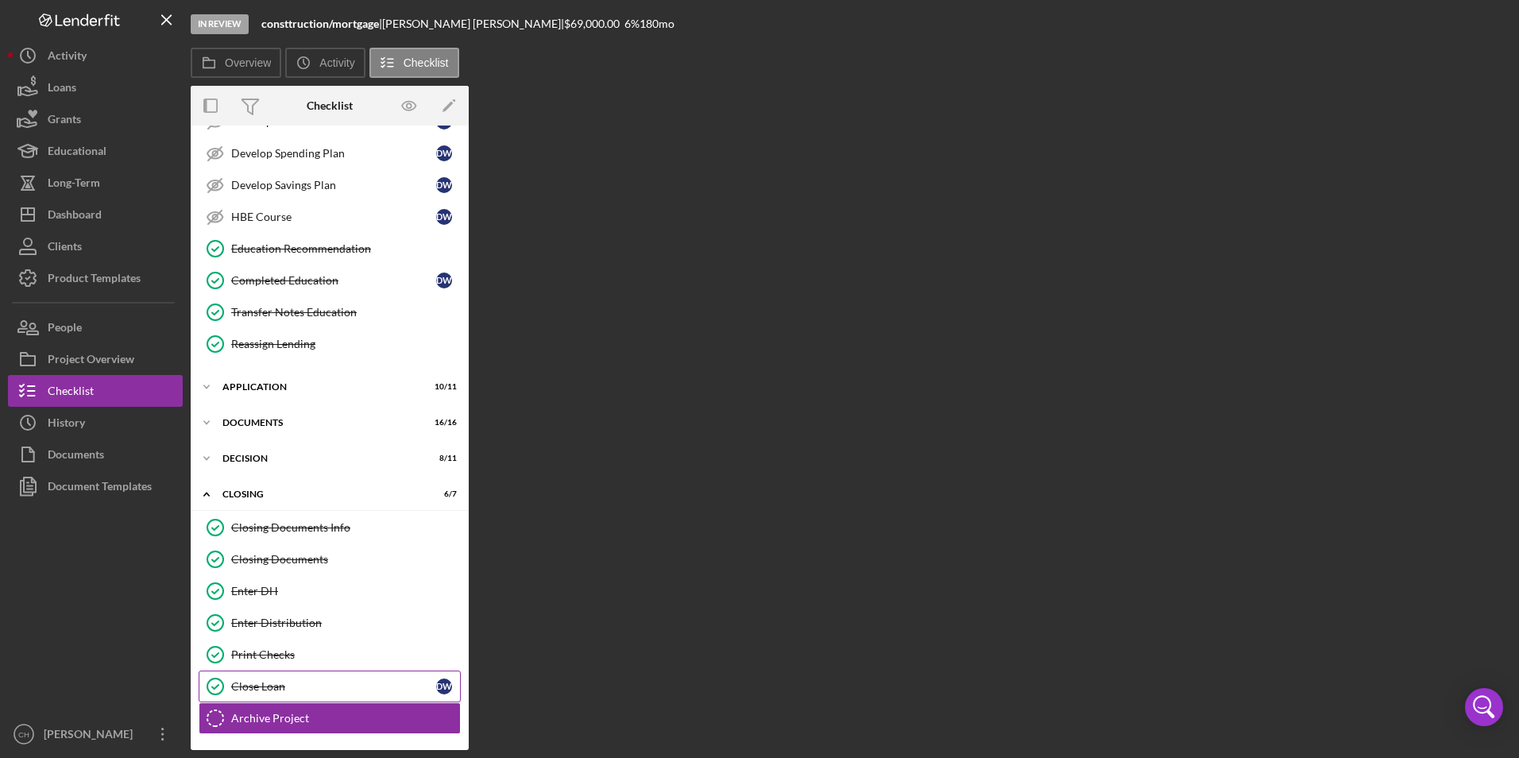
scroll to position [292, 0]
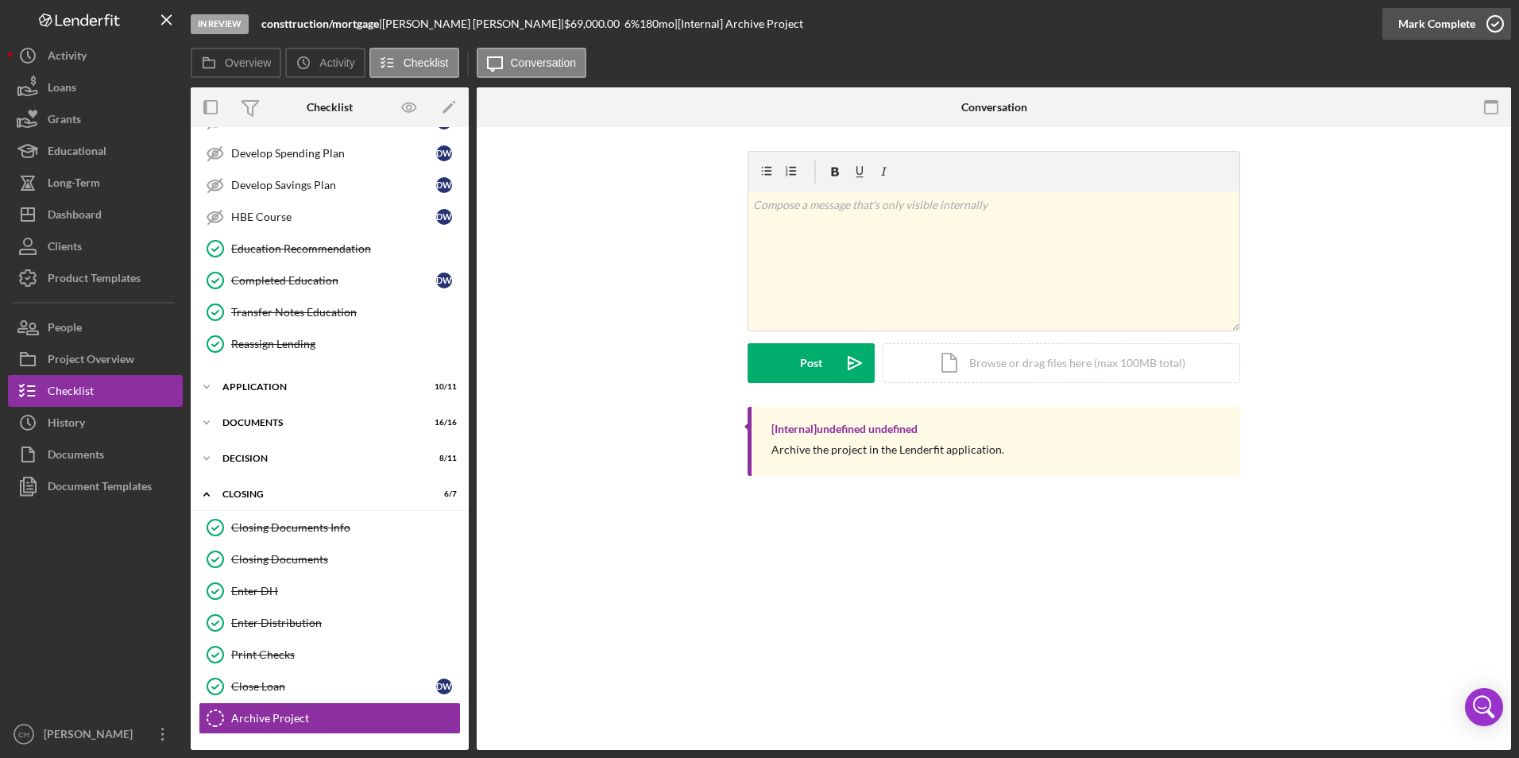
click at [1446, 29] on div "Mark Complete" at bounding box center [1436, 24] width 77 height 32
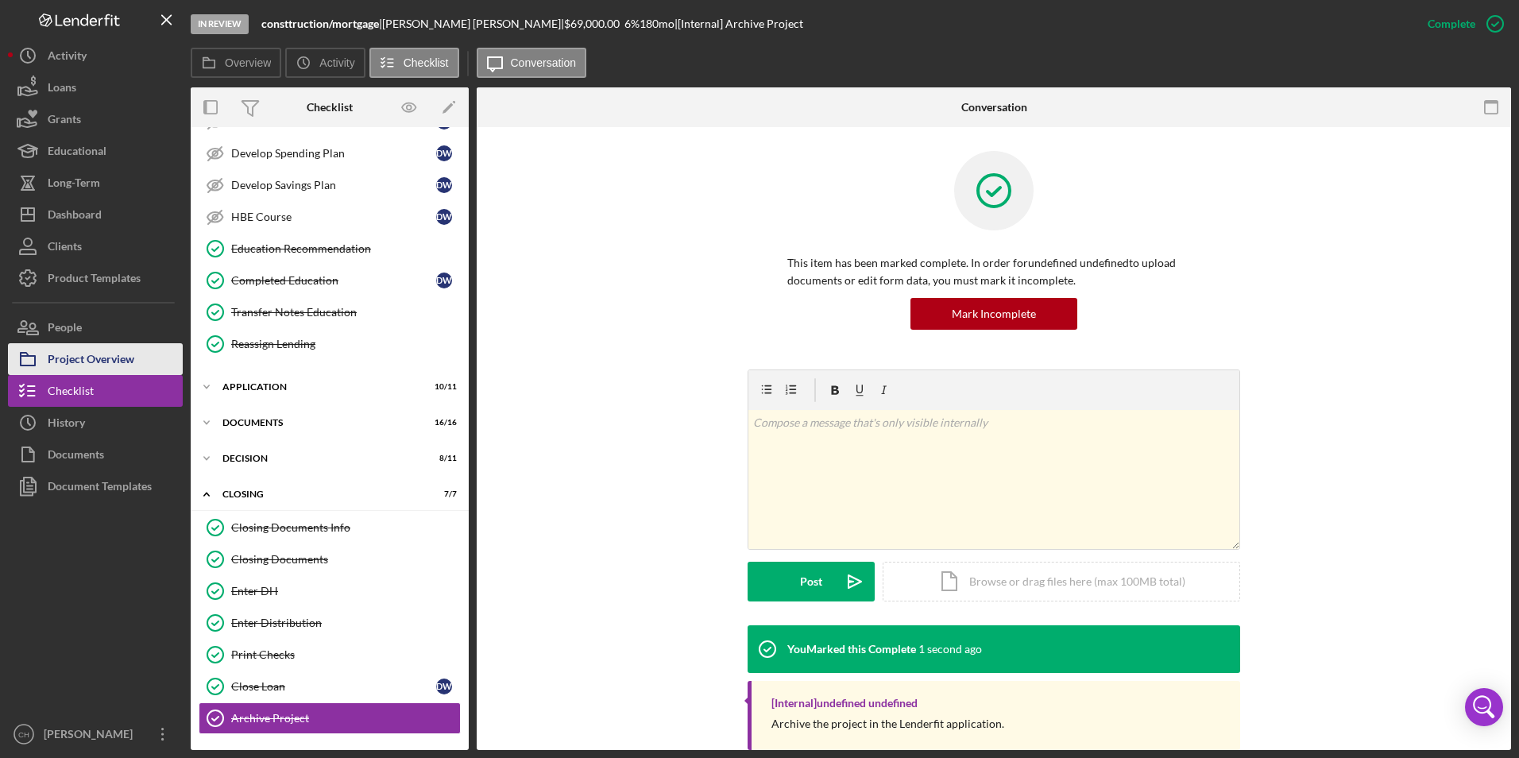
click at [94, 354] on div "Project Overview" at bounding box center [91, 361] width 87 height 36
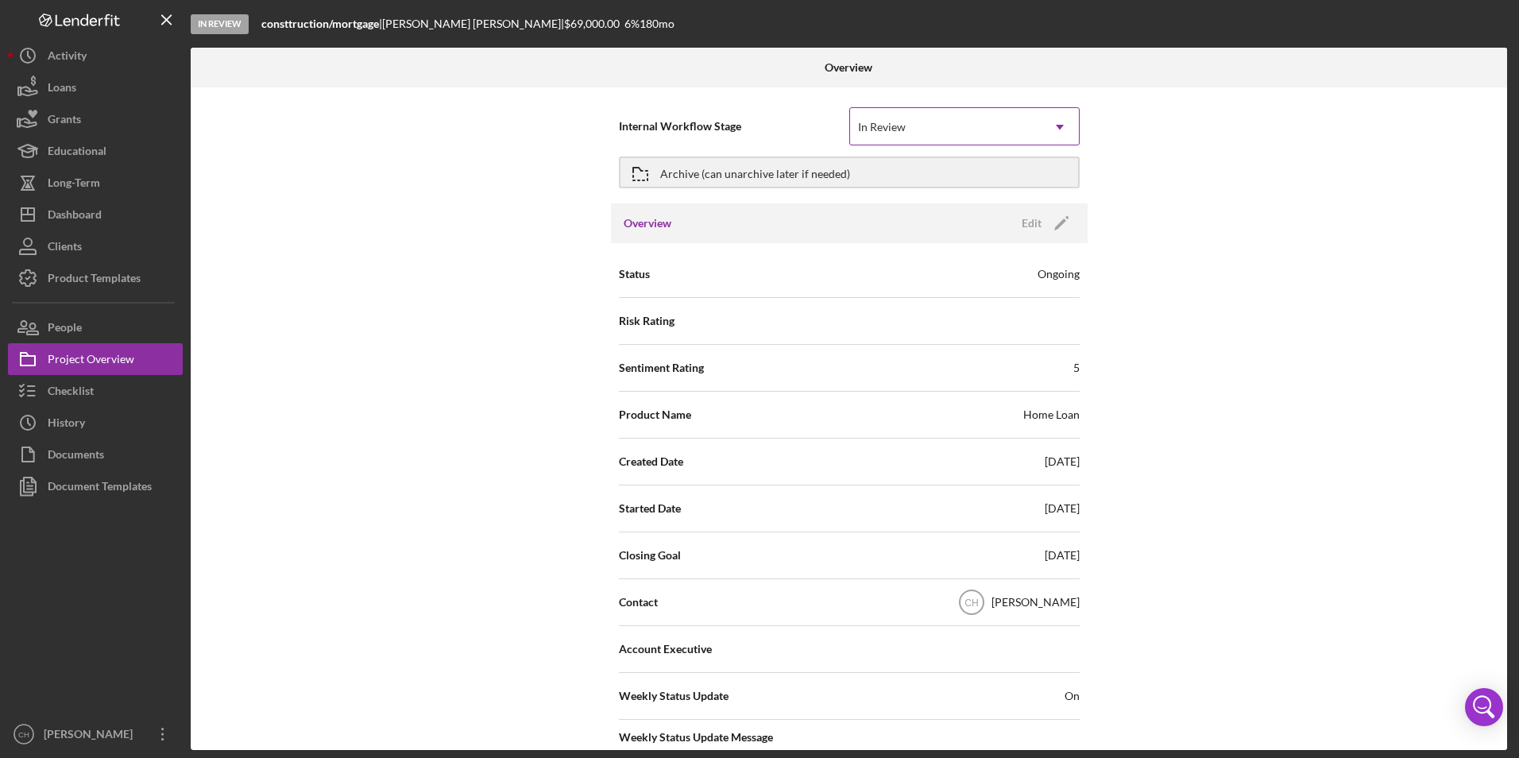
click at [924, 118] on div "In Review" at bounding box center [945, 127] width 191 height 37
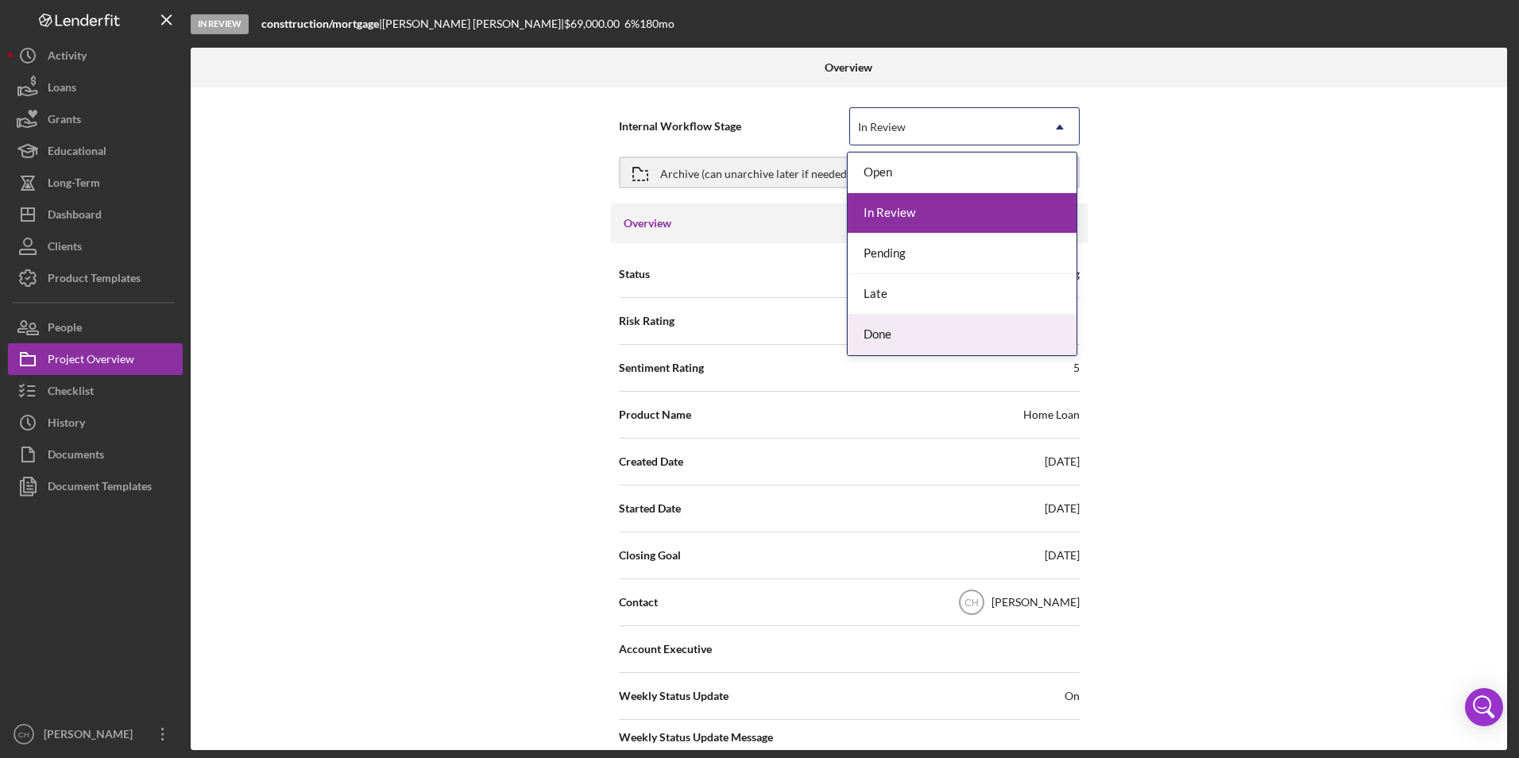
click at [891, 330] on div "Done" at bounding box center [962, 335] width 229 height 41
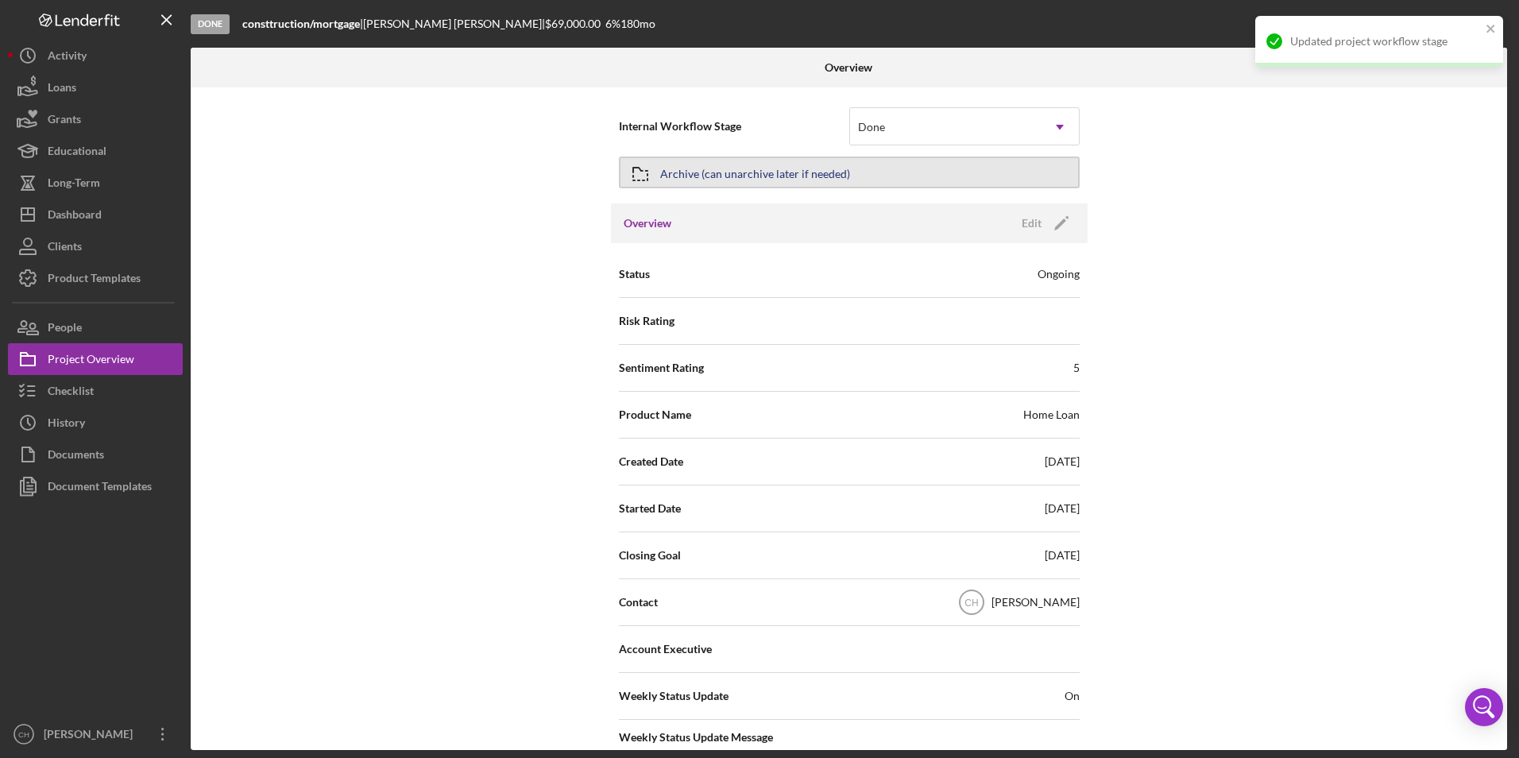
click at [790, 174] on div "Archive (can unarchive later if needed)" at bounding box center [755, 172] width 190 height 29
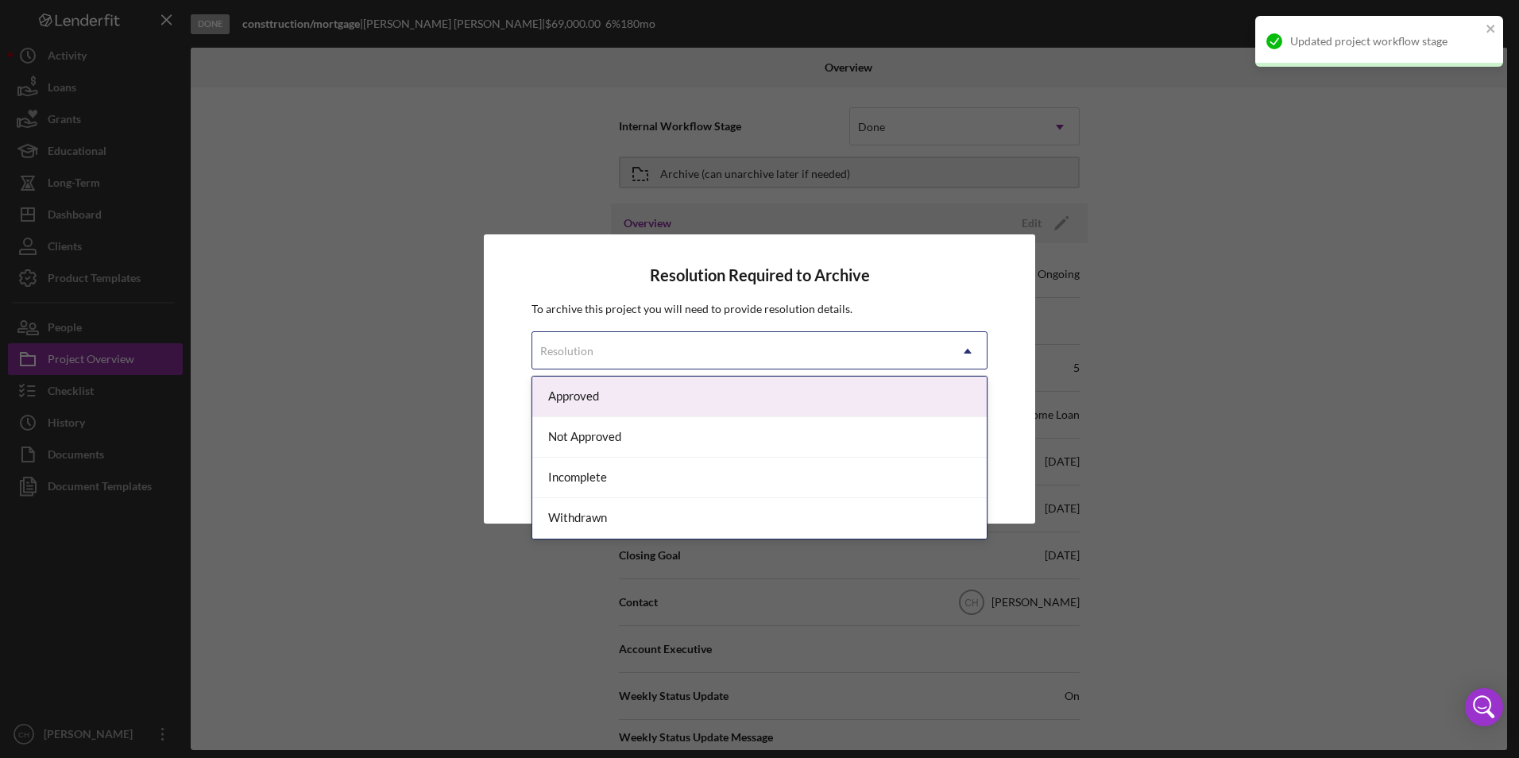
click at [674, 350] on div "Resolution" at bounding box center [740, 351] width 416 height 37
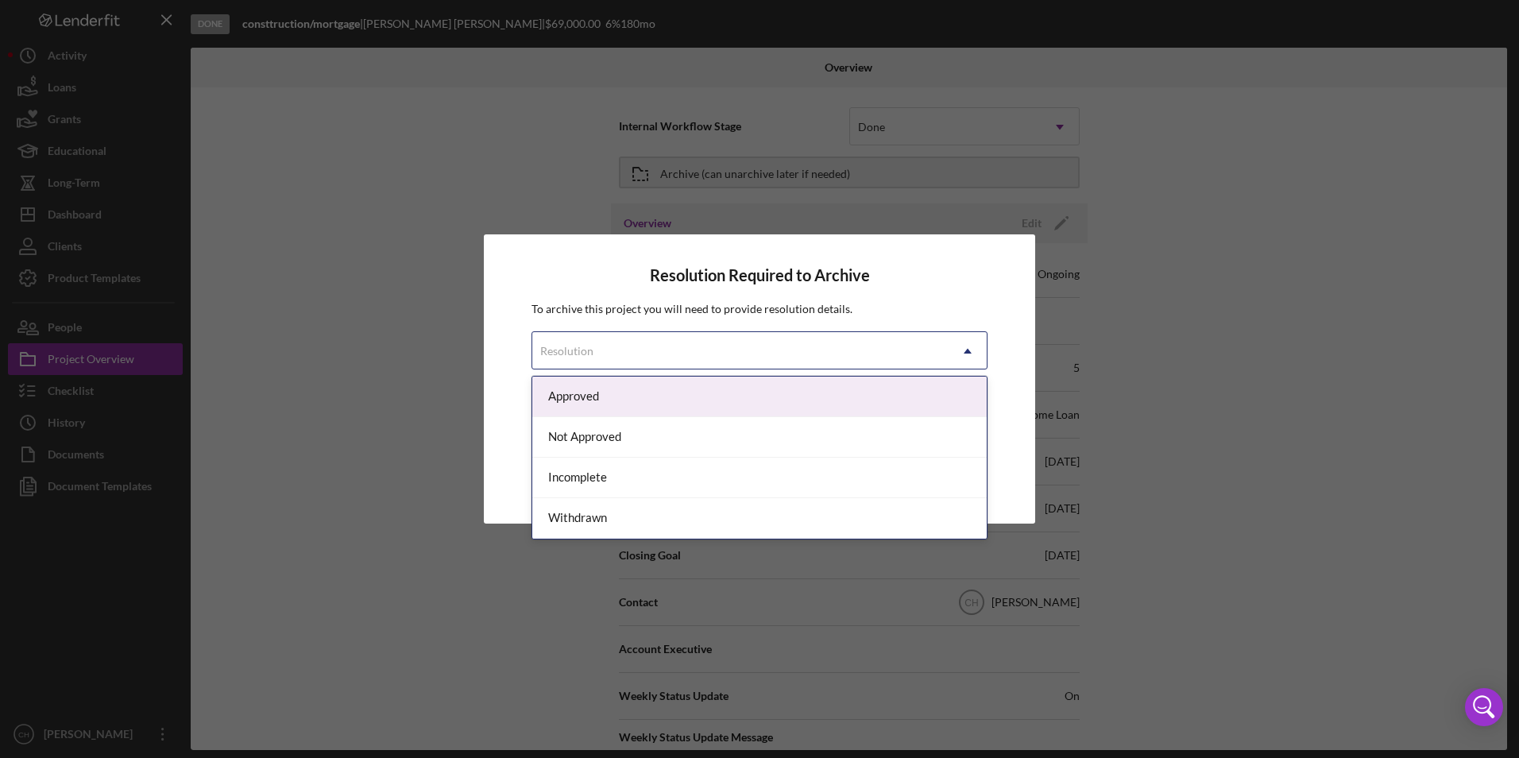
click at [633, 400] on div "Approved" at bounding box center [759, 397] width 454 height 41
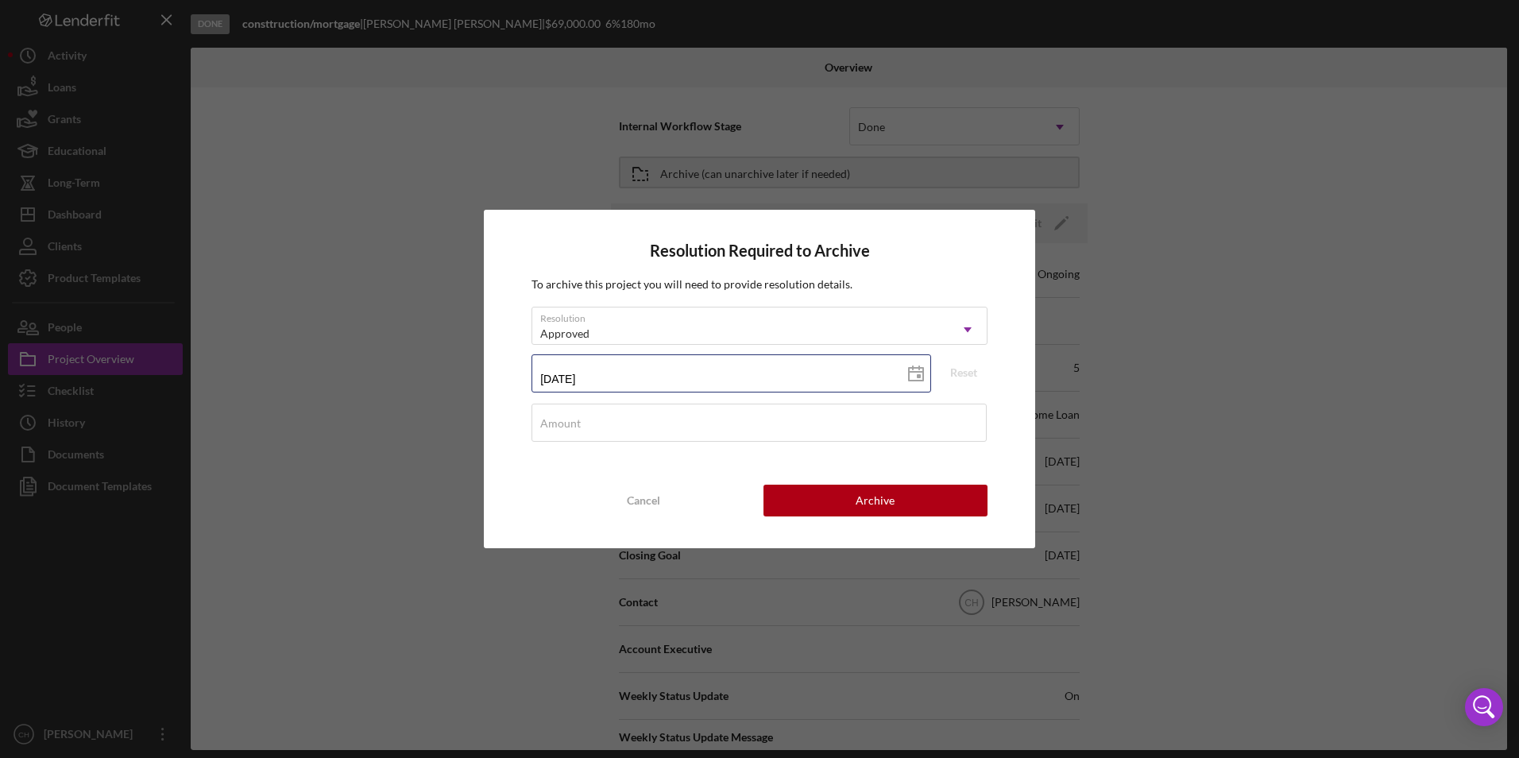
drag, startPoint x: 644, startPoint y: 375, endPoint x: 516, endPoint y: 374, distance: 127.1
click at [516, 374] on div "Resolution Required to Archive To archive this project you will need to provide…" at bounding box center [759, 379] width 551 height 338
type input "0m/dd/yyyy"
type input "07/dd/yyyy"
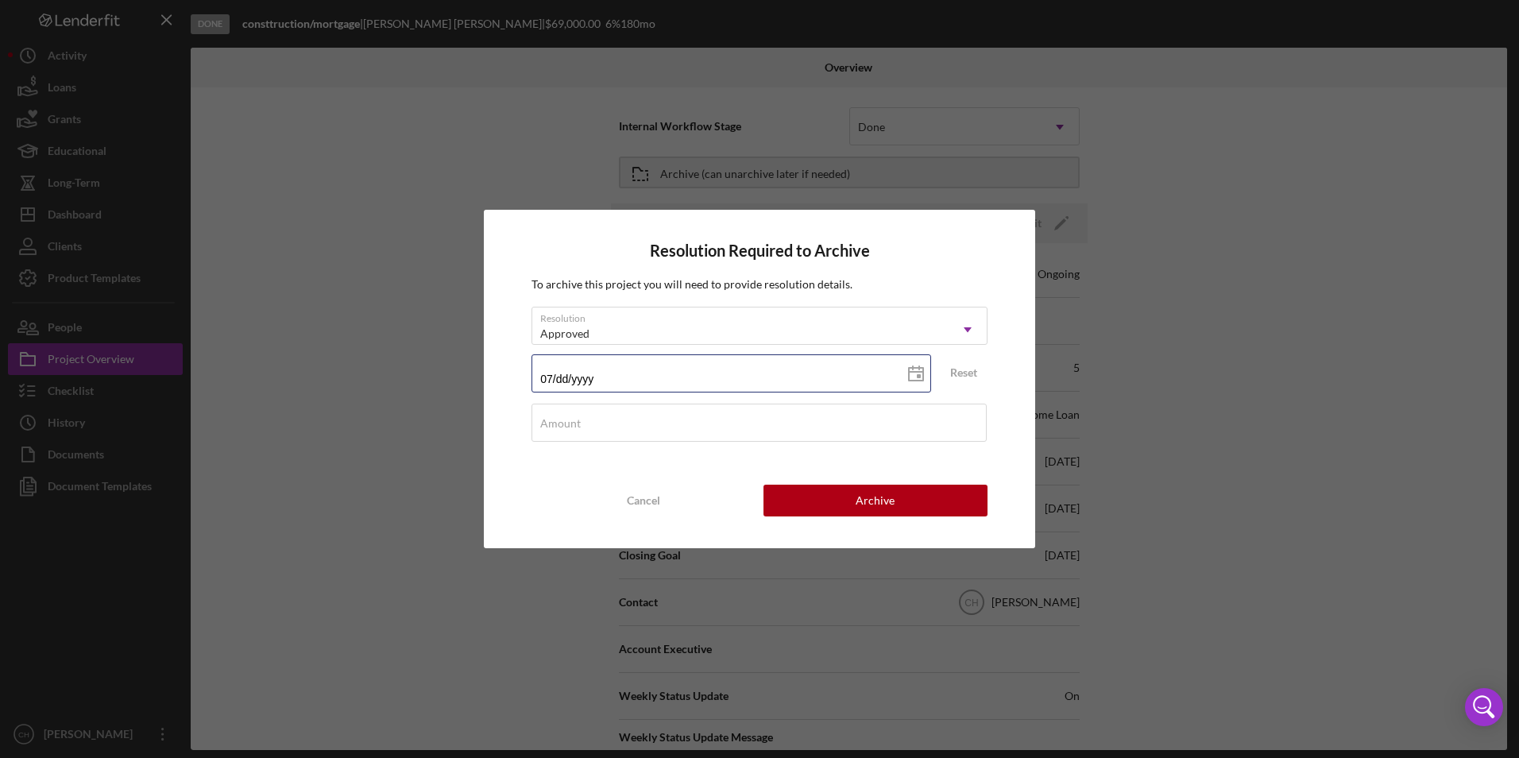
type input "07/3d/yyyy"
type input "07/31/yyyy"
type input "07/31/2yyy"
type input "07/31/20yy"
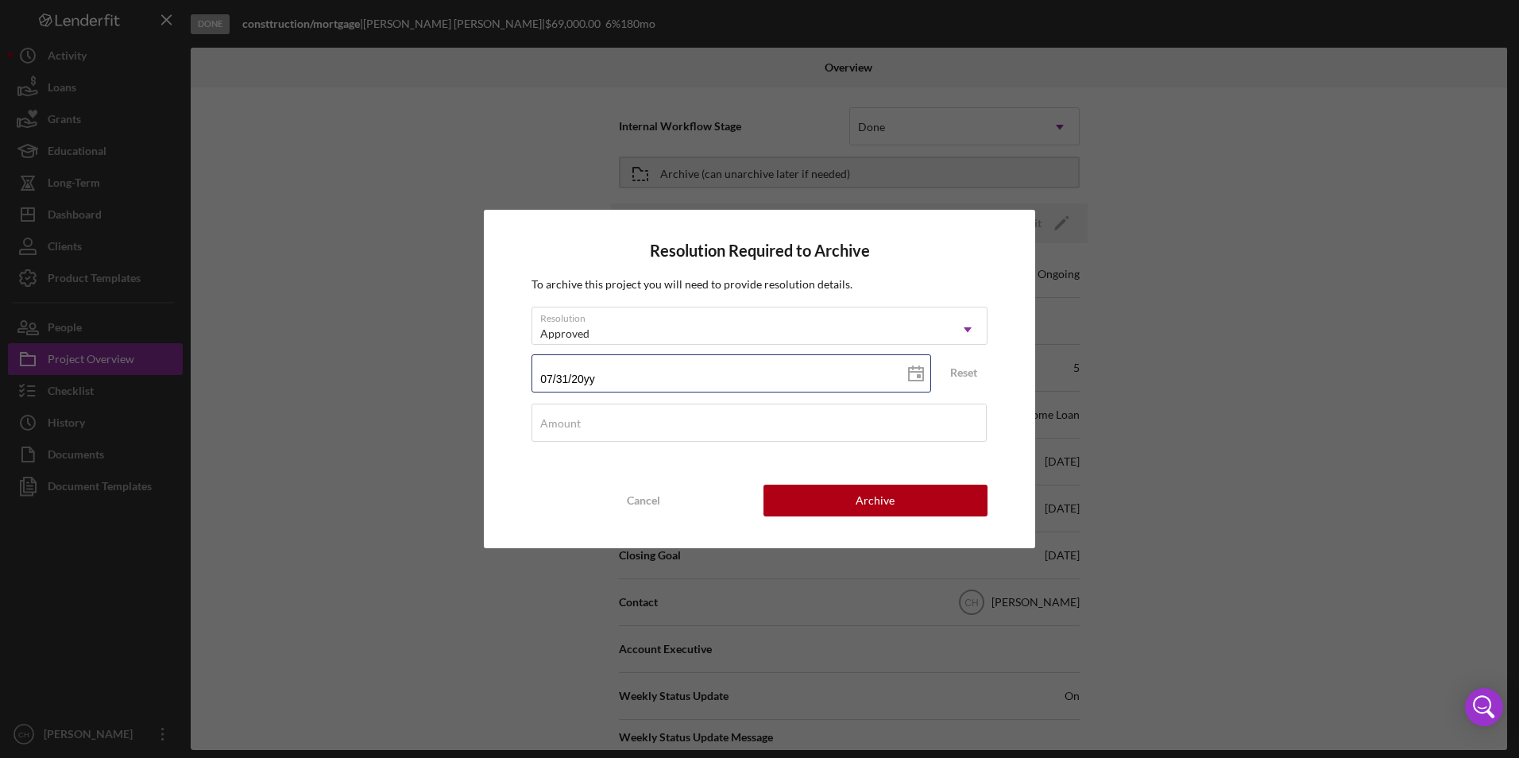
type input "07/31/202y"
type input "[DATE]"
click at [606, 419] on div "Amount" at bounding box center [759, 424] width 456 height 40
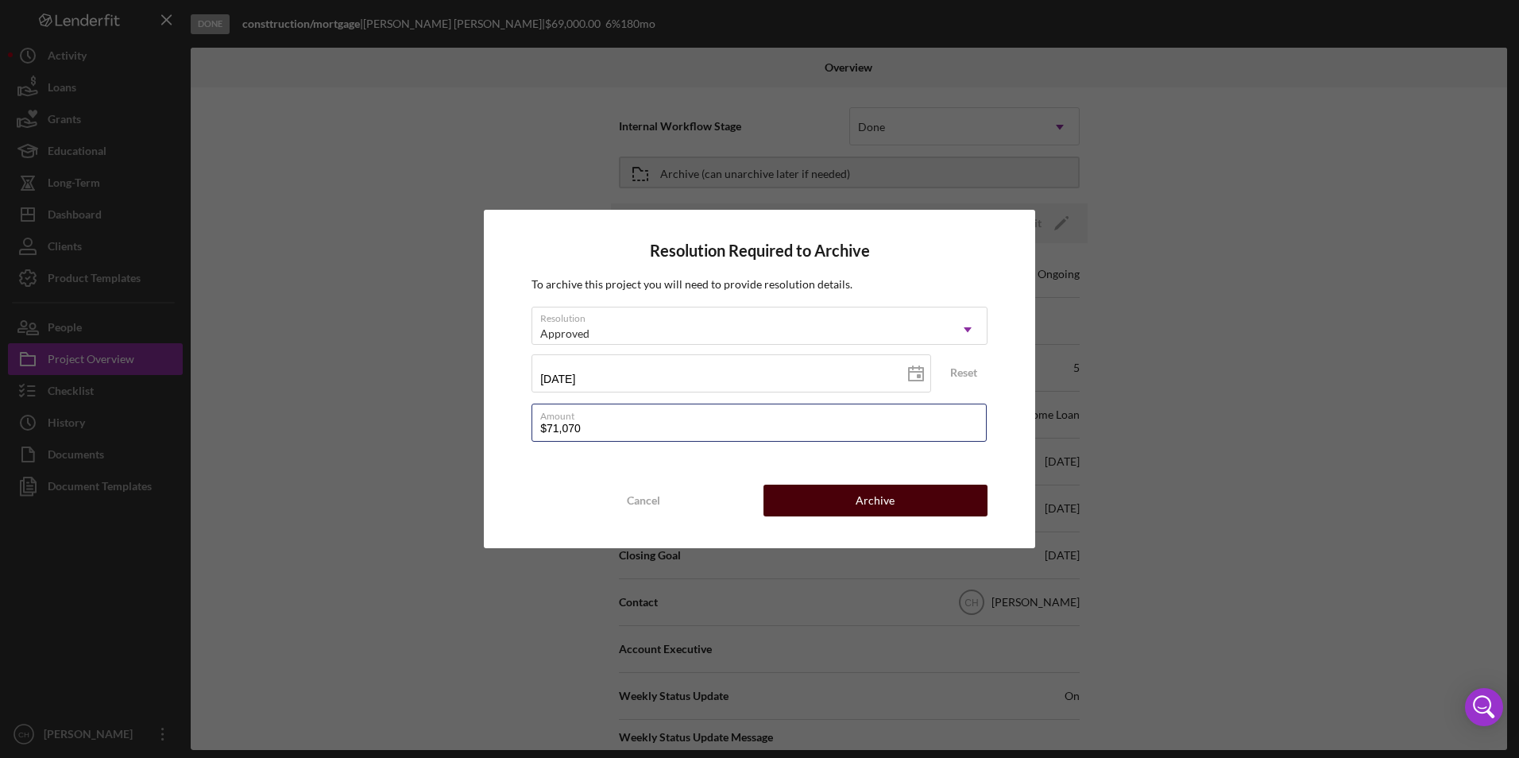
type input "$71,070"
click at [858, 495] on div "Archive" at bounding box center [875, 501] width 39 height 32
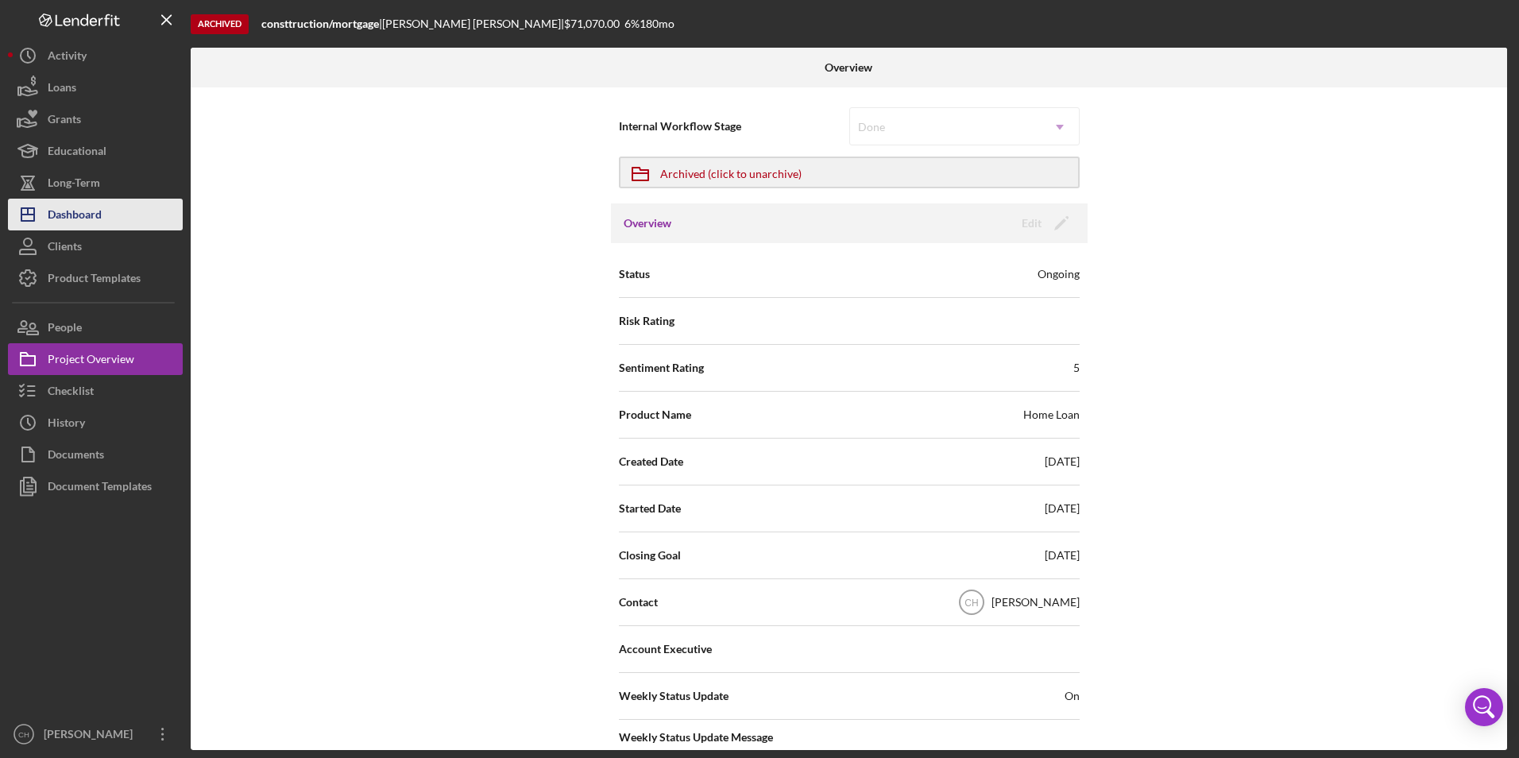
click at [122, 205] on button "Icon/Dashboard Dashboard" at bounding box center [95, 215] width 175 height 32
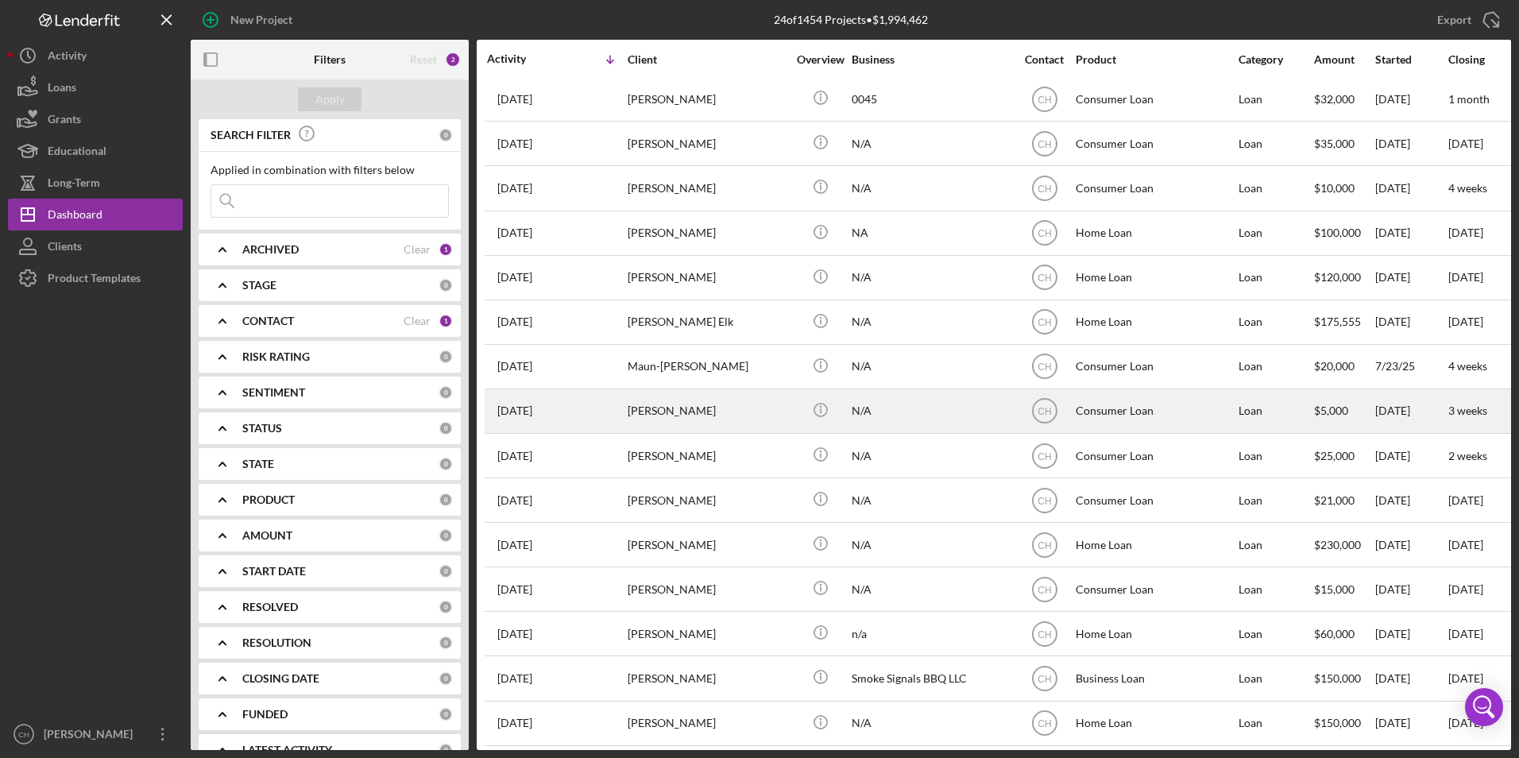
scroll to position [419, 0]
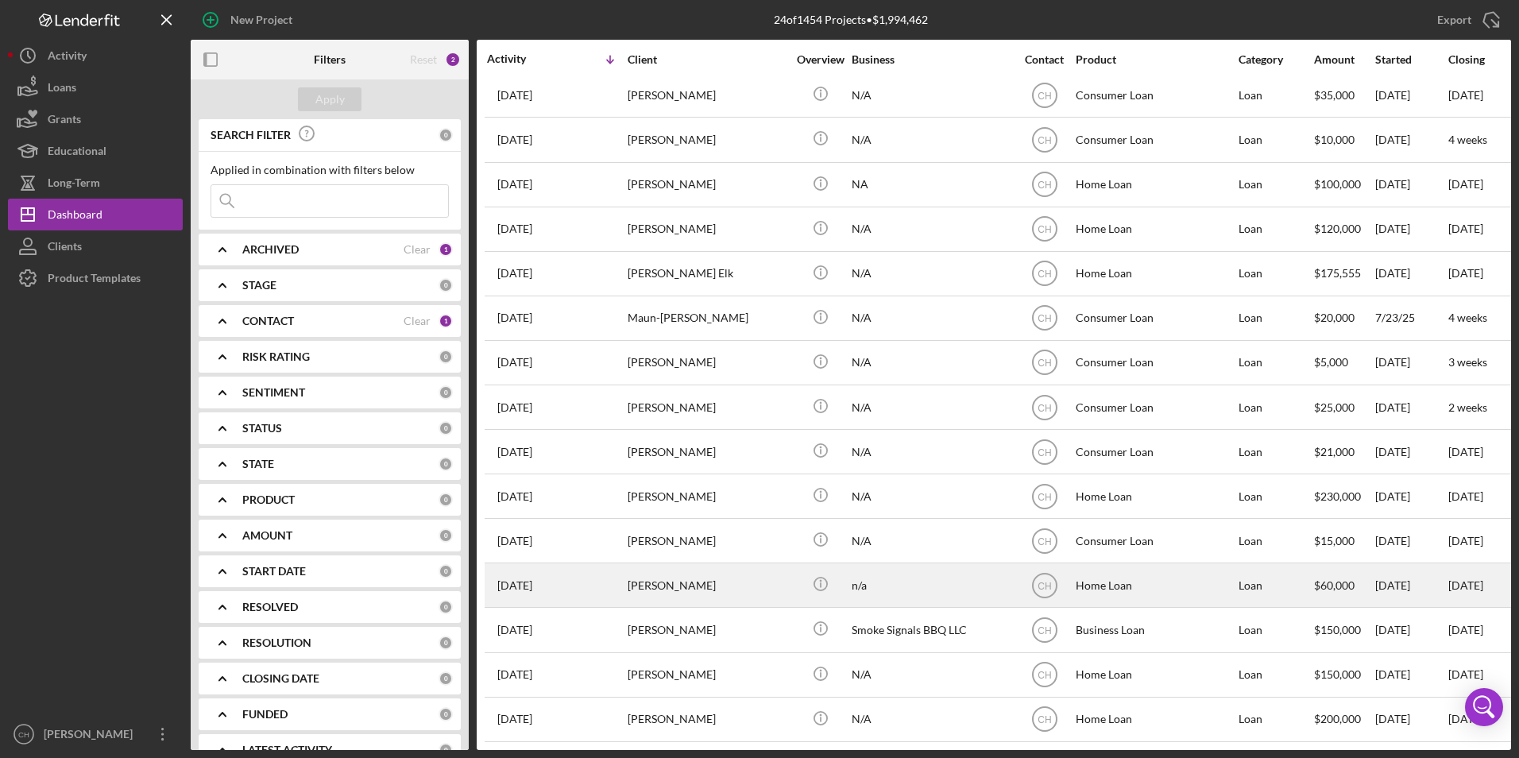
click at [694, 574] on div "[PERSON_NAME]" at bounding box center [707, 585] width 159 height 42
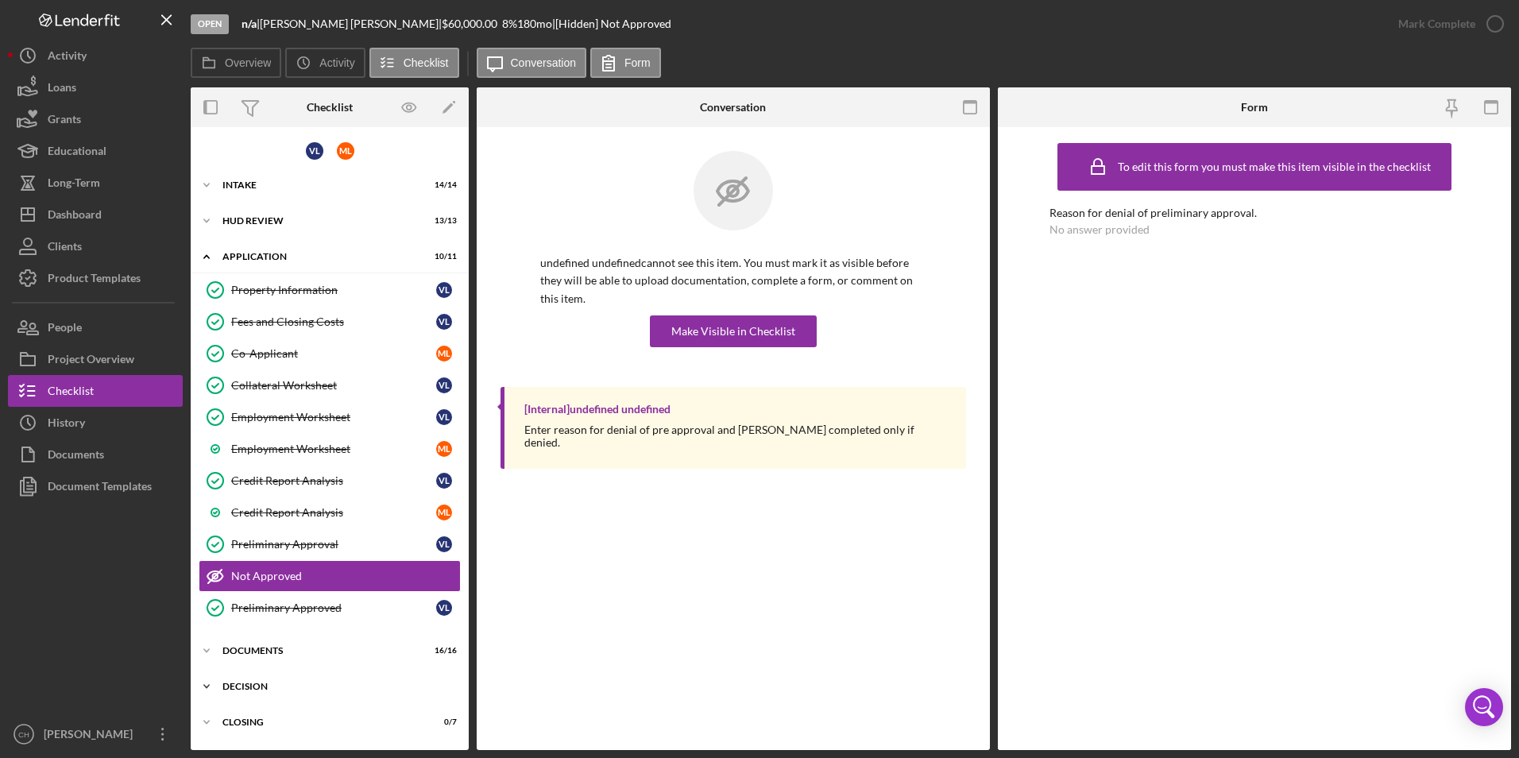
click at [255, 691] on div "Icon/Expander Decision 9 / 11" at bounding box center [330, 687] width 278 height 32
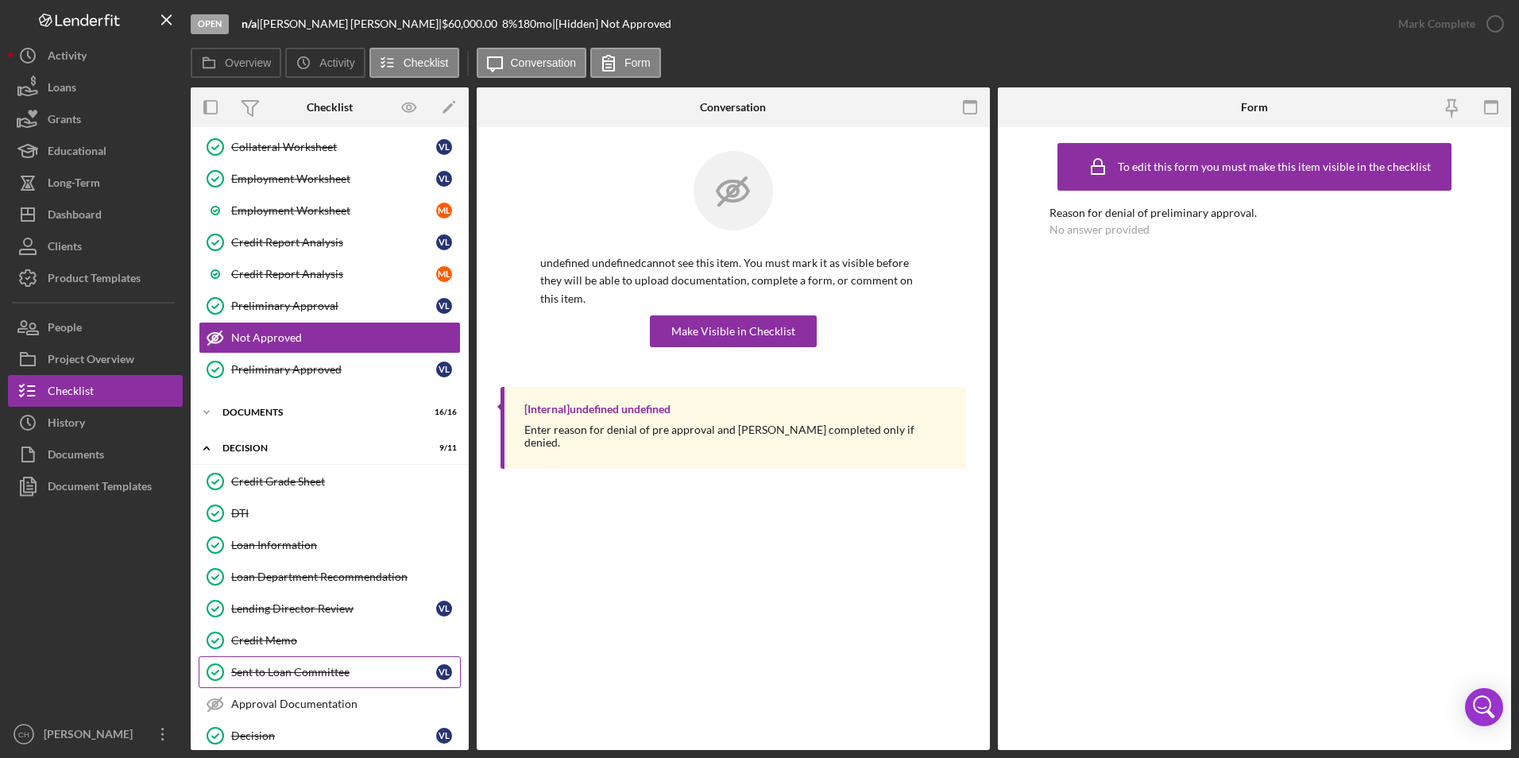
scroll to position [355, 0]
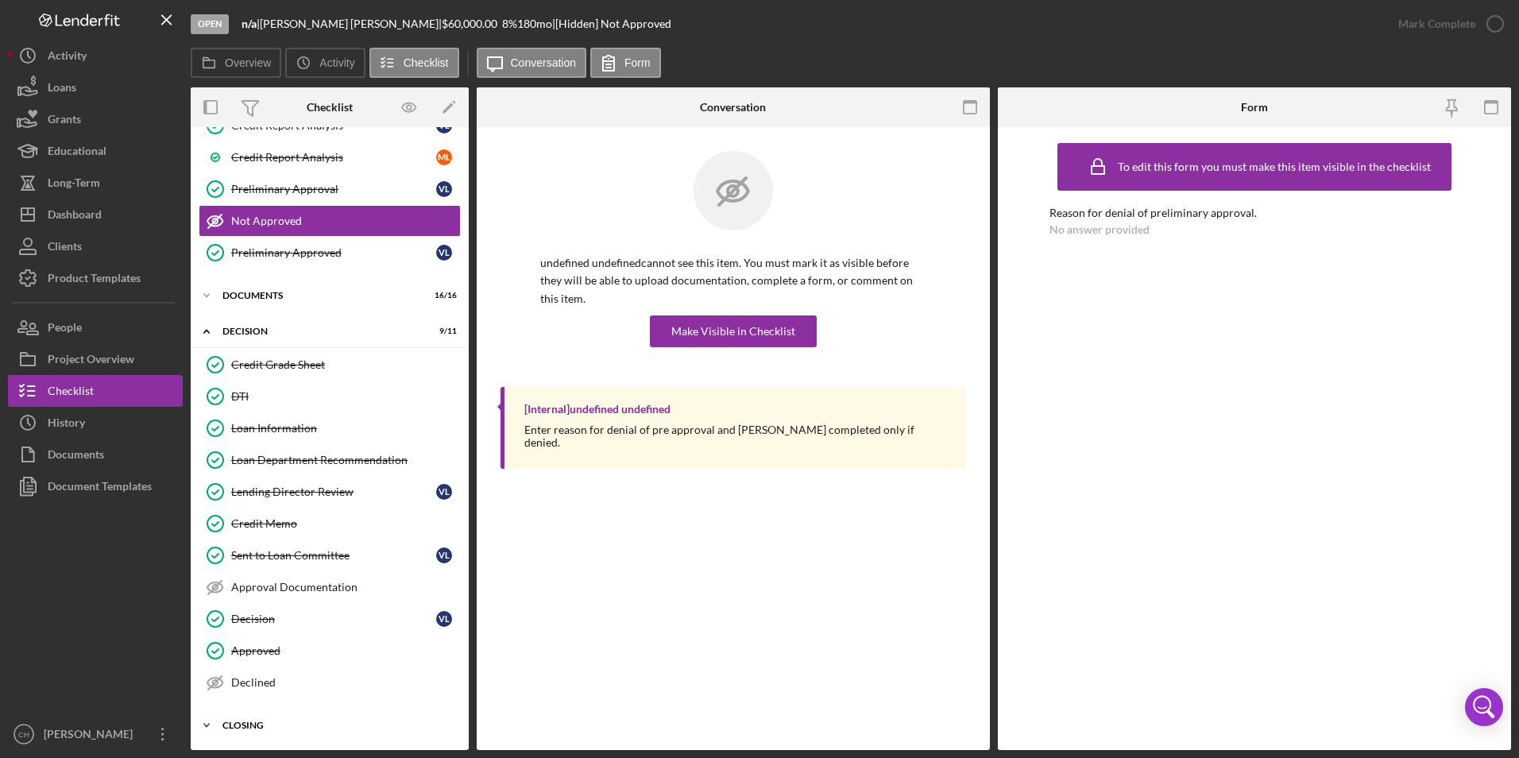
click at [257, 721] on div "Closing" at bounding box center [335, 726] width 226 height 10
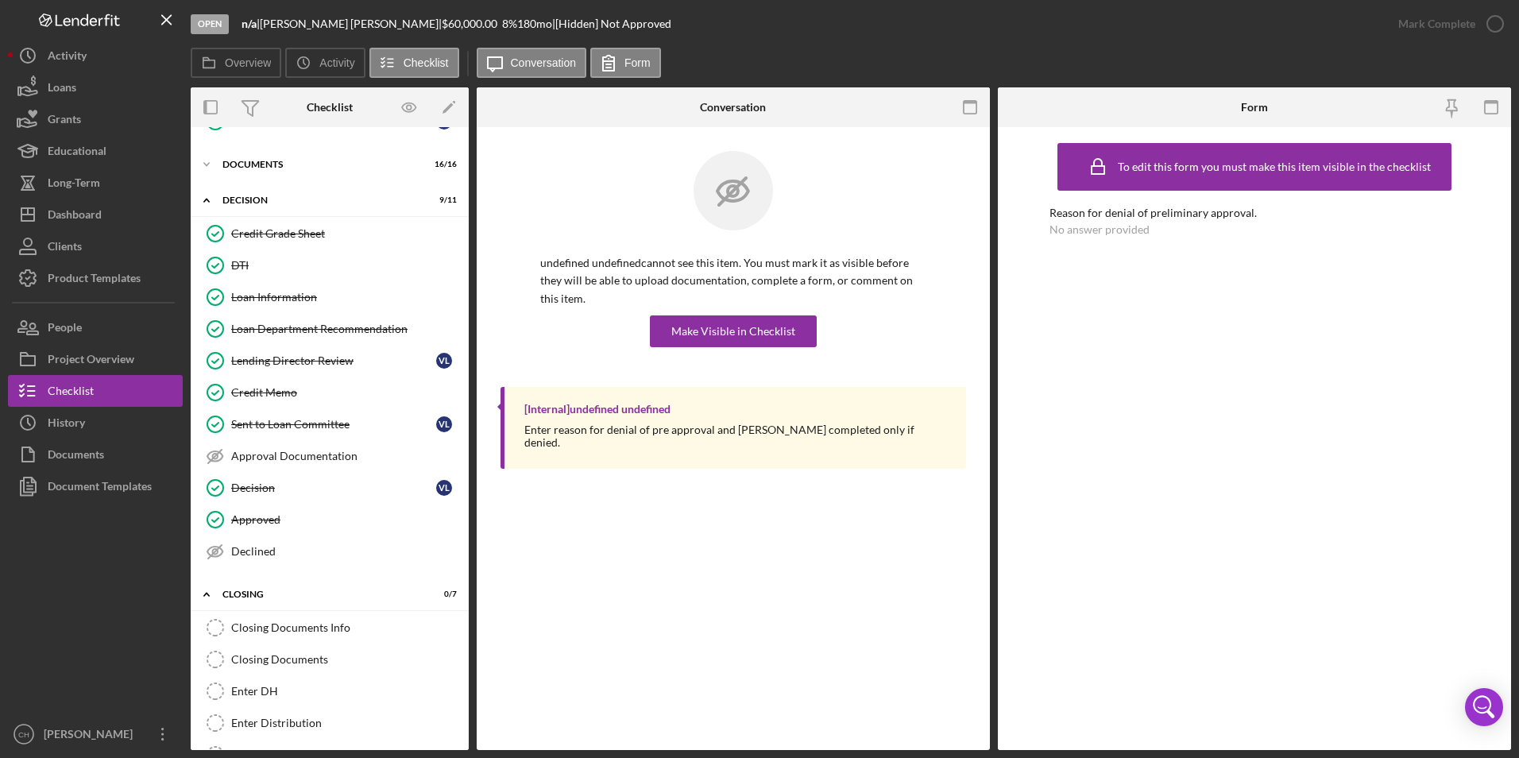
scroll to position [586, 0]
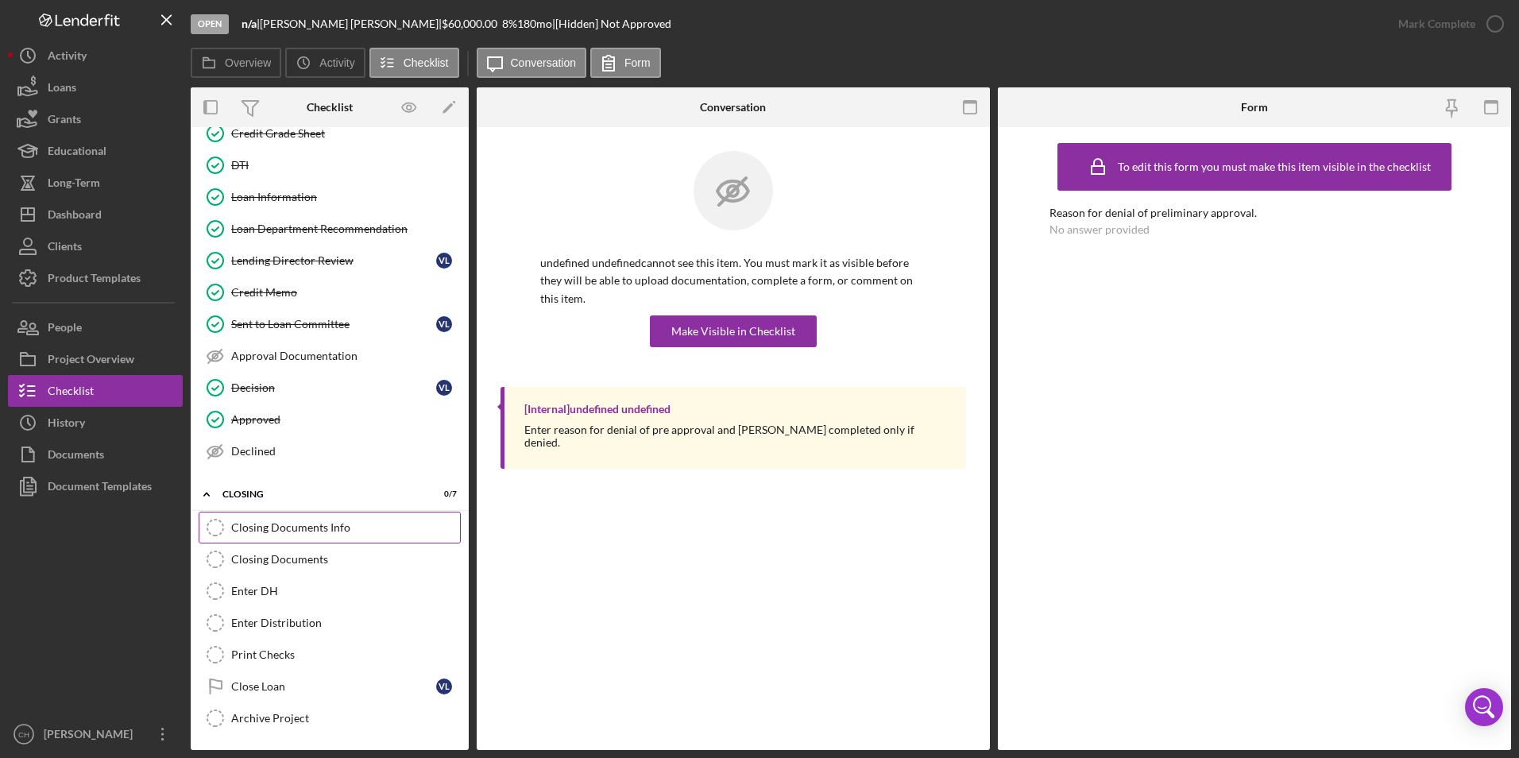
click at [304, 525] on div "Closing Documents Info" at bounding box center [345, 527] width 229 height 13
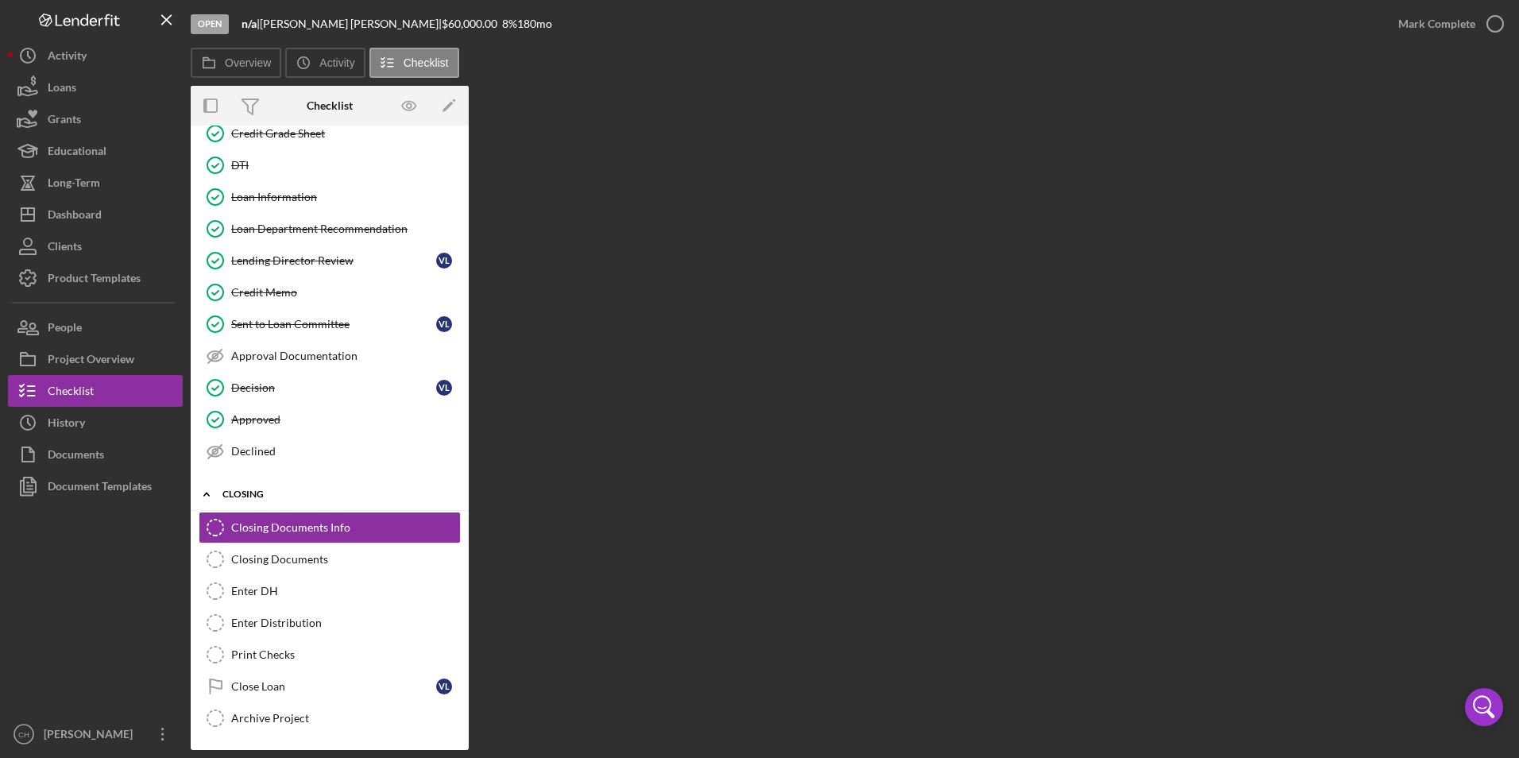
scroll to position [586, 0]
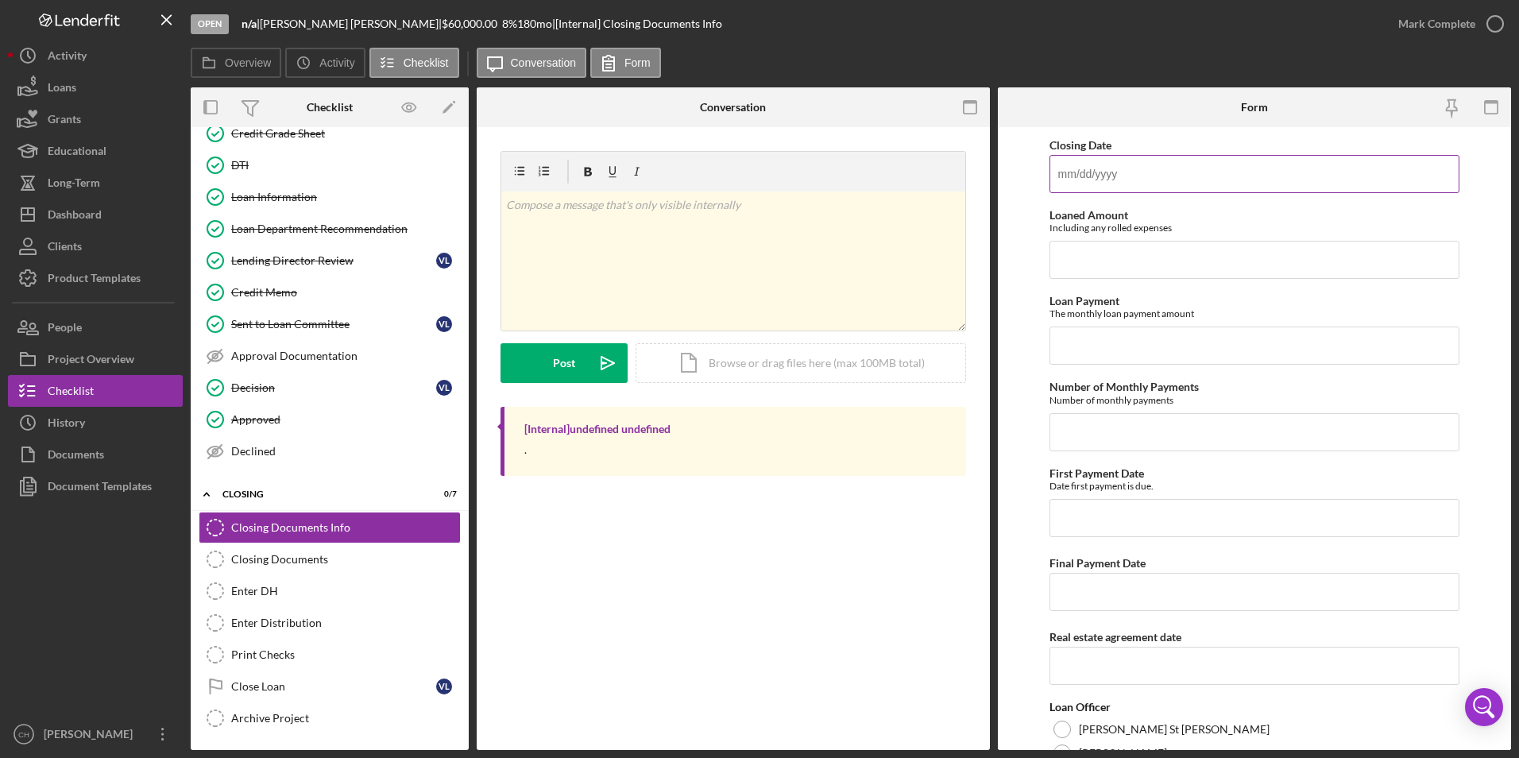
click at [1125, 168] on input "Closing Date" at bounding box center [1254, 174] width 411 height 38
type input "[DATE]"
click at [1115, 261] on input "Loaned Amount" at bounding box center [1254, 260] width 411 height 38
type input "$56,650"
click at [1095, 346] on input "Loan Payment" at bounding box center [1254, 346] width 411 height 38
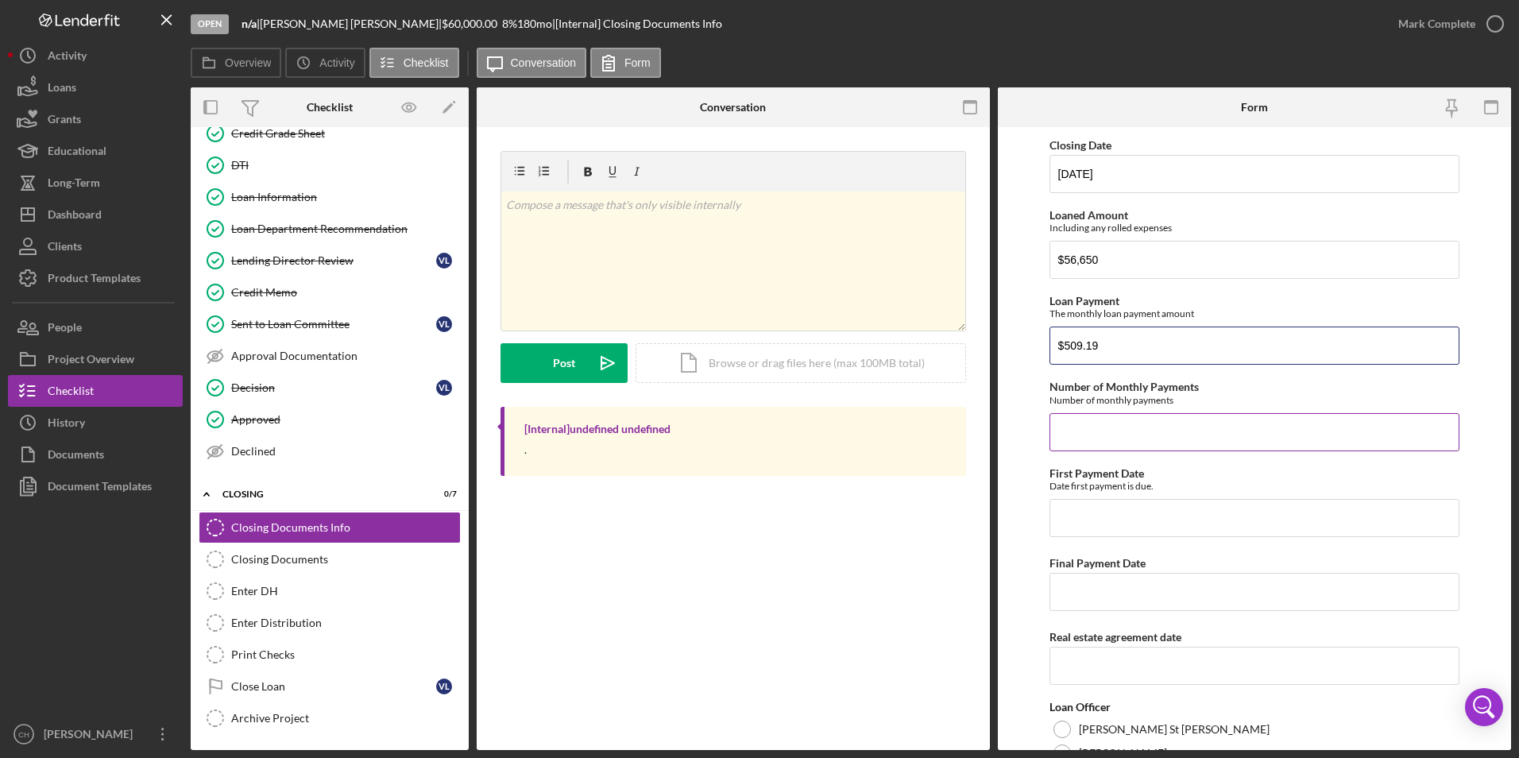
type input "$509.19"
click at [1176, 420] on input "Number of Monthly Payments" at bounding box center [1254, 432] width 411 height 38
type input "180"
click at [1141, 521] on input "First Payment Date" at bounding box center [1254, 518] width 411 height 38
type input "[DATE]"
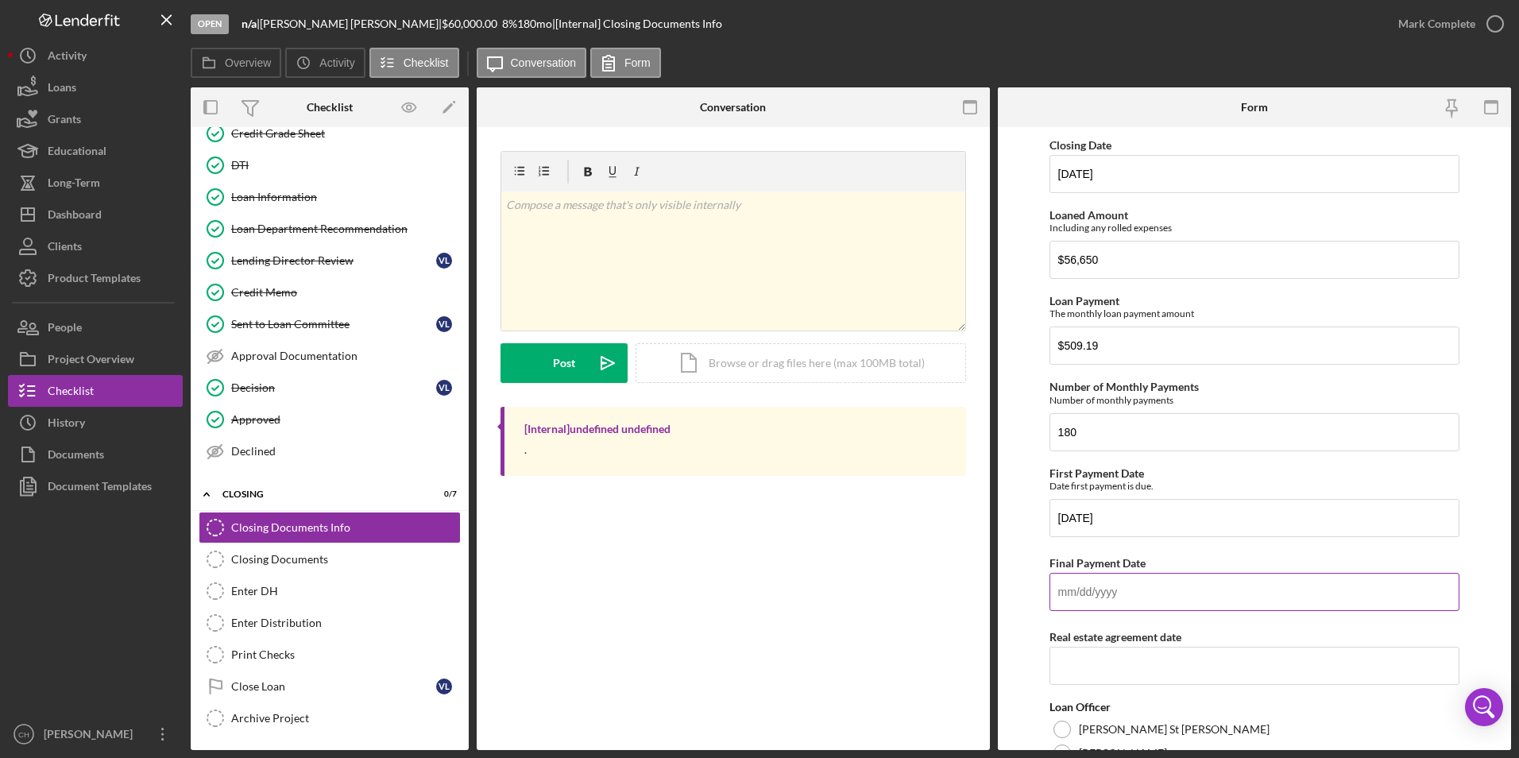
click at [1135, 578] on input "Final Payment Date" at bounding box center [1254, 592] width 411 height 38
type input "[DATE]"
click at [1103, 665] on input "Real estate agreement date" at bounding box center [1254, 666] width 411 height 38
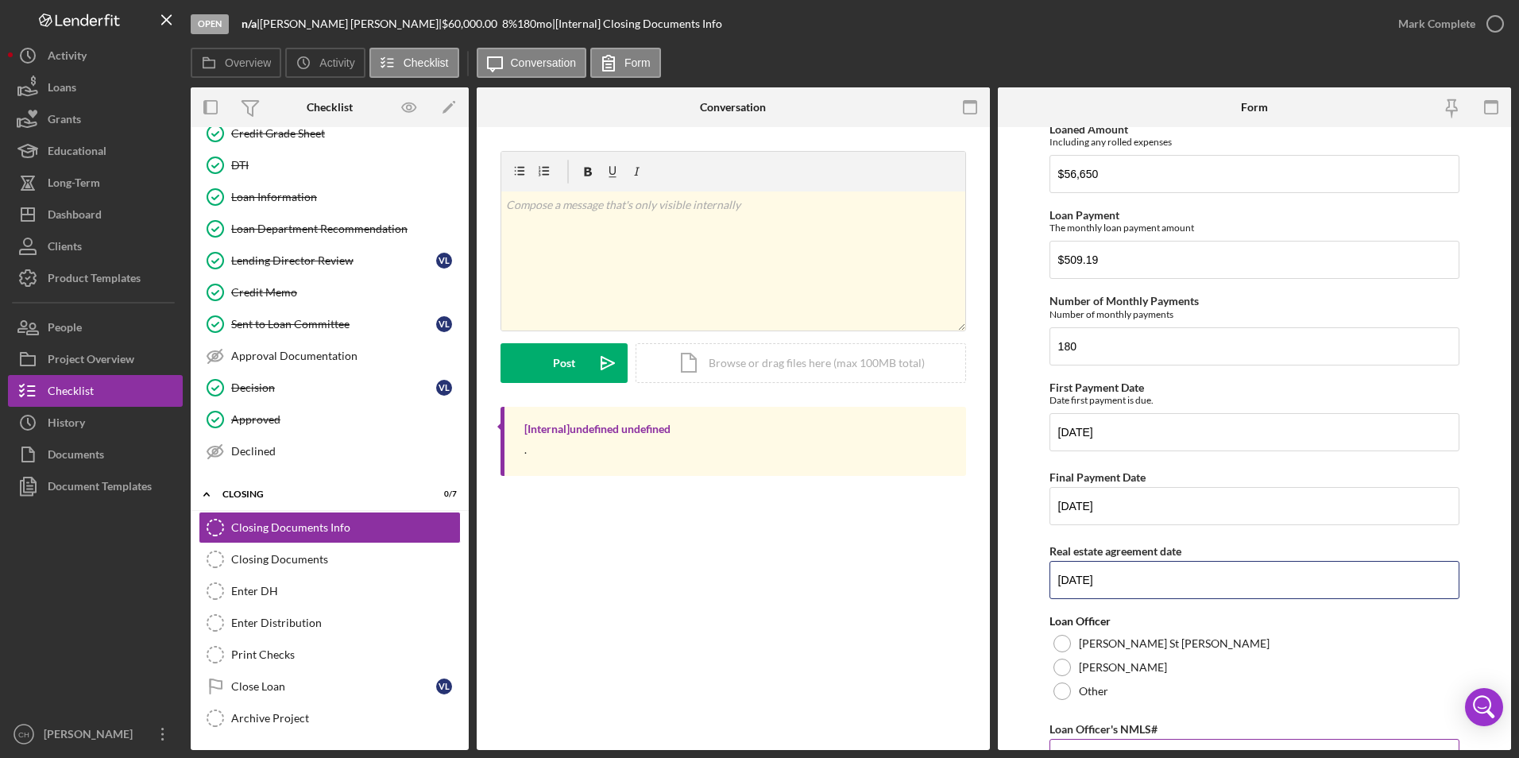
scroll to position [238, 0]
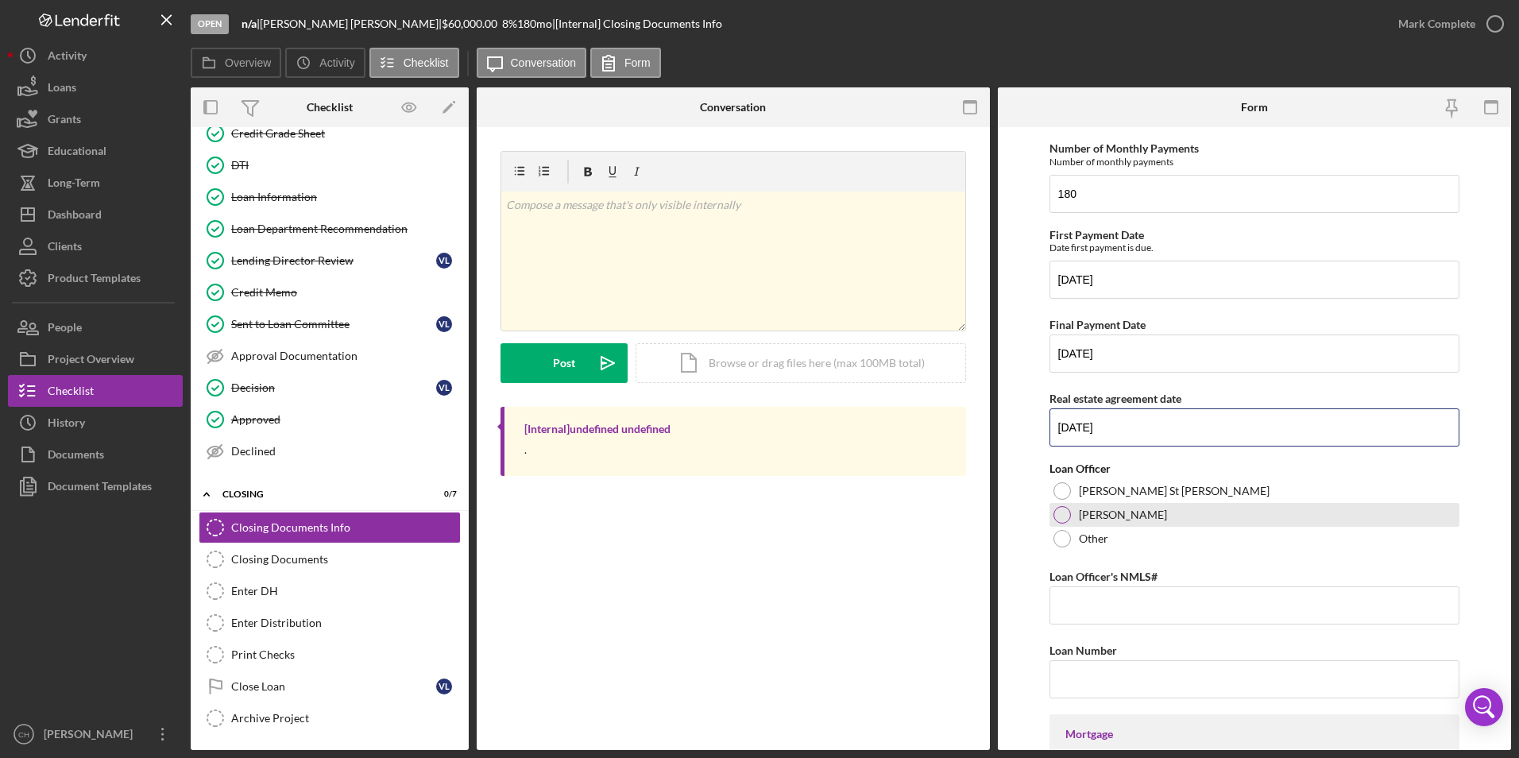
type input "[DATE]"
click at [1065, 510] on div at bounding box center [1061, 514] width 17 height 17
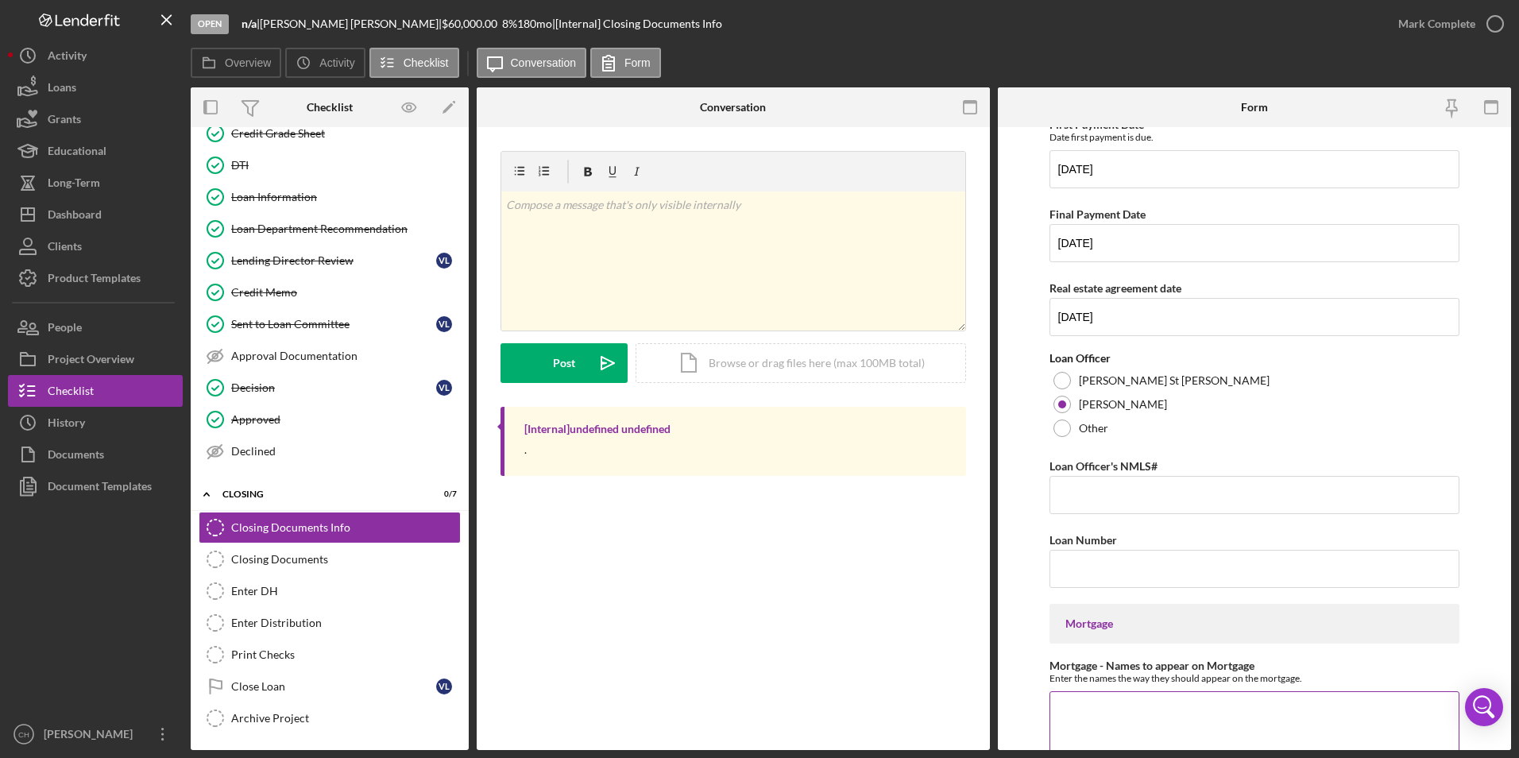
scroll to position [477, 0]
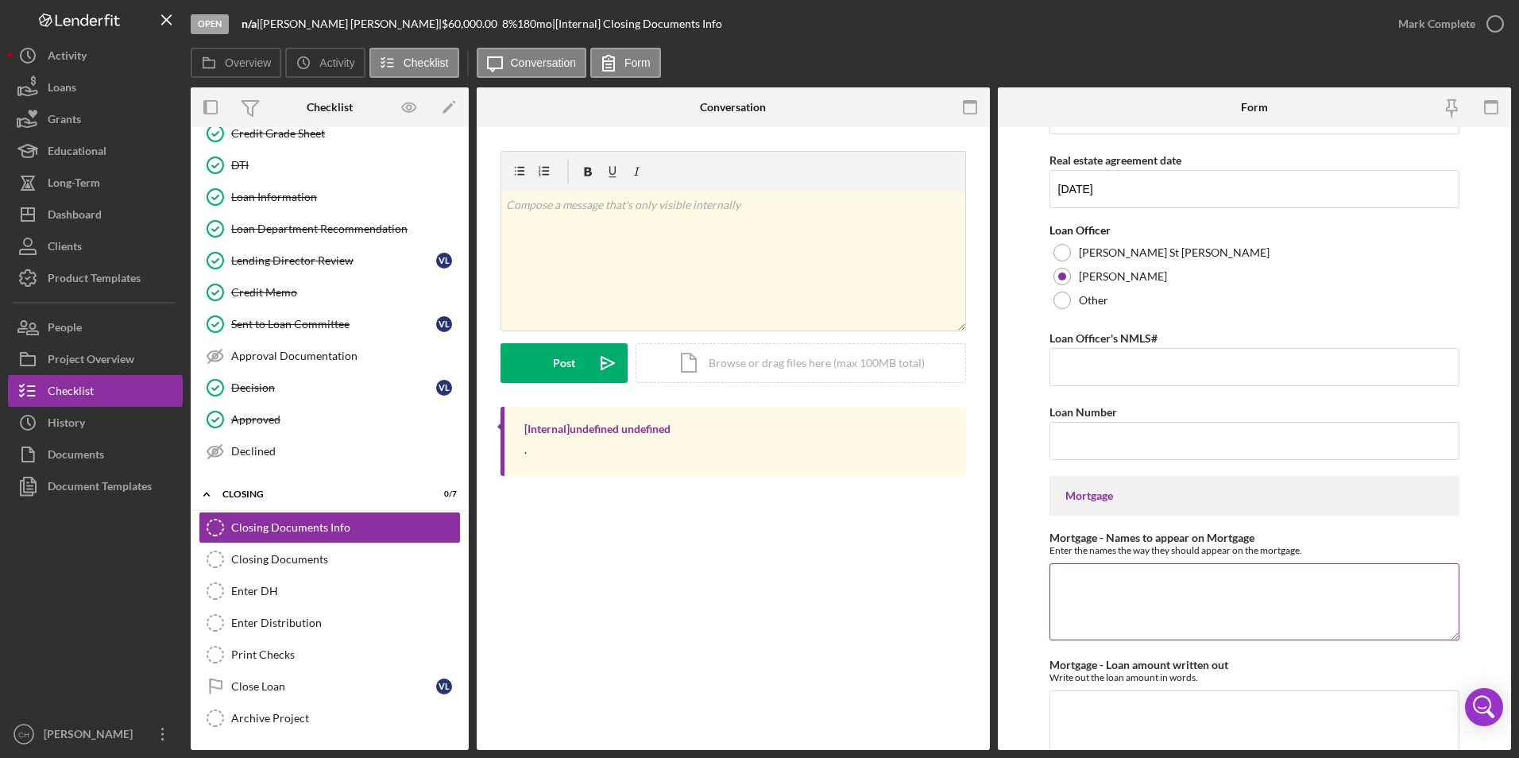
click at [1108, 585] on textarea "Mortgage - Names to appear on Mortgage" at bounding box center [1254, 601] width 411 height 76
type textarea "[PERSON_NAME] and [PERSON_NAME]"
click at [1071, 707] on textarea "Mortgage - Loan amount written out" at bounding box center [1254, 728] width 411 height 76
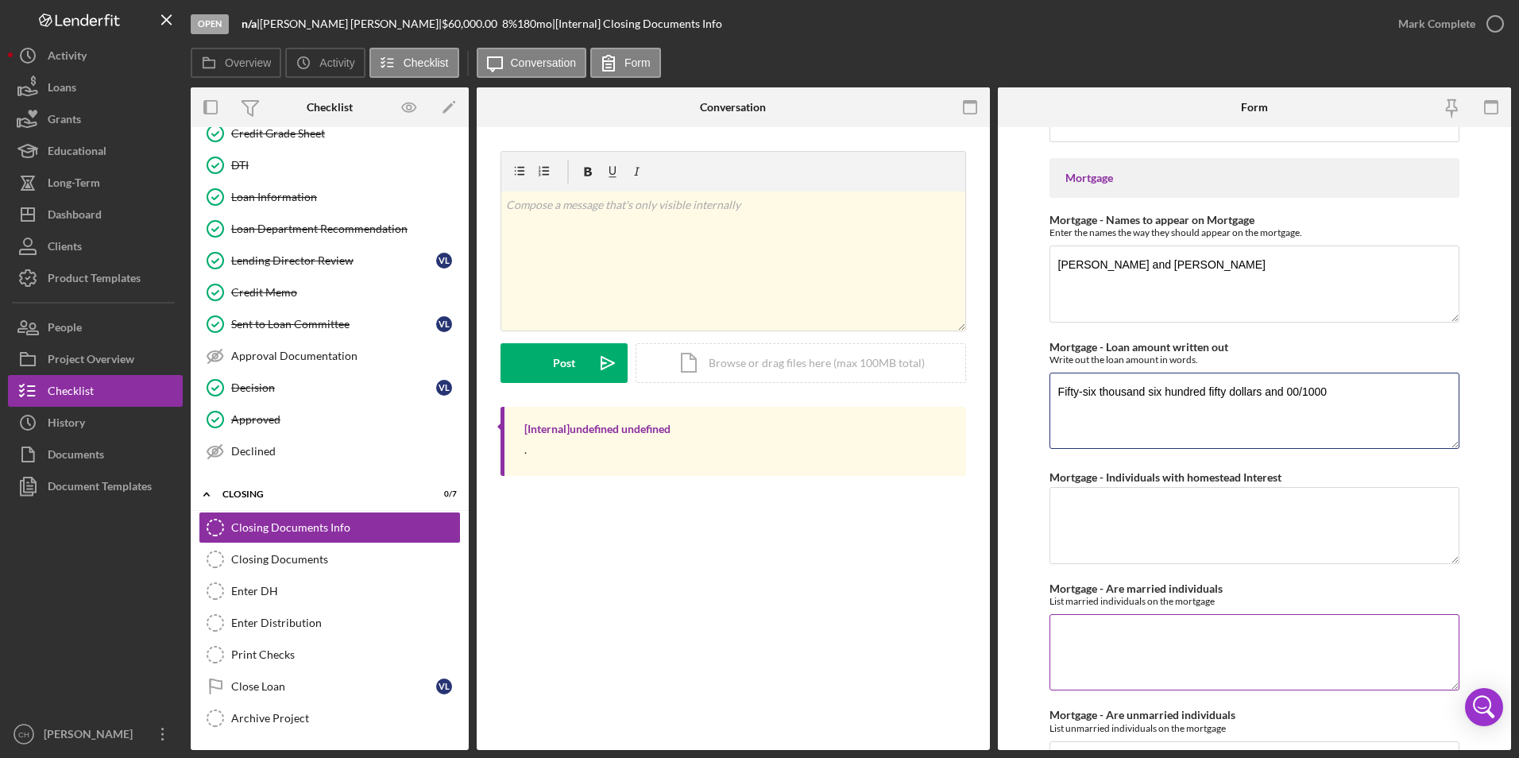
scroll to position [1033, 0]
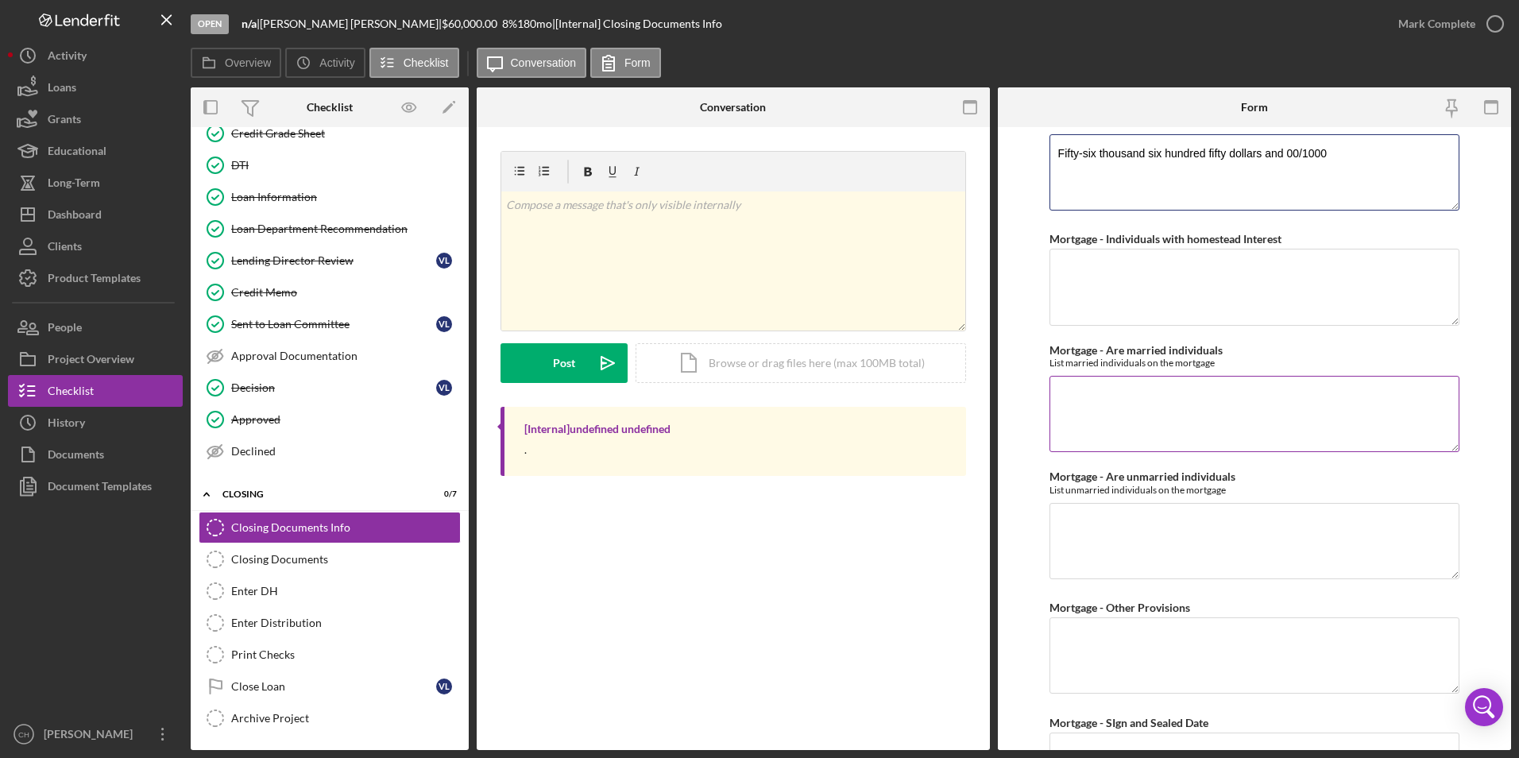
type textarea "Fifty-six thousand six hundred fifty dollars and 00/1000"
click at [1122, 406] on textarea "Mortgage - Are married individuals" at bounding box center [1254, 414] width 411 height 76
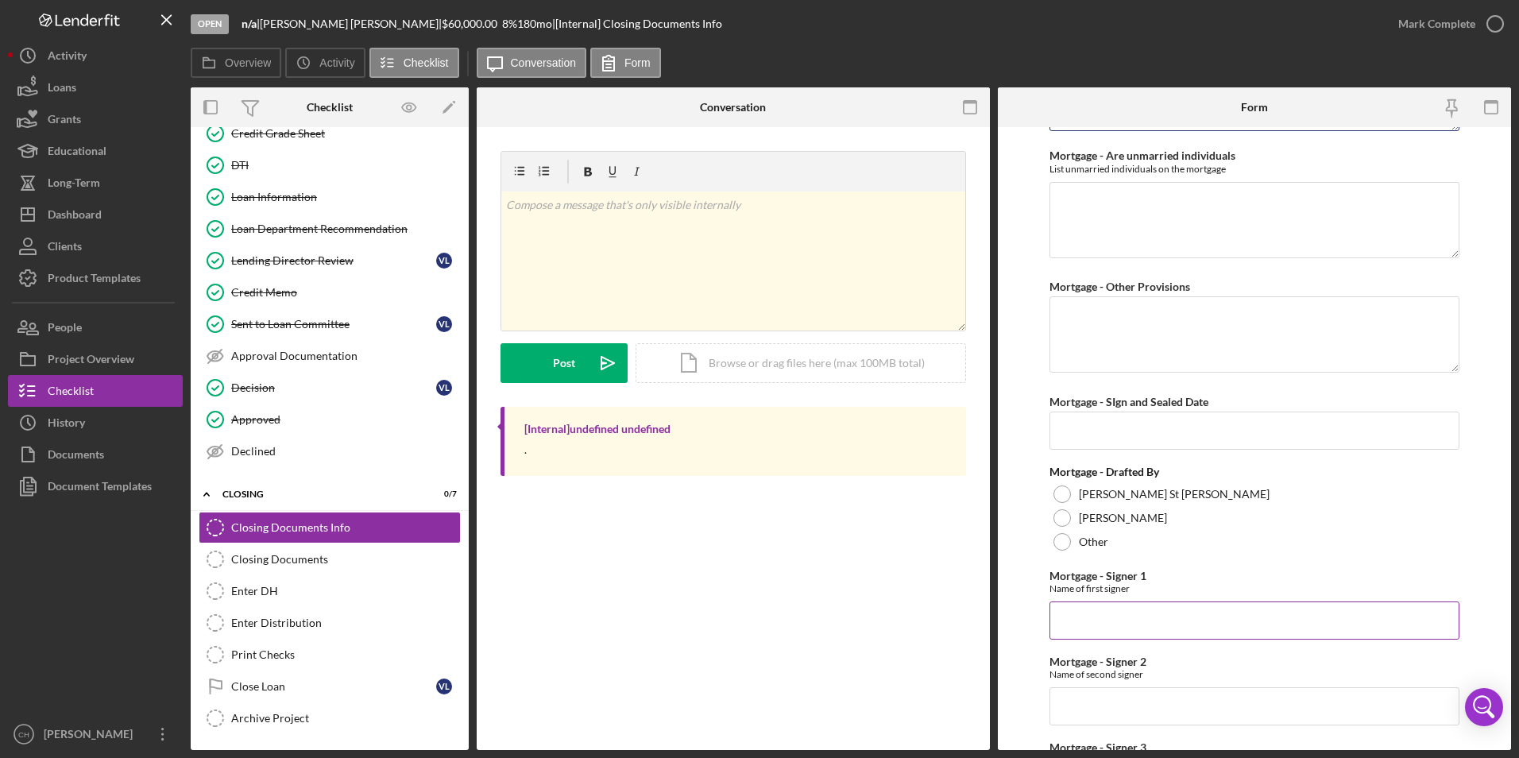
scroll to position [1430, 0]
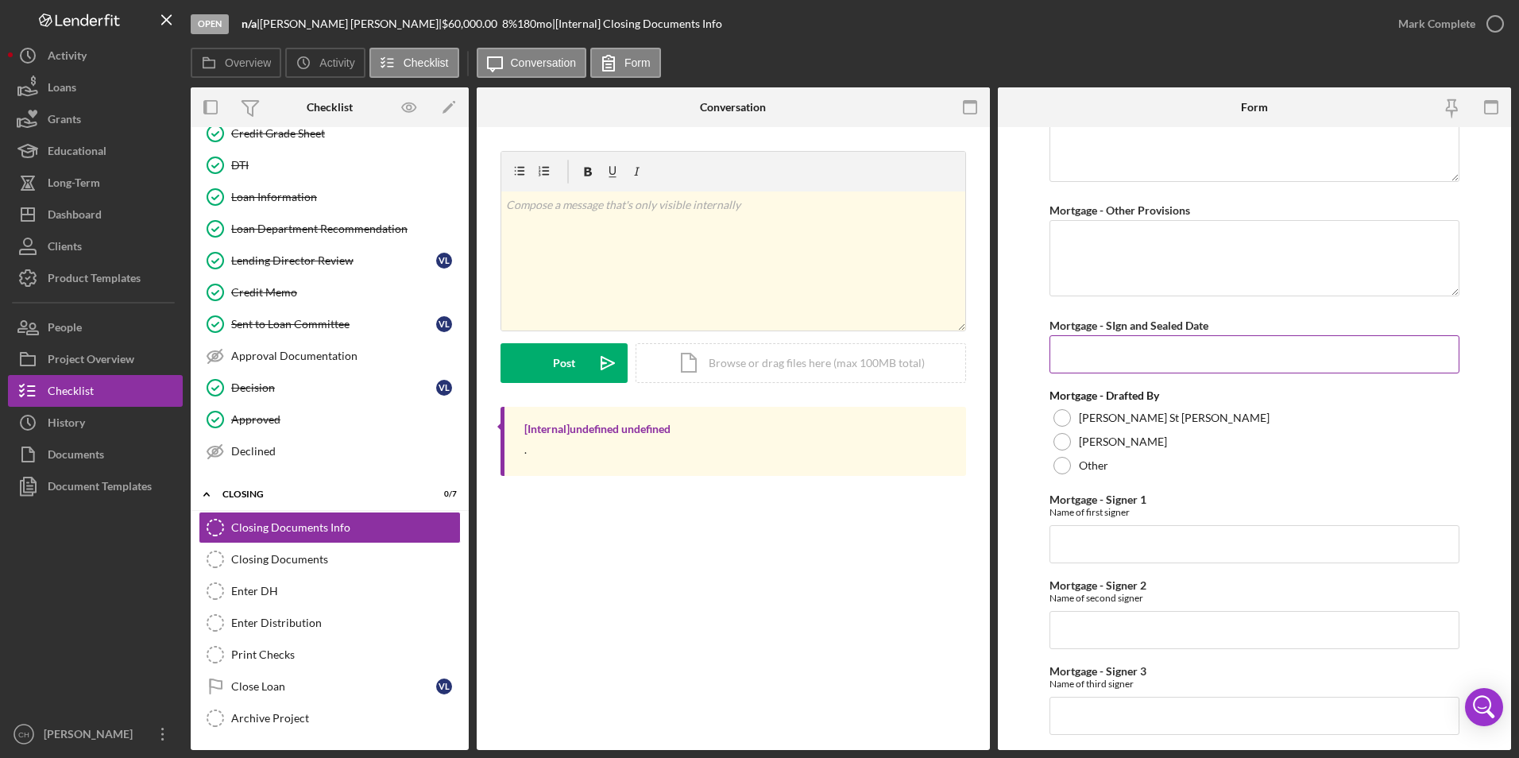
type textarea "[PERSON_NAME] and [PERSON_NAME]"
click at [1090, 364] on input "Mortgage - SIgn and Sealed Date" at bounding box center [1254, 354] width 411 height 38
type input "[DATE]"
click at [1061, 438] on div at bounding box center [1061, 441] width 17 height 17
click at [1092, 543] on input "Mortgage - Signer 1" at bounding box center [1254, 544] width 411 height 38
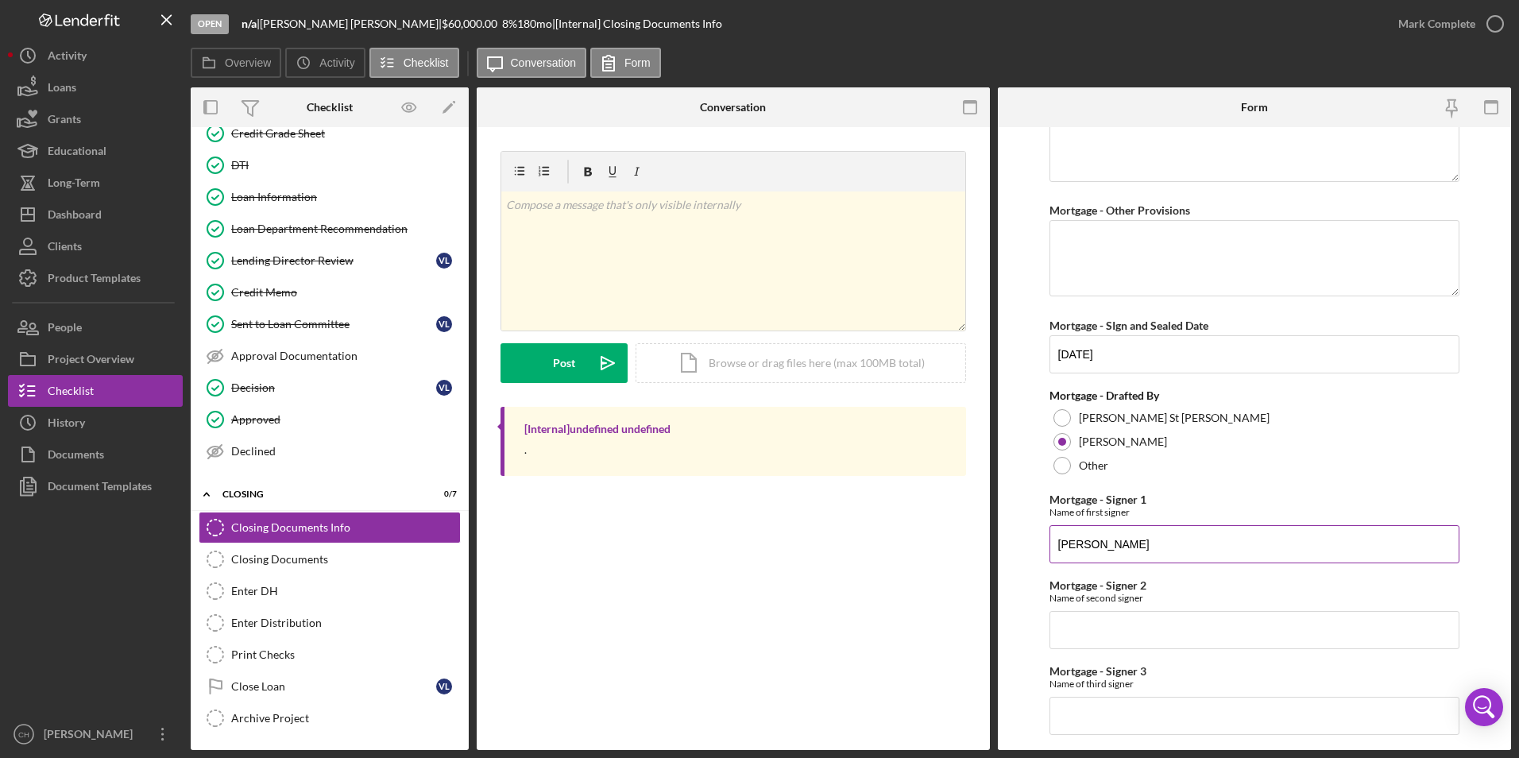
type input "[PERSON_NAME]"
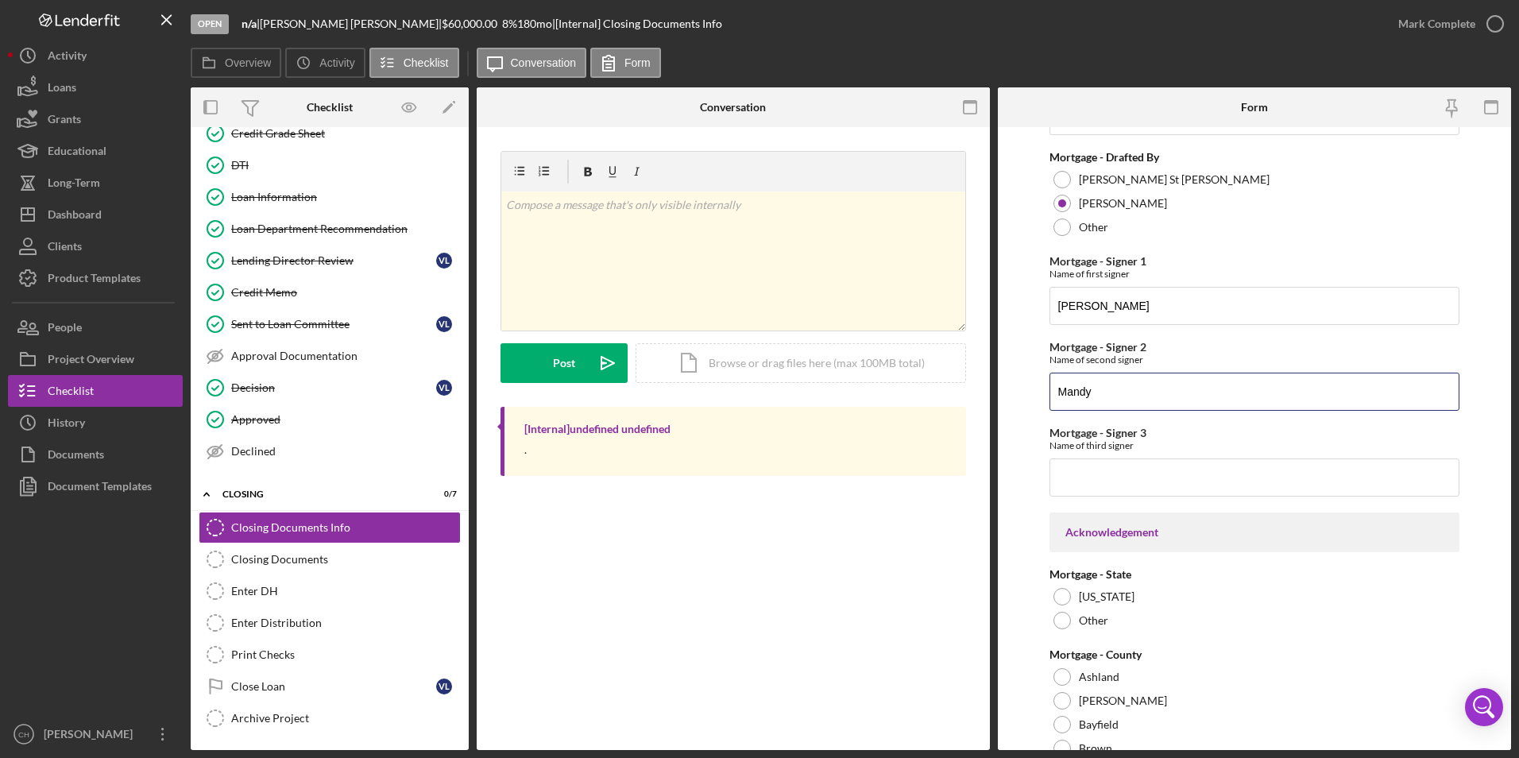
scroll to position [1827, 0]
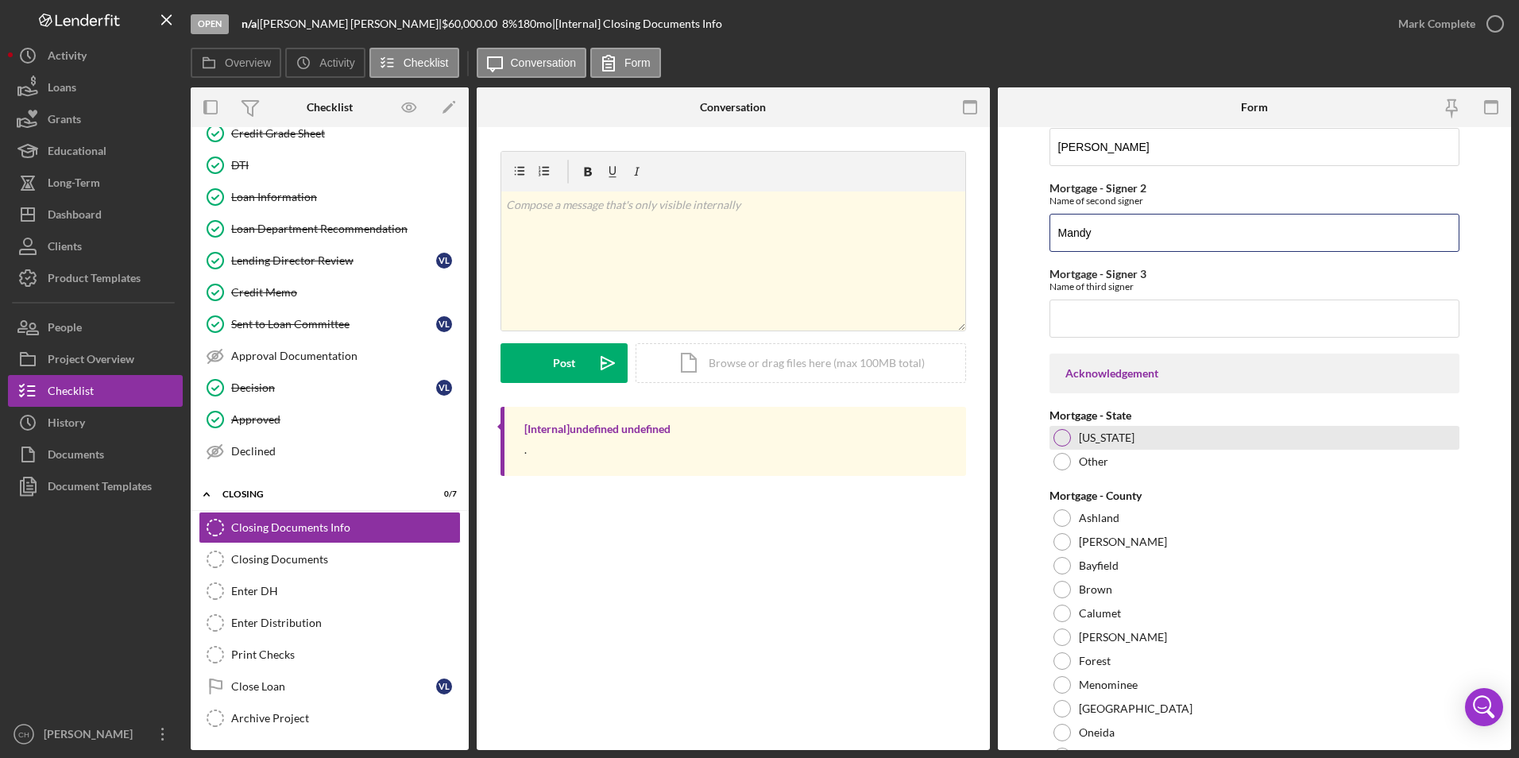
type input "Mandy"
click at [1067, 437] on div at bounding box center [1061, 437] width 17 height 17
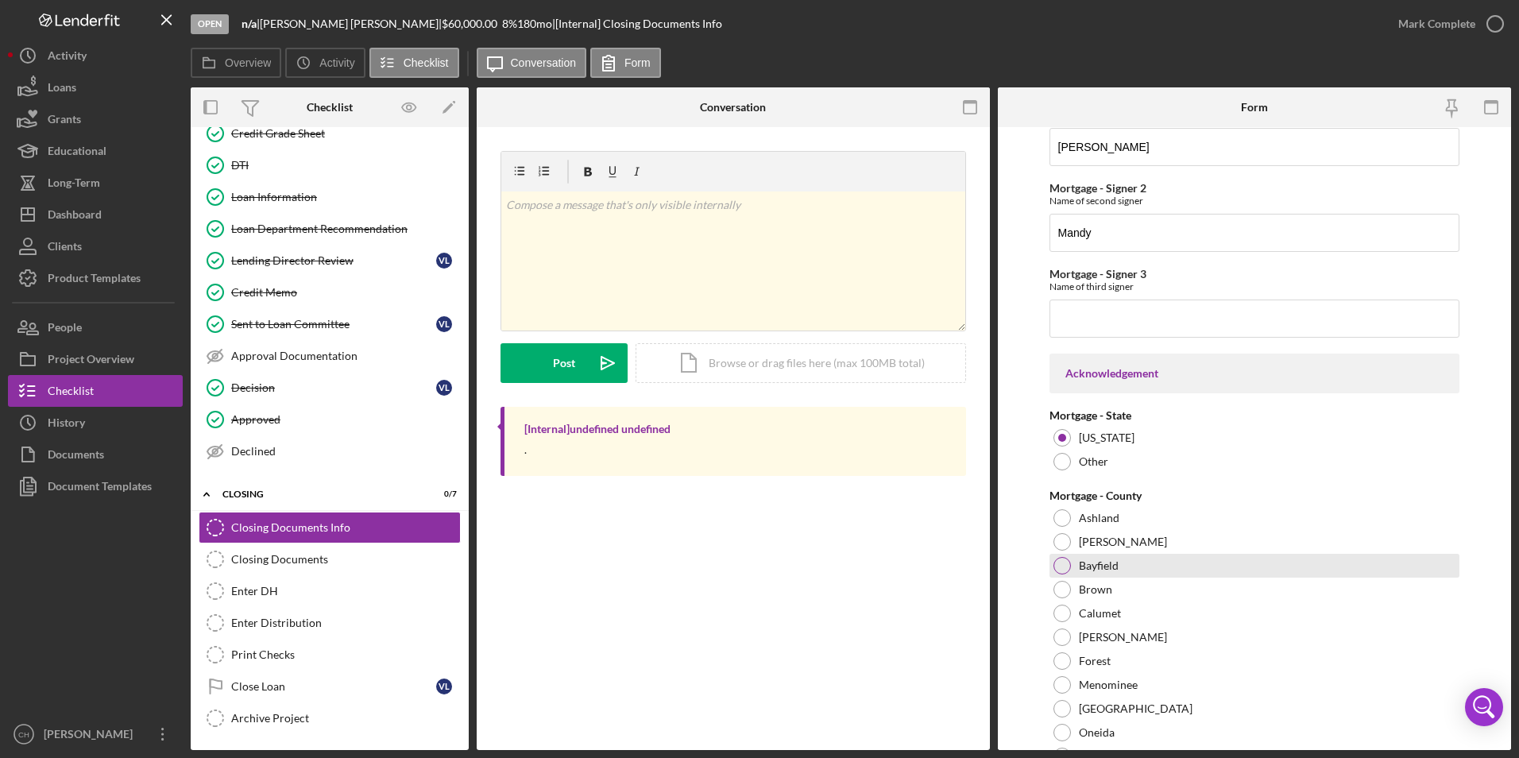
click at [1065, 560] on div at bounding box center [1061, 565] width 17 height 17
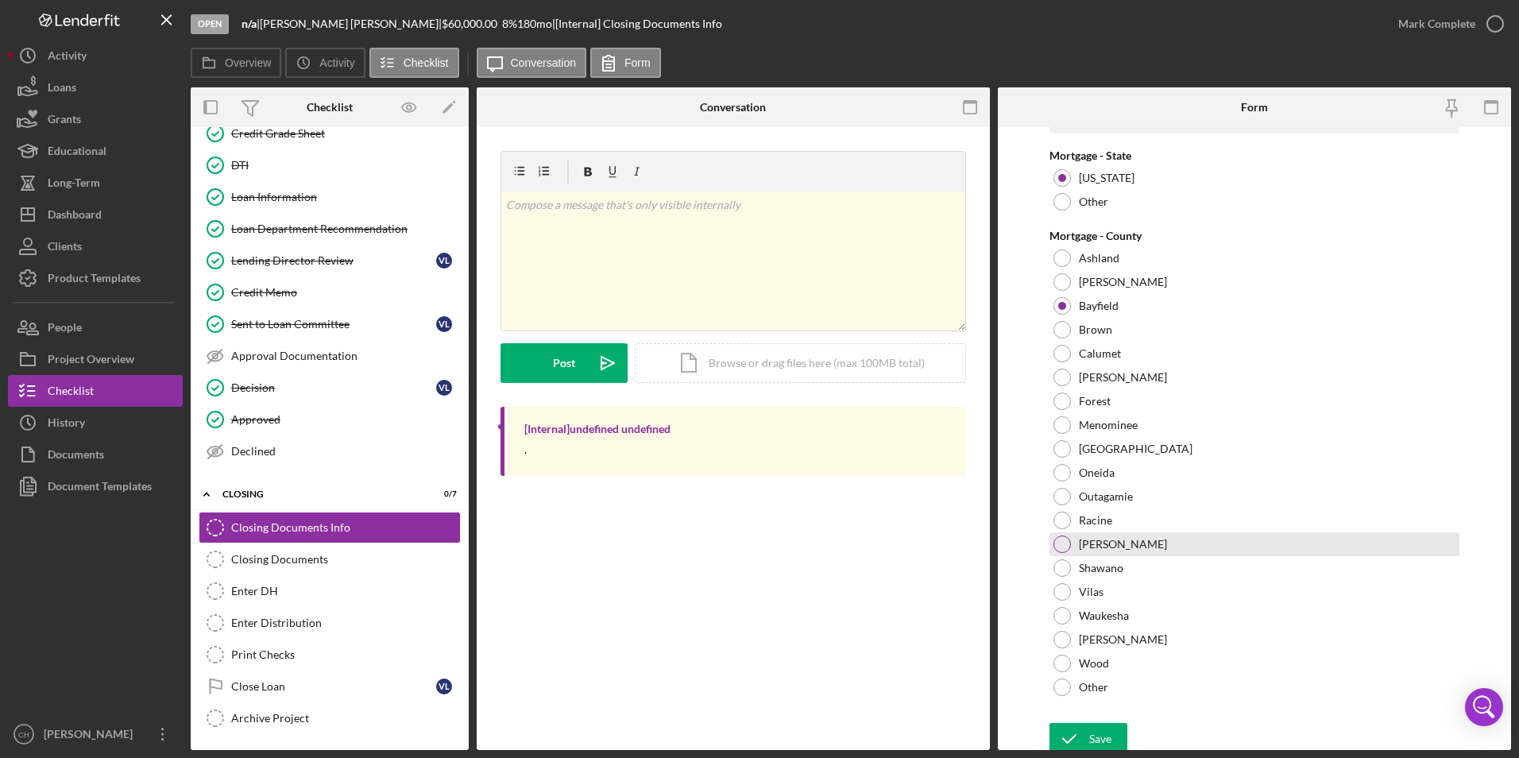
scroll to position [2095, 0]
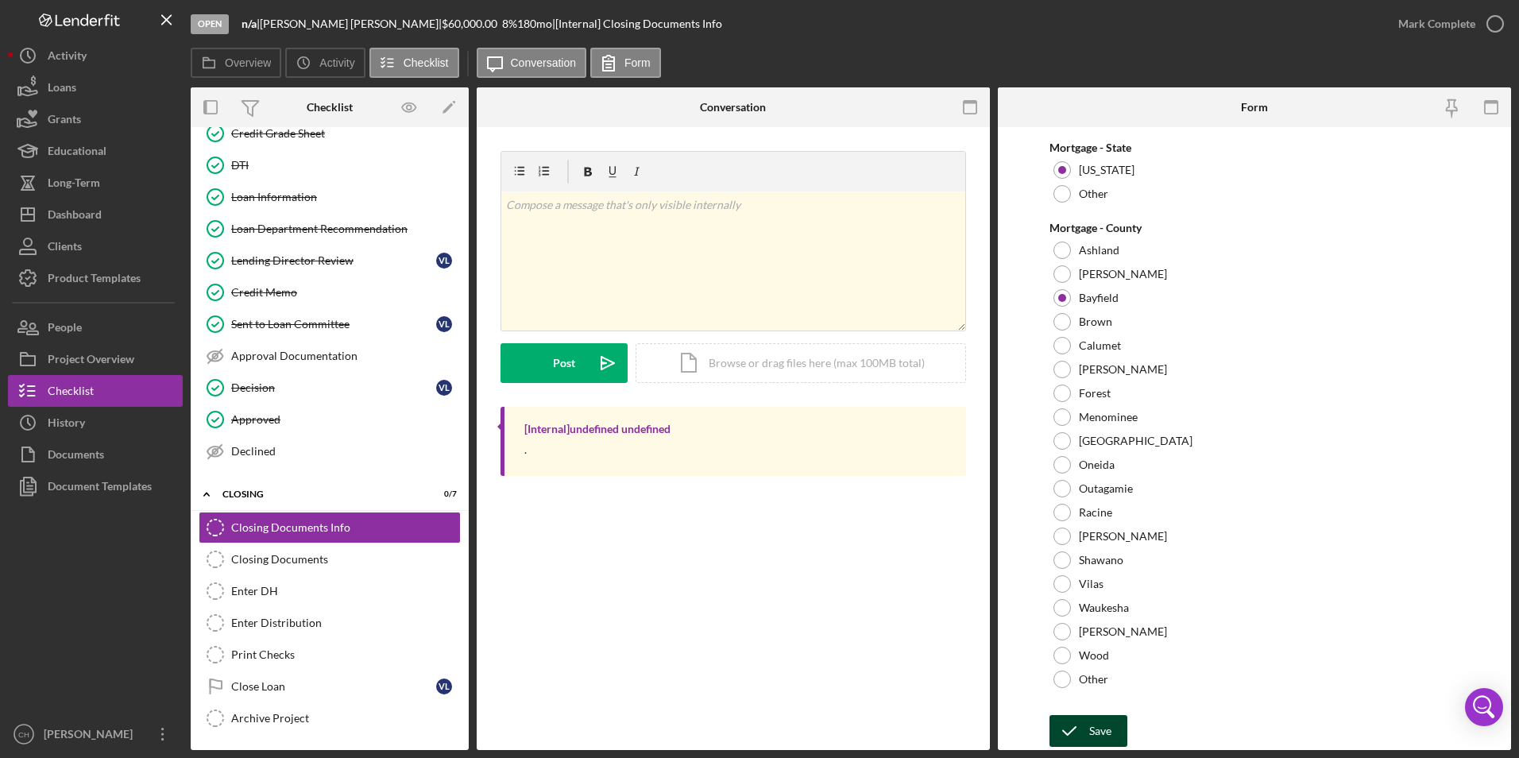
click at [1111, 732] on button "Save" at bounding box center [1088, 731] width 78 height 32
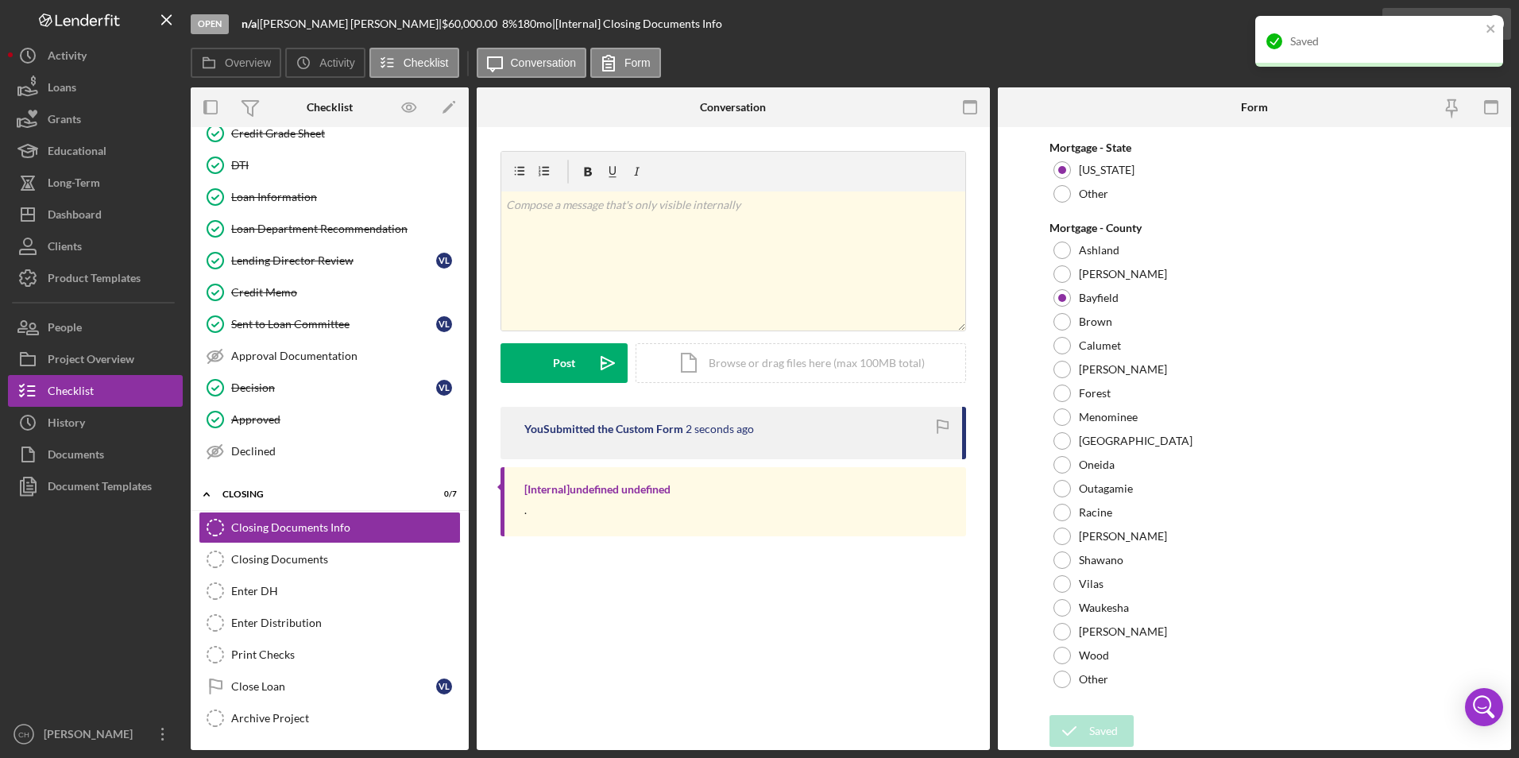
click at [1433, 25] on div "Saved" at bounding box center [1379, 48] width 254 height 70
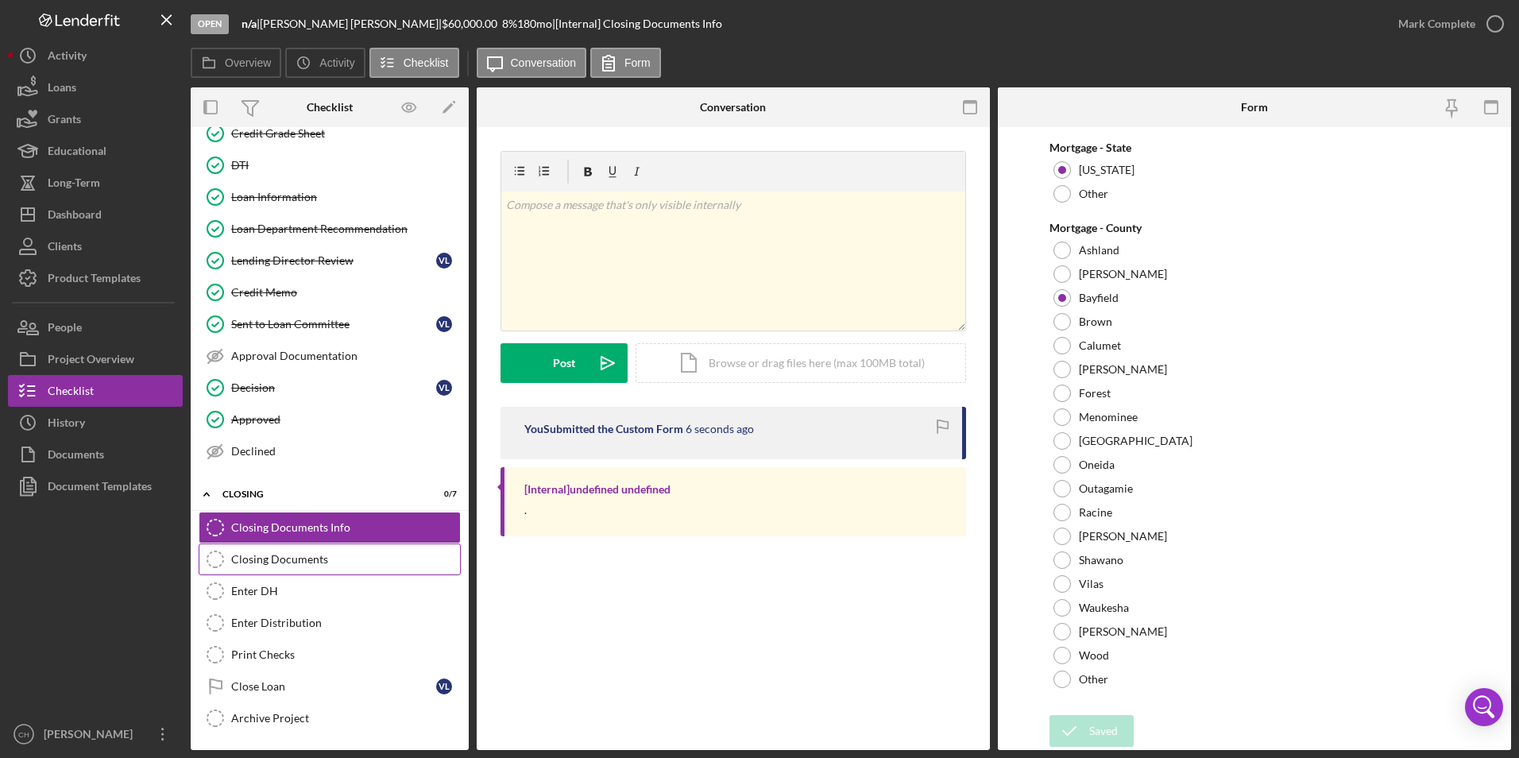
click at [265, 555] on div "Closing Documents" at bounding box center [345, 559] width 229 height 13
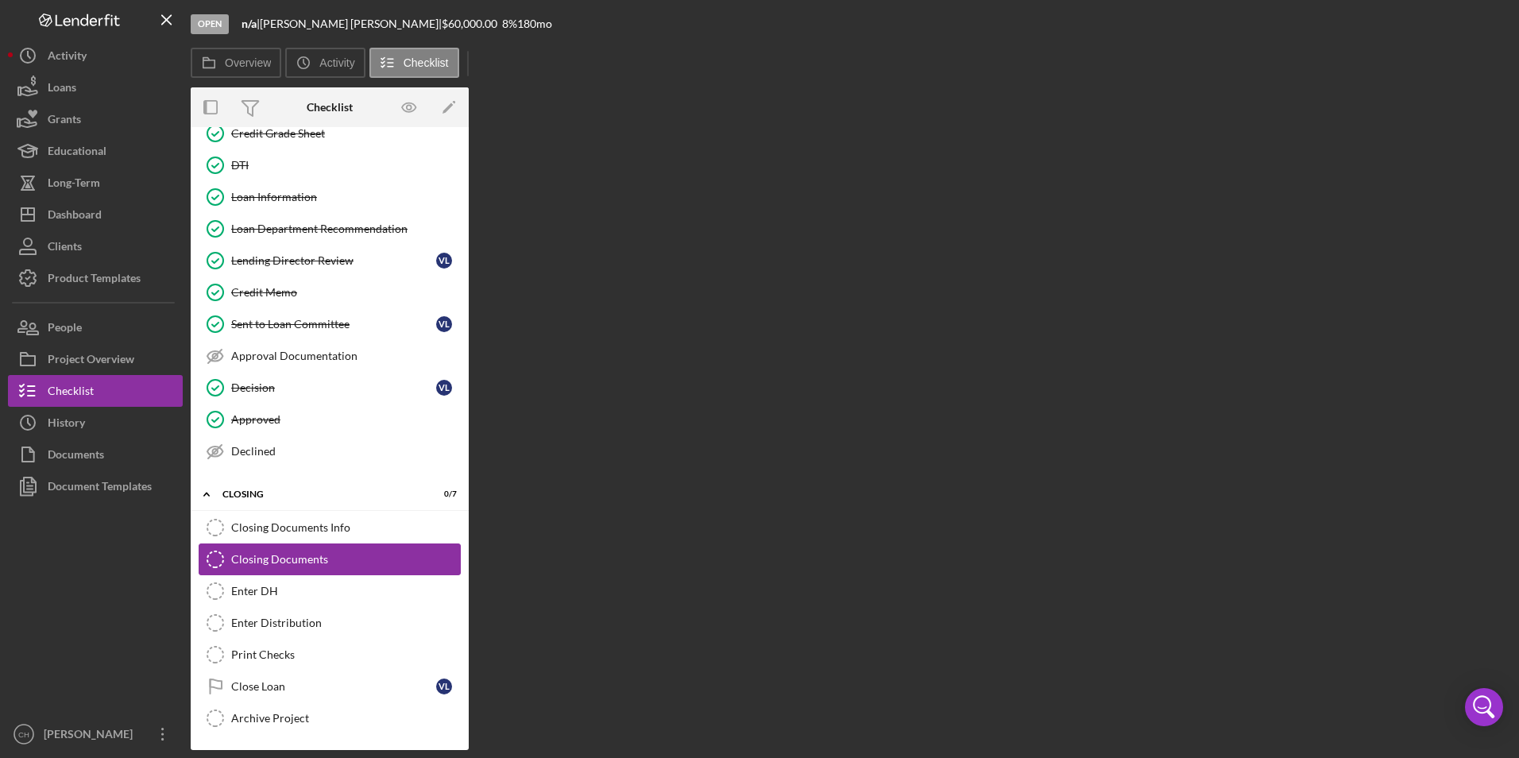
scroll to position [586, 0]
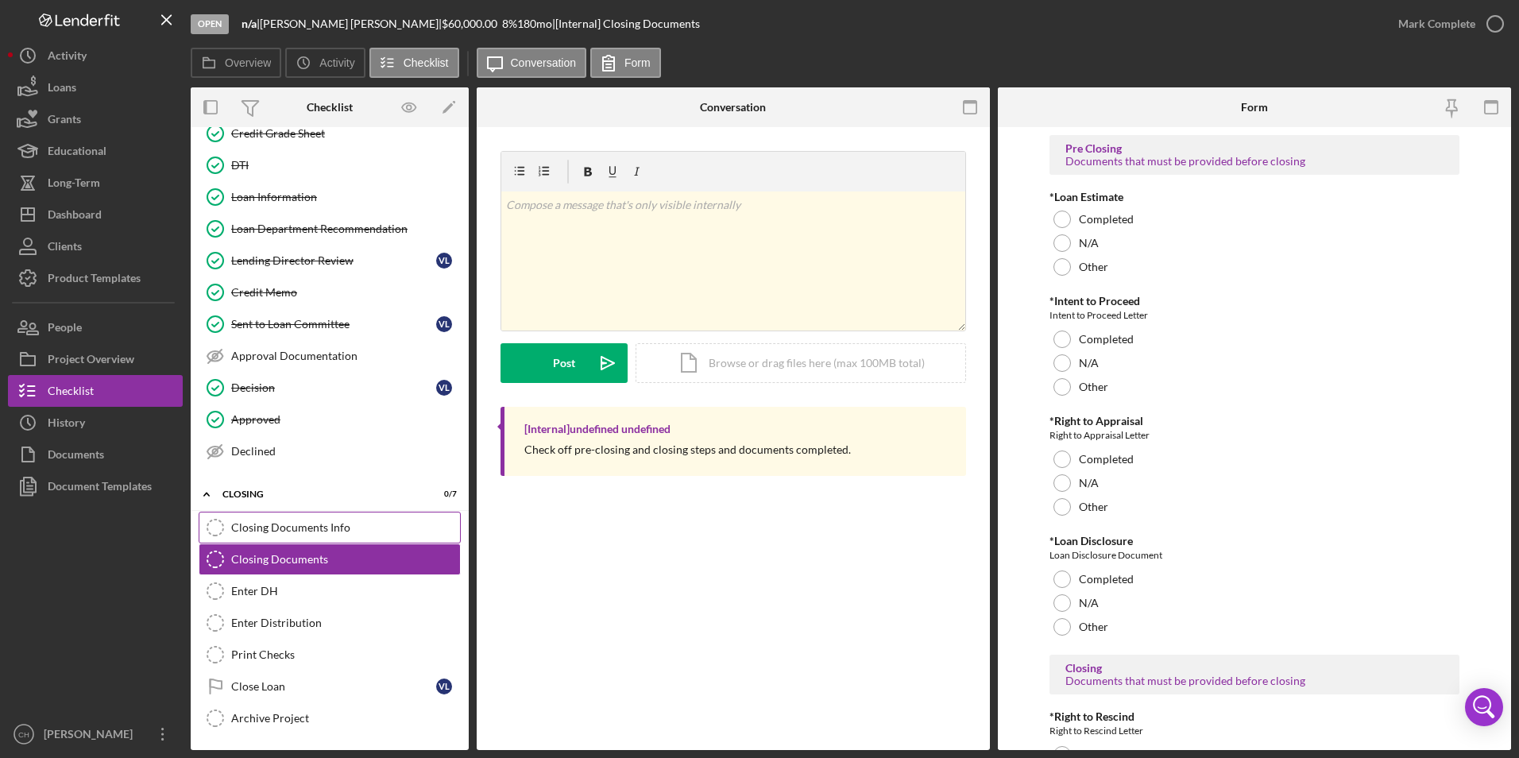
click at [300, 524] on div "Closing Documents Info" at bounding box center [345, 527] width 229 height 13
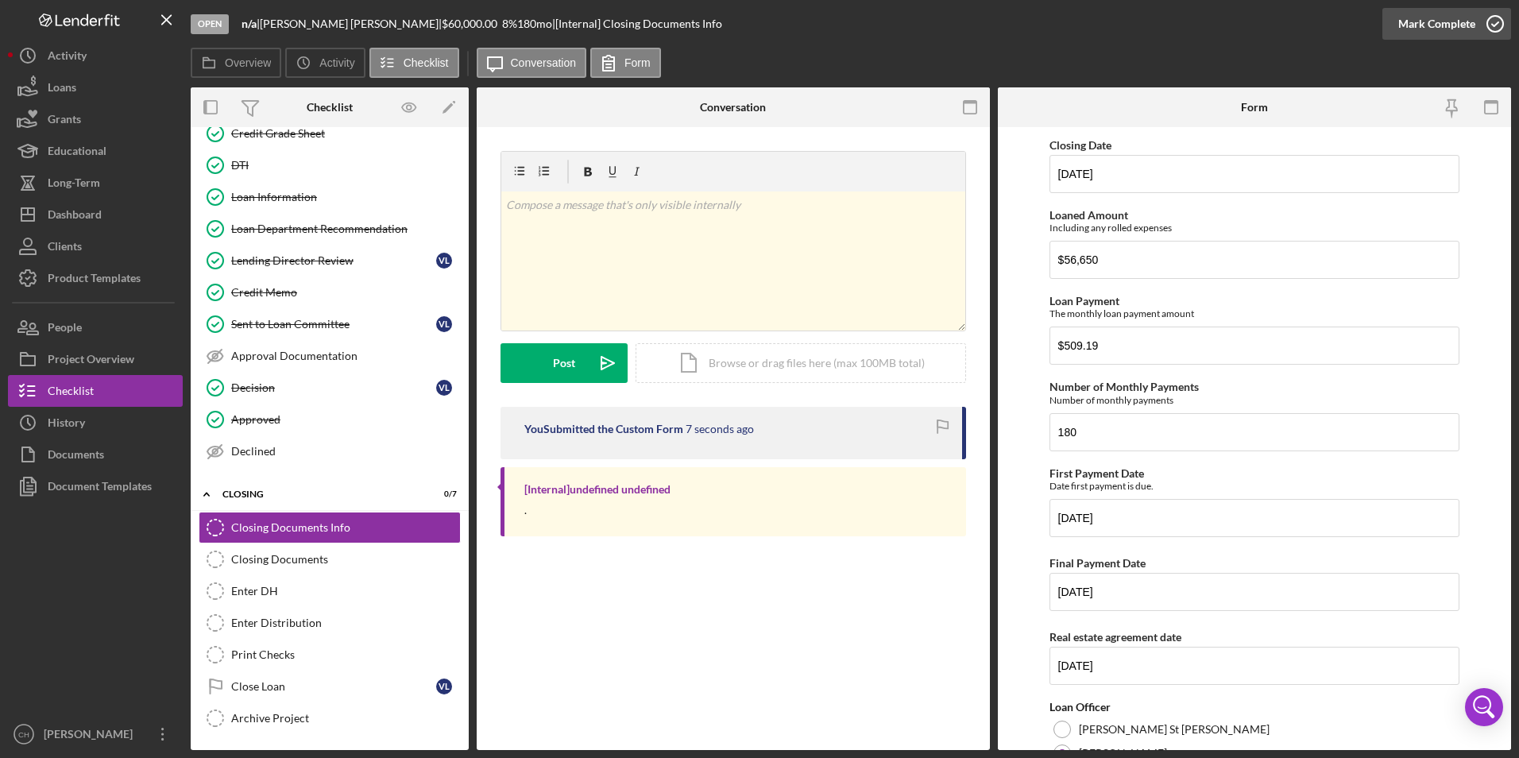
click at [1421, 16] on div "Mark Complete" at bounding box center [1436, 24] width 77 height 32
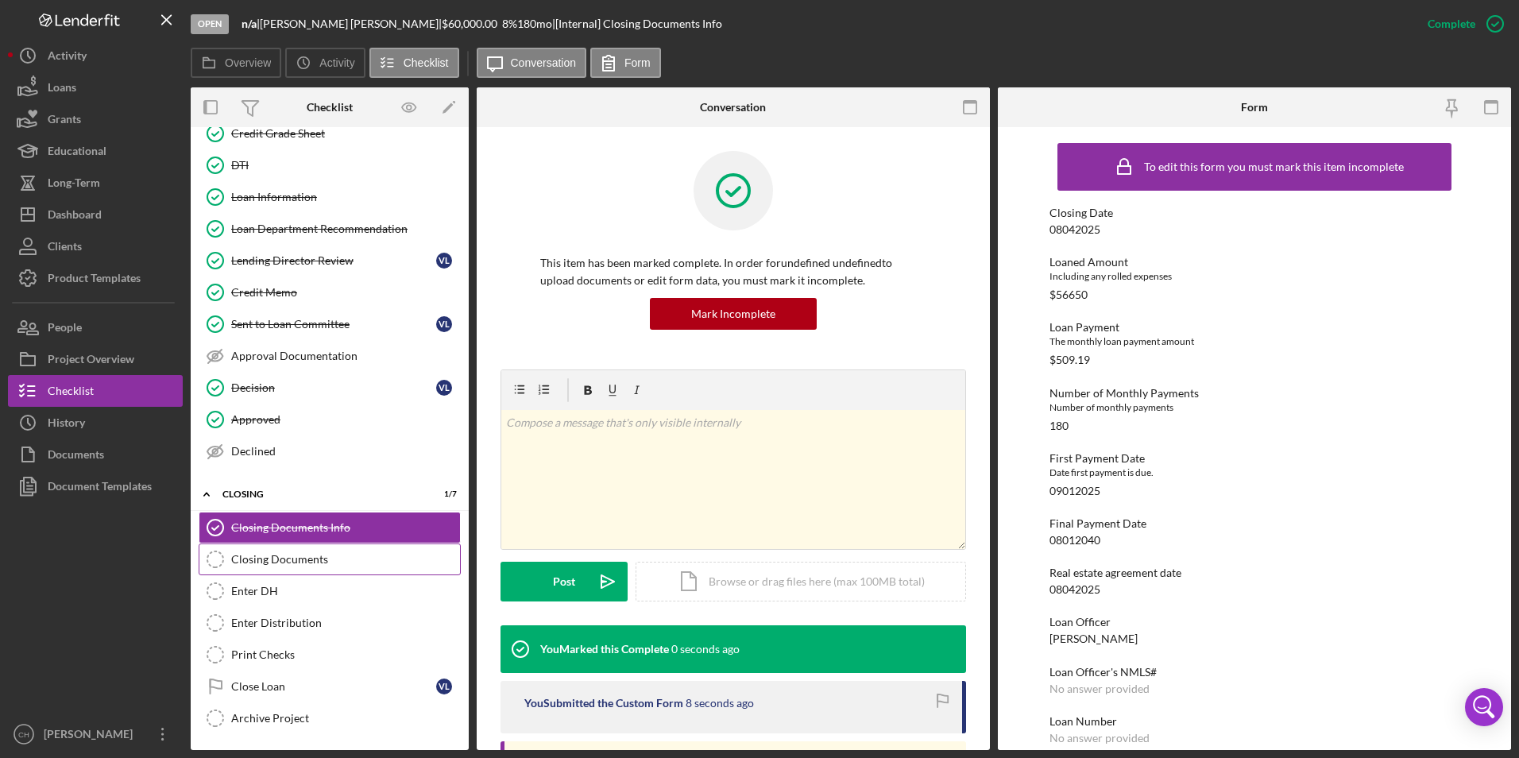
click at [313, 550] on link "Closing Documents Closing Documents" at bounding box center [330, 559] width 262 height 32
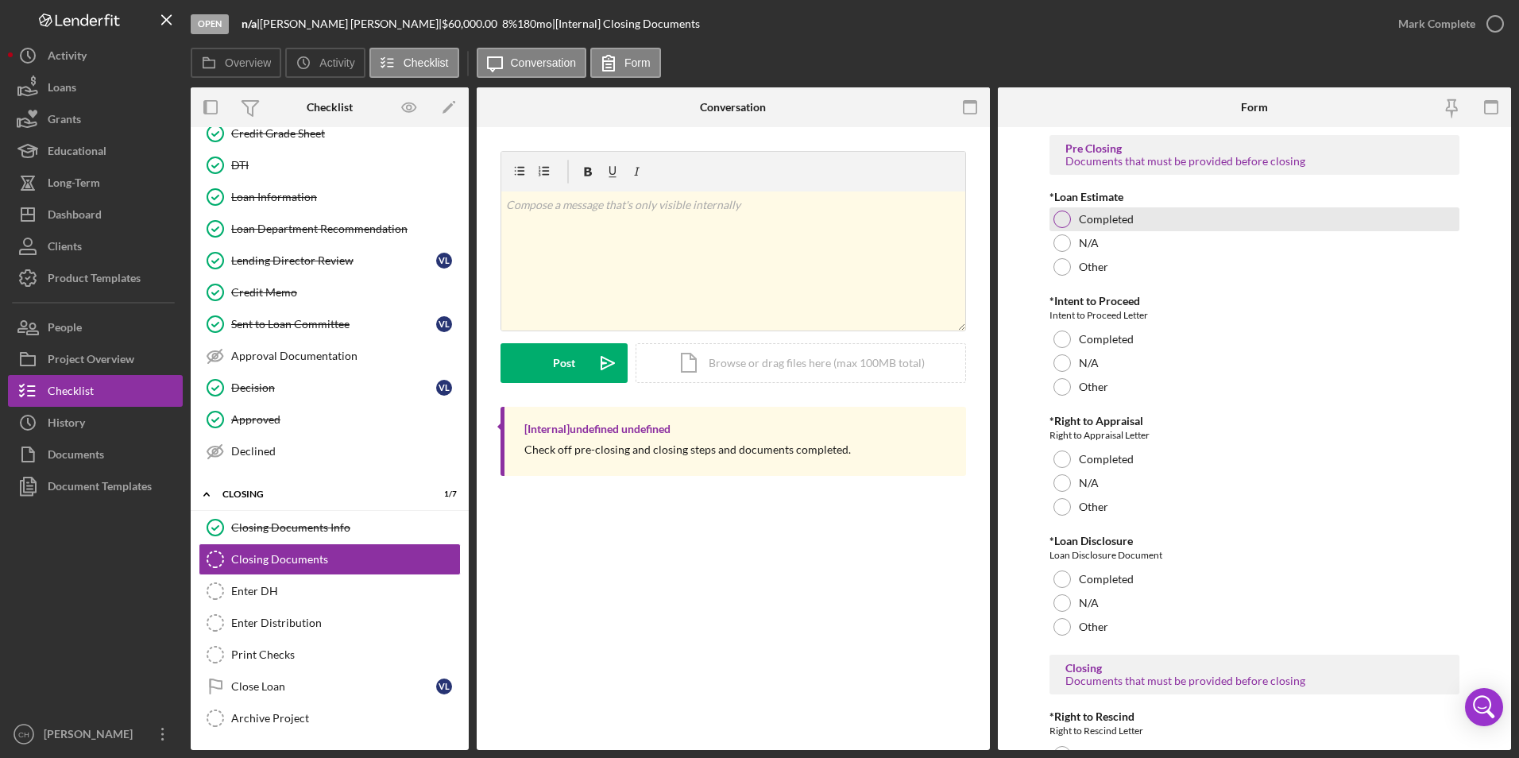
click at [1062, 218] on div at bounding box center [1061, 219] width 17 height 17
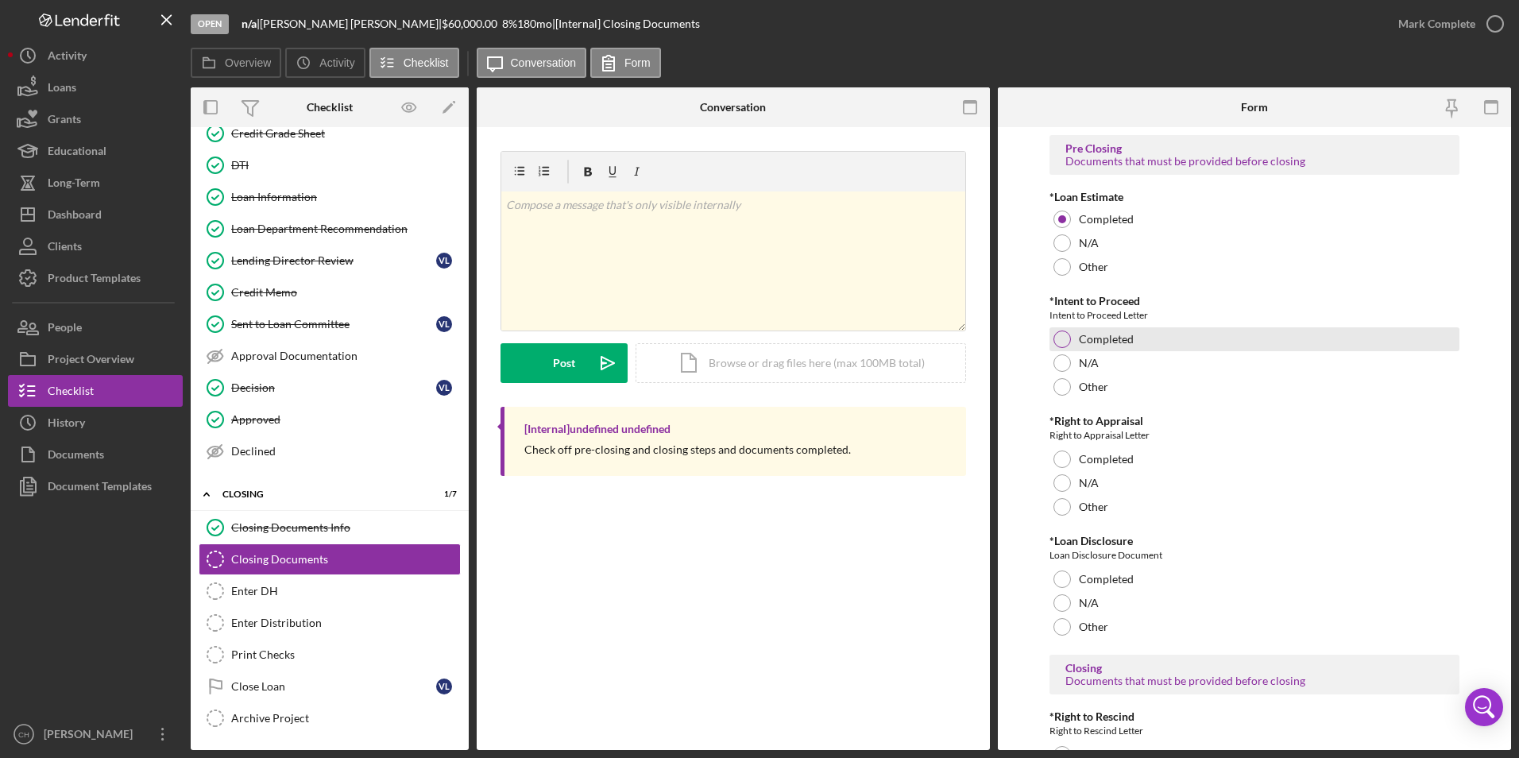
click at [1053, 340] on div at bounding box center [1061, 338] width 17 height 17
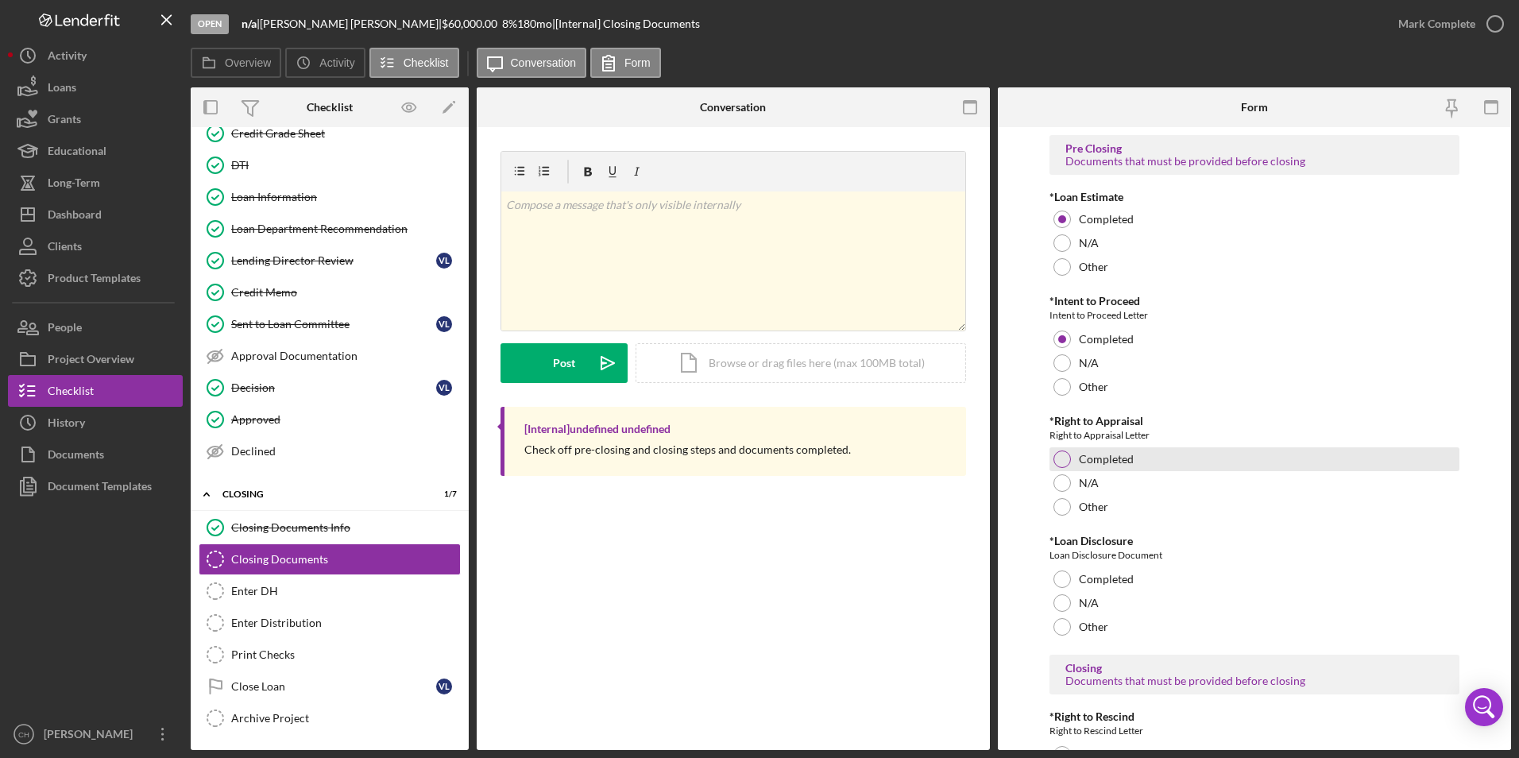
click at [1062, 457] on div at bounding box center [1061, 458] width 17 height 17
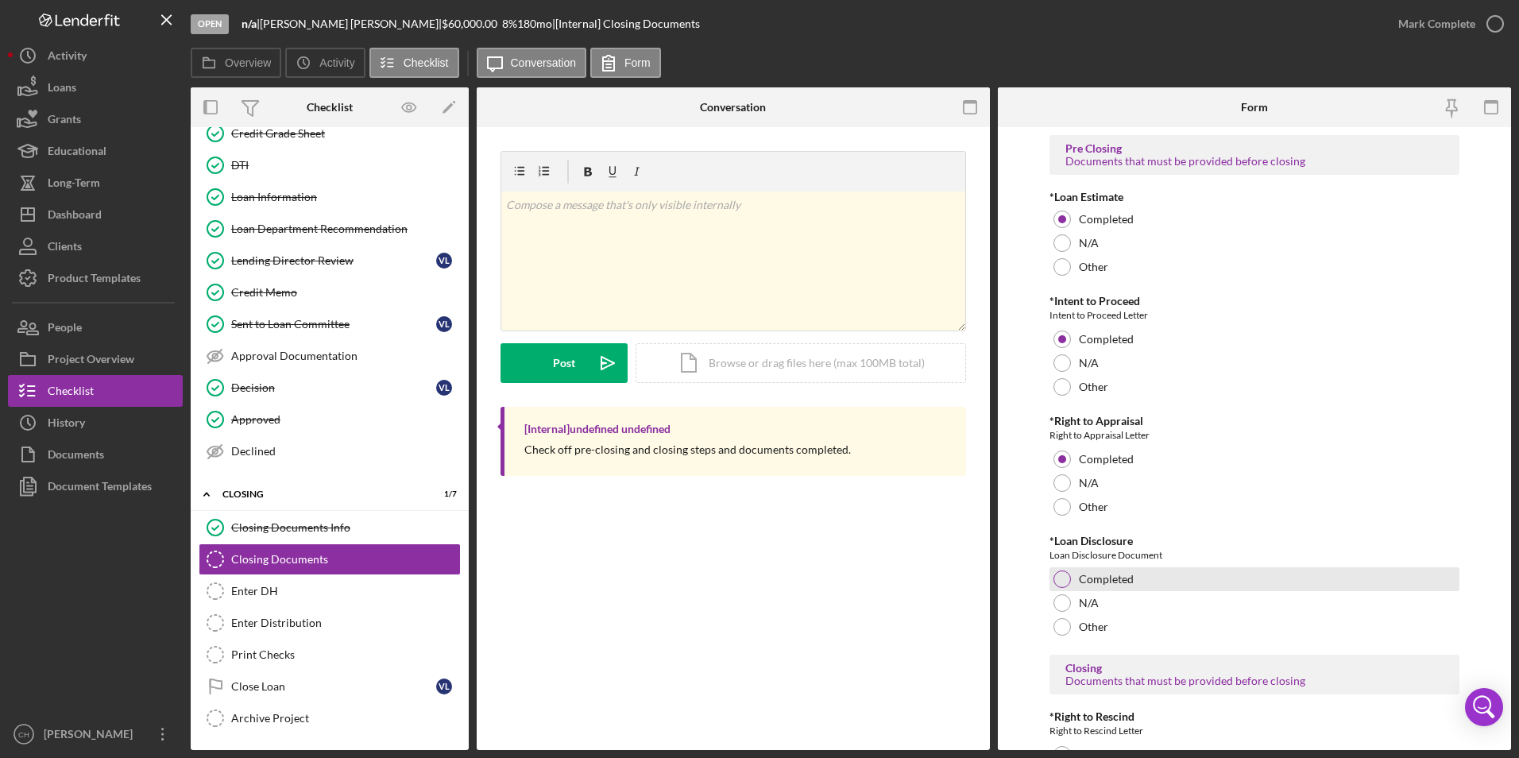
click at [1065, 581] on div at bounding box center [1061, 578] width 17 height 17
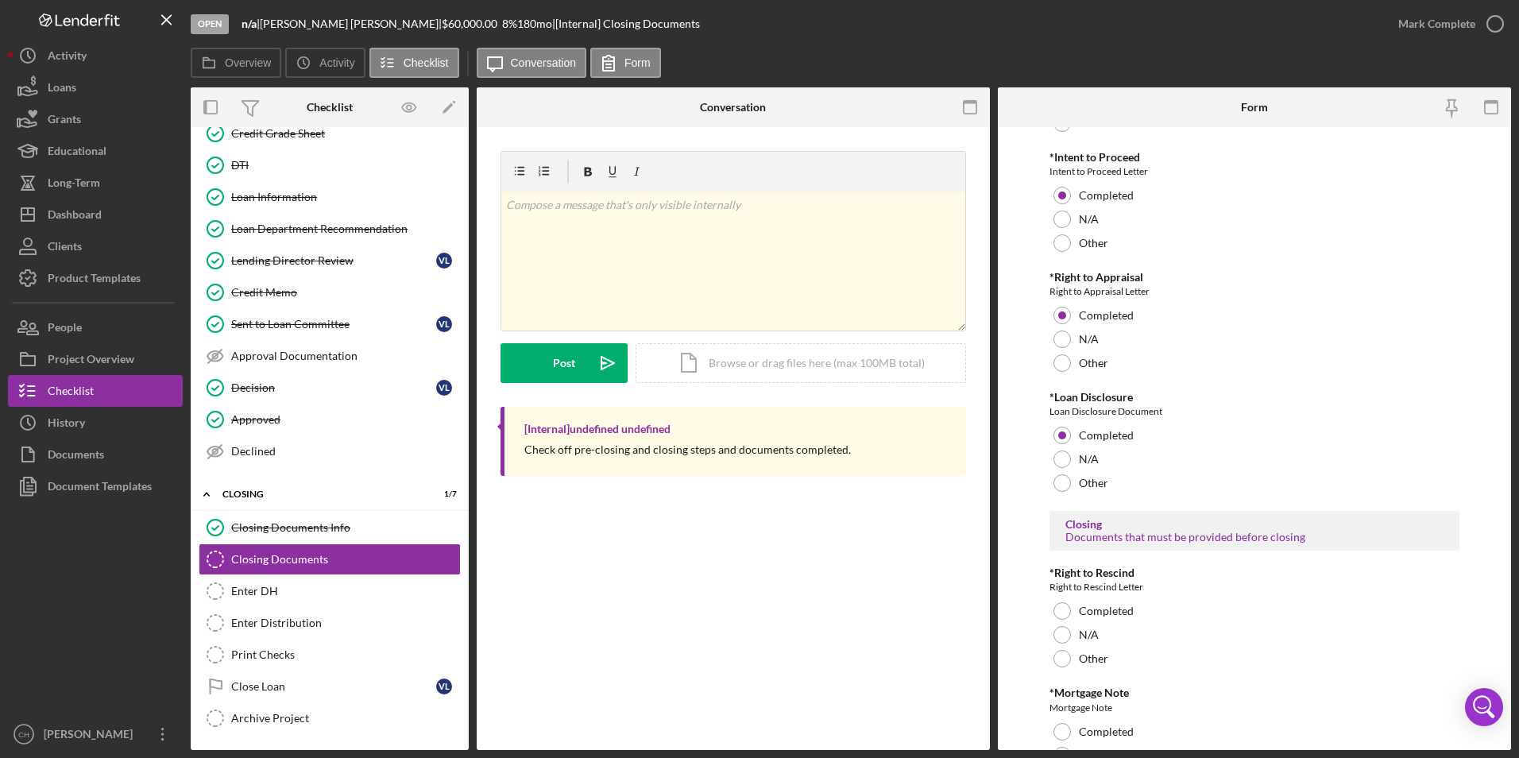
scroll to position [159, 0]
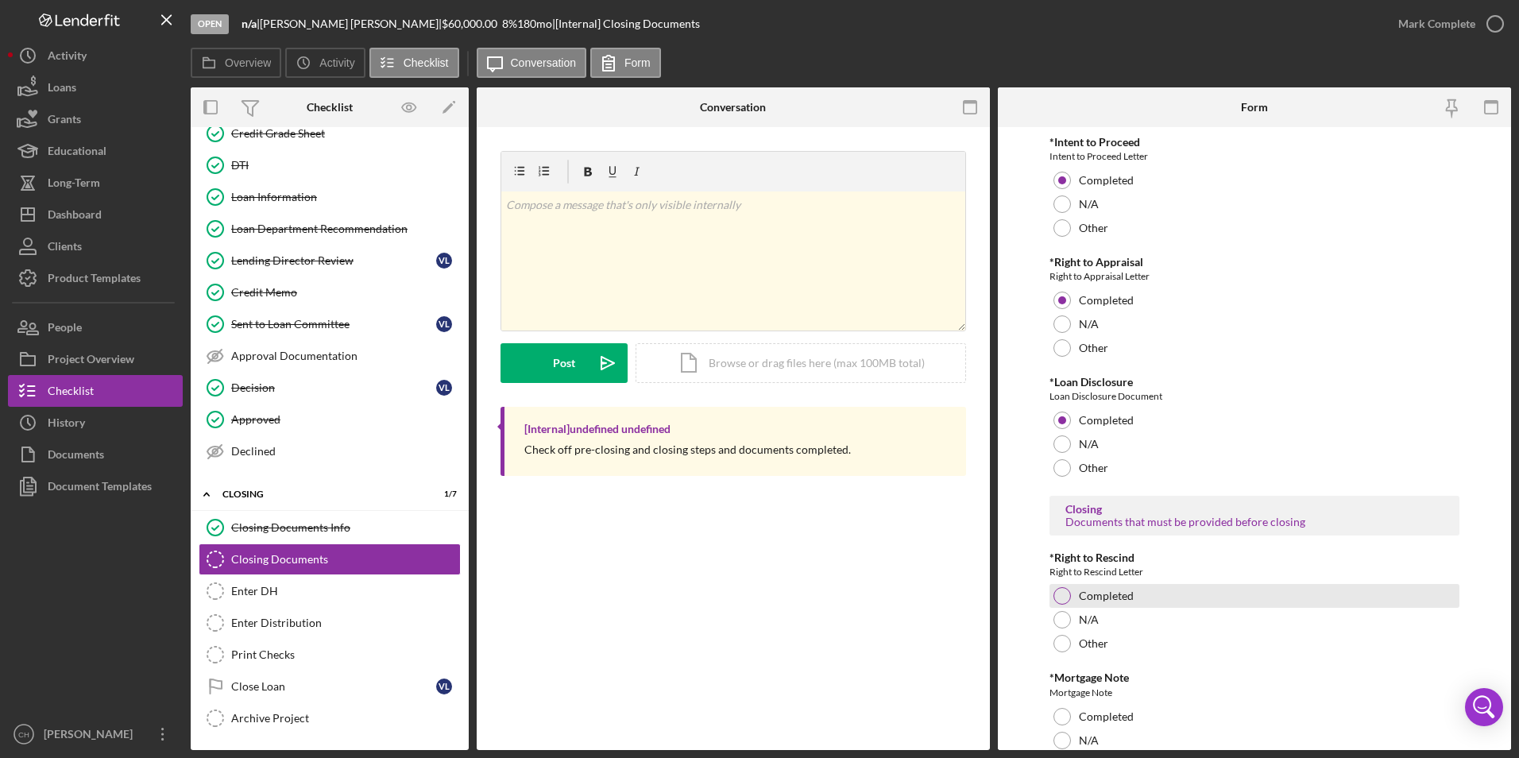
click at [1061, 597] on div at bounding box center [1061, 595] width 17 height 17
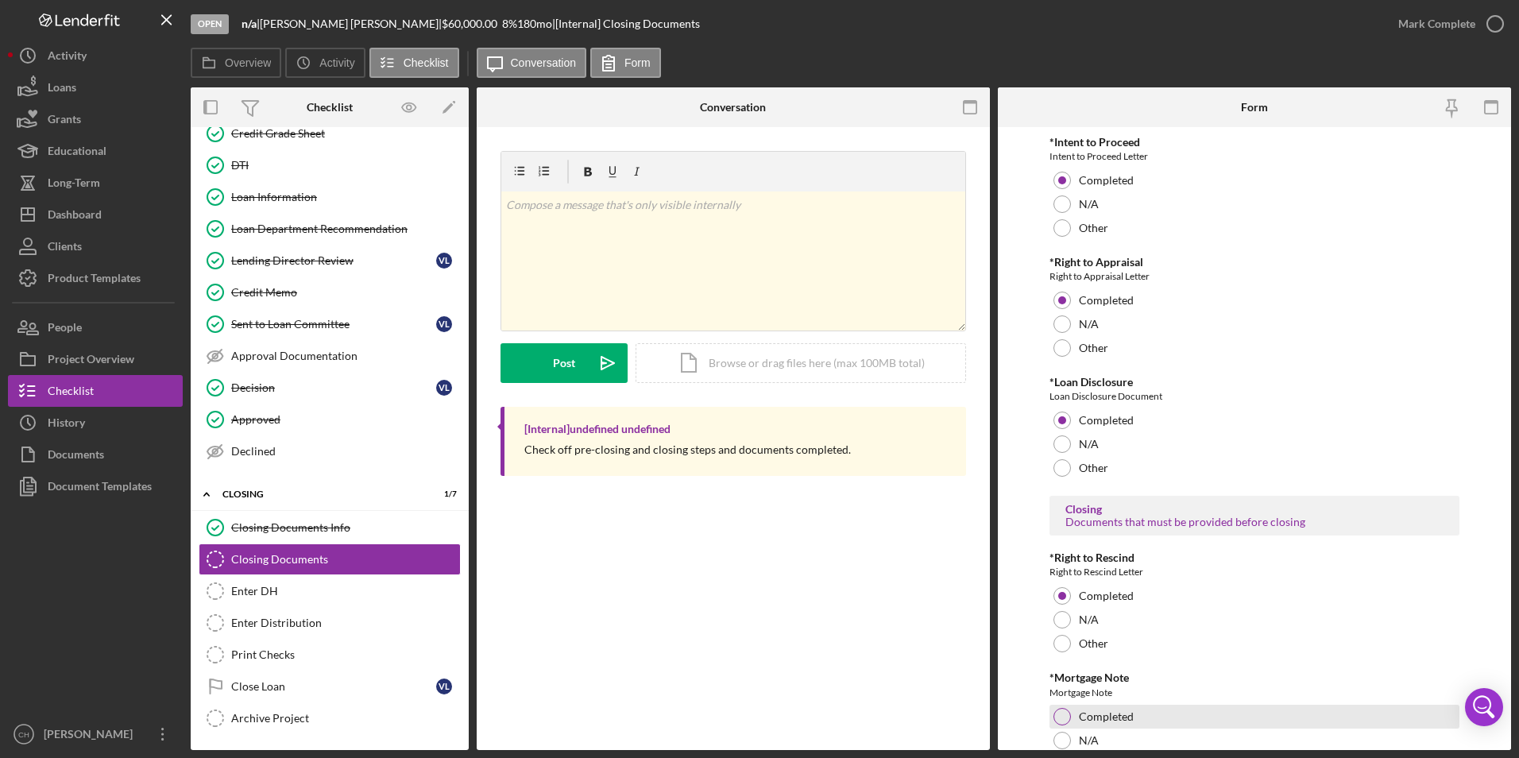
click at [1063, 716] on div at bounding box center [1061, 716] width 17 height 17
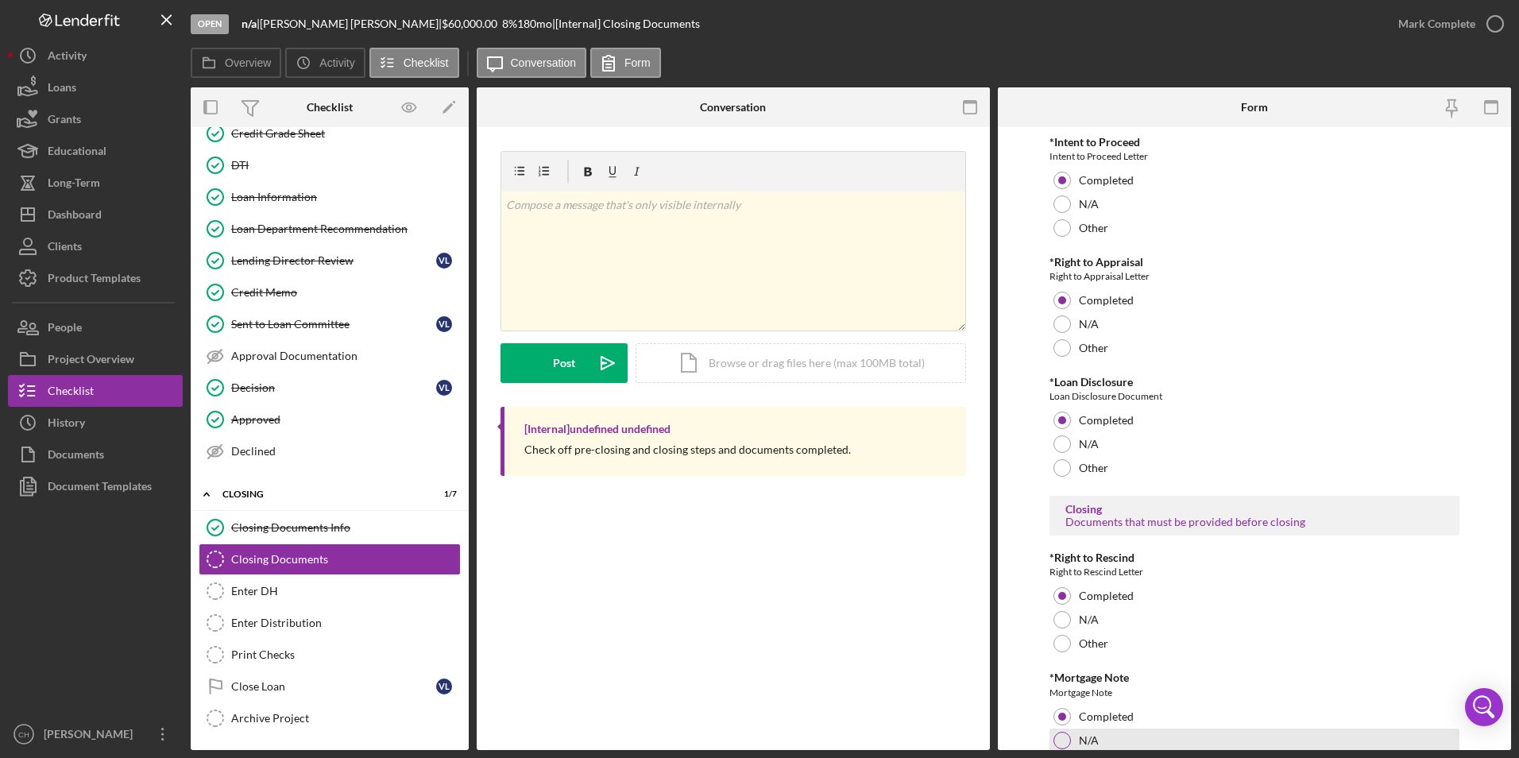
scroll to position [318, 0]
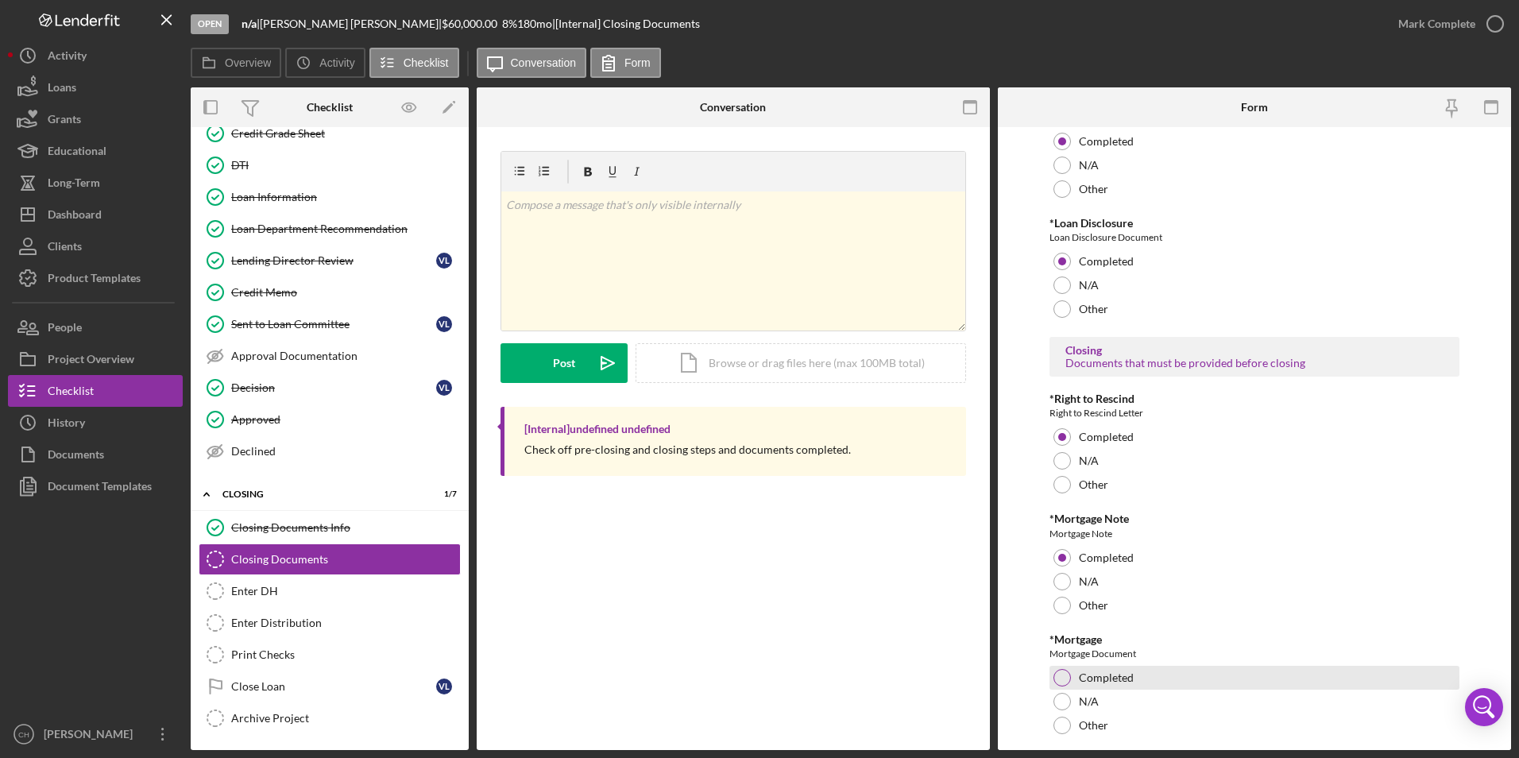
click at [1061, 681] on div at bounding box center [1061, 677] width 17 height 17
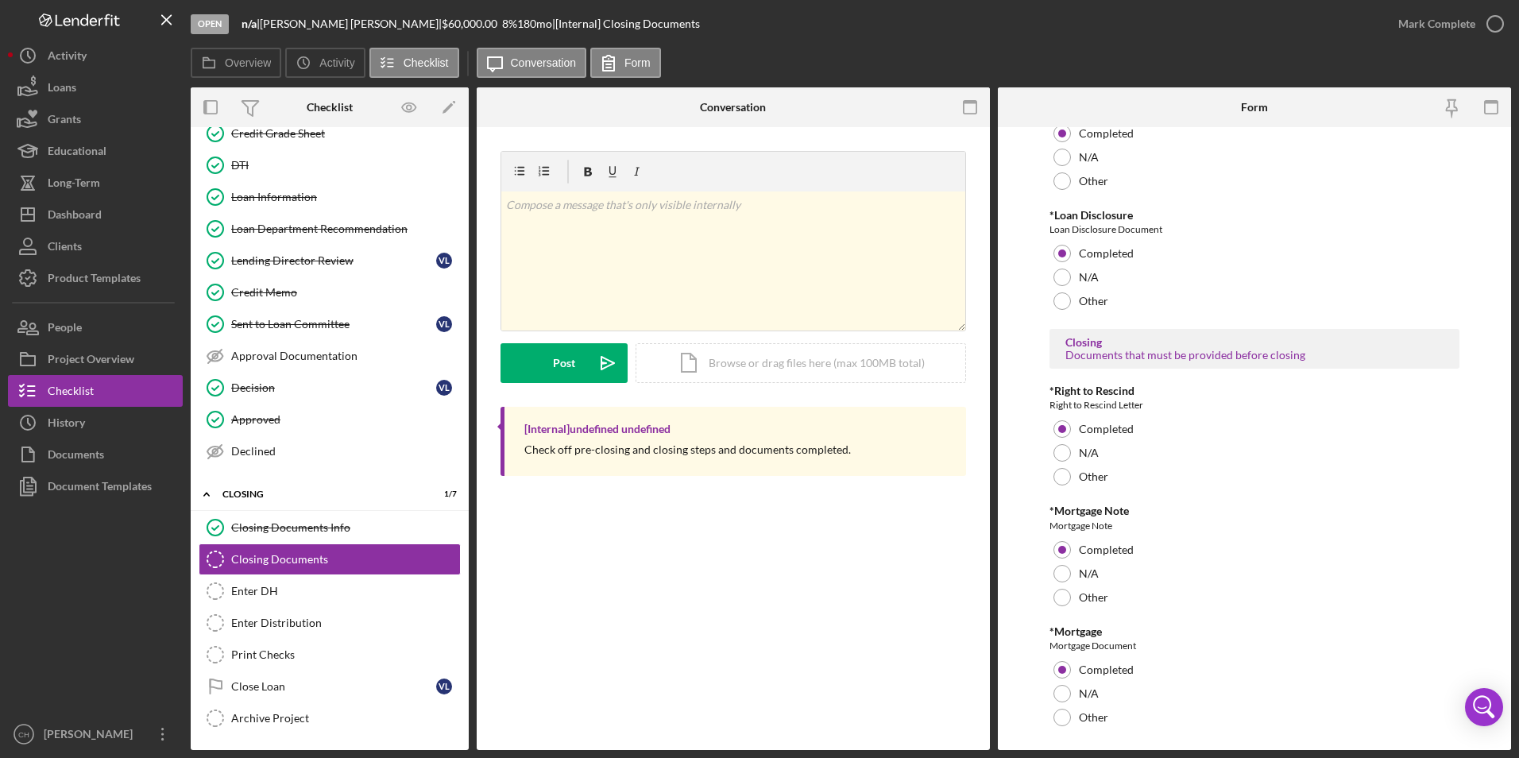
scroll to position [363, 0]
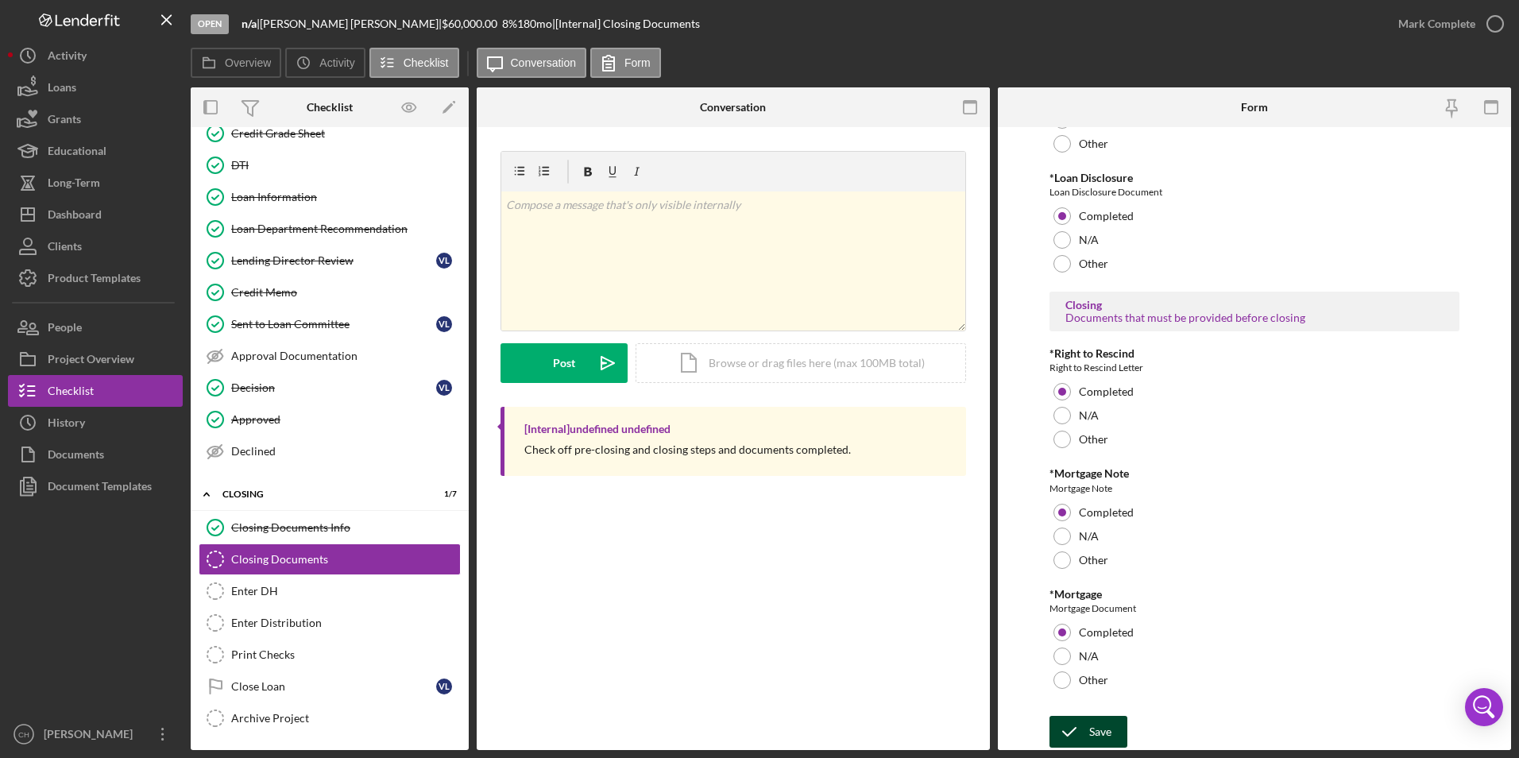
click at [1098, 727] on div "Save" at bounding box center [1100, 732] width 22 height 32
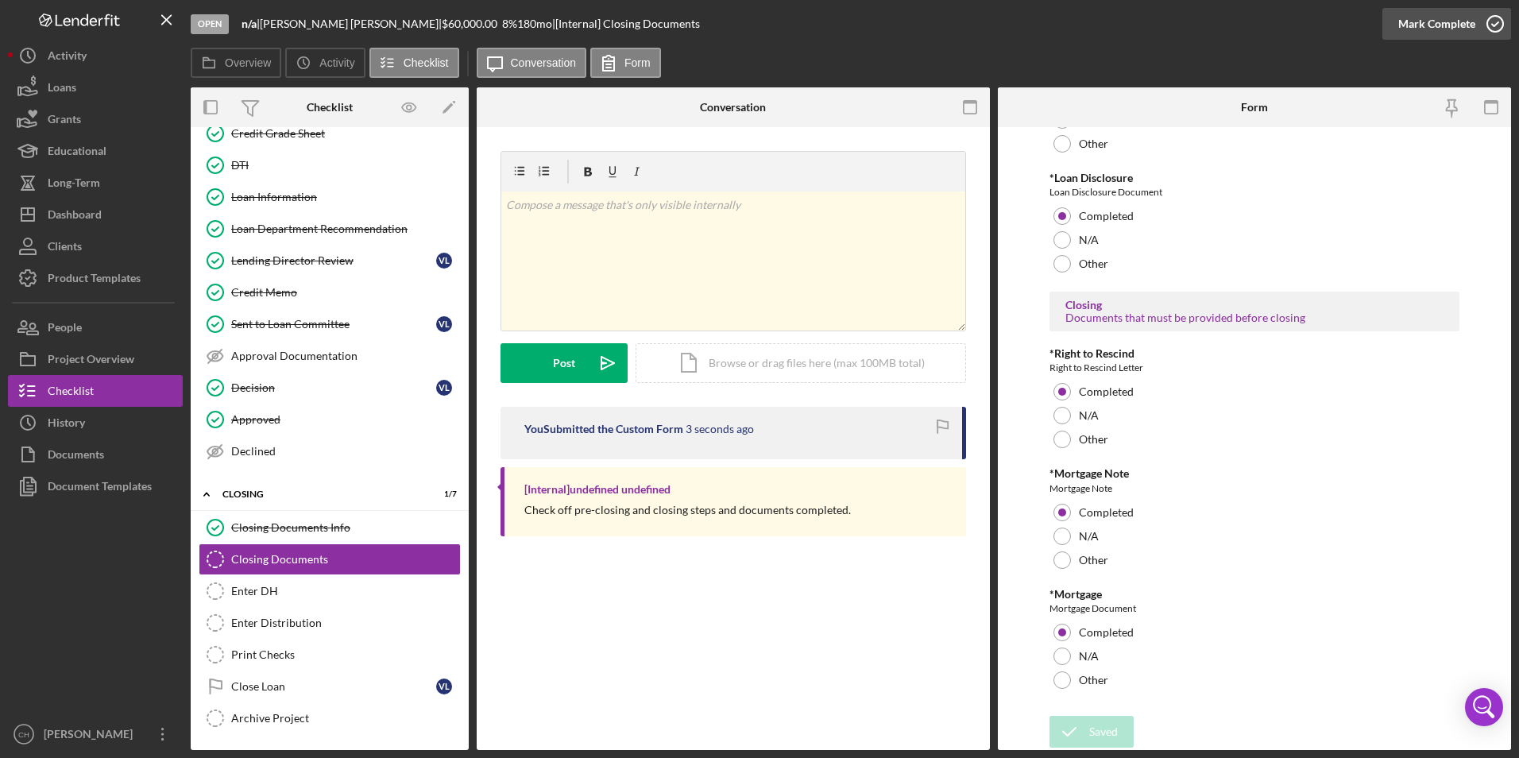
click at [1431, 21] on div "Mark Complete" at bounding box center [1436, 24] width 77 height 32
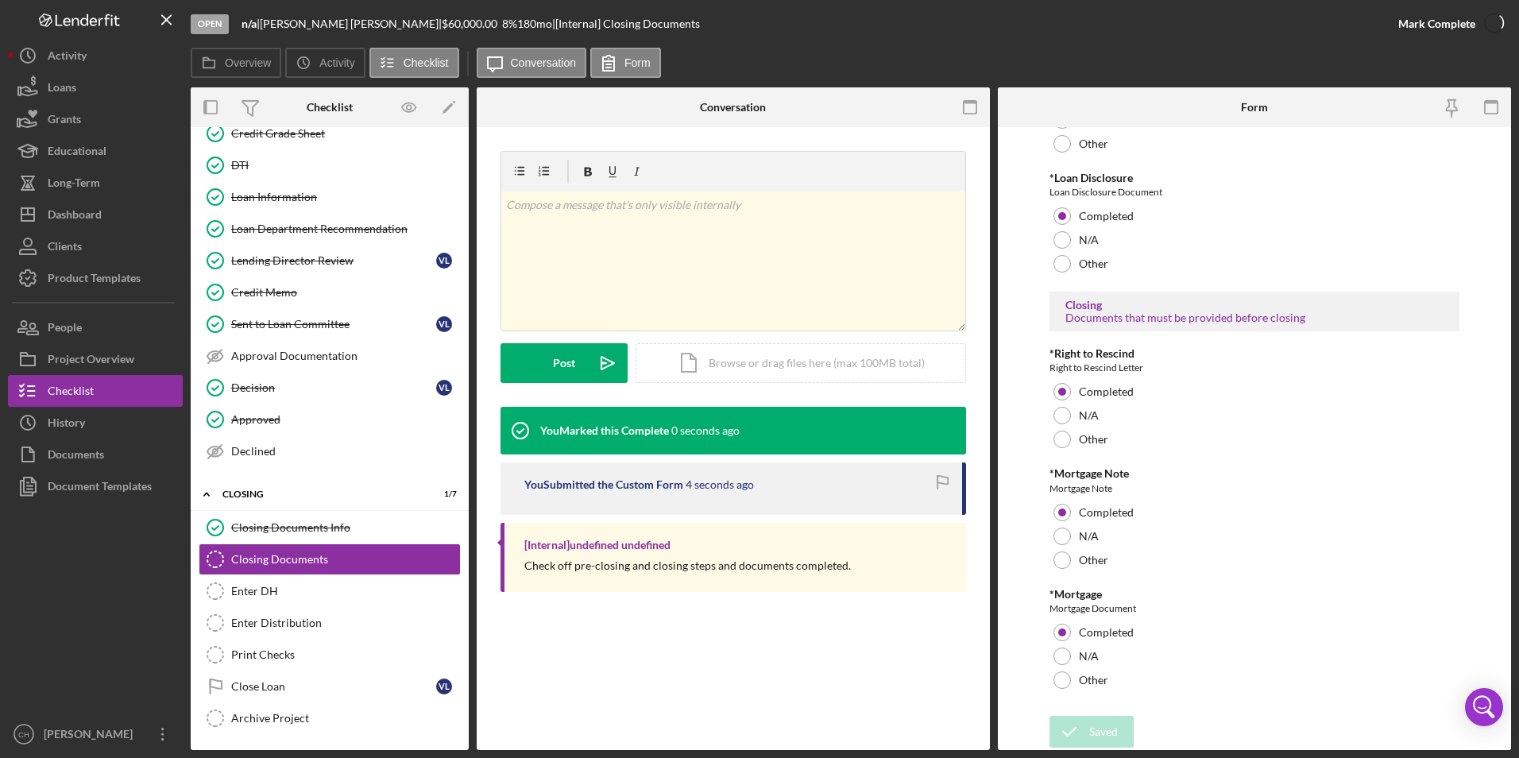
scroll to position [427, 0]
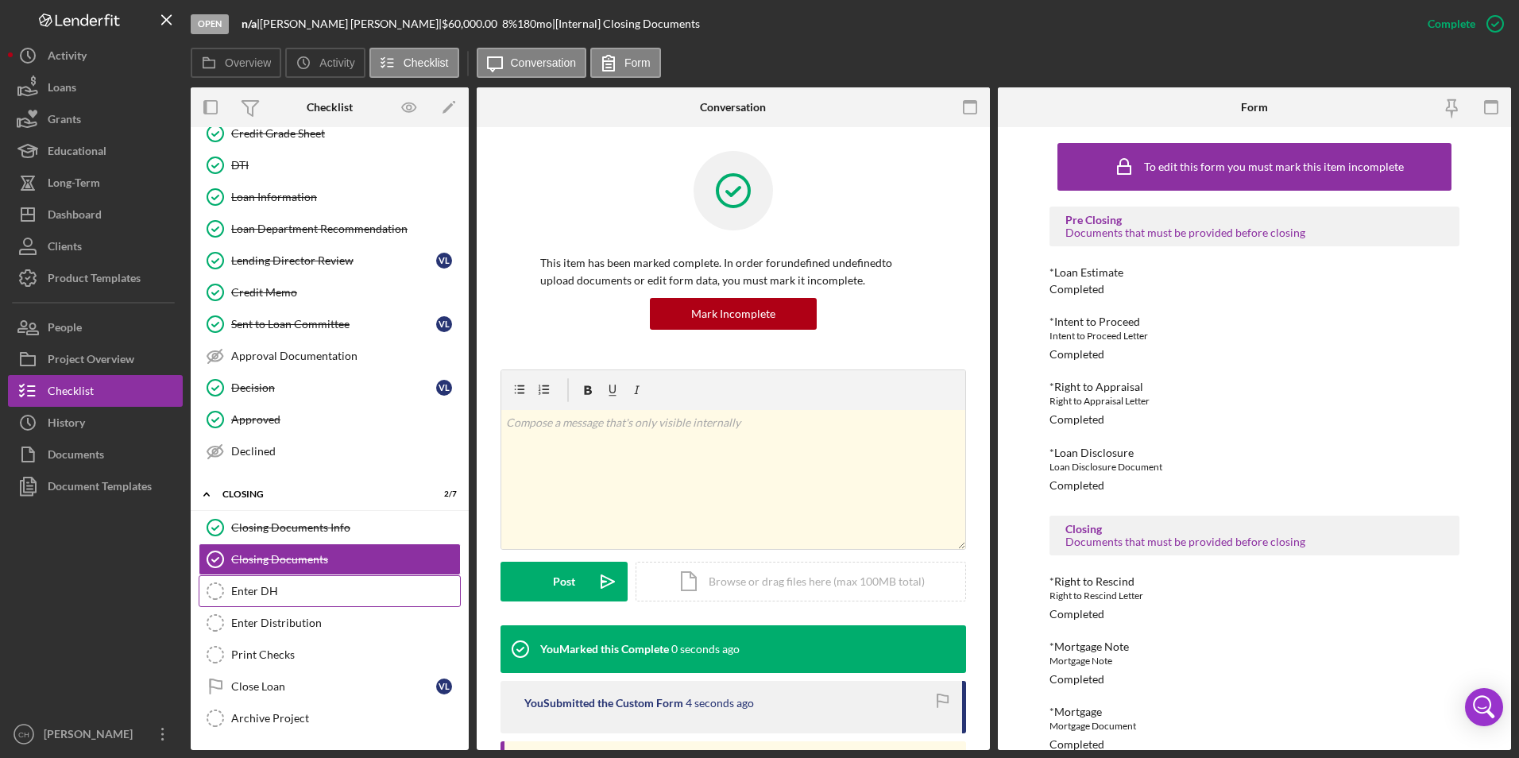
click at [266, 597] on div "Enter DH" at bounding box center [345, 591] width 229 height 13
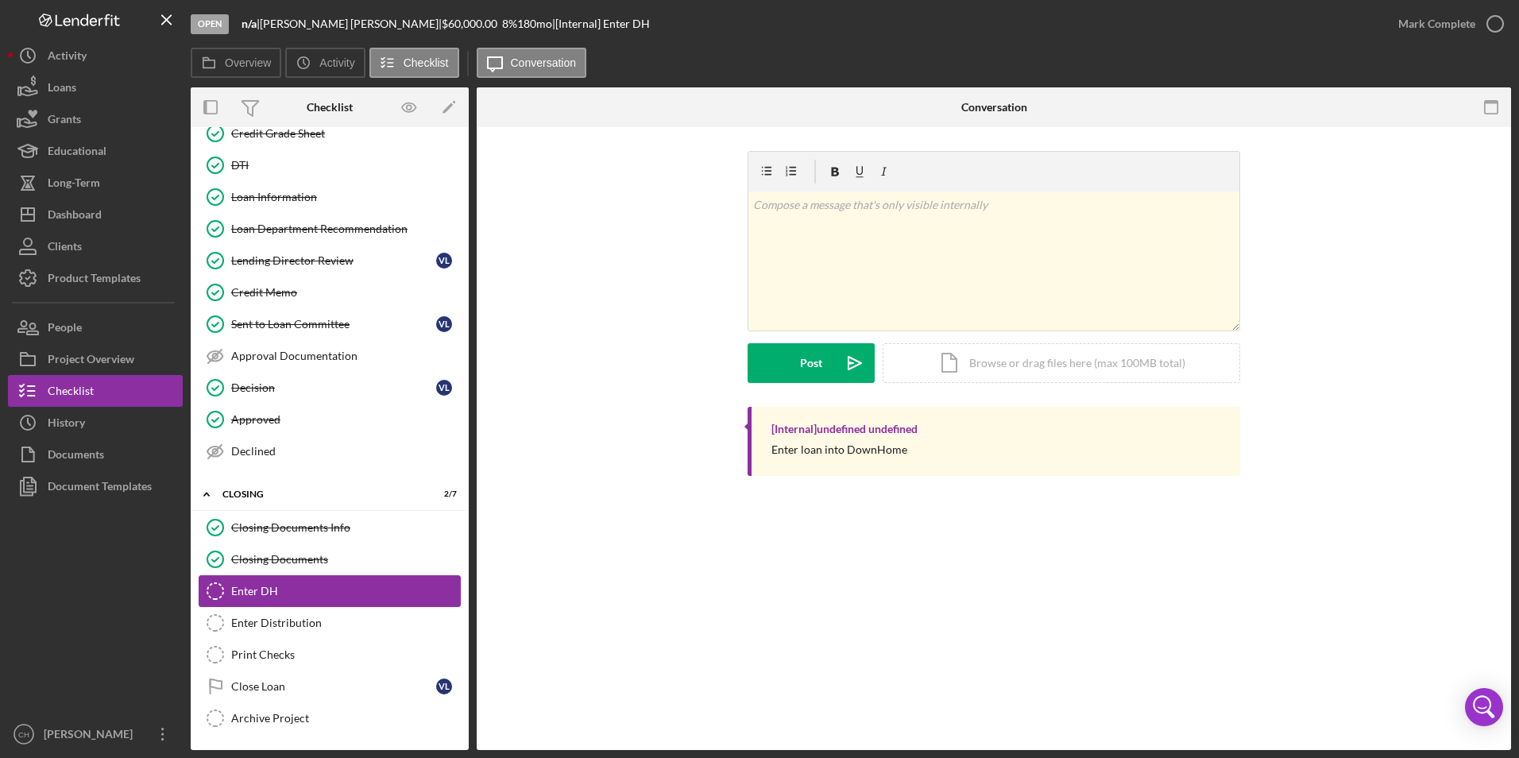
scroll to position [586, 0]
click at [1420, 33] on div "Mark Complete" at bounding box center [1436, 24] width 77 height 32
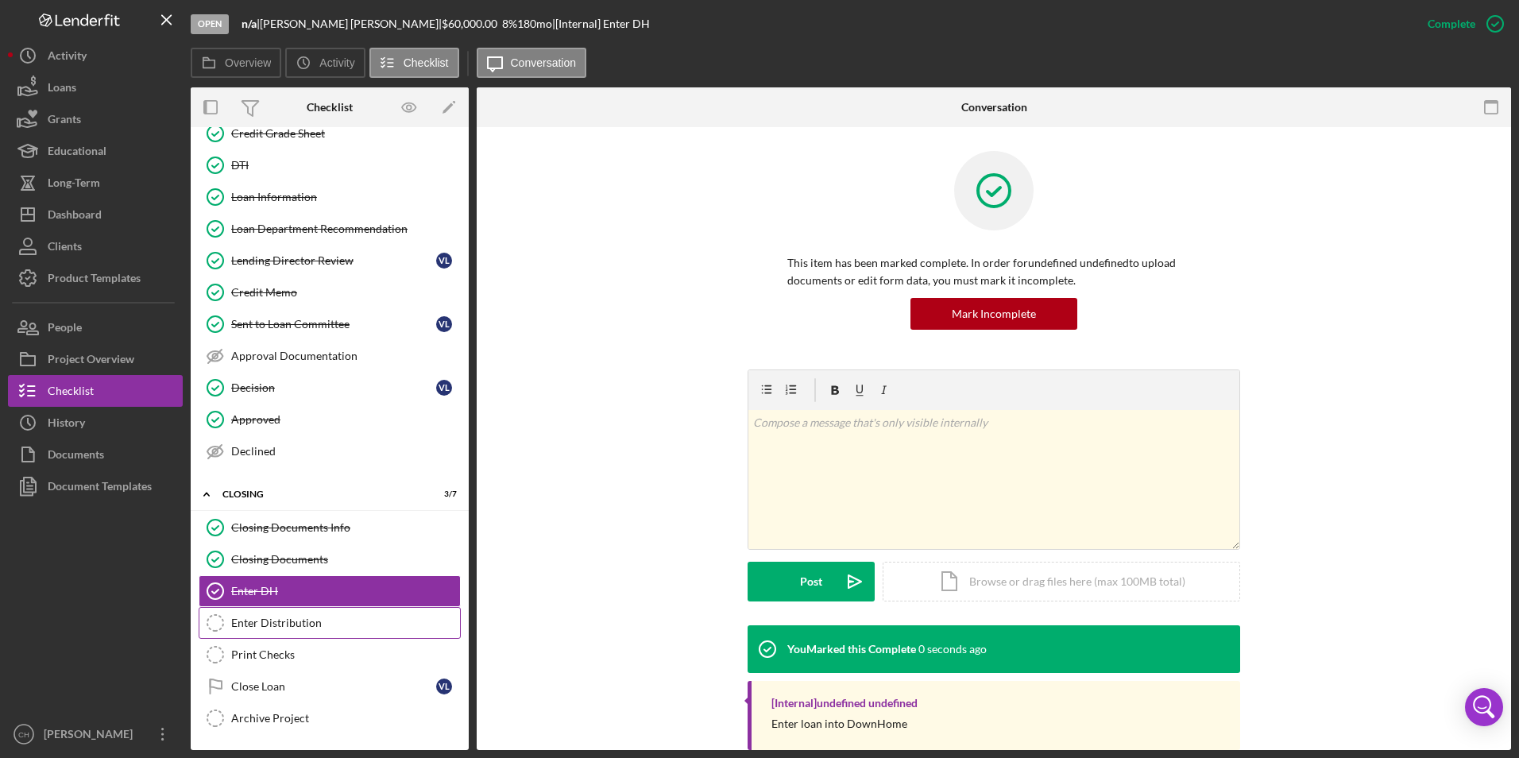
click at [296, 620] on div "Enter Distribution" at bounding box center [345, 622] width 229 height 13
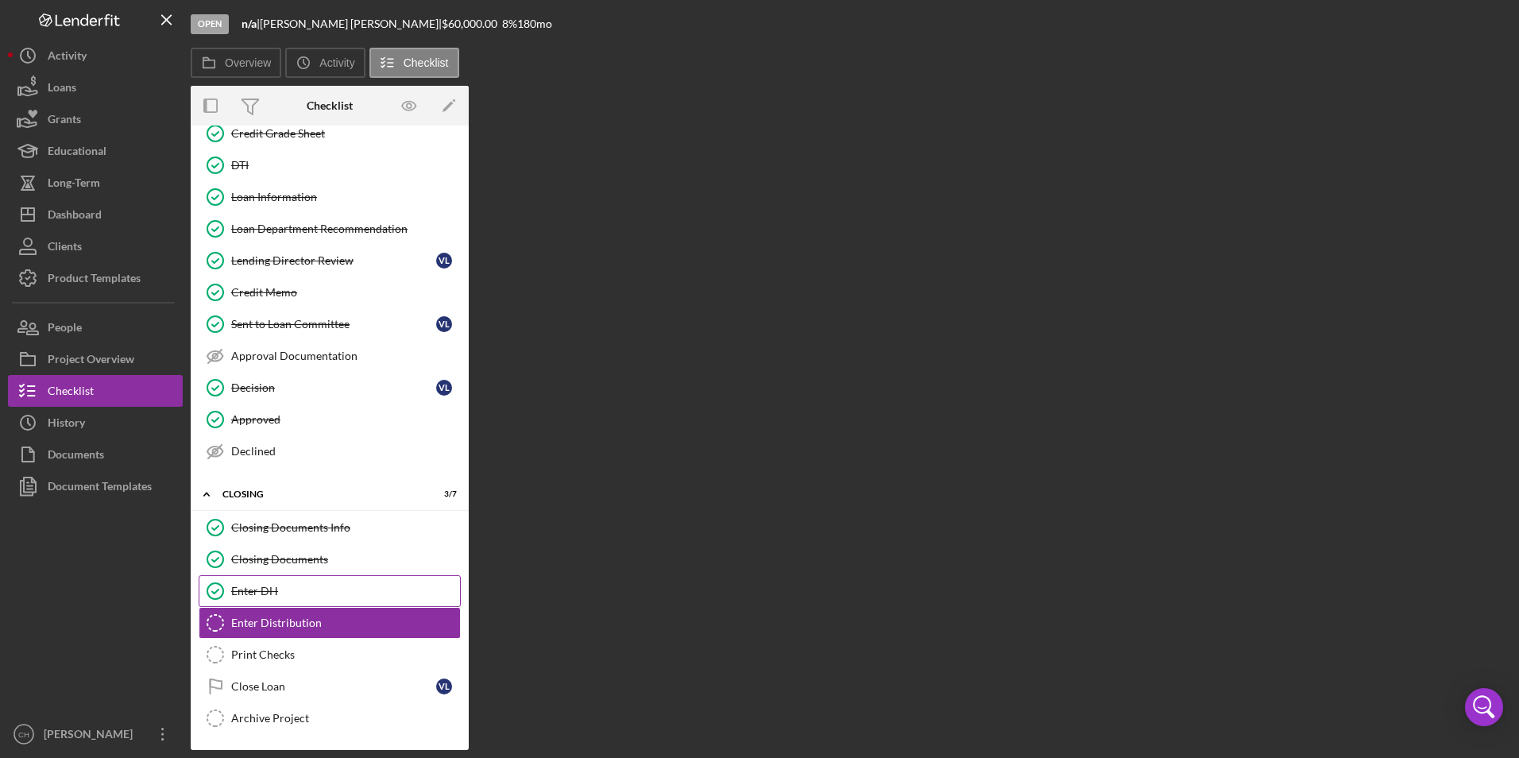
scroll to position [586, 0]
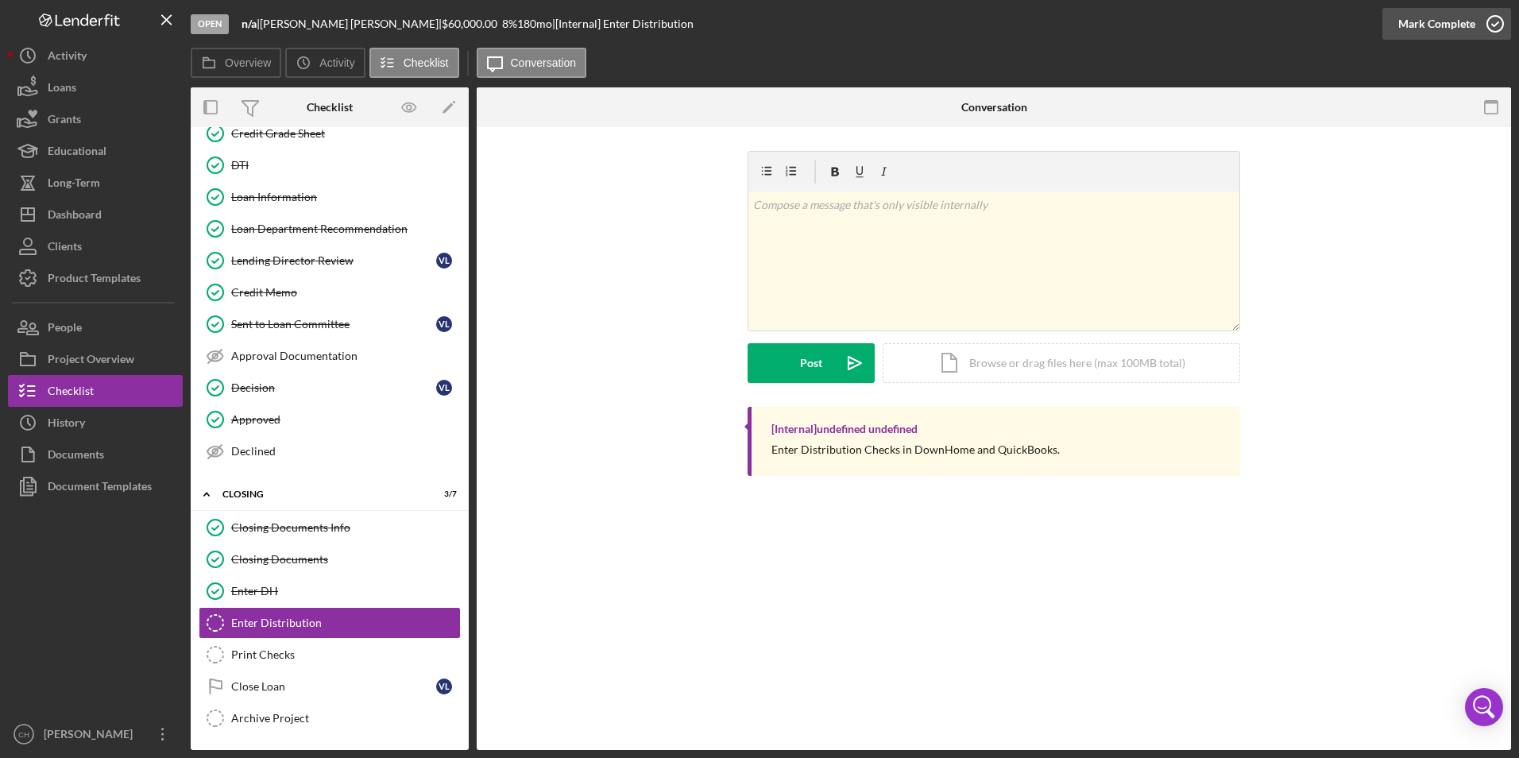
click at [1440, 25] on div "Mark Complete" at bounding box center [1436, 24] width 77 height 32
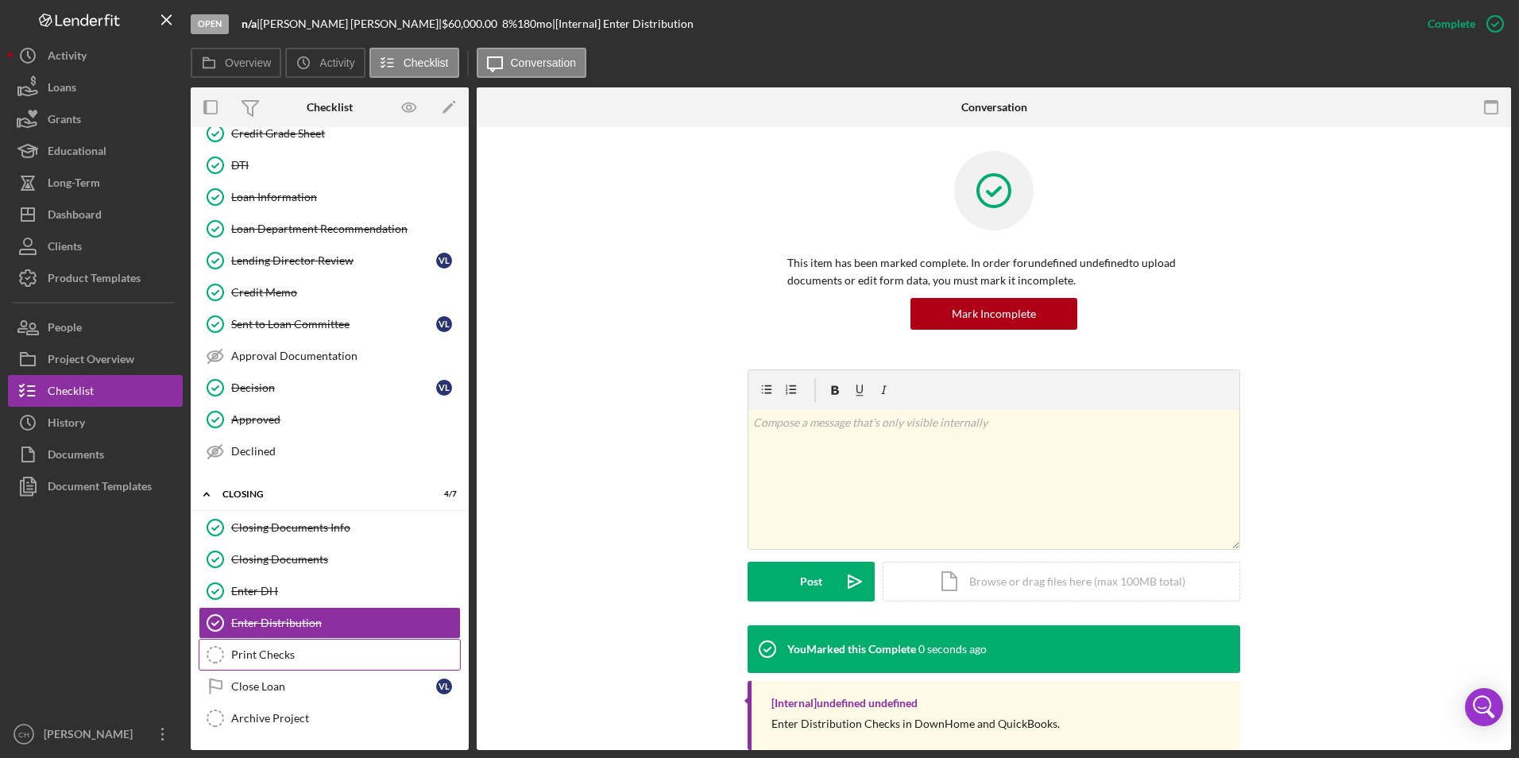
click at [284, 647] on link "Print Checks Print Checks" at bounding box center [330, 655] width 262 height 32
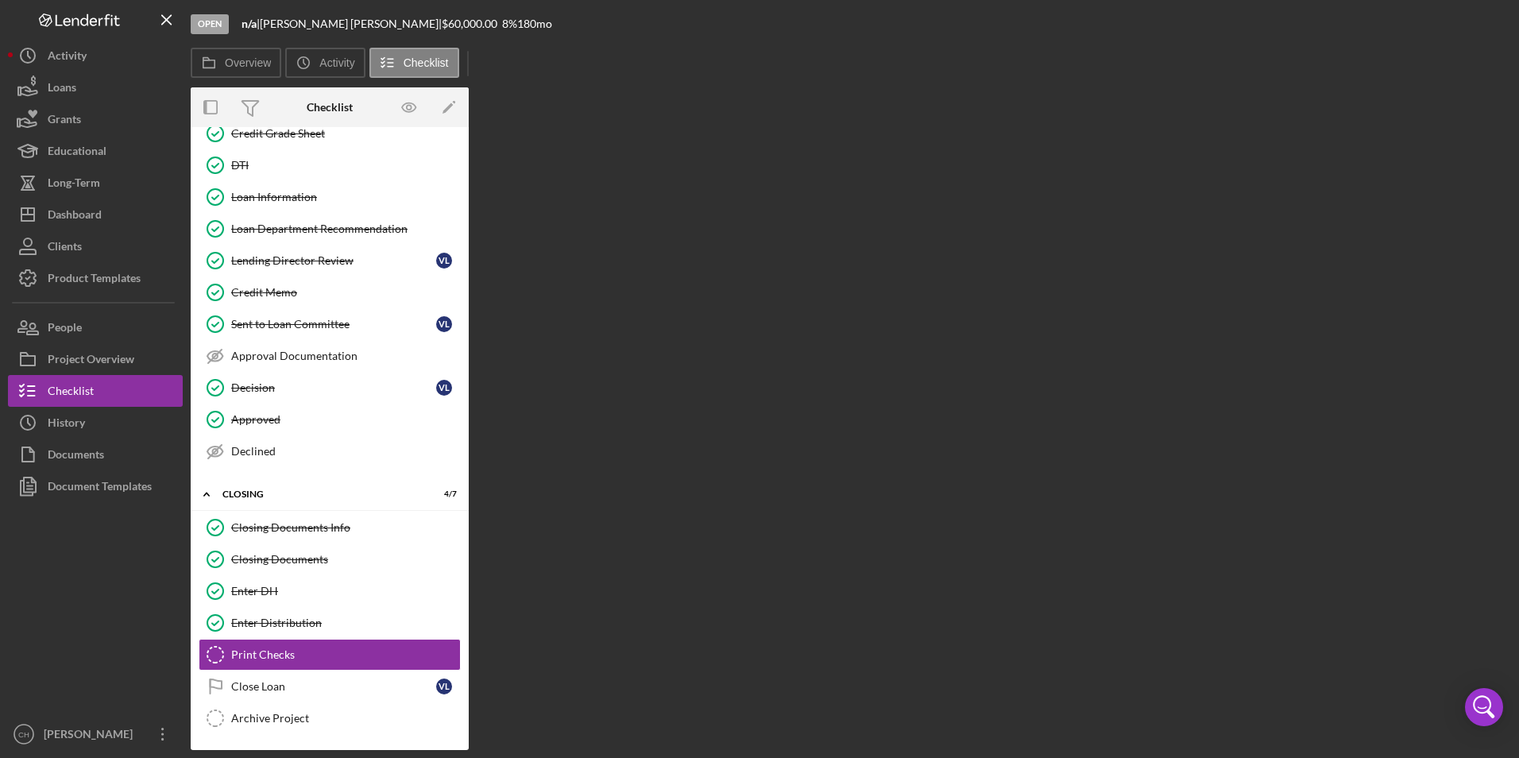
scroll to position [586, 0]
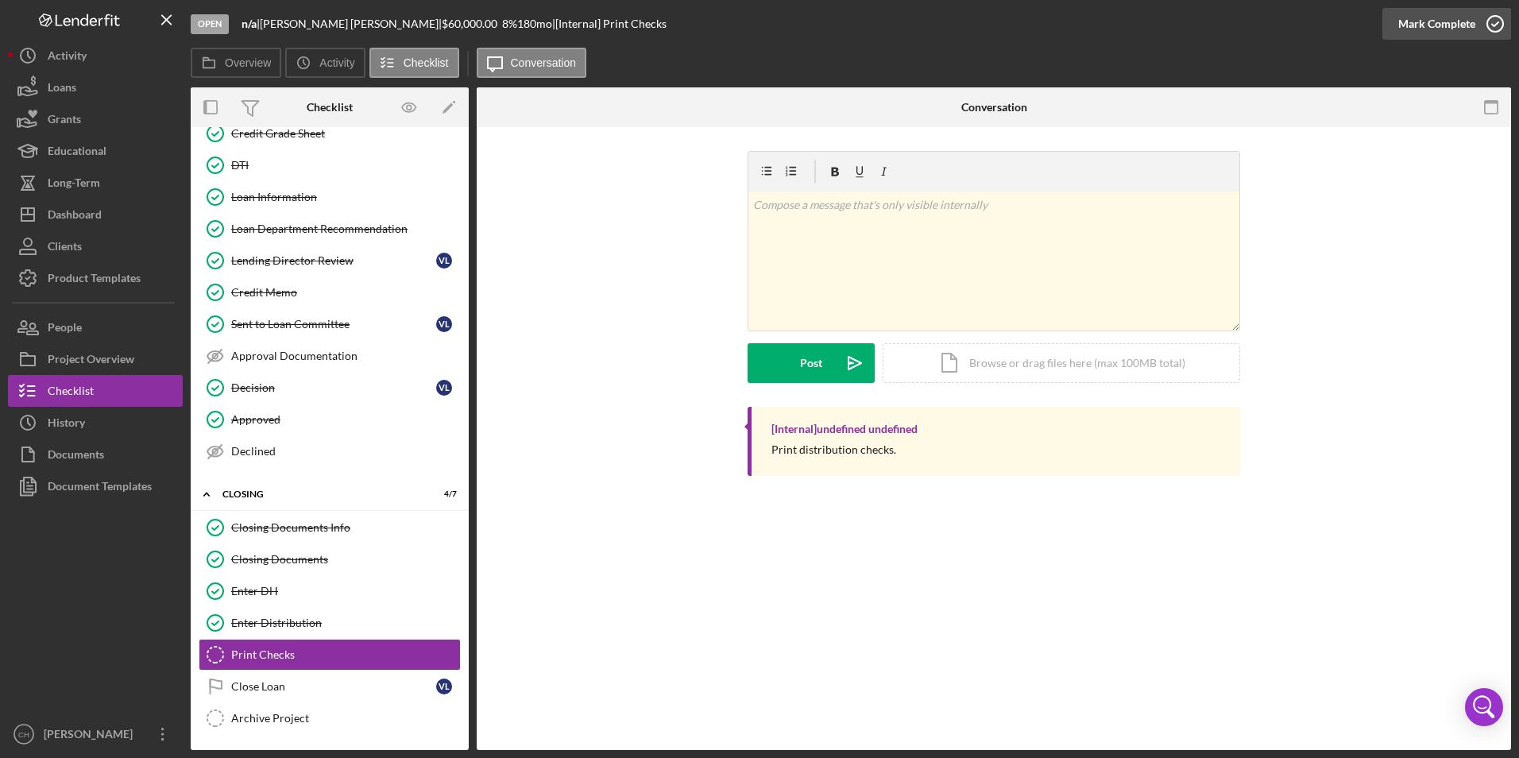
click at [1440, 28] on div "Mark Complete" at bounding box center [1436, 24] width 77 height 32
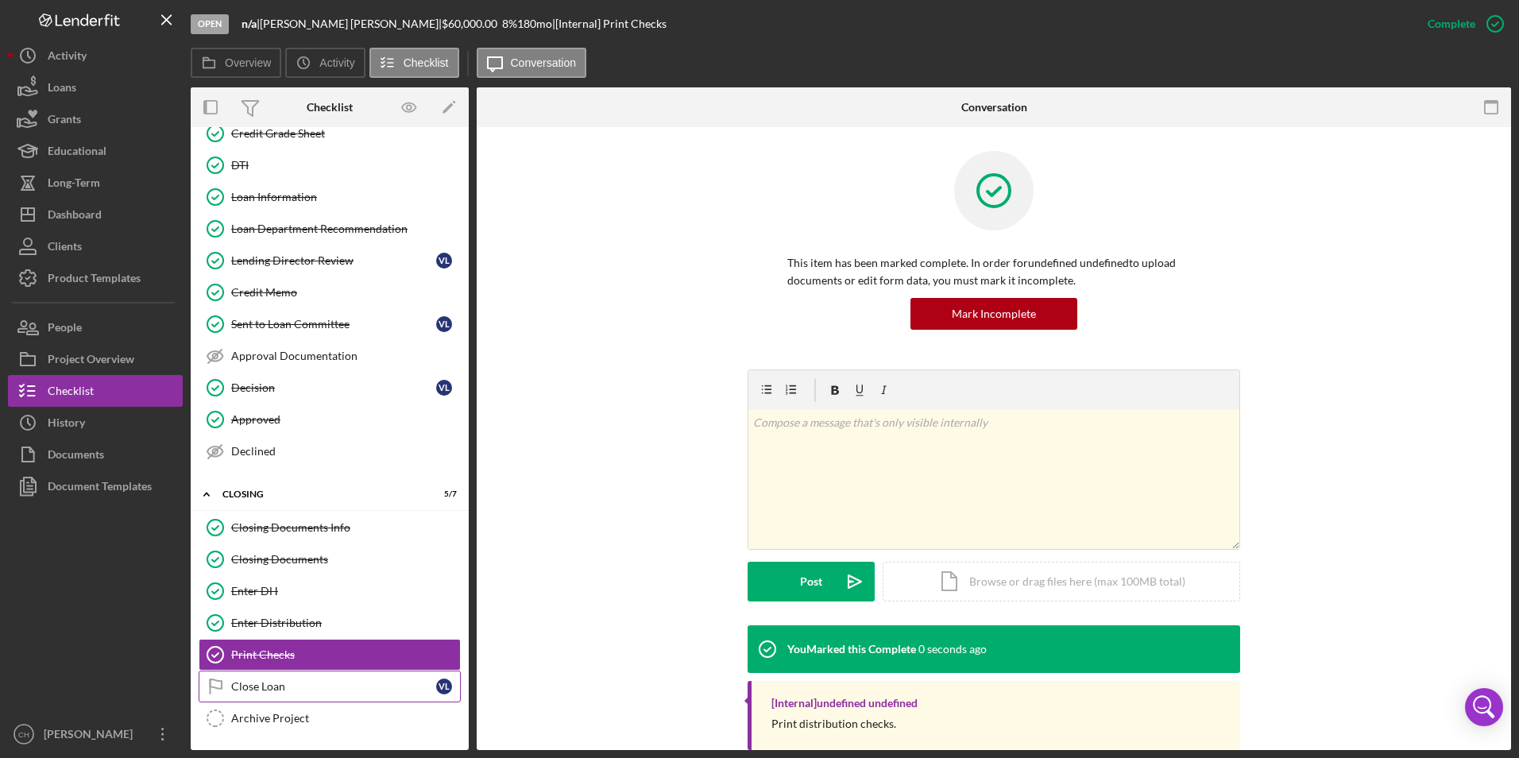
click at [251, 686] on div "Close Loan" at bounding box center [333, 686] width 205 height 13
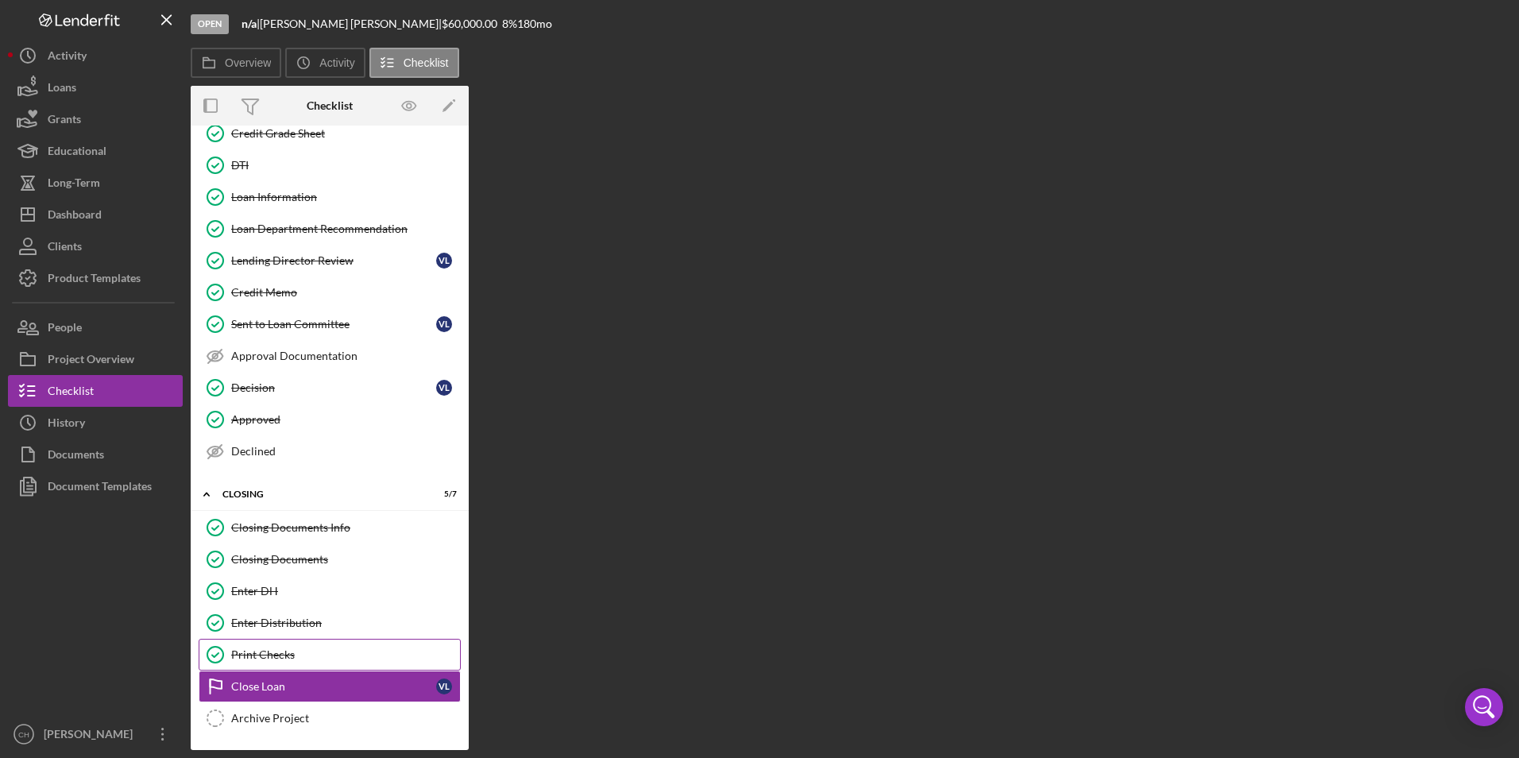
scroll to position [586, 0]
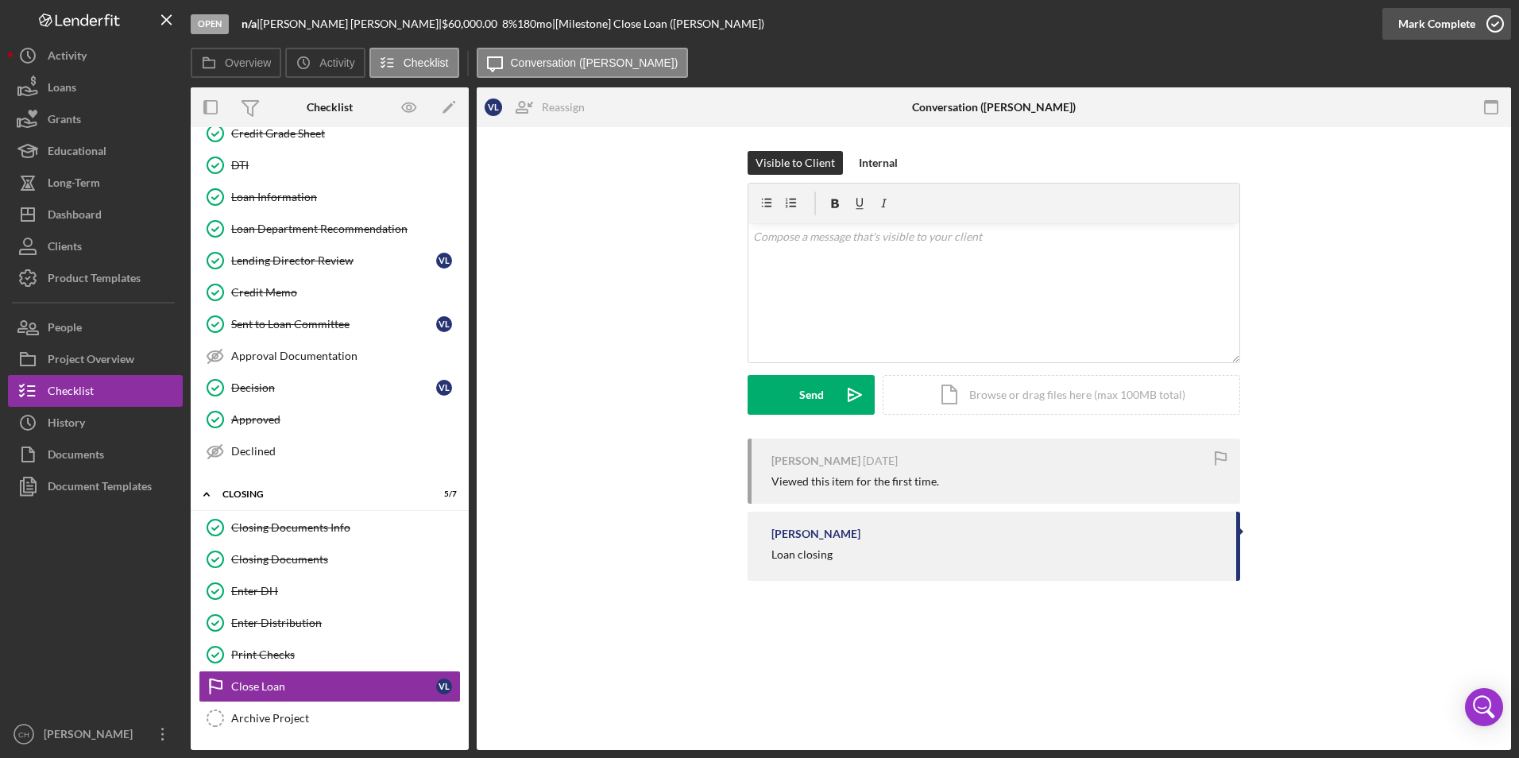
click at [1455, 21] on div "Mark Complete" at bounding box center [1436, 24] width 77 height 32
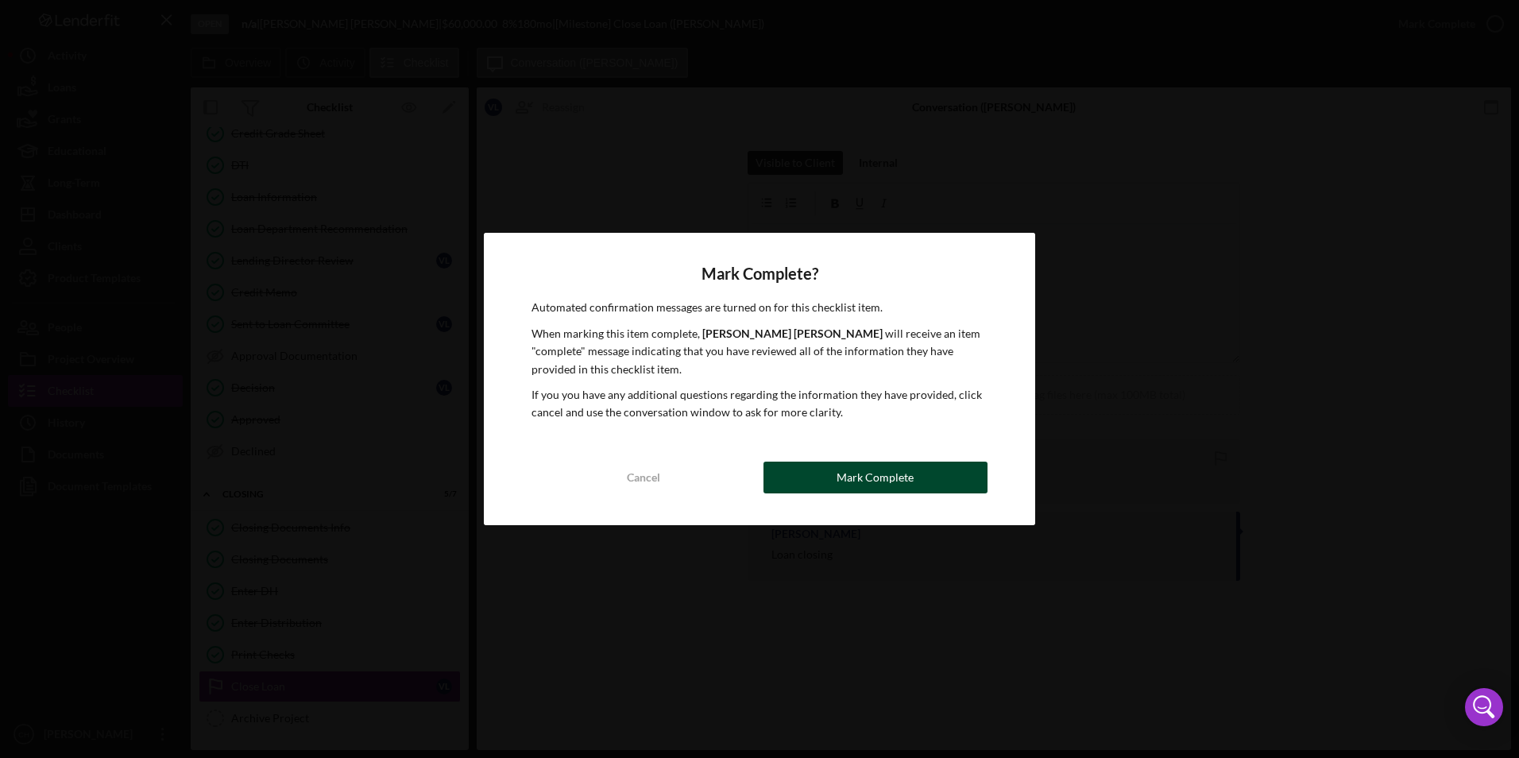
click at [870, 467] on div "Mark Complete" at bounding box center [875, 478] width 77 height 32
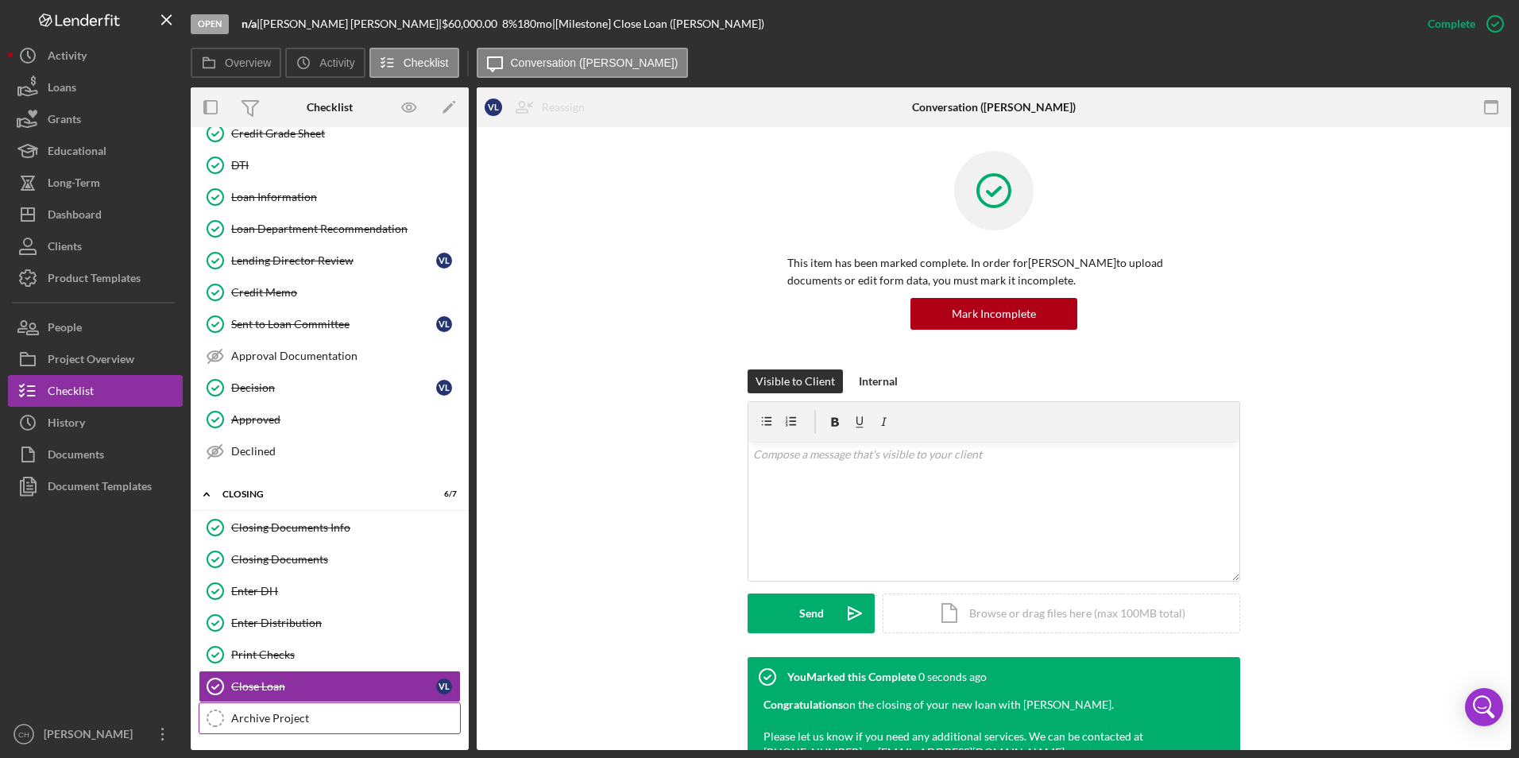
click at [262, 714] on div "Archive Project" at bounding box center [345, 718] width 229 height 13
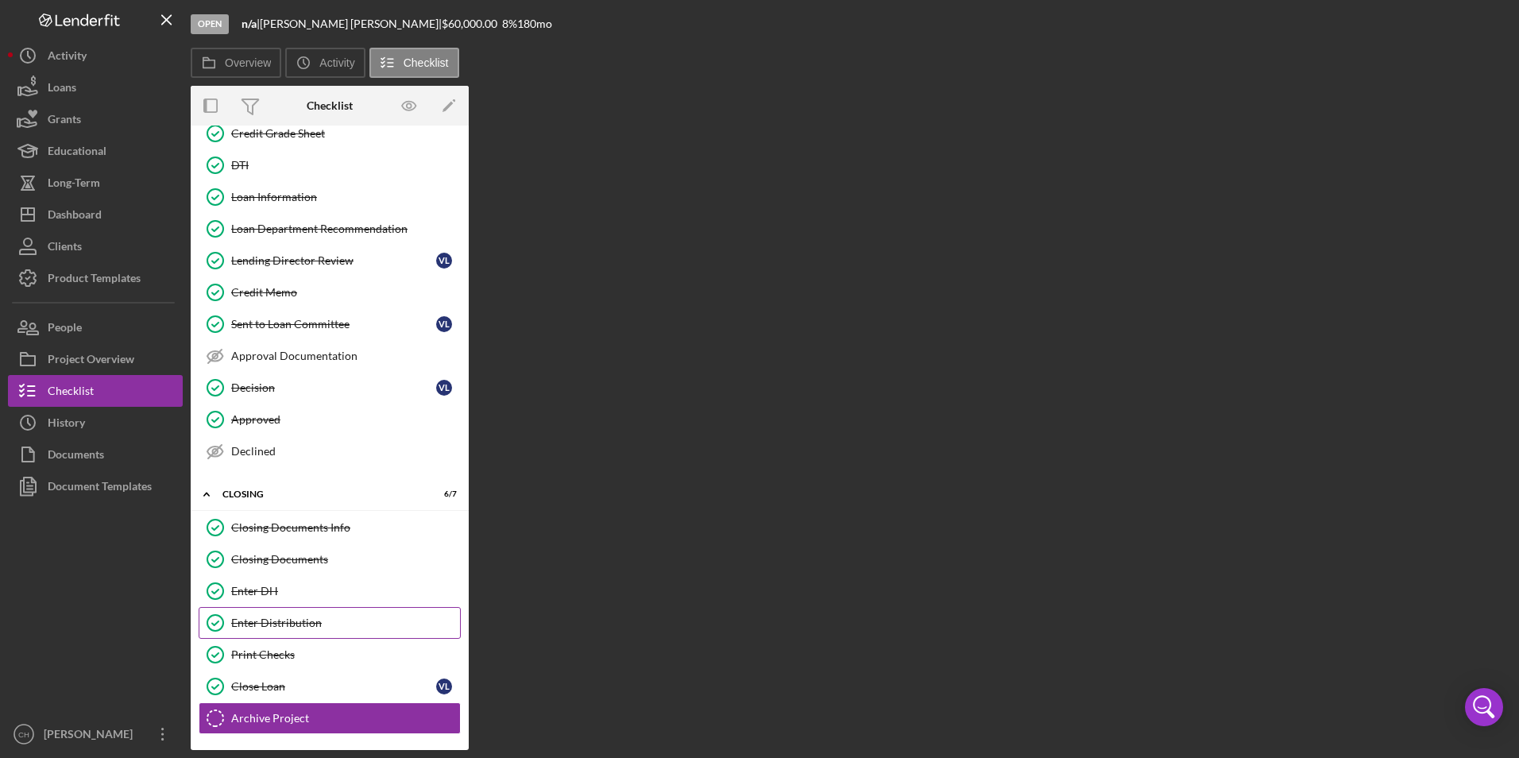
scroll to position [586, 0]
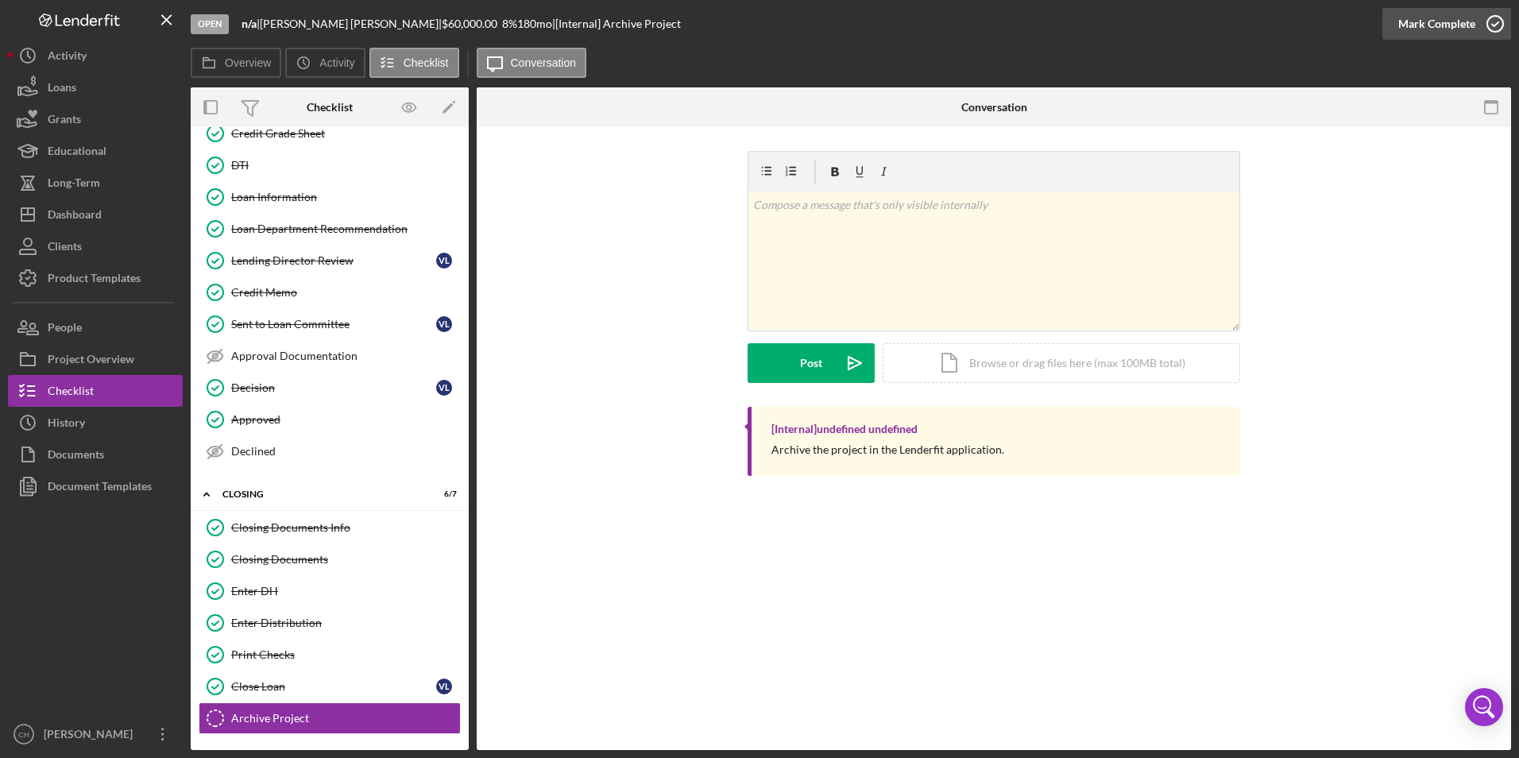
click at [1437, 14] on div "Mark Complete" at bounding box center [1436, 24] width 77 height 32
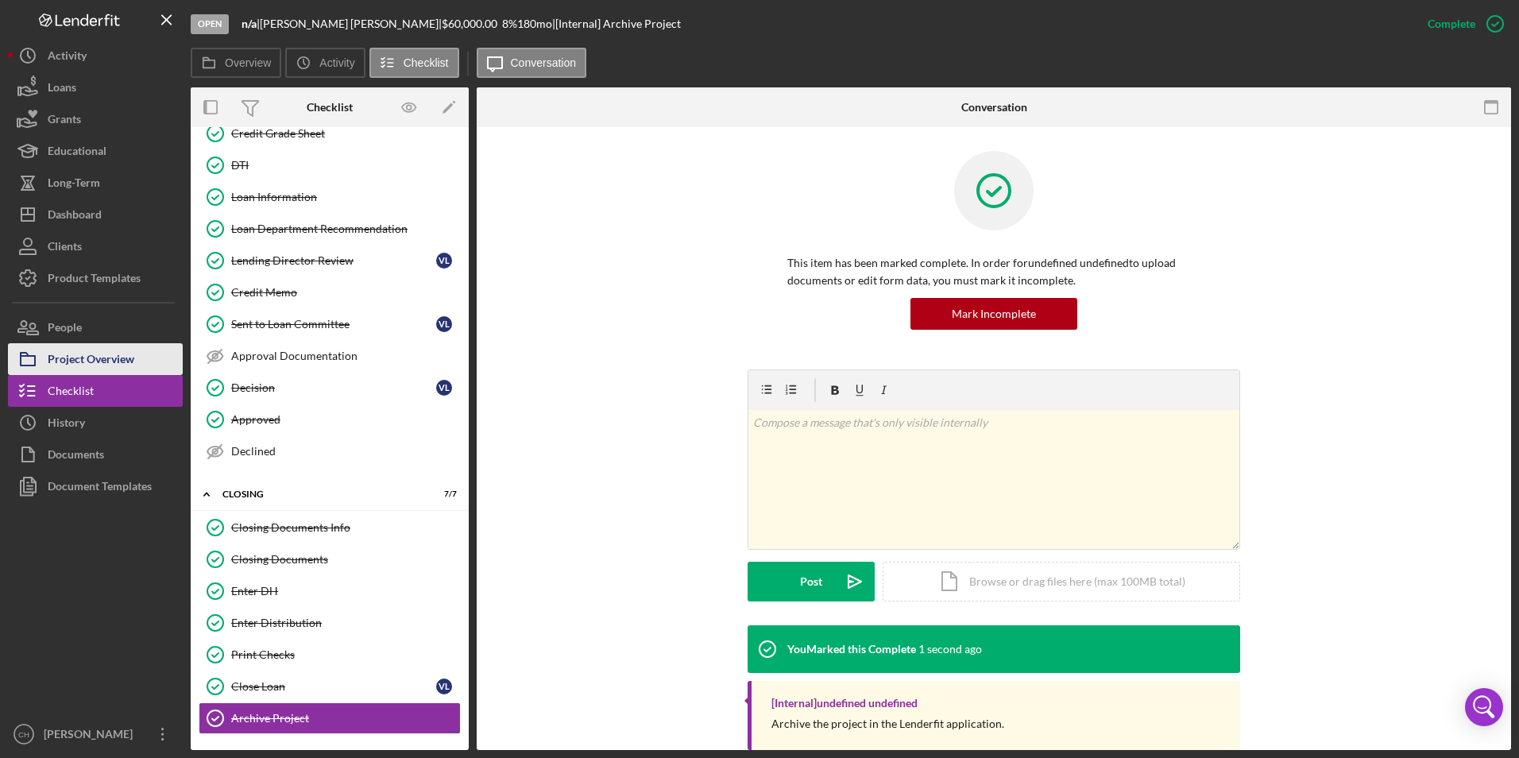
click at [88, 359] on div "Project Overview" at bounding box center [91, 361] width 87 height 36
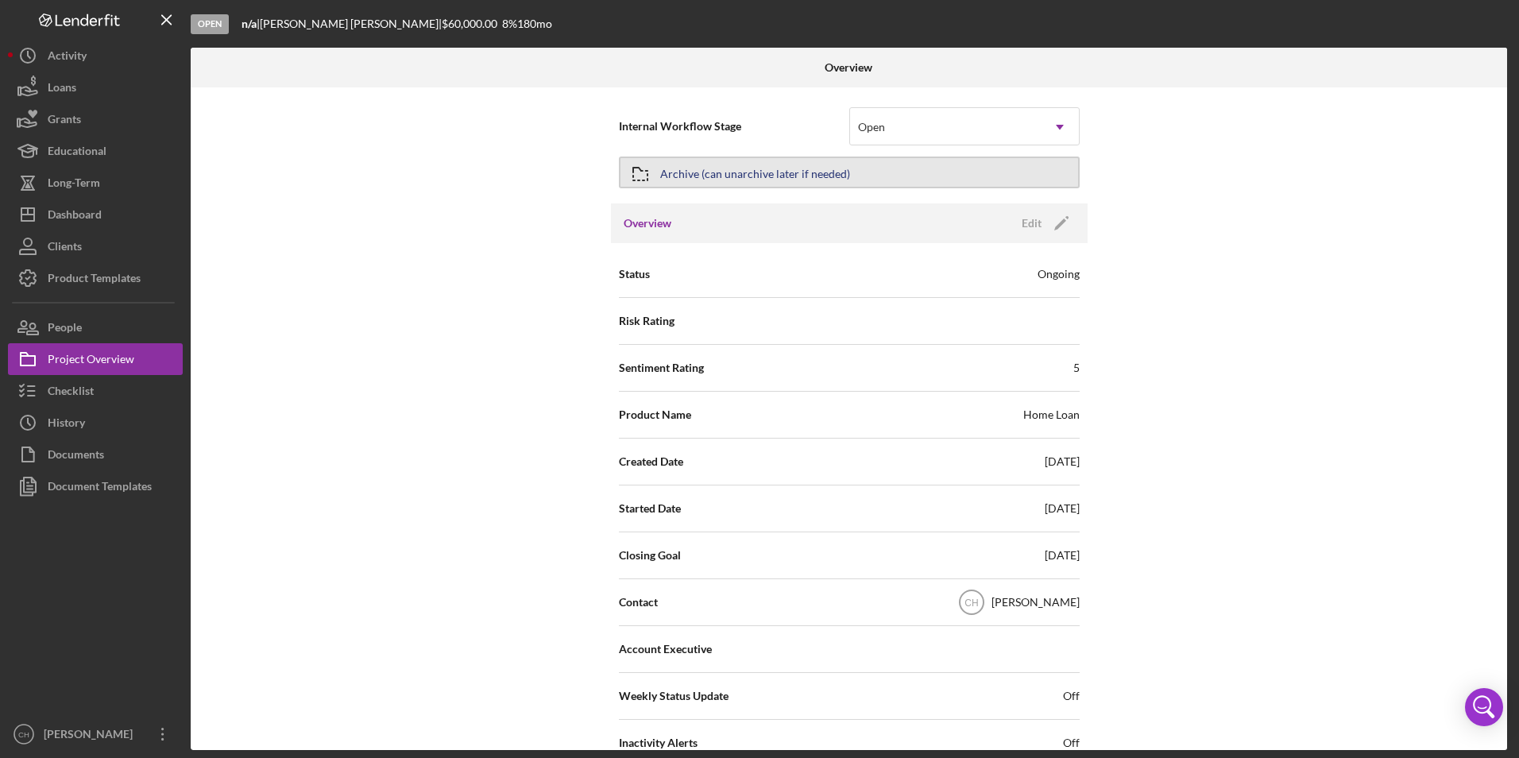
click at [774, 171] on div "Archive (can unarchive later if needed)" at bounding box center [755, 172] width 190 height 29
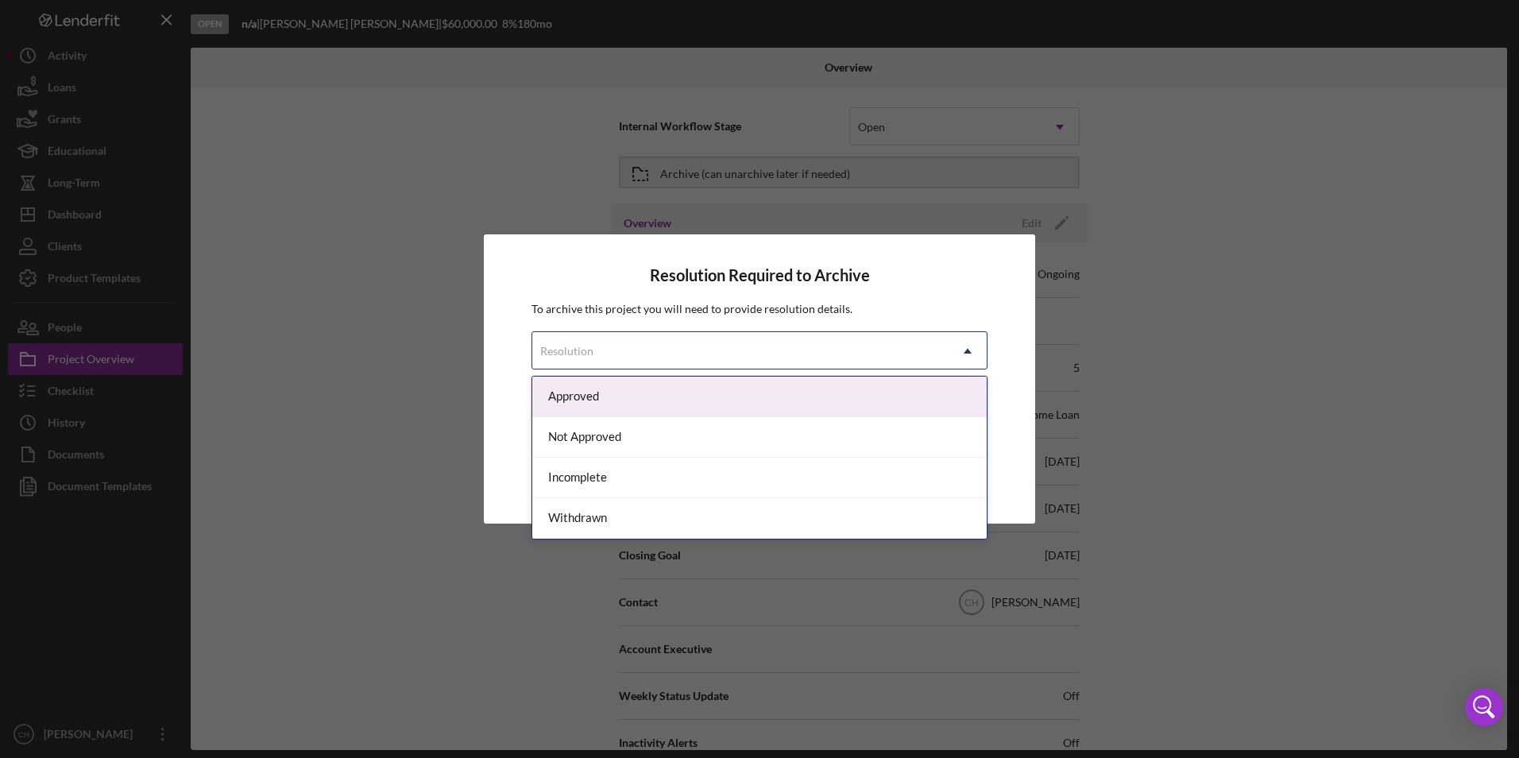
click at [620, 354] on div "Resolution" at bounding box center [740, 351] width 416 height 37
click at [601, 396] on div "Approved" at bounding box center [759, 397] width 454 height 41
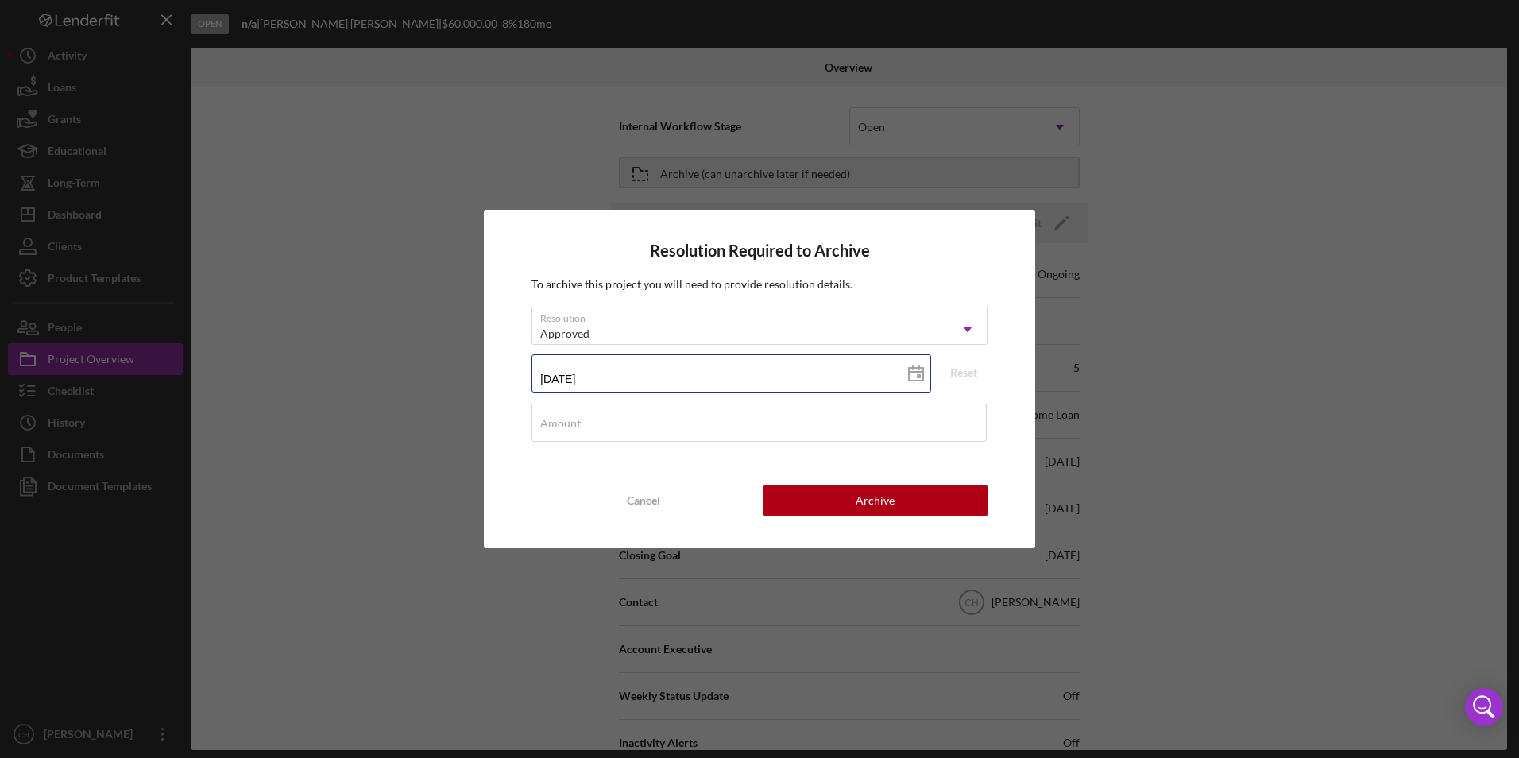
drag, startPoint x: 618, startPoint y: 364, endPoint x: 477, endPoint y: 370, distance: 141.6
click at [477, 370] on div "Resolution Required to Archive To archive this project you will need to provide…" at bounding box center [759, 379] width 1519 height 758
type input "0m/dd/yyyy"
type input "08/dd/yyyy"
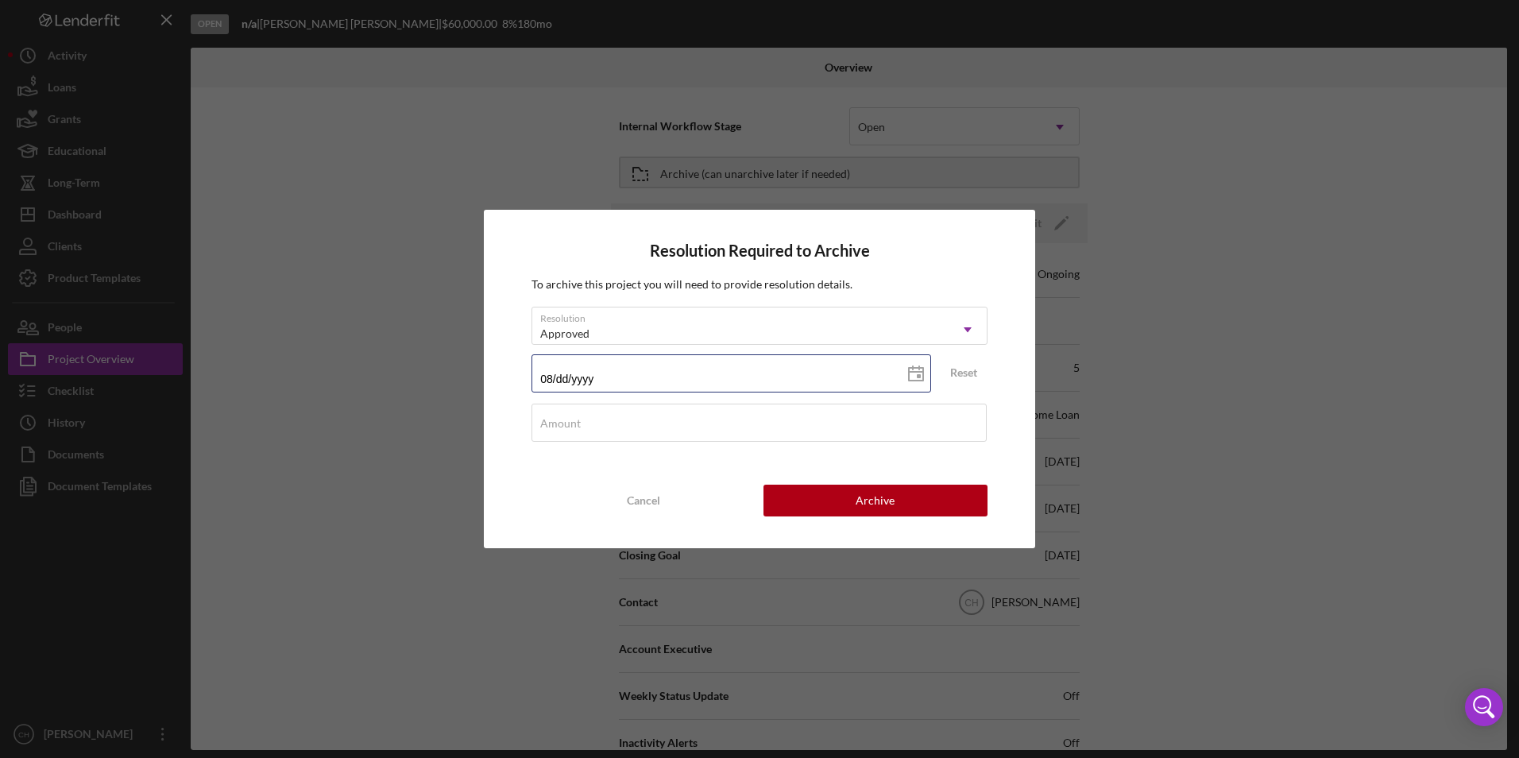
type input "08/0d/yyyy"
type input "08/04/yyyy"
type input "08/04/2yyy"
type input "08/04/20yy"
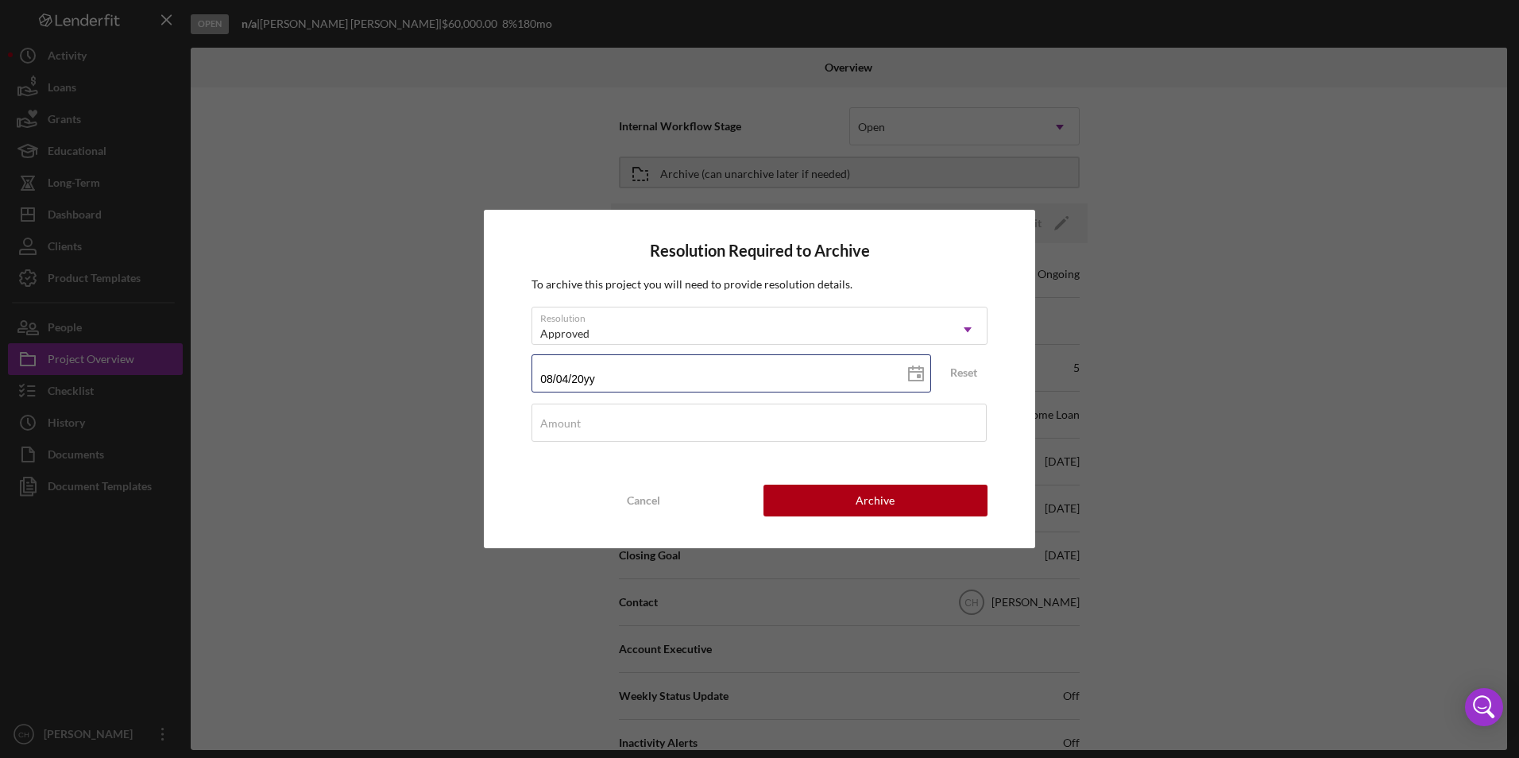
type input "08/04/202y"
type input "[DATE]"
click at [559, 420] on label "Amount" at bounding box center [560, 423] width 41 height 13
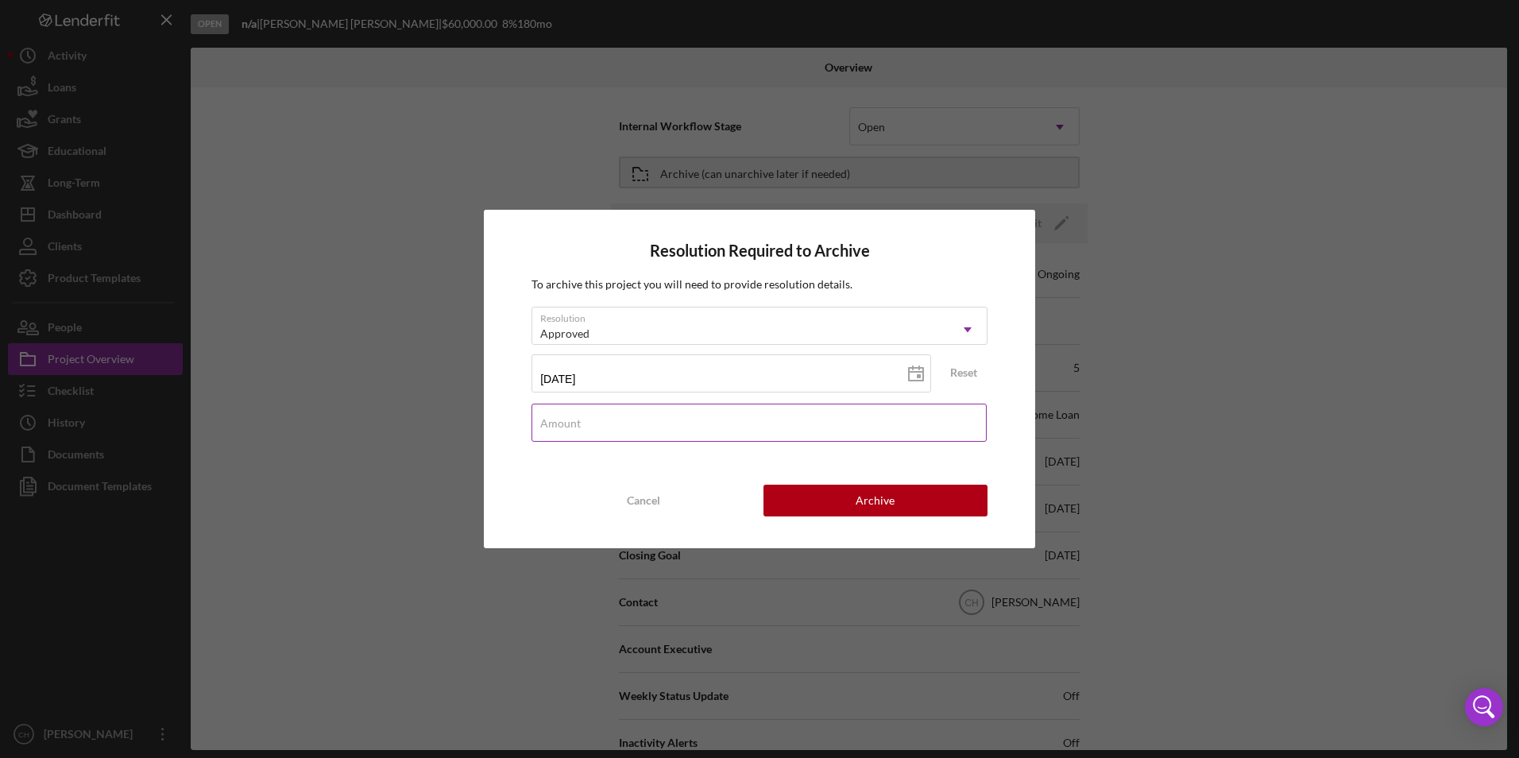
click at [559, 420] on input "Amount" at bounding box center [758, 423] width 455 height 38
type input "$56,650"
click at [852, 502] on button "Archive" at bounding box center [875, 501] width 224 height 32
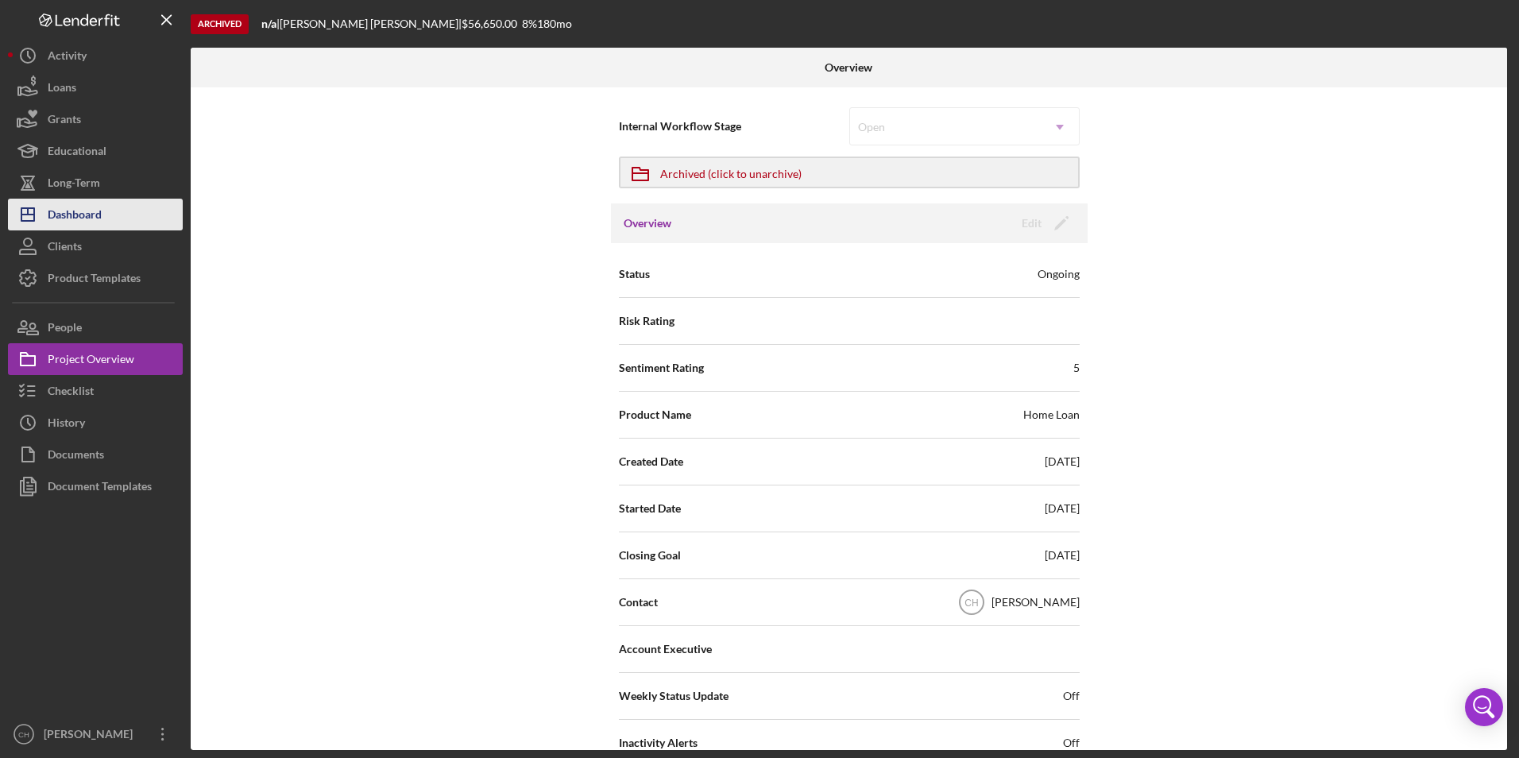
click at [89, 212] on div "Dashboard" at bounding box center [75, 217] width 54 height 36
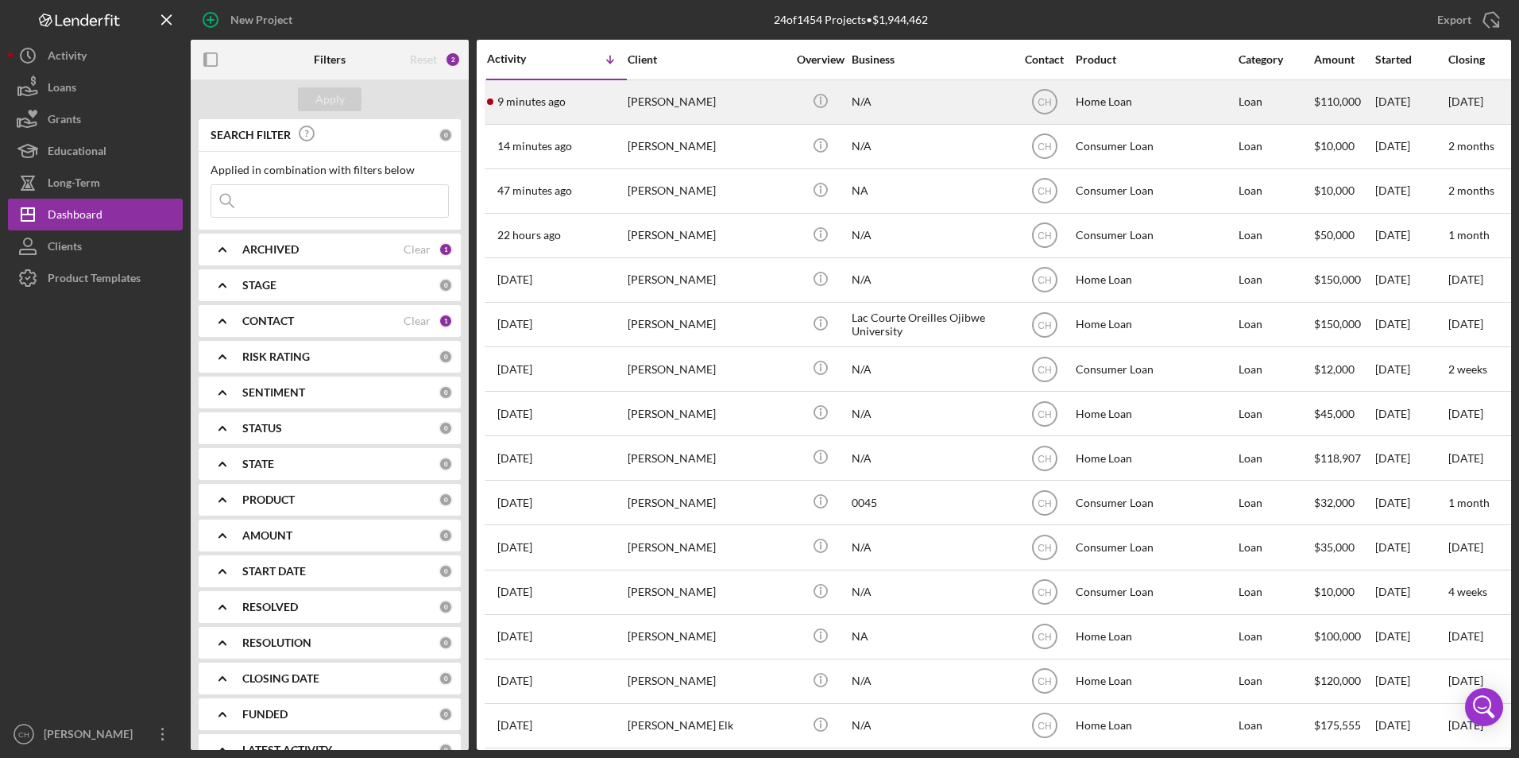
click at [685, 105] on div "[PERSON_NAME]" at bounding box center [707, 102] width 159 height 42
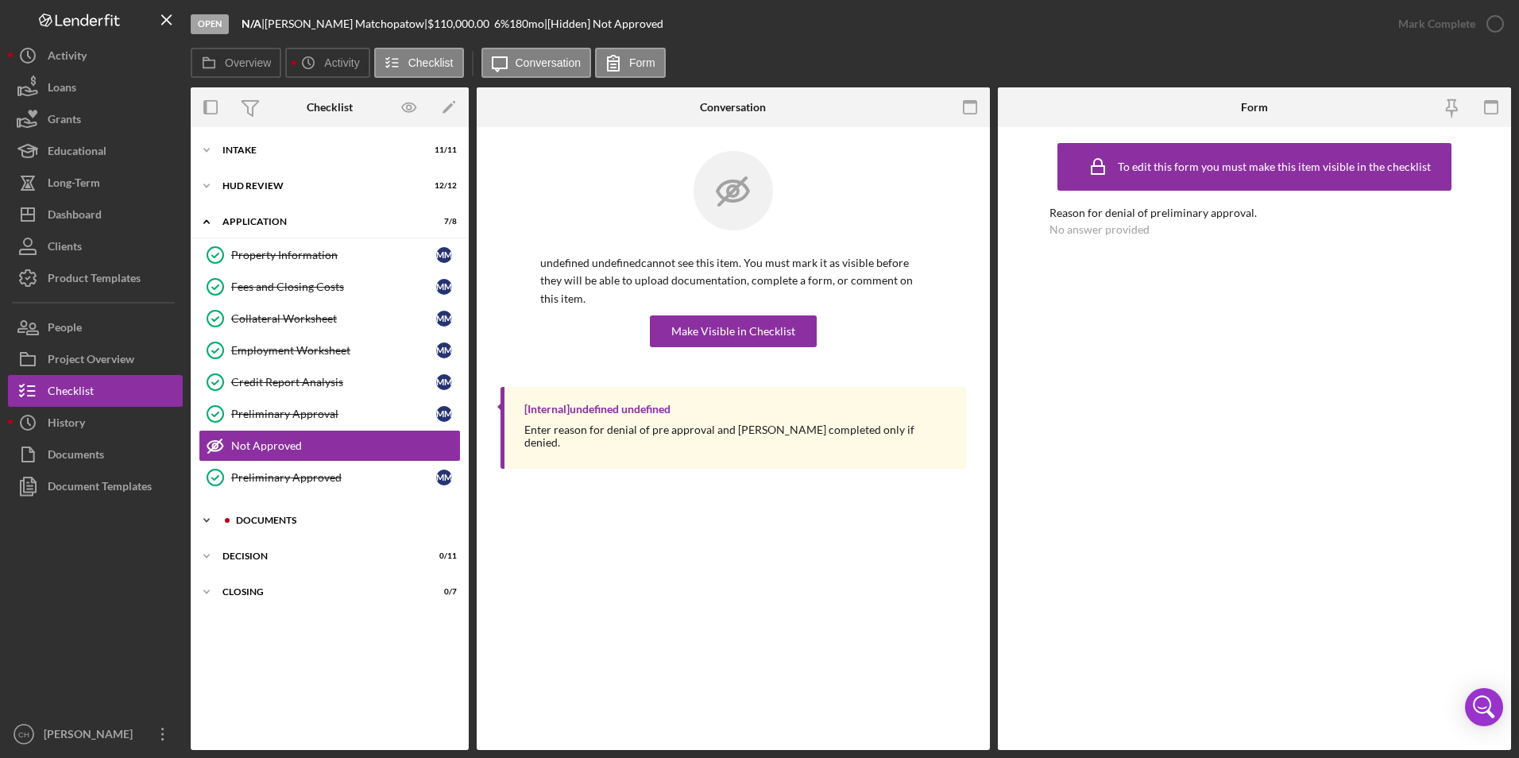
click at [272, 520] on div "Documents" at bounding box center [342, 521] width 213 height 10
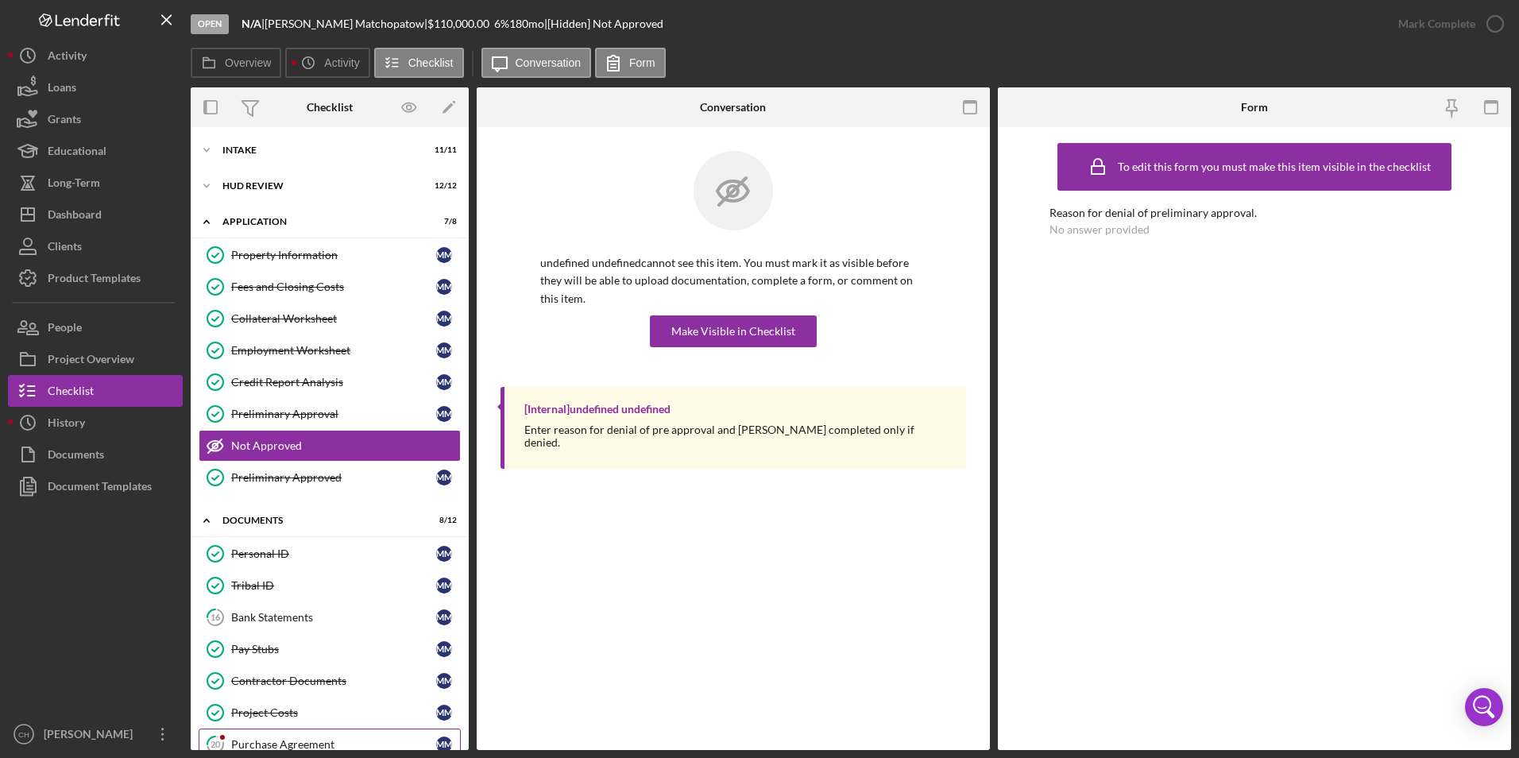
click at [283, 732] on link "20 Purchase Agreement M M" at bounding box center [330, 745] width 262 height 32
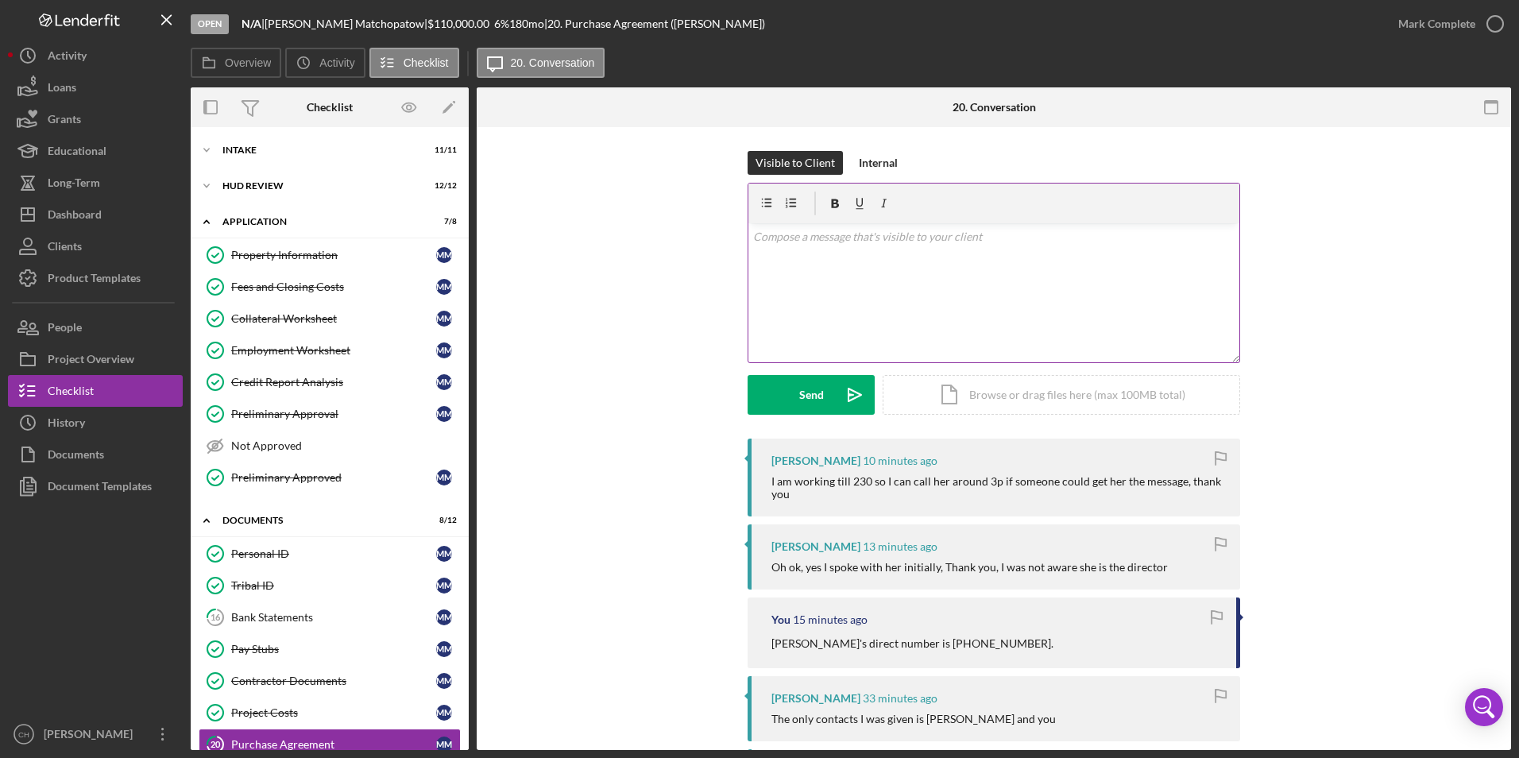
click at [784, 255] on div "v Color teal Color pink Remove color Add row above Add row below Add column bef…" at bounding box center [993, 292] width 491 height 139
click at [788, 402] on button "Send Icon/icon-invite-send" at bounding box center [811, 395] width 127 height 40
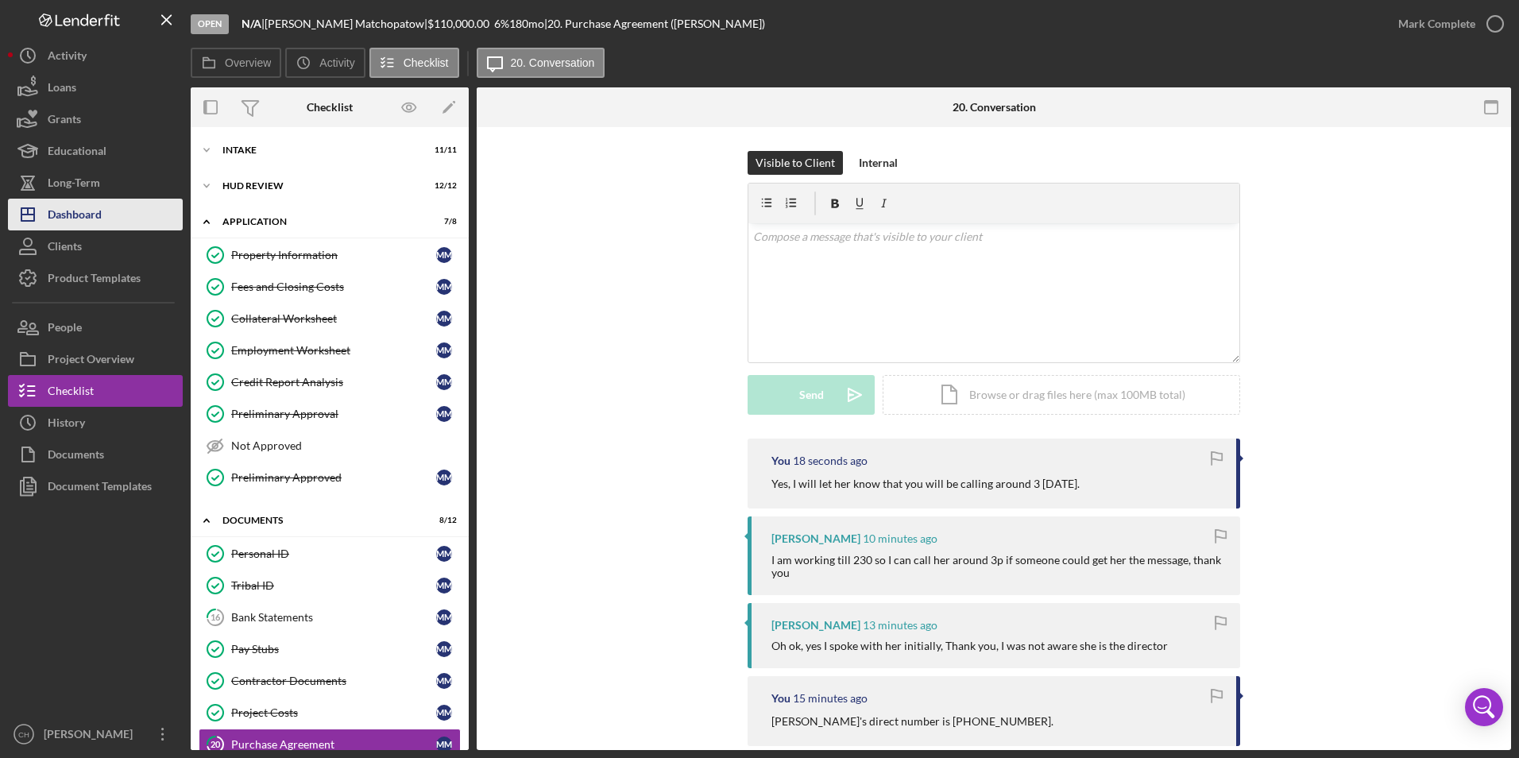
click at [87, 217] on div "Dashboard" at bounding box center [75, 217] width 54 height 36
